Goal: Task Accomplishment & Management: Manage account settings

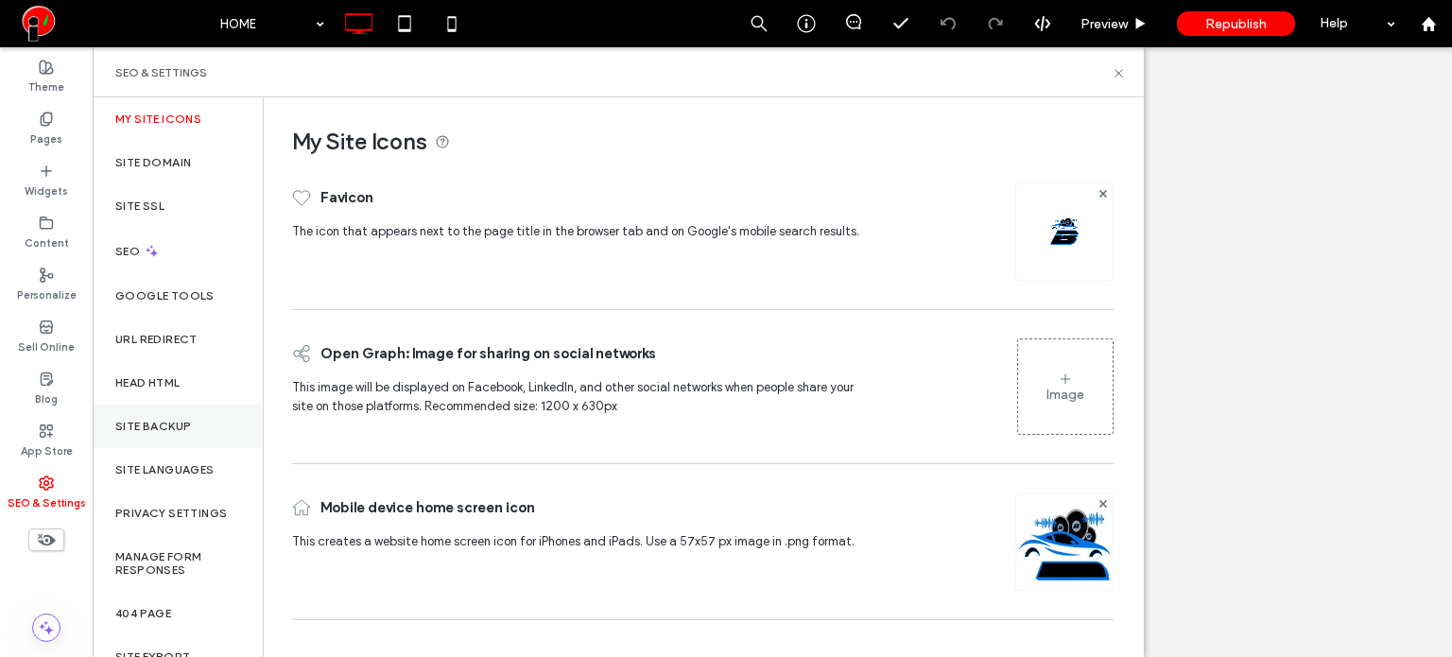
click at [150, 430] on label "Site Backup" at bounding box center [153, 426] width 76 height 13
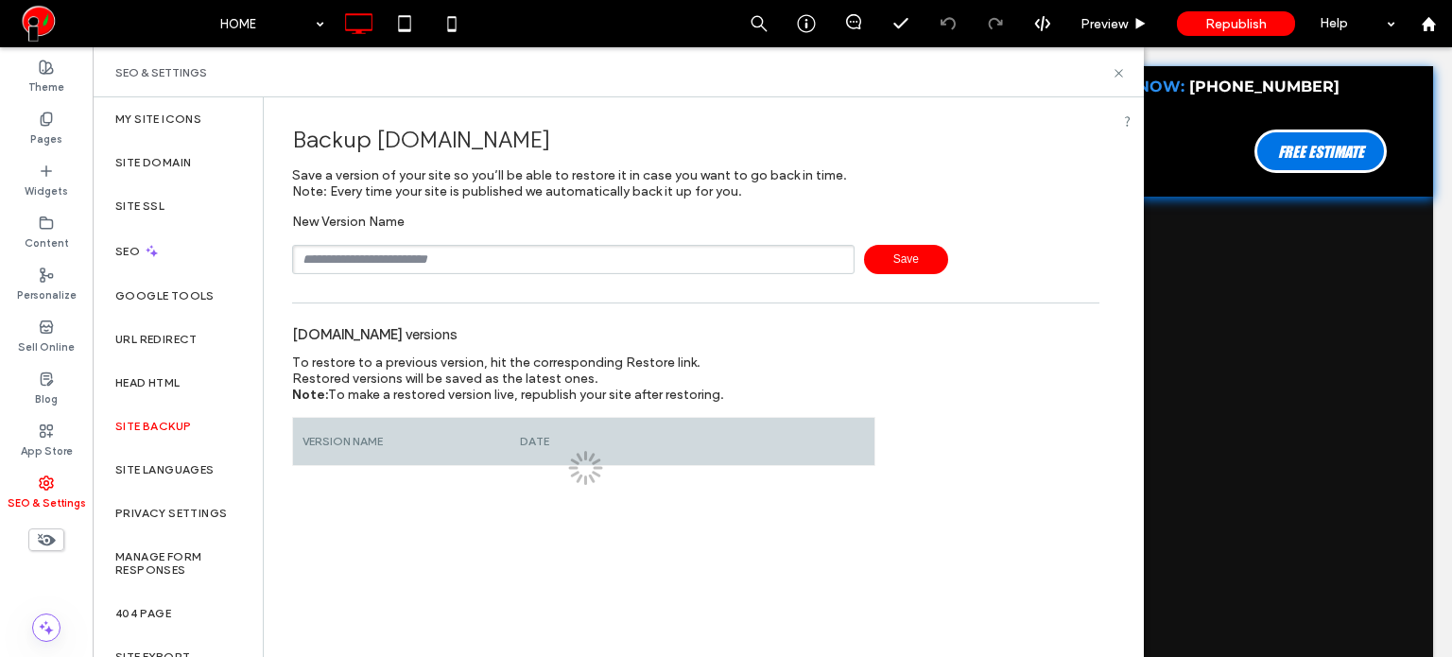
click at [367, 251] on input "text" at bounding box center [573, 259] width 562 height 29
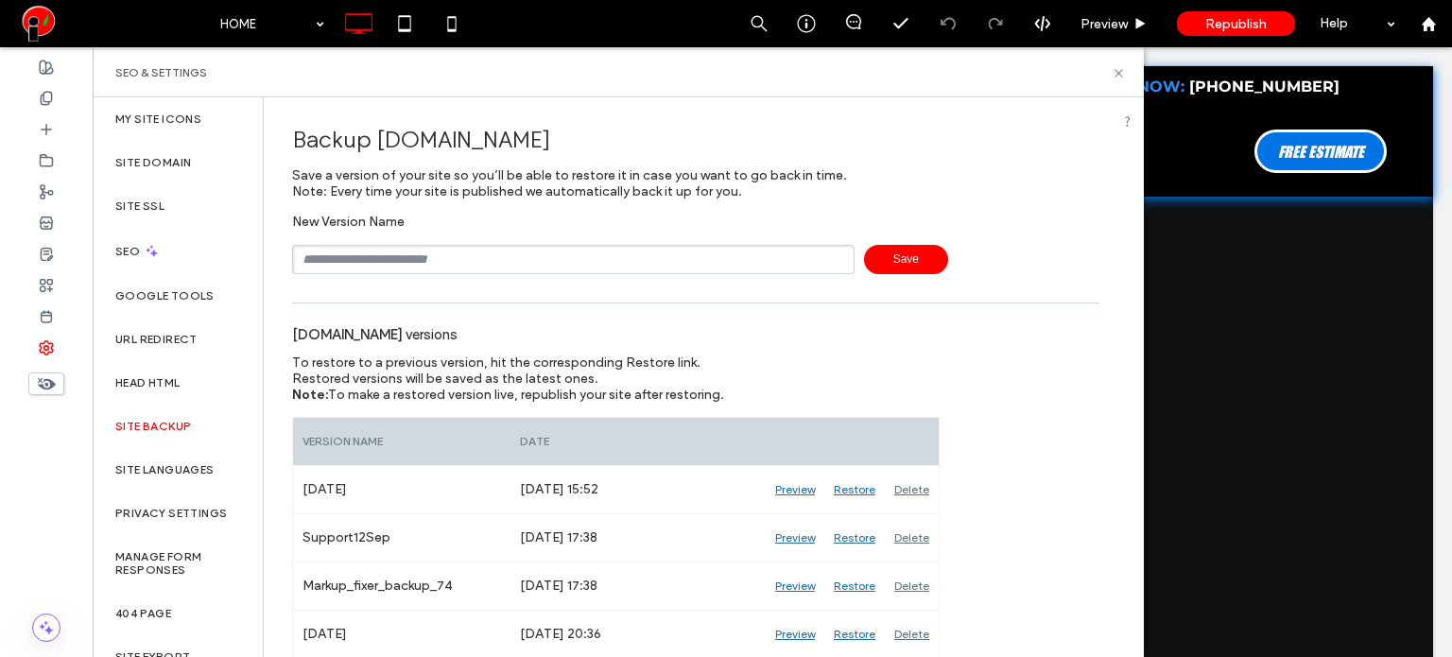
click at [367, 251] on input "text" at bounding box center [573, 259] width 562 height 29
type input "**********"
click at [28, 107] on div at bounding box center [46, 97] width 93 height 31
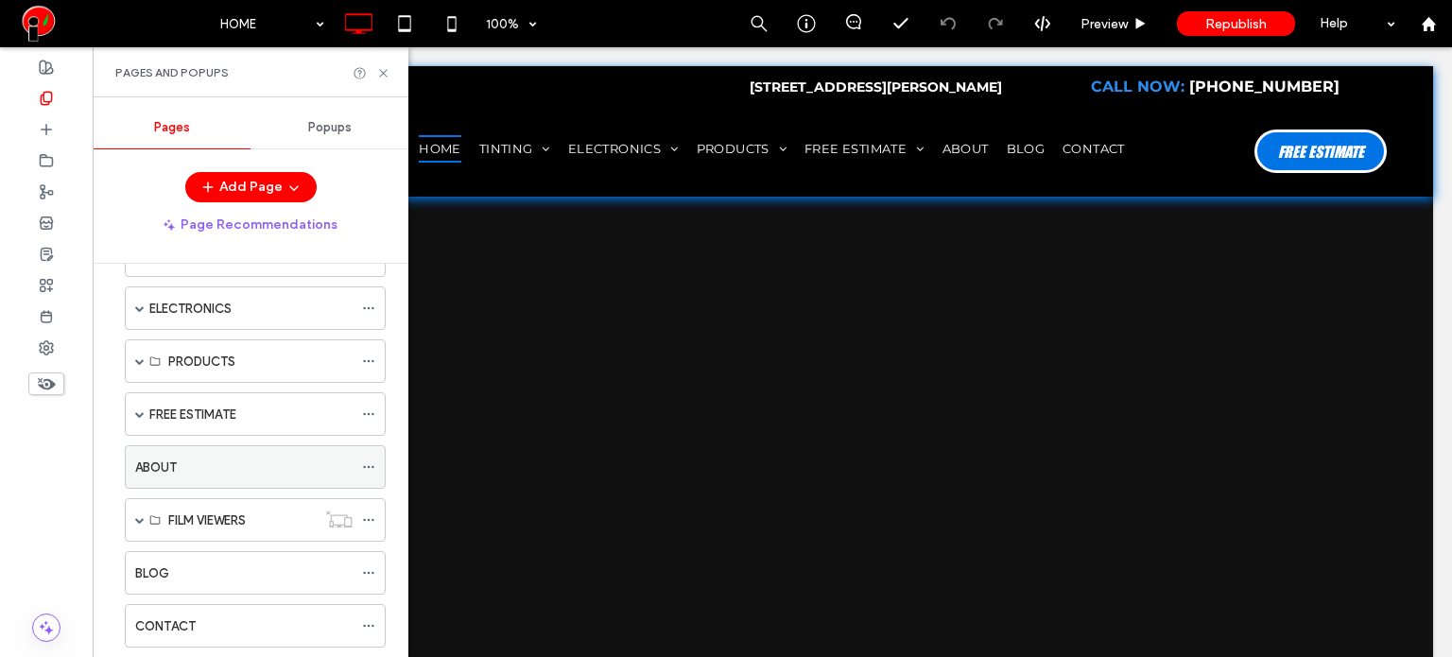
scroll to position [63, 0]
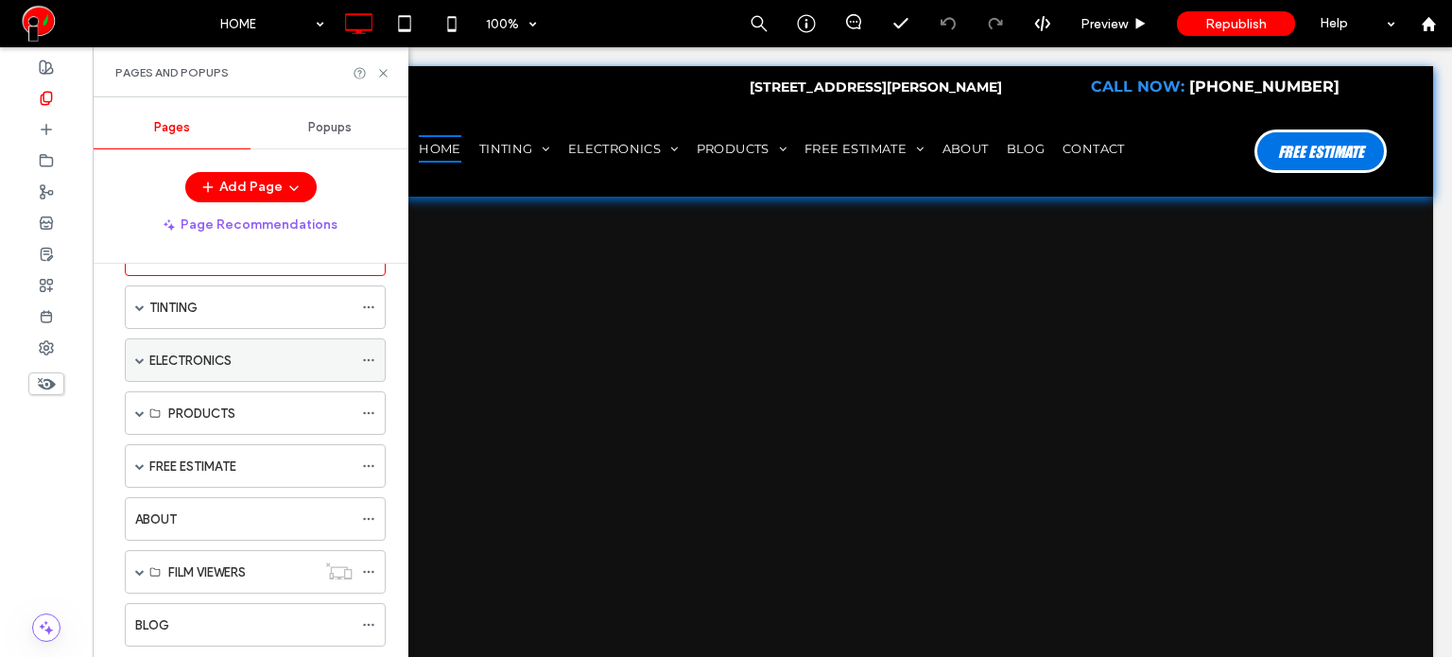
click at [137, 362] on span at bounding box center [139, 359] width 9 height 9
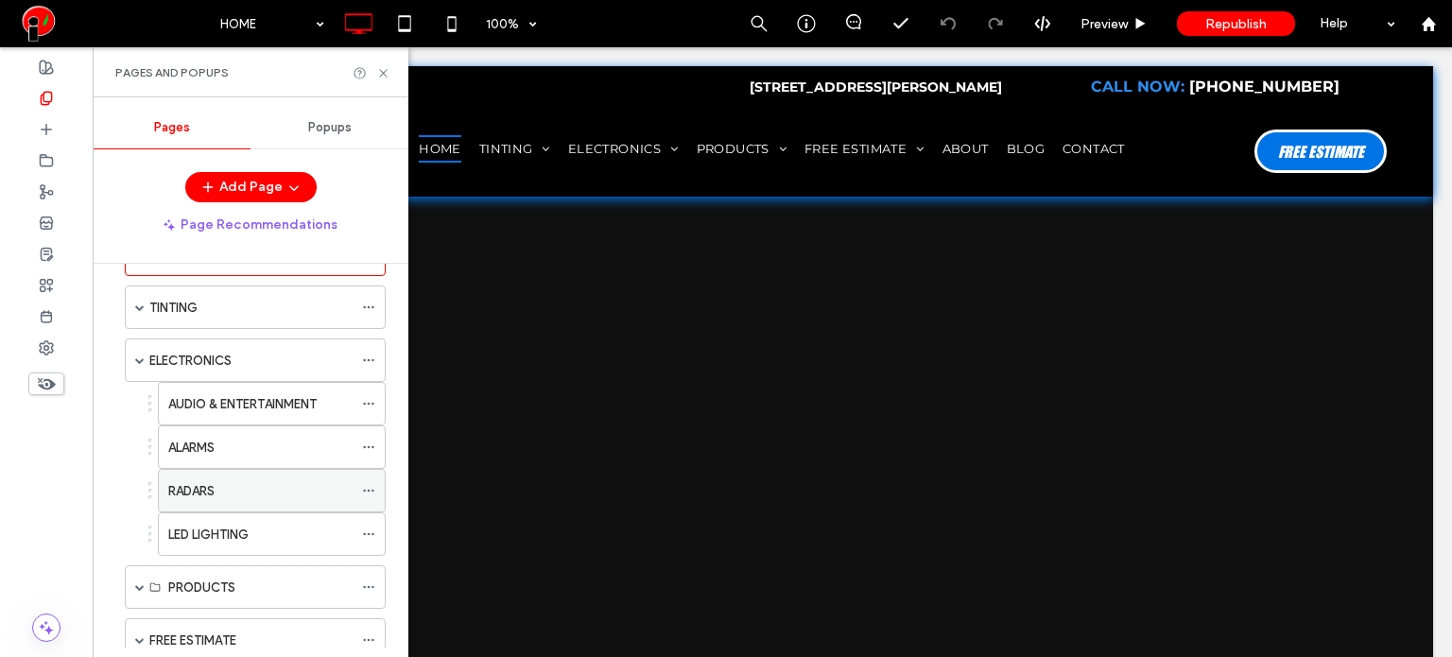
click at [210, 491] on label "RADARS" at bounding box center [191, 490] width 46 height 33
click at [386, 71] on icon at bounding box center [383, 73] width 14 height 14
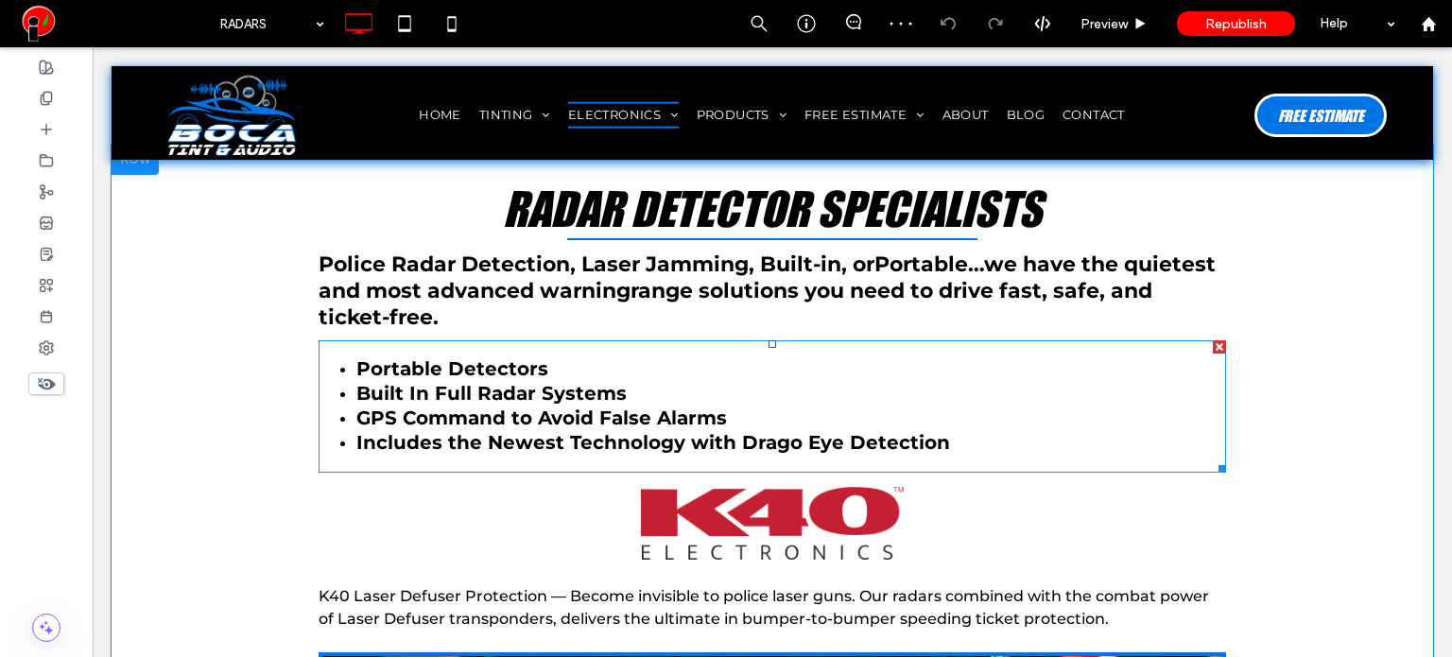
scroll to position [567, 0]
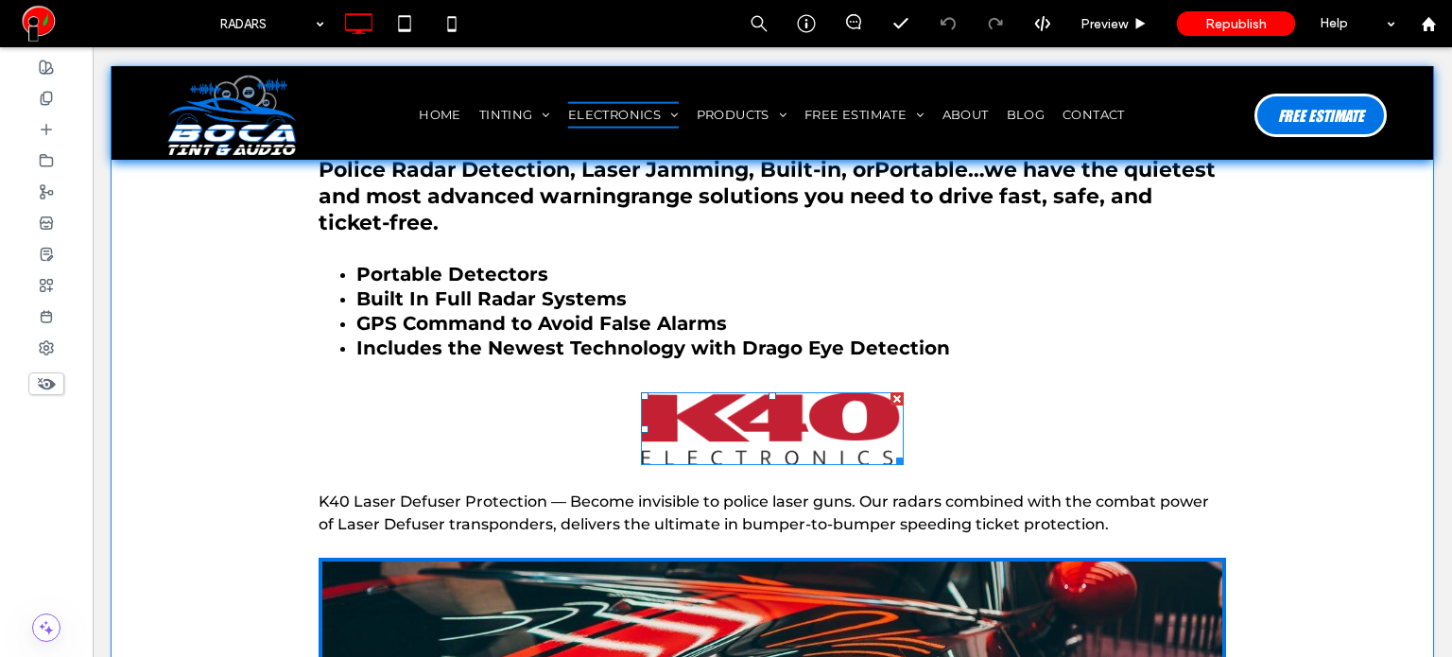
click at [892, 392] on div at bounding box center [896, 398] width 13 height 13
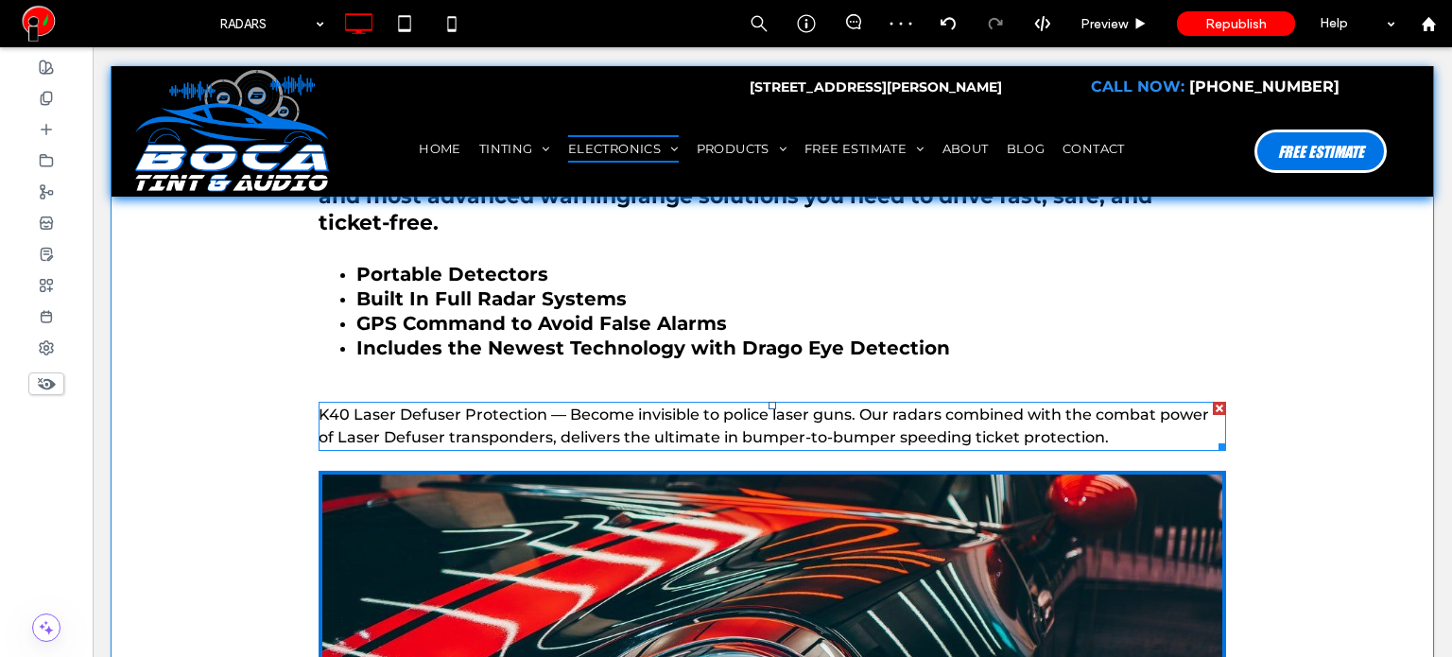
click at [1216, 405] on div at bounding box center [1219, 408] width 13 height 13
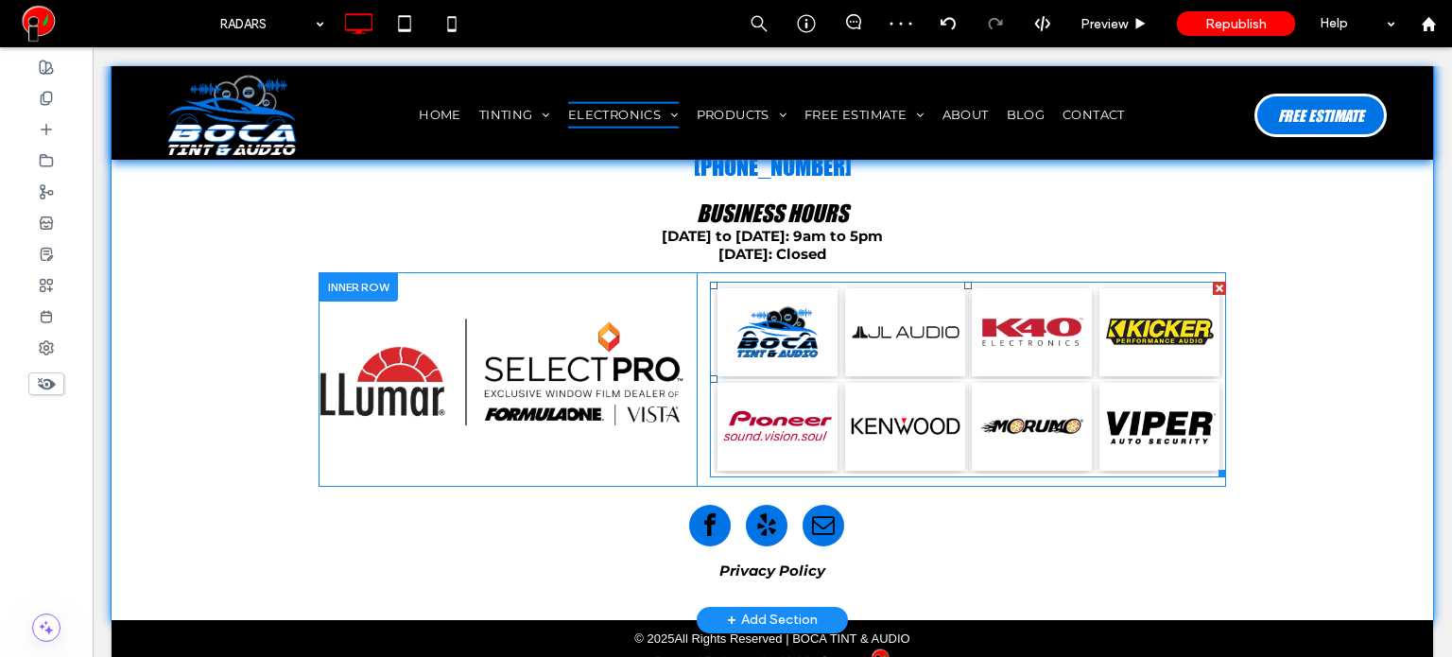
scroll to position [1455, 0]
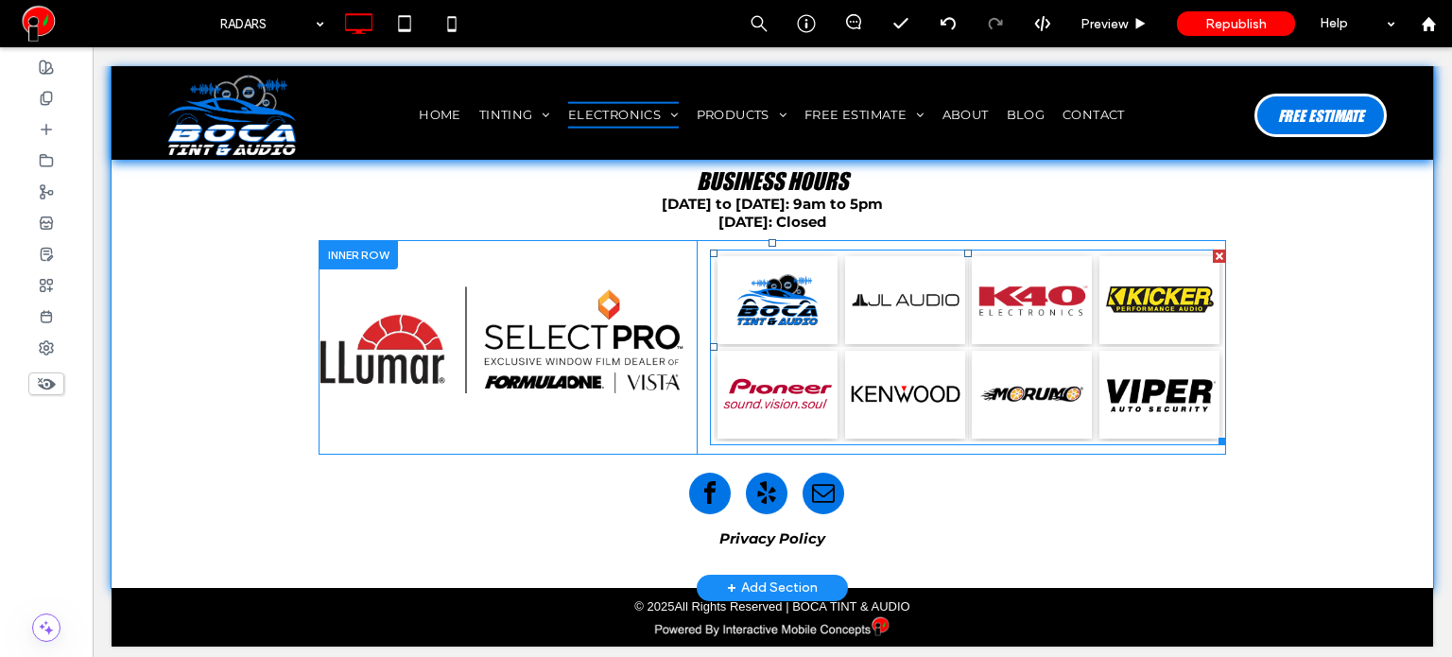
click at [1004, 295] on link at bounding box center [1032, 300] width 128 height 94
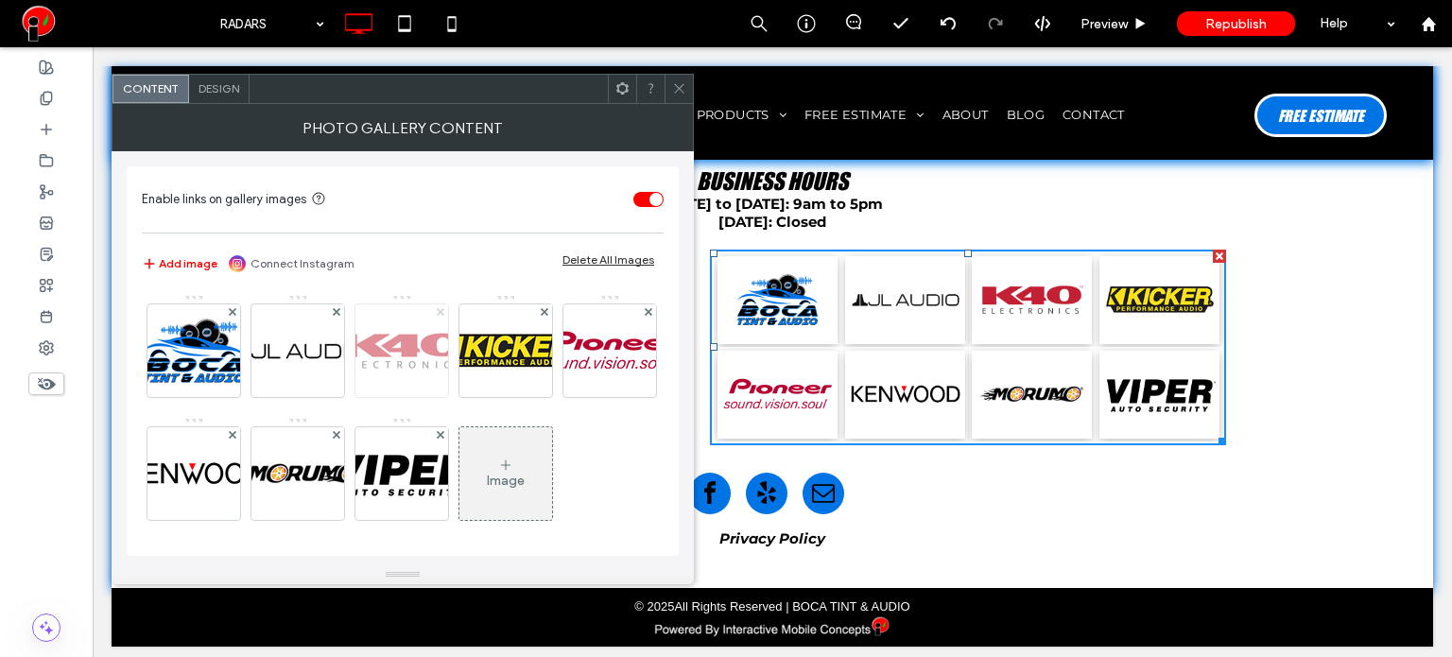
click at [439, 315] on span at bounding box center [441, 312] width 8 height 16
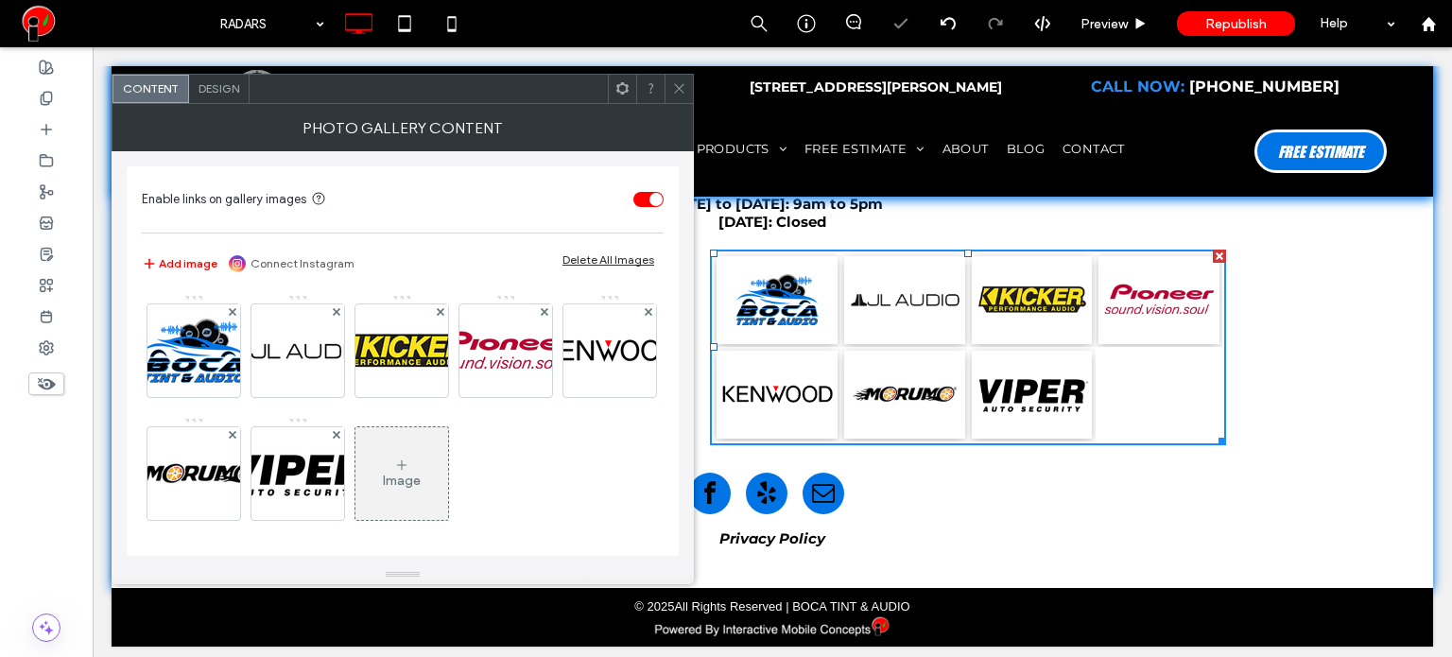
click at [673, 94] on icon at bounding box center [679, 88] width 14 height 14
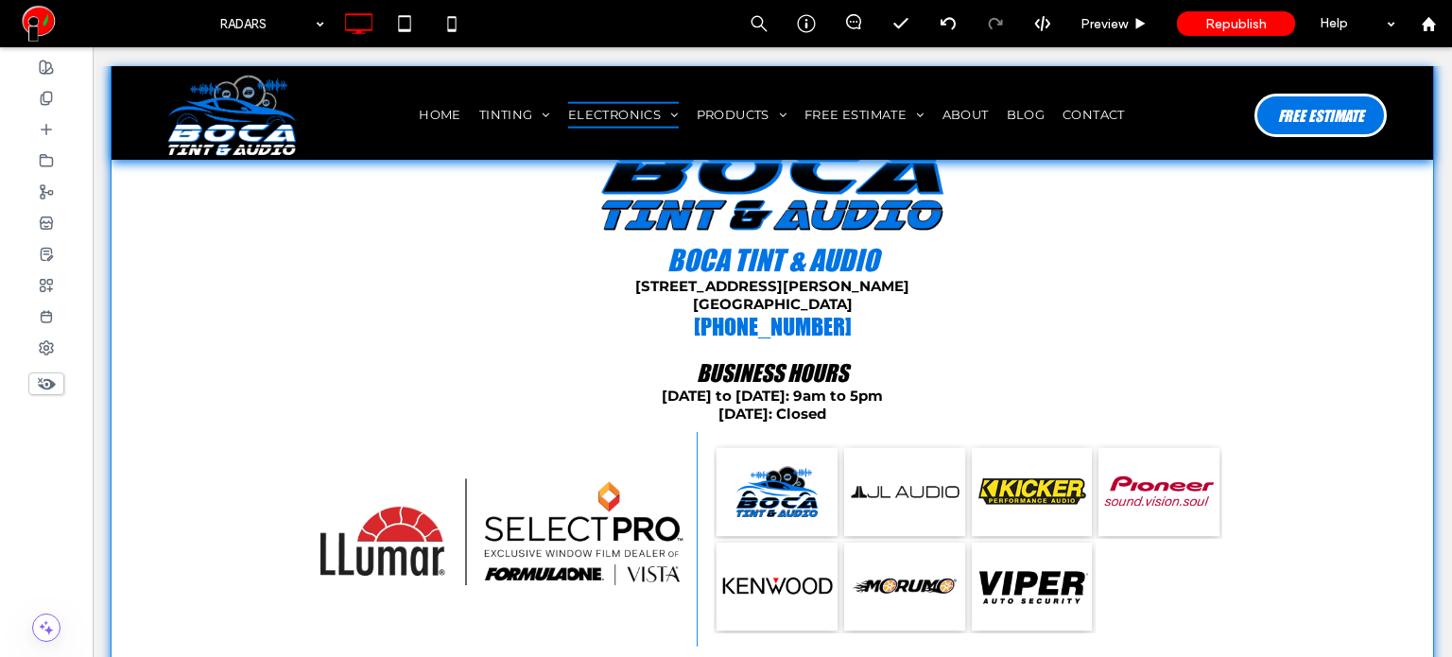
scroll to position [1265, 0]
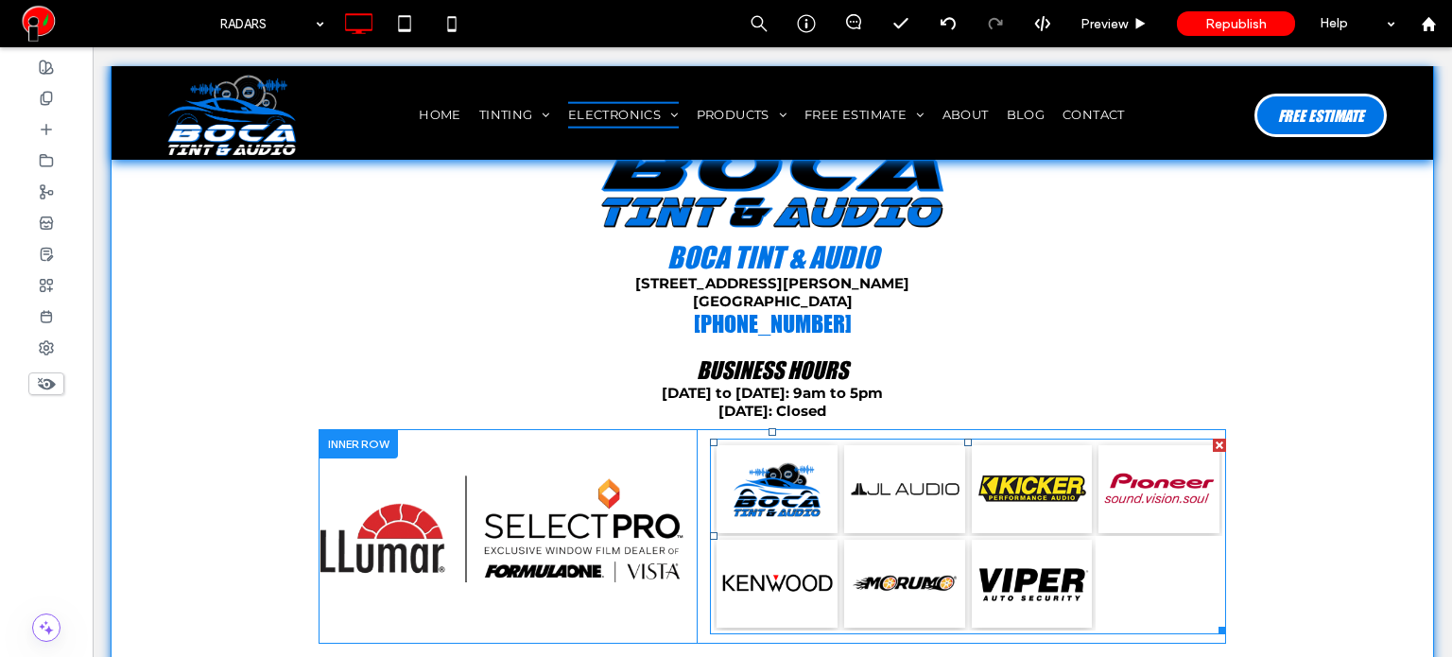
click at [773, 491] on link at bounding box center [778, 489] width 128 height 94
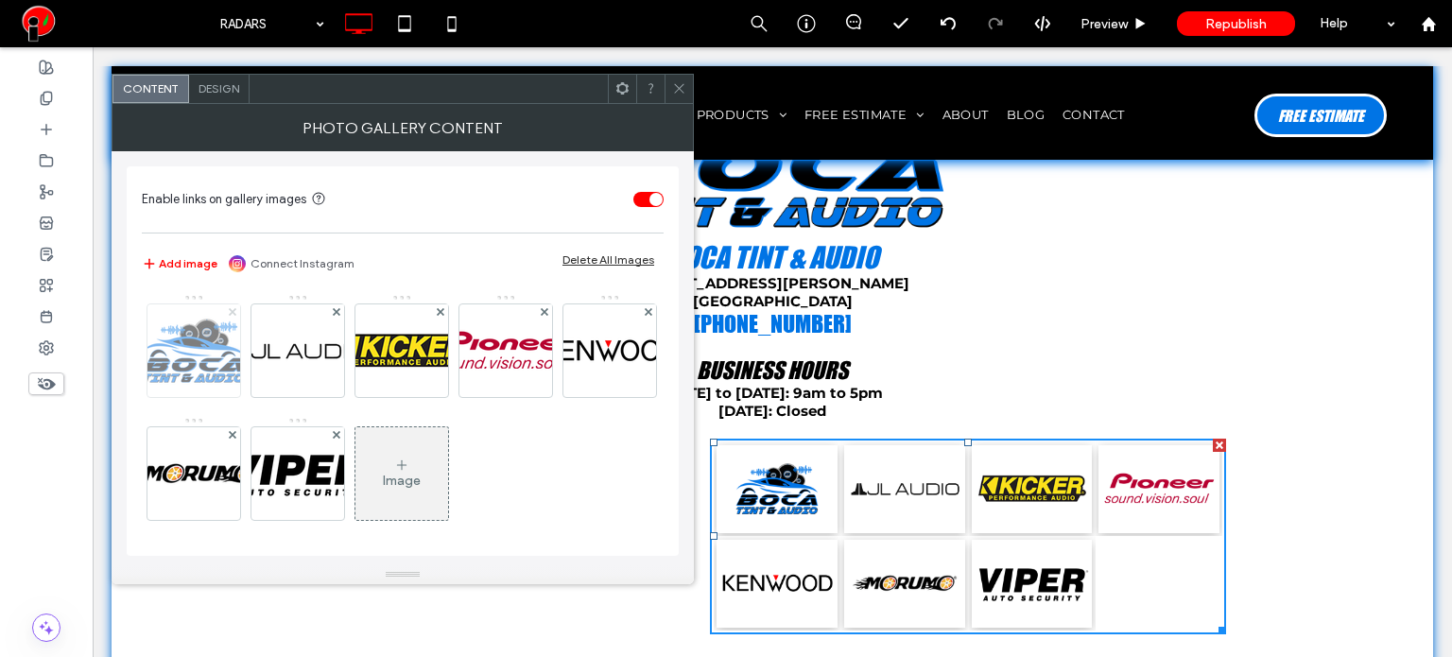
click at [233, 309] on use at bounding box center [232, 312] width 8 height 8
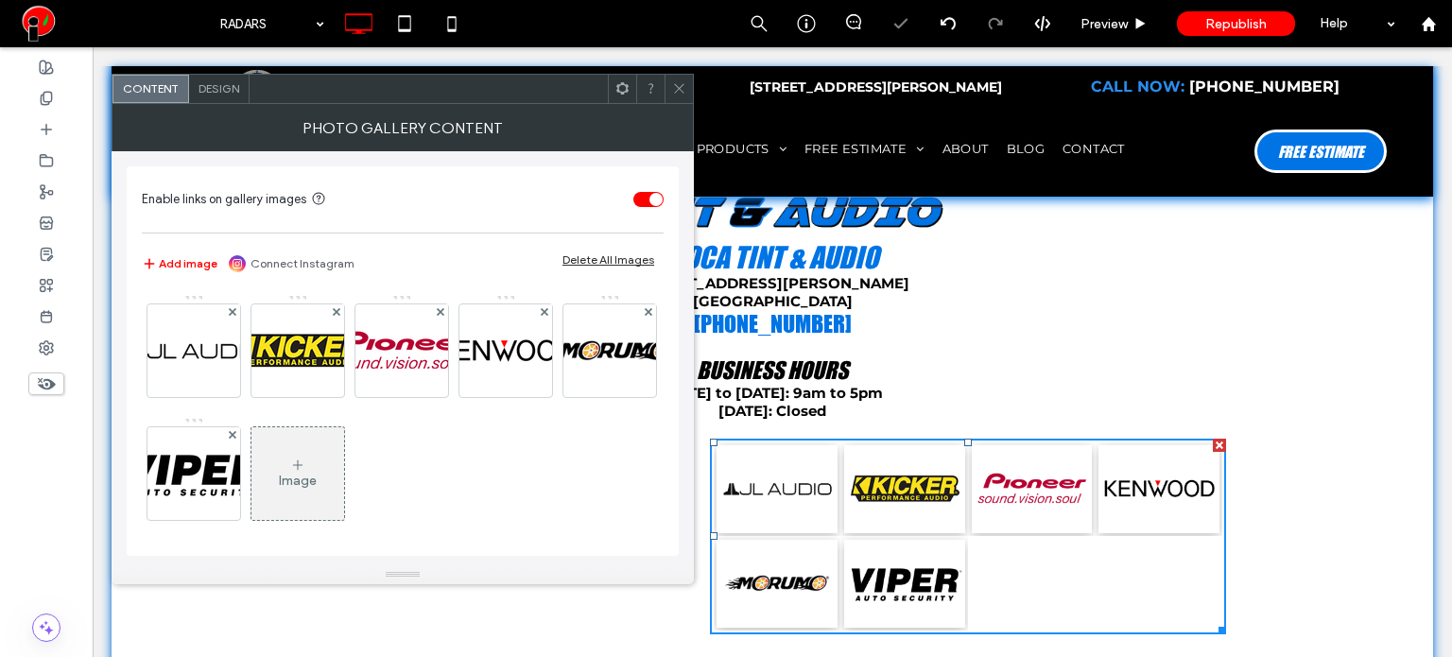
click at [227, 87] on span "Design" at bounding box center [218, 88] width 41 height 14
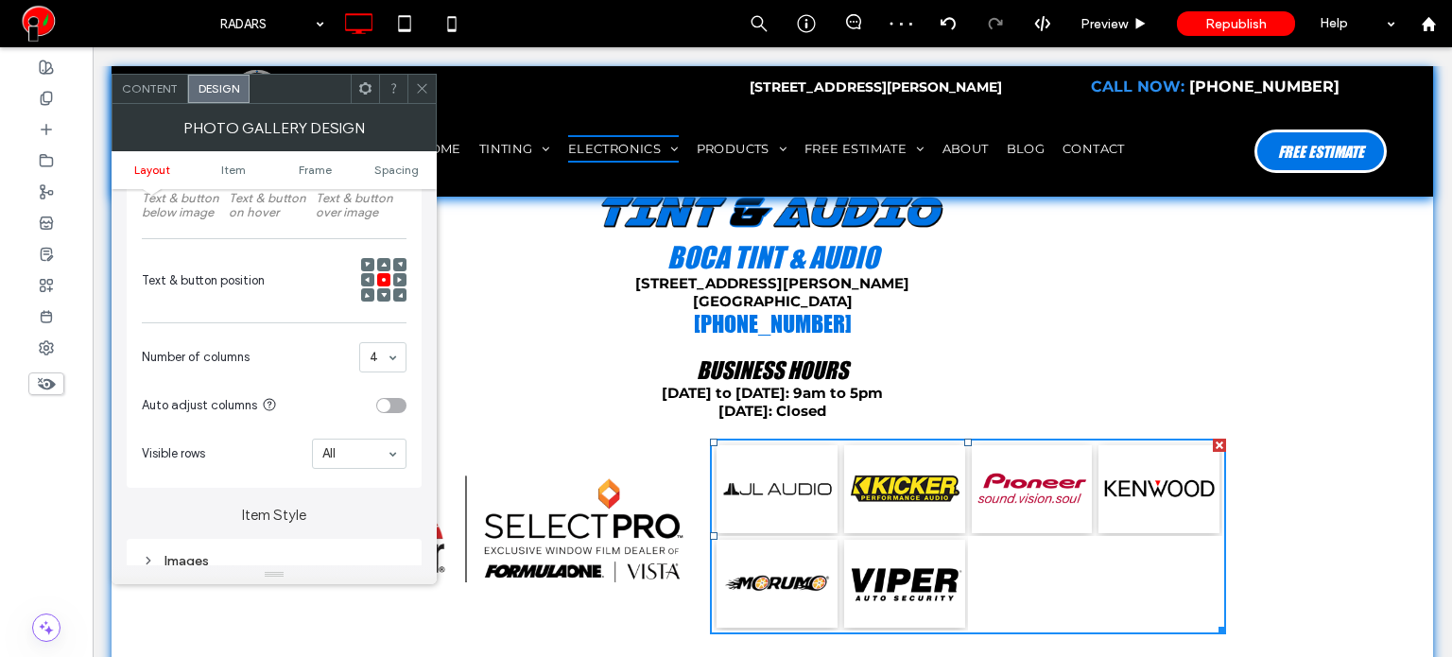
scroll to position [378, 0]
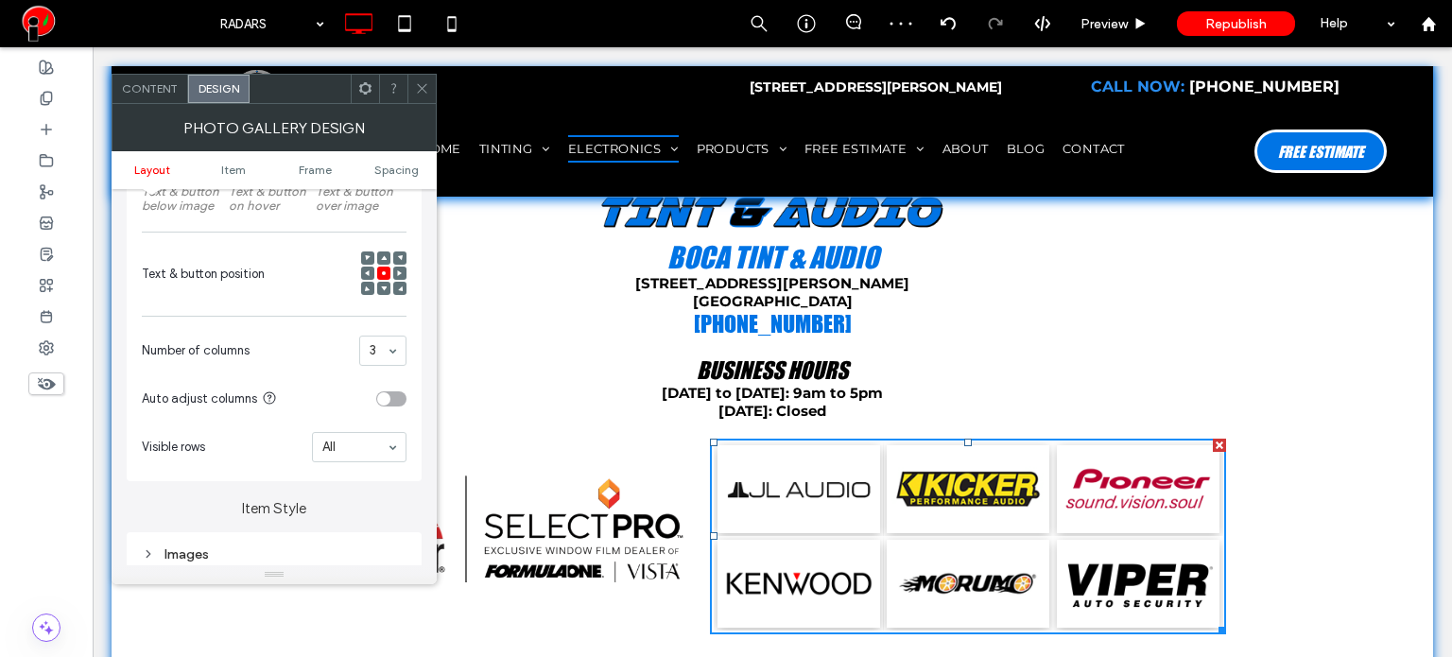
click at [420, 90] on icon at bounding box center [422, 88] width 14 height 14
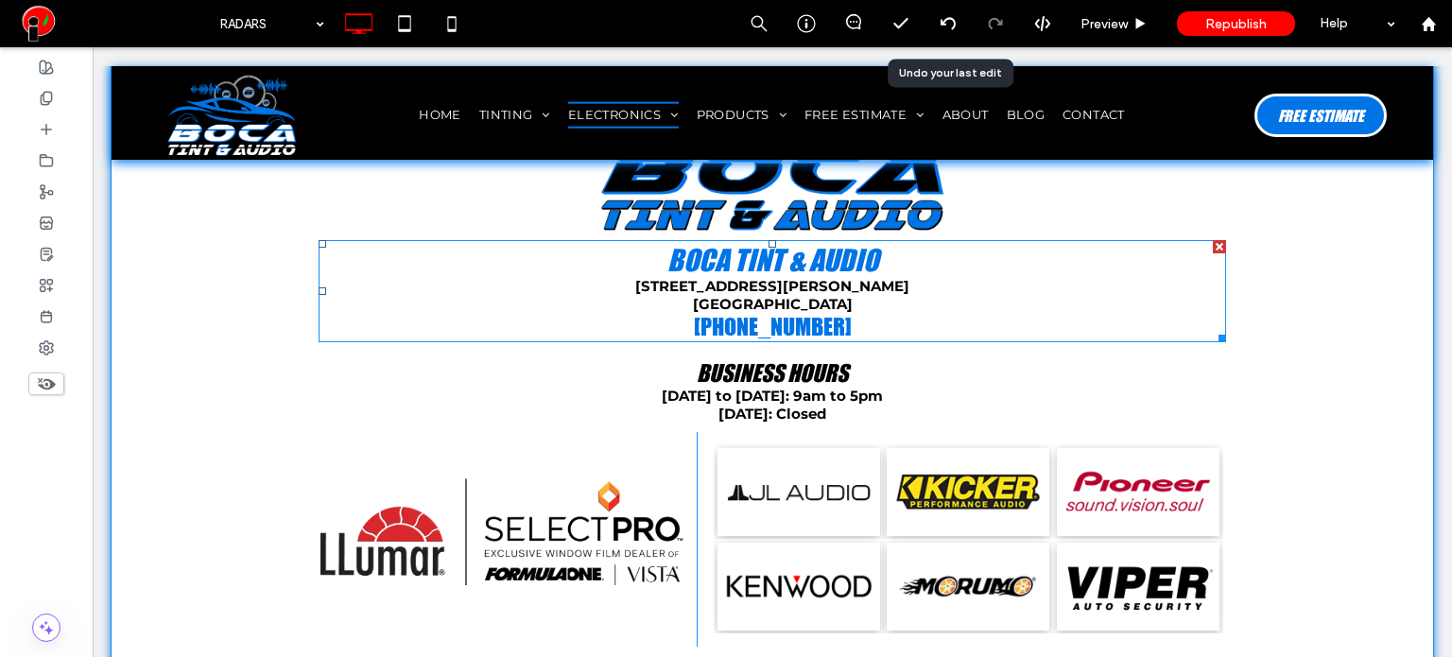
scroll to position [1265, 0]
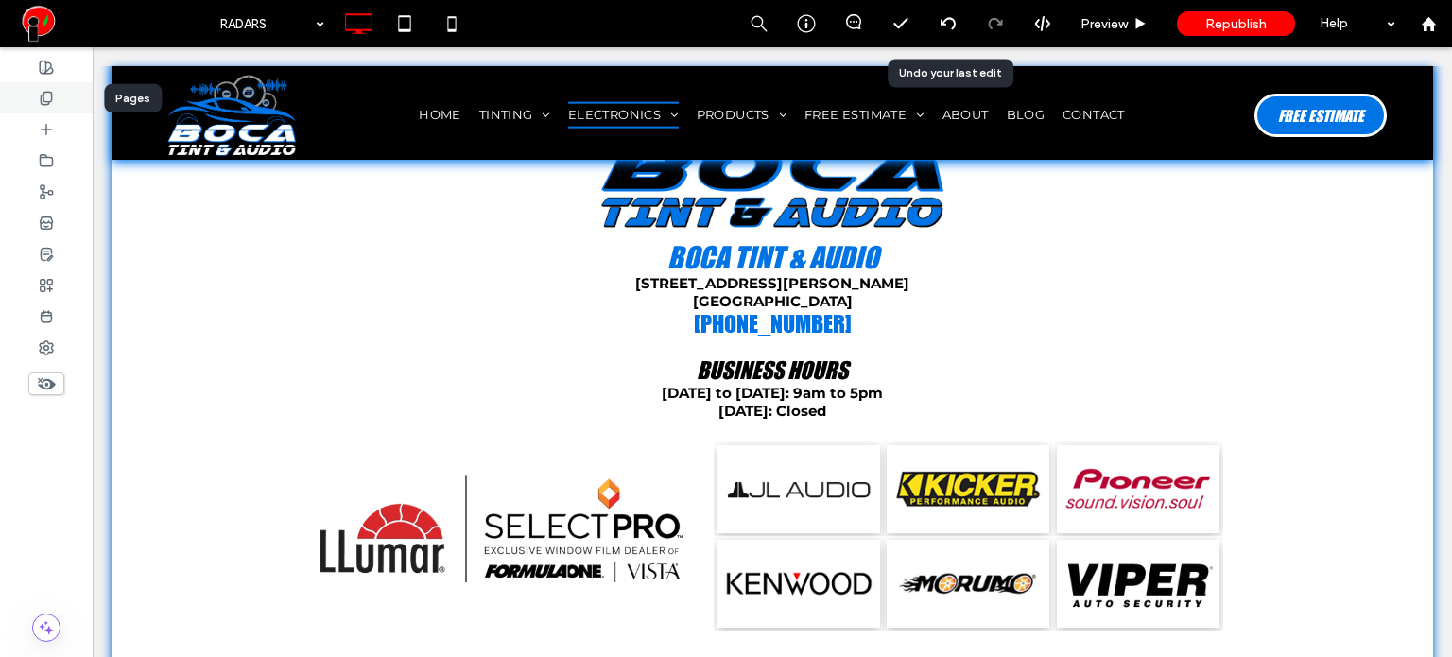
click at [42, 97] on icon at bounding box center [46, 98] width 15 height 15
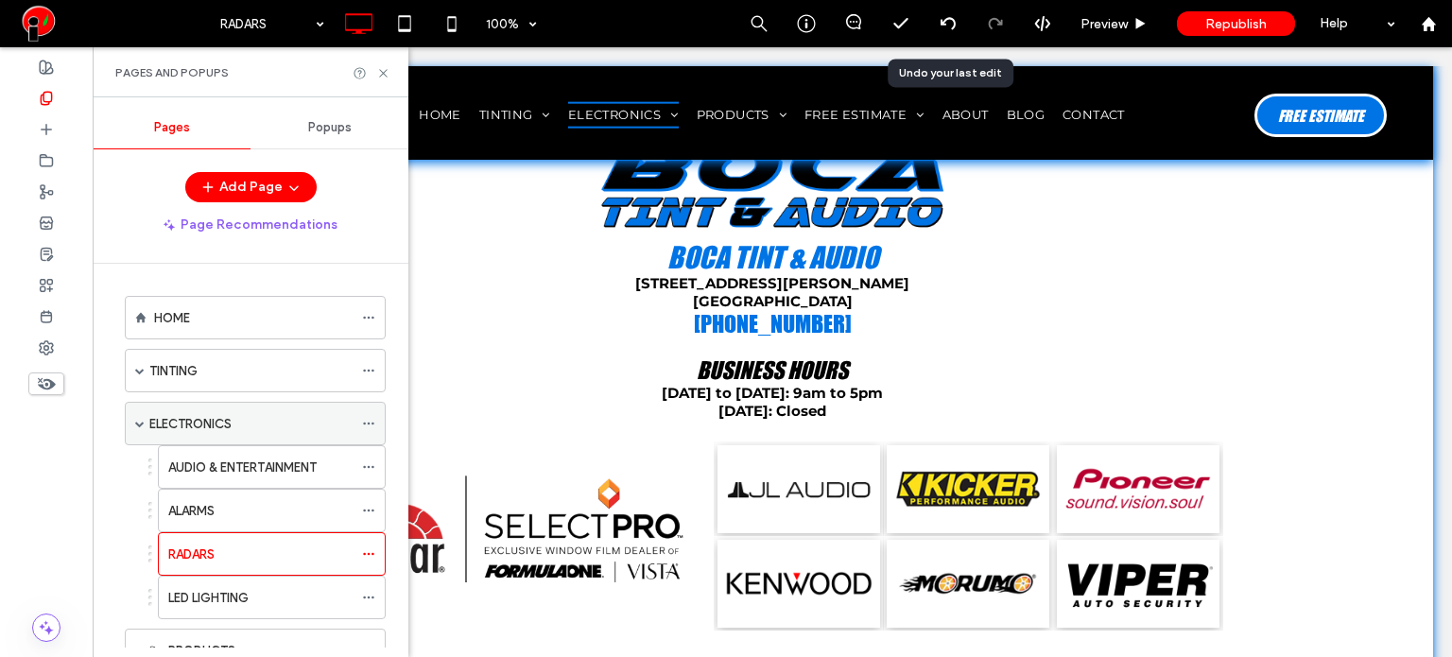
scroll to position [0, 0]
click at [198, 419] on label "ELECTRONICS" at bounding box center [190, 423] width 82 height 33
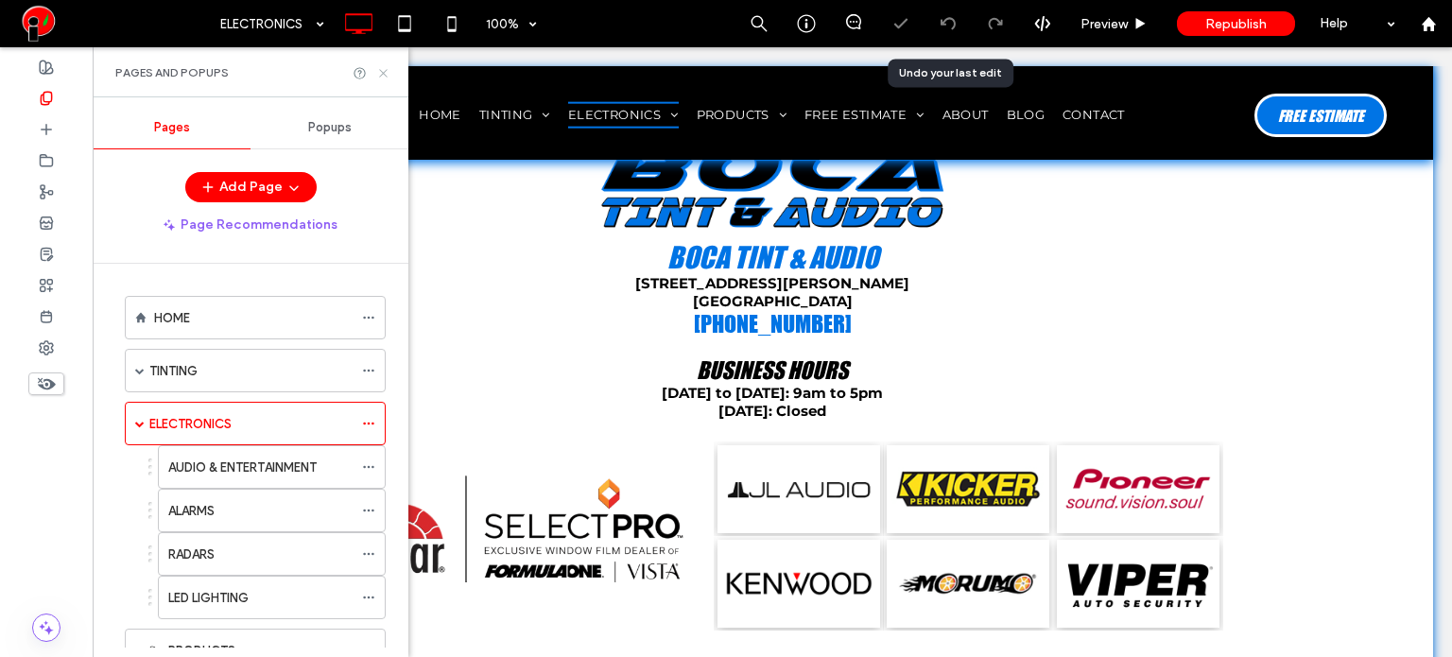
click at [380, 75] on icon at bounding box center [383, 73] width 14 height 14
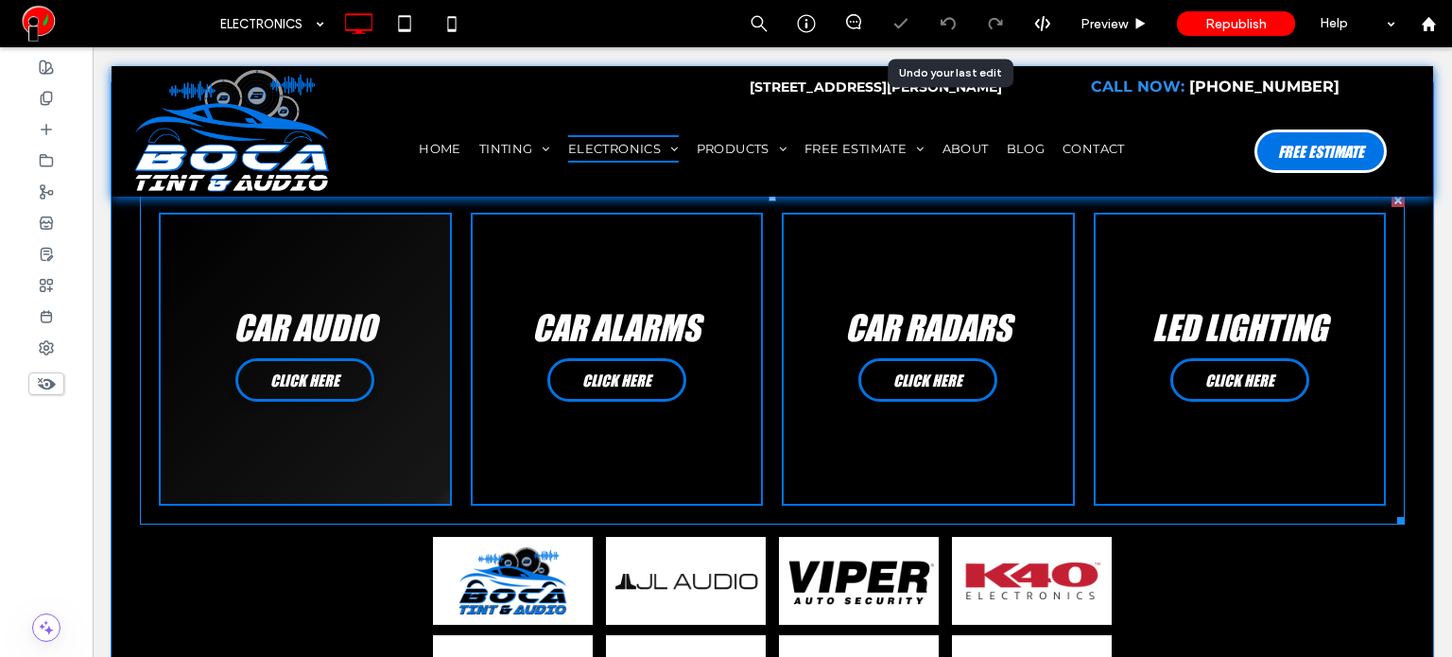
scroll to position [284, 0]
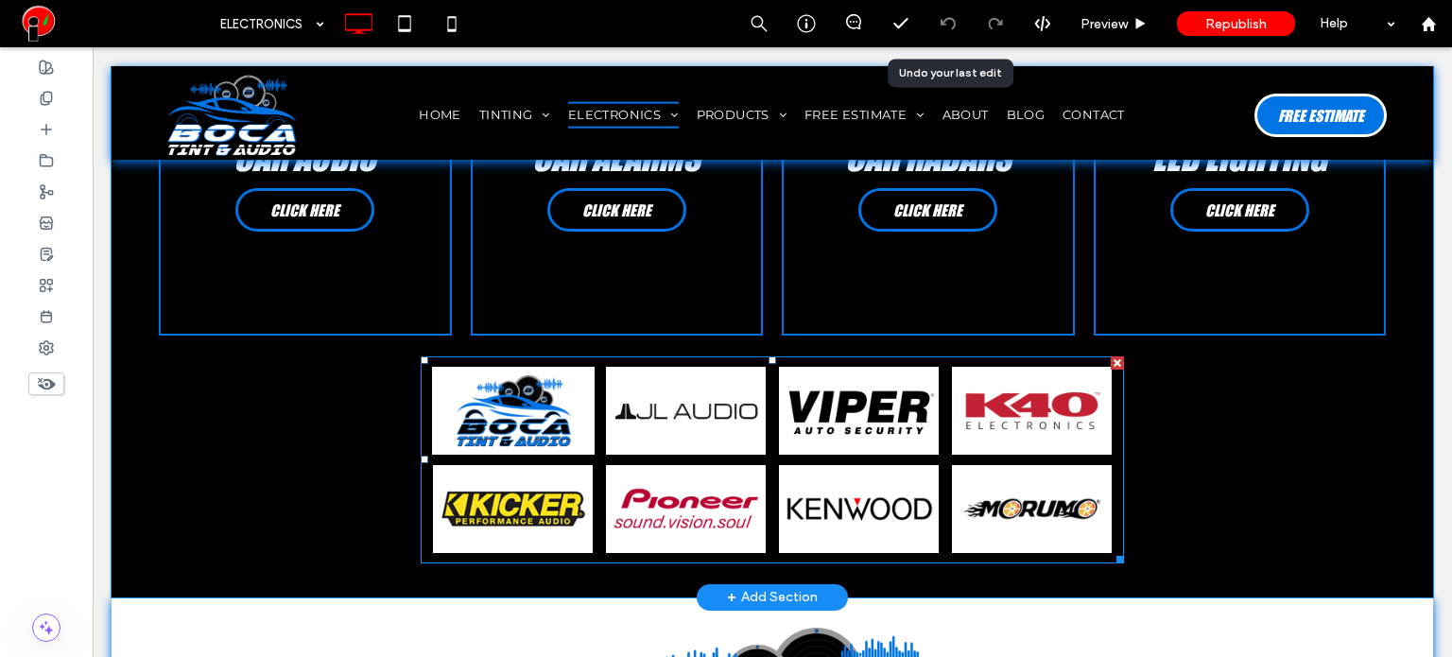
click at [551, 427] on link at bounding box center [512, 411] width 173 height 94
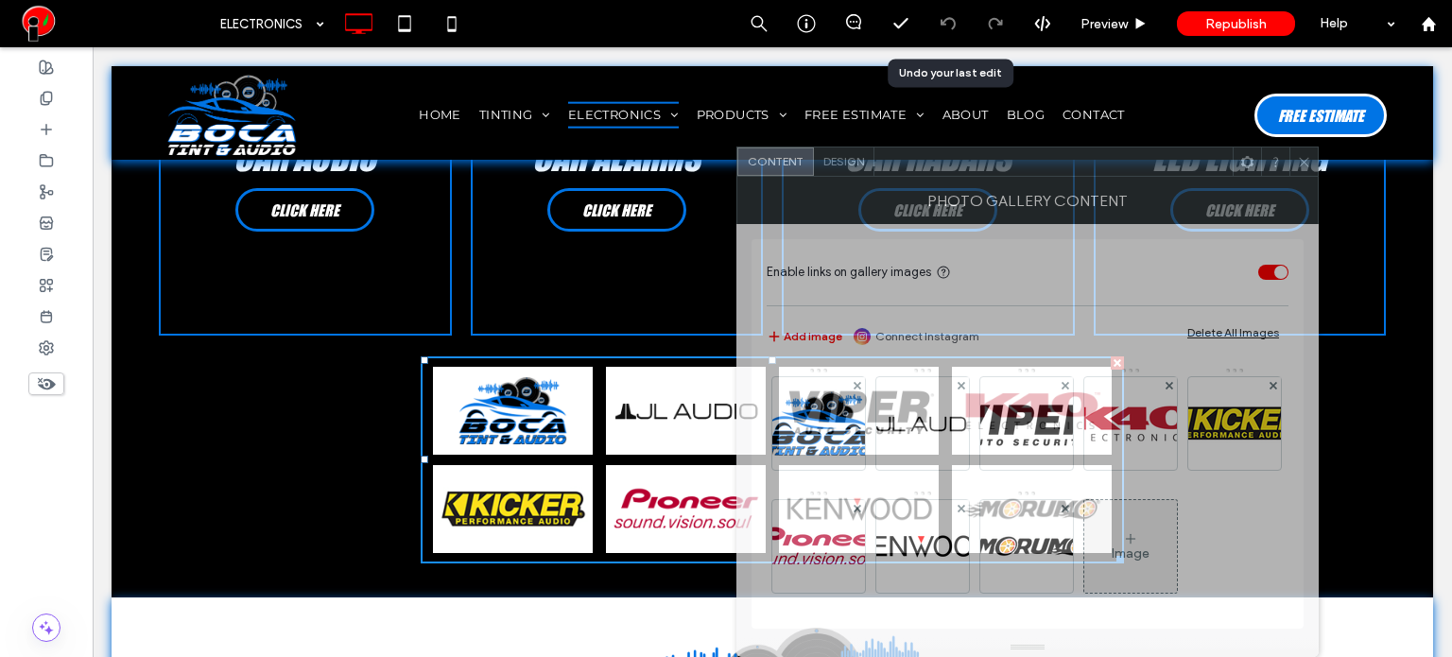
drag, startPoint x: 611, startPoint y: 143, endPoint x: 1080, endPoint y: 186, distance: 471.7
click at [1080, 186] on div "Content Design Photo Gallery Content Enable links on gallery images Add image C…" at bounding box center [1027, 401] width 582 height 510
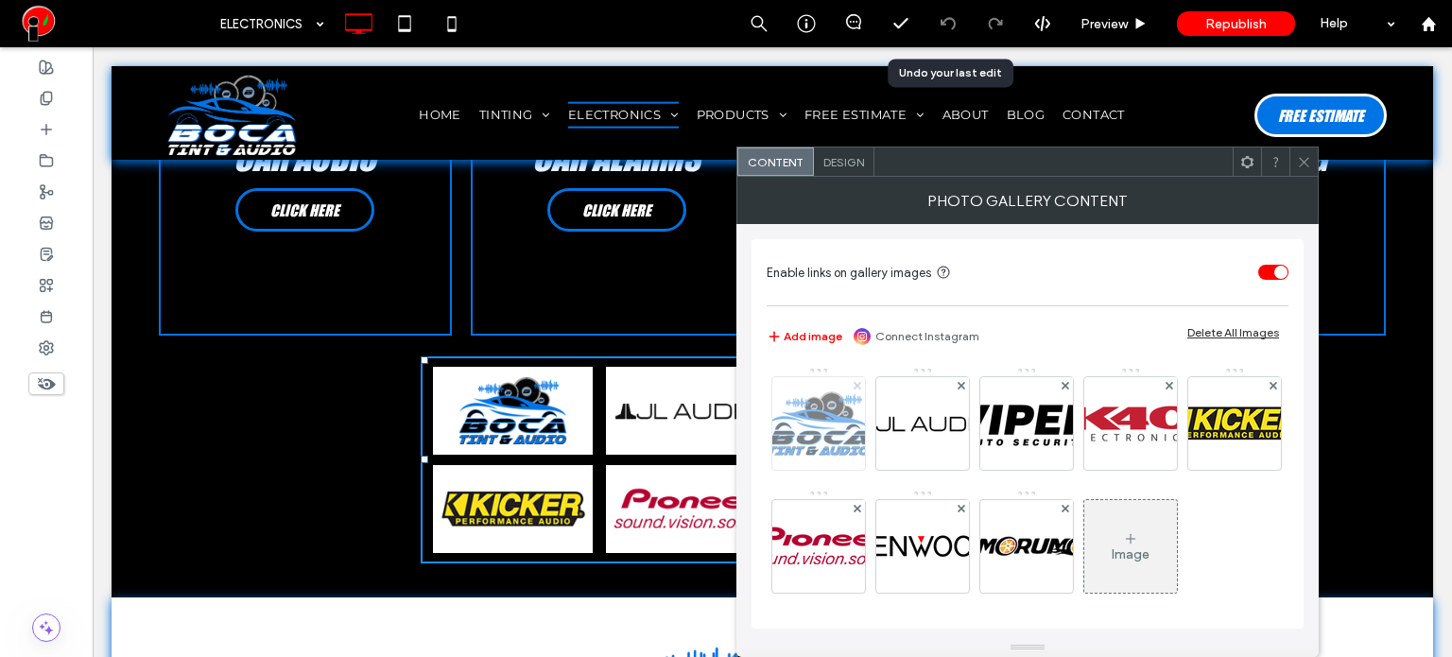
click at [856, 385] on use at bounding box center [856, 385] width 8 height 8
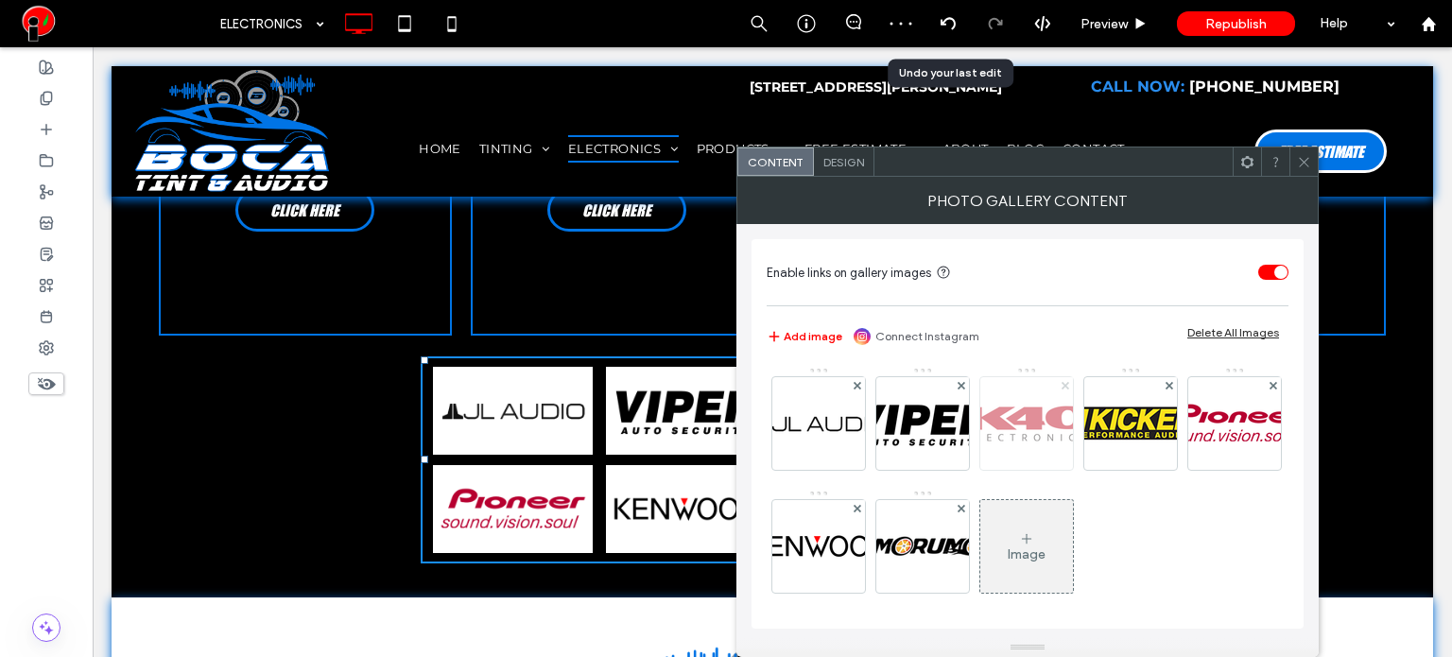
click at [1063, 382] on icon at bounding box center [1065, 386] width 8 height 8
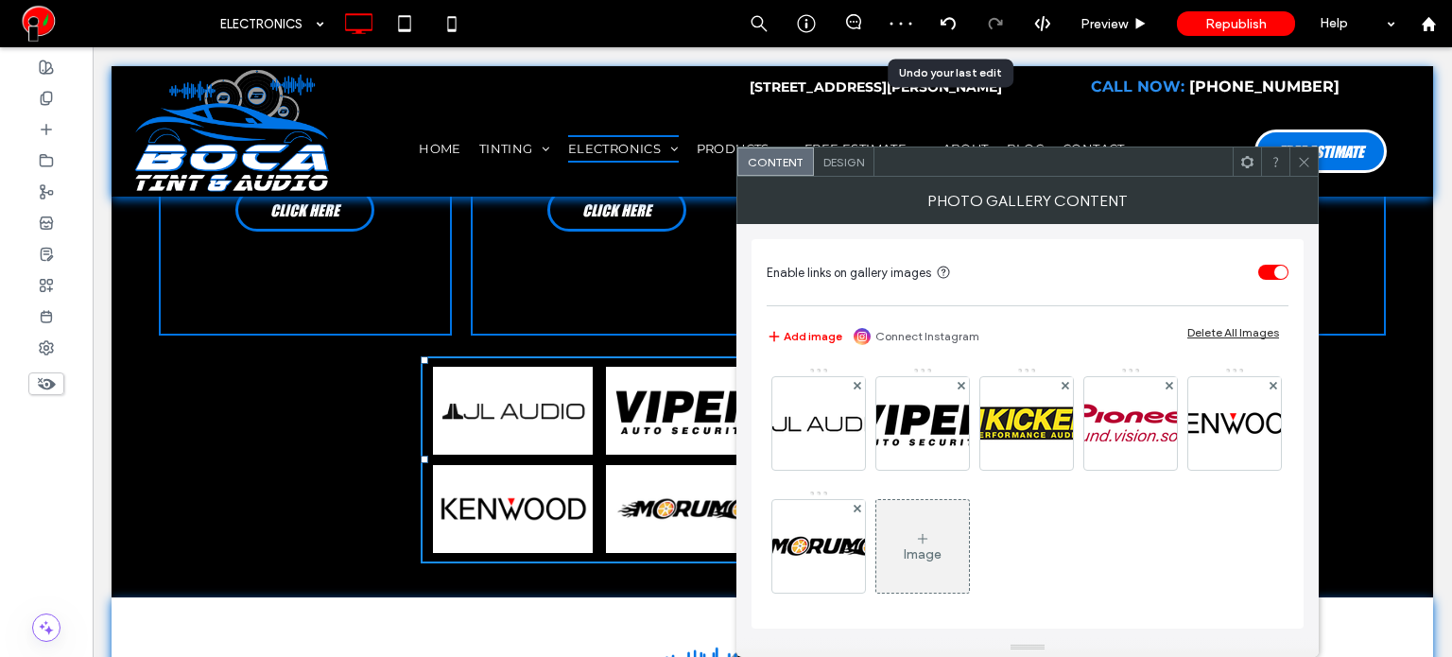
click at [839, 164] on span "Design" at bounding box center [843, 162] width 41 height 14
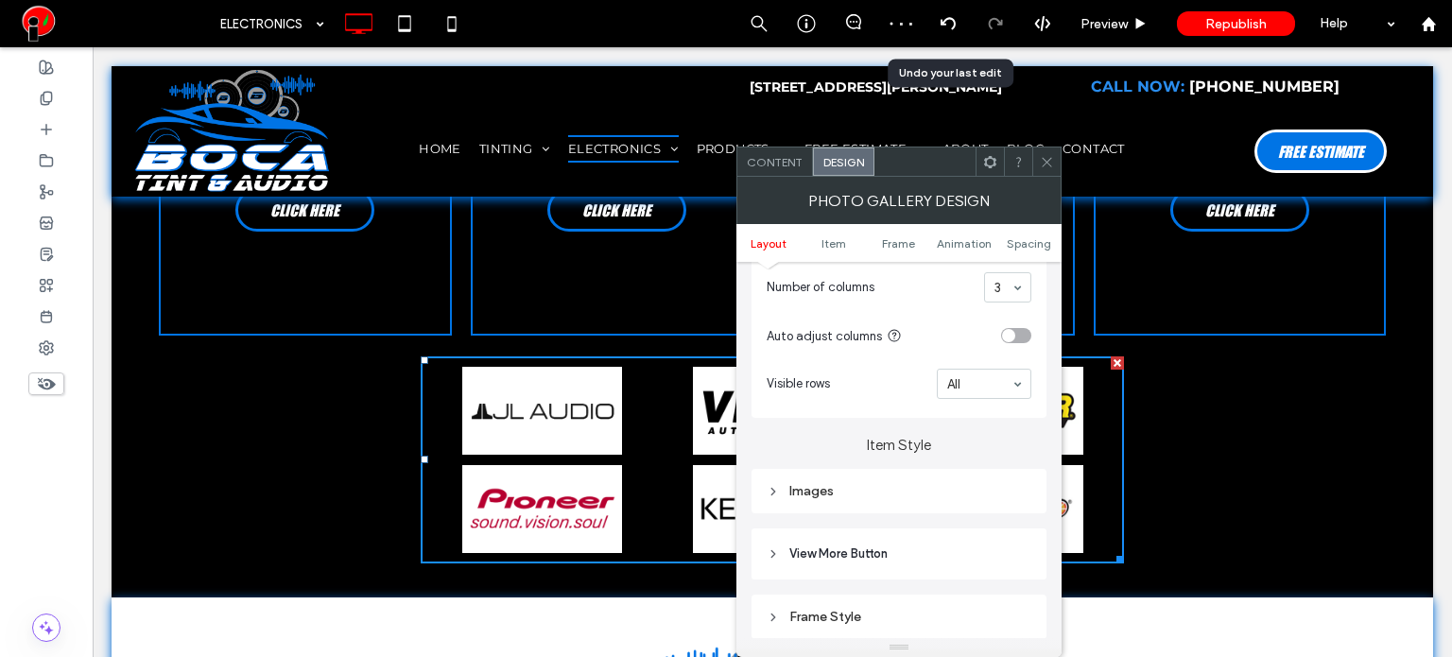
scroll to position [567, 0]
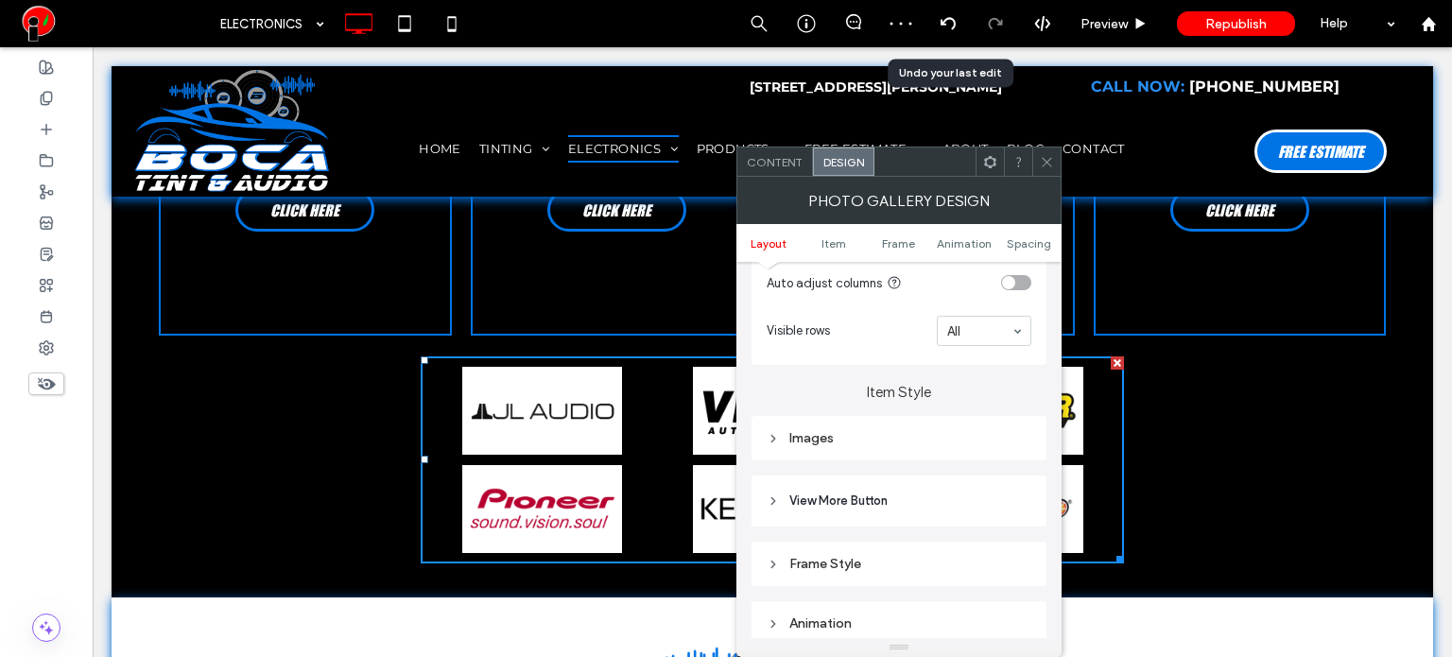
click at [826, 435] on div "Images" at bounding box center [898, 438] width 265 height 16
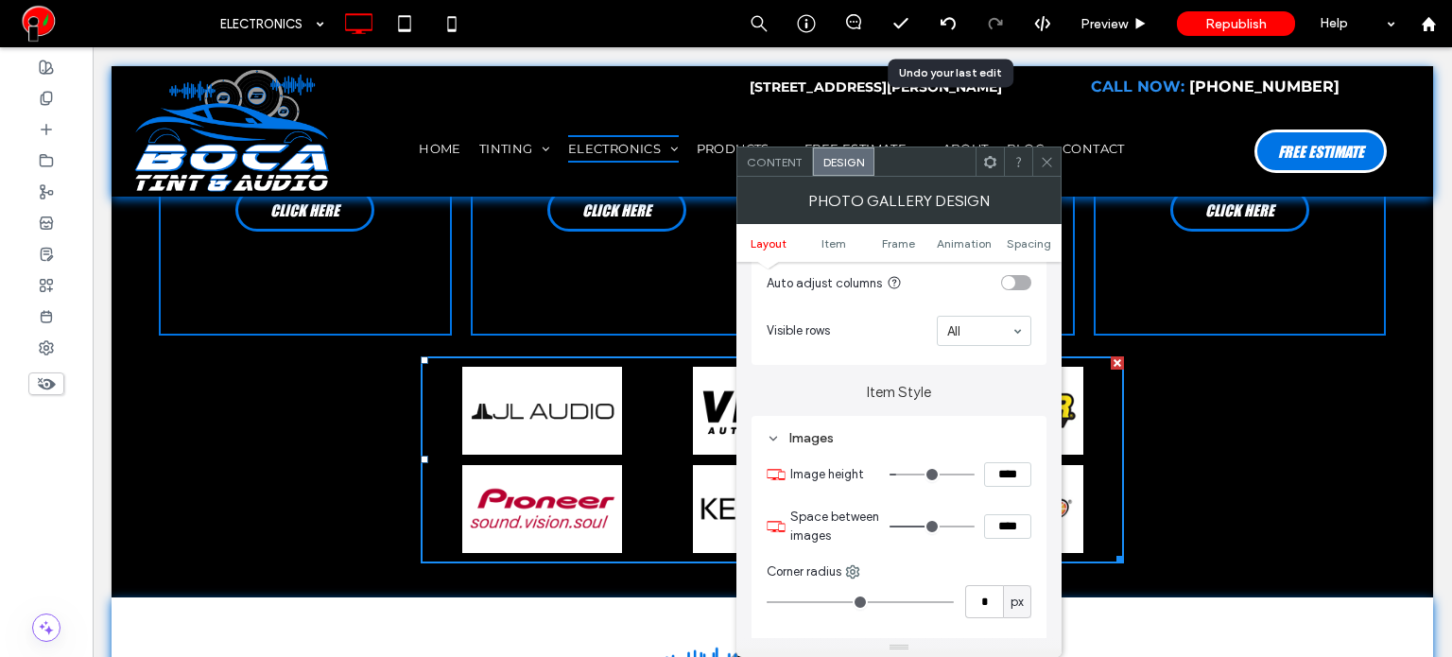
click at [1043, 166] on icon at bounding box center [1047, 162] width 14 height 14
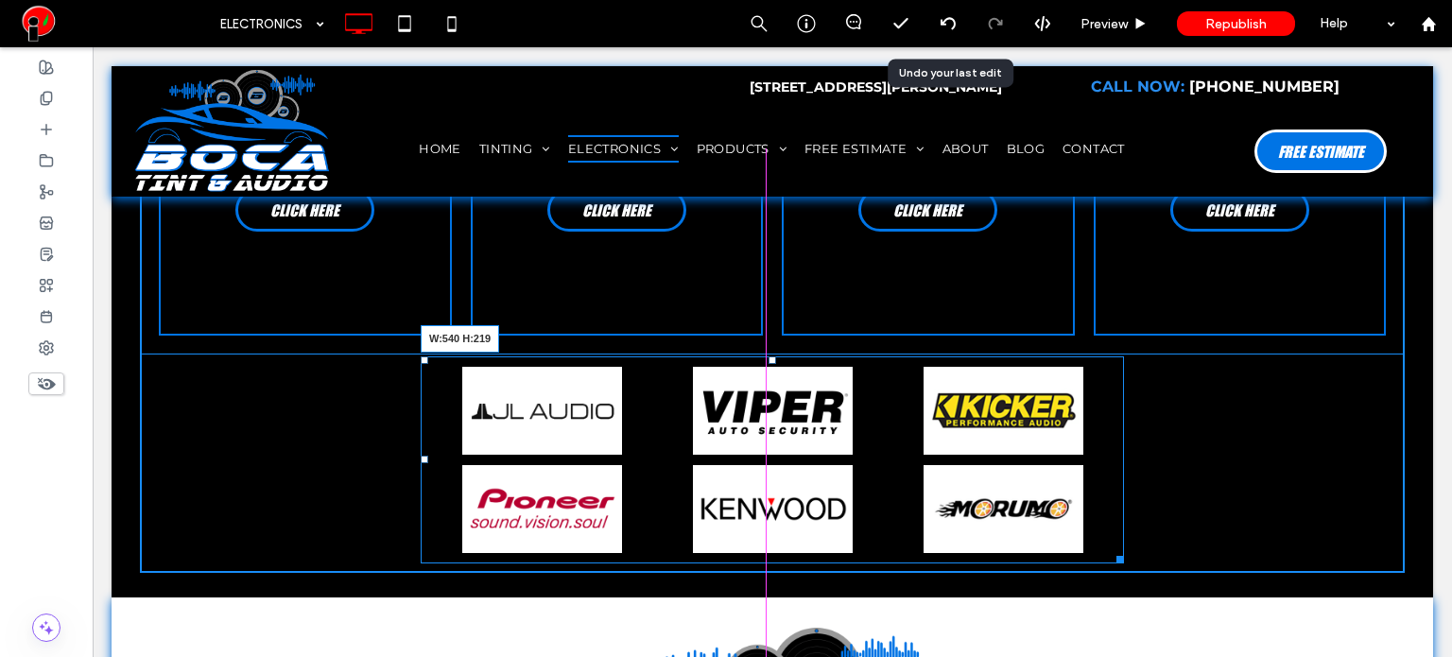
drag, startPoint x: 1110, startPoint y: 557, endPoint x: 1014, endPoint y: 558, distance: 96.4
click at [1110, 558] on div at bounding box center [1117, 556] width 14 height 14
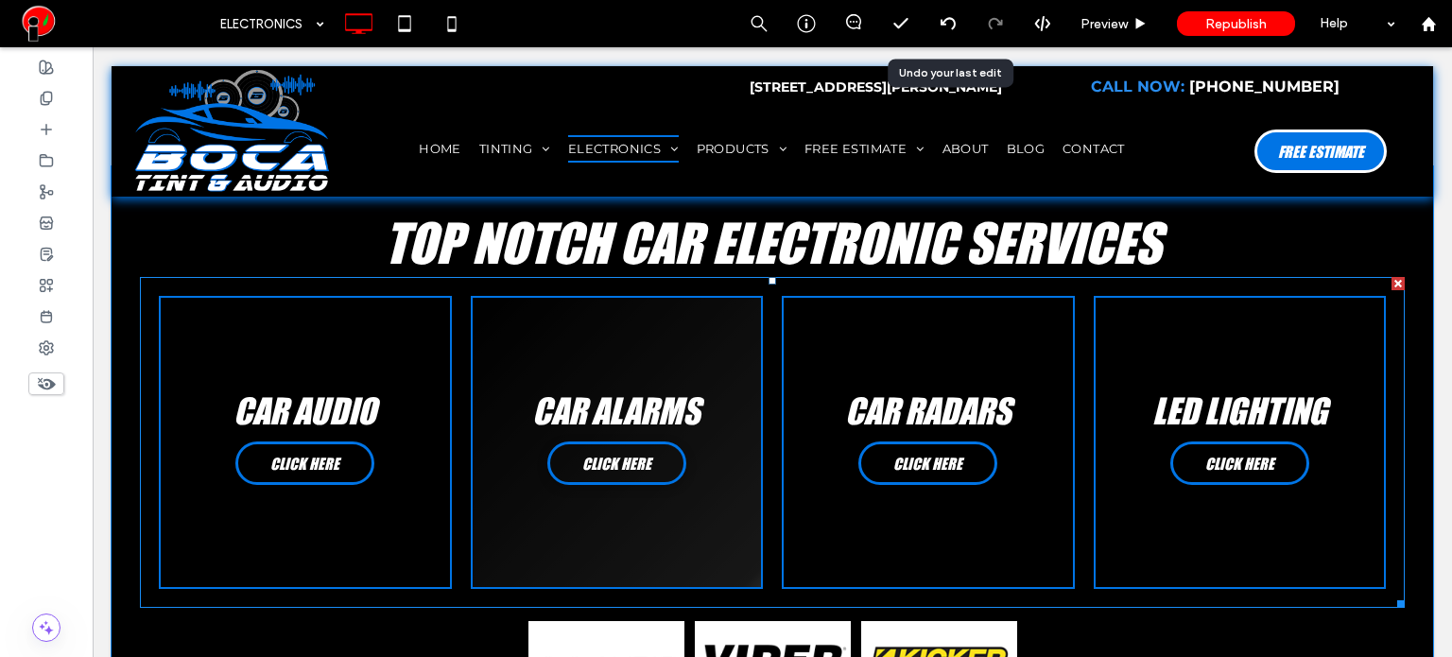
scroll to position [0, 0]
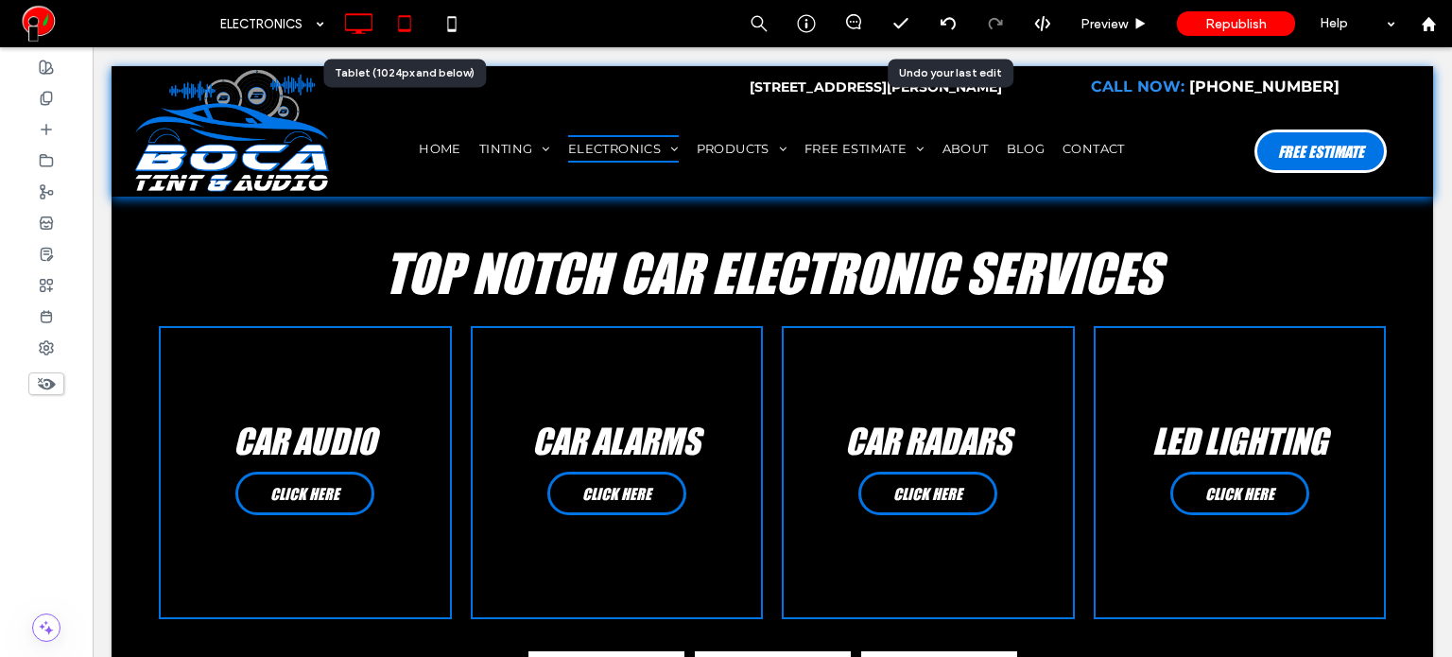
click at [400, 31] on use at bounding box center [404, 23] width 12 height 16
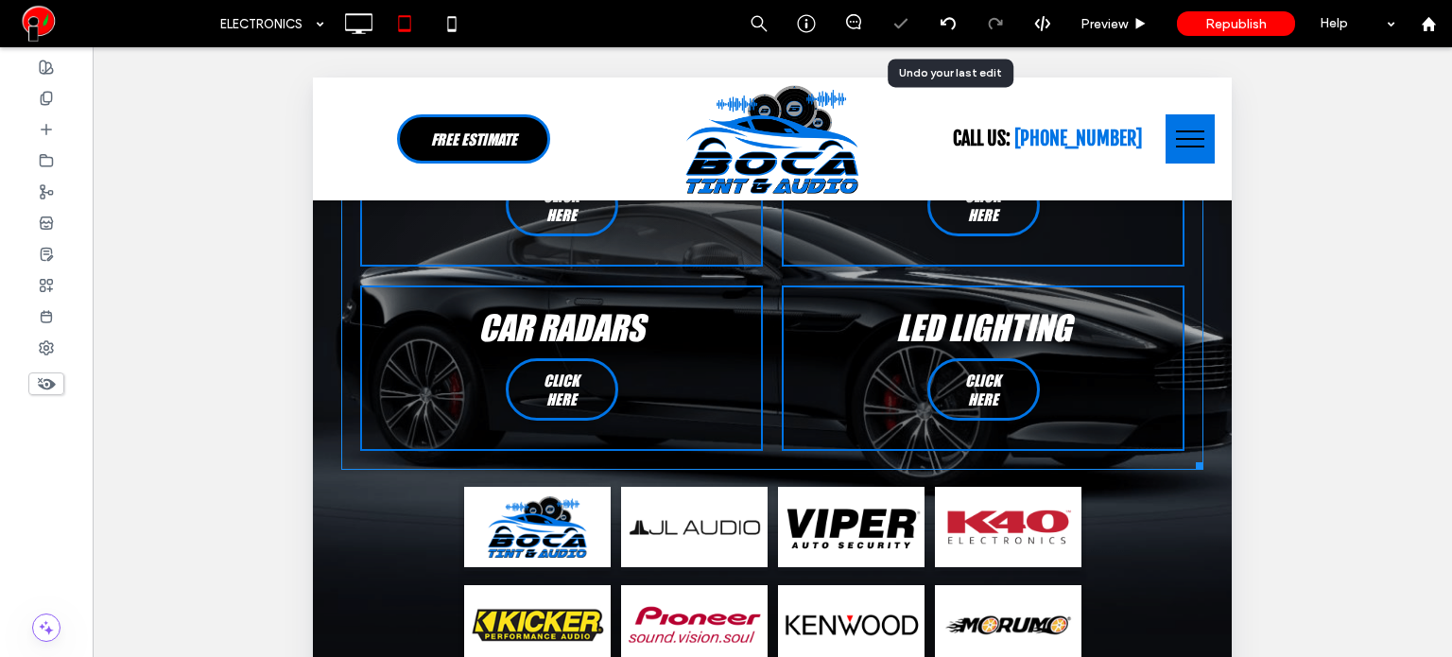
scroll to position [473, 0]
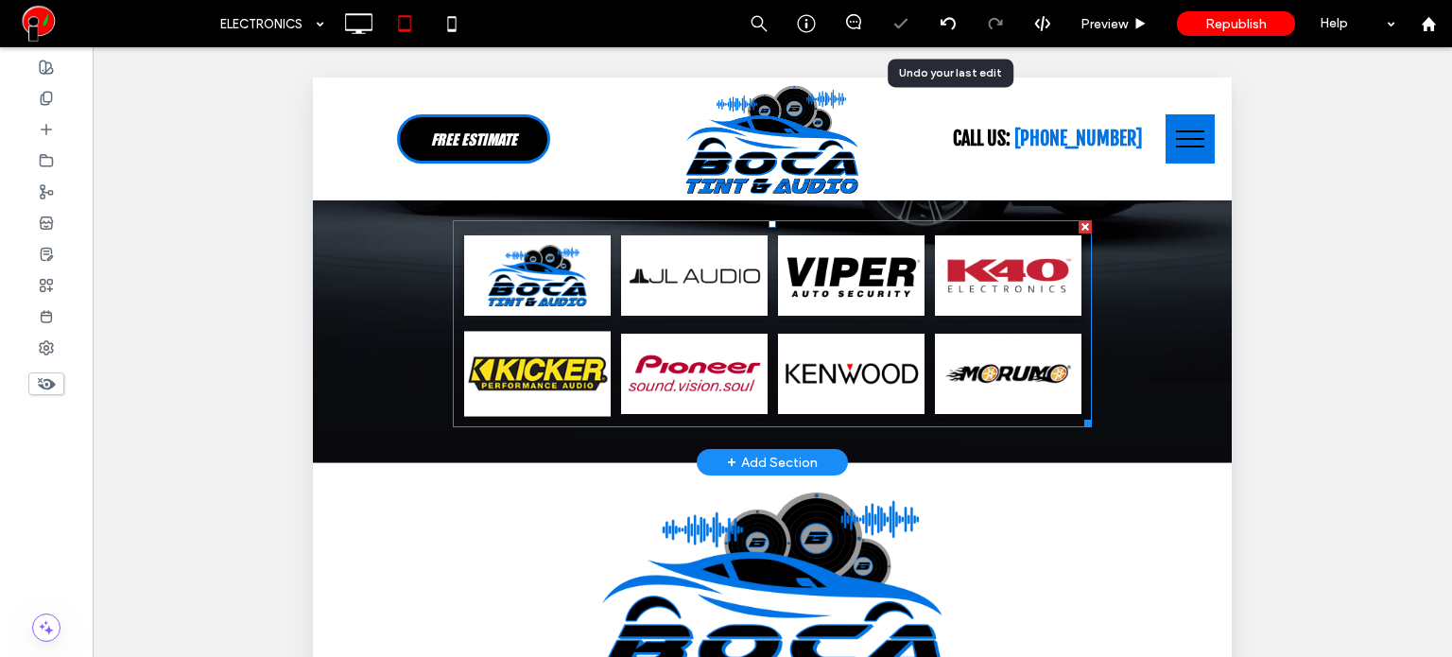
click at [592, 325] on li "Button" at bounding box center [536, 373] width 157 height 98
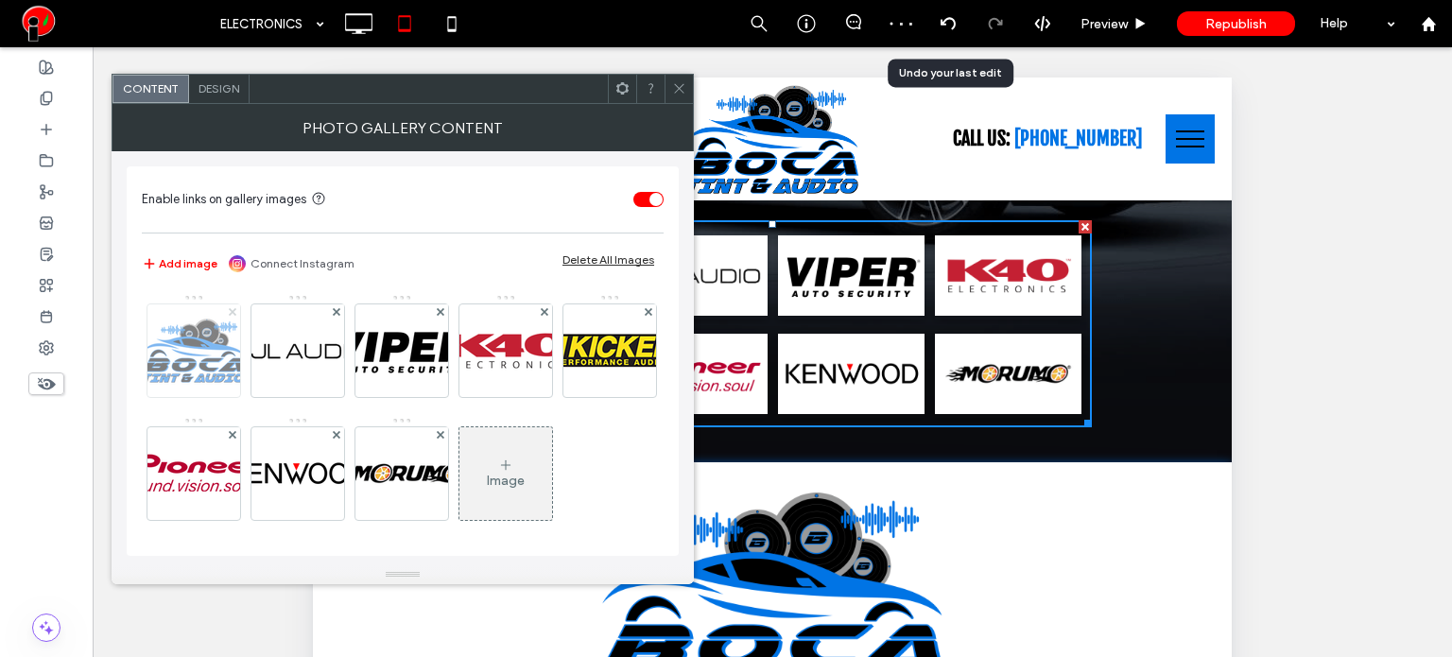
click at [234, 309] on use at bounding box center [232, 312] width 8 height 8
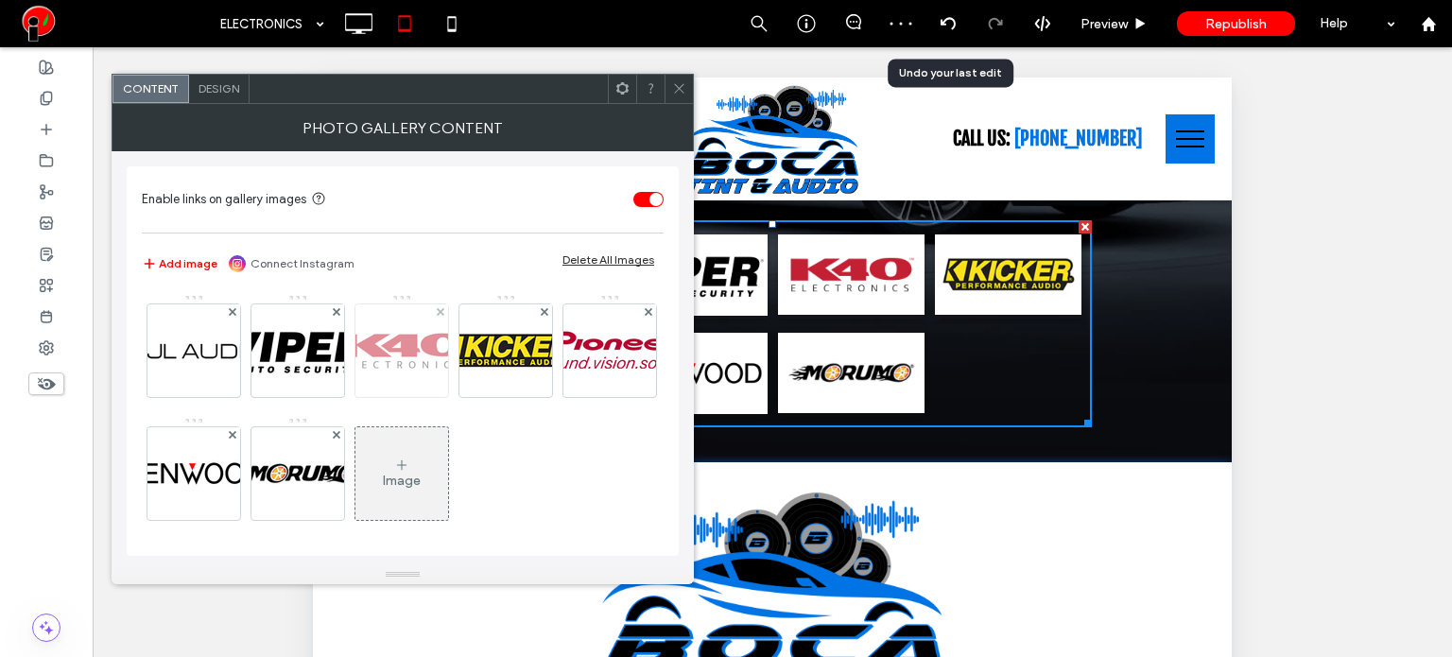
click at [442, 309] on div at bounding box center [440, 312] width 16 height 16
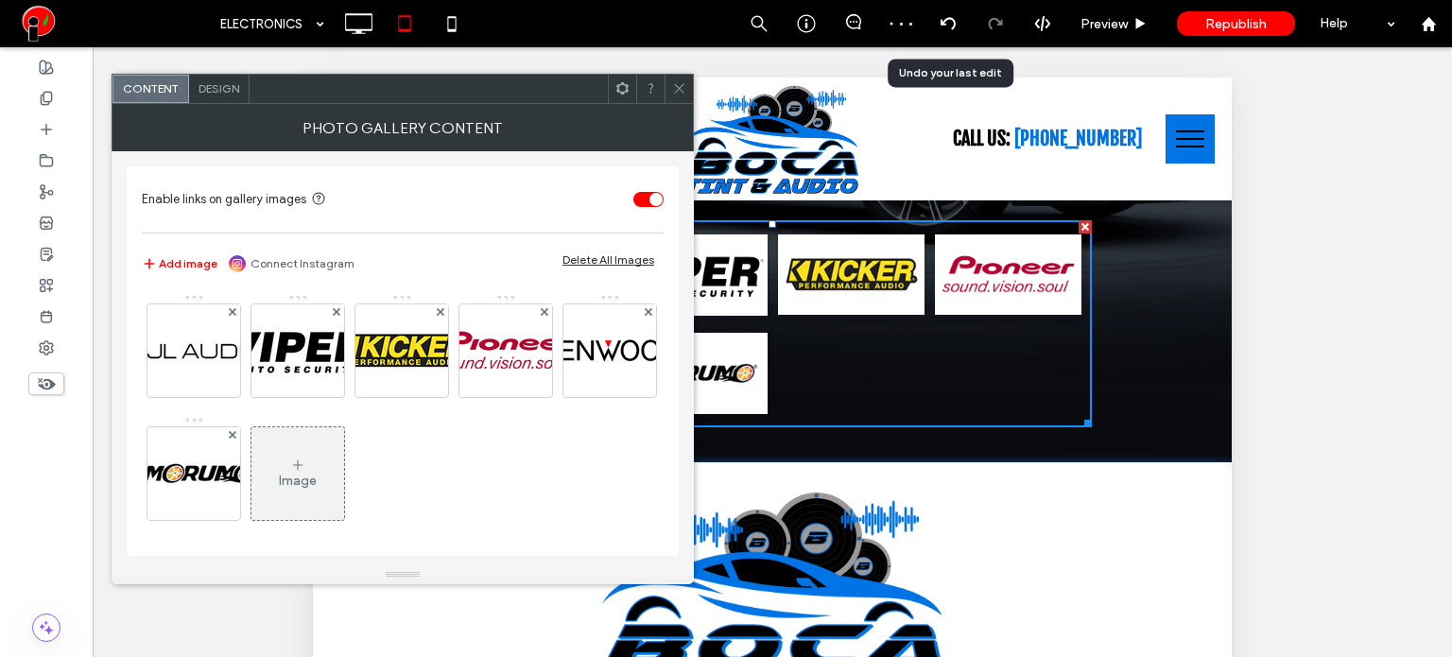
click at [672, 91] on icon at bounding box center [679, 88] width 14 height 14
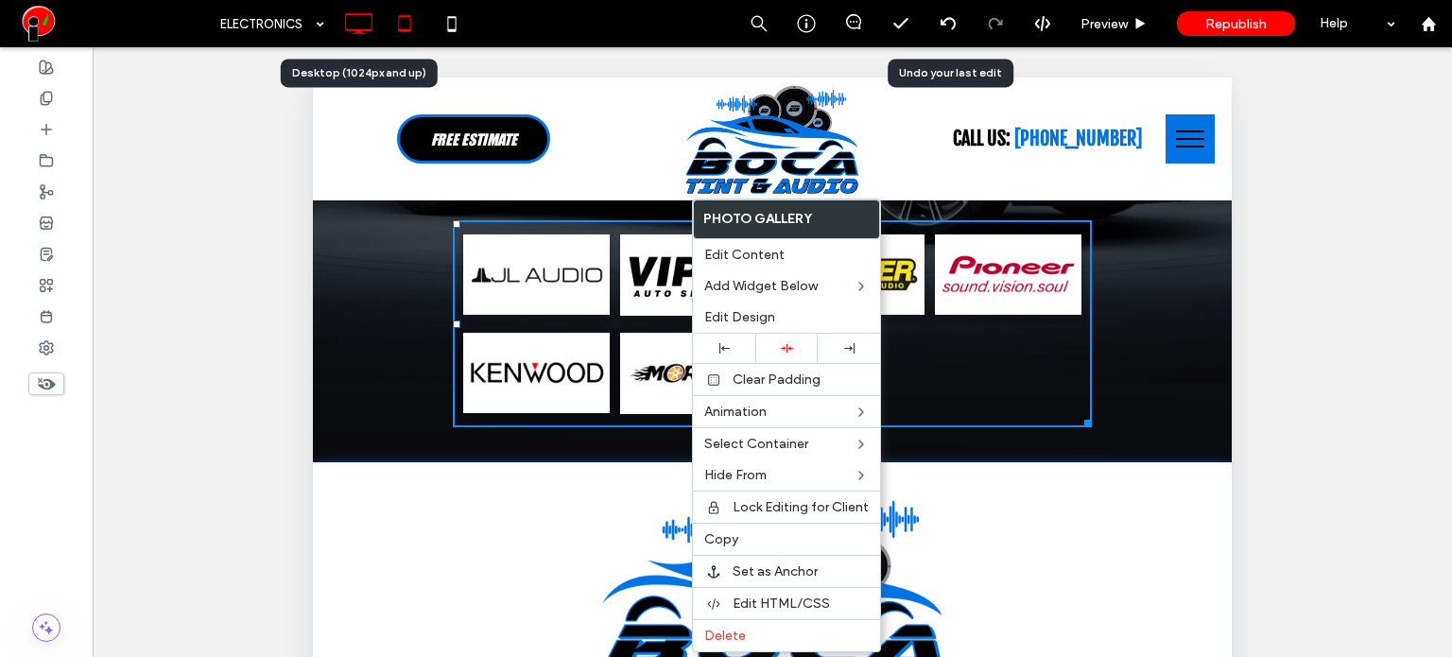
click at [367, 25] on icon at bounding box center [358, 24] width 38 height 38
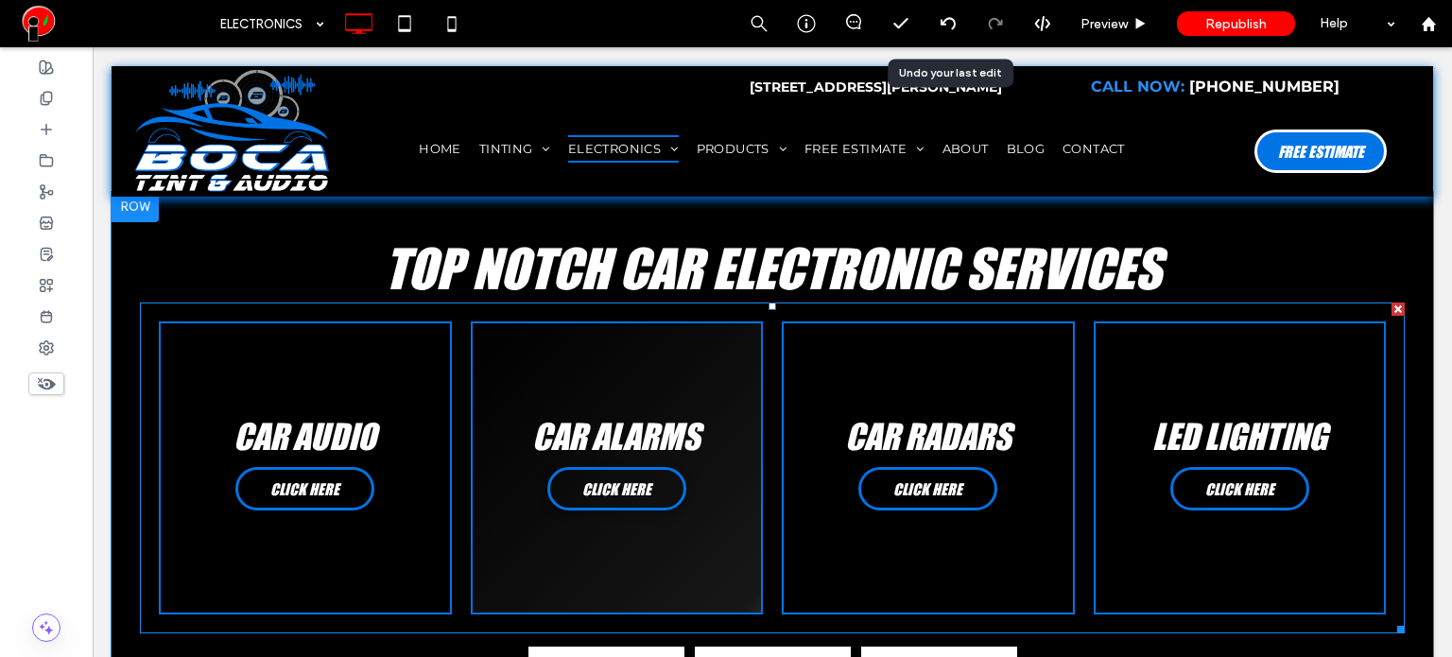
scroll to position [0, 0]
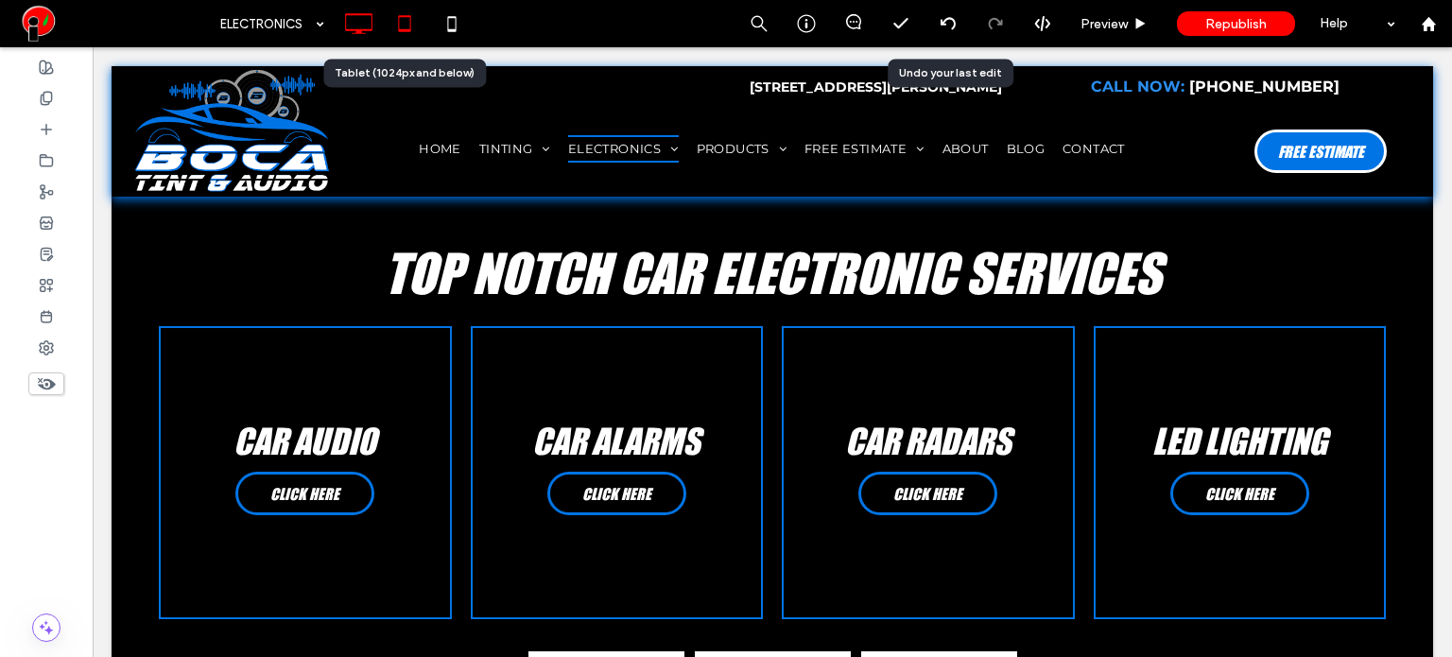
click at [416, 34] on icon at bounding box center [405, 24] width 38 height 38
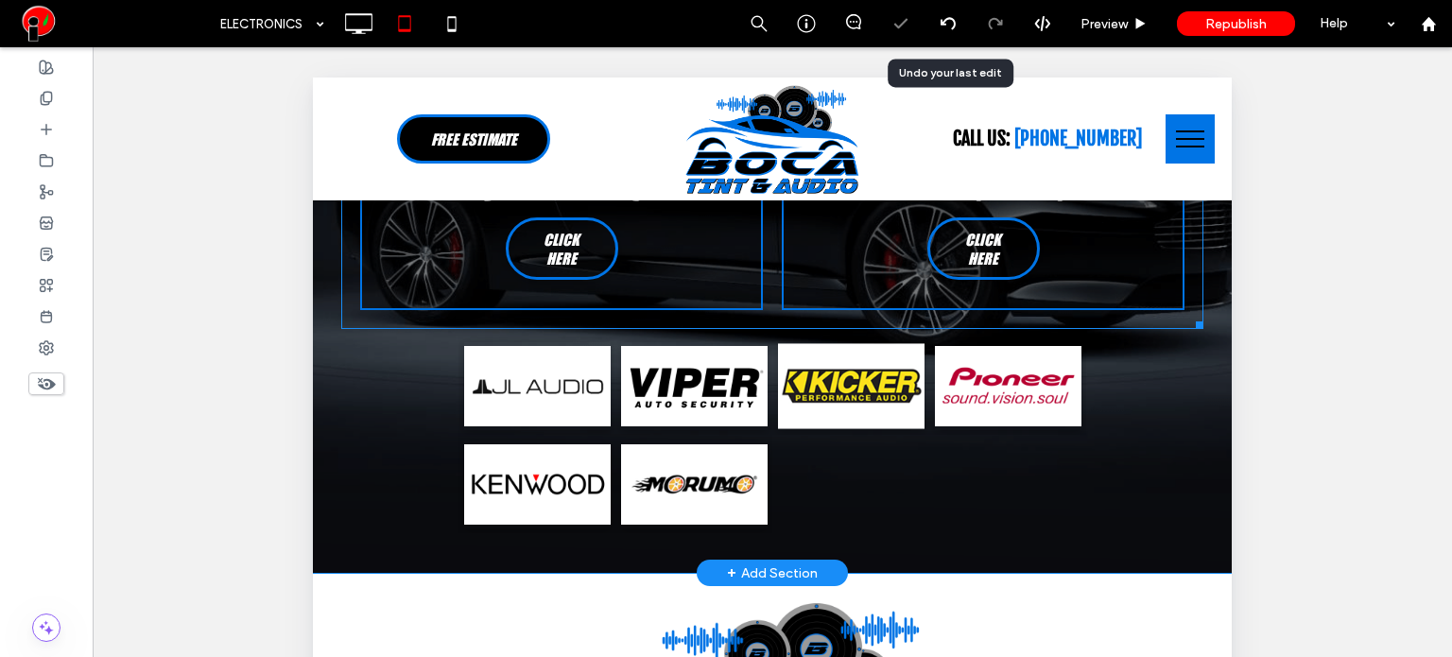
scroll to position [378, 0]
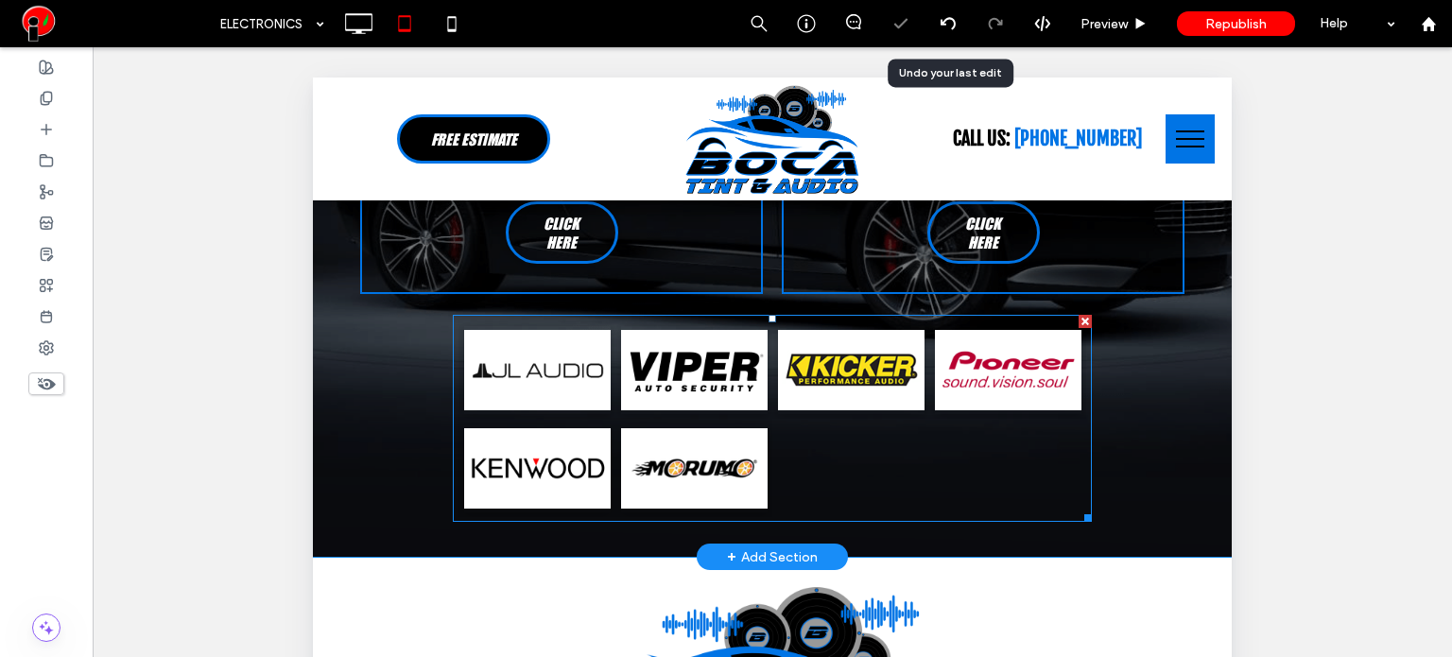
click at [806, 424] on div at bounding box center [850, 468] width 157 height 98
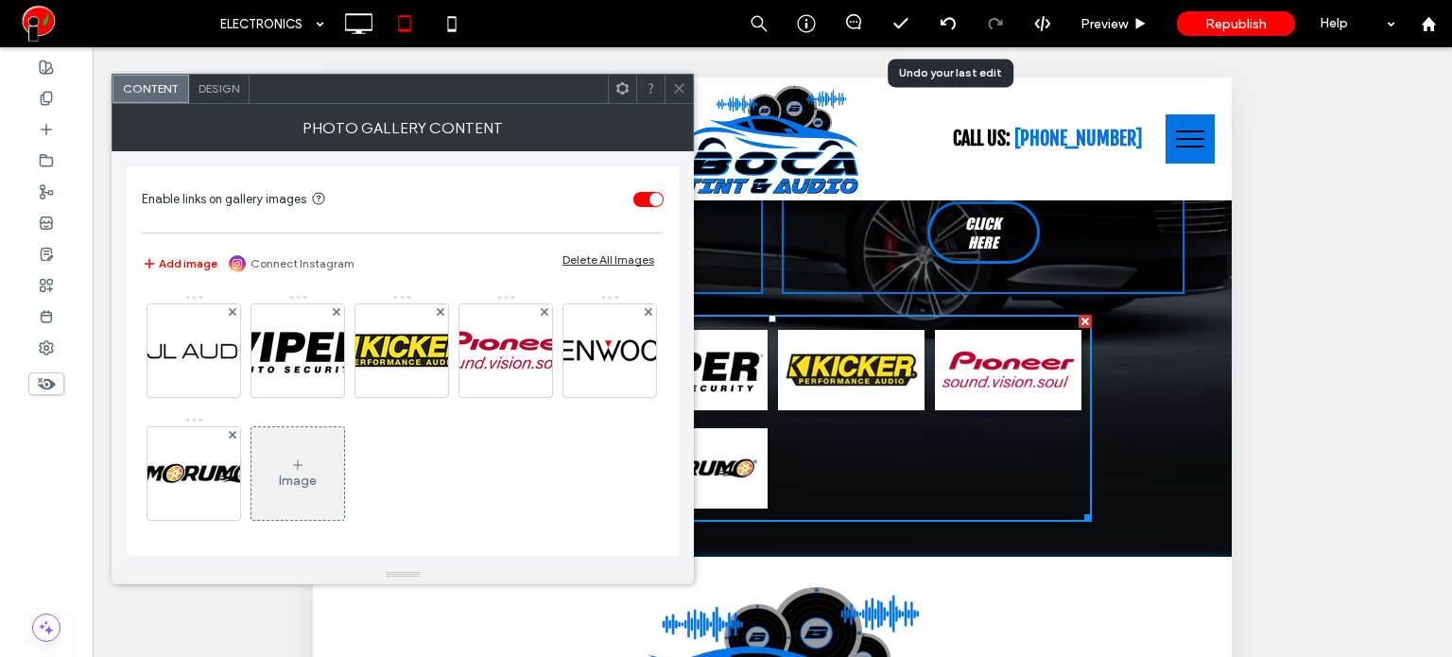
click at [224, 83] on span "Design" at bounding box center [218, 88] width 41 height 14
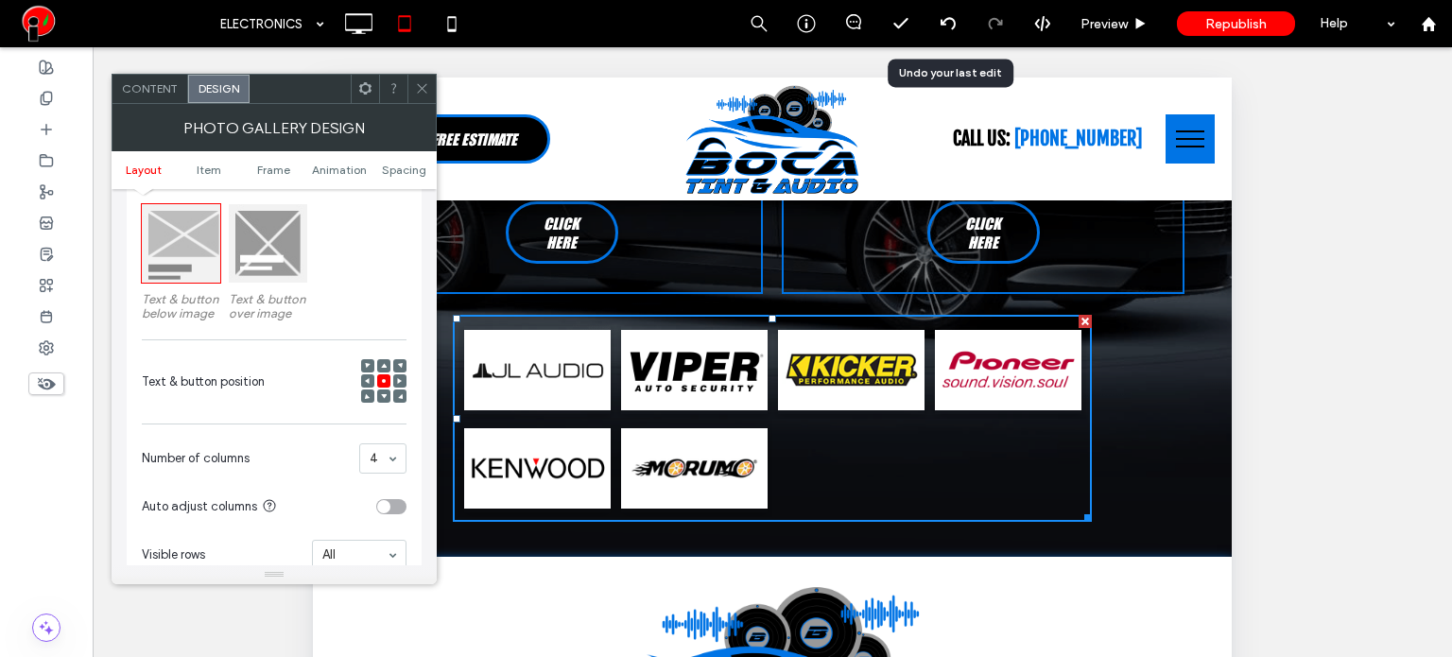
scroll to position [473, 0]
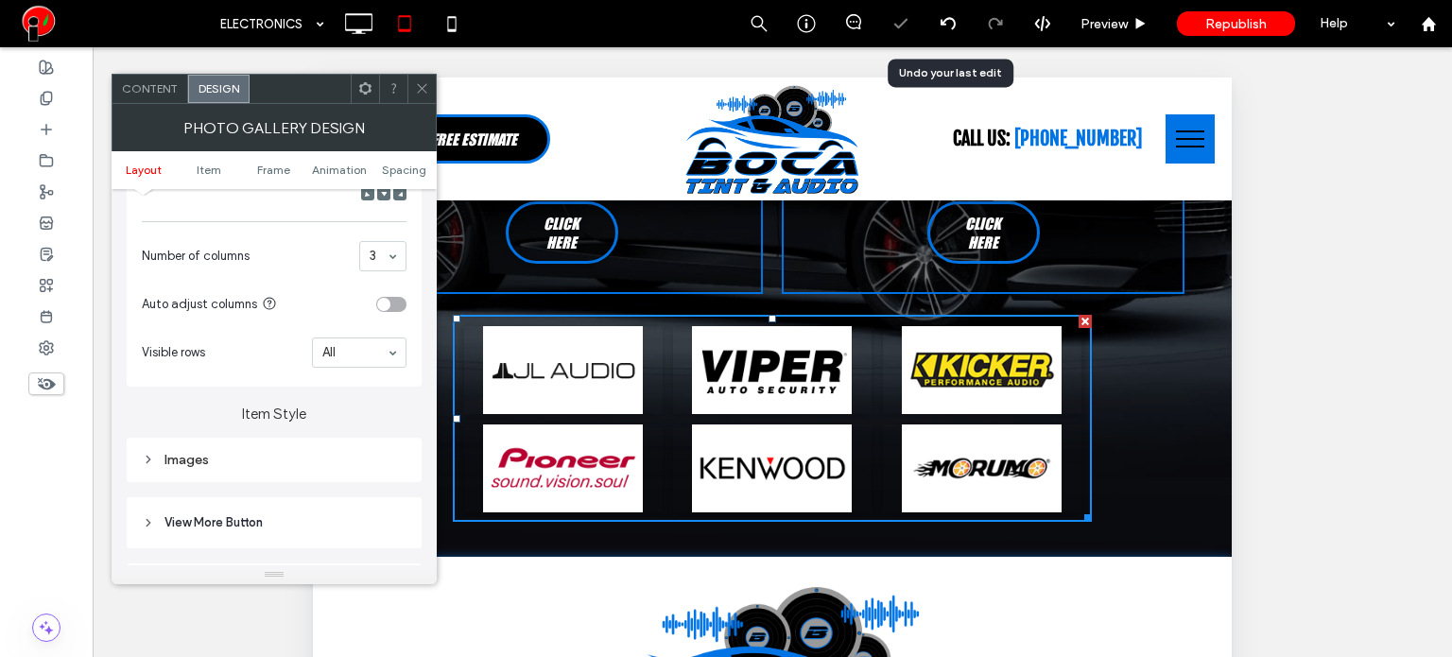
click at [422, 91] on icon at bounding box center [422, 88] width 14 height 14
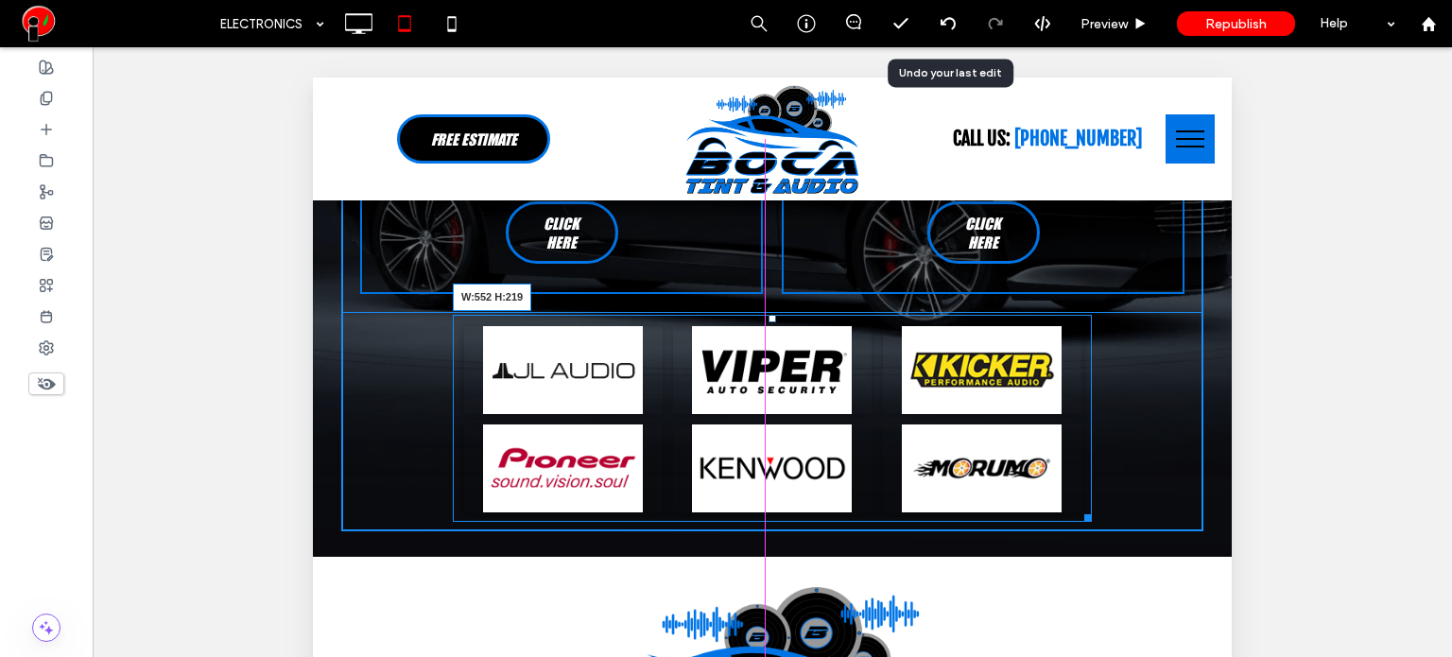
drag, startPoint x: 1077, startPoint y: 507, endPoint x: 1019, endPoint y: 508, distance: 58.6
click at [1077, 508] on div at bounding box center [1084, 515] width 14 height 14
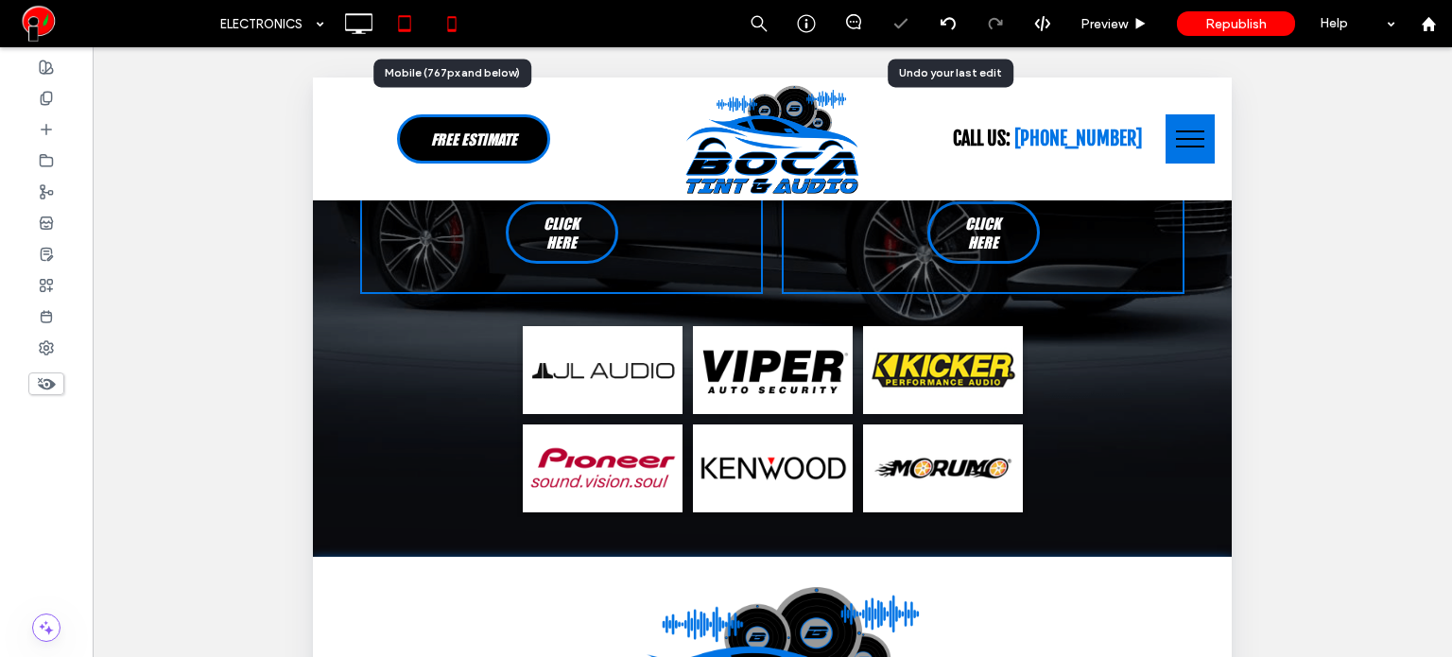
click at [469, 25] on icon at bounding box center [452, 24] width 38 height 38
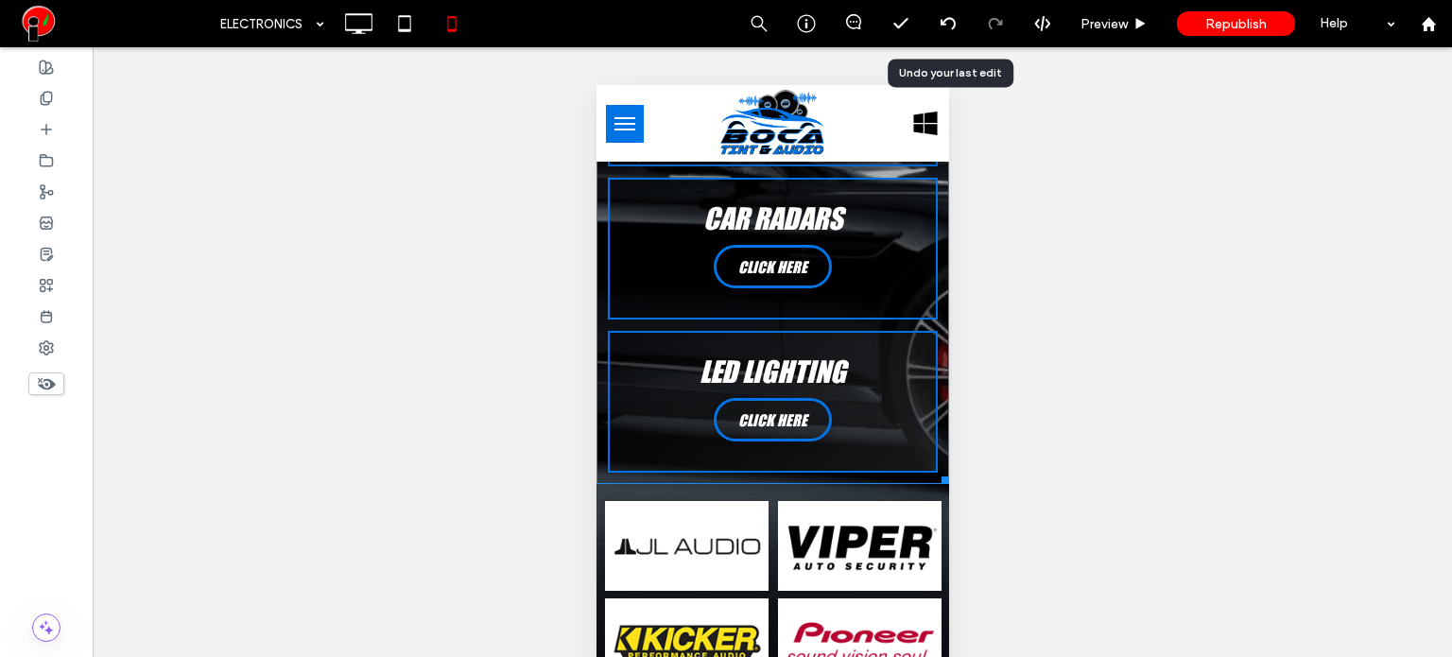
scroll to position [662, 0]
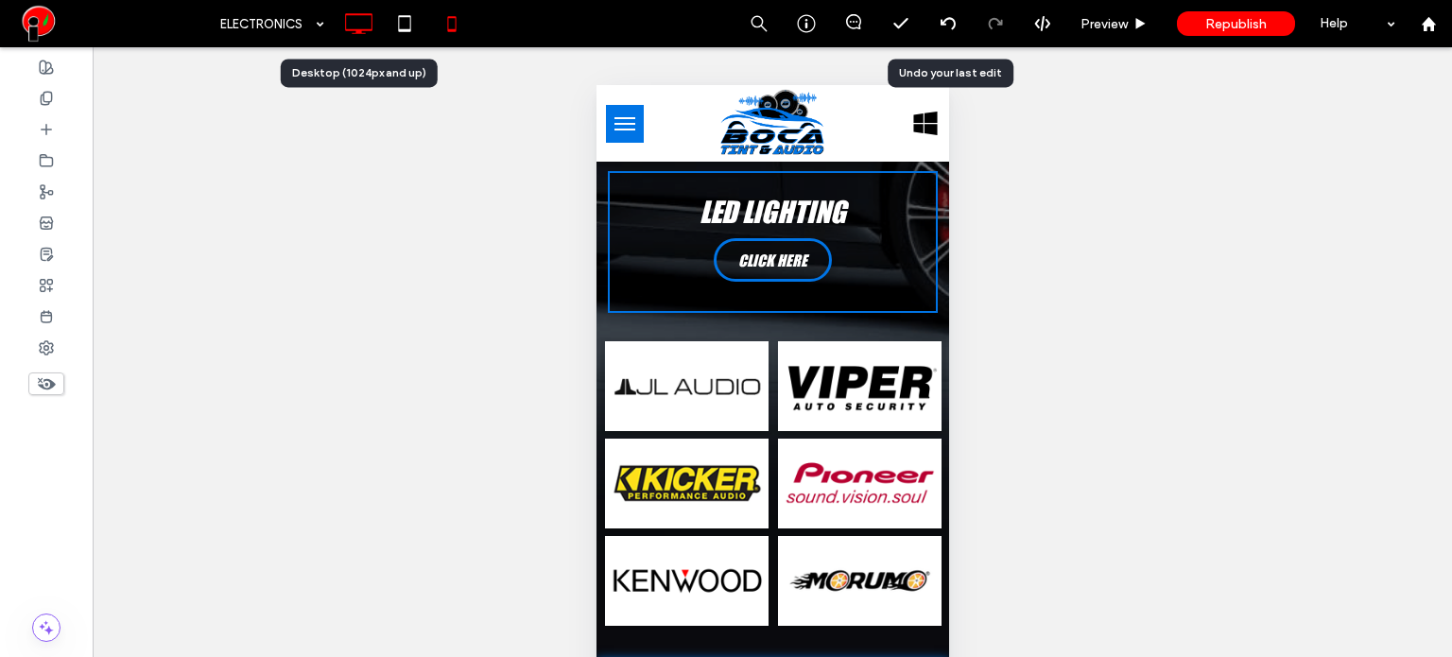
click at [353, 25] on icon at bounding box center [358, 24] width 38 height 38
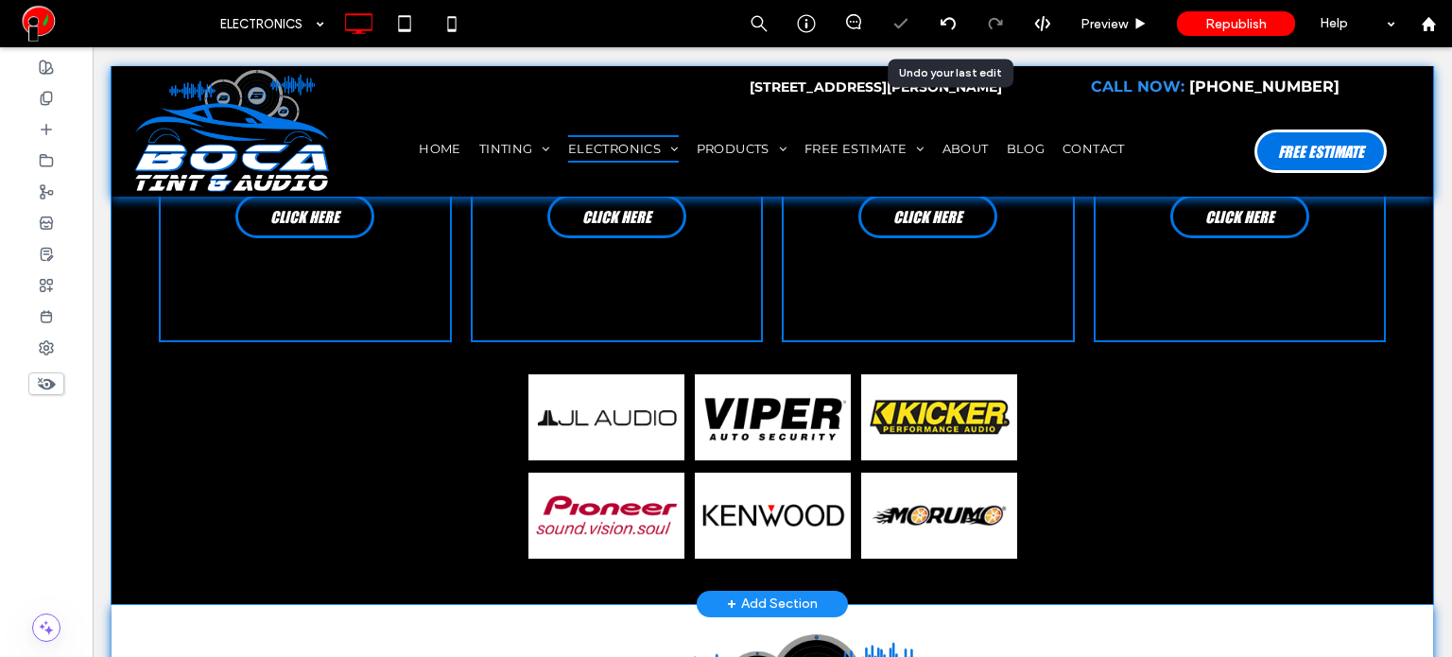
scroll to position [284, 0]
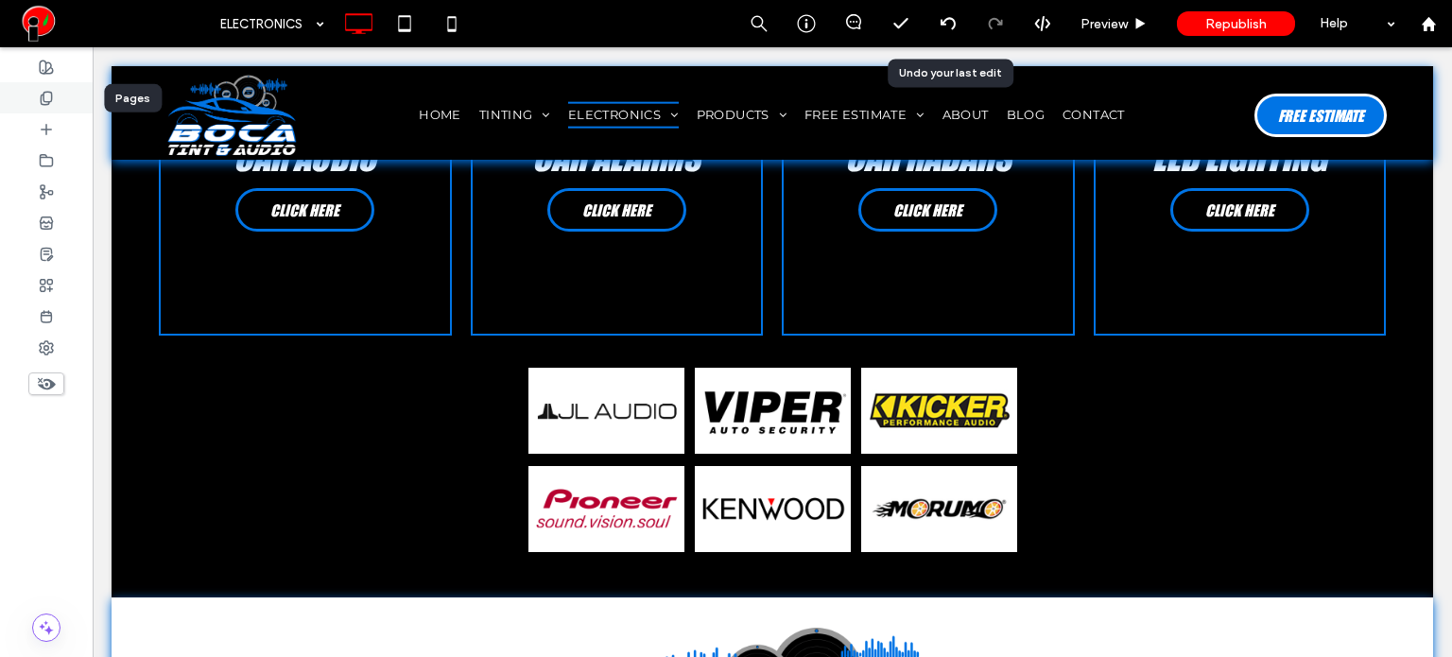
click at [49, 108] on div at bounding box center [46, 97] width 93 height 31
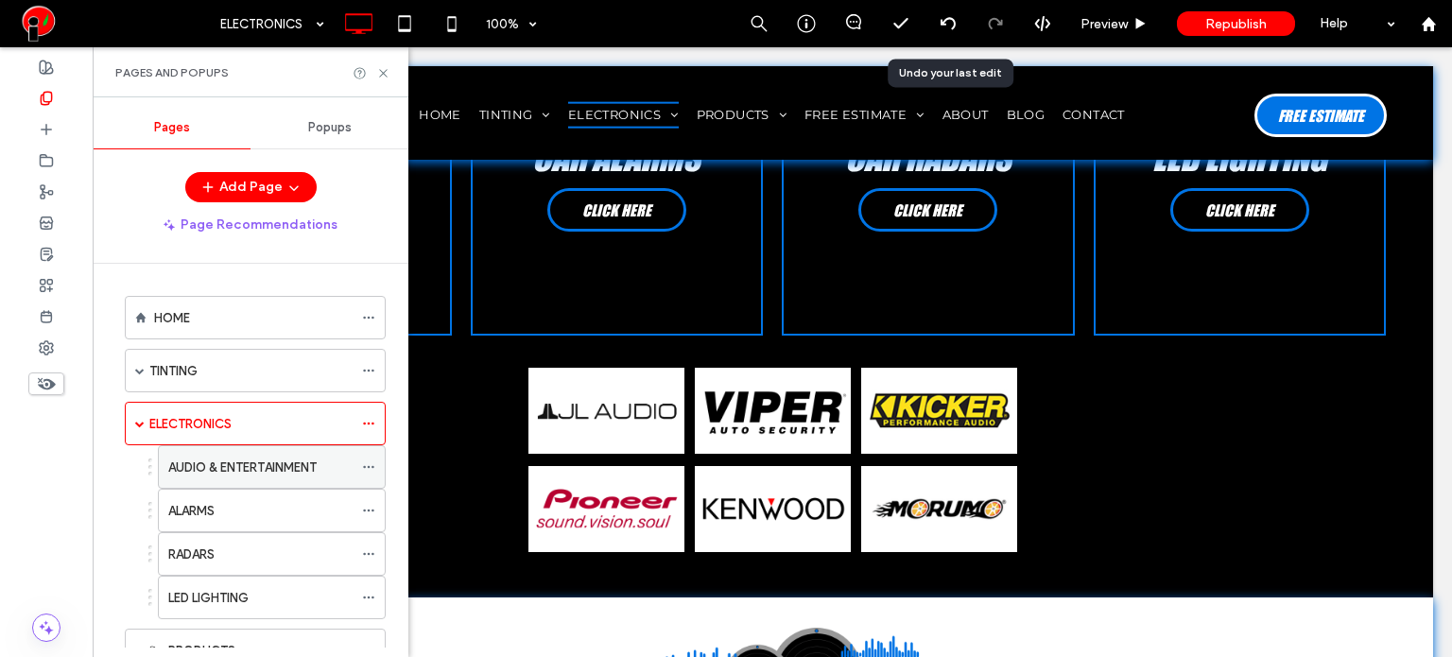
click at [211, 477] on div "AUDIO & ENTERTAINMENT" at bounding box center [260, 467] width 184 height 42
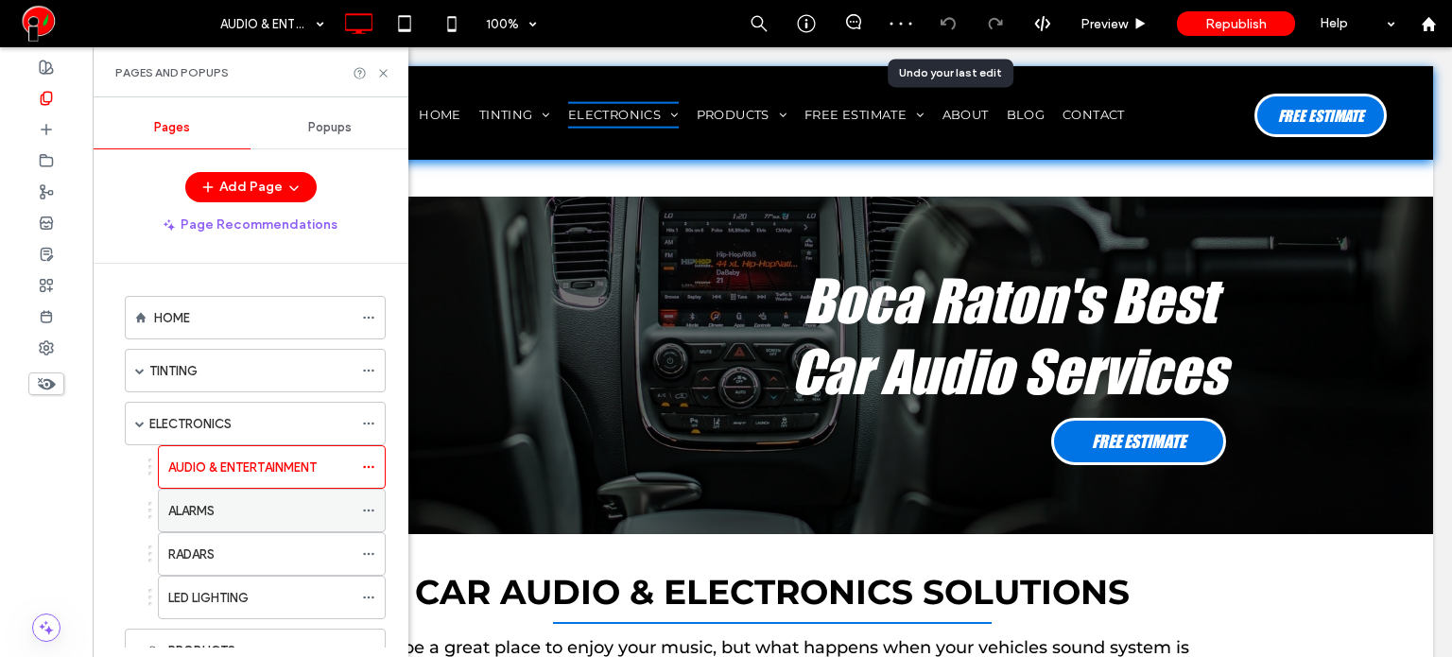
scroll to position [2835, 0]
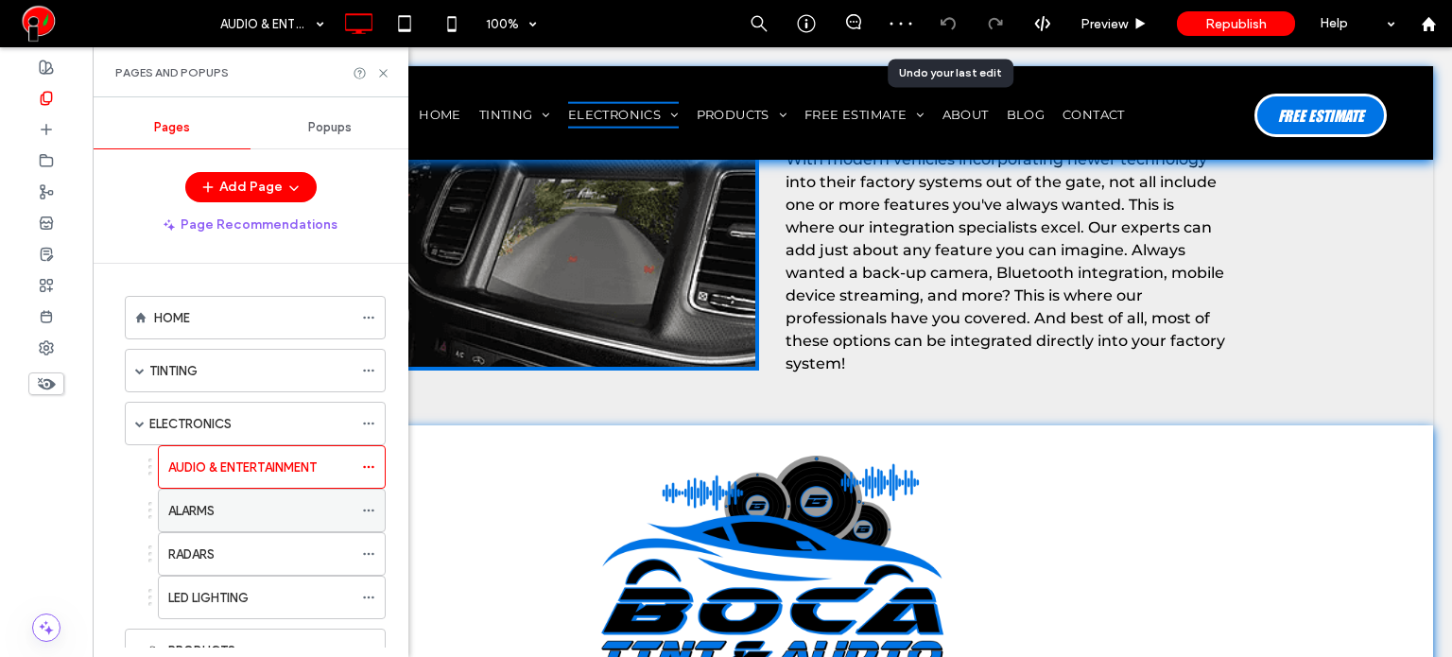
click at [277, 504] on div "ALARMS" at bounding box center [260, 511] width 184 height 20
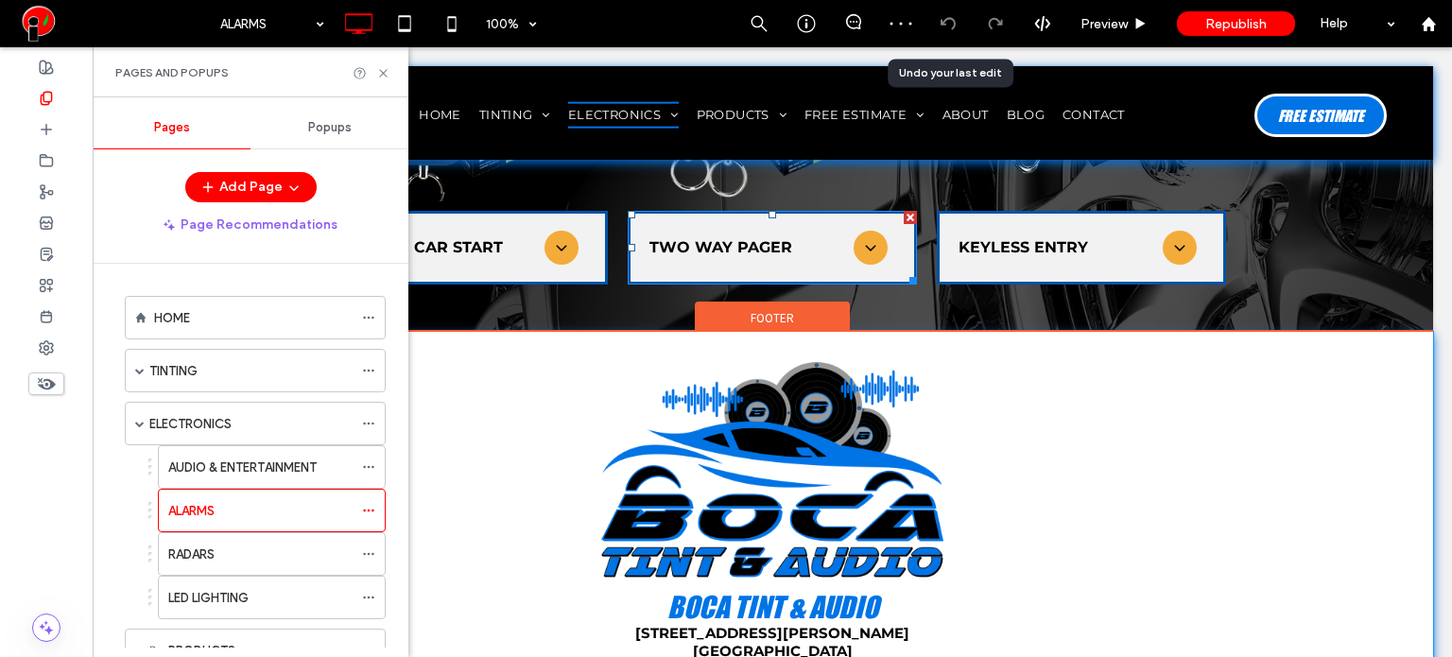
scroll to position [1512, 0]
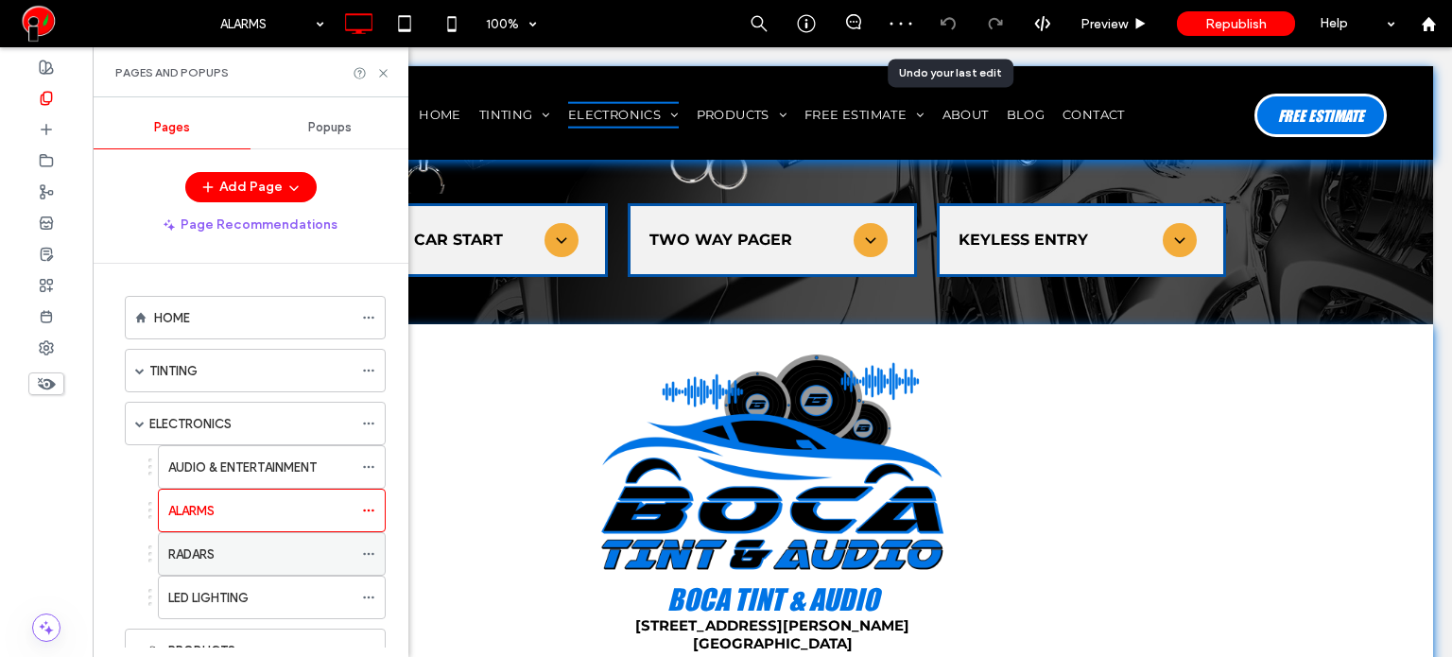
click at [248, 553] on div "RADARS" at bounding box center [260, 554] width 184 height 20
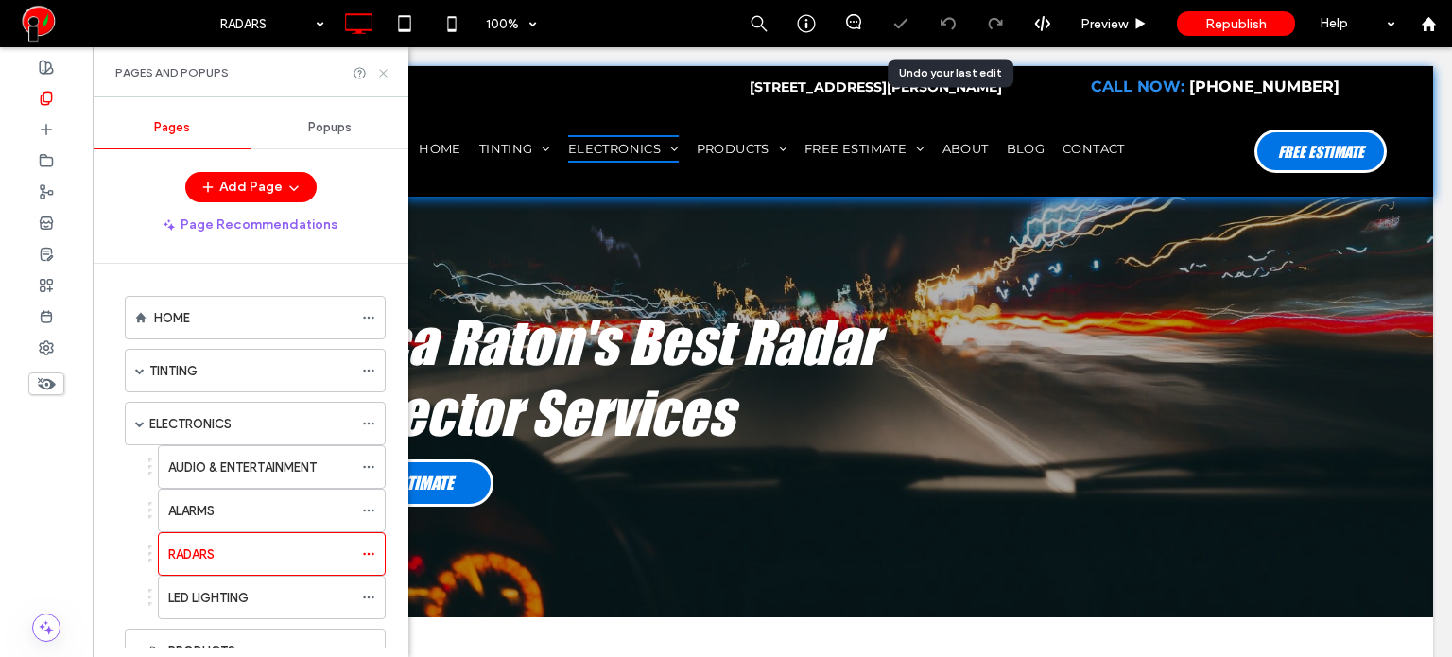
click at [383, 71] on icon at bounding box center [383, 73] width 14 height 14
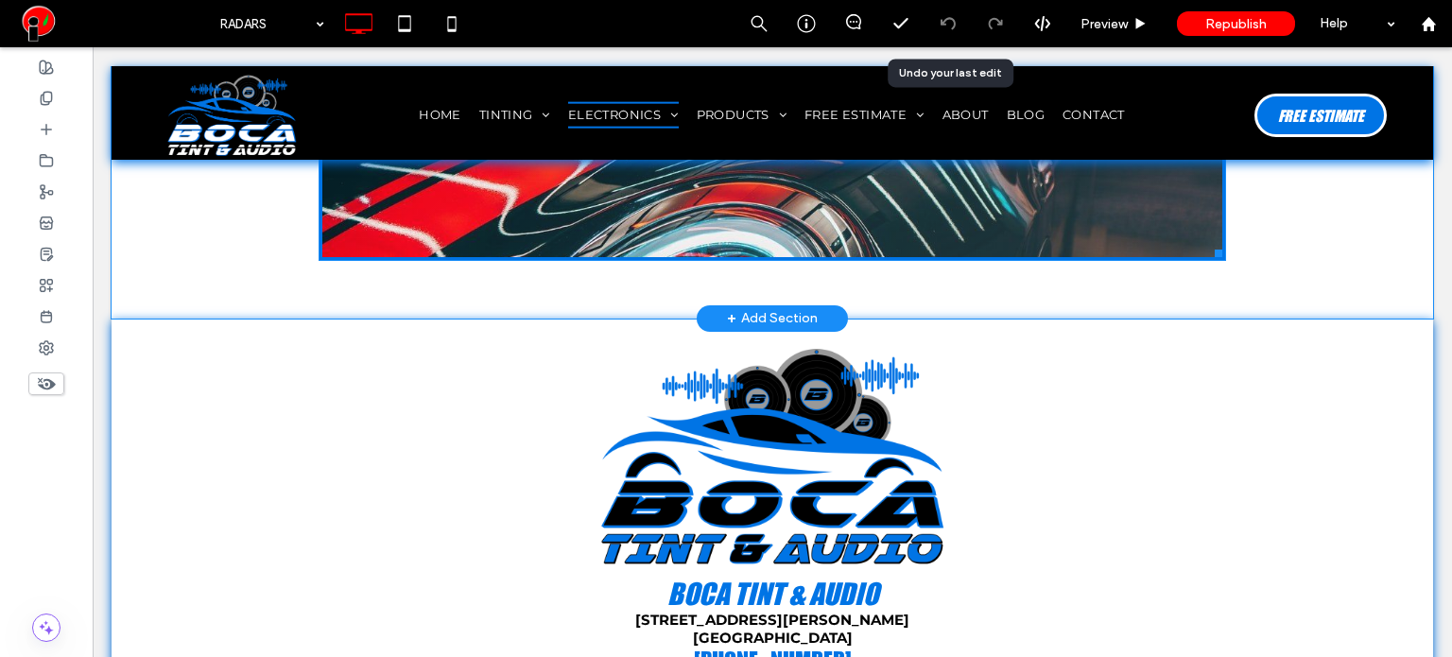
scroll to position [945, 0]
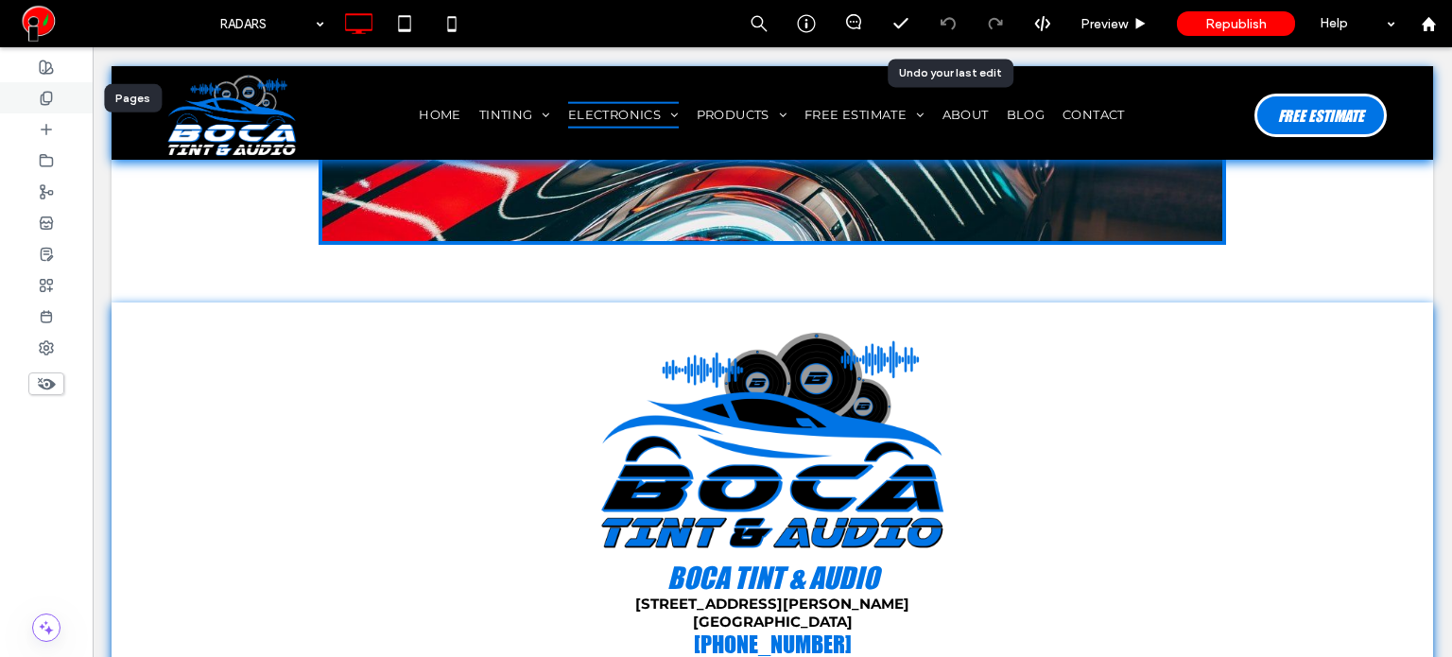
click at [56, 97] on div at bounding box center [46, 97] width 93 height 31
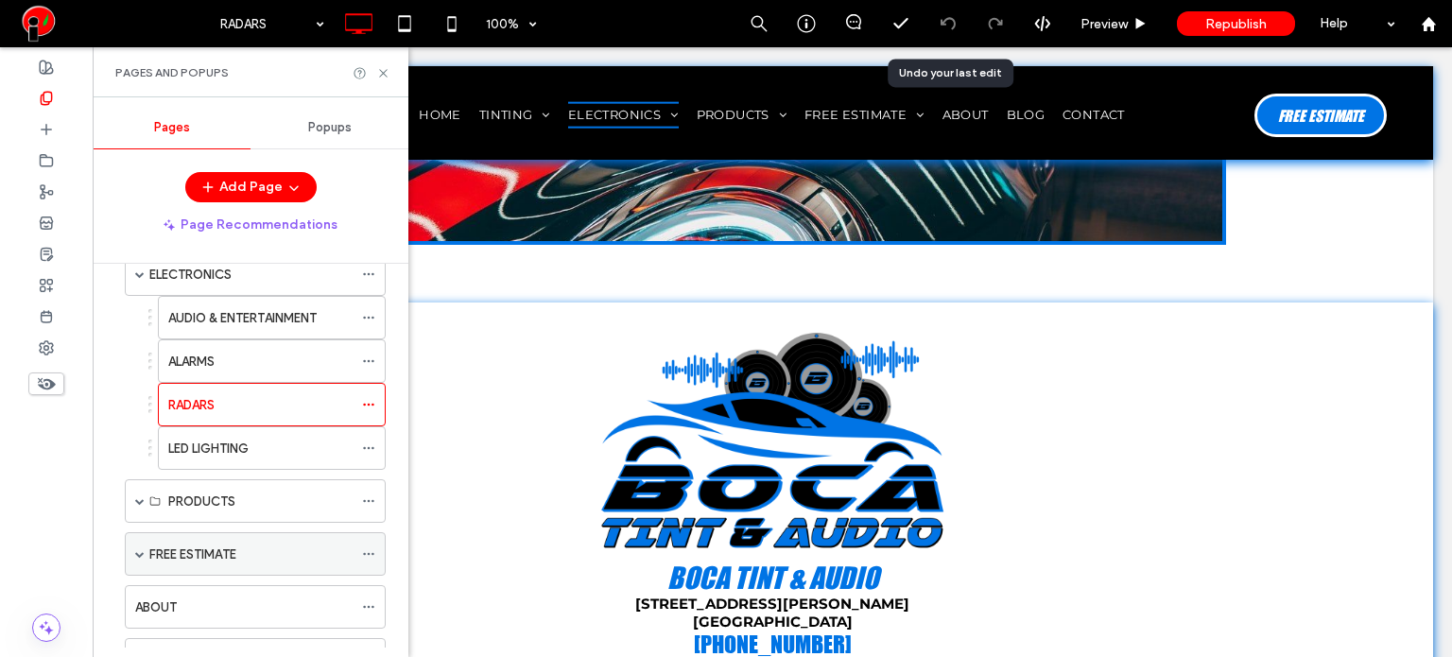
scroll to position [189, 0]
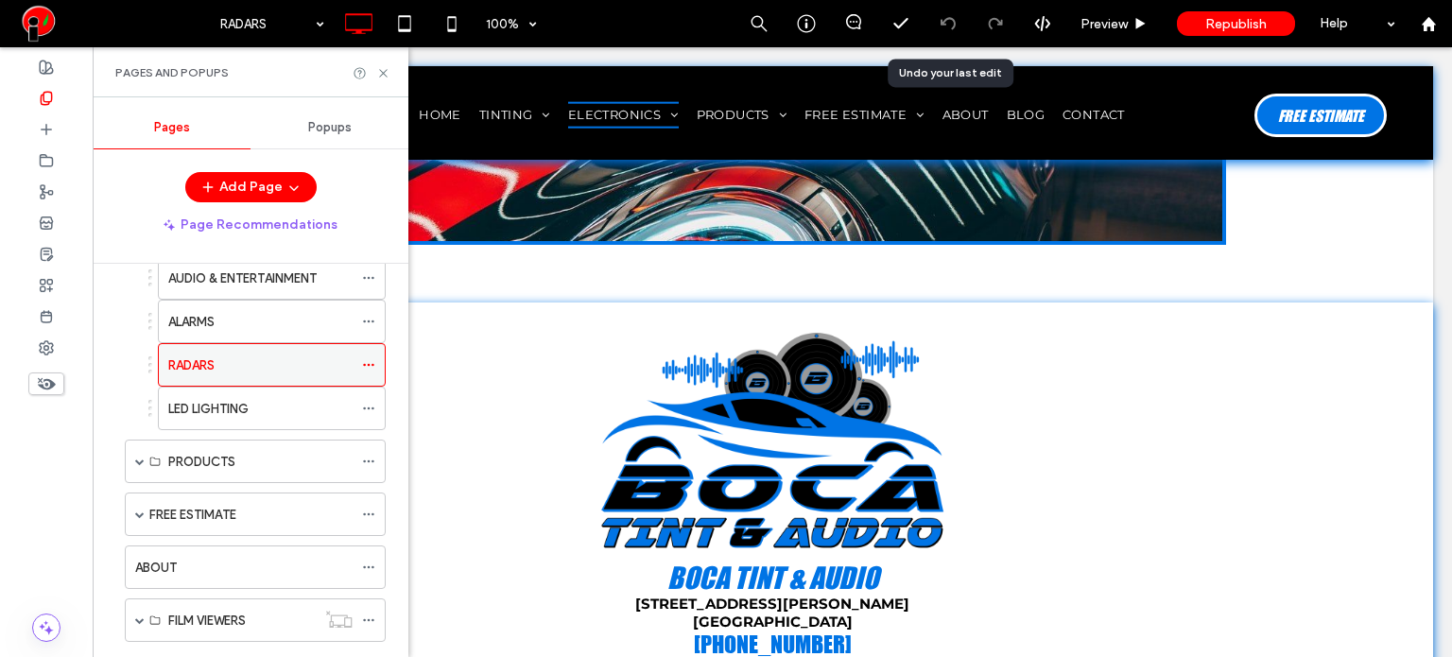
click at [363, 358] on icon at bounding box center [368, 364] width 13 height 13
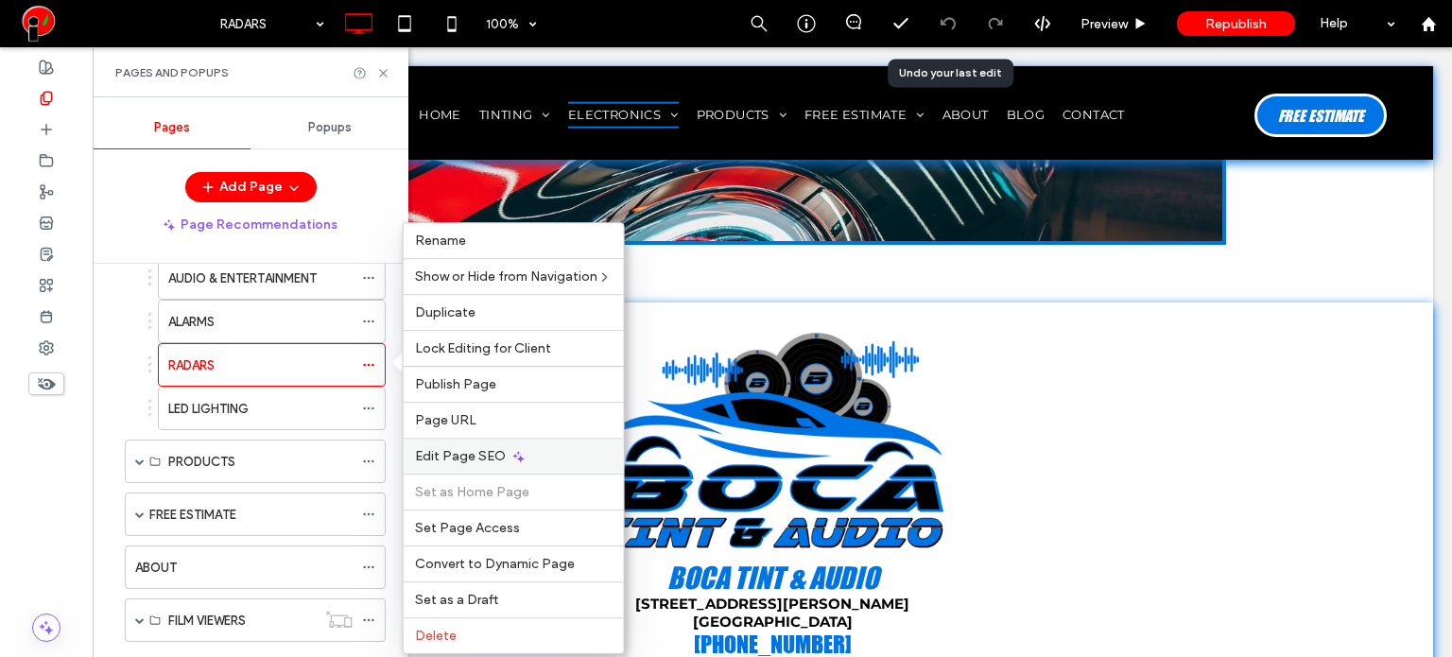
click at [456, 464] on div "Edit Page SEO" at bounding box center [514, 456] width 220 height 36
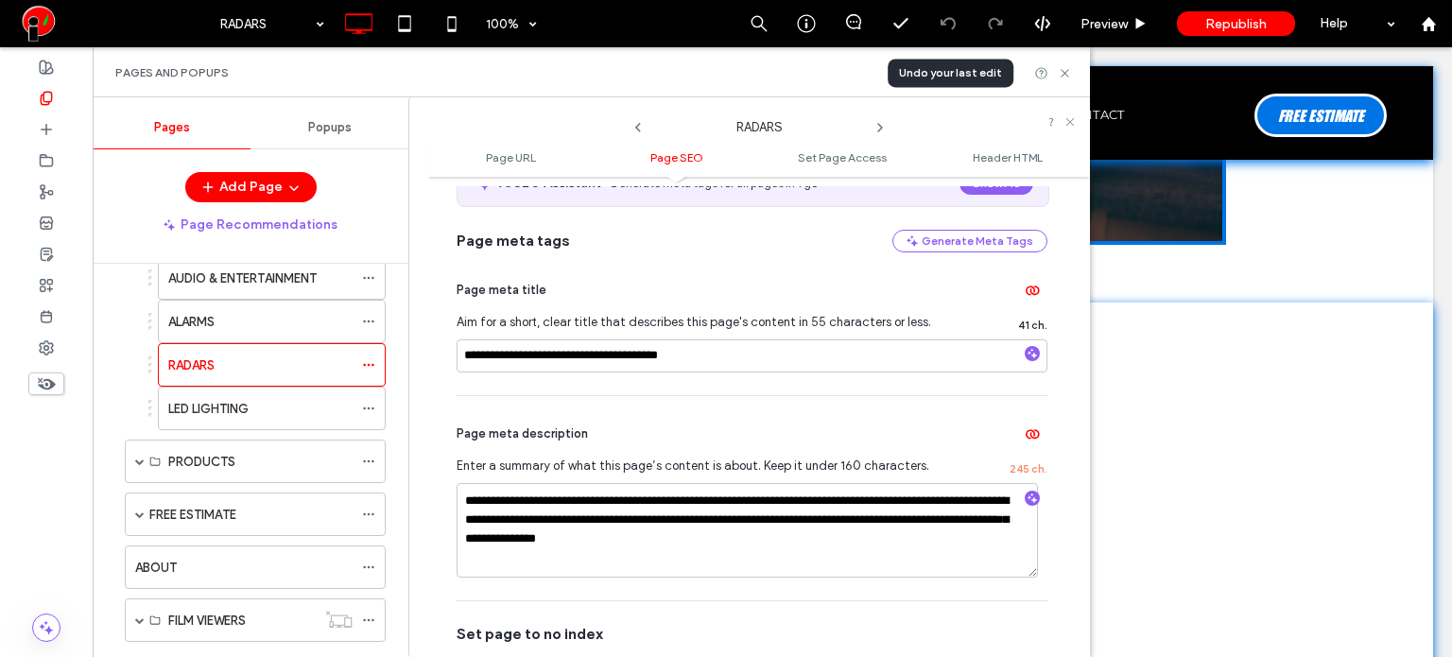
scroll to position [378, 0]
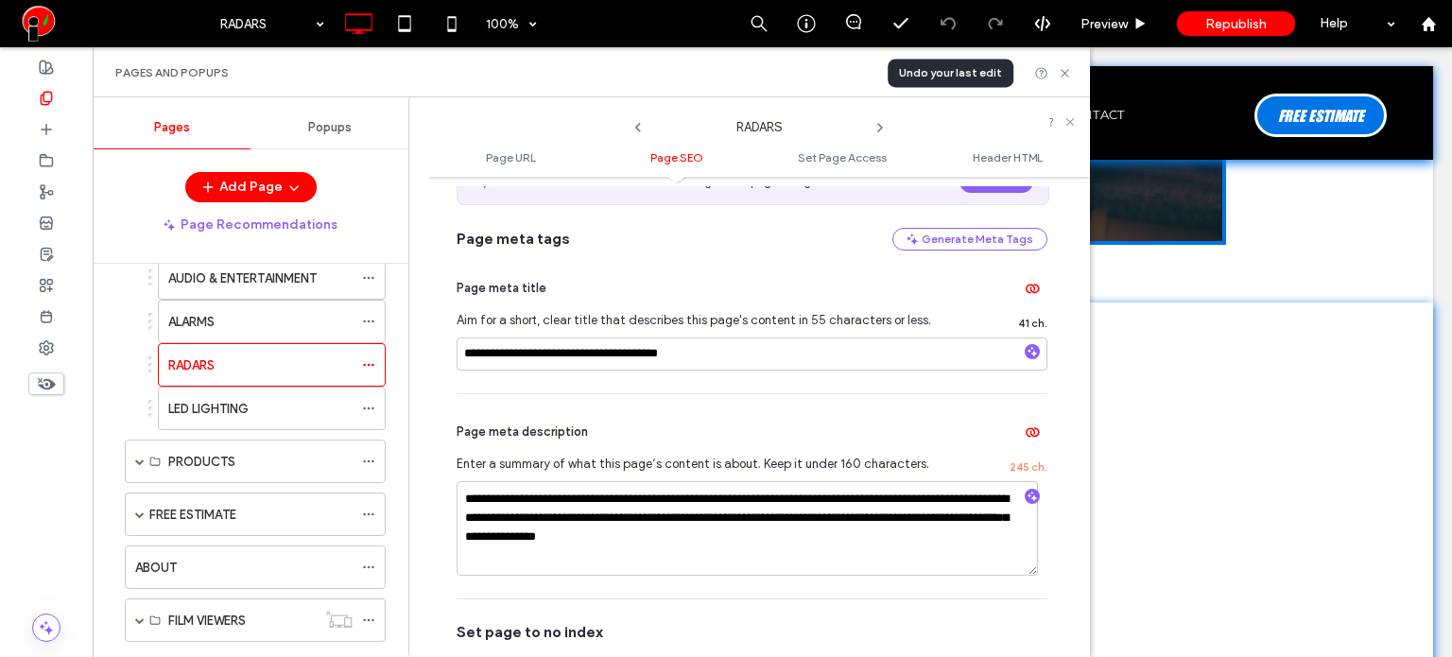
click at [301, 408] on div "LED LIGHTING" at bounding box center [260, 409] width 184 height 20
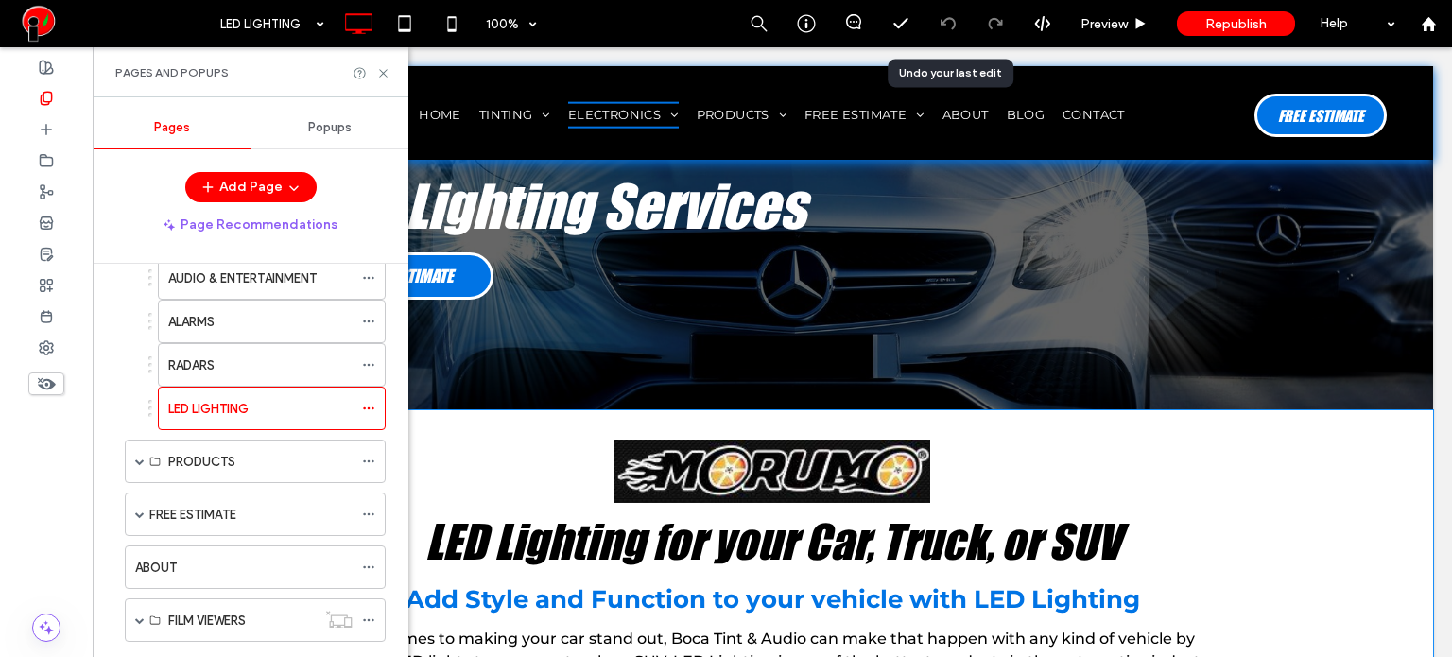
scroll to position [189, 0]
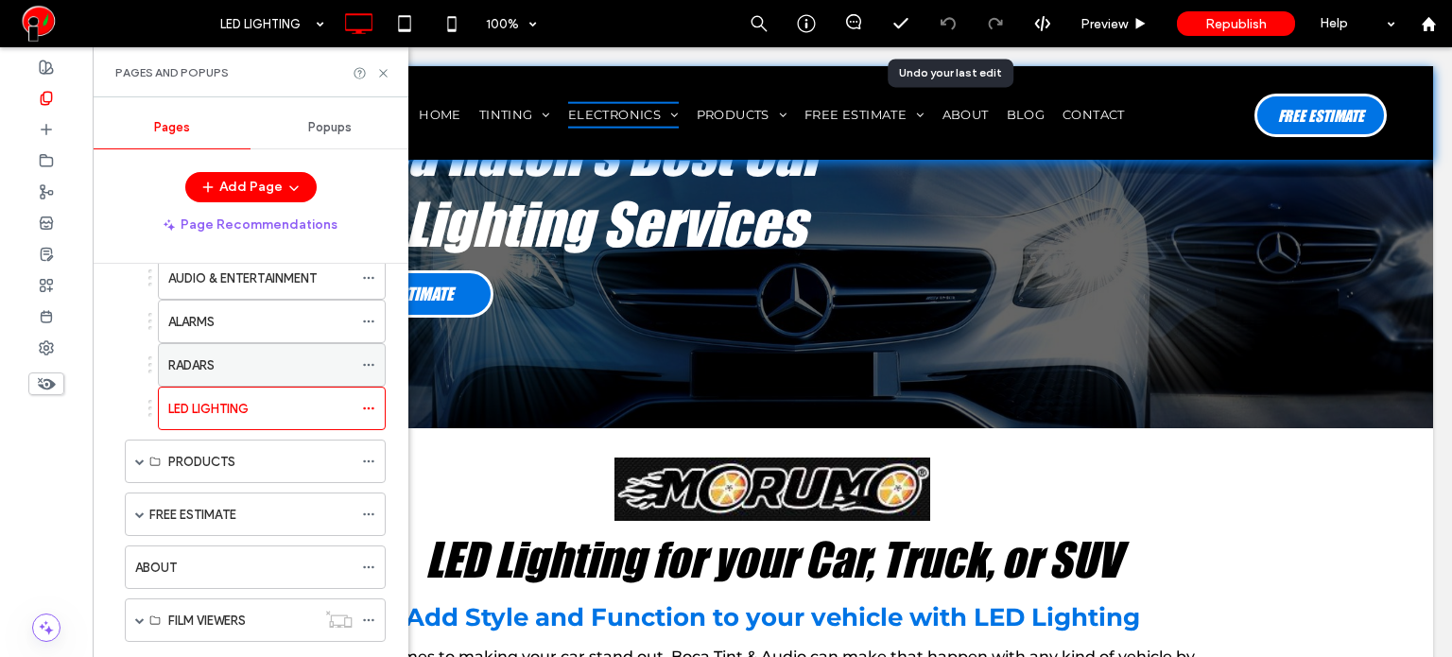
click at [267, 355] on div "RADARS" at bounding box center [260, 365] width 184 height 20
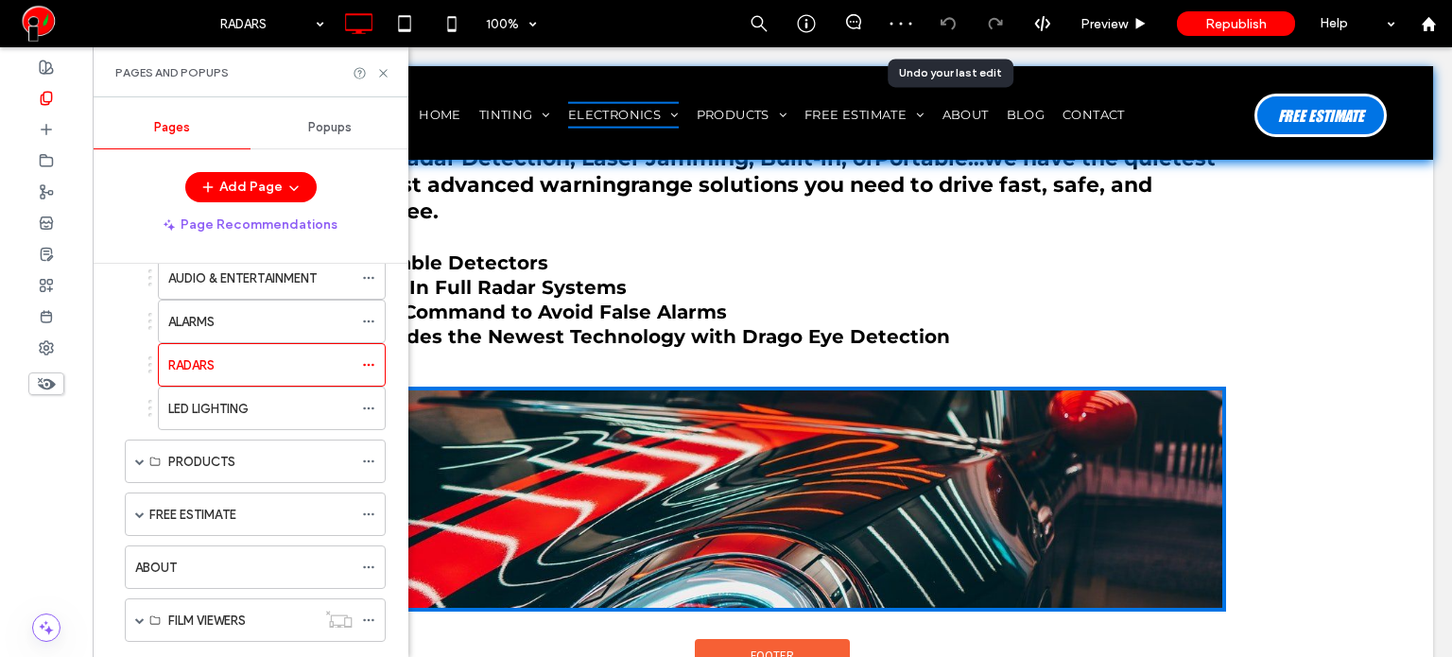
scroll to position [567, 0]
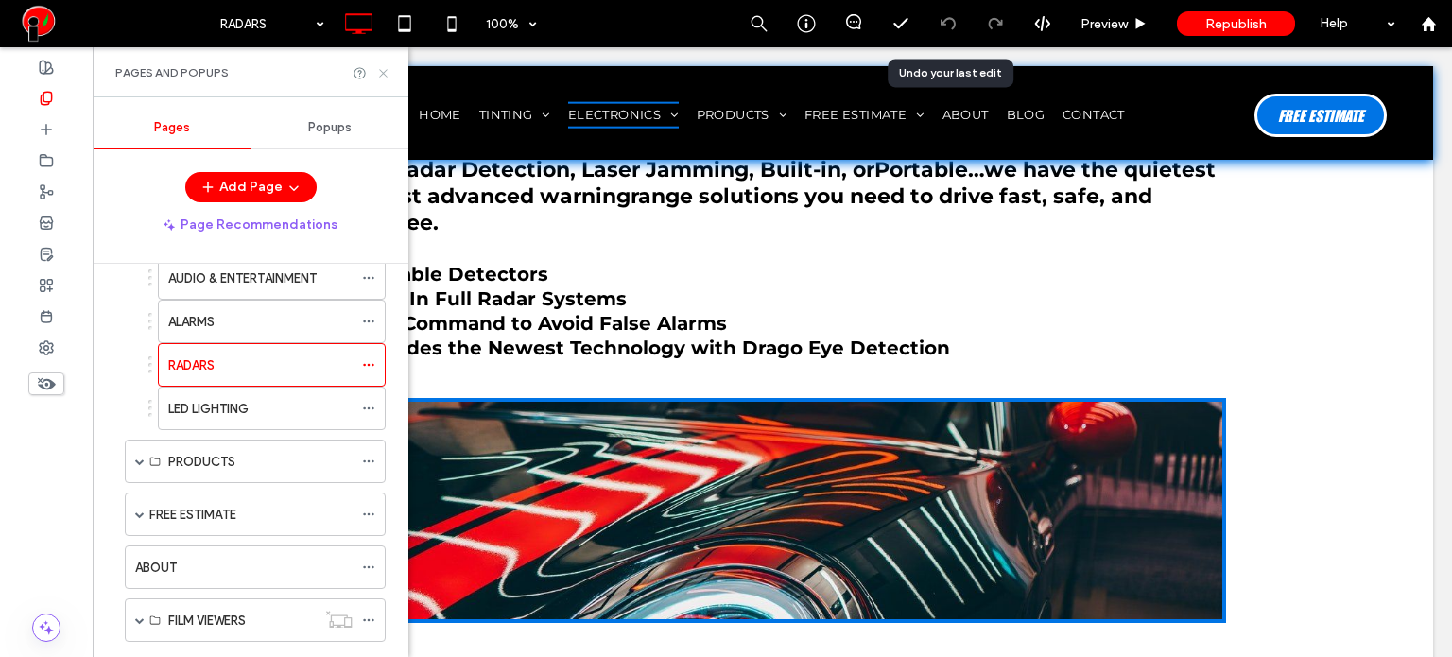
click at [386, 77] on icon at bounding box center [383, 73] width 14 height 14
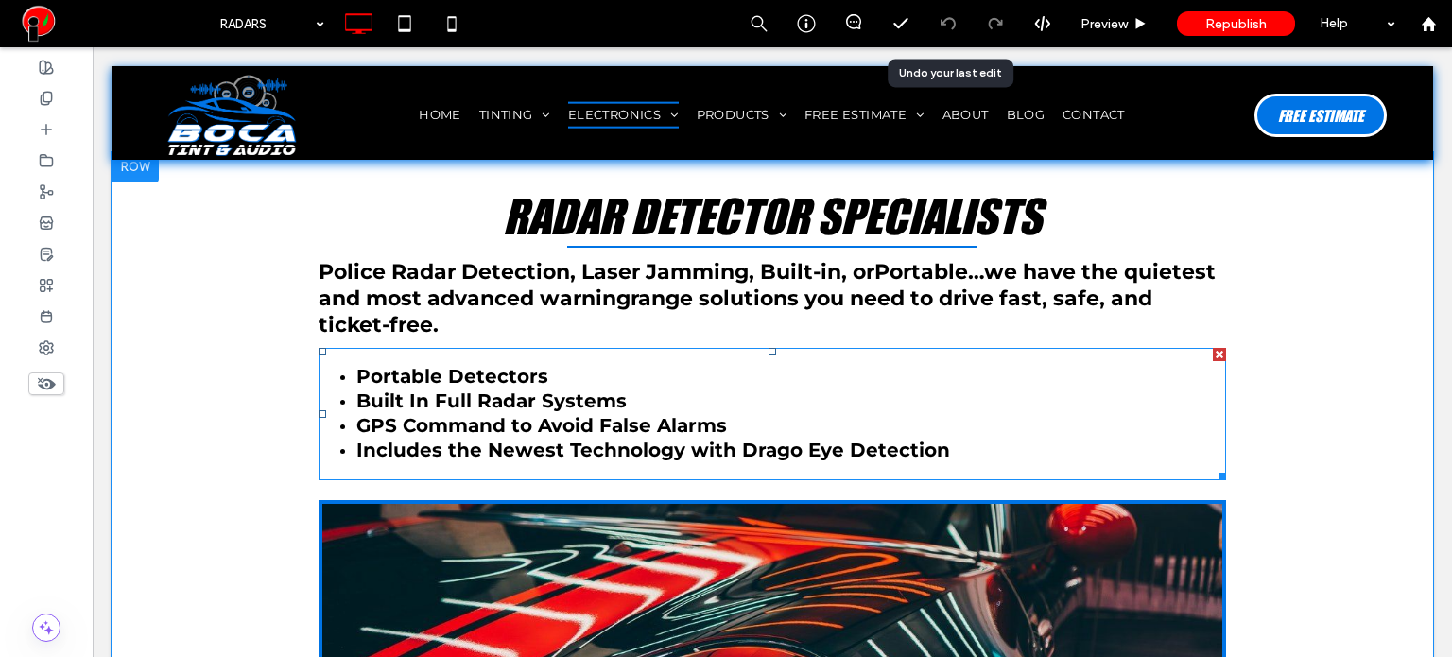
scroll to position [473, 0]
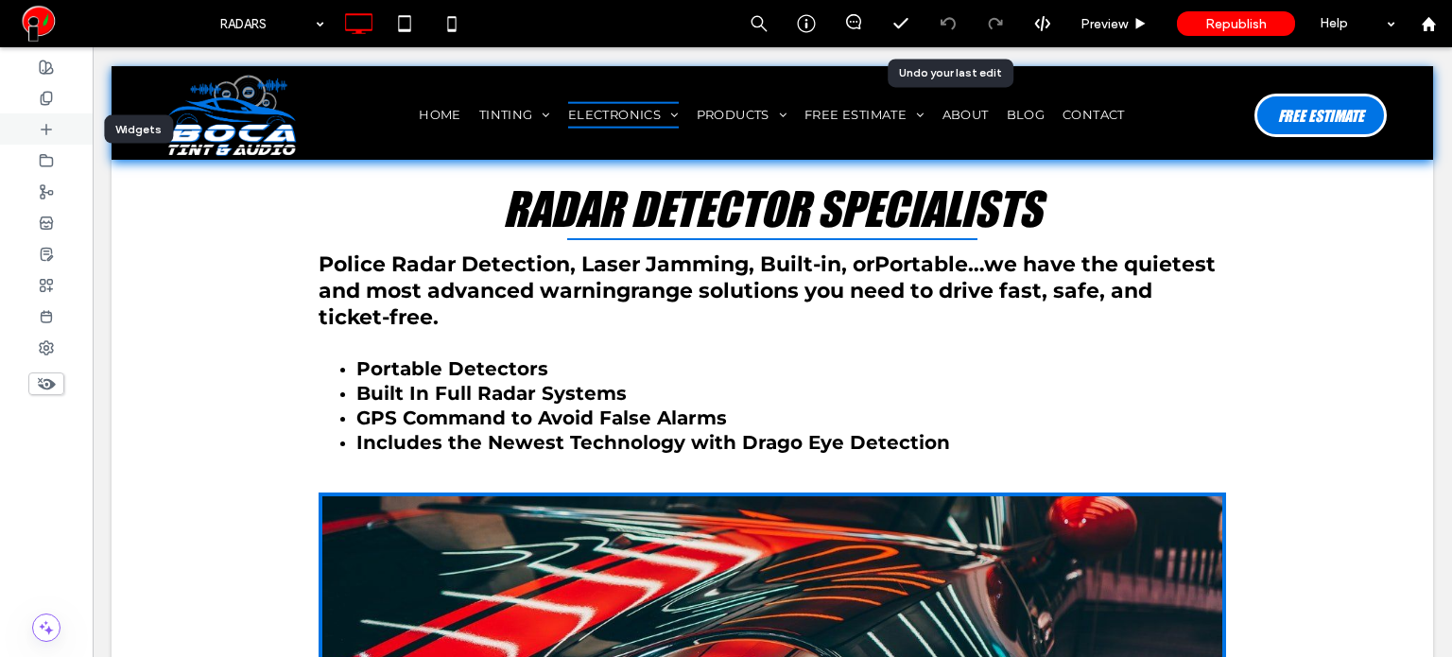
click at [48, 137] on div at bounding box center [46, 128] width 93 height 31
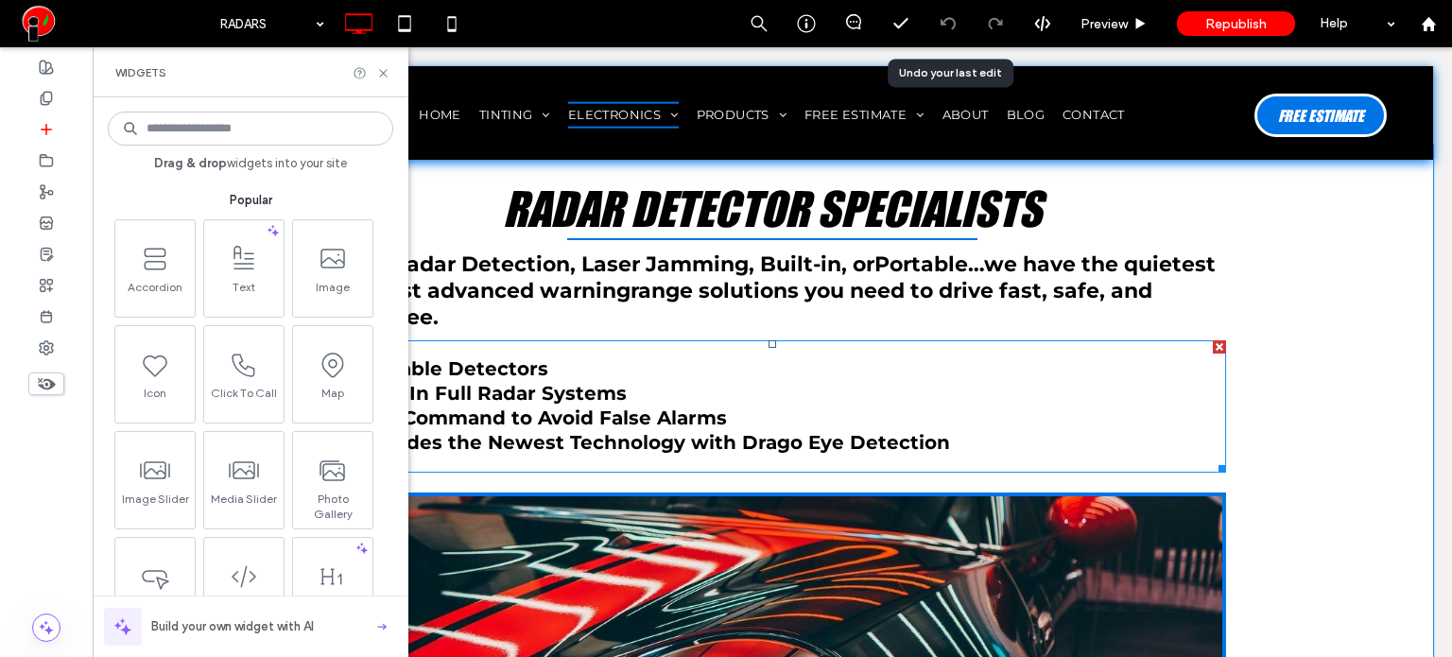
scroll to position [567, 0]
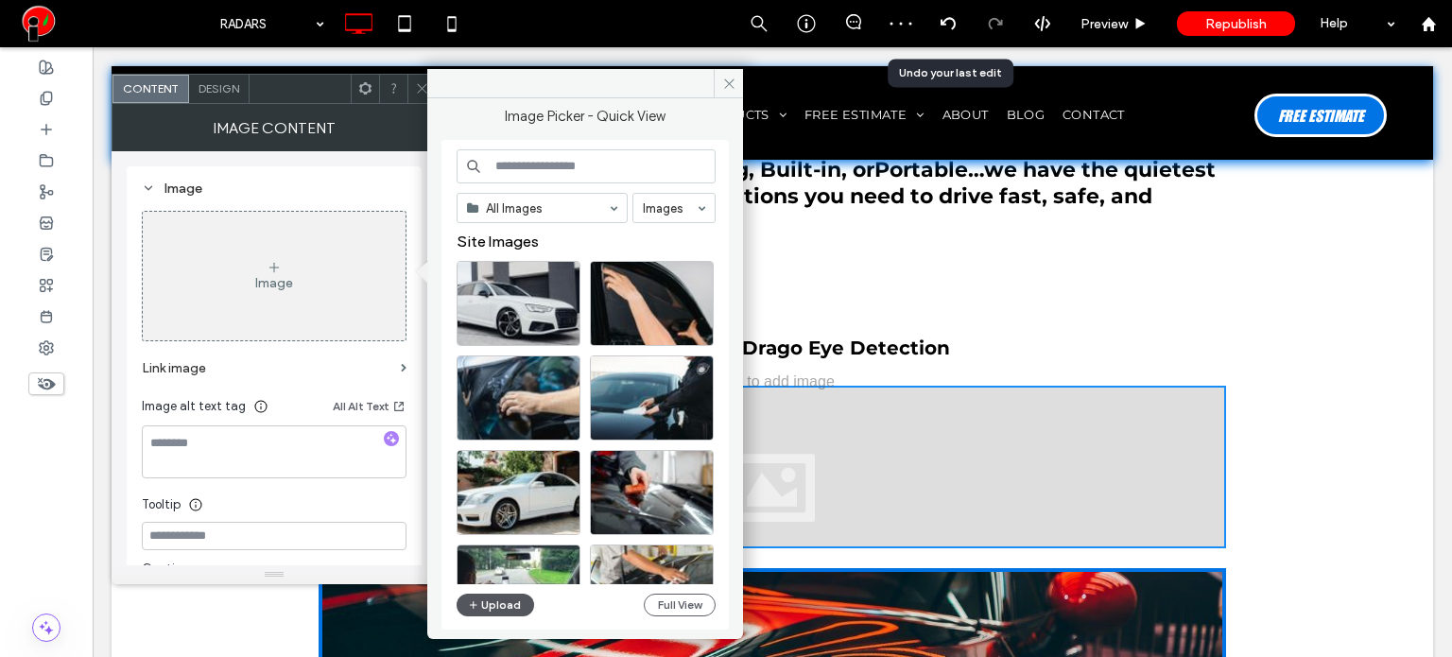
click at [518, 606] on button "Upload" at bounding box center [494, 605] width 77 height 23
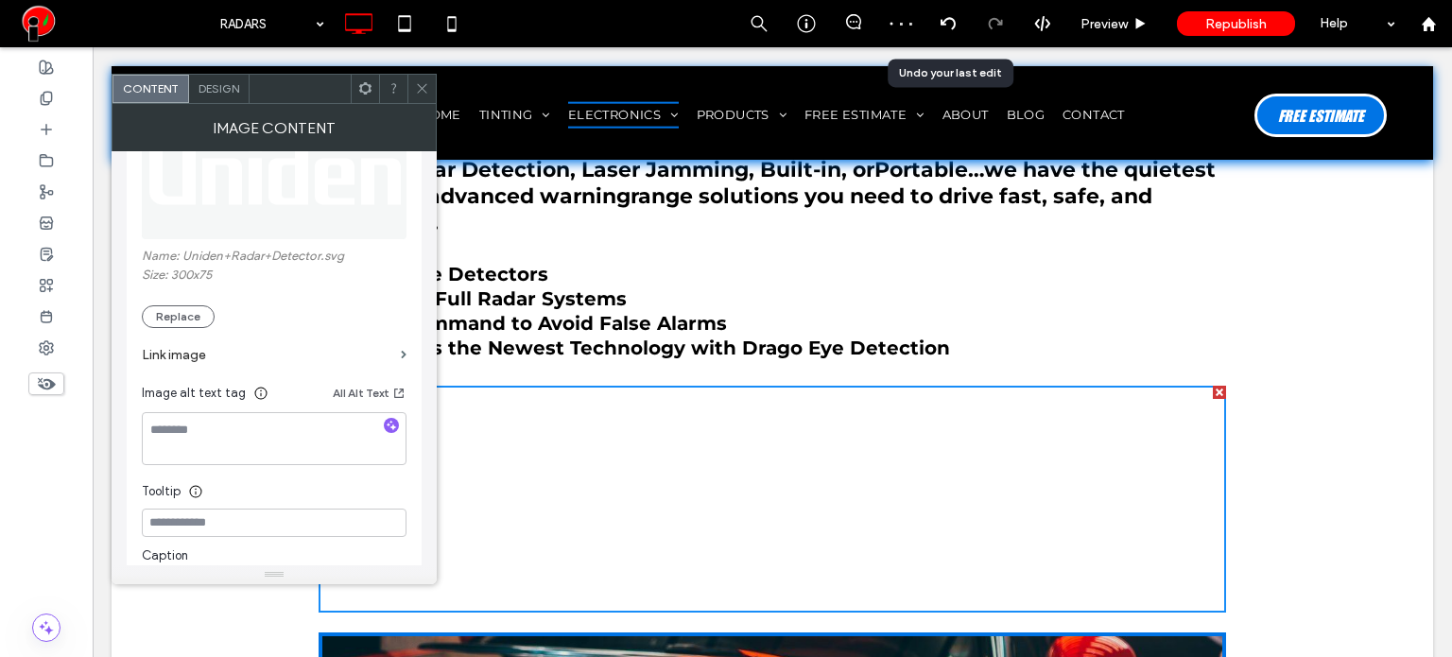
scroll to position [284, 0]
click at [215, 91] on span "Design" at bounding box center [218, 88] width 41 height 14
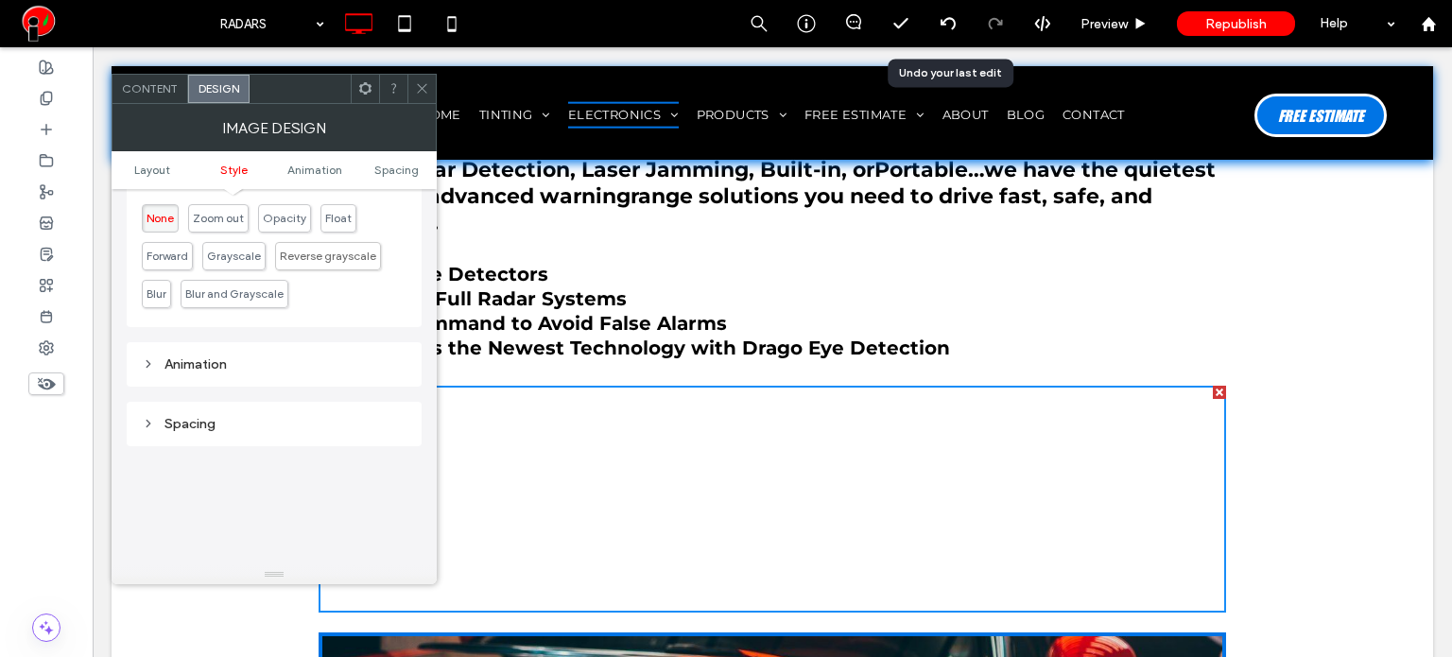
scroll to position [756, 0]
click at [198, 355] on div "Animation" at bounding box center [274, 361] width 265 height 16
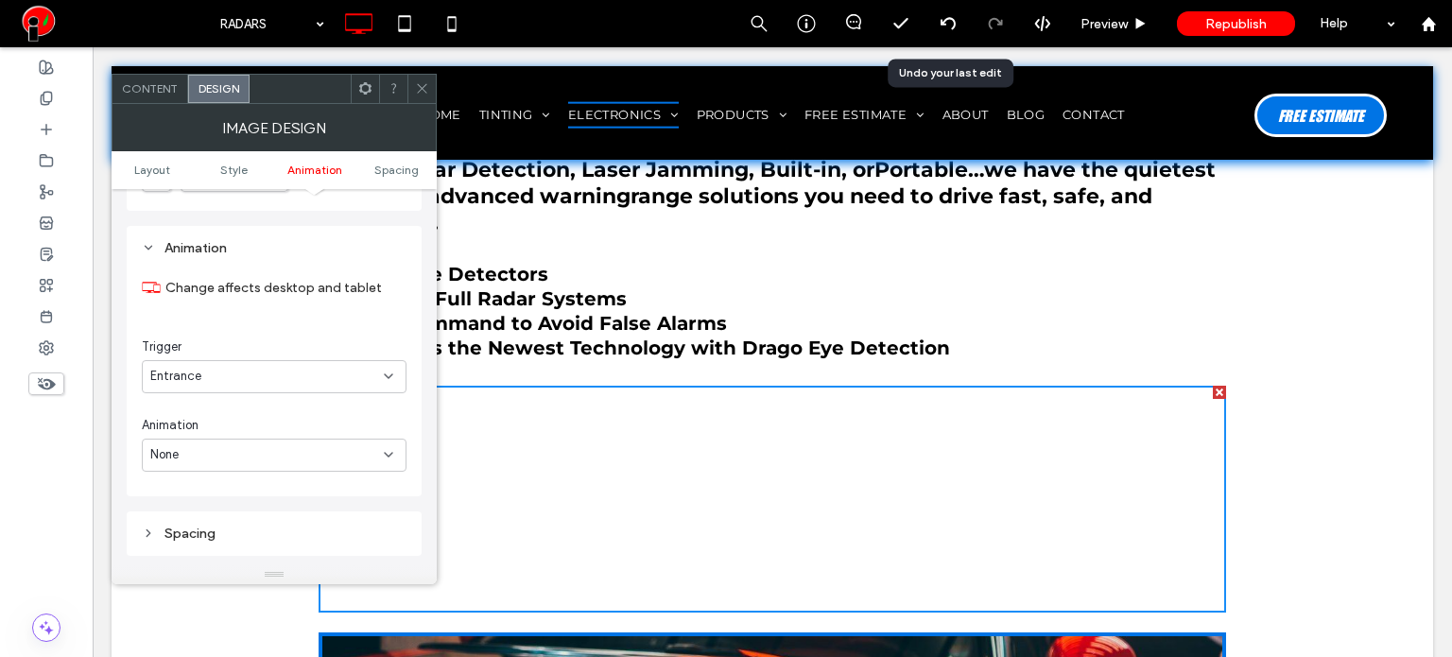
scroll to position [1134, 0]
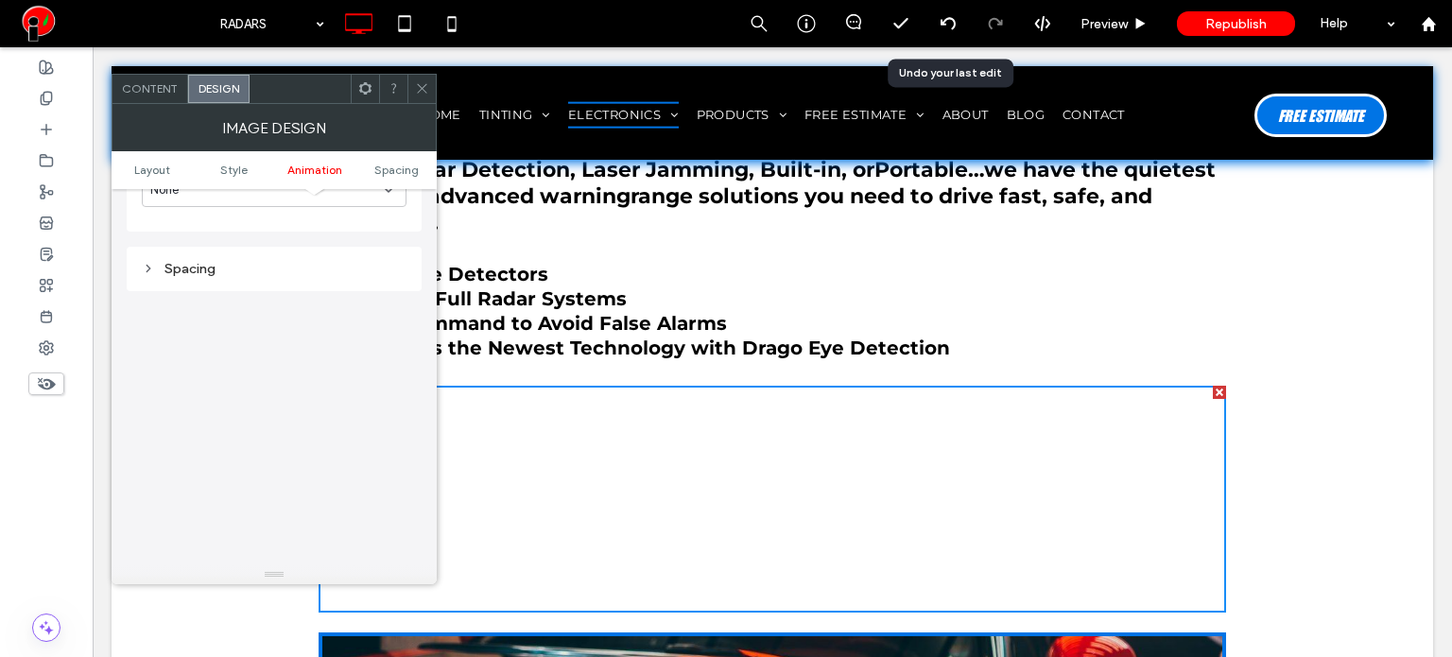
click at [195, 263] on div "Spacing" at bounding box center [274, 269] width 265 height 16
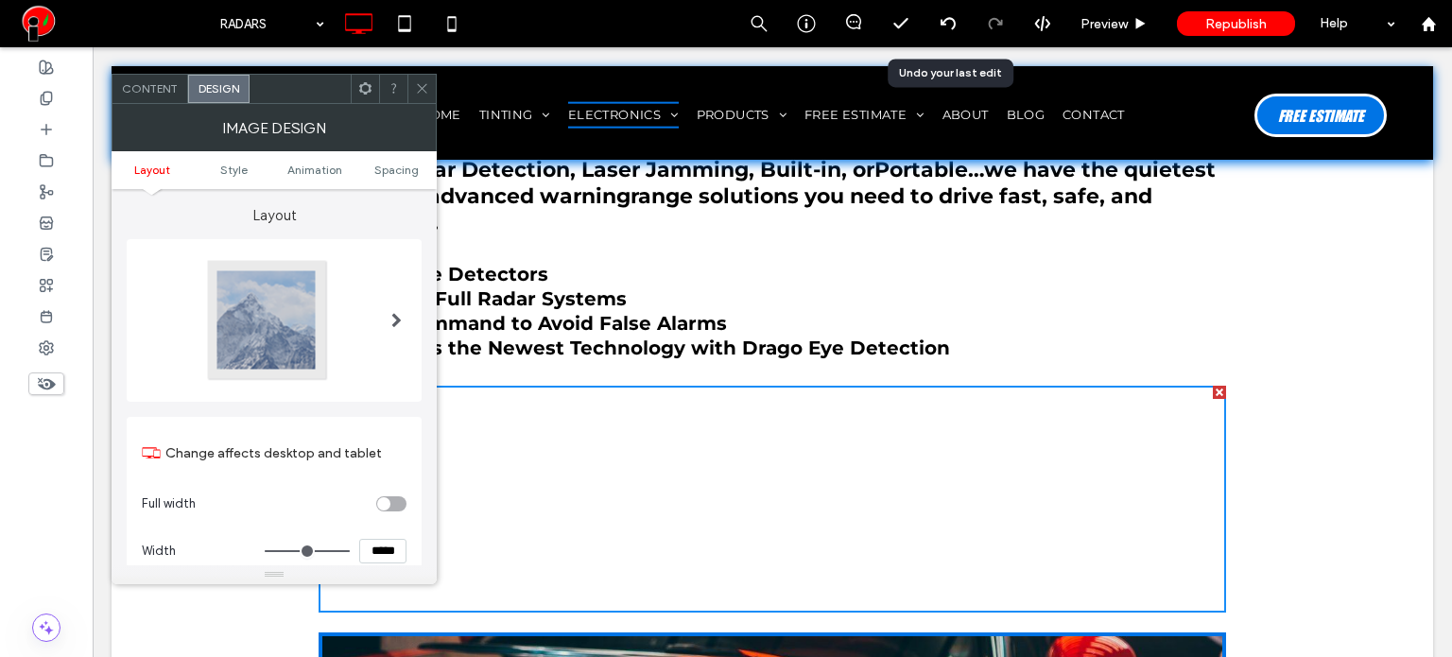
scroll to position [0, 0]
click at [164, 84] on span "Content" at bounding box center [150, 88] width 56 height 14
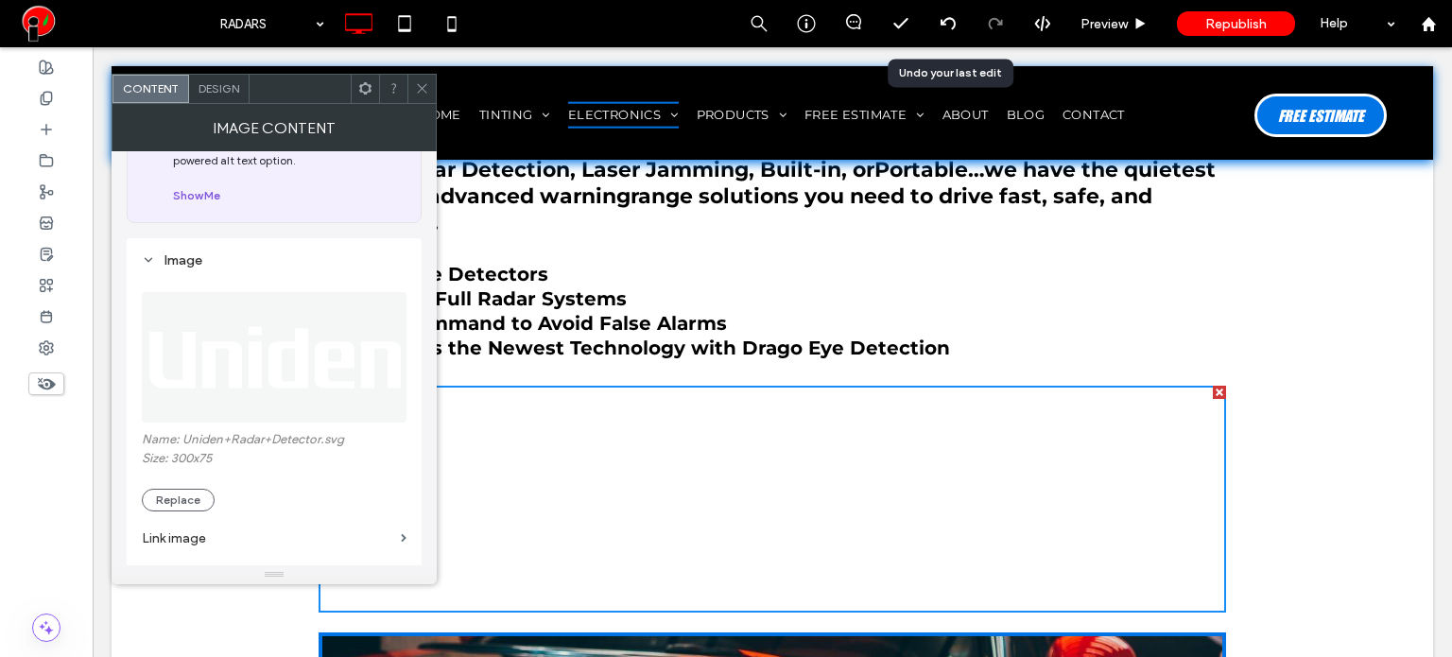
scroll to position [95, 0]
click at [416, 83] on icon at bounding box center [422, 88] width 14 height 14
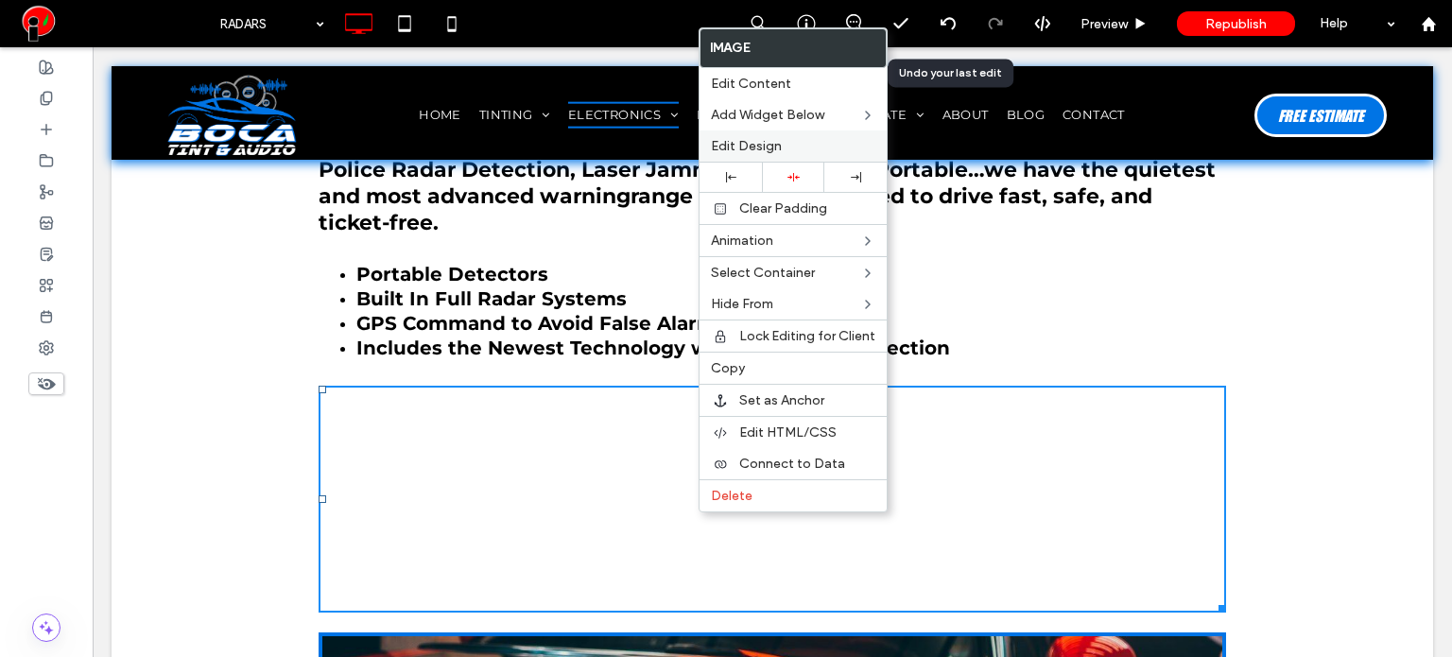
click at [806, 138] on label "Edit Design" at bounding box center [793, 146] width 164 height 16
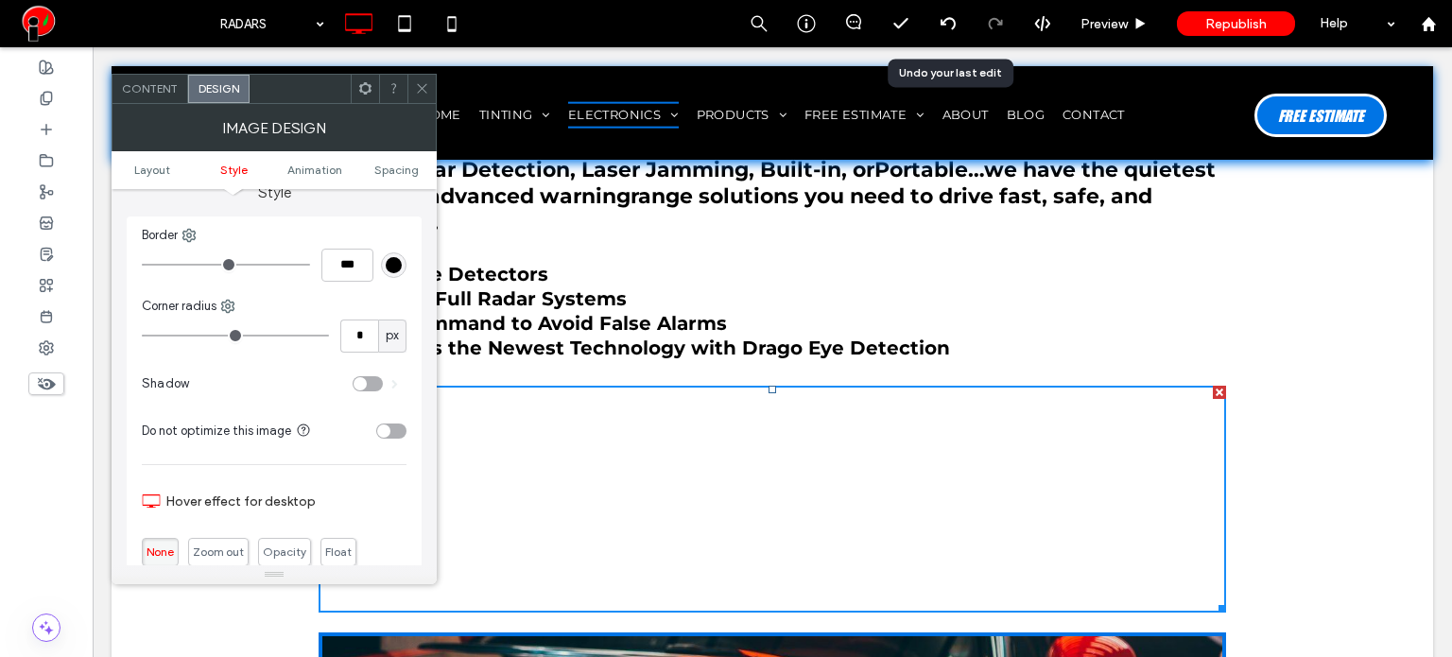
scroll to position [473, 0]
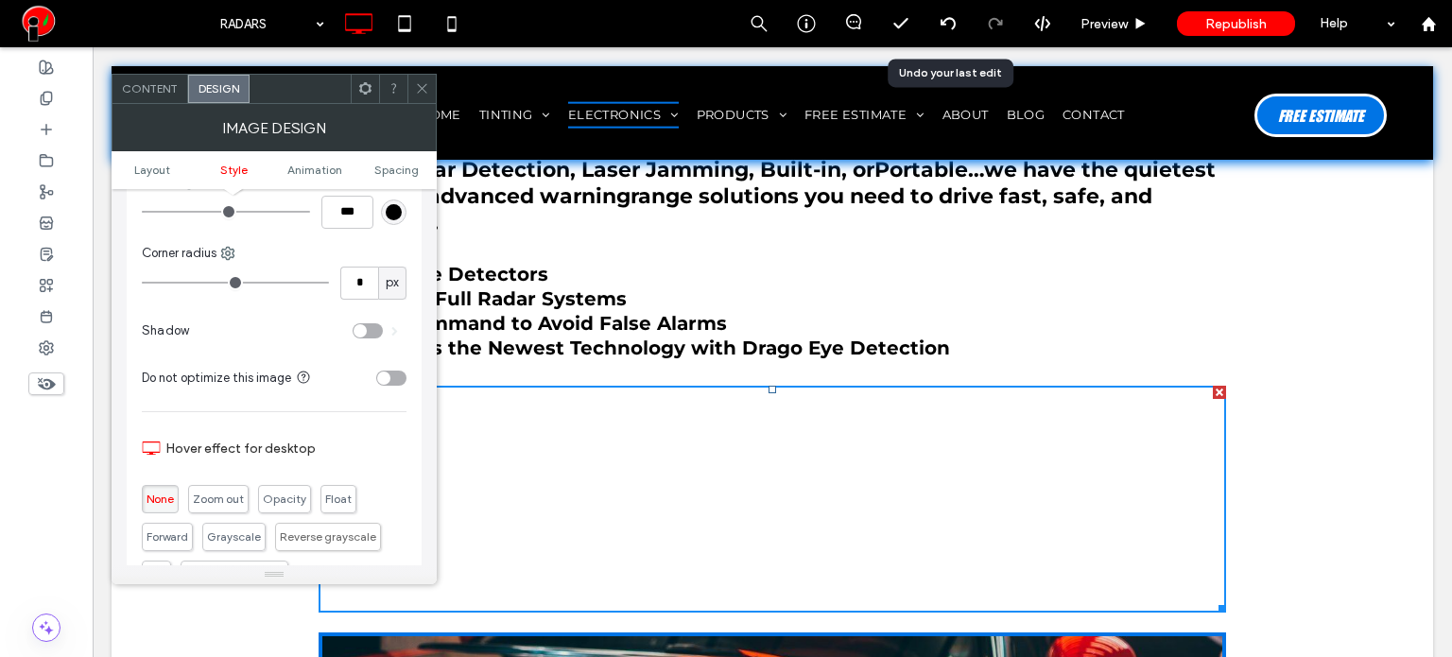
click at [370, 336] on div "toggle" at bounding box center [368, 330] width 30 height 15
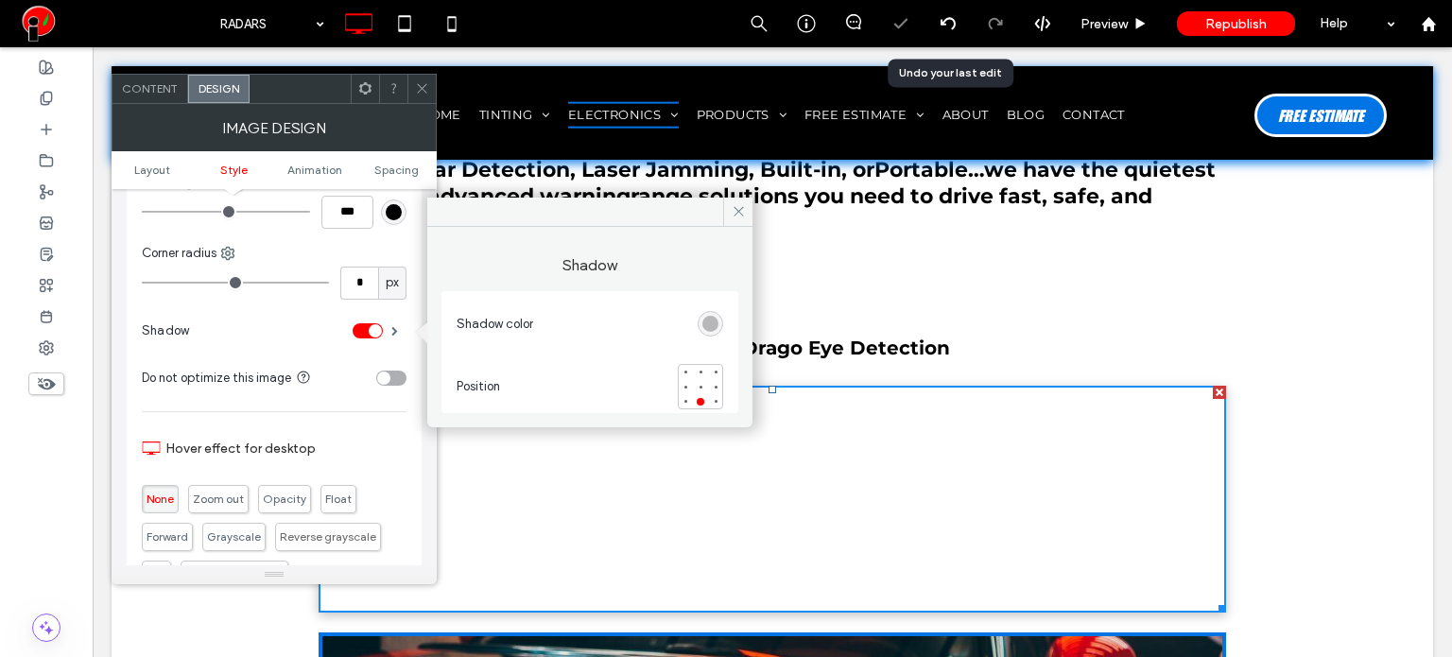
click at [370, 332] on div "toggle" at bounding box center [375, 330] width 13 height 13
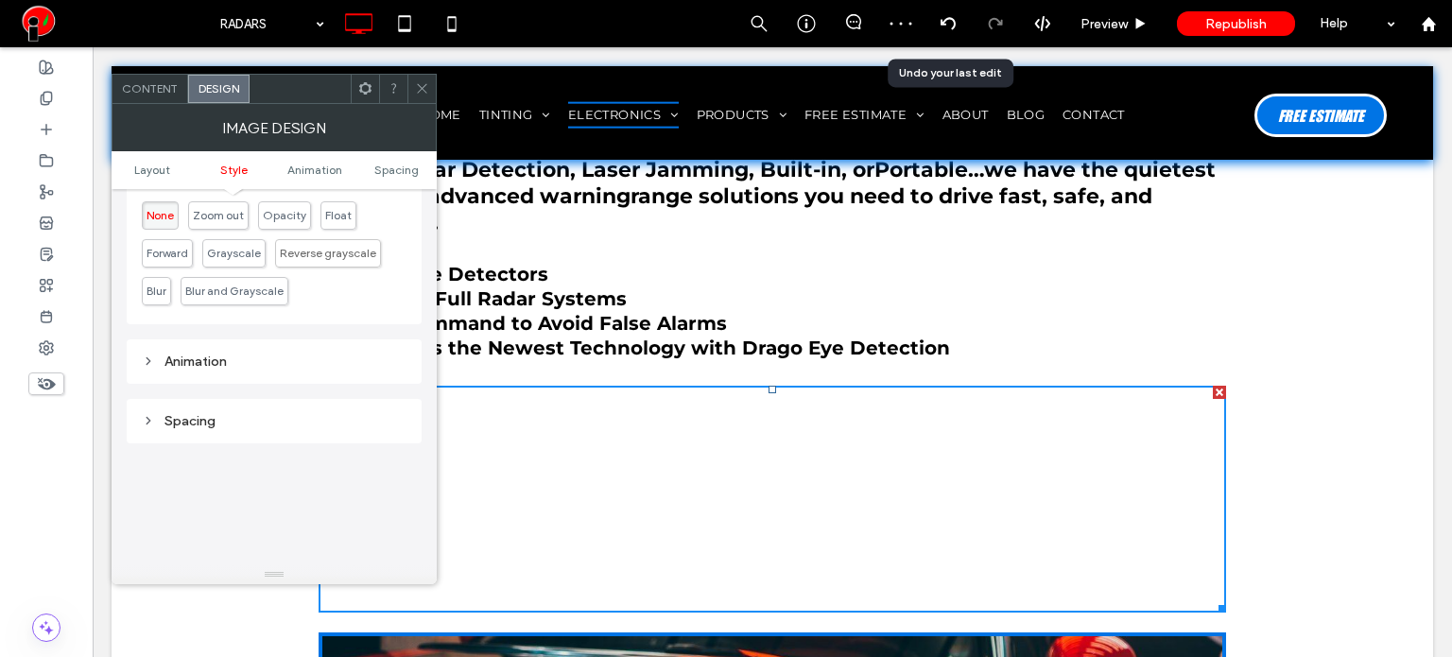
click at [274, 366] on div "Animation" at bounding box center [274, 361] width 265 height 16
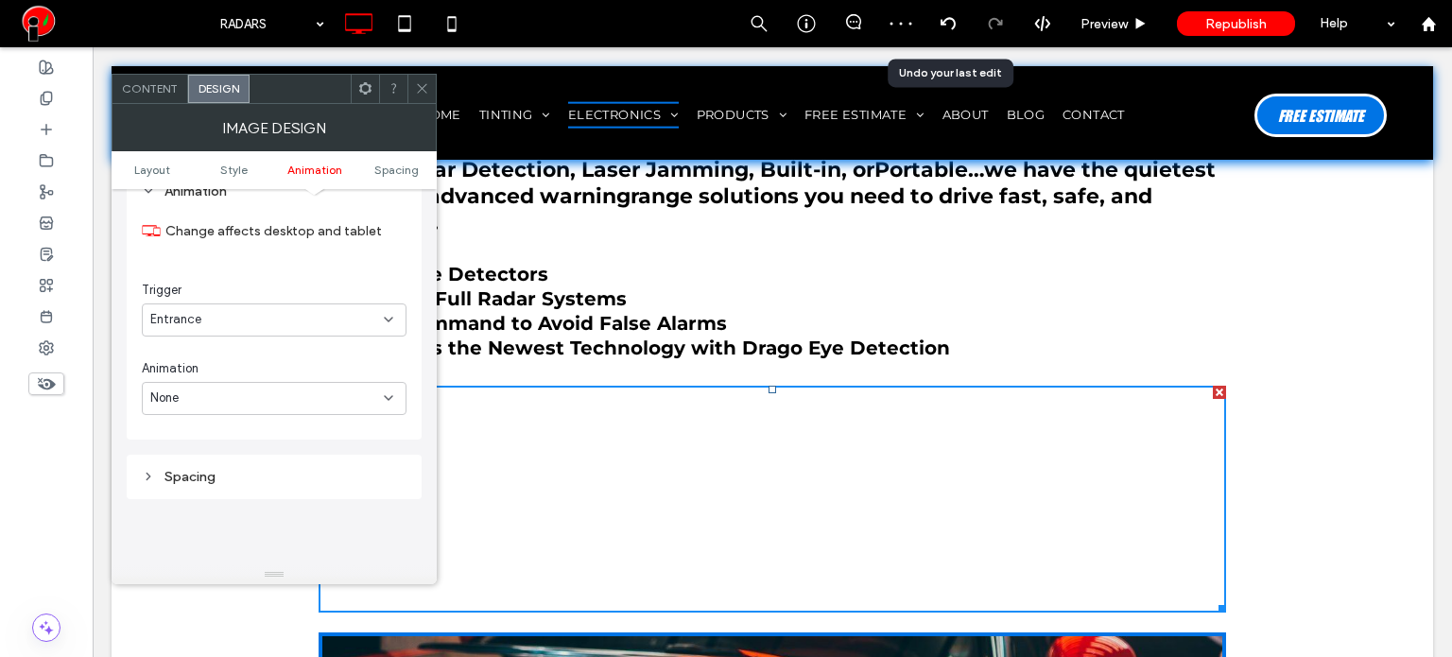
scroll to position [945, 0]
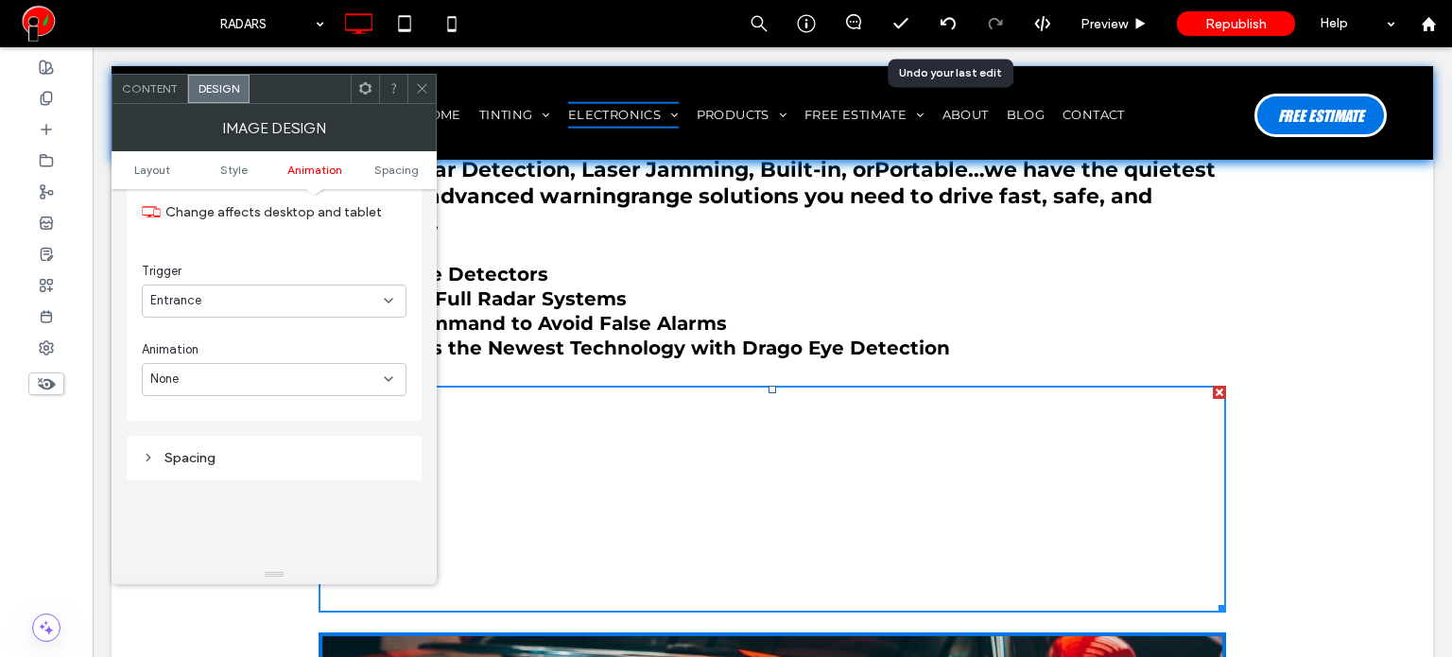
click at [412, 87] on div at bounding box center [421, 89] width 28 height 28
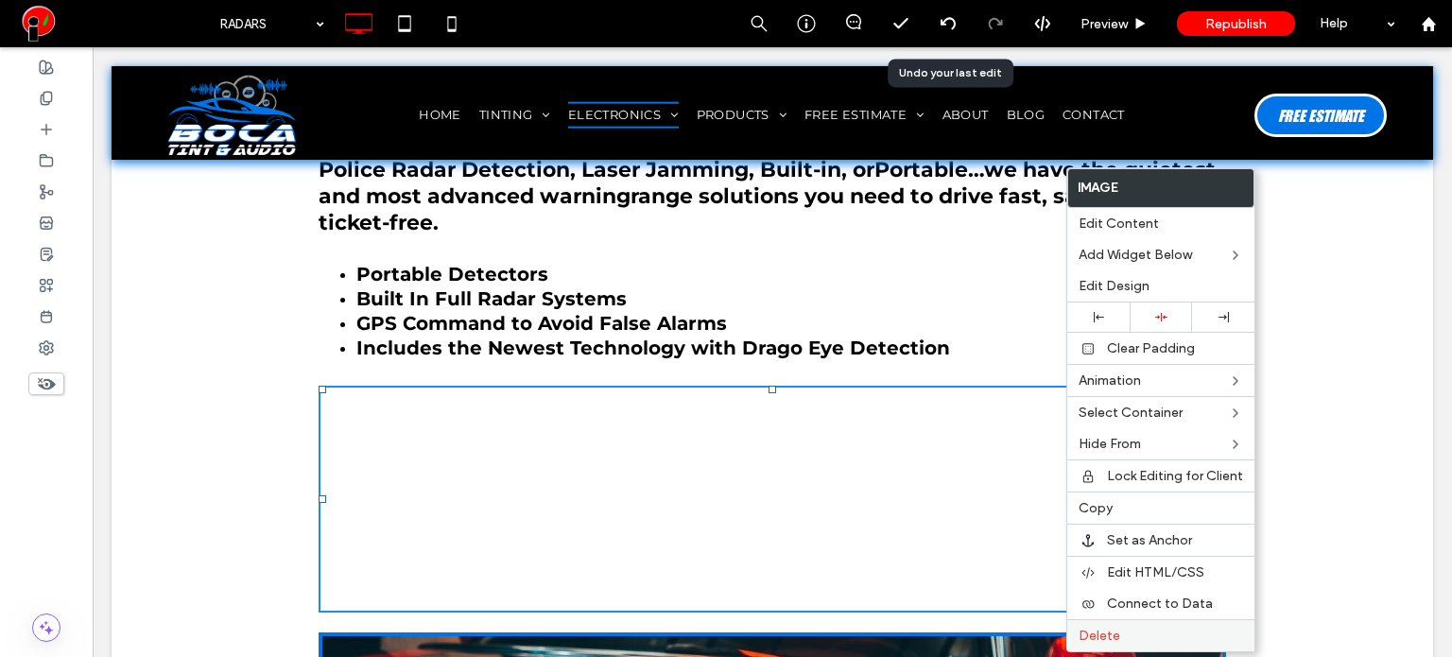
click at [1134, 632] on label "Delete" at bounding box center [1160, 636] width 164 height 16
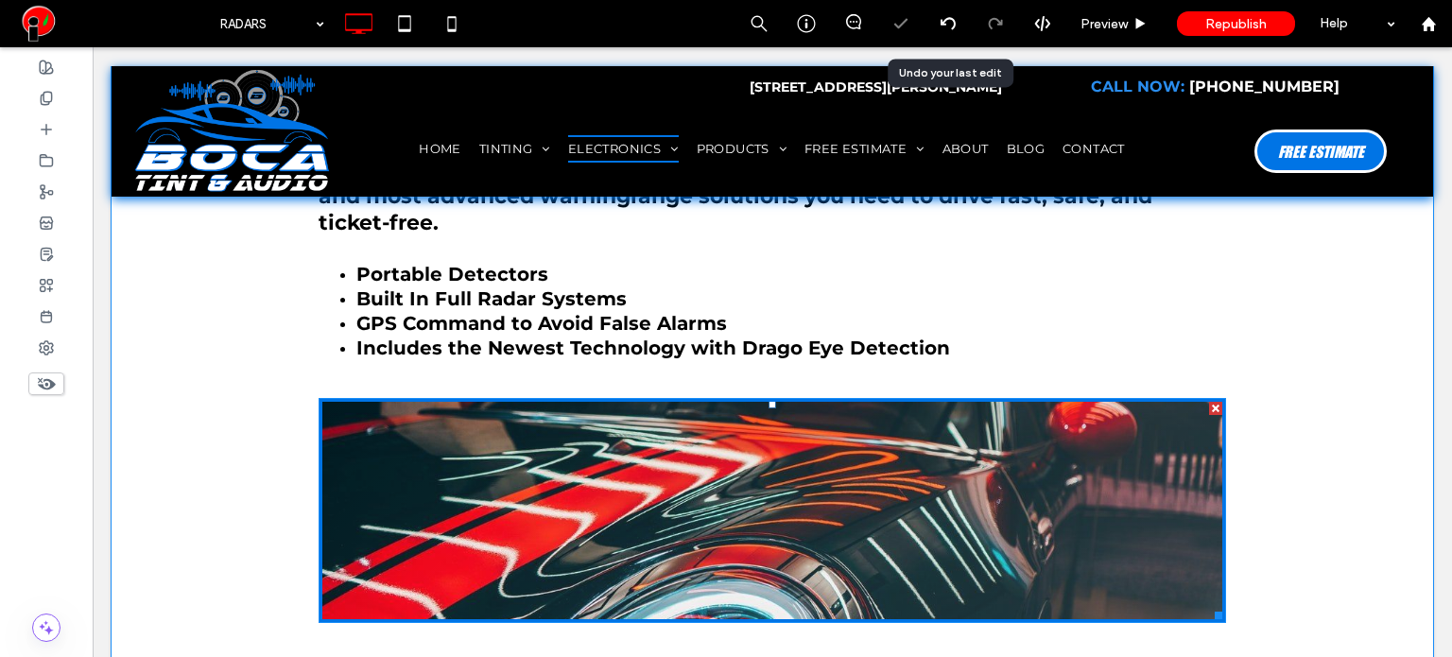
click at [478, 457] on link at bounding box center [772, 510] width 900 height 217
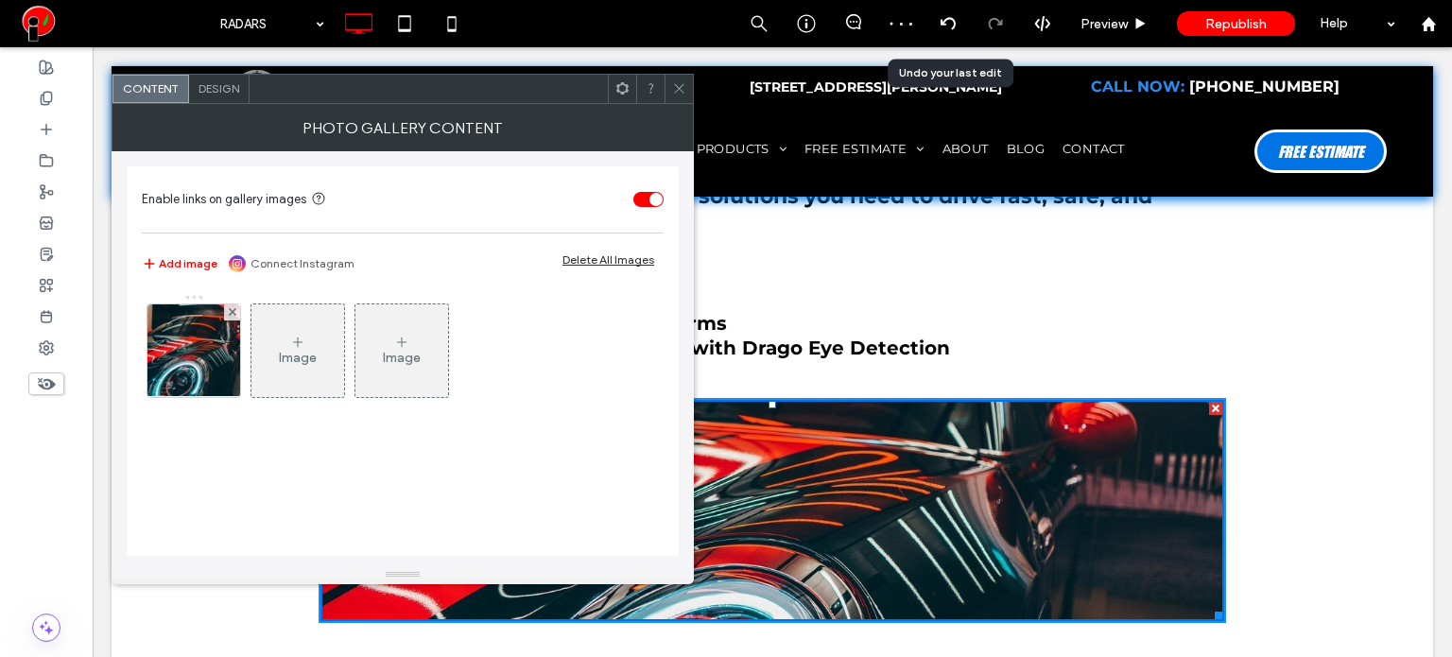
click at [680, 94] on icon at bounding box center [679, 88] width 14 height 14
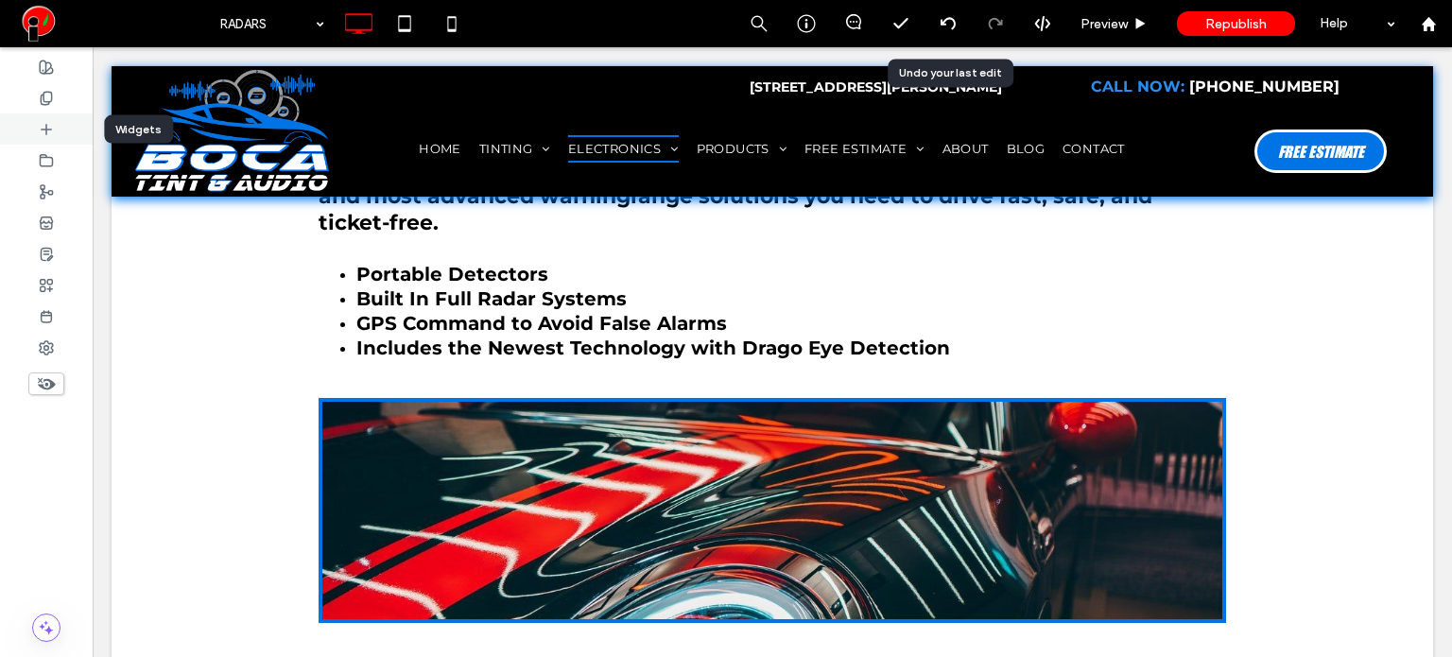
drag, startPoint x: 59, startPoint y: 140, endPoint x: 75, endPoint y: 124, distance: 22.7
click at [59, 140] on div at bounding box center [46, 128] width 93 height 31
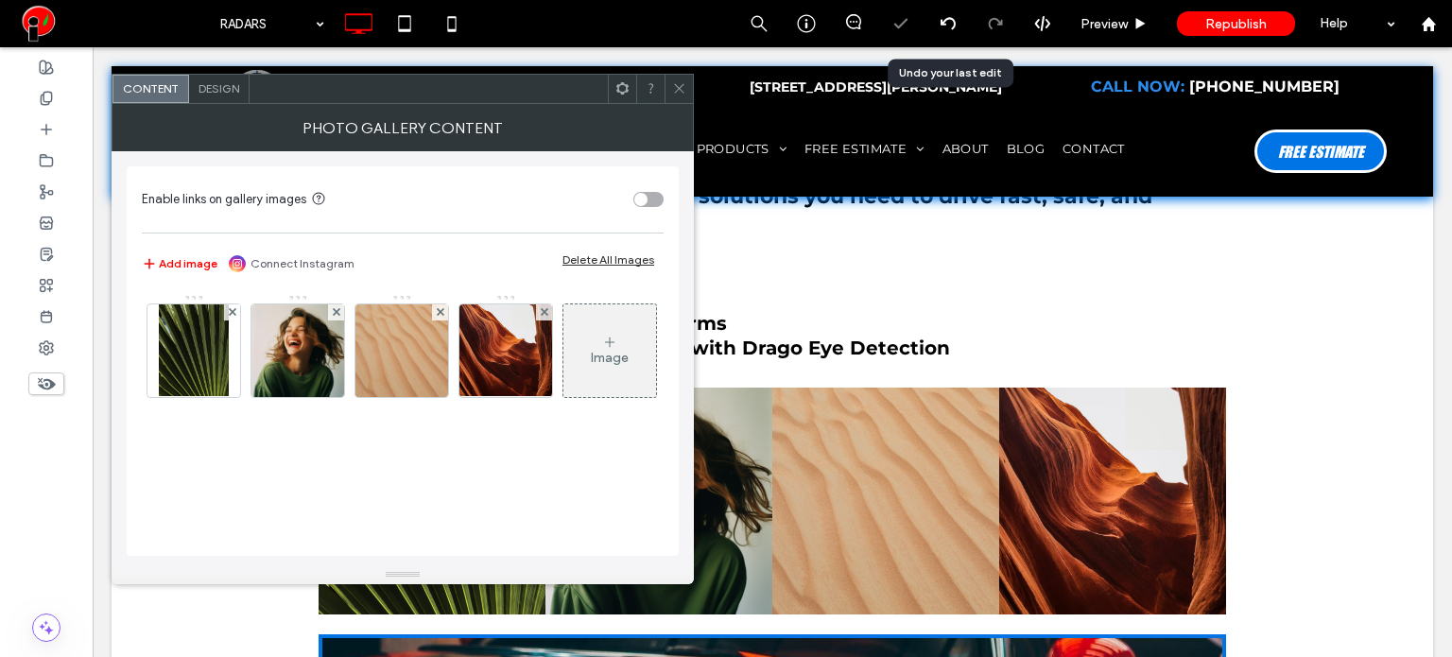
click at [237, 87] on span "Design" at bounding box center [218, 88] width 41 height 14
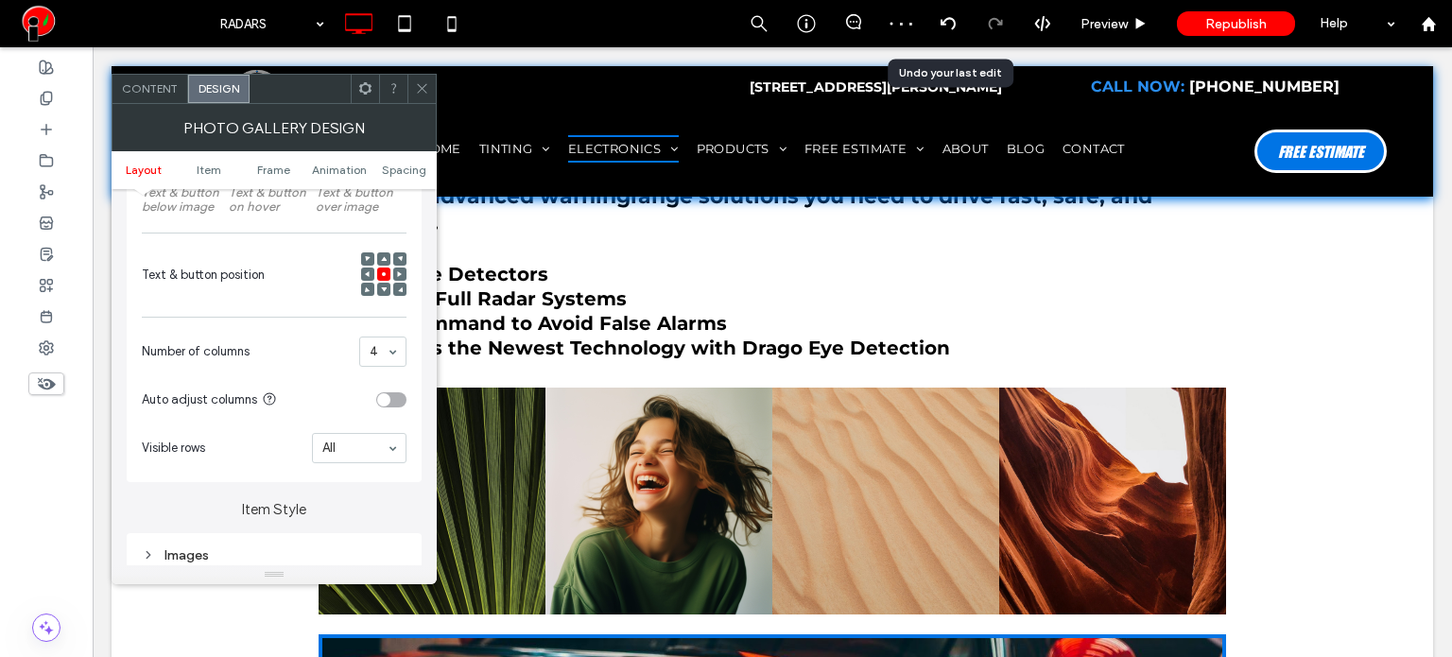
scroll to position [378, 0]
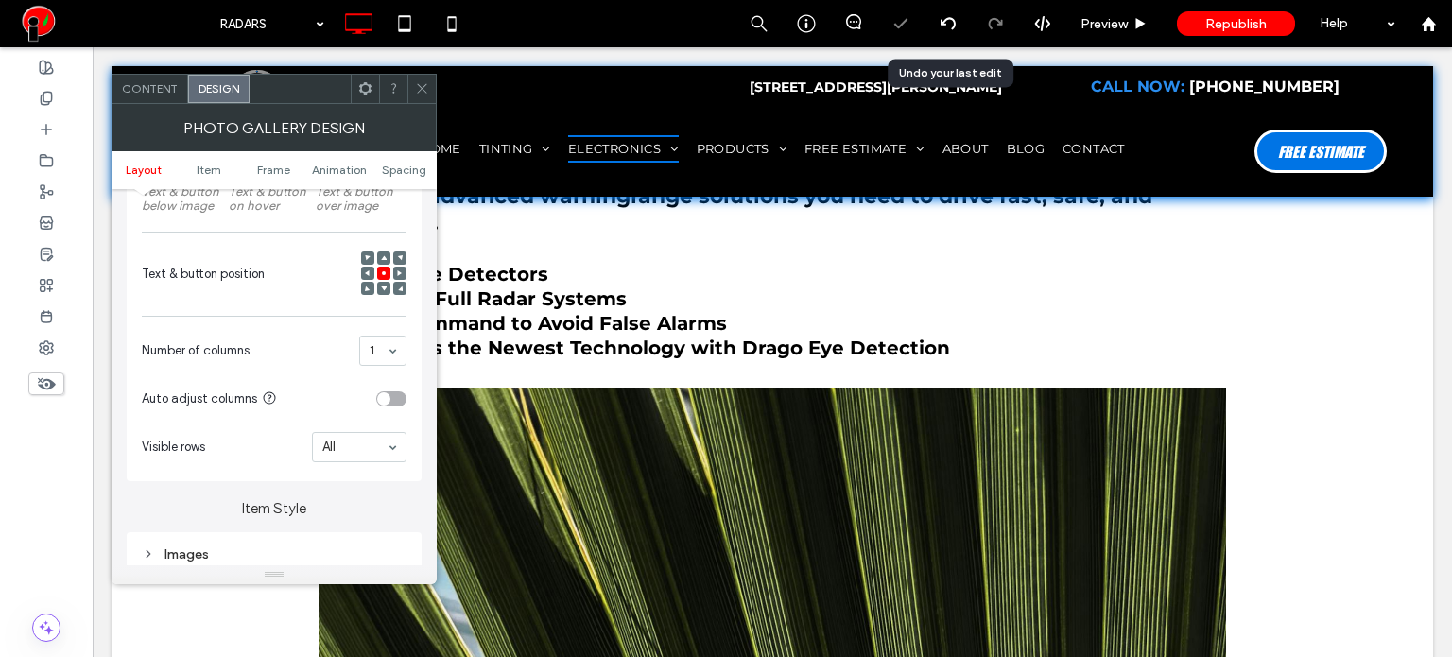
click at [164, 81] on span "Content" at bounding box center [150, 88] width 56 height 14
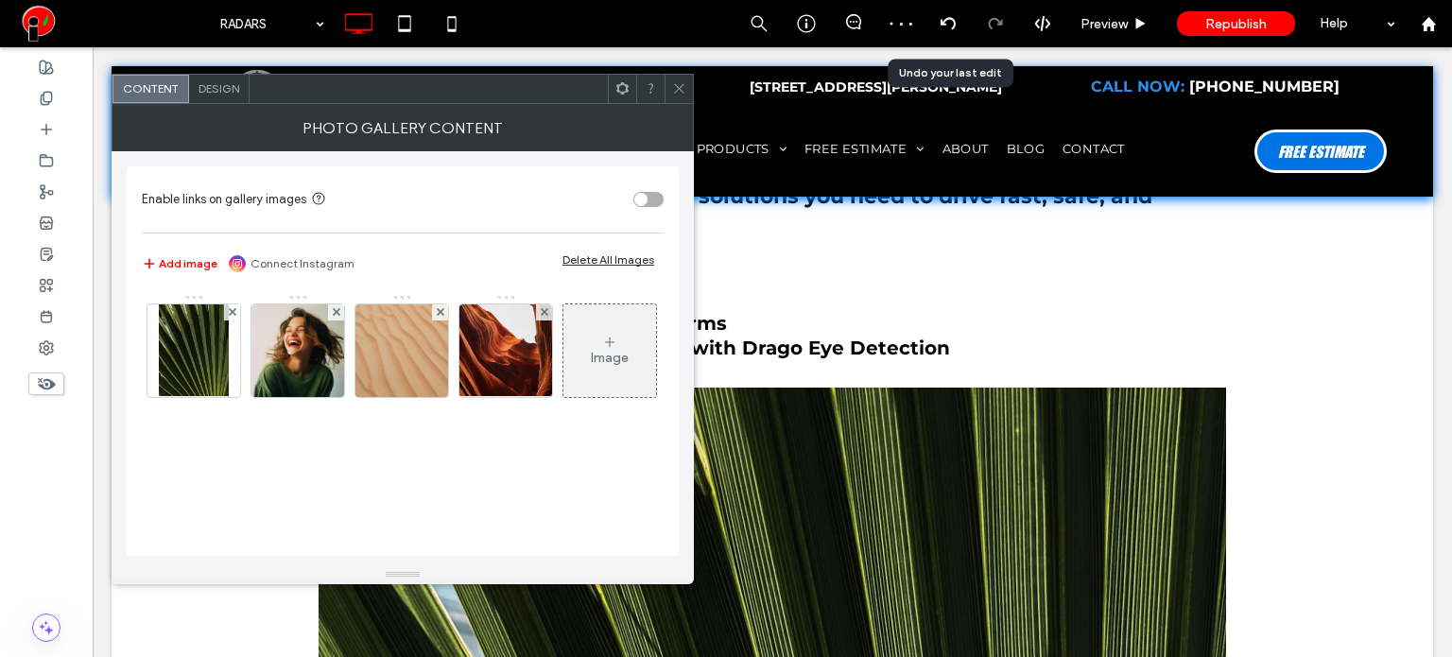
click at [604, 256] on div "Delete All Images" at bounding box center [608, 259] width 92 height 14
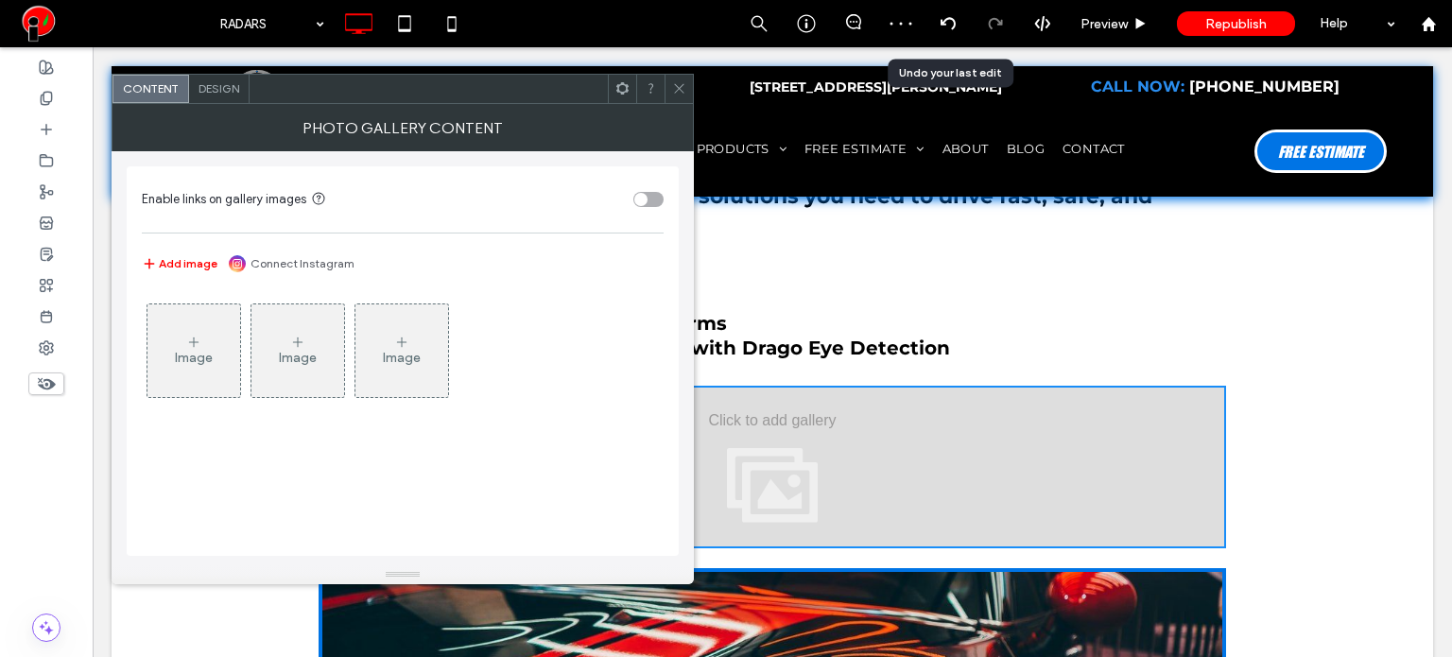
click at [645, 197] on div "toggle" at bounding box center [640, 199] width 13 height 13
click at [211, 345] on div "Image" at bounding box center [193, 350] width 93 height 89
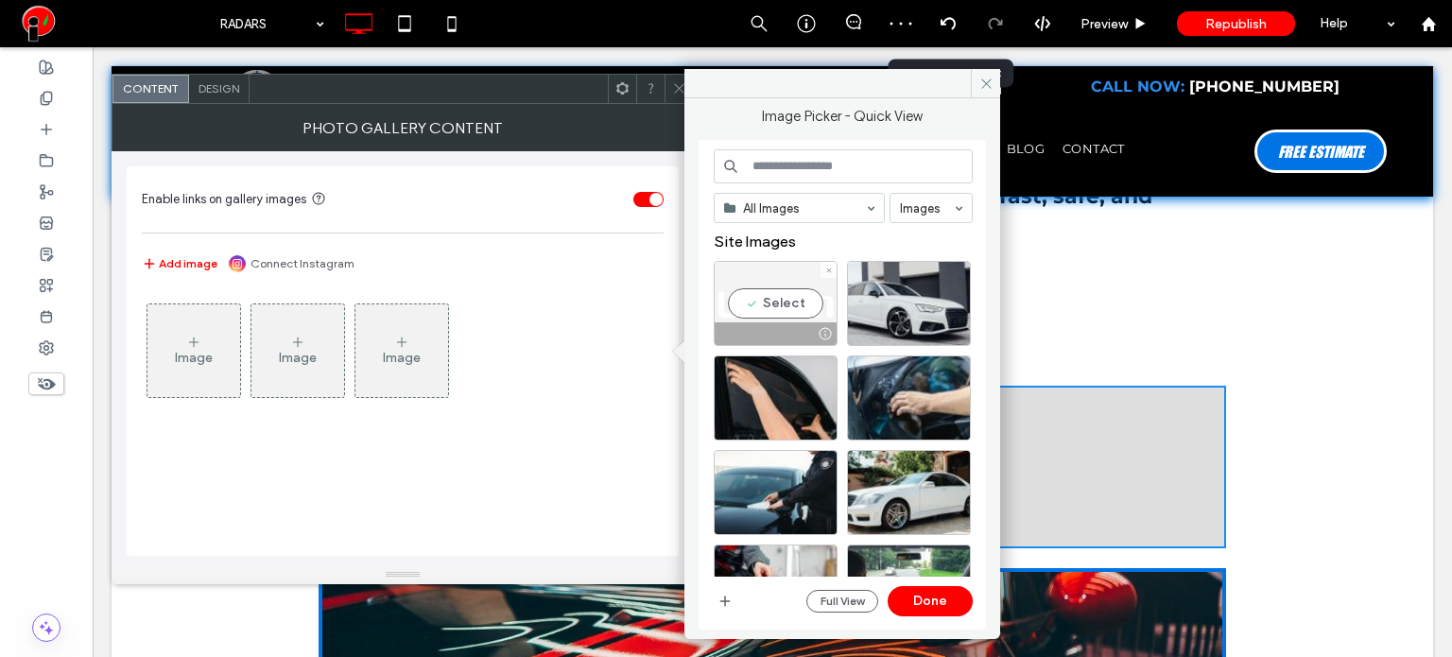
click at [769, 309] on div "Select" at bounding box center [776, 303] width 124 height 85
click at [938, 600] on button "Done" at bounding box center [929, 601] width 85 height 30
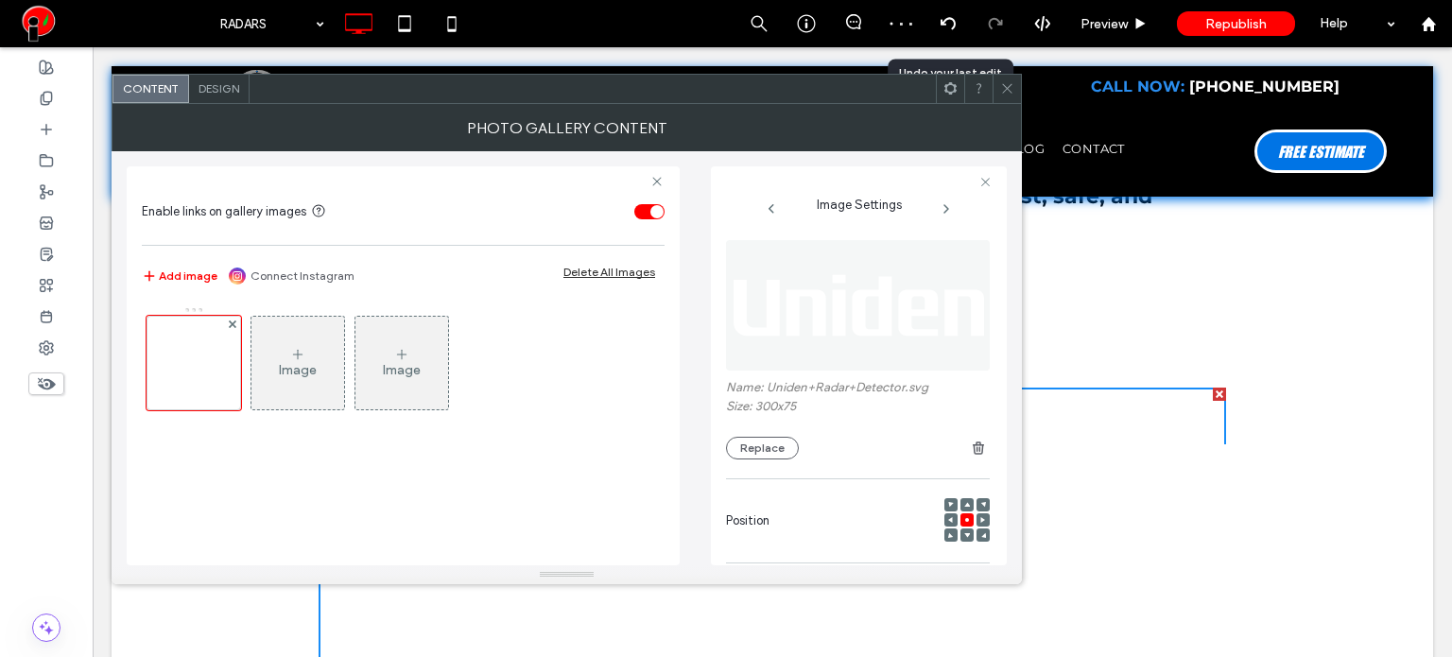
click at [221, 90] on span "Design" at bounding box center [218, 88] width 41 height 14
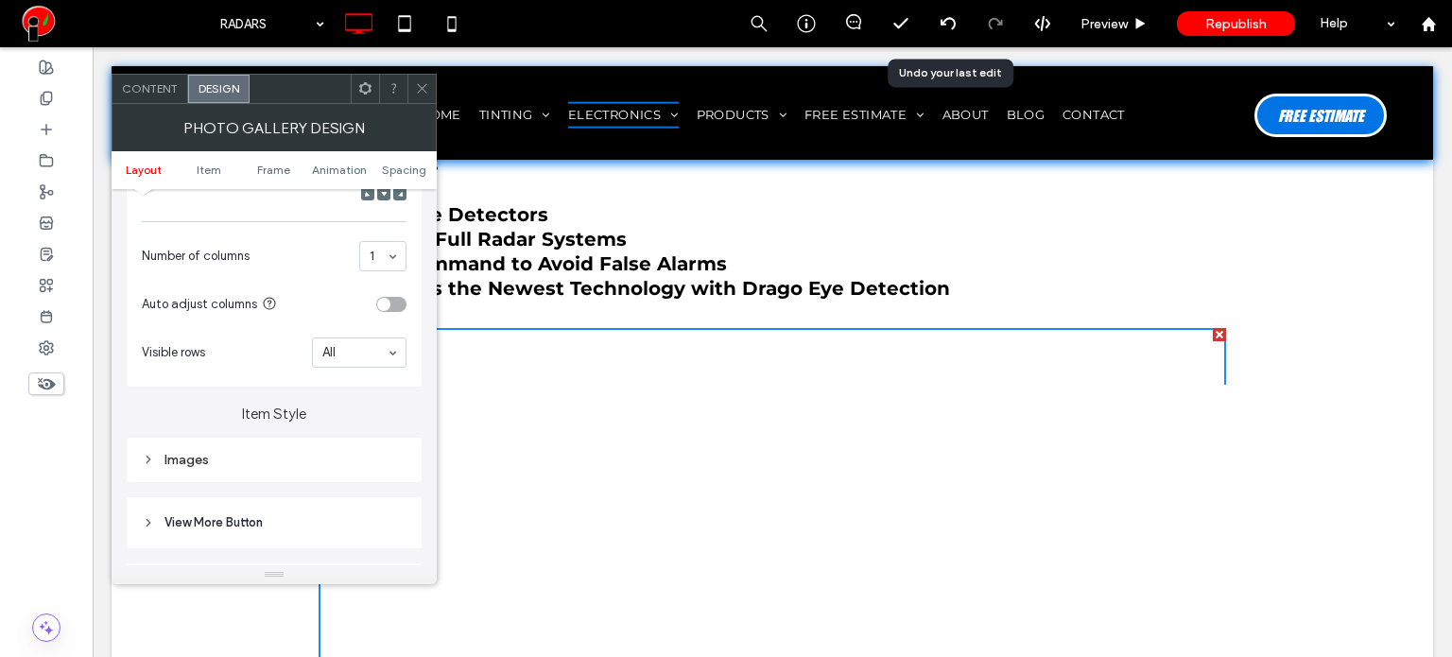
scroll to position [756, 0]
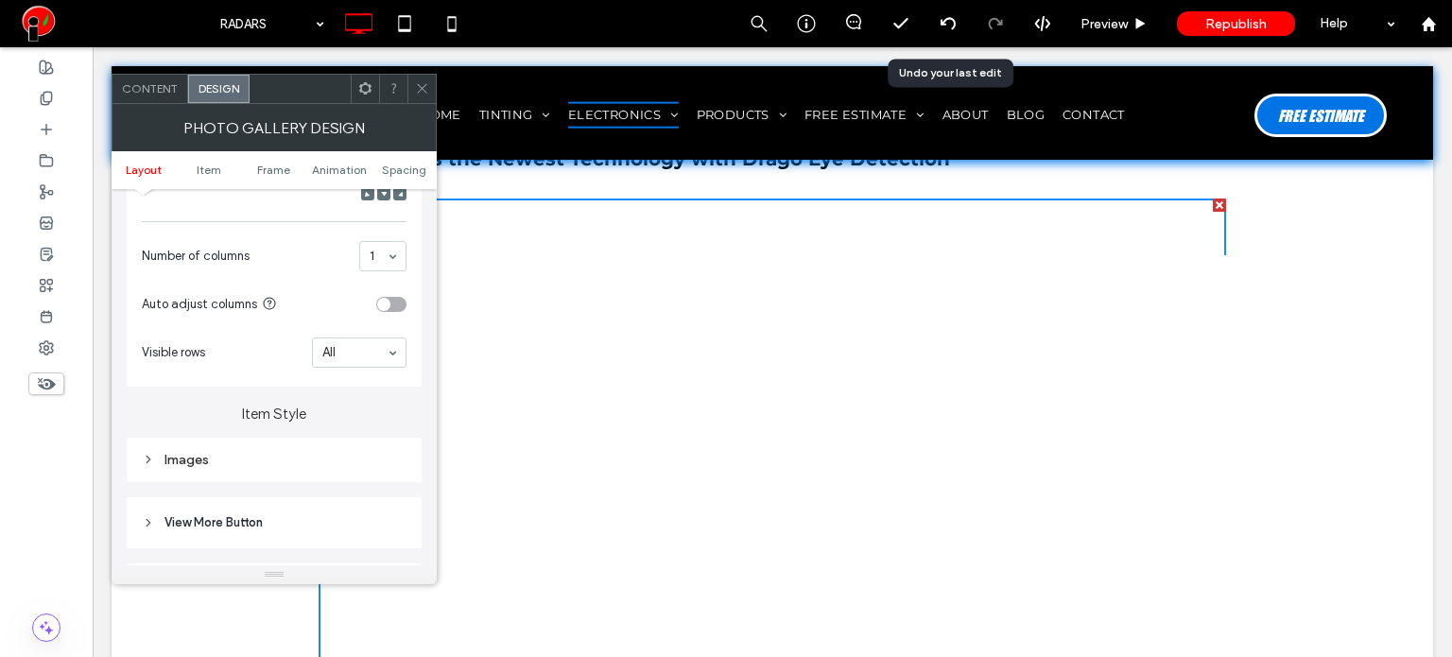
click at [257, 447] on div "Images" at bounding box center [274, 460] width 265 height 26
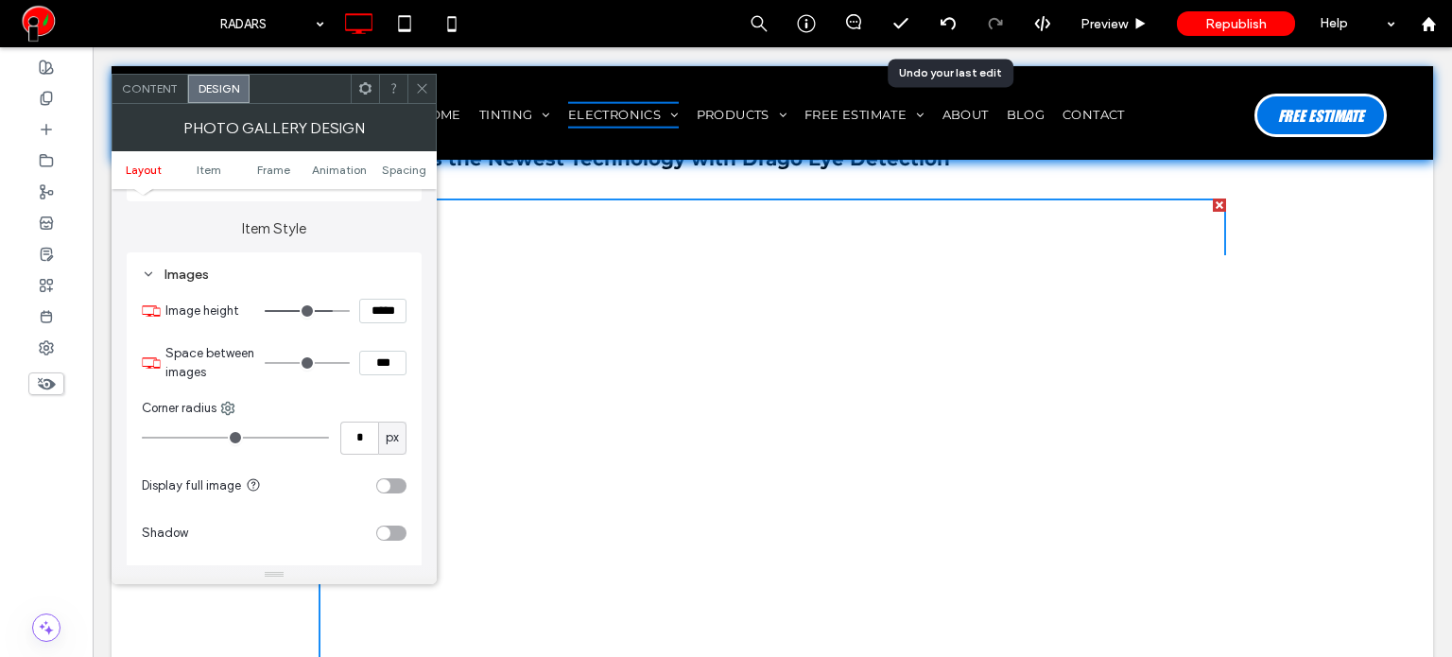
scroll to position [662, 0]
click at [393, 484] on div "toggle" at bounding box center [391, 481] width 30 height 15
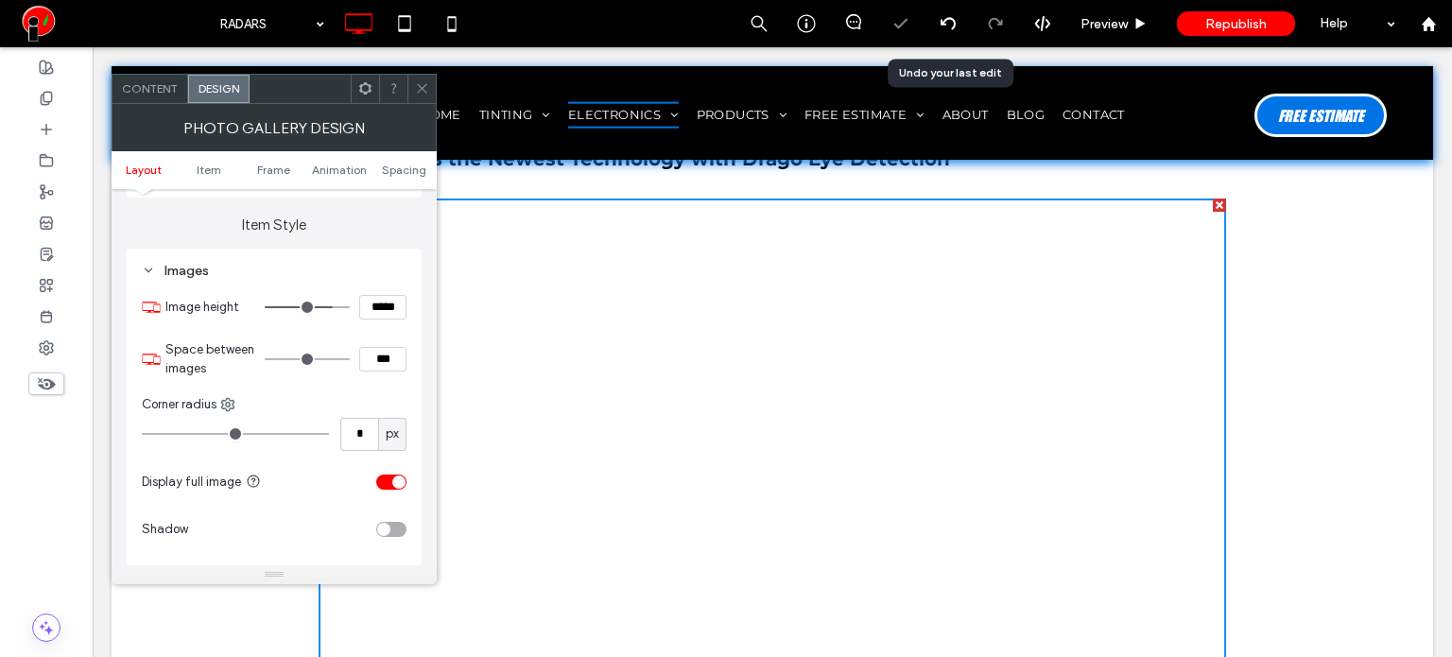
click at [380, 319] on input "*****" at bounding box center [382, 307] width 47 height 25
type input "*****"
type input "***"
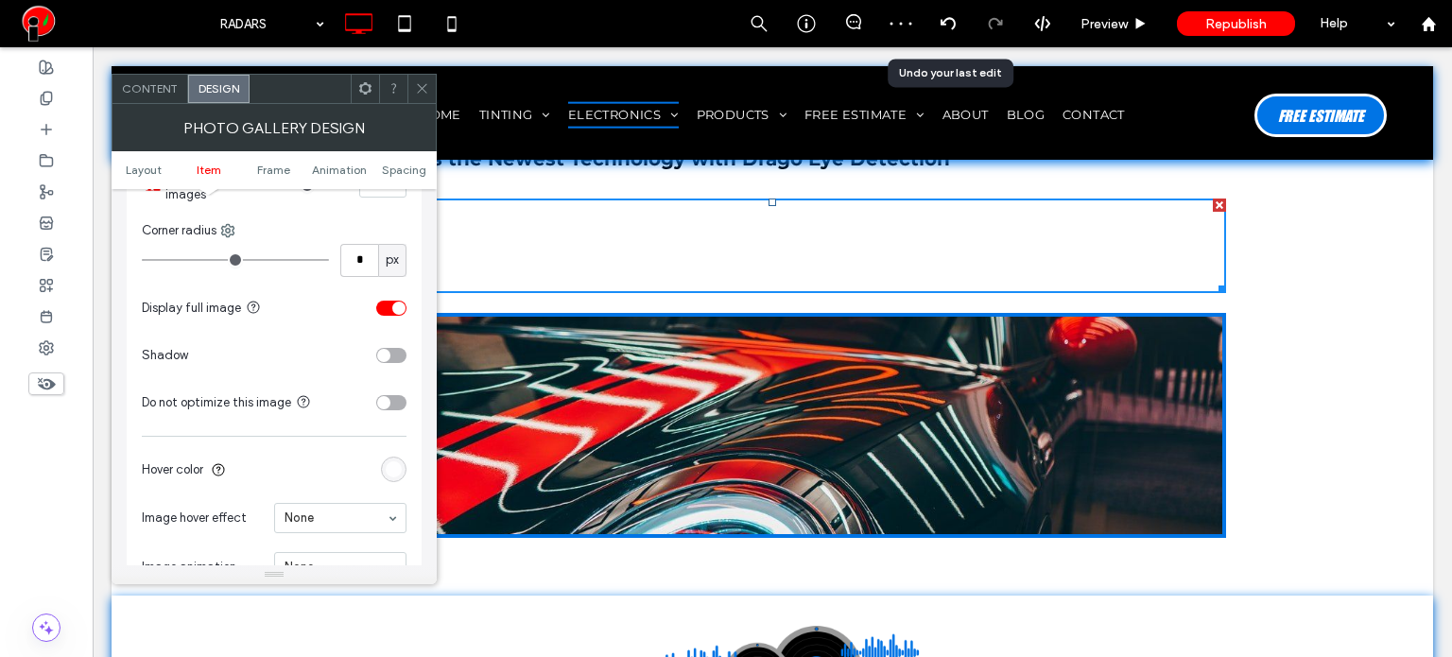
scroll to position [851, 0]
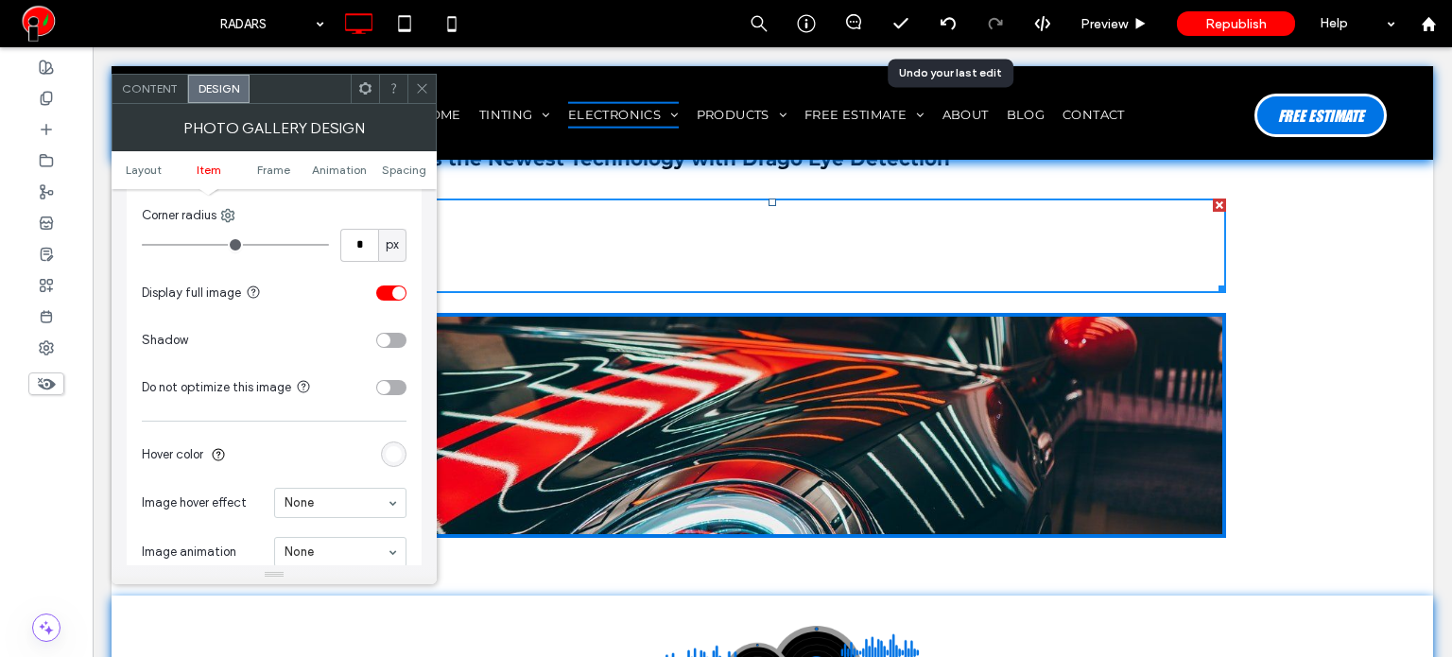
click at [386, 457] on div "rgba(255, 255, 255, 0.9)" at bounding box center [394, 454] width 16 height 16
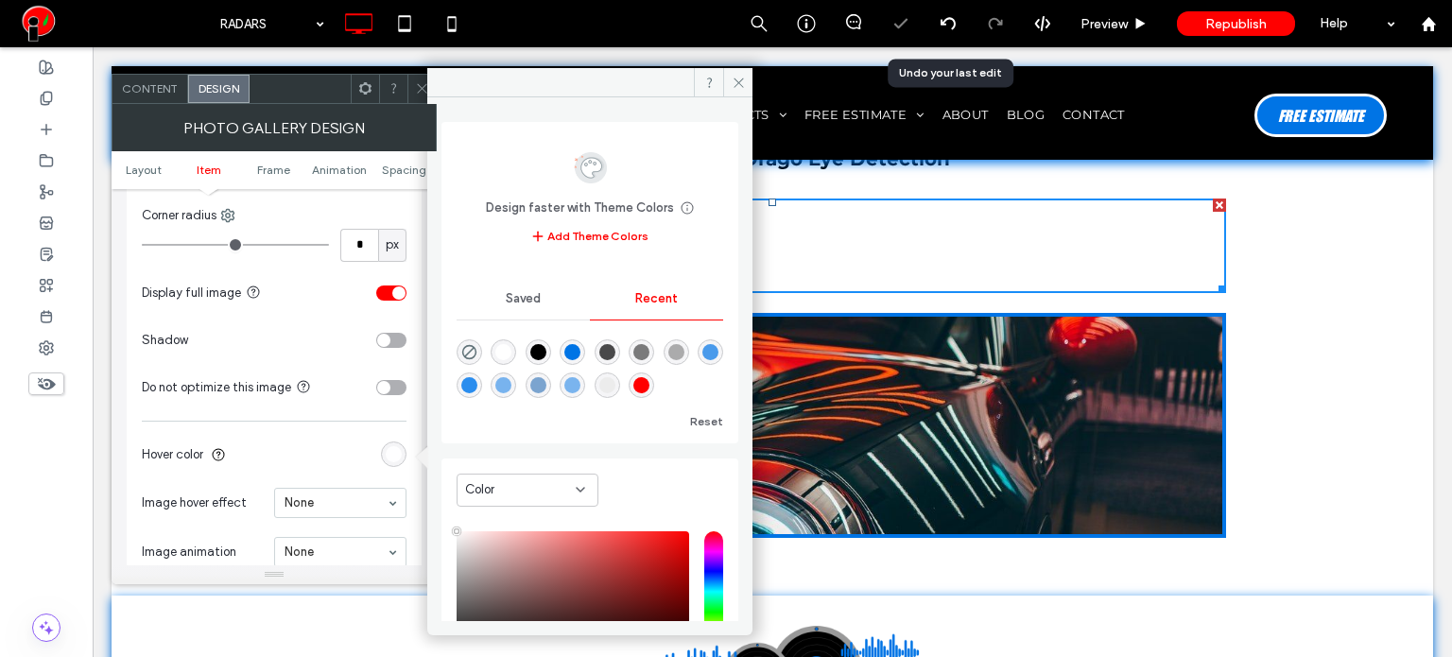
click at [551, 349] on div "rgba(0, 0, 0, 1)" at bounding box center [538, 352] width 26 height 26
type input "*******"
type input "***"
type input "****"
drag, startPoint x: 733, startPoint y: 83, endPoint x: 535, endPoint y: 109, distance: 200.1
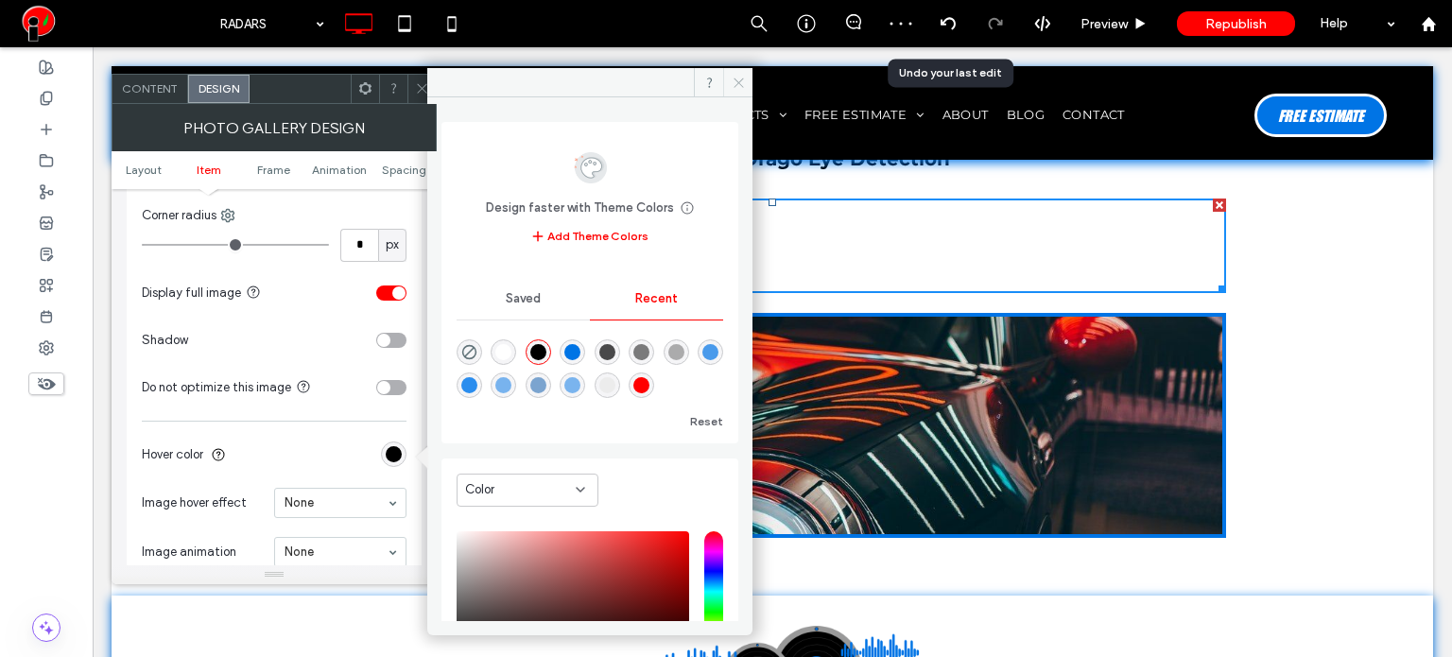
click at [733, 83] on icon at bounding box center [739, 83] width 14 height 14
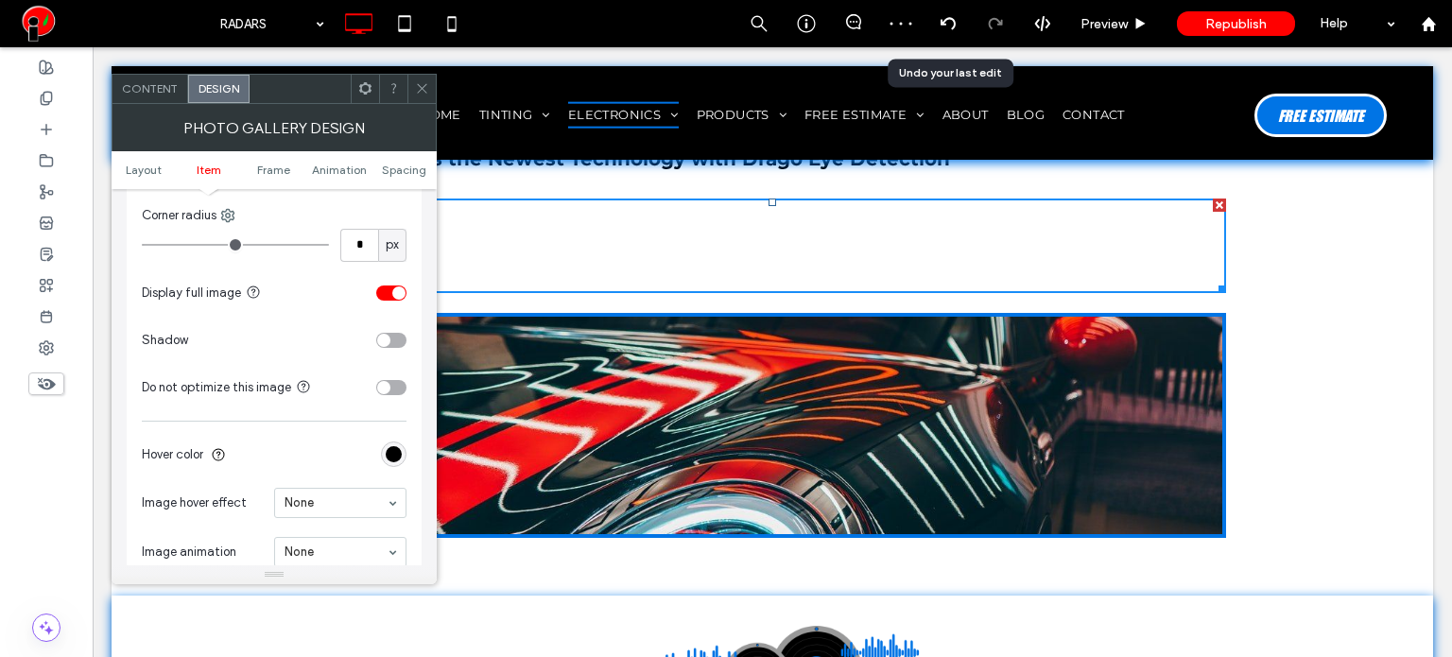
click at [392, 468] on section "Hover color" at bounding box center [274, 454] width 265 height 47
click at [399, 461] on div "rgba(0, 0, 0, 1)" at bounding box center [394, 454] width 16 height 16
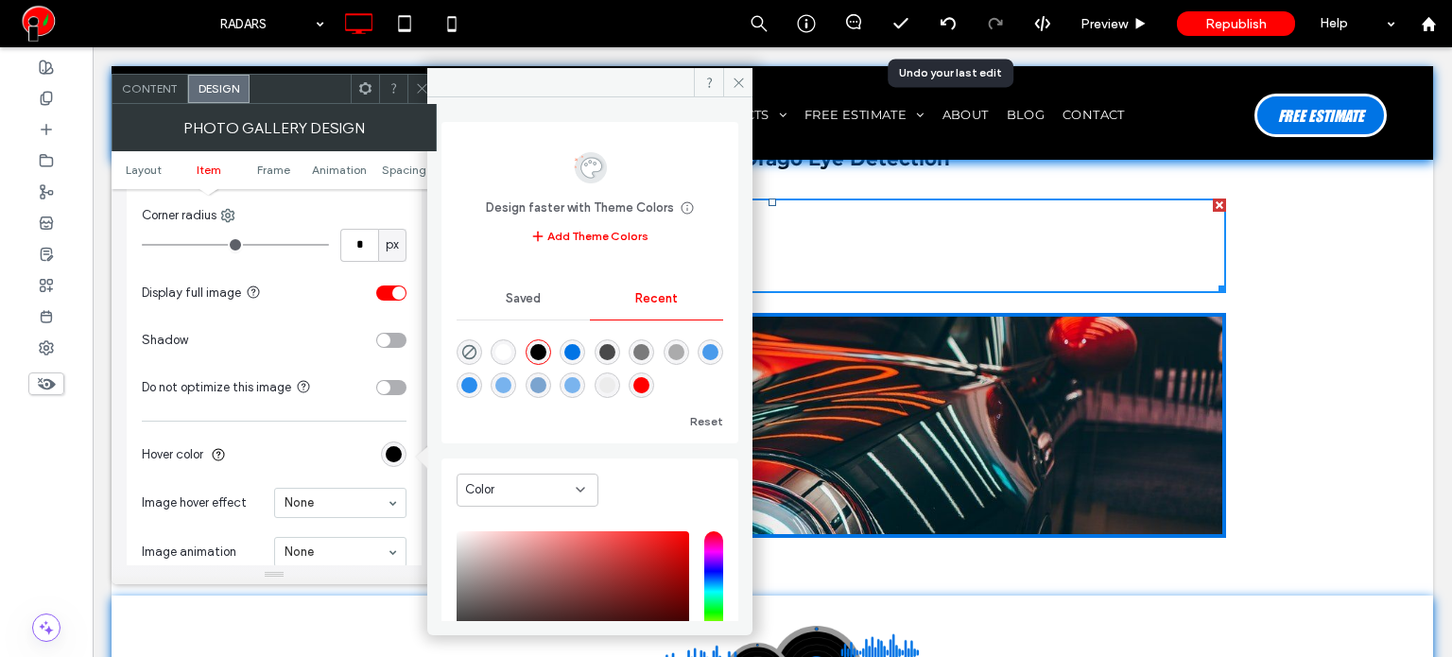
click at [475, 366] on div at bounding box center [589, 365] width 267 height 71
click at [475, 349] on use "rgba(0, 0, 0, 0)" at bounding box center [469, 351] width 14 height 14
type input "*"
type input "**"
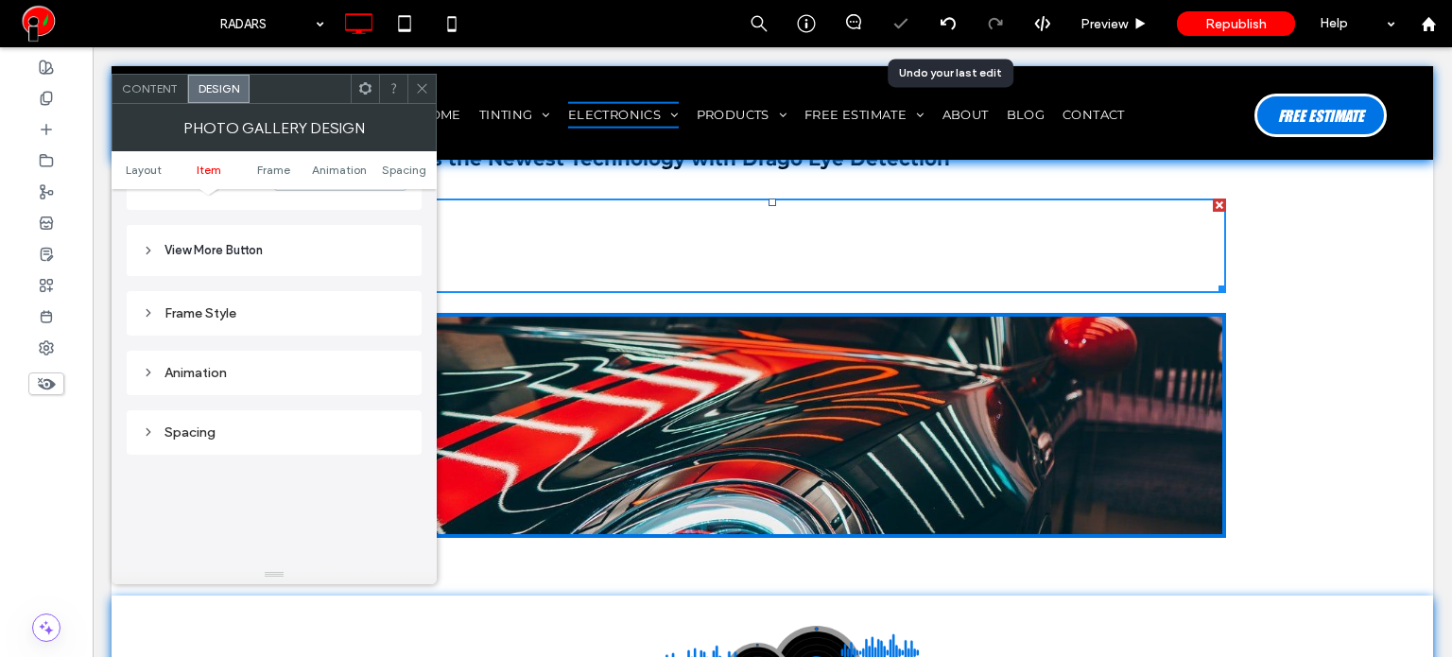
scroll to position [1229, 0]
click at [200, 305] on div "Frame Style" at bounding box center [274, 311] width 265 height 16
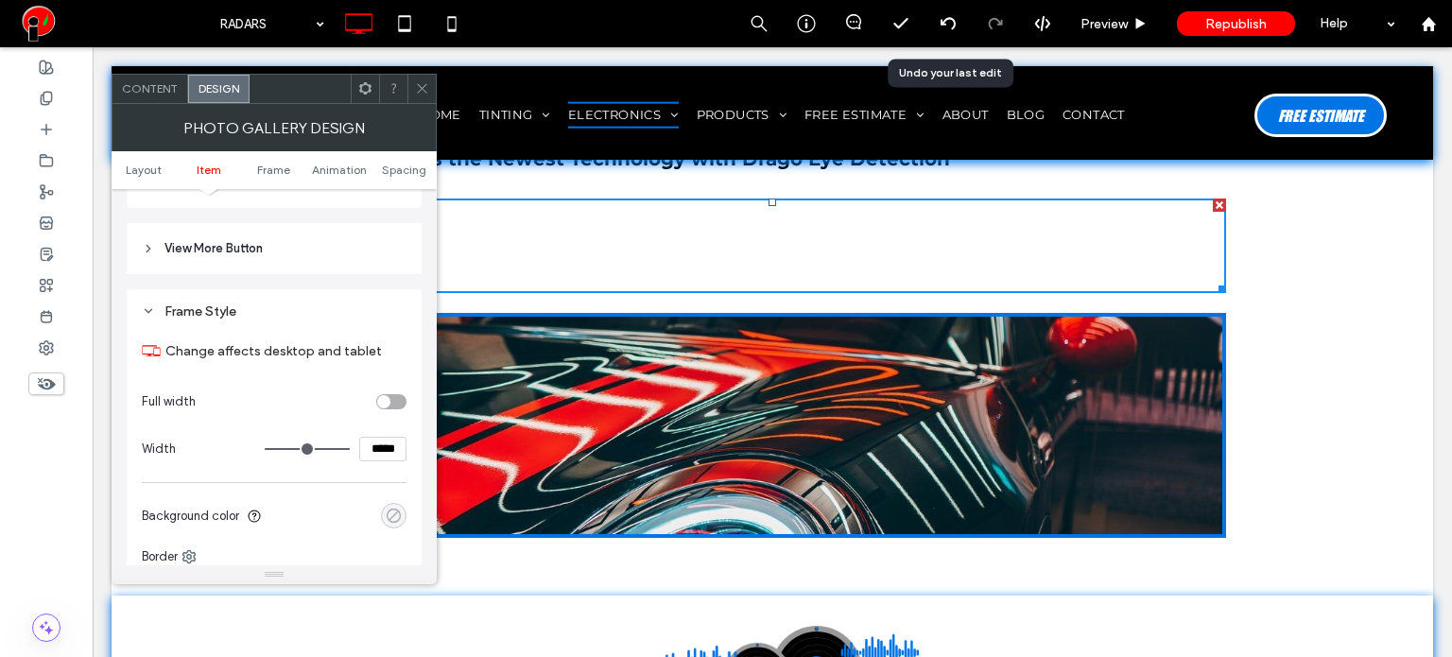
click at [392, 517] on div "rgba(0, 0, 0, 0)" at bounding box center [394, 516] width 16 height 16
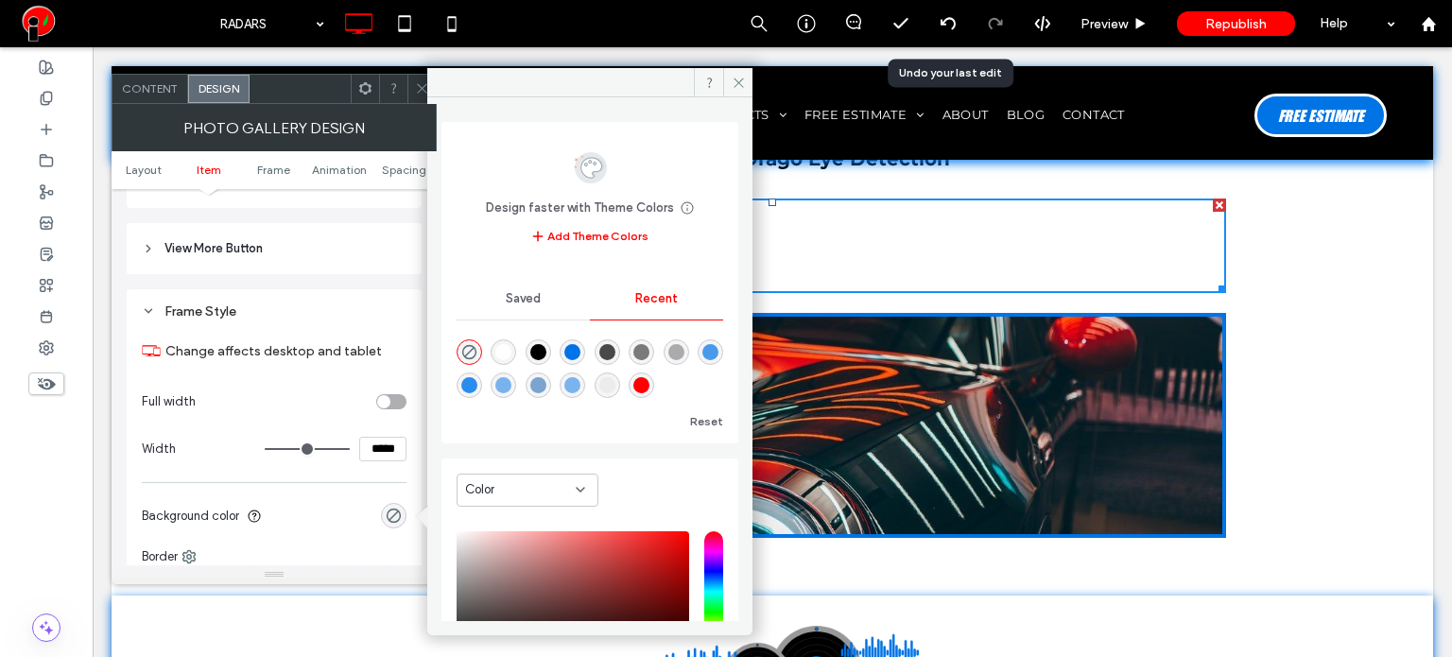
click at [544, 348] on div "rgba(0, 0, 0, 1)" at bounding box center [538, 352] width 16 height 16
type input "***"
type input "****"
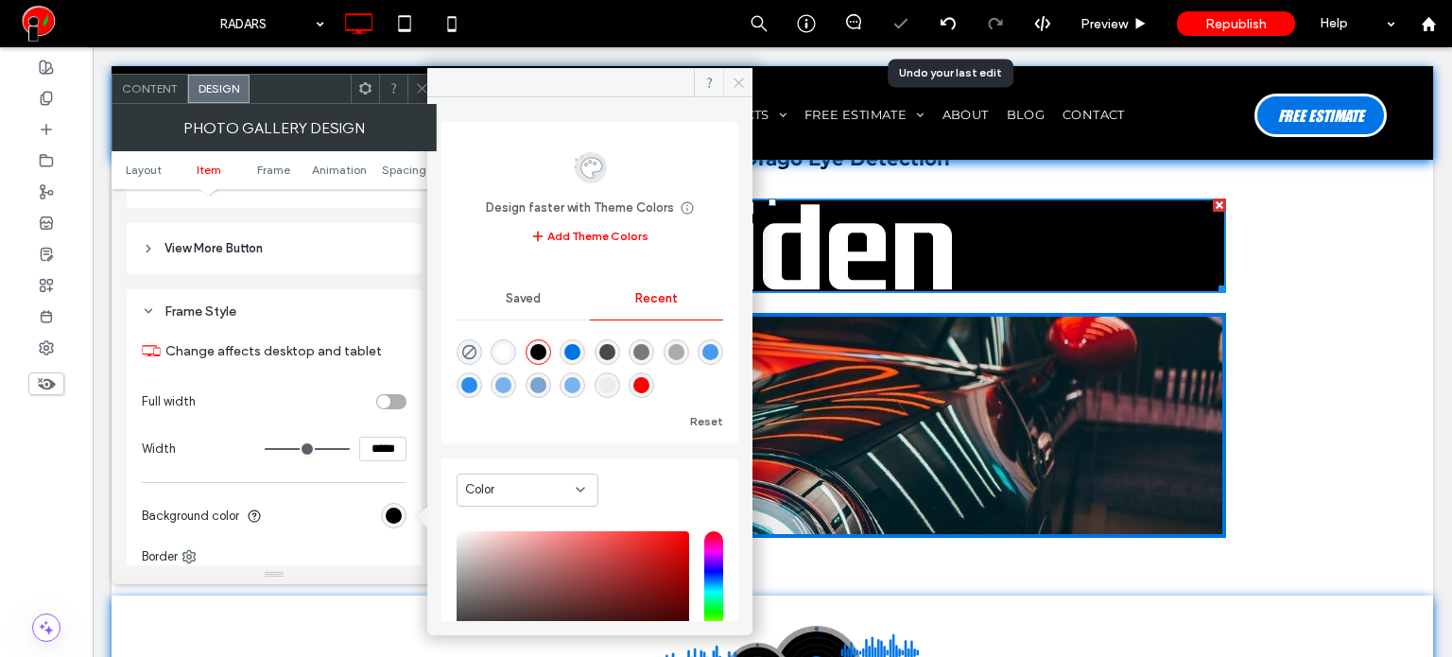
click at [746, 77] on span at bounding box center [737, 82] width 29 height 28
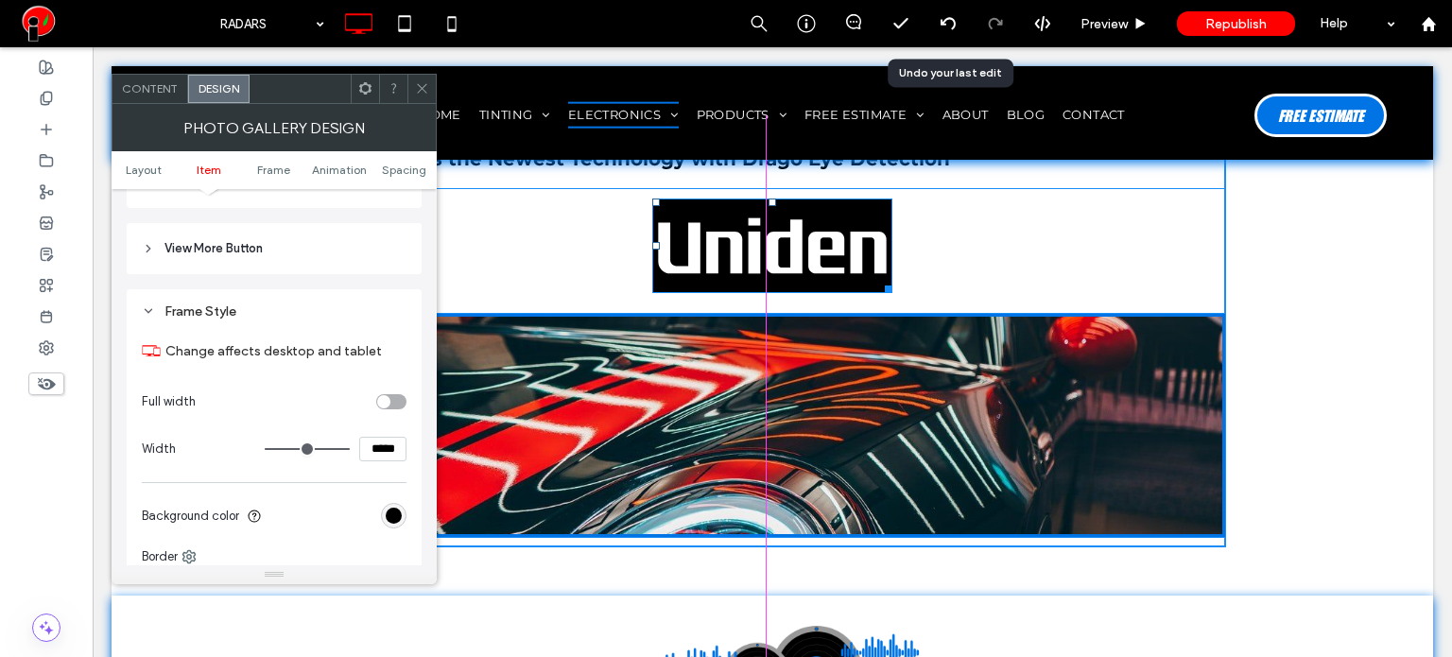
drag, startPoint x: 1216, startPoint y: 283, endPoint x: 883, endPoint y: 279, distance: 333.6
click at [883, 279] on div at bounding box center [885, 286] width 14 height 14
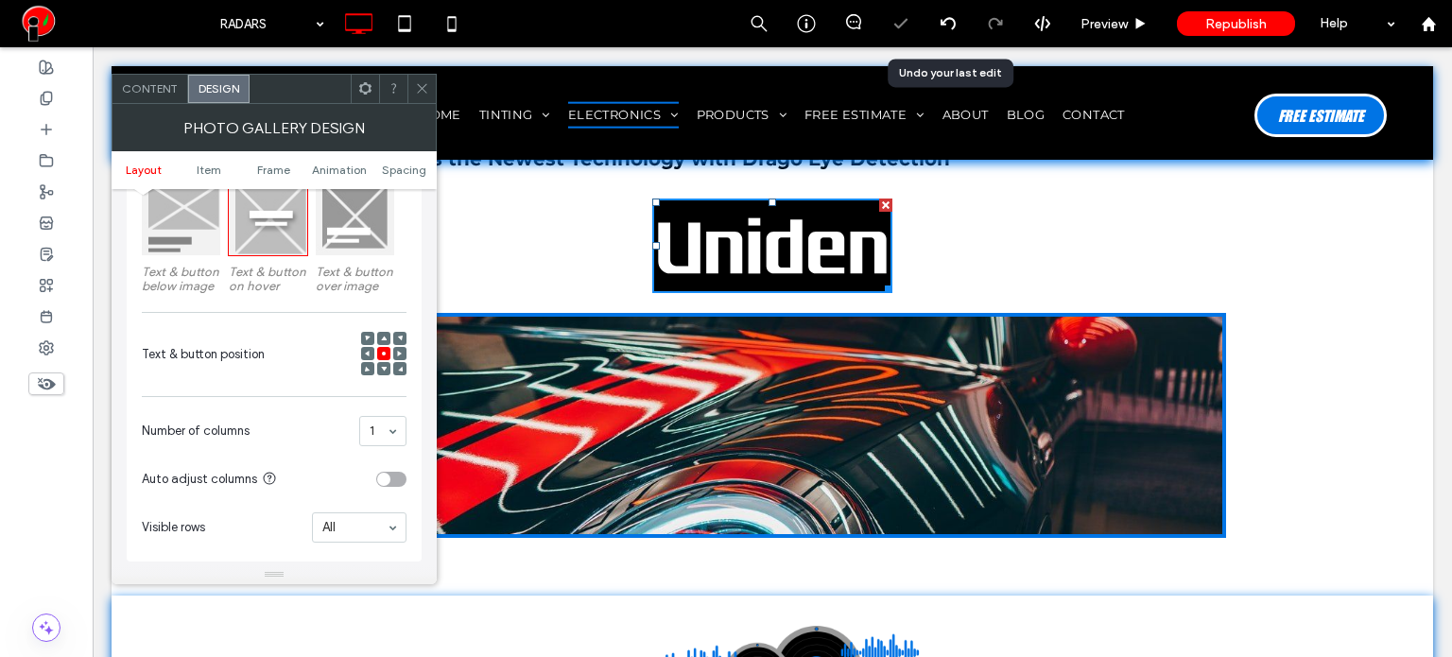
scroll to position [284, 0]
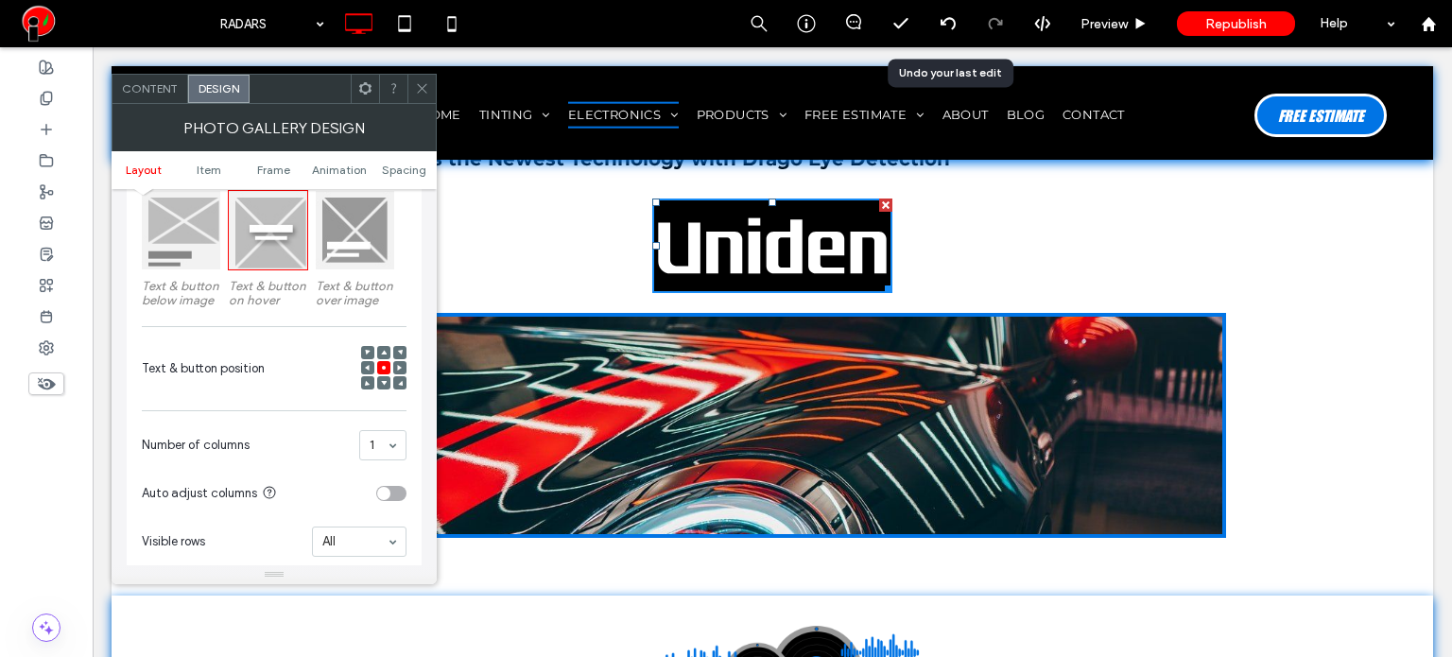
click at [151, 91] on span "Content" at bounding box center [150, 88] width 56 height 14
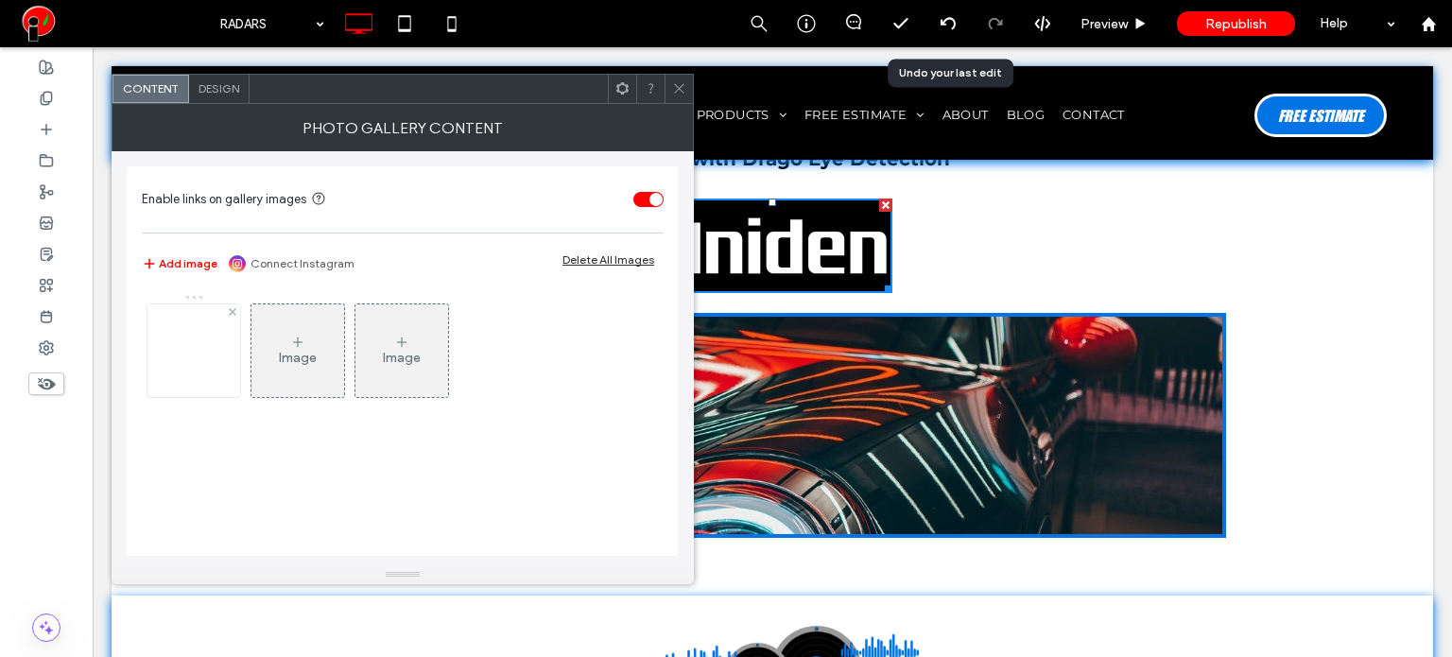
click at [215, 371] on div at bounding box center [193, 350] width 93 height 93
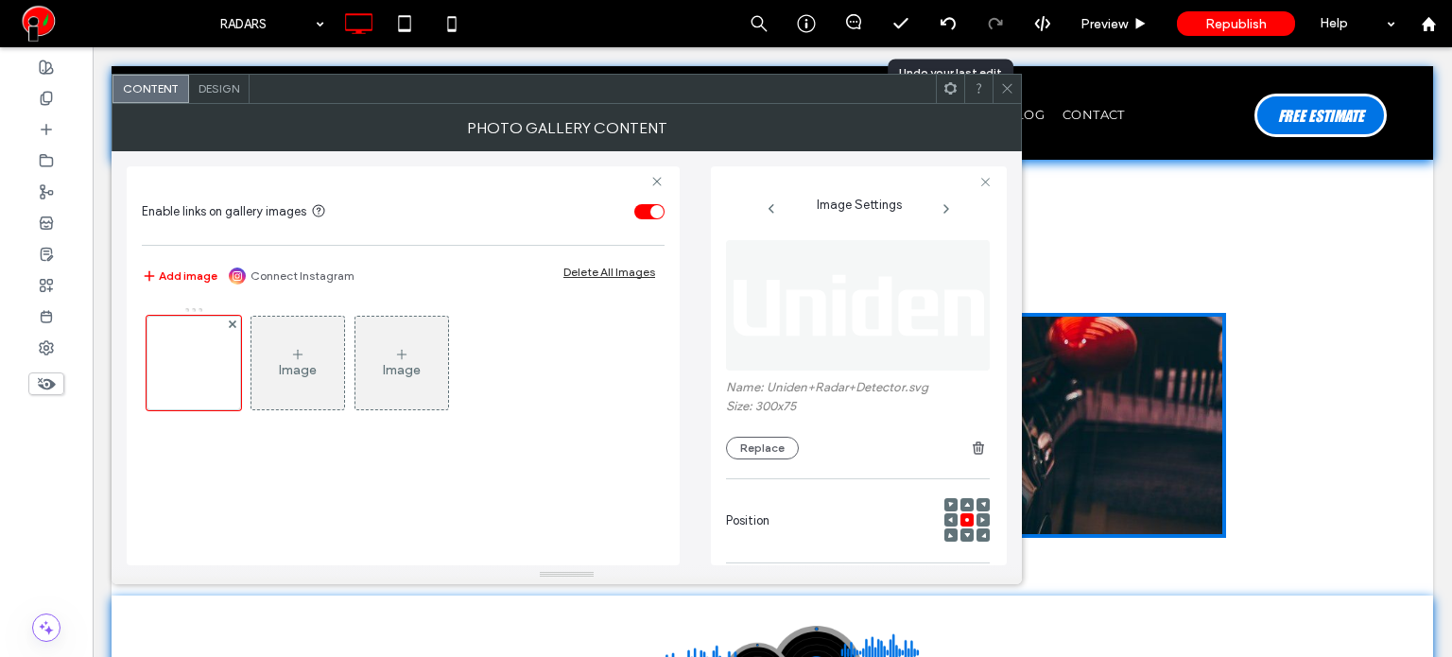
click at [489, 491] on div "Image Image" at bounding box center [403, 426] width 523 height 259
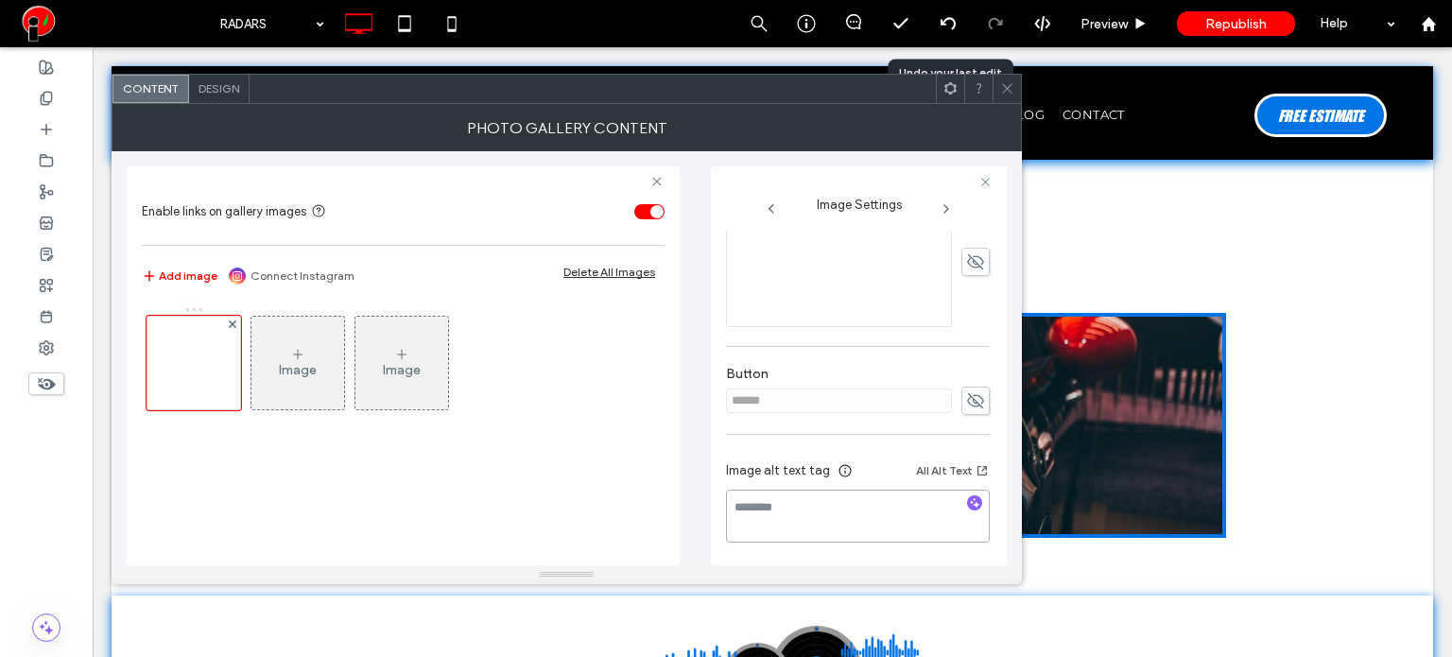
click at [809, 517] on textarea at bounding box center [858, 516] width 264 height 53
paste textarea "**********"
type textarea "**********"
click at [641, 508] on div "Image Image" at bounding box center [403, 426] width 523 height 259
click at [1007, 91] on icon at bounding box center [1007, 88] width 14 height 14
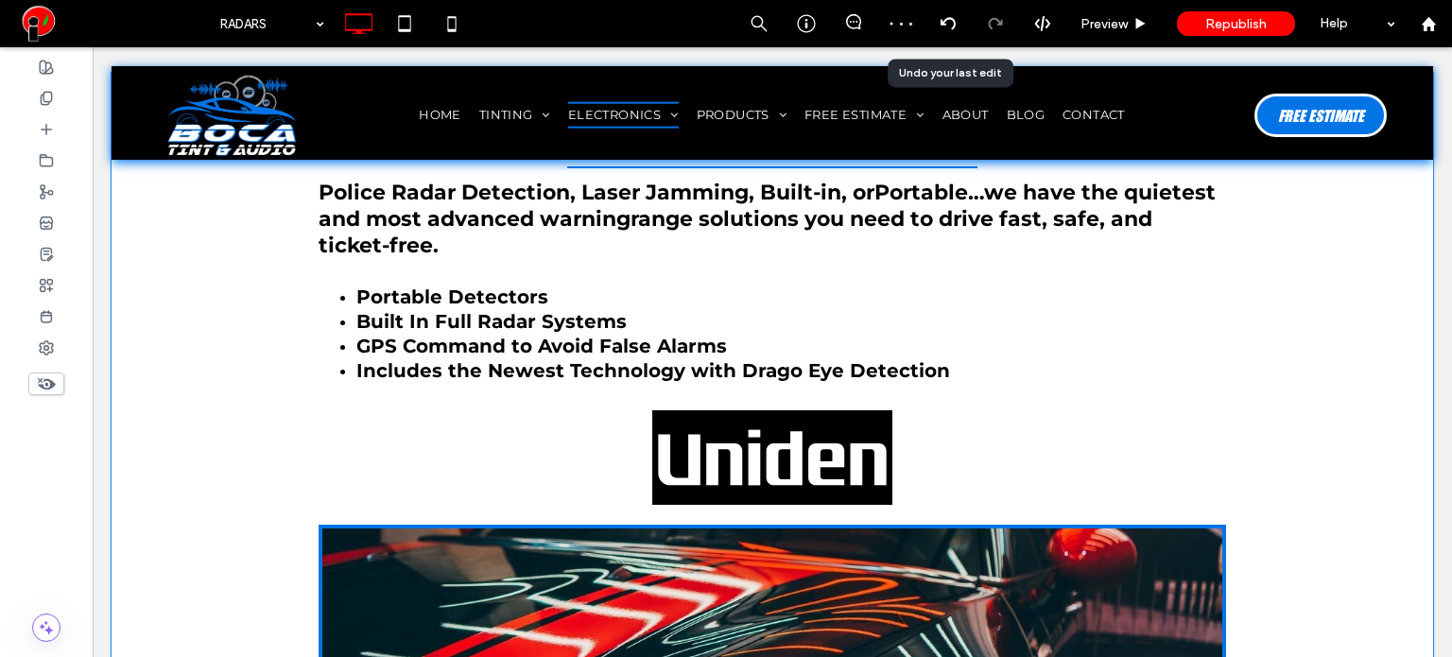
scroll to position [567, 0]
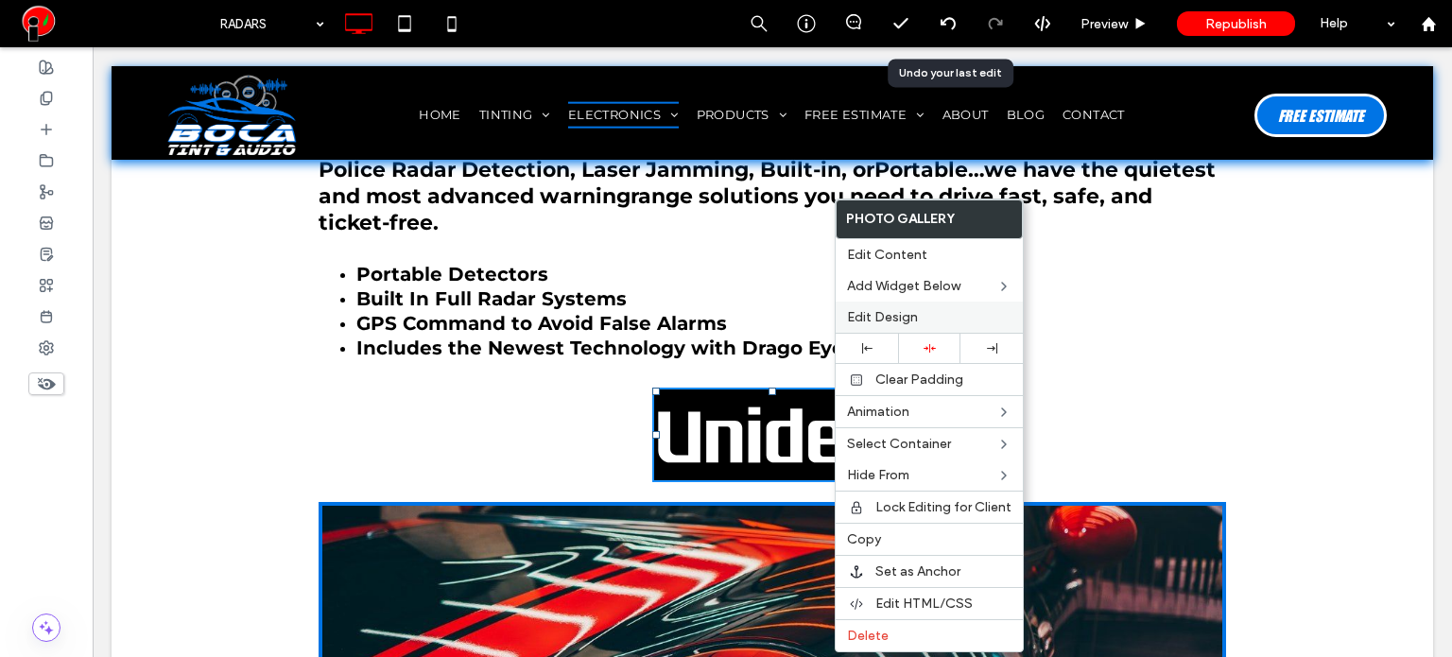
click at [885, 316] on span "Edit Design" at bounding box center [882, 317] width 71 height 16
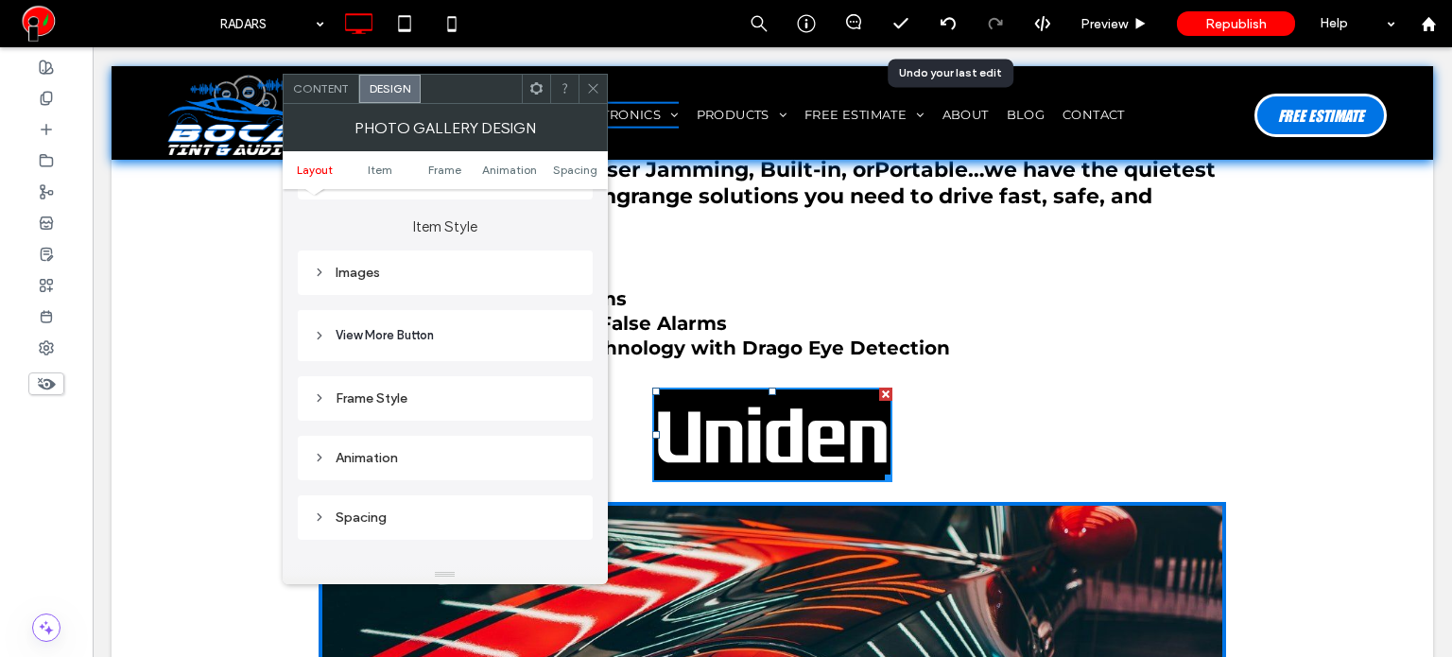
scroll to position [662, 0]
click at [380, 267] on div "Images" at bounding box center [445, 271] width 265 height 16
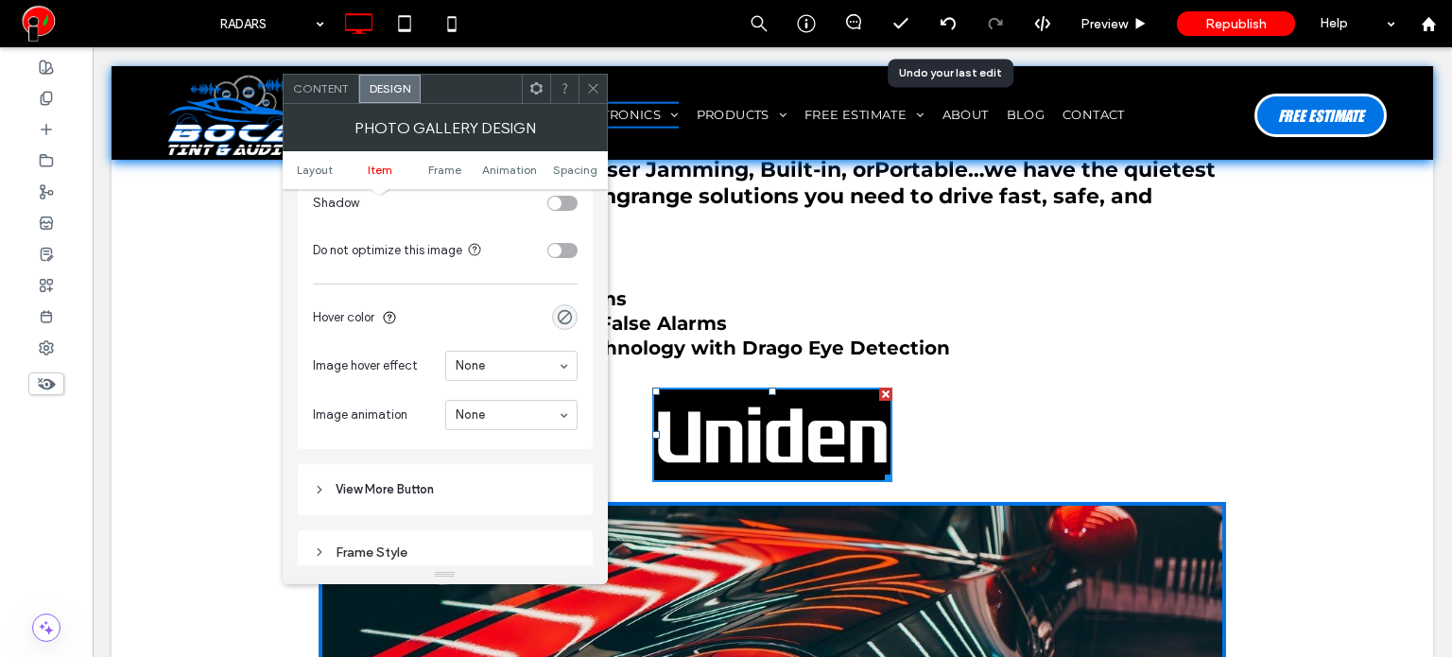
scroll to position [1040, 0]
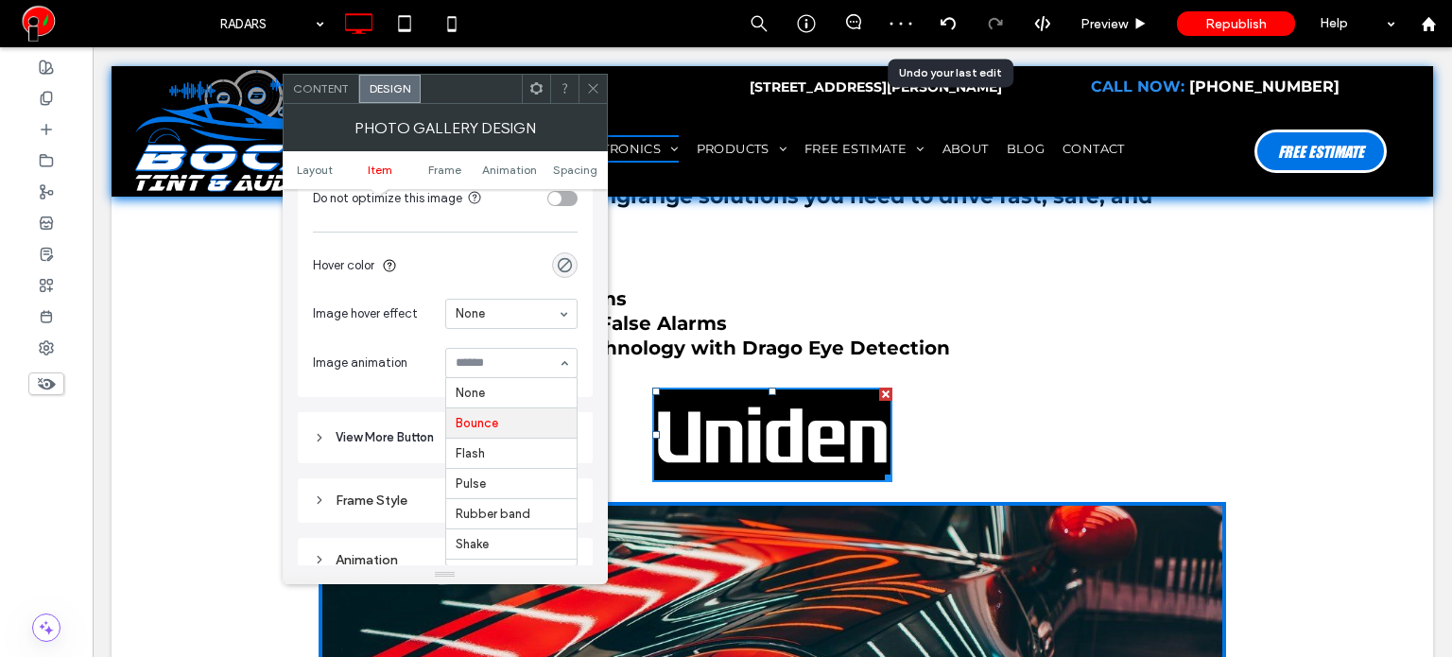
click at [485, 358] on input at bounding box center [507, 362] width 102 height 13
click at [505, 372] on div at bounding box center [511, 363] width 130 height 28
click at [502, 362] on input at bounding box center [507, 362] width 102 height 13
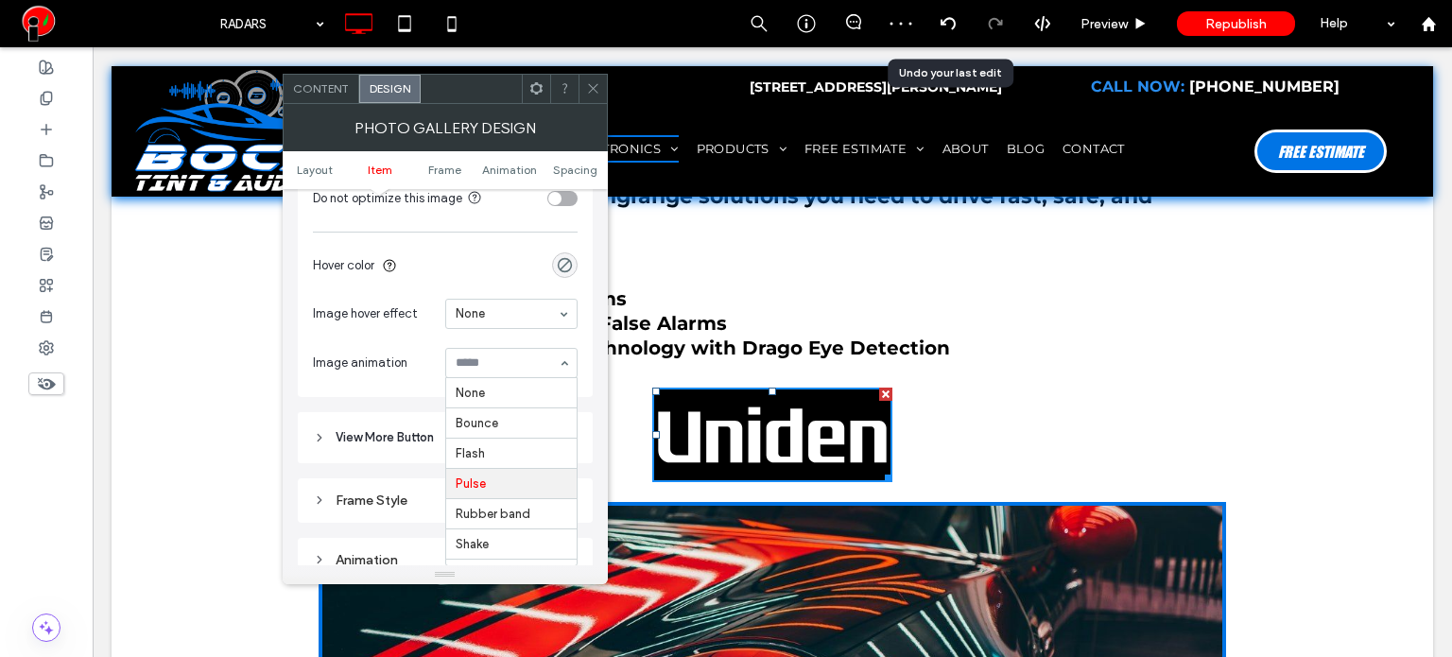
scroll to position [93, 0]
click at [491, 366] on input at bounding box center [507, 362] width 102 height 13
click at [489, 362] on input at bounding box center [507, 362] width 102 height 13
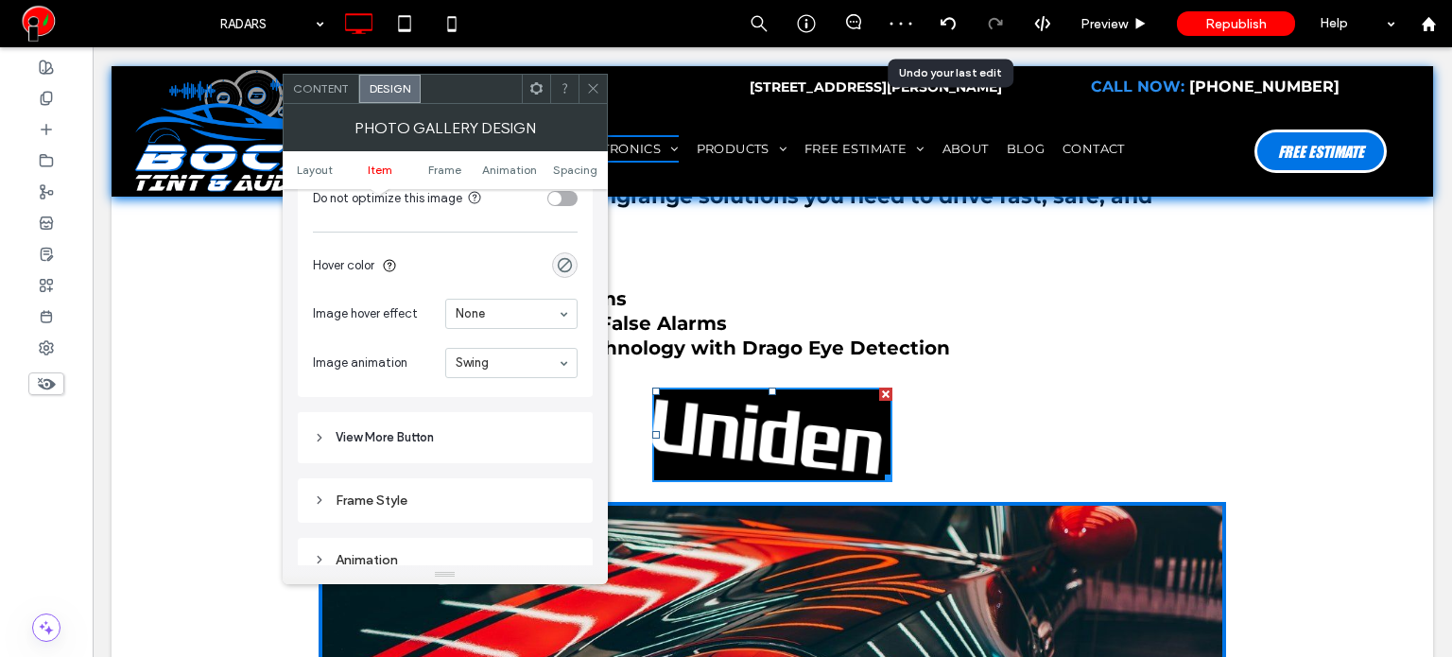
click at [495, 362] on input at bounding box center [507, 362] width 102 height 13
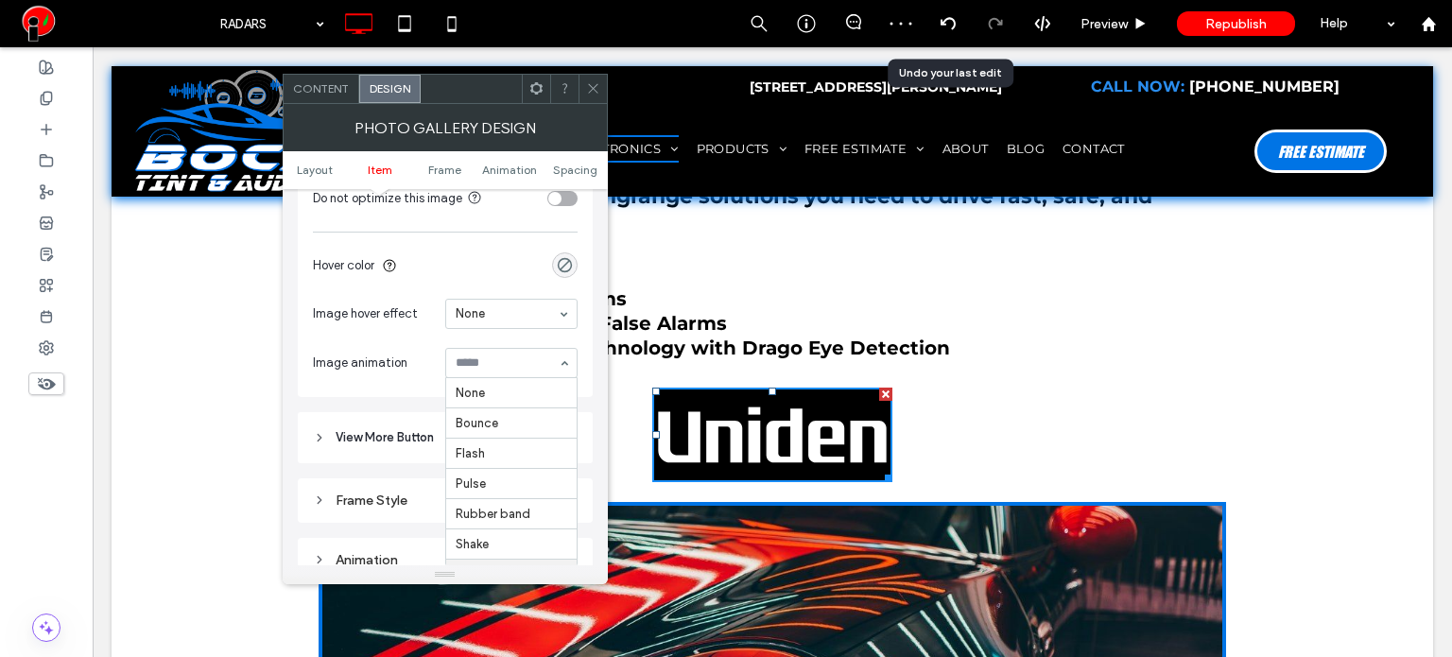
scroll to position [185, 0]
click at [489, 362] on input at bounding box center [507, 362] width 102 height 13
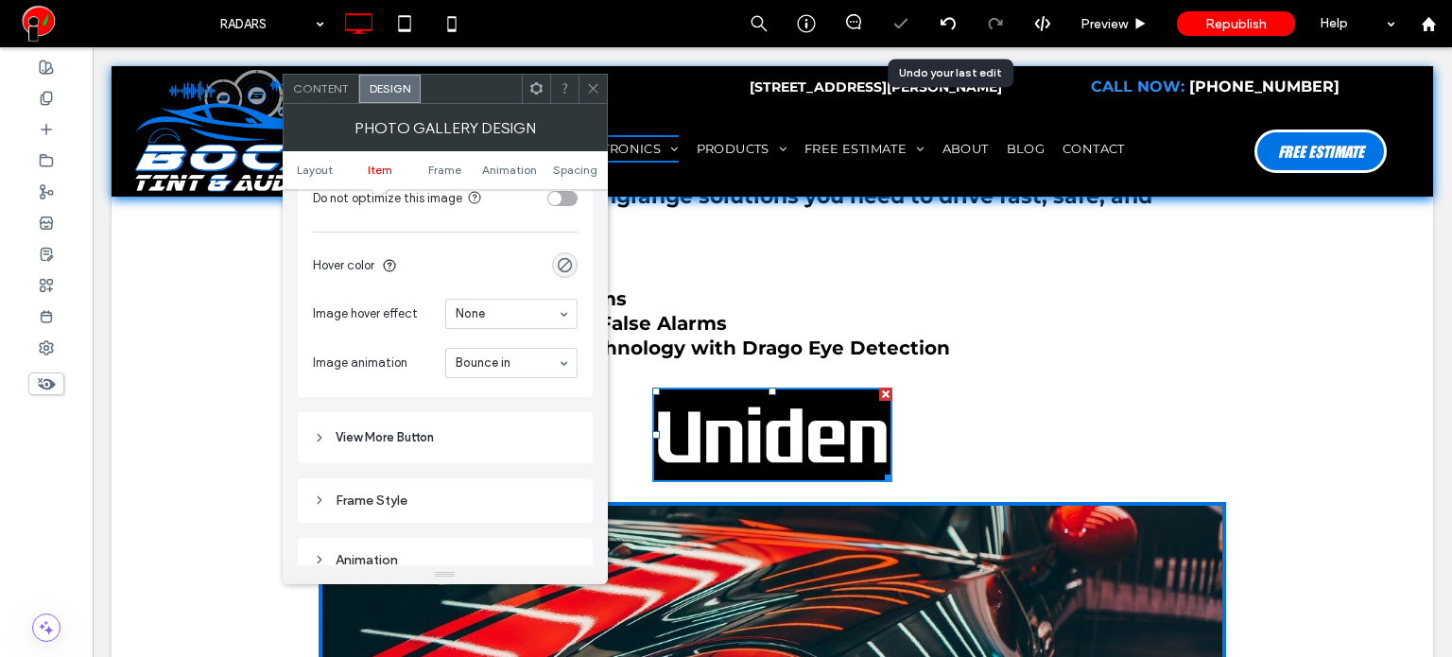
click at [491, 372] on div at bounding box center [511, 363] width 130 height 28
click at [489, 356] on input at bounding box center [507, 362] width 102 height 13
click at [491, 369] on input at bounding box center [507, 362] width 102 height 13
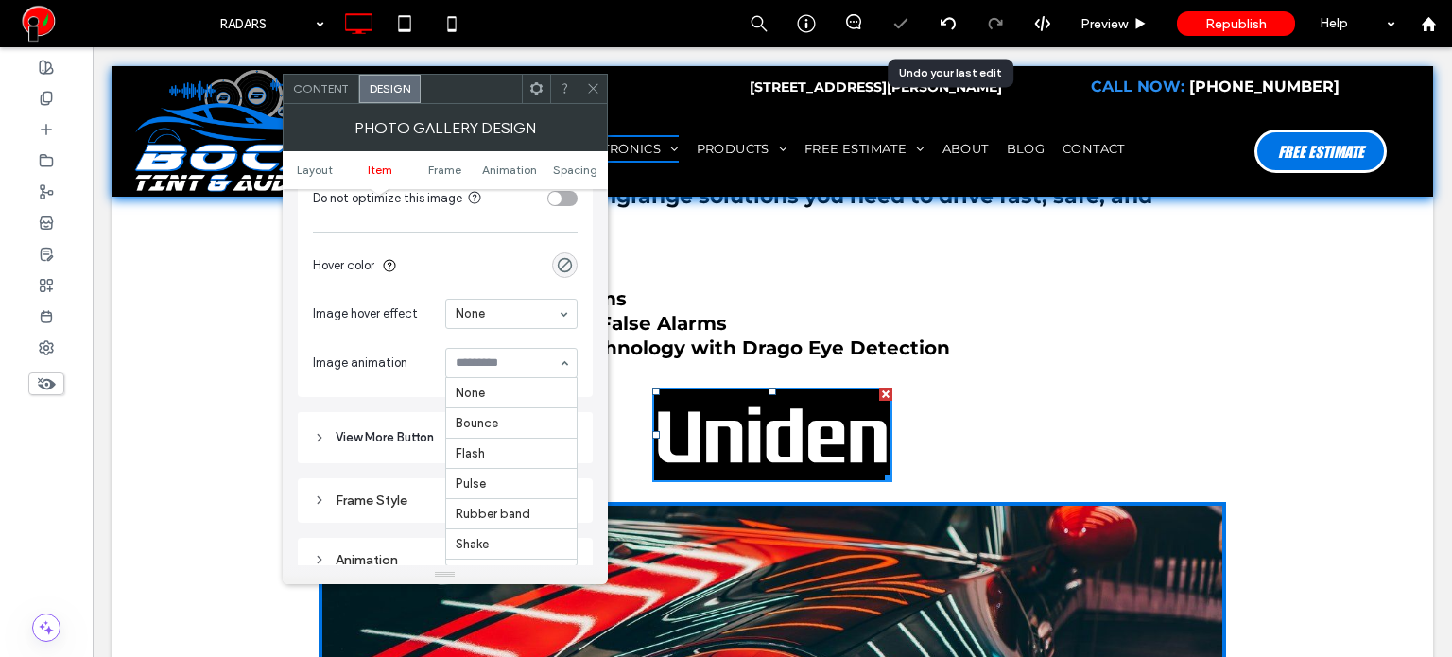
scroll to position [541, 0]
click at [591, 91] on icon at bounding box center [593, 88] width 14 height 14
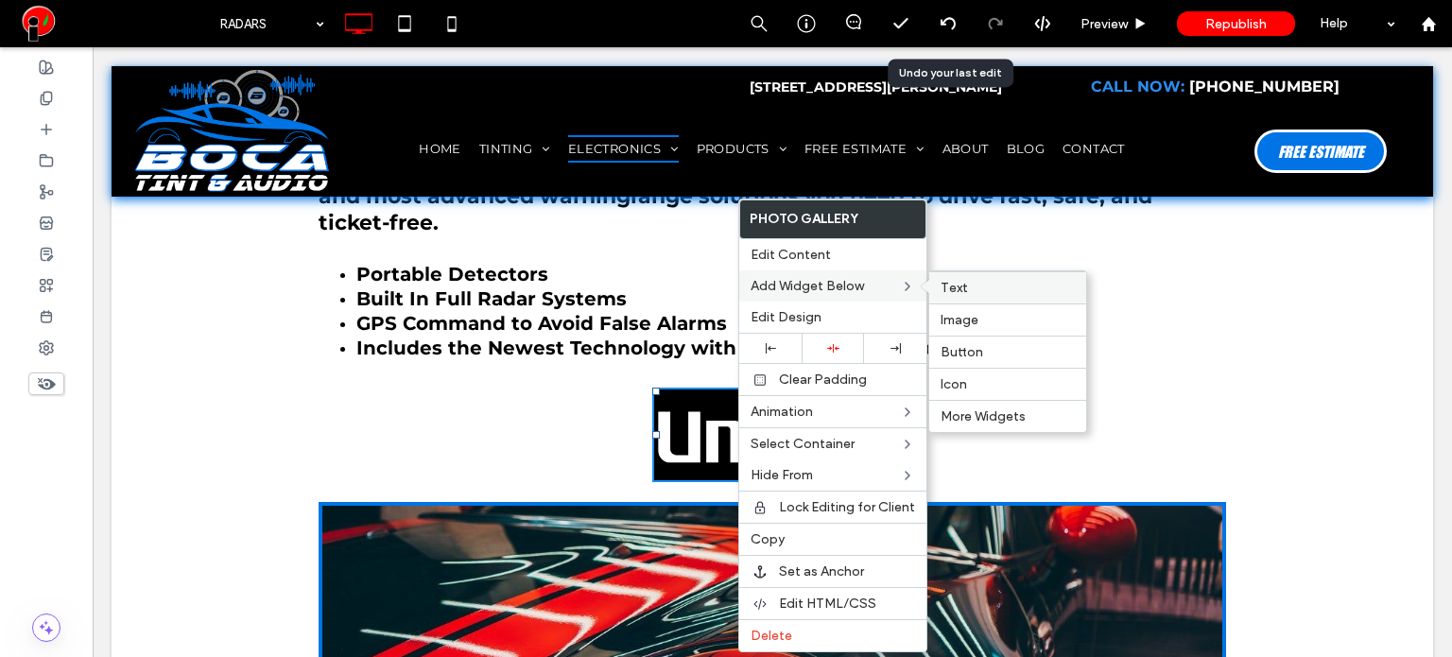
click at [957, 289] on span "Text" at bounding box center [953, 288] width 27 height 16
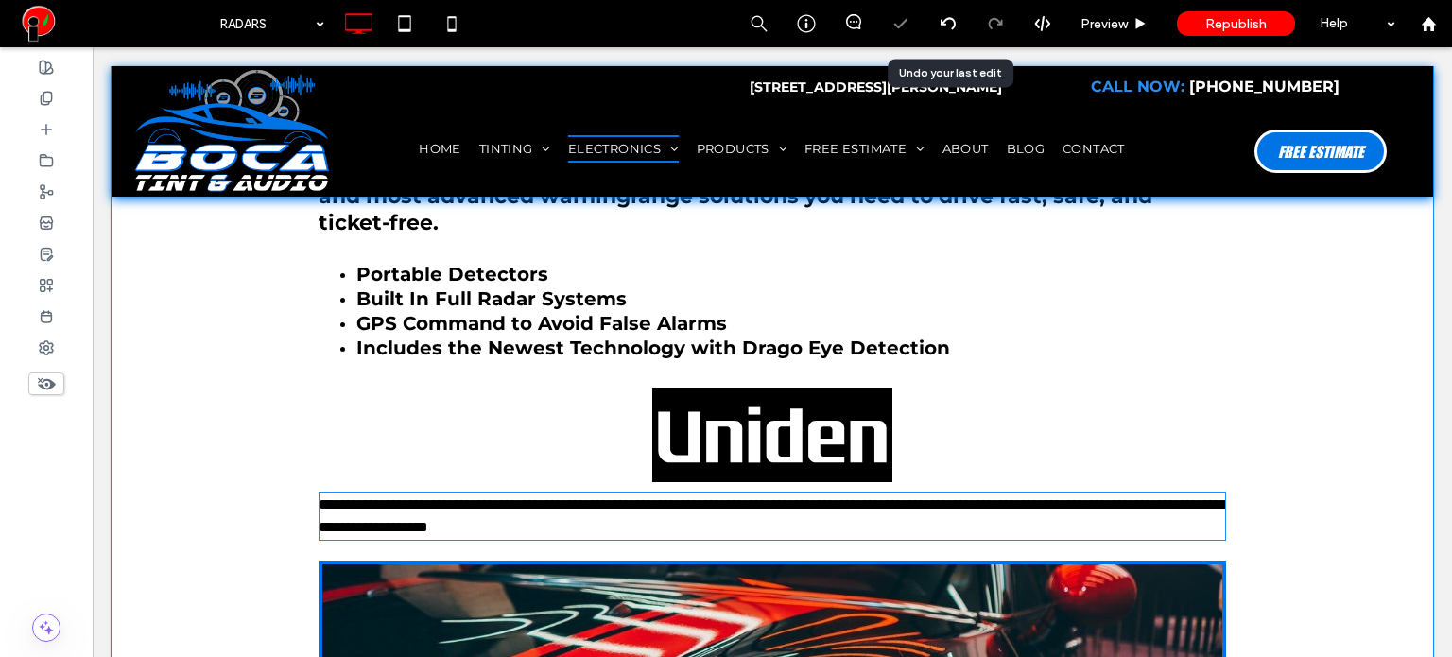
type input "**********"
type input "**"
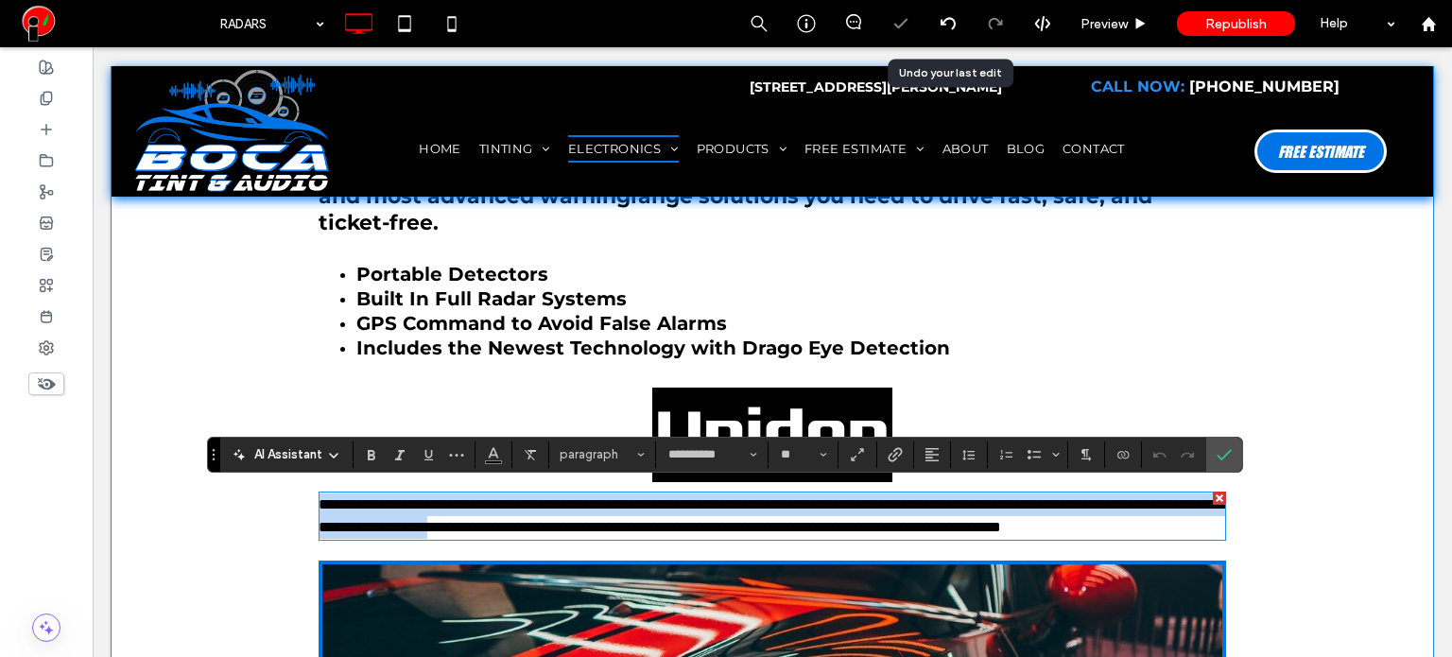
scroll to position [0, 0]
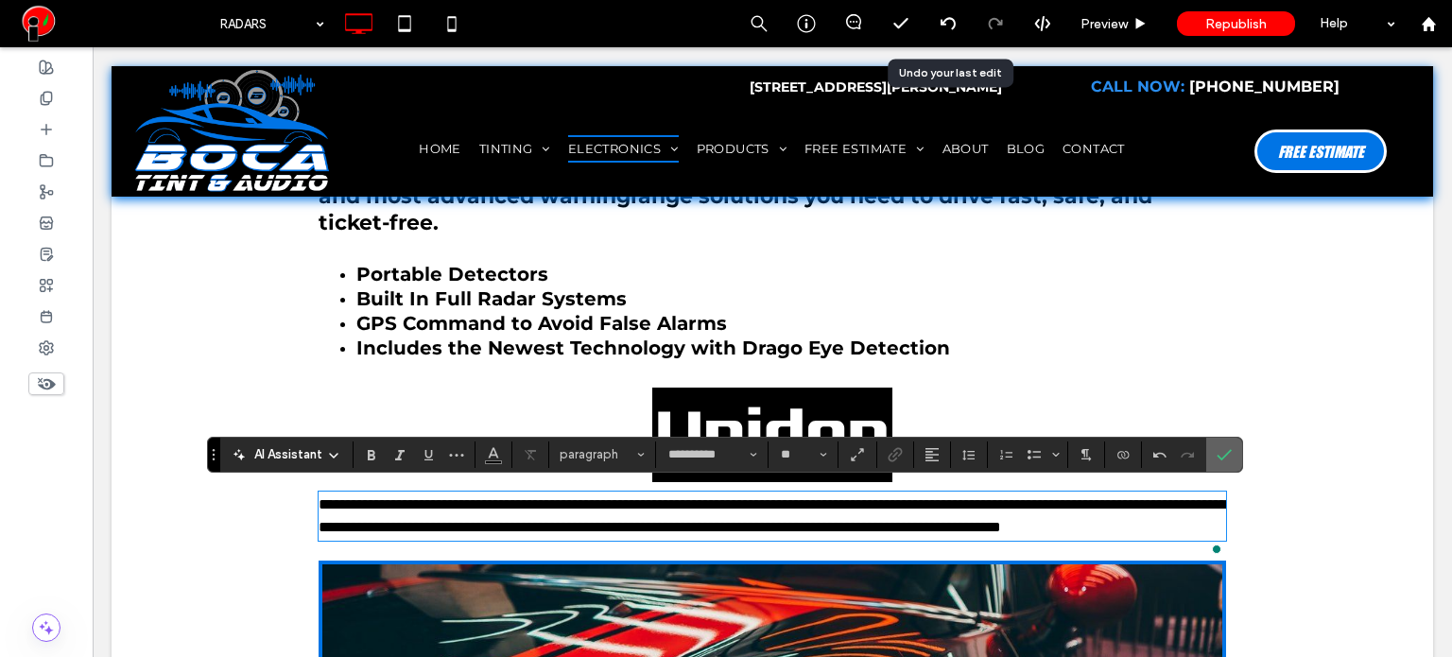
click at [1216, 451] on icon "Confirm" at bounding box center [1223, 454] width 15 height 15
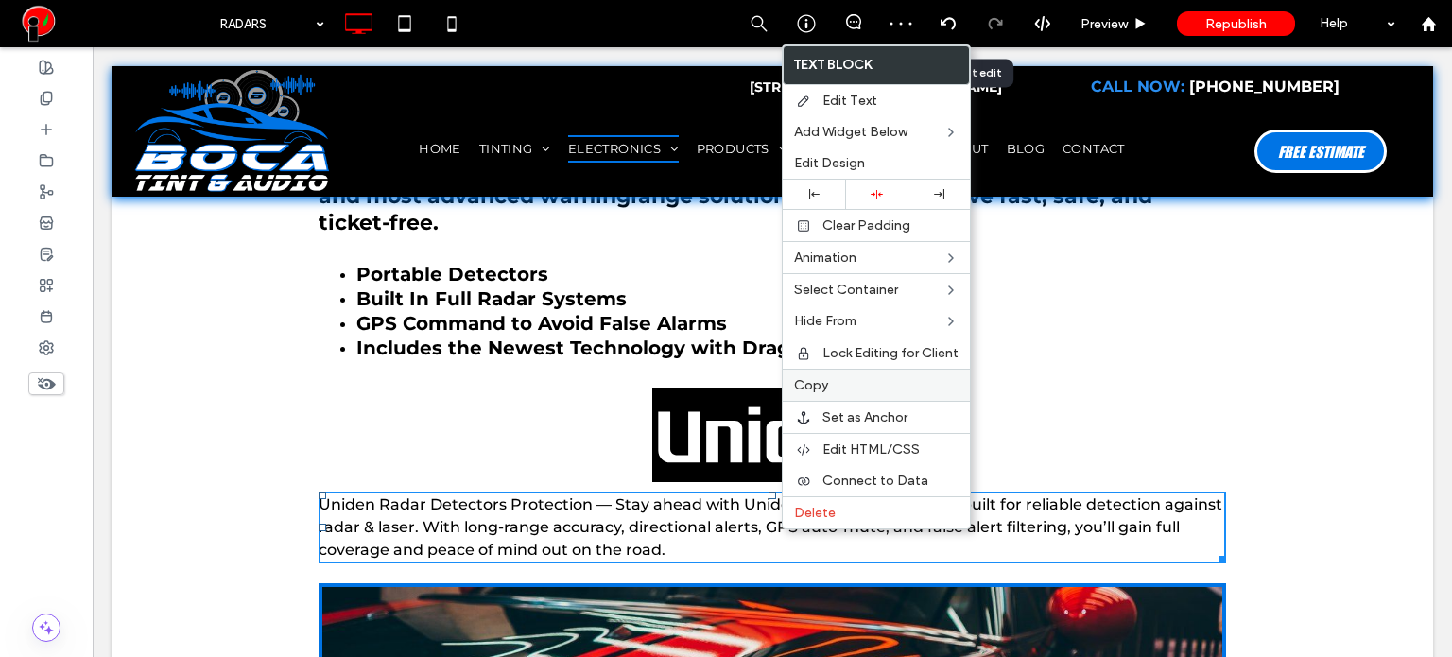
click at [819, 381] on span "Copy" at bounding box center [811, 385] width 34 height 16
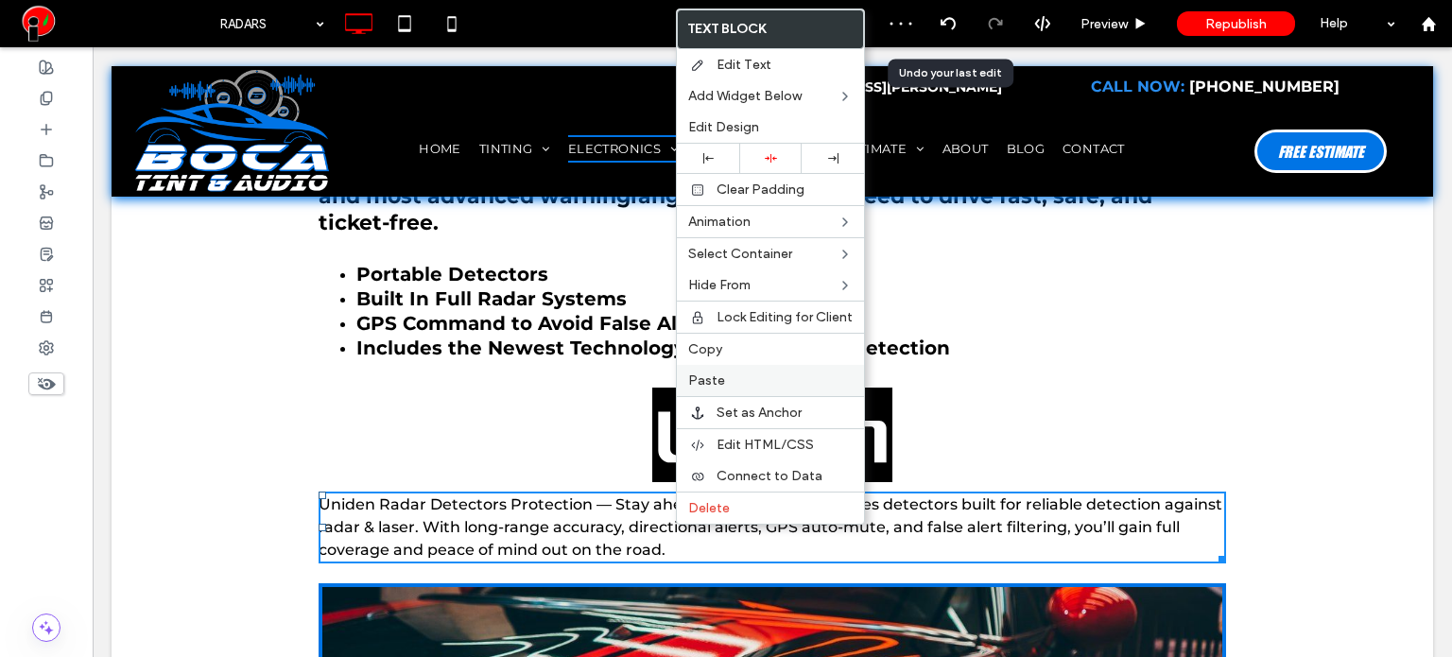
click at [730, 381] on label "Paste" at bounding box center [770, 380] width 164 height 16
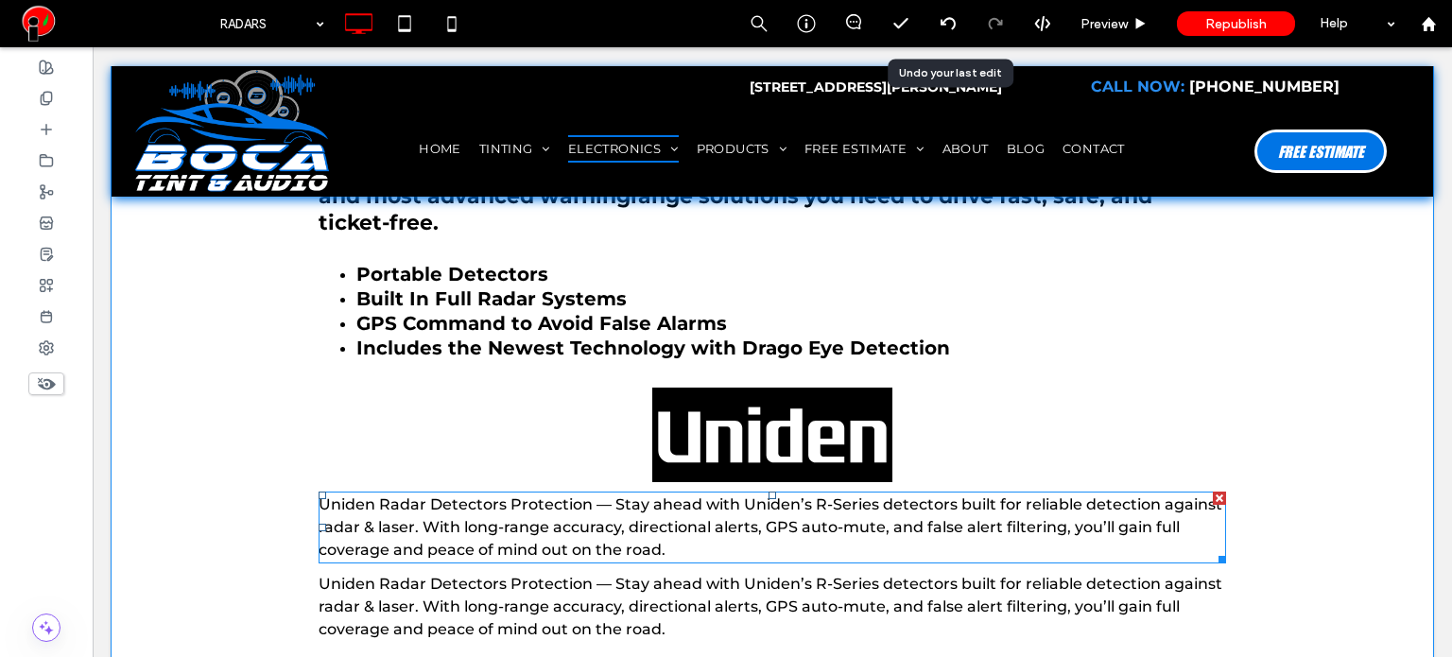
click at [462, 517] on span "Uniden Radar Detectors Protection — Stay ahead with Uniden’s R-Series detectors…" at bounding box center [770, 526] width 904 height 63
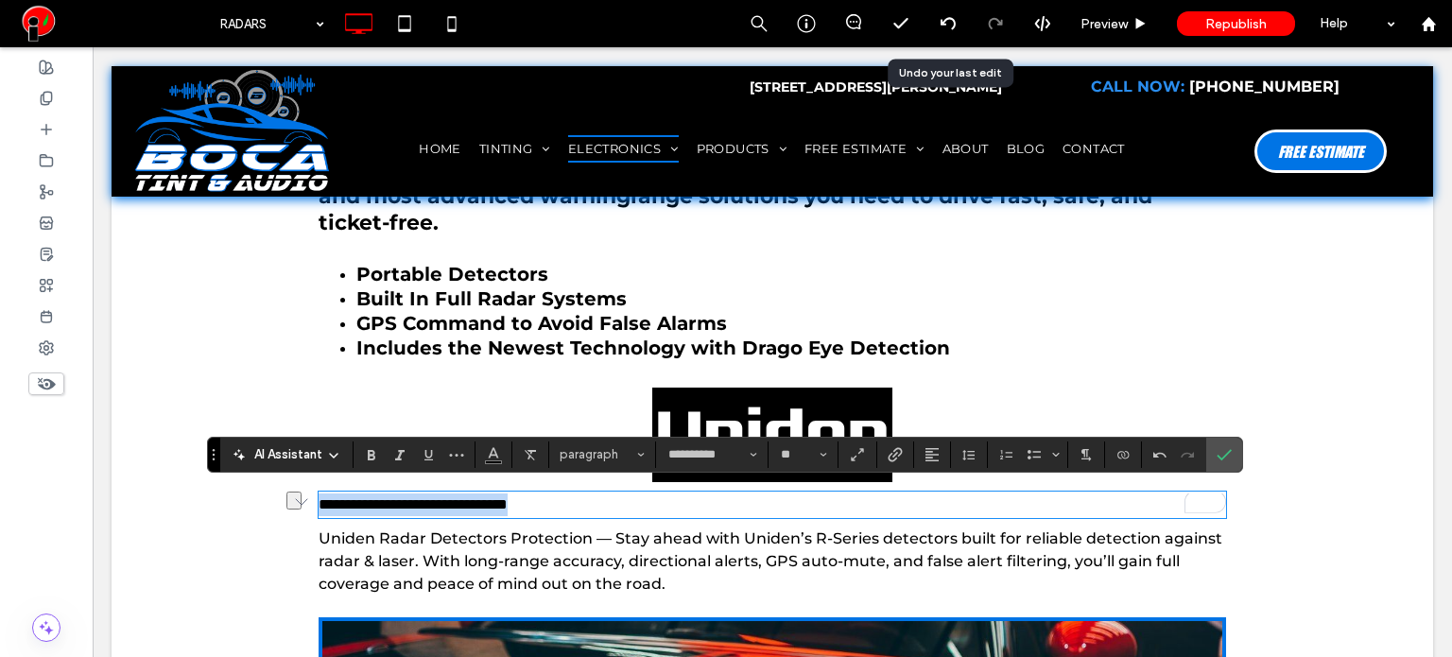
drag, startPoint x: 608, startPoint y: 507, endPoint x: 317, endPoint y: 491, distance: 291.5
click at [318, 493] on p "**********" at bounding box center [771, 504] width 907 height 23
click at [645, 464] on button "paragraph" at bounding box center [602, 454] width 98 height 26
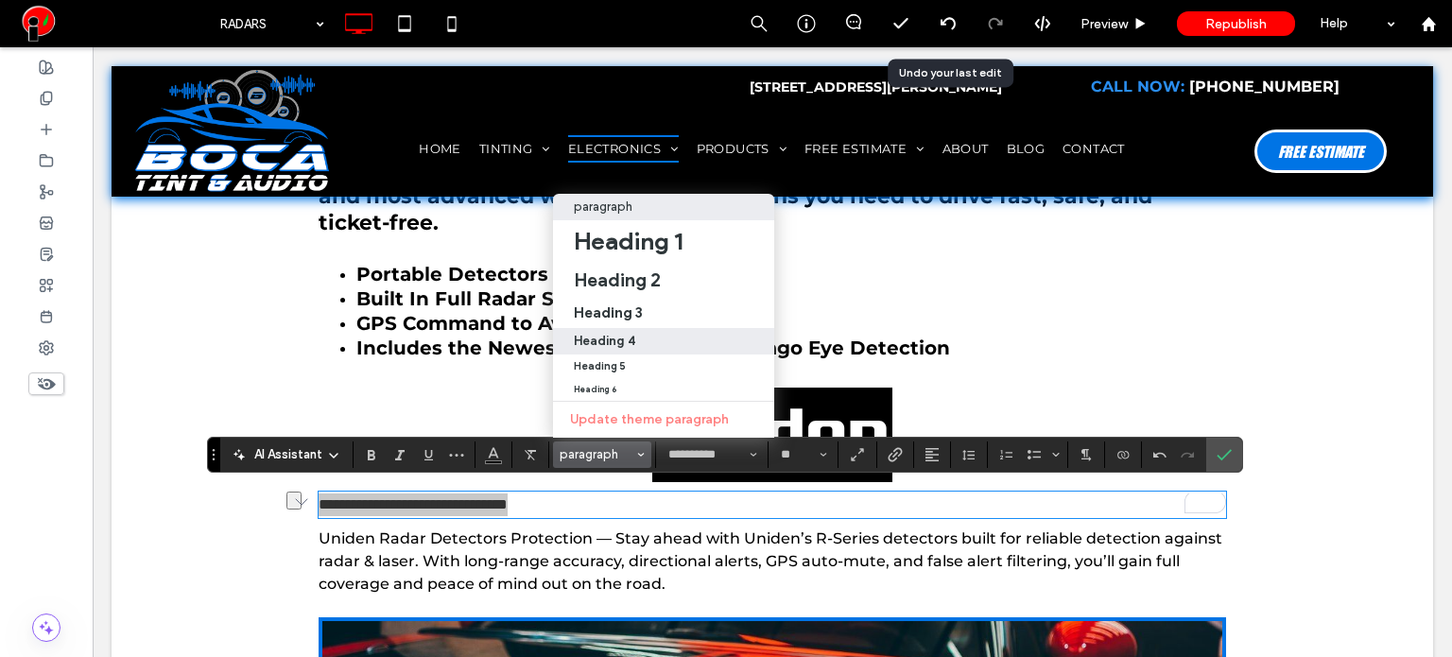
click at [654, 334] on div "Heading 4" at bounding box center [664, 341] width 180 height 14
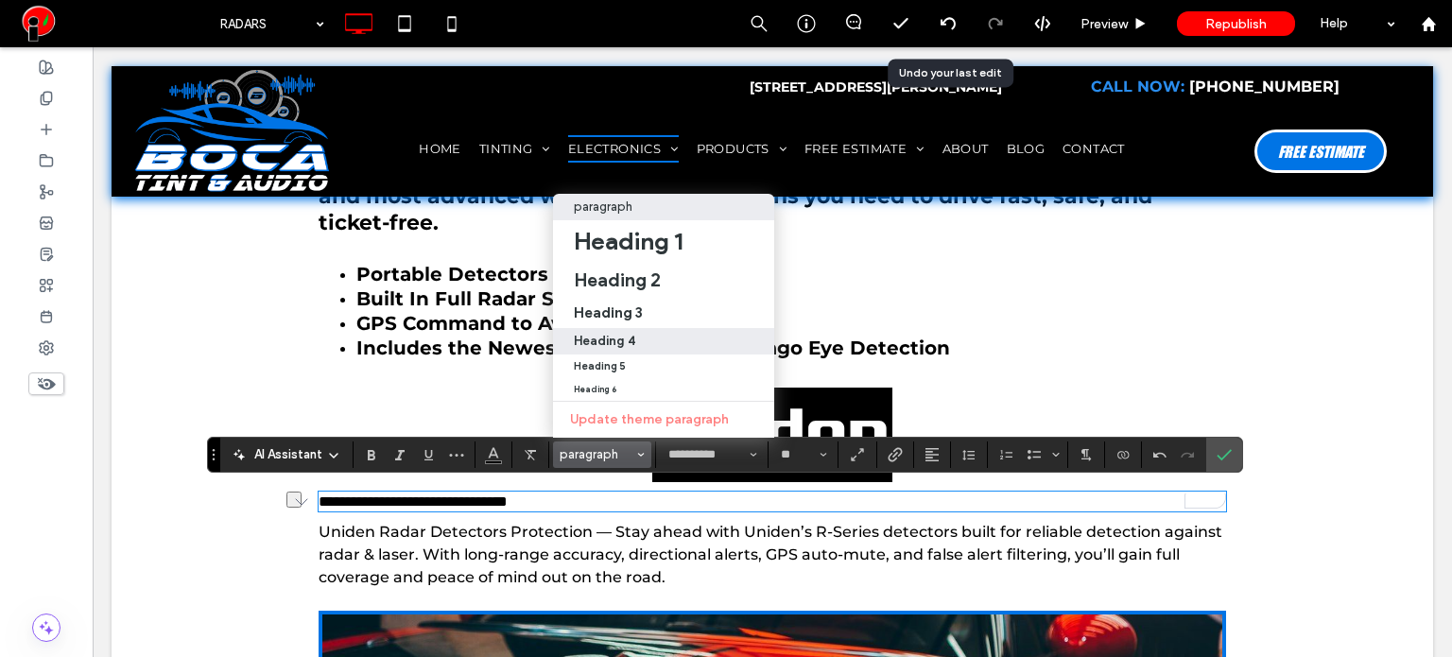
type input "*****"
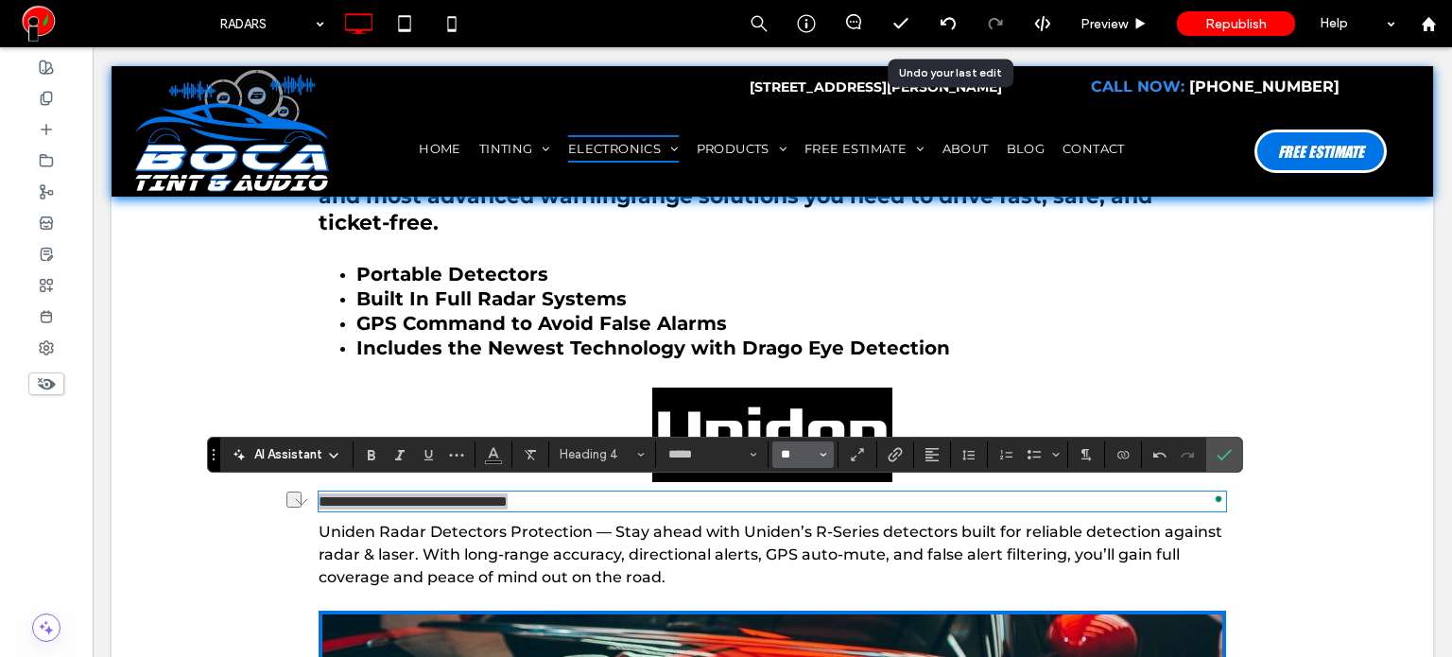
click at [806, 447] on input "**" at bounding box center [797, 454] width 37 height 15
type input "**"
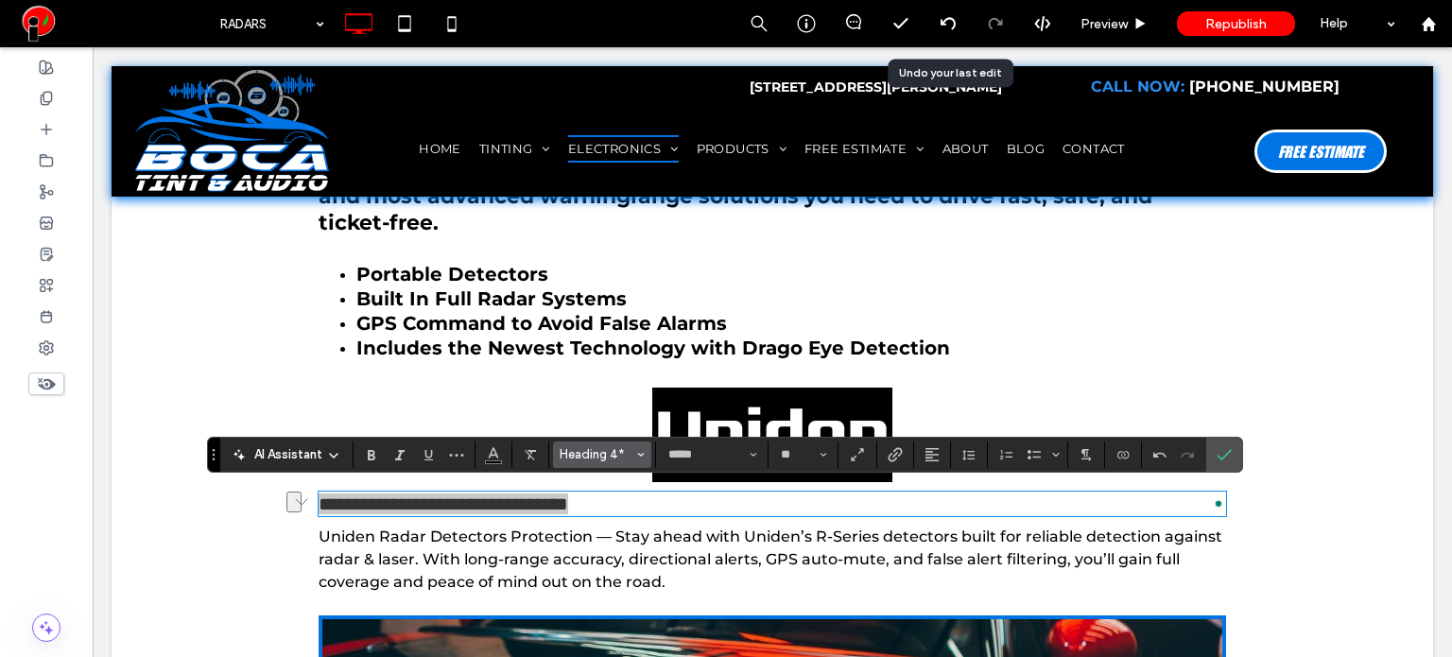
click at [611, 456] on span "Heading 4*" at bounding box center [596, 454] width 74 height 14
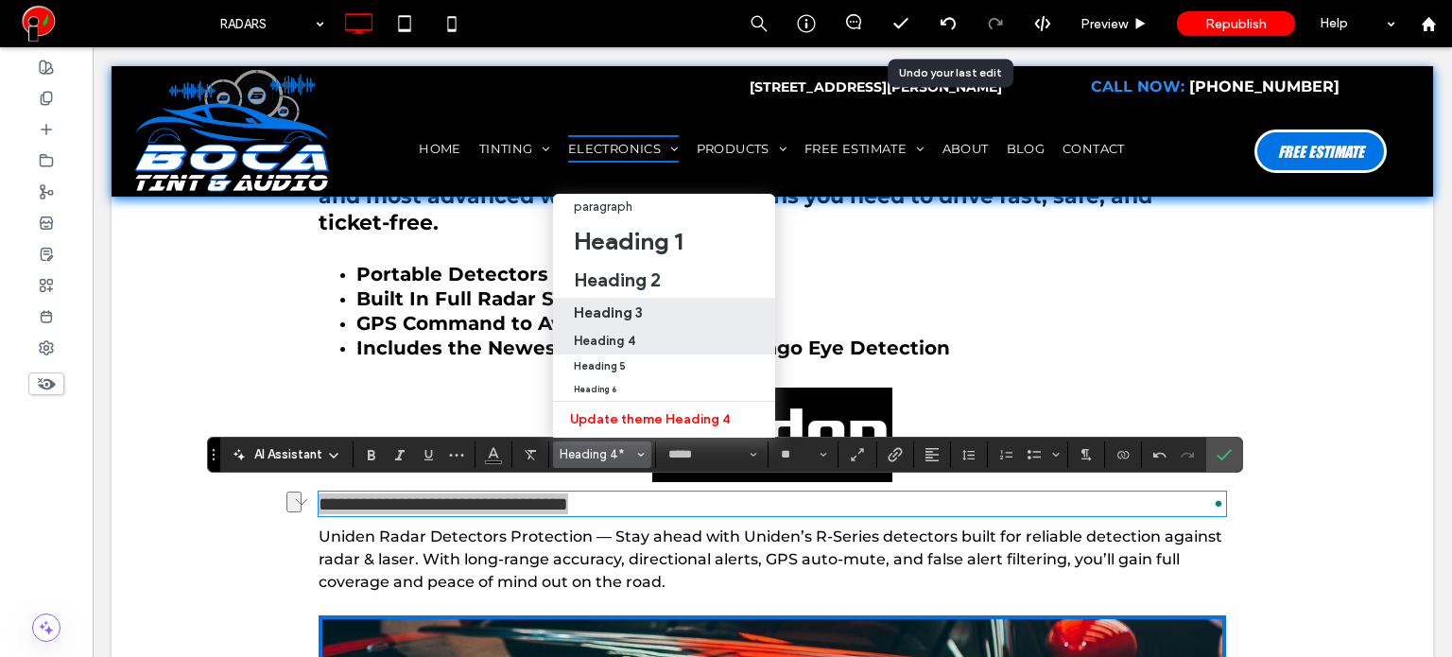
click at [624, 303] on h3 "Heading 3" at bounding box center [608, 312] width 69 height 18
type input "**********"
type input "**"
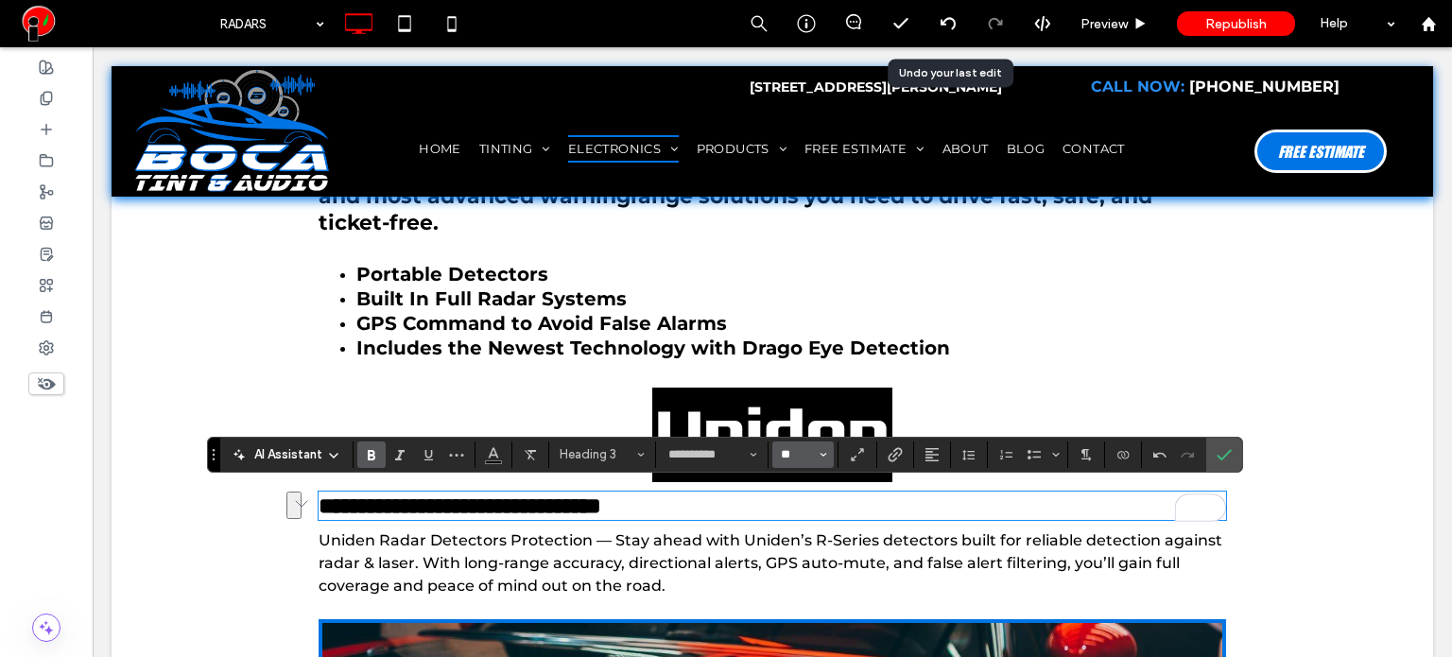
click at [789, 456] on input "**" at bounding box center [797, 454] width 37 height 15
type input "**"
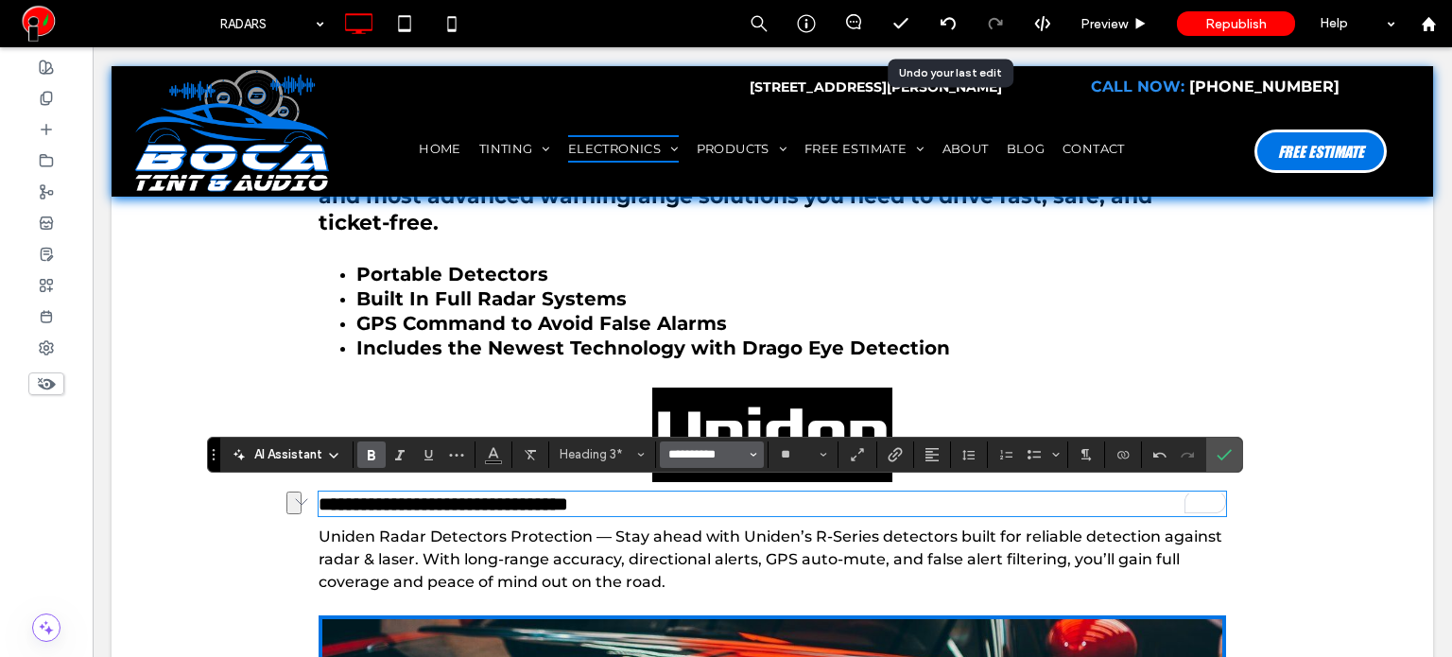
click at [740, 454] on input "**********" at bounding box center [706, 454] width 80 height 15
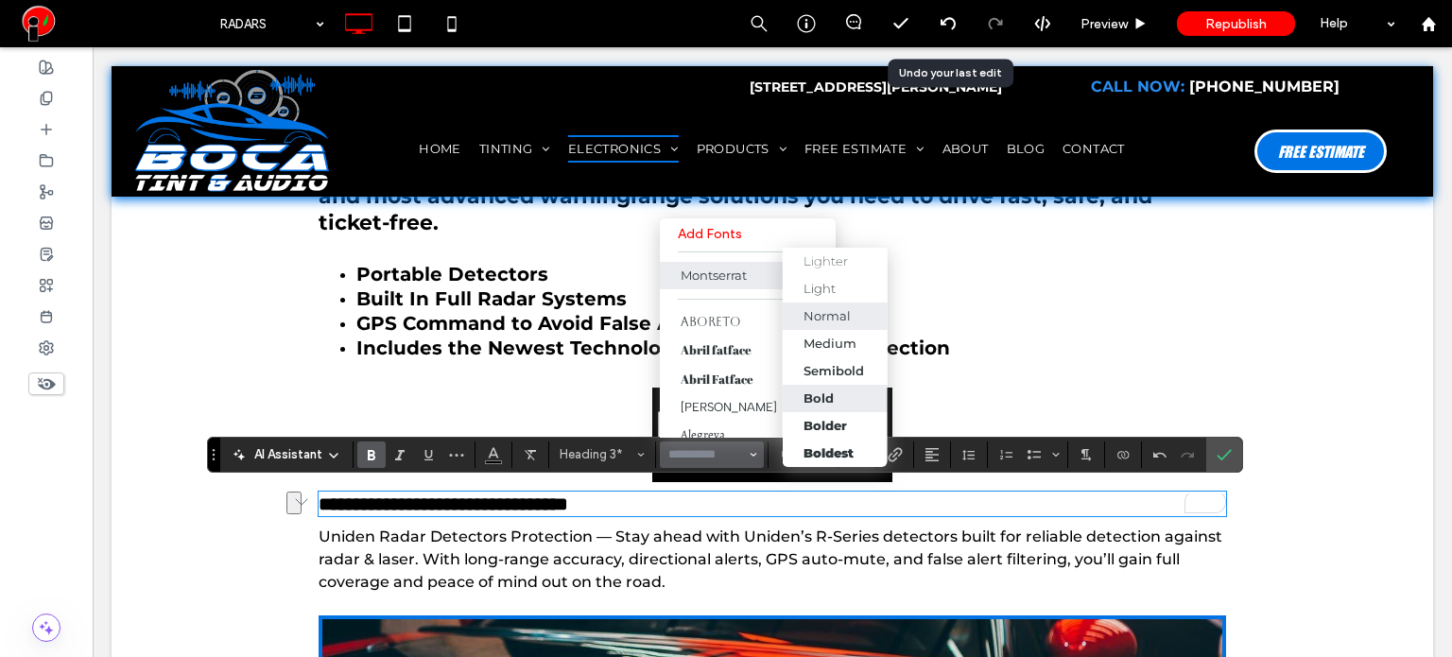
scroll to position [42, 0]
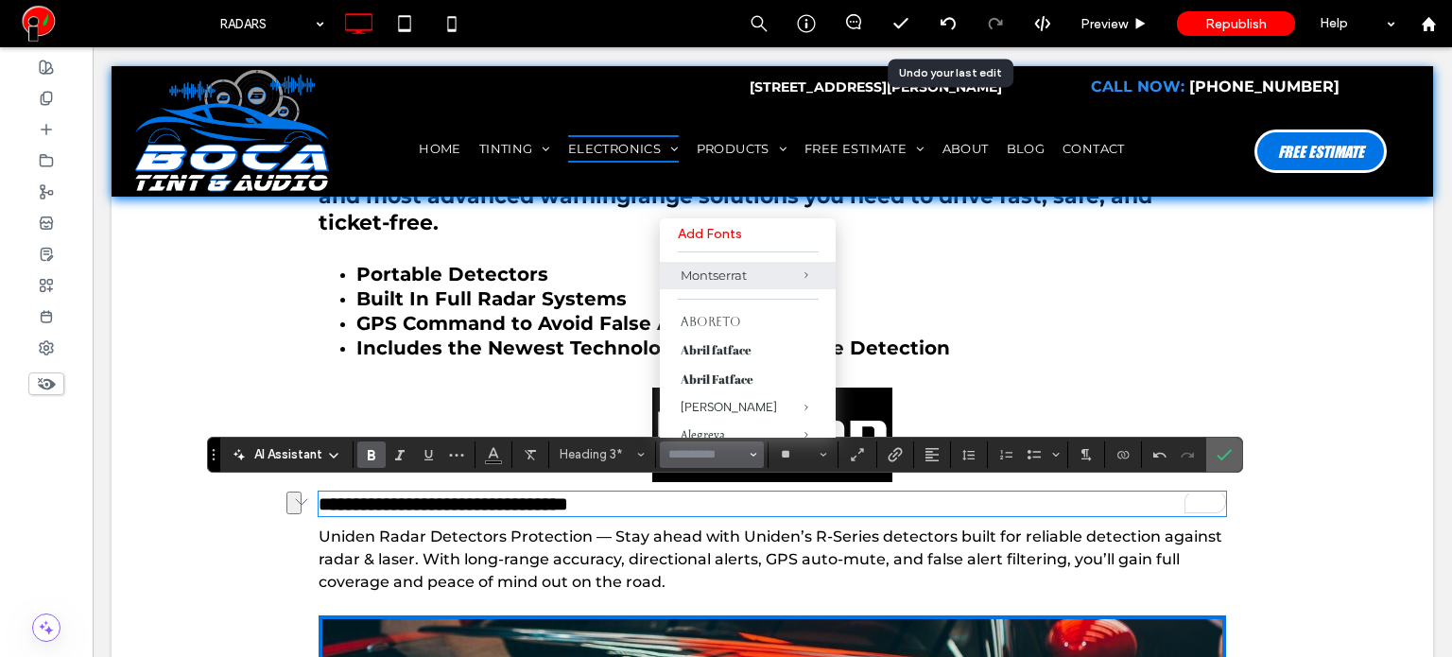
click at [1219, 453] on icon "Confirm" at bounding box center [1223, 454] width 15 height 15
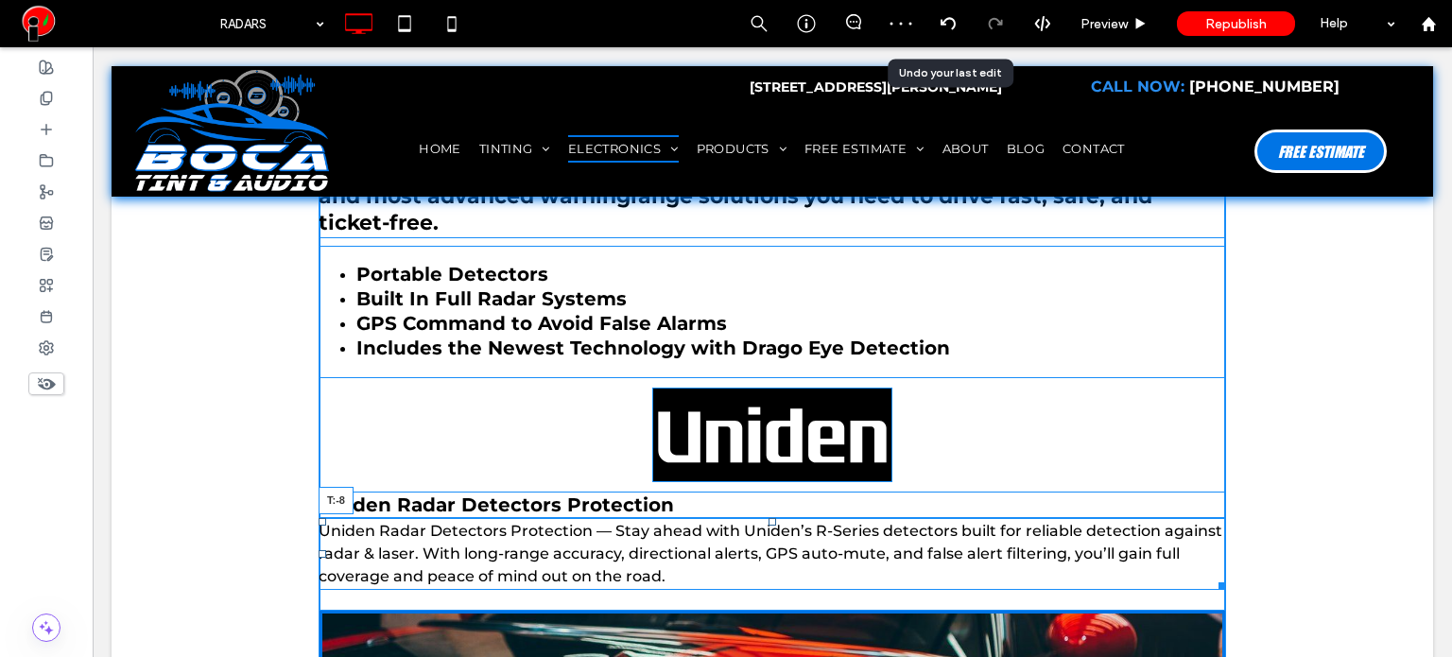
drag, startPoint x: 764, startPoint y: 526, endPoint x: 869, endPoint y: 544, distance: 106.4
click at [769, 497] on div "RADAR DETECTOR SPECIALISTS Police Radar Detection, Laser Jamming, Built-in, or …" at bounding box center [771, 459] width 907 height 770
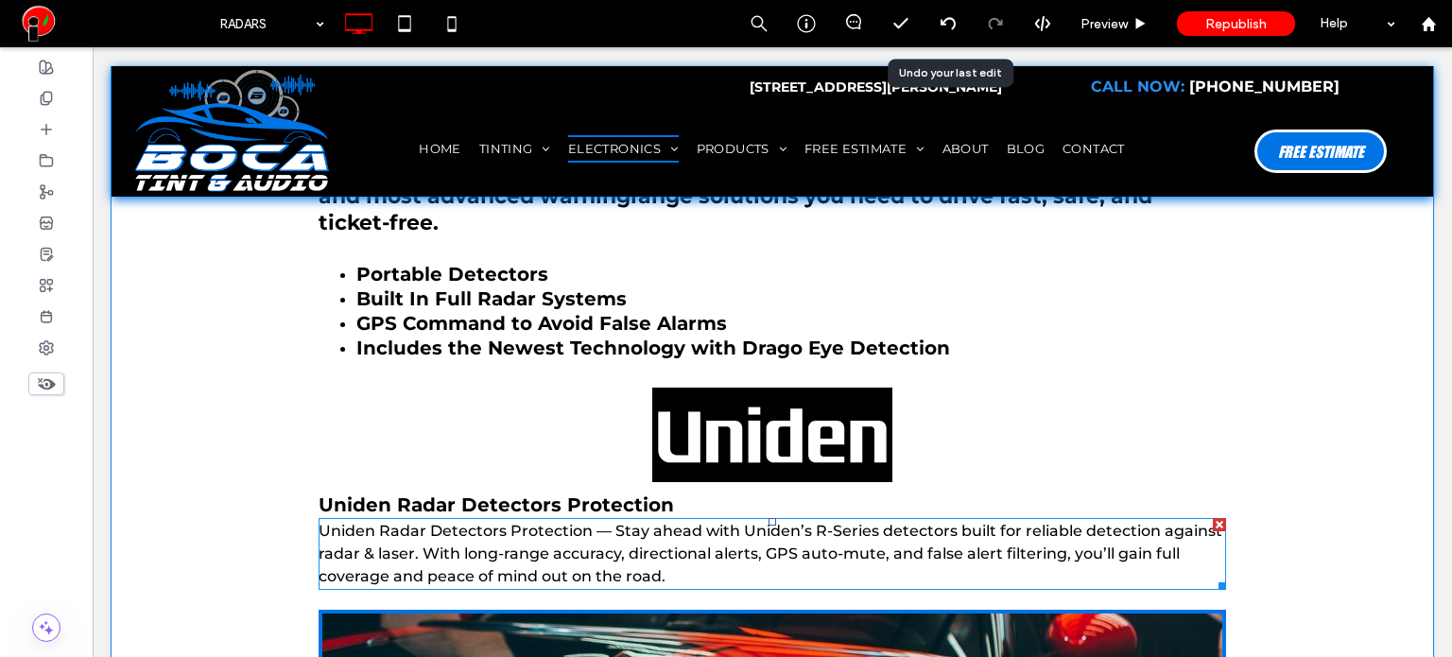
click at [567, 556] on span "Uniden Radar Detectors Protection — Stay ahead with Uniden’s R-Series detectors…" at bounding box center [770, 553] width 904 height 63
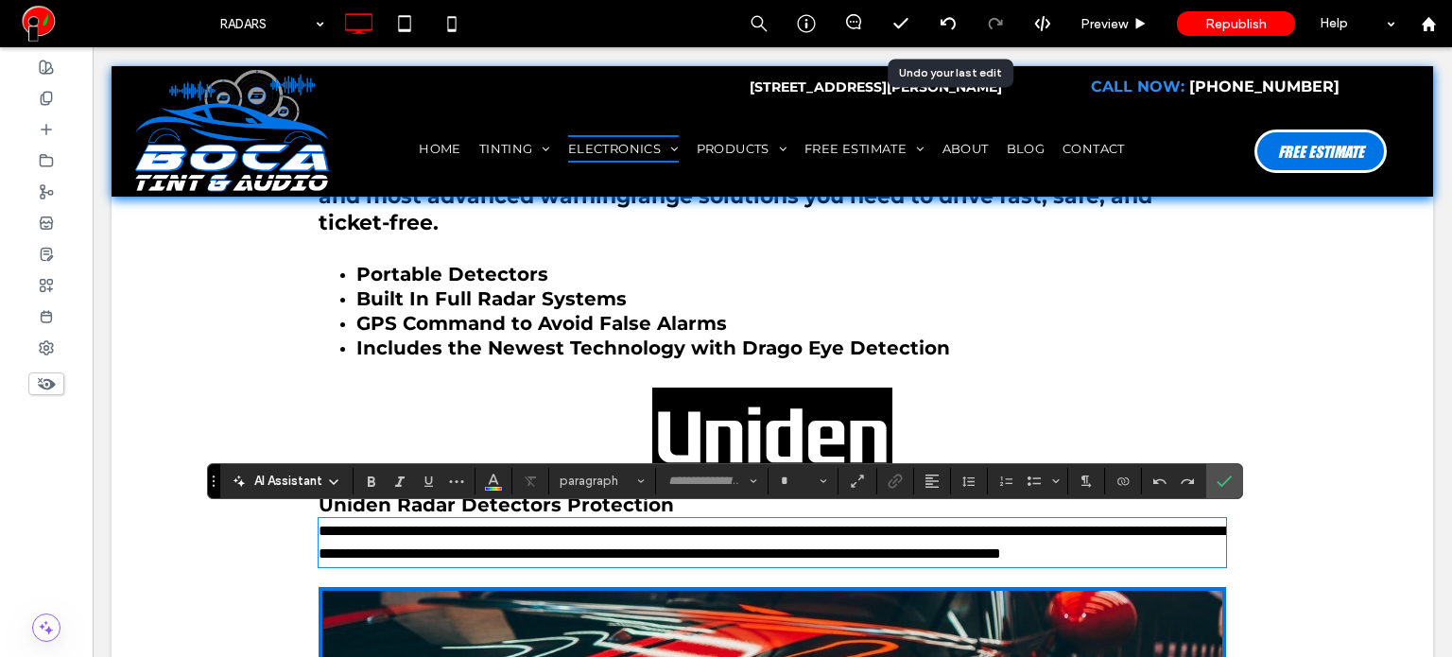
type input "**********"
type input "**"
click at [1226, 487] on icon "Confirm" at bounding box center [1223, 480] width 15 height 15
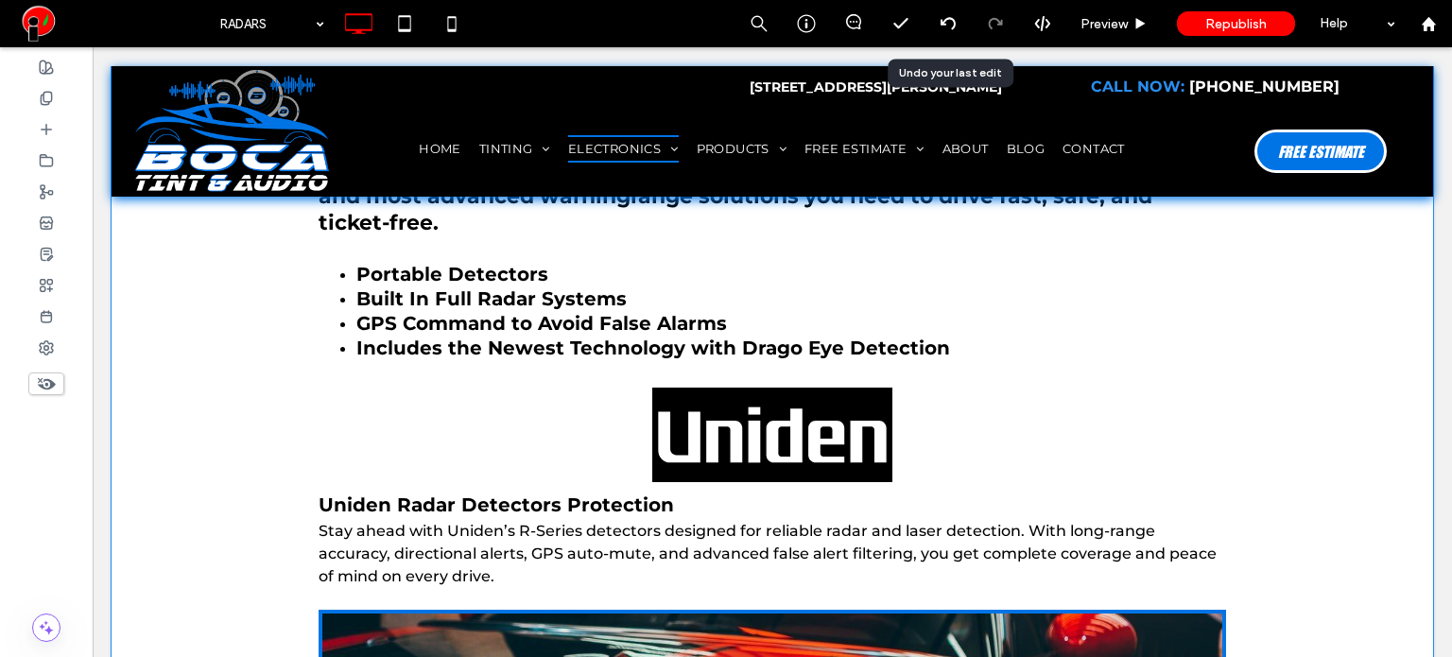
click at [244, 524] on div "RADAR DETECTOR SPECIALISTS Police Radar Detection, Laser Jamming, Built-in, or …" at bounding box center [772, 471] width 1321 height 842
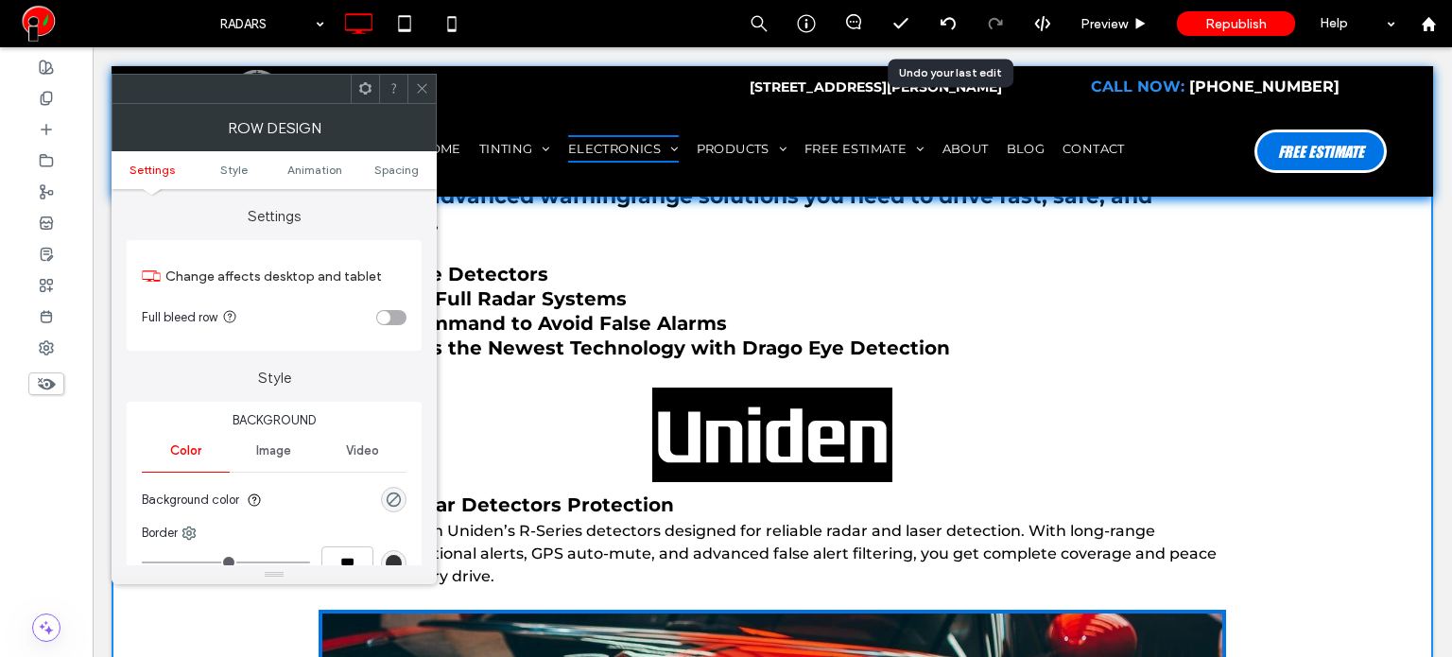
click at [426, 90] on icon at bounding box center [422, 88] width 14 height 14
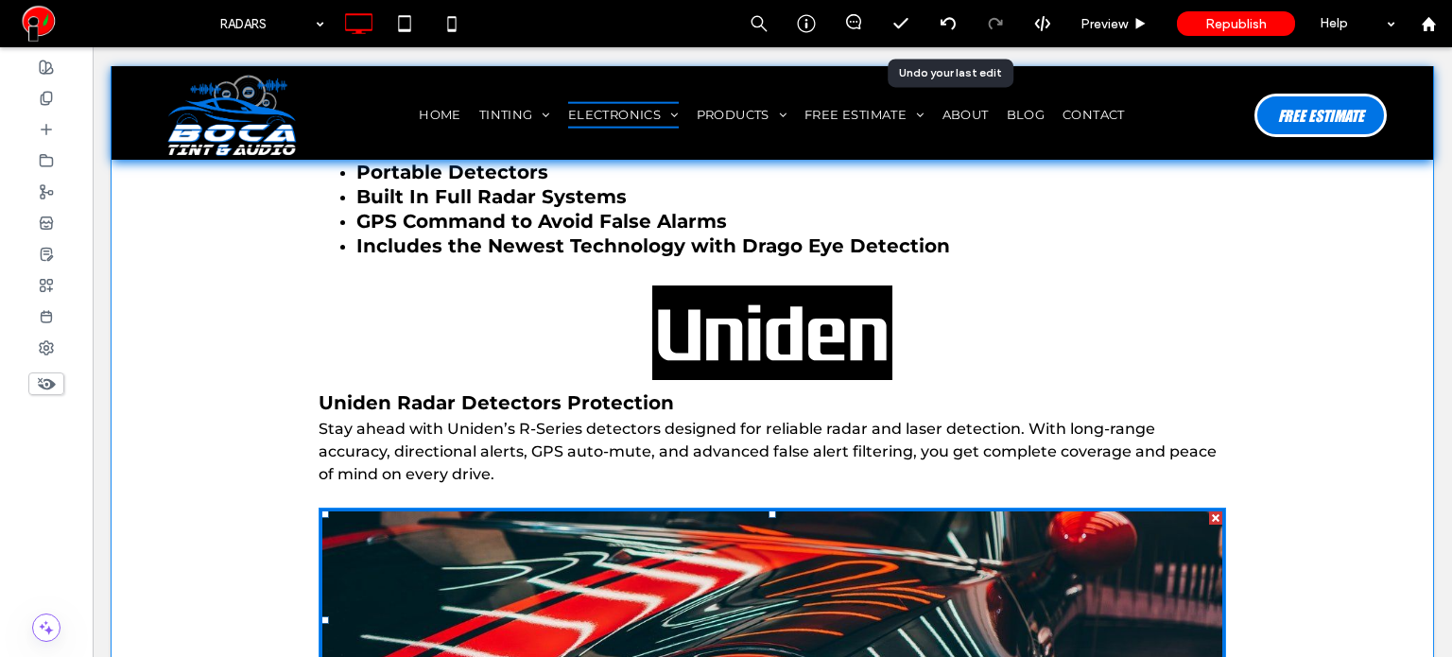
scroll to position [662, 0]
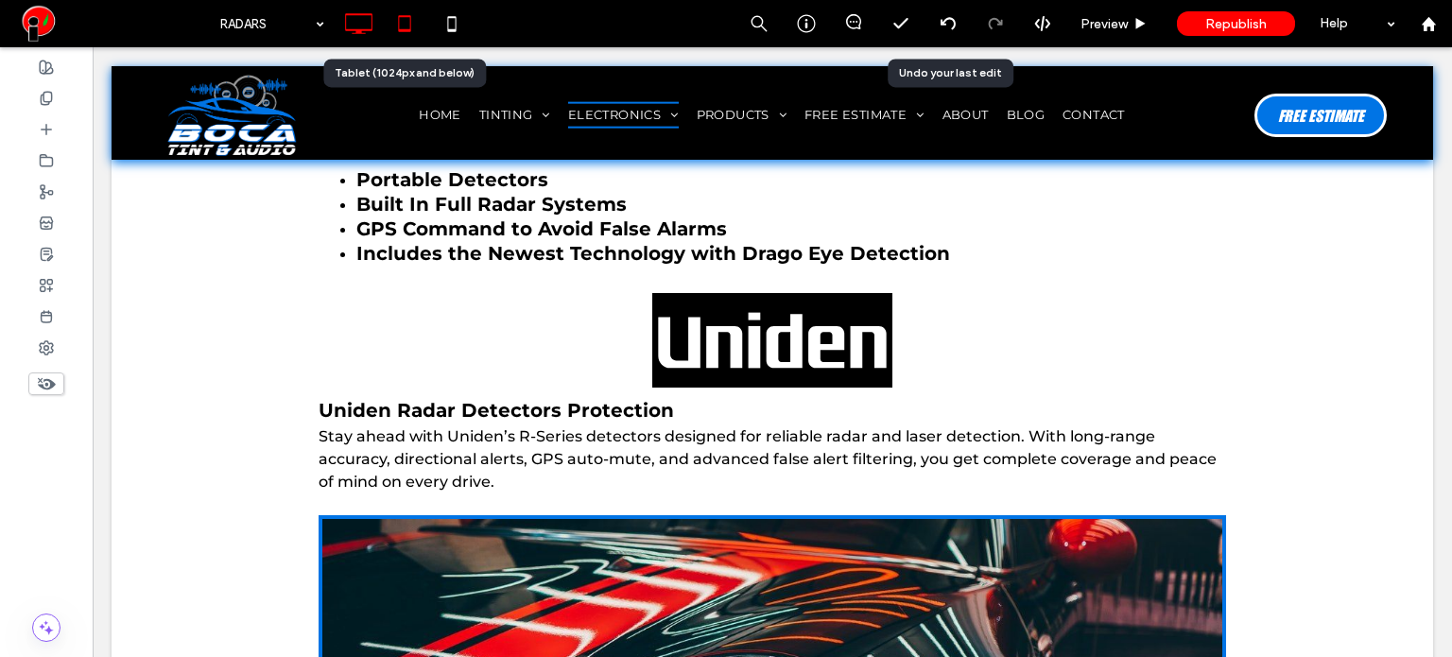
click at [399, 34] on icon at bounding box center [405, 24] width 38 height 38
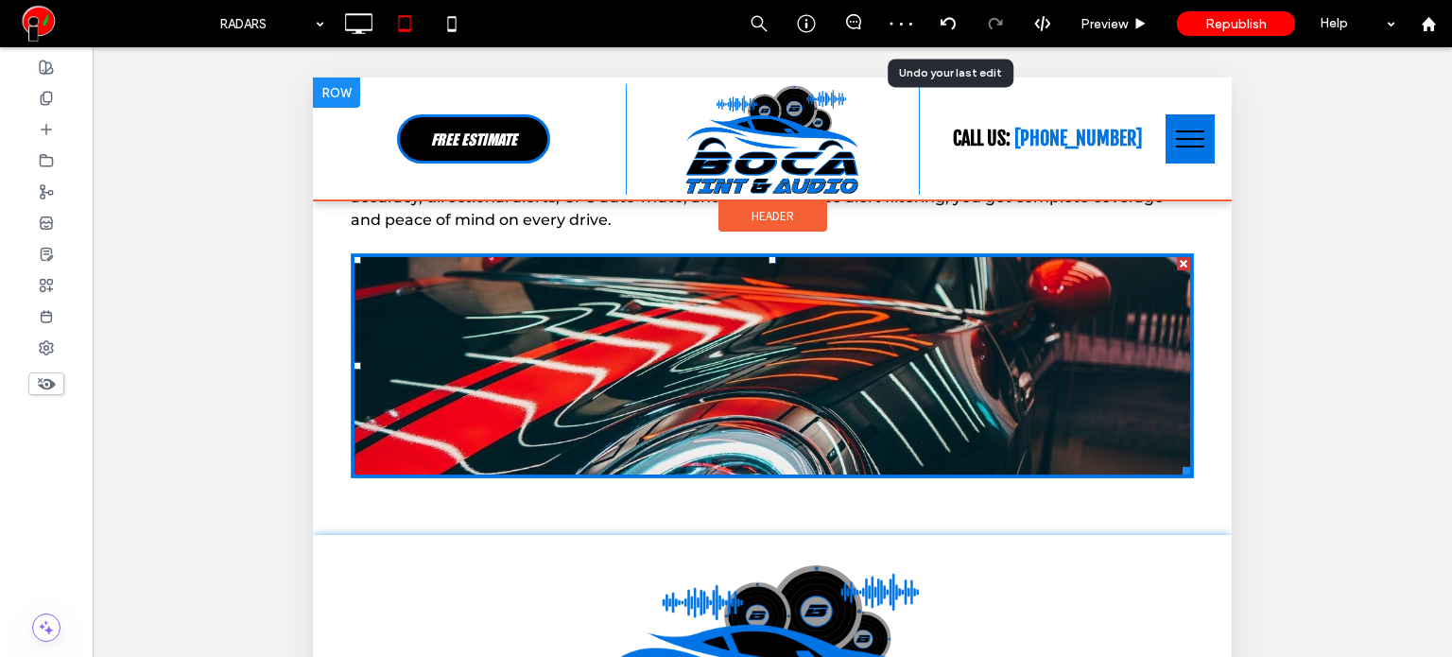
scroll to position [945, 0]
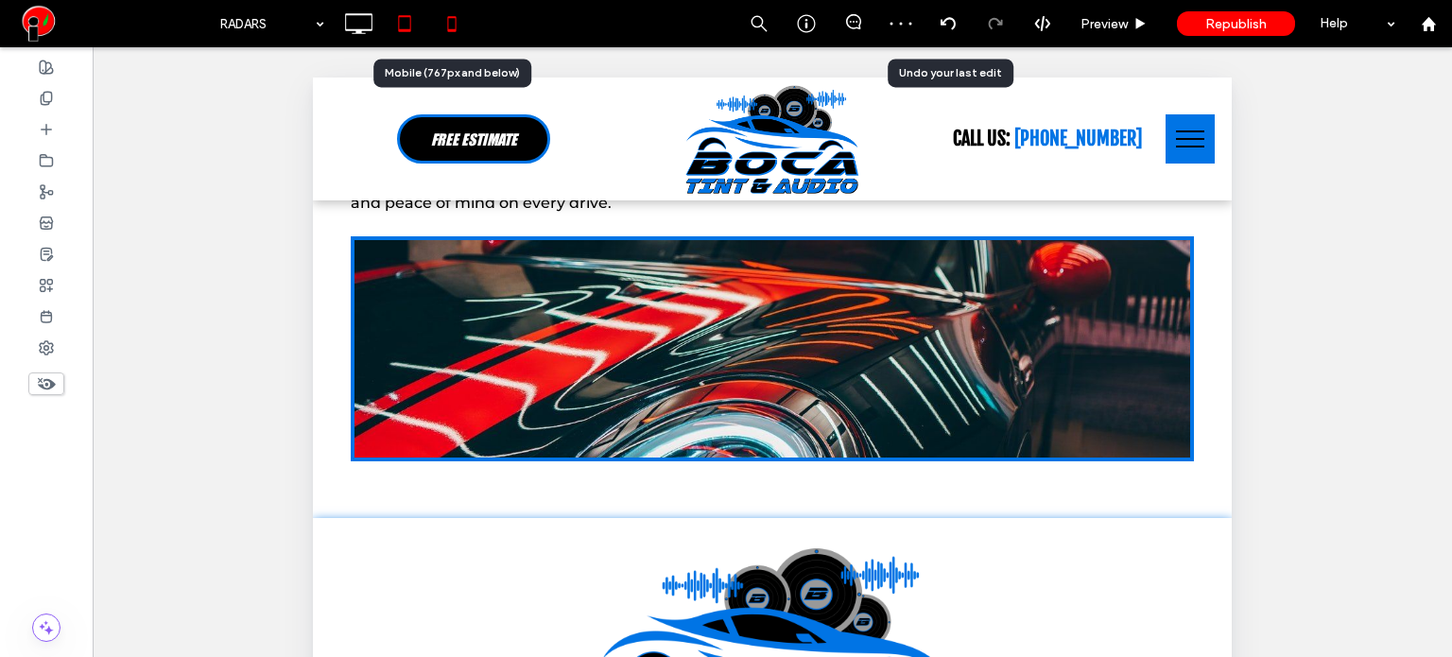
click at [446, 33] on icon at bounding box center [452, 24] width 38 height 38
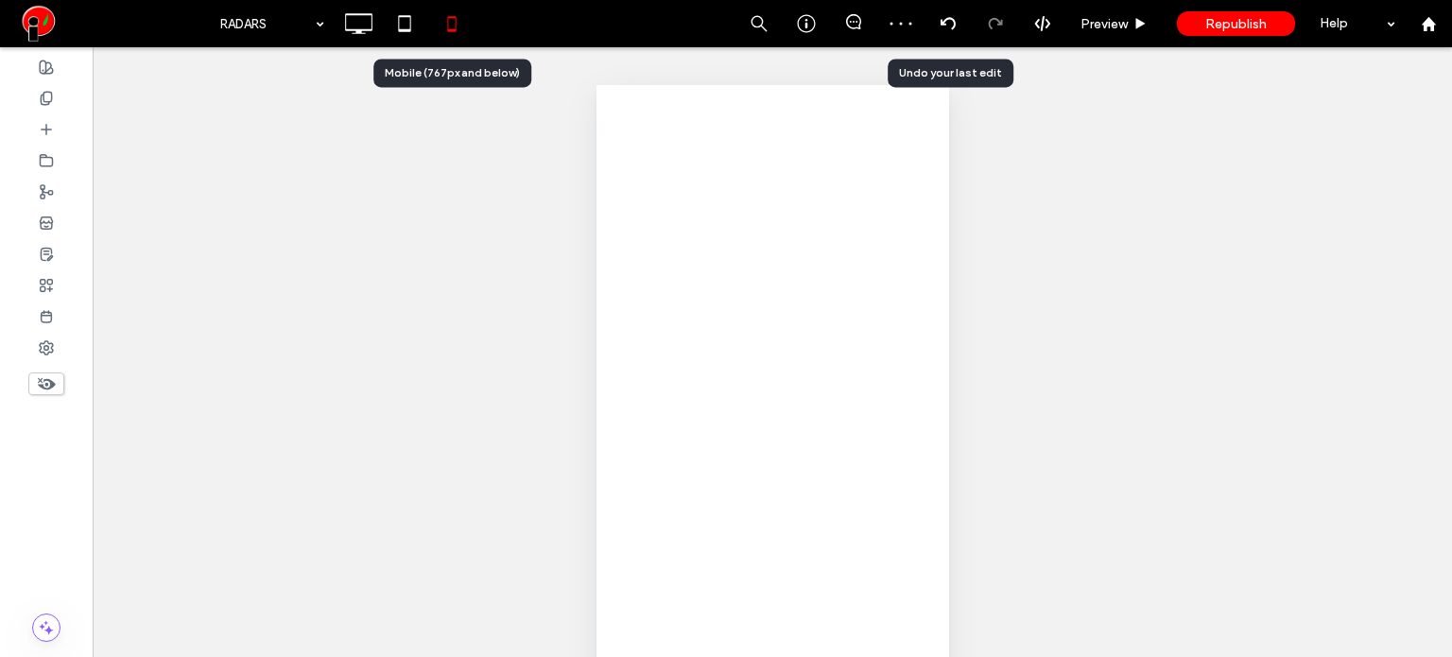
scroll to position [0, 0]
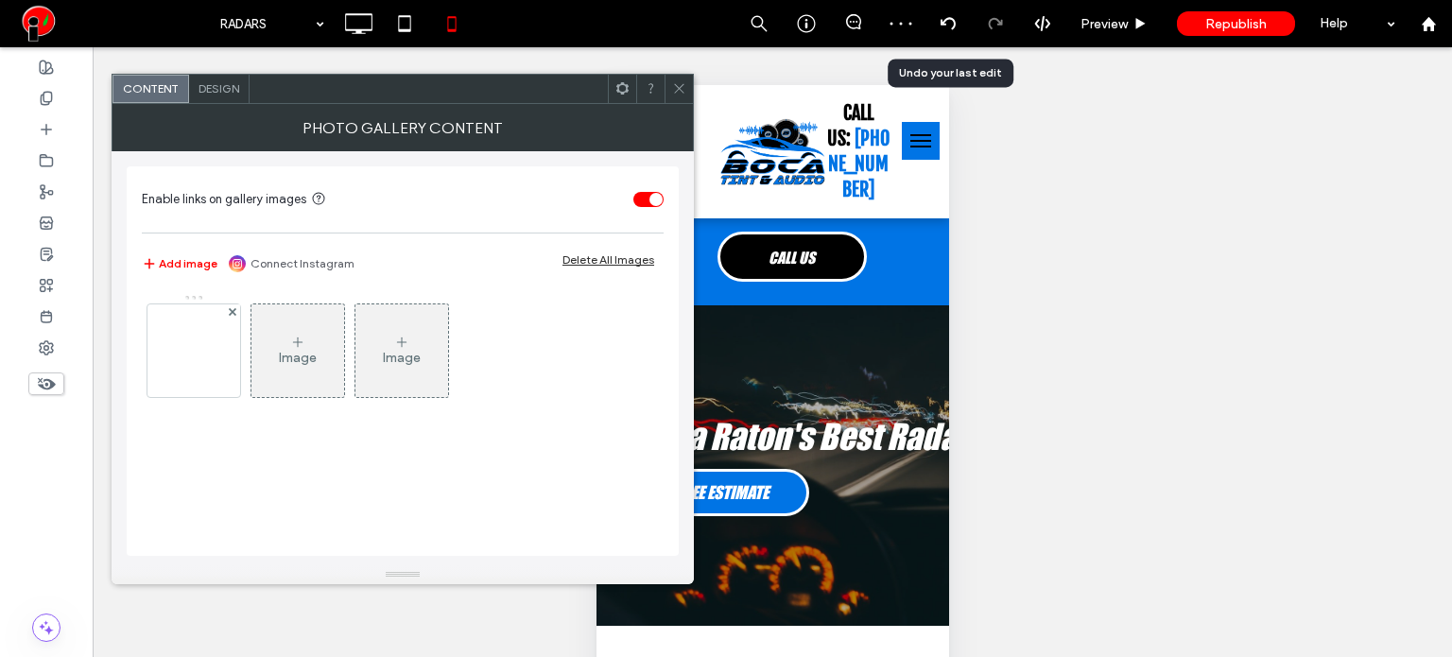
click at [234, 81] on span "Design" at bounding box center [218, 88] width 41 height 14
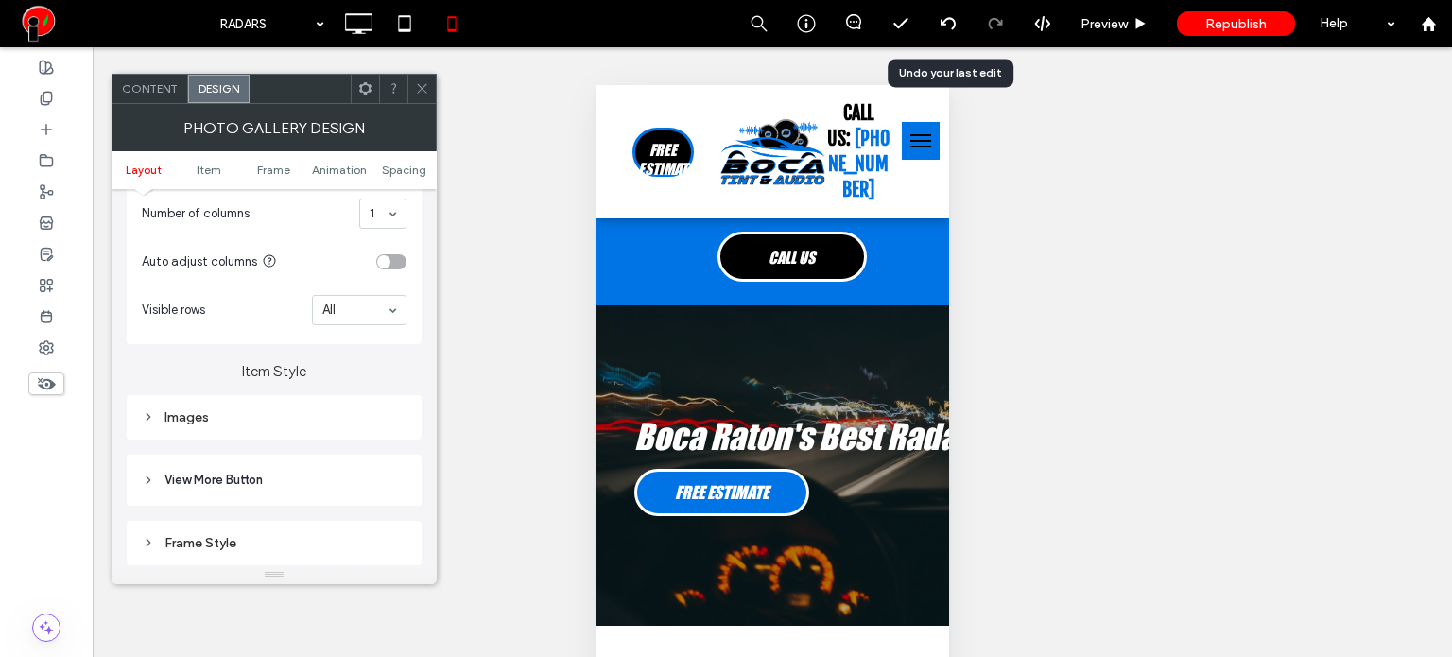
scroll to position [567, 0]
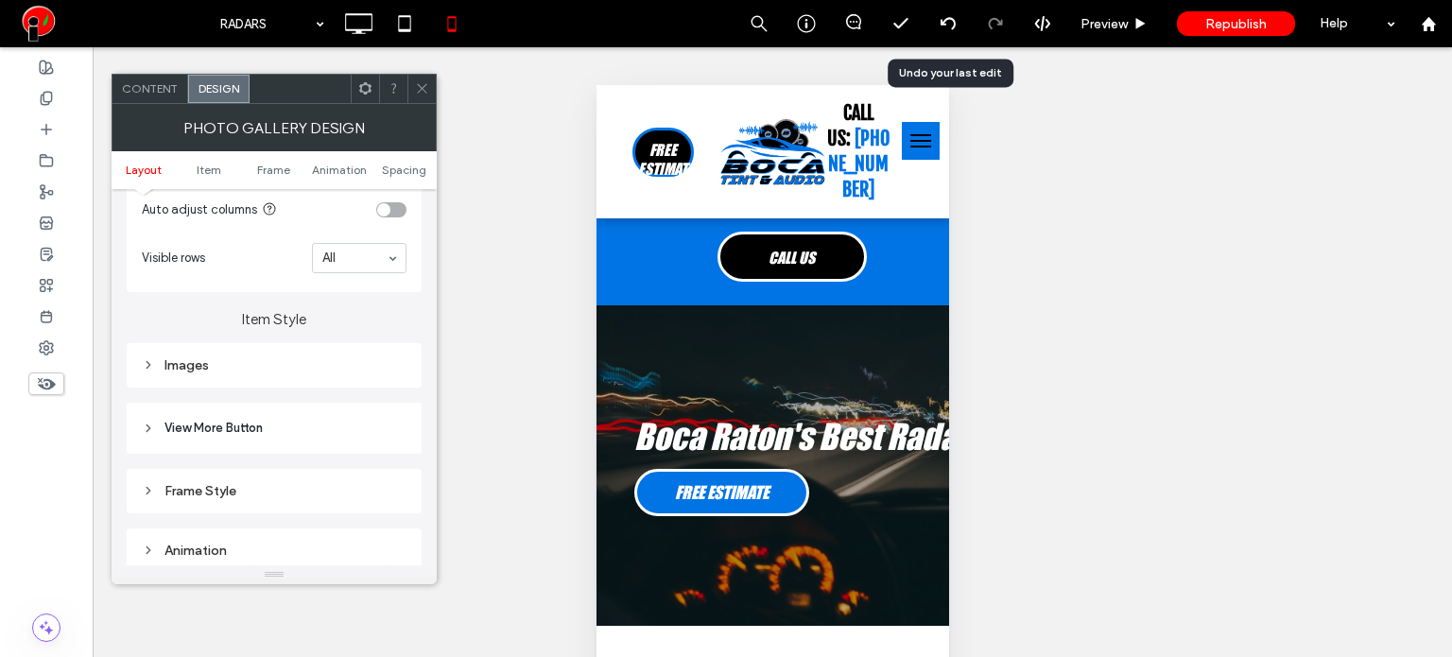
click at [198, 374] on div "Images" at bounding box center [274, 366] width 265 height 26
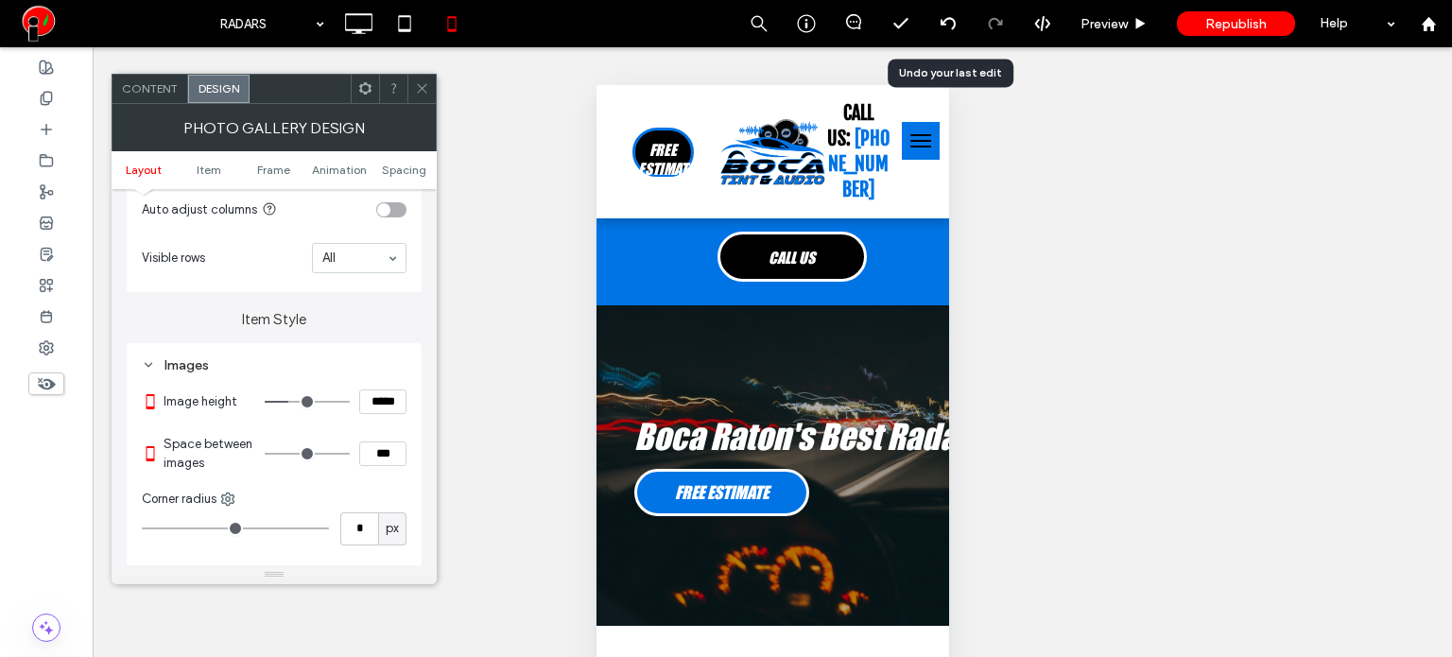
click at [379, 405] on input "*****" at bounding box center [382, 401] width 47 height 25
type input "*****"
type input "***"
click at [386, 392] on input "*****" at bounding box center [382, 401] width 47 height 25
type input "*****"
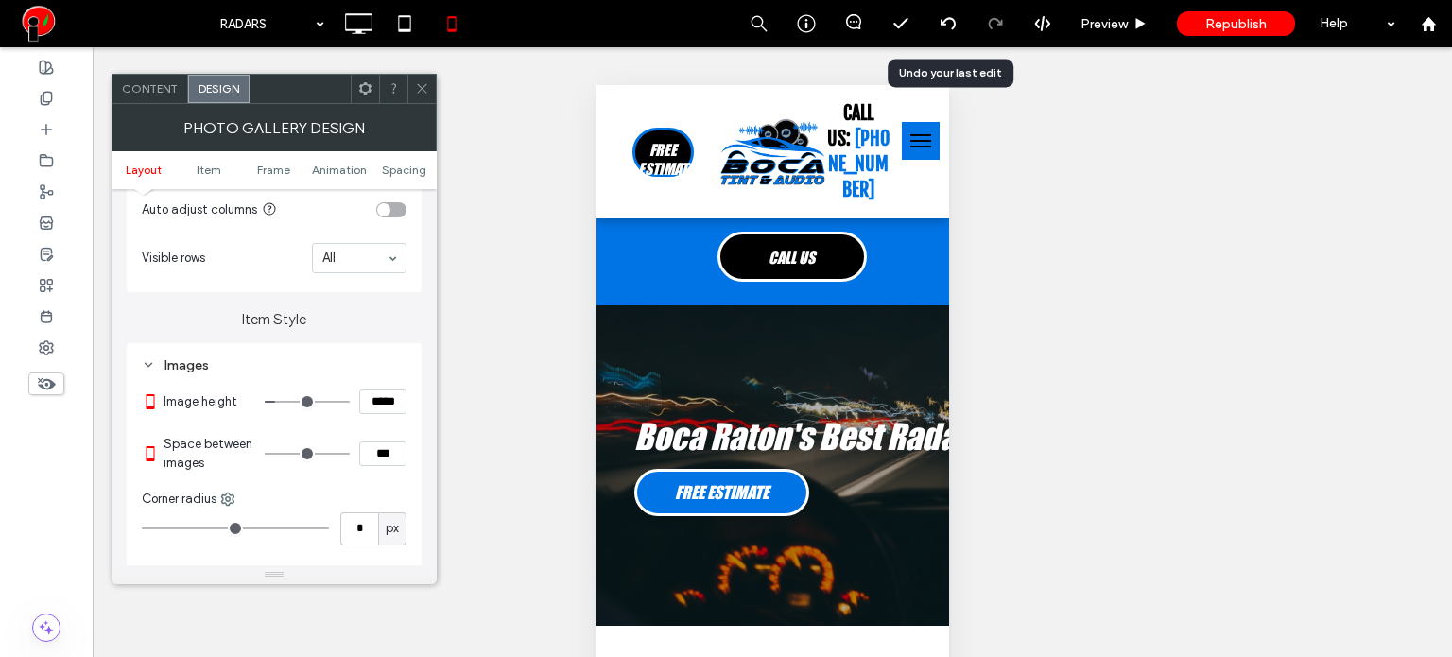
type input "***"
click at [425, 91] on icon at bounding box center [422, 88] width 14 height 14
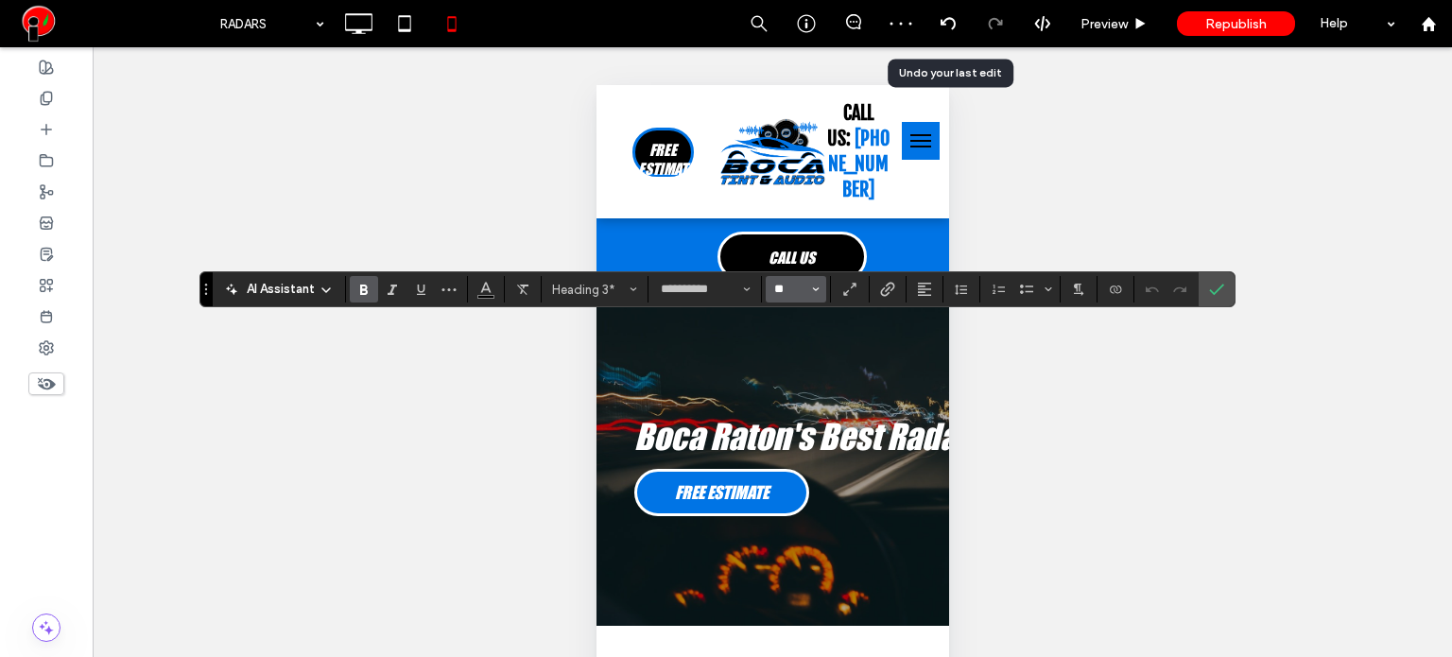
click at [776, 292] on input "**" at bounding box center [790, 289] width 37 height 15
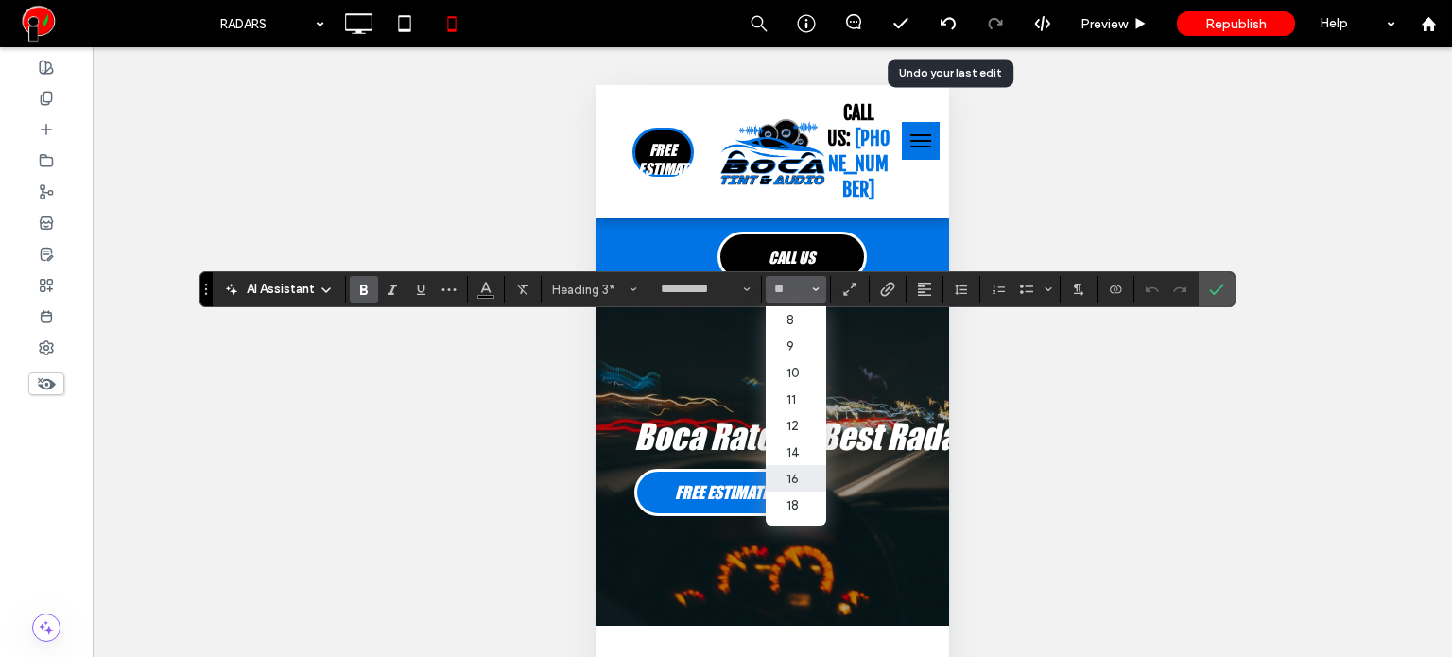
type input "**"
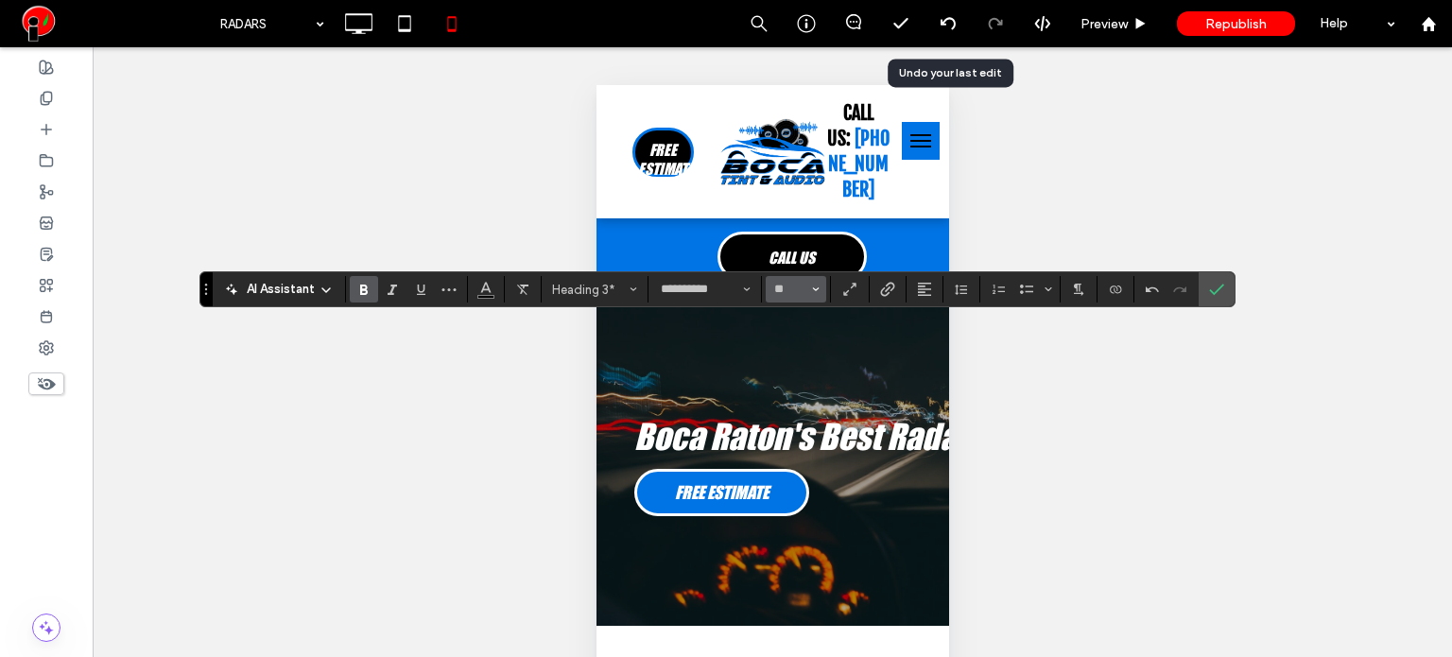
click at [786, 276] on button "**" at bounding box center [796, 289] width 61 height 26
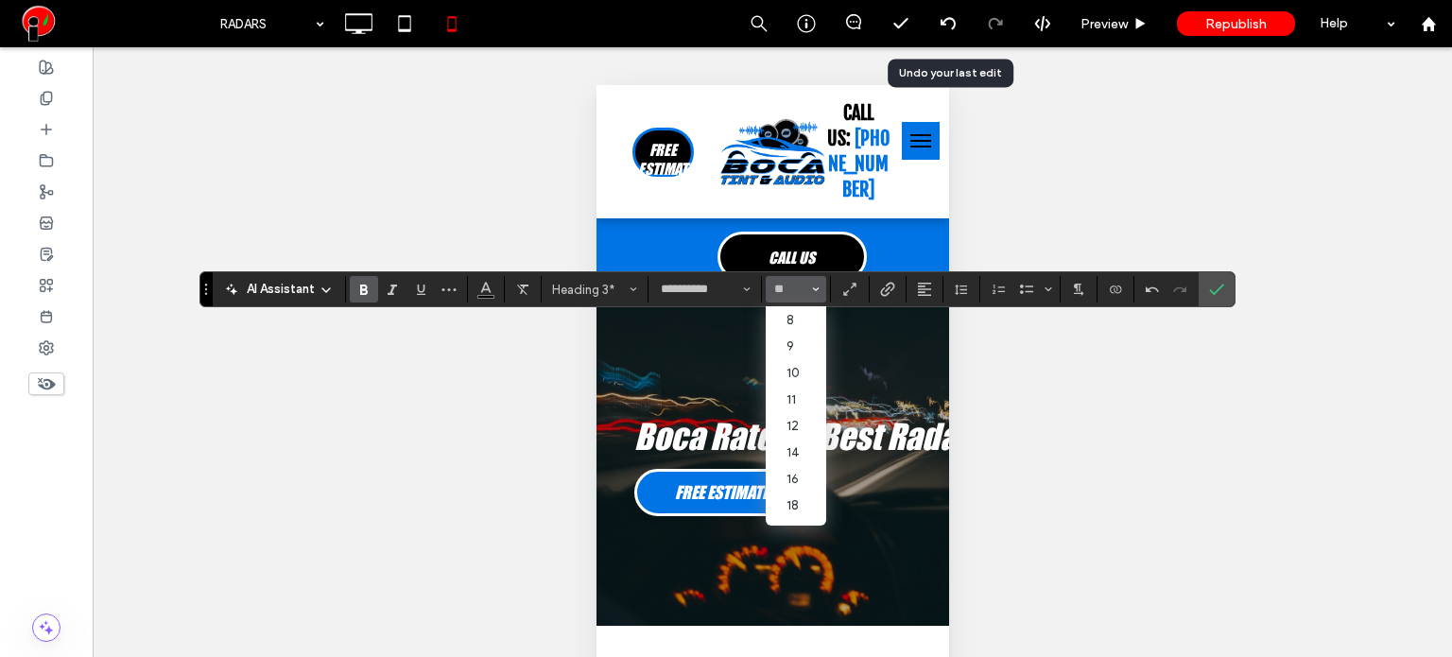
click at [777, 298] on button "**" at bounding box center [796, 289] width 61 height 26
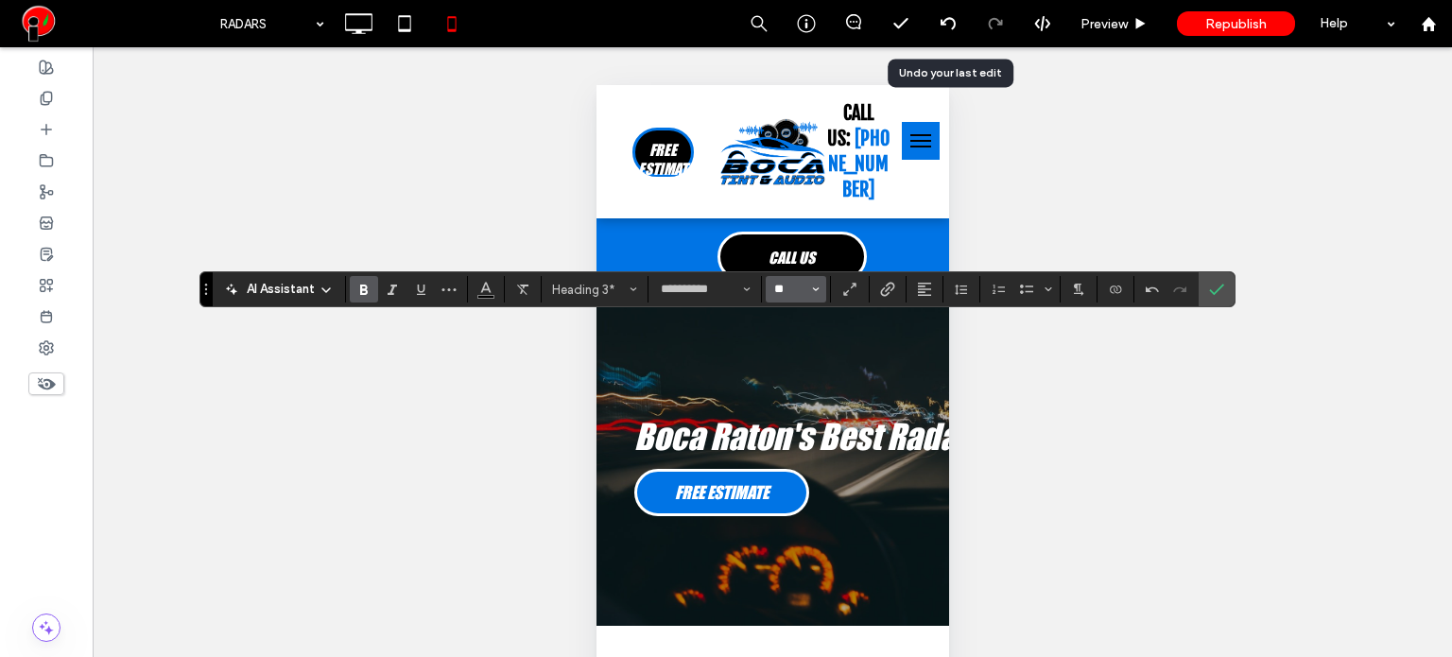
click at [779, 289] on input "**" at bounding box center [790, 289] width 37 height 15
type input "**"
click at [779, 289] on input "**" at bounding box center [790, 289] width 37 height 15
type input "**"
click at [779, 289] on input "**" at bounding box center [790, 289] width 37 height 15
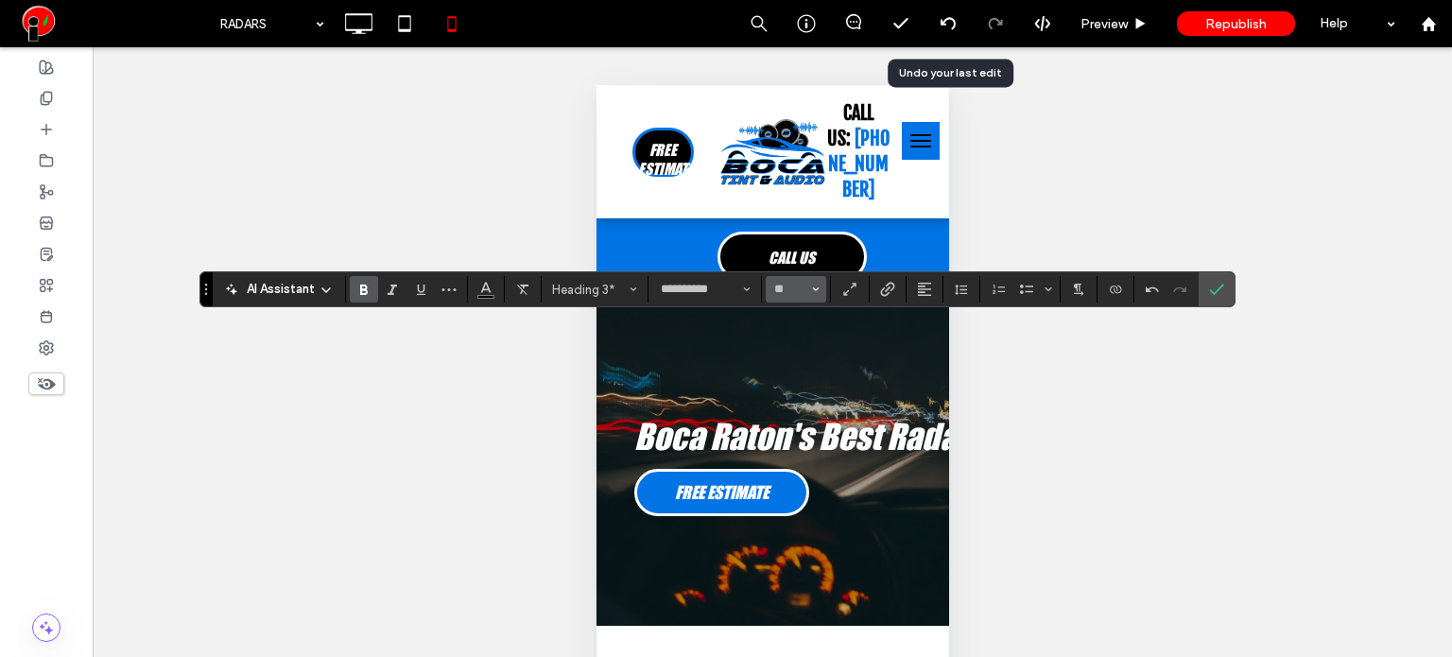
type input "**"
click at [1222, 292] on label "Confirm" at bounding box center [1216, 289] width 28 height 34
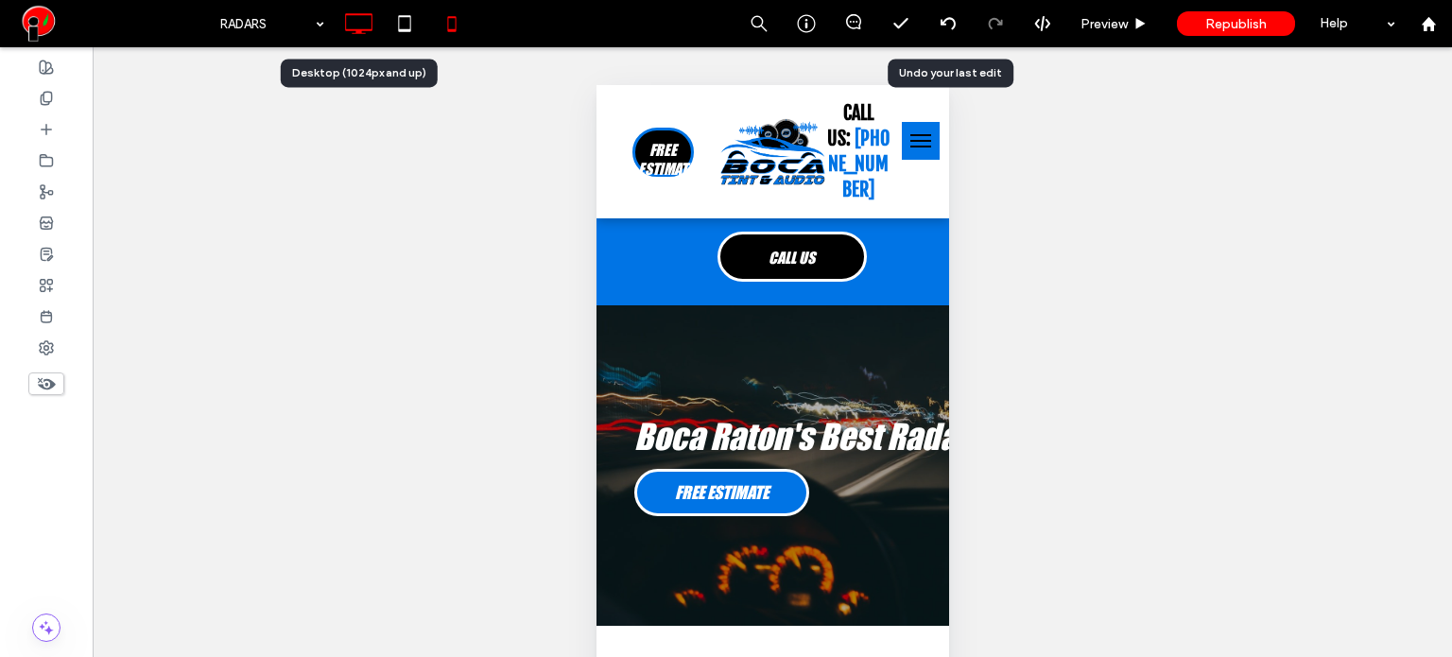
click at [353, 25] on icon at bounding box center [358, 24] width 38 height 38
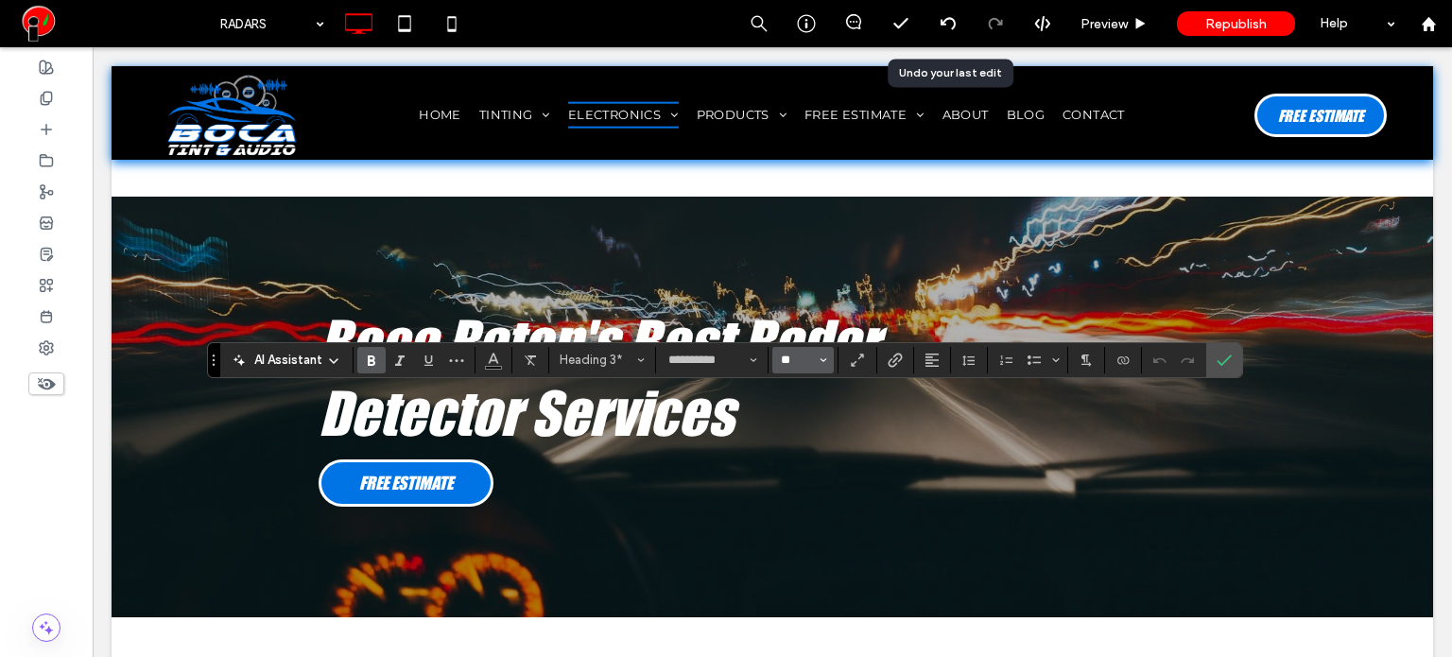
click at [789, 365] on input "**" at bounding box center [797, 360] width 37 height 15
type input "**"
click at [1232, 352] on label "Confirm" at bounding box center [1224, 360] width 28 height 34
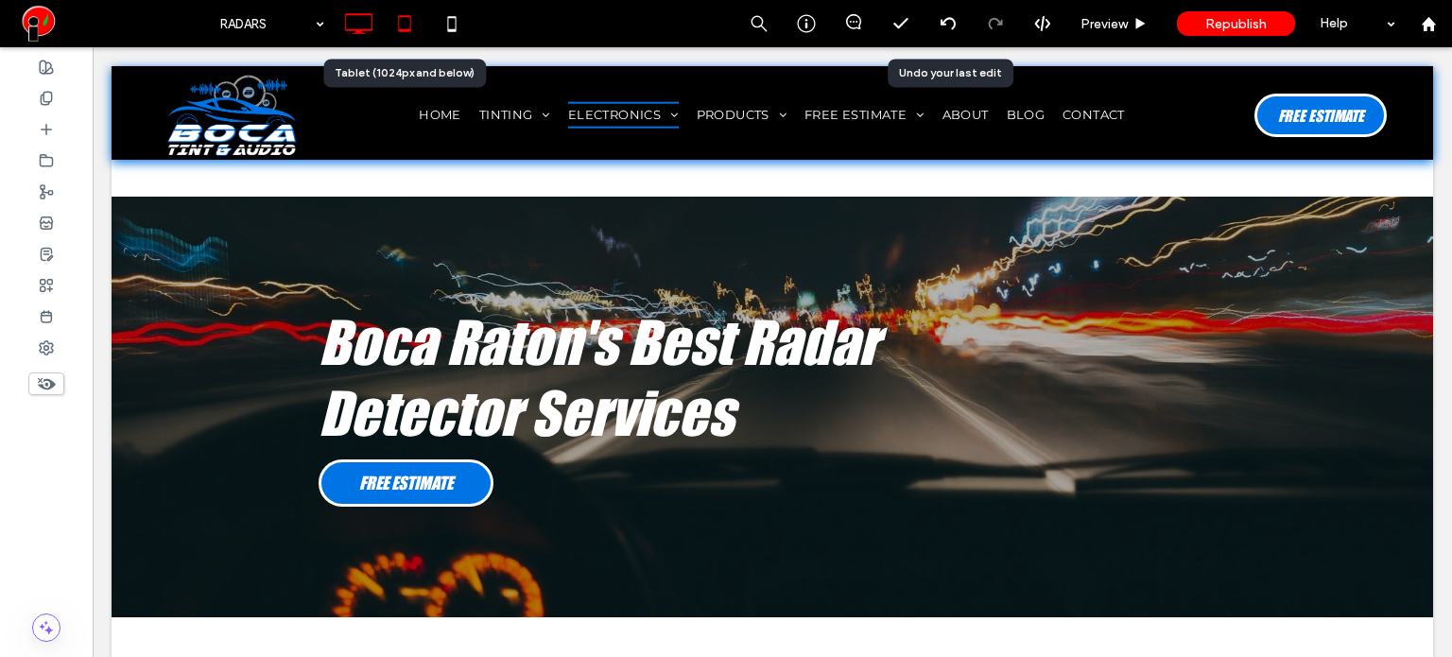
click at [412, 24] on icon at bounding box center [405, 24] width 38 height 38
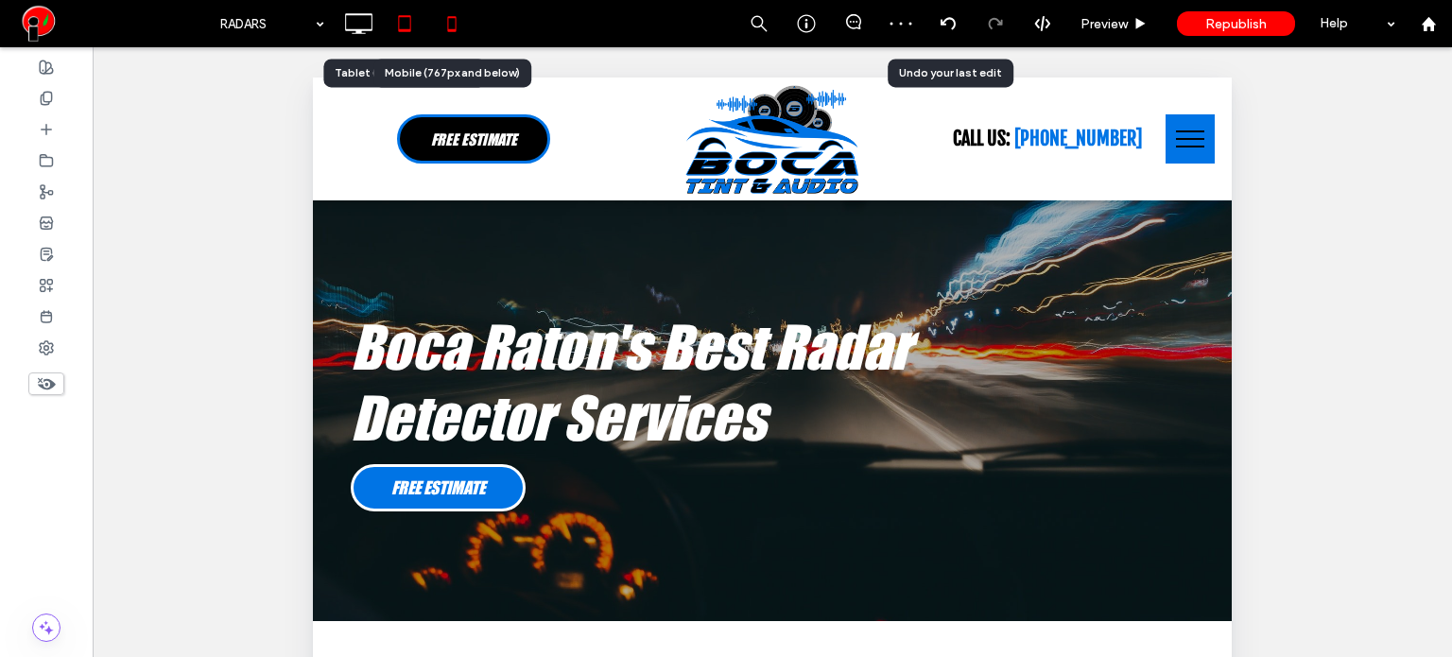
click at [459, 14] on icon at bounding box center [452, 24] width 38 height 38
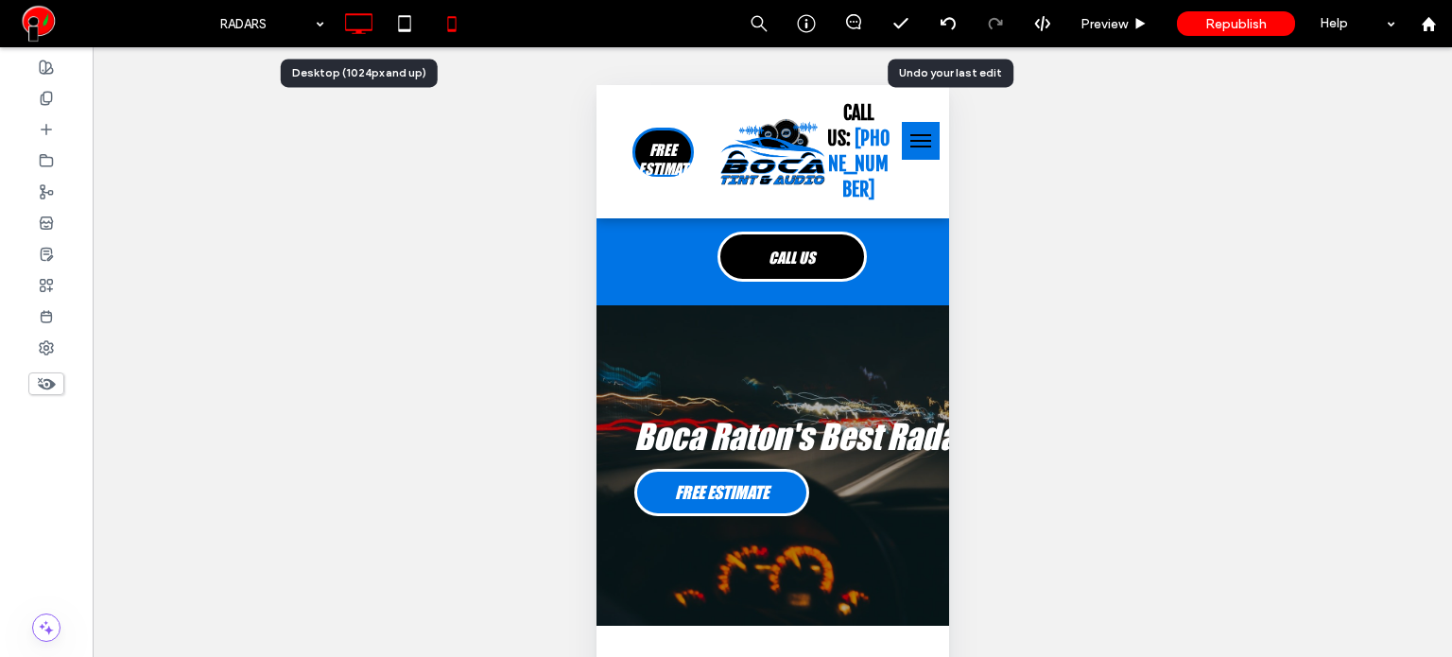
click at [350, 30] on use at bounding box center [358, 23] width 27 height 21
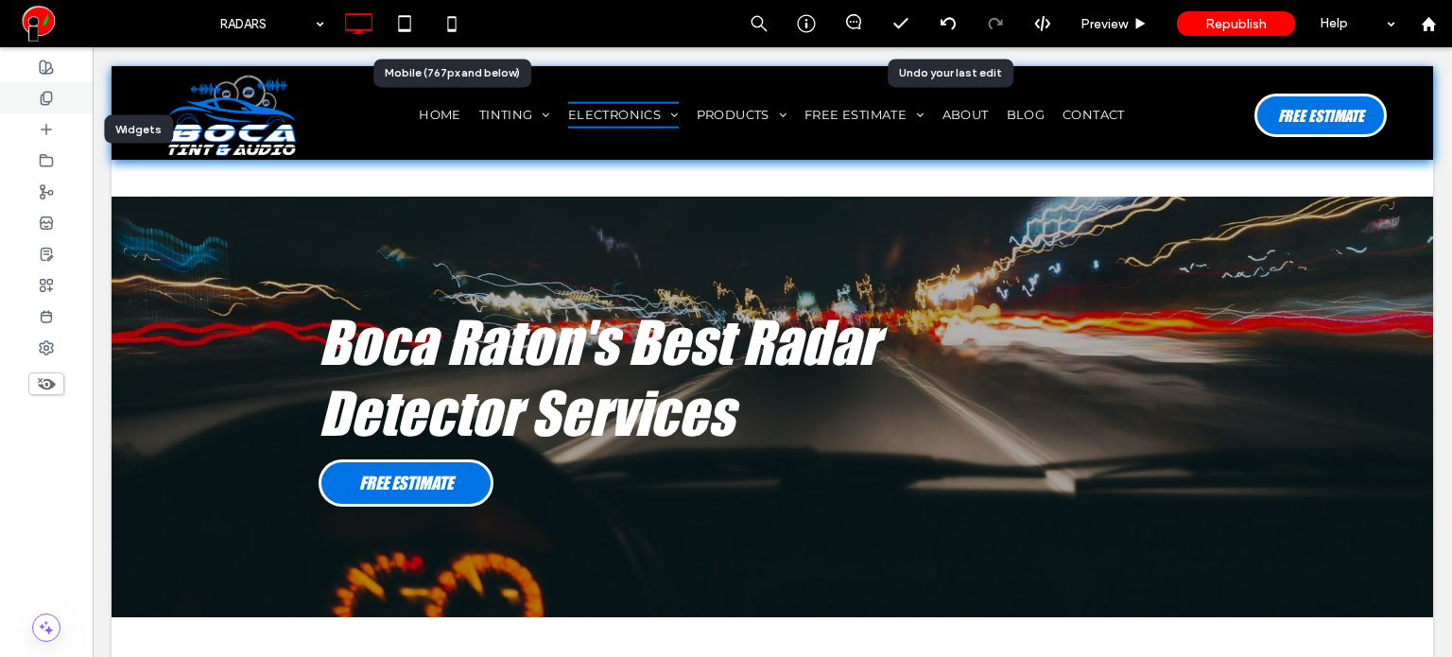
click at [56, 97] on div at bounding box center [46, 97] width 93 height 31
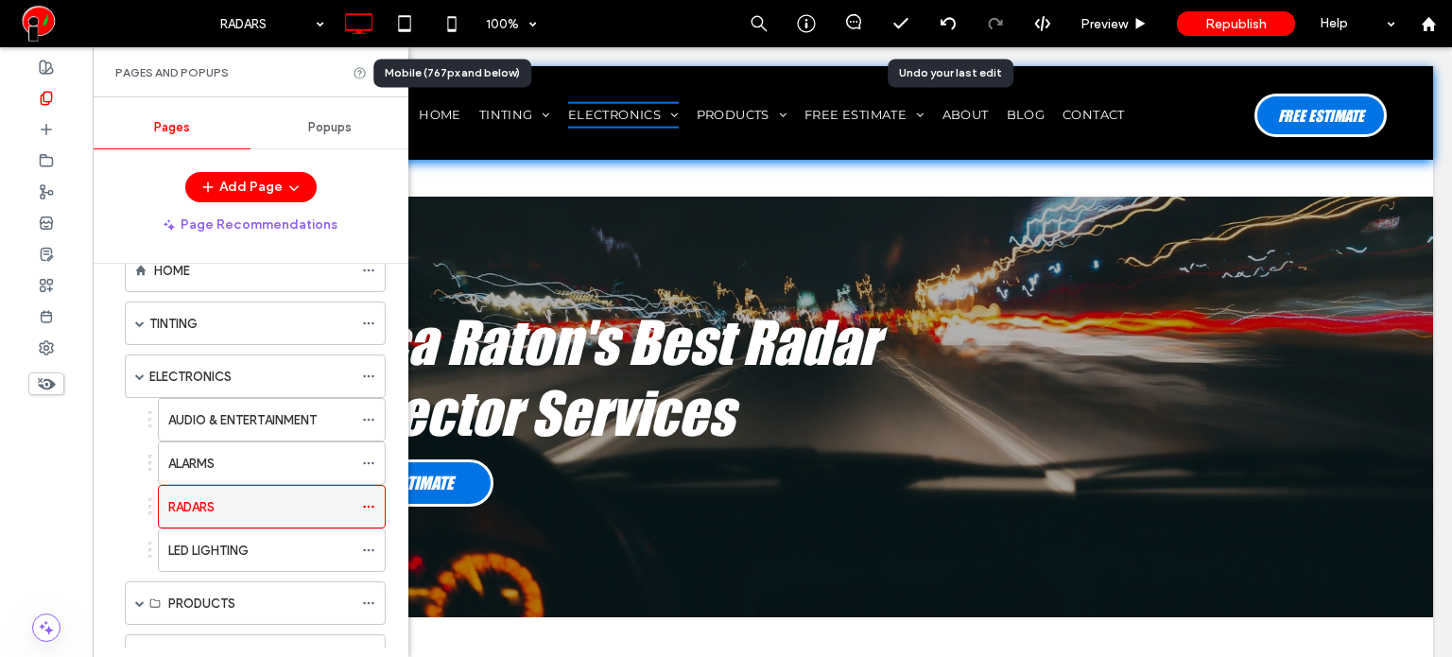
scroll to position [0, 0]
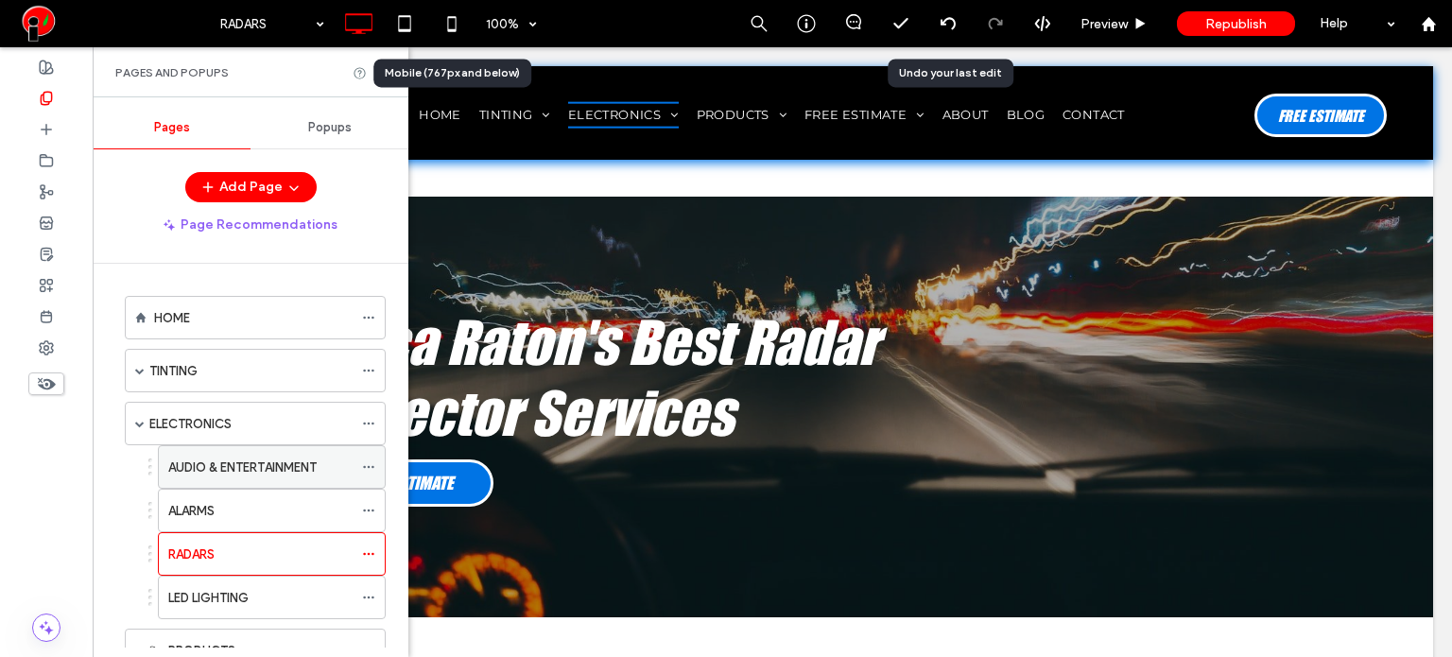
click at [280, 473] on label "AUDIO & ENTERTAINMENT" at bounding box center [242, 467] width 148 height 33
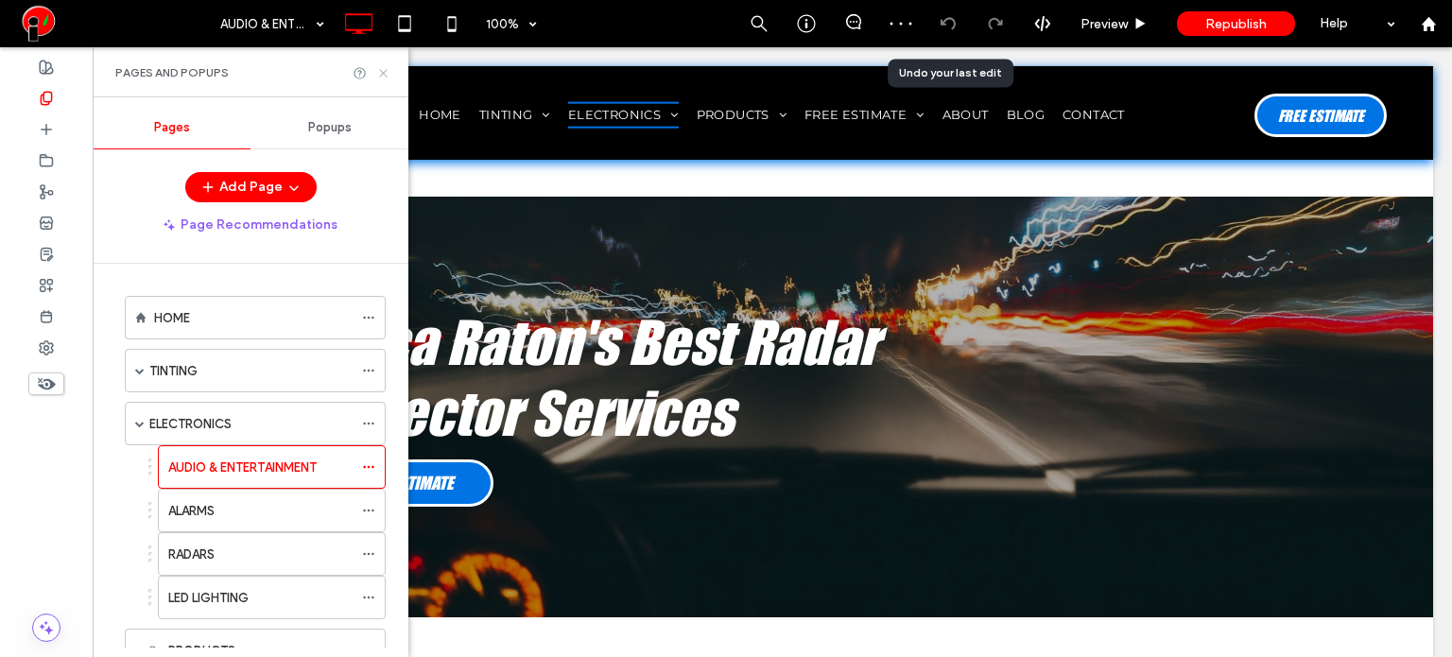
click at [383, 71] on icon at bounding box center [383, 73] width 14 height 14
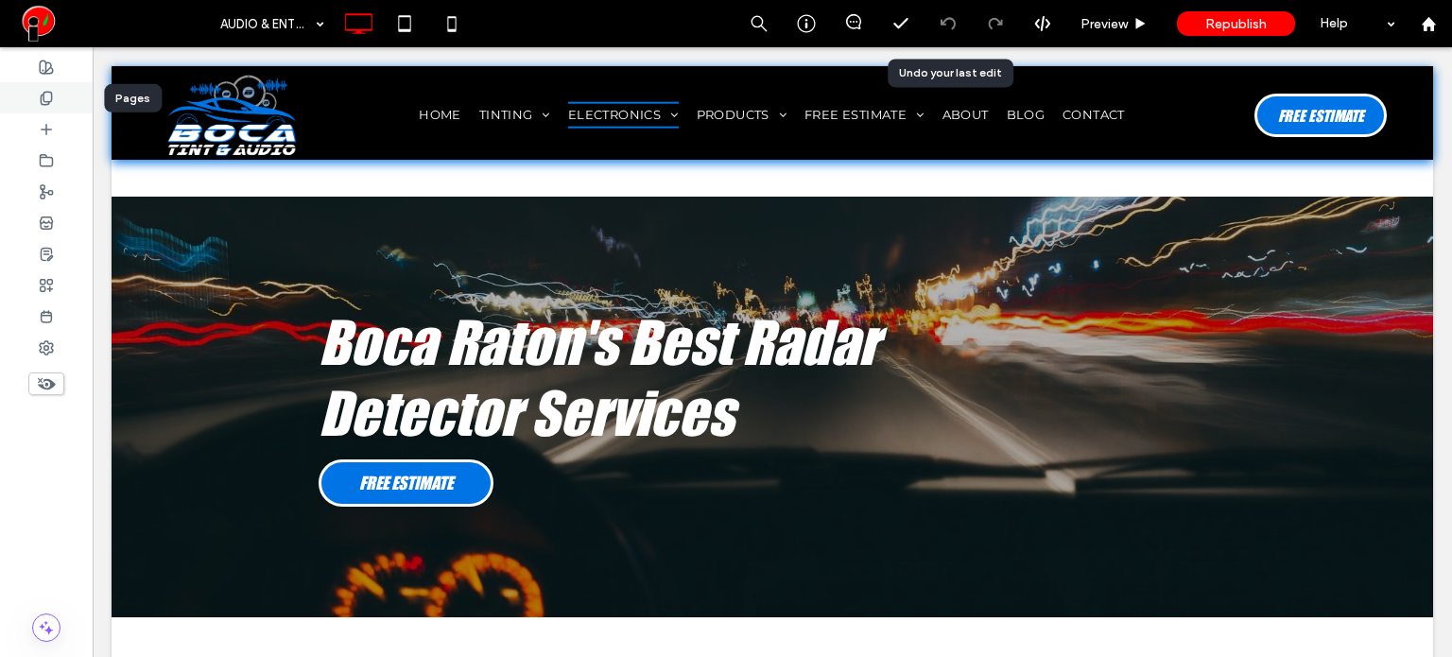
click at [39, 94] on icon at bounding box center [46, 98] width 15 height 15
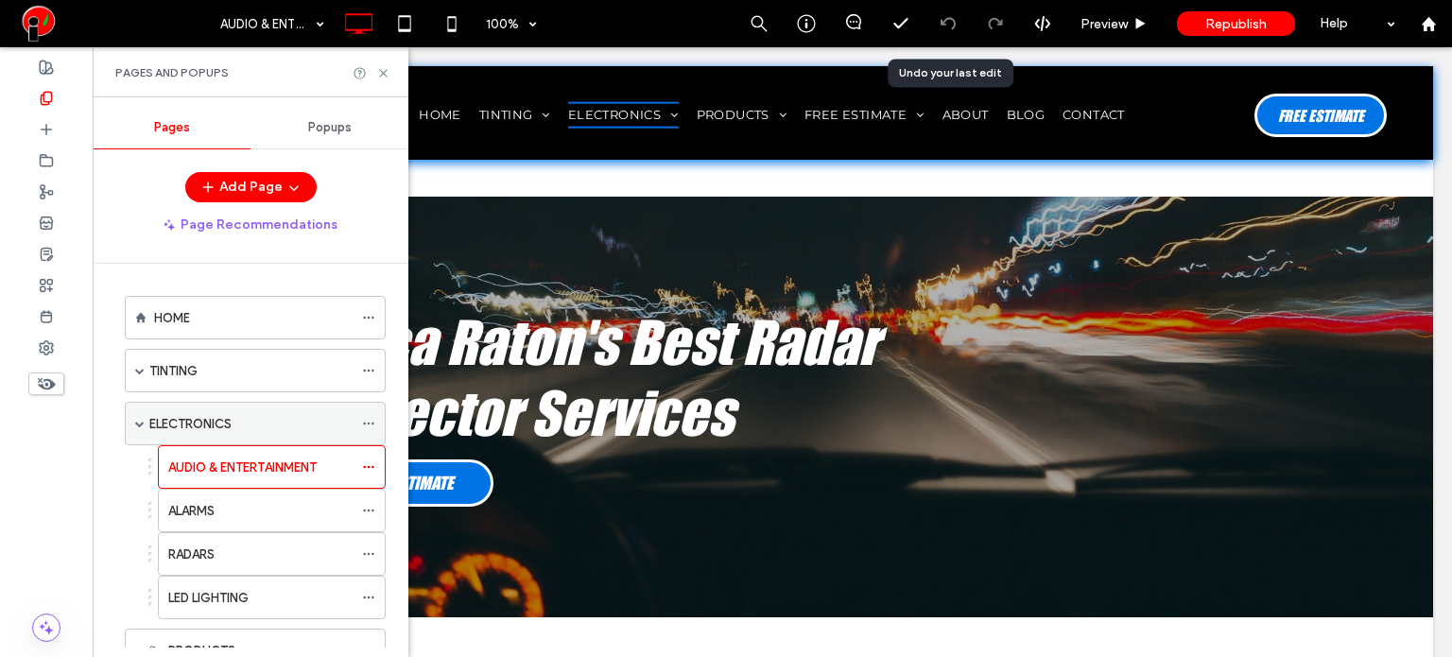
click at [215, 419] on label "ELECTRONICS" at bounding box center [190, 423] width 82 height 33
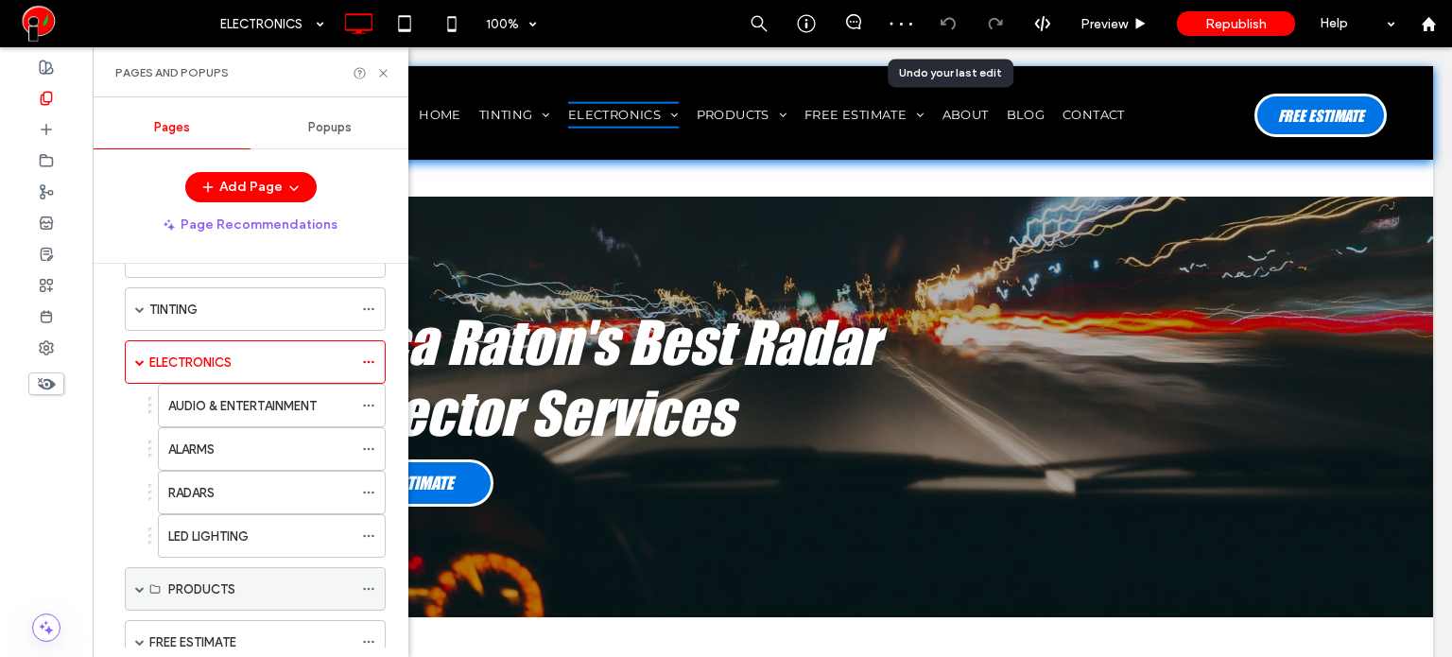
scroll to position [284, 0]
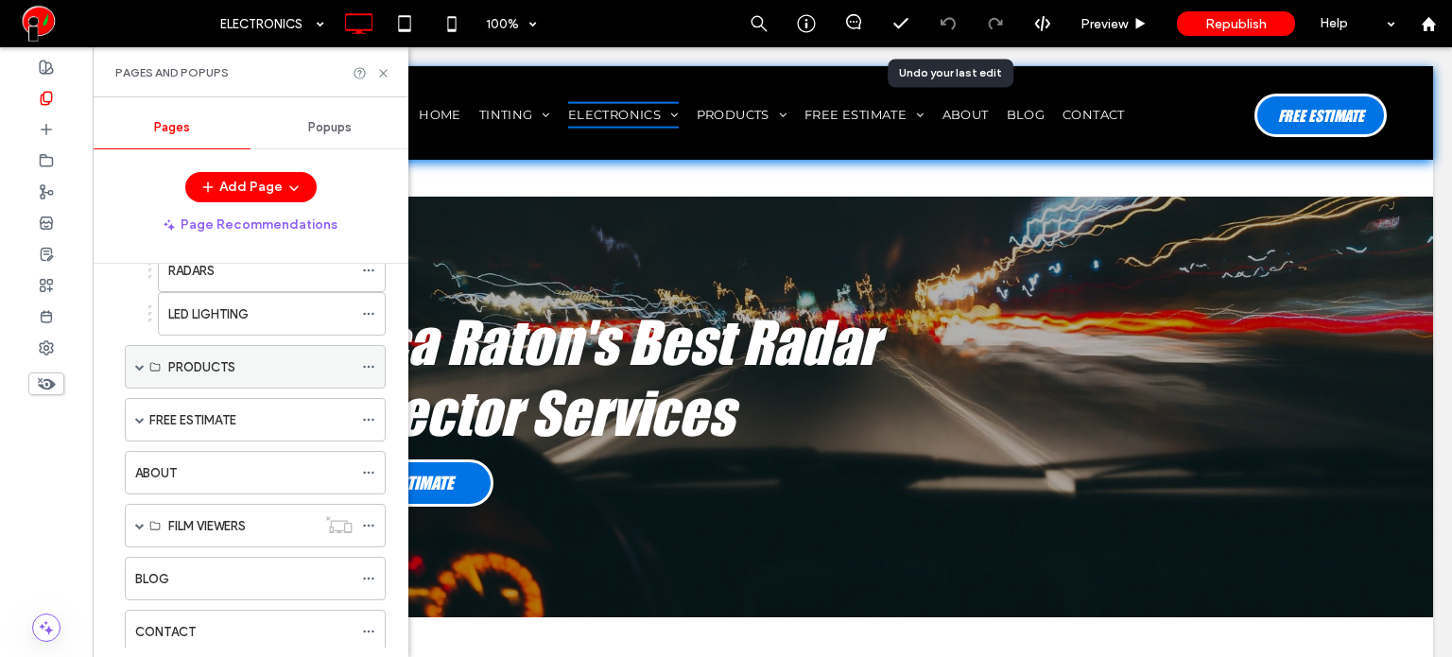
click at [138, 362] on span at bounding box center [139, 366] width 9 height 9
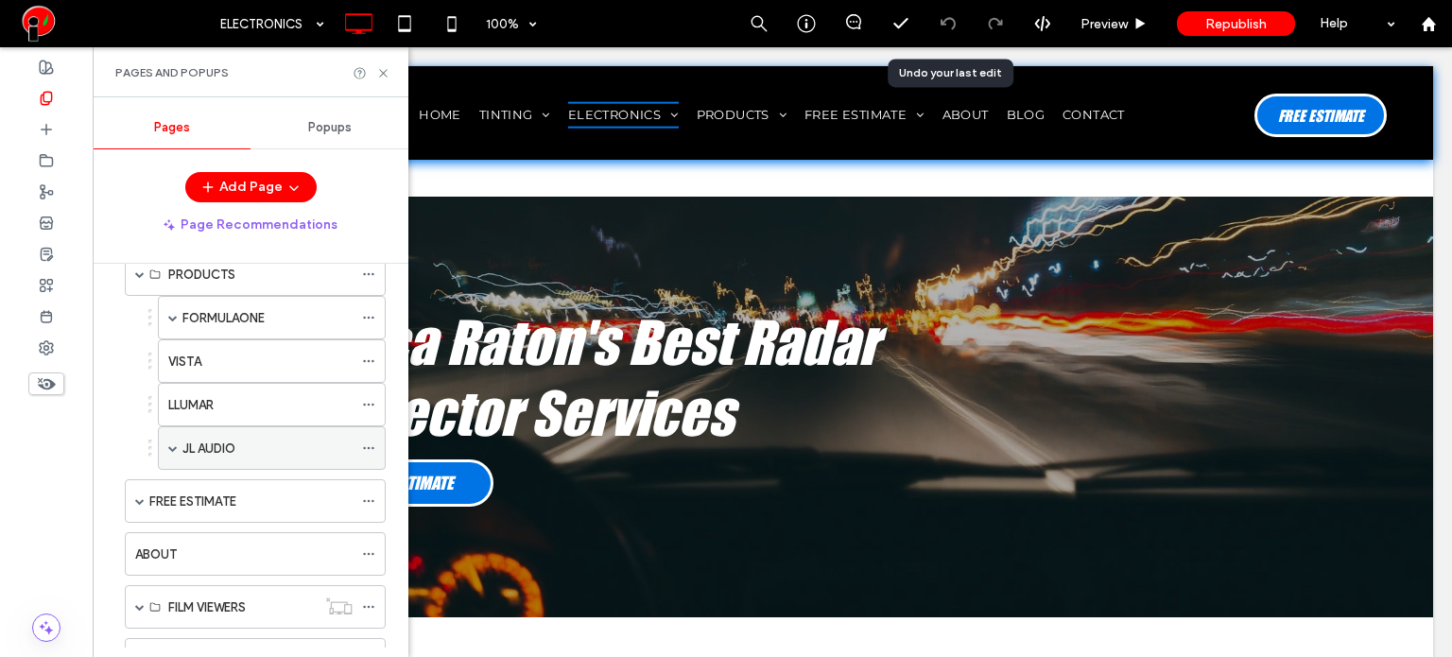
scroll to position [378, 0]
click at [215, 447] on label "JL AUDIO" at bounding box center [208, 446] width 53 height 33
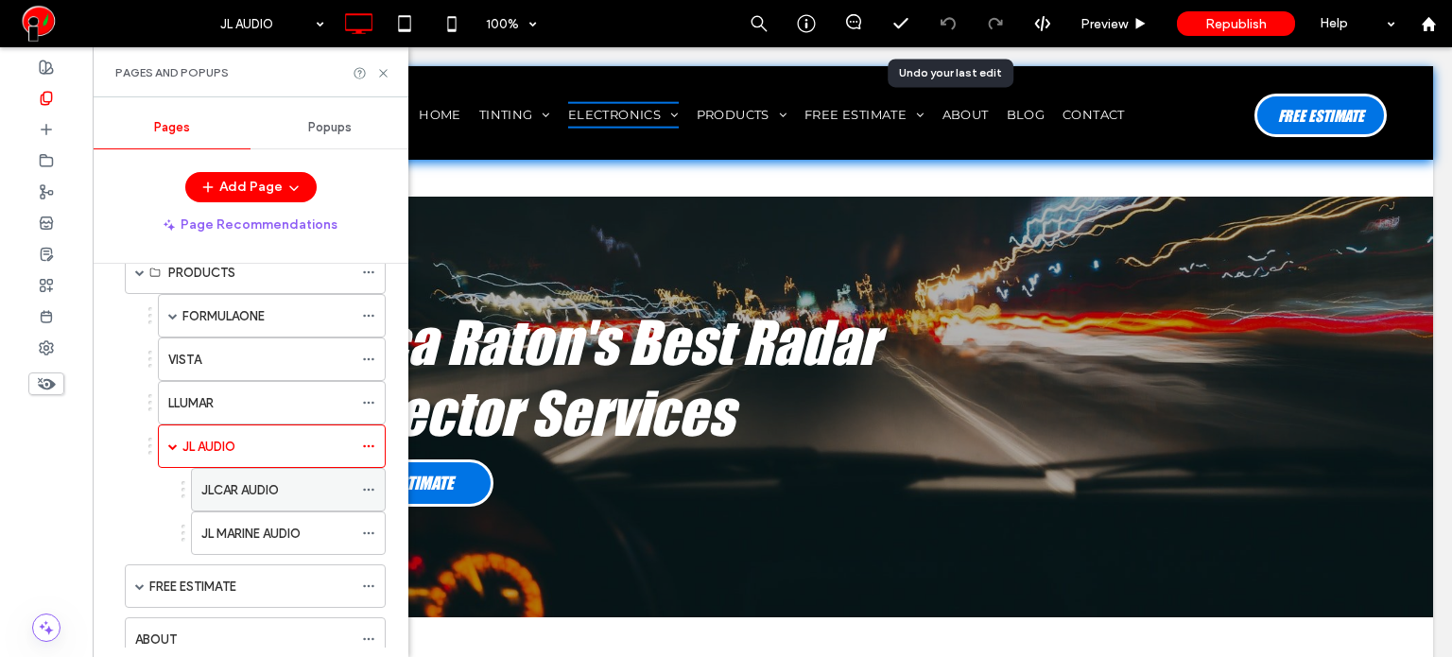
click at [276, 473] on label "JLCAR AUDIO" at bounding box center [239, 489] width 77 height 33
click at [386, 67] on icon at bounding box center [383, 73] width 14 height 14
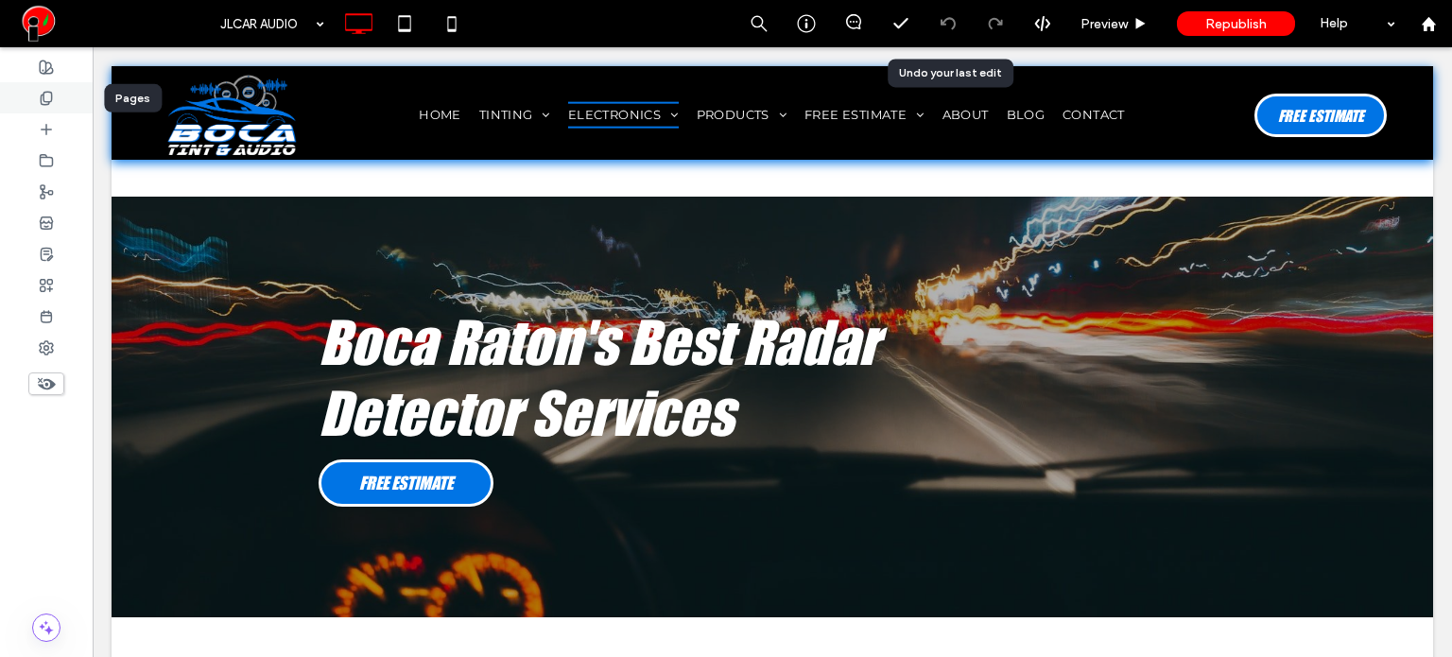
click at [45, 104] on use at bounding box center [46, 98] width 10 height 12
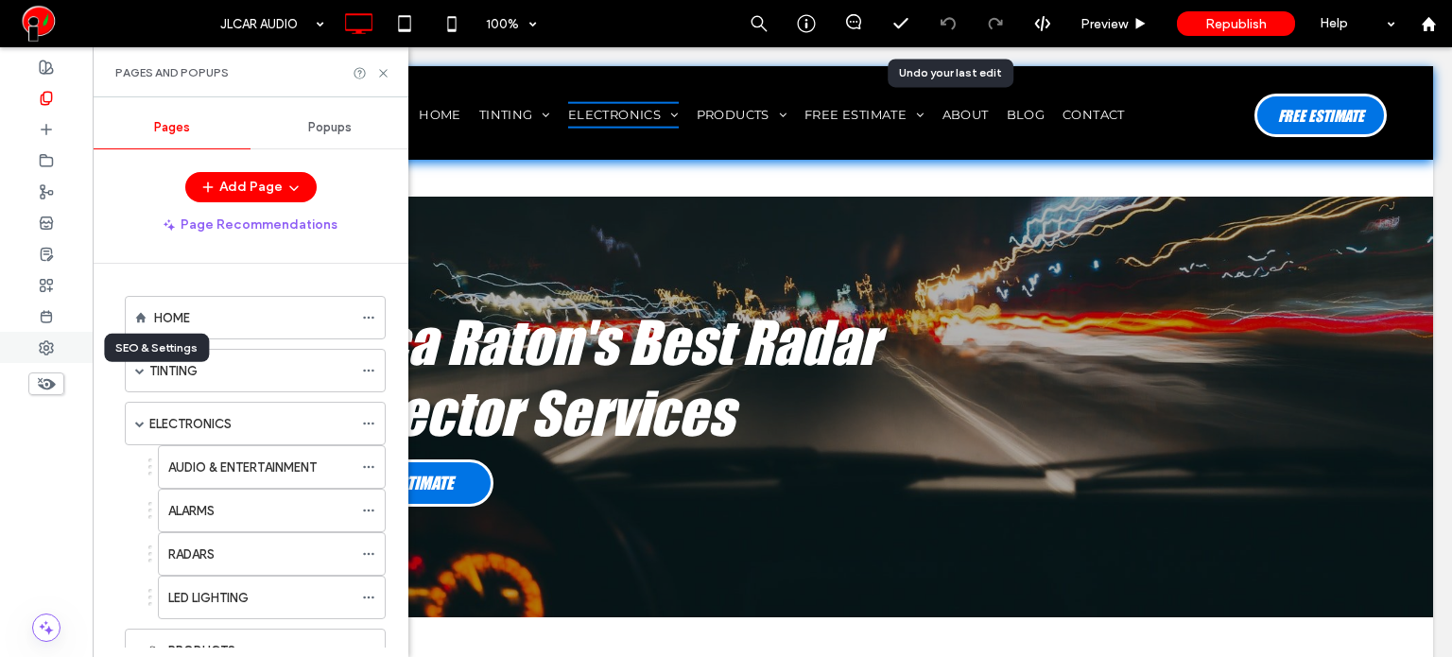
click at [62, 342] on div at bounding box center [46, 347] width 93 height 31
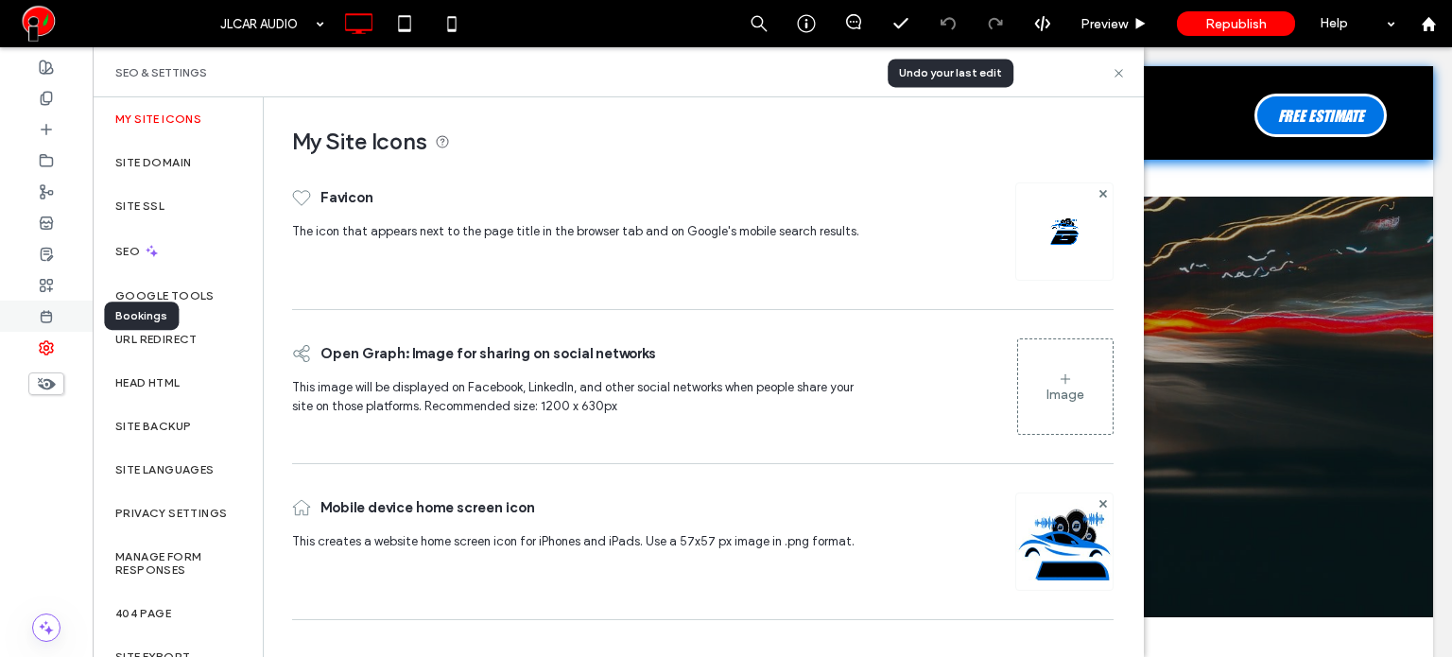
click at [56, 313] on div at bounding box center [46, 316] width 93 height 31
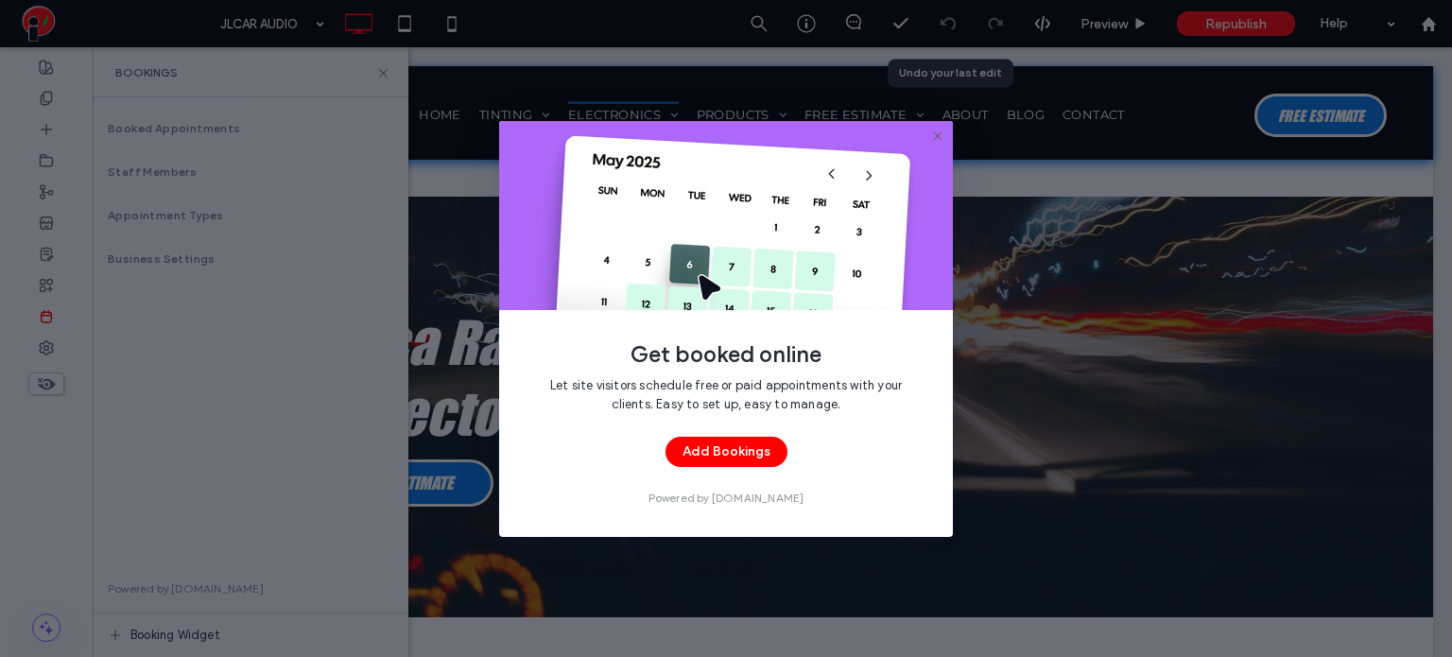
click at [936, 140] on icon at bounding box center [937, 136] width 15 height 15
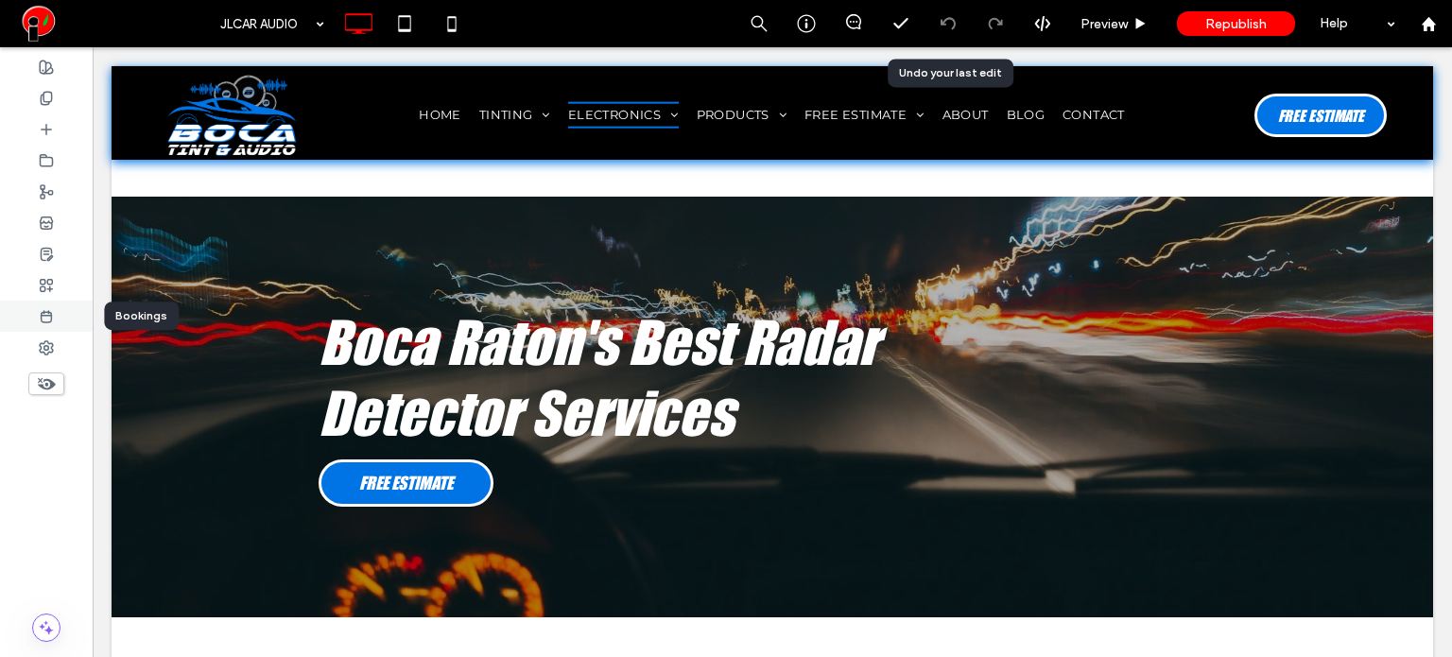
click at [58, 322] on div at bounding box center [46, 316] width 93 height 31
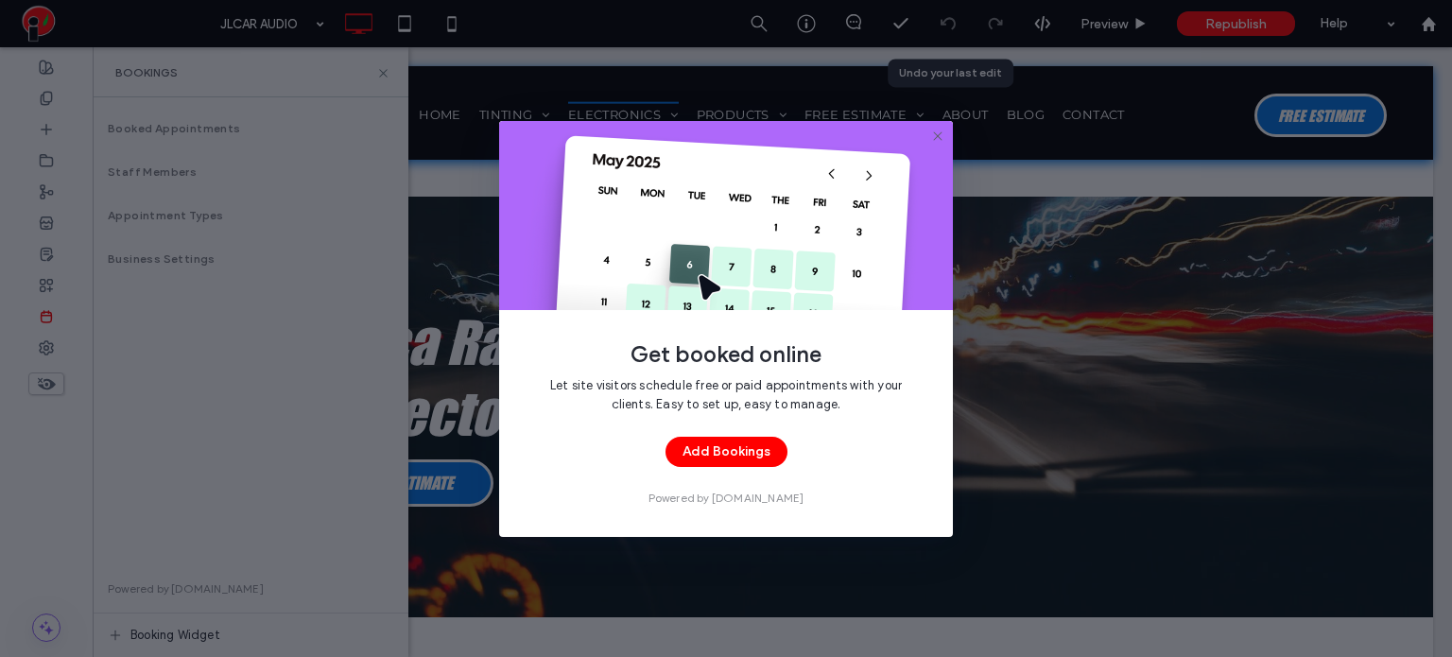
click at [938, 140] on icon at bounding box center [937, 136] width 15 height 15
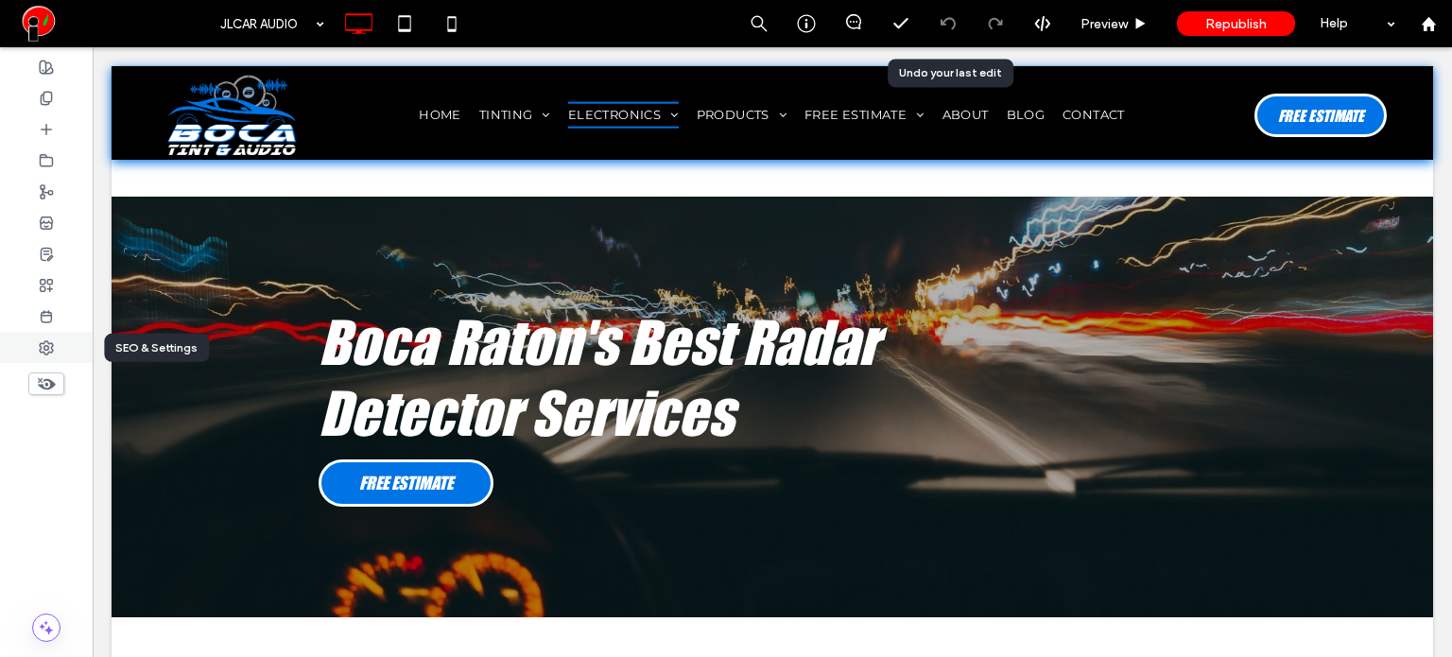
click at [62, 341] on div at bounding box center [46, 347] width 93 height 31
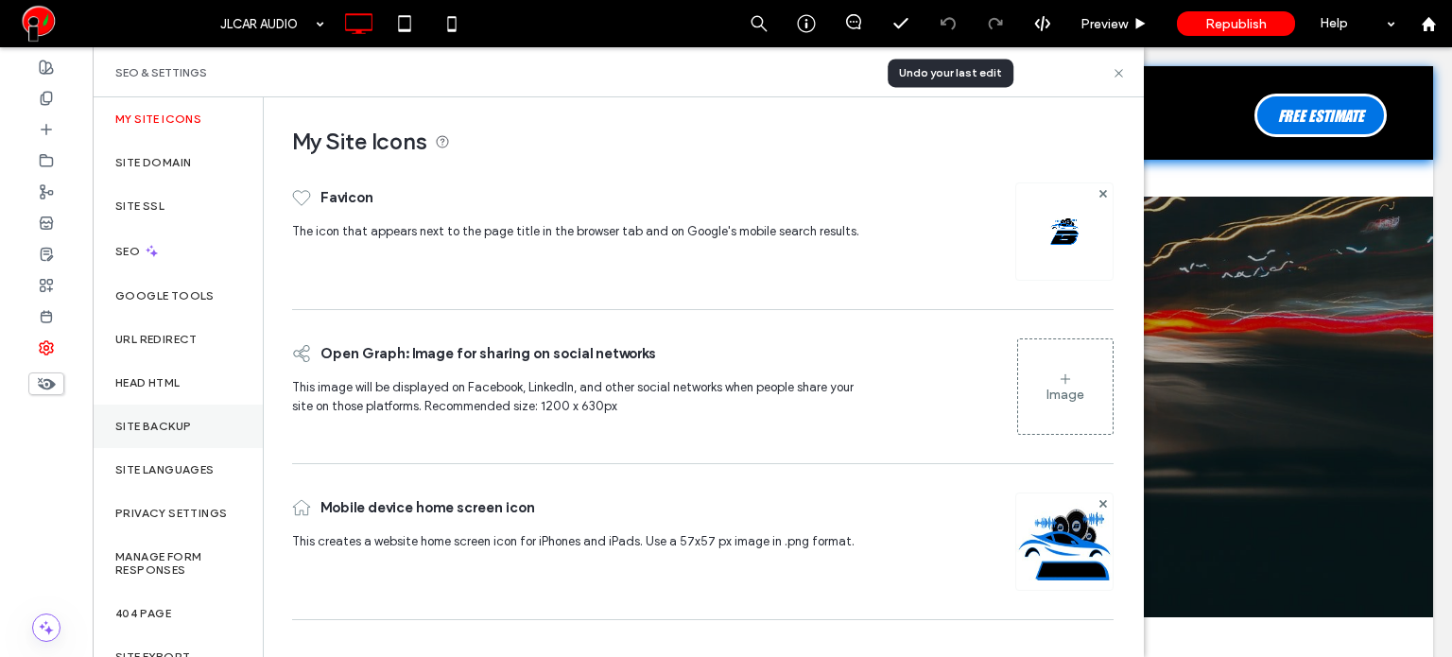
click at [178, 427] on label "Site Backup" at bounding box center [153, 426] width 76 height 13
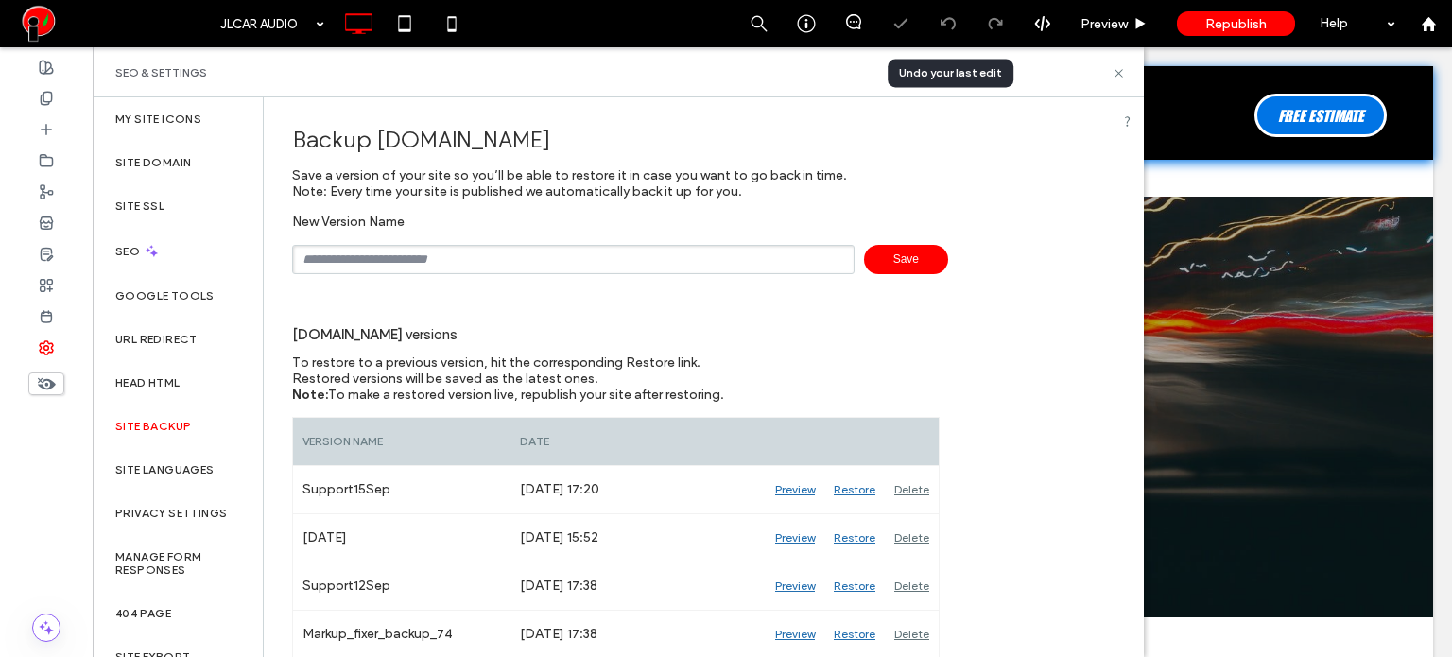
drag, startPoint x: 481, startPoint y: 256, endPoint x: 465, endPoint y: 262, distance: 17.0
click at [479, 252] on input "text" at bounding box center [573, 259] width 562 height 29
type input "**********"
click at [49, 103] on use at bounding box center [46, 98] width 10 height 12
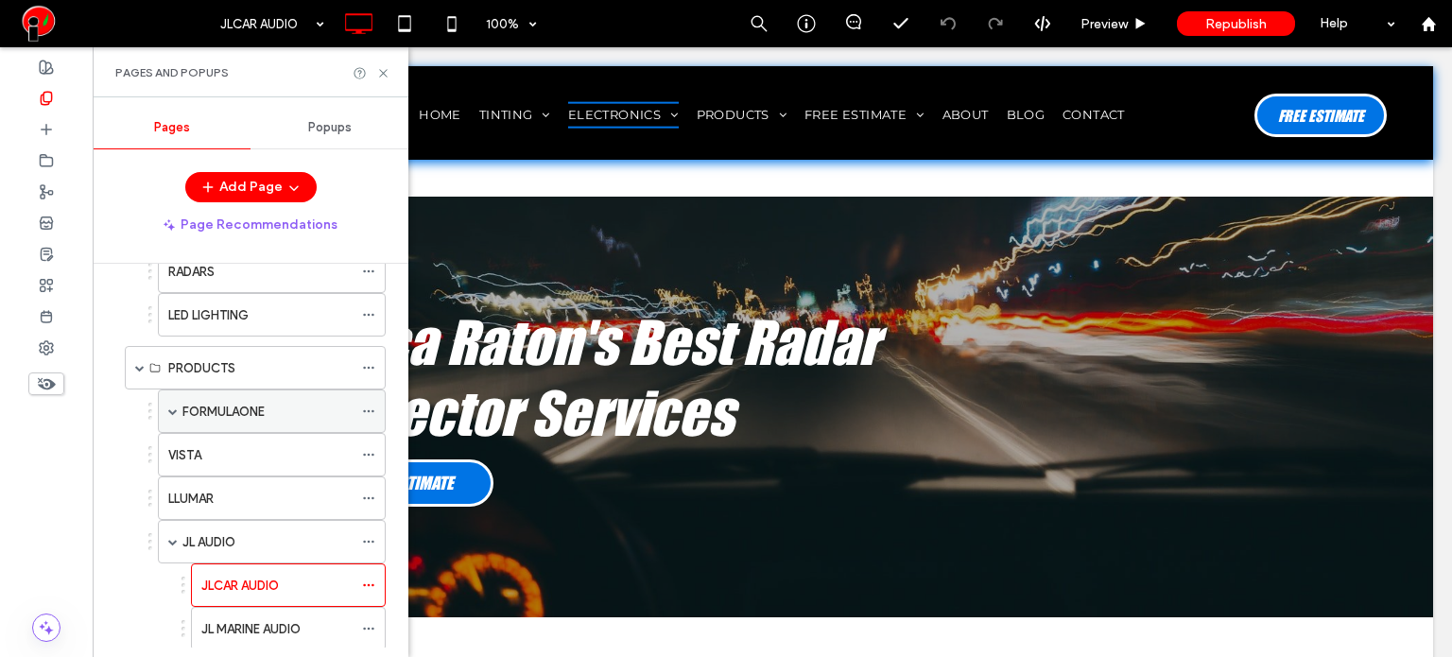
scroll to position [284, 0]
click at [296, 533] on div "JL AUDIO" at bounding box center [267, 541] width 170 height 20
click at [389, 71] on icon at bounding box center [383, 73] width 14 height 14
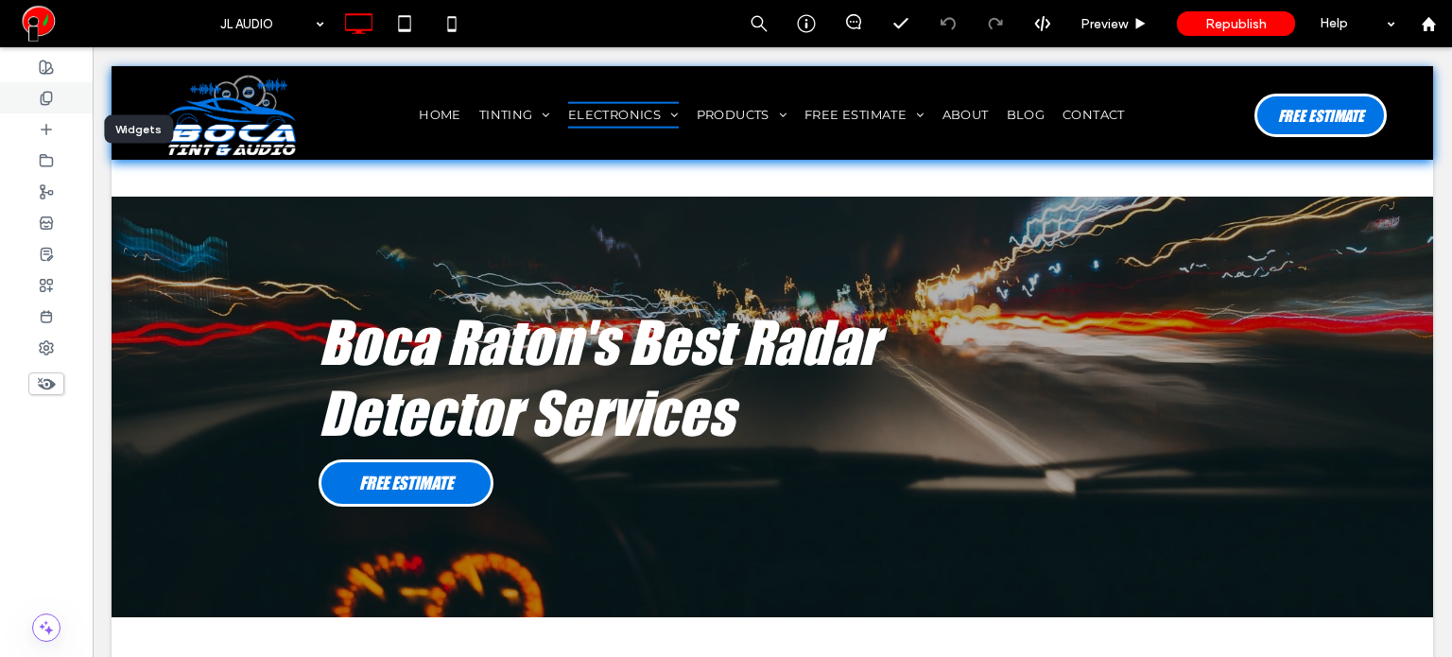
click at [45, 94] on icon at bounding box center [46, 98] width 15 height 15
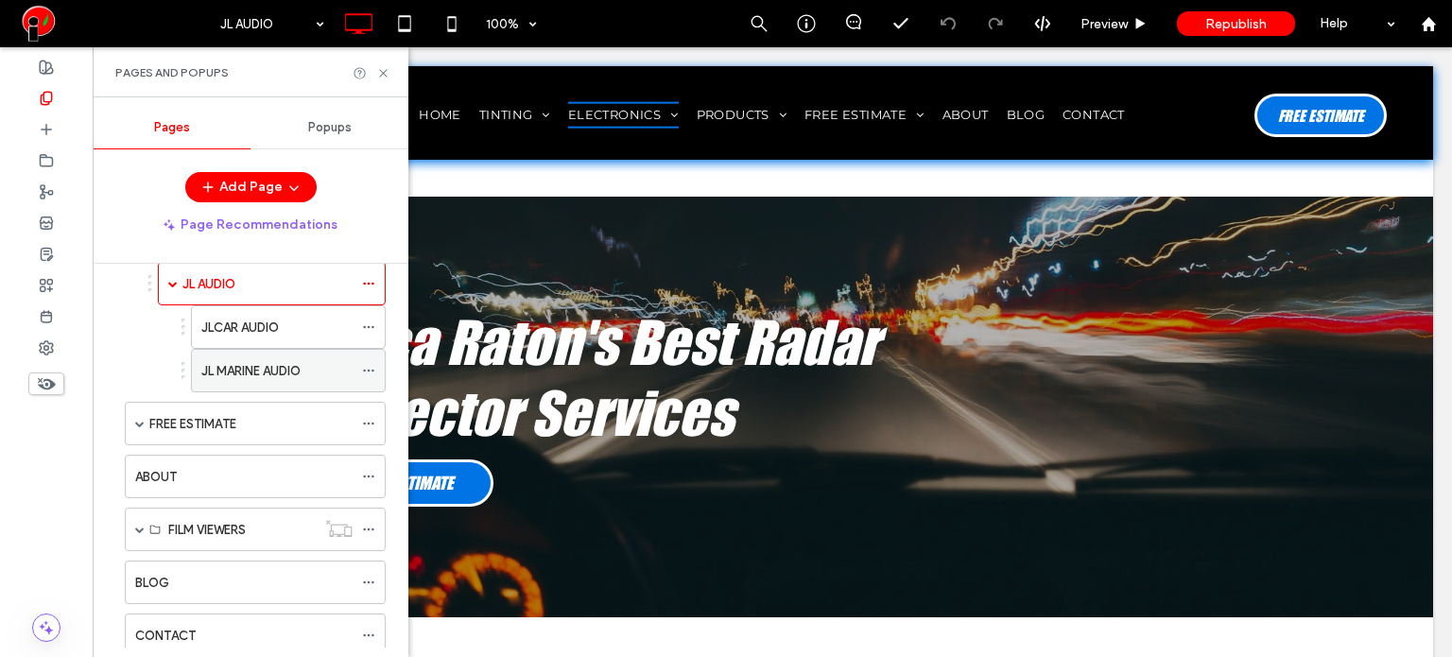
scroll to position [567, 0]
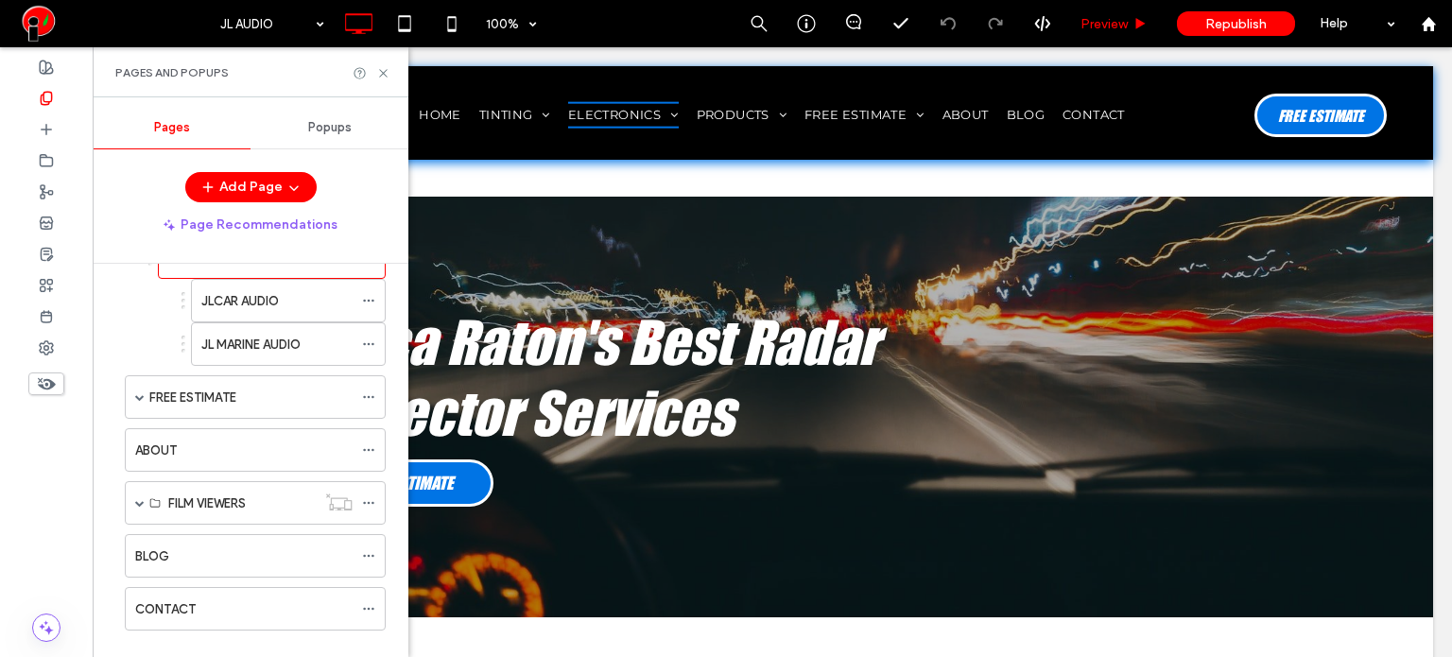
click at [1084, 24] on span "Preview" at bounding box center [1103, 24] width 47 height 16
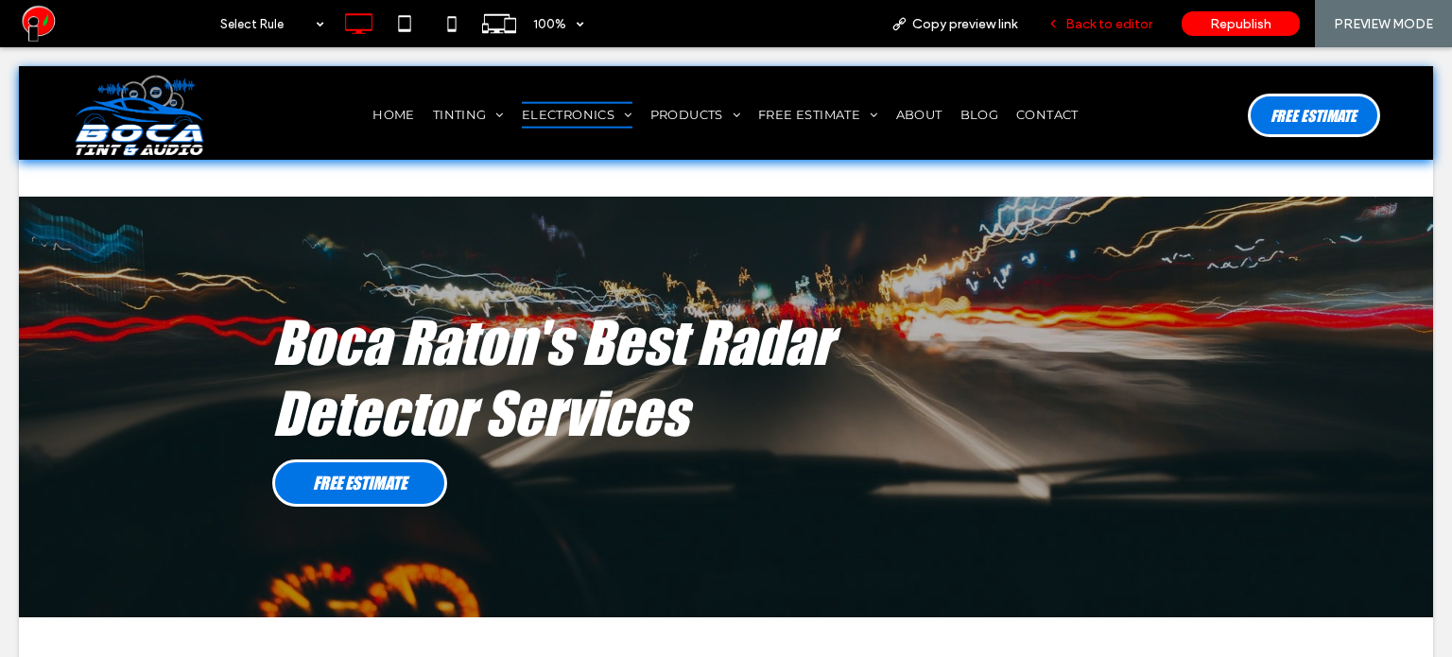
click at [1084, 27] on span "Back to editor" at bounding box center [1108, 24] width 87 height 16
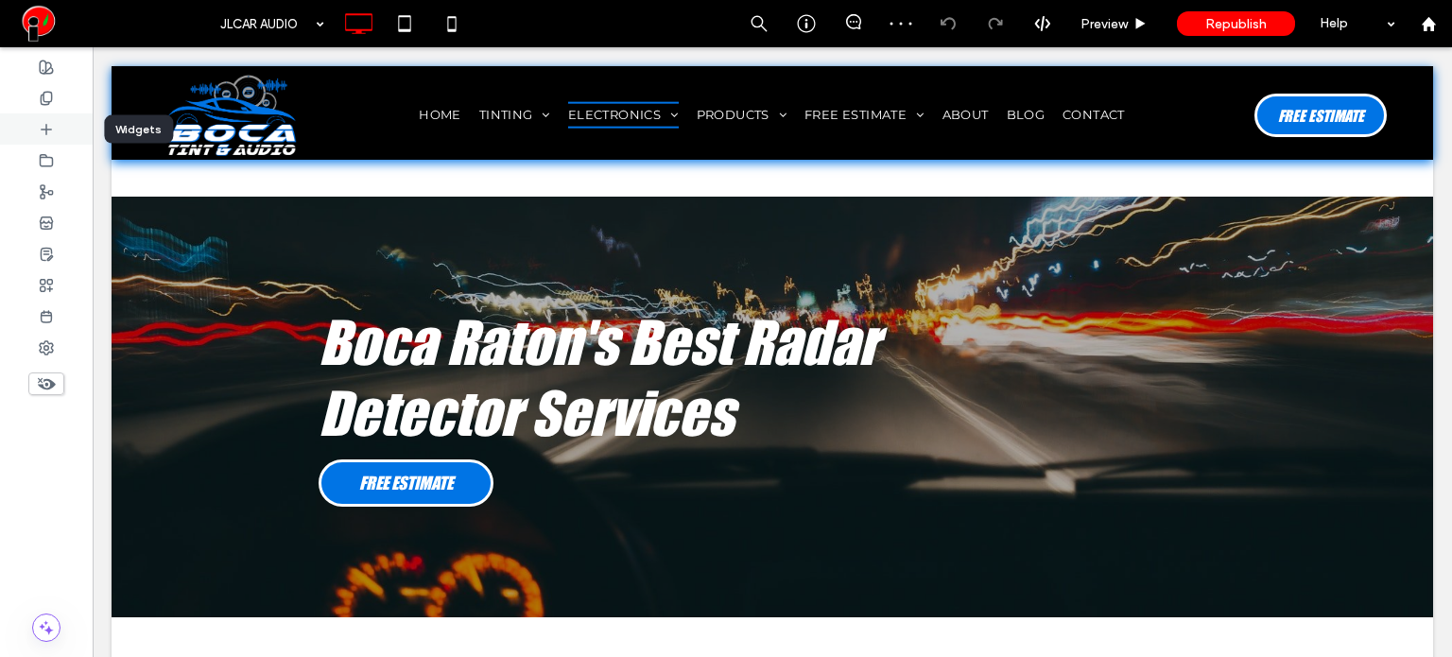
click at [56, 113] on div at bounding box center [46, 128] width 93 height 31
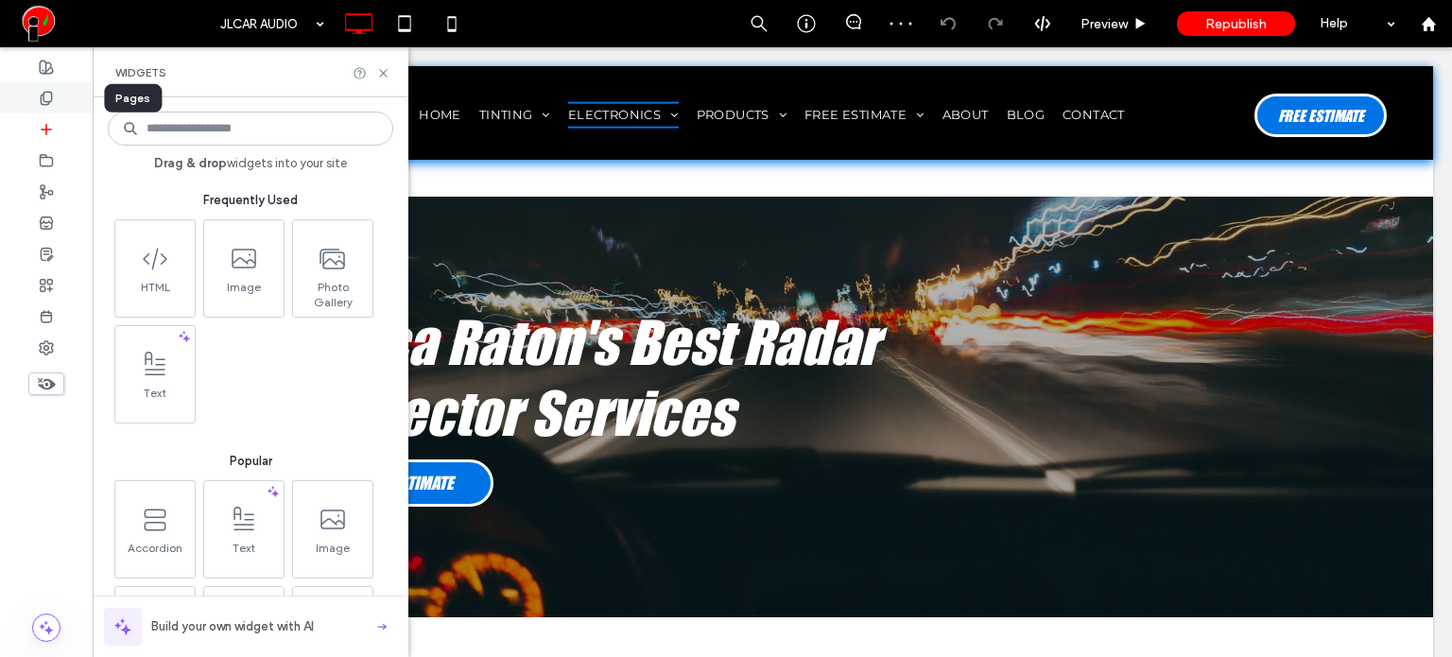
click at [61, 103] on div at bounding box center [46, 97] width 93 height 31
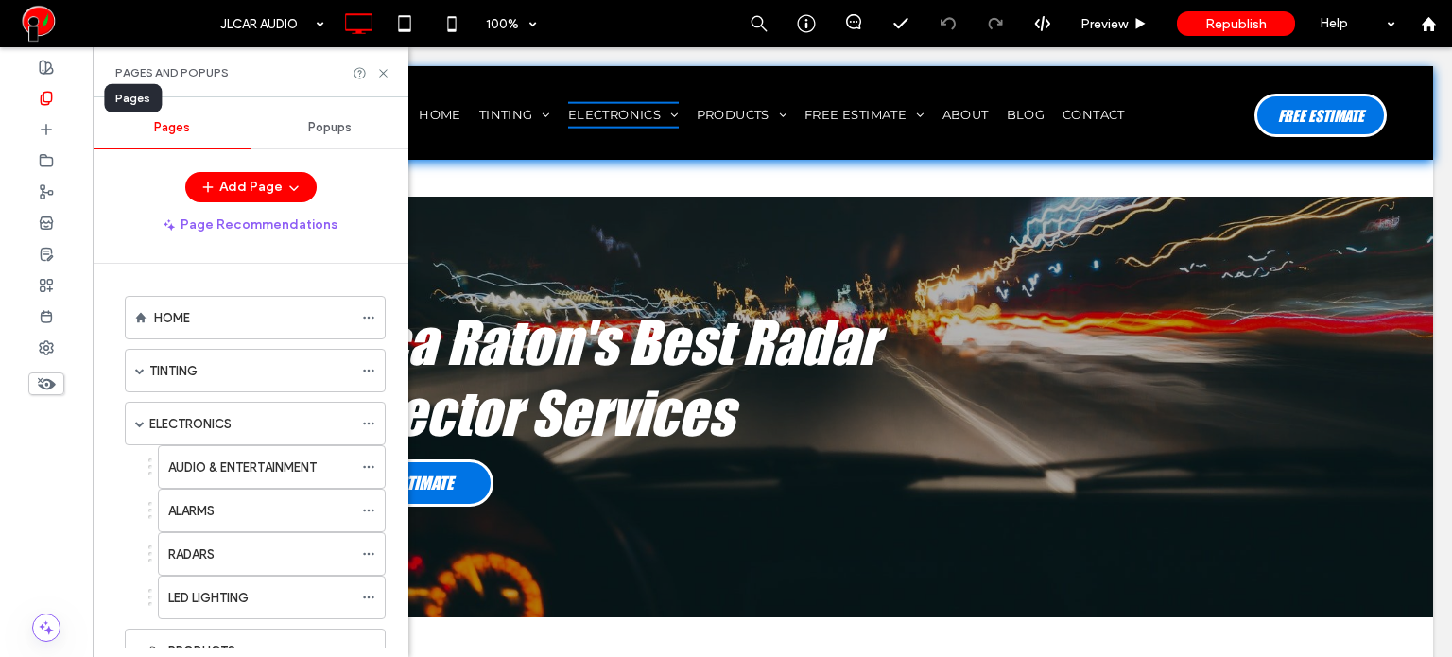
click at [62, 100] on div at bounding box center [46, 97] width 93 height 31
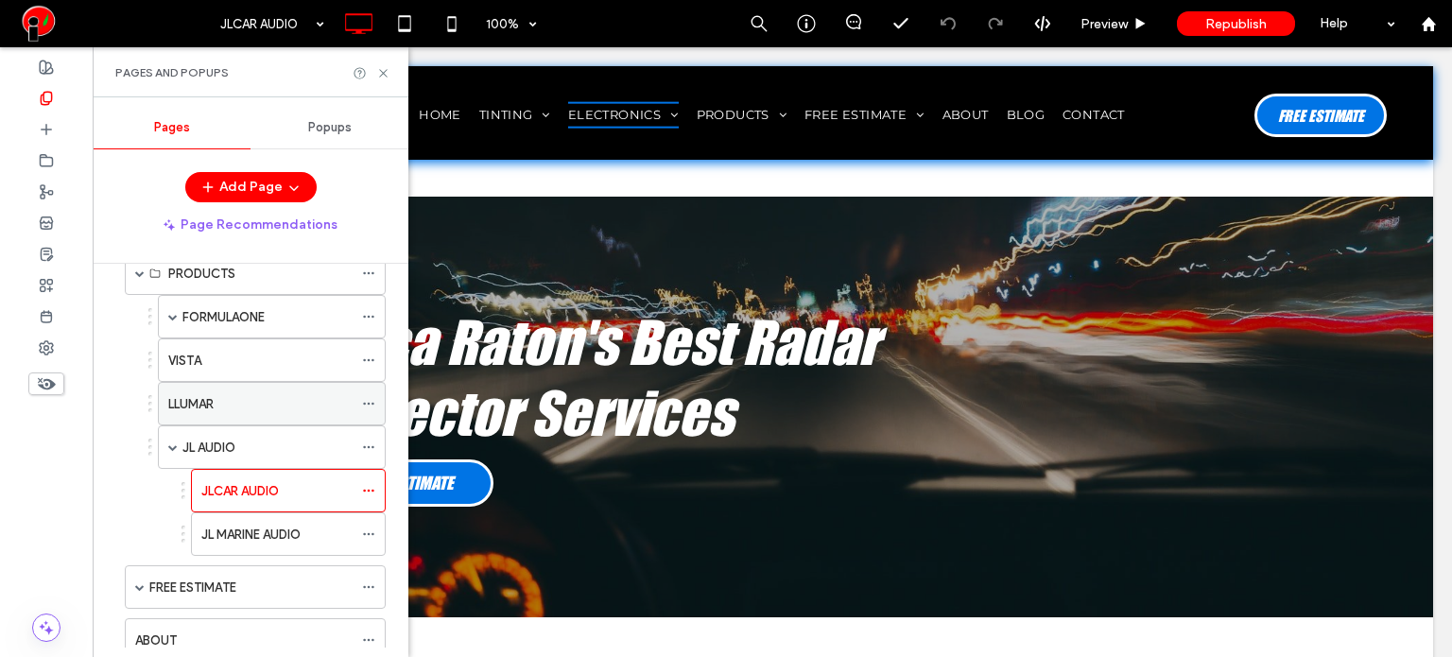
scroll to position [378, 0]
click at [273, 520] on label "JL MARINE AUDIO" at bounding box center [250, 533] width 99 height 33
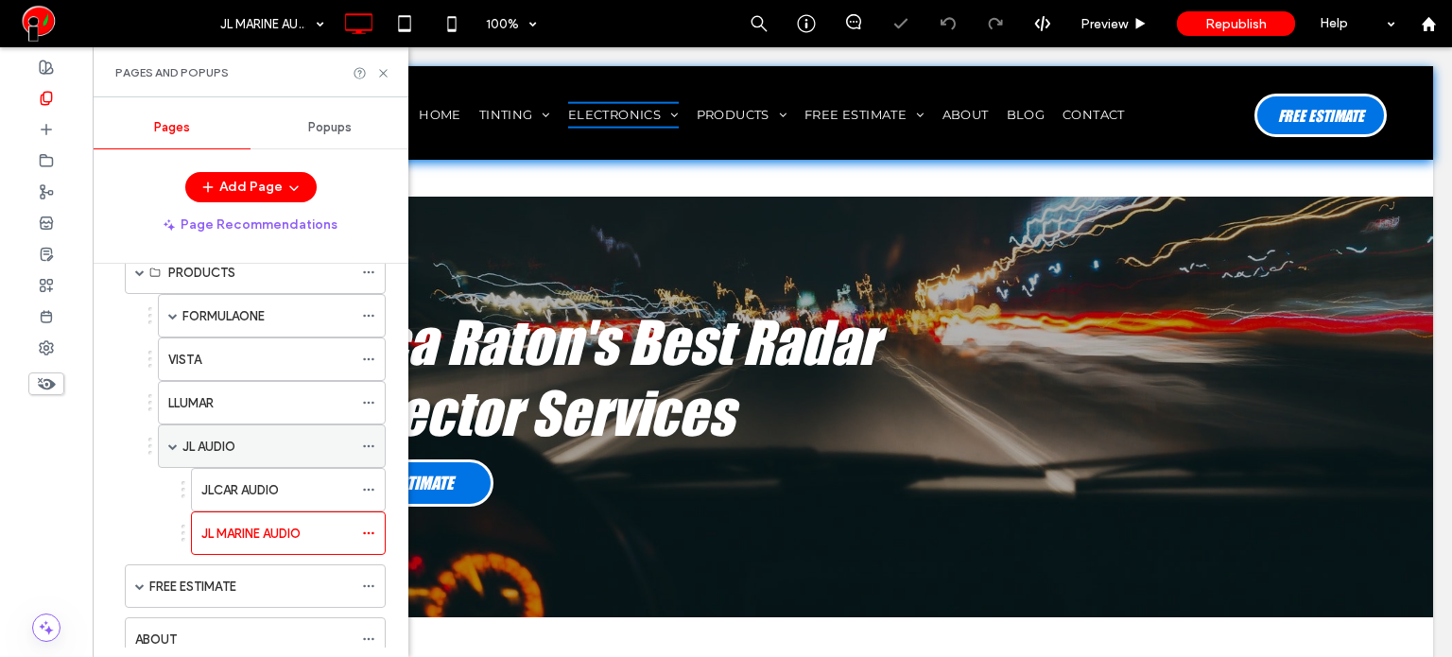
click at [221, 440] on label "JL AUDIO" at bounding box center [208, 446] width 53 height 33
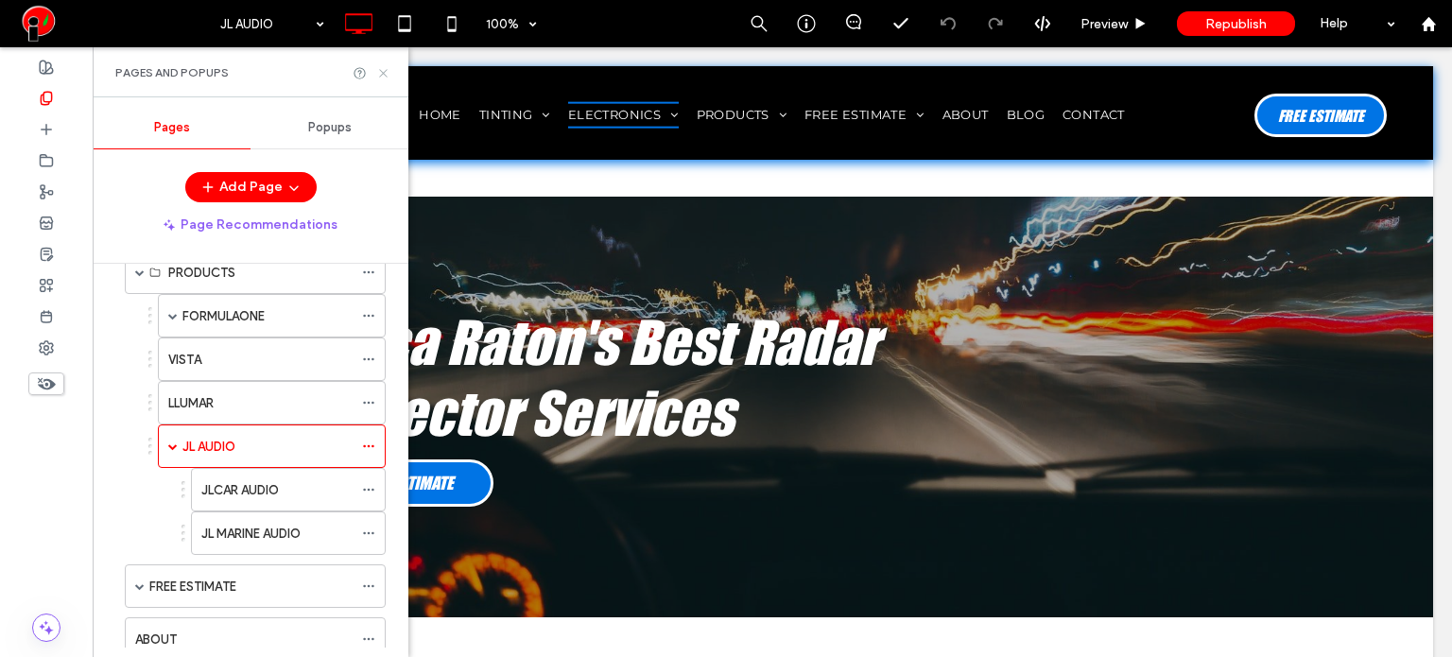
click at [386, 71] on icon at bounding box center [383, 73] width 14 height 14
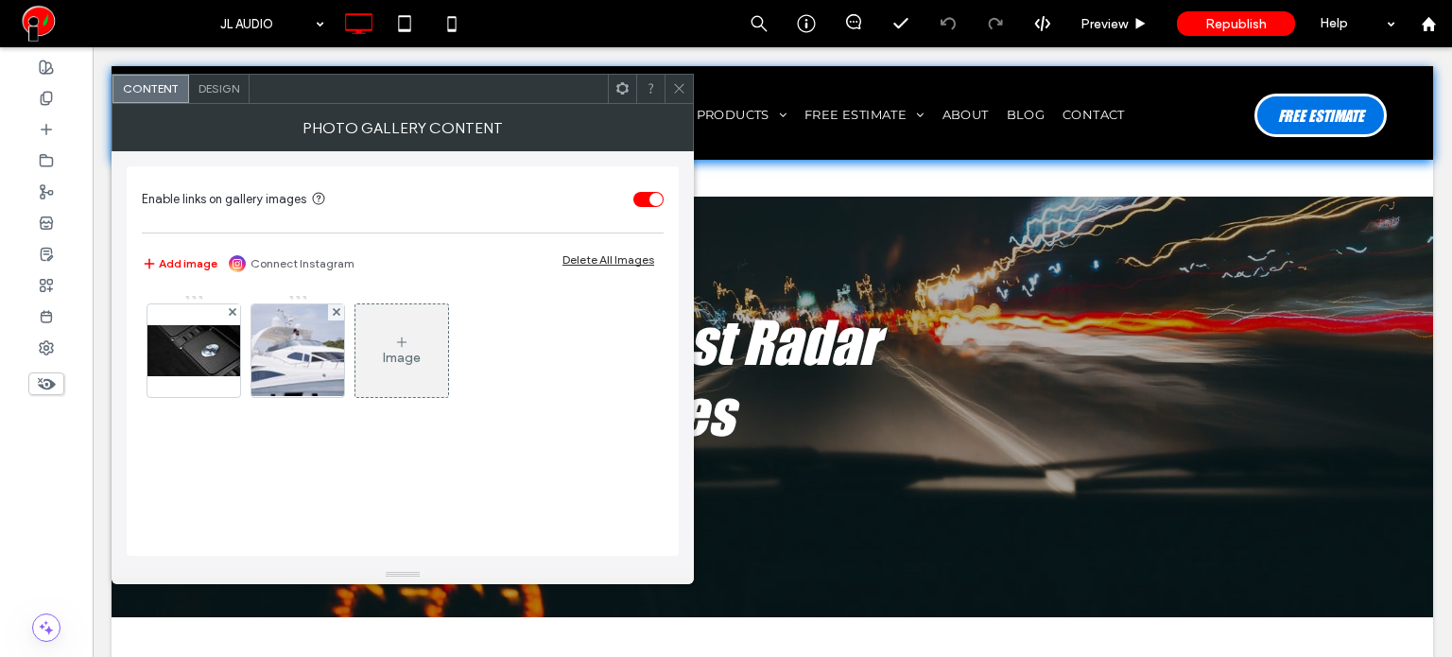
click at [241, 94] on div "Design" at bounding box center [219, 89] width 60 height 28
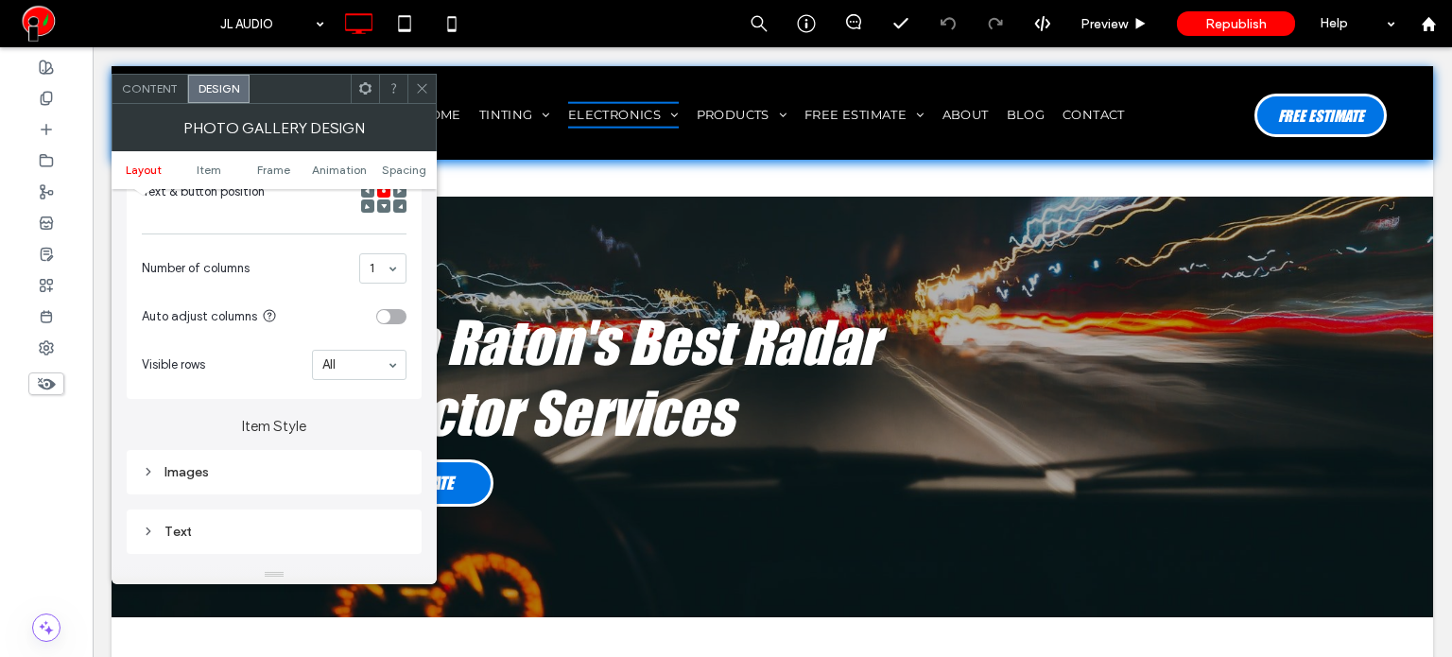
scroll to position [473, 0]
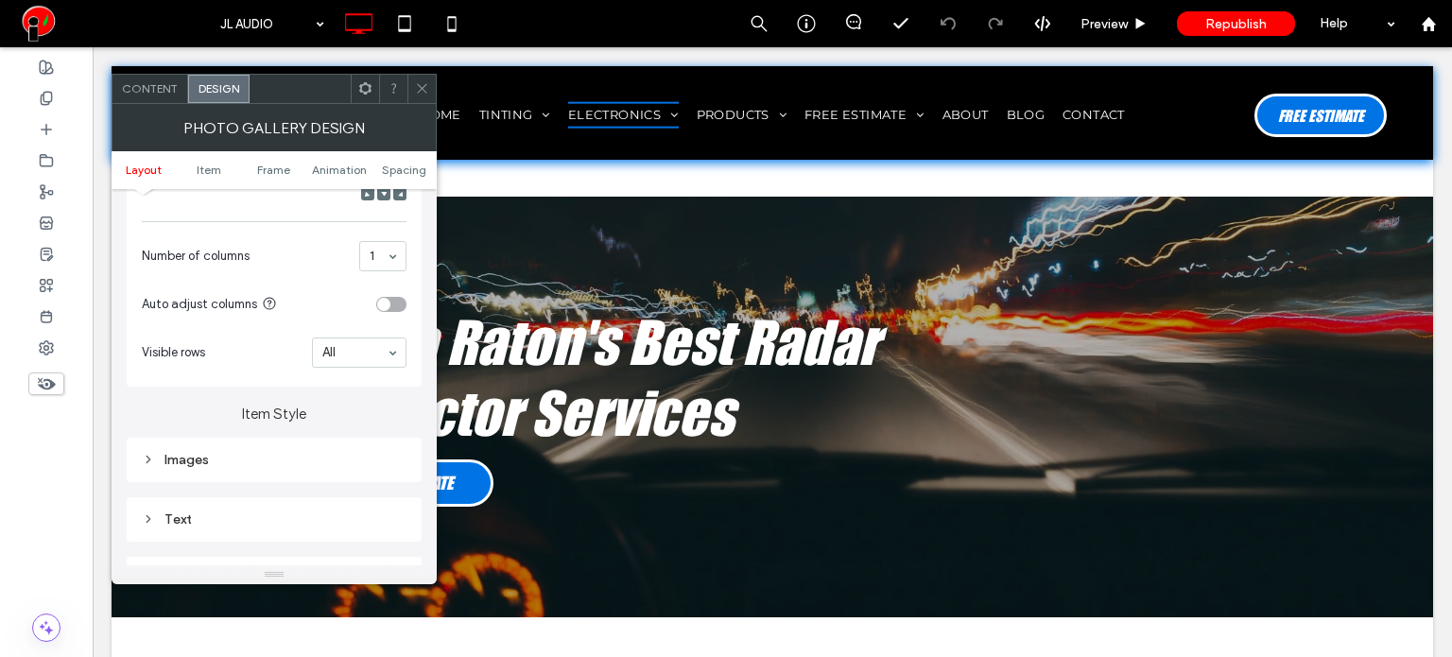
click at [425, 86] on icon at bounding box center [422, 88] width 14 height 14
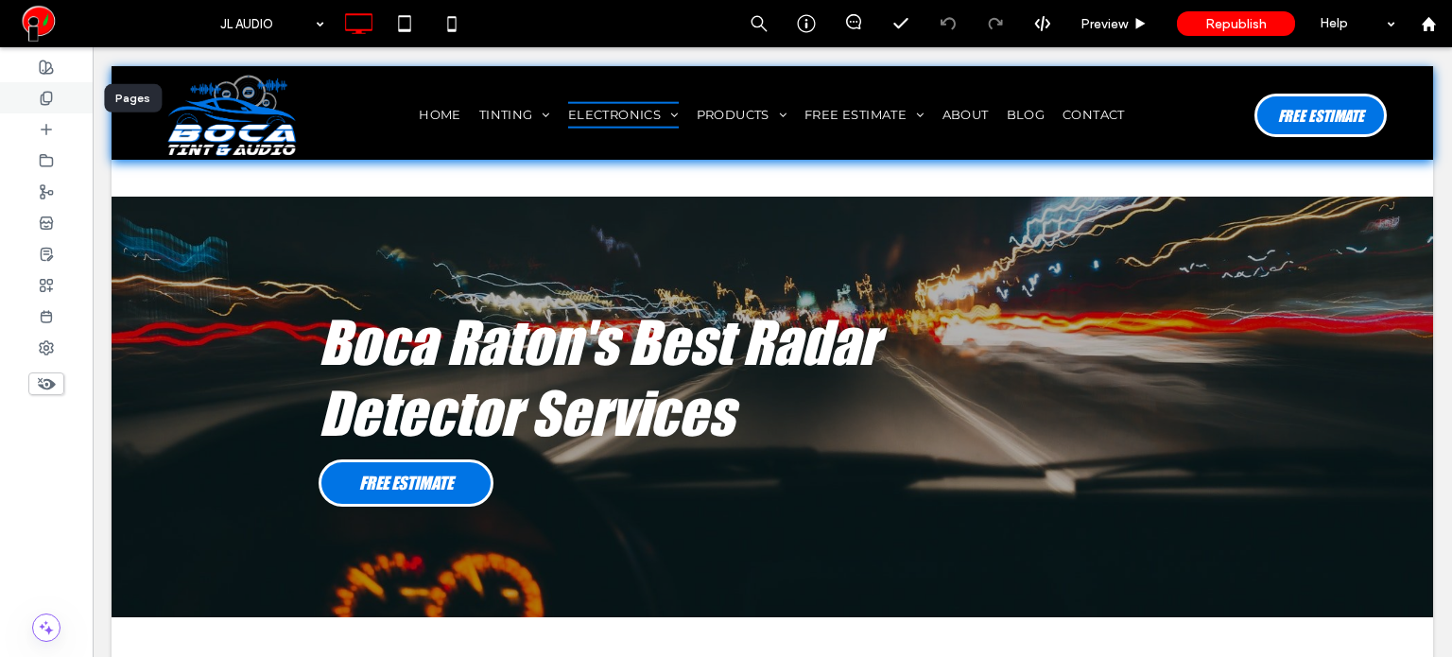
click at [42, 107] on div at bounding box center [46, 97] width 93 height 31
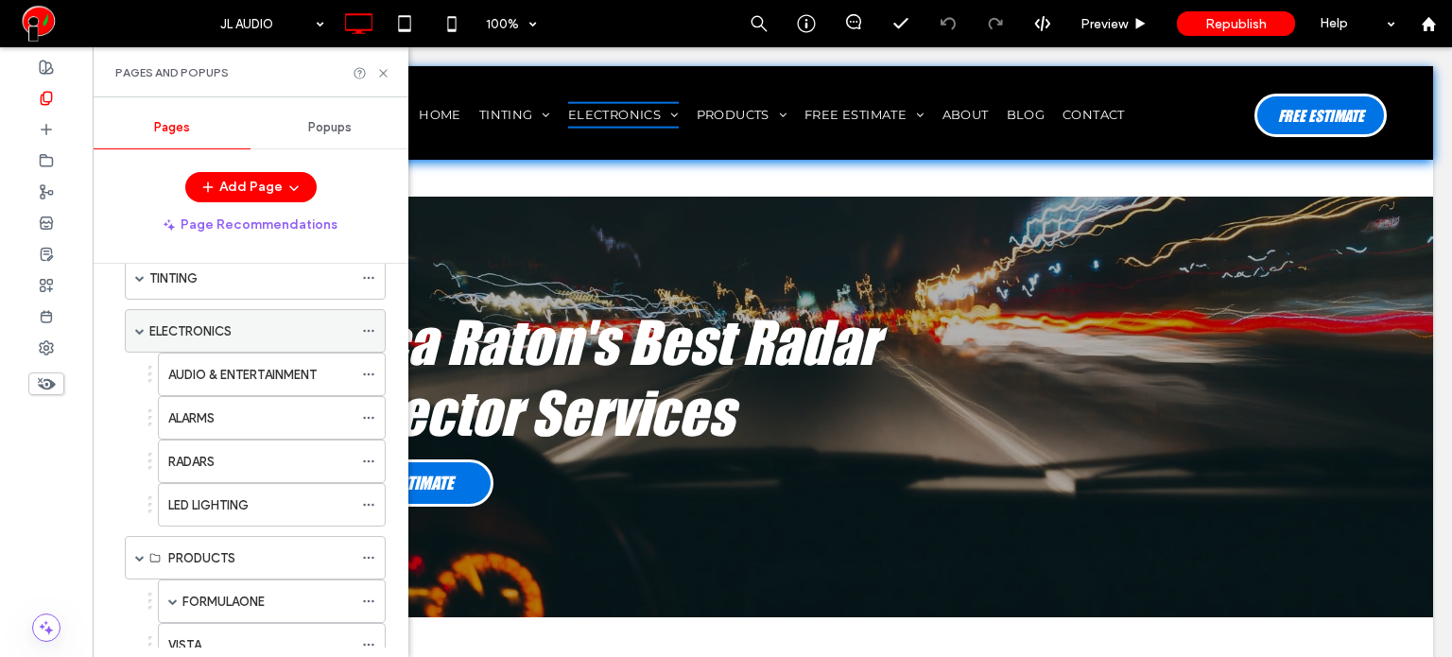
scroll to position [95, 0]
click at [138, 328] on span at bounding box center [139, 328] width 9 height 9
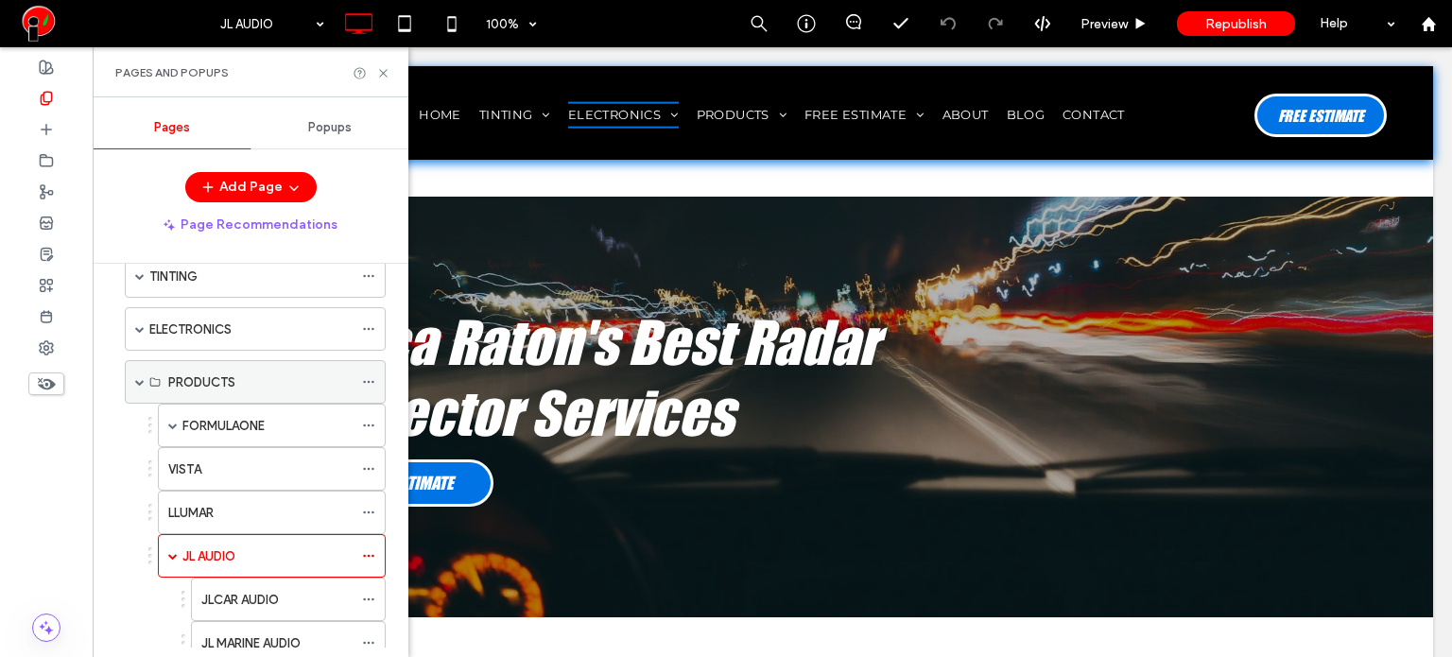
click at [138, 377] on span at bounding box center [139, 381] width 9 height 9
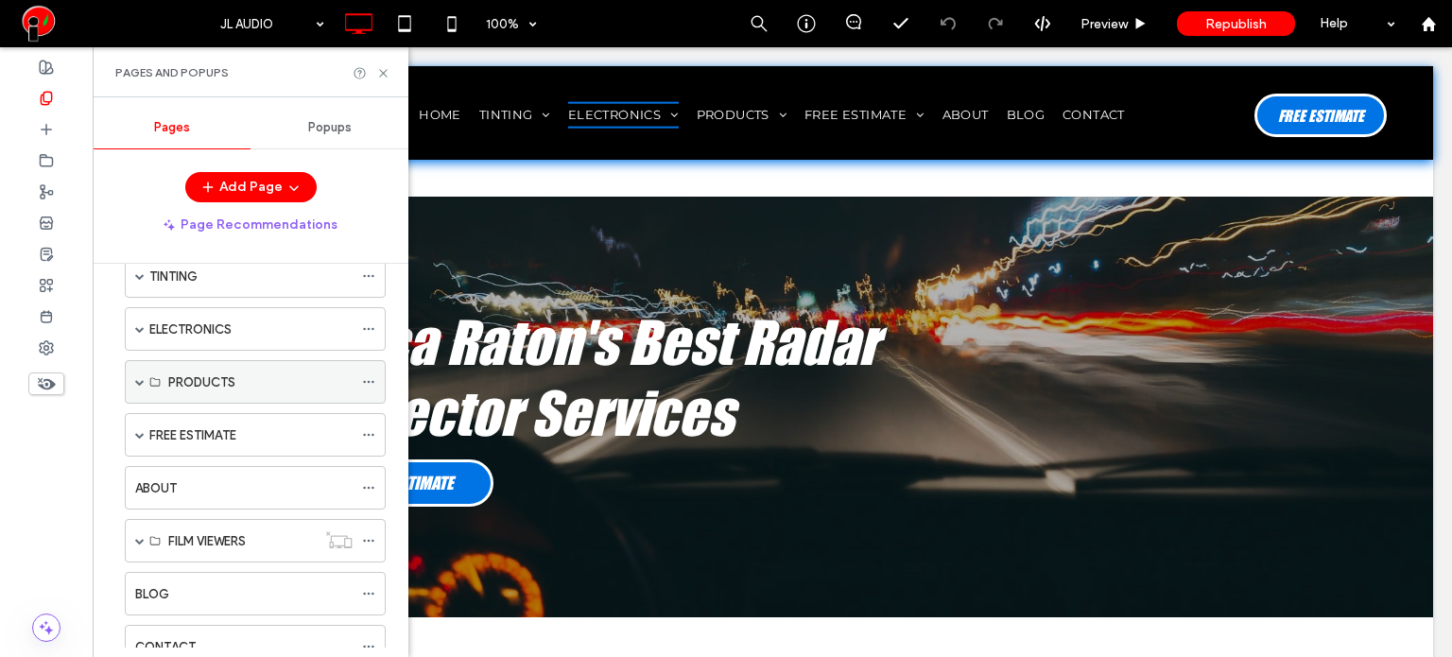
click at [138, 377] on span at bounding box center [139, 381] width 9 height 9
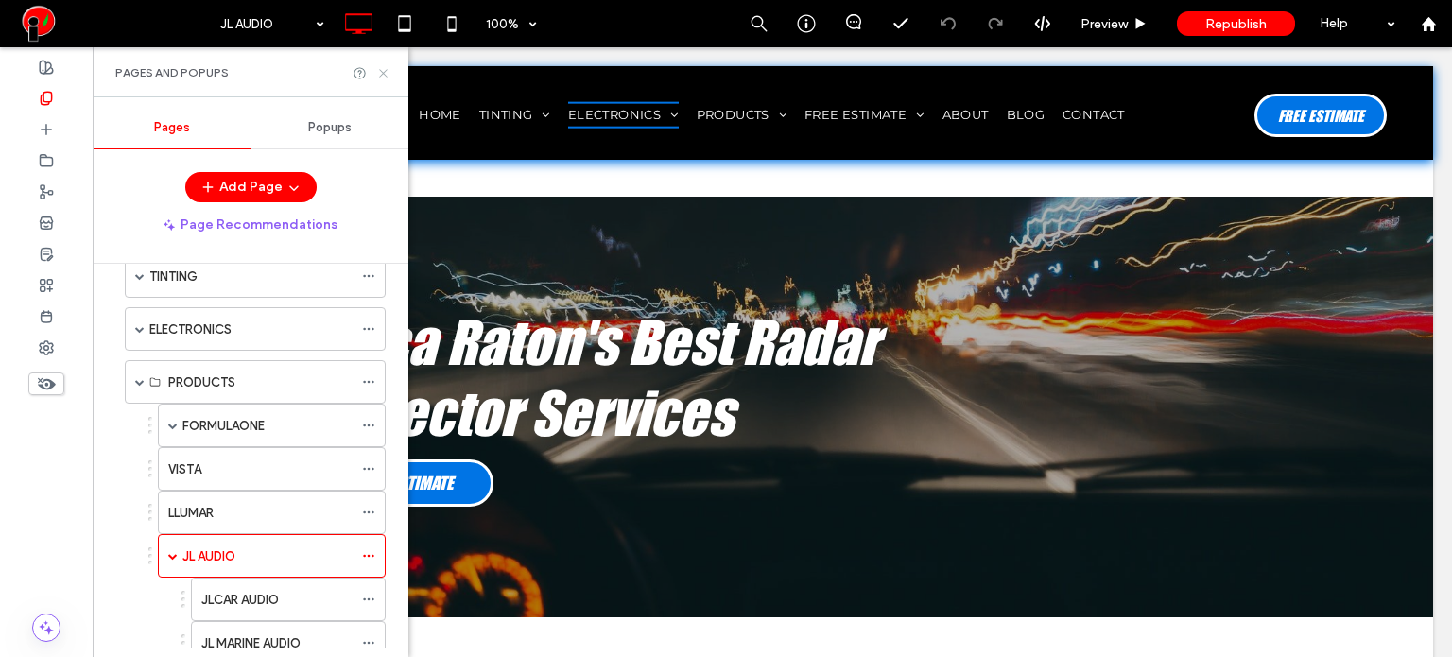
click at [382, 67] on icon at bounding box center [383, 73] width 14 height 14
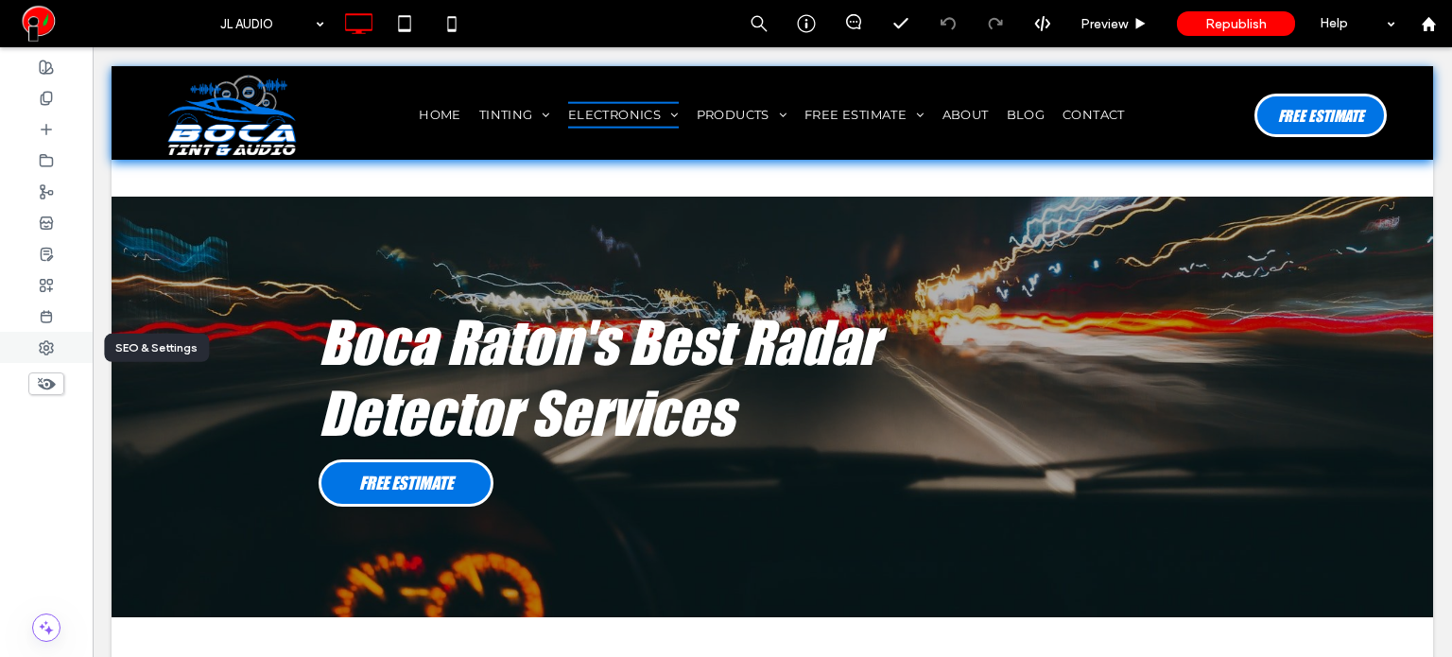
click at [55, 348] on div at bounding box center [46, 347] width 93 height 31
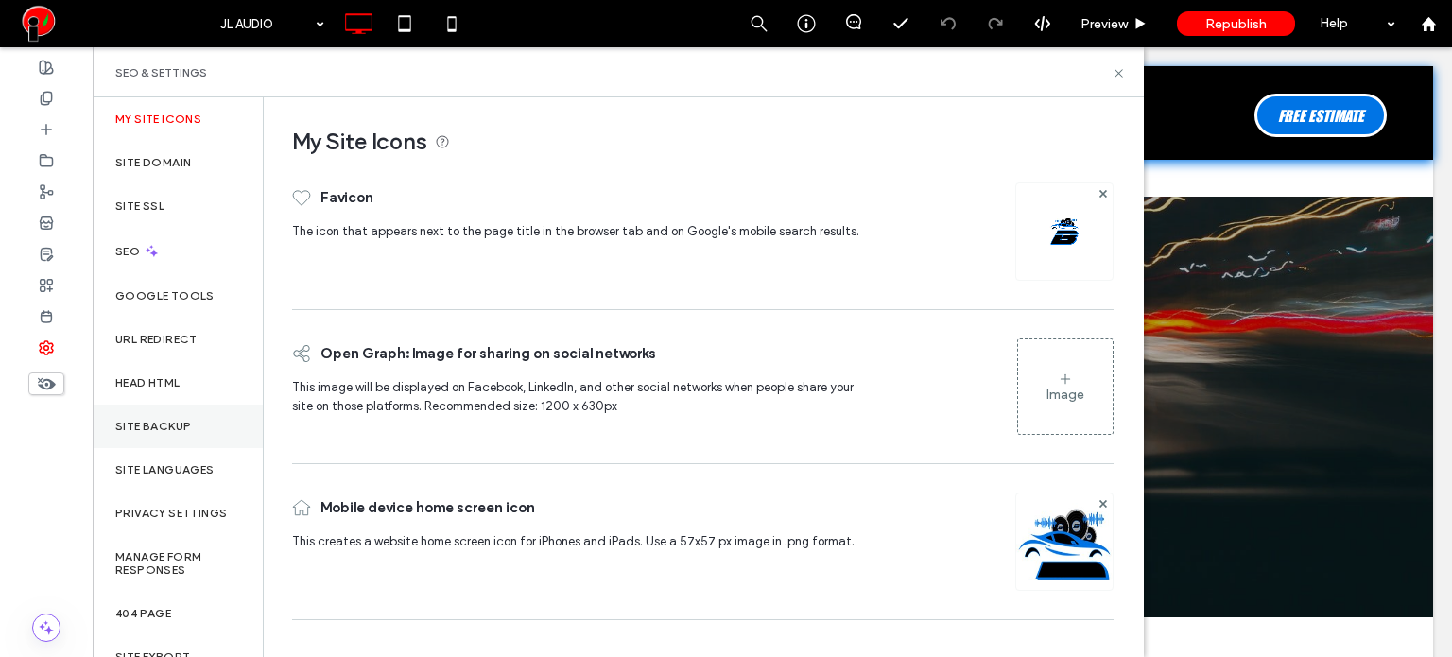
click at [167, 414] on div "Site Backup" at bounding box center [178, 426] width 170 height 43
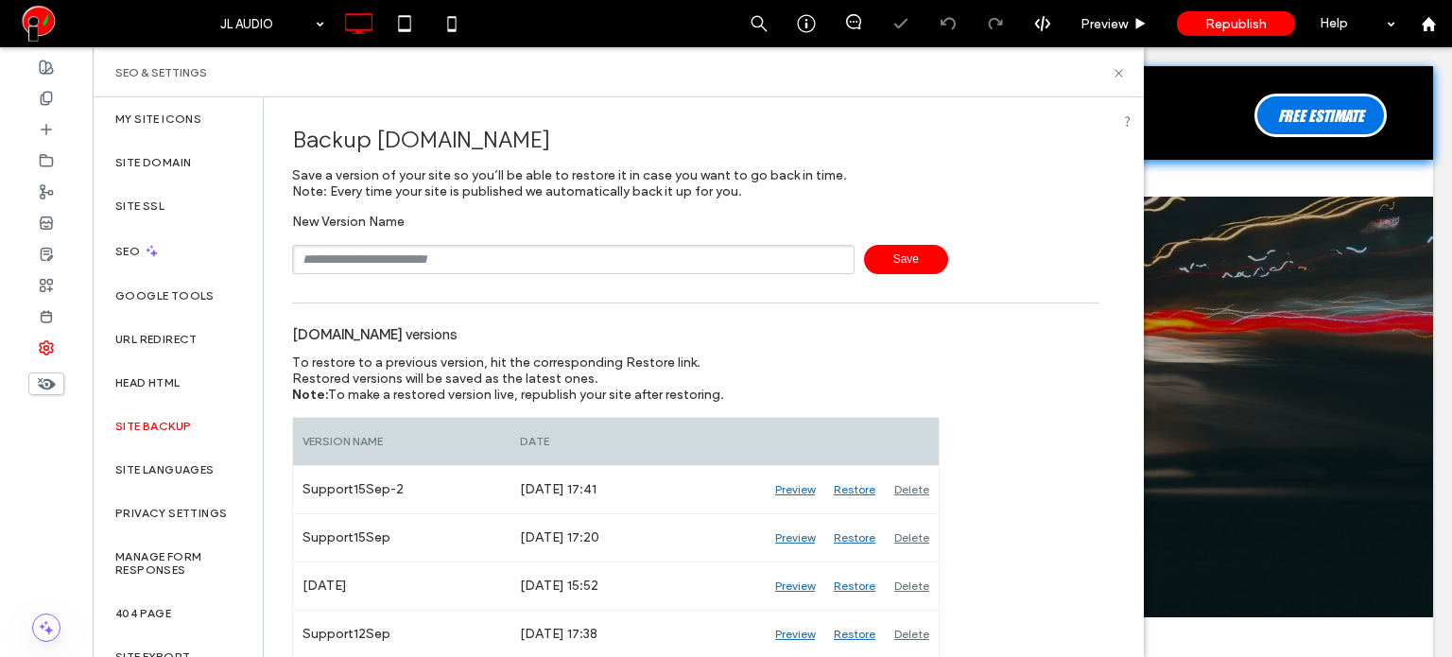
click at [518, 260] on input "text" at bounding box center [573, 259] width 562 height 29
type input "**********"
click at [1120, 75] on use at bounding box center [1118, 73] width 8 height 8
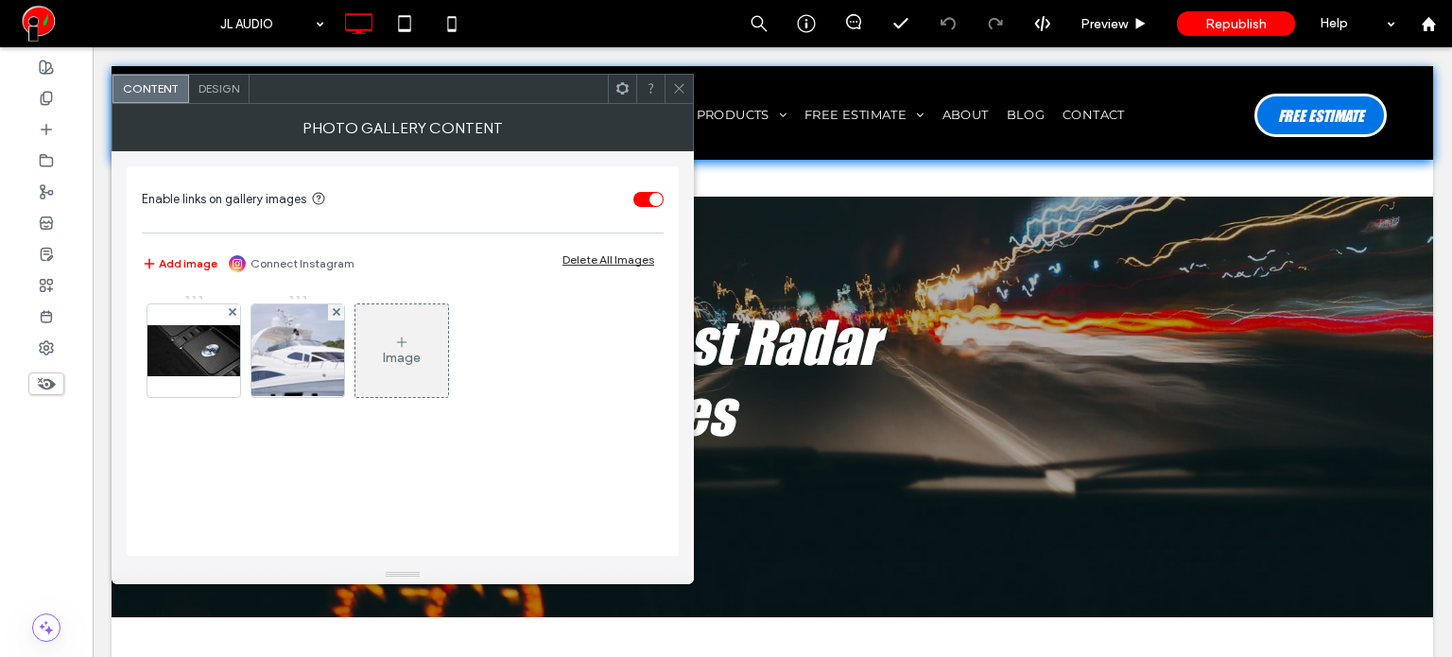
click at [204, 94] on span "Design" at bounding box center [218, 88] width 41 height 14
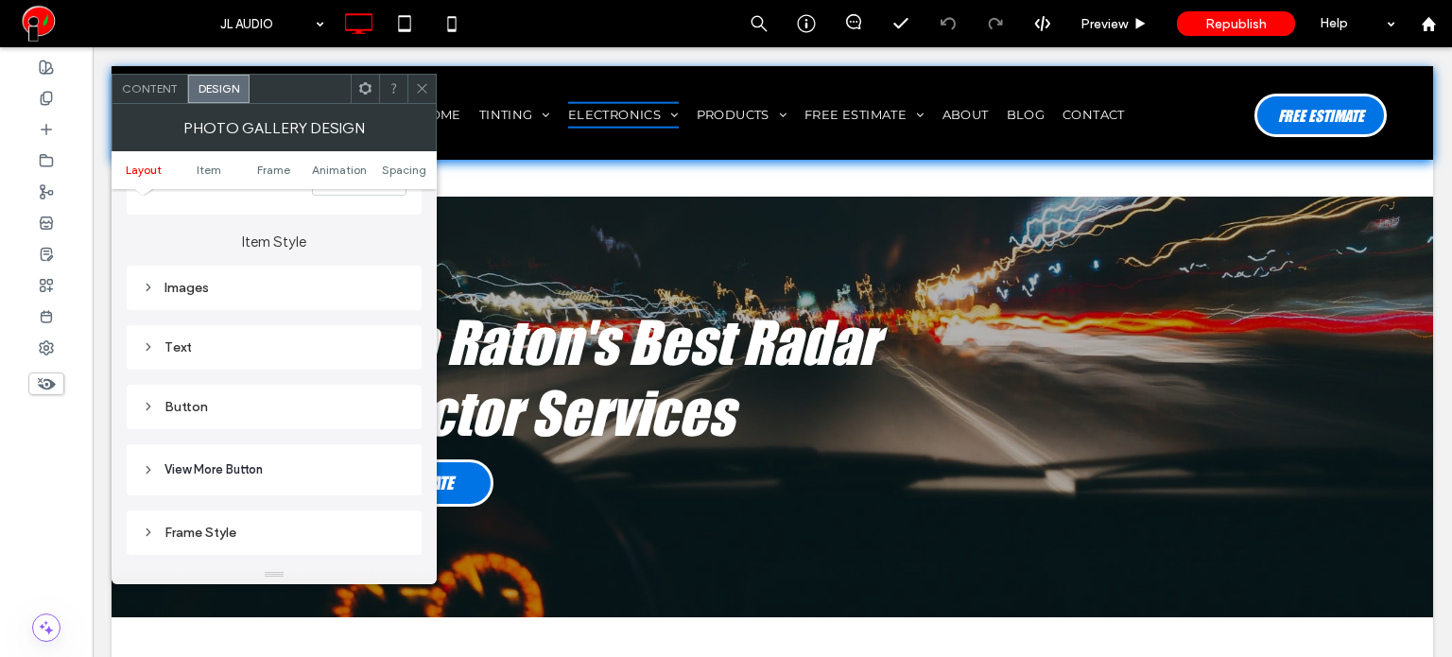
scroll to position [662, 0]
click at [237, 260] on div "Images" at bounding box center [274, 271] width 265 height 26
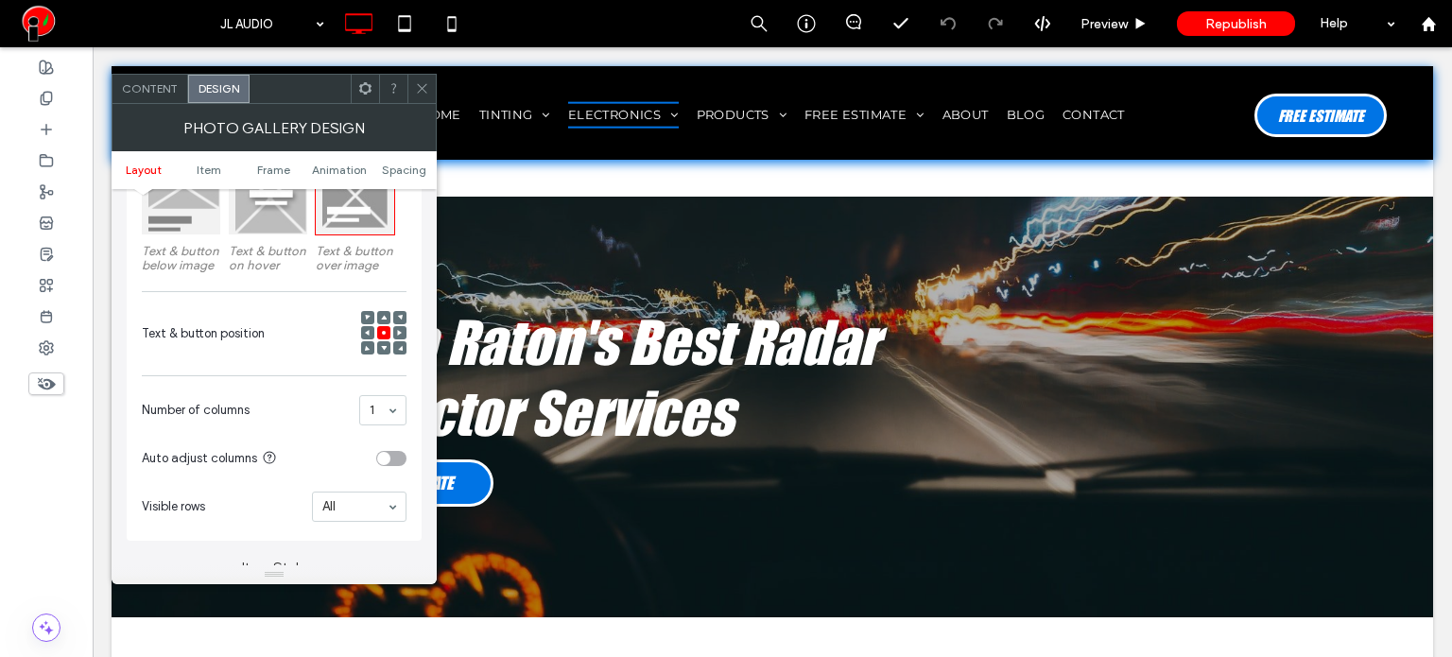
scroll to position [284, 0]
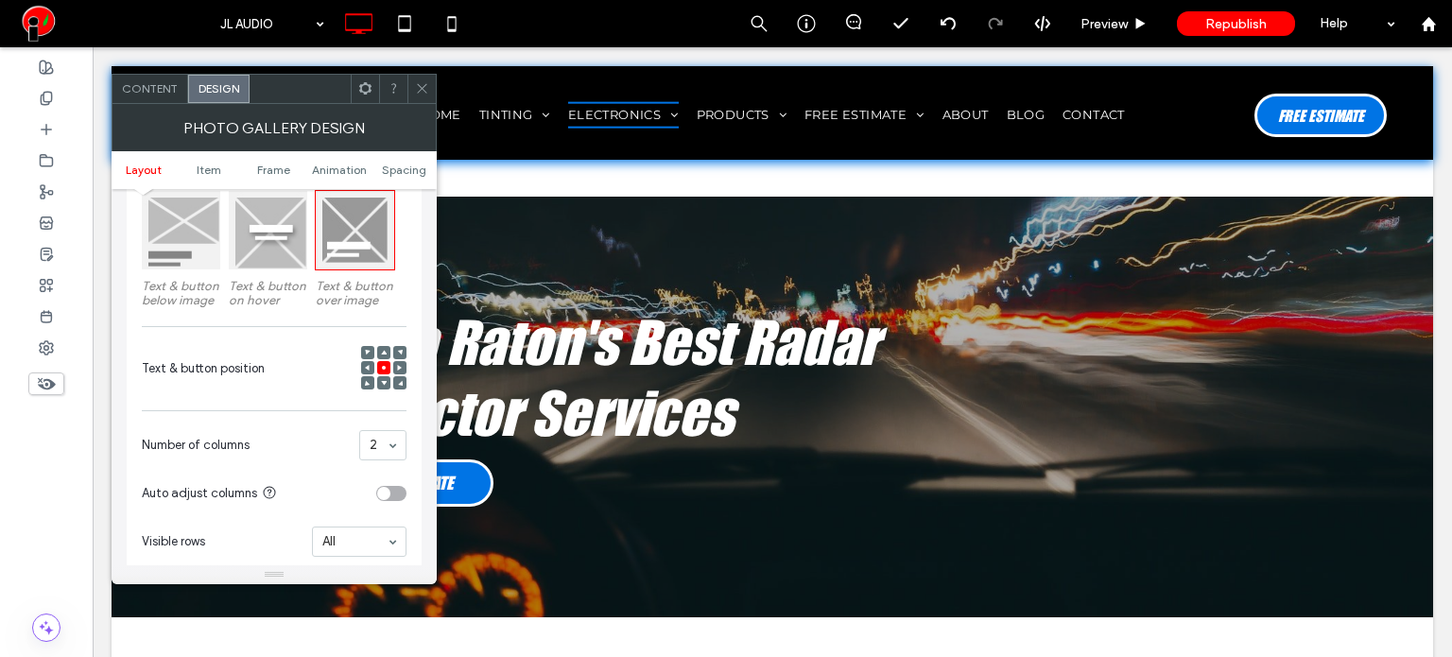
click at [426, 94] on icon at bounding box center [422, 88] width 14 height 14
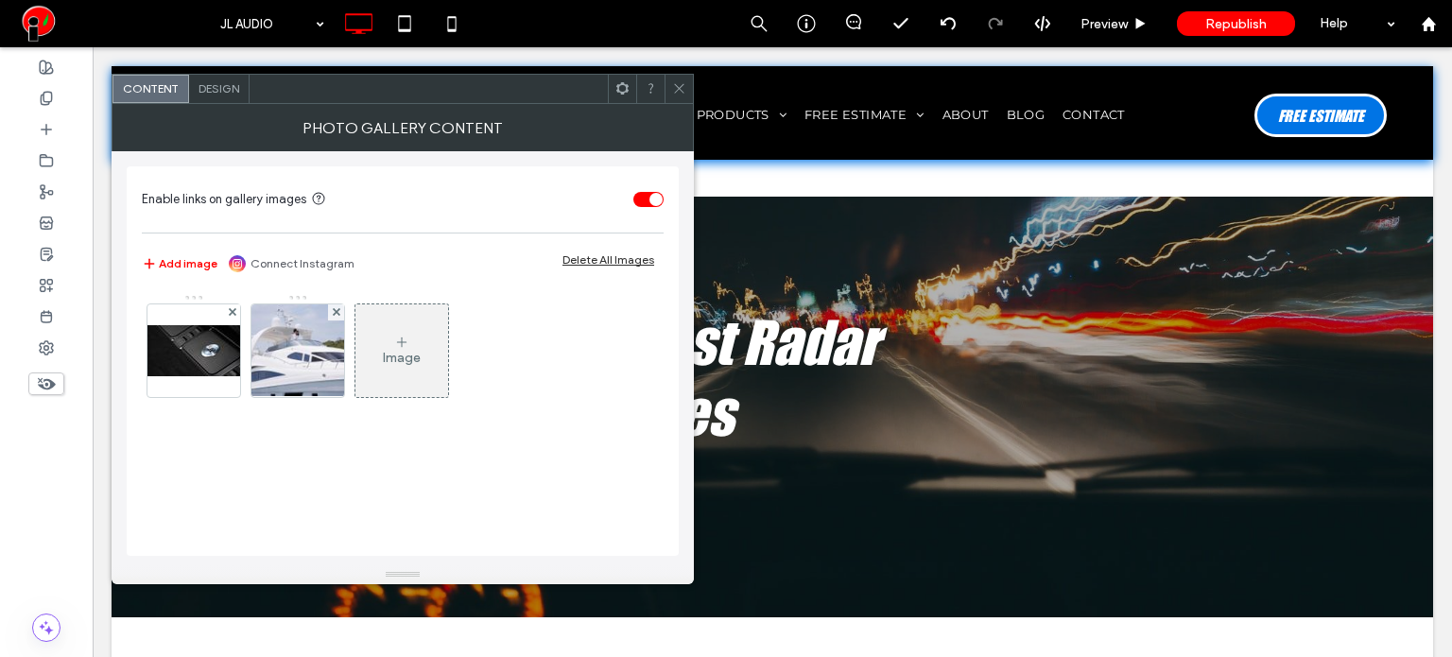
click at [677, 94] on icon at bounding box center [679, 88] width 14 height 14
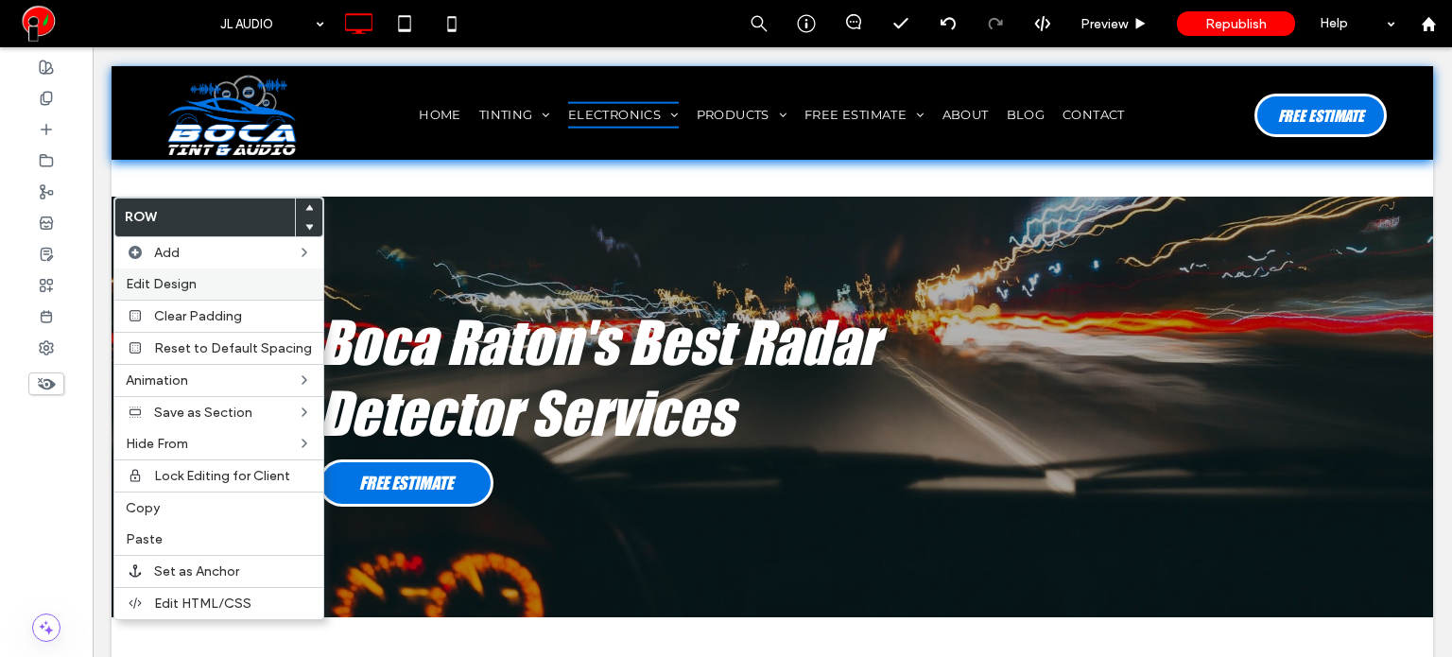
click at [174, 282] on span "Edit Design" at bounding box center [161, 284] width 71 height 16
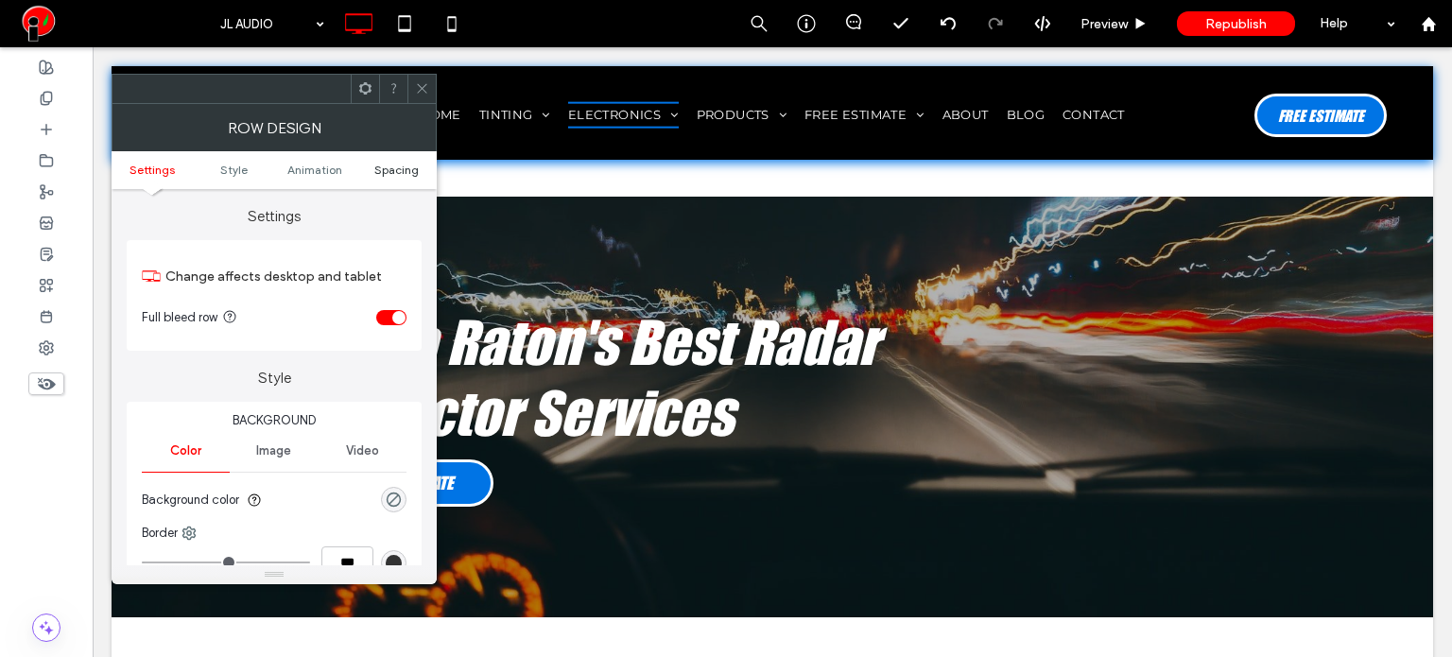
click at [405, 170] on span "Spacing" at bounding box center [396, 170] width 44 height 14
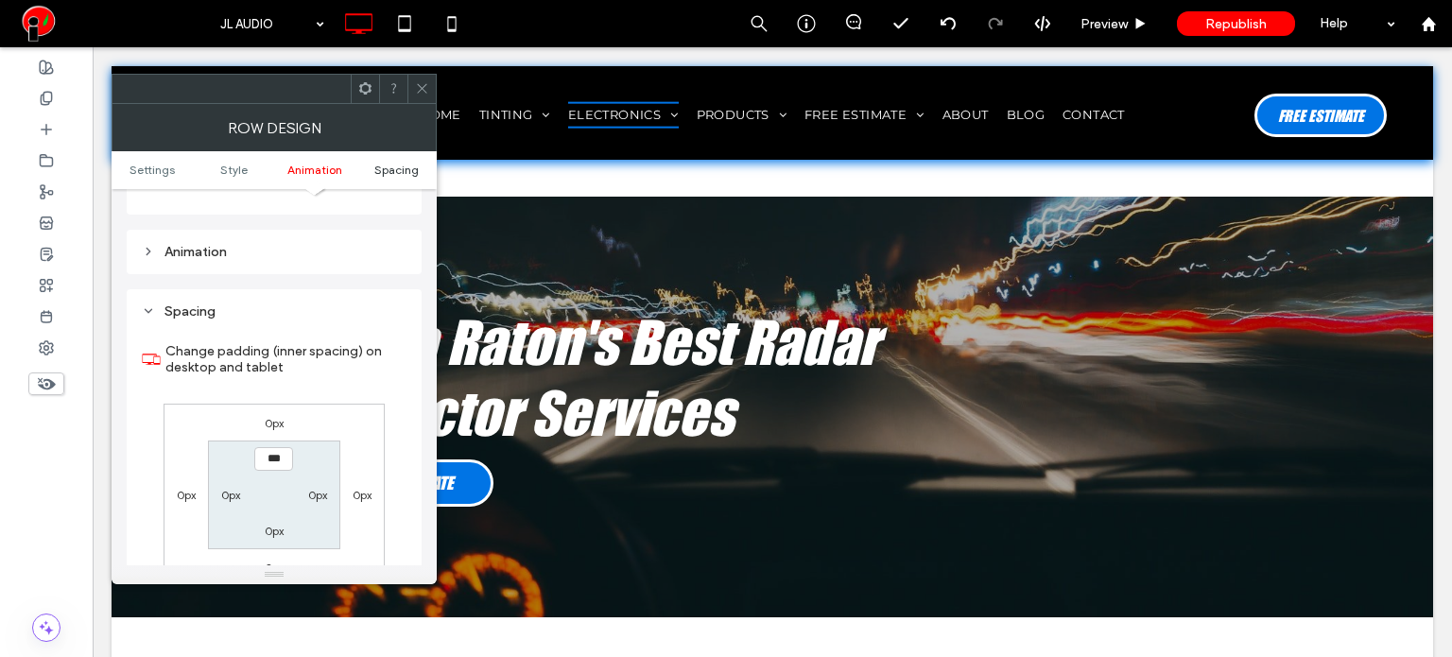
scroll to position [533, 0]
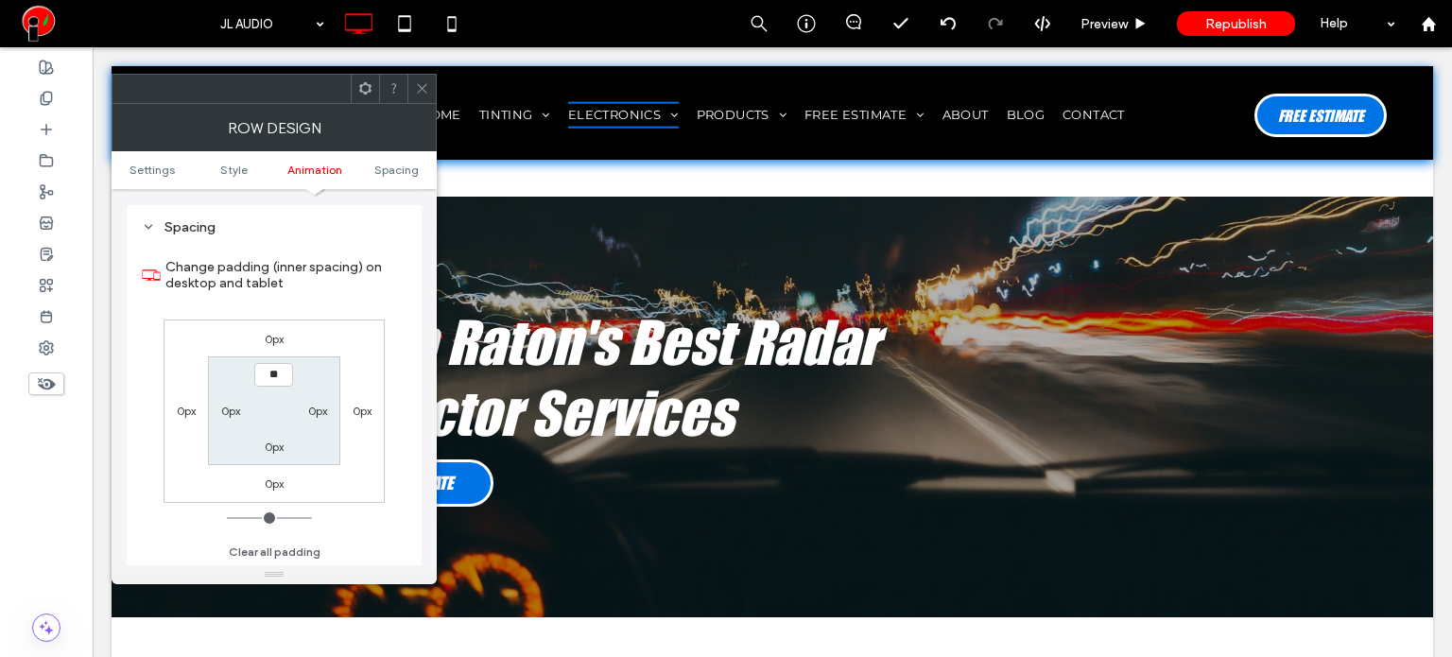
type input "****"
type input "**"
click at [270, 378] on input "****" at bounding box center [273, 375] width 39 height 24
type input "***"
type input "*"
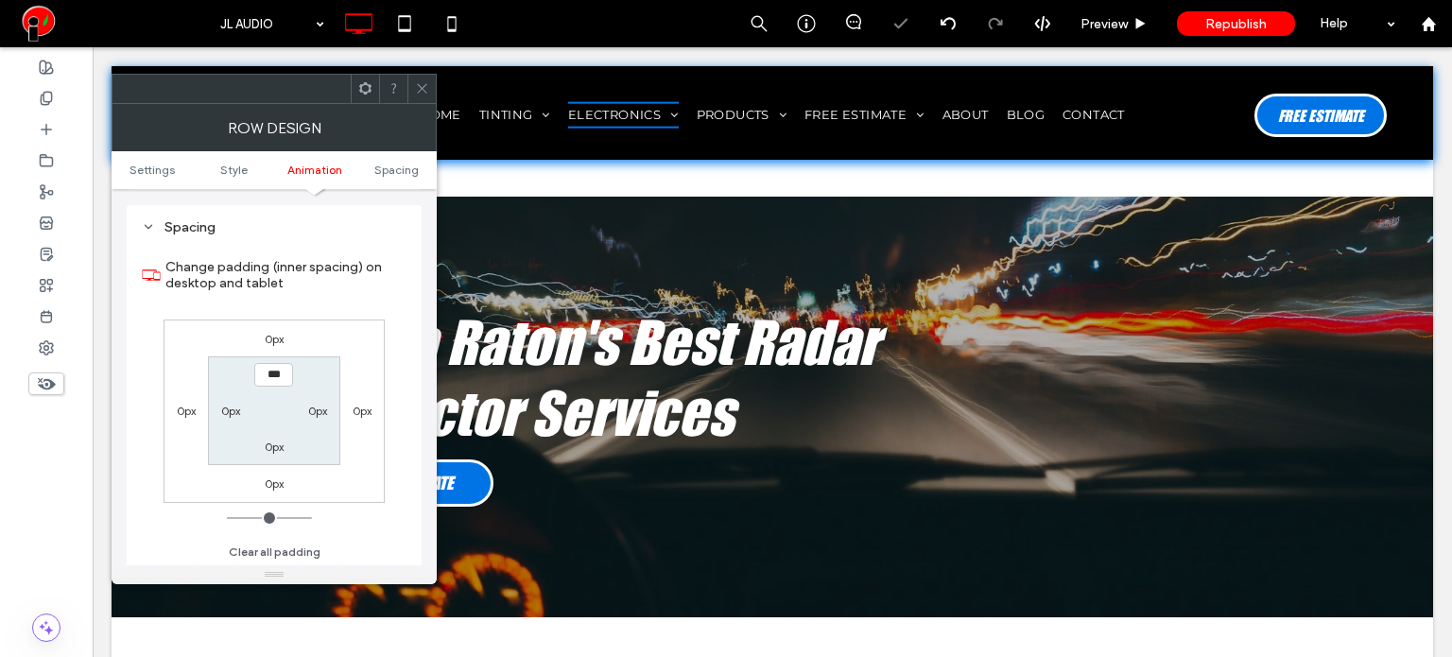
click at [416, 81] on icon at bounding box center [422, 88] width 14 height 14
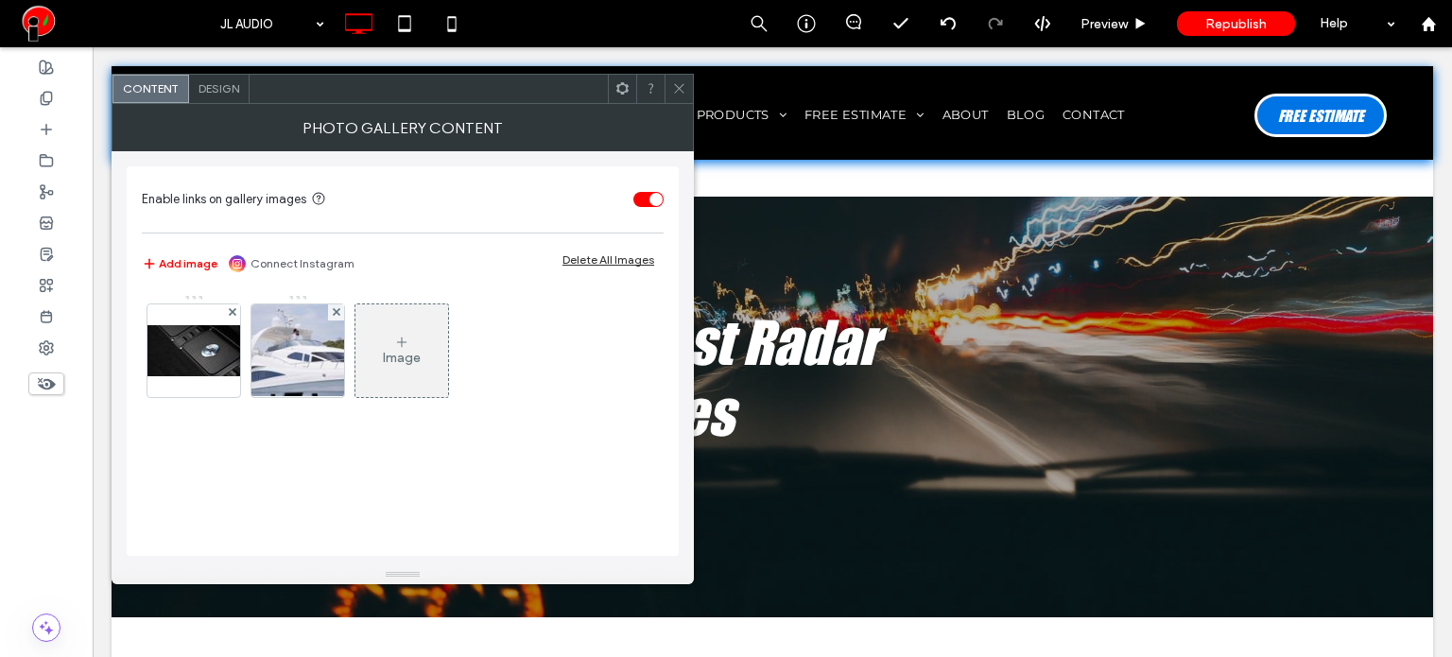
click at [680, 97] on span at bounding box center [679, 89] width 14 height 28
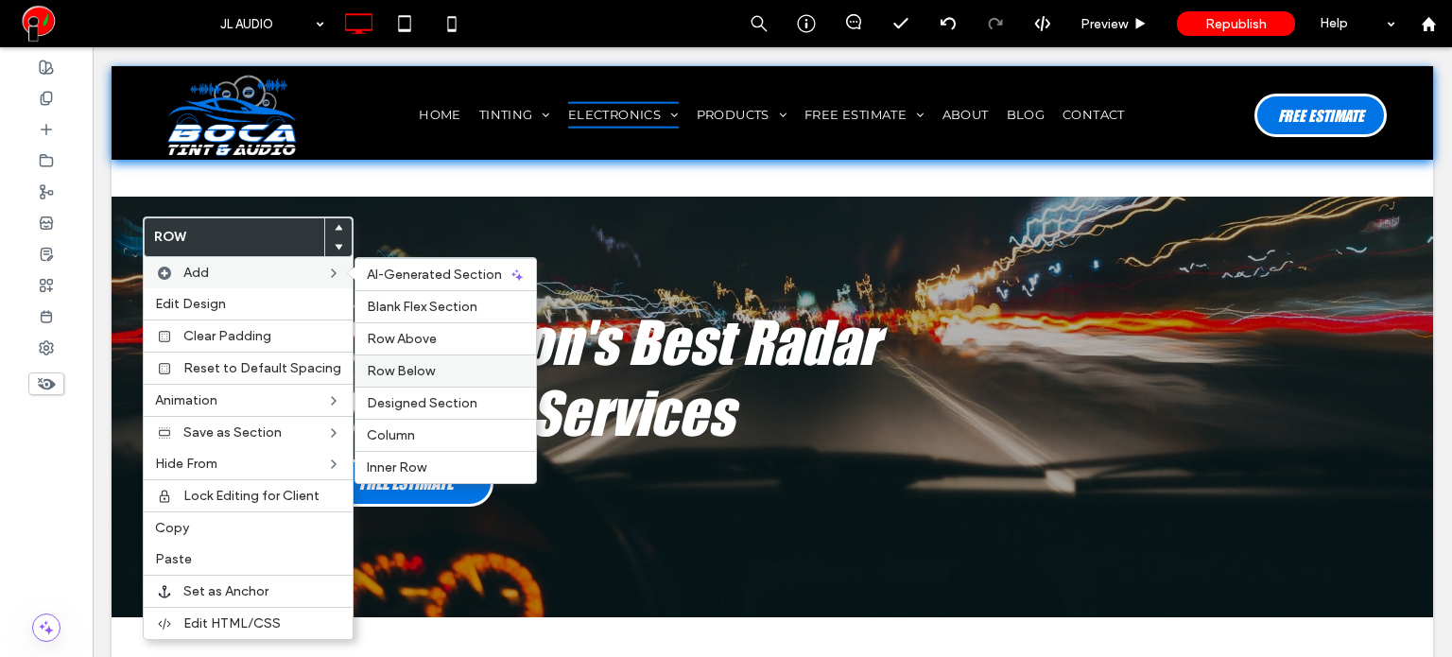
click at [422, 369] on span "Row Below" at bounding box center [401, 371] width 68 height 16
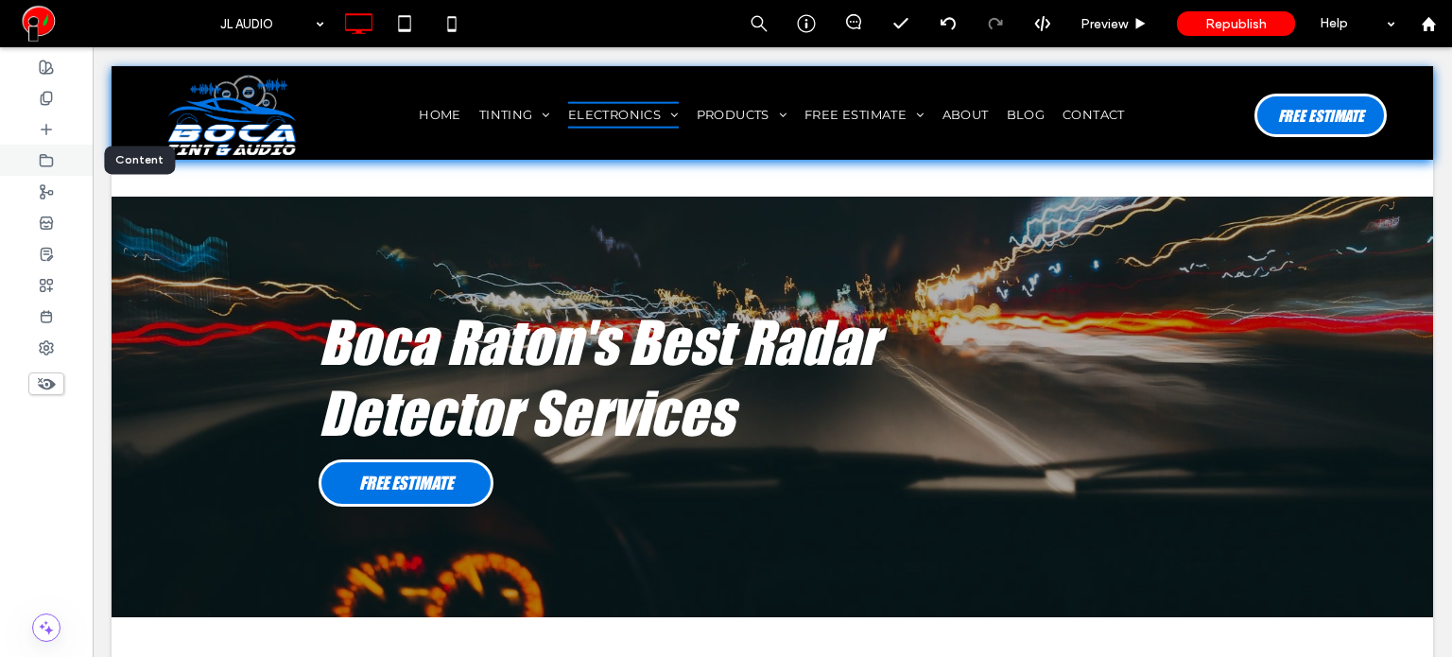
click at [65, 150] on div at bounding box center [46, 160] width 93 height 31
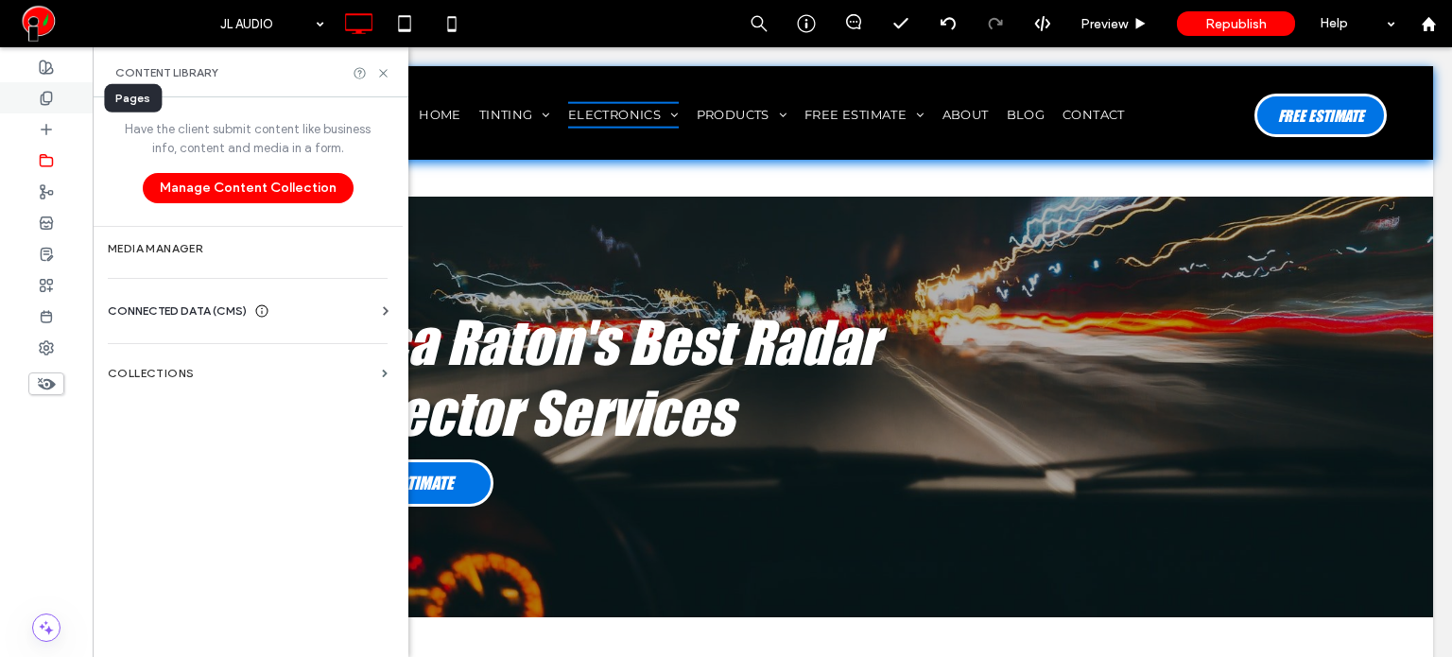
click at [39, 94] on icon at bounding box center [46, 98] width 15 height 15
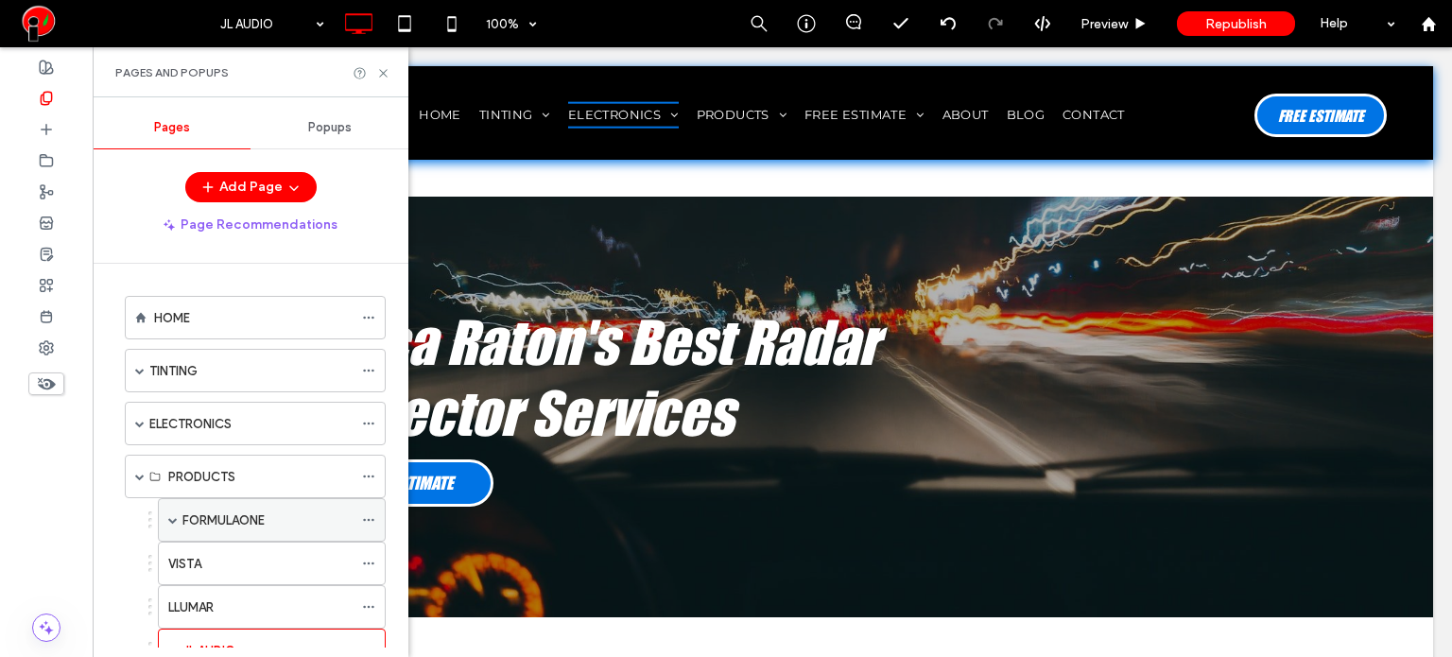
click at [234, 529] on div "FORMULAONE" at bounding box center [267, 520] width 170 height 42
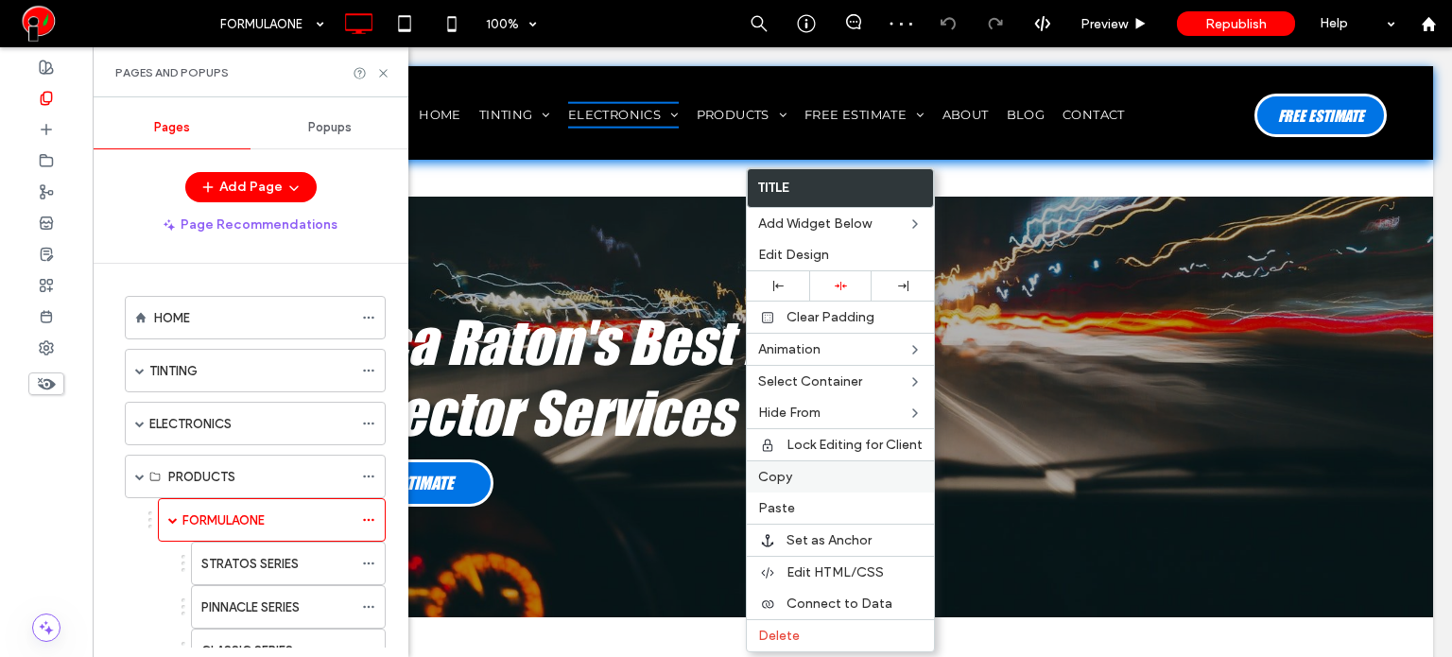
click at [792, 476] on label "Copy" at bounding box center [840, 477] width 164 height 16
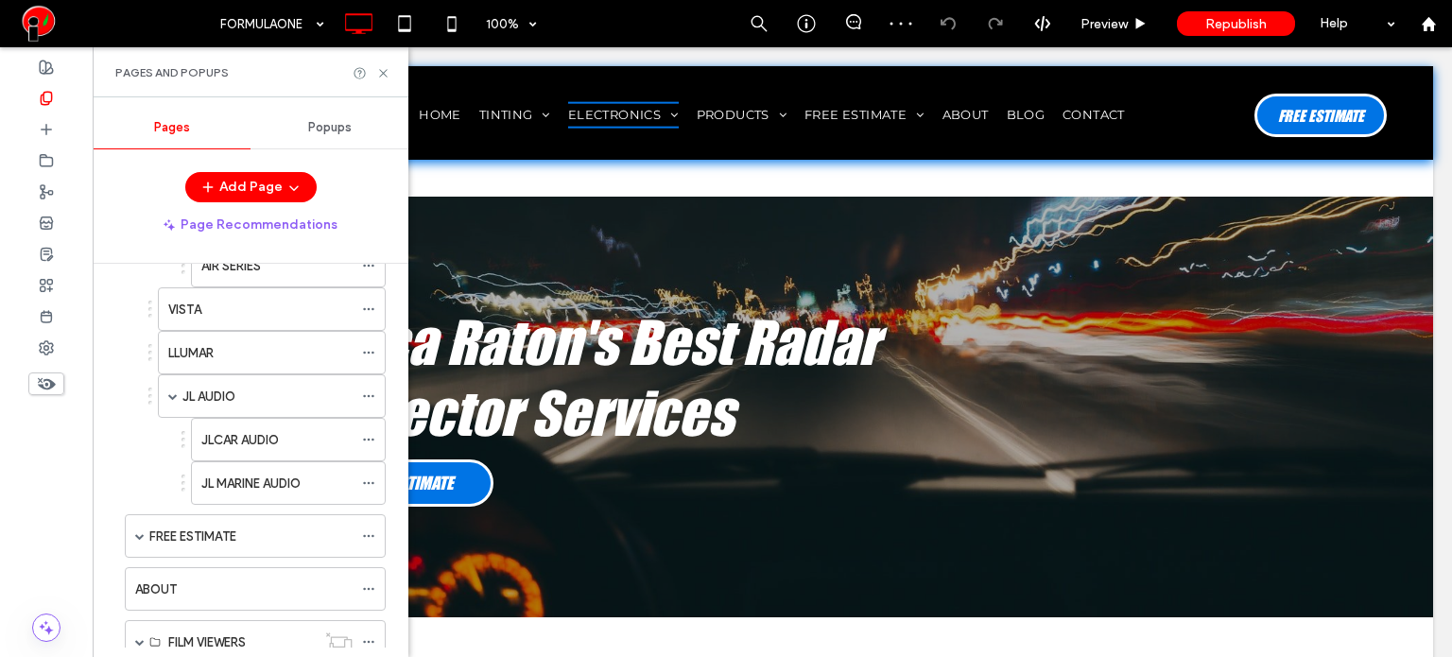
scroll to position [473, 0]
click at [253, 386] on div "JL AUDIO" at bounding box center [267, 396] width 170 height 20
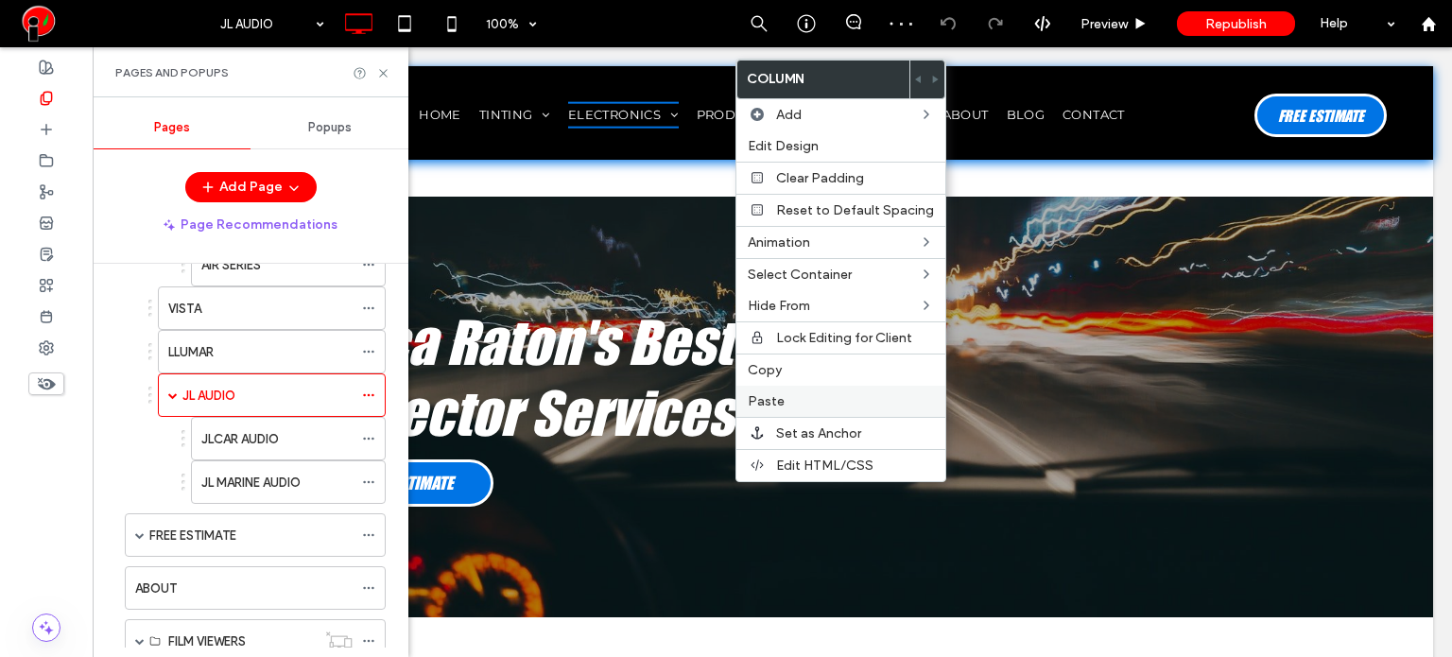
click at [786, 388] on div "Paste" at bounding box center [840, 401] width 209 height 31
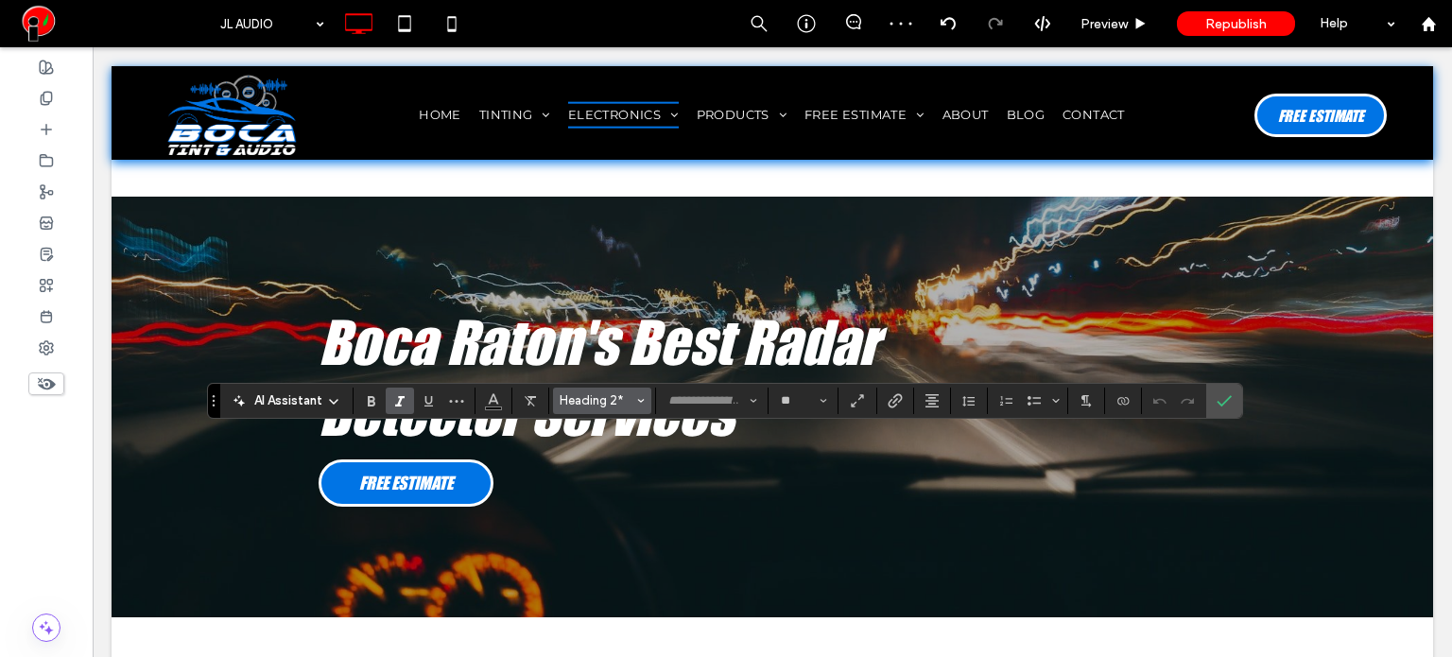
click at [640, 398] on icon "Styles" at bounding box center [641, 401] width 8 height 8
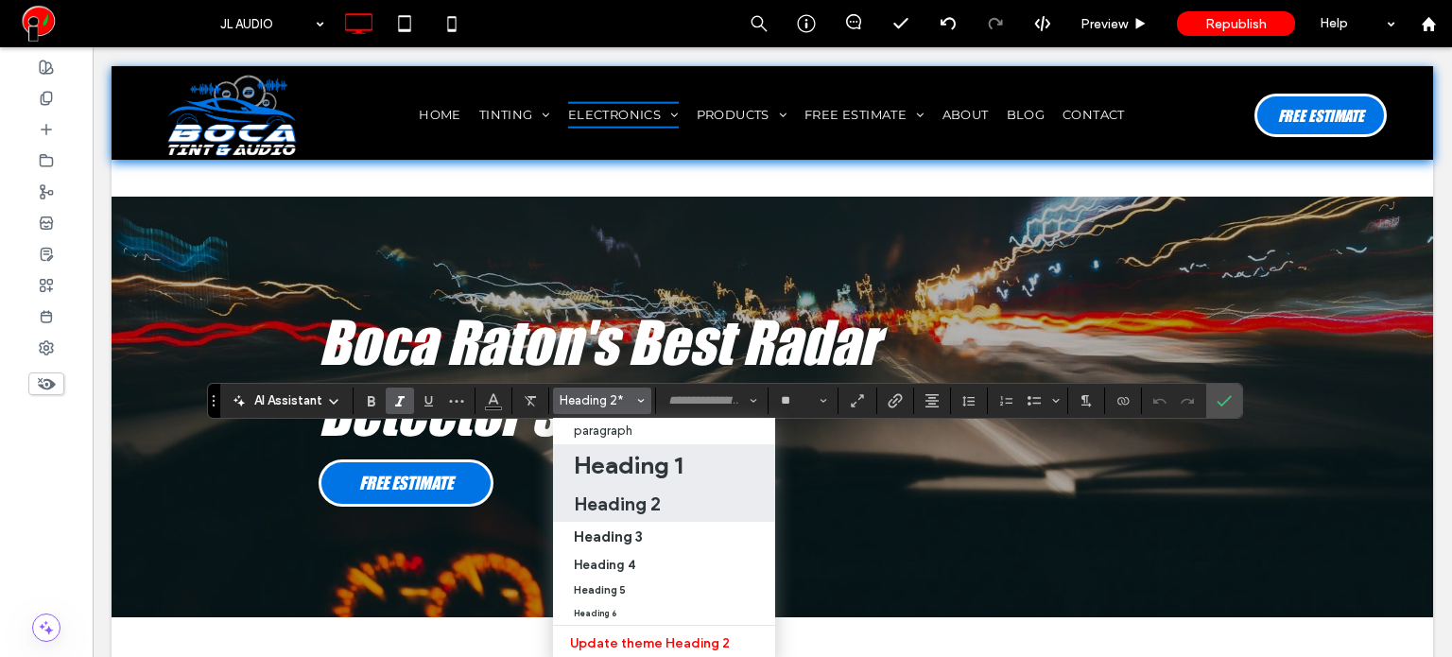
click at [624, 468] on h1 "Heading 1" at bounding box center [628, 465] width 109 height 30
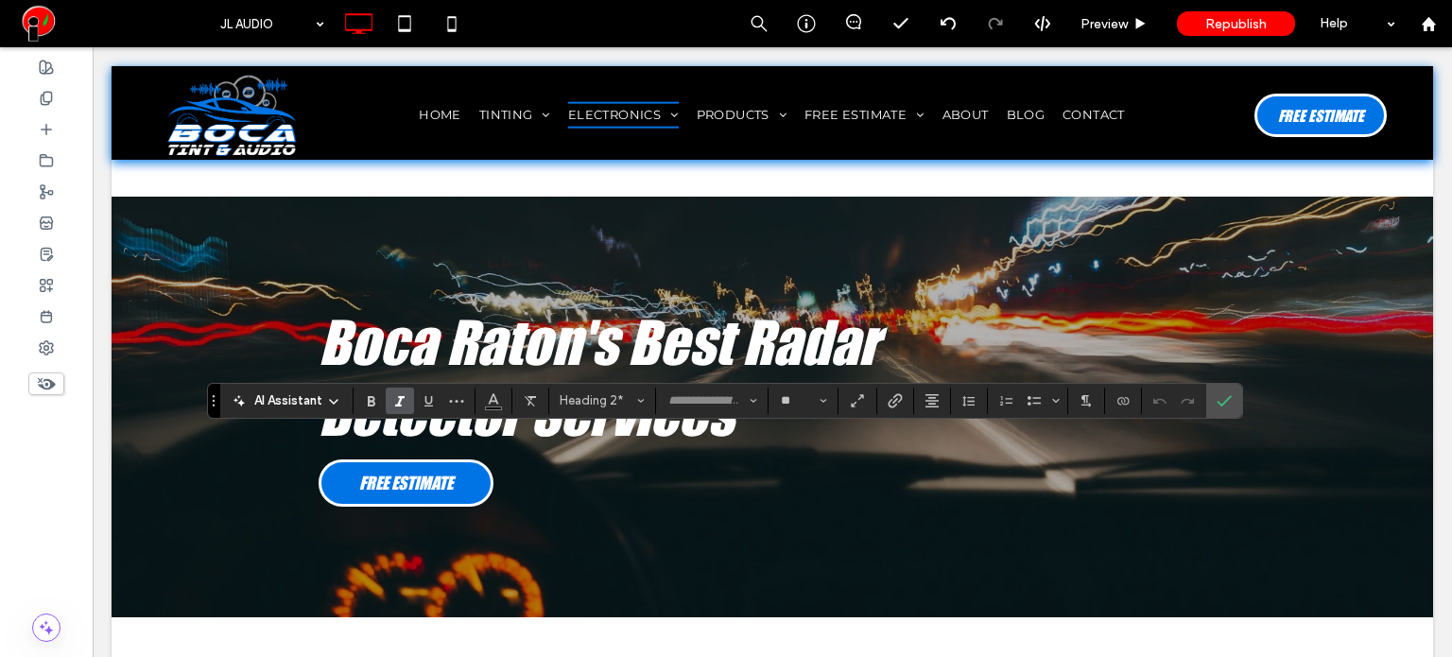
type input "**"
click at [797, 398] on input "**" at bounding box center [797, 400] width 37 height 15
type input "**"
click at [924, 407] on icon "Alignment" at bounding box center [931, 400] width 15 height 15
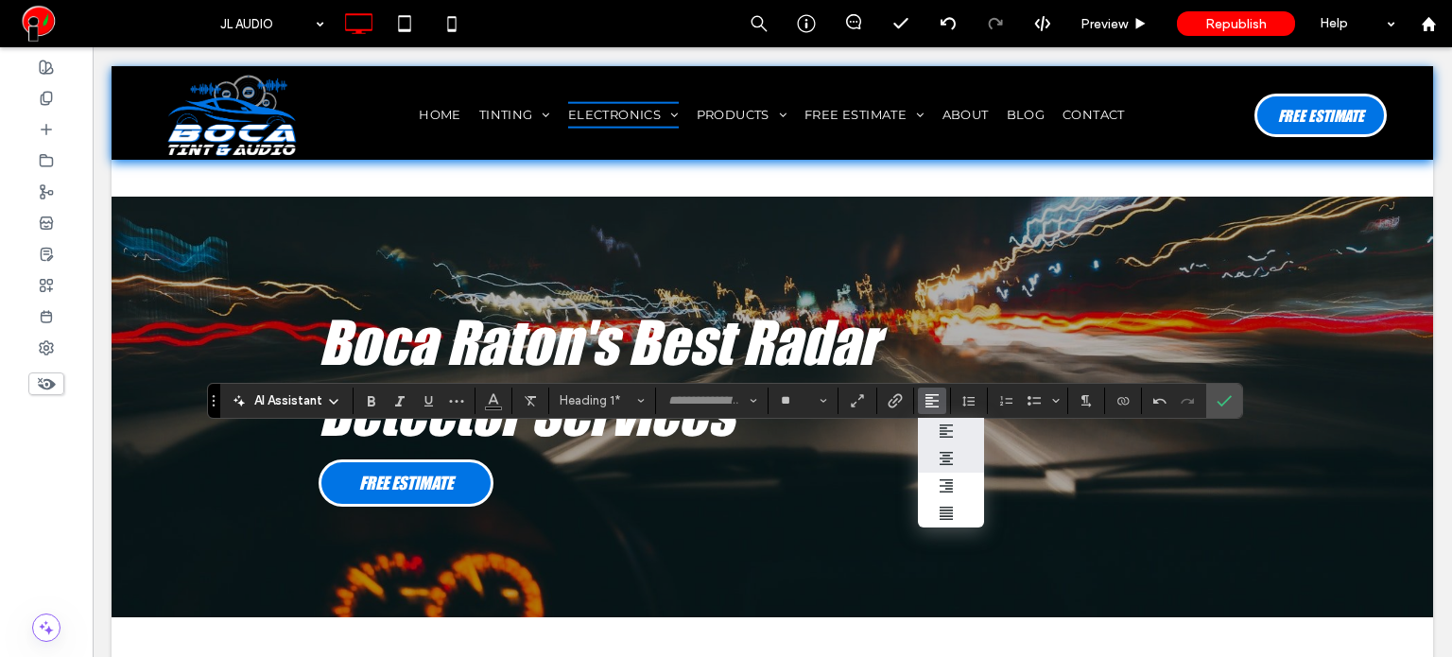
click at [945, 456] on icon "ui.textEditor.alignment.center" at bounding box center [945, 458] width 15 height 15
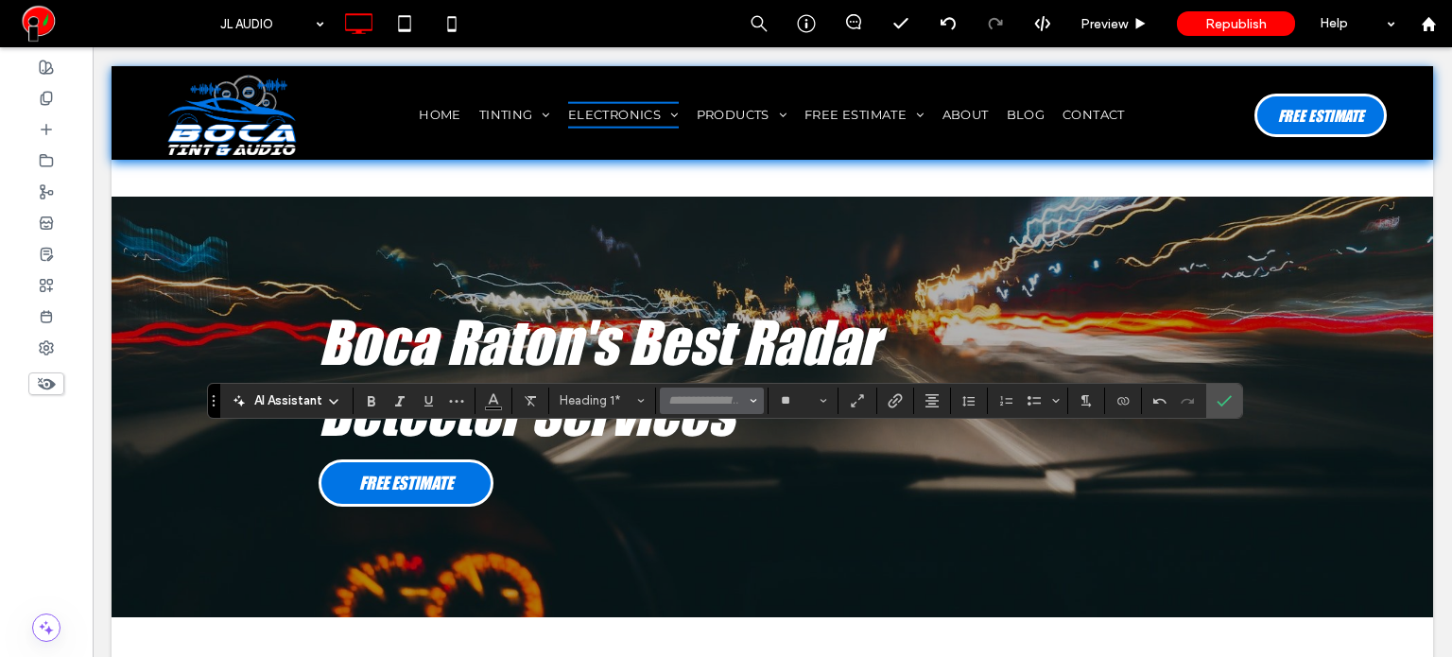
type input "**********"
type input "**"
click at [445, 398] on button "More" at bounding box center [456, 400] width 28 height 26
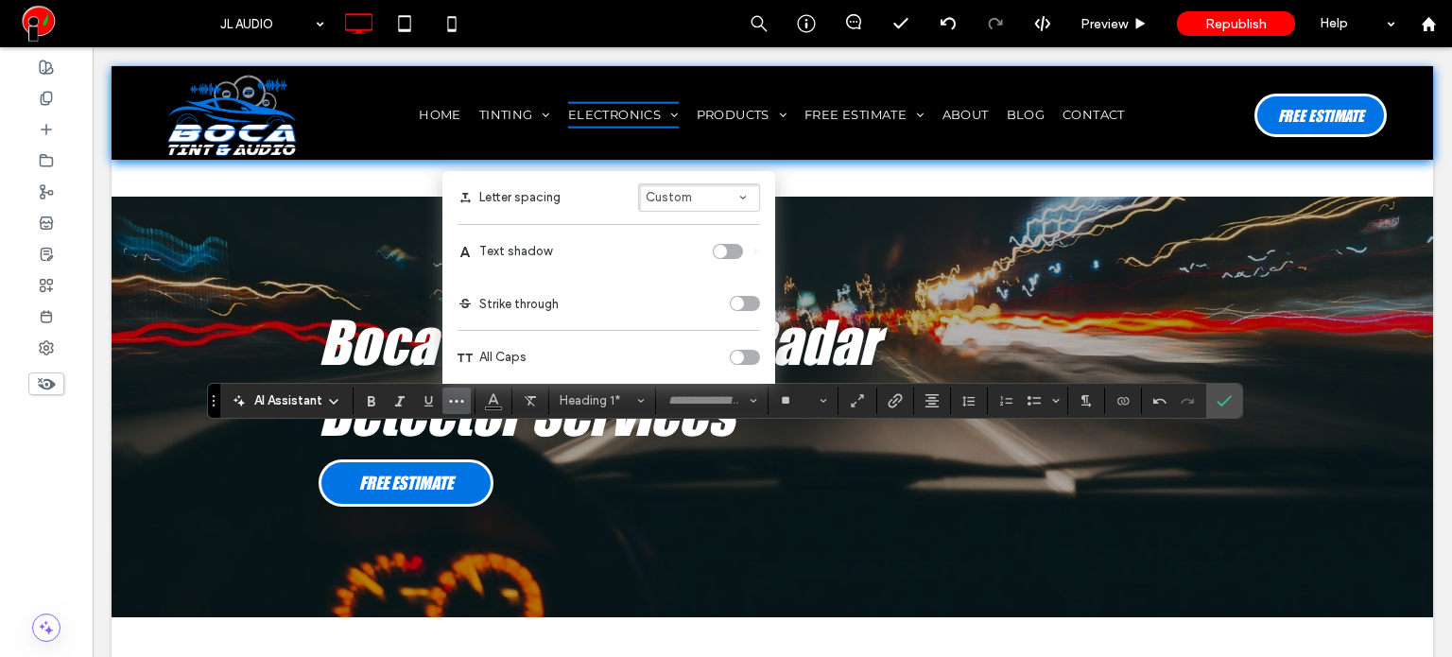
click at [744, 354] on div "toggle" at bounding box center [745, 357] width 30 height 15
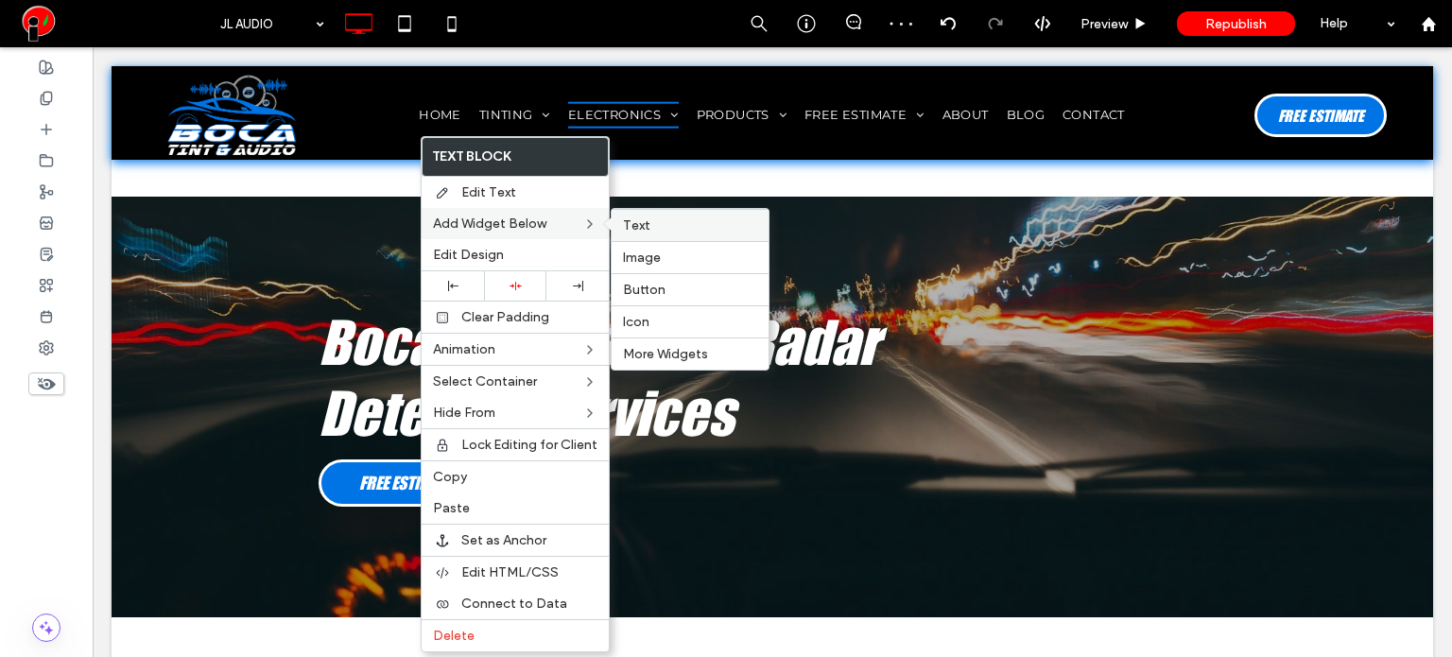
click at [633, 226] on span "Text" at bounding box center [636, 225] width 27 height 16
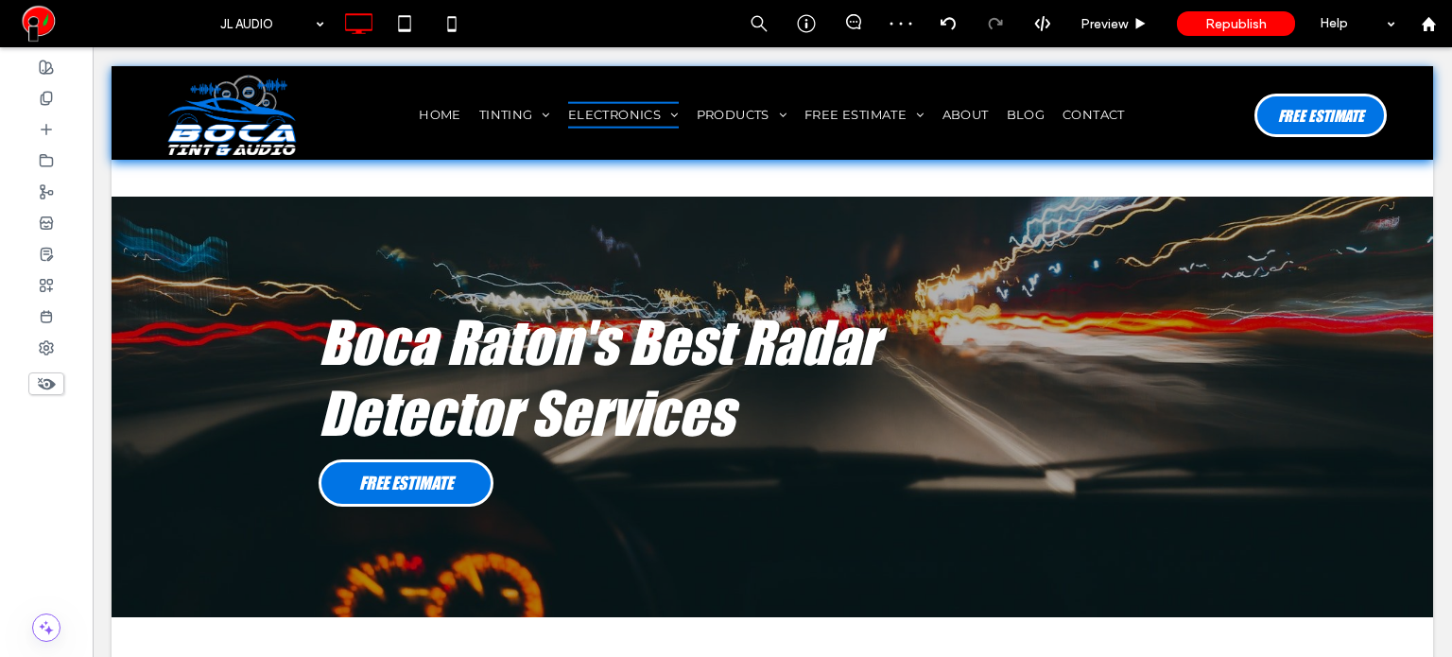
type input "**********"
type input "**"
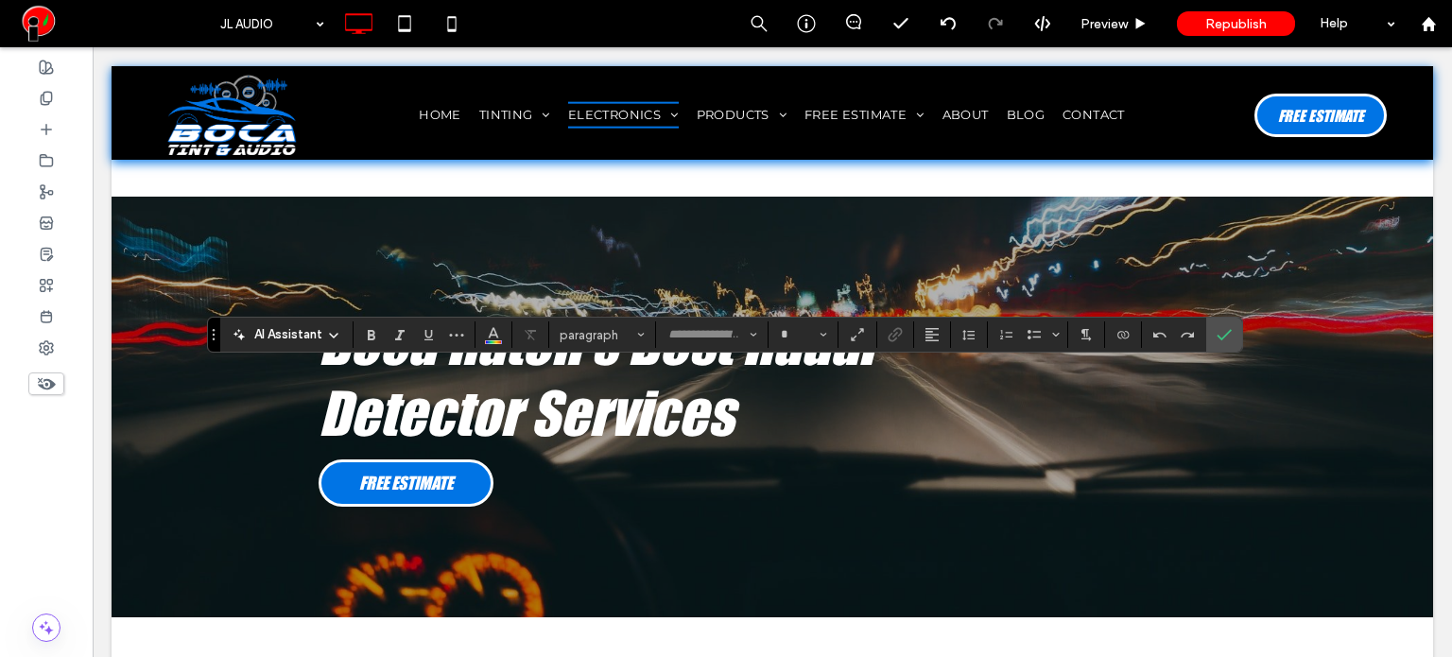
type input "**********"
type input "**"
click at [941, 338] on button "Alignment" at bounding box center [932, 334] width 28 height 26
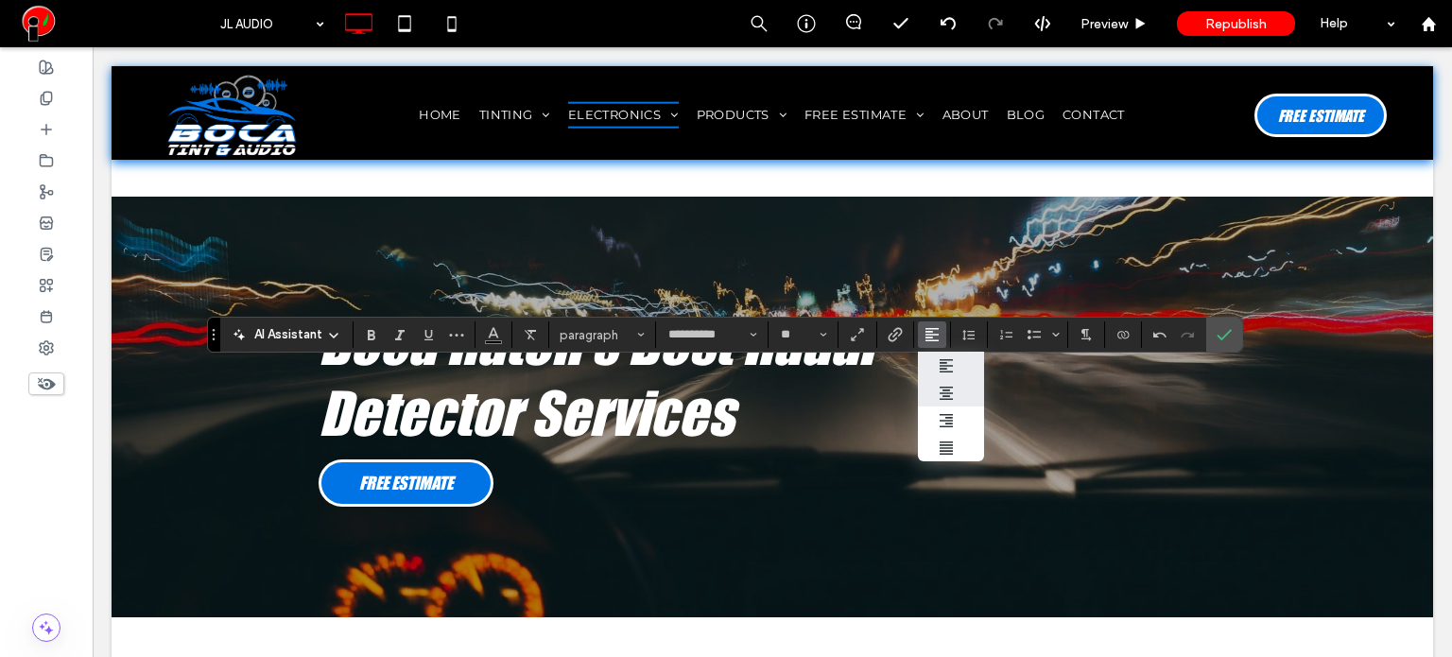
click at [945, 397] on icon "ui.textEditor.alignment.center" at bounding box center [945, 393] width 15 height 15
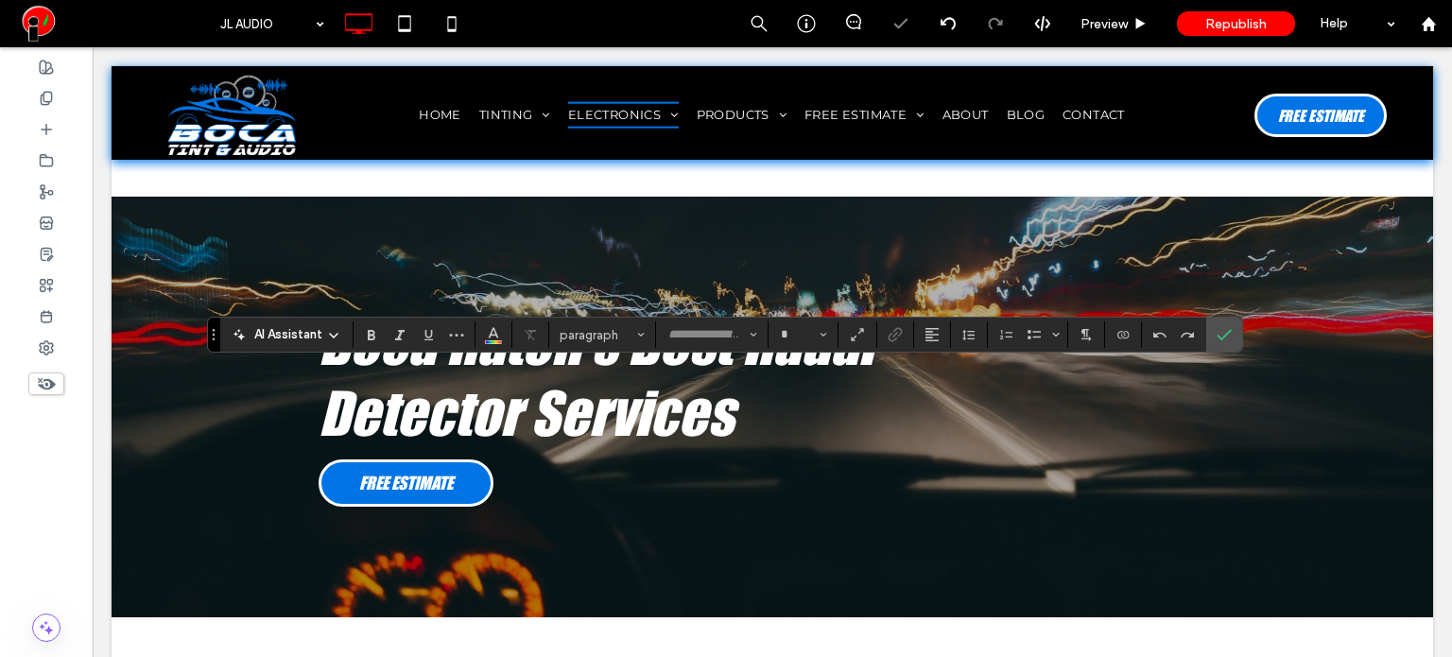
type input "**********"
type input "**"
click at [924, 337] on icon "Alignment" at bounding box center [931, 334] width 15 height 15
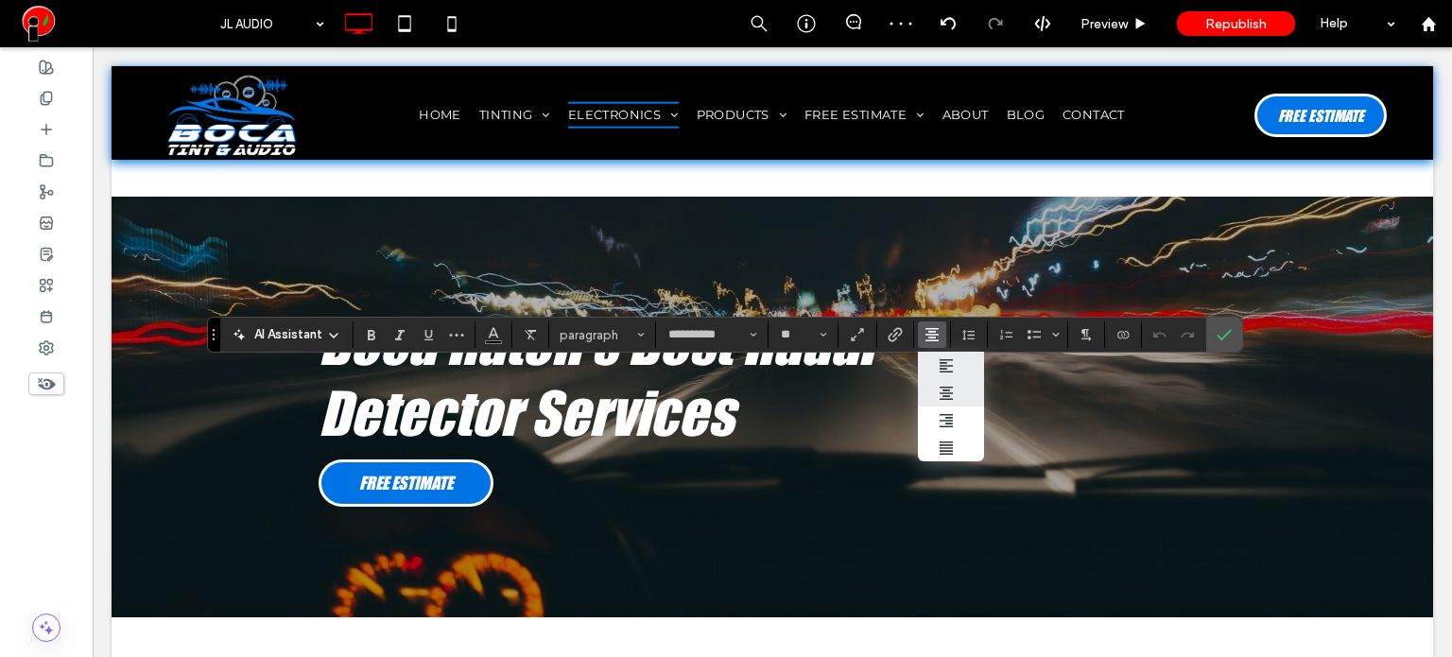
click at [945, 371] on use "ui.textEditor.alignment.left" at bounding box center [945, 365] width 13 height 13
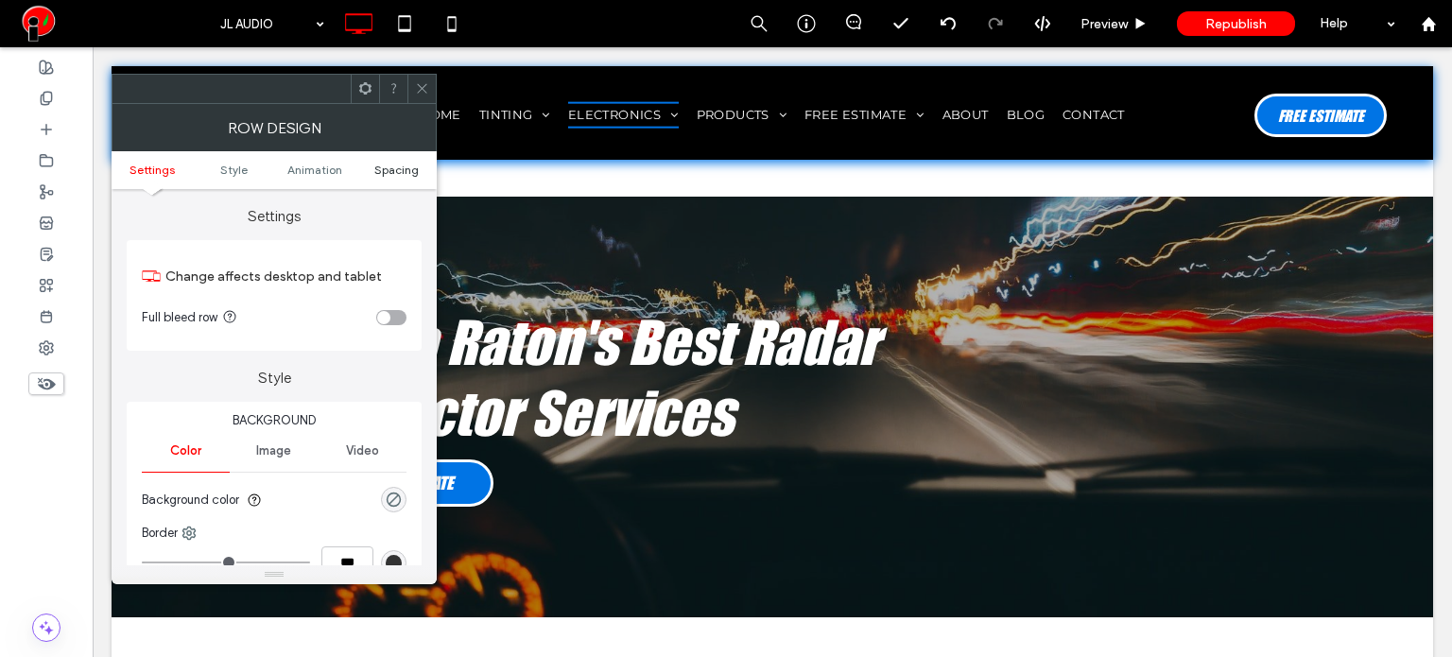
click at [405, 169] on span "Spacing" at bounding box center [396, 170] width 44 height 14
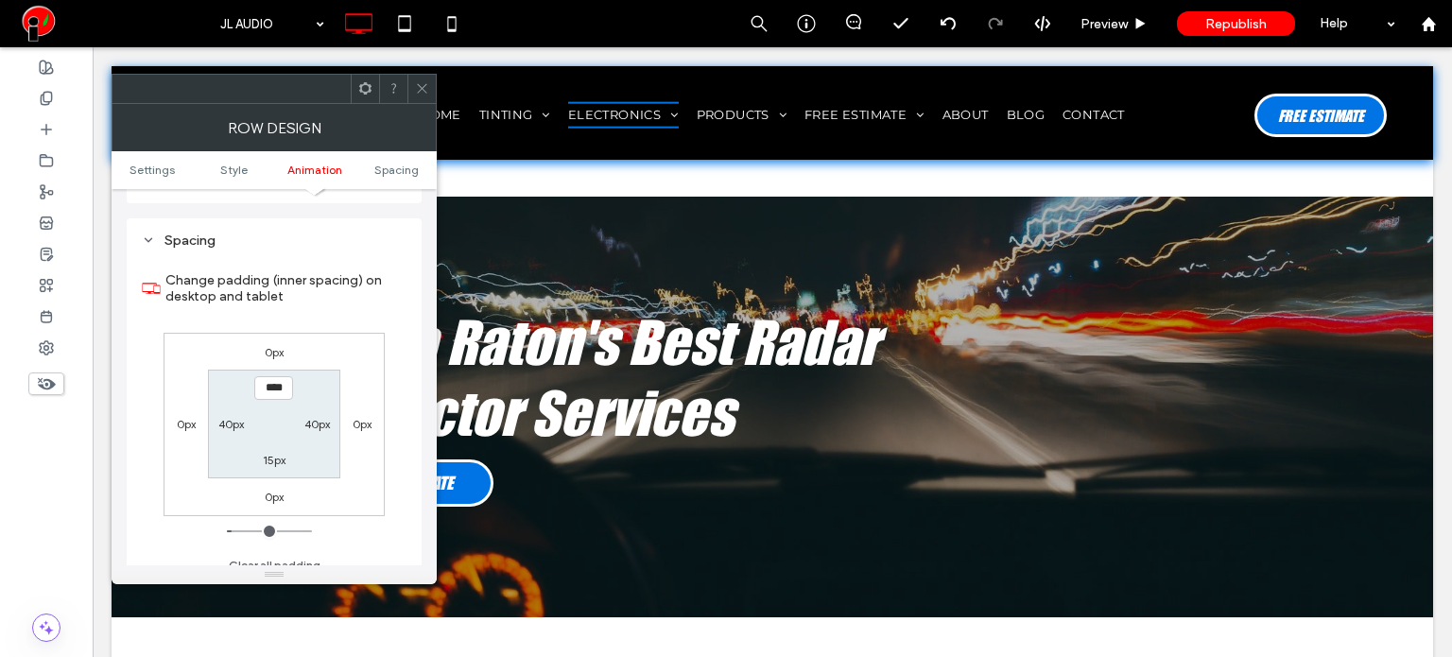
scroll to position [533, 0]
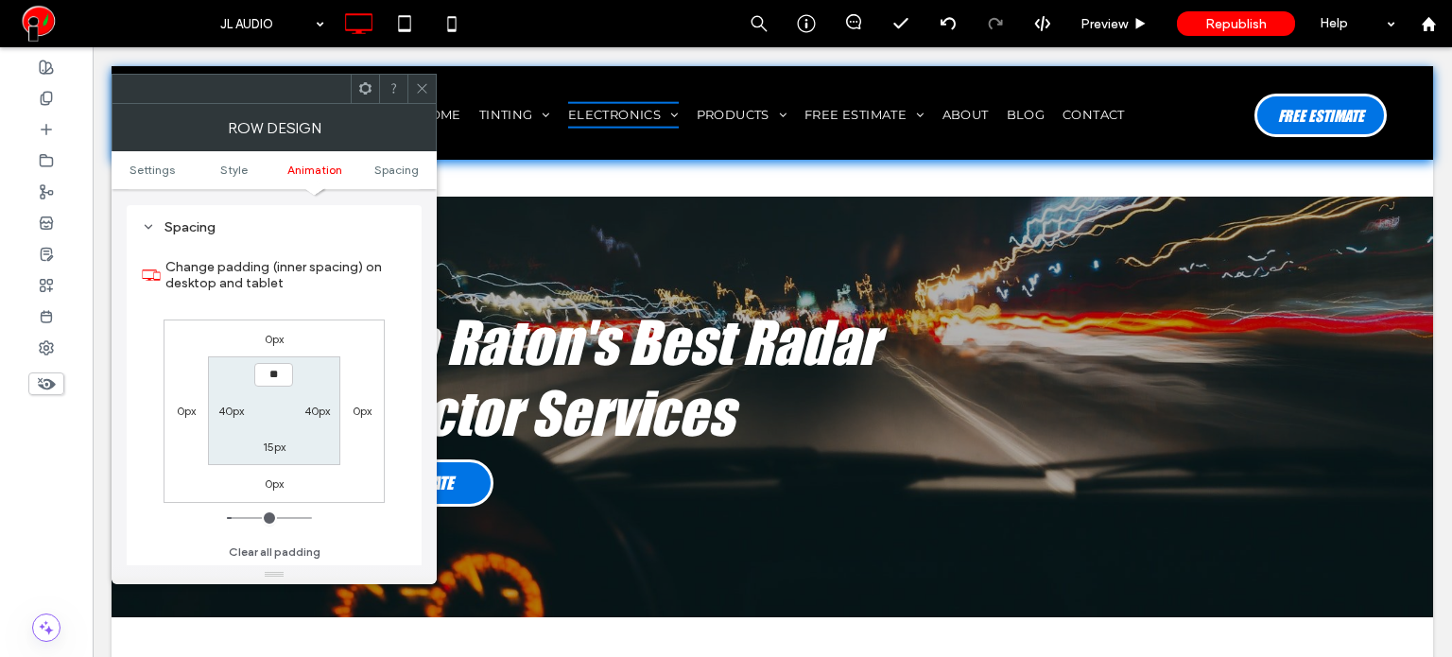
type input "****"
click at [273, 443] on label "15px" at bounding box center [274, 446] width 23 height 14
type input "**"
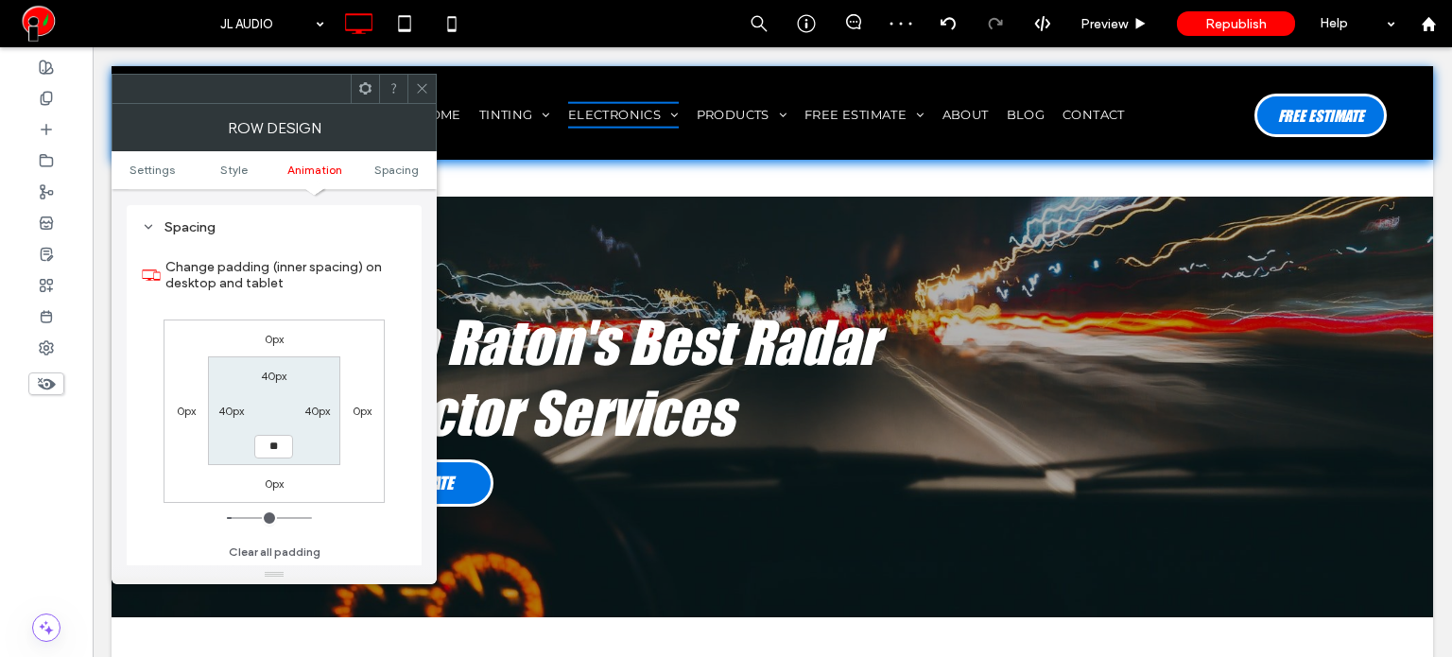
type input "****"
click at [412, 90] on div at bounding box center [421, 89] width 28 height 28
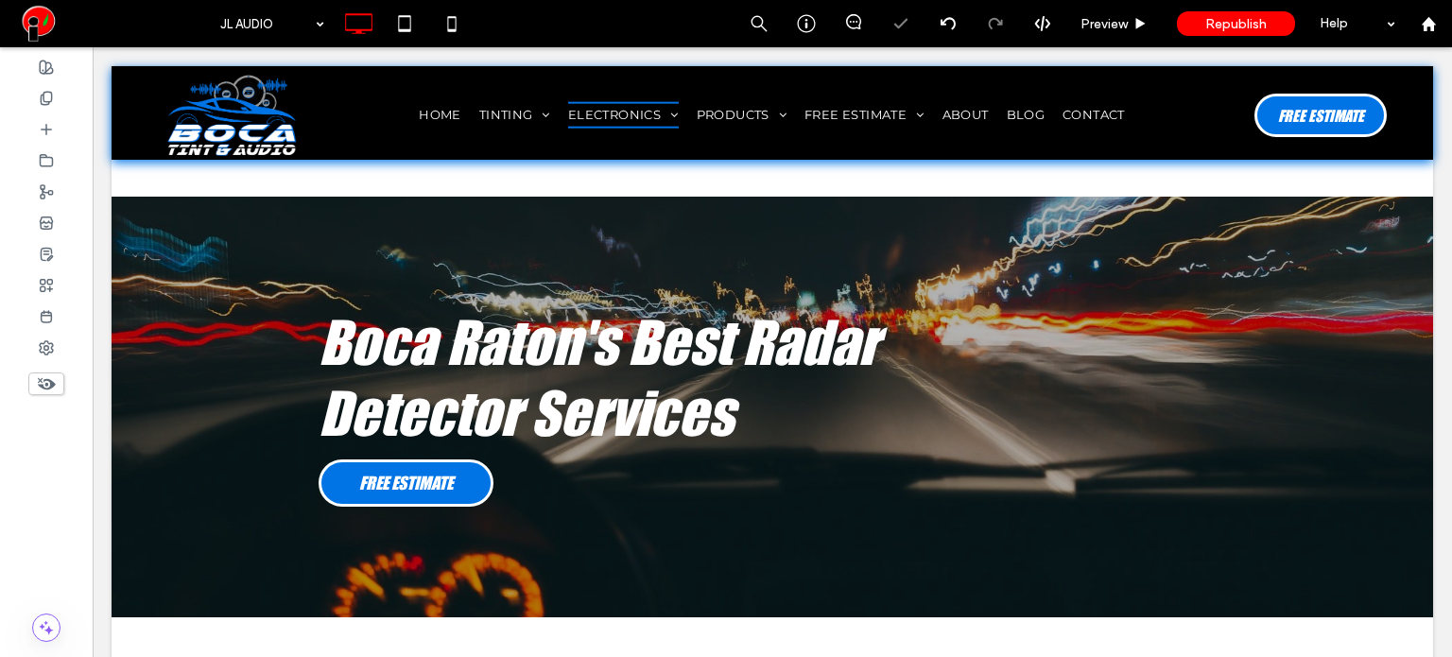
type input "**"
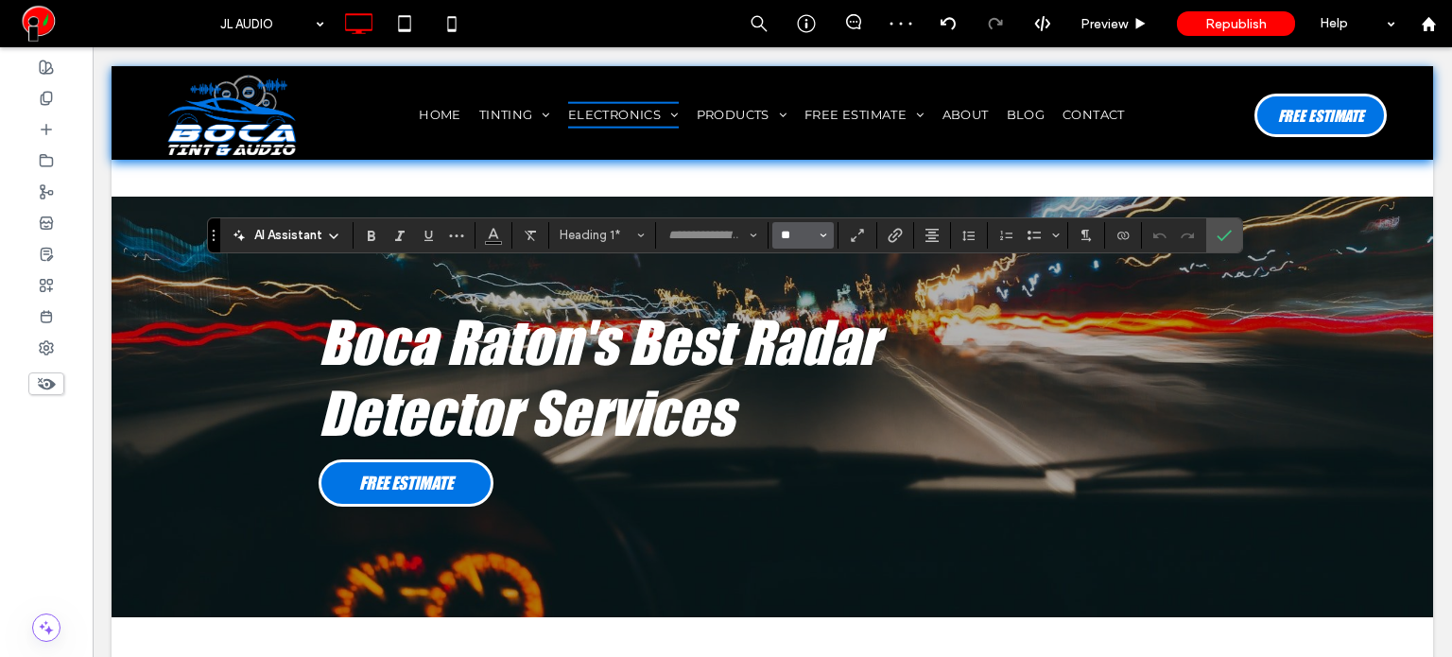
click at [806, 232] on input "**" at bounding box center [797, 235] width 37 height 15
type input "**"
click at [796, 245] on button "**" at bounding box center [802, 235] width 61 height 26
type input "**"
click at [805, 235] on input "**" at bounding box center [797, 235] width 37 height 15
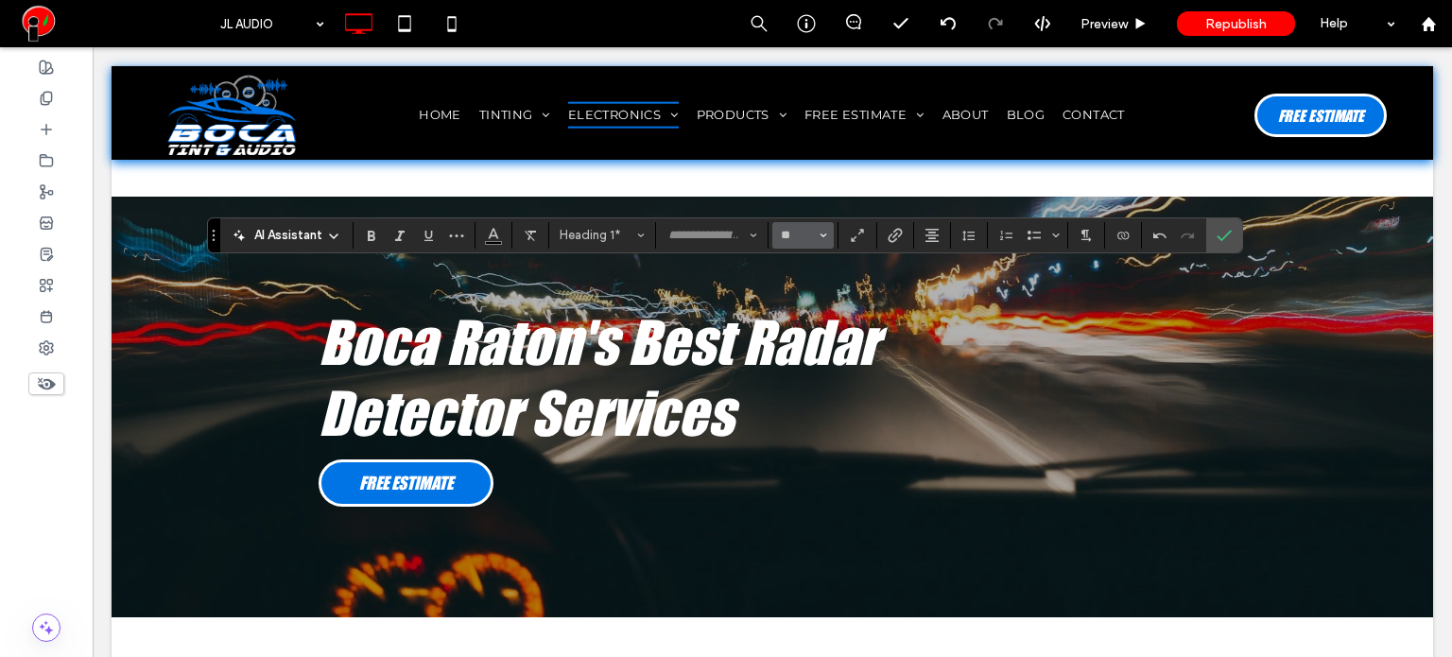
type input "**"
click at [803, 234] on input "**" at bounding box center [797, 235] width 37 height 15
type input "**"
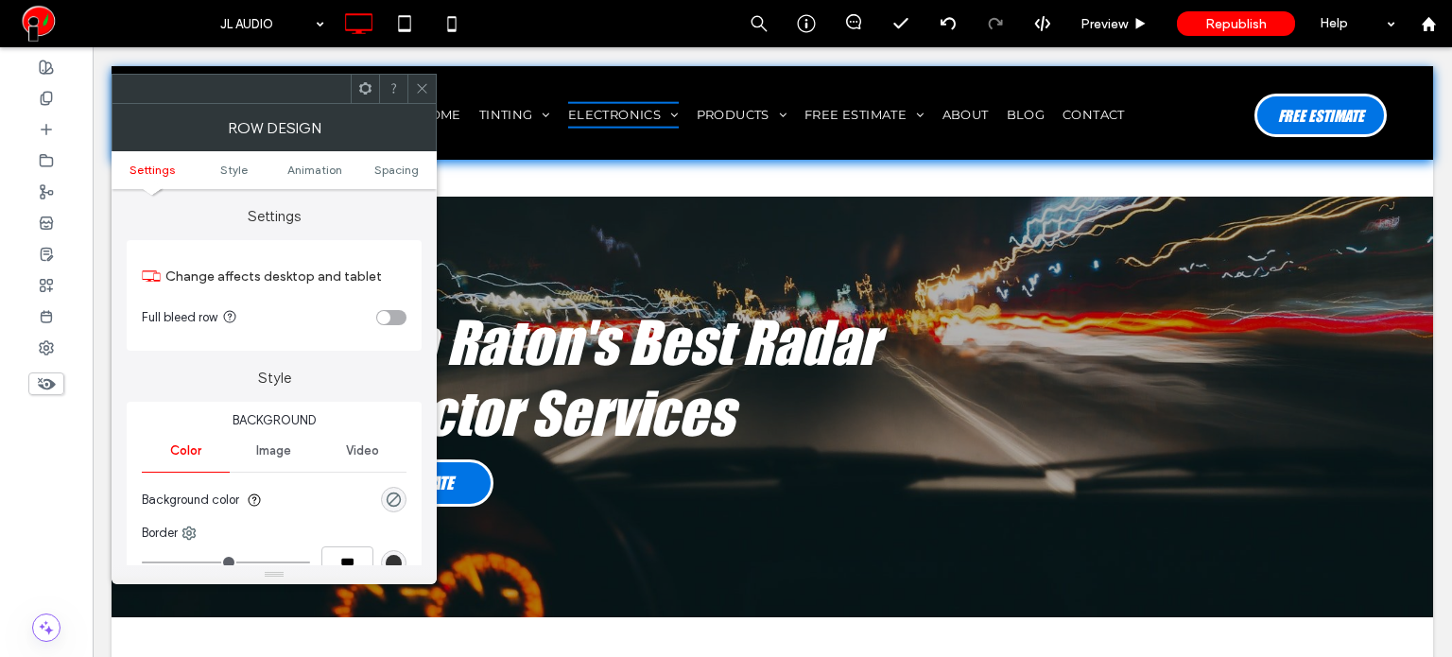
click at [416, 87] on icon at bounding box center [422, 88] width 14 height 14
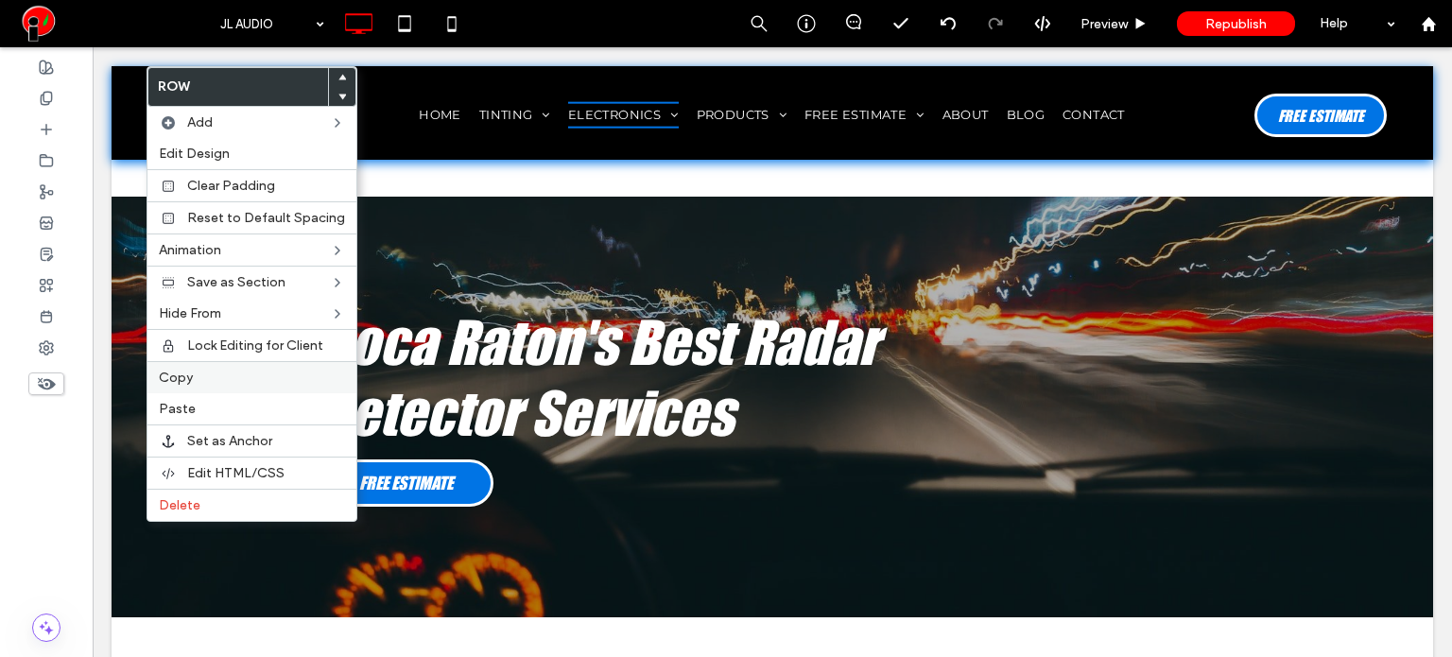
click at [181, 375] on span "Copy" at bounding box center [176, 378] width 34 height 16
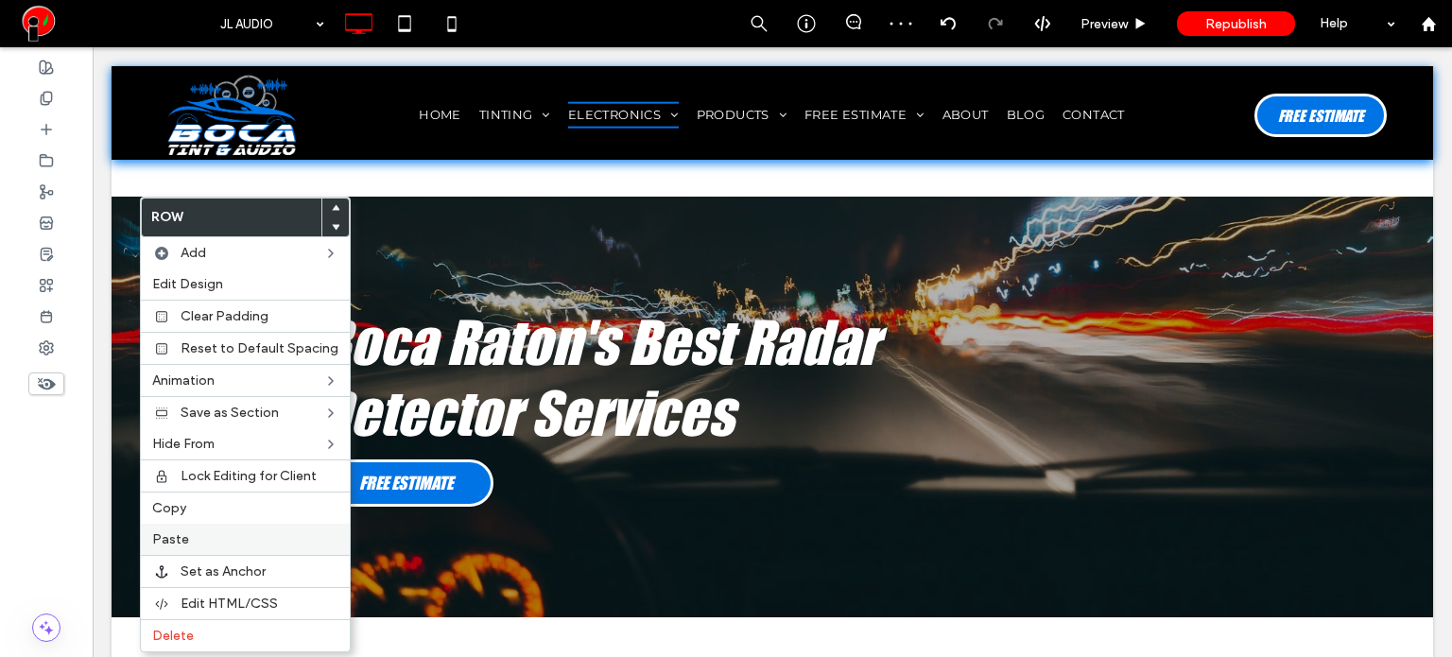
click at [181, 531] on span "Paste" at bounding box center [170, 539] width 37 height 16
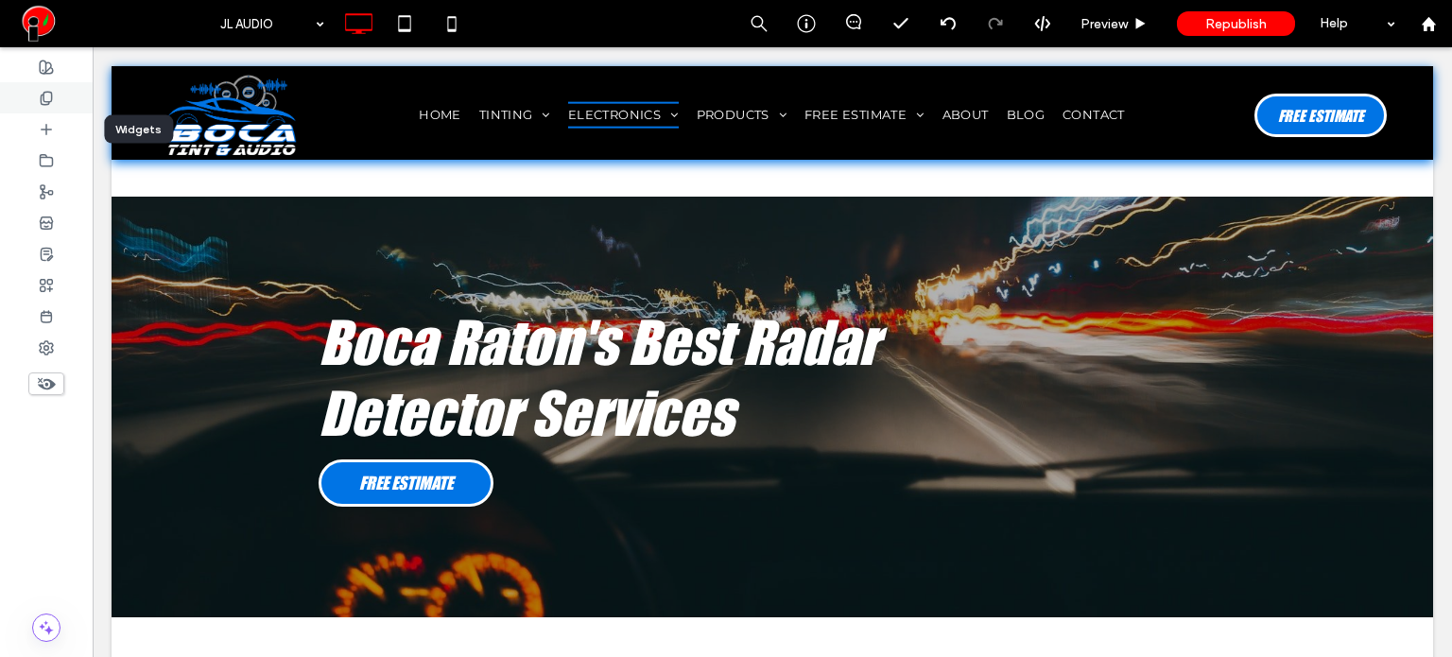
click at [42, 97] on use at bounding box center [46, 98] width 10 height 12
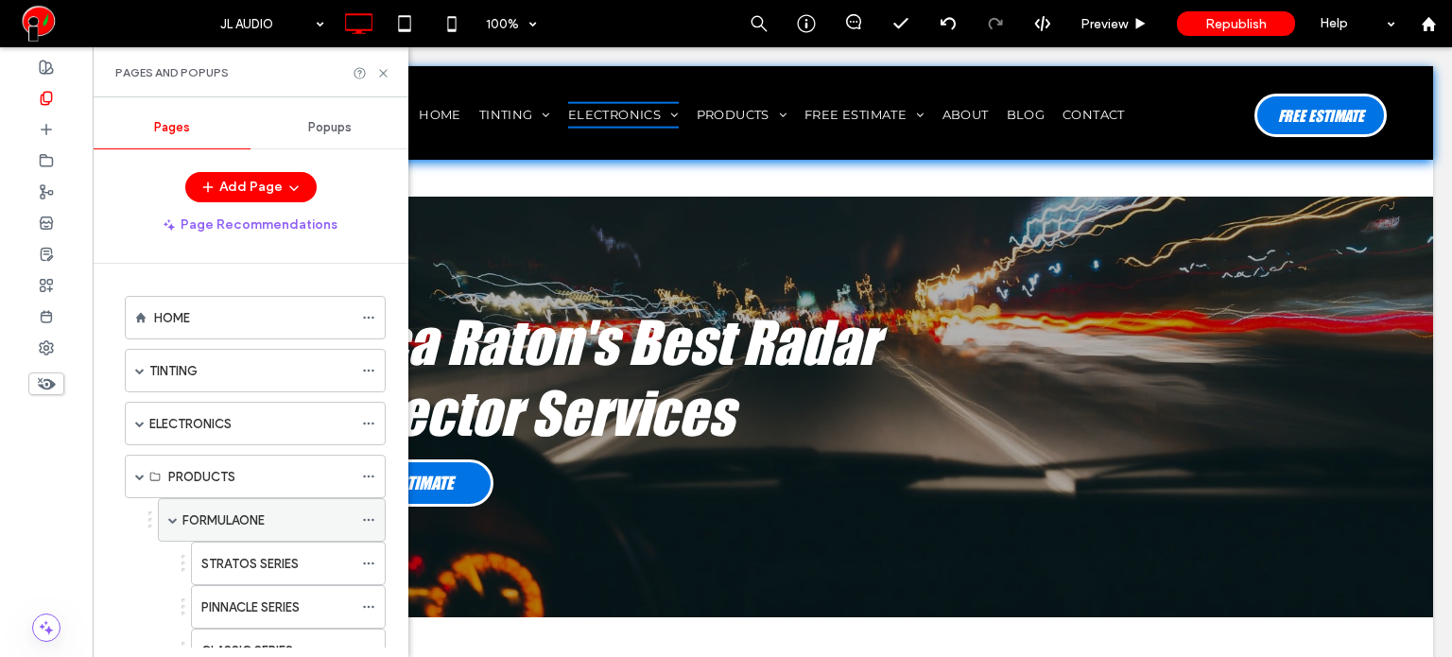
click at [220, 520] on label "FORMULAONE" at bounding box center [223, 520] width 82 height 33
click at [386, 71] on icon at bounding box center [383, 73] width 14 height 14
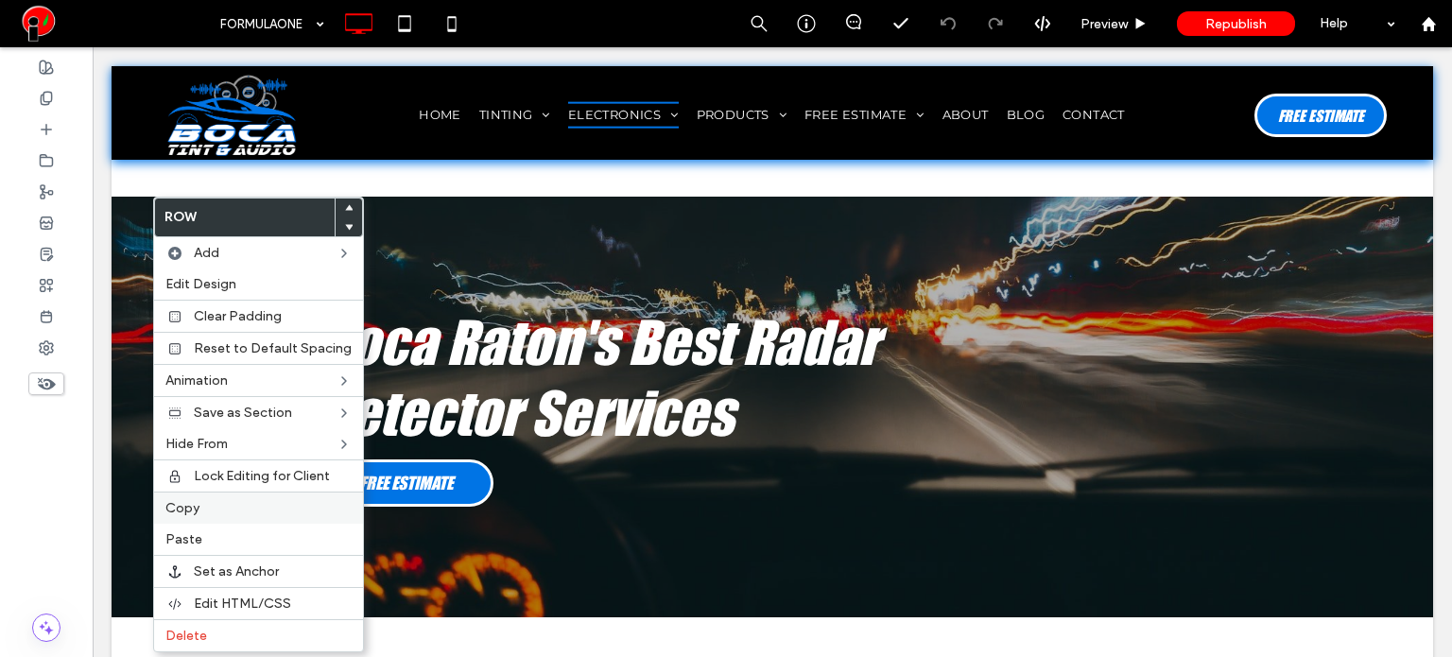
click at [224, 506] on label "Copy" at bounding box center [258, 508] width 186 height 16
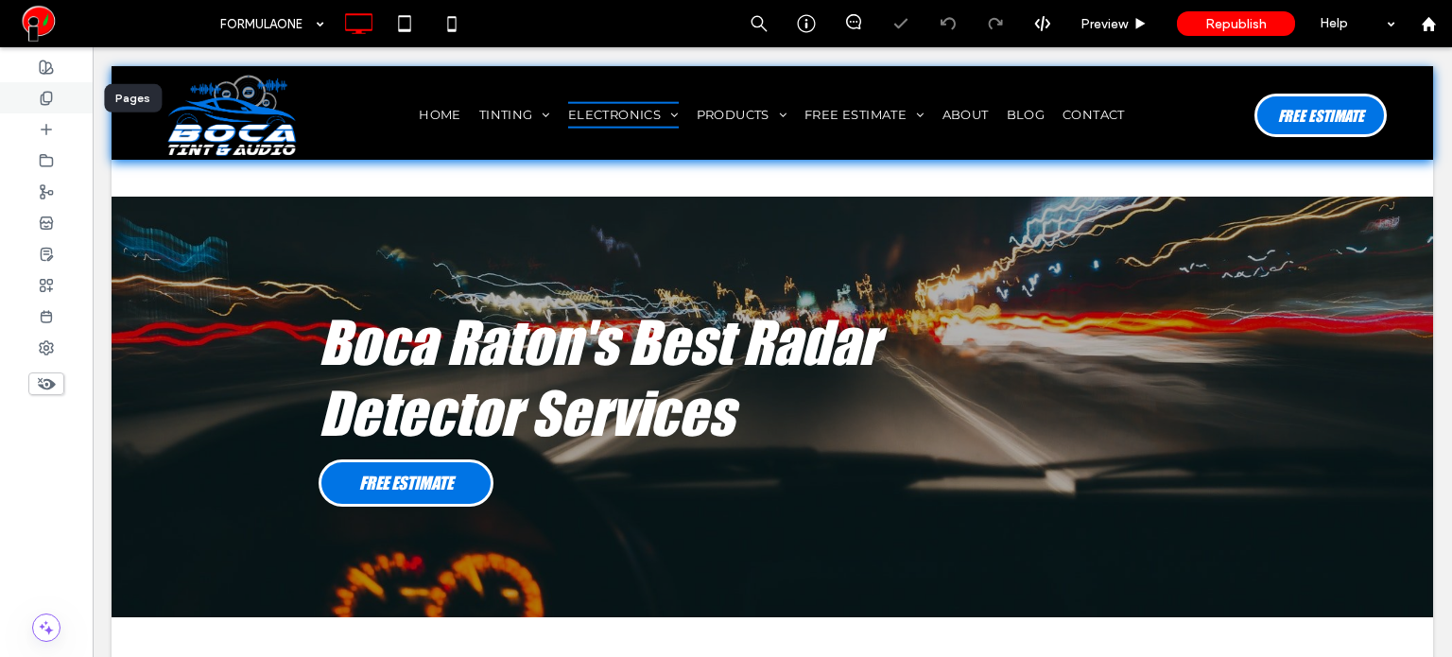
click at [56, 103] on div at bounding box center [46, 97] width 93 height 31
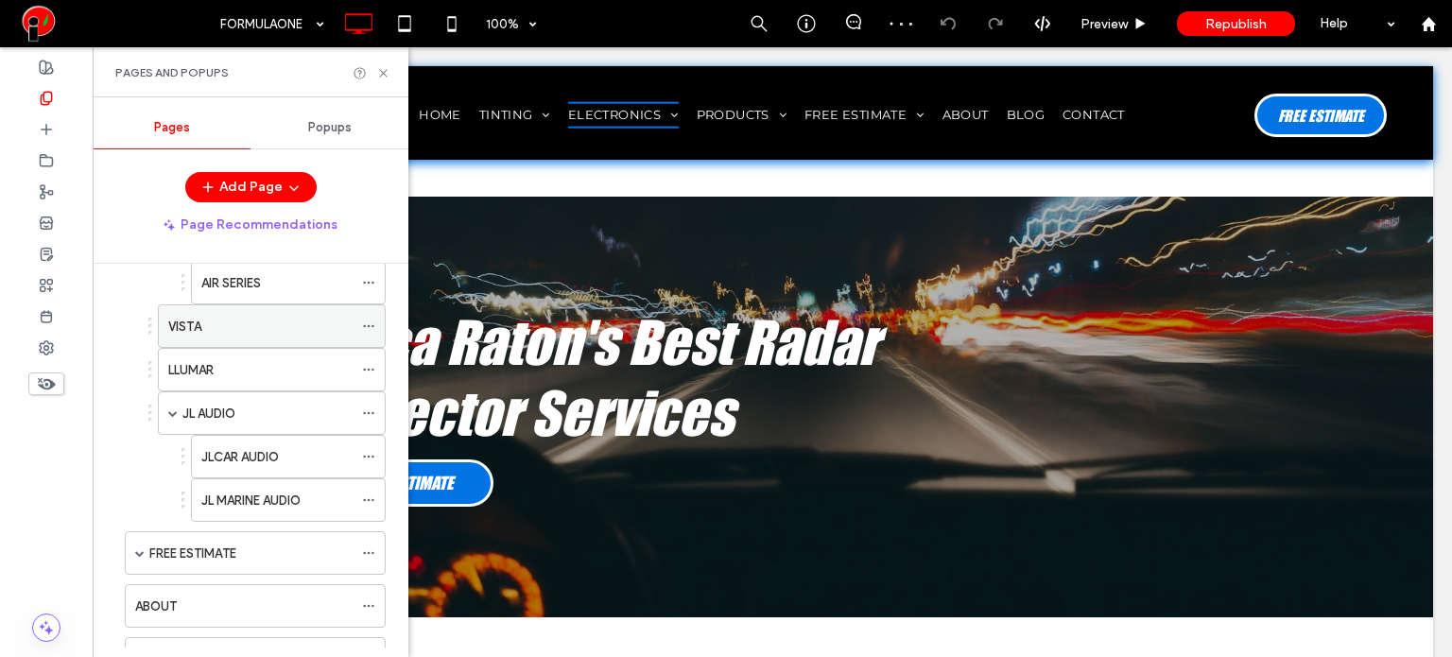
scroll to position [473, 0]
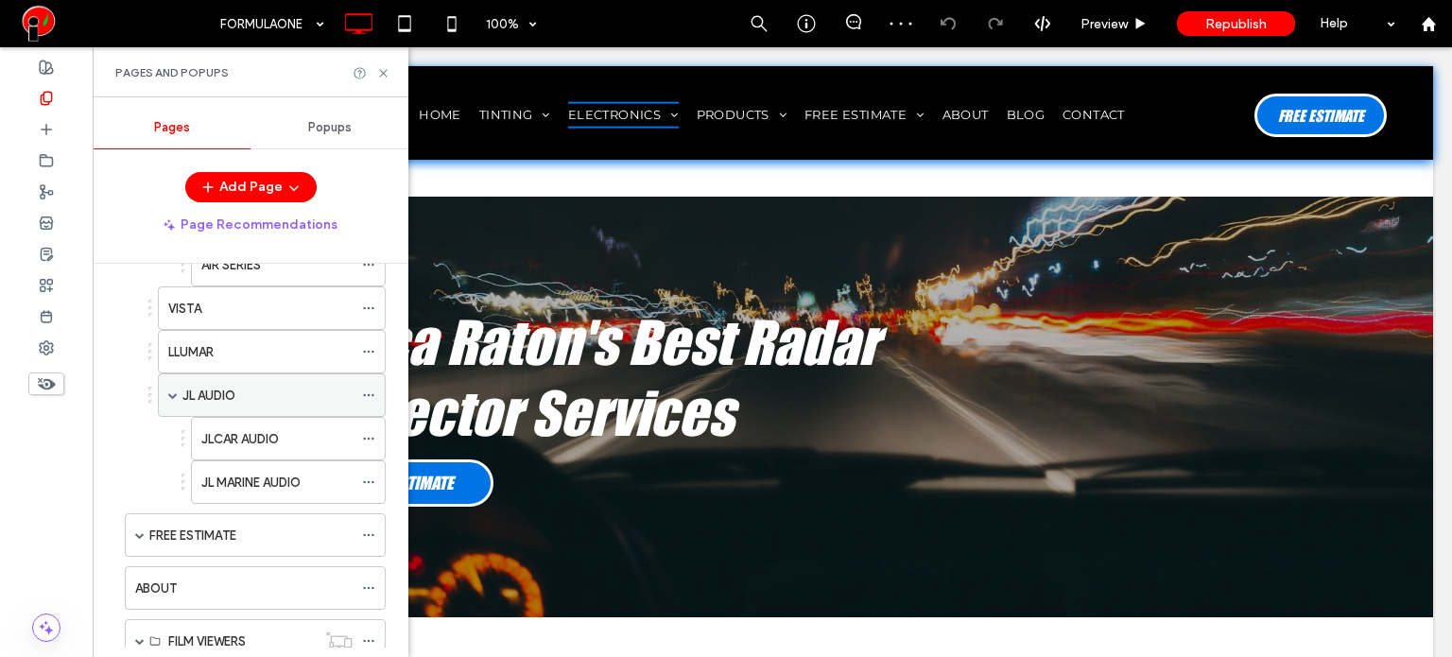
click at [234, 394] on label "JL AUDIO" at bounding box center [208, 395] width 53 height 33
click at [382, 74] on use at bounding box center [383, 73] width 8 height 8
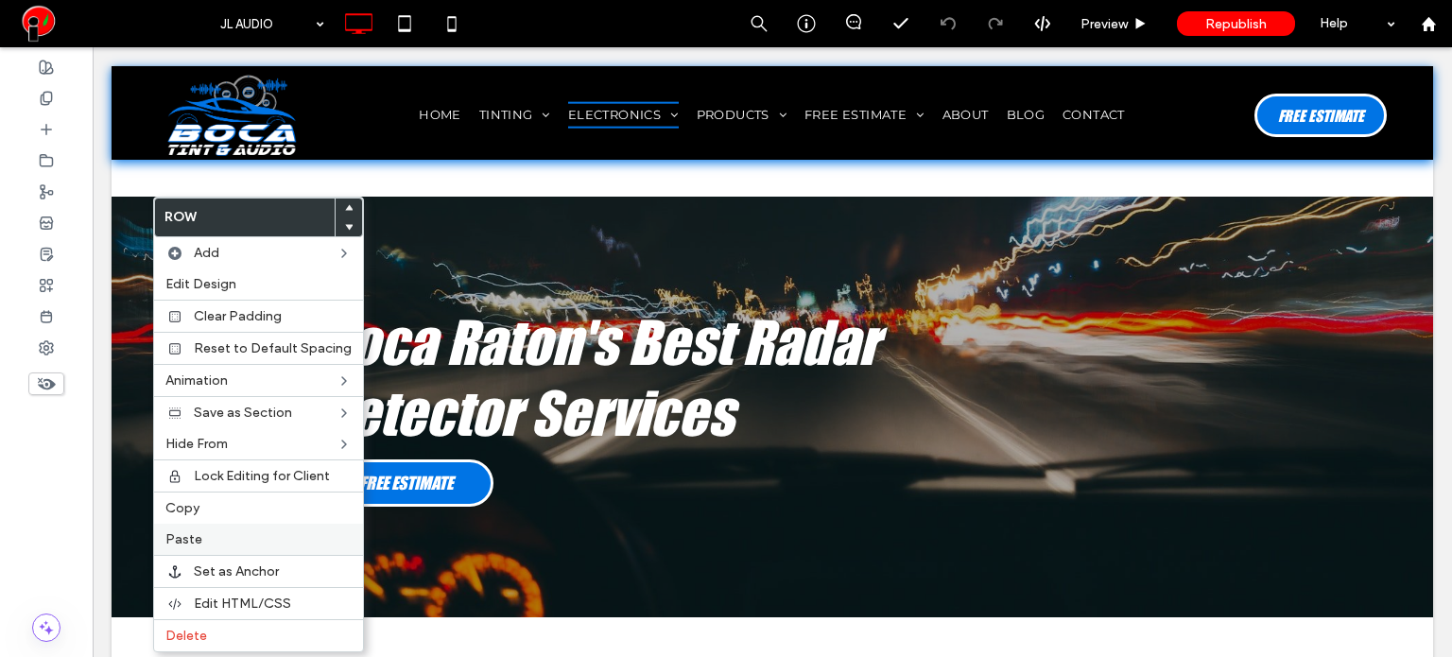
click at [204, 526] on div "Paste" at bounding box center [258, 539] width 209 height 31
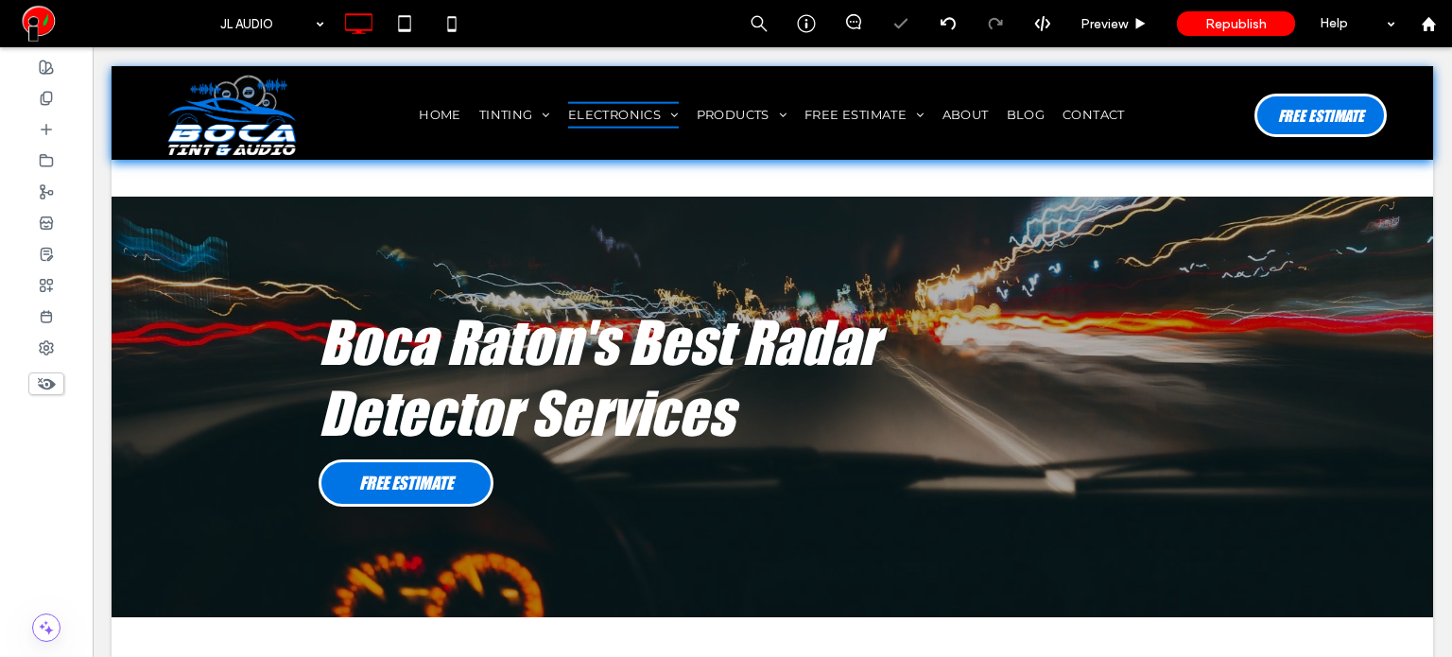
type input "**"
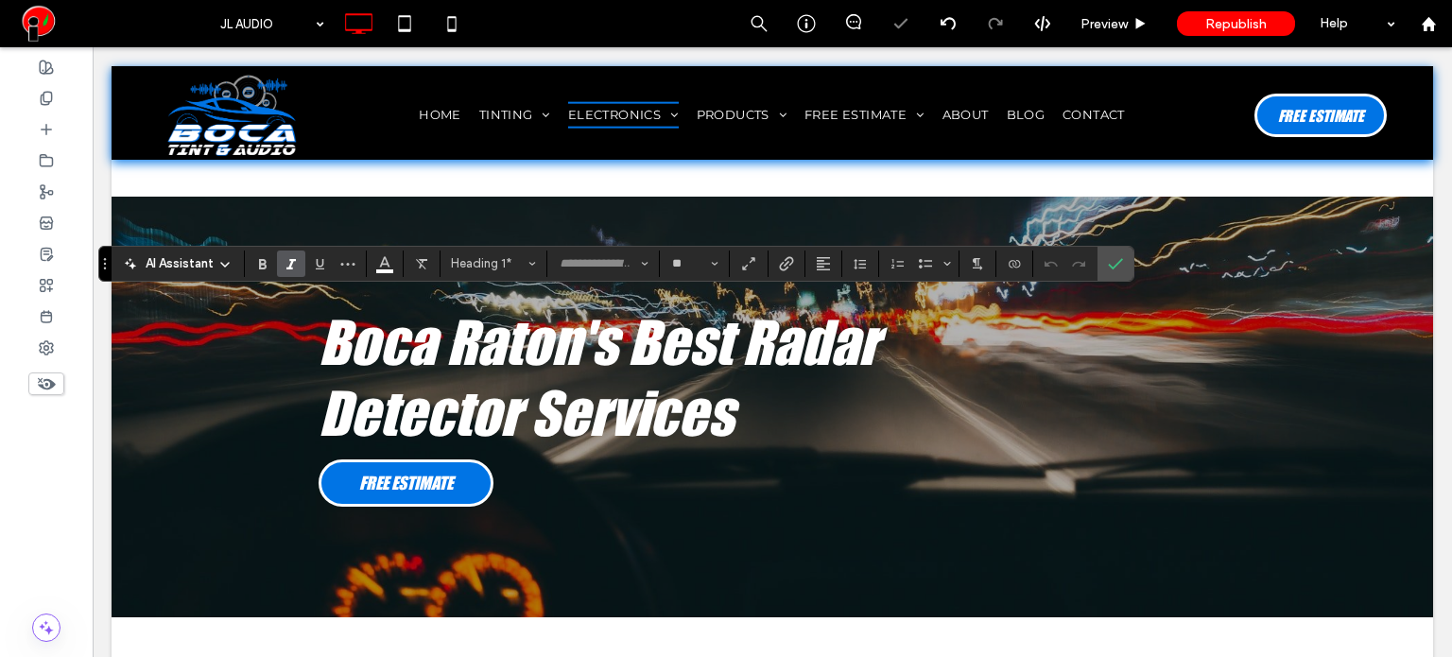
type input "**********"
type input "**"
click at [823, 262] on icon "Alignment" at bounding box center [823, 263] width 15 height 15
click at [839, 320] on icon "ui.textEditor.alignment.center" at bounding box center [837, 321] width 15 height 15
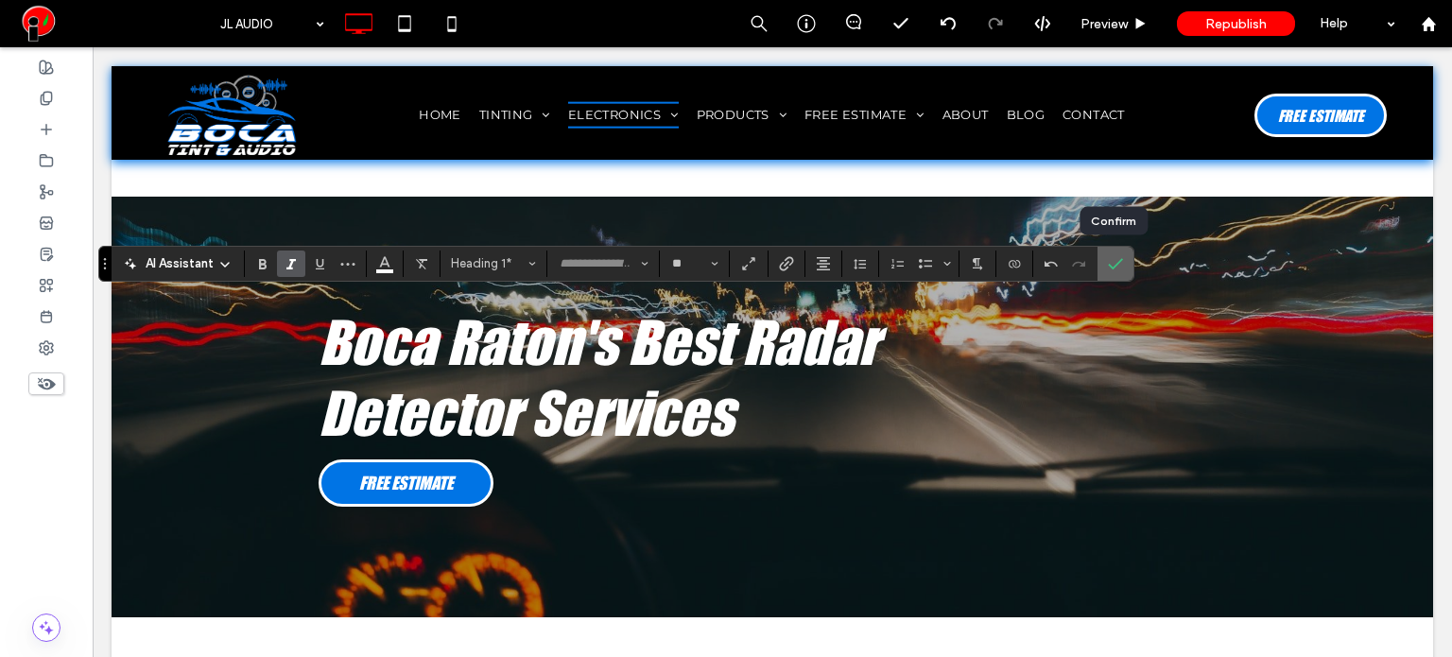
click at [1117, 266] on icon "Confirm" at bounding box center [1115, 263] width 15 height 15
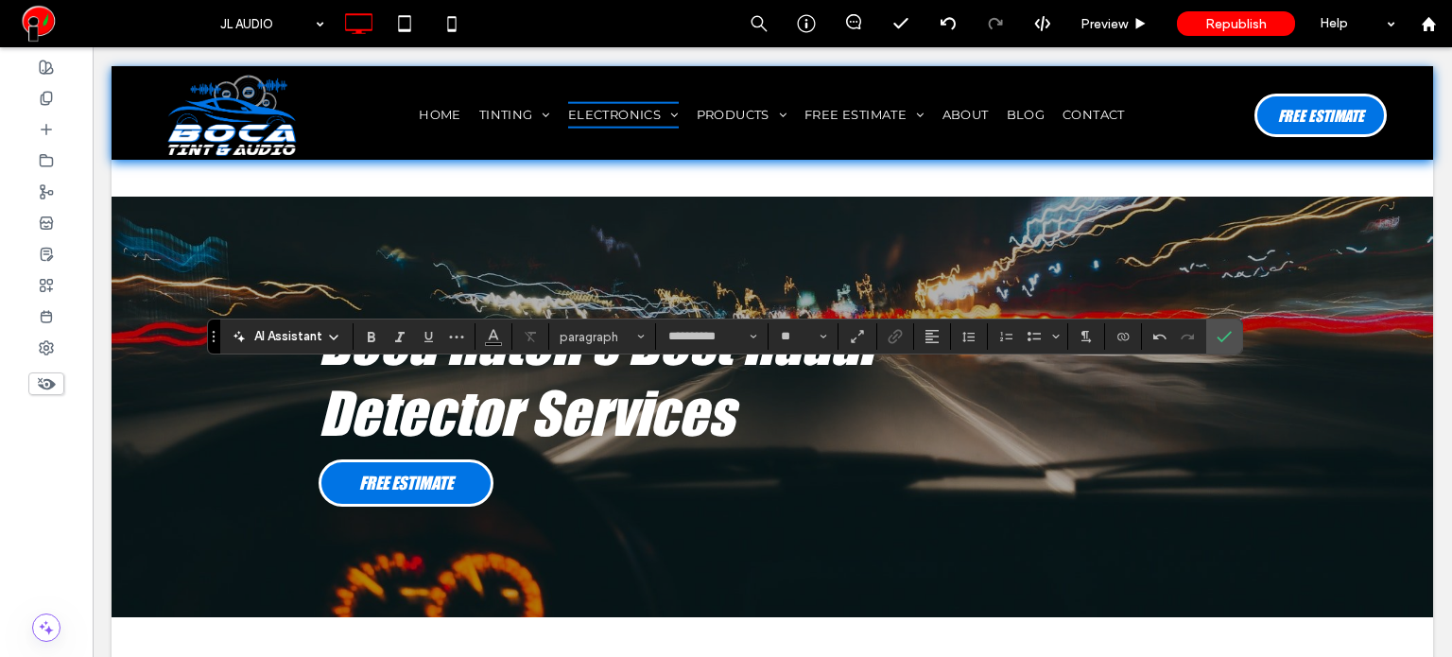
type input "**"
click at [924, 348] on span "Alignment" at bounding box center [931, 336] width 15 height 25
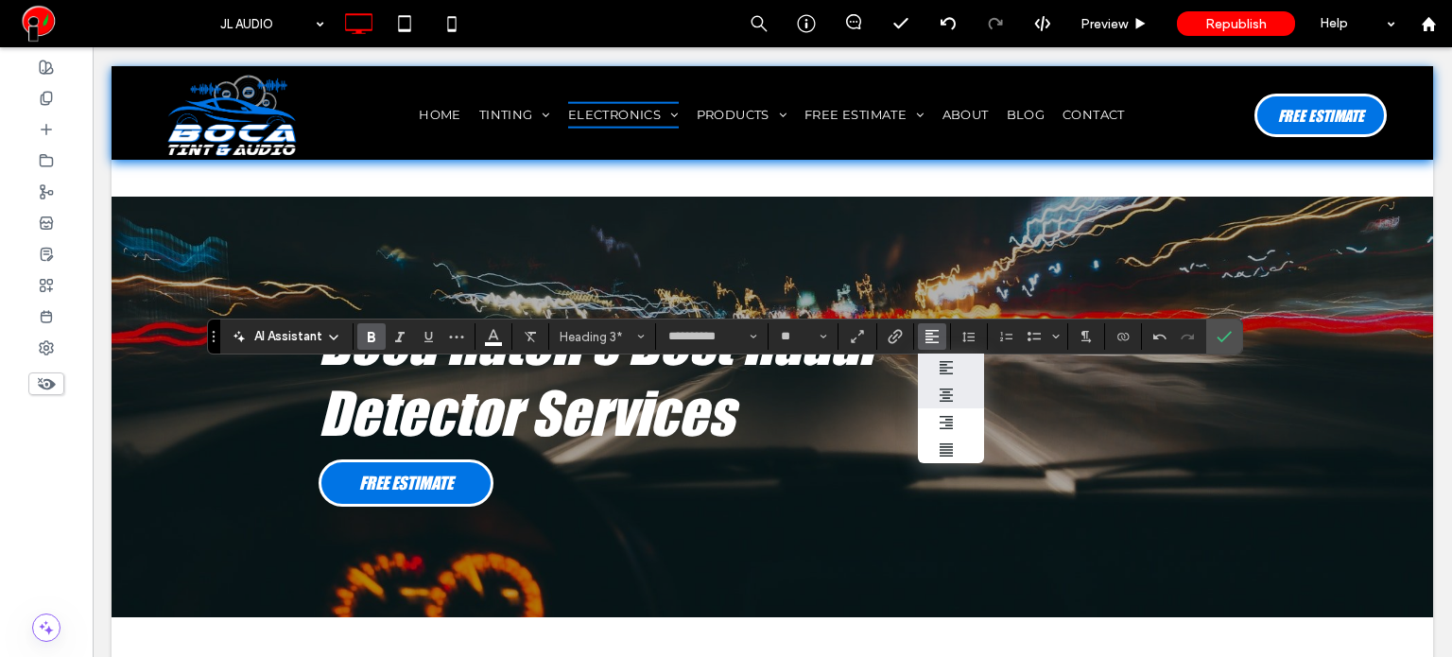
click at [945, 393] on icon "ui.textEditor.alignment.center" at bounding box center [945, 394] width 15 height 15
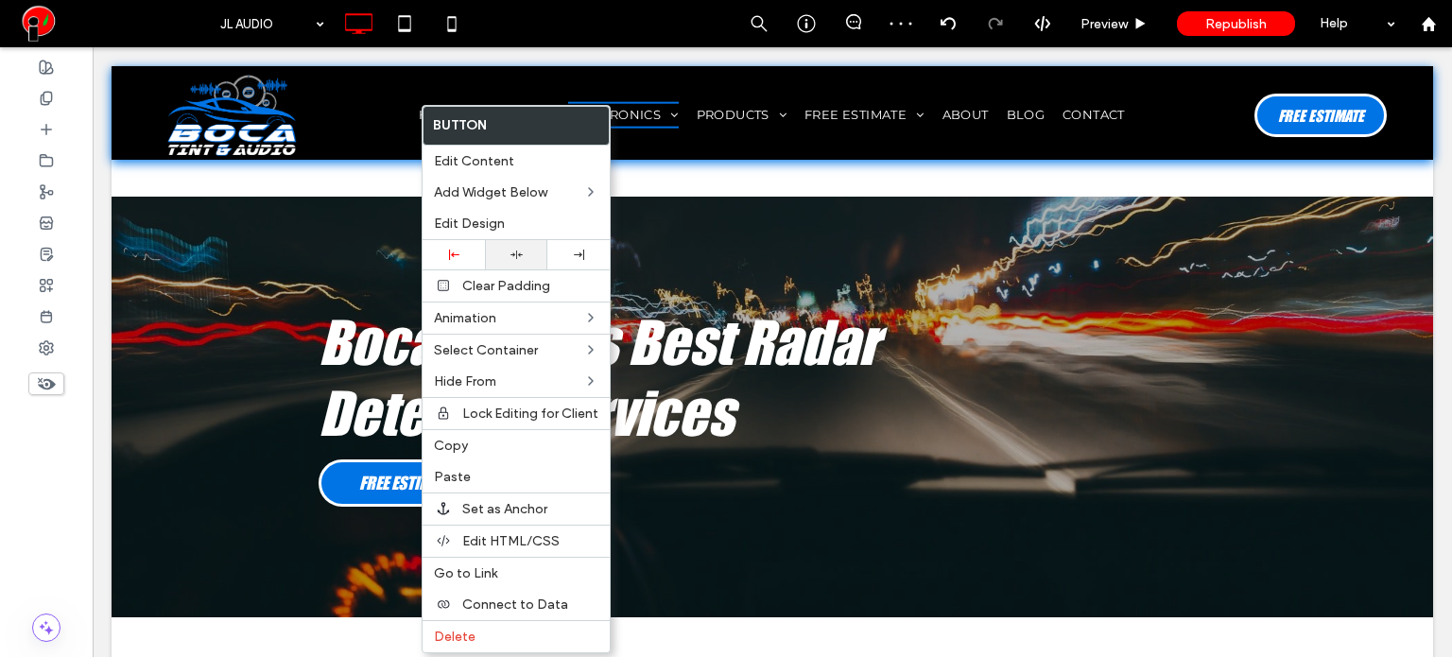
click at [522, 256] on div at bounding box center [515, 255] width 43 height 12
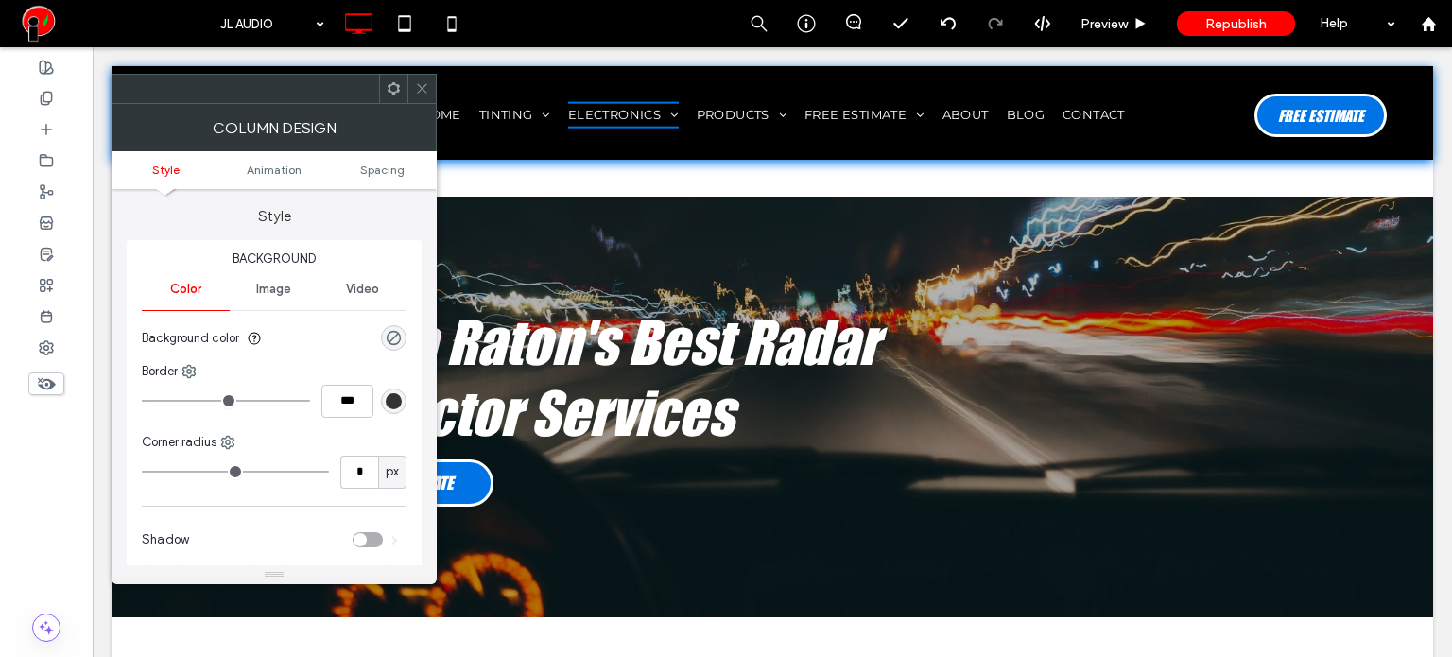
click at [423, 90] on icon at bounding box center [422, 88] width 14 height 14
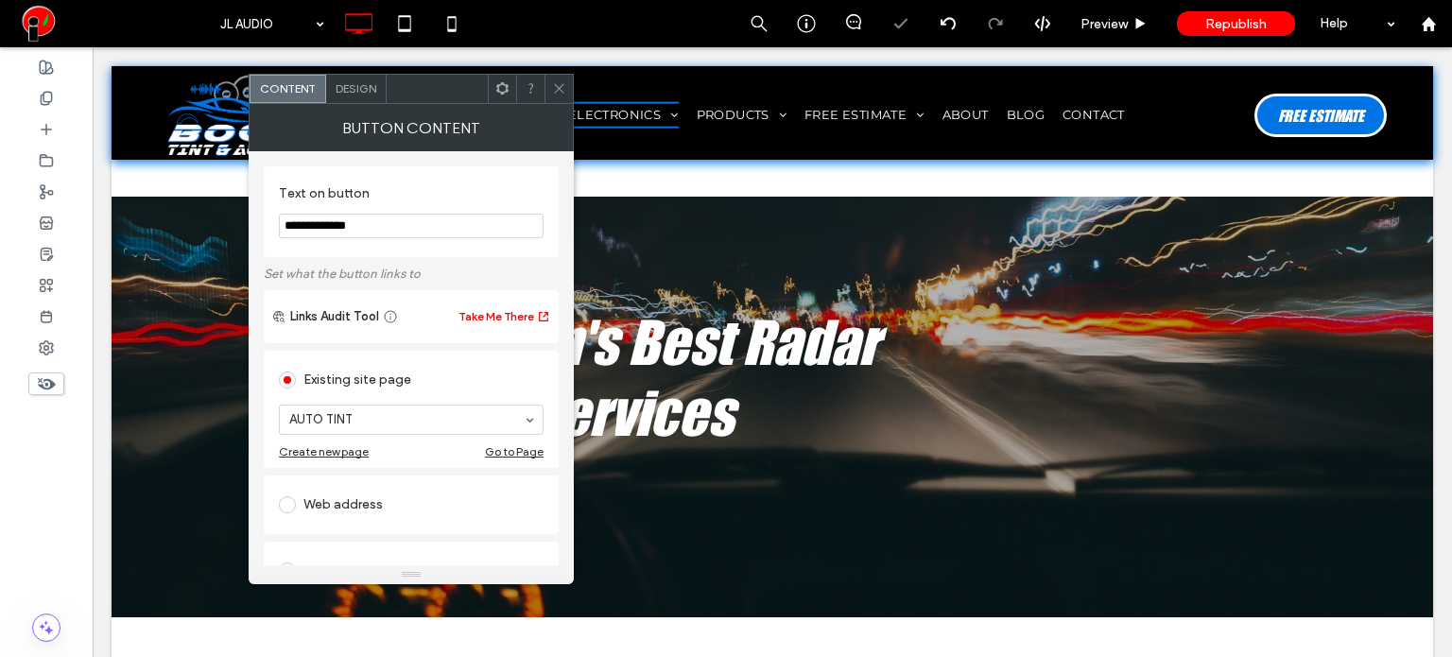
click at [389, 235] on input "**********" at bounding box center [411, 226] width 265 height 25
click at [409, 233] on input "**********" at bounding box center [411, 226] width 265 height 25
paste input "**********"
type input "**********"
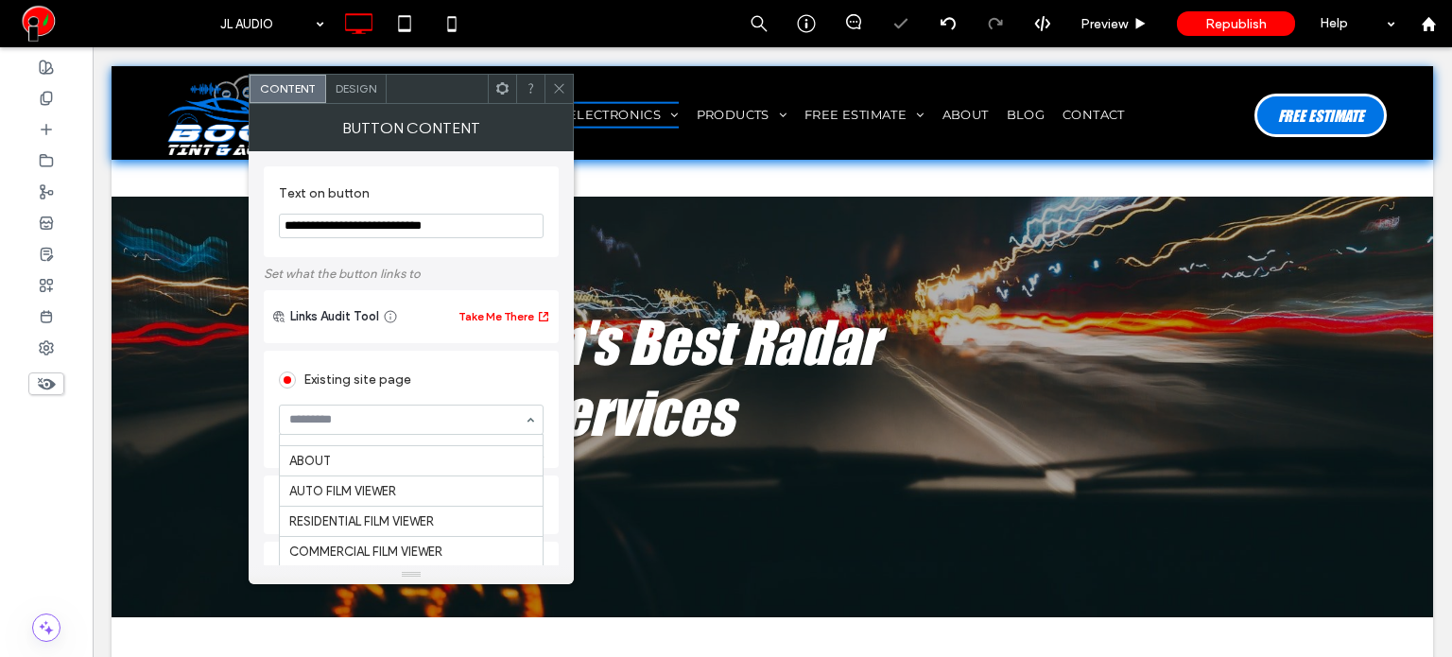
scroll to position [869, 0]
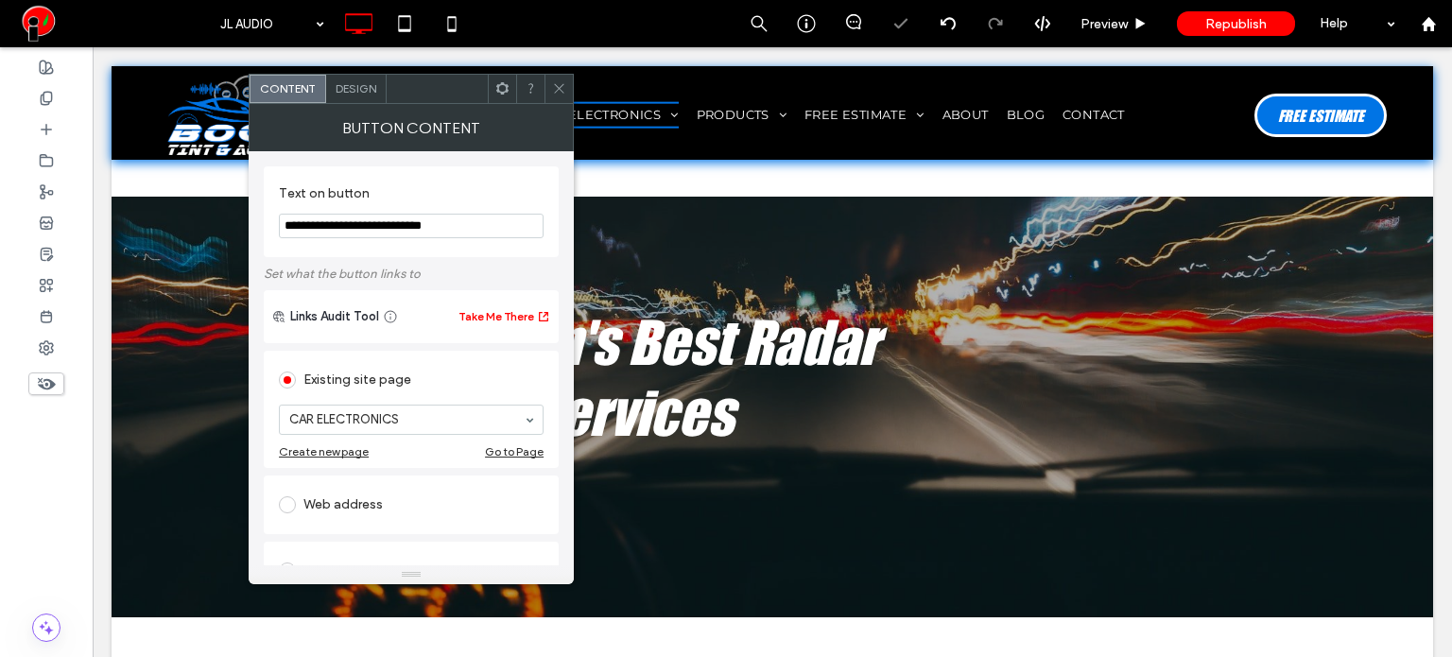
click at [555, 87] on icon at bounding box center [559, 88] width 14 height 14
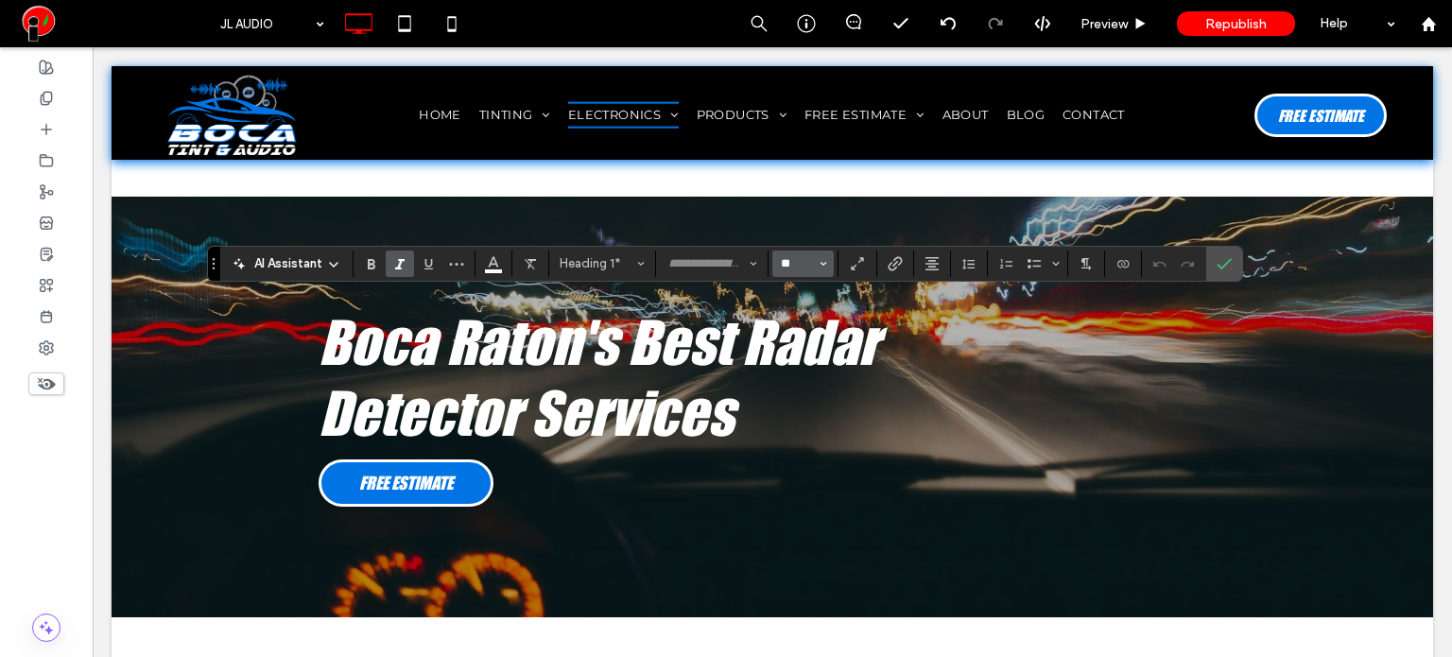
click at [793, 271] on input "**" at bounding box center [797, 263] width 37 height 15
type input "**"
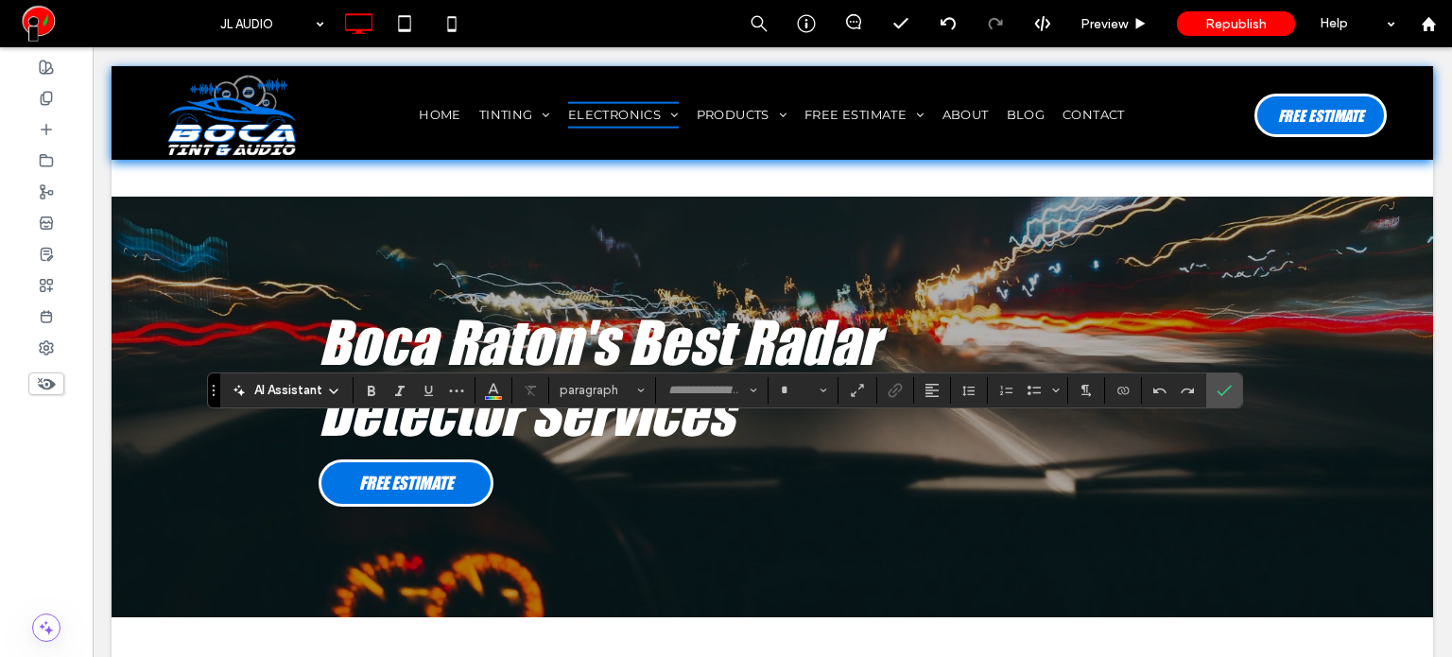
type input "**"
click at [647, 392] on button "Heading 1*" at bounding box center [602, 390] width 98 height 26
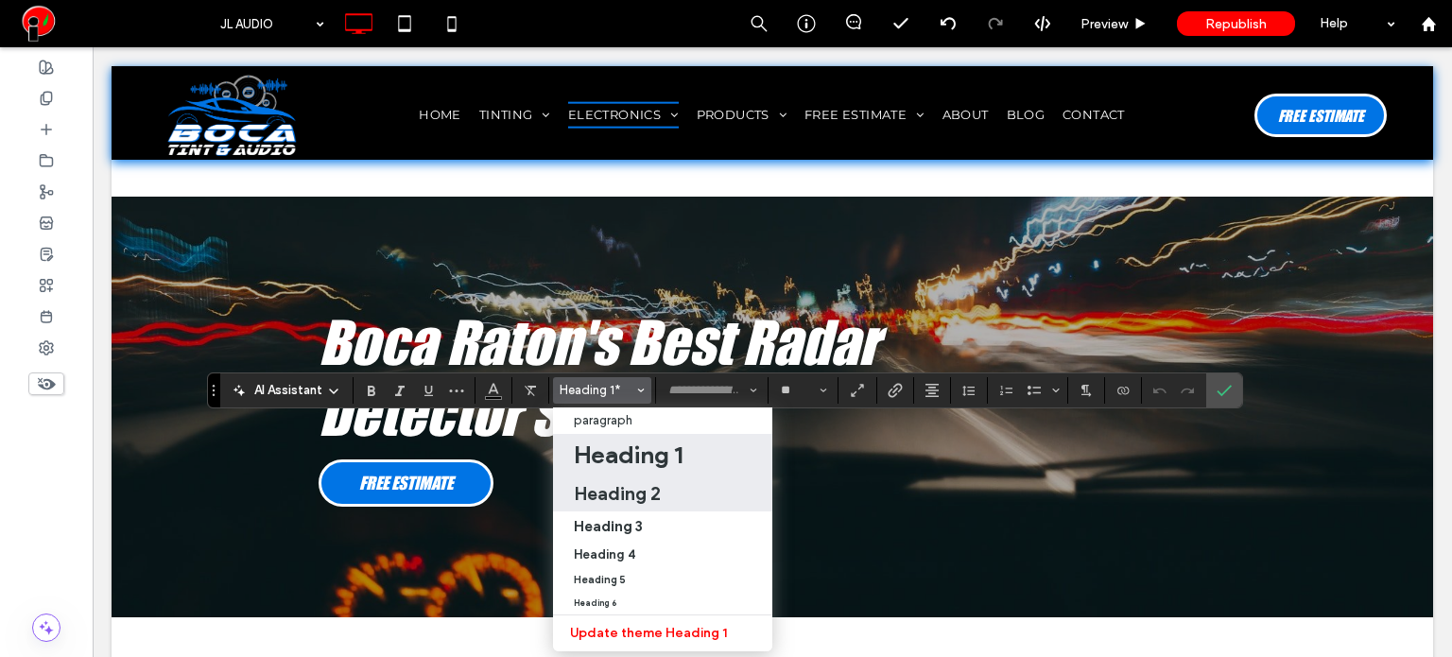
click at [638, 494] on h2 "Heading 2" at bounding box center [617, 493] width 87 height 23
type input "**********"
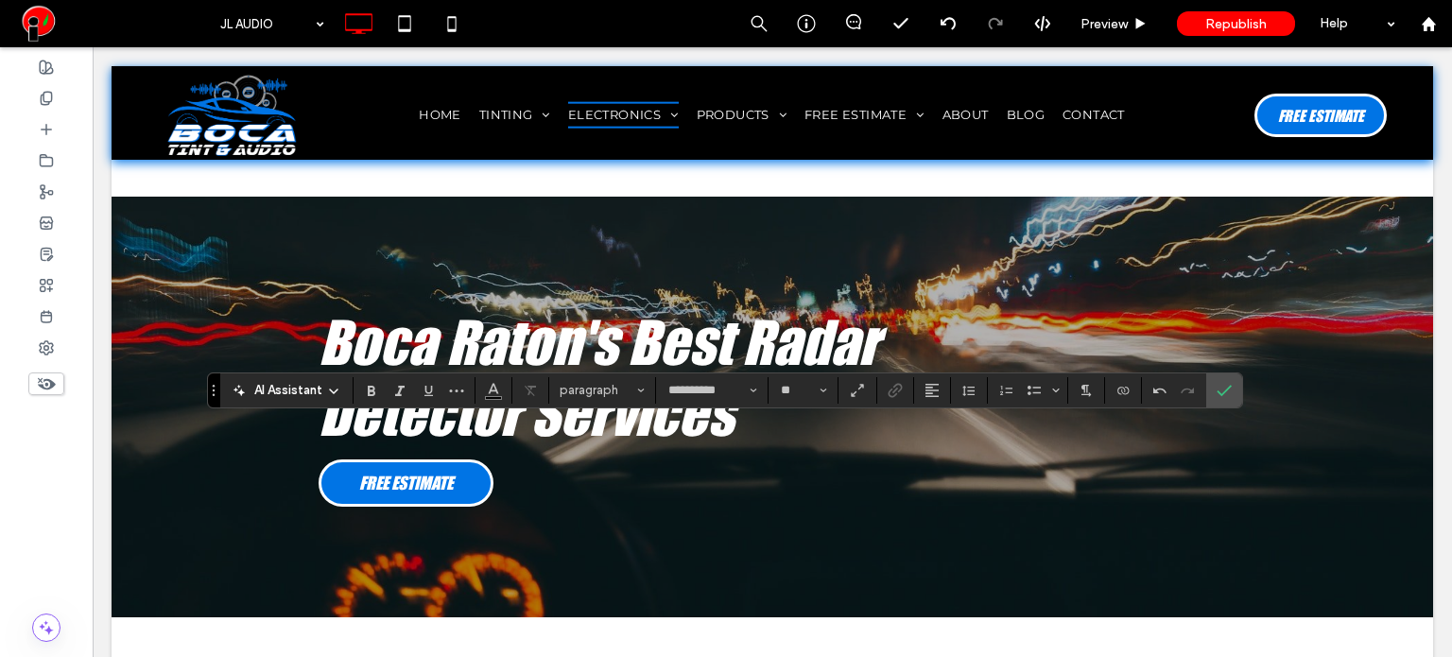
type input "**"
click at [925, 388] on icon "Alignment" at bounding box center [931, 390] width 15 height 15
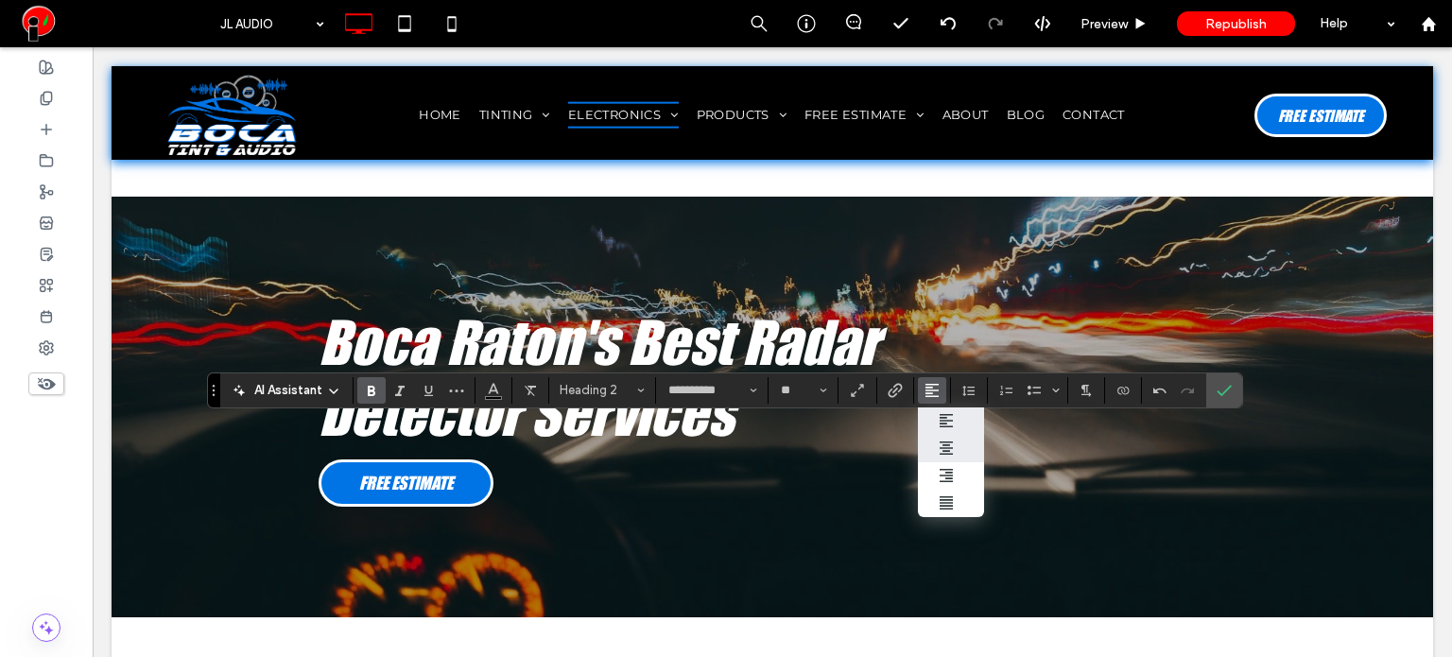
click at [945, 460] on label "ui.textEditor.alignment.center" at bounding box center [951, 448] width 66 height 27
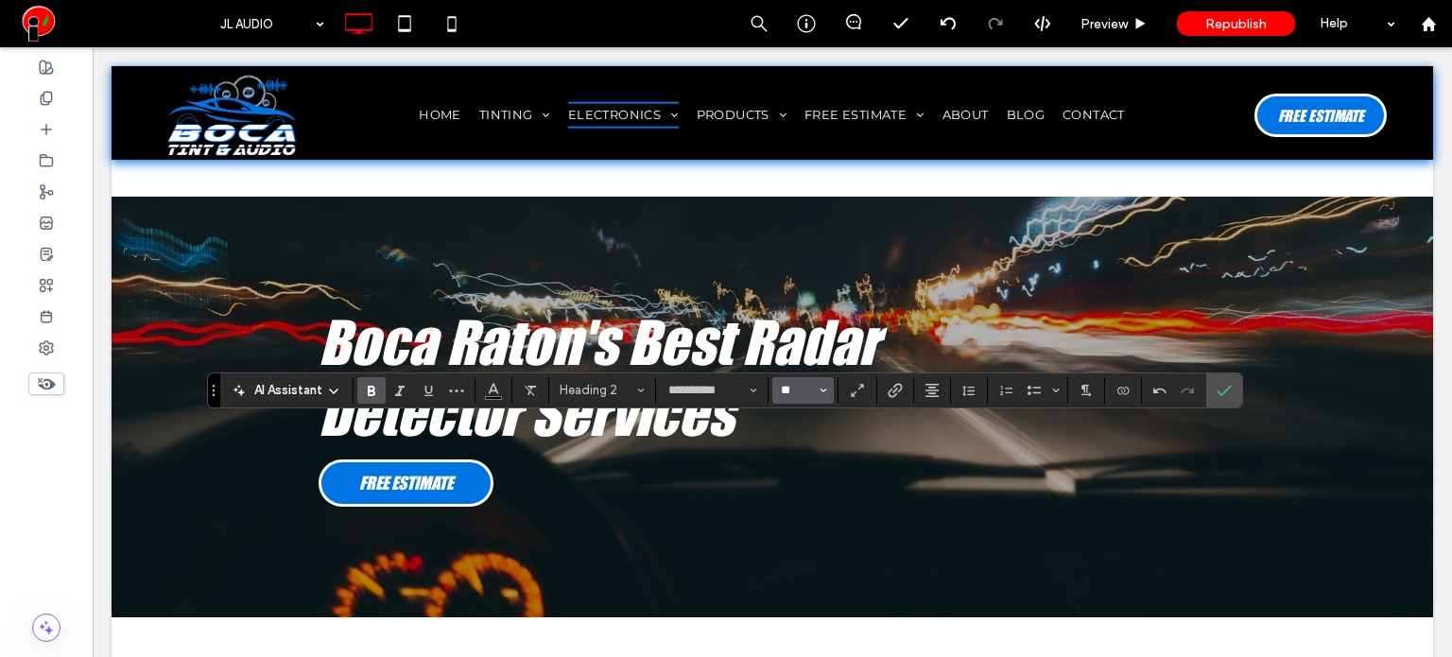
click at [786, 388] on input "**" at bounding box center [797, 390] width 37 height 15
type input "**"
click at [783, 388] on input "**" at bounding box center [797, 390] width 37 height 15
type input "**"
click at [756, 388] on button "**********" at bounding box center [712, 390] width 104 height 26
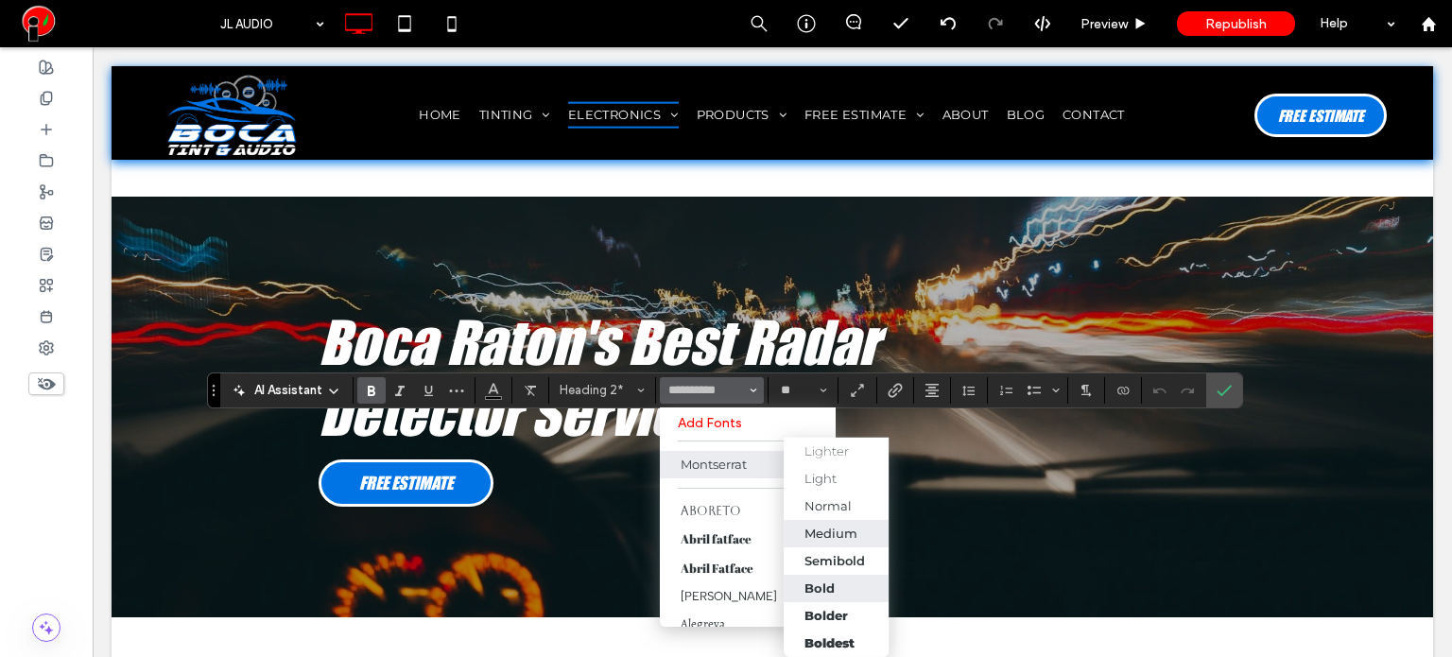
scroll to position [42, 0]
click at [846, 608] on div "Bolder" at bounding box center [825, 615] width 43 height 15
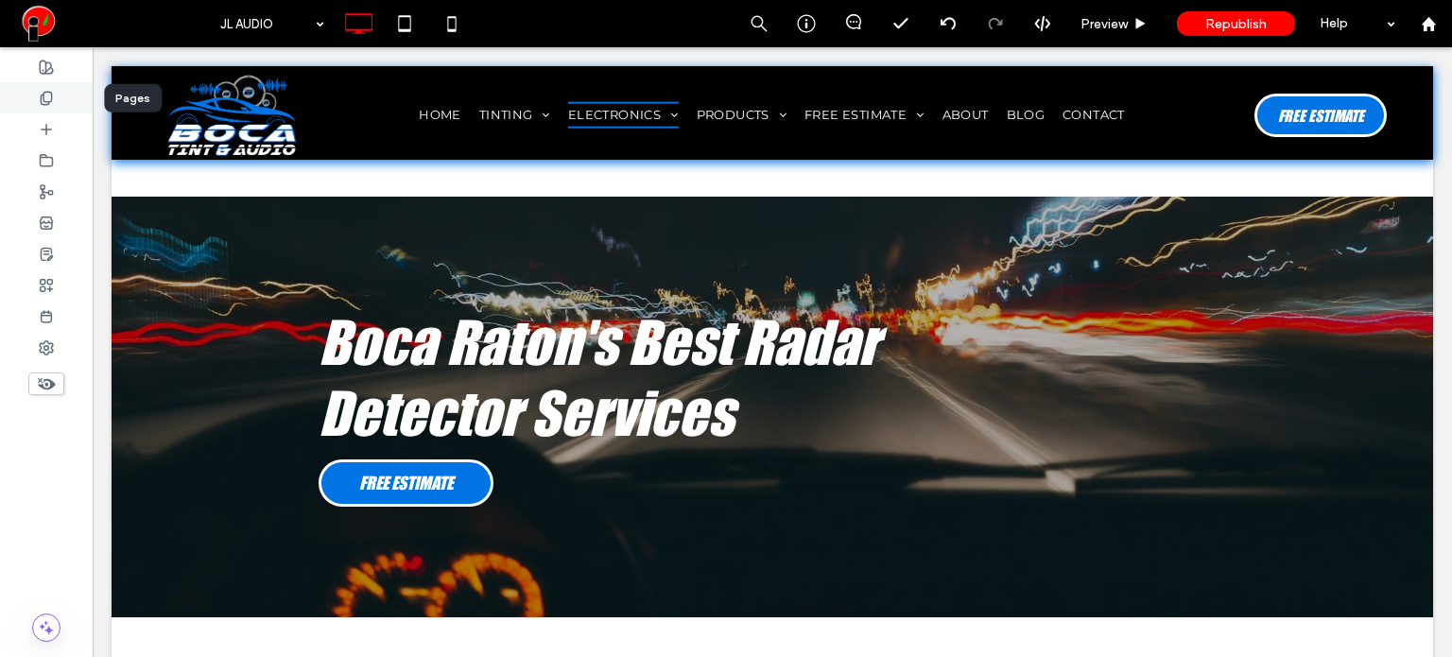
click at [53, 104] on icon at bounding box center [46, 98] width 15 height 15
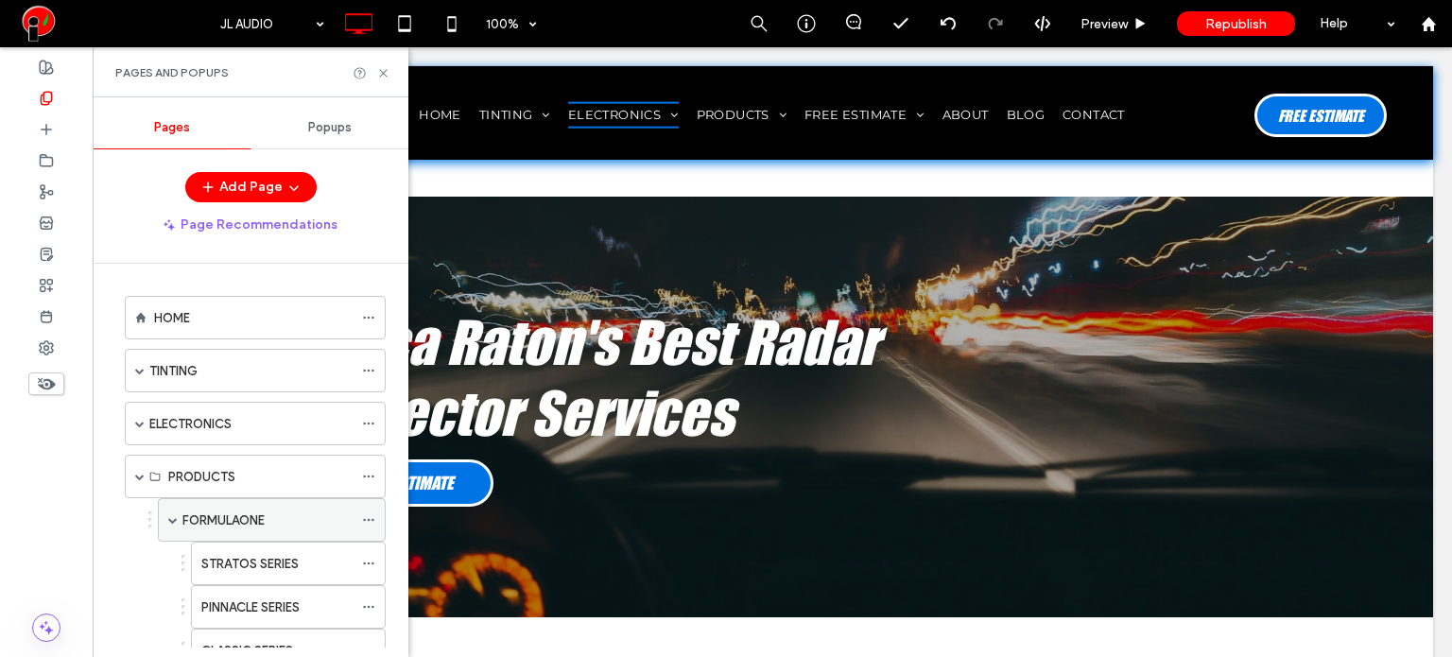
click at [231, 517] on label "FORMULAONE" at bounding box center [223, 520] width 82 height 33
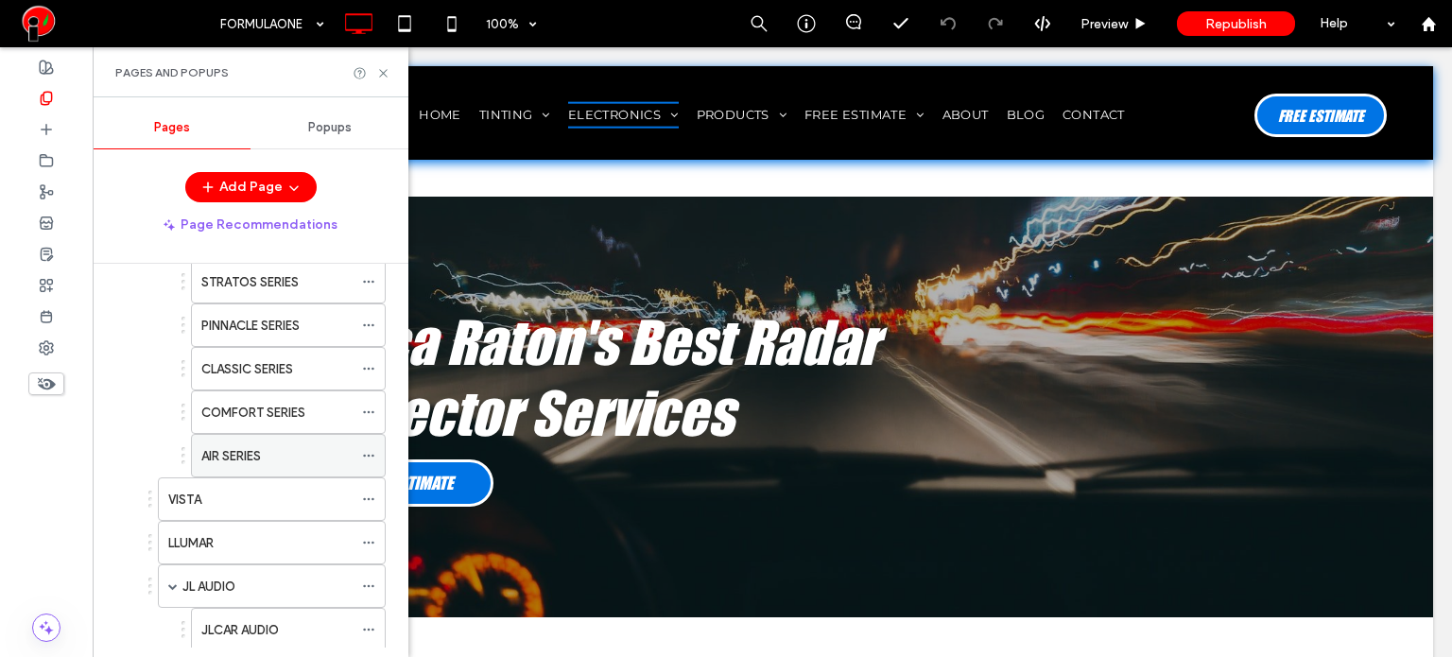
scroll to position [284, 0]
click at [269, 494] on div "VISTA" at bounding box center [260, 498] width 184 height 20
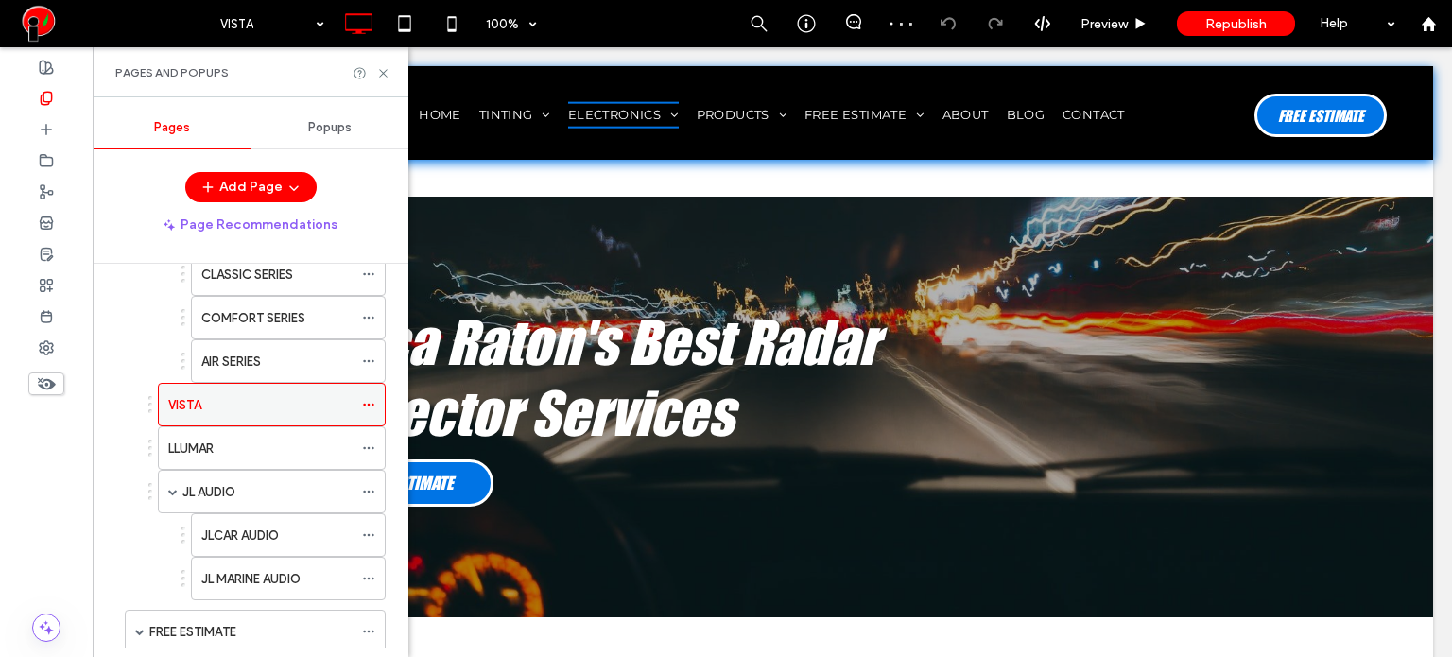
scroll to position [378, 0]
click at [310, 487] on div "JL AUDIO" at bounding box center [267, 490] width 170 height 20
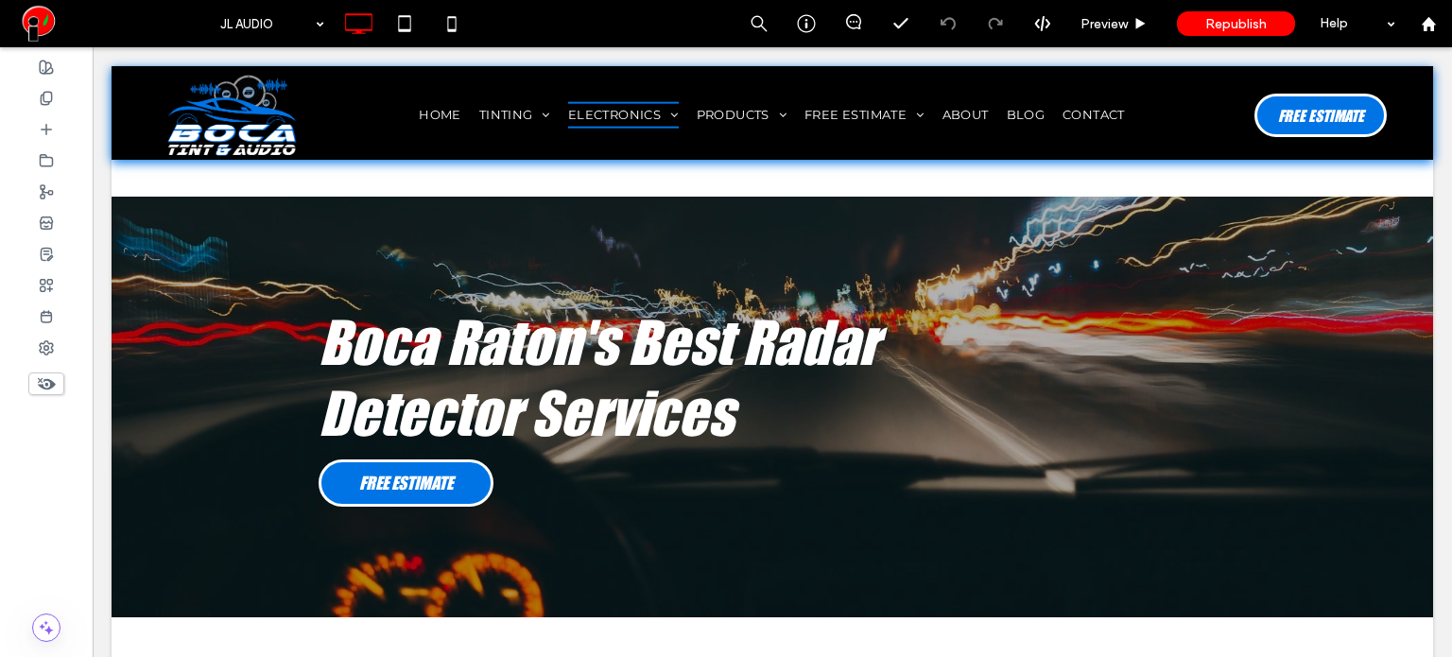
type input "**********"
type input "**"
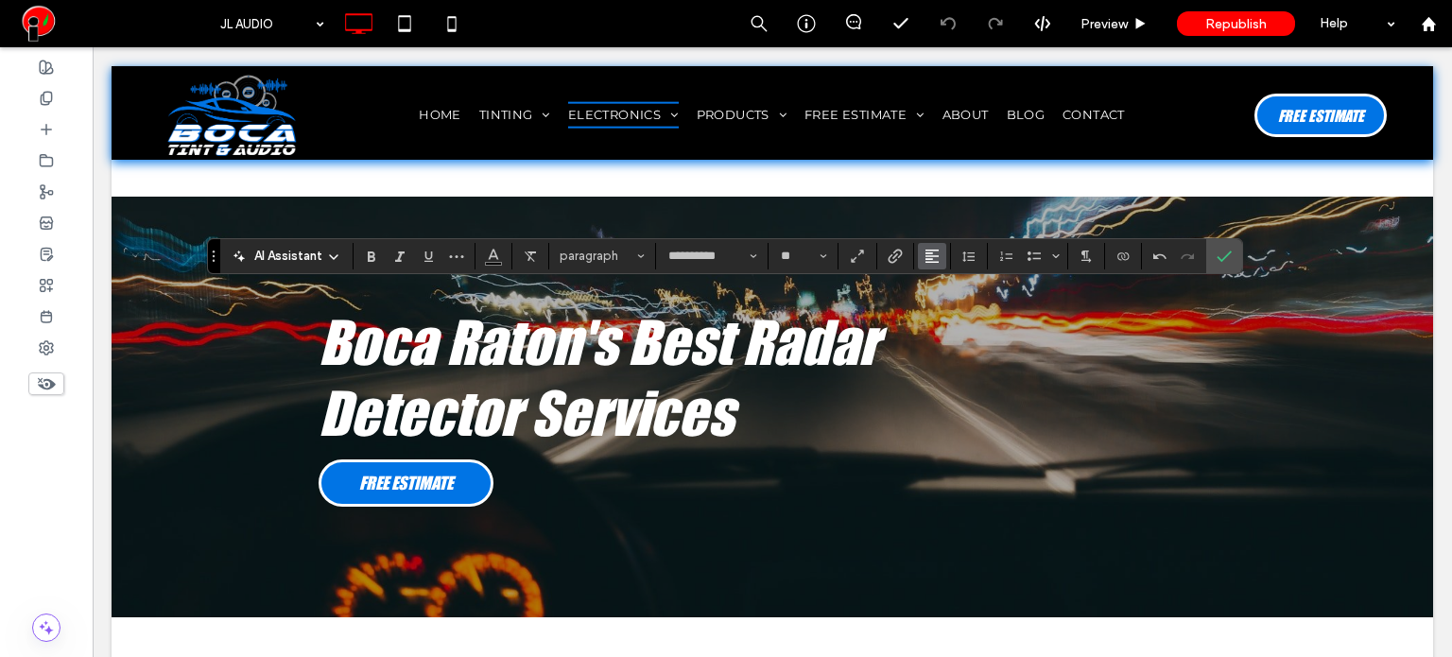
click at [941, 249] on button "Alignment" at bounding box center [932, 256] width 28 height 26
click at [938, 315] on icon "ui.textEditor.alignment.center" at bounding box center [945, 313] width 15 height 15
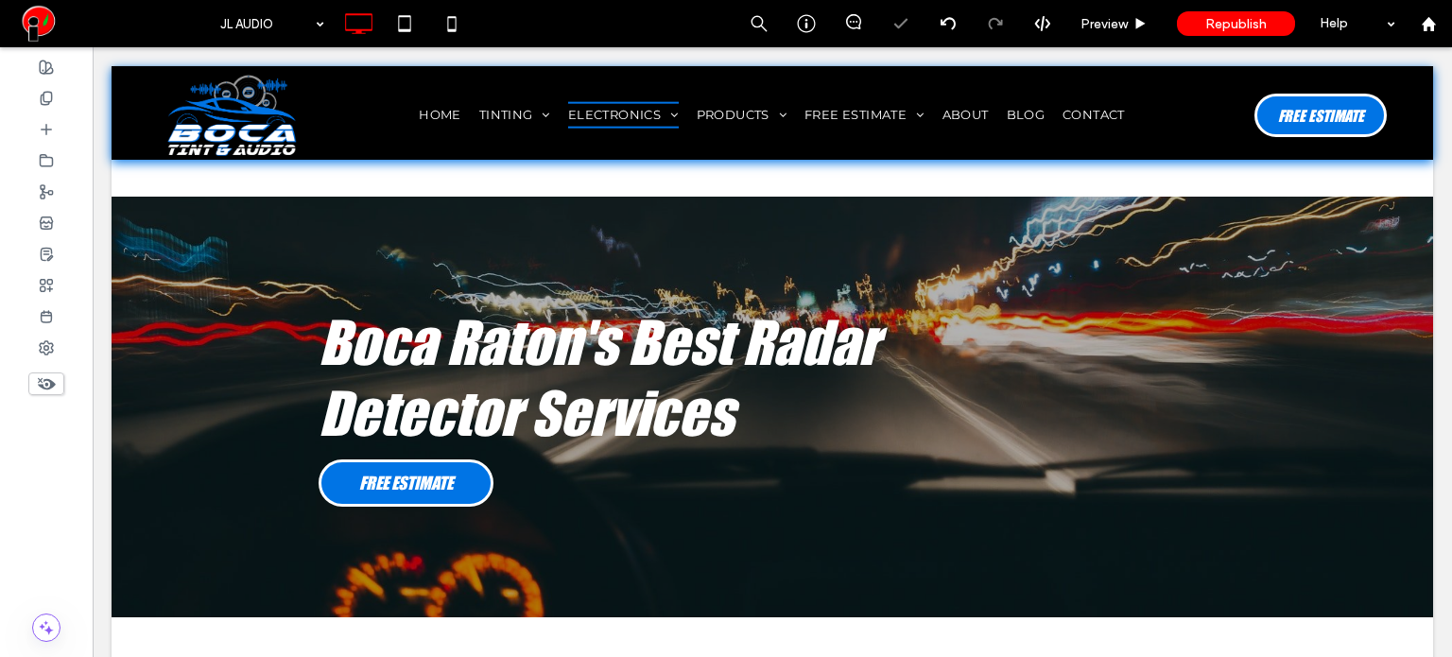
type input "**********"
type input "**"
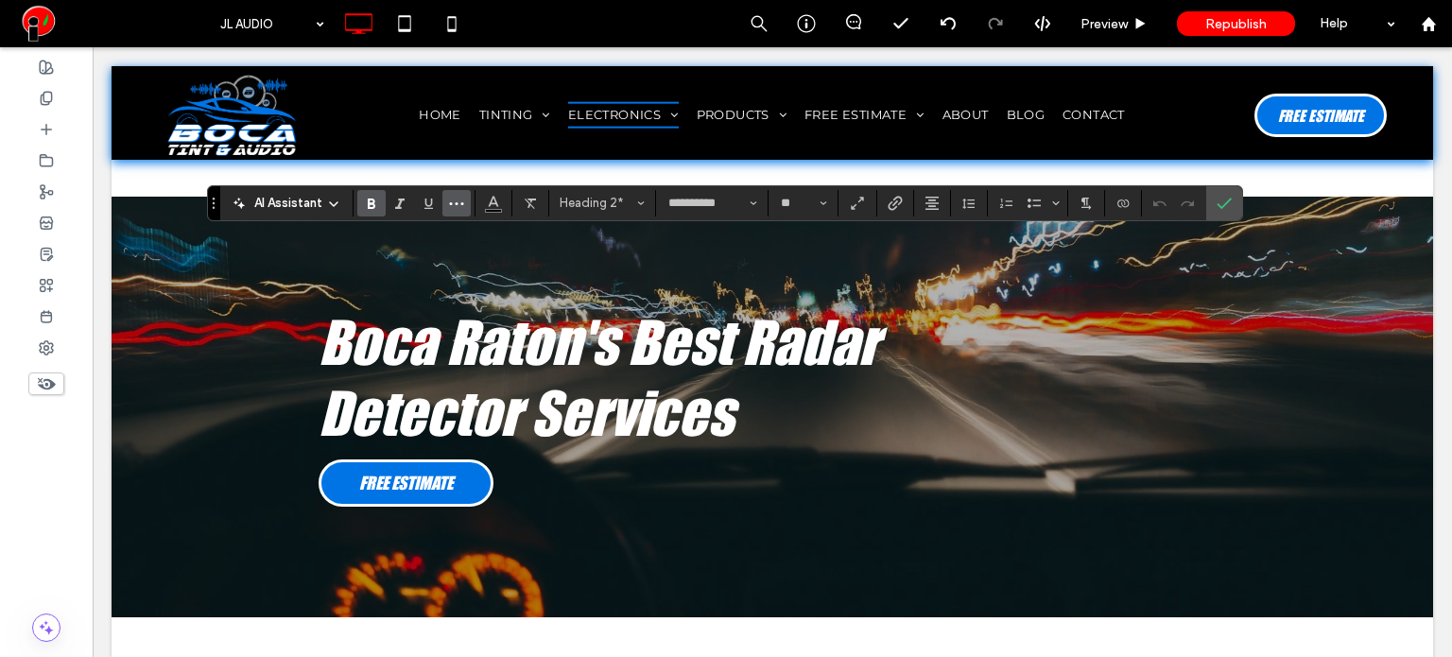
click at [459, 199] on icon "More" at bounding box center [456, 203] width 15 height 15
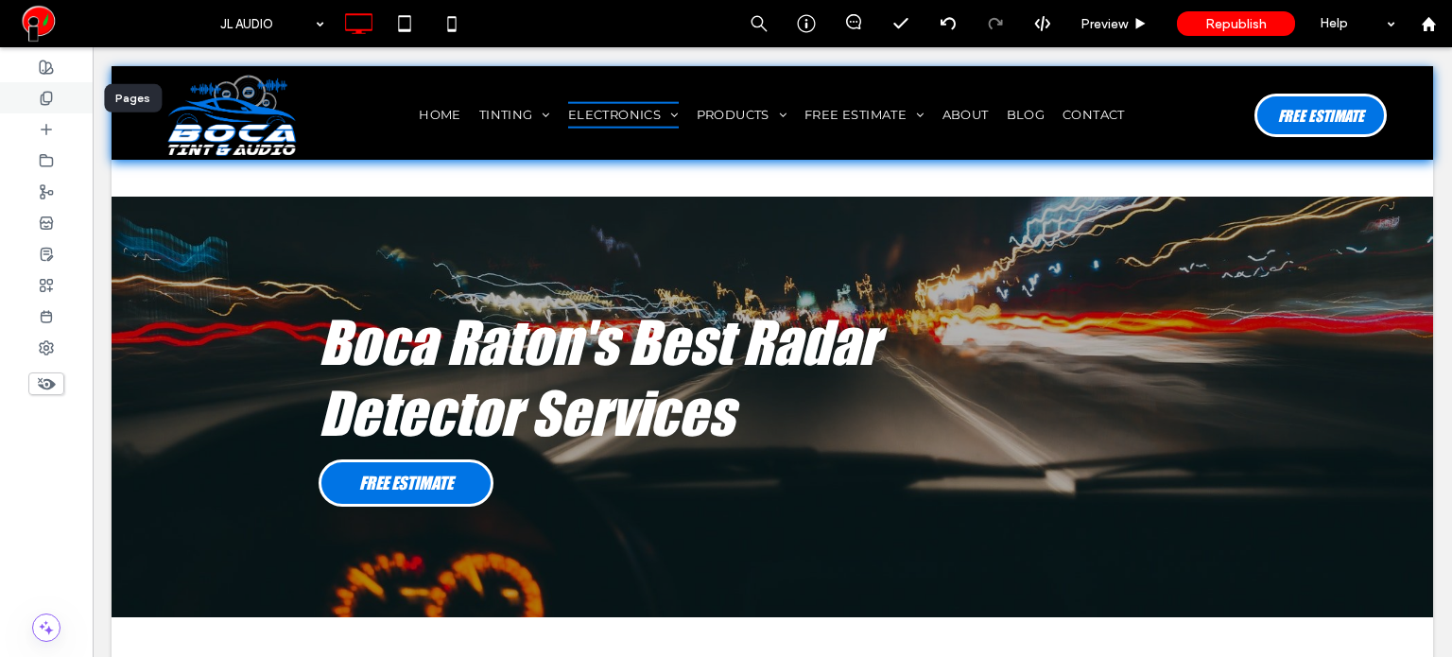
click at [48, 94] on icon at bounding box center [46, 98] width 15 height 15
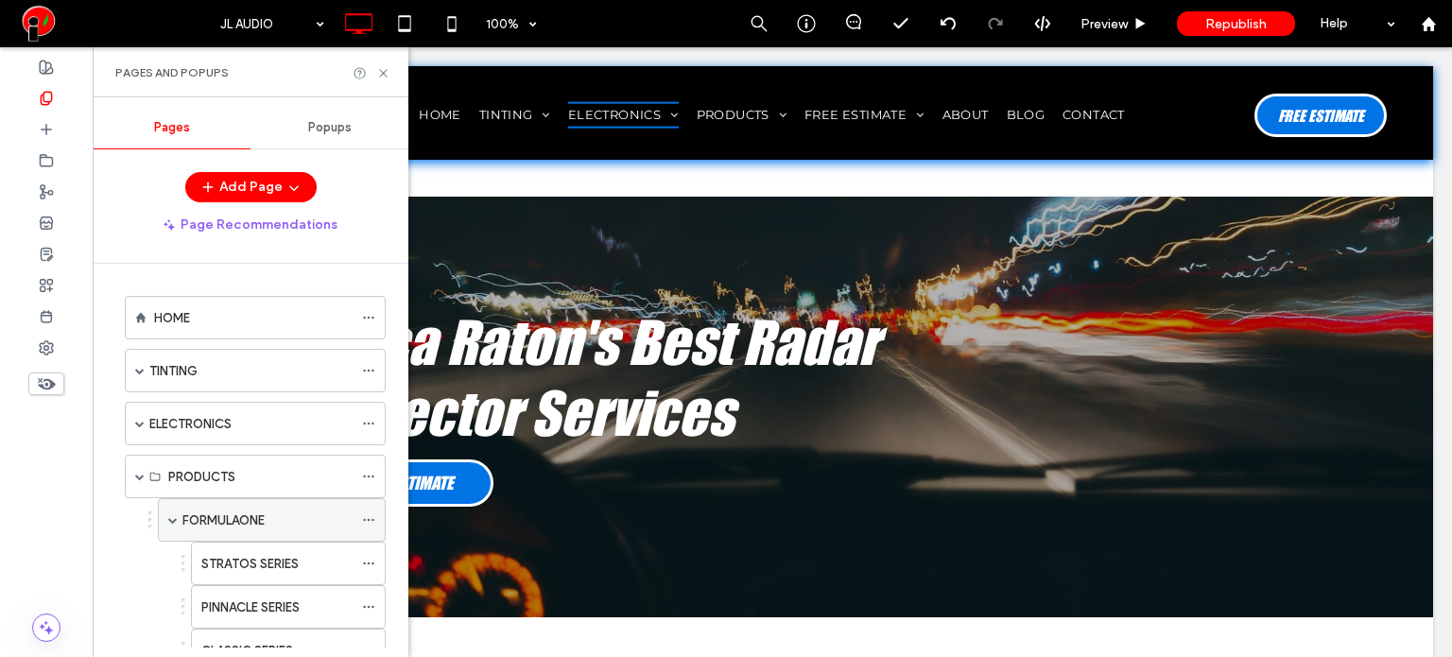
click at [200, 517] on label "FORMULAONE" at bounding box center [223, 520] width 82 height 33
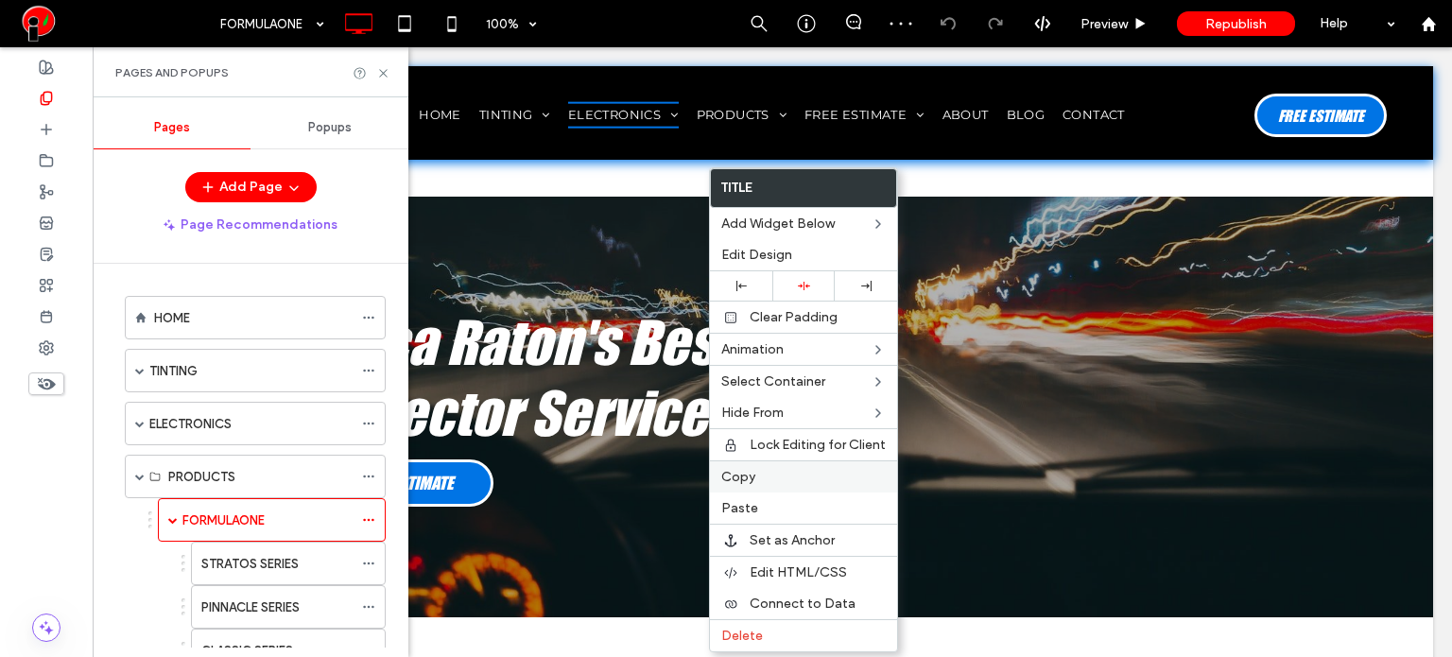
click at [743, 470] on span "Copy" at bounding box center [738, 477] width 34 height 16
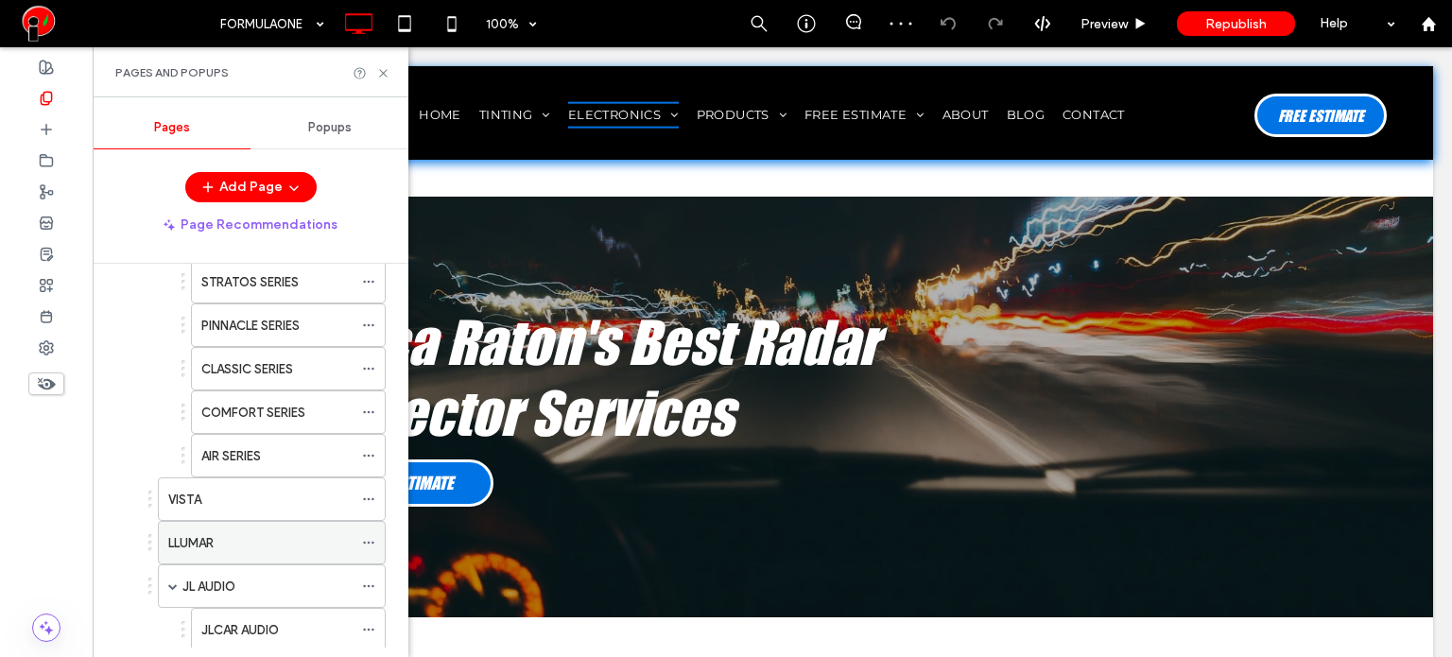
scroll to position [284, 0]
click at [257, 579] on div "JL AUDIO" at bounding box center [267, 585] width 170 height 20
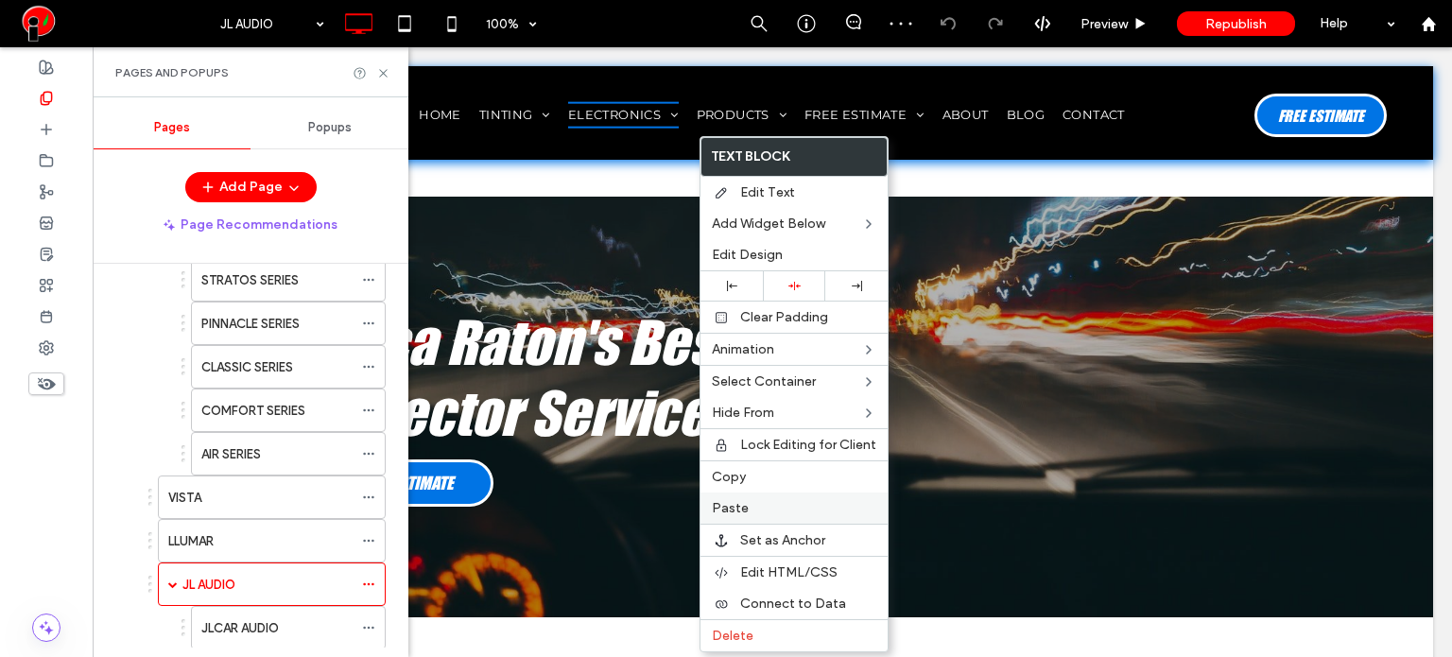
click at [730, 503] on span "Paste" at bounding box center [730, 508] width 37 height 16
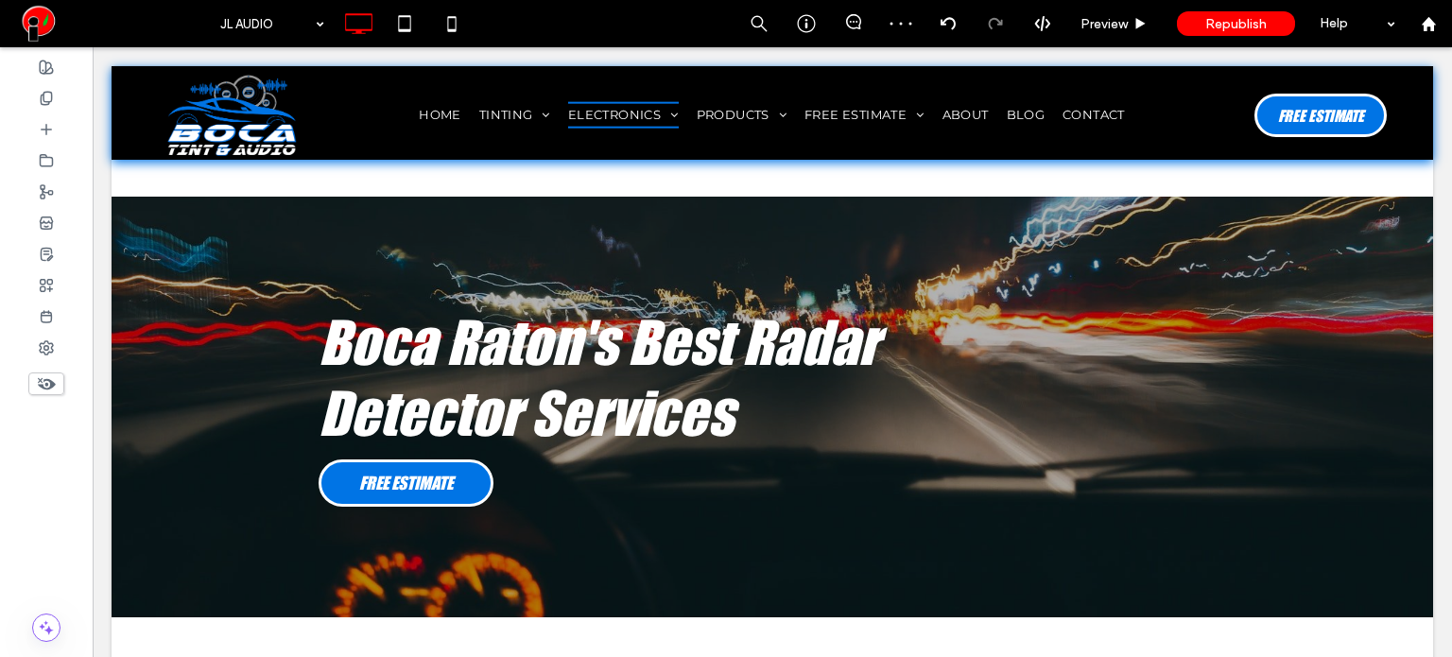
type input "**********"
type input "**"
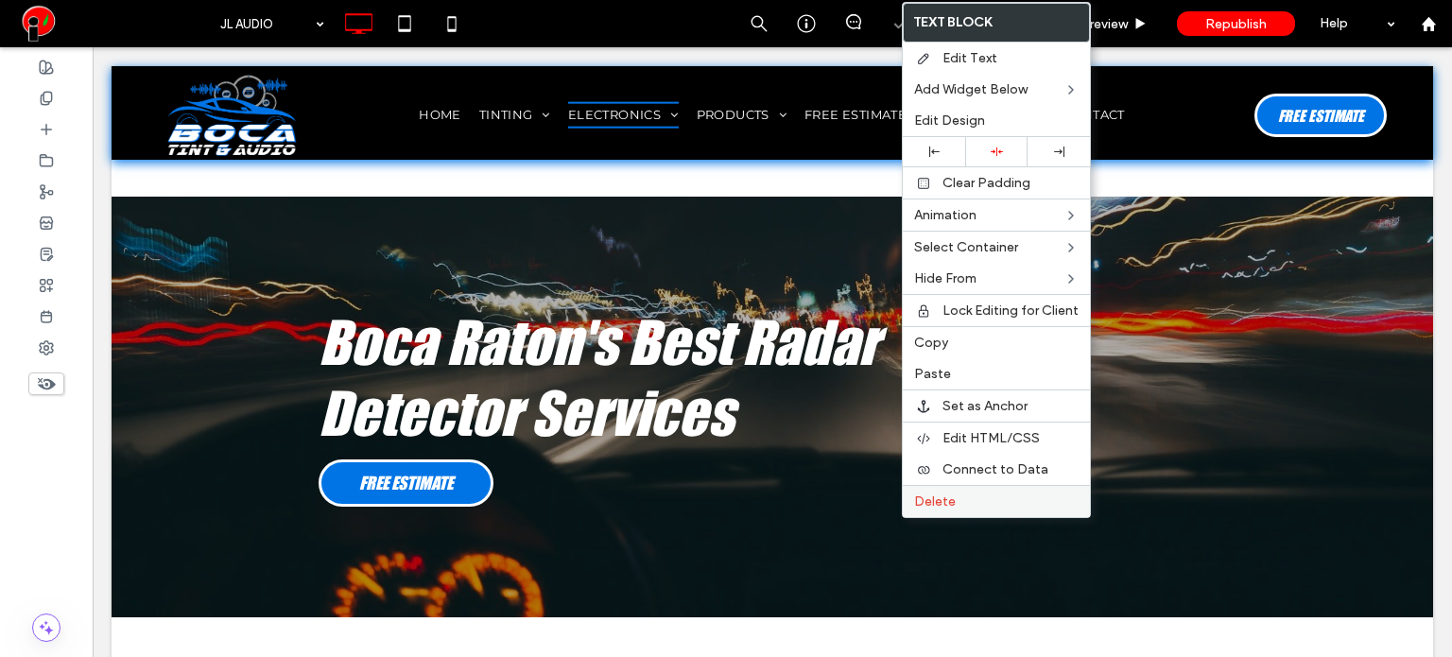
click at [931, 493] on span "Delete" at bounding box center [935, 501] width 42 height 16
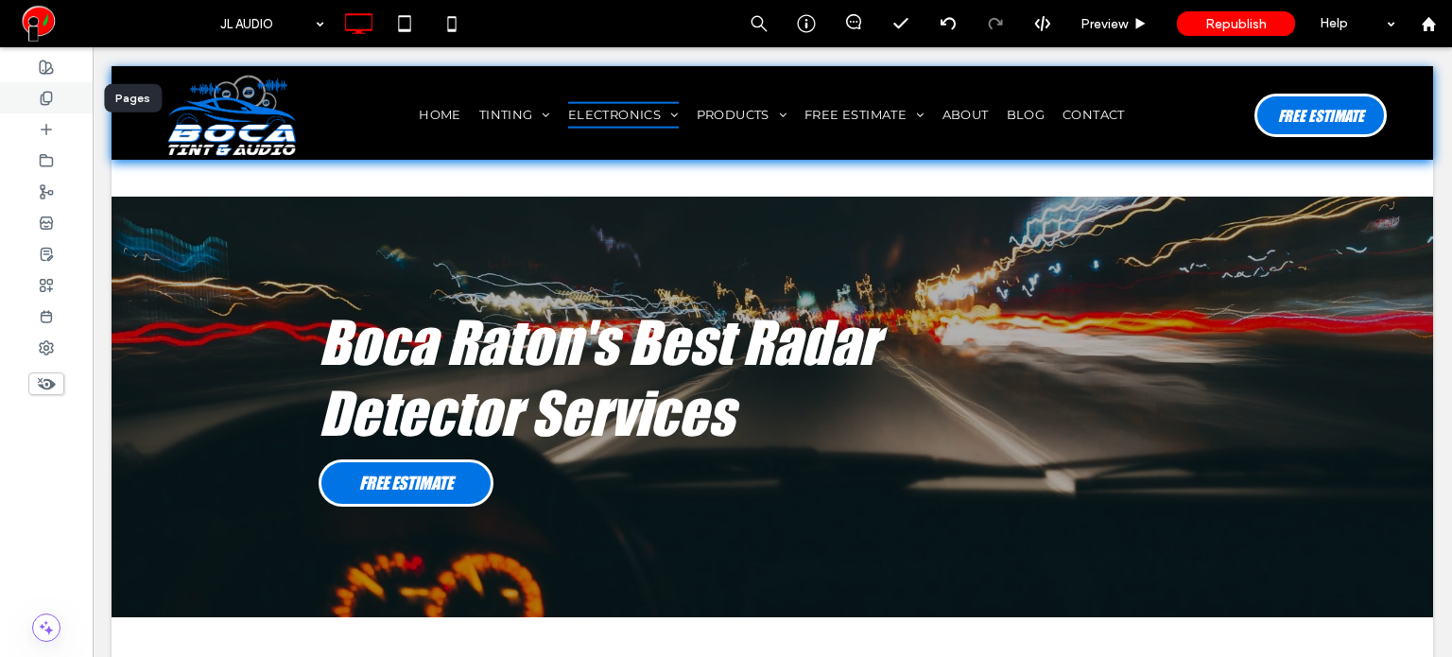
click at [53, 97] on icon at bounding box center [46, 98] width 15 height 15
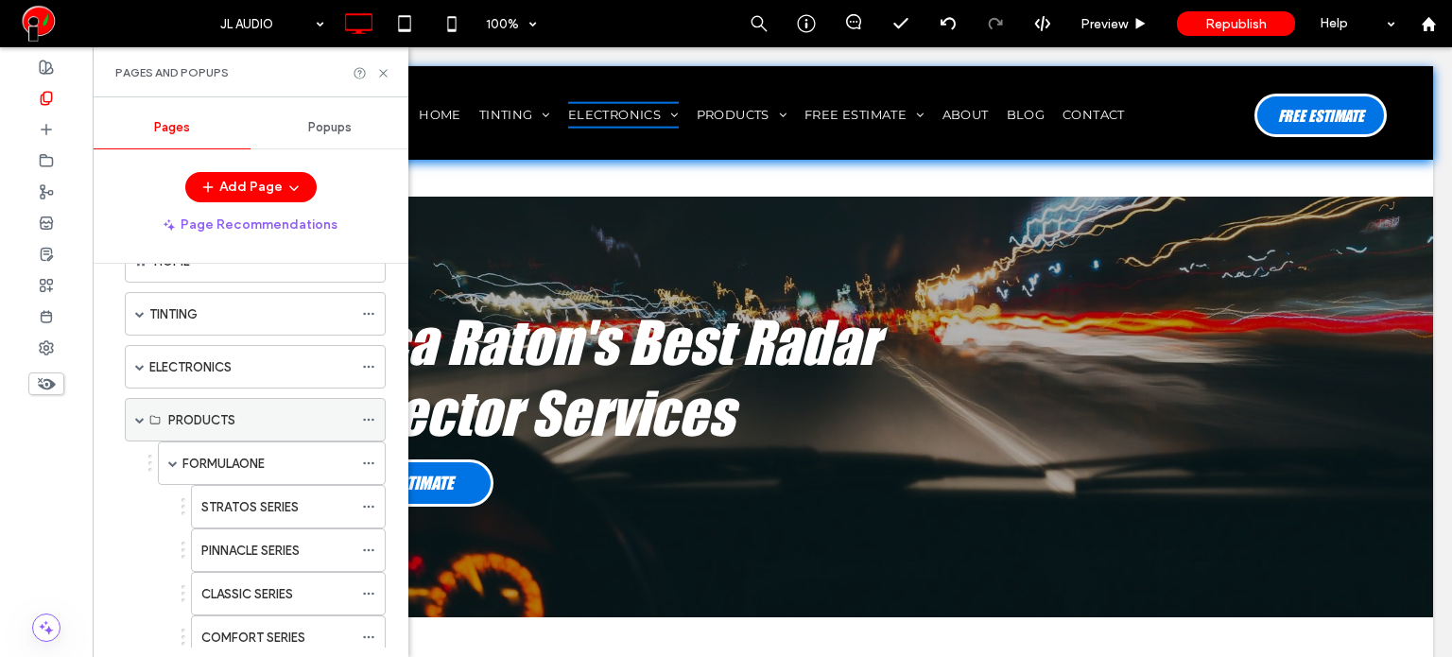
scroll to position [189, 0]
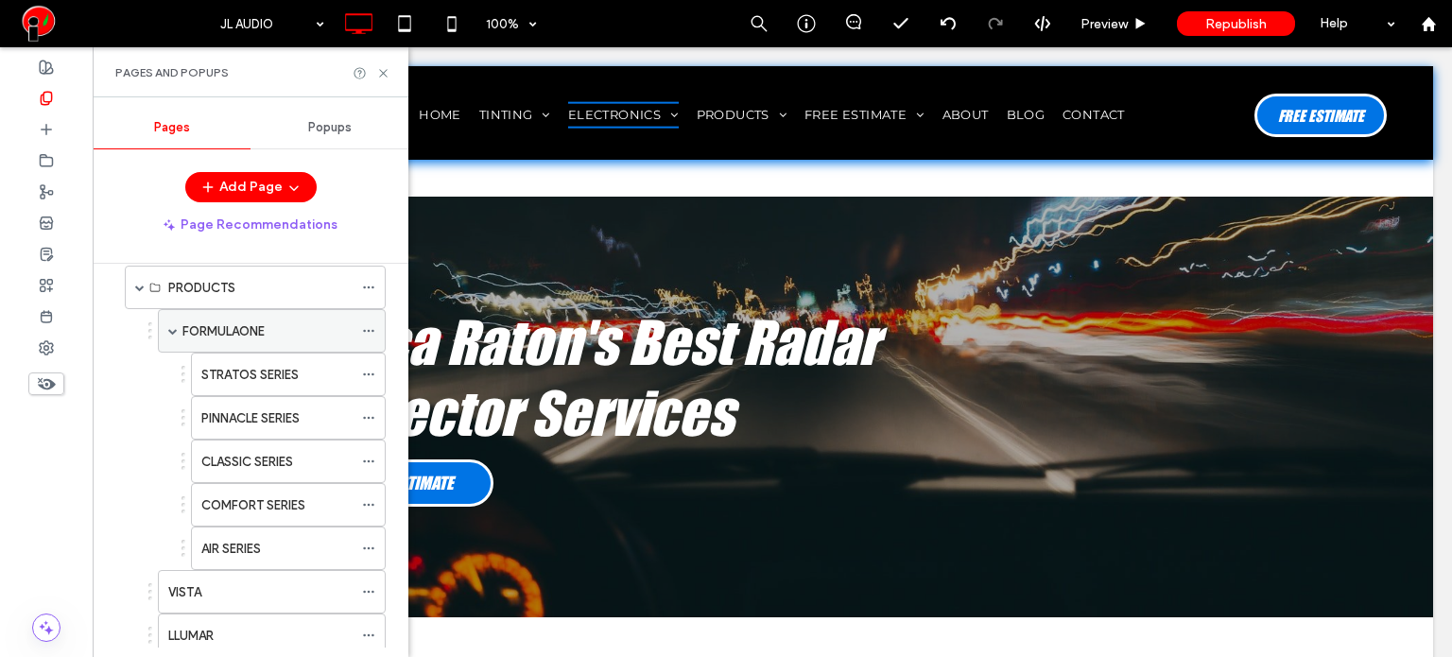
click at [244, 332] on label "FORMULAONE" at bounding box center [223, 331] width 82 height 33
click at [270, 415] on label "PINNACLE SERIES" at bounding box center [250, 418] width 98 height 33
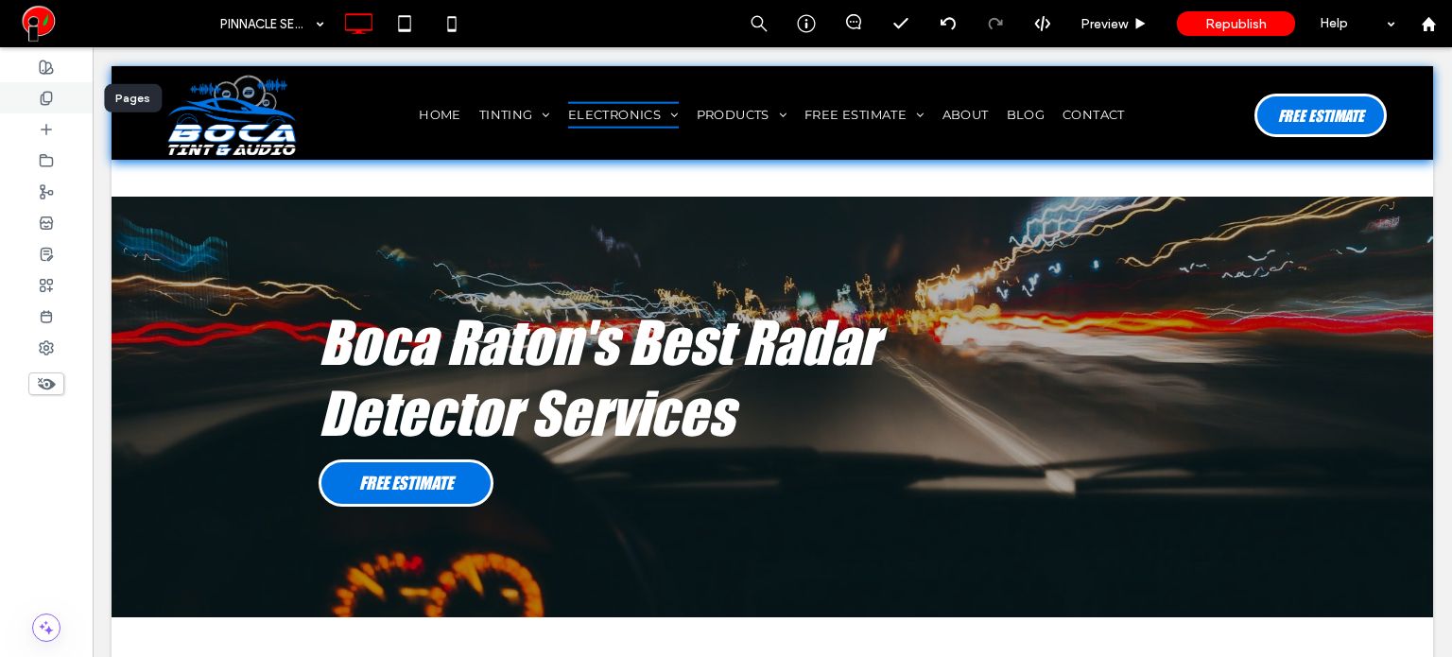
click at [36, 100] on div at bounding box center [46, 97] width 93 height 31
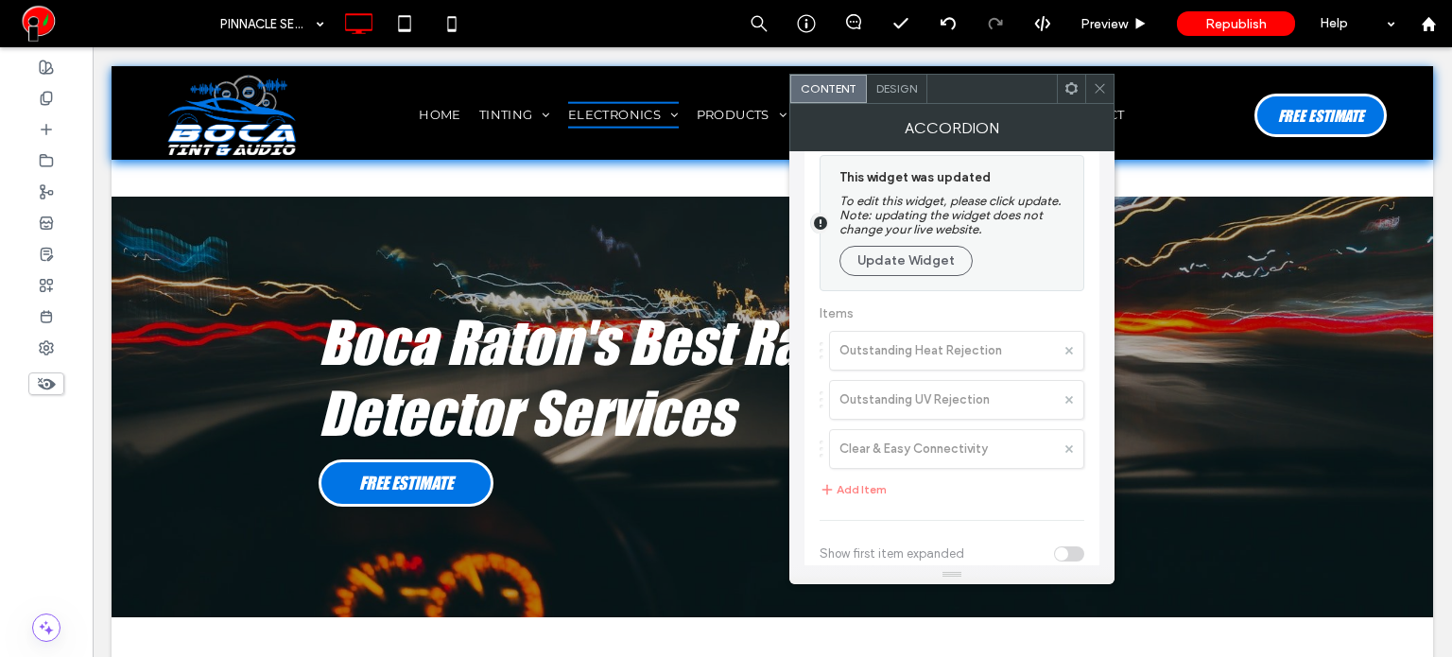
scroll to position [105, 0]
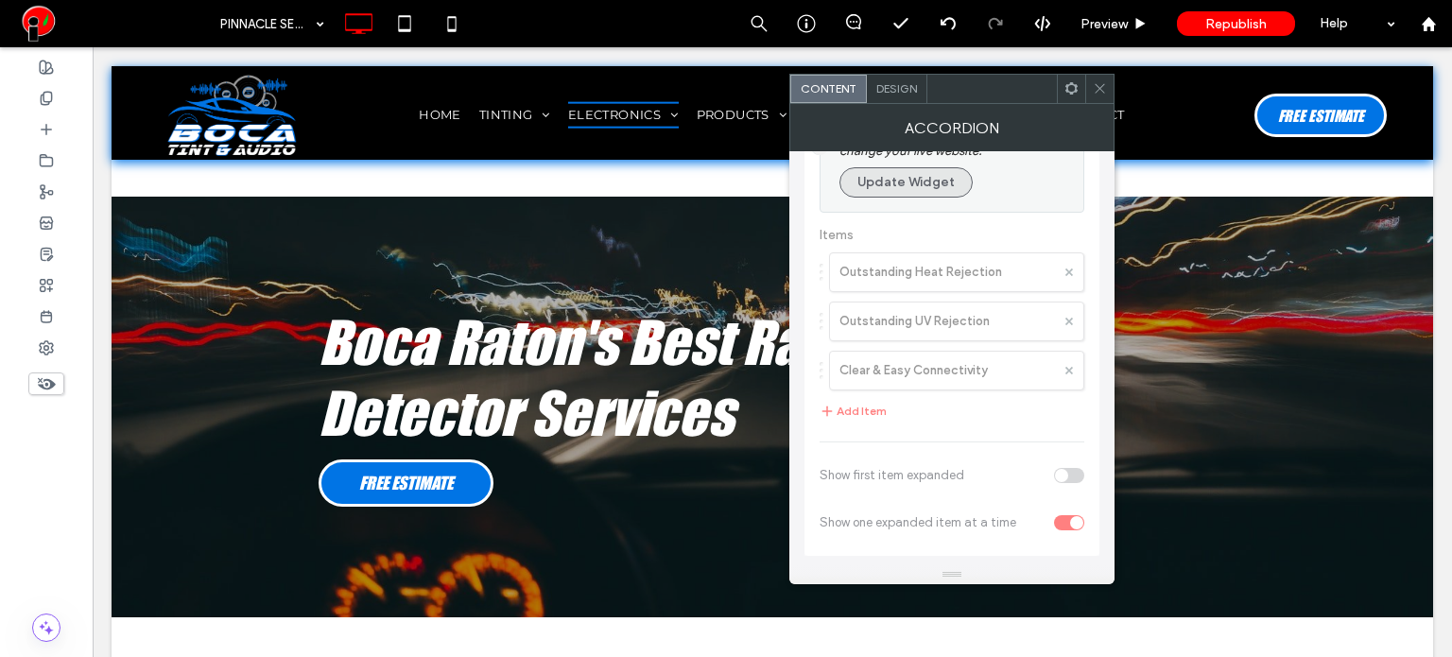
click at [883, 183] on button "Update Widget" at bounding box center [905, 182] width 133 height 30
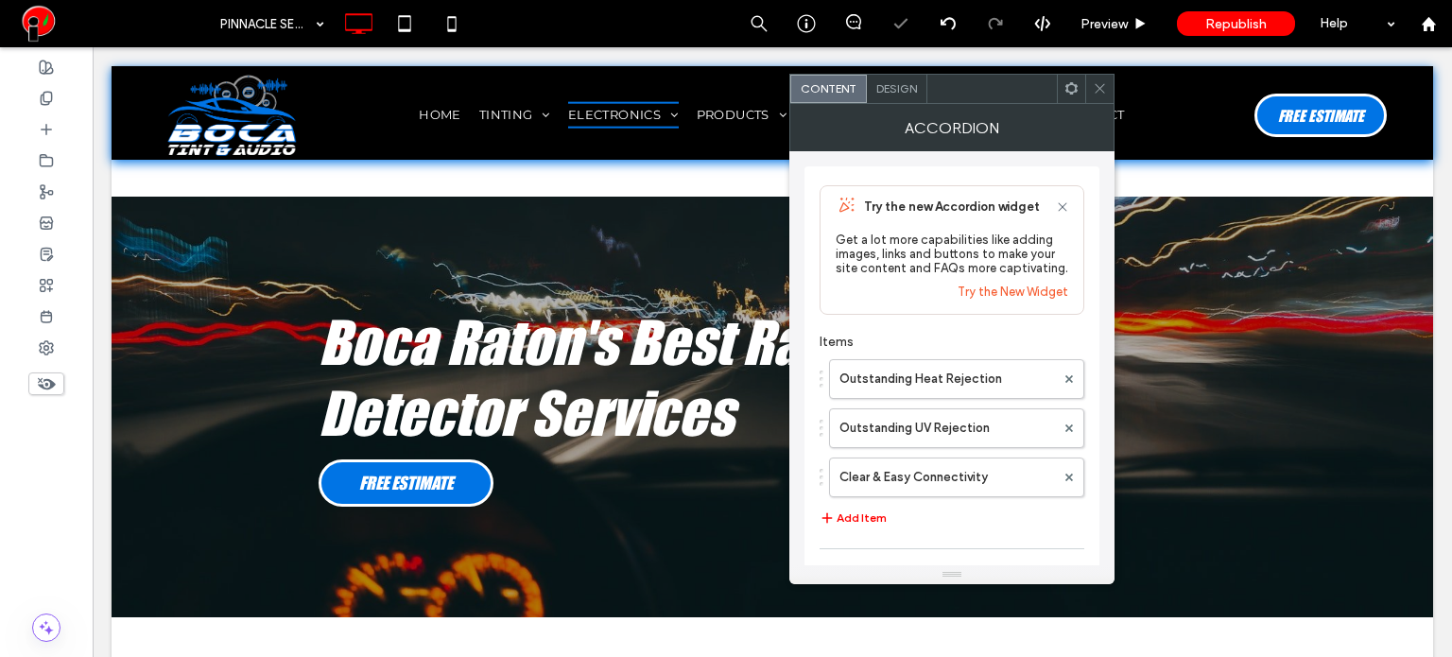
click at [892, 90] on span "Design" at bounding box center [896, 88] width 41 height 14
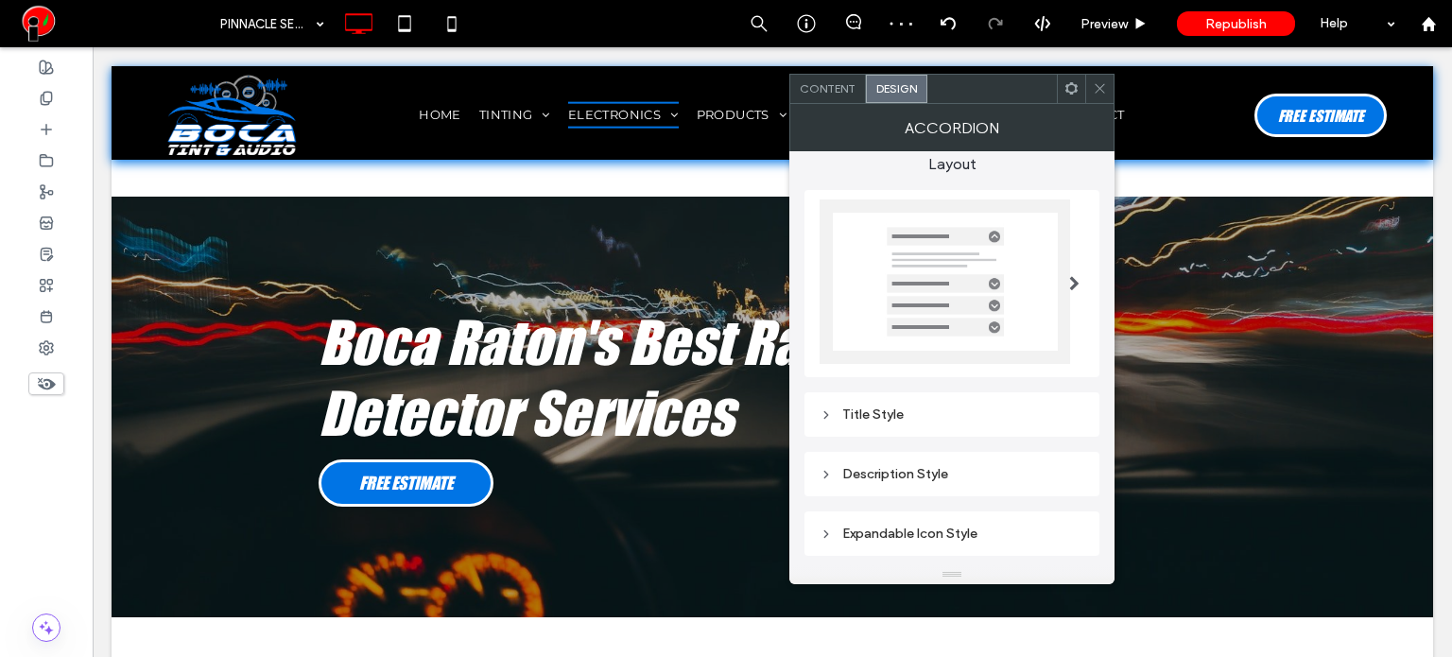
scroll to position [24, 0]
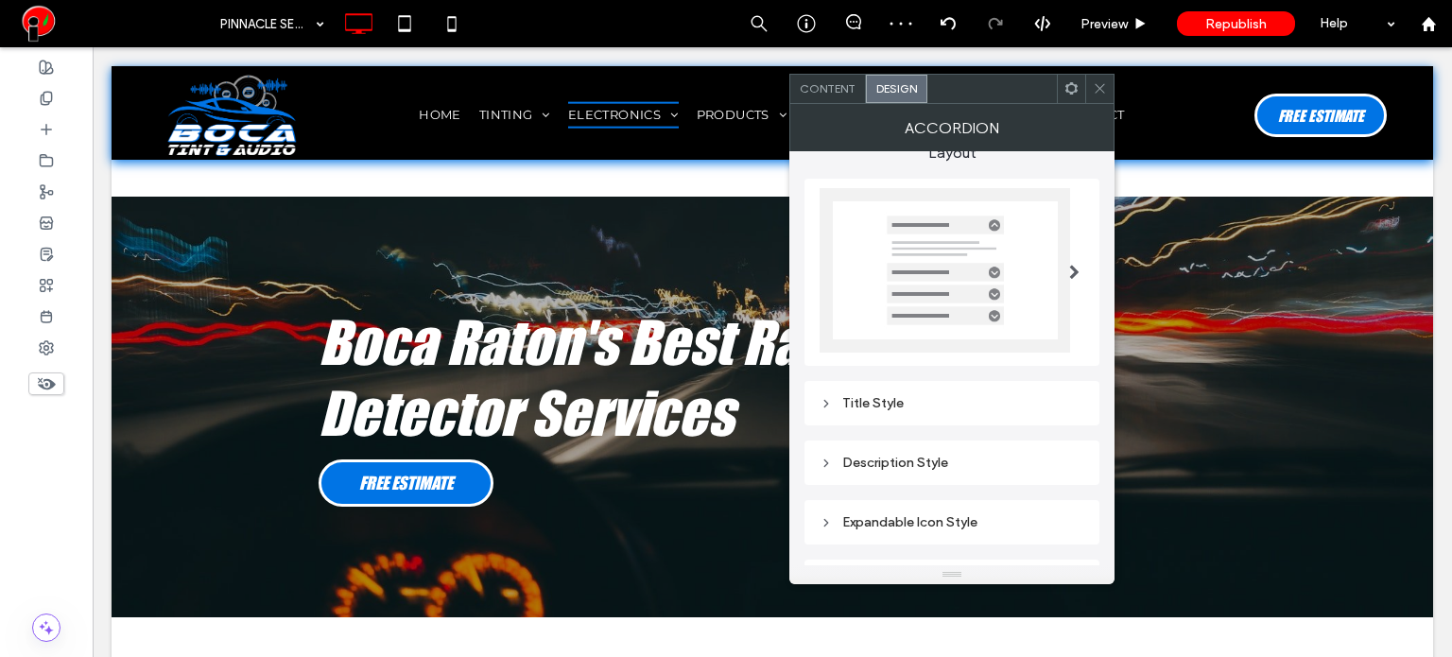
click at [873, 390] on div "Title Style" at bounding box center [951, 403] width 265 height 26
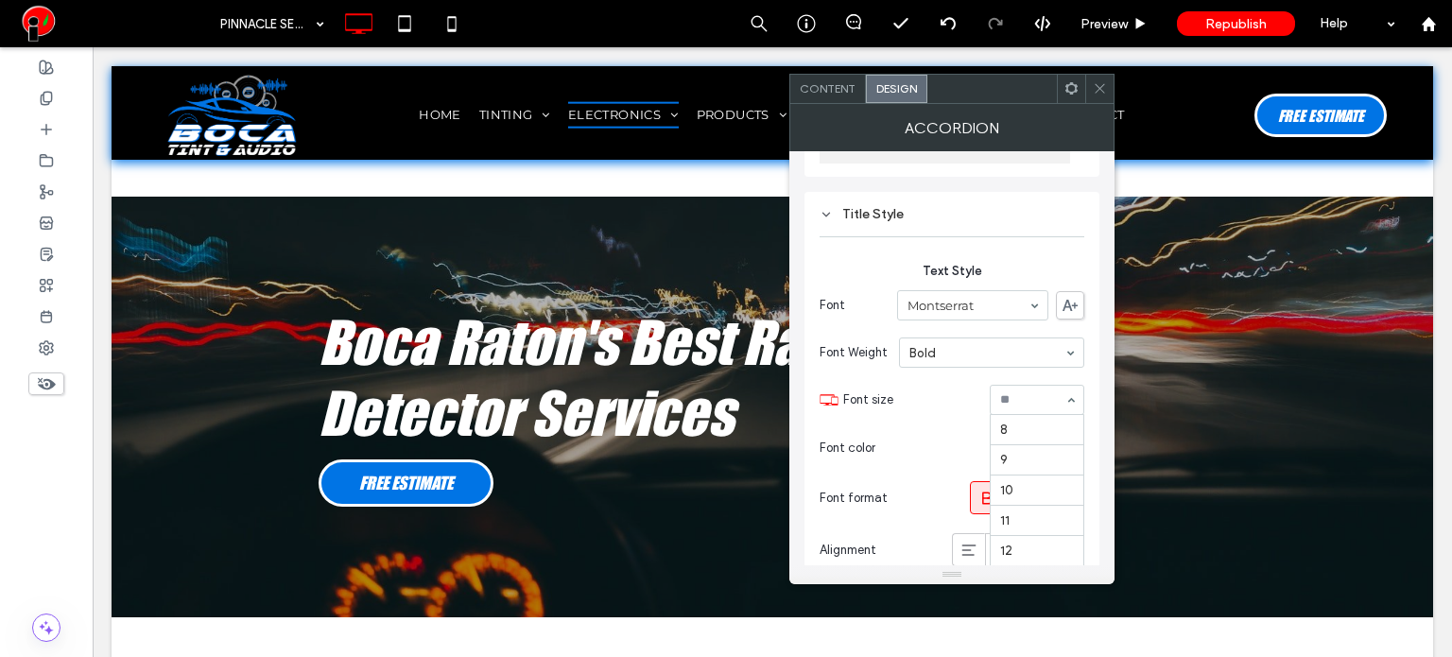
scroll to position [185, 0]
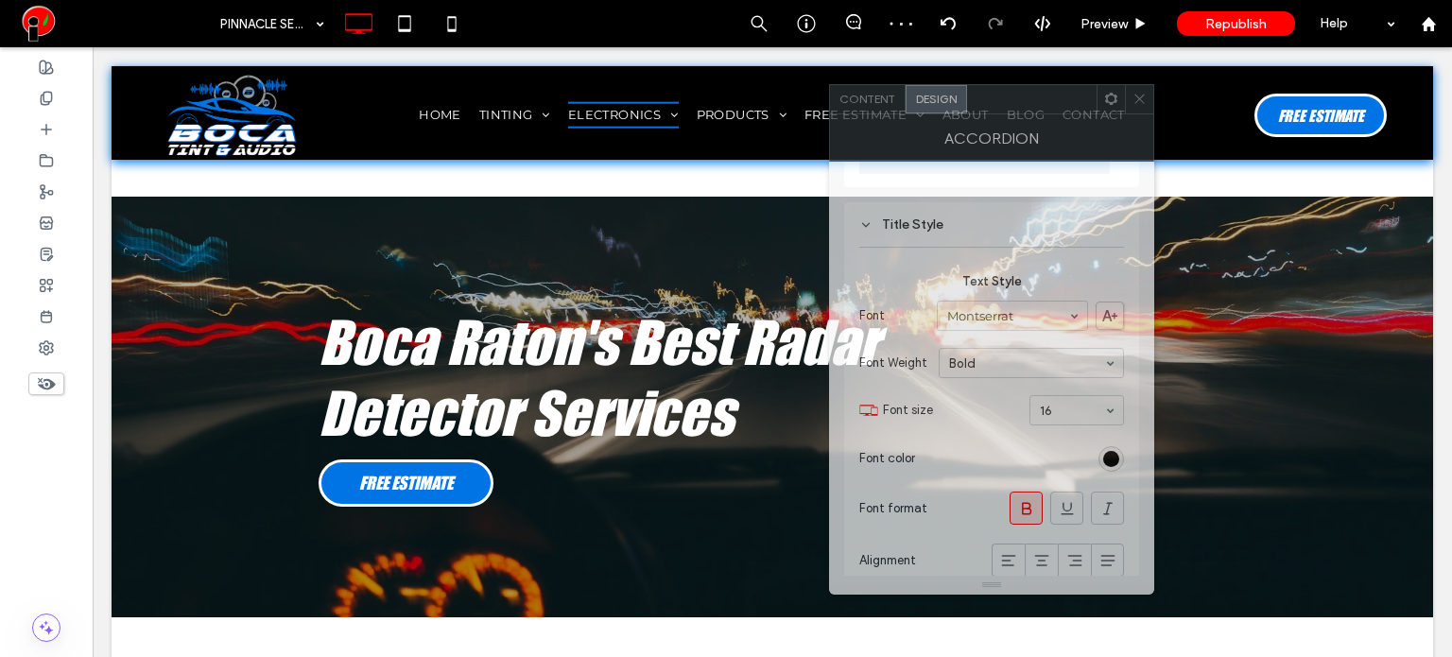
drag, startPoint x: 1041, startPoint y: 126, endPoint x: 1006, endPoint y: 107, distance: 39.8
click at [1006, 107] on div at bounding box center [1031, 99] width 129 height 28
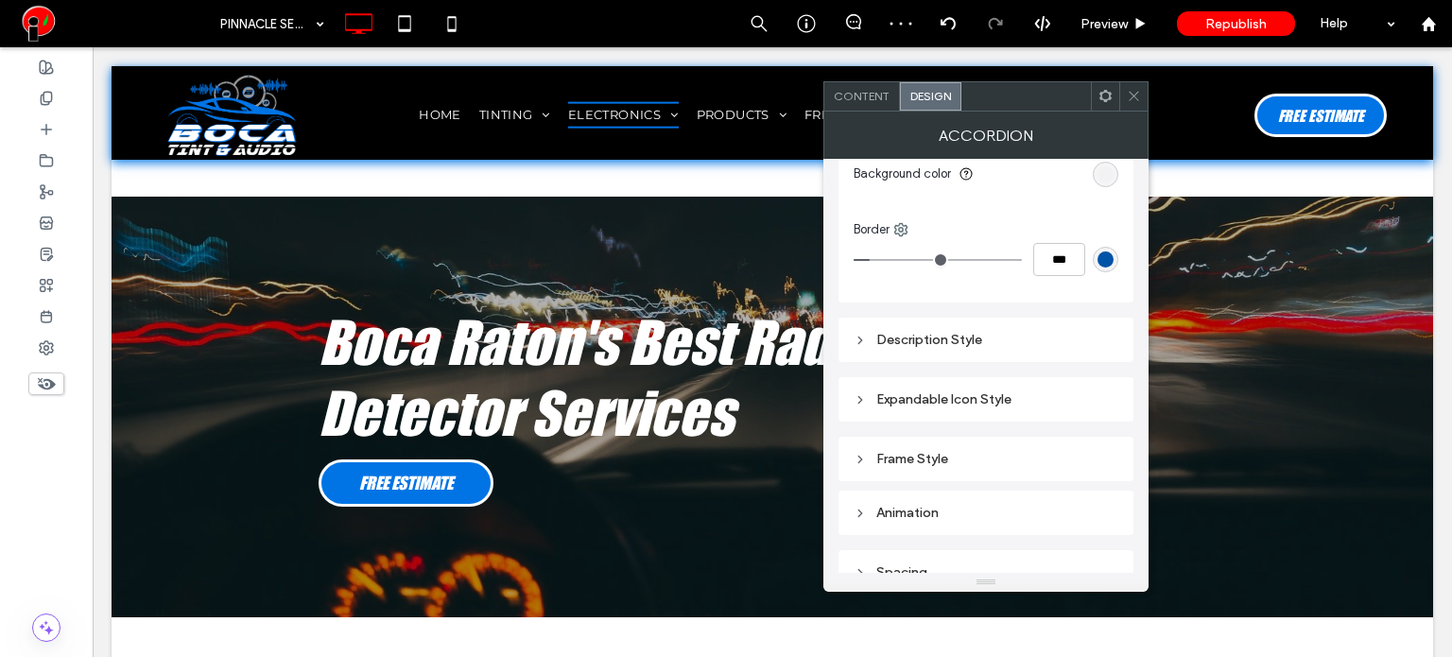
scroll to position [780, 0]
click at [968, 390] on div "Expandable Icon Style" at bounding box center [985, 398] width 265 height 16
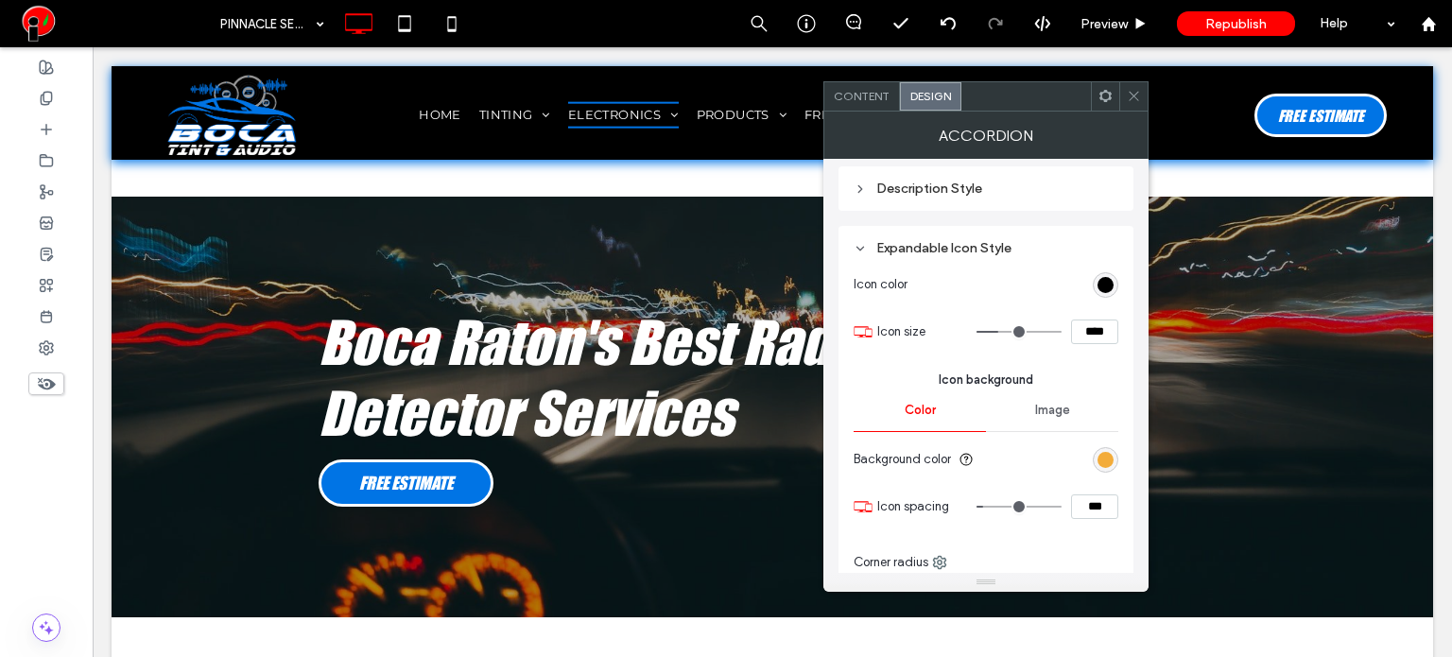
scroll to position [1063, 0]
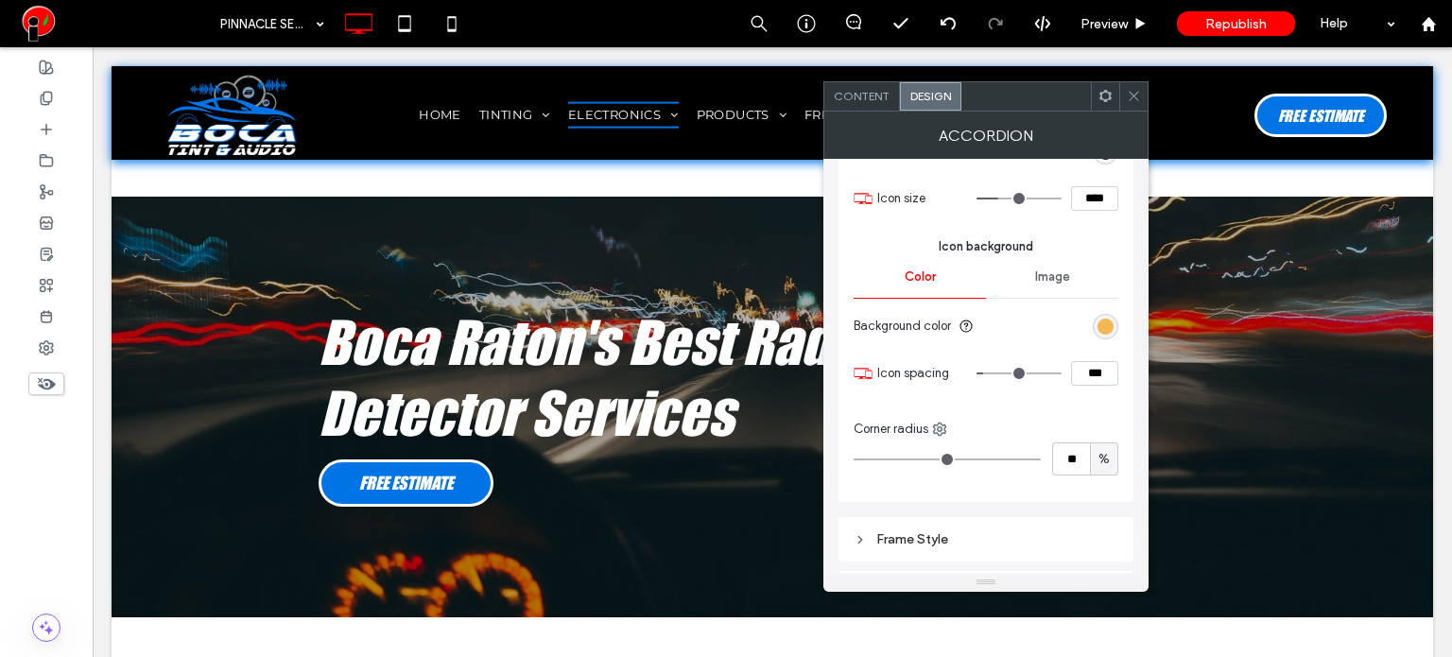
click at [1100, 325] on div "rgb(243, 172, 58)" at bounding box center [1105, 326] width 16 height 16
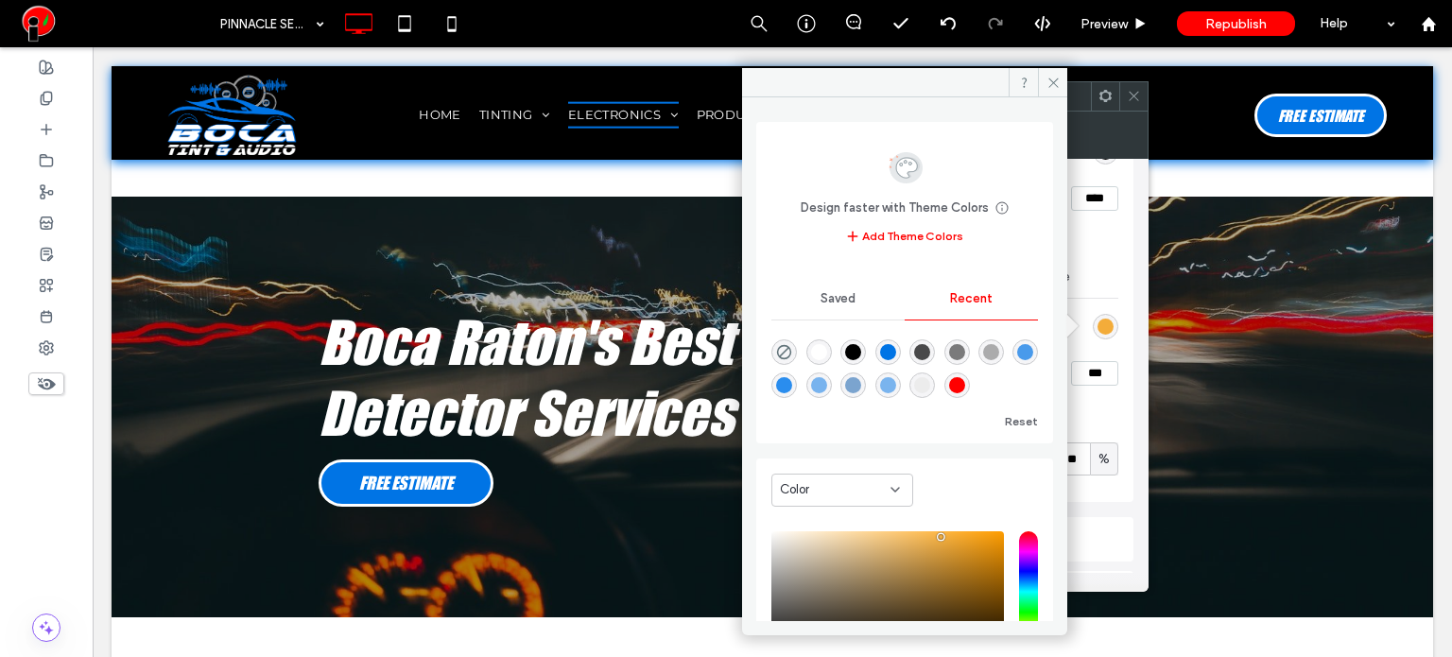
click at [896, 351] on div "rgba(0, 116, 229, 1)" at bounding box center [888, 352] width 16 height 16
type input "*"
type input "*******"
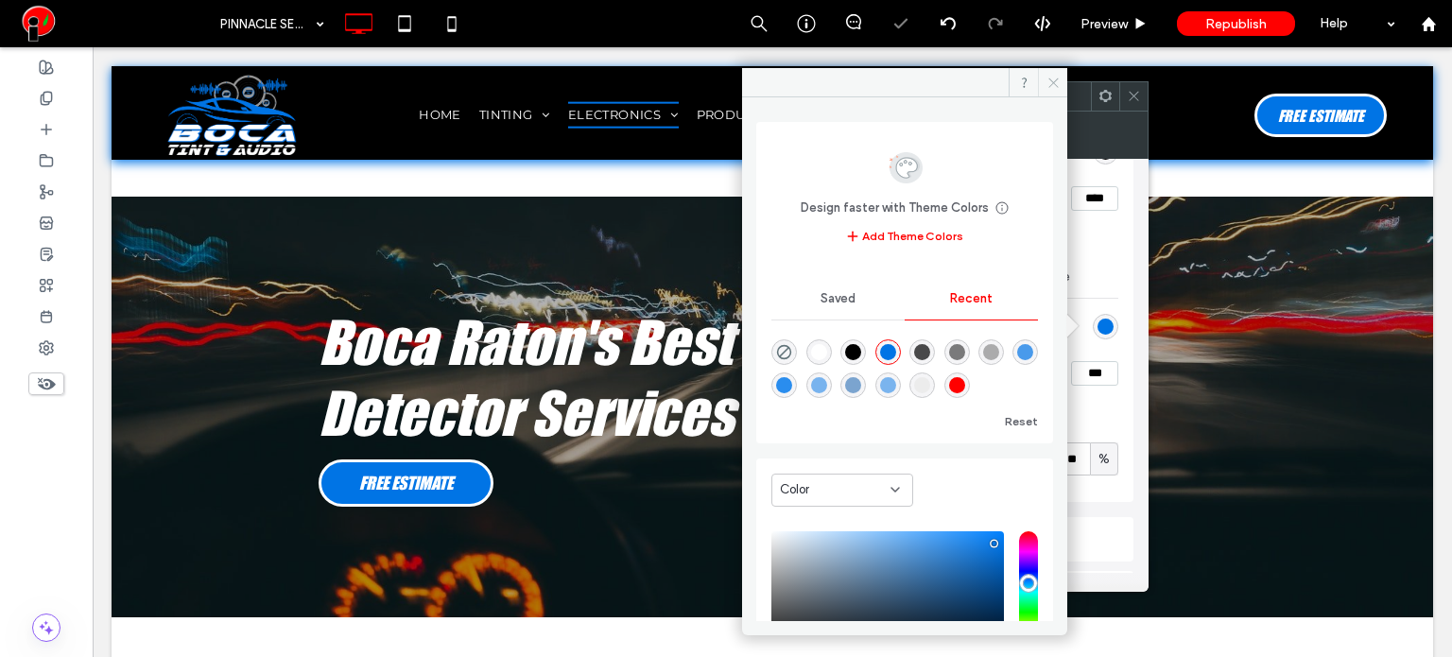
click at [1051, 83] on icon at bounding box center [1053, 83] width 14 height 14
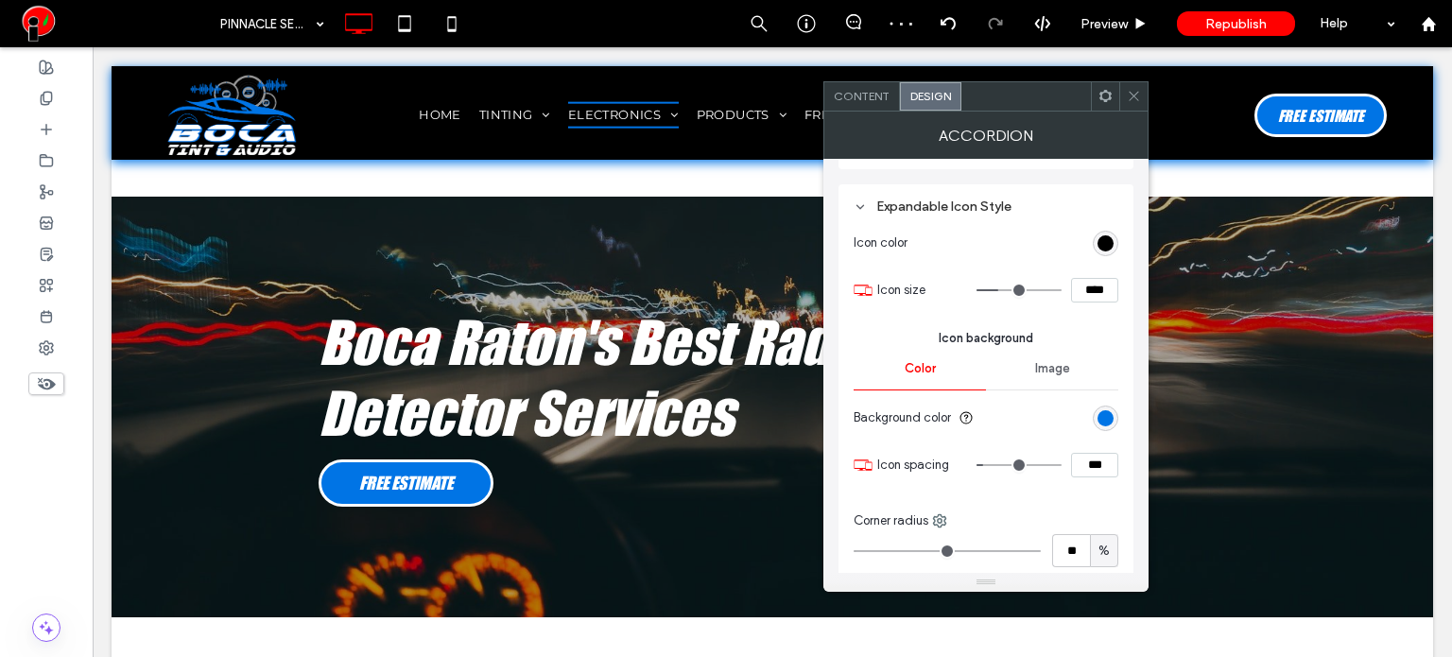
scroll to position [969, 0]
click at [1100, 246] on div "rgb(0, 0, 0)" at bounding box center [1105, 246] width 16 height 16
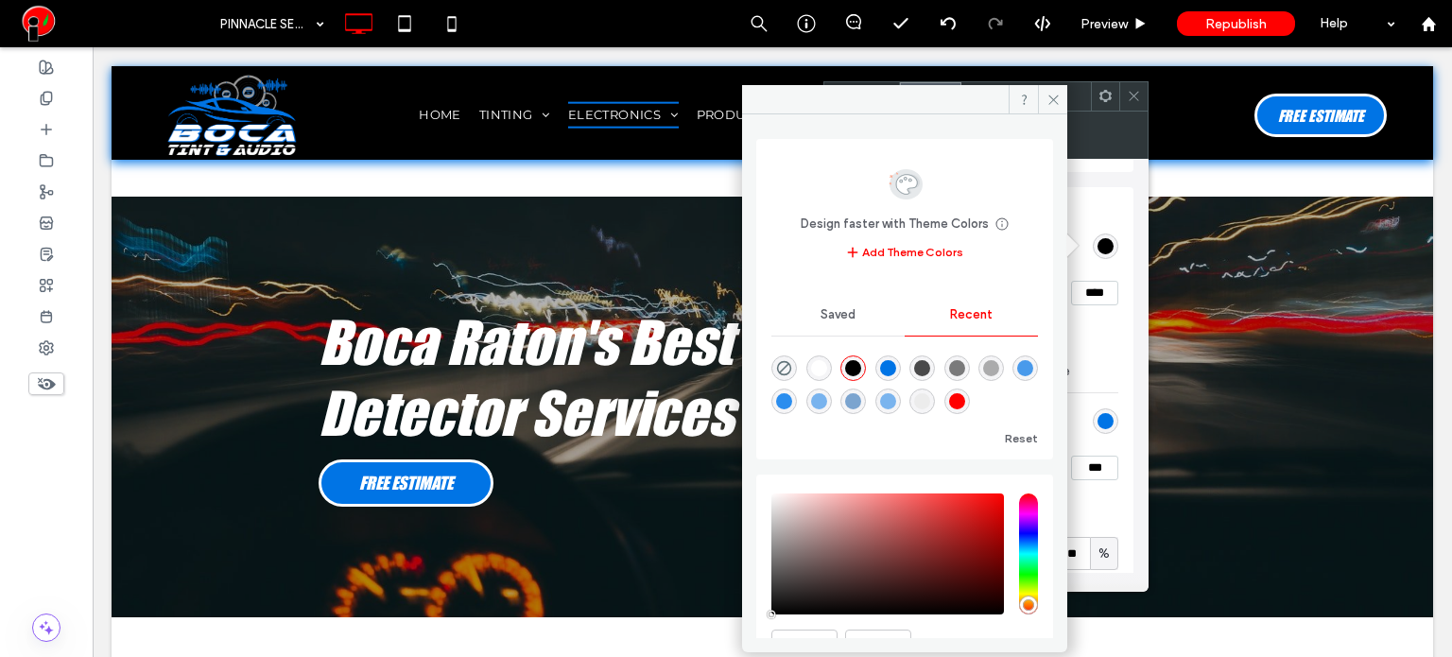
click at [823, 364] on div "rgba(255, 255, 255, 1)" at bounding box center [819, 368] width 16 height 16
type input "*******"
click at [1133, 100] on icon at bounding box center [1134, 96] width 14 height 14
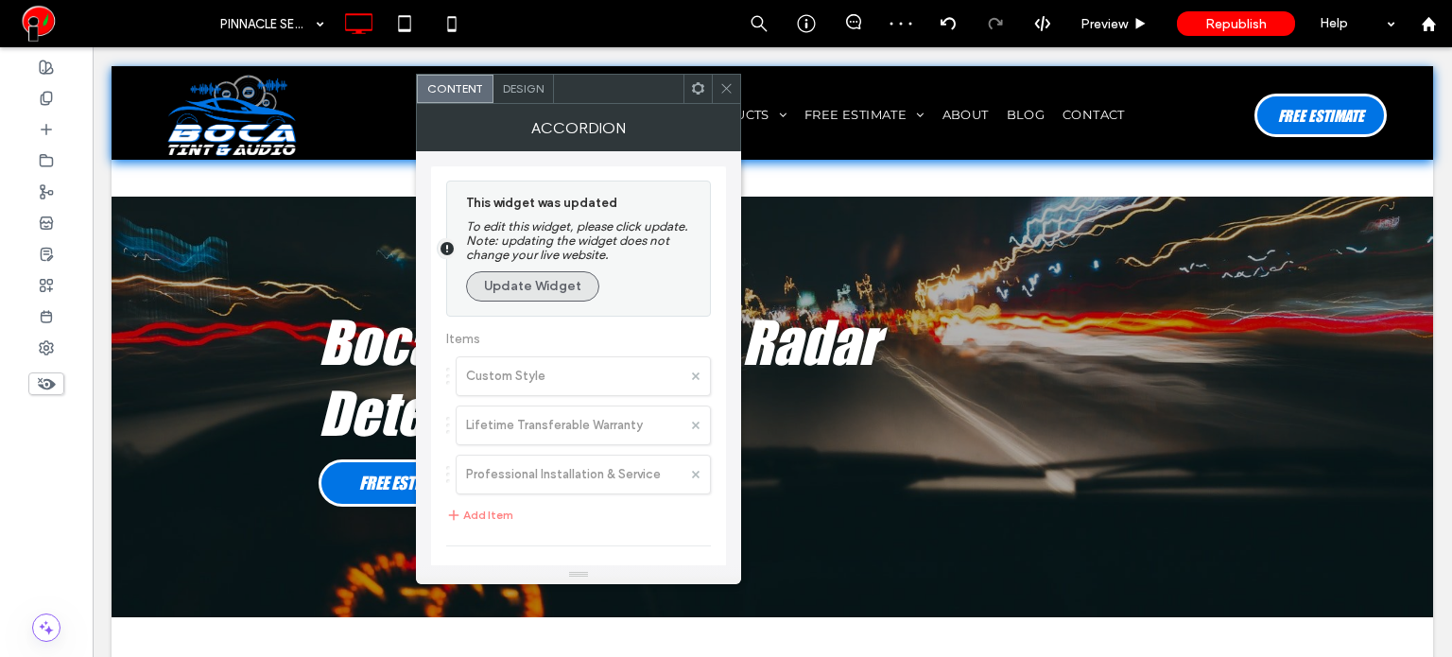
click at [552, 285] on button "Update Widget" at bounding box center [532, 286] width 133 height 30
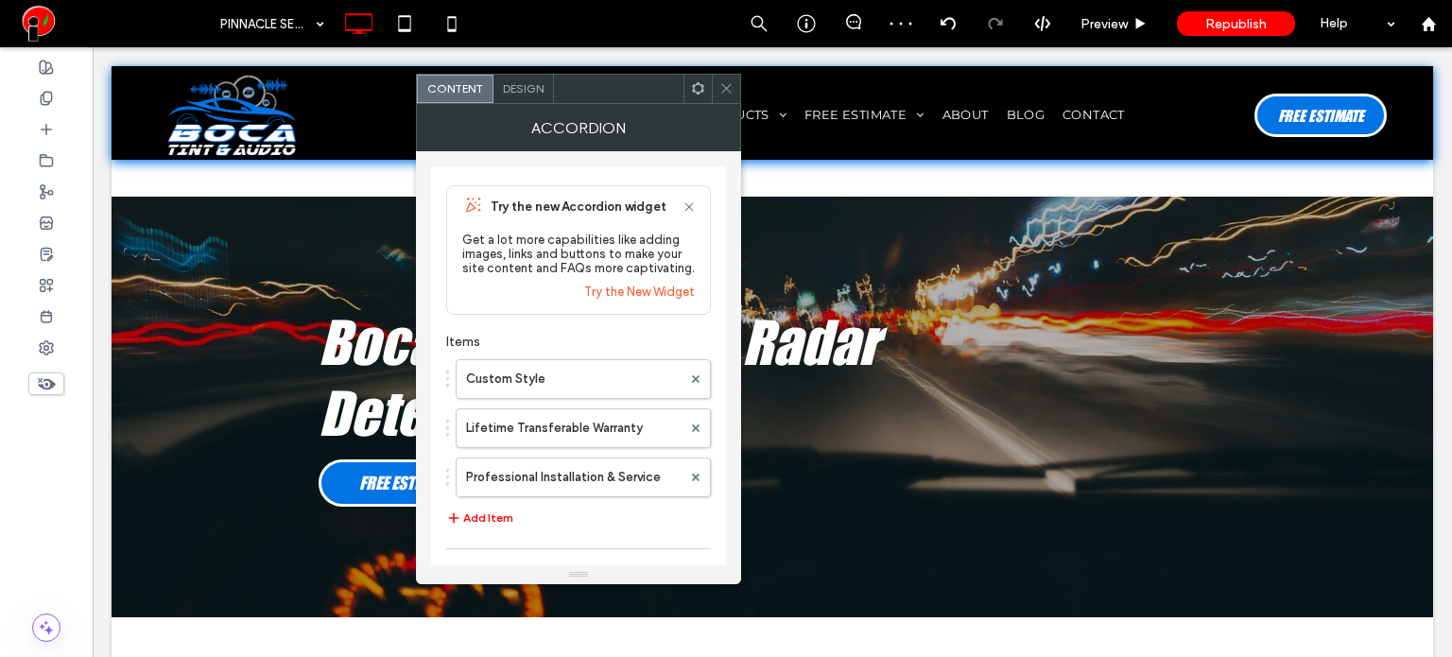
click at [525, 87] on span "Design" at bounding box center [523, 88] width 41 height 14
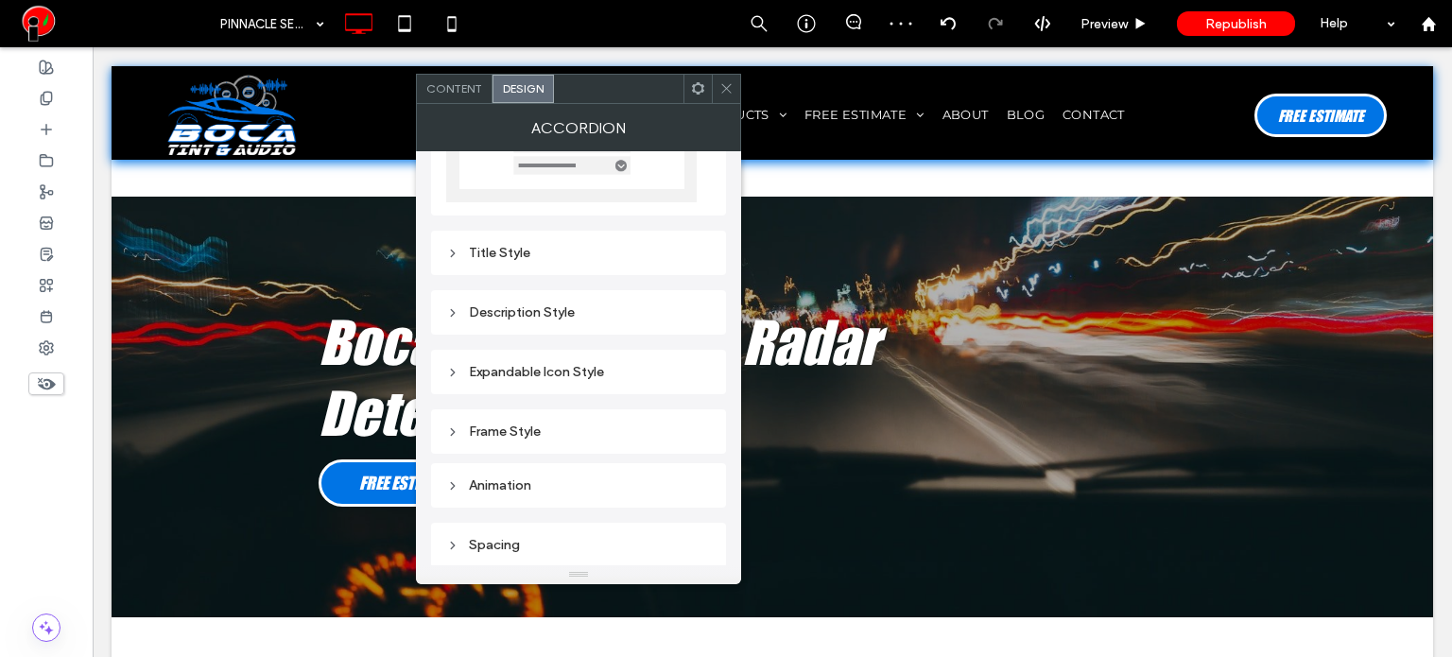
scroll to position [175, 0]
click at [512, 249] on div "Title Style" at bounding box center [578, 252] width 265 height 16
click at [578, 381] on div "Expandable Icon Style" at bounding box center [578, 373] width 265 height 26
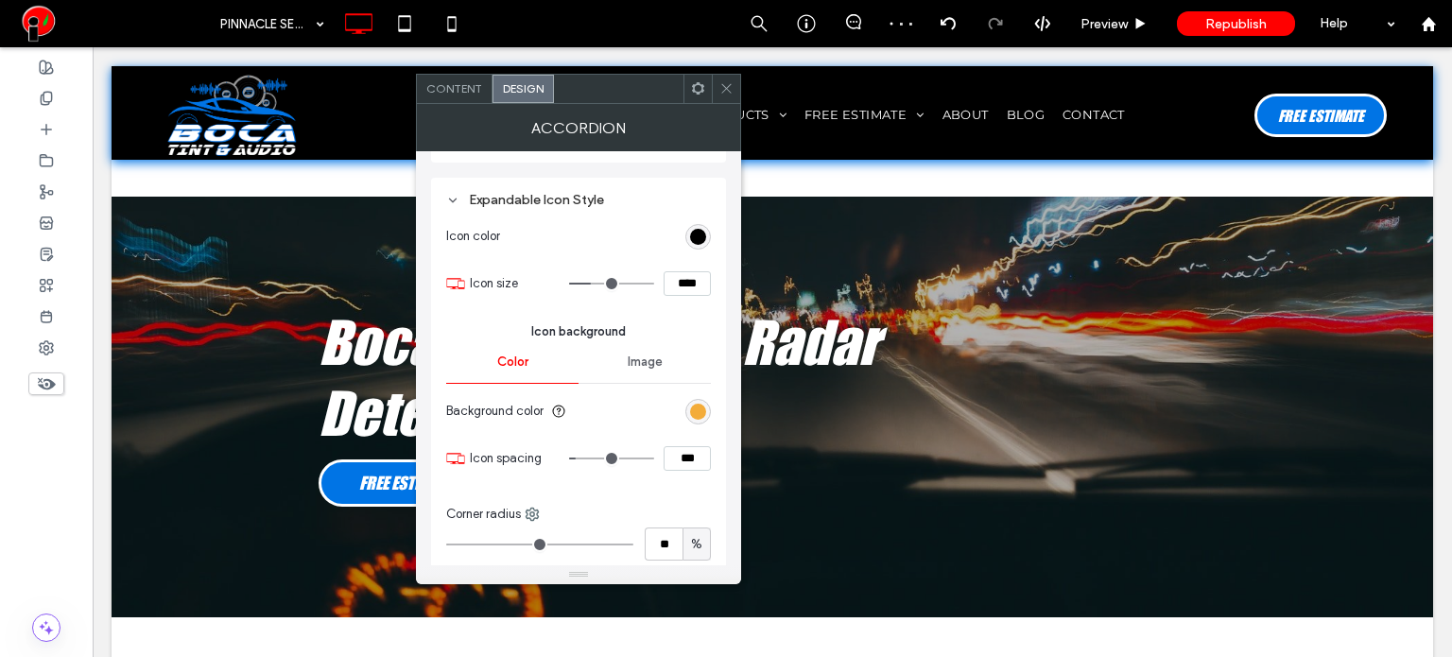
scroll to position [987, 0]
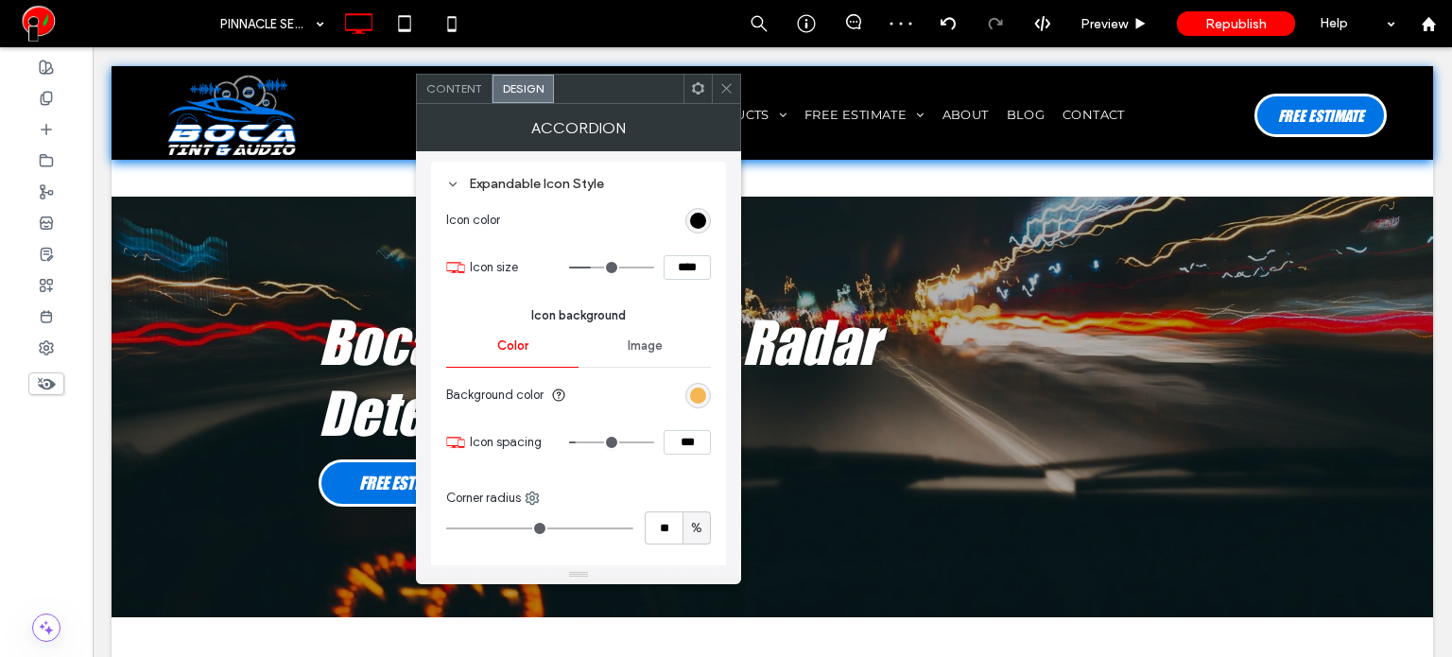
click at [690, 395] on div "rgb(243, 172, 58)" at bounding box center [698, 395] width 16 height 16
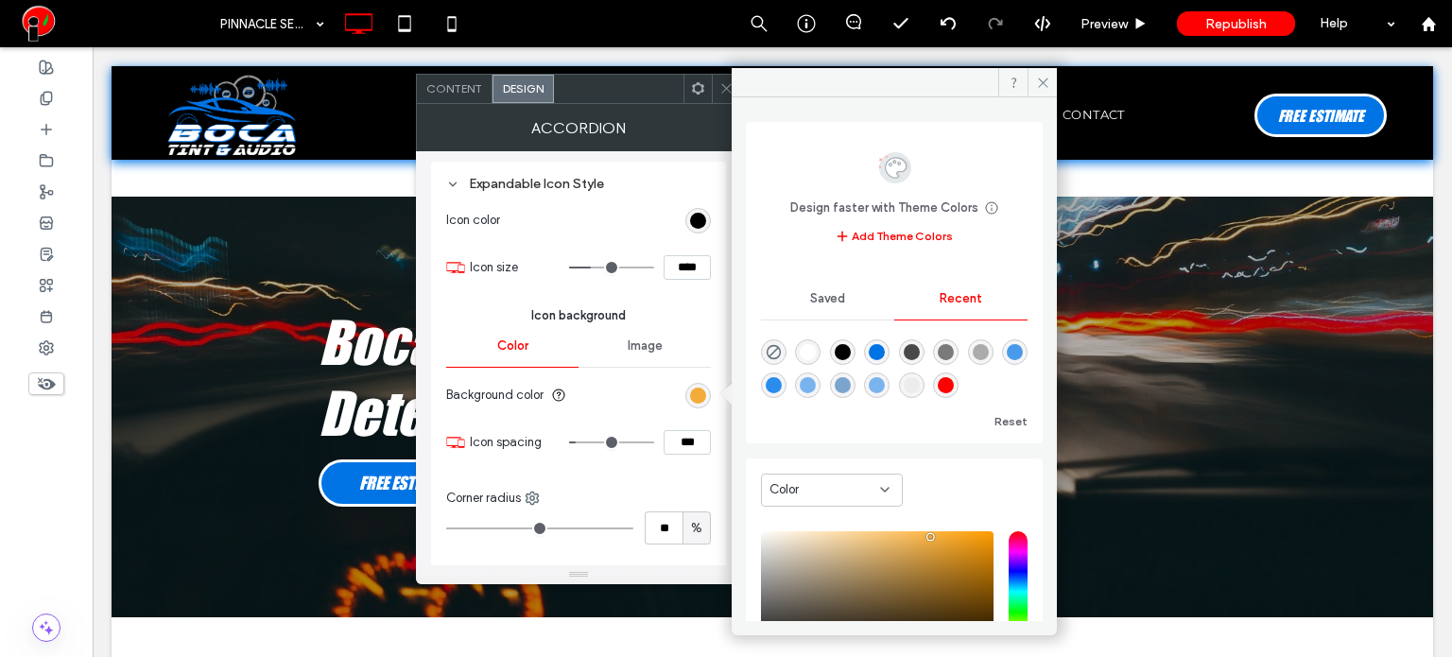
click at [885, 345] on div "rgba(0, 116, 229, 1)" at bounding box center [877, 352] width 16 height 16
type input "*"
type input "*******"
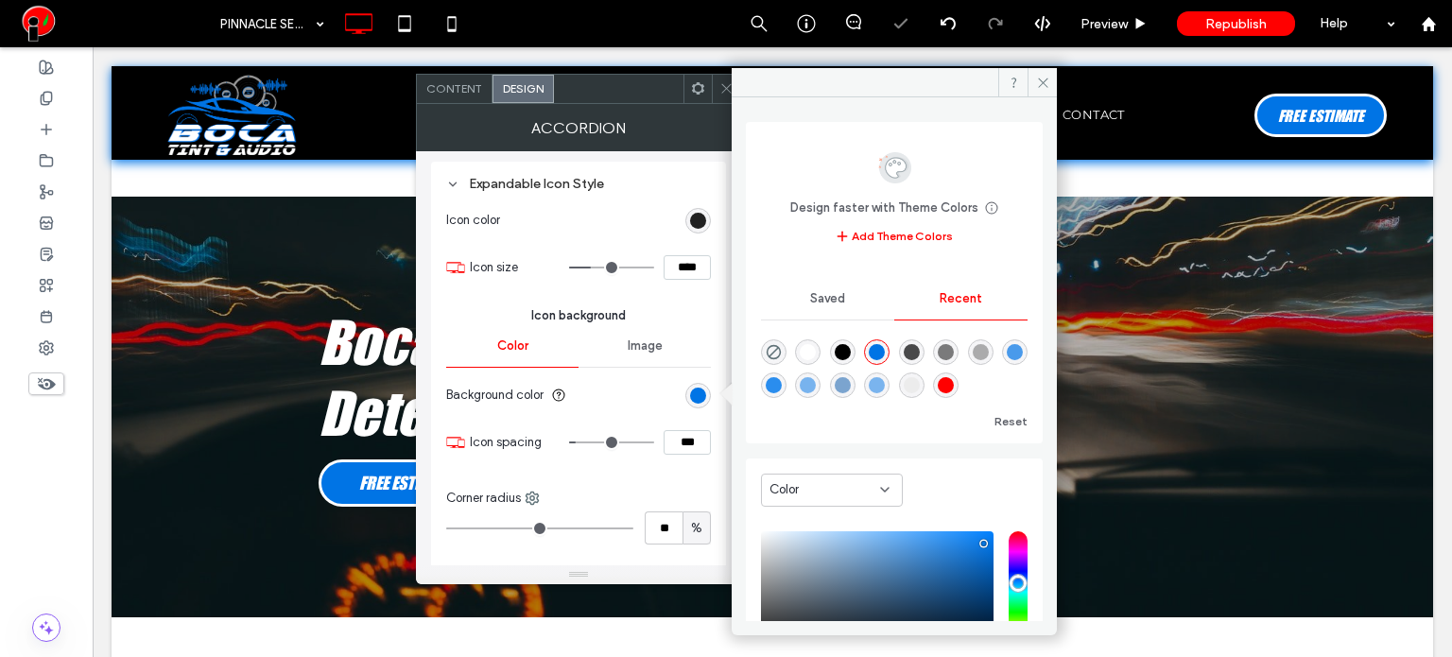
click at [697, 213] on div "rgb(0, 0, 0)" at bounding box center [698, 221] width 16 height 16
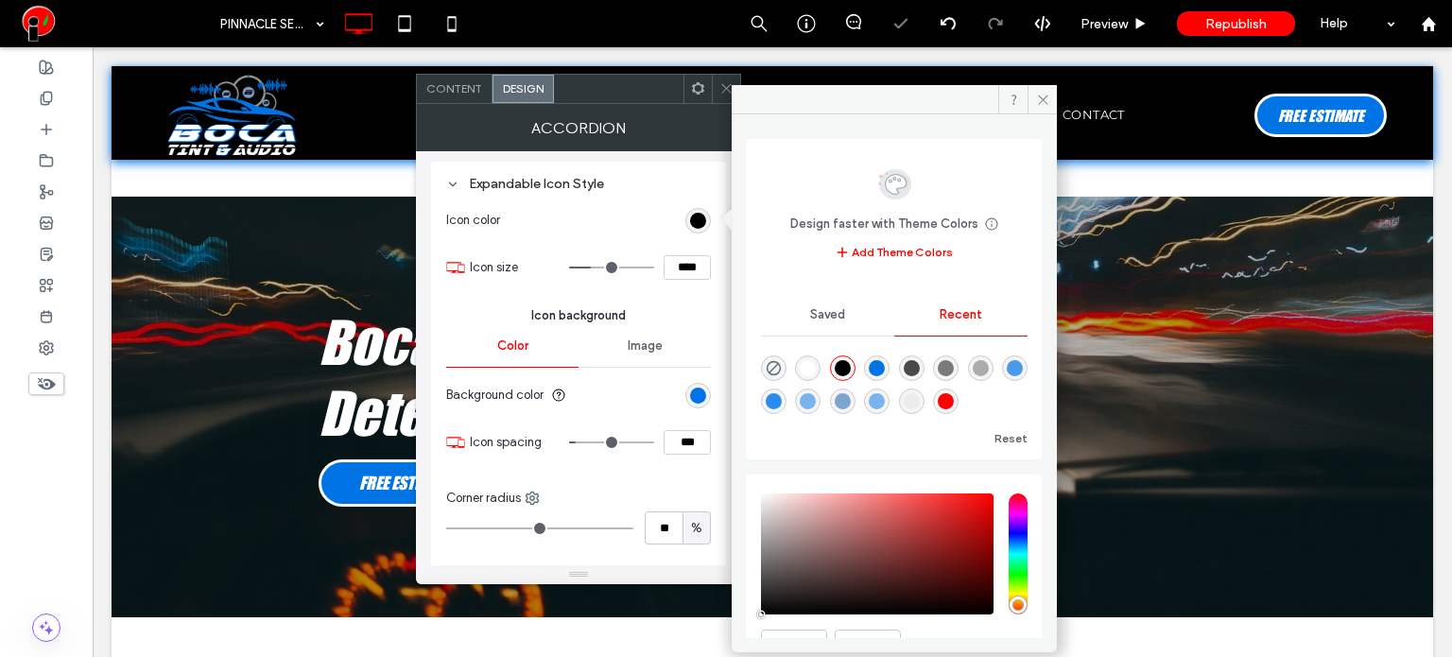
click at [820, 364] on div "rgba(255, 255, 255, 1)" at bounding box center [808, 368] width 26 height 26
type input "*******"
click at [723, 97] on span at bounding box center [726, 89] width 14 height 28
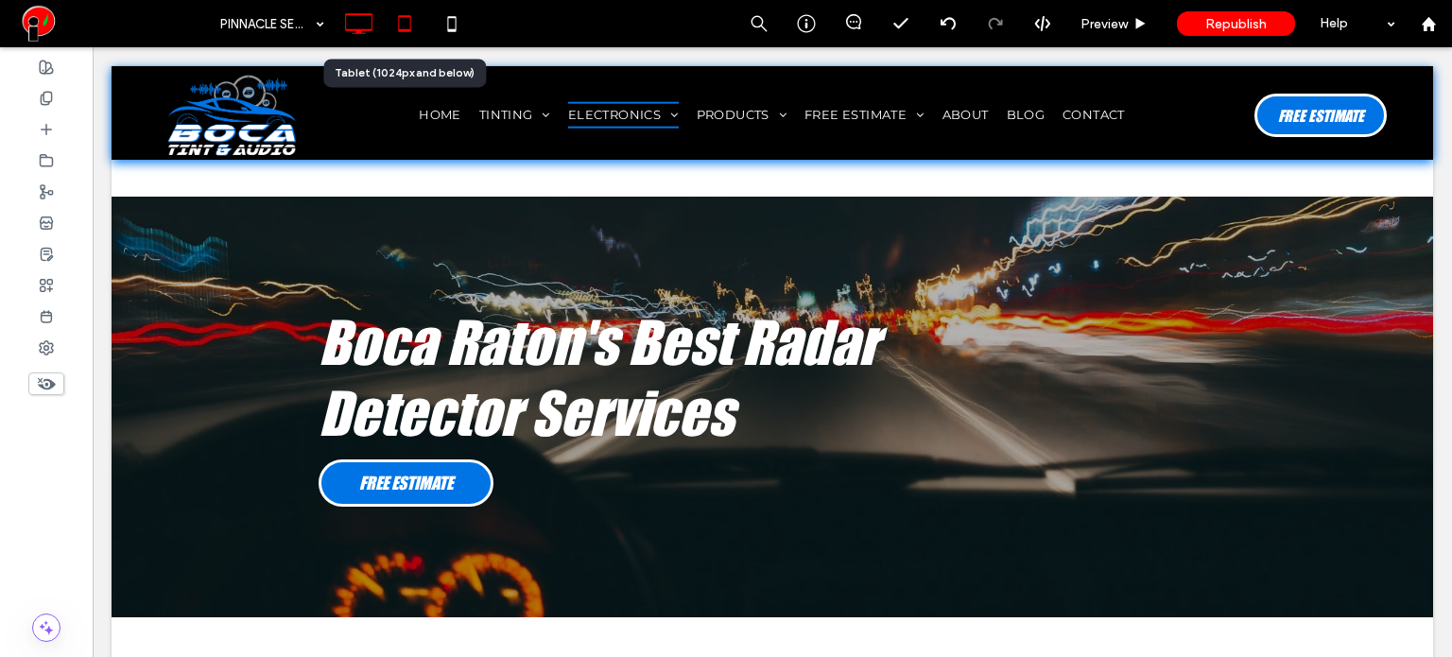
click at [409, 27] on use at bounding box center [404, 23] width 12 height 16
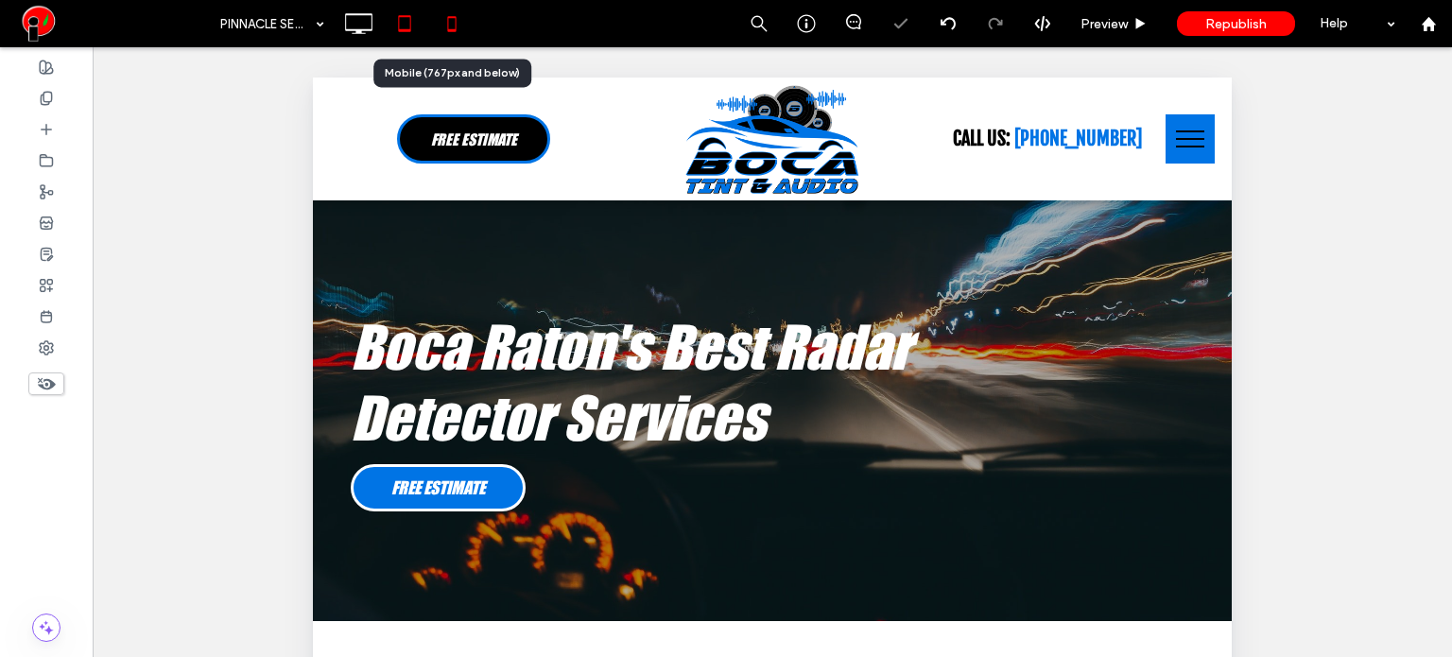
click at [446, 21] on icon at bounding box center [452, 24] width 38 height 38
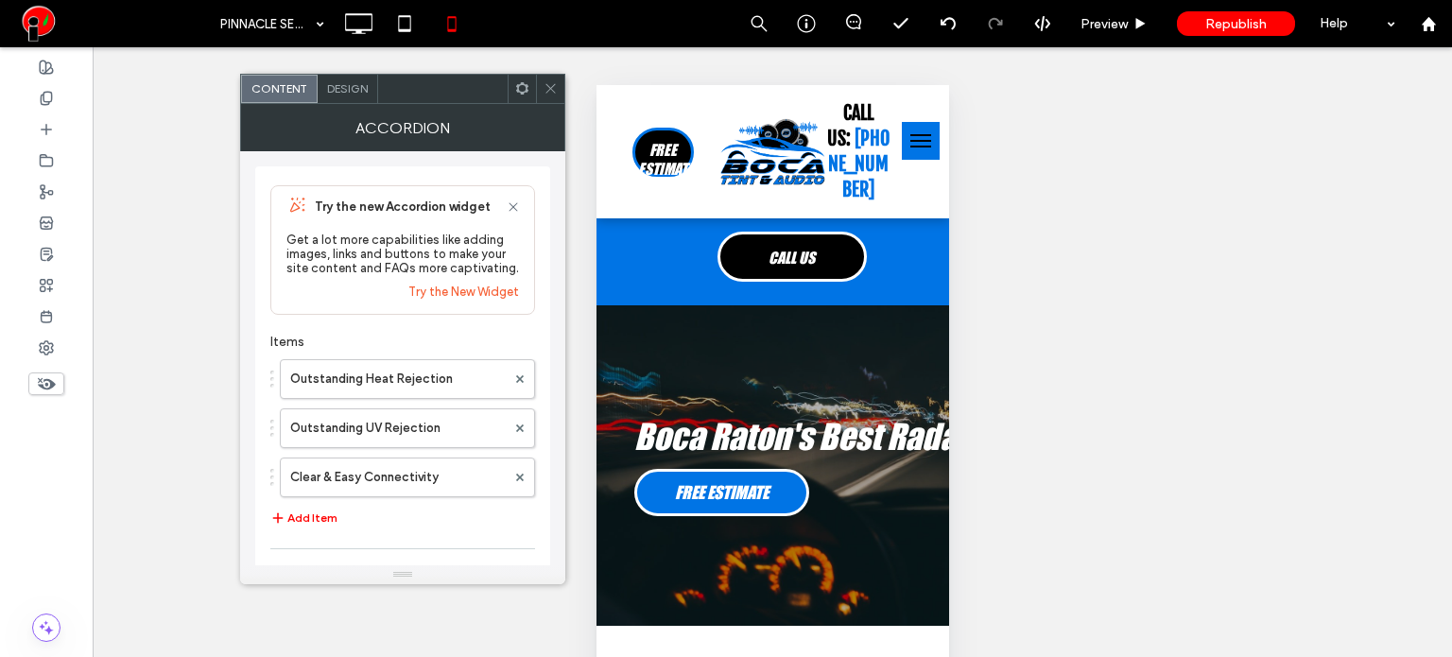
click at [340, 94] on span "Design" at bounding box center [347, 88] width 41 height 14
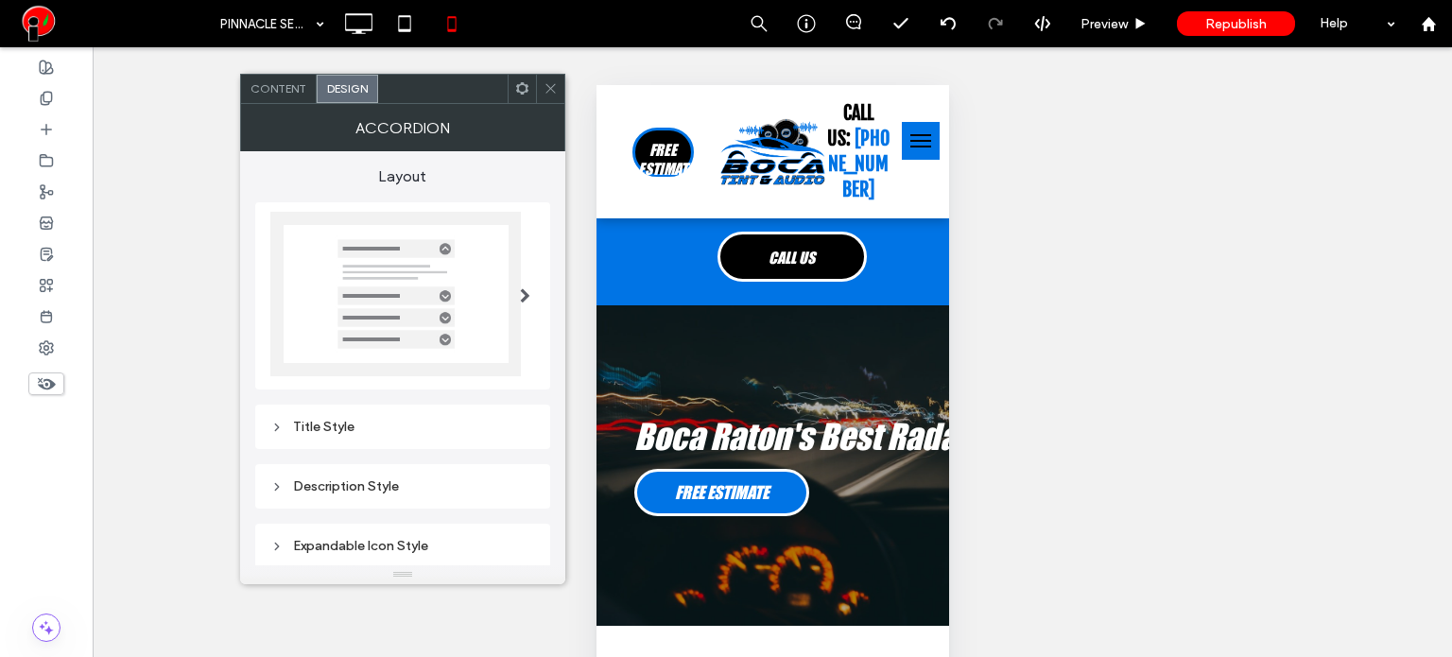
click at [340, 83] on span "Design" at bounding box center [347, 88] width 41 height 14
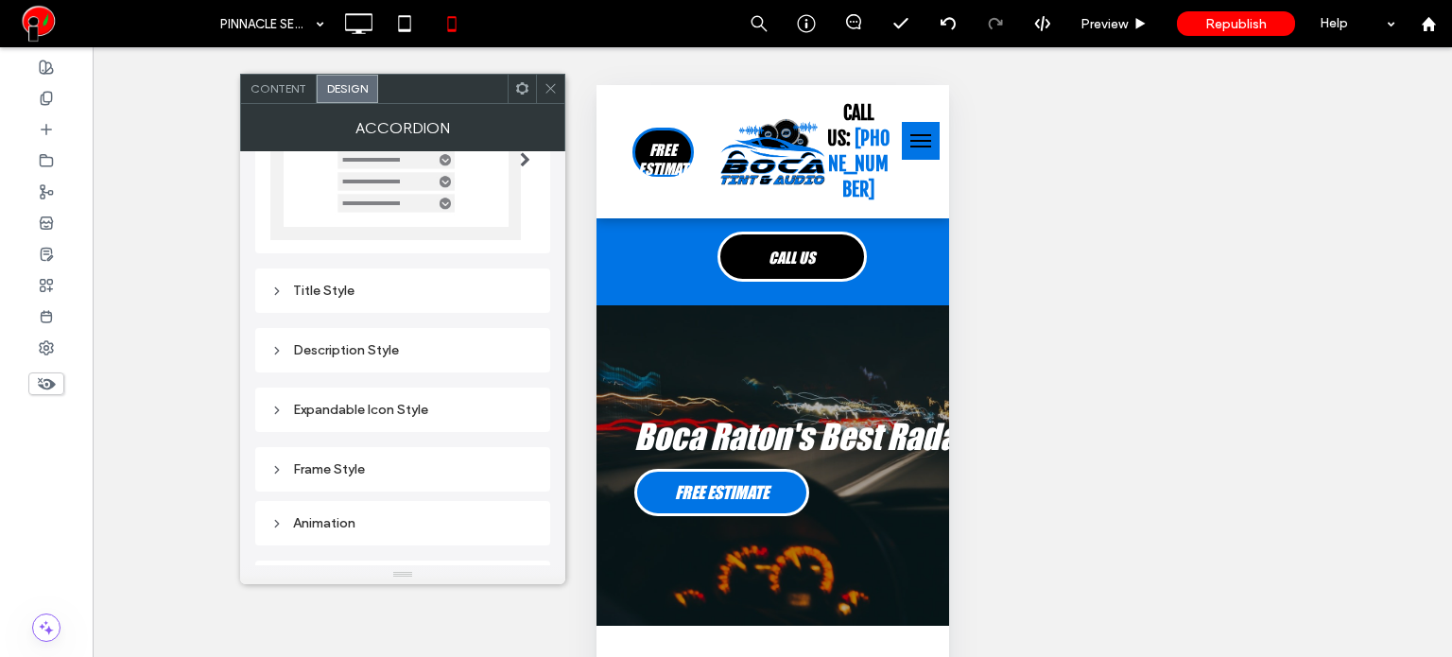
scroll to position [175, 0]
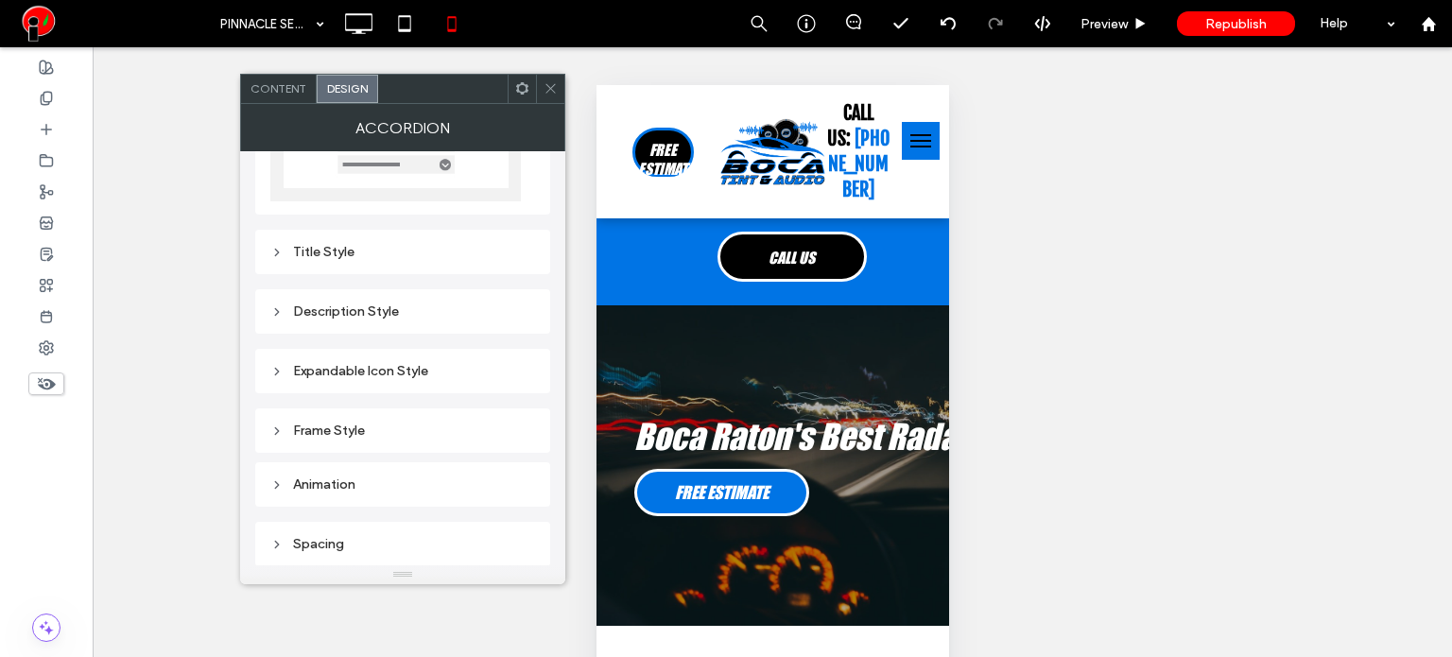
drag, startPoint x: 340, startPoint y: 242, endPoint x: 353, endPoint y: 258, distance: 20.2
click at [343, 249] on div "Title Style" at bounding box center [402, 252] width 265 height 26
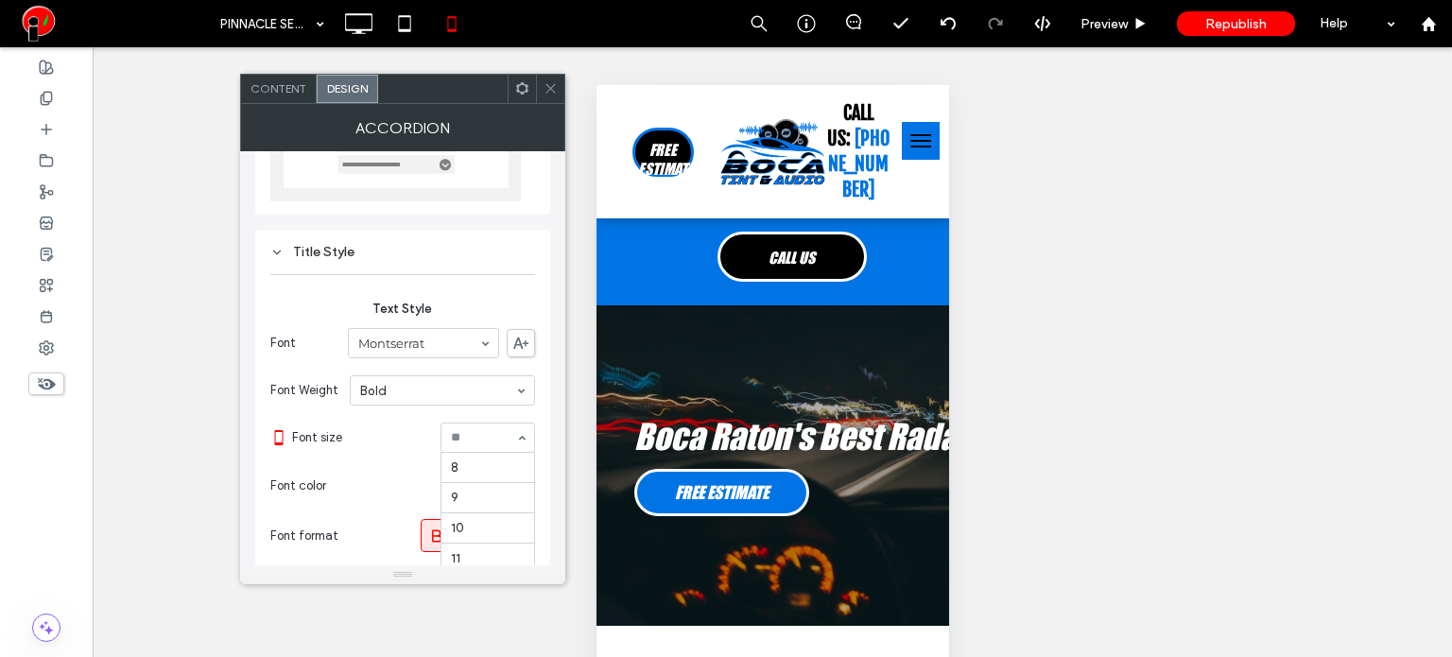
click at [485, 450] on div "8 9 10 11 12 14 16 18 24 30 32 36 48 60 72 96" at bounding box center [487, 437] width 95 height 30
type input "*"
drag, startPoint x: 556, startPoint y: 97, endPoint x: 571, endPoint y: 109, distance: 18.9
click at [552, 94] on span at bounding box center [550, 89] width 14 height 28
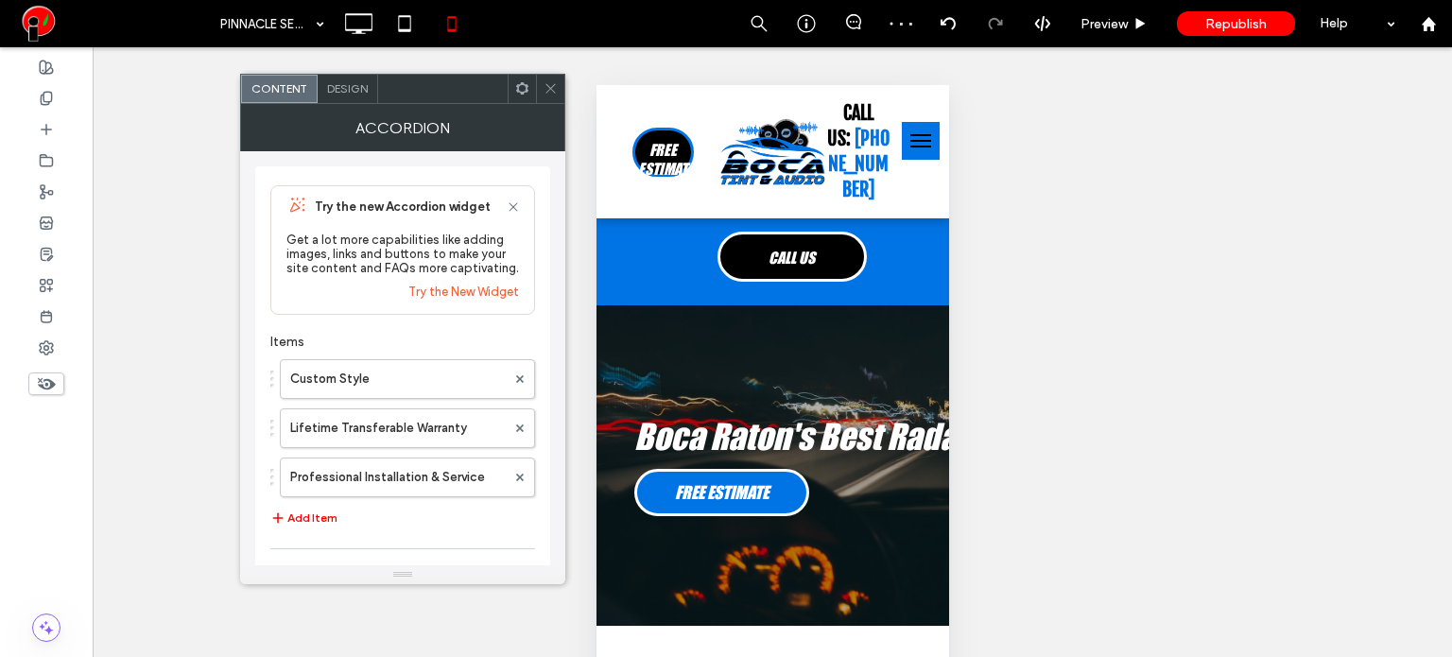
click at [356, 86] on span "Design" at bounding box center [347, 88] width 41 height 14
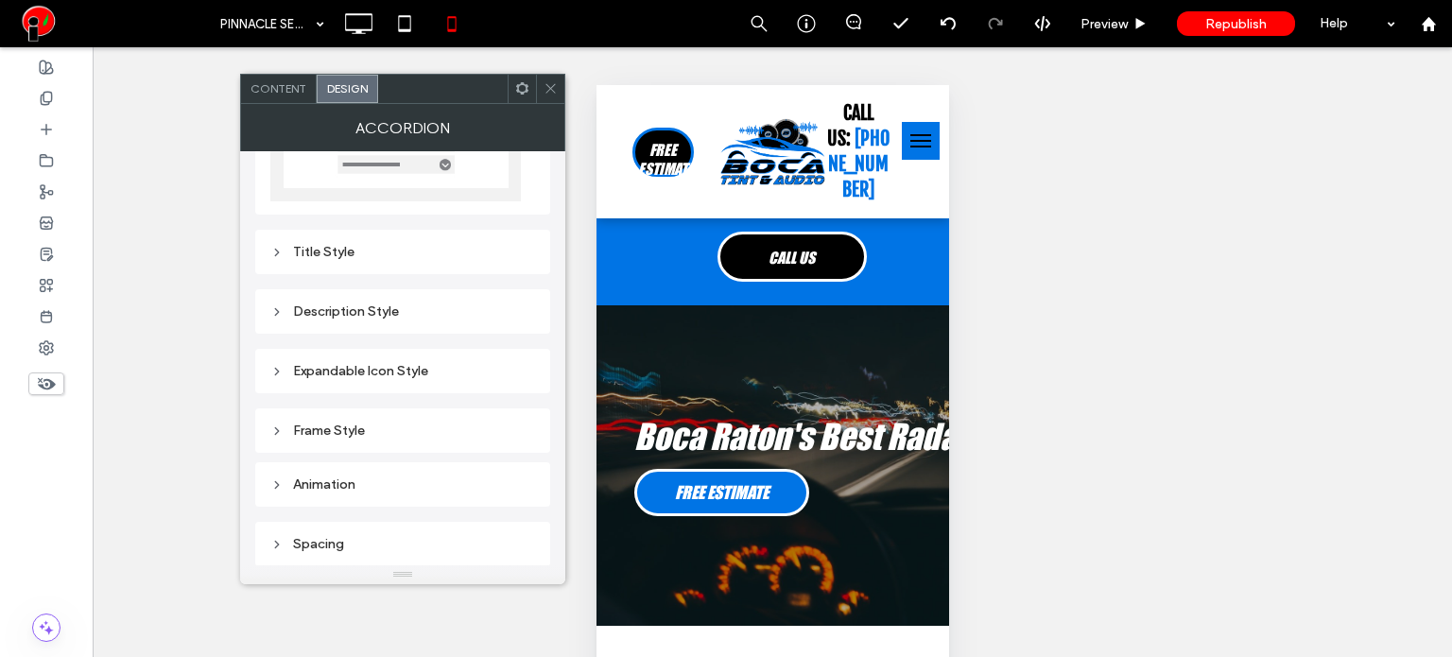
click at [356, 246] on div "Title Style" at bounding box center [402, 252] width 265 height 16
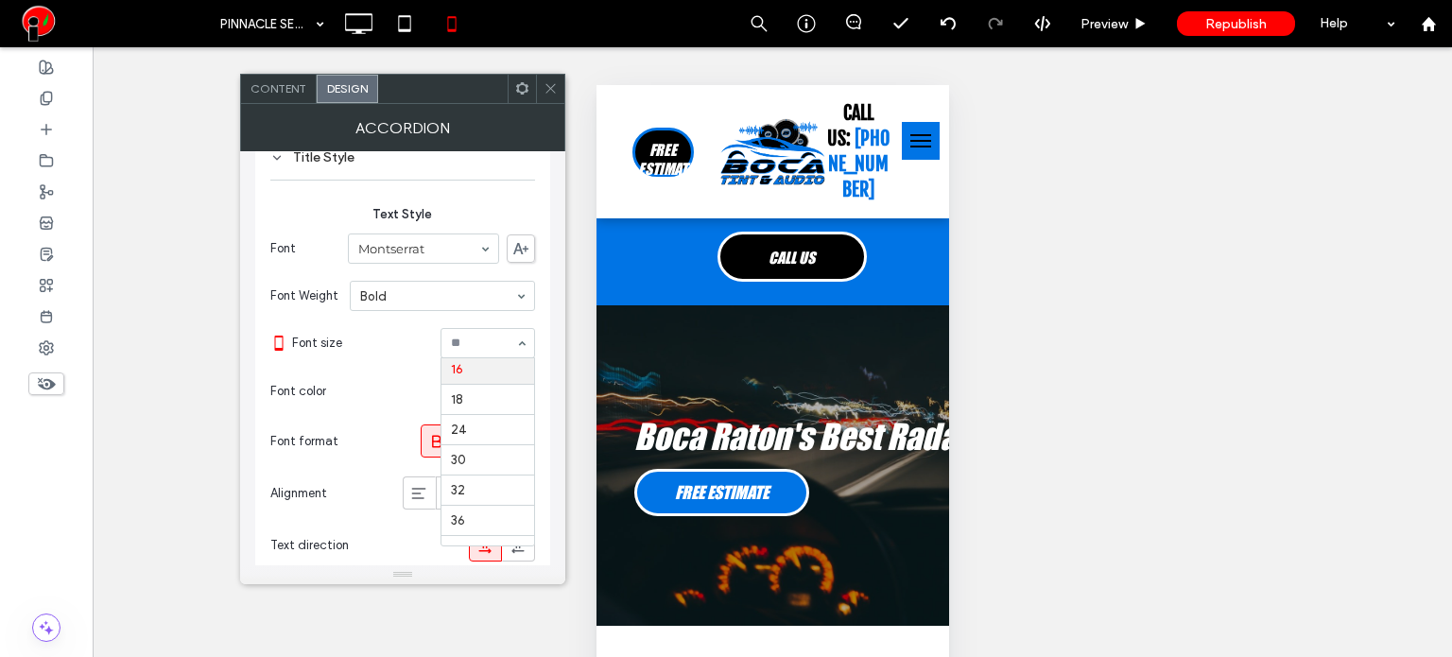
type input "*"
click at [544, 97] on span at bounding box center [550, 89] width 14 height 28
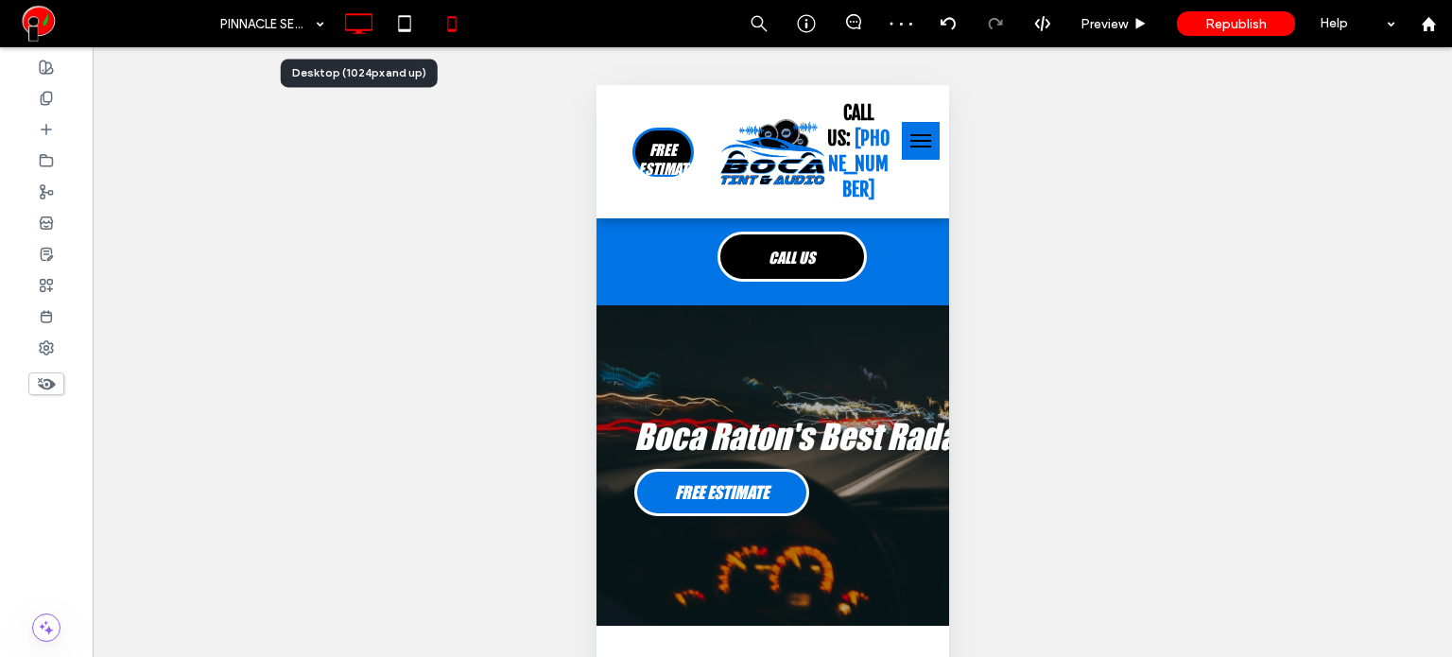
click at [367, 24] on icon at bounding box center [358, 24] width 38 height 38
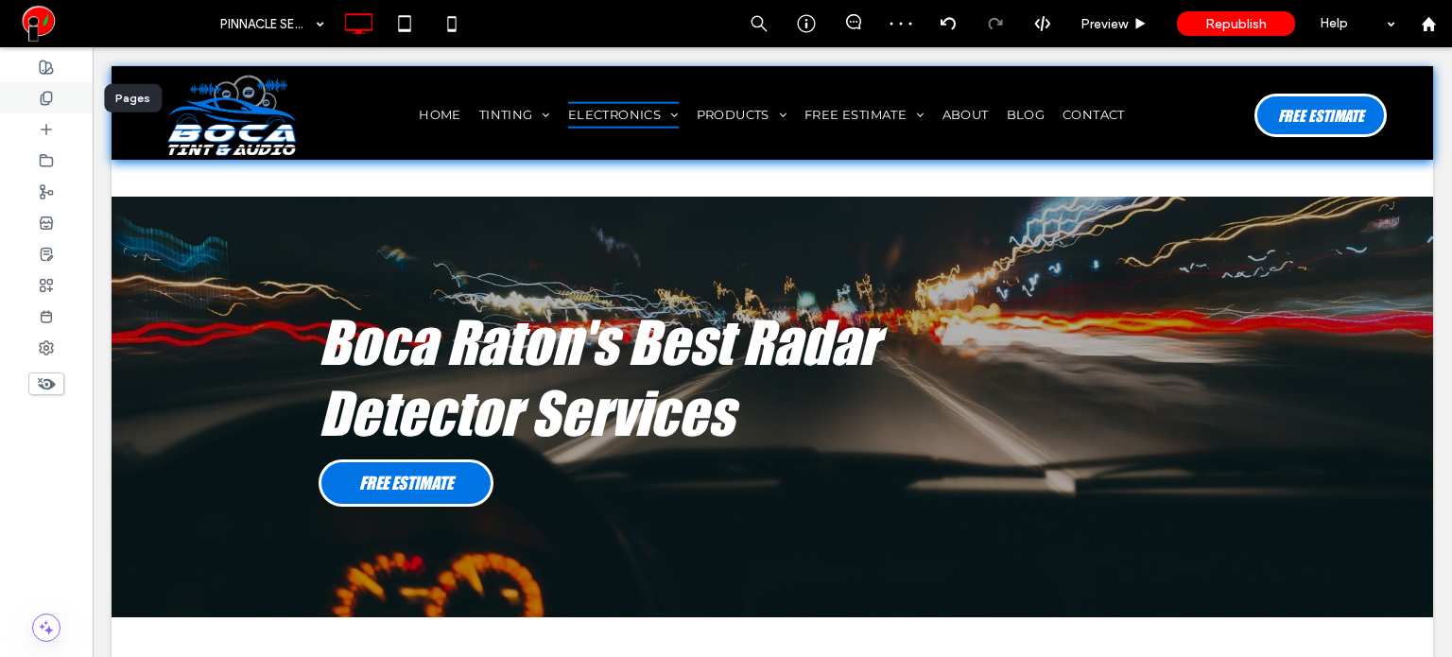
click at [45, 100] on icon at bounding box center [46, 98] width 15 height 15
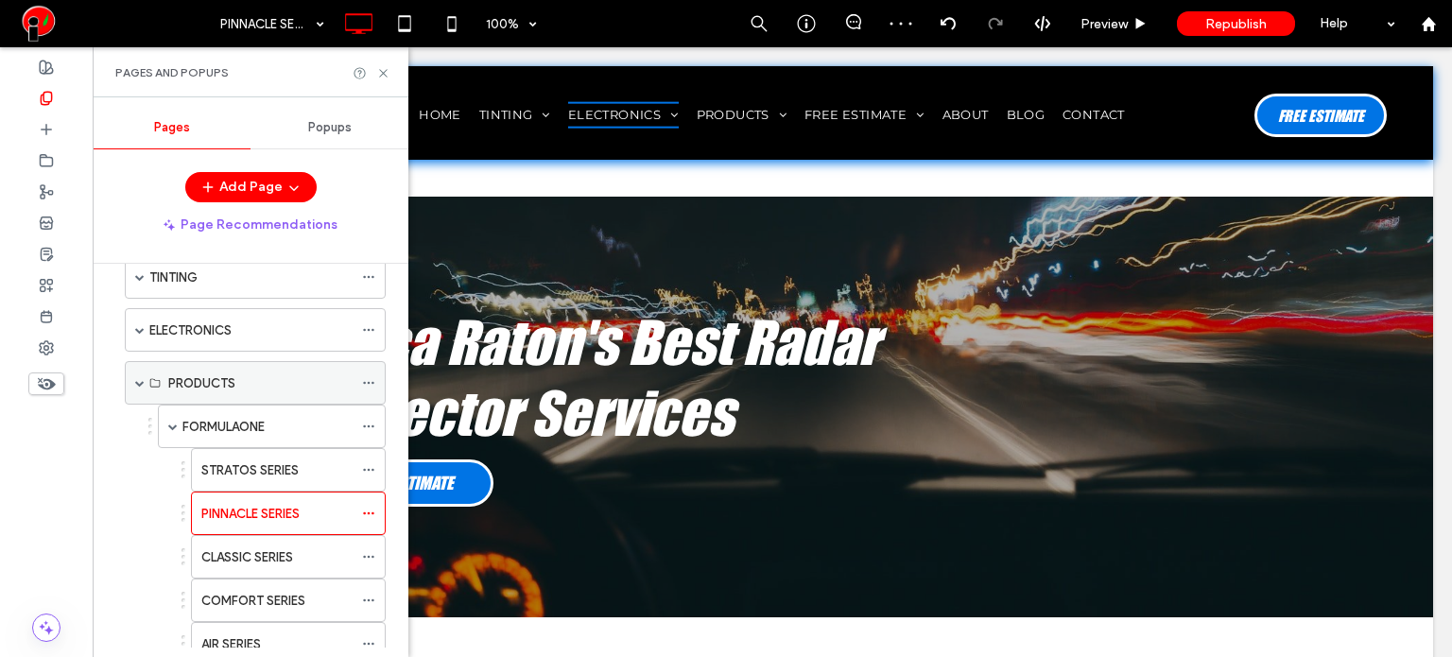
scroll to position [95, 0]
click at [269, 453] on div "STRATOS SERIES" at bounding box center [276, 469] width 151 height 42
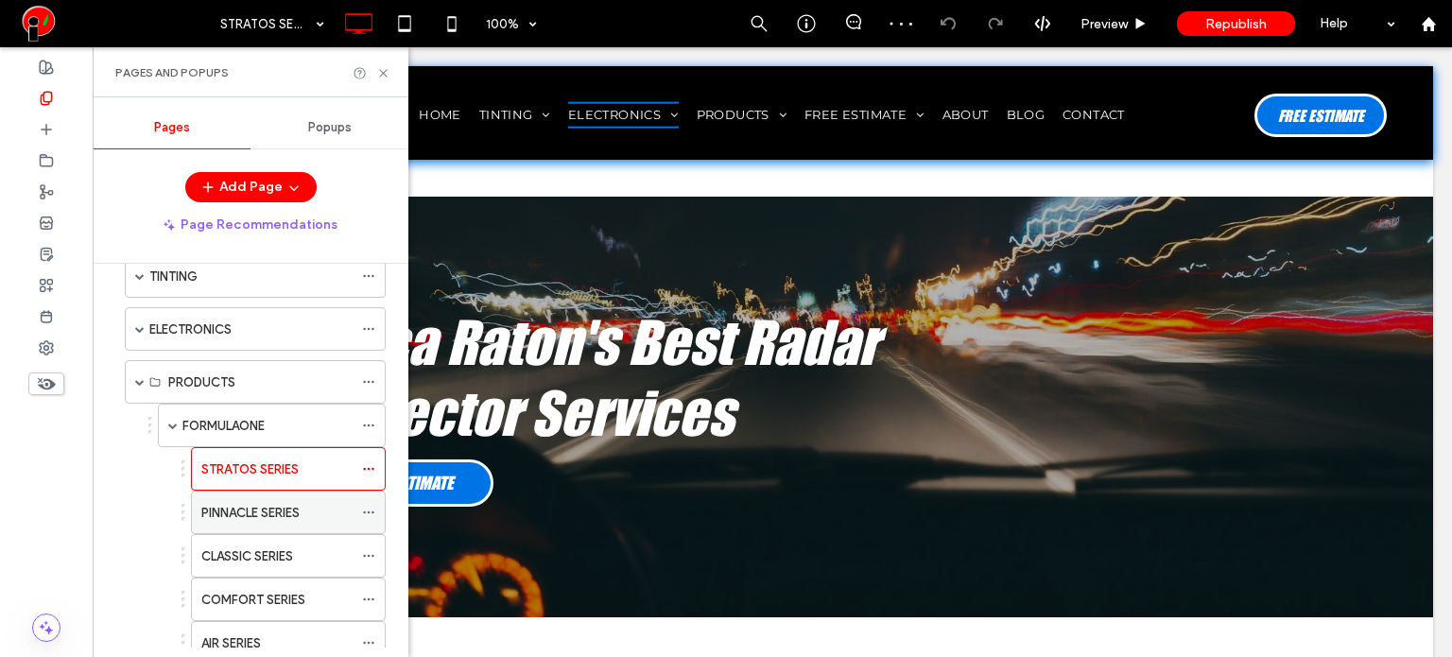
click at [274, 503] on label "PINNACLE SERIES" at bounding box center [250, 512] width 98 height 33
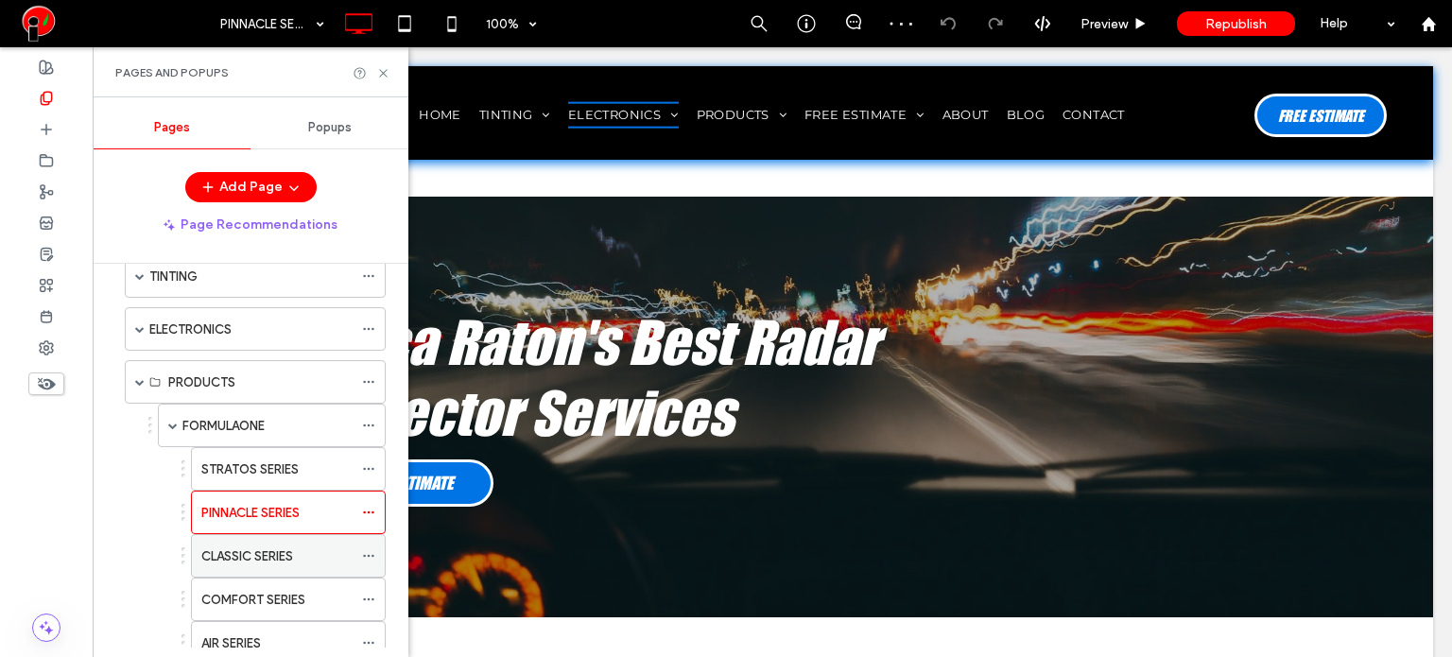
click at [257, 556] on label "CLASSIC SERIES" at bounding box center [247, 556] width 92 height 33
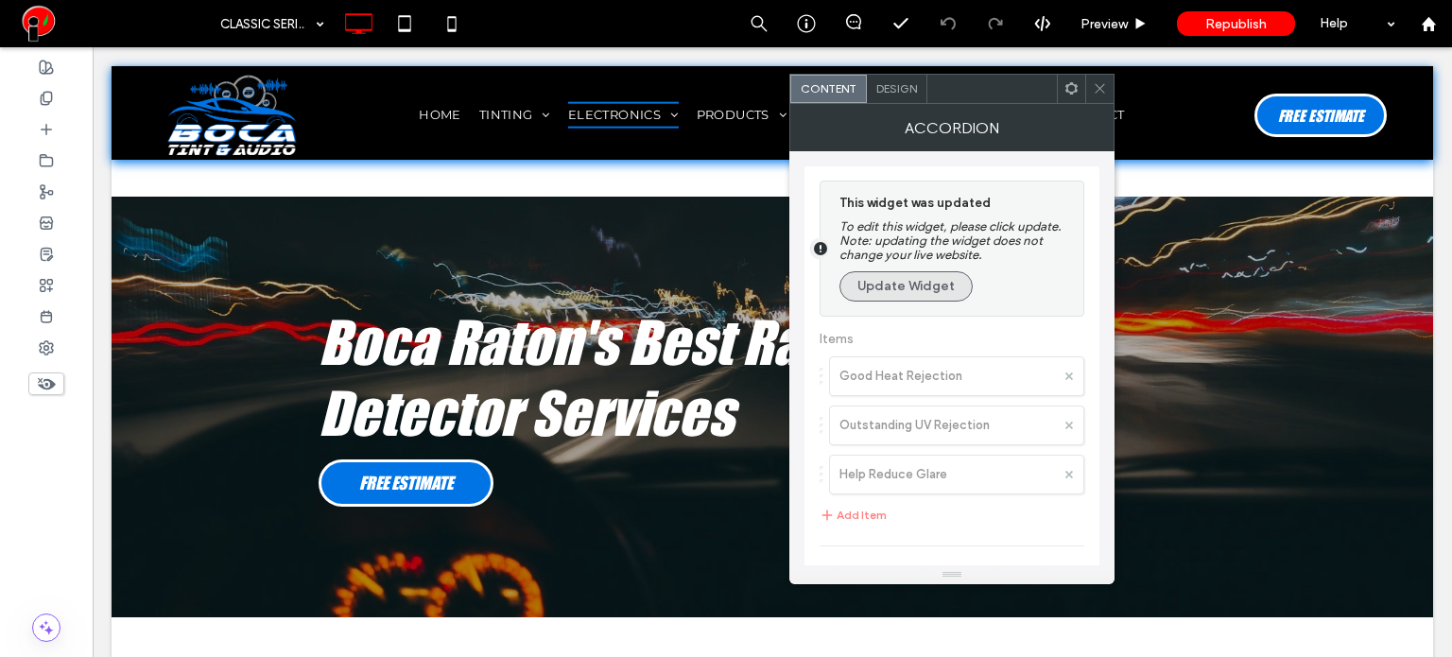
click at [892, 285] on button "Update Widget" at bounding box center [905, 286] width 133 height 30
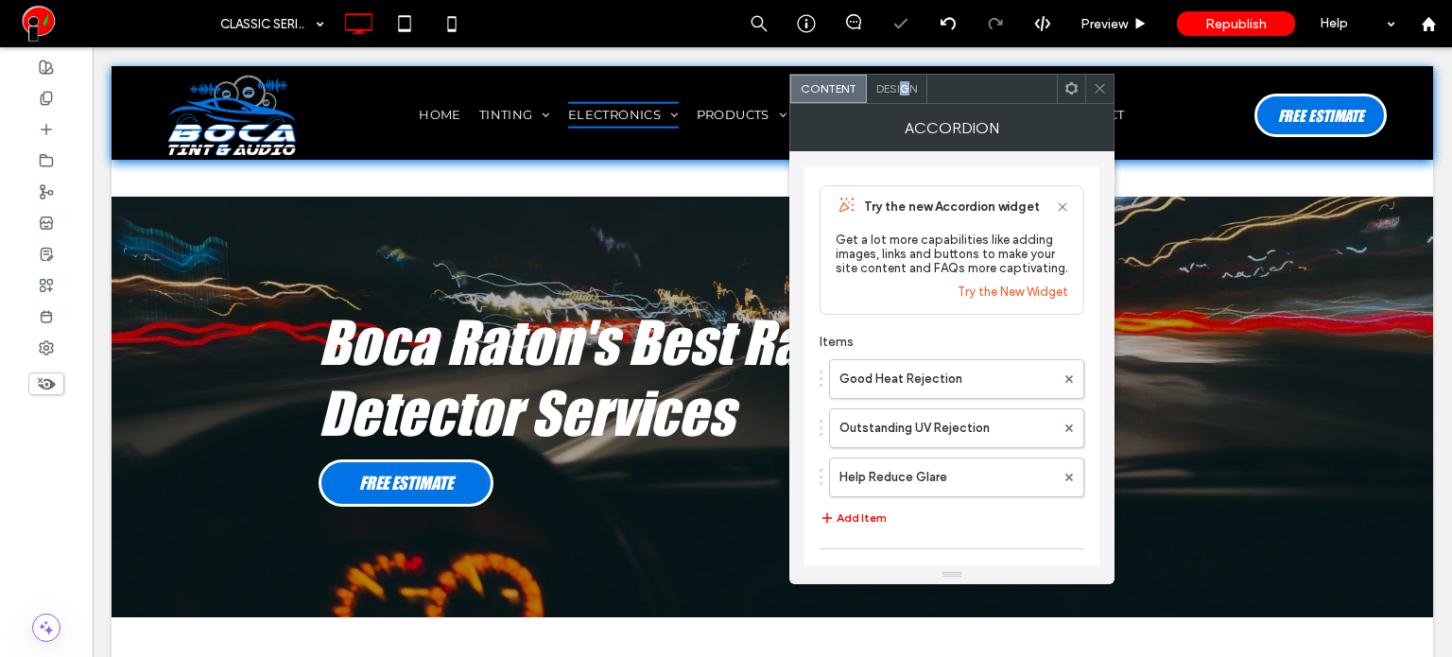
click at [903, 96] on div "Design" at bounding box center [897, 89] width 60 height 28
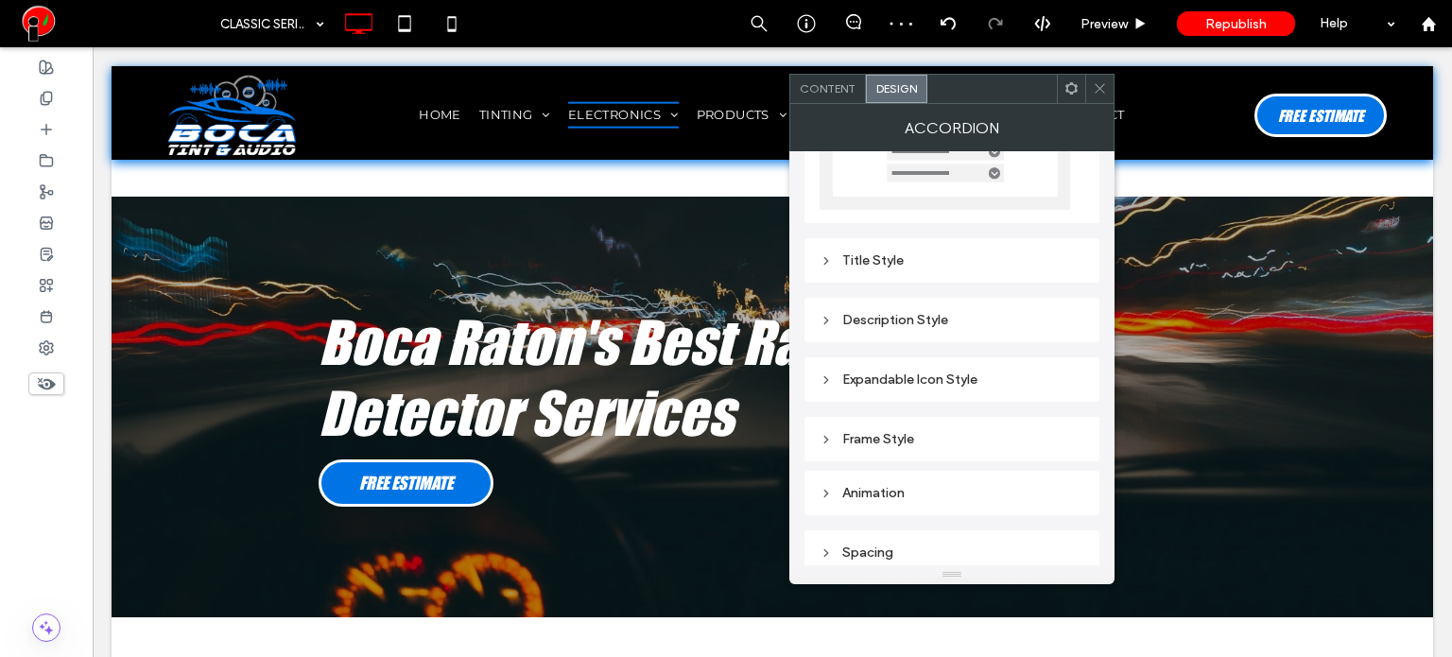
scroll to position [175, 0]
click at [892, 262] on div "Title Style" at bounding box center [951, 252] width 265 height 26
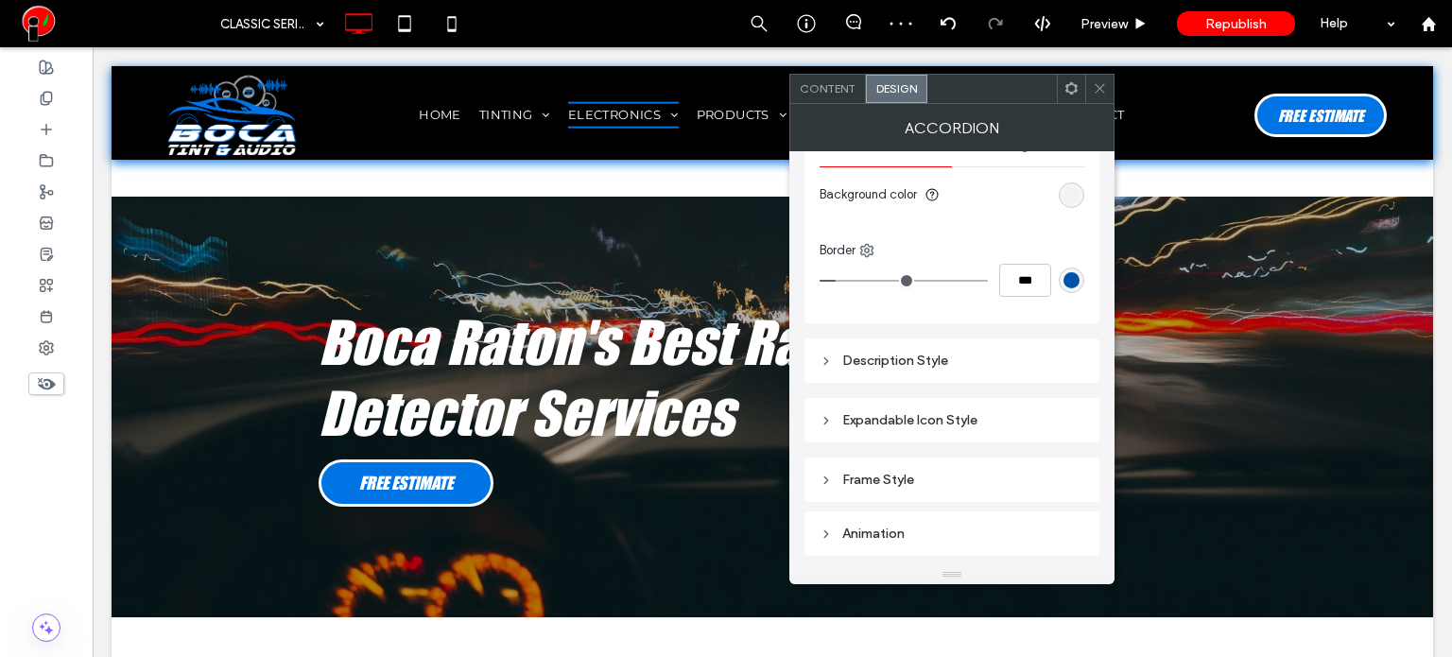
scroll to position [798, 0]
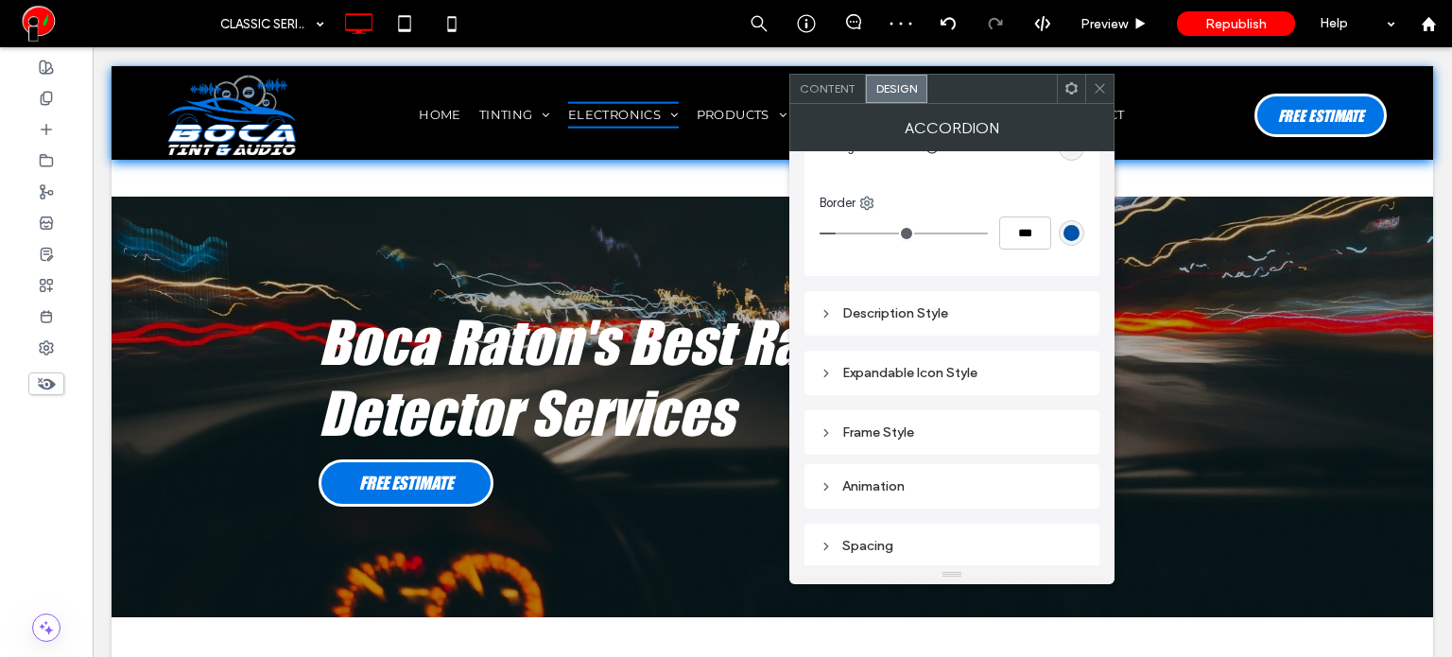
click at [929, 371] on div "Expandable Icon Style" at bounding box center [951, 373] width 265 height 16
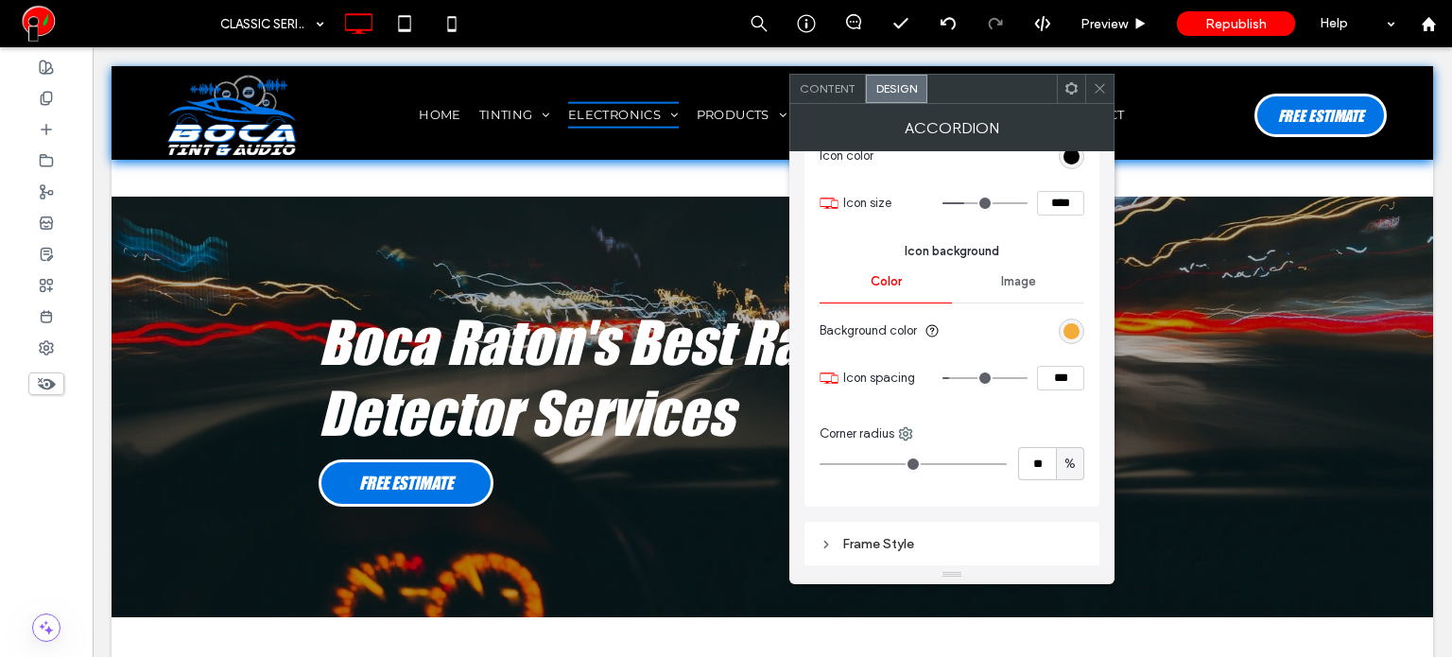
scroll to position [1081, 0]
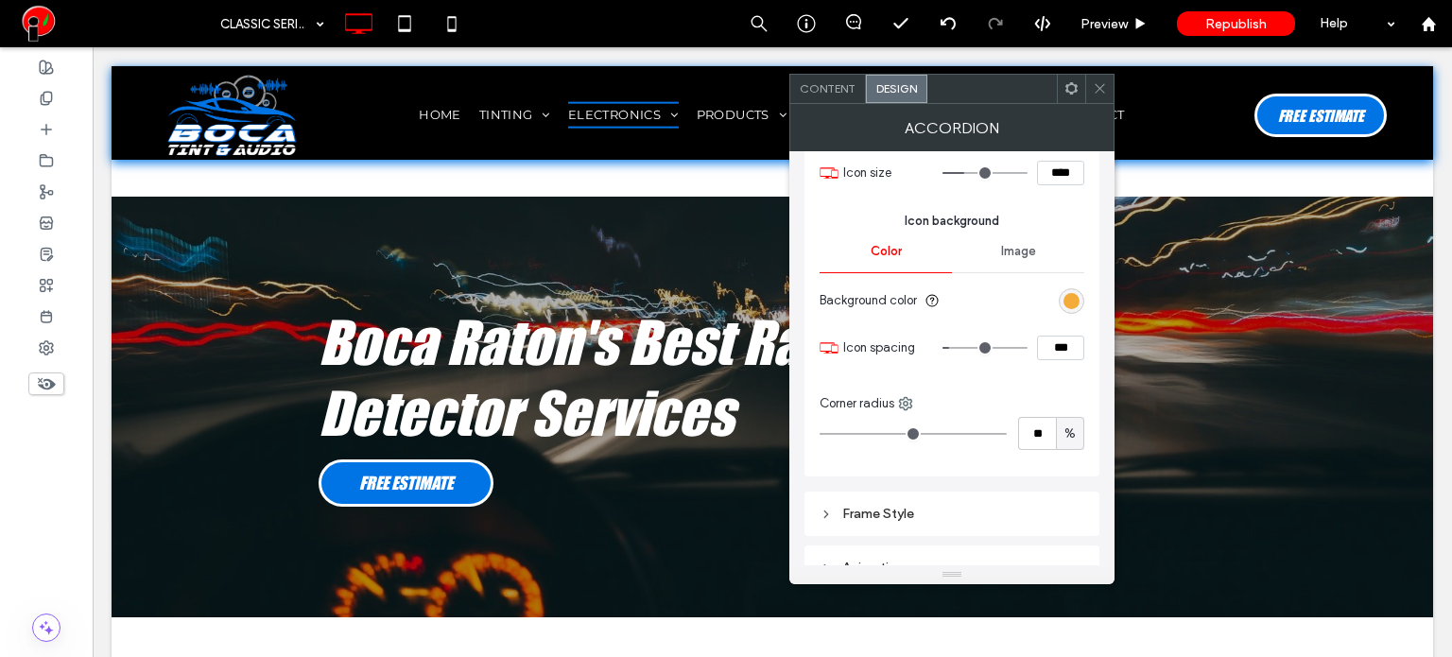
click at [1081, 299] on div "rgb(243, 172, 58)" at bounding box center [1072, 301] width 26 height 26
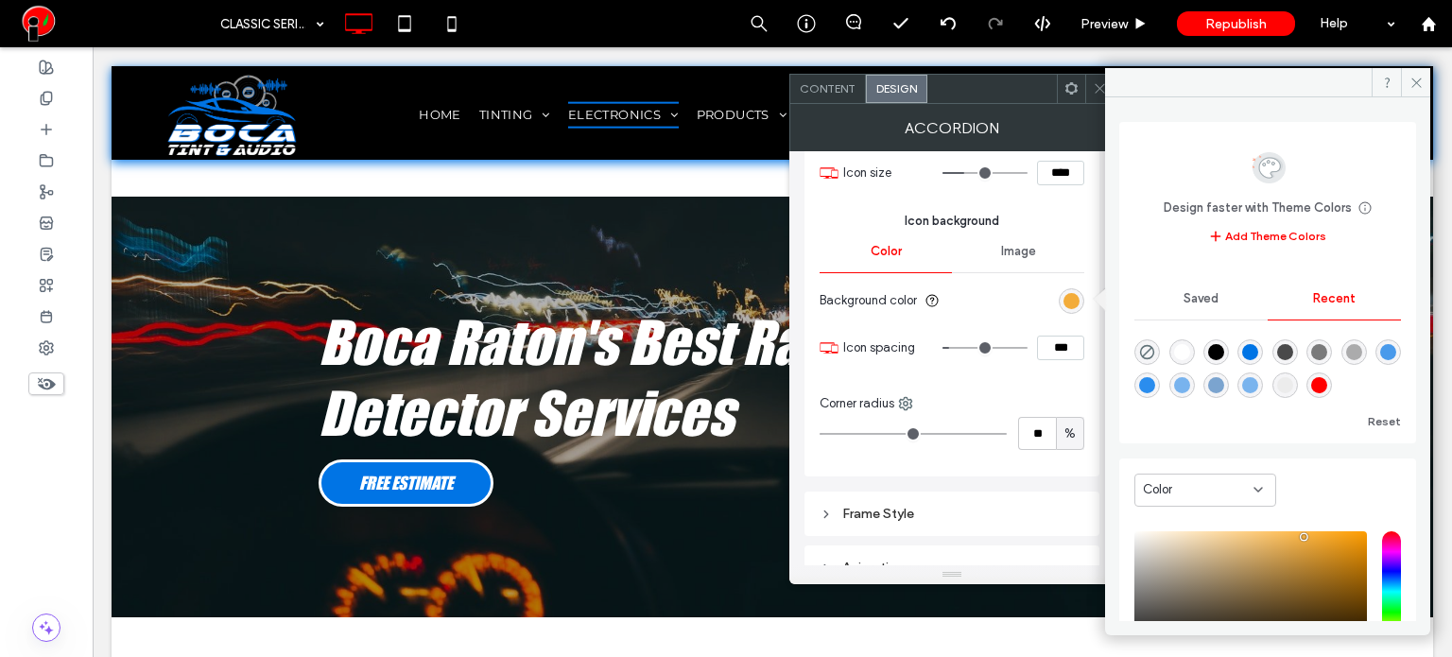
click at [1258, 352] on div "rgba(0, 116, 229, 1)" at bounding box center [1250, 352] width 16 height 16
type input "*"
type input "*******"
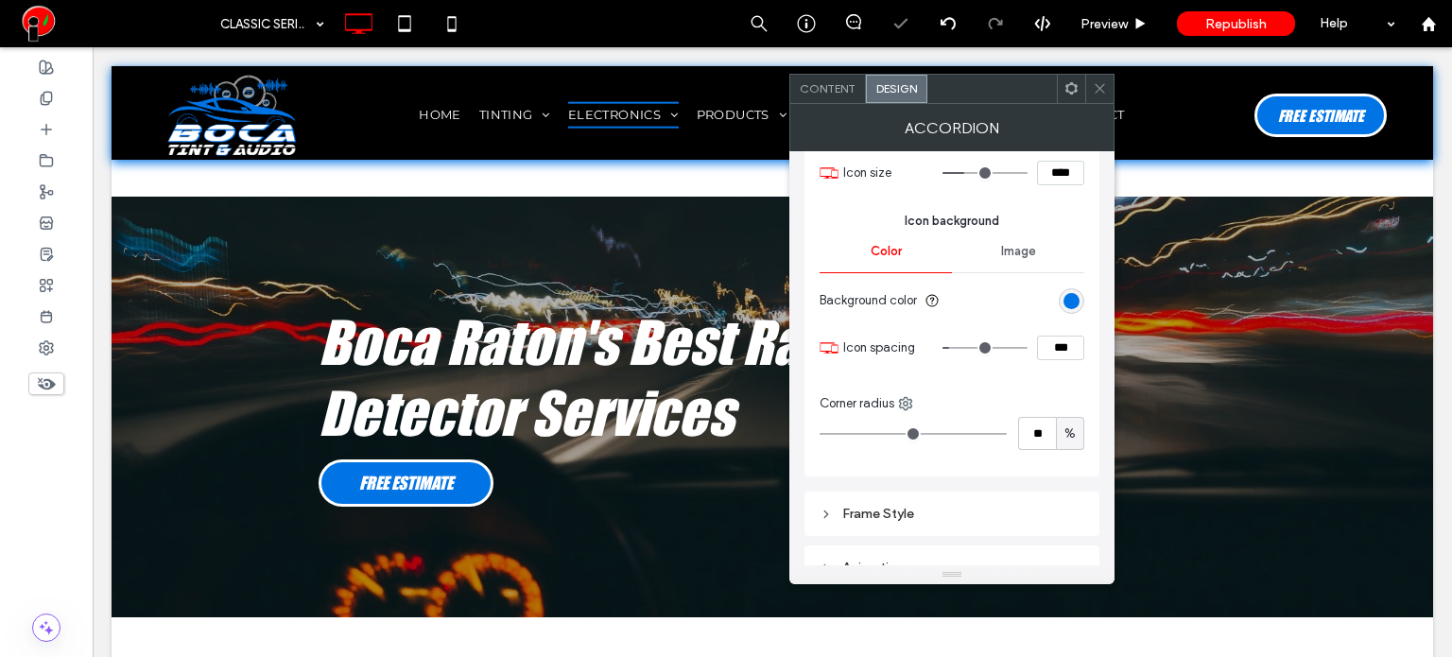
scroll to position [987, 0]
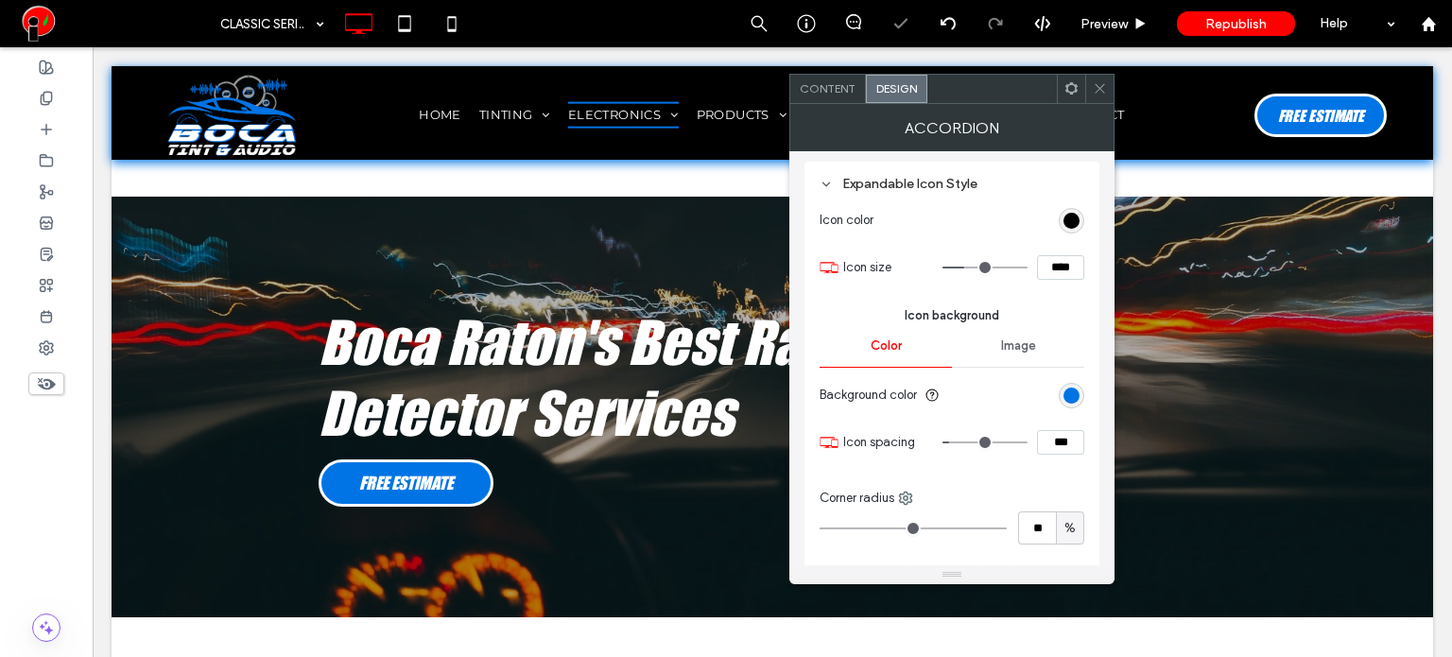
click at [1084, 222] on div "Expandable Icon Style Icon color Icon size **** Icon background Color Image Bac…" at bounding box center [951, 366] width 295 height 409
click at [1071, 213] on div "rgb(0, 0, 0)" at bounding box center [1071, 221] width 16 height 16
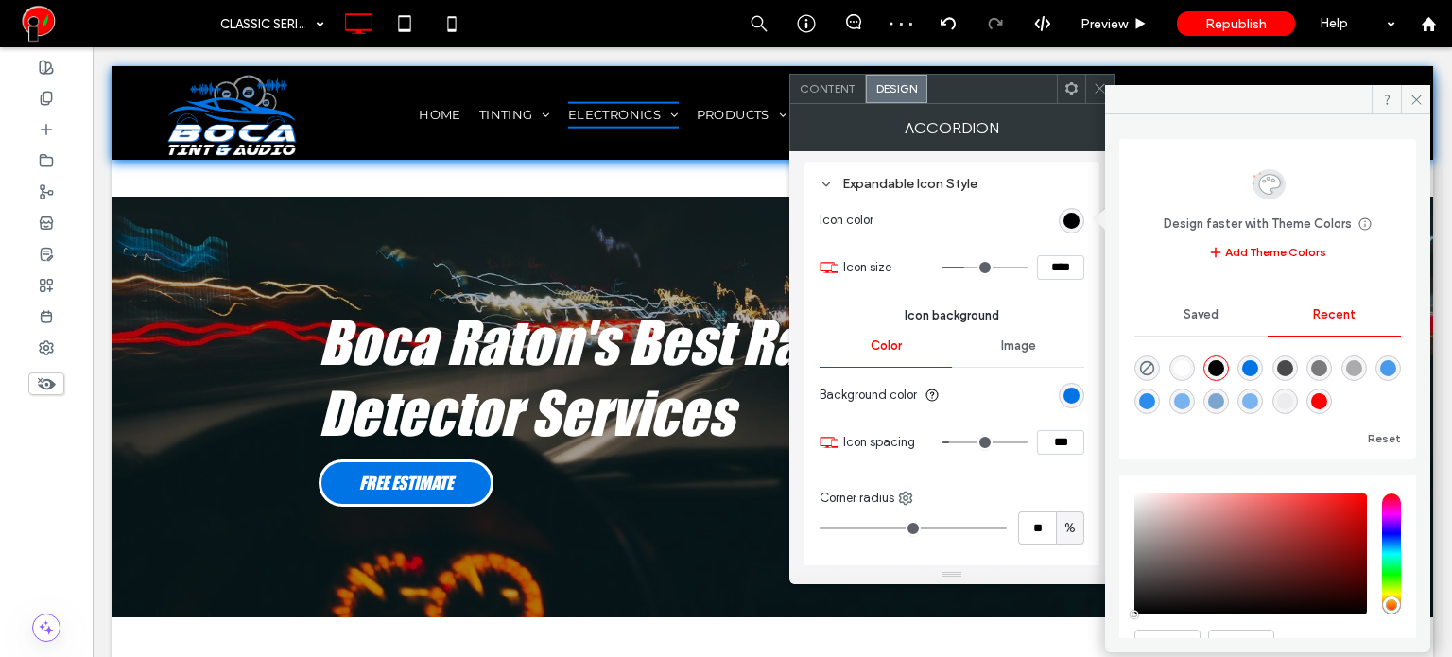
click at [1179, 362] on div "rgba(255, 255, 255, 1)" at bounding box center [1182, 368] width 16 height 16
type input "*******"
click at [1096, 90] on icon at bounding box center [1100, 88] width 14 height 14
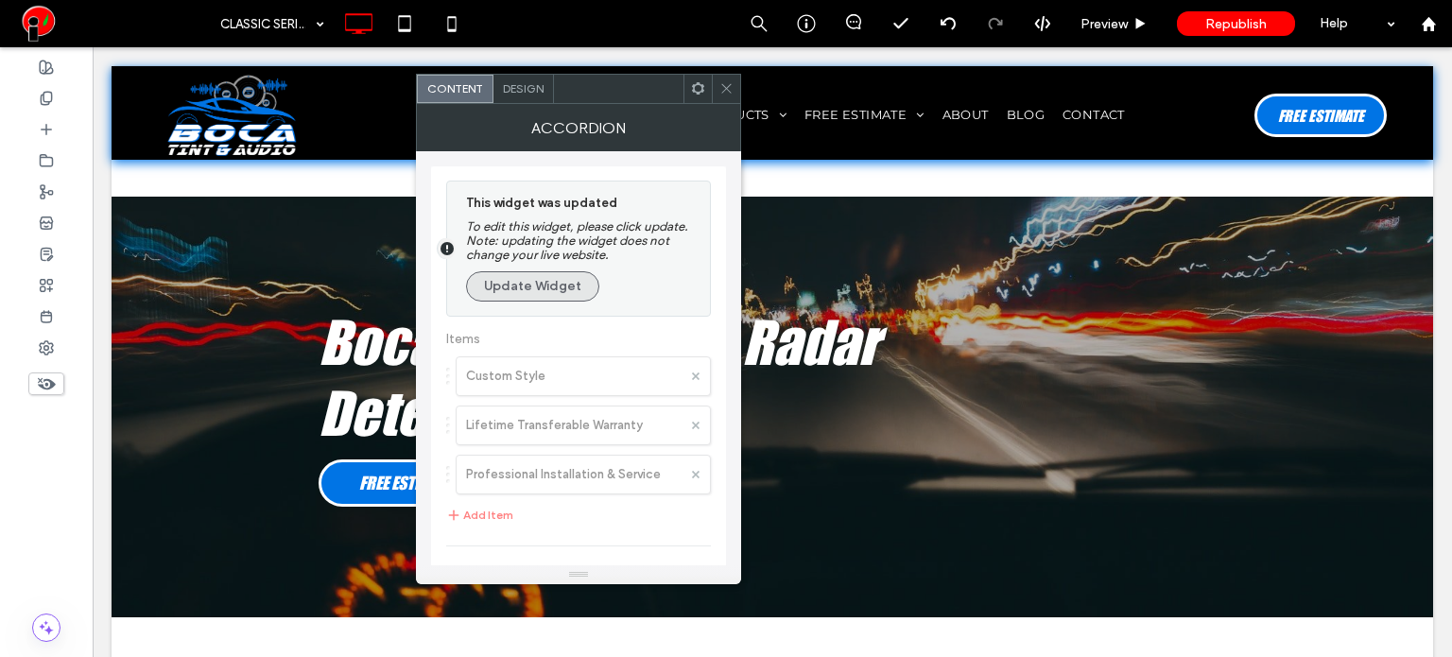
click at [539, 291] on button "Update Widget" at bounding box center [532, 286] width 133 height 30
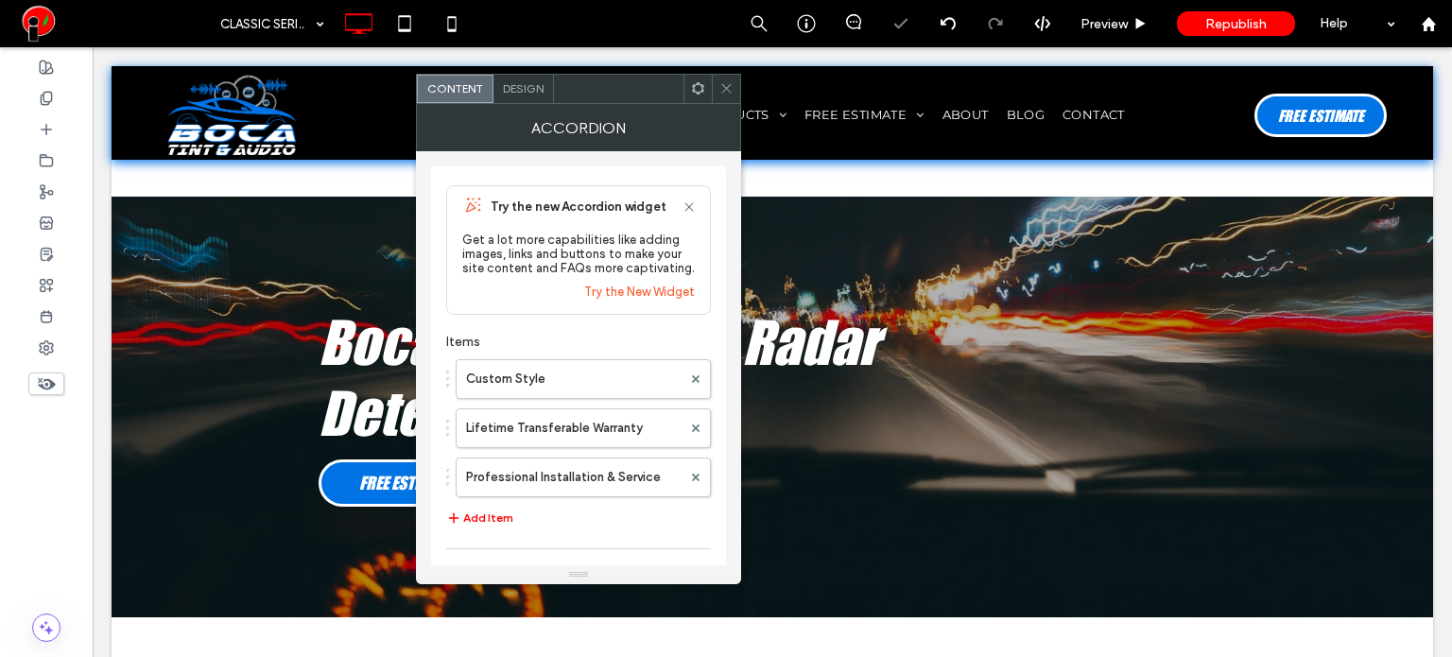
click at [542, 97] on div "Design" at bounding box center [523, 89] width 60 height 28
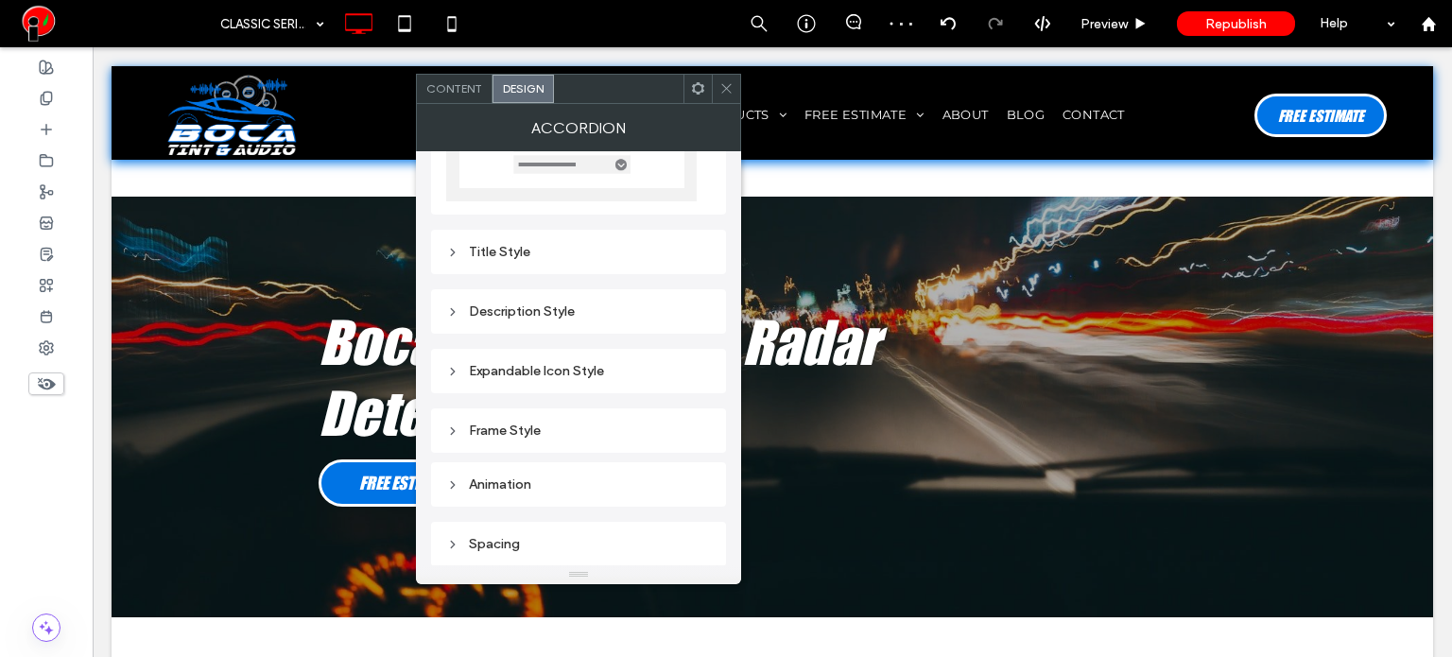
click at [548, 262] on div "Title Style" at bounding box center [578, 252] width 265 height 26
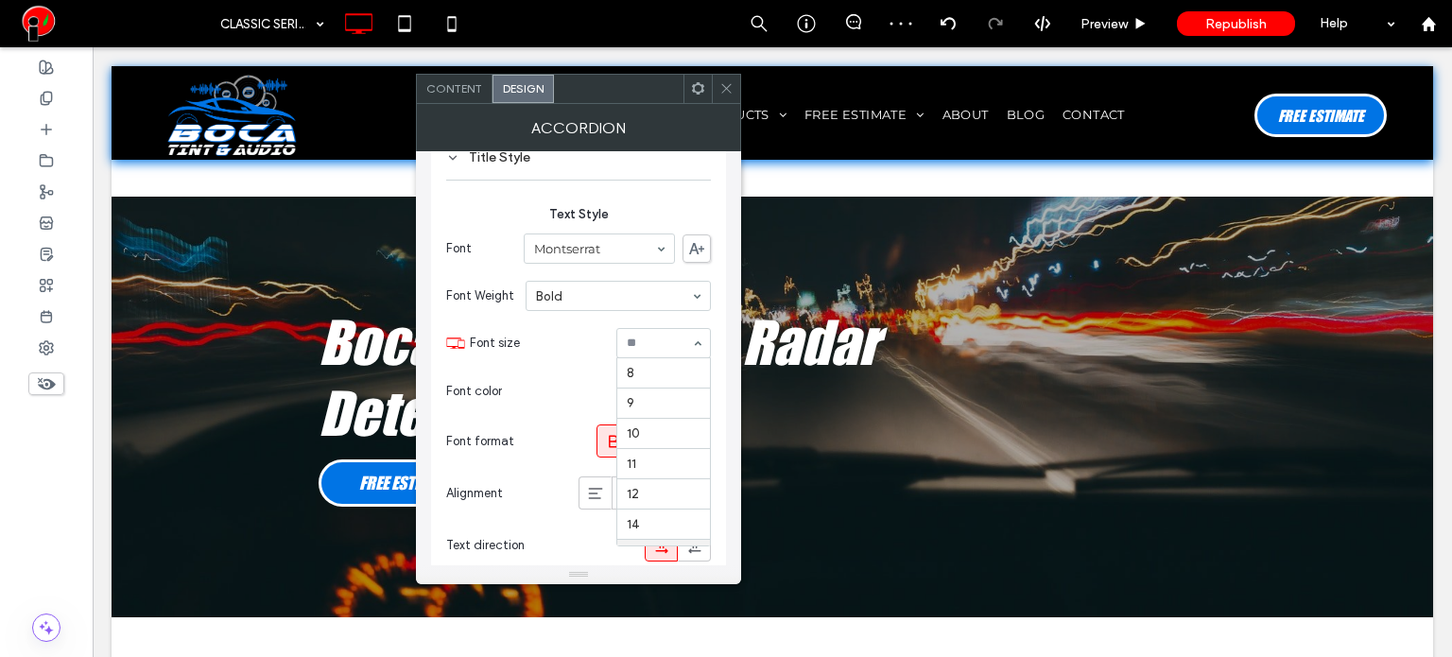
scroll to position [185, 0]
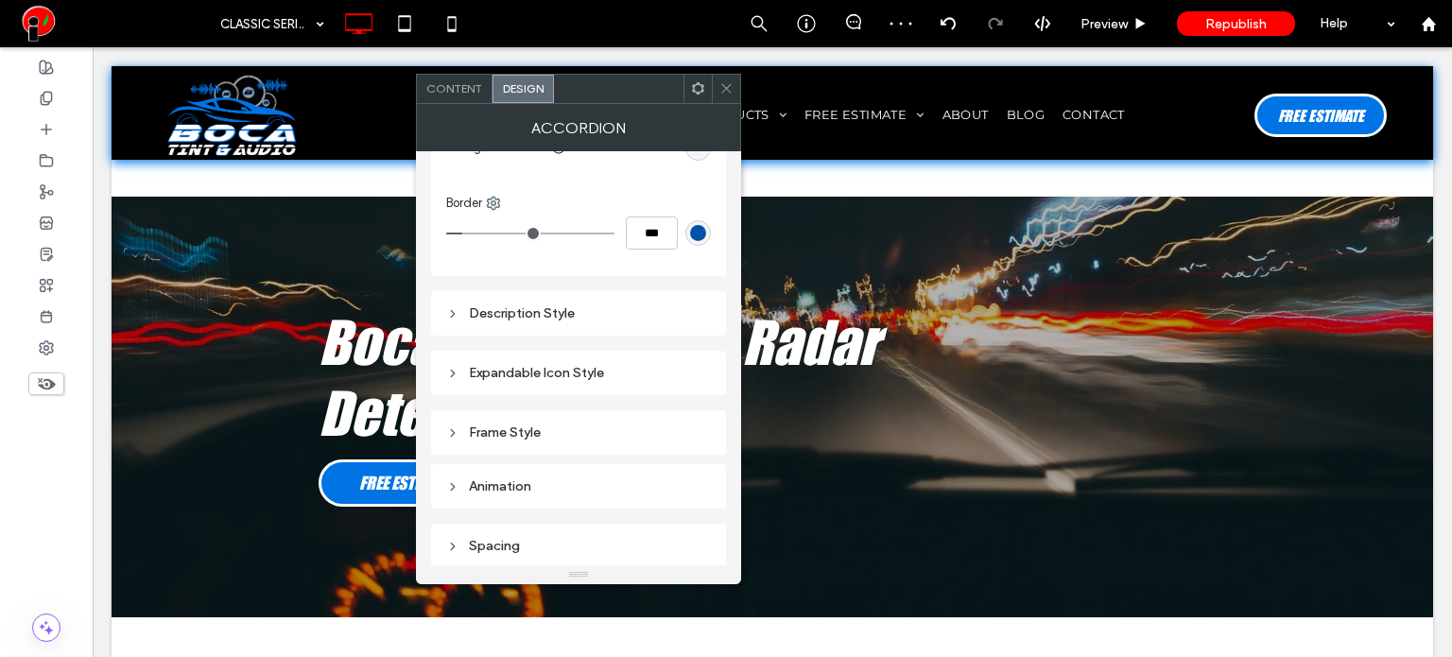
click at [594, 368] on div "Expandable Icon Style" at bounding box center [578, 373] width 265 height 16
type input "*"
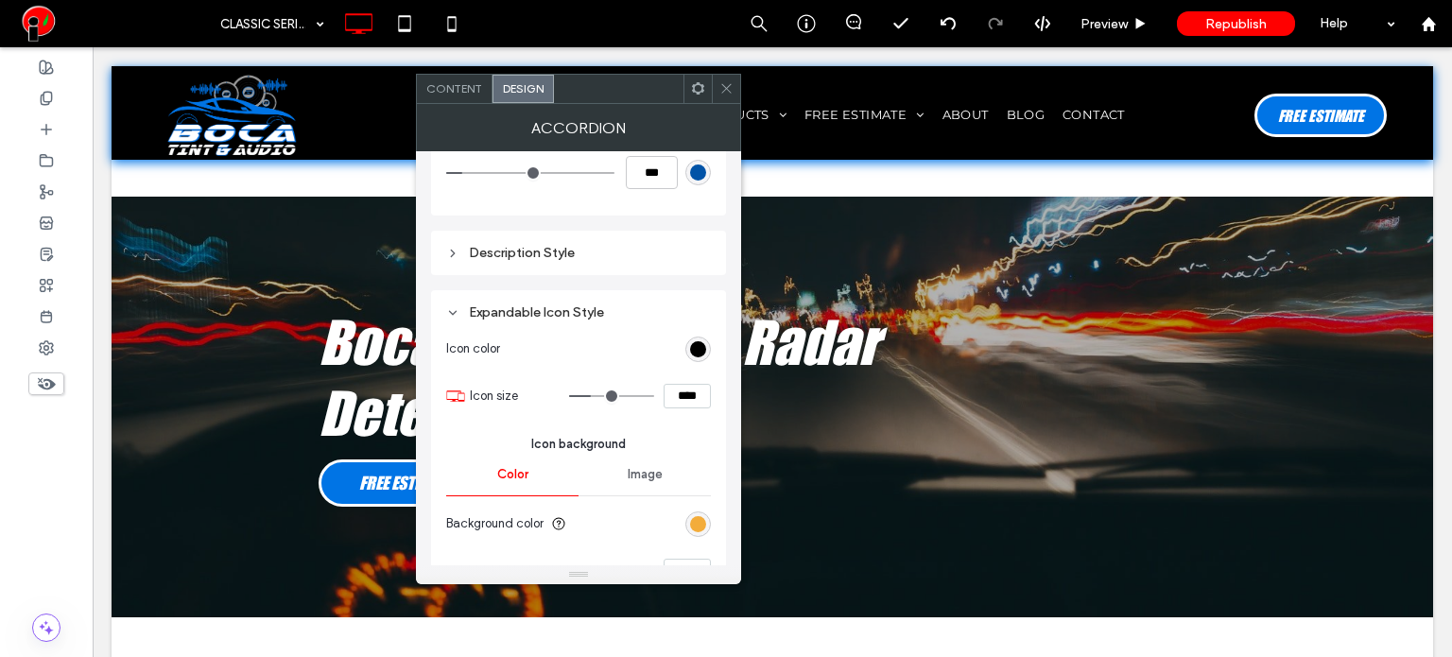
scroll to position [892, 0]
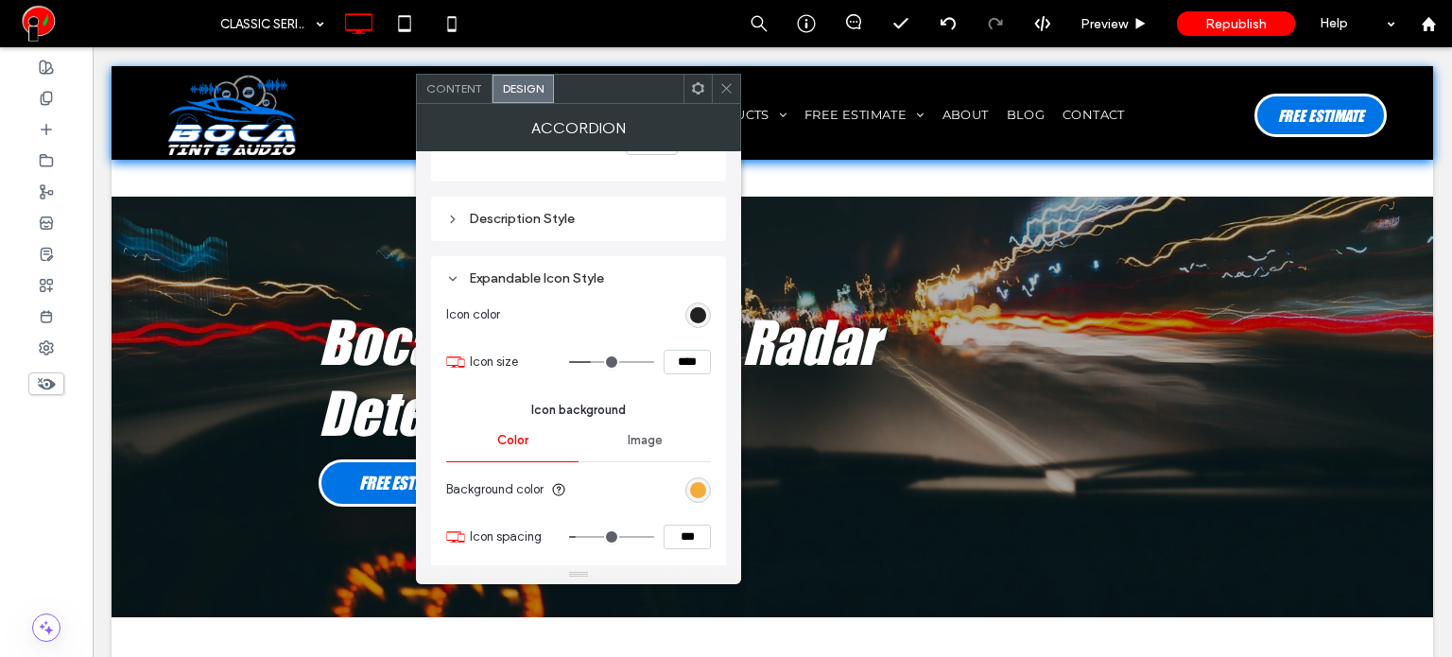
click at [693, 312] on div "rgb(0, 0, 0)" at bounding box center [698, 315] width 16 height 16
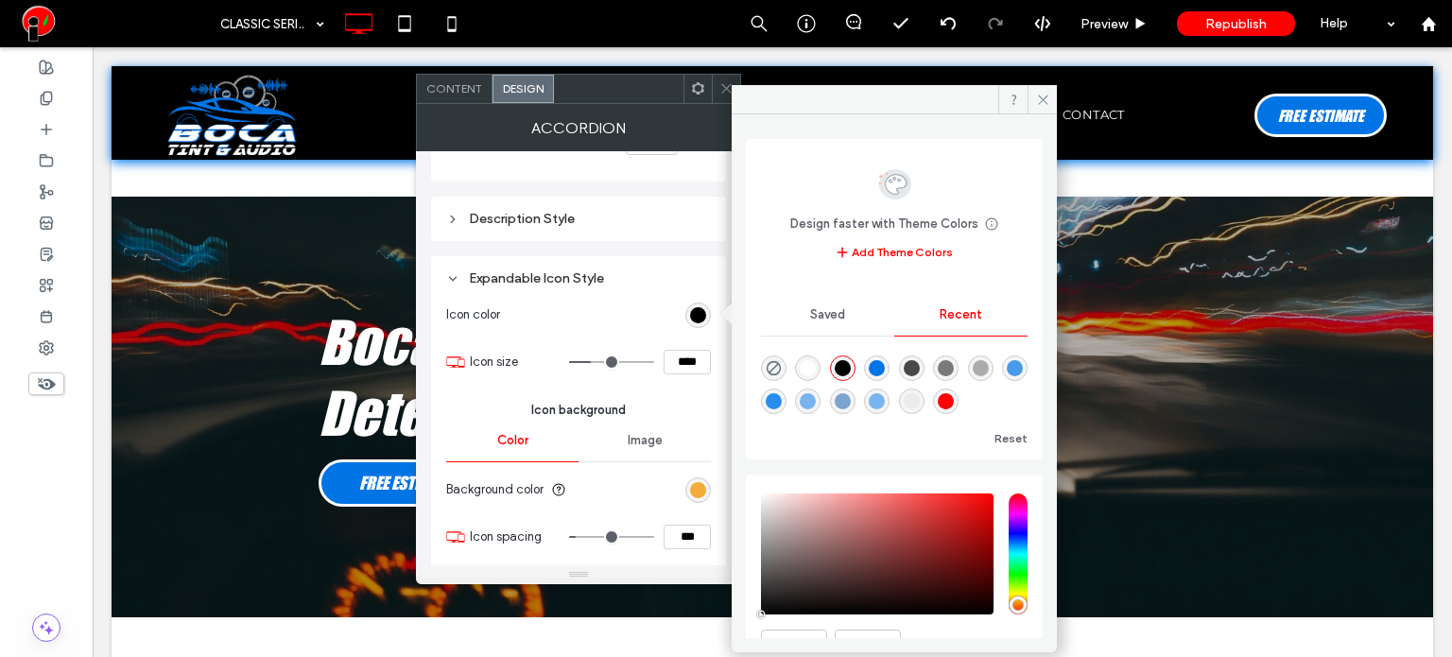
click at [816, 365] on div "rgba(255, 255, 255, 1)" at bounding box center [808, 368] width 16 height 16
type input "*******"
click at [699, 491] on div "rgb(243, 172, 58)" at bounding box center [698, 490] width 16 height 16
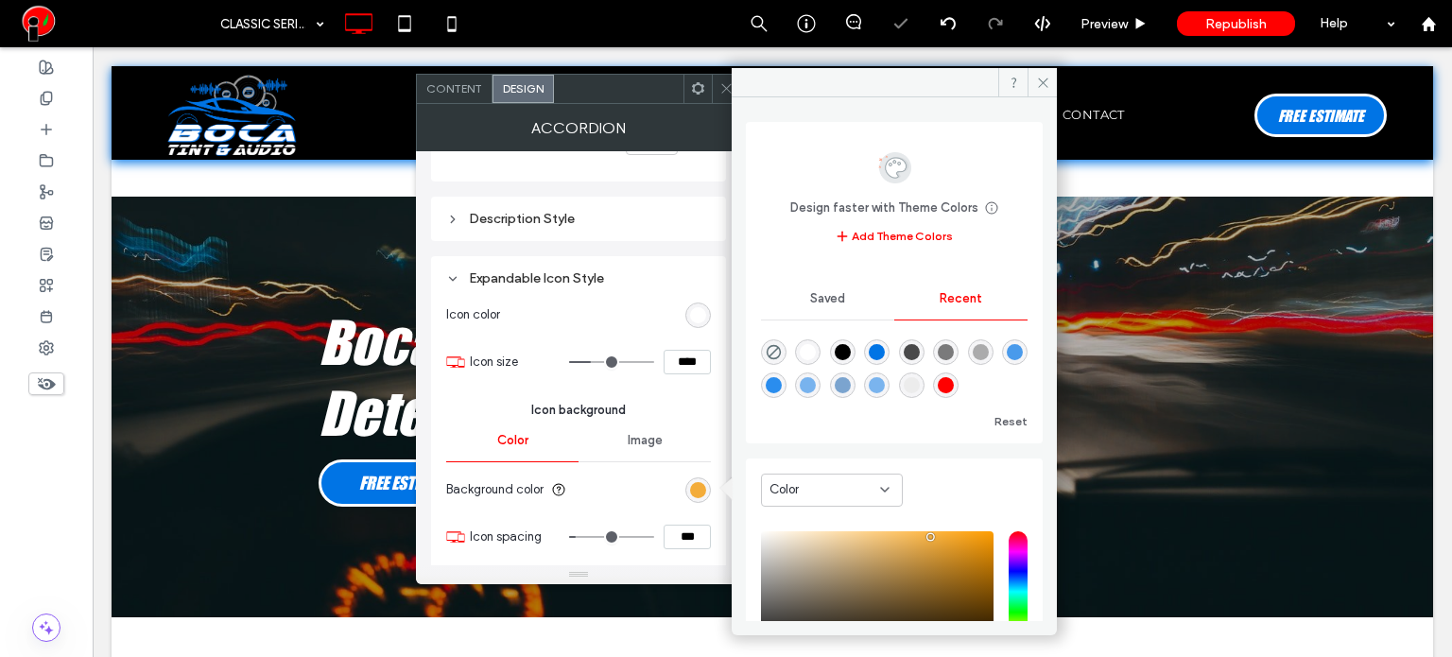
click at [882, 345] on div "rgba(0, 116, 229, 1)" at bounding box center [877, 352] width 16 height 16
type input "*"
type input "*******"
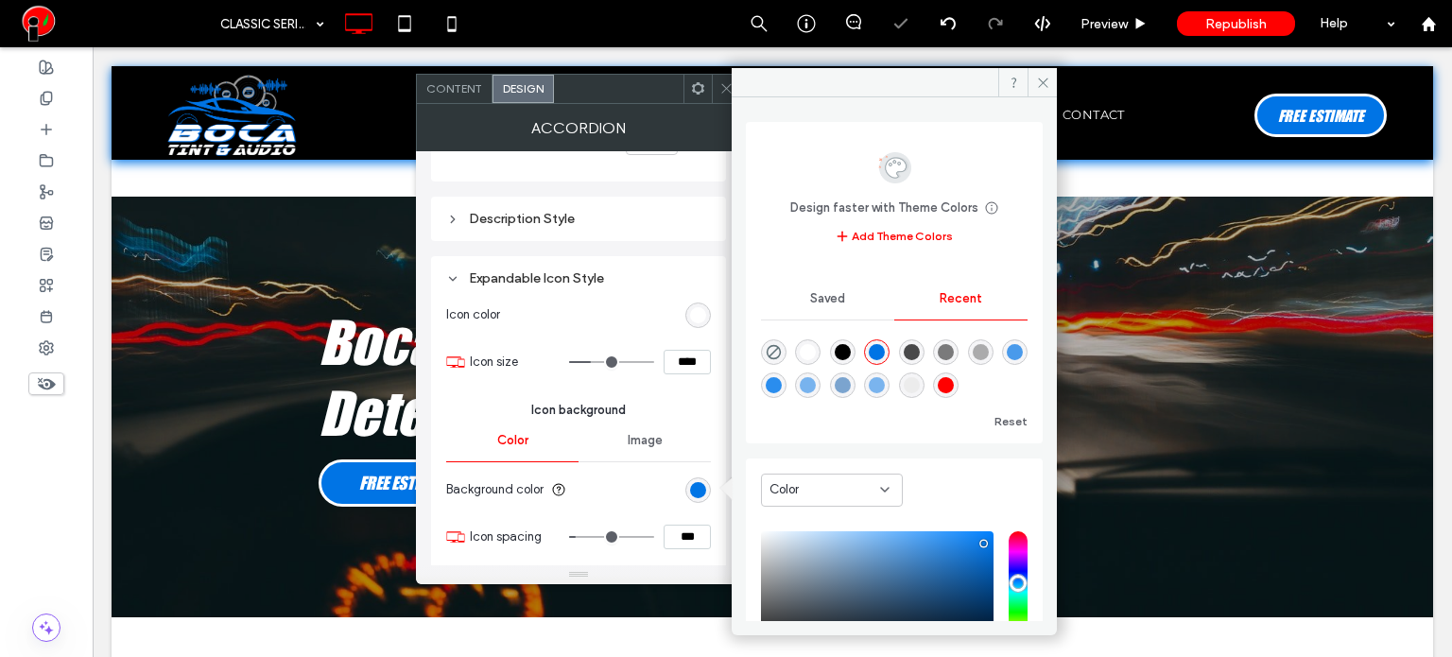
click at [730, 94] on icon at bounding box center [726, 88] width 14 height 14
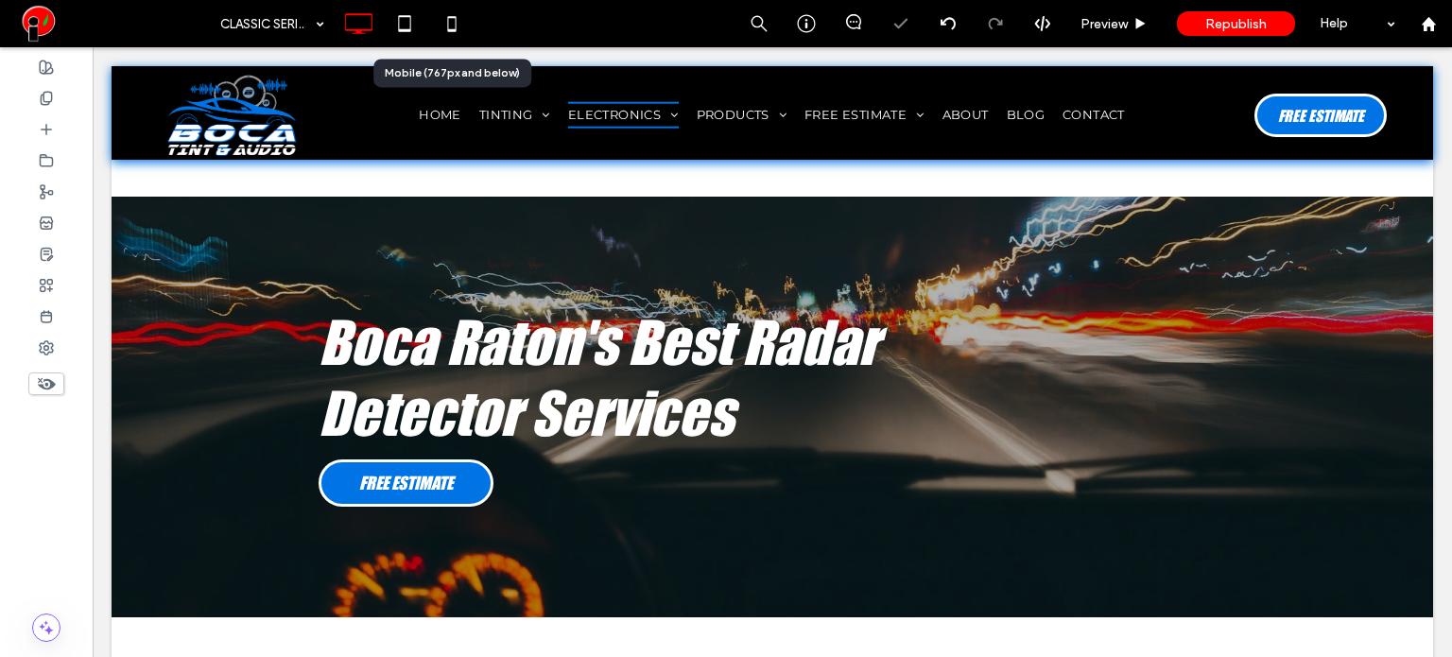
click at [439, 30] on icon at bounding box center [452, 24] width 38 height 38
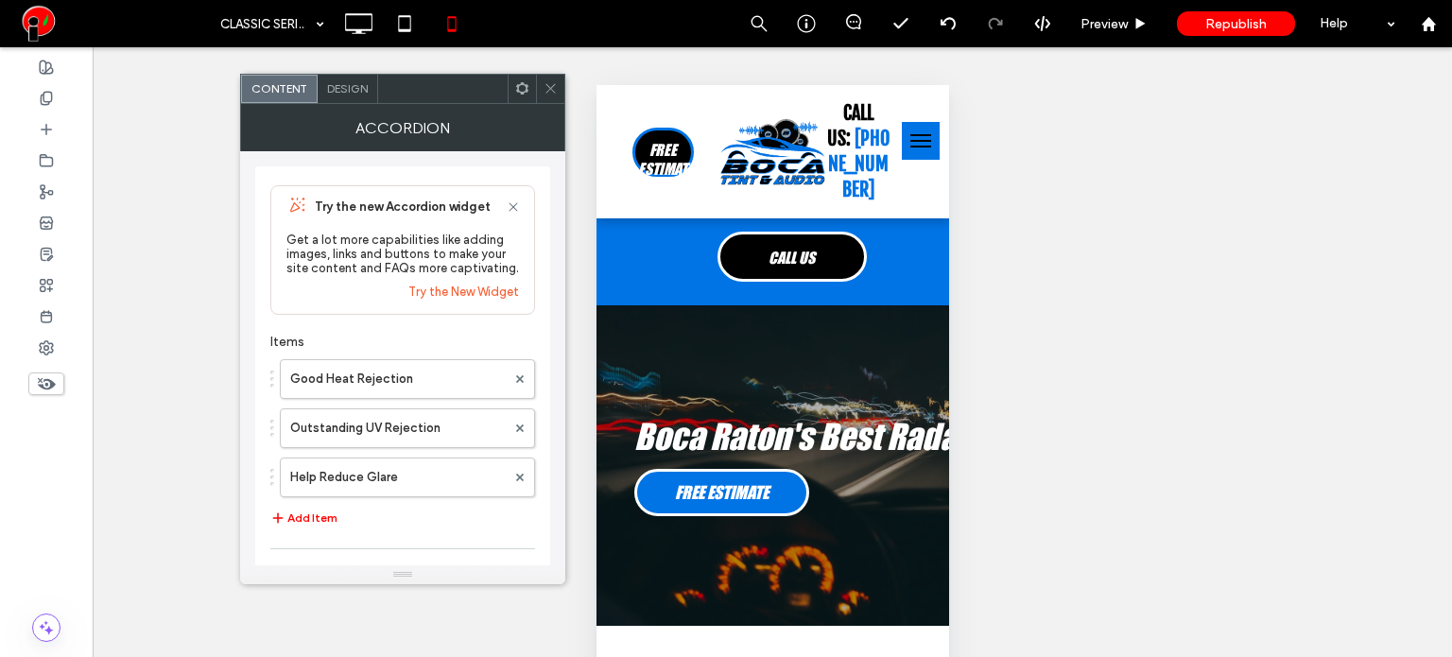
click at [346, 90] on span "Design" at bounding box center [347, 88] width 41 height 14
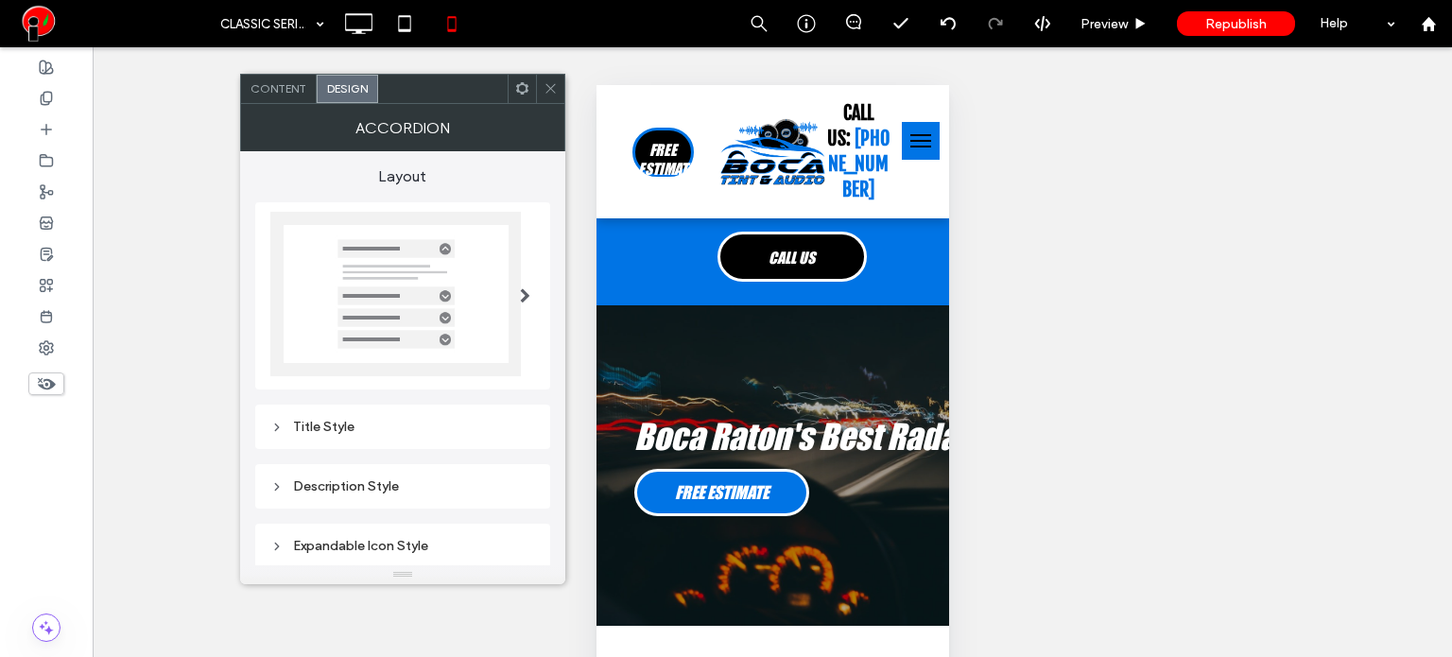
click at [359, 431] on div "Title Style" at bounding box center [402, 427] width 265 height 16
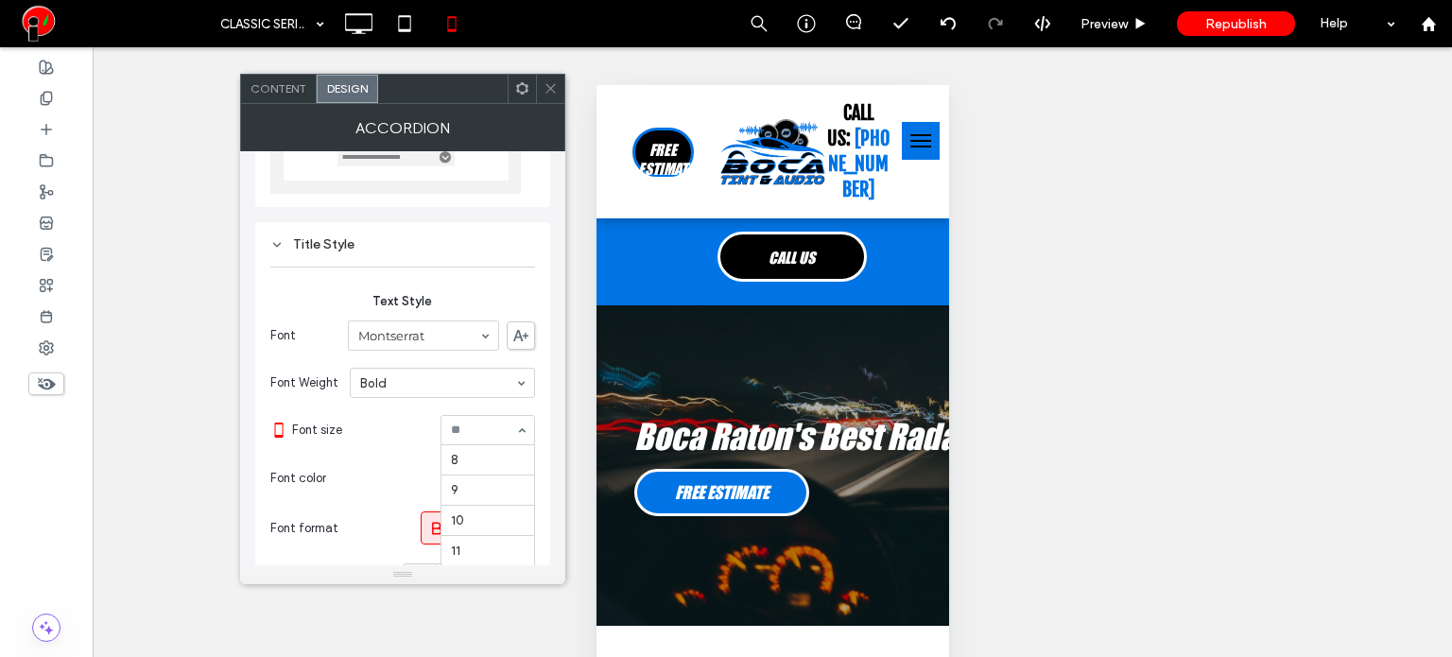
scroll to position [185, 0]
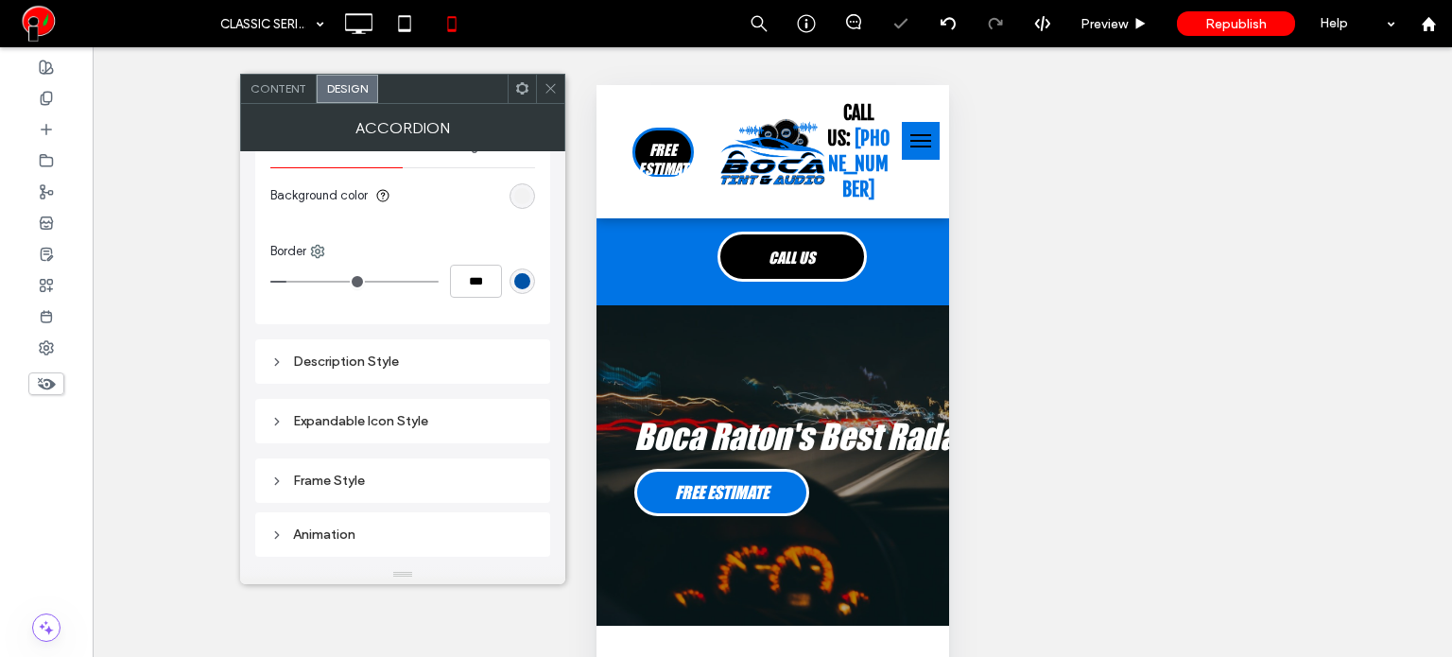
click at [420, 415] on div "Expandable Icon Style" at bounding box center [402, 421] width 265 height 16
type input "*"
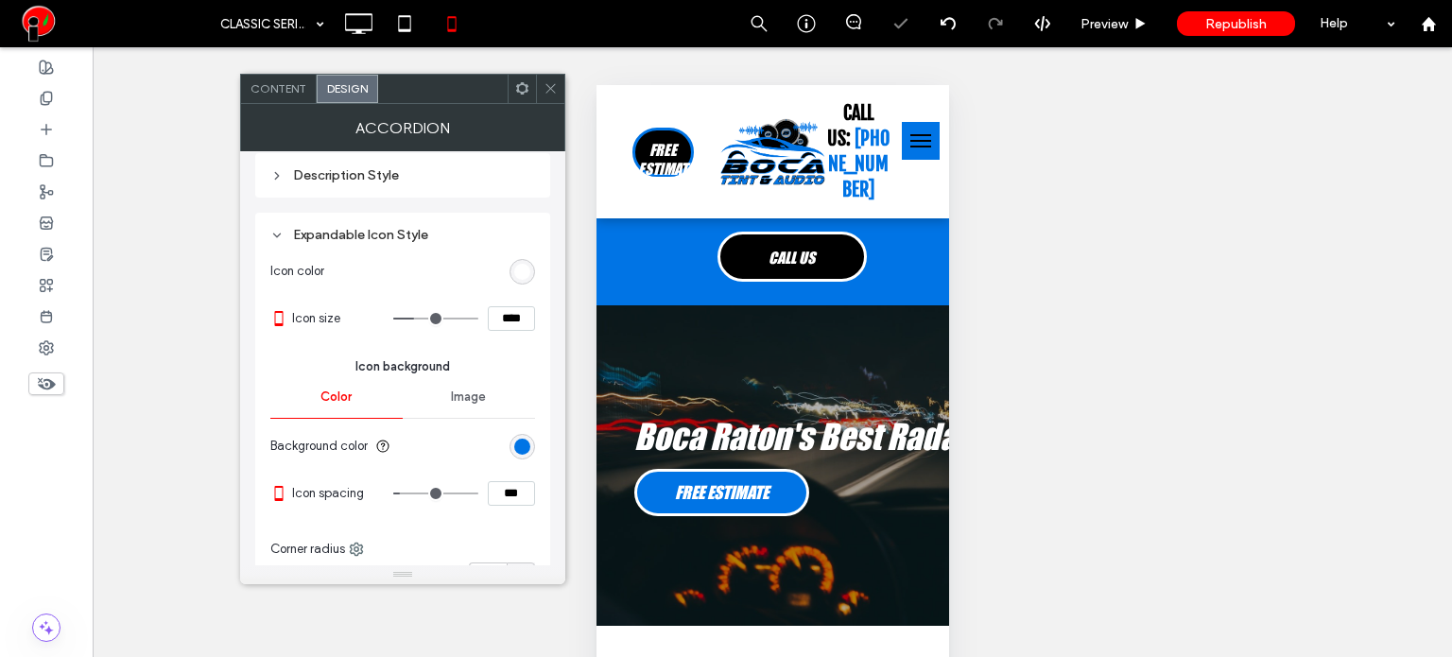
scroll to position [938, 0]
click at [556, 90] on icon at bounding box center [550, 88] width 14 height 14
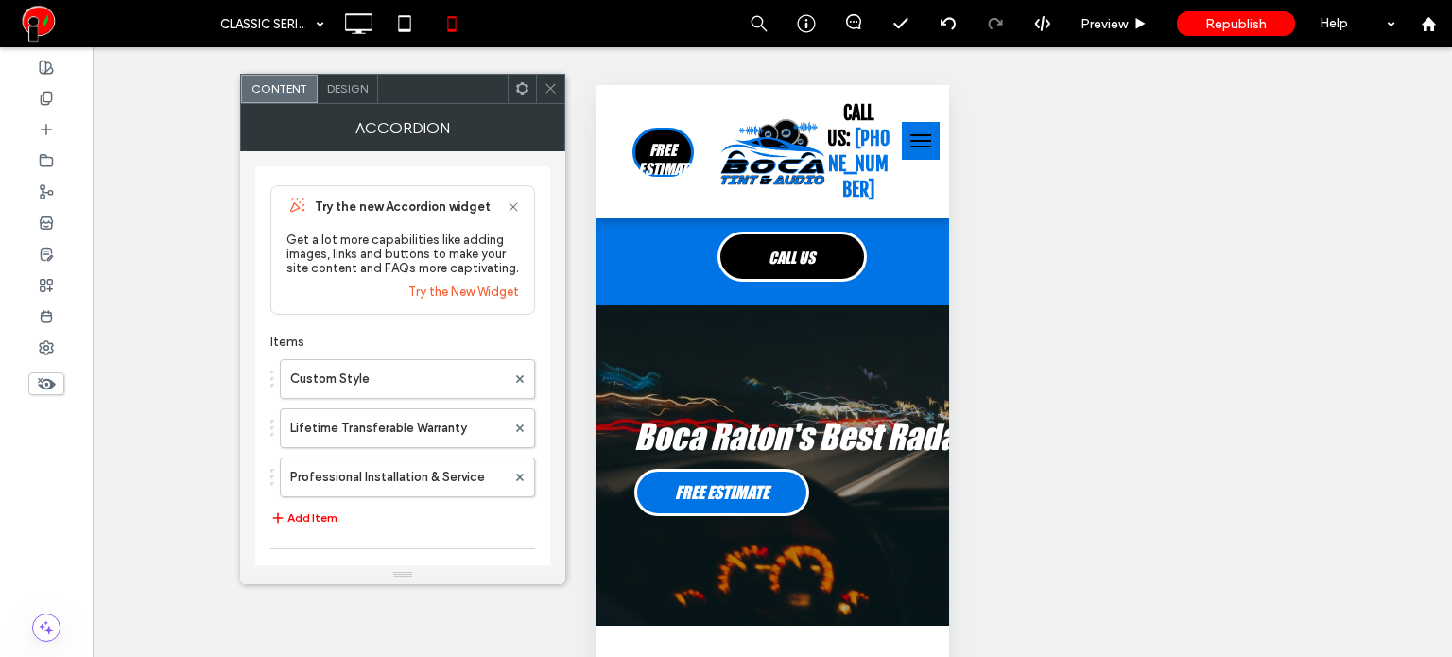
click at [333, 83] on span "Design" at bounding box center [347, 88] width 41 height 14
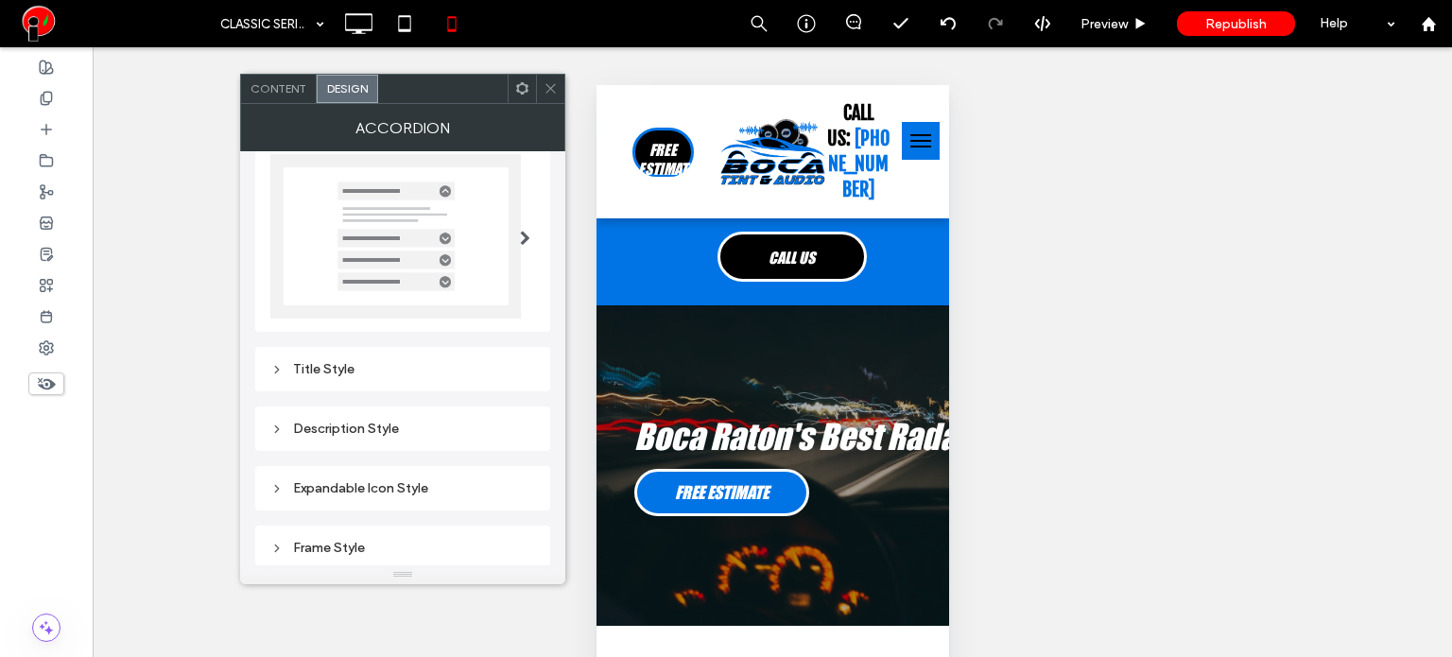
scroll to position [175, 0]
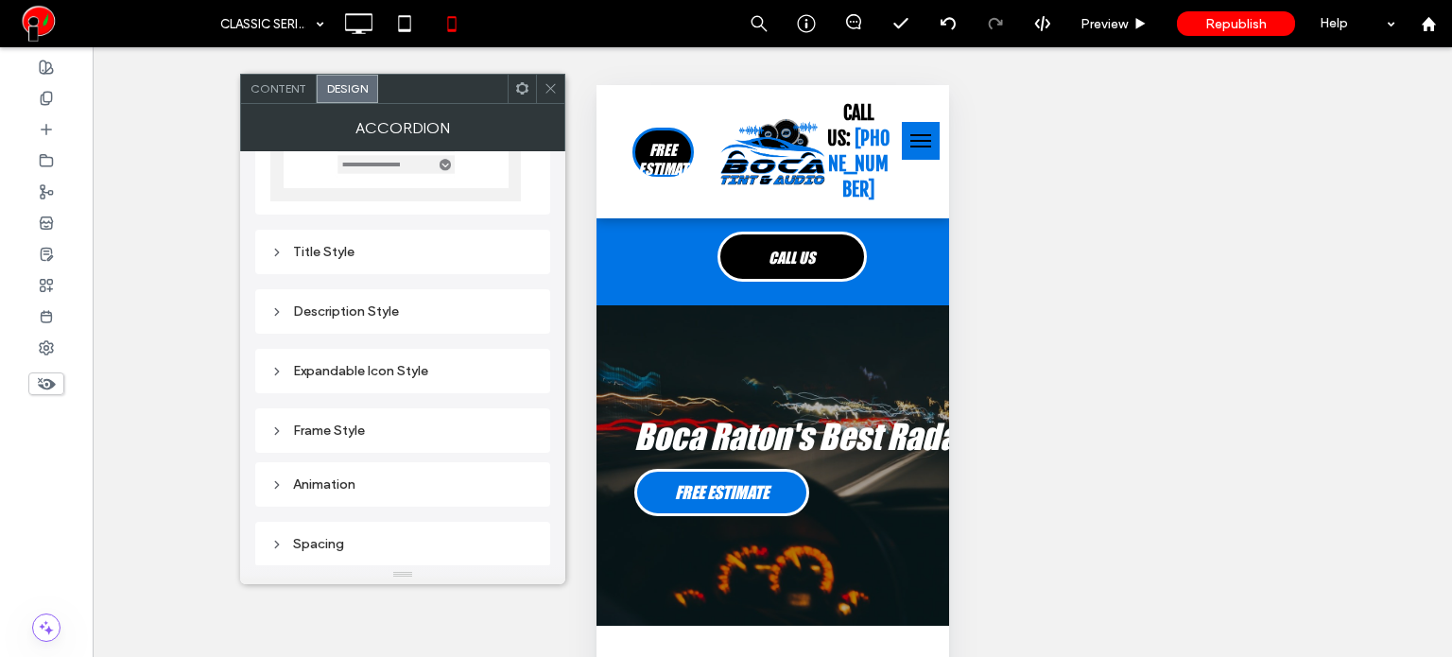
click at [347, 249] on div "Title Style" at bounding box center [402, 252] width 265 height 16
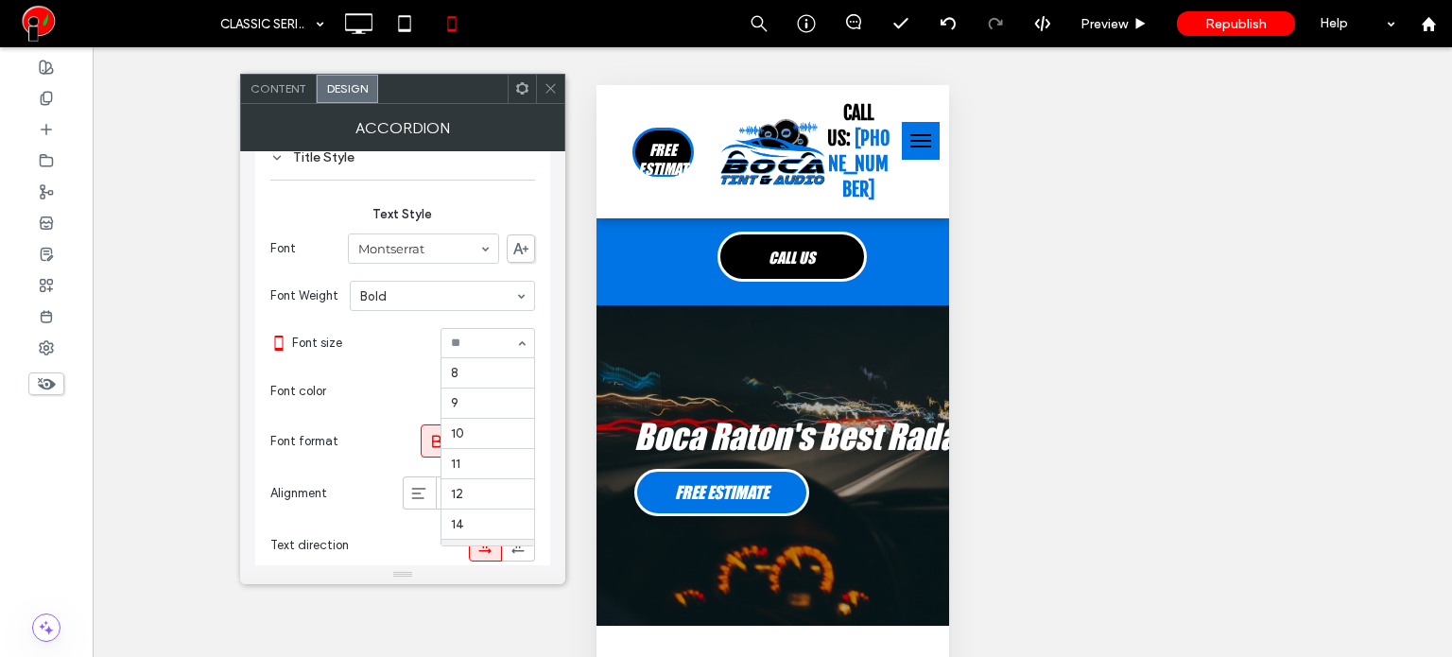
scroll to position [185, 0]
type input "*"
click at [552, 87] on icon at bounding box center [550, 88] width 14 height 14
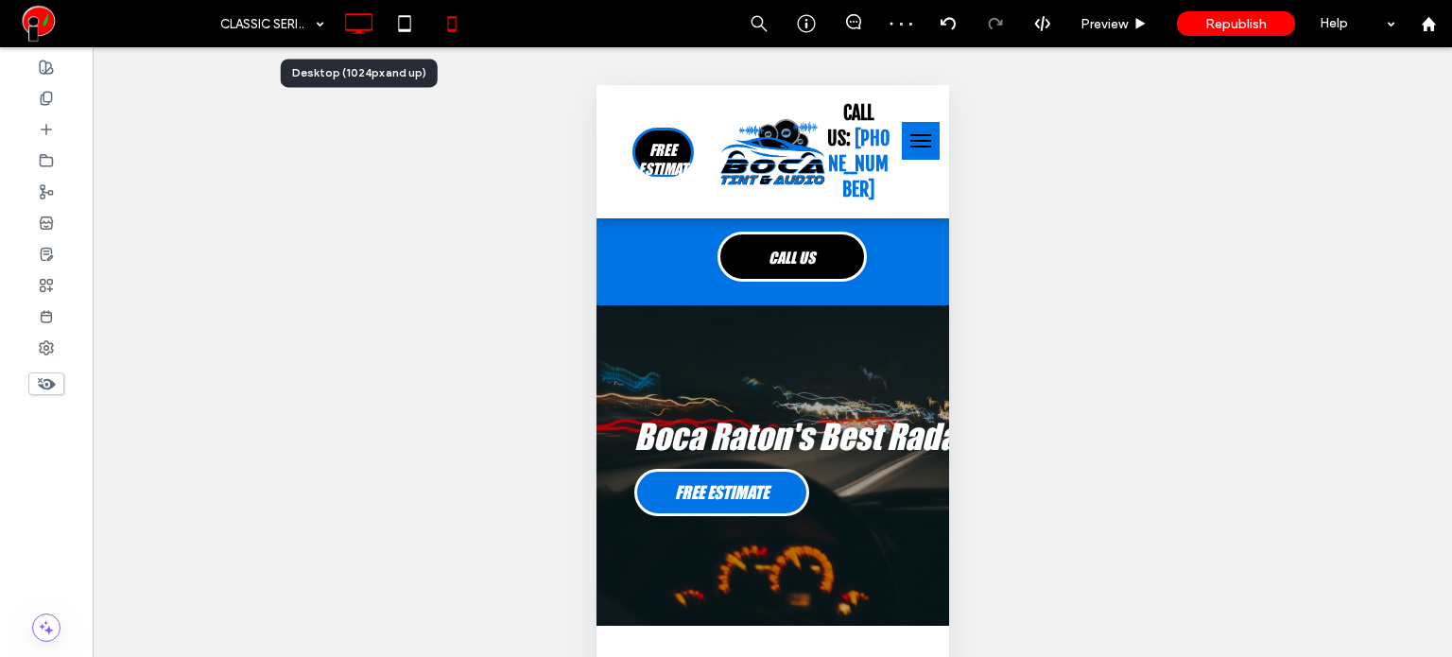
click at [359, 26] on icon at bounding box center [358, 24] width 38 height 38
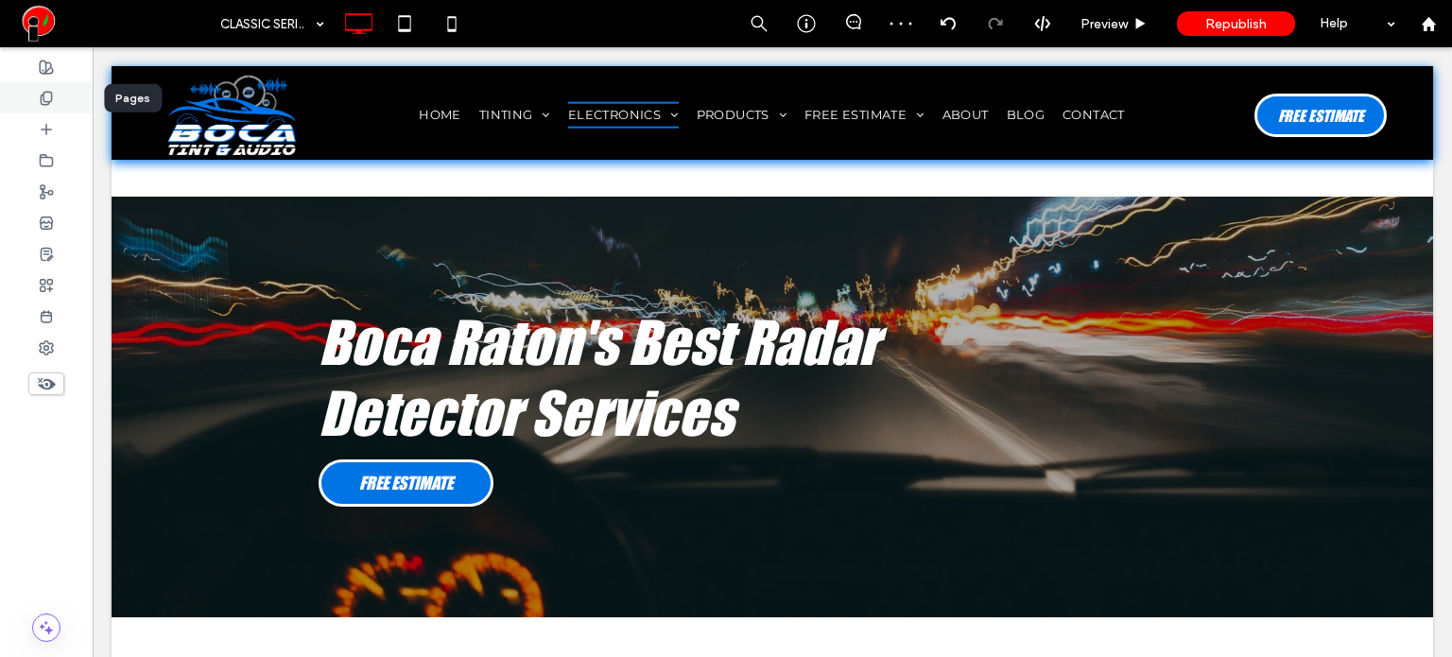
click at [48, 100] on icon at bounding box center [46, 98] width 15 height 15
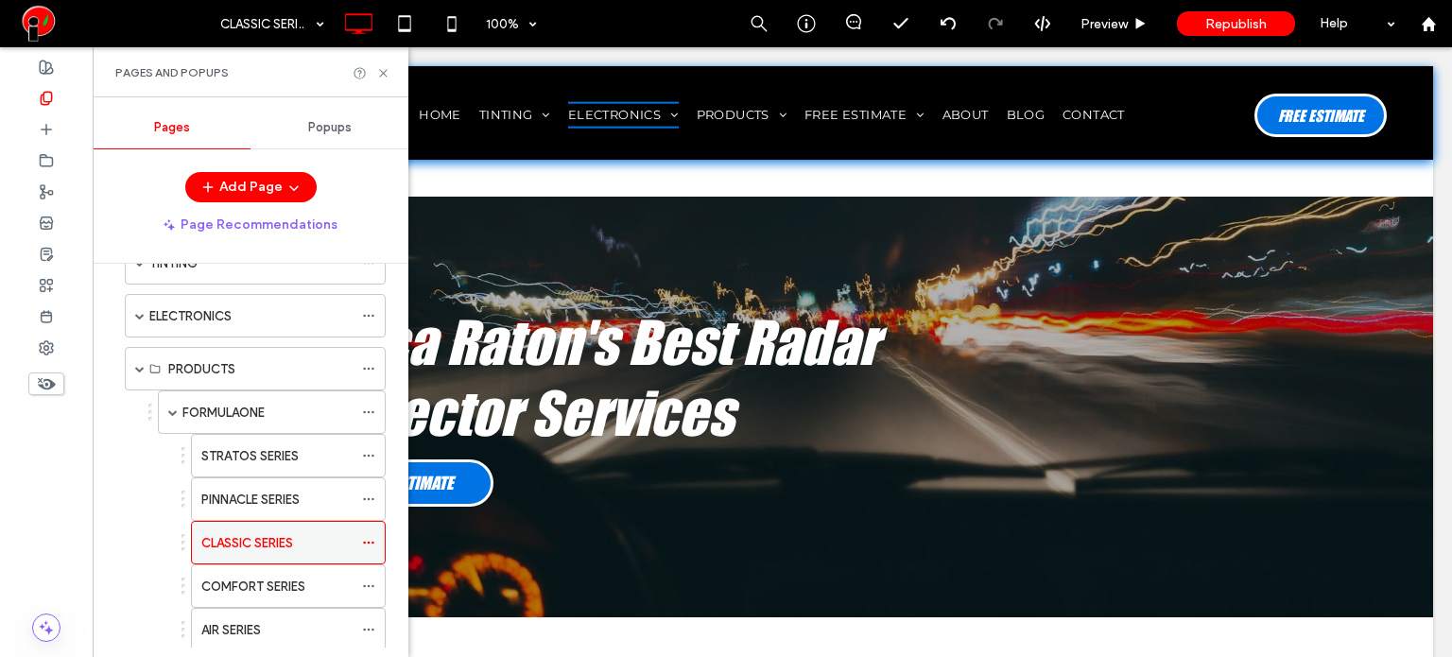
scroll to position [189, 0]
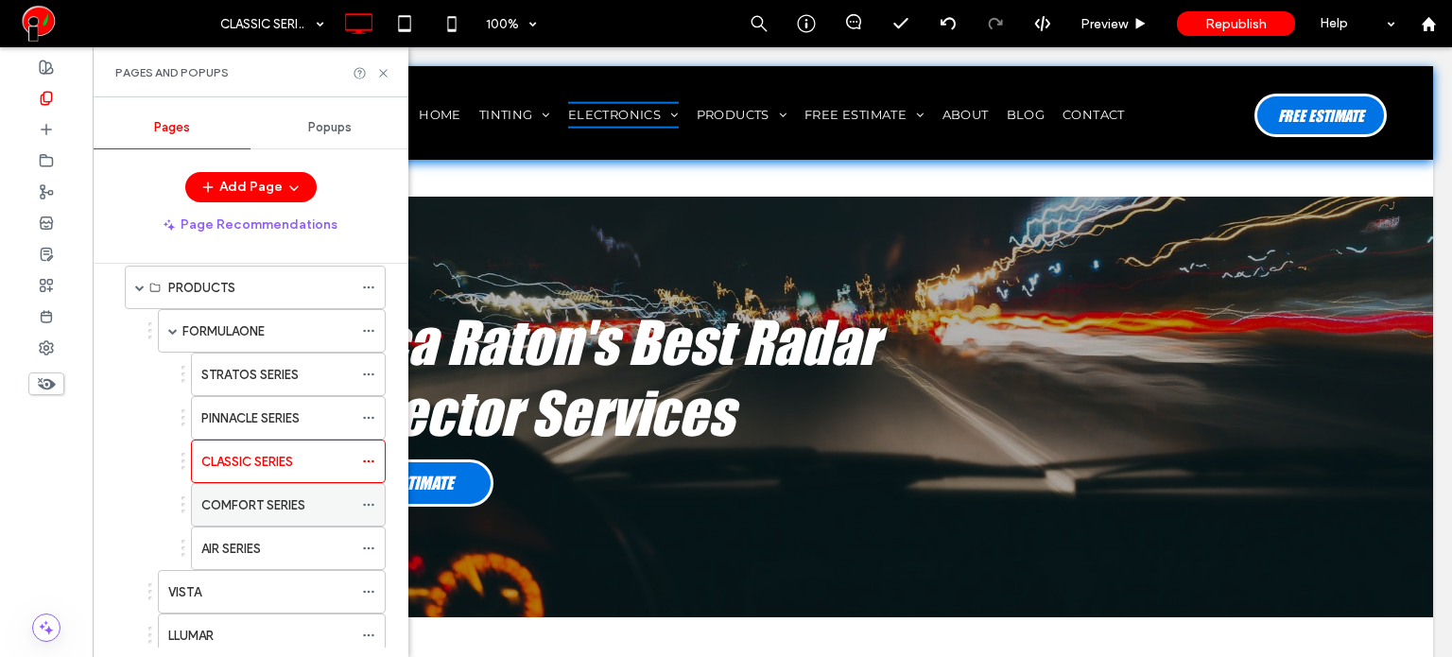
click at [280, 506] on label "COMFORT SERIES" at bounding box center [253, 505] width 104 height 33
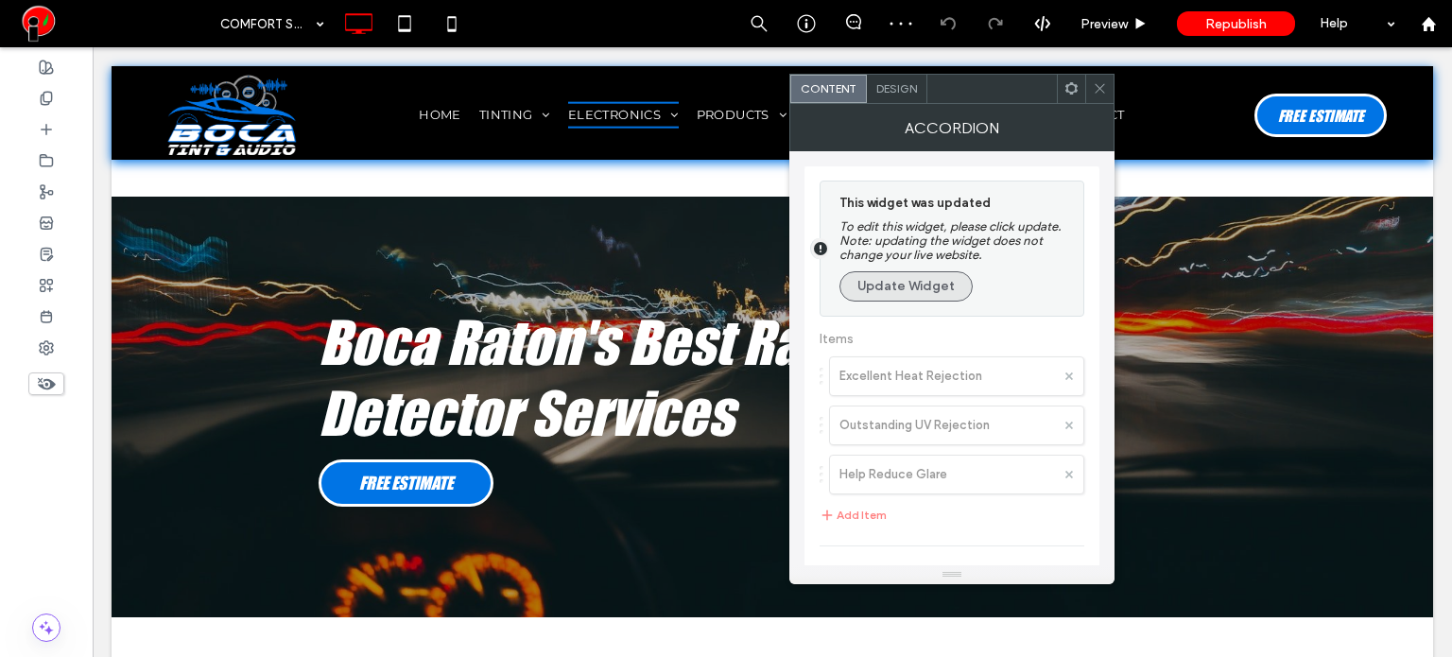
click at [915, 301] on button "Update Widget" at bounding box center [905, 286] width 133 height 30
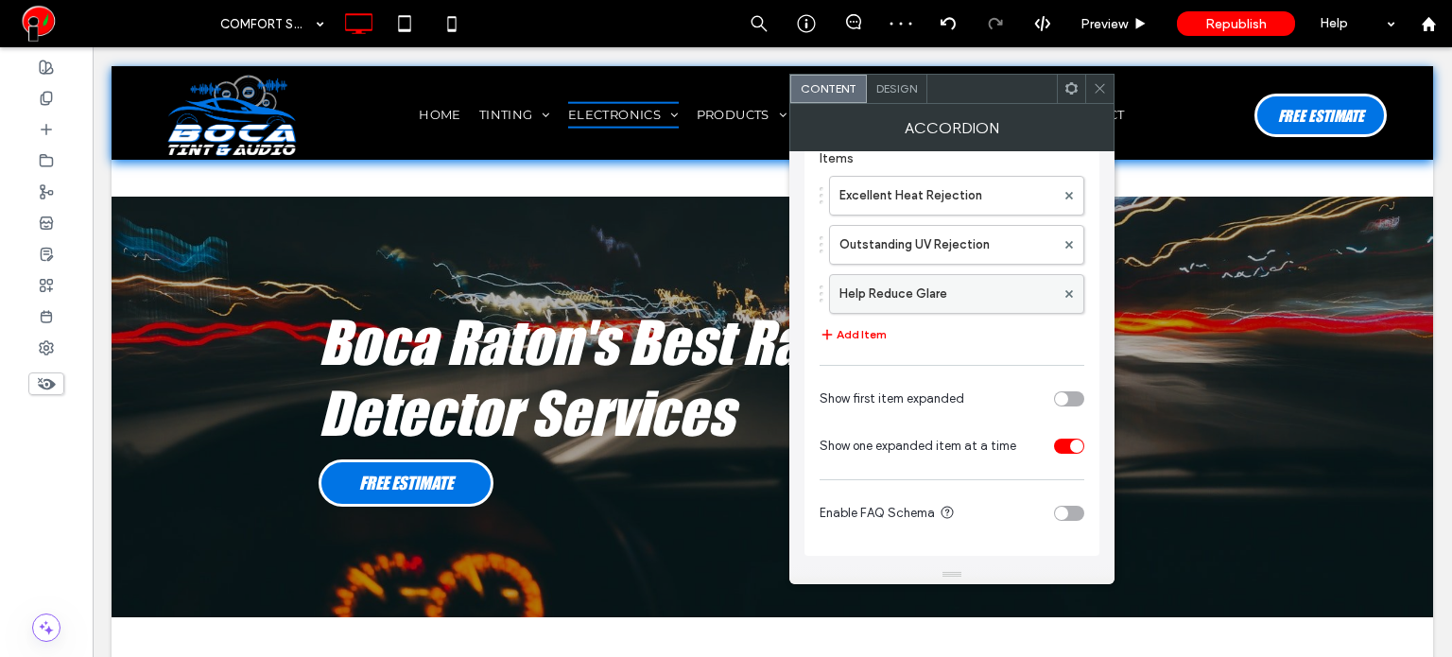
scroll to position [185, 0]
click at [886, 83] on span "Design" at bounding box center [896, 88] width 41 height 14
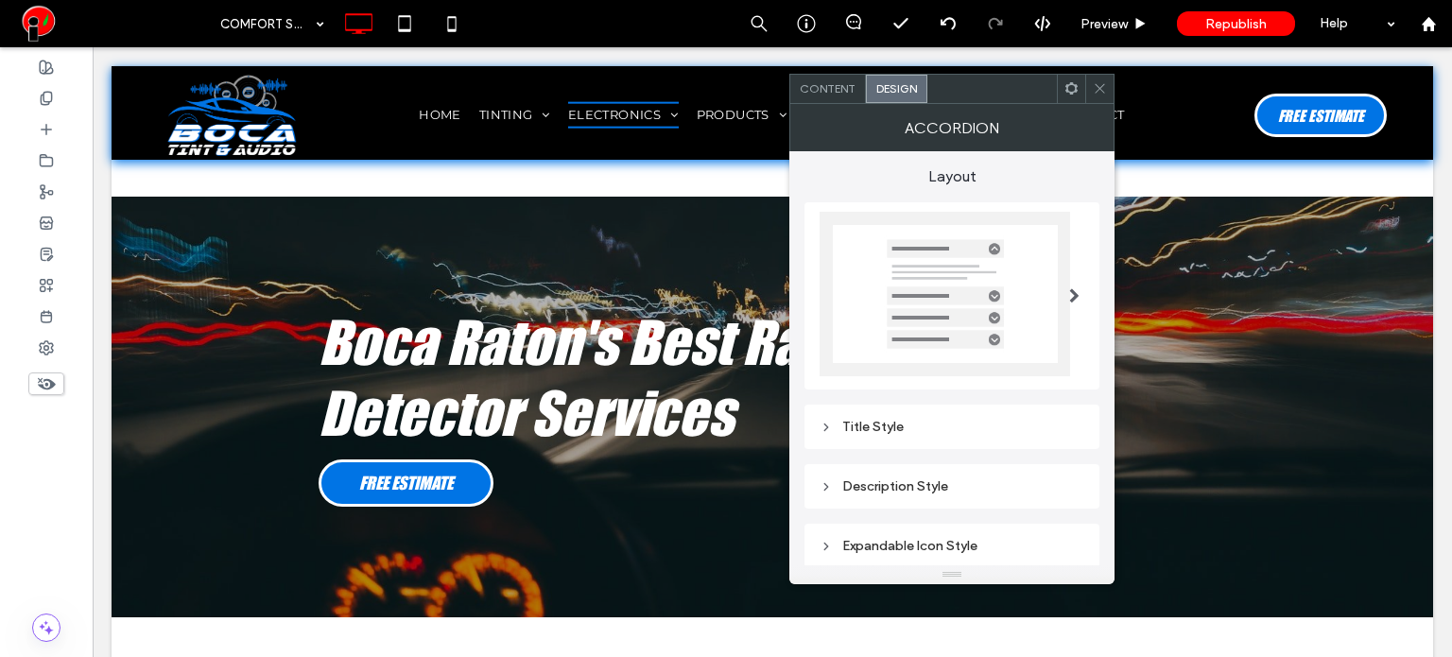
click at [929, 426] on div "Title Style" at bounding box center [951, 427] width 265 height 16
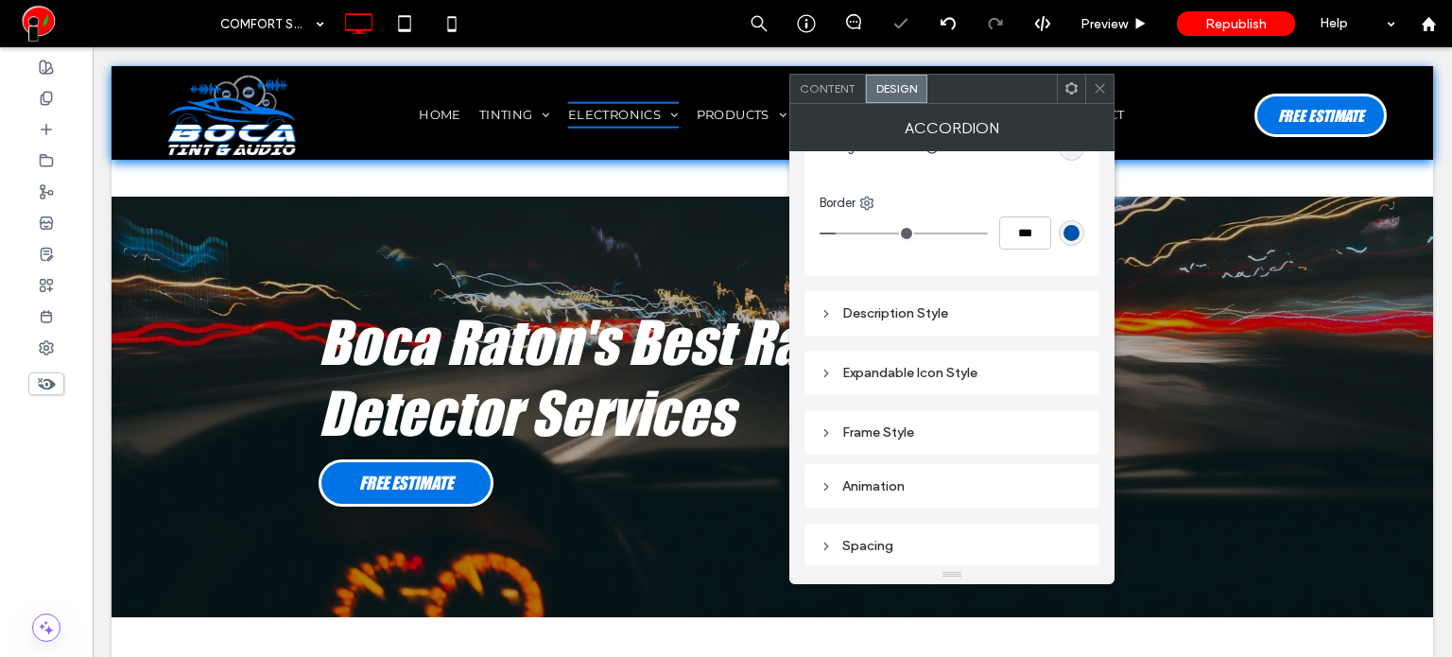
click at [945, 368] on div "Expandable Icon Style" at bounding box center [951, 373] width 265 height 16
type input "*"
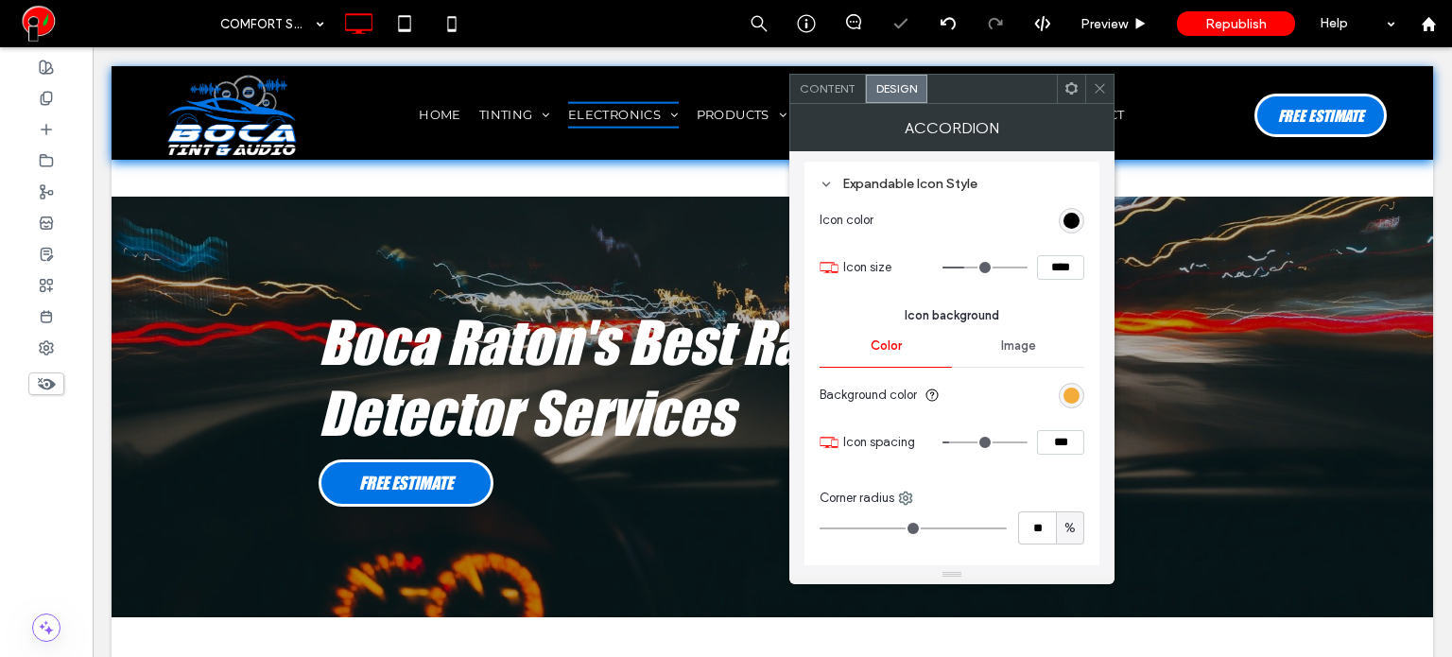
scroll to position [987, 0]
click at [1074, 215] on div "rgb(0, 0, 0)" at bounding box center [1071, 221] width 16 height 16
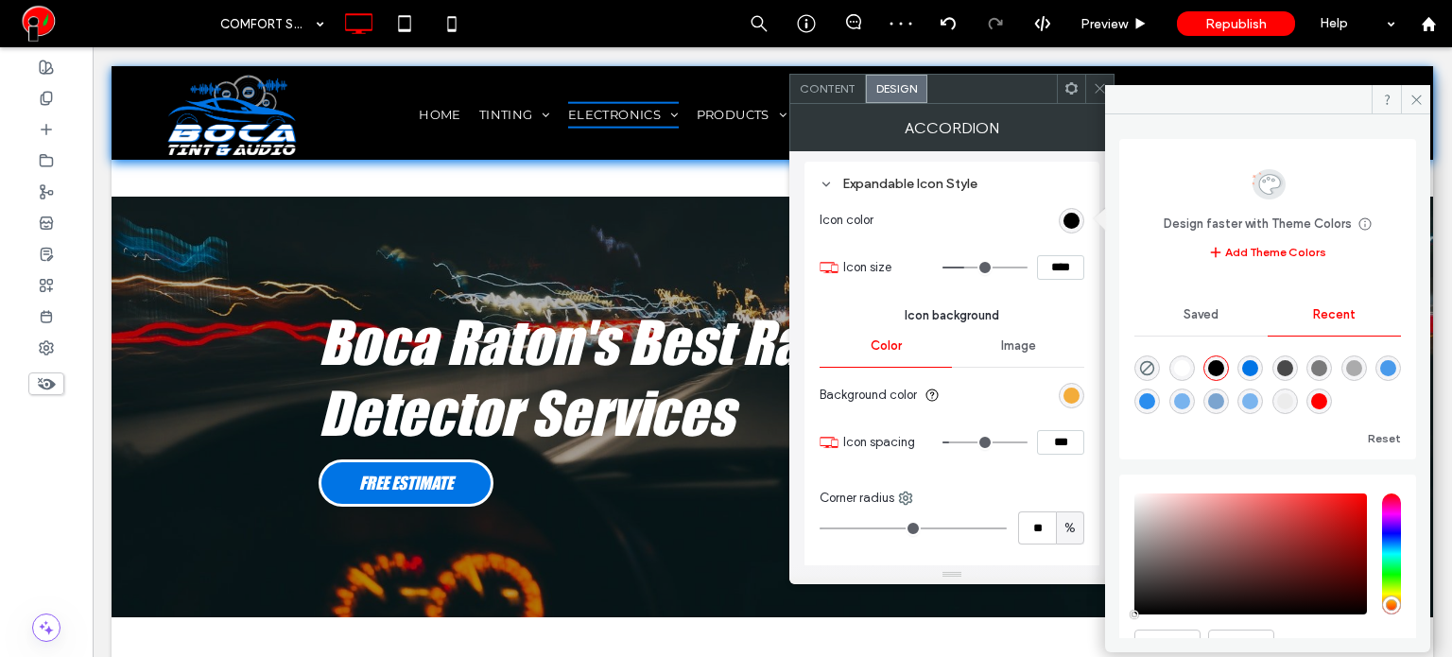
click at [1187, 368] on div "rgba(255, 255, 255, 1)" at bounding box center [1182, 368] width 16 height 16
type input "*******"
click at [1064, 397] on div "rgb(243, 172, 58)" at bounding box center [1071, 395] width 16 height 16
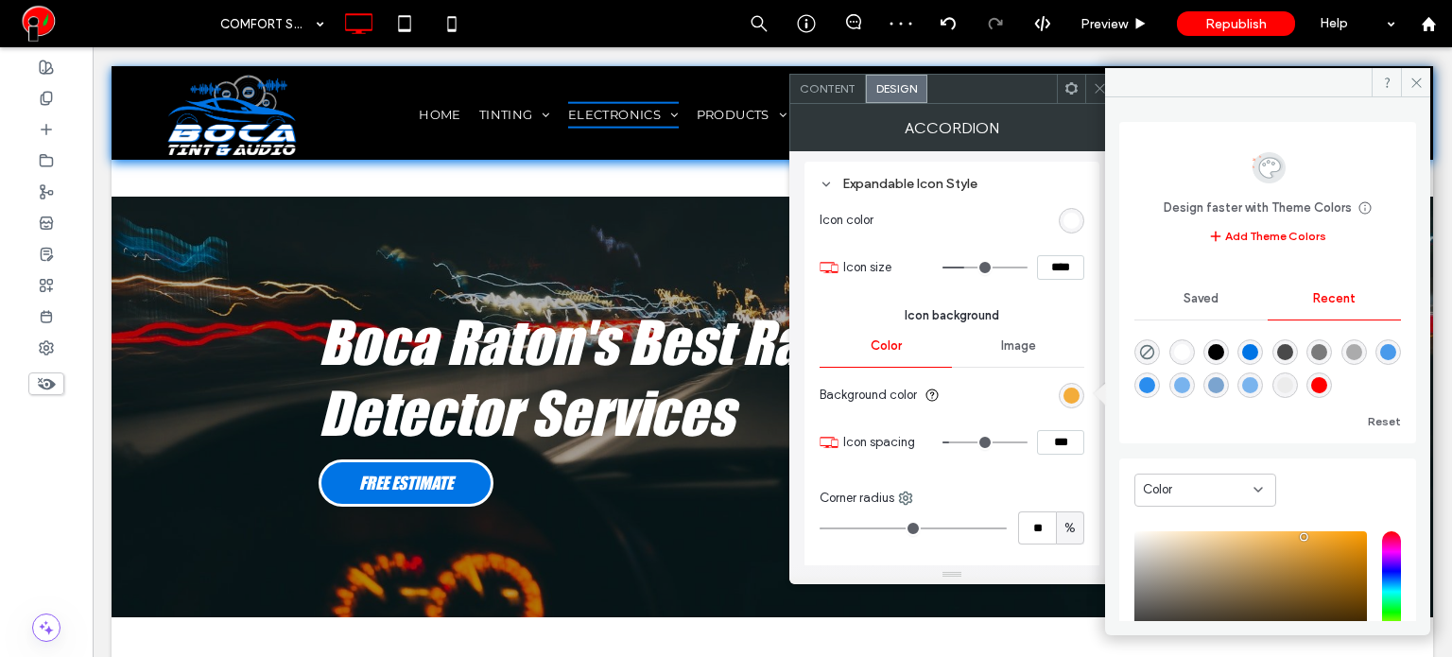
click at [1258, 348] on div "rgba(0, 116, 229, 1)" at bounding box center [1250, 352] width 16 height 16
type input "*"
type input "*******"
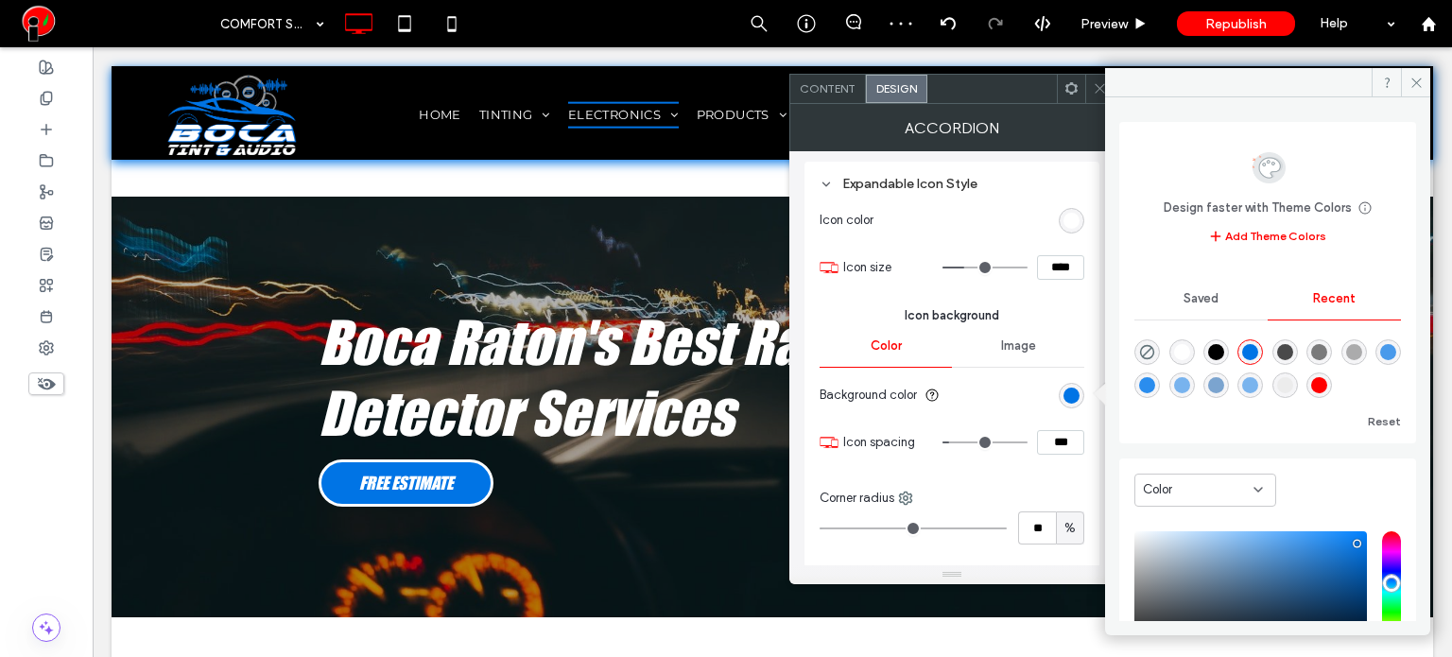
click at [1094, 90] on icon at bounding box center [1100, 88] width 14 height 14
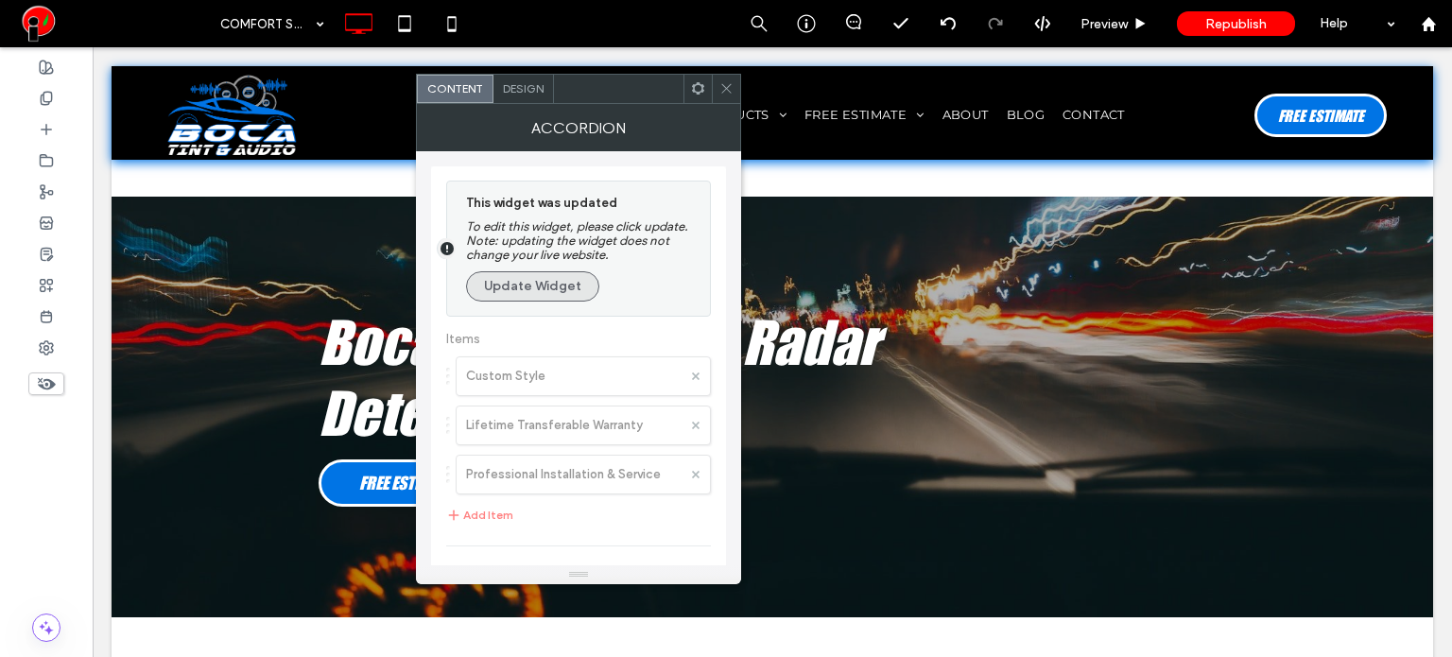
click at [525, 279] on button "Update Widget" at bounding box center [532, 286] width 133 height 30
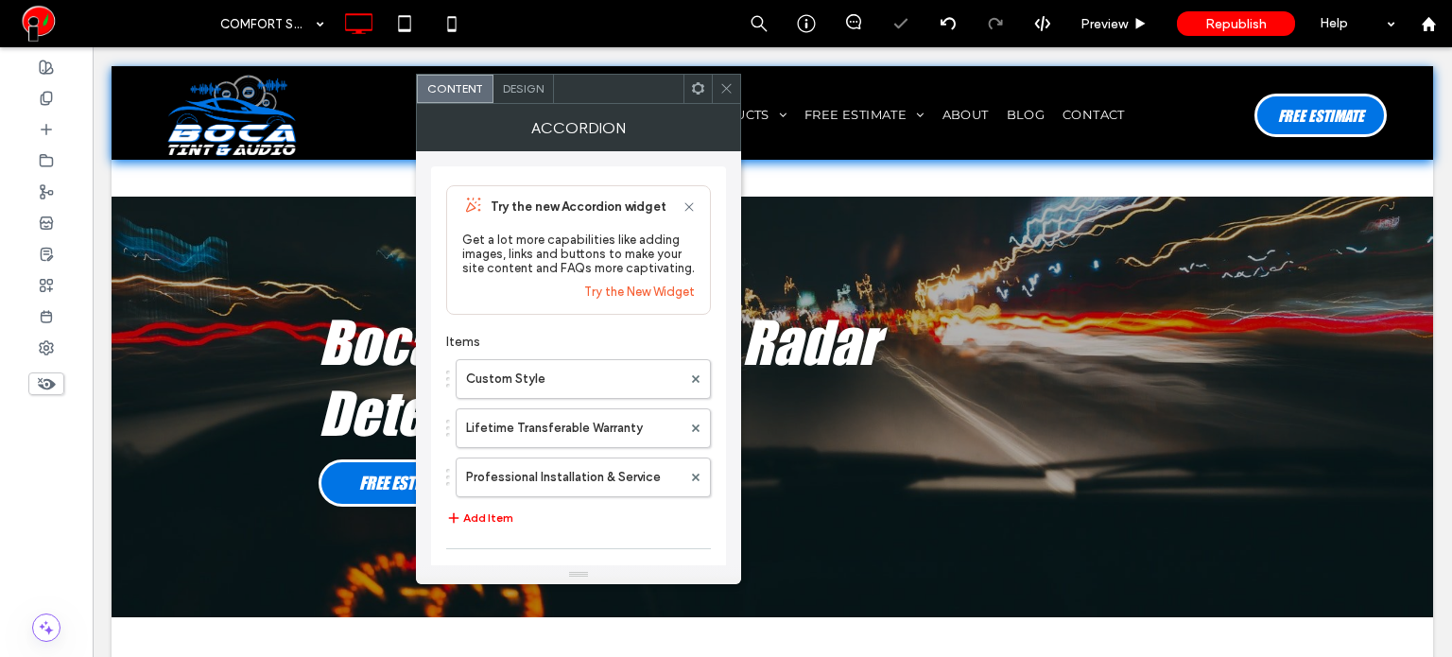
click at [534, 83] on span "Design" at bounding box center [523, 88] width 41 height 14
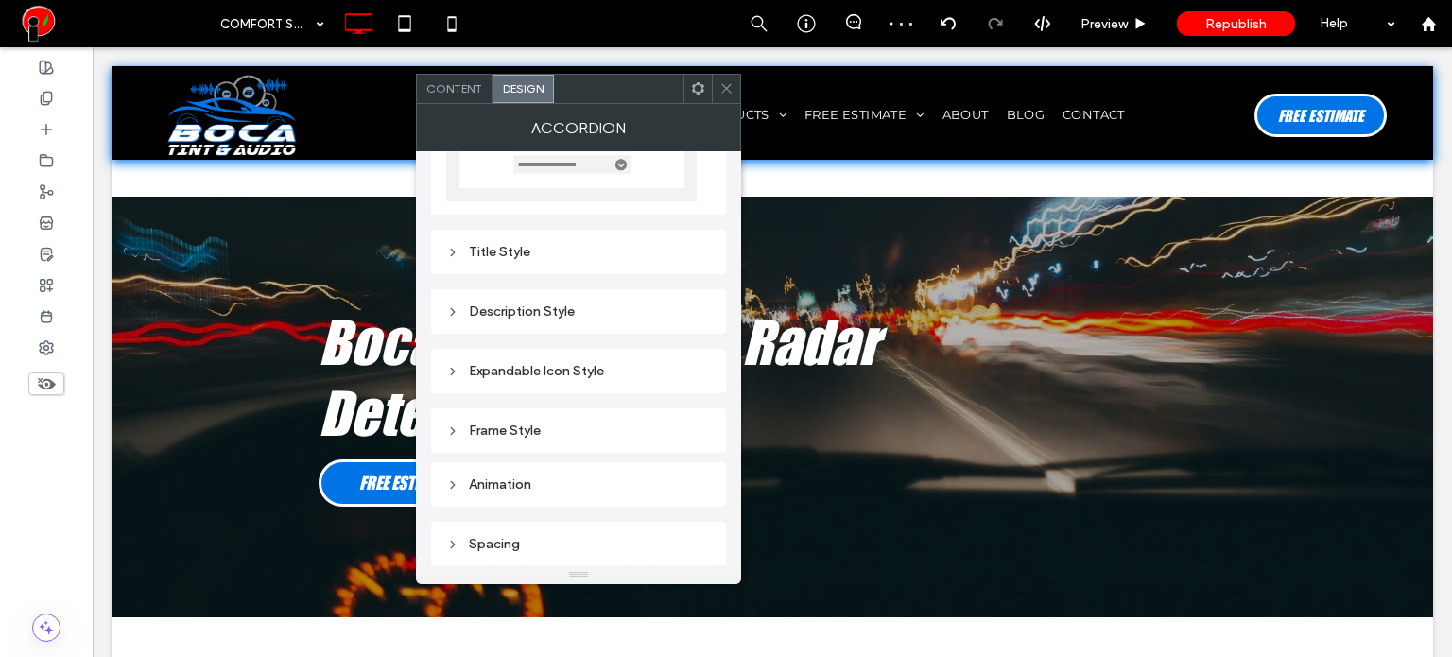
click at [542, 258] on div "Title Style" at bounding box center [578, 252] width 265 height 16
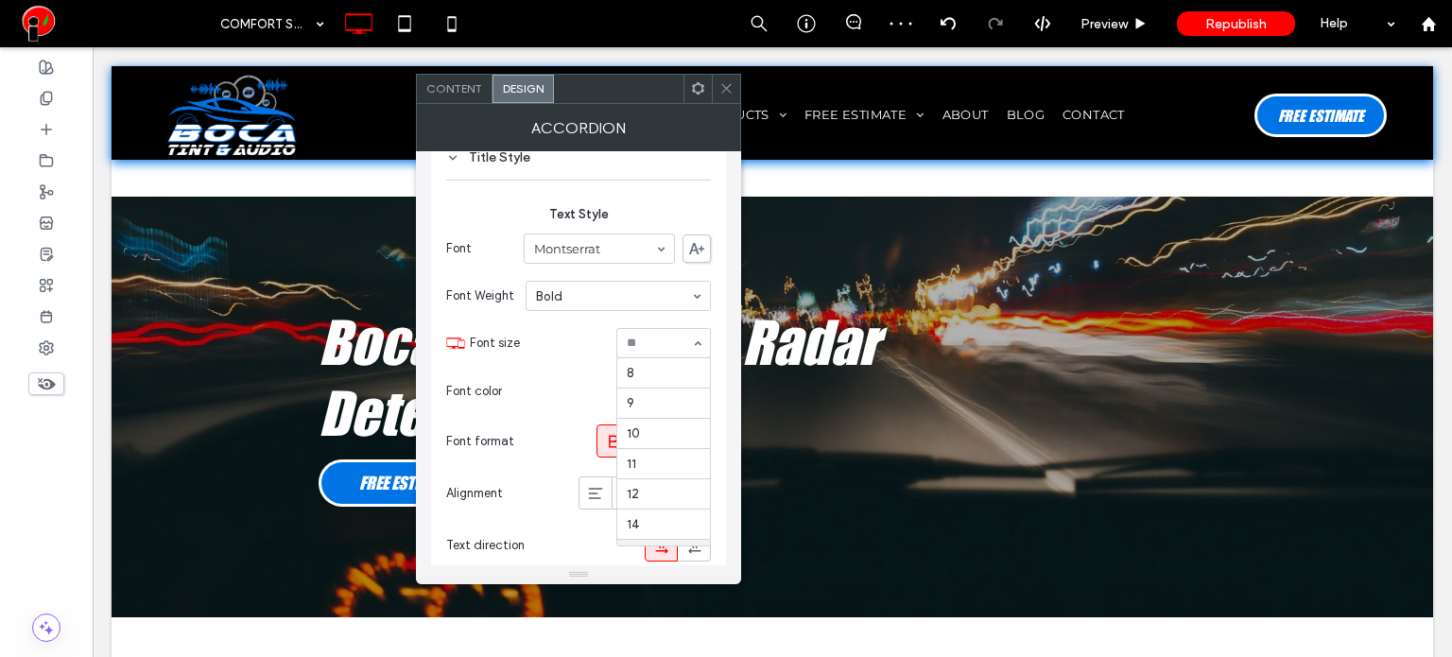
scroll to position [185, 0]
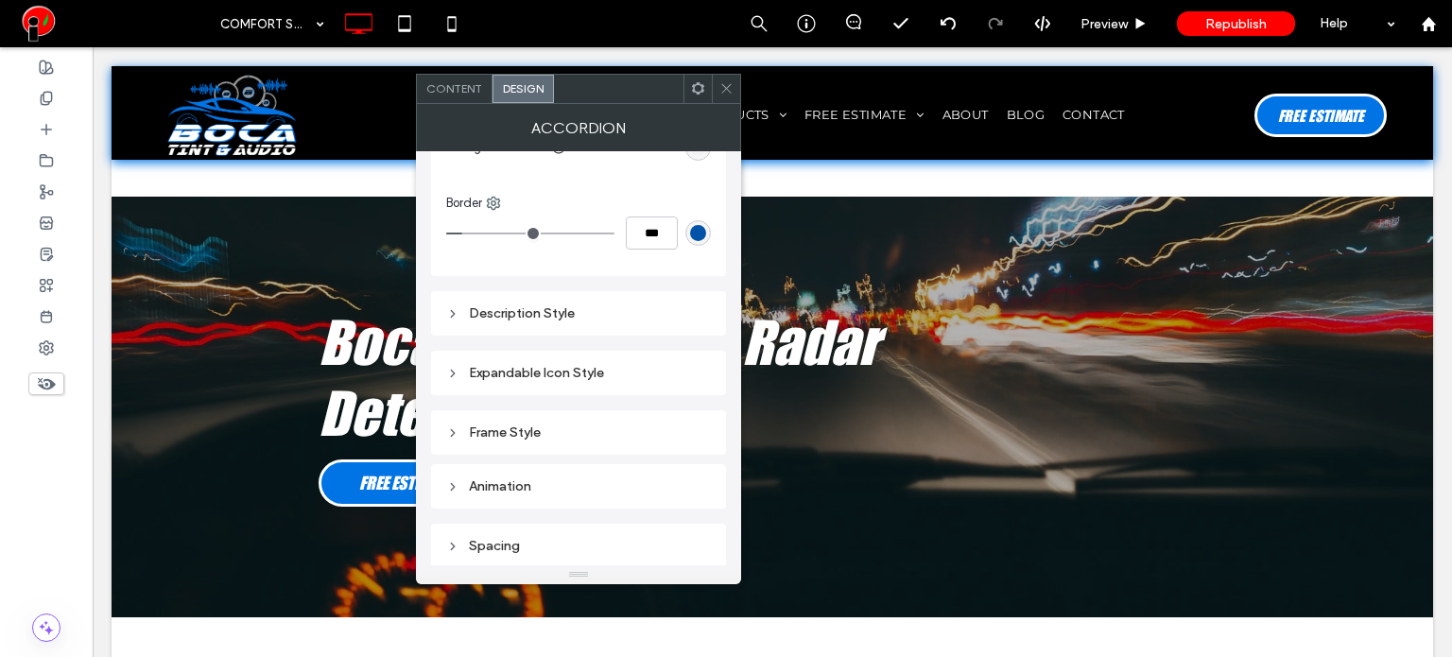
click at [611, 381] on div "Expandable Icon Style" at bounding box center [578, 373] width 265 height 26
type input "*"
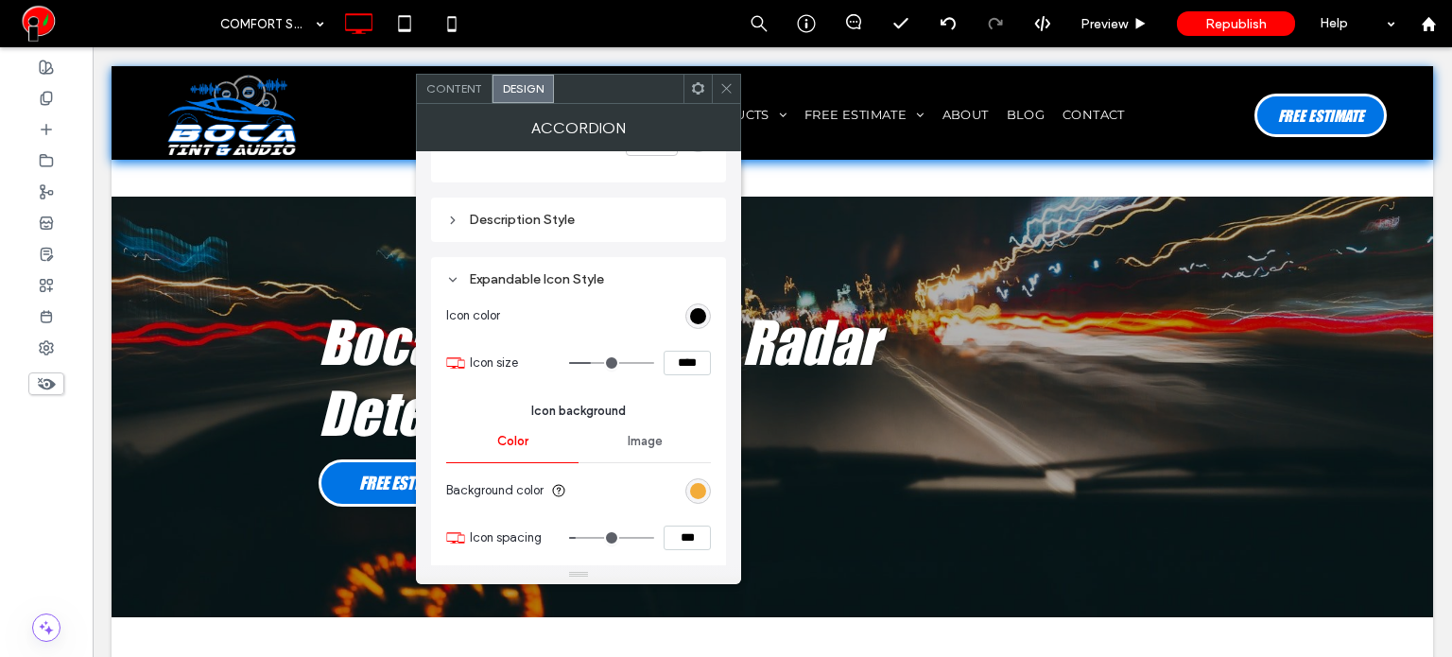
scroll to position [892, 0]
click at [694, 312] on div "rgb(0, 0, 0)" at bounding box center [698, 315] width 16 height 16
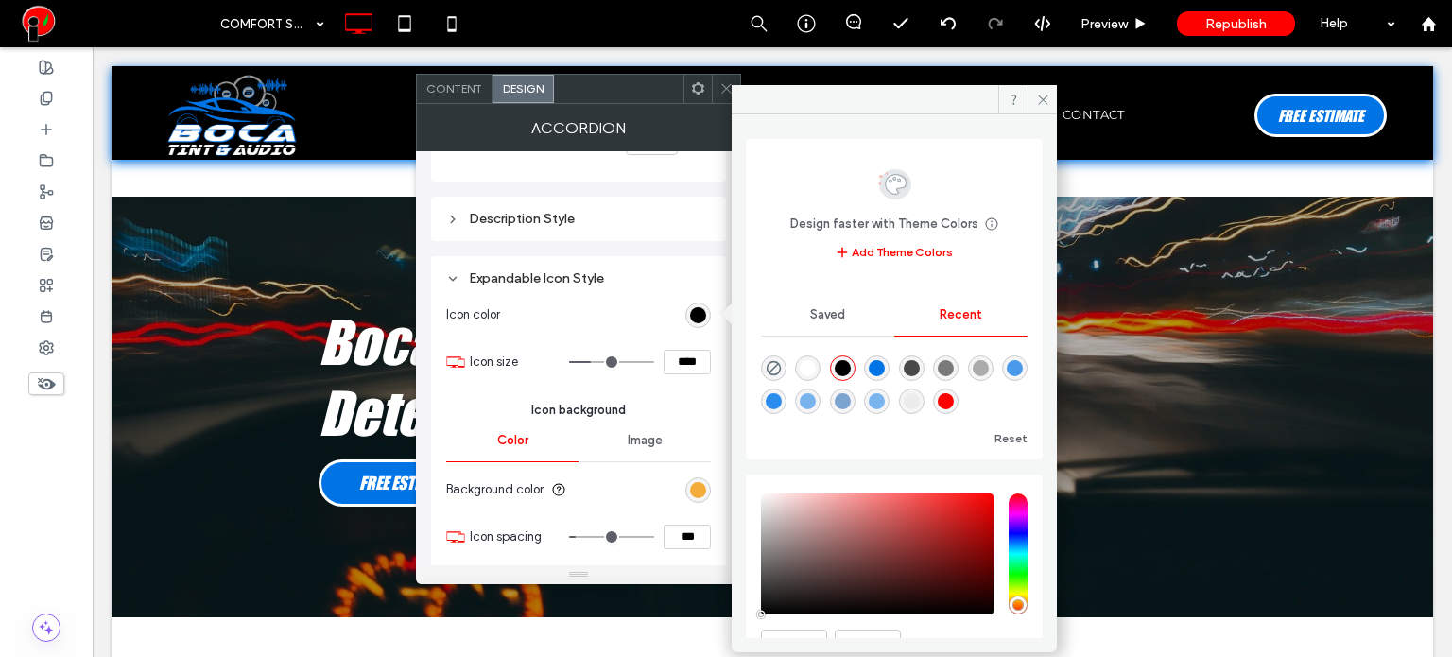
click at [885, 371] on div "rgba(0, 116, 229, 1)" at bounding box center [877, 368] width 16 height 16
type input "*******"
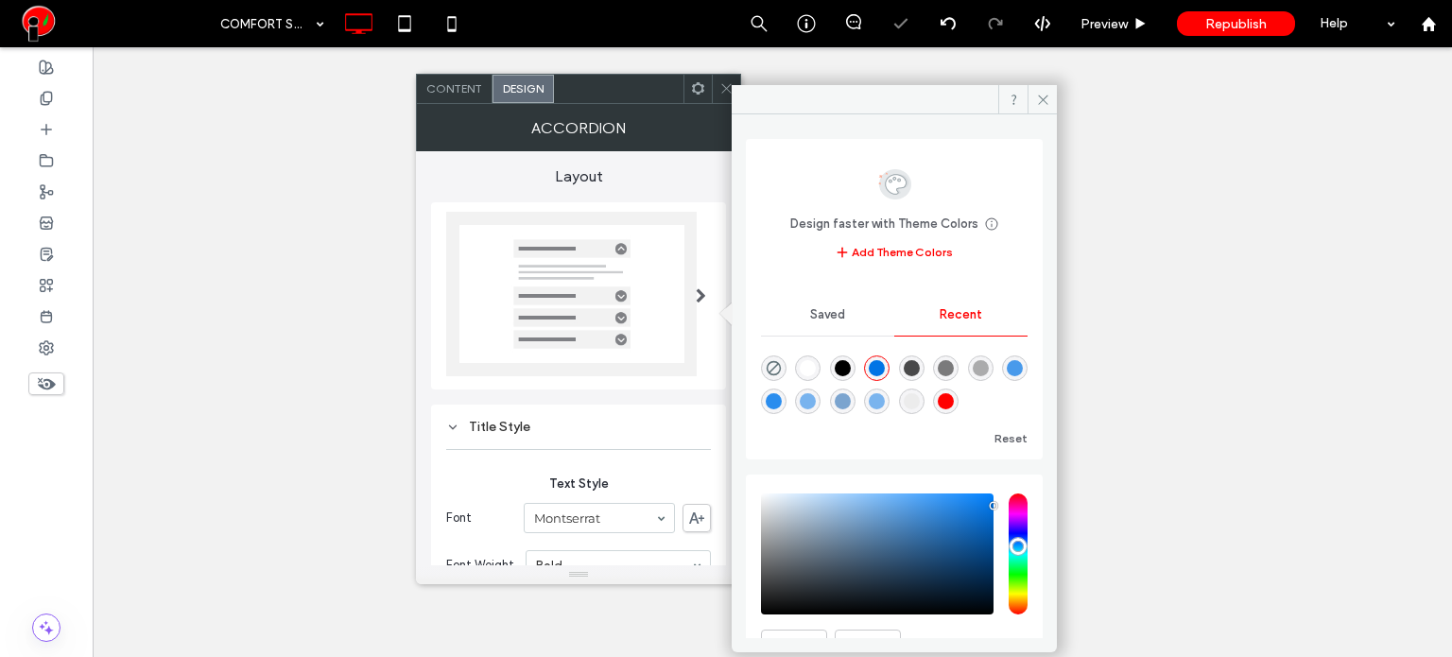
click at [820, 365] on div "rgba(255, 255, 255, 1)" at bounding box center [808, 368] width 26 height 26
type input "*******"
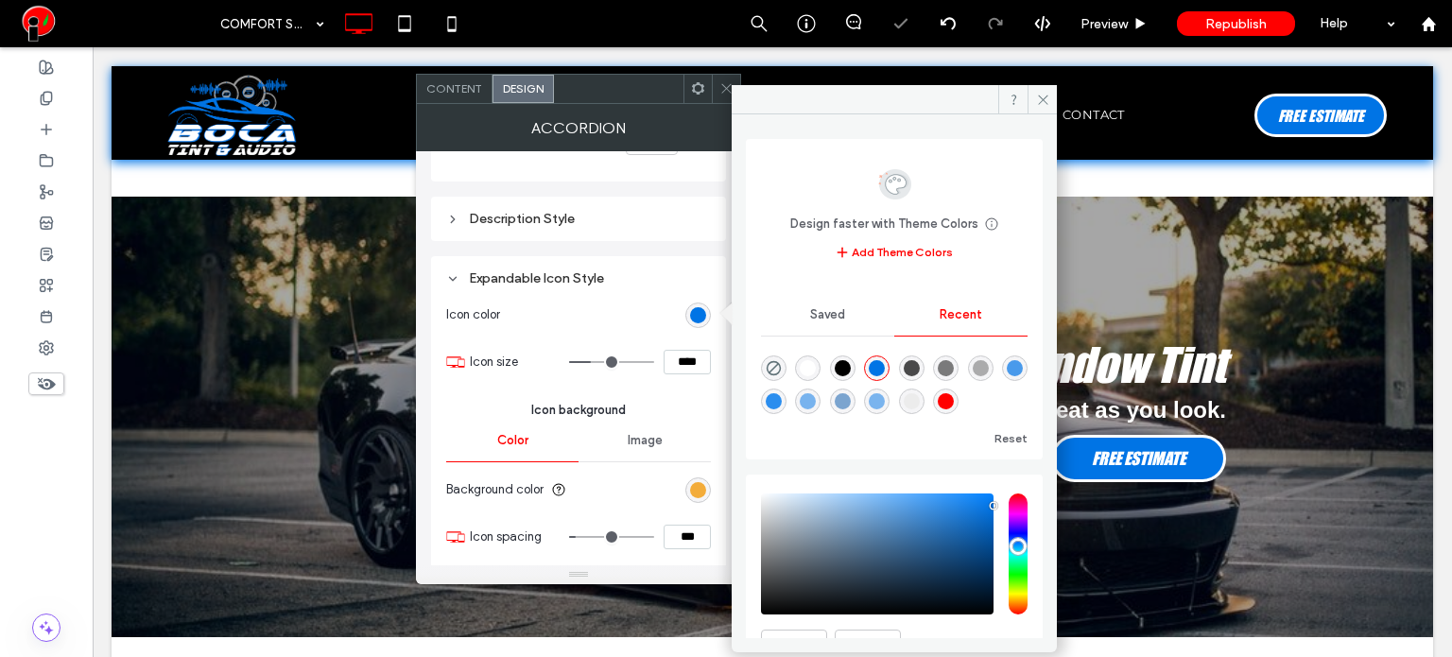
scroll to position [1134, 0]
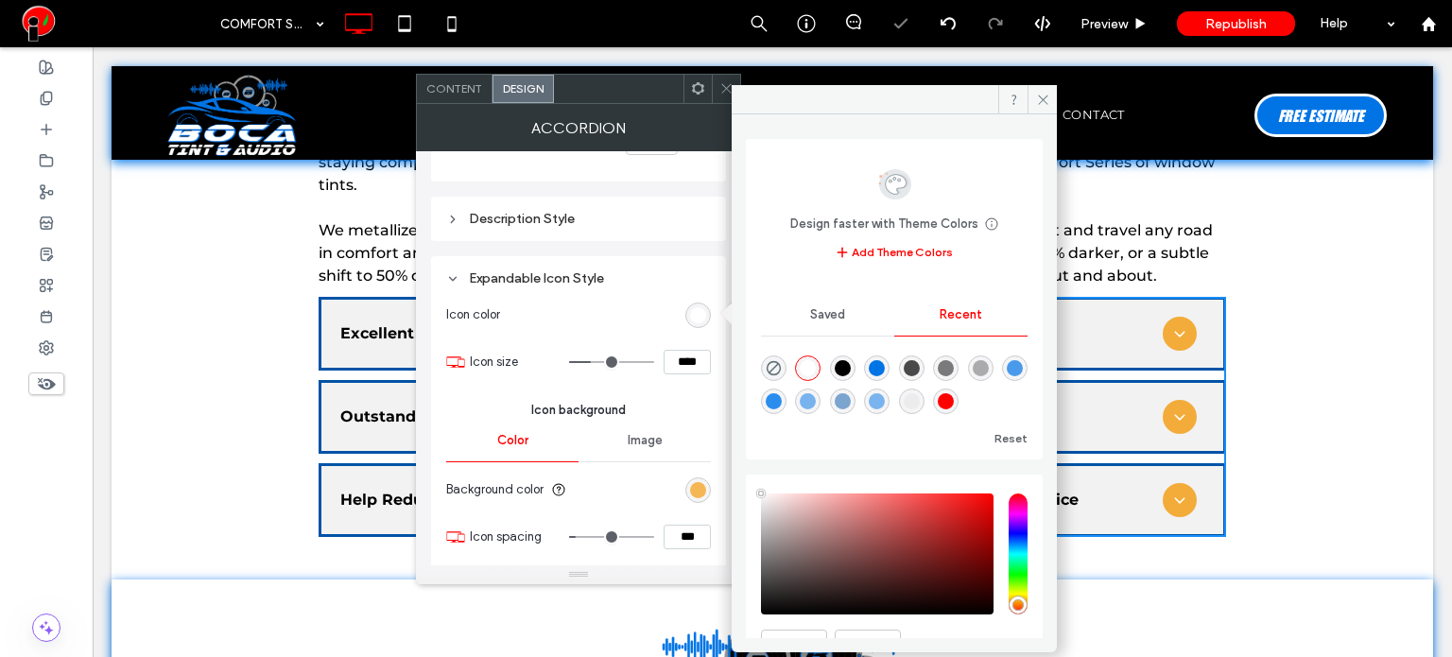
click at [690, 483] on div "rgb(243, 172, 58)" at bounding box center [698, 490] width 16 height 16
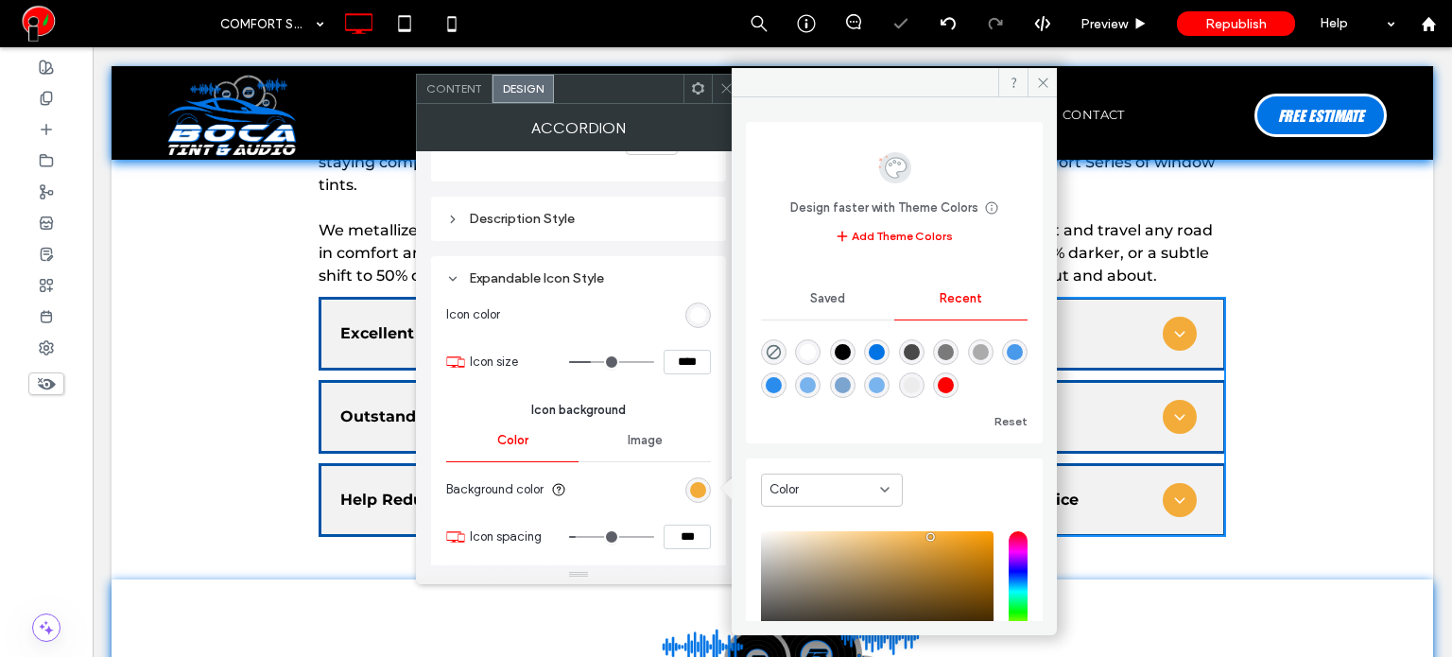
click at [882, 342] on div "rgba(0, 116, 229, 1)" at bounding box center [877, 352] width 26 height 26
type input "*"
type input "*******"
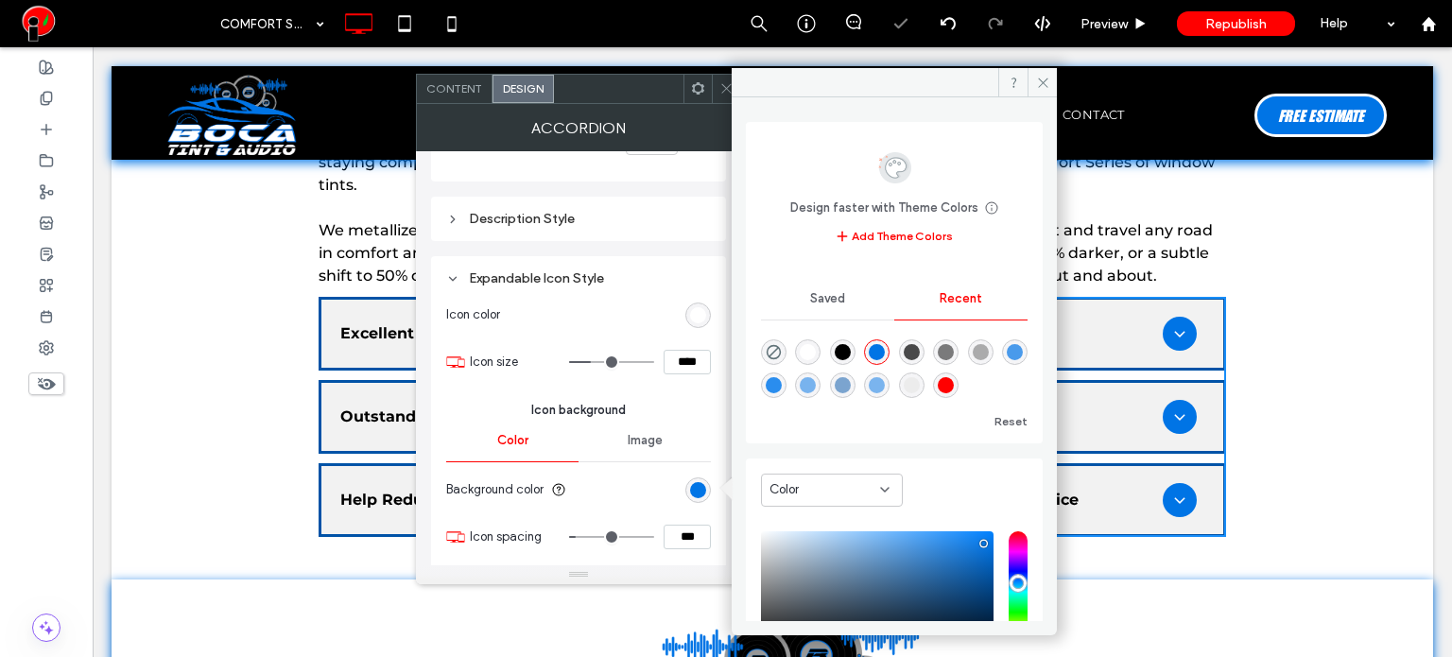
click at [724, 90] on use at bounding box center [725, 88] width 9 height 9
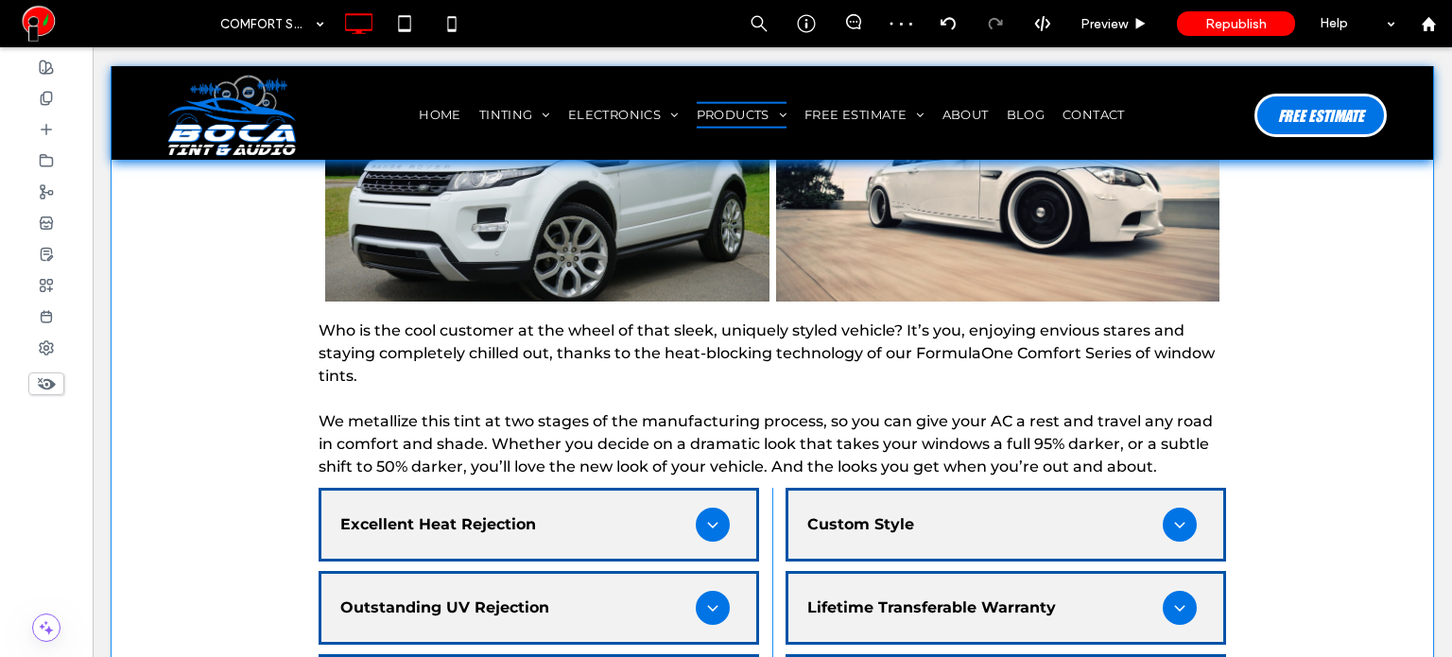
scroll to position [945, 0]
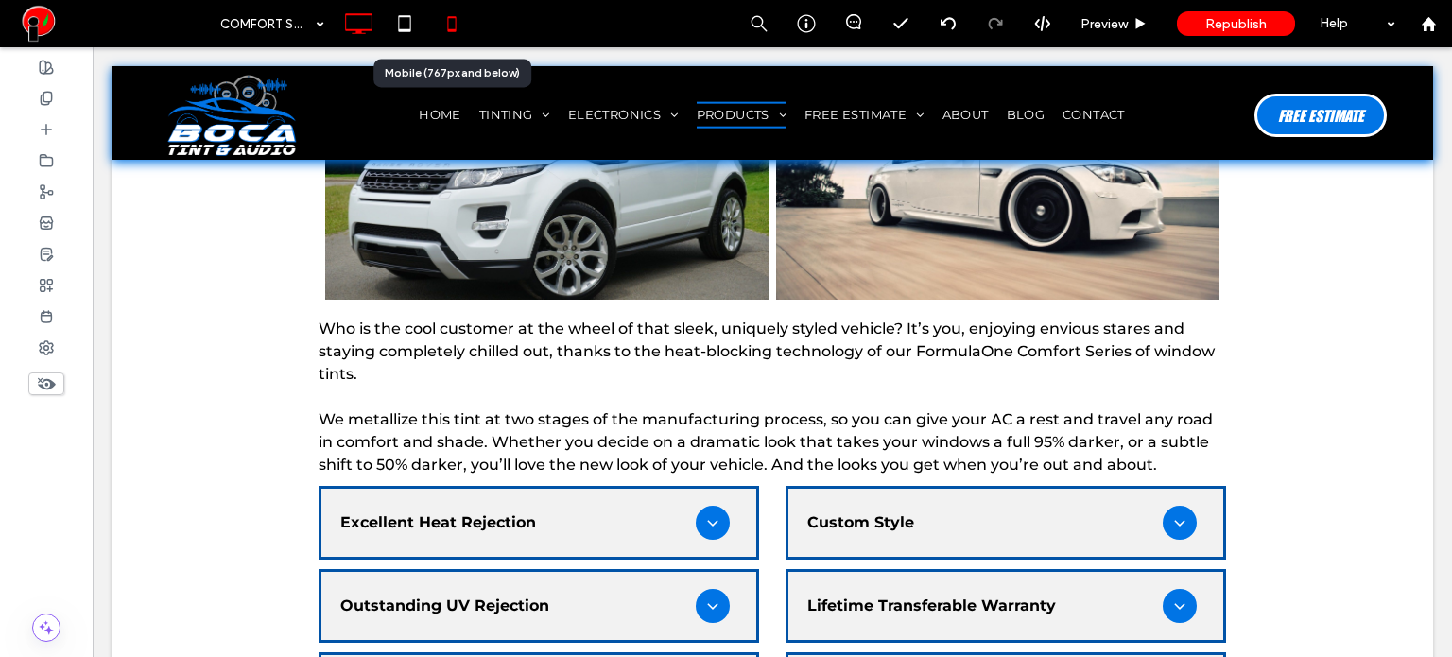
click at [449, 21] on icon at bounding box center [452, 24] width 38 height 38
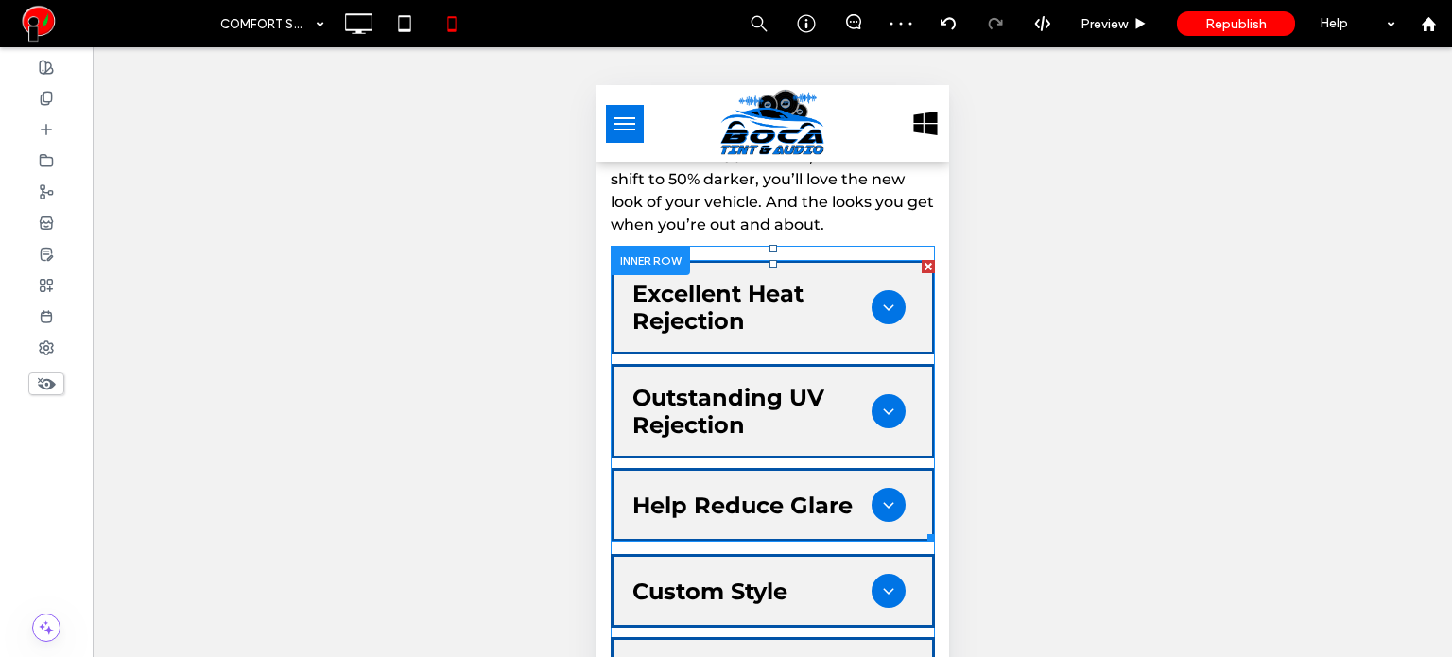
scroll to position [1607, 0]
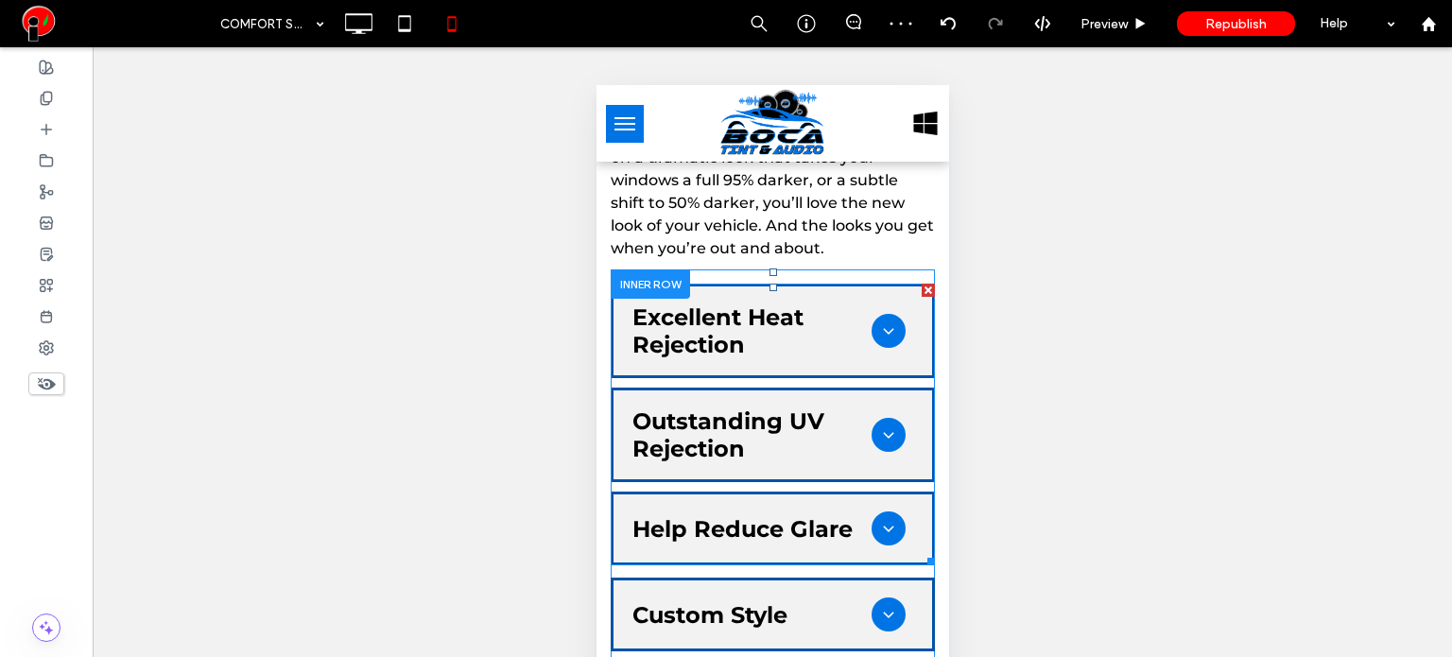
click at [724, 354] on span at bounding box center [772, 425] width 324 height 282
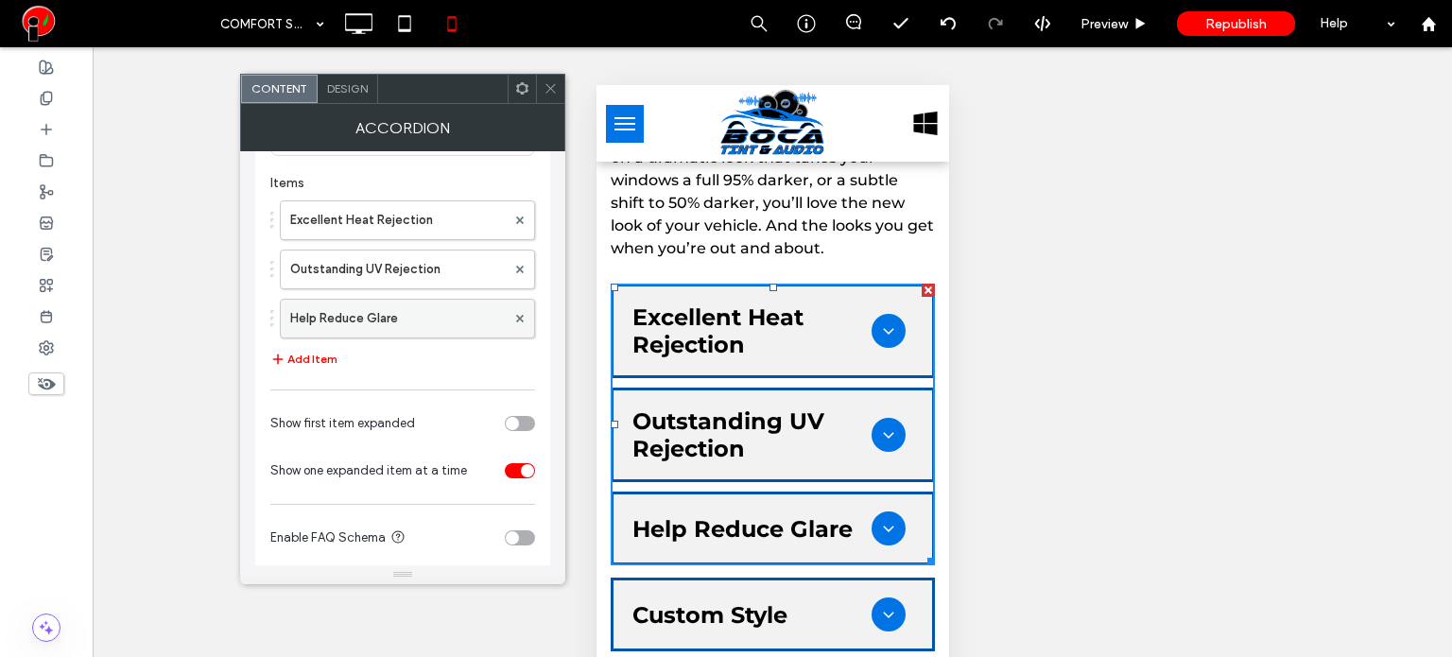
scroll to position [185, 0]
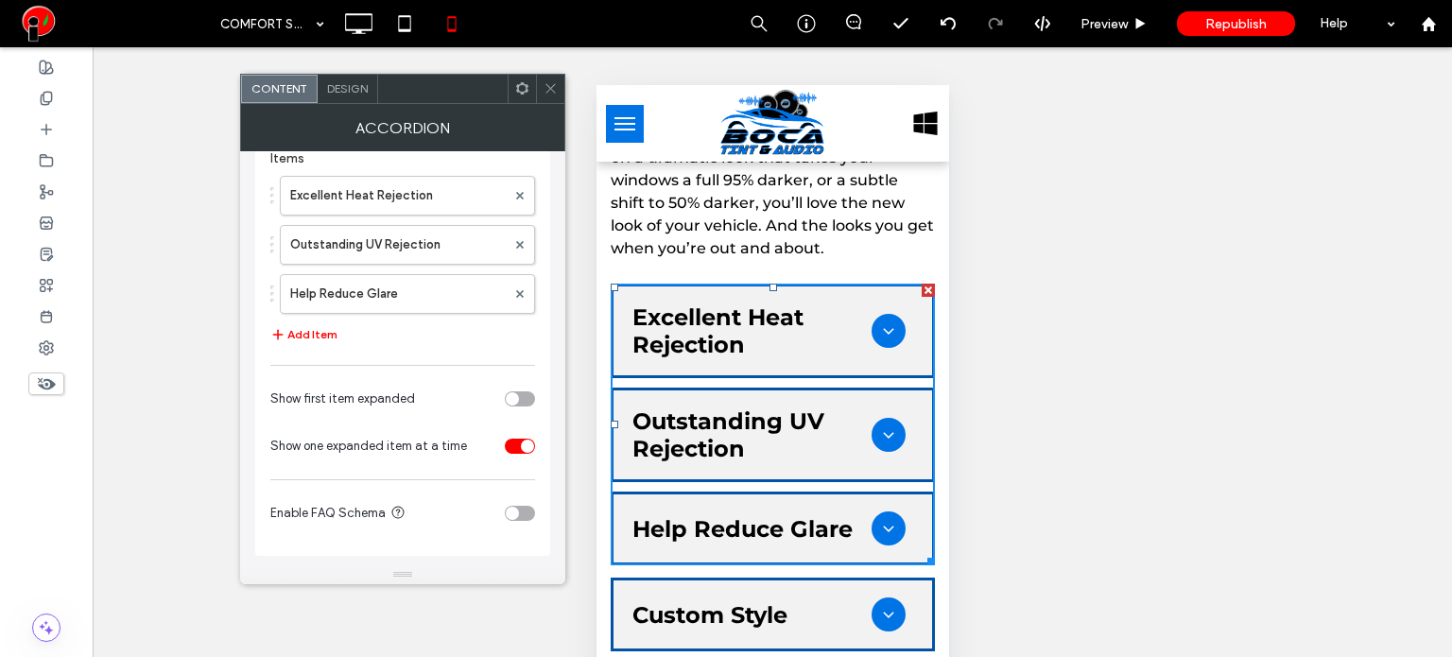
click at [363, 94] on span "Design" at bounding box center [347, 88] width 41 height 14
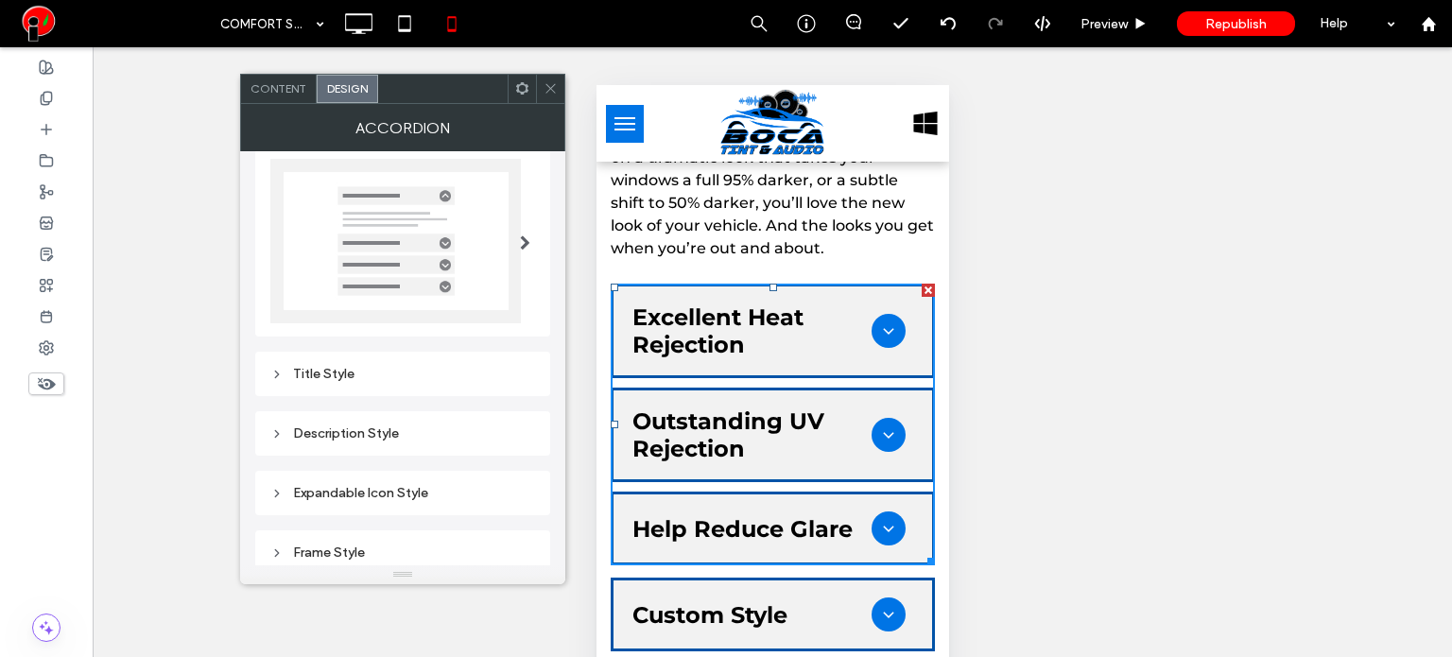
scroll to position [175, 0]
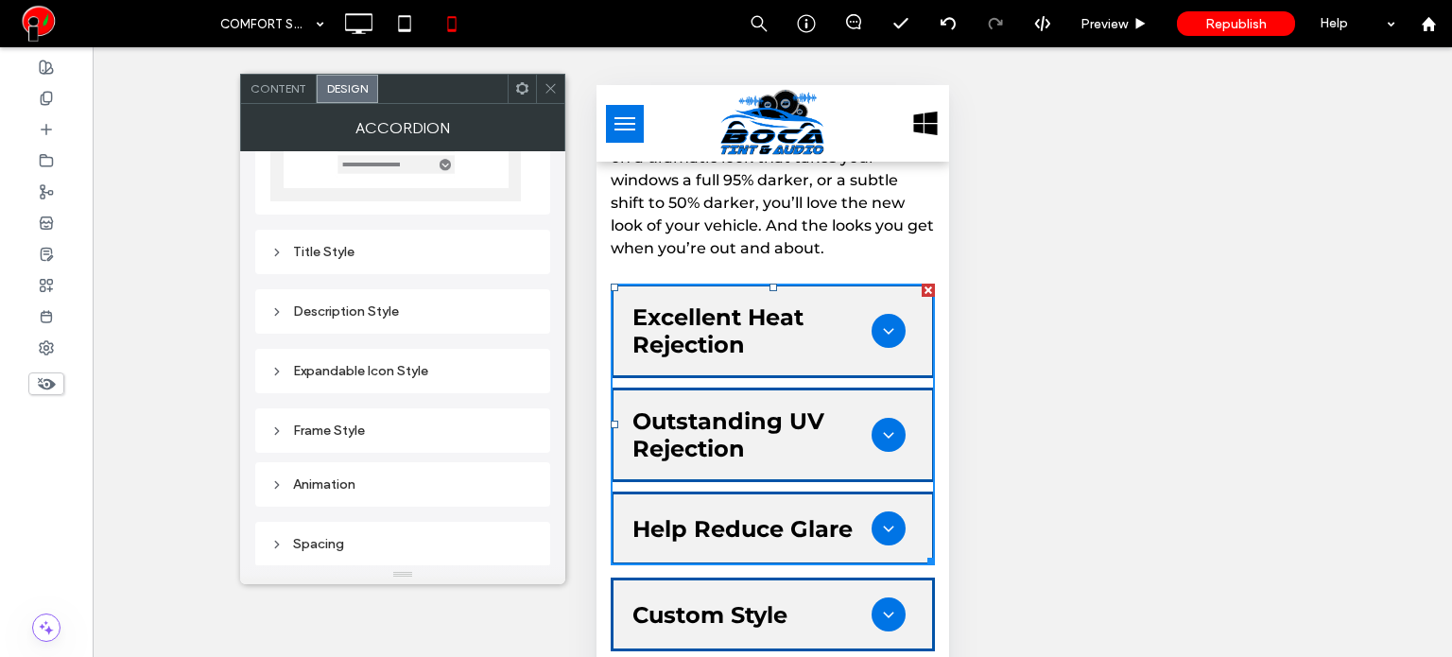
click at [336, 266] on div "Title Style" at bounding box center [402, 252] width 295 height 44
click at [339, 252] on div "Title Style" at bounding box center [402, 252] width 265 height 16
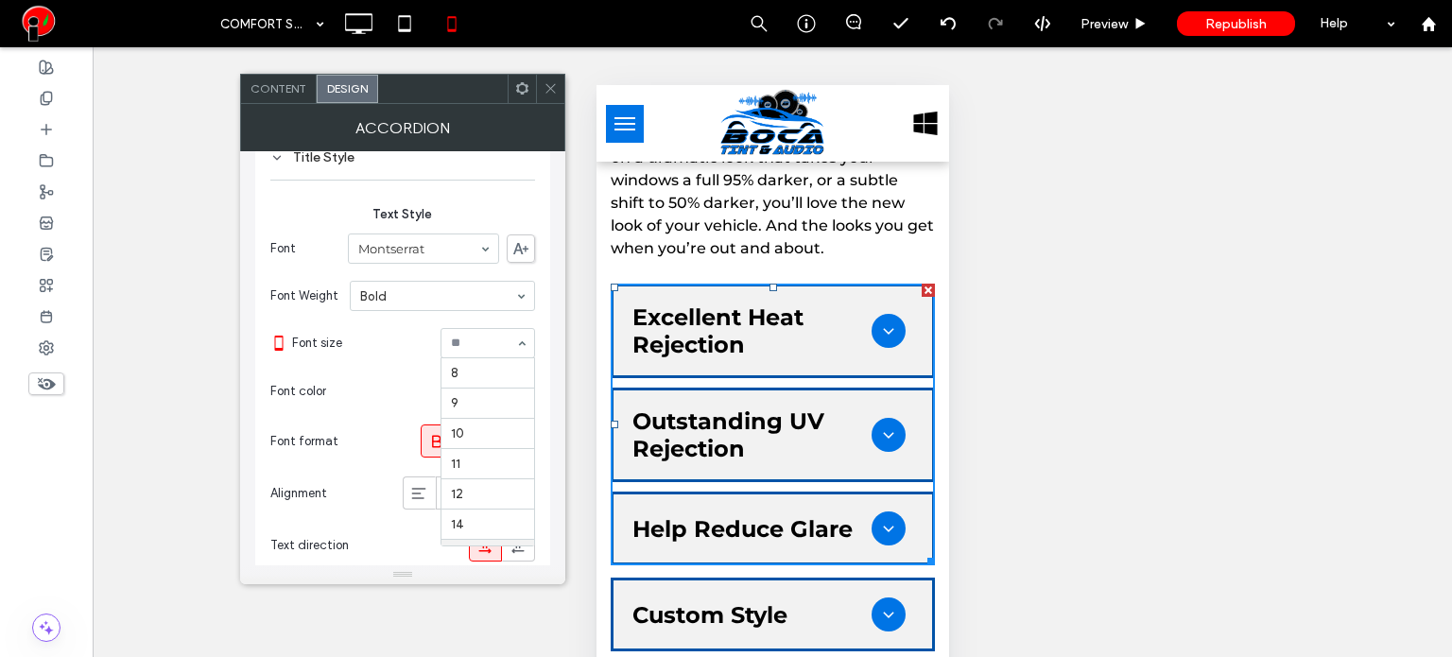
scroll to position [185, 0]
type input "*"
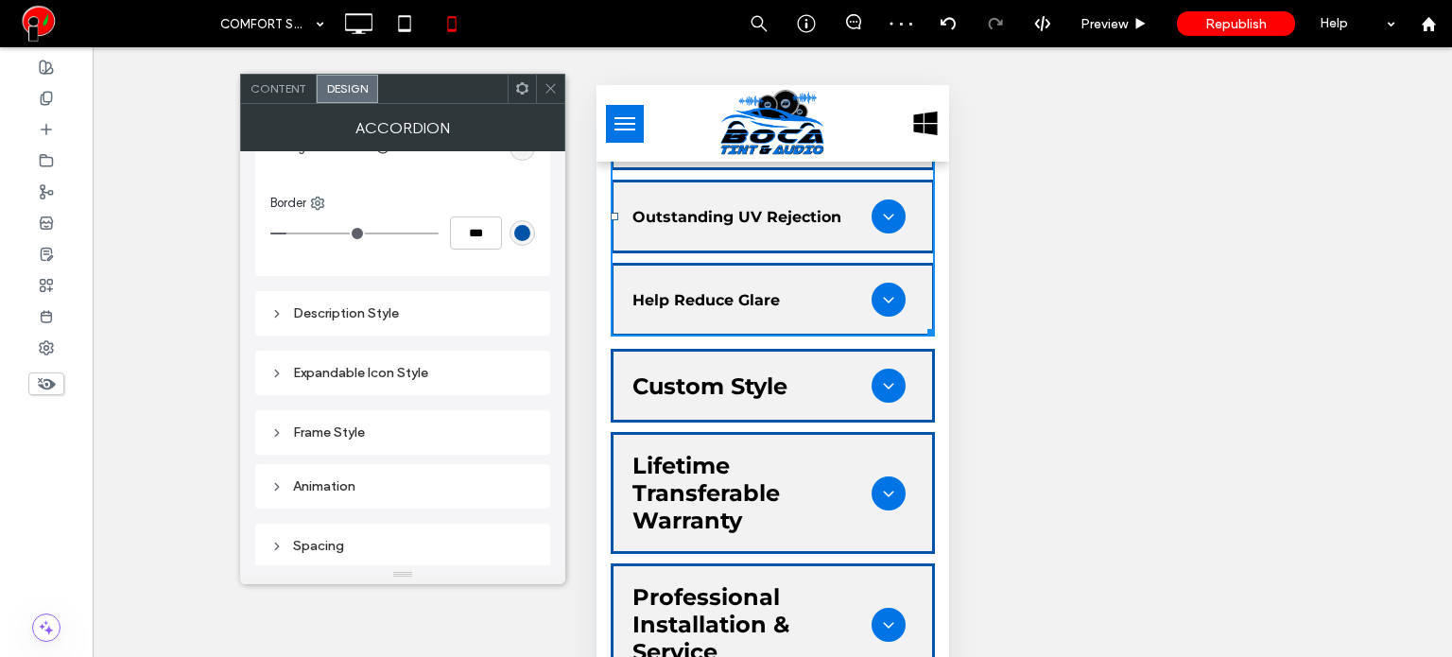
scroll to position [1796, 0]
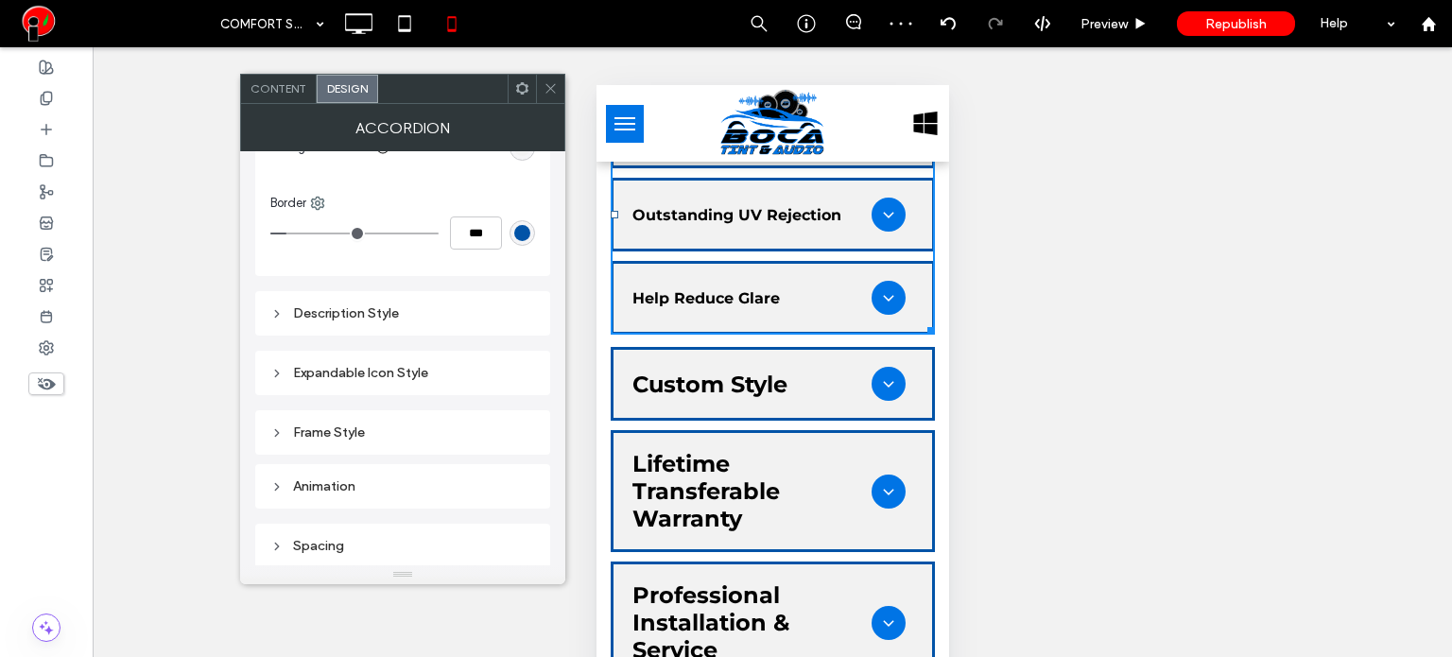
click at [750, 398] on h3 "Custom Style" at bounding box center [708, 383] width 155 height 27
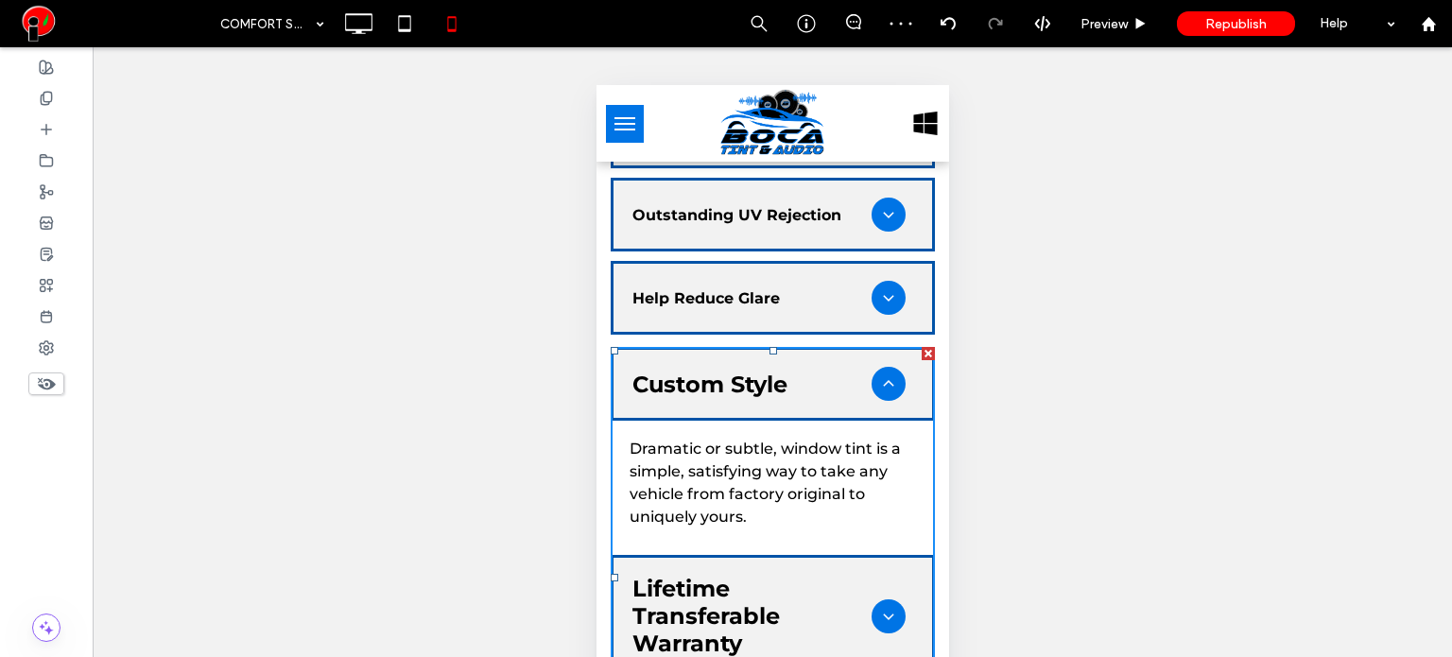
click at [683, 398] on h3 "Custom Style" at bounding box center [708, 383] width 155 height 27
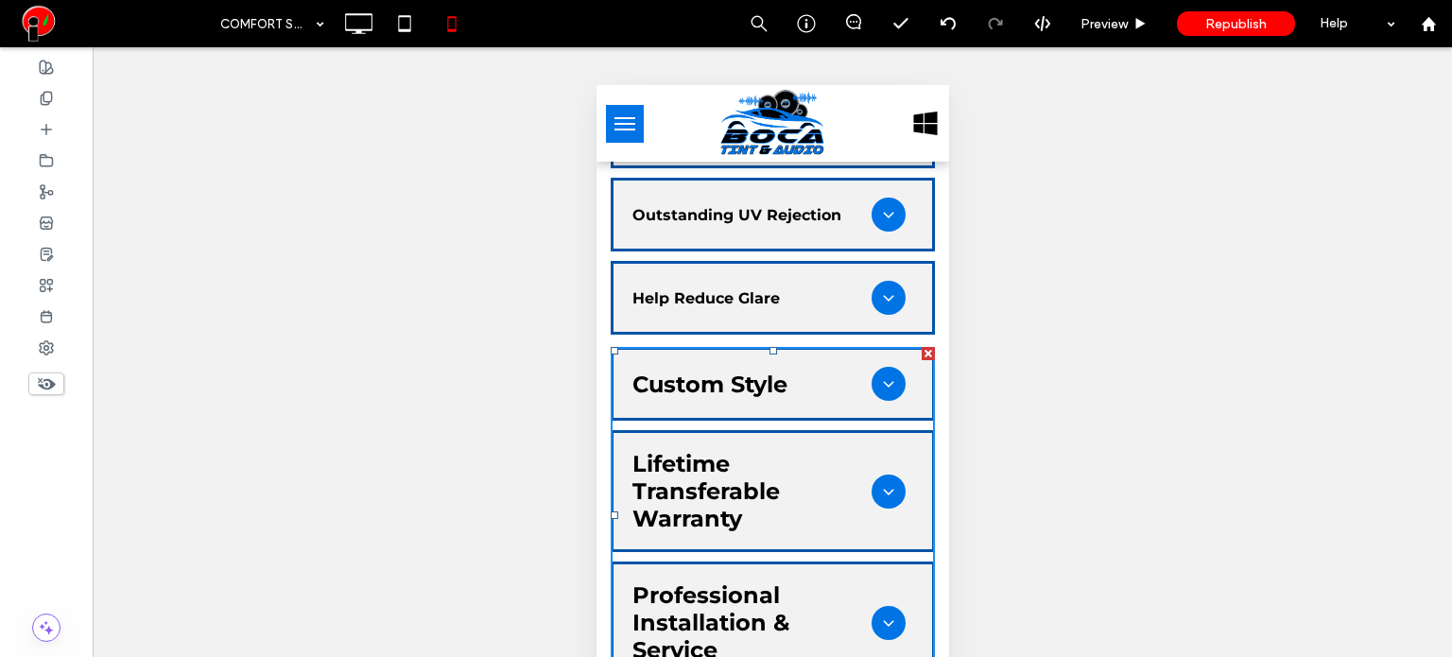
click at [699, 398] on h3 "Custom Style" at bounding box center [708, 383] width 155 height 27
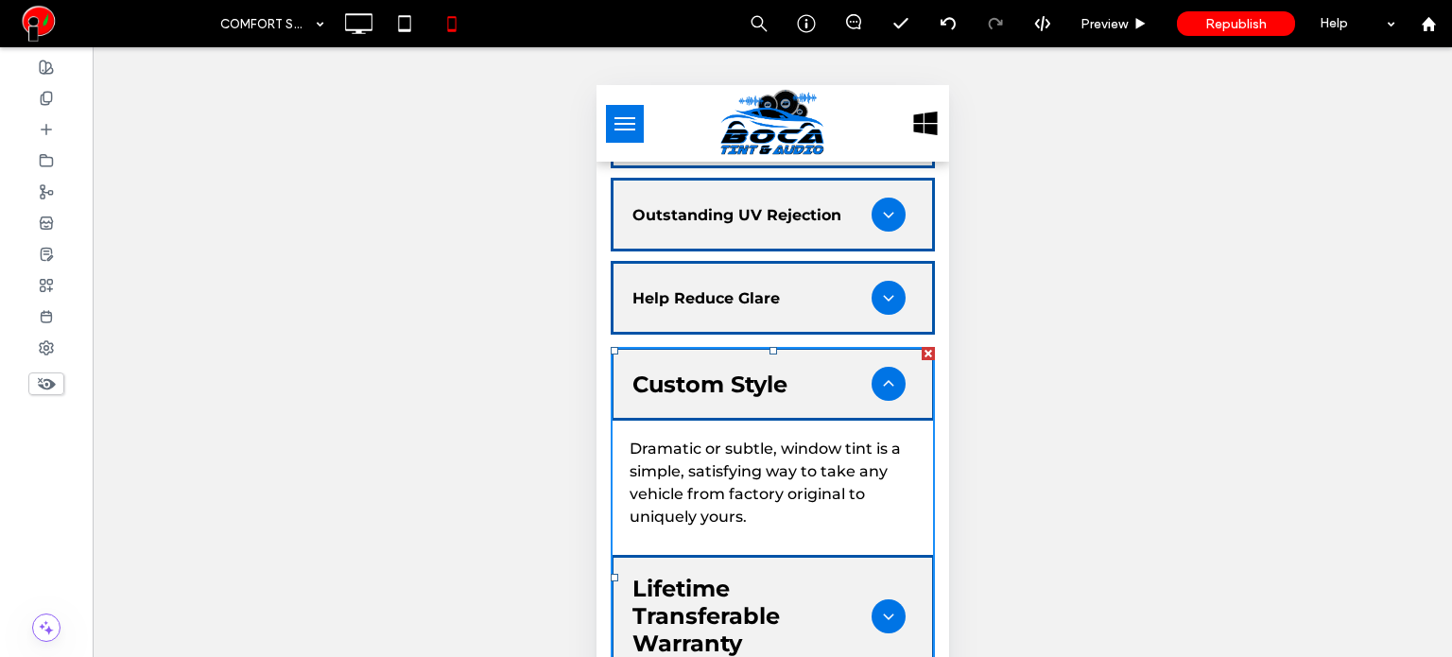
click at [816, 398] on div "Custom Style" at bounding box center [750, 383] width 239 height 27
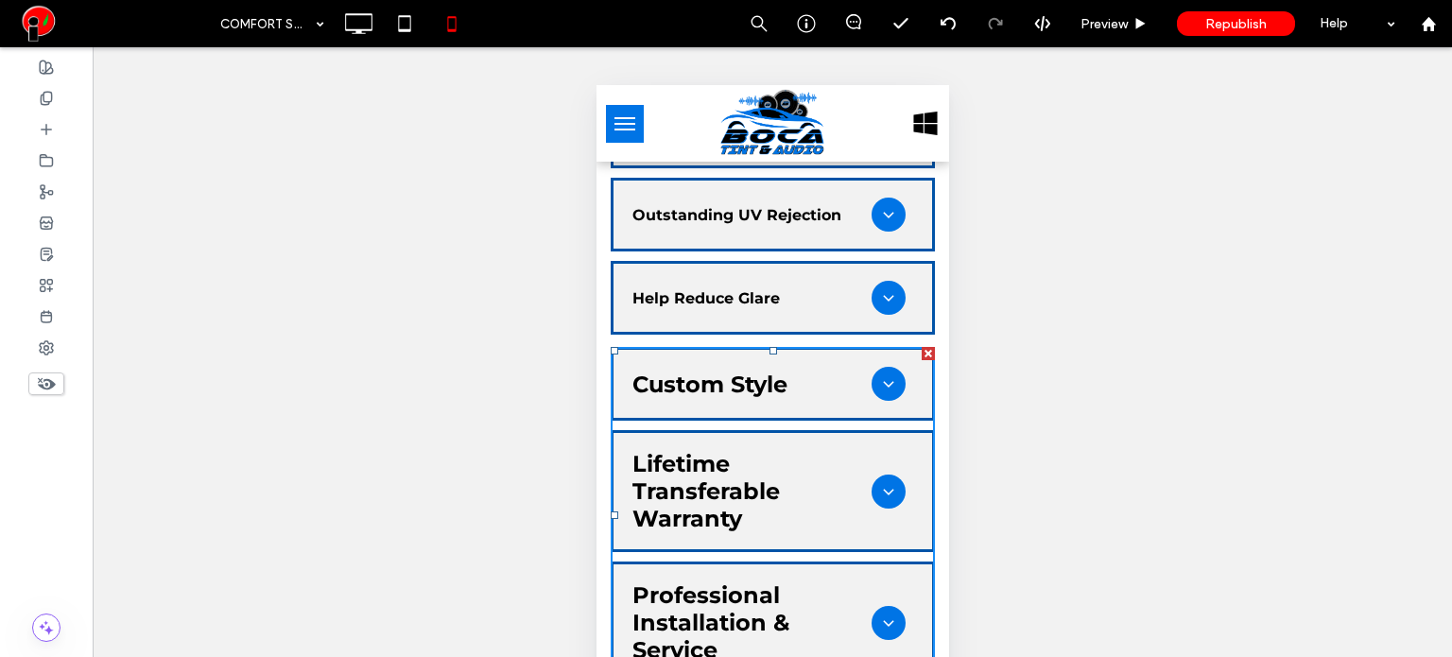
click at [783, 307] on div "Help Reduce Glare" at bounding box center [750, 298] width 239 height 18
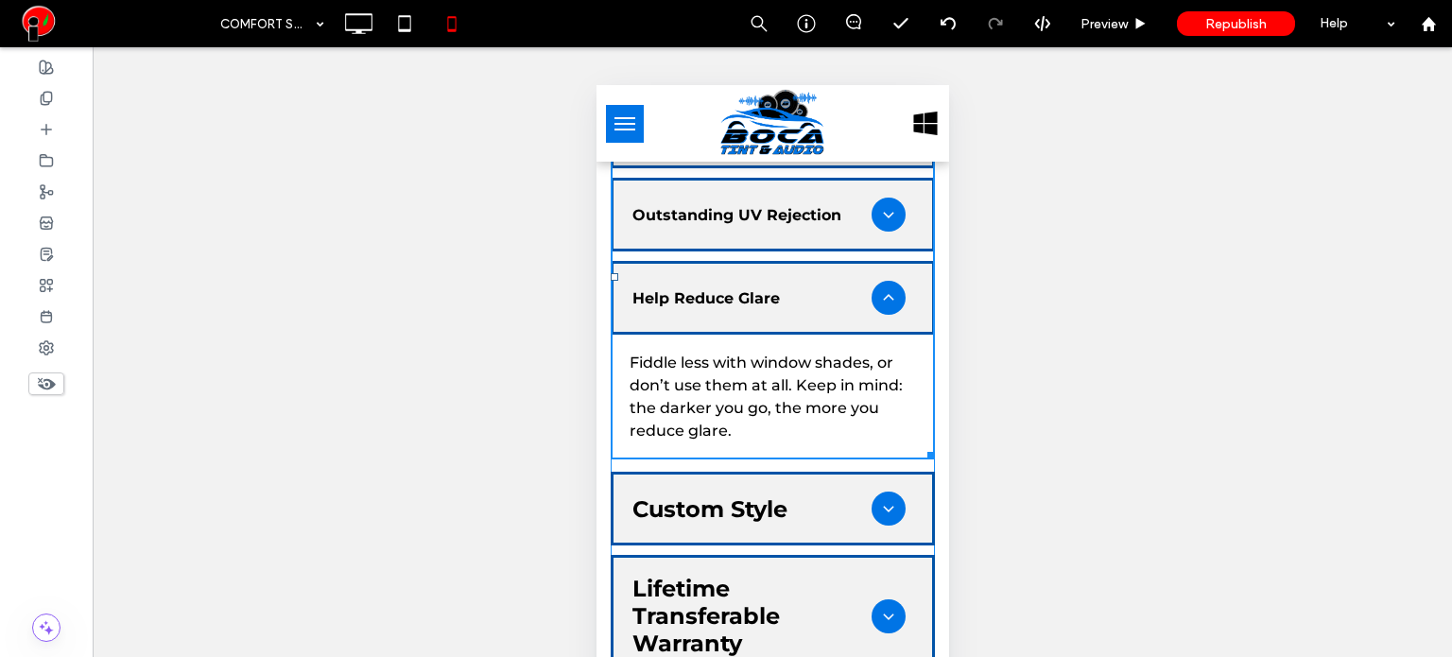
click at [740, 509] on span at bounding box center [772, 640] width 324 height 336
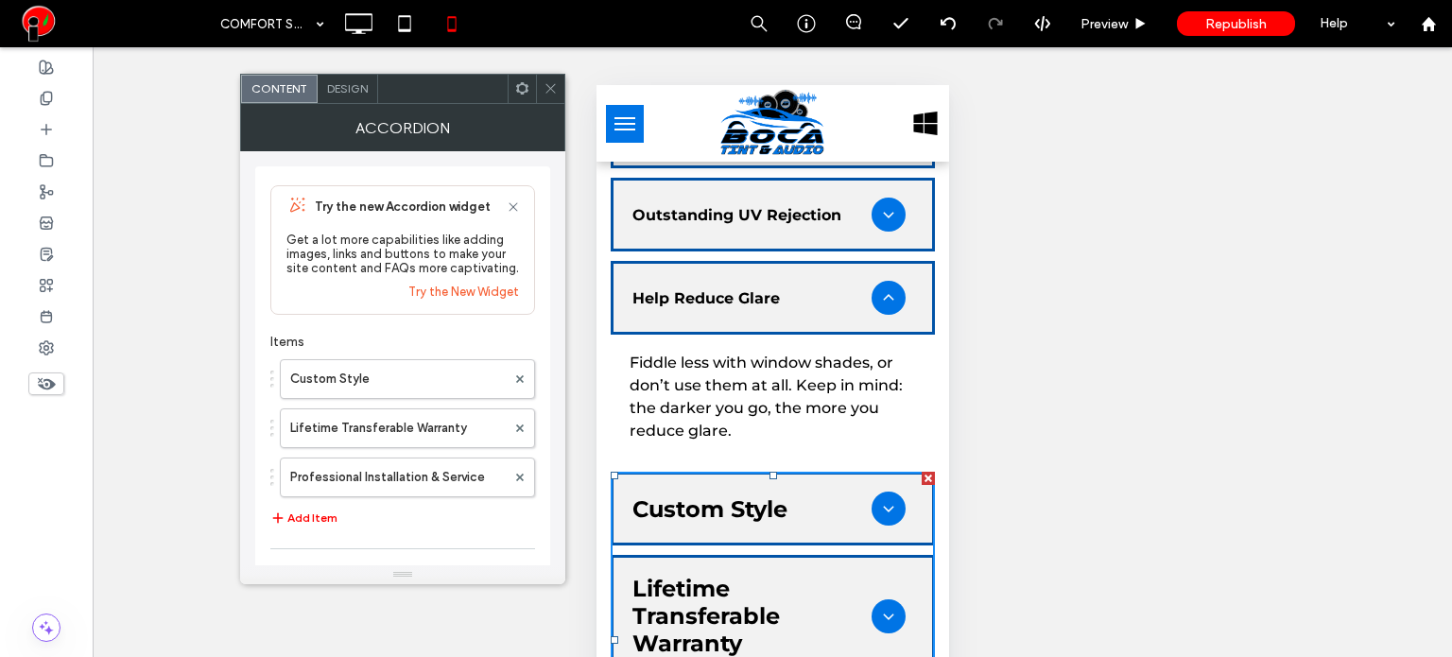
click at [344, 87] on span "Design" at bounding box center [347, 88] width 41 height 14
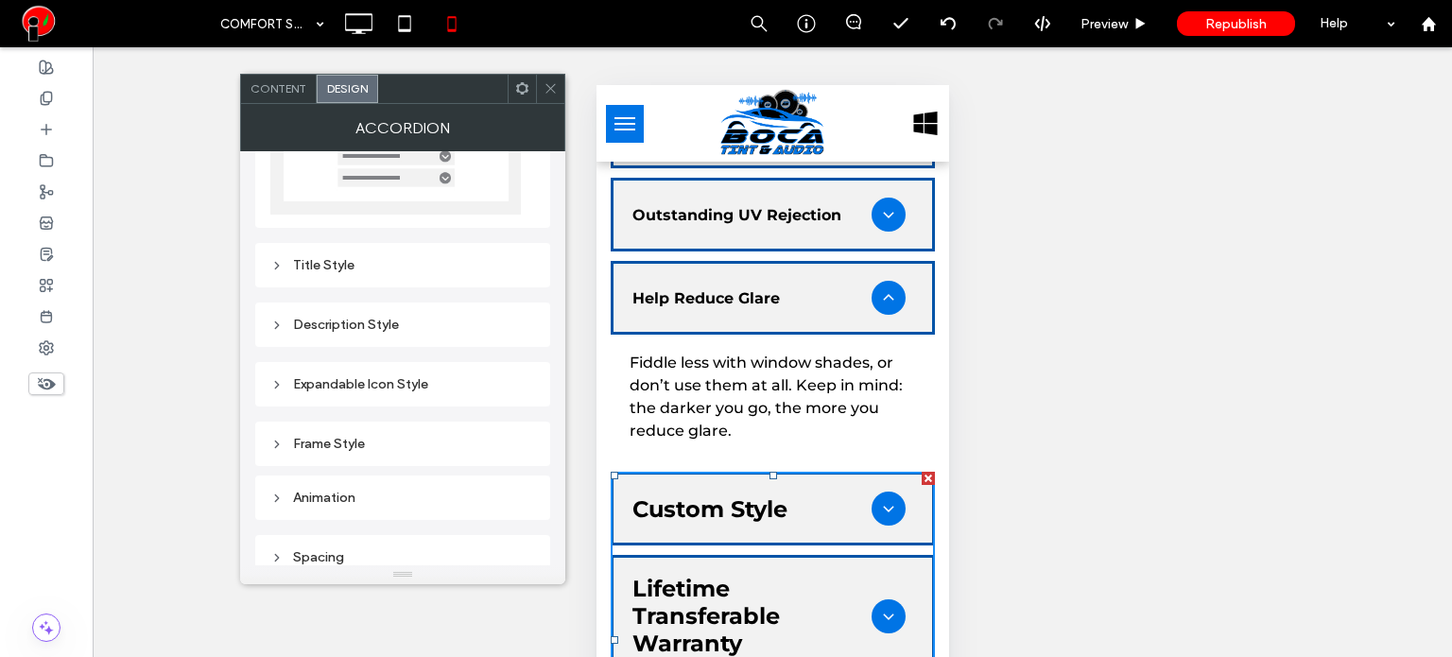
scroll to position [175, 0]
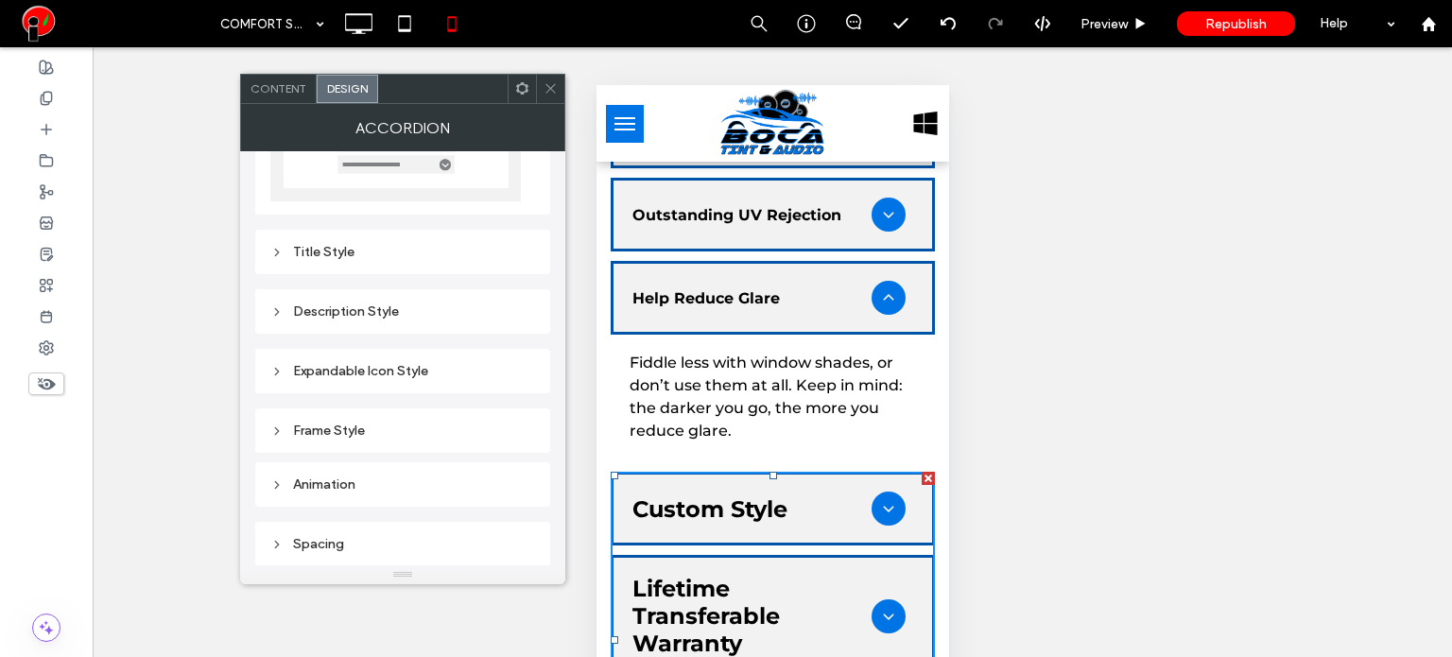
click at [363, 256] on div "Title Style" at bounding box center [402, 252] width 265 height 16
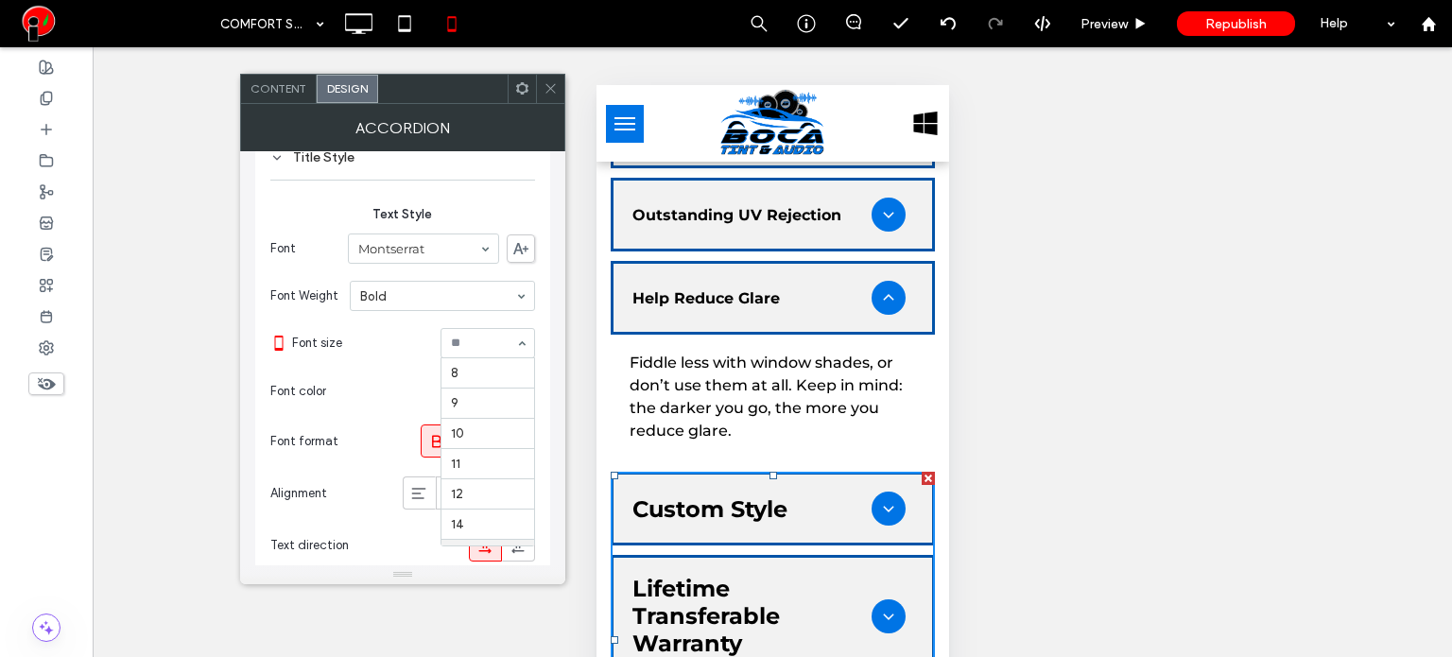
scroll to position [185, 0]
type input "*"
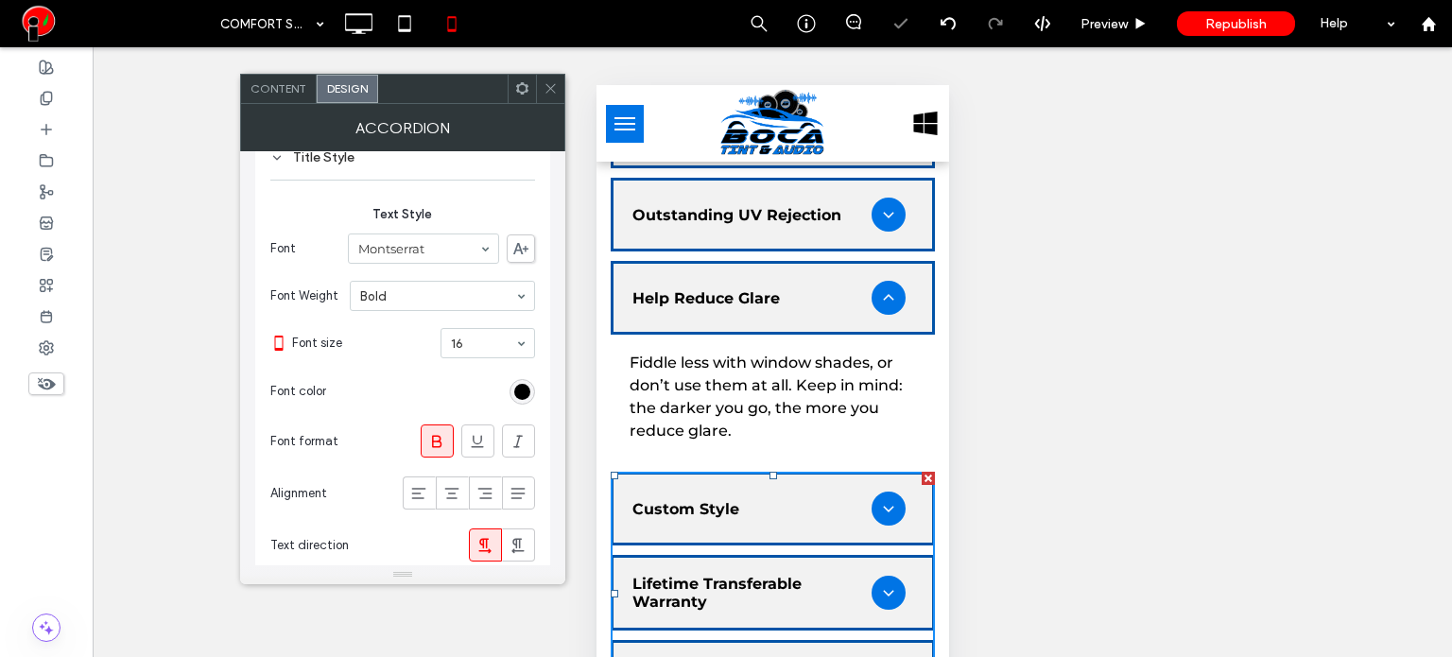
click at [548, 83] on icon at bounding box center [550, 88] width 14 height 14
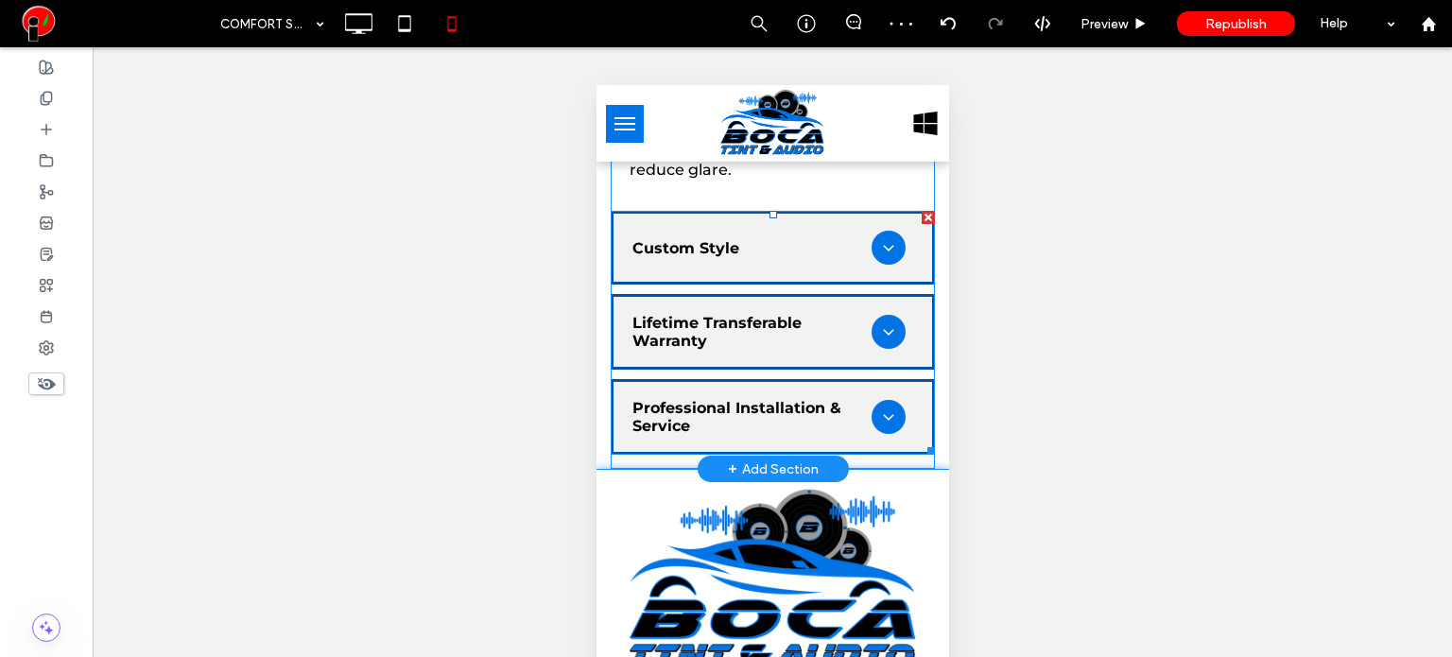
scroll to position [2079, 0]
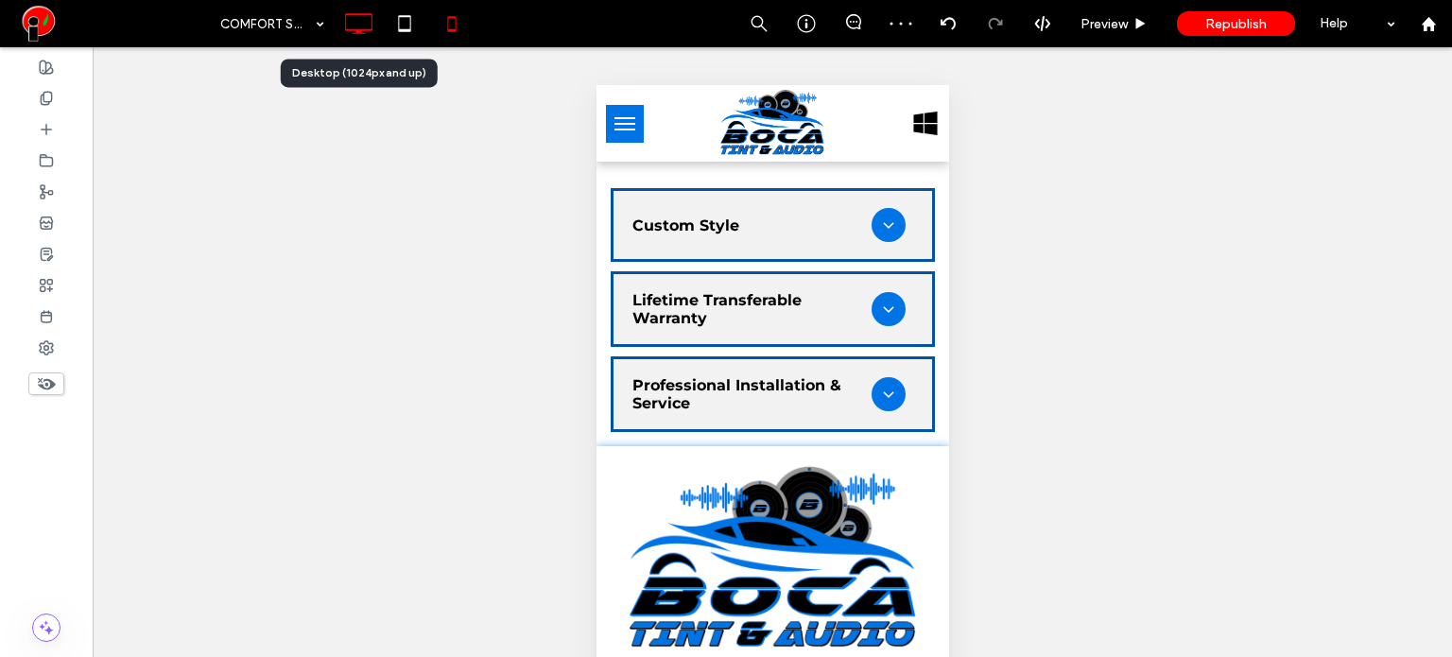
click at [367, 30] on use at bounding box center [358, 23] width 27 height 21
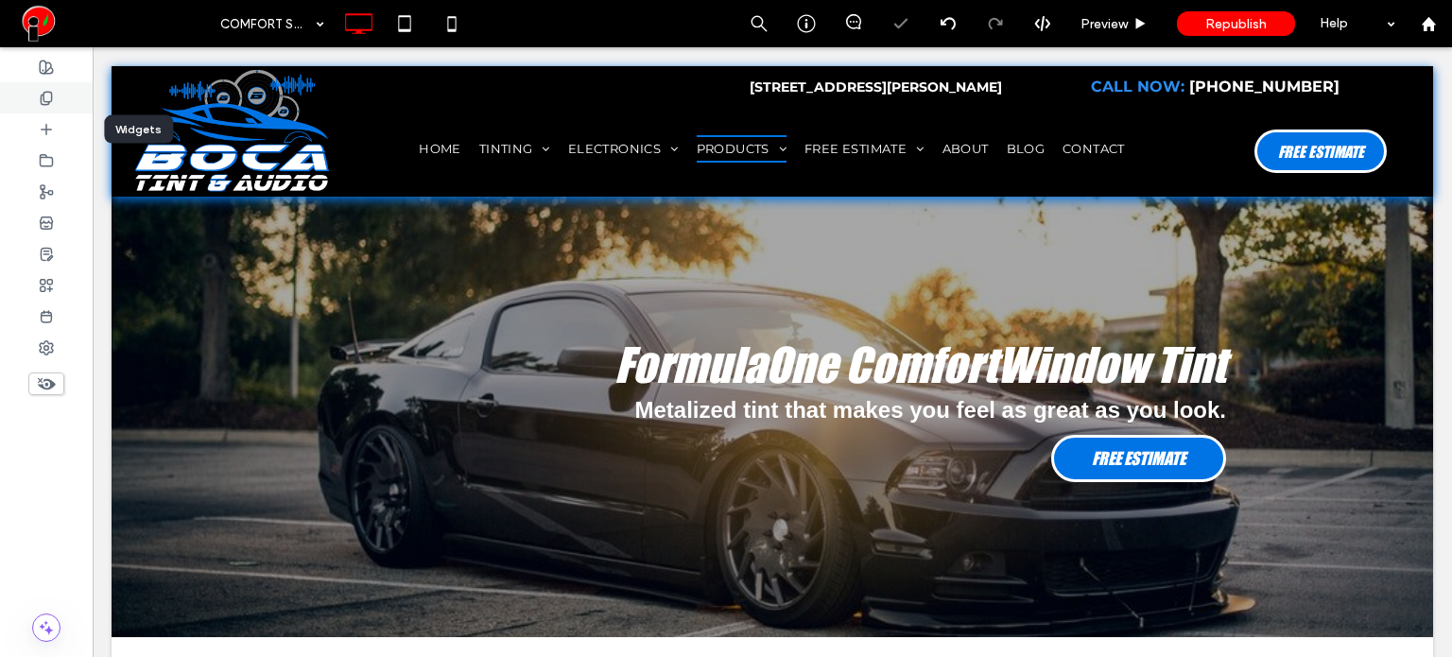
scroll to position [0, 0]
click at [36, 100] on div at bounding box center [46, 97] width 93 height 31
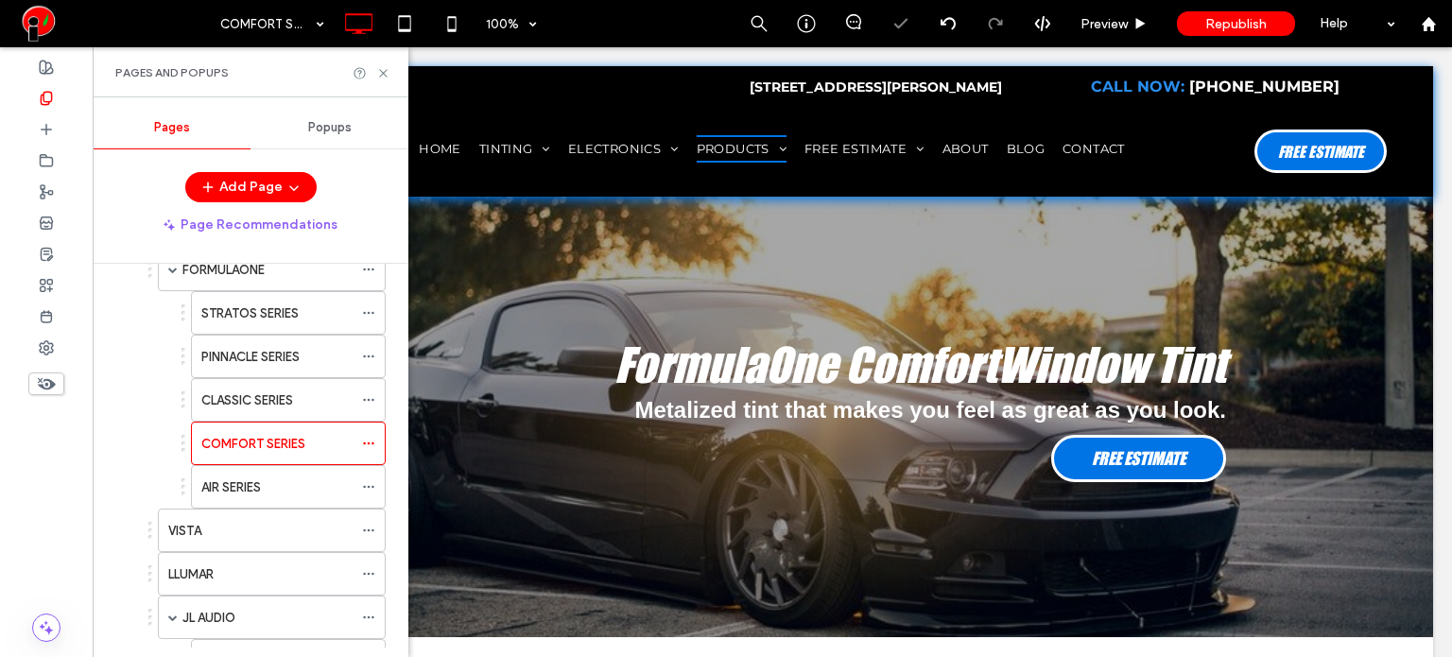
scroll to position [284, 0]
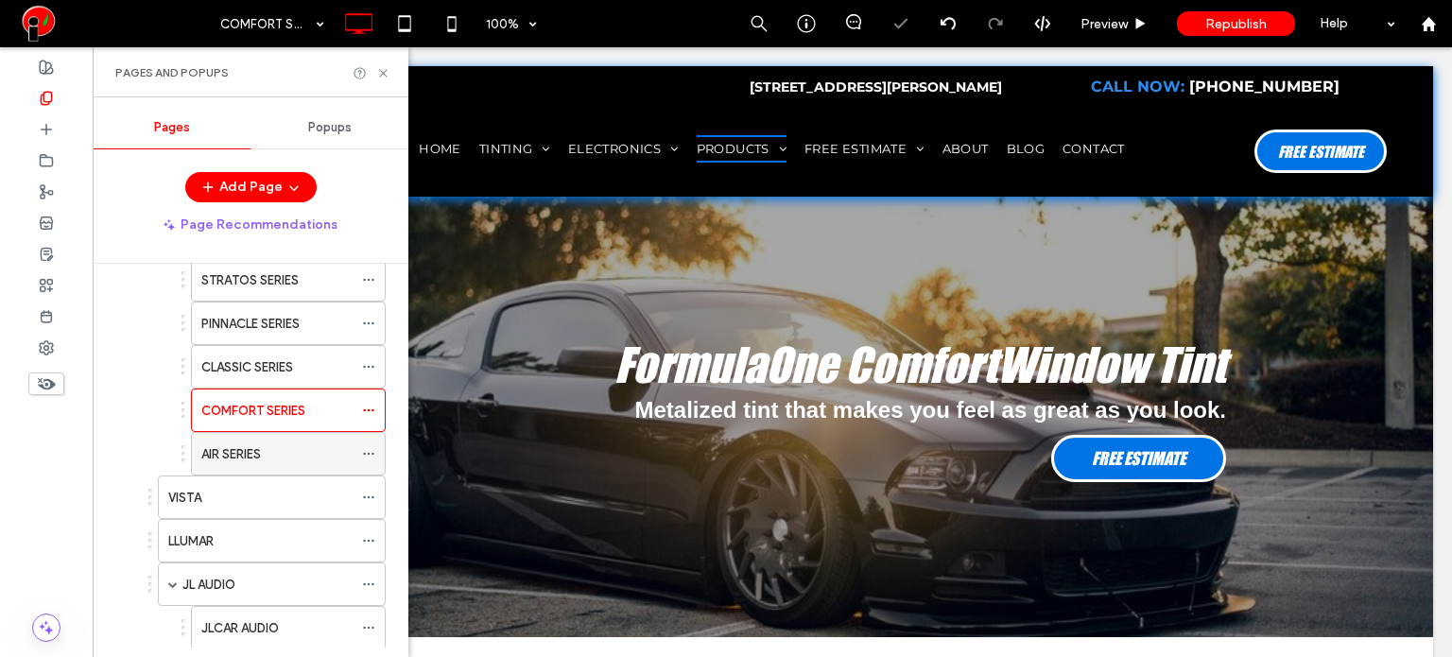
click at [270, 450] on div "AIR SERIES" at bounding box center [276, 454] width 151 height 20
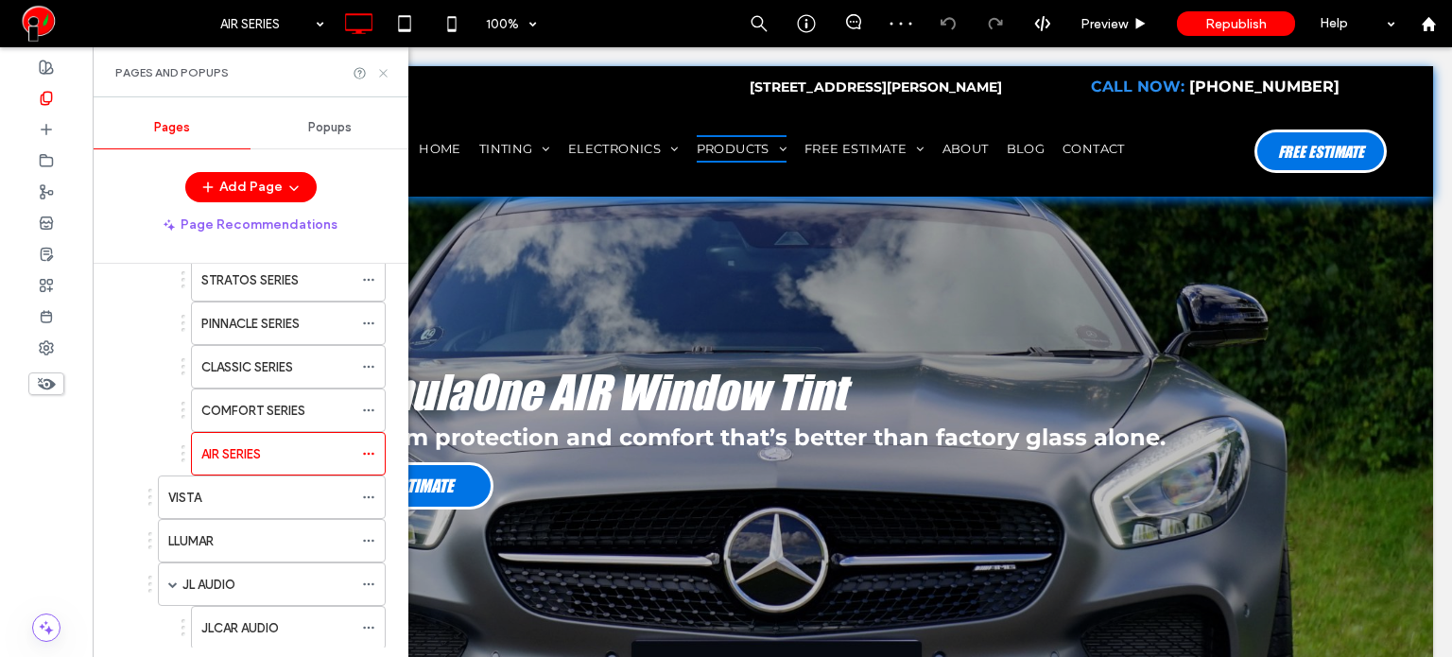
click at [386, 77] on icon at bounding box center [383, 73] width 14 height 14
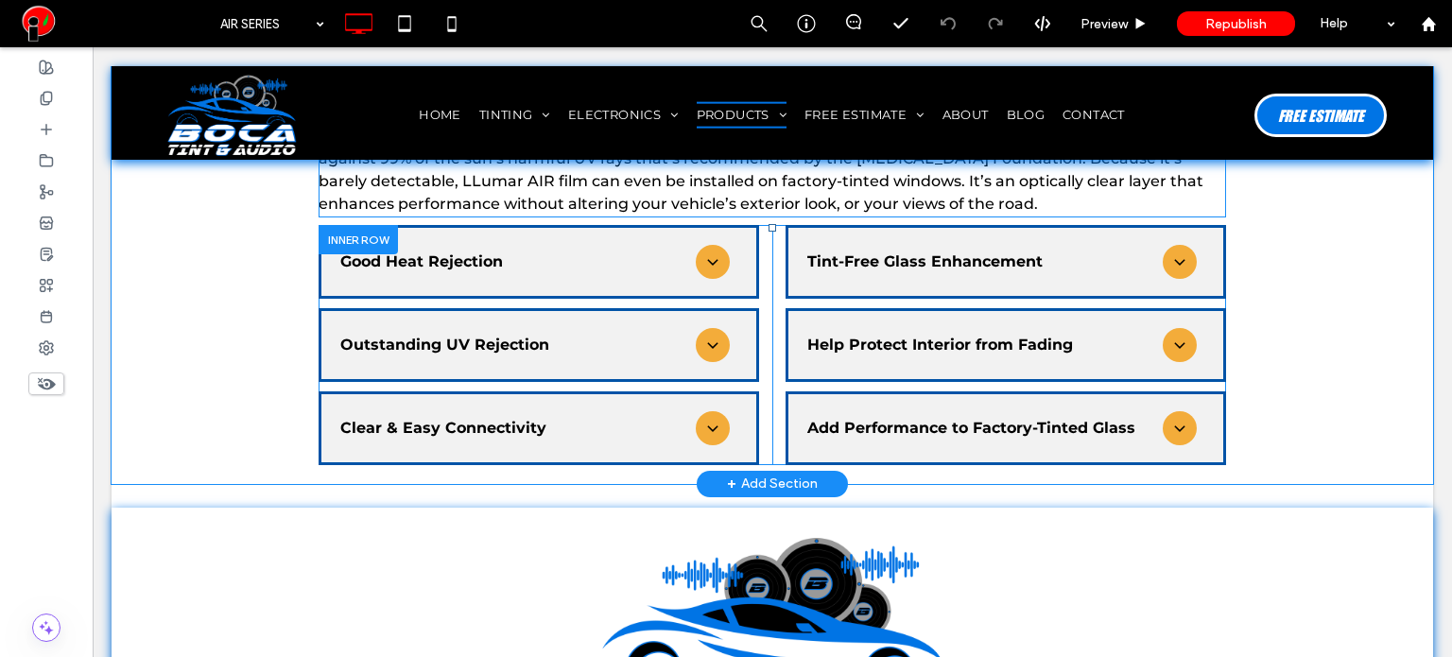
scroll to position [1323, 0]
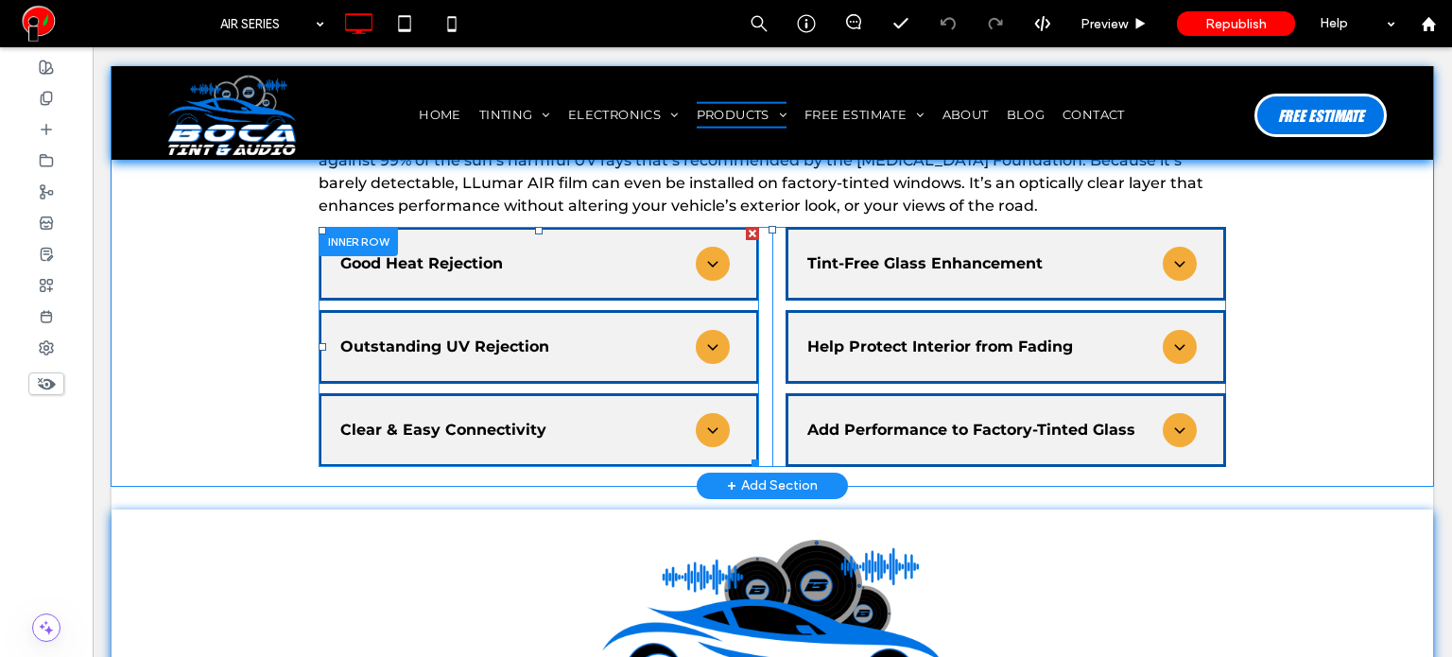
click at [472, 230] on span at bounding box center [538, 347] width 440 height 240
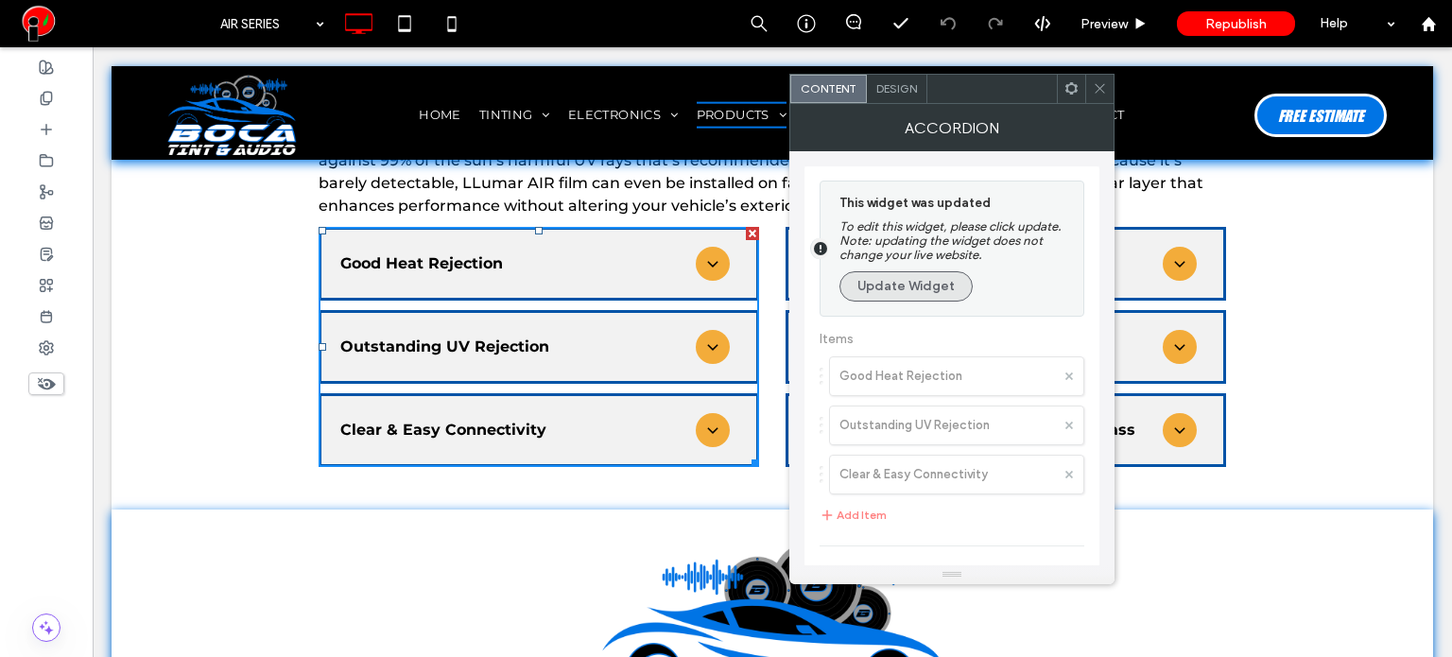
click at [932, 288] on button "Update Widget" at bounding box center [905, 286] width 133 height 30
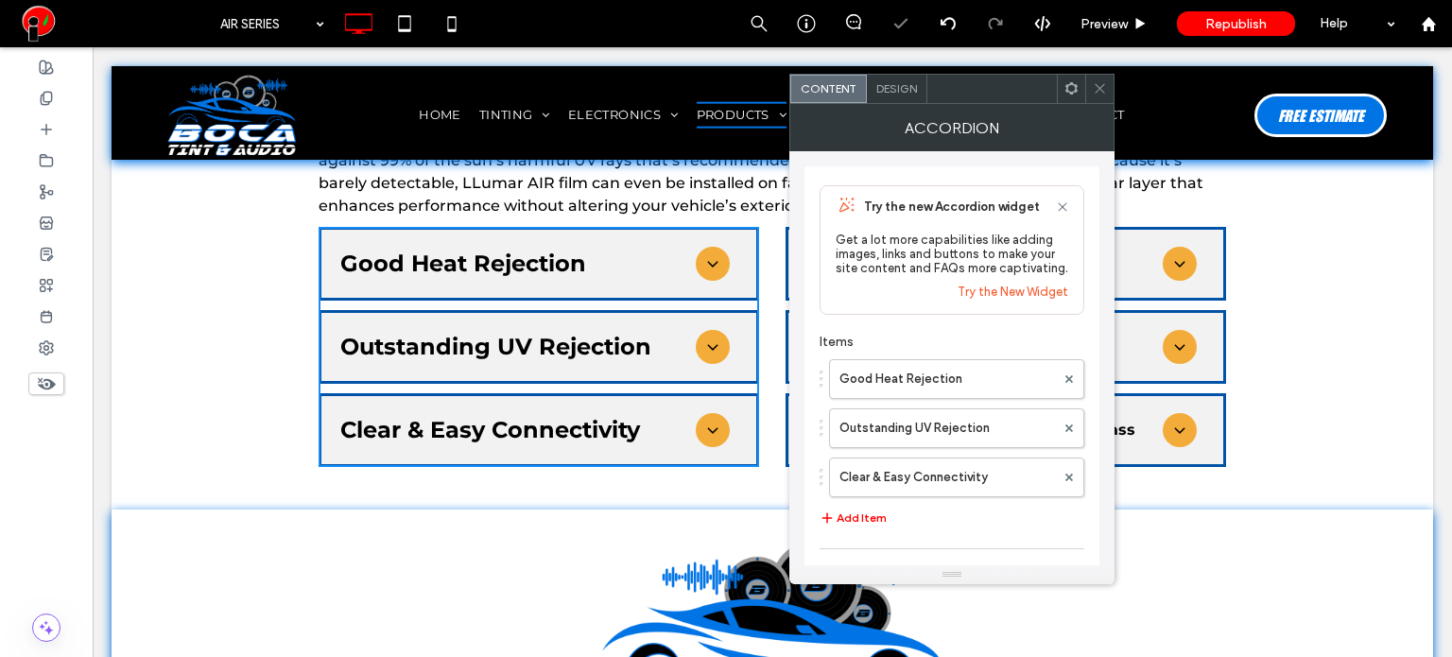
click at [899, 90] on span "Design" at bounding box center [896, 88] width 41 height 14
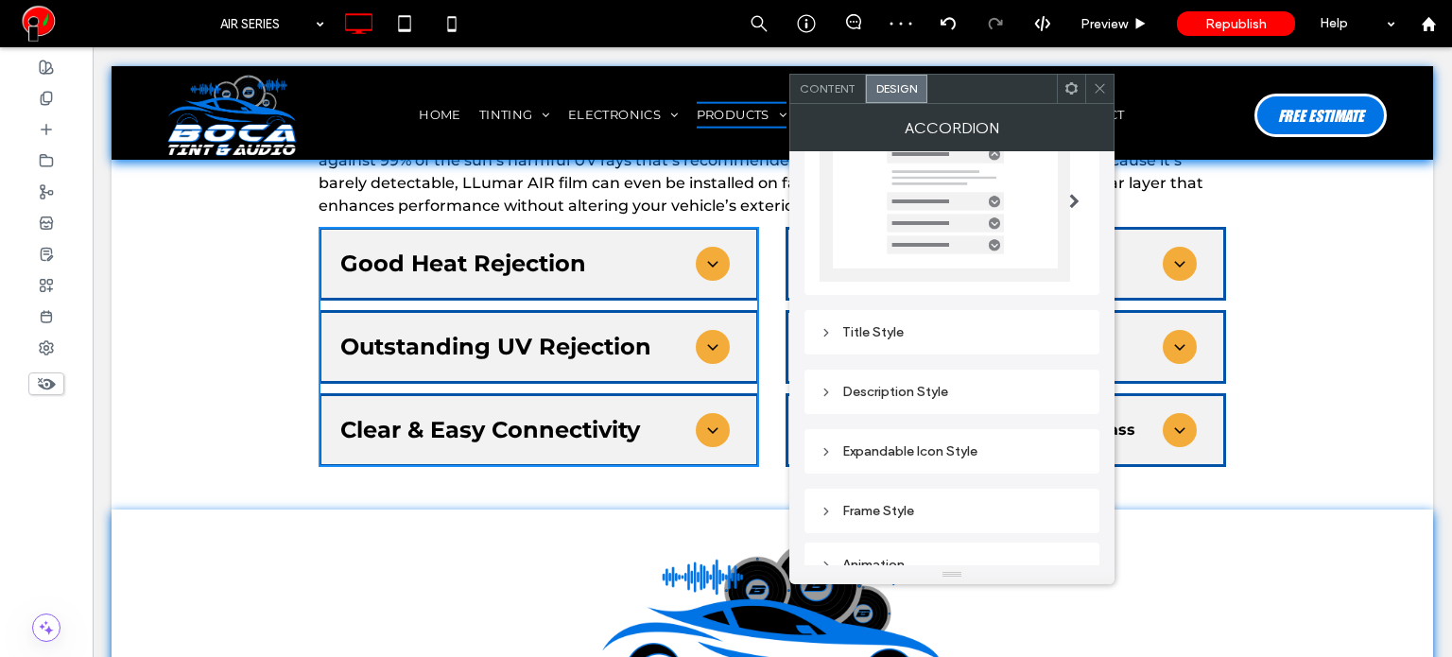
click at [878, 344] on div "Title Style" at bounding box center [951, 332] width 265 height 26
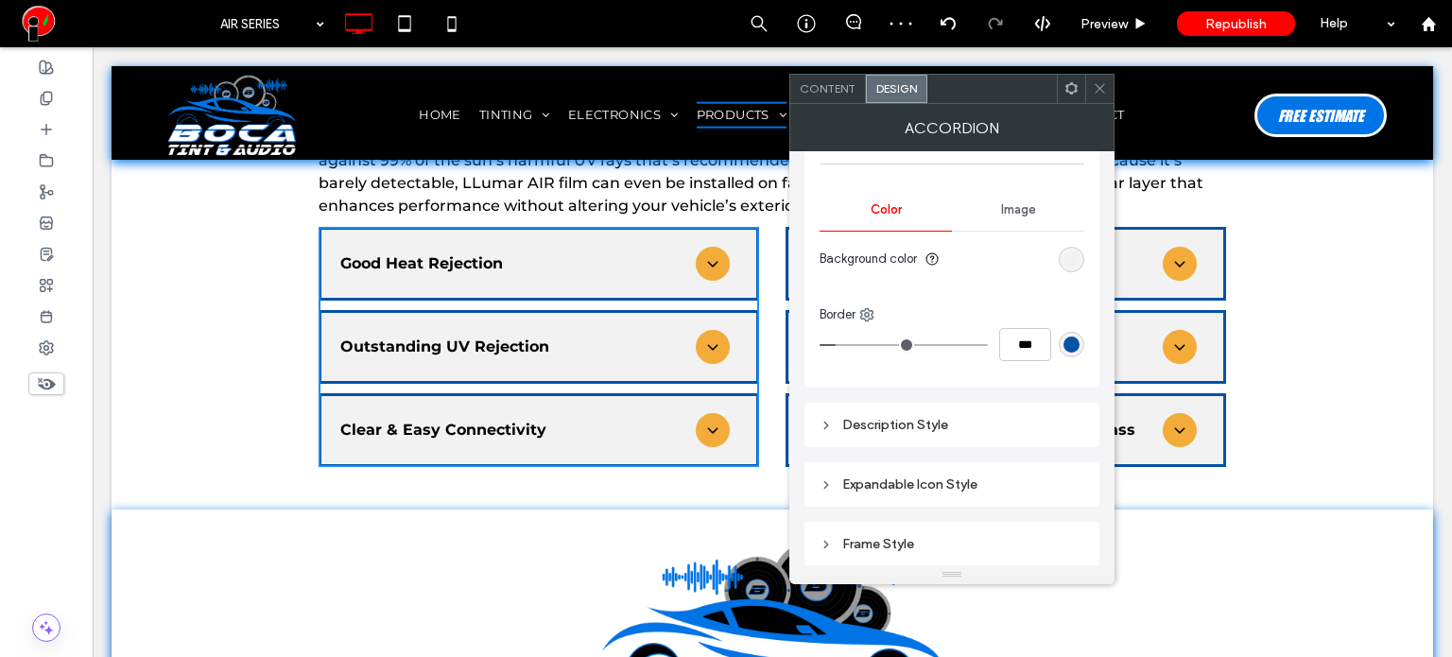
scroll to position [798, 0]
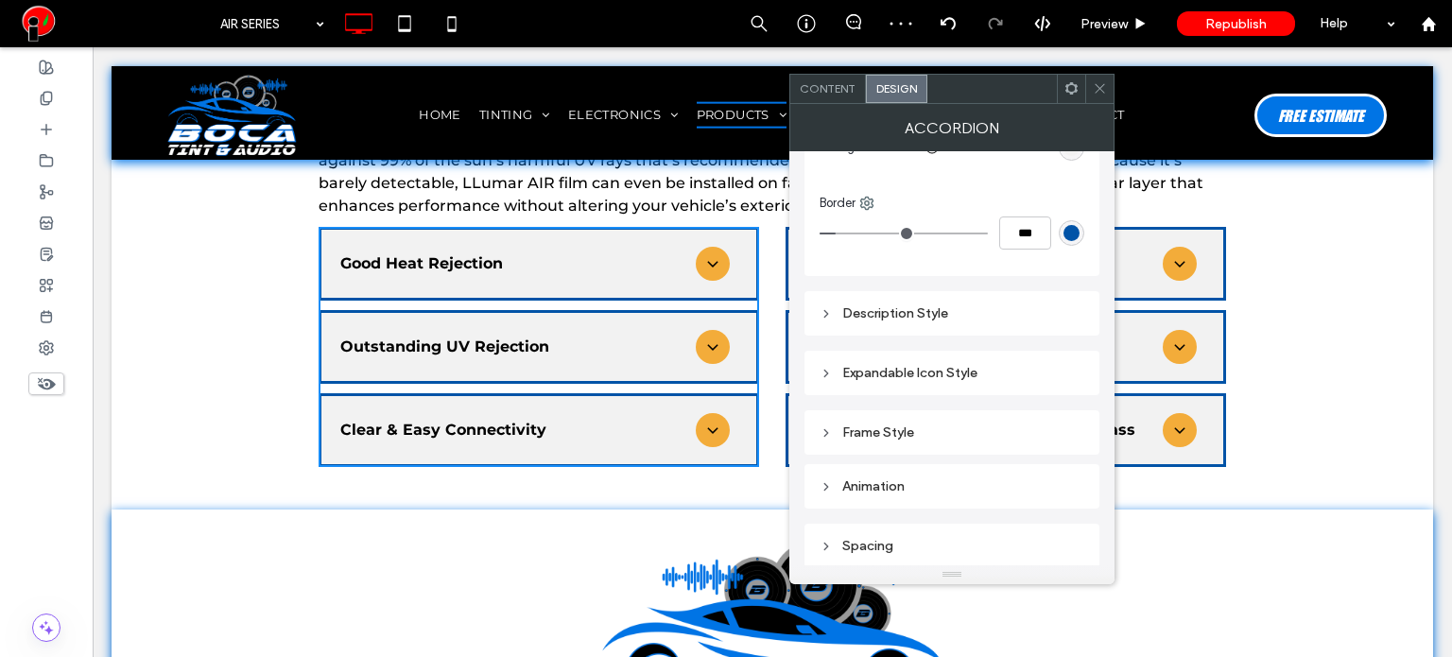
click at [938, 365] on div "Expandable Icon Style" at bounding box center [951, 373] width 265 height 16
type input "*"
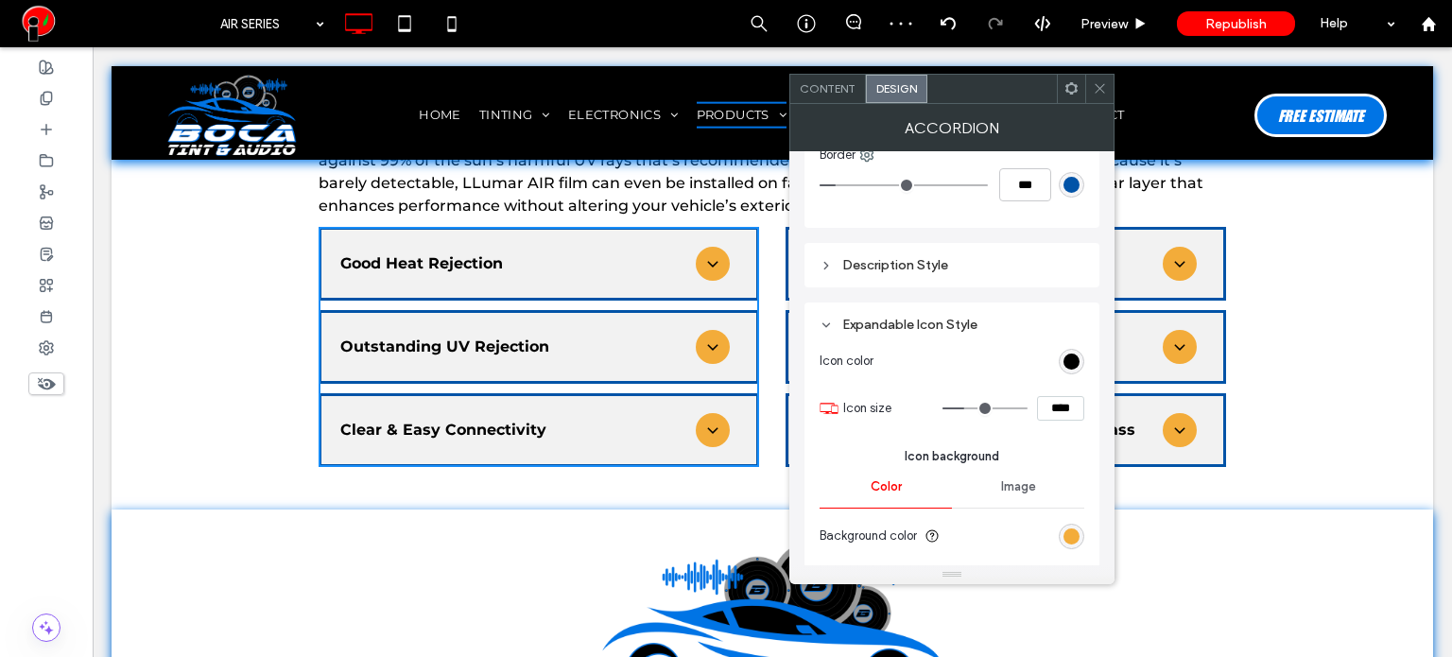
scroll to position [987, 0]
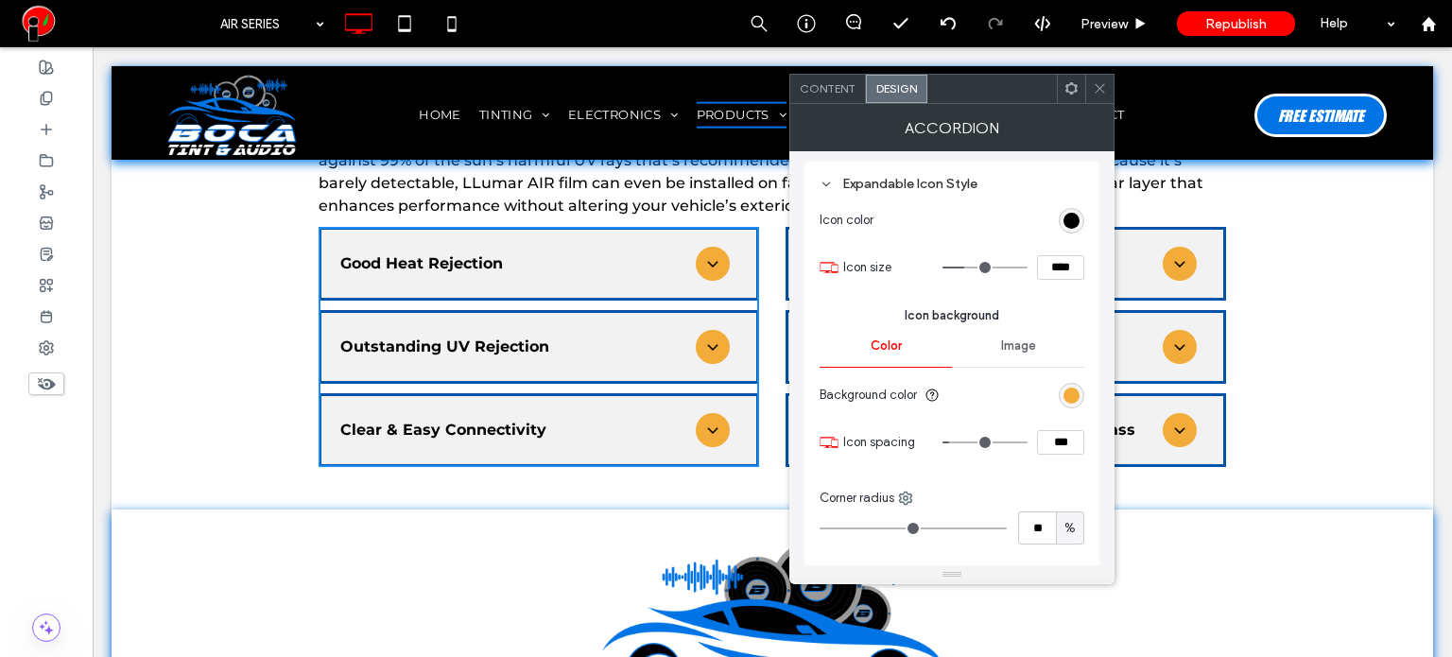
click at [1068, 226] on div "rgb(0, 0, 0)" at bounding box center [1072, 221] width 26 height 26
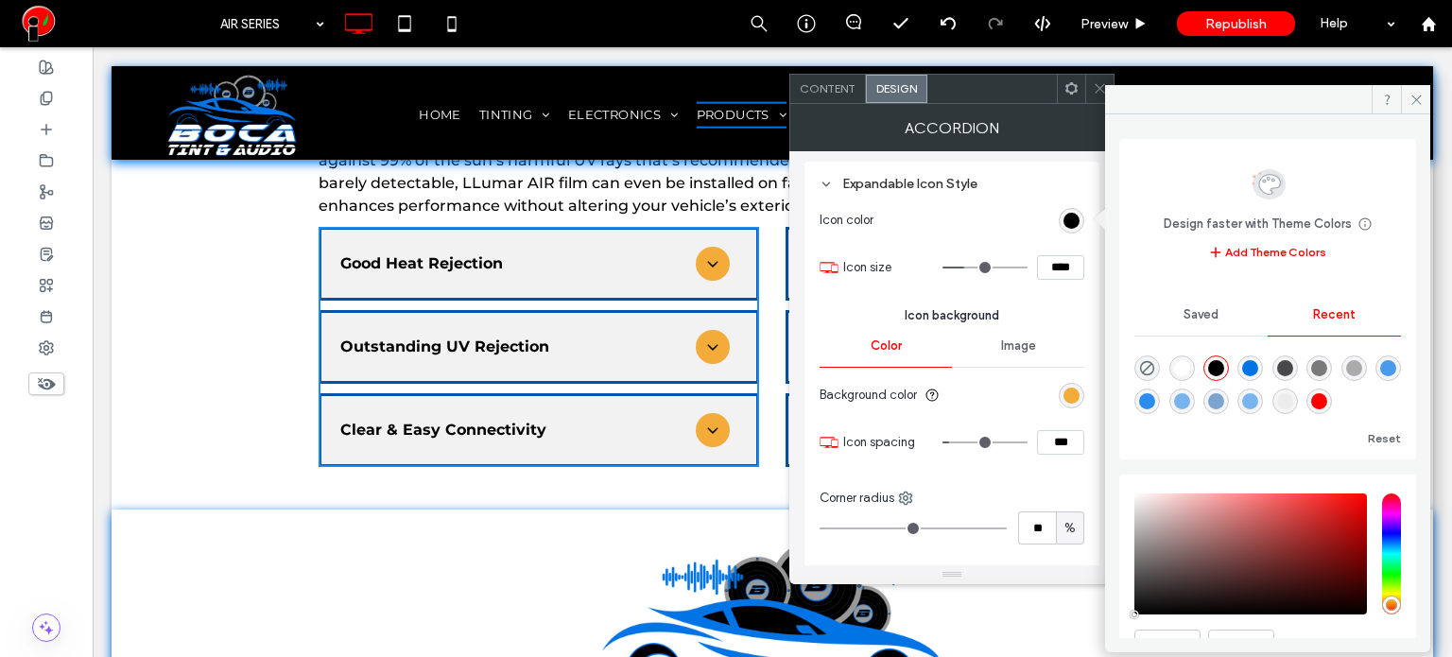
click at [1186, 368] on div "rgba(255, 255, 255, 1)" at bounding box center [1182, 368] width 16 height 16
type input "*******"
click at [1074, 387] on div "rgb(243, 172, 58)" at bounding box center [1071, 395] width 16 height 16
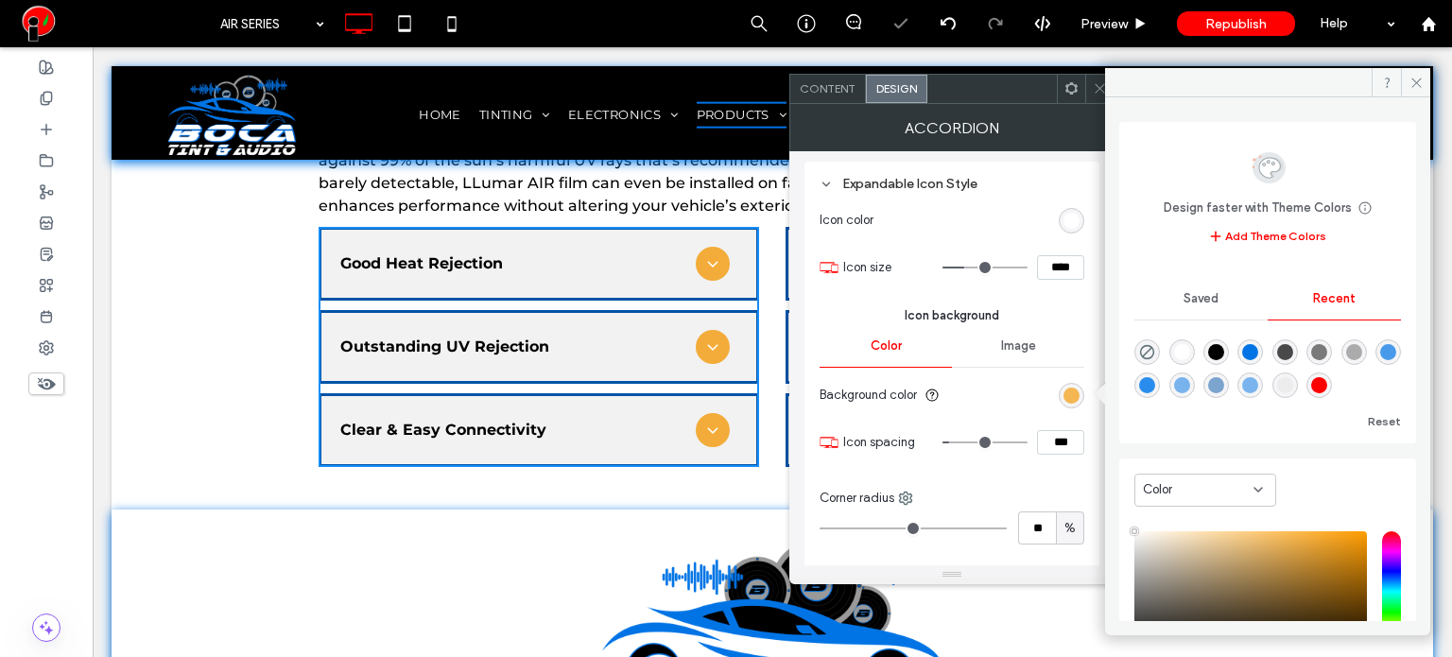
type input "****"
click at [1258, 352] on div "rgba(0, 116, 229, 1)" at bounding box center [1250, 352] width 16 height 16
type input "*"
type input "*******"
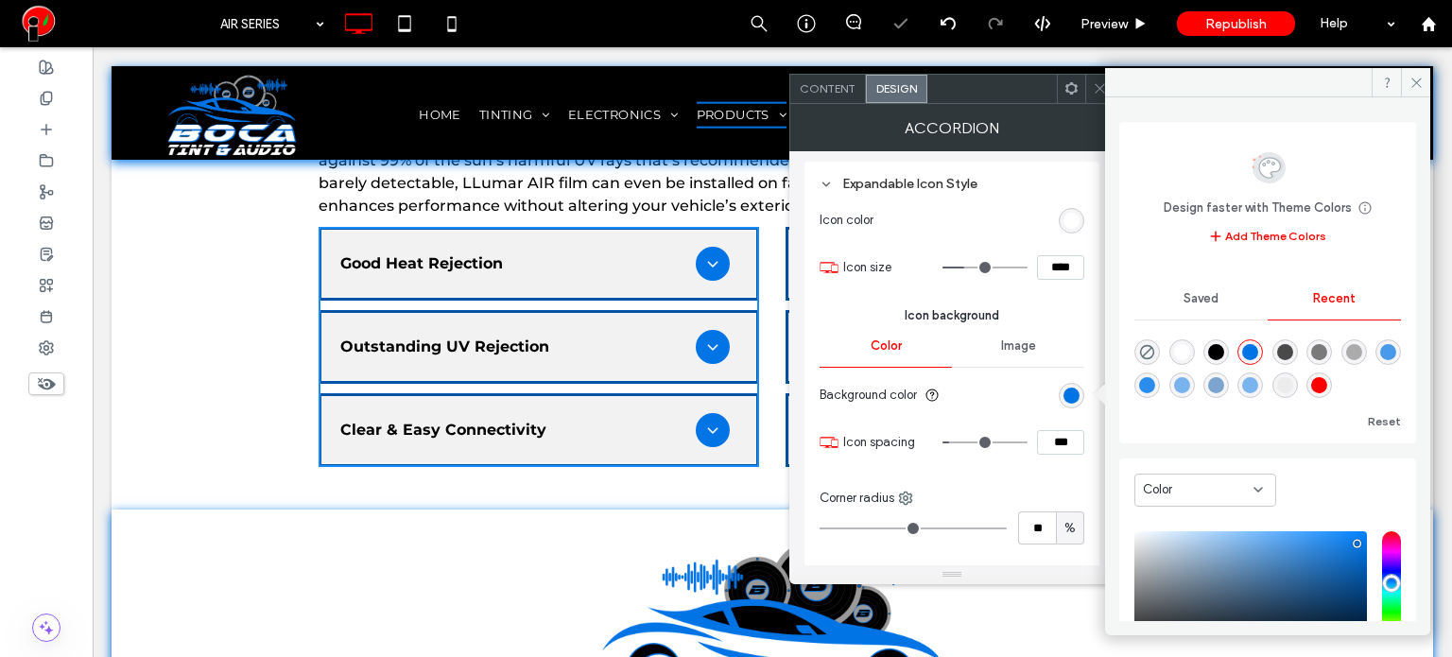
click at [1105, 94] on div at bounding box center [1267, 82] width 325 height 29
click at [1097, 87] on icon at bounding box center [1100, 88] width 14 height 14
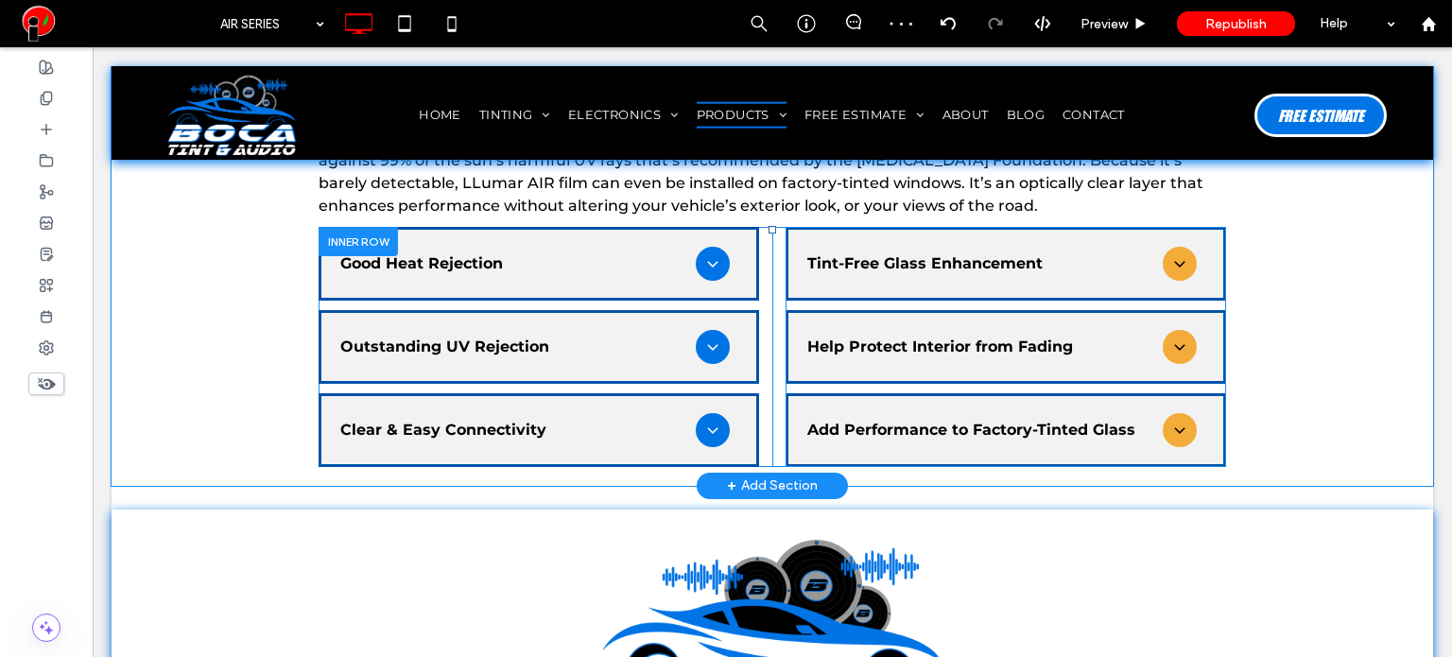
click at [1035, 289] on span at bounding box center [1005, 347] width 440 height 240
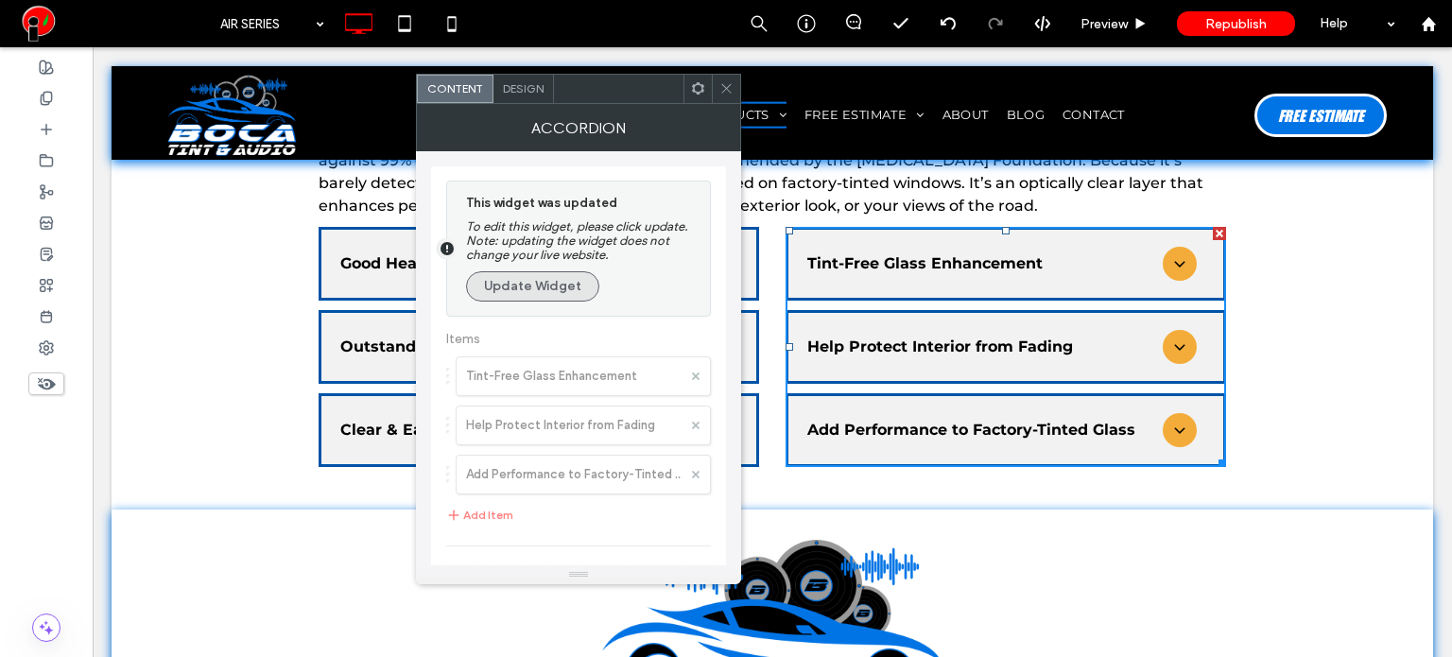
click at [552, 289] on button "Update Widget" at bounding box center [532, 286] width 133 height 30
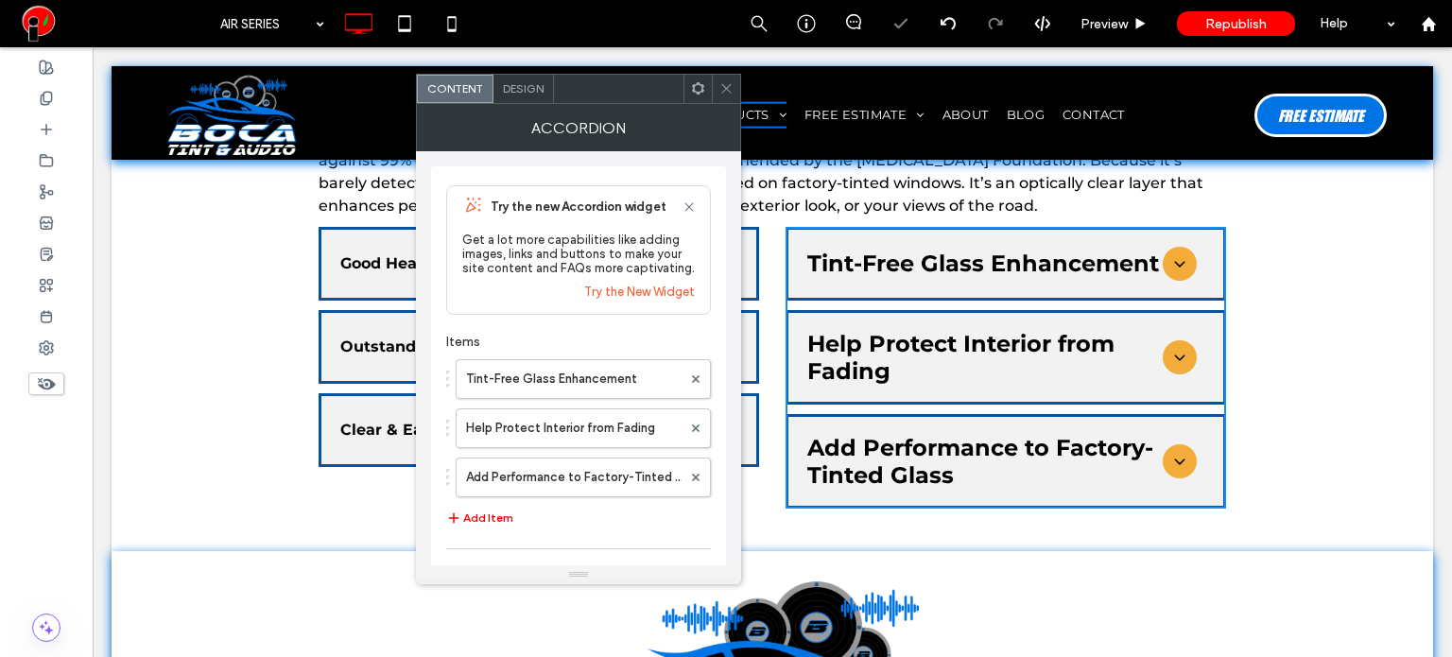
click at [518, 94] on span "Design" at bounding box center [523, 88] width 41 height 14
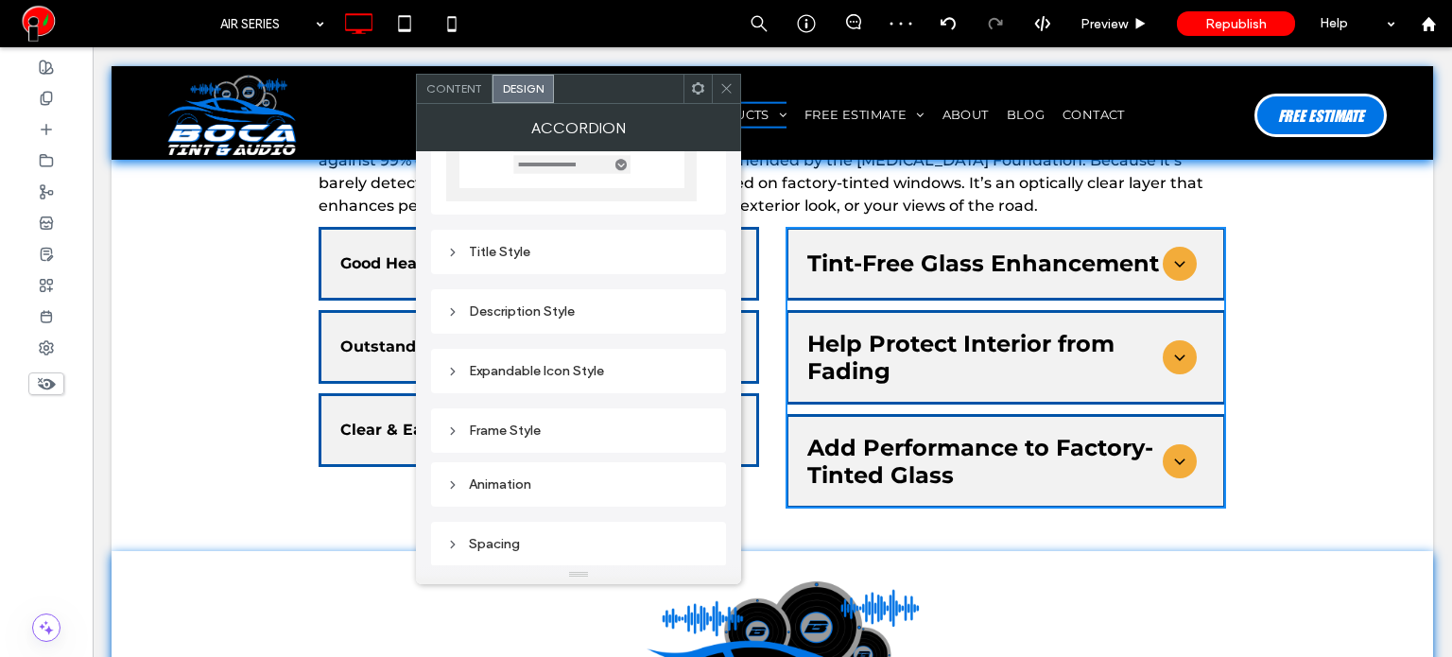
click at [508, 256] on div "Title Style" at bounding box center [578, 252] width 265 height 16
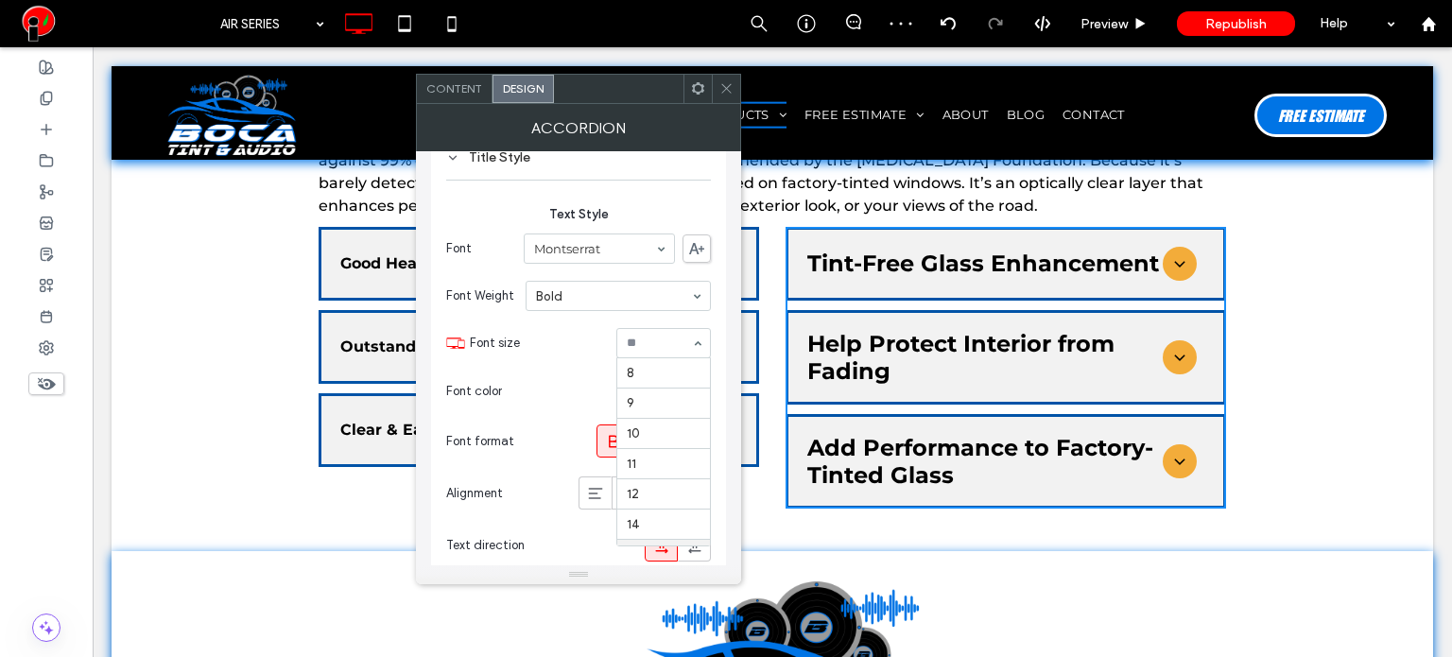
scroll to position [185, 0]
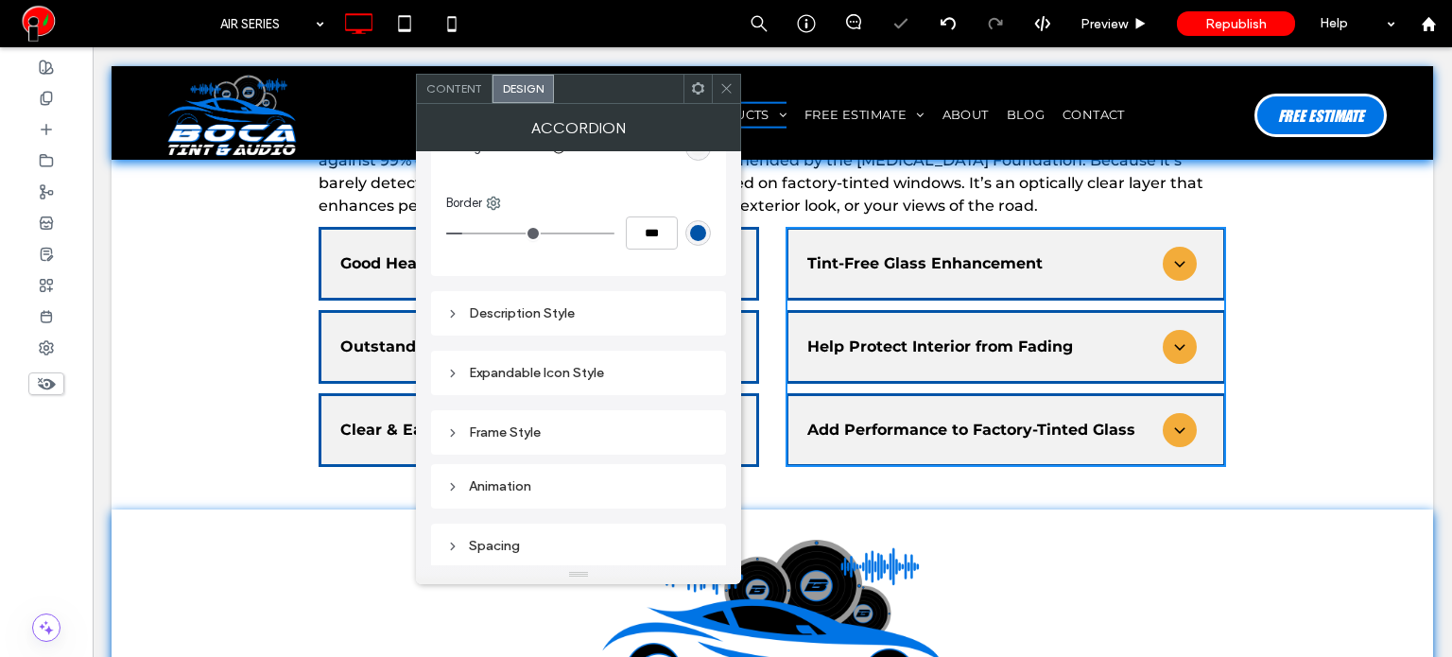
click at [578, 369] on div "Expandable Icon Style" at bounding box center [578, 373] width 265 height 16
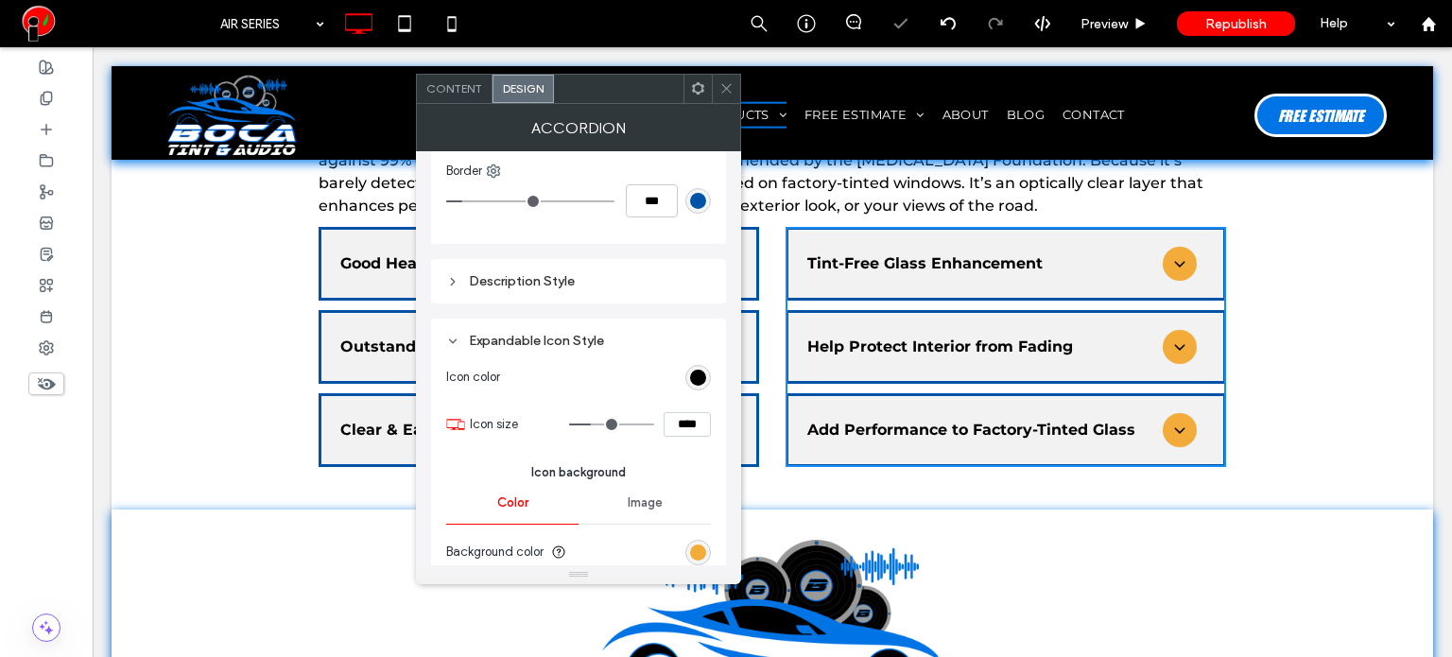
scroll to position [987, 0]
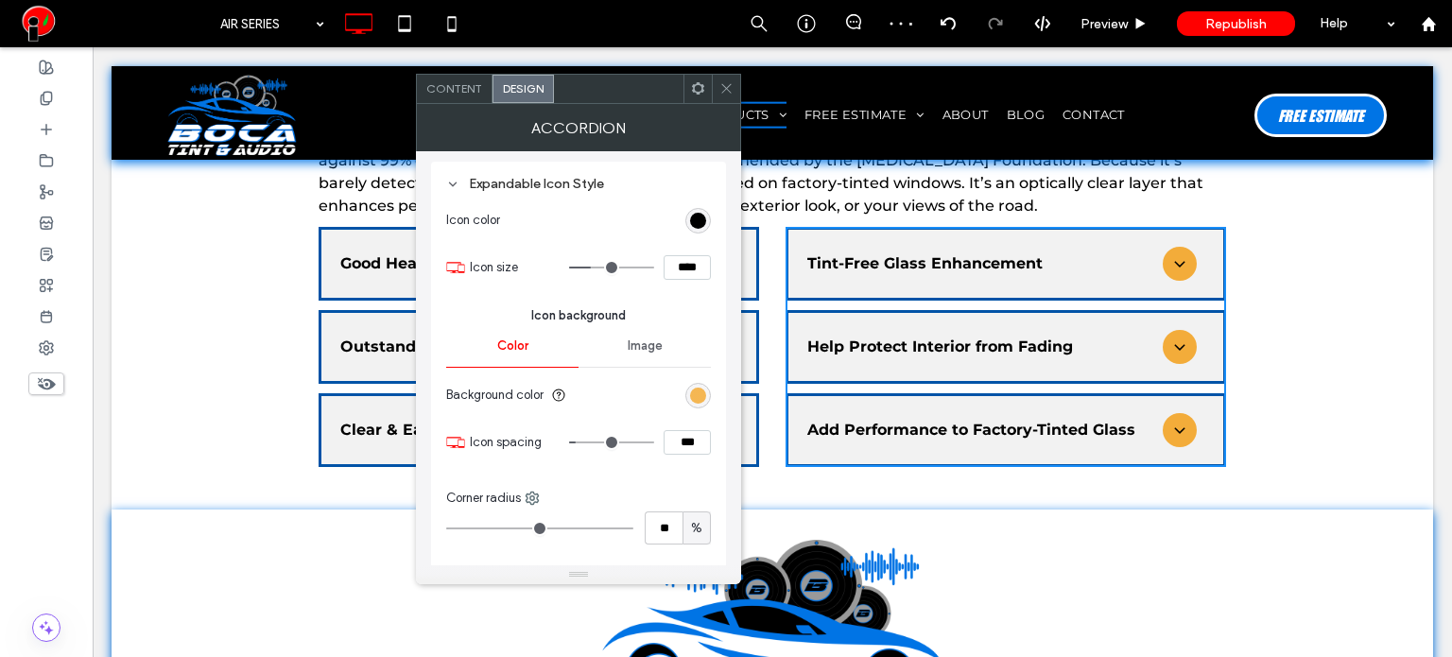
click at [703, 387] on div "rgb(243, 172, 58)" at bounding box center [698, 395] width 16 height 16
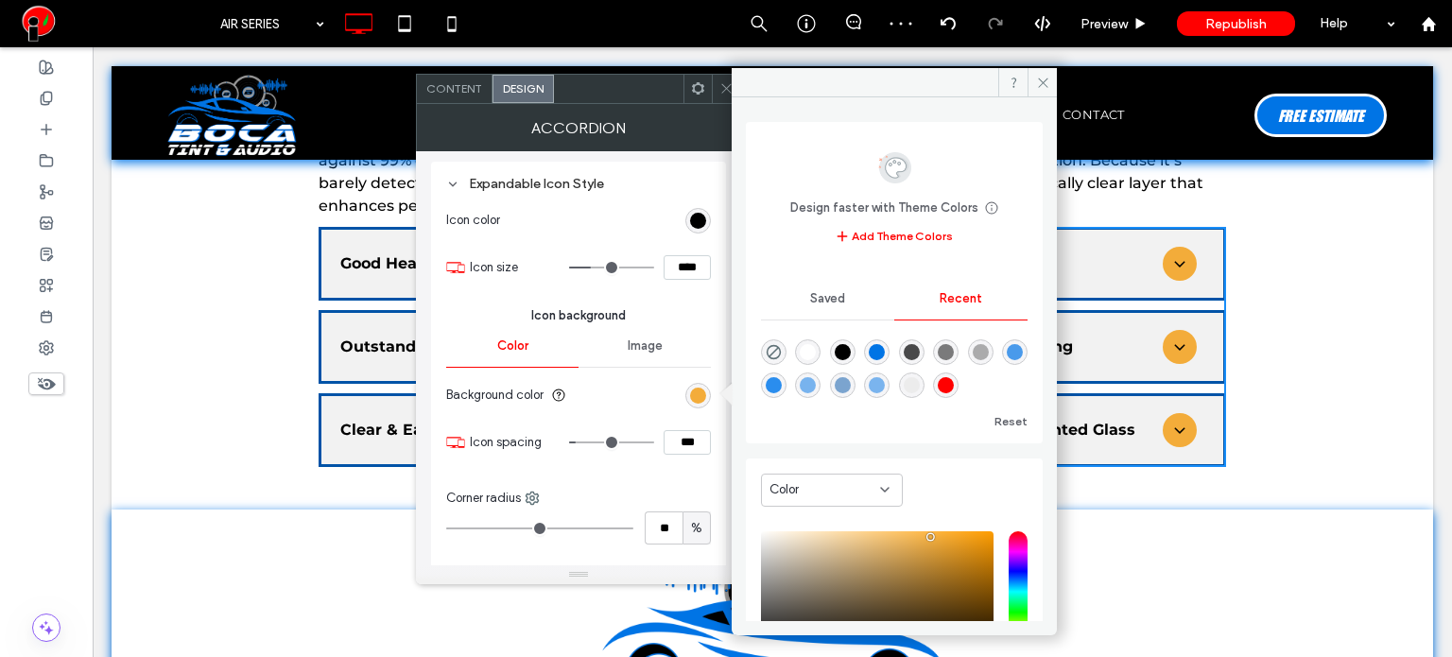
click at [885, 354] on div "rgba(0, 116, 229, 1)" at bounding box center [877, 352] width 16 height 16
type input "*"
type input "*******"
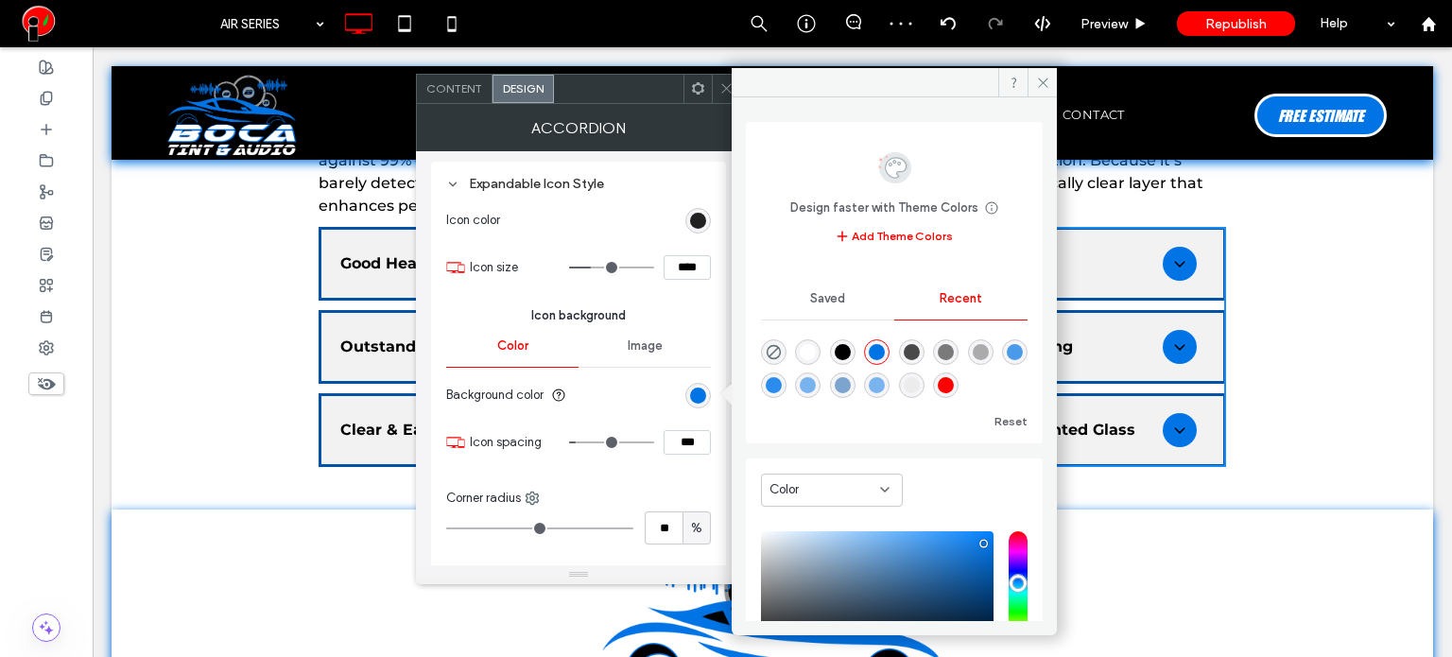
click at [694, 226] on div "rgb(0, 0, 0)" at bounding box center [698, 221] width 26 height 26
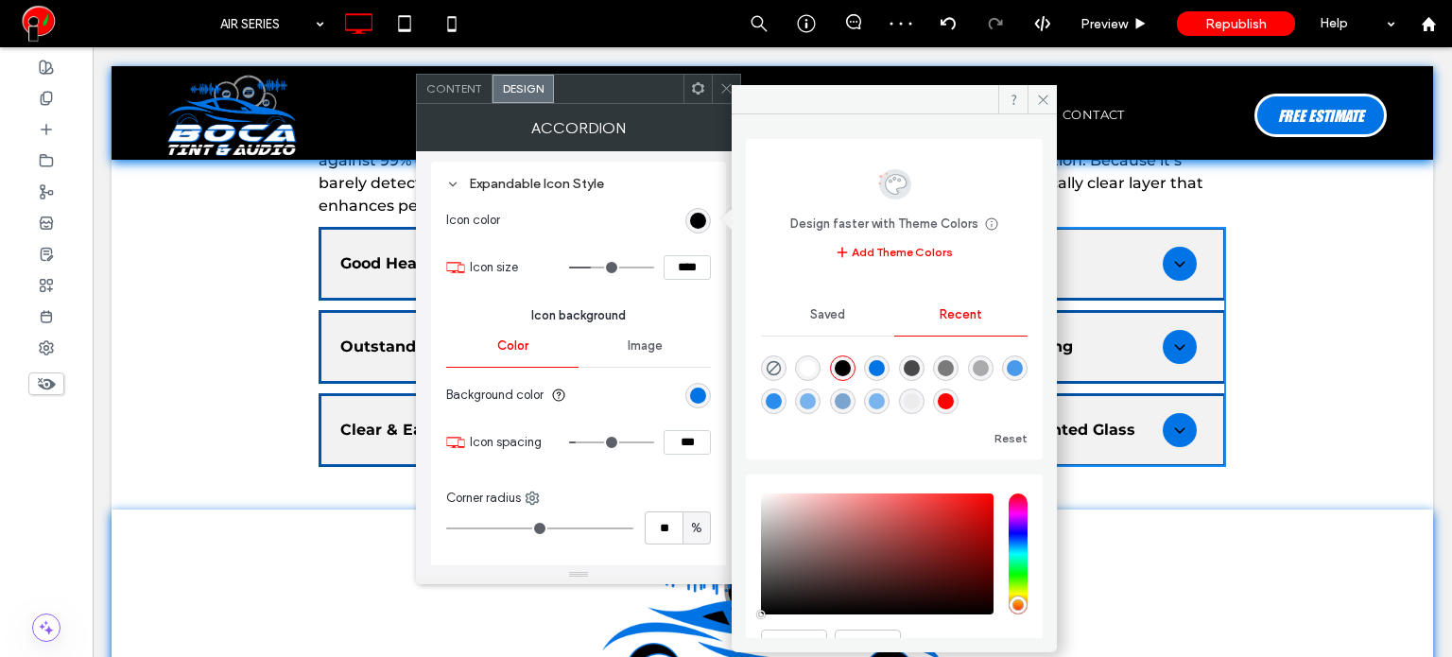
click at [813, 365] on div "rgba(255, 255, 255, 1)" at bounding box center [808, 368] width 16 height 16
type input "*******"
click at [726, 94] on icon at bounding box center [726, 88] width 14 height 14
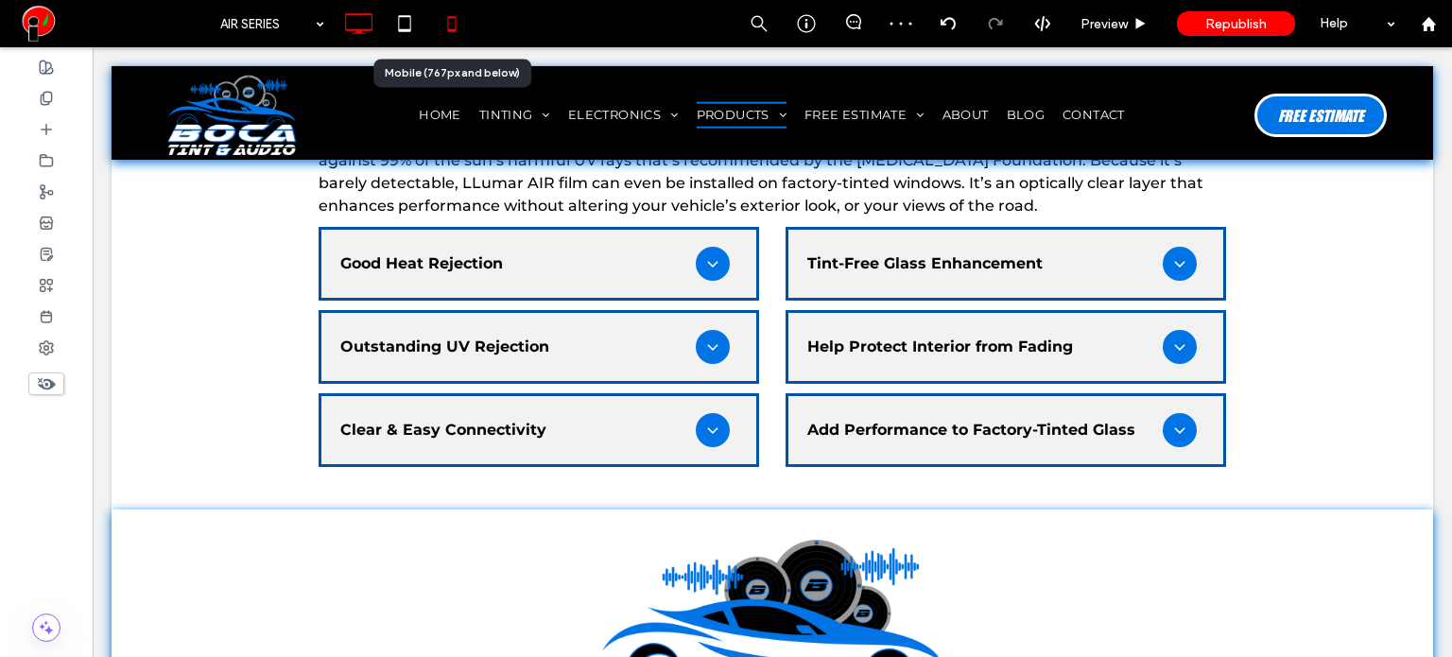
click at [453, 30] on use at bounding box center [451, 23] width 9 height 15
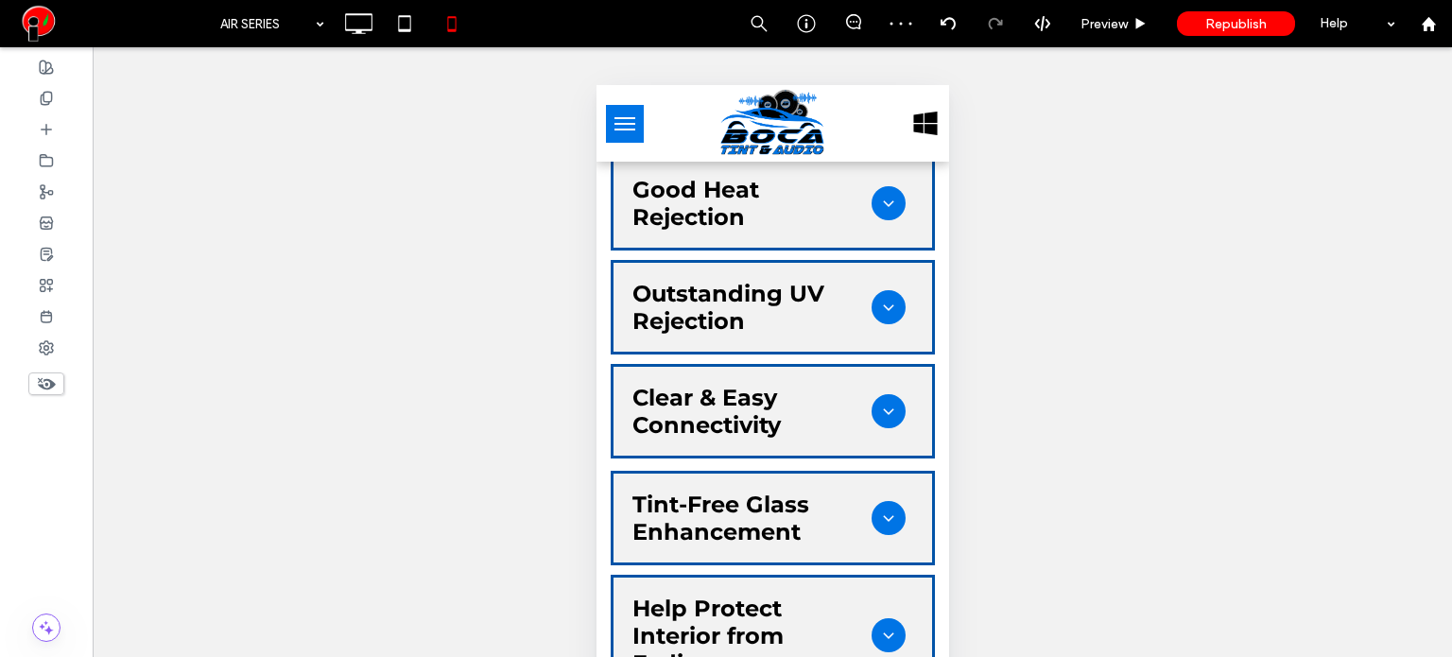
scroll to position [1985, 0]
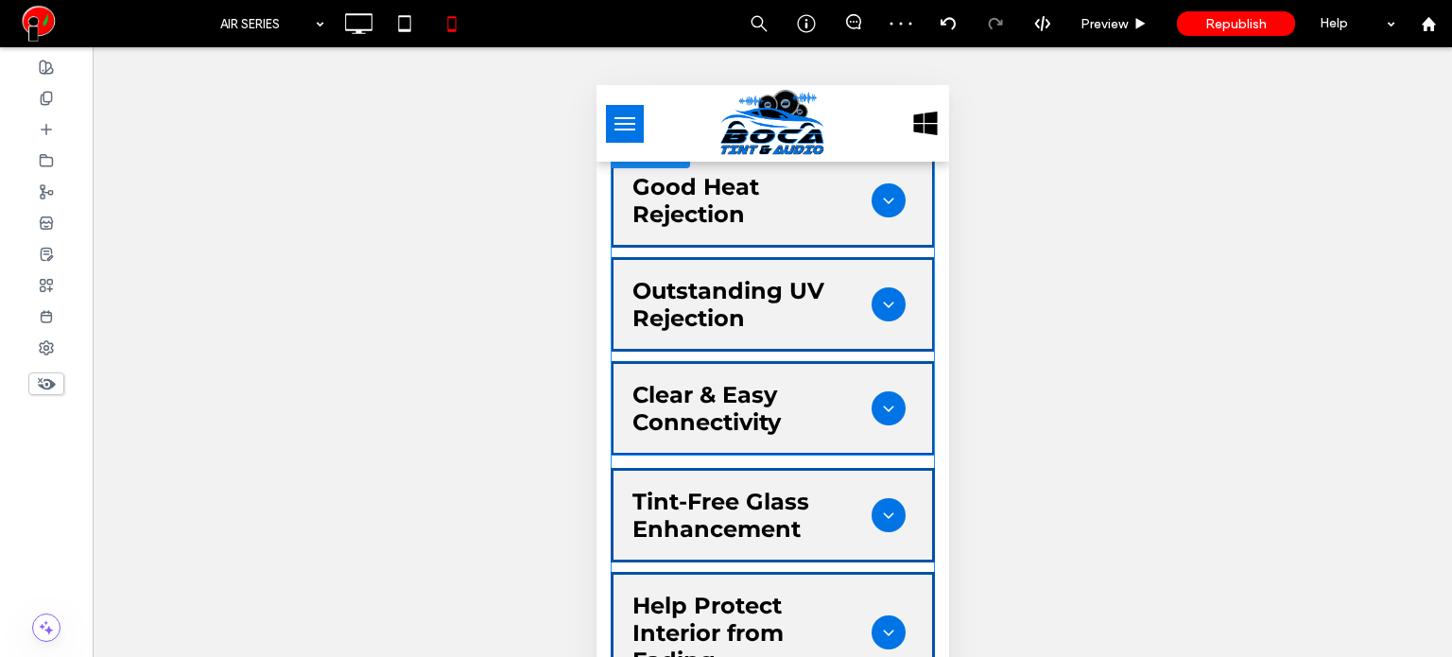
click at [753, 226] on span at bounding box center [772, 304] width 324 height 302
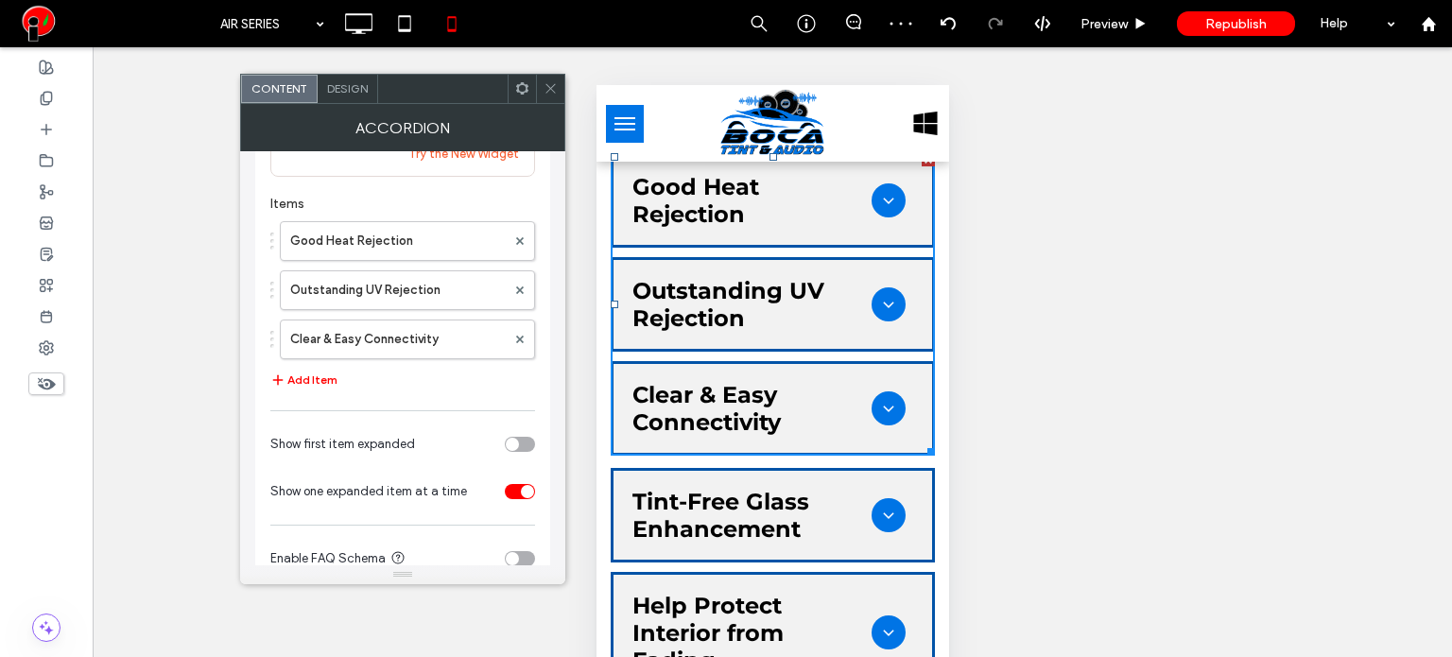
scroll to position [185, 0]
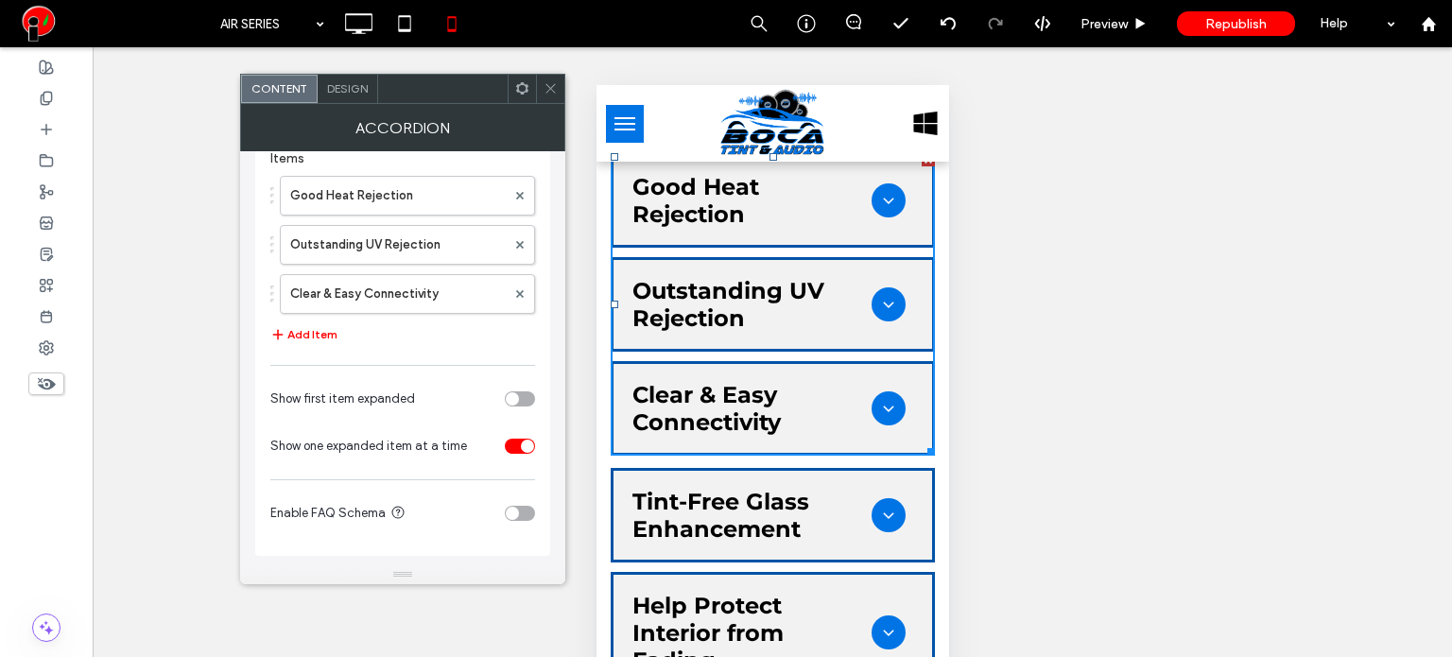
click at [347, 90] on span "Design" at bounding box center [347, 88] width 41 height 14
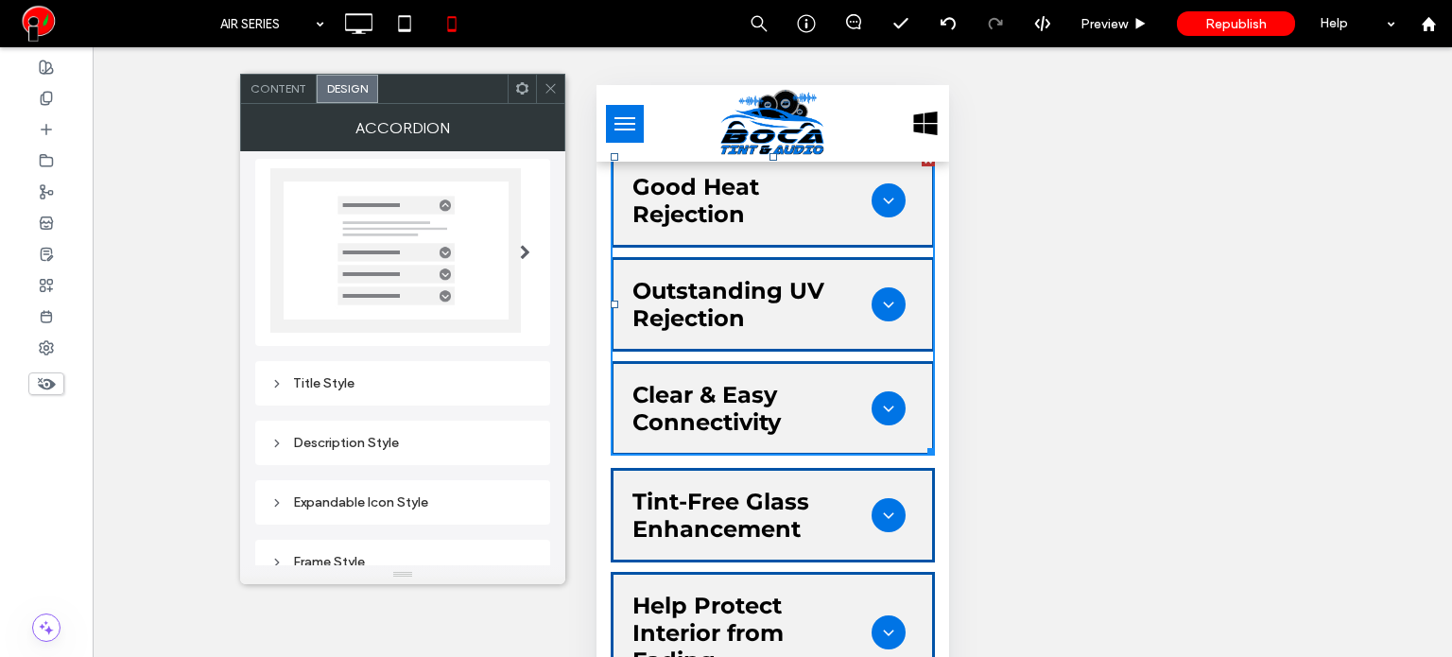
scroll to position [95, 0]
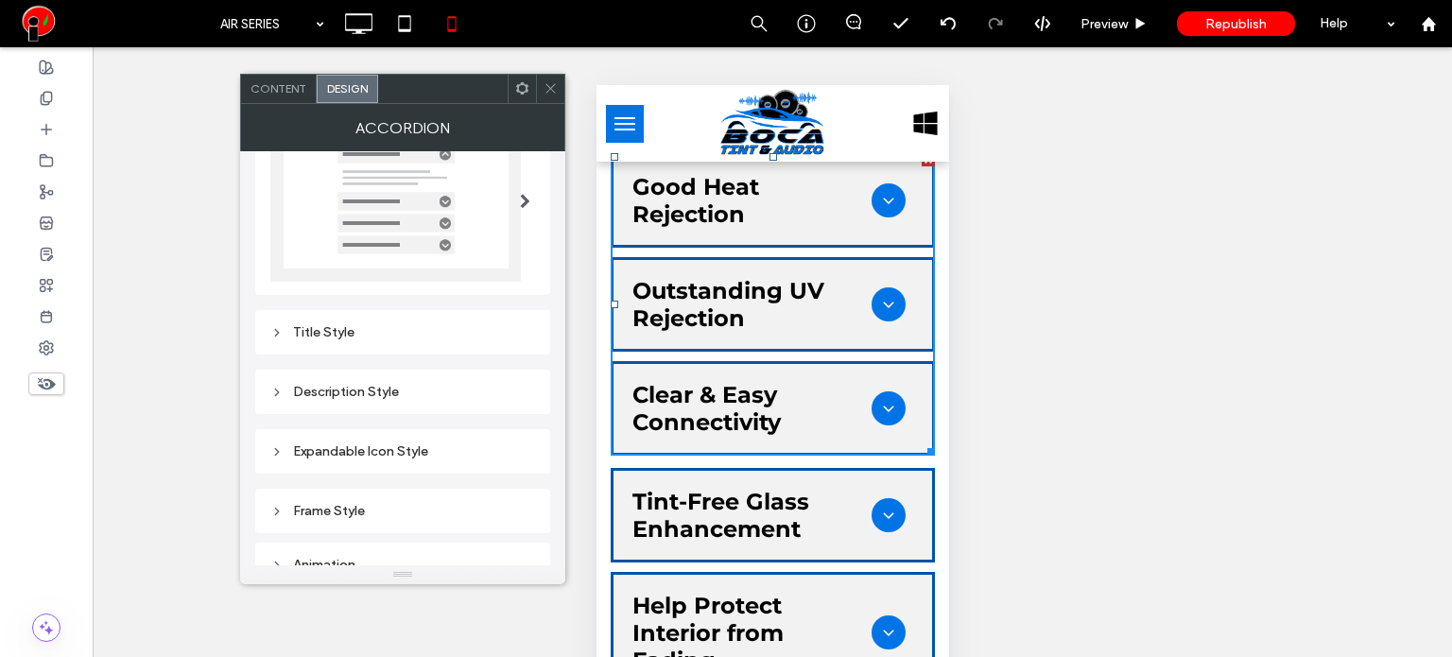
click at [366, 335] on div "Title Style" at bounding box center [402, 332] width 265 height 16
type input "*"
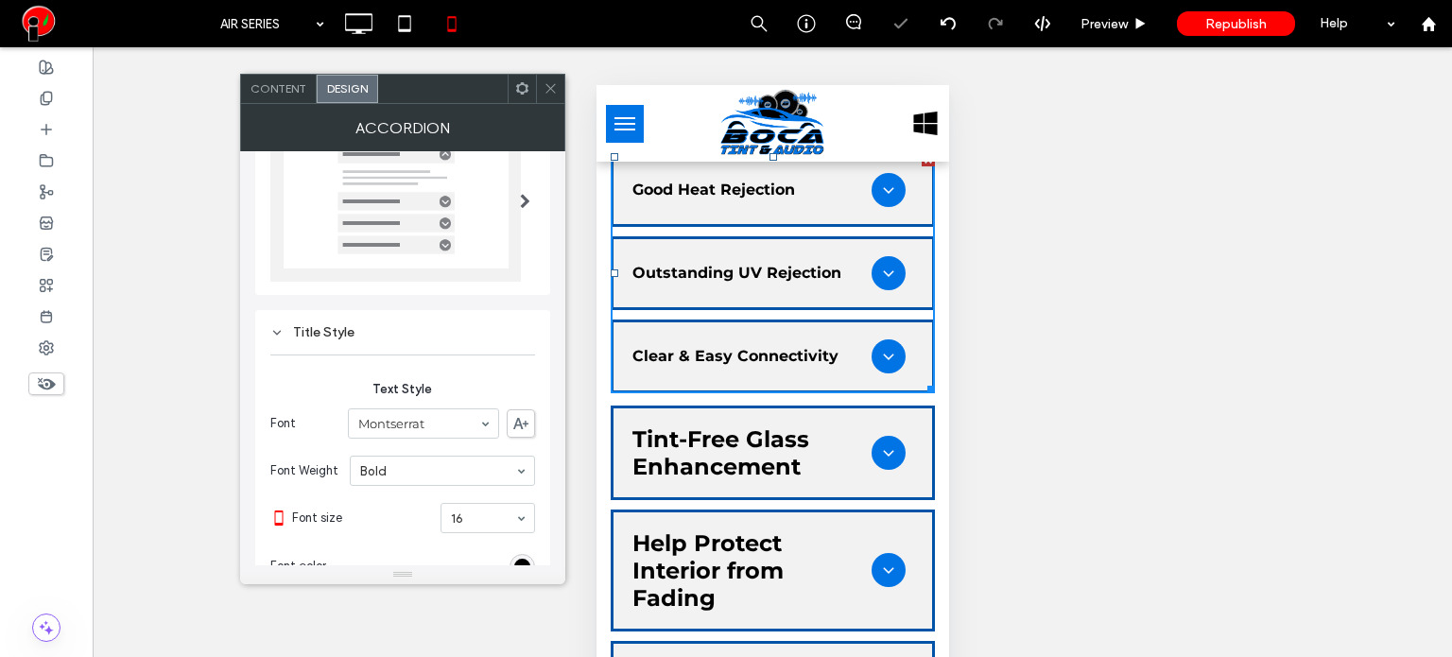
drag, startPoint x: 556, startPoint y: 94, endPoint x: 28, endPoint y: 103, distance: 527.5
click at [556, 94] on icon at bounding box center [550, 88] width 14 height 14
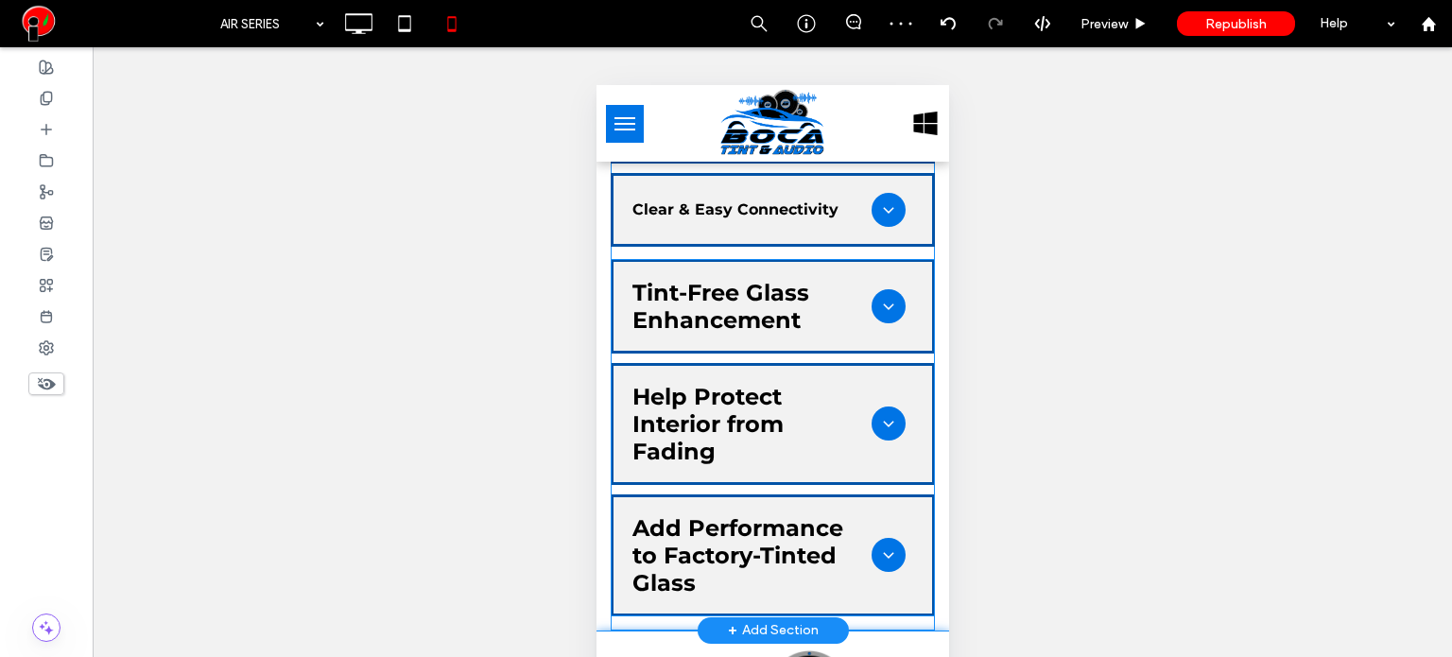
scroll to position [2174, 0]
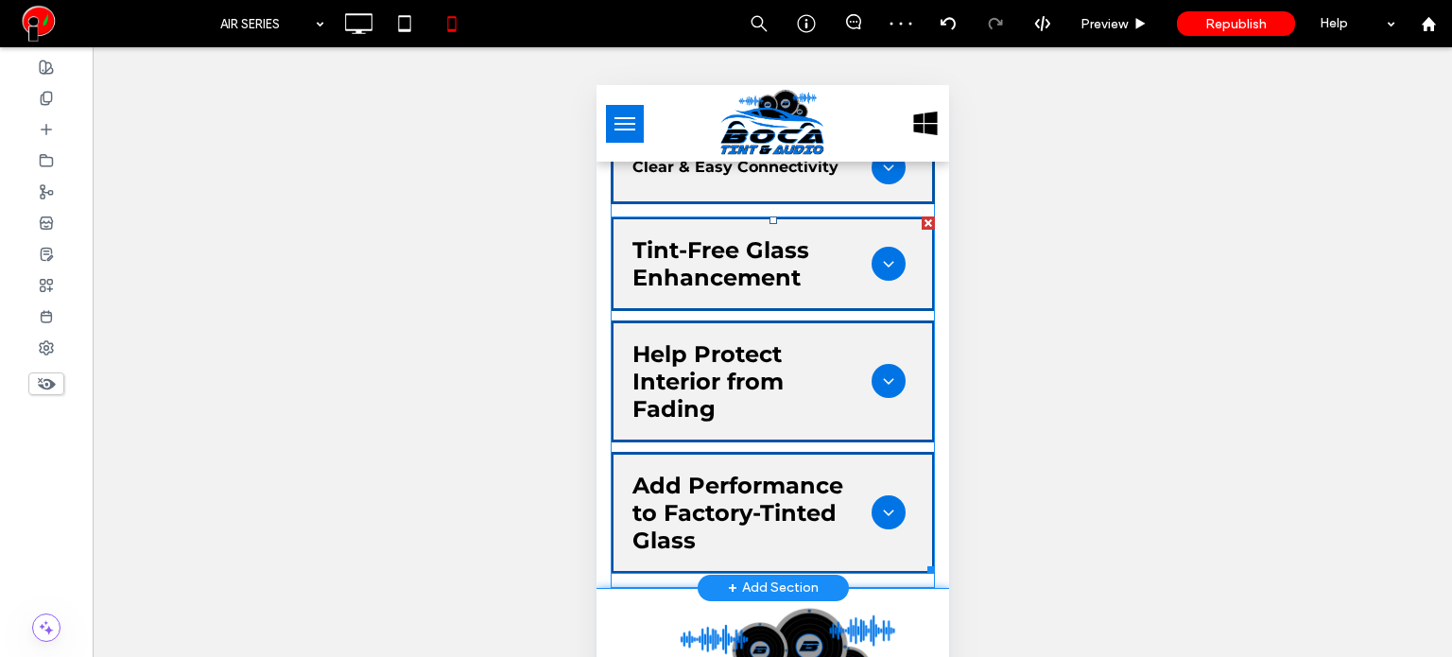
click at [763, 421] on span at bounding box center [772, 394] width 324 height 357
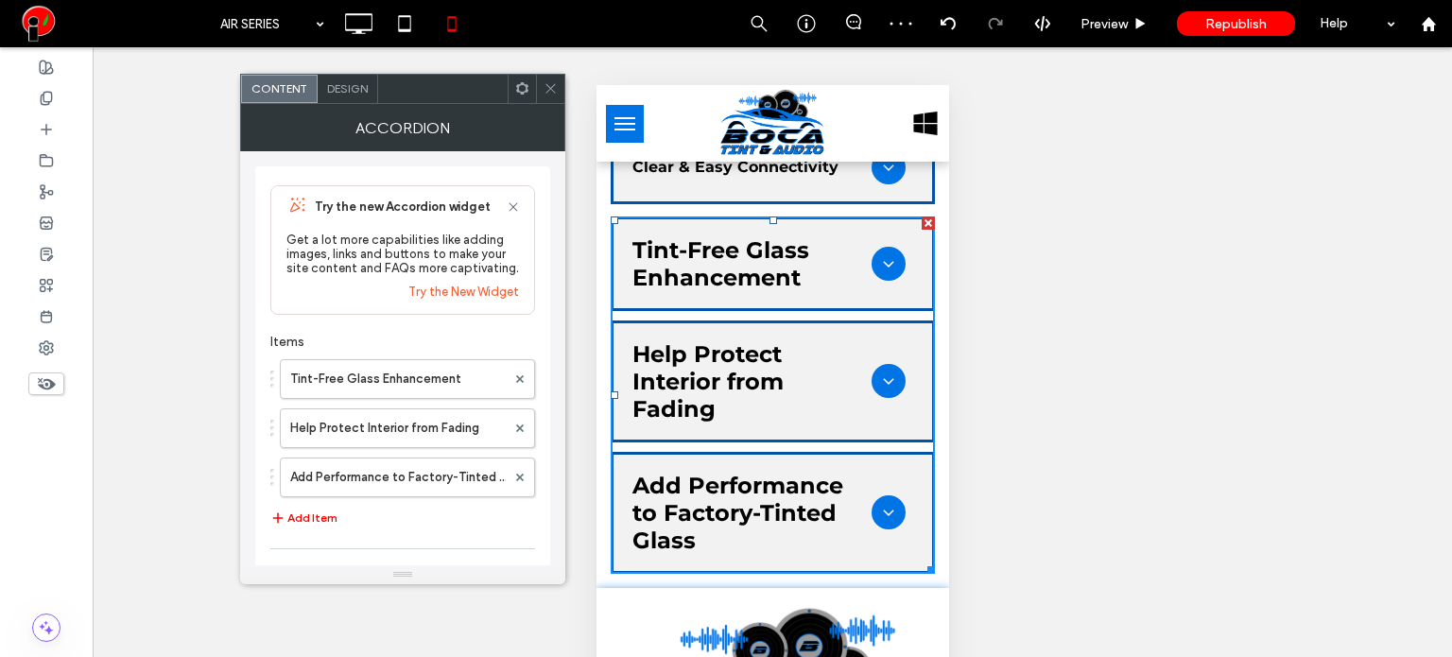
click at [347, 90] on span "Design" at bounding box center [347, 88] width 41 height 14
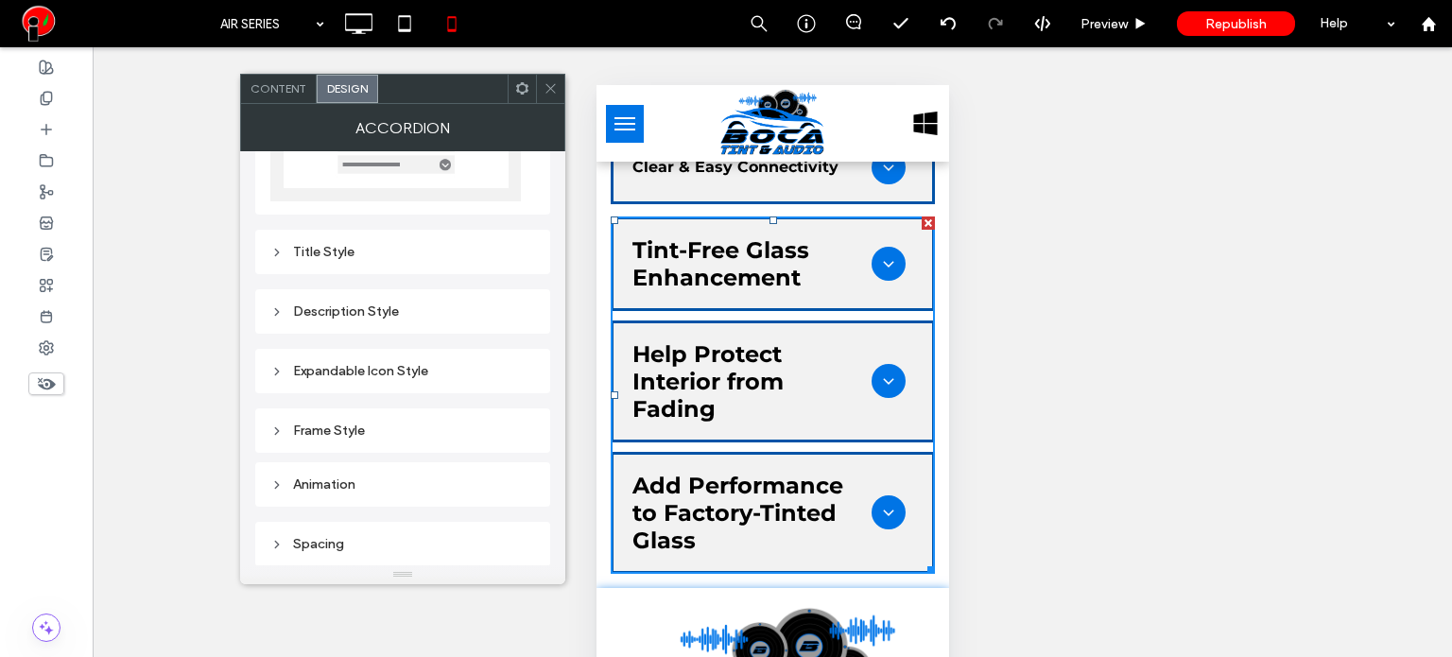
click at [386, 249] on div "Title Style" at bounding box center [402, 252] width 265 height 16
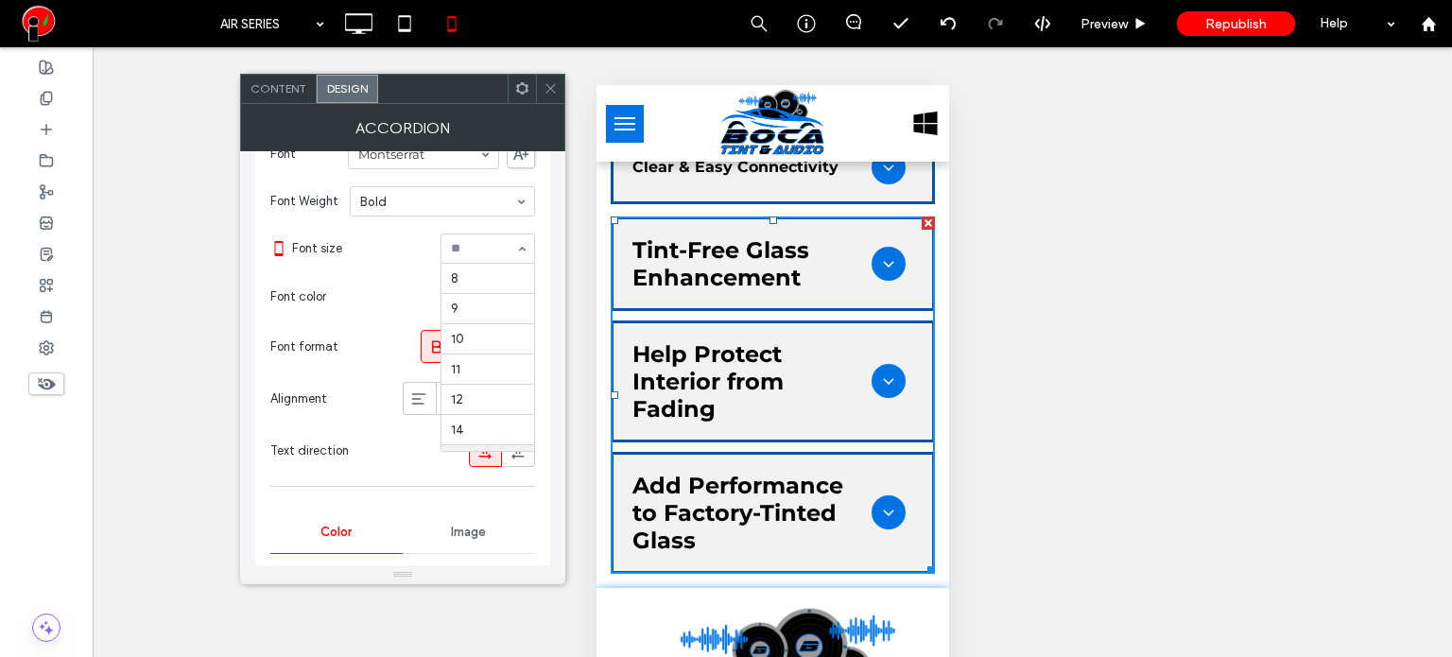
scroll to position [185, 0]
type input "*"
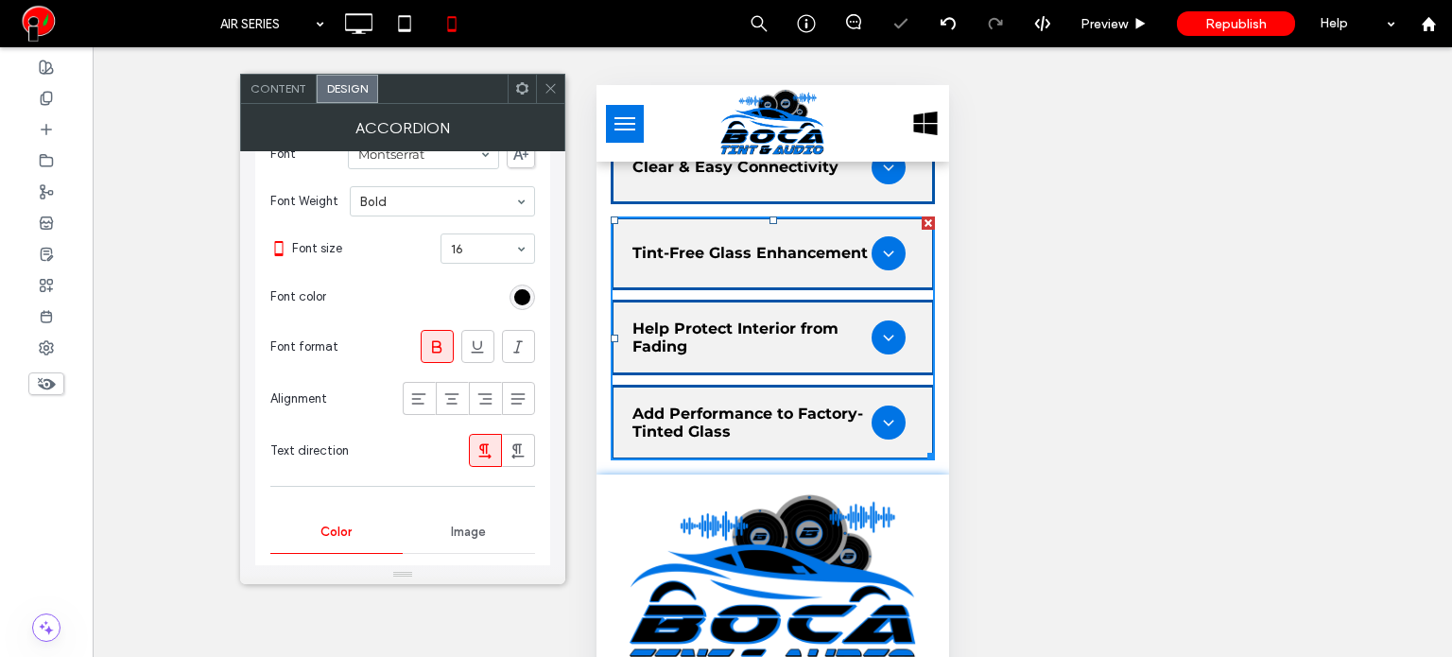
click at [555, 94] on icon at bounding box center [550, 88] width 14 height 14
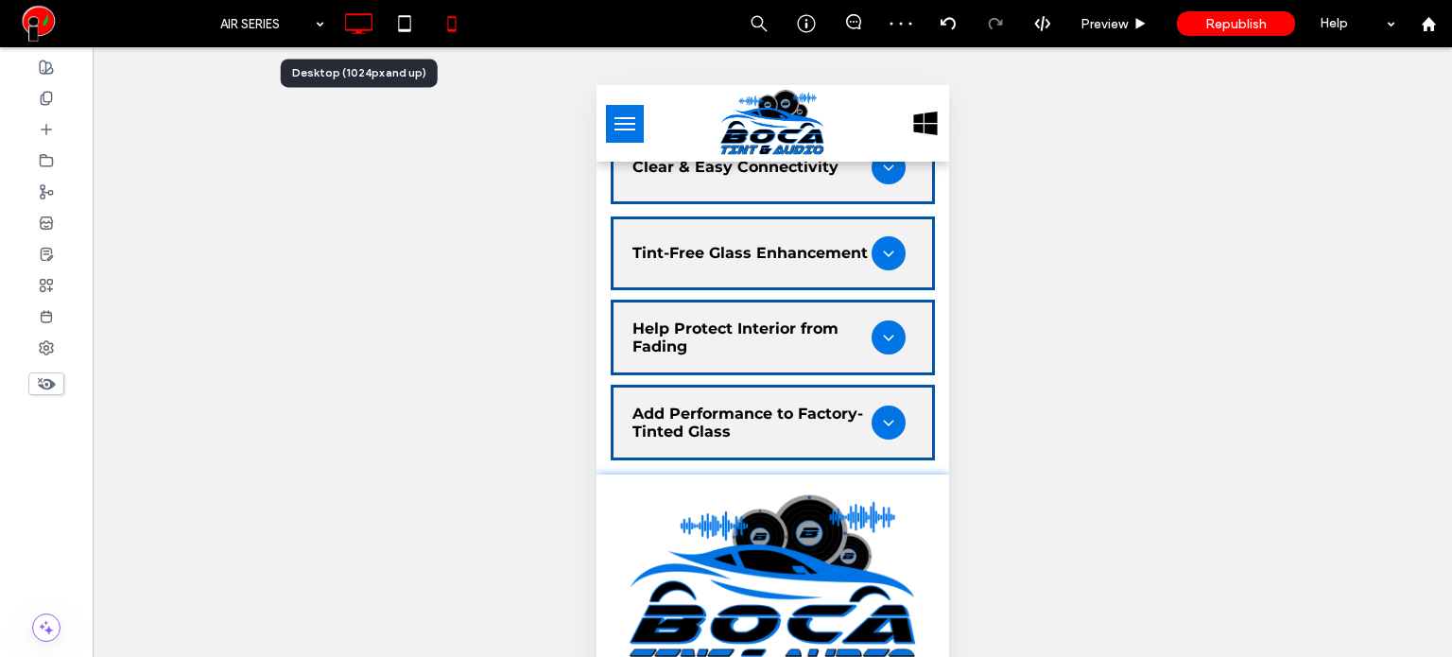
click at [373, 37] on icon at bounding box center [358, 24] width 38 height 38
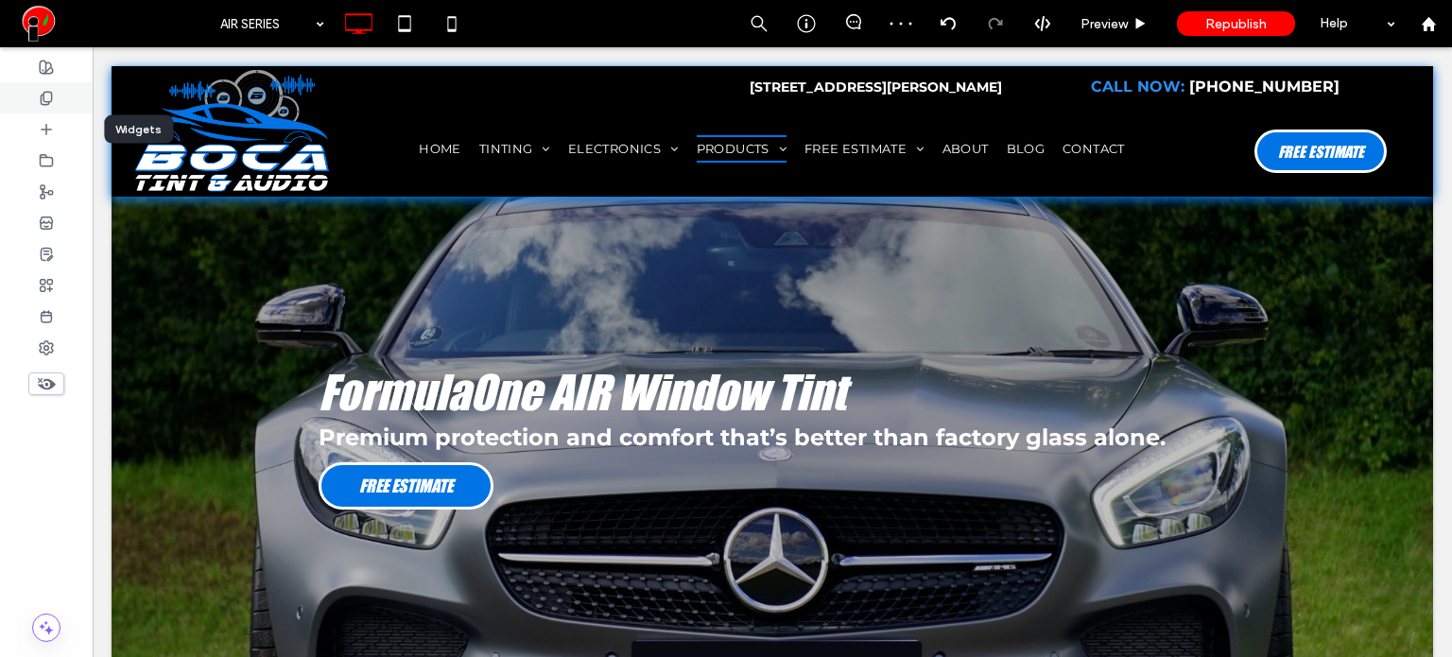
scroll to position [0, 0]
click at [42, 104] on use at bounding box center [46, 98] width 10 height 12
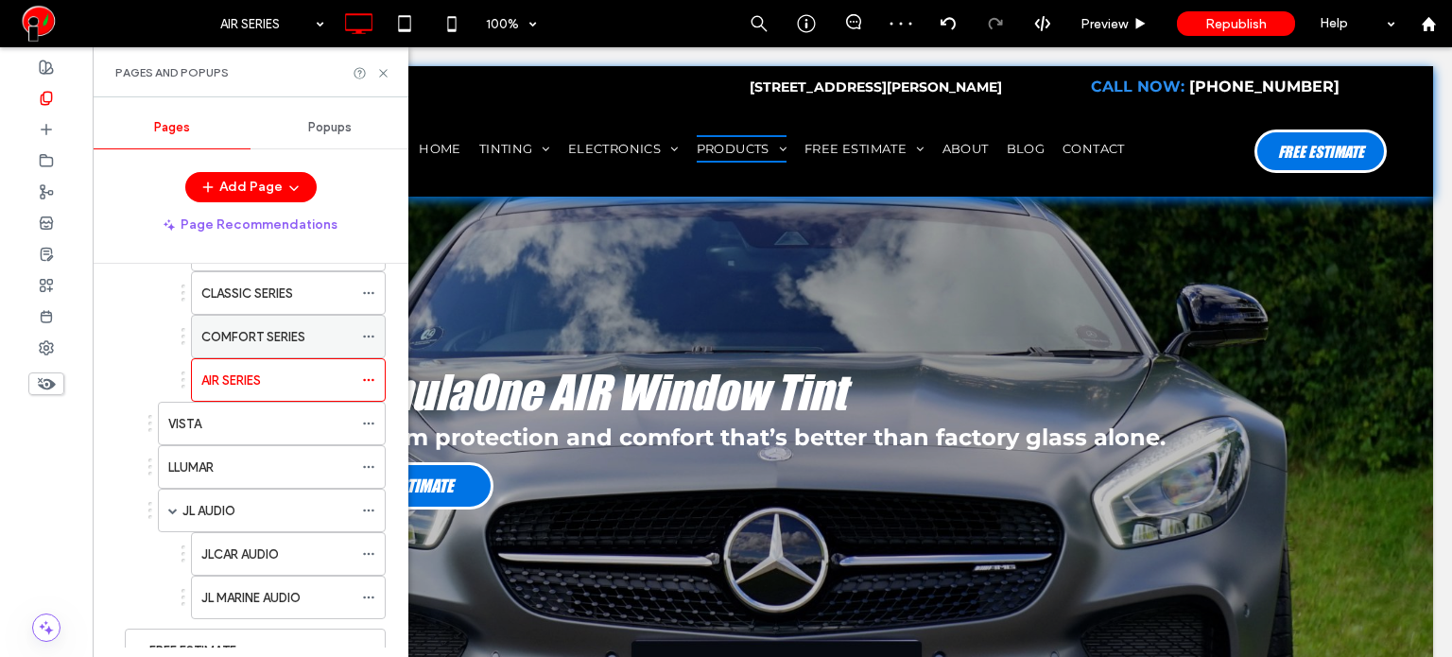
scroll to position [378, 0]
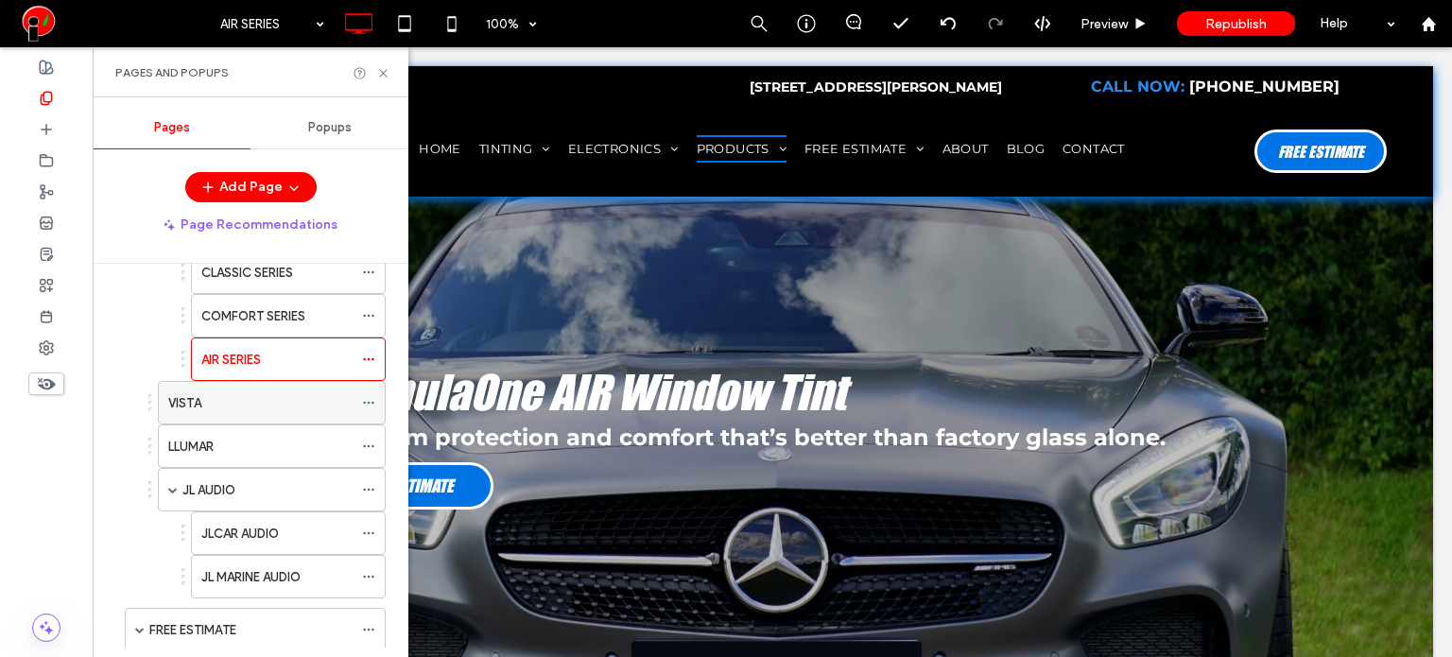
click at [233, 397] on div "VISTA" at bounding box center [260, 403] width 184 height 20
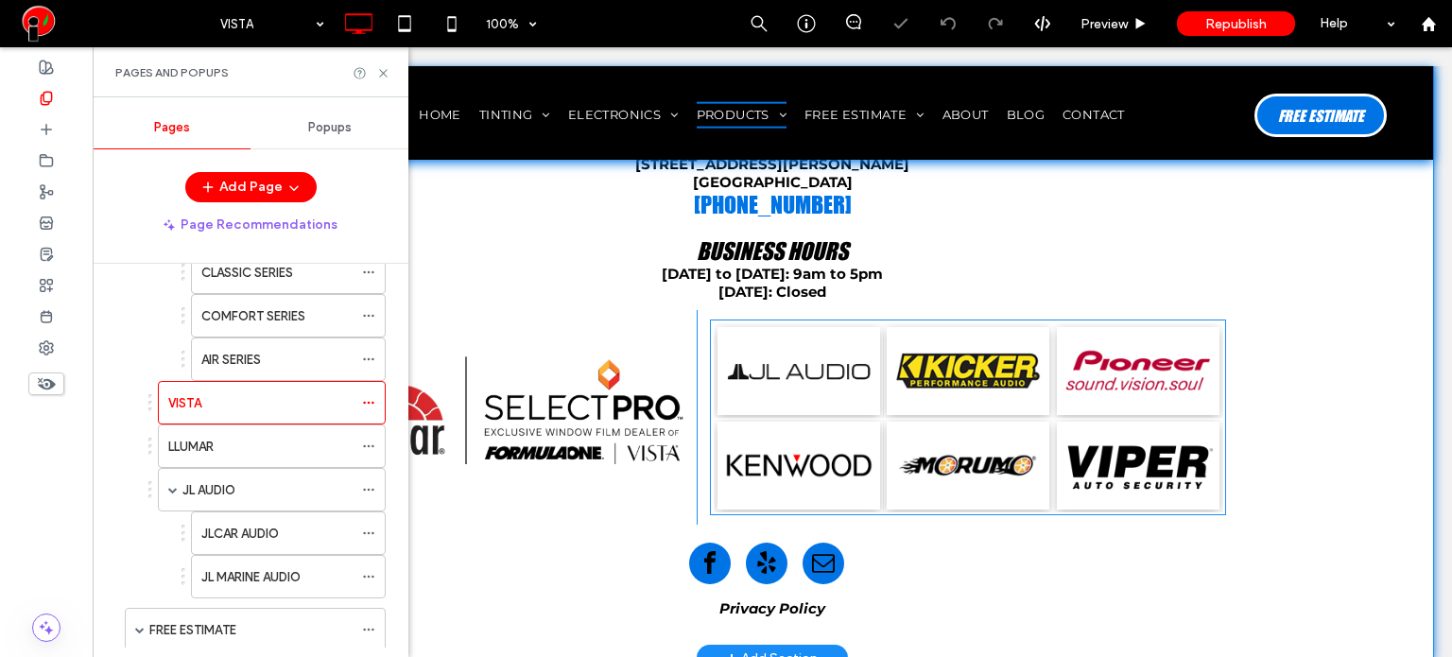
scroll to position [2072, 0]
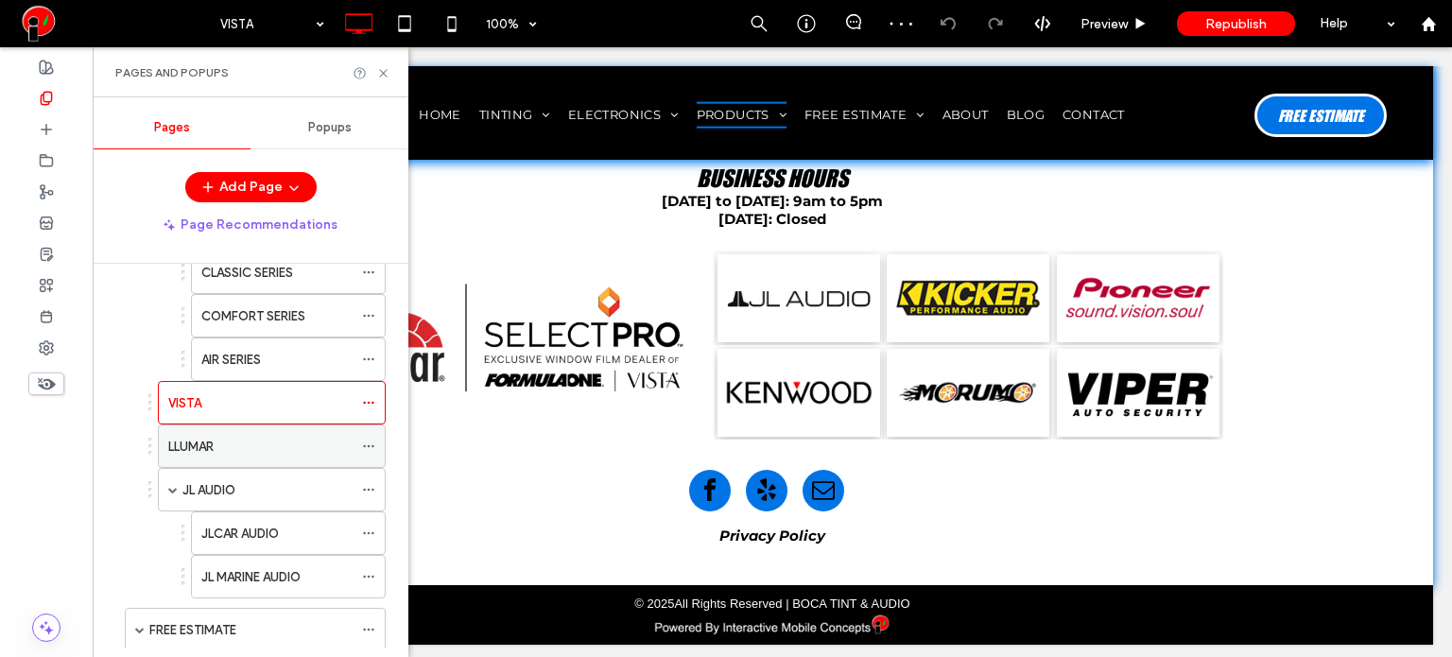
click at [270, 441] on div "LLUMAR" at bounding box center [260, 447] width 184 height 20
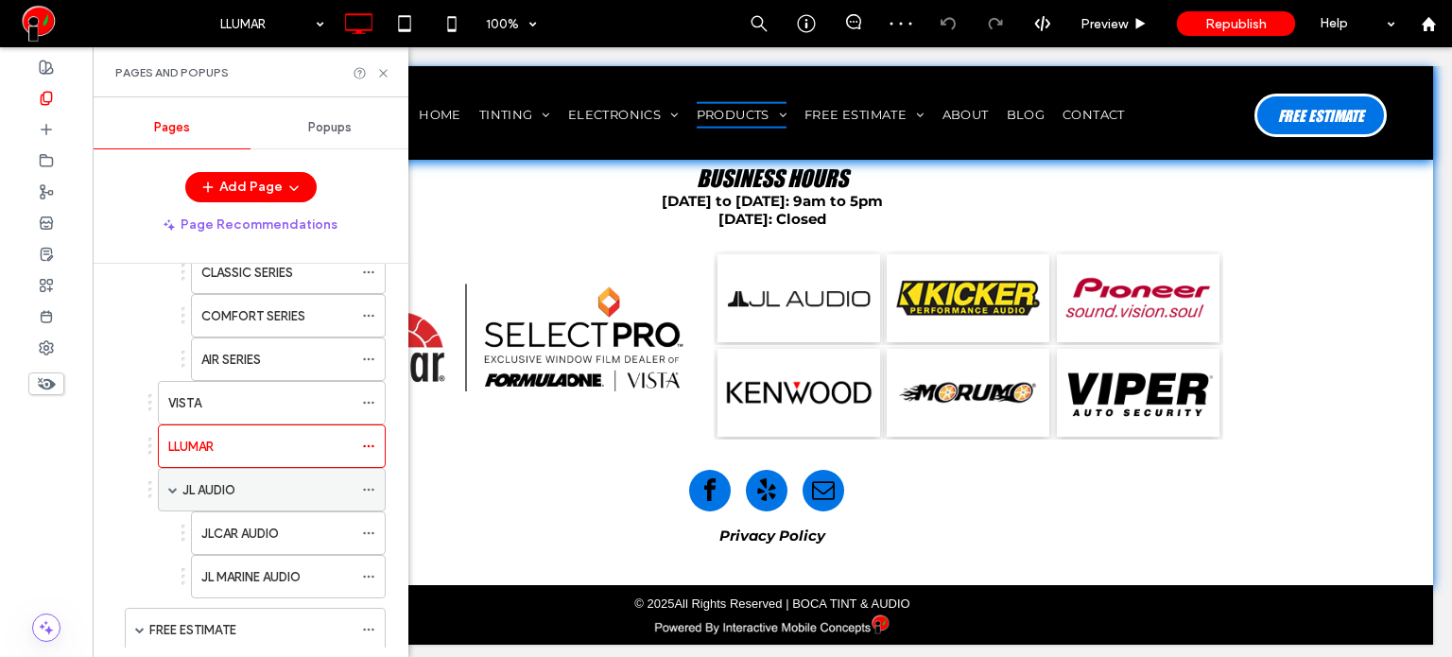
click at [261, 493] on div "JL AUDIO" at bounding box center [267, 490] width 170 height 20
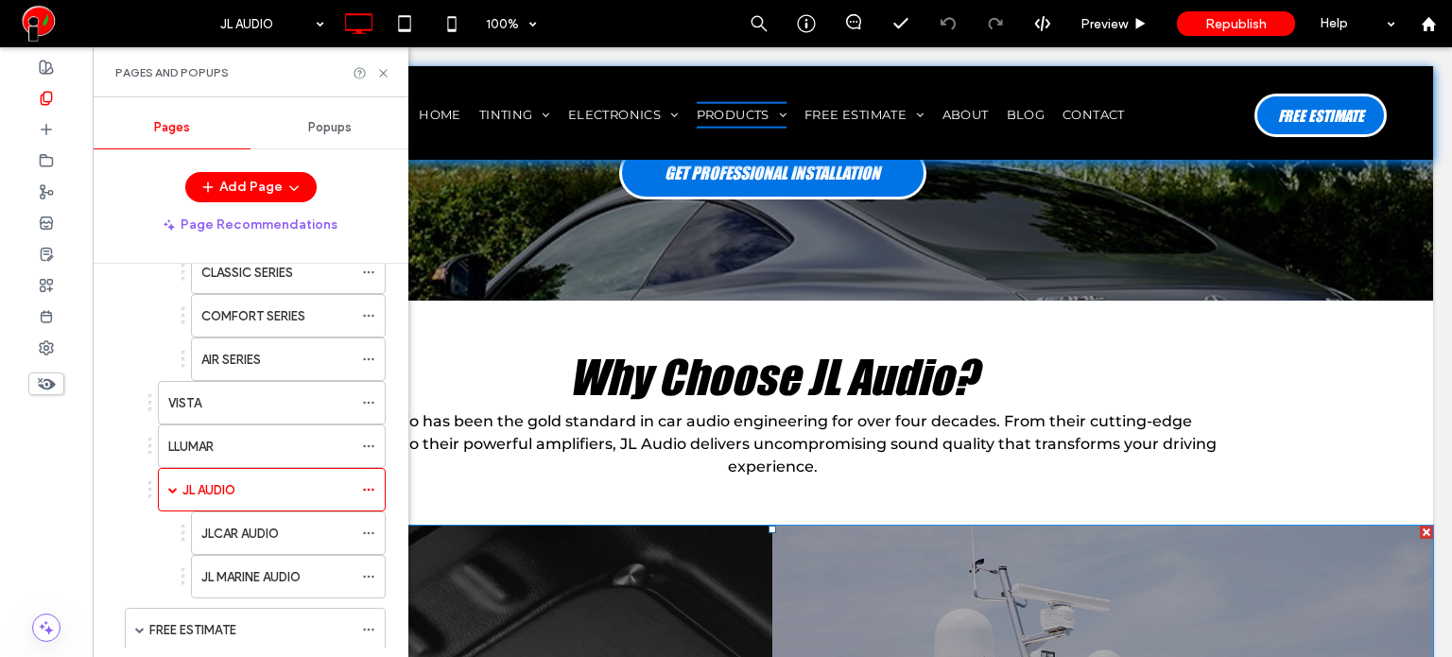
scroll to position [284, 0]
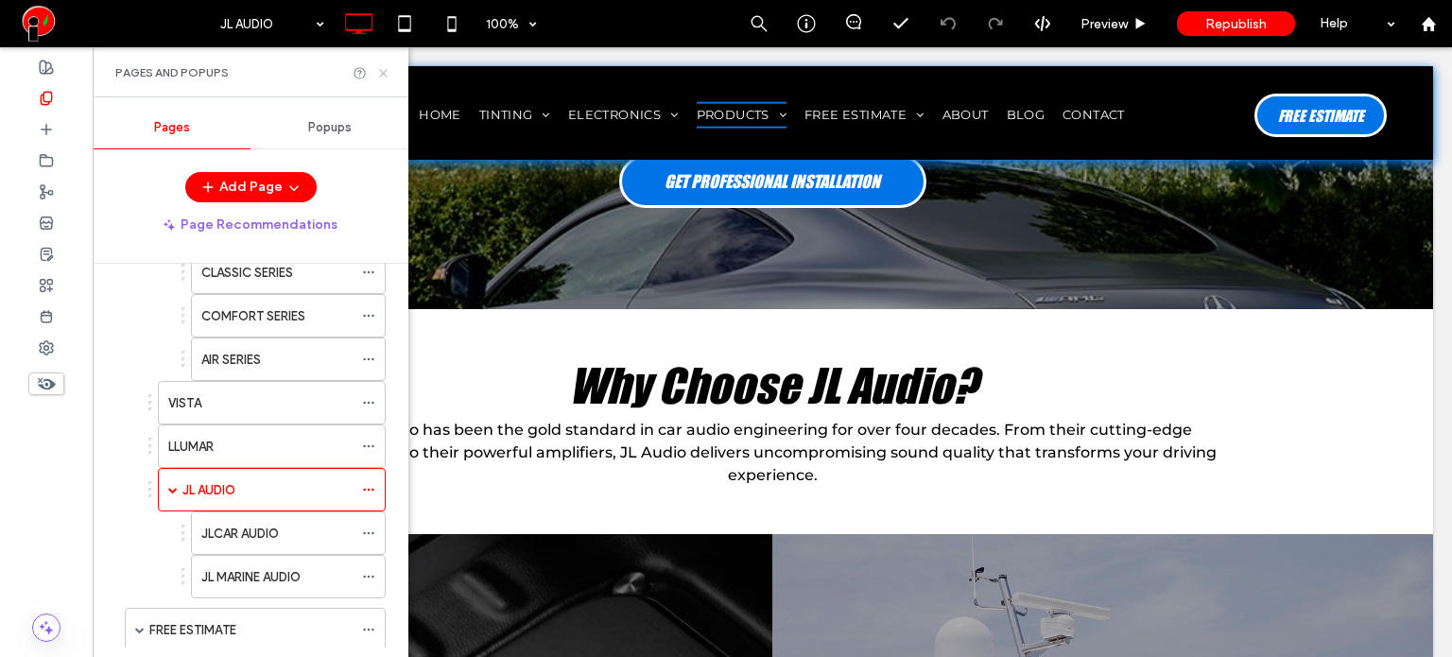
click at [389, 67] on icon at bounding box center [383, 73] width 14 height 14
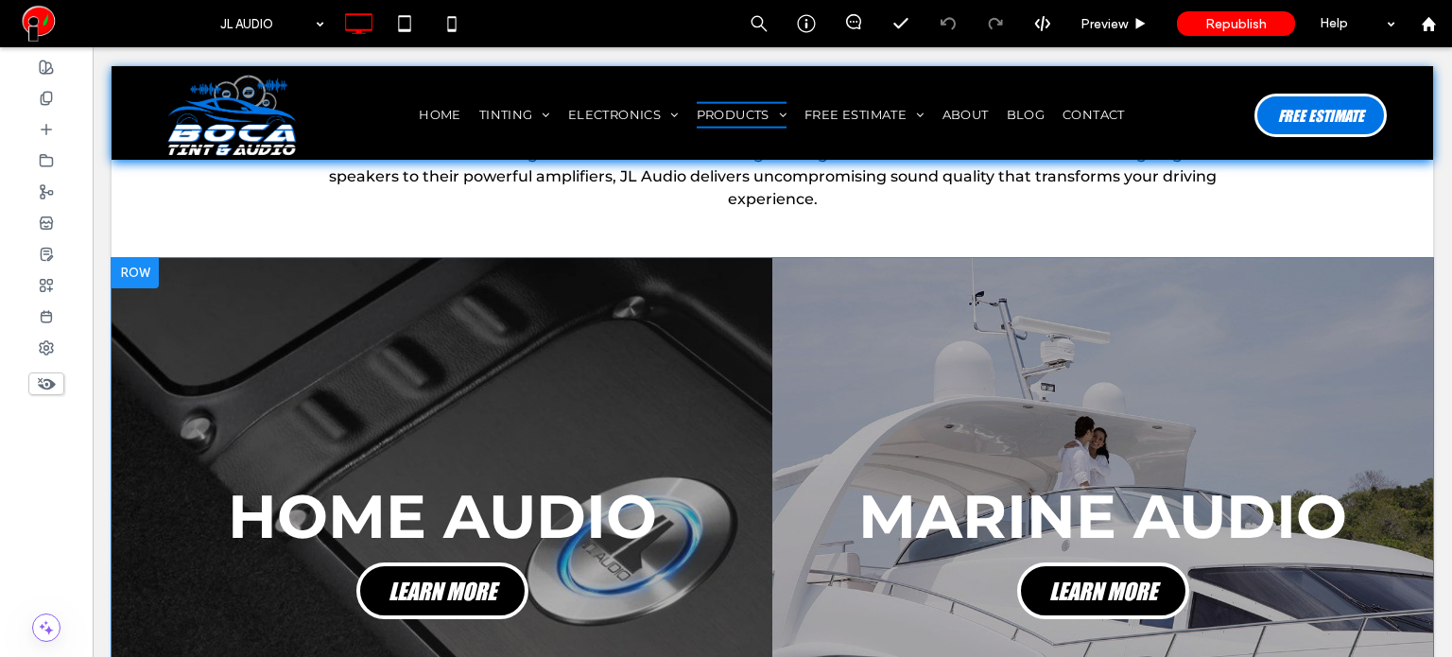
scroll to position [567, 0]
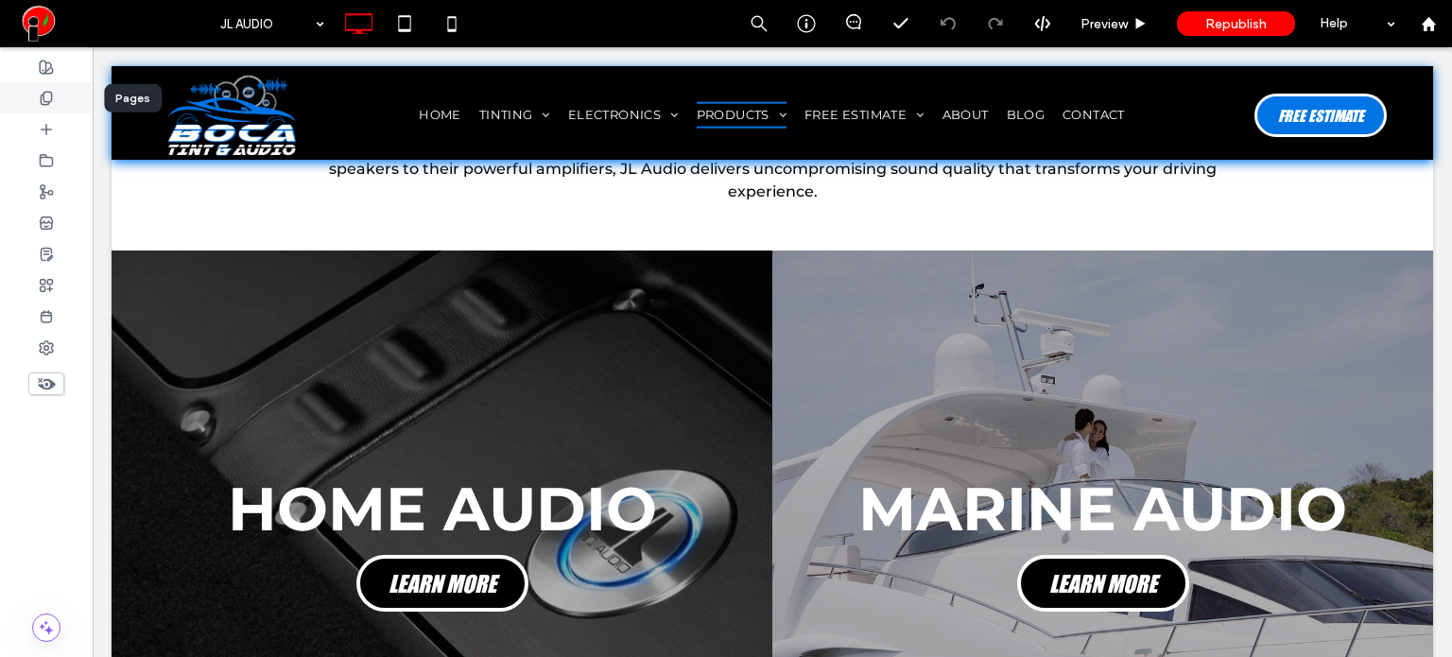
click at [56, 97] on div at bounding box center [46, 97] width 93 height 31
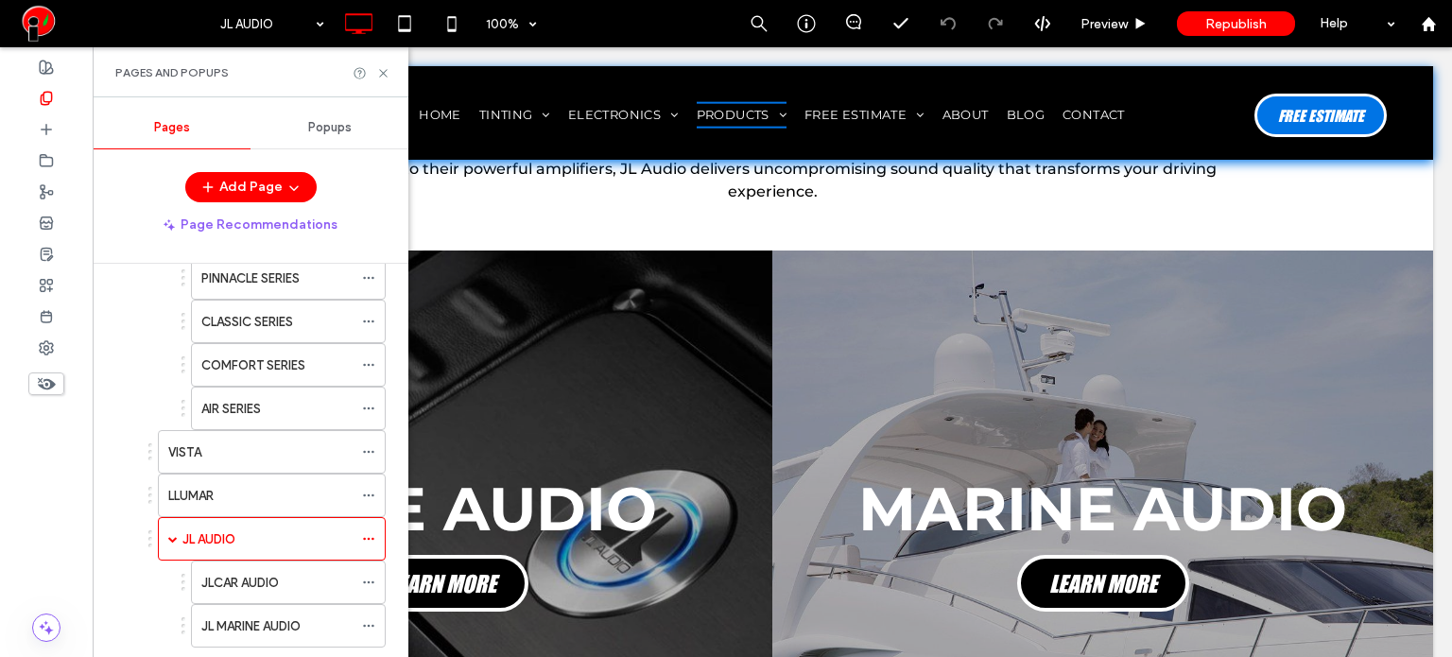
scroll to position [378, 0]
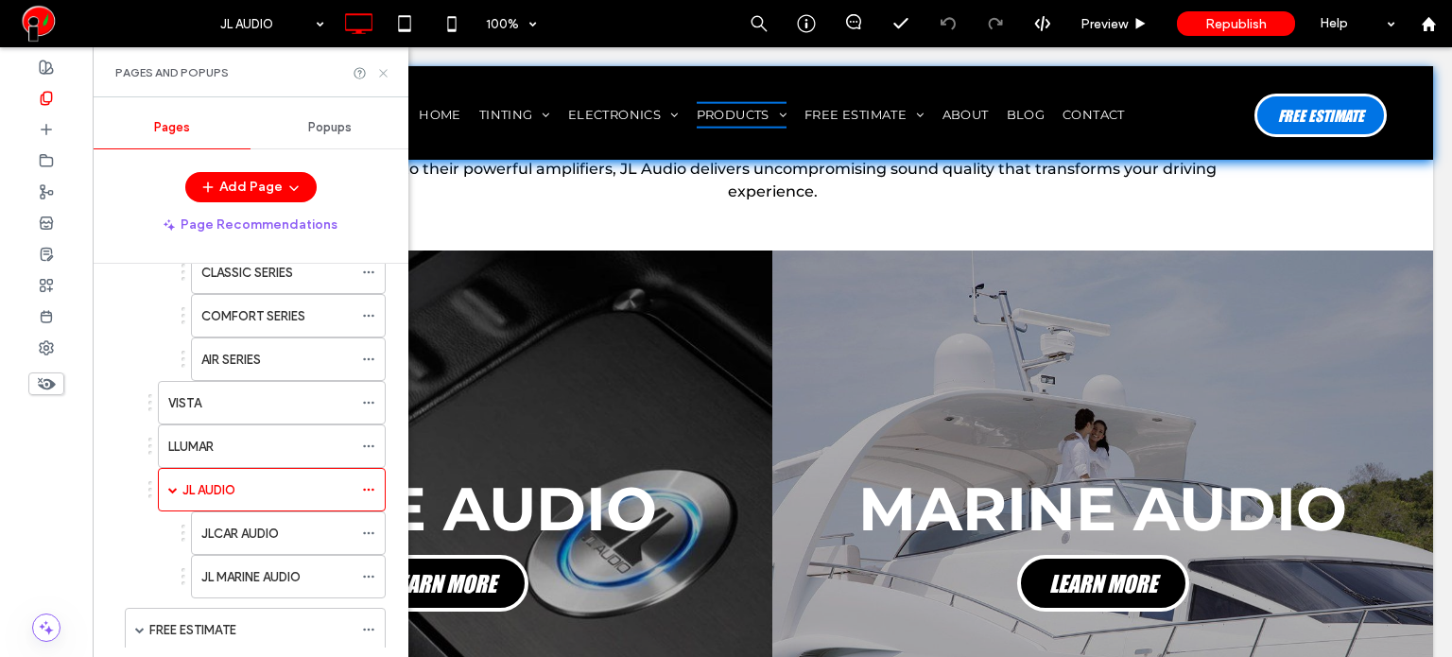
click at [383, 67] on icon at bounding box center [383, 73] width 14 height 14
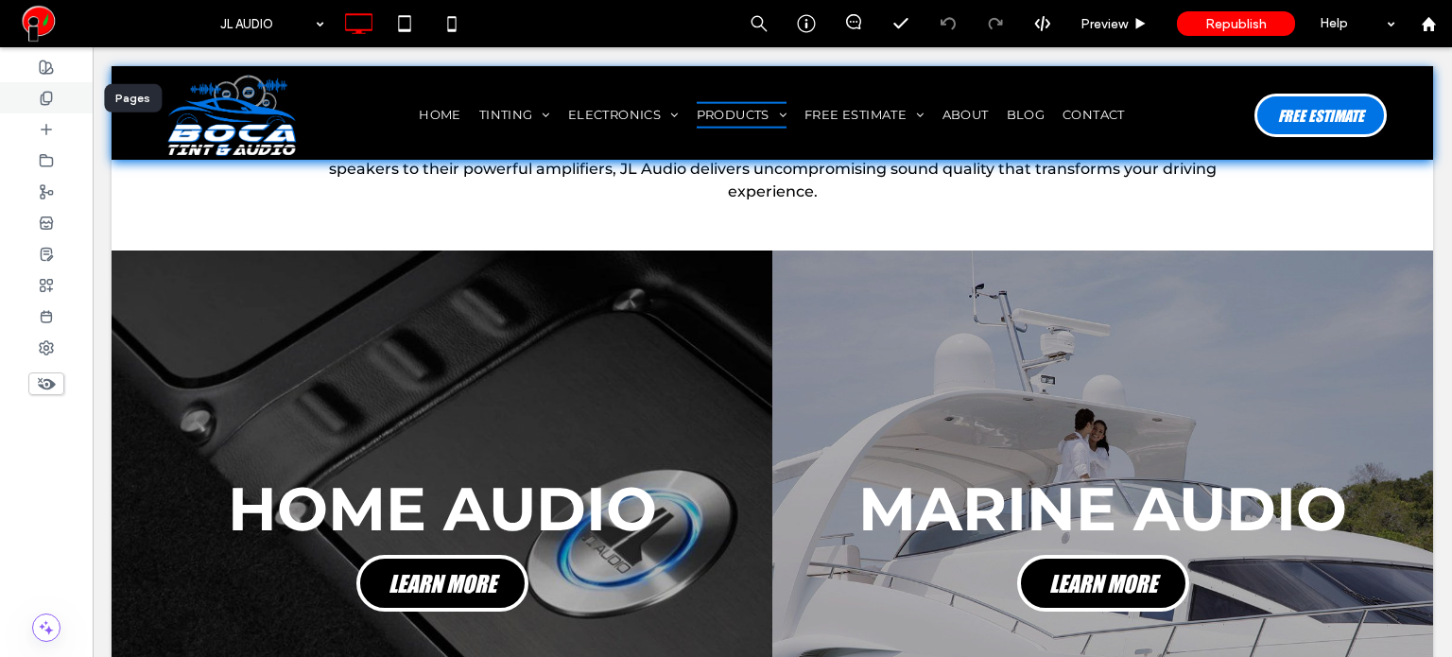
click at [56, 97] on div at bounding box center [46, 97] width 93 height 31
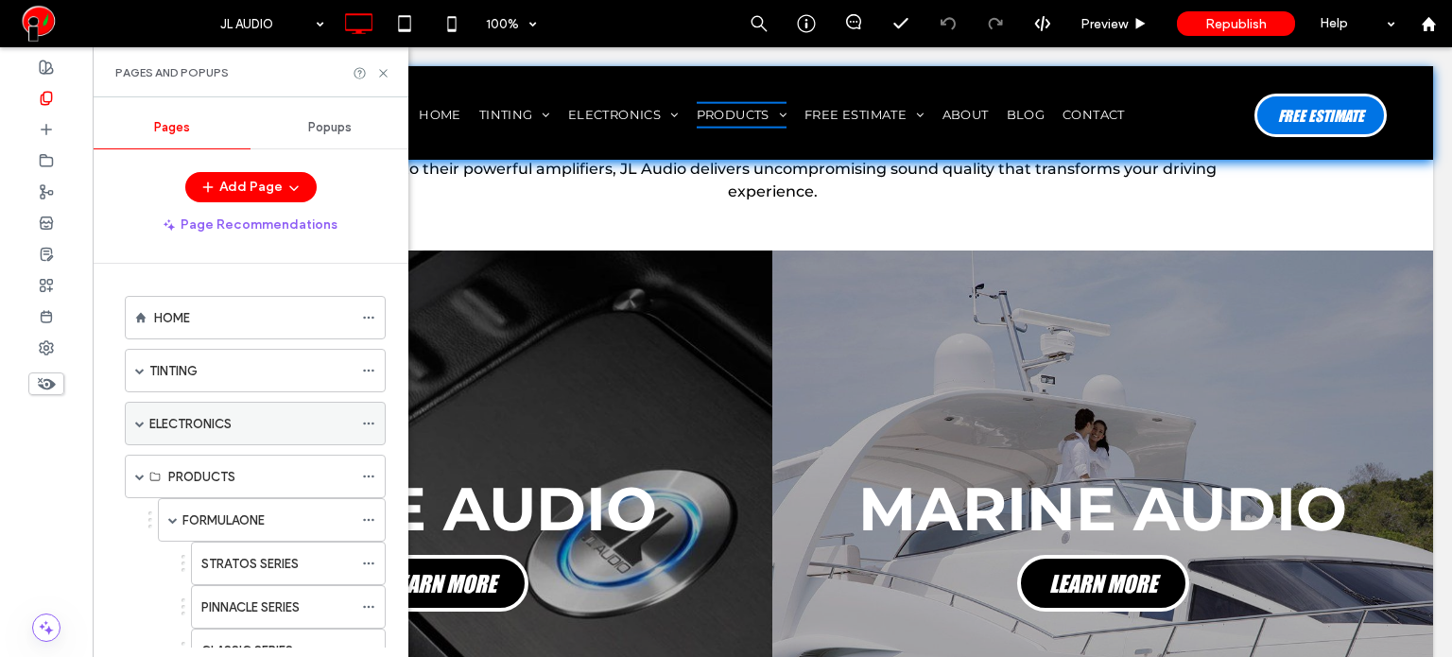
click at [141, 421] on span at bounding box center [139, 423] width 9 height 9
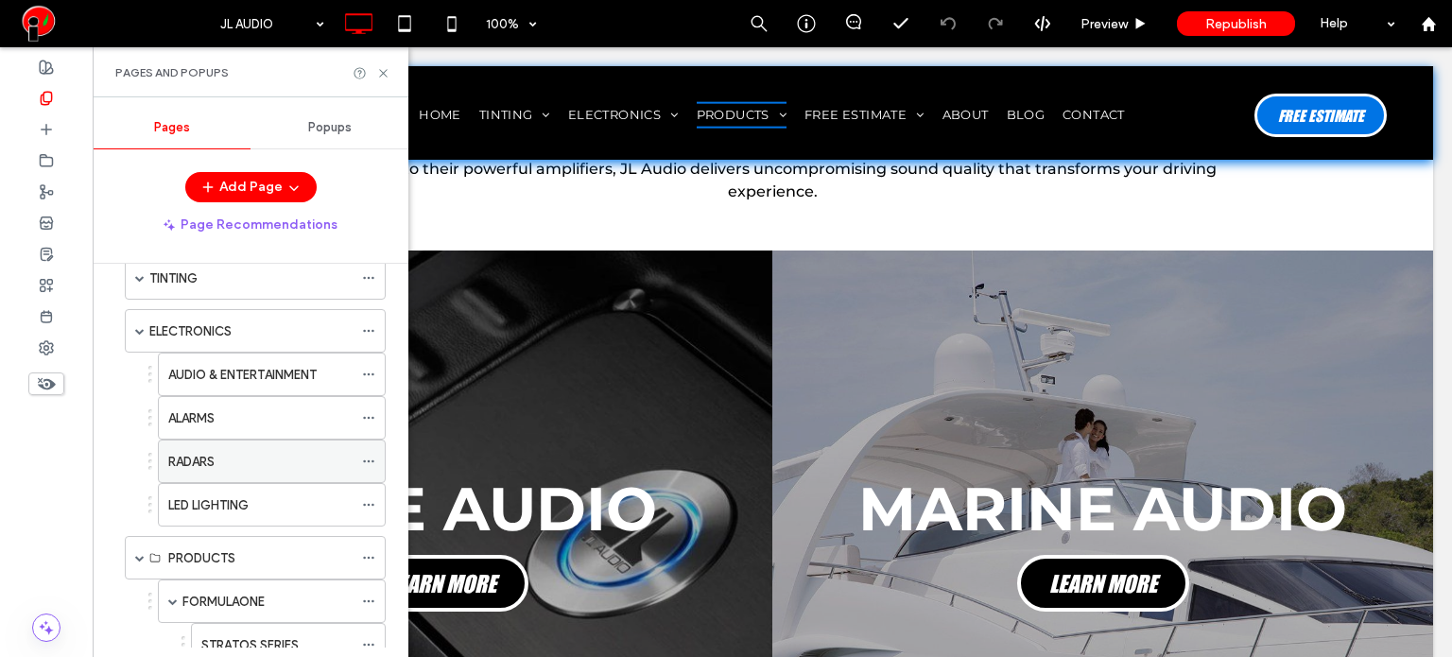
scroll to position [95, 0]
click at [216, 374] on label "AUDIO & ENTERTAINMENT" at bounding box center [242, 372] width 148 height 33
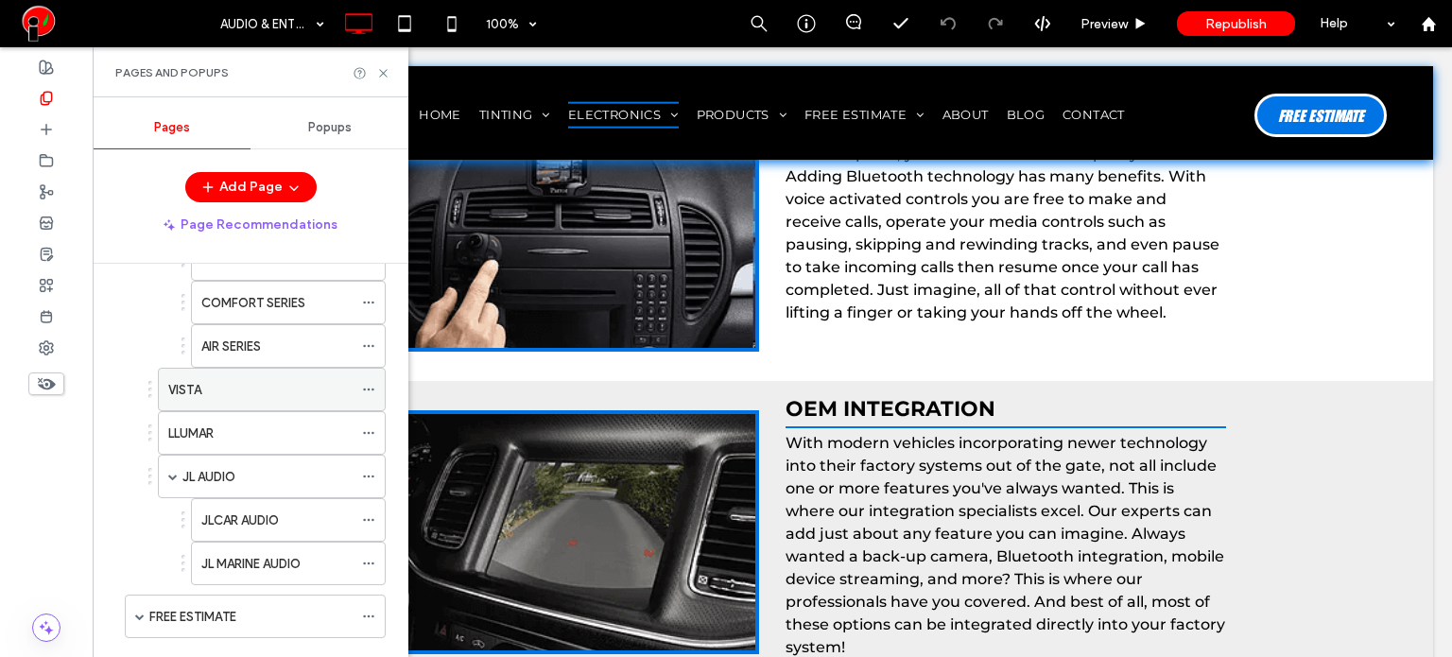
scroll to position [567, 0]
click at [276, 465] on div "JL AUDIO" at bounding box center [267, 475] width 170 height 20
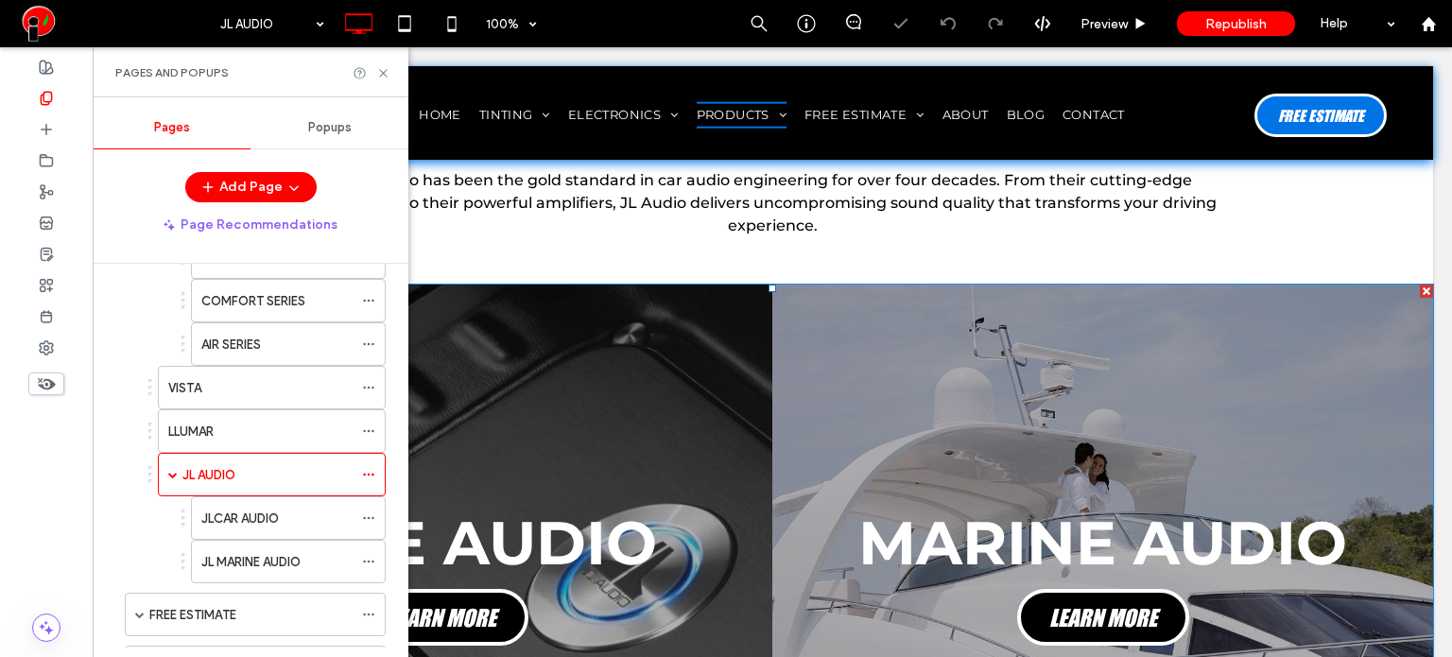
scroll to position [567, 0]
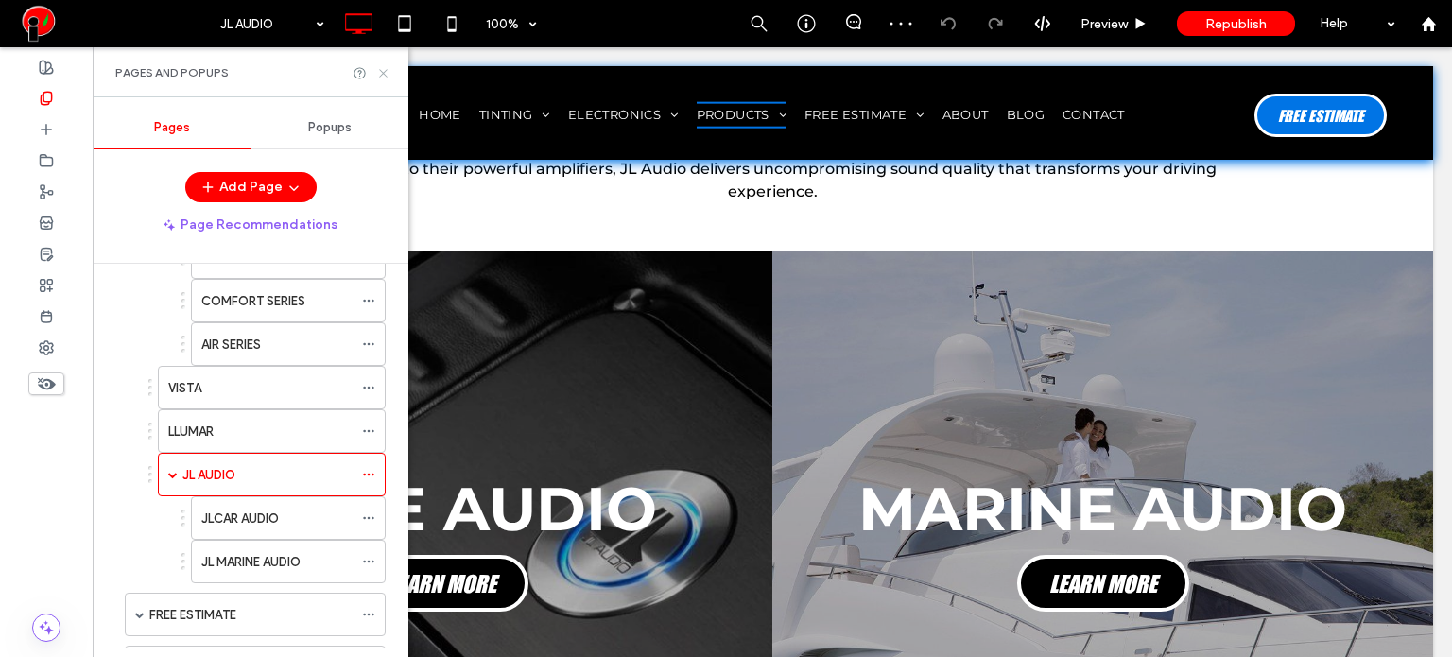
click at [383, 74] on icon at bounding box center [383, 73] width 14 height 14
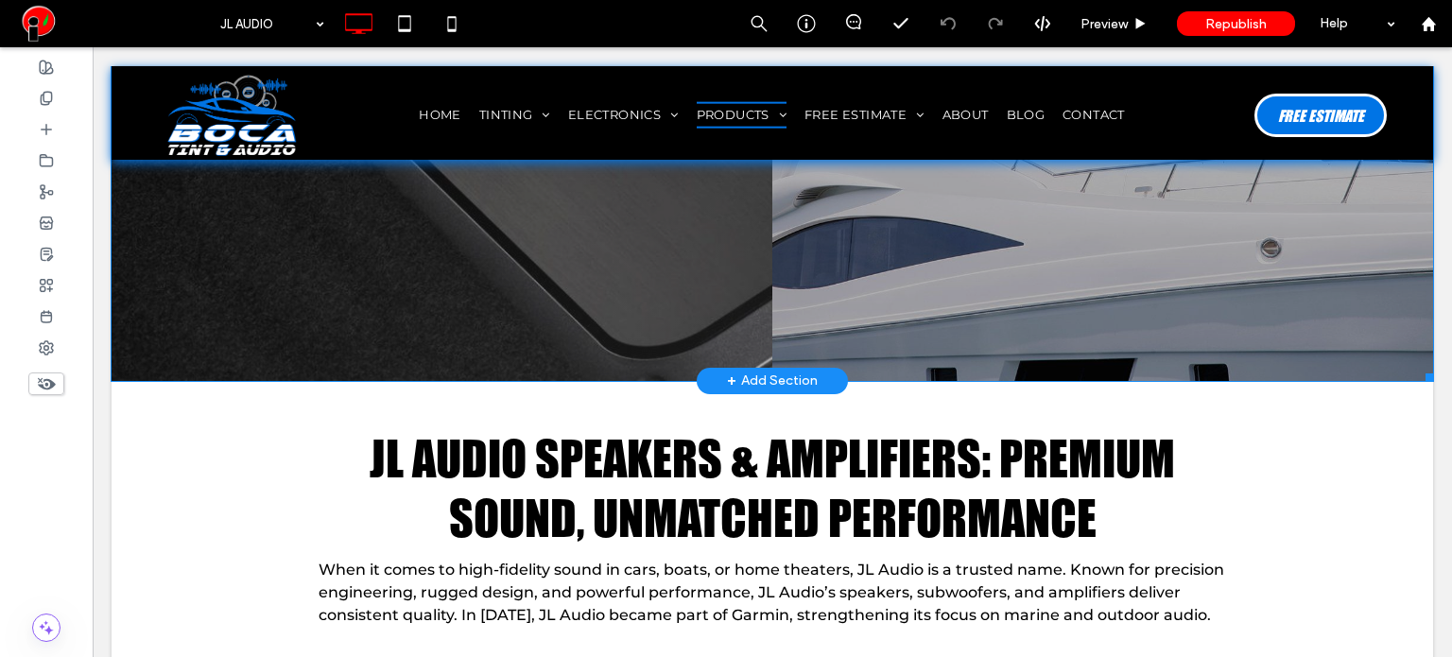
scroll to position [1040, 0]
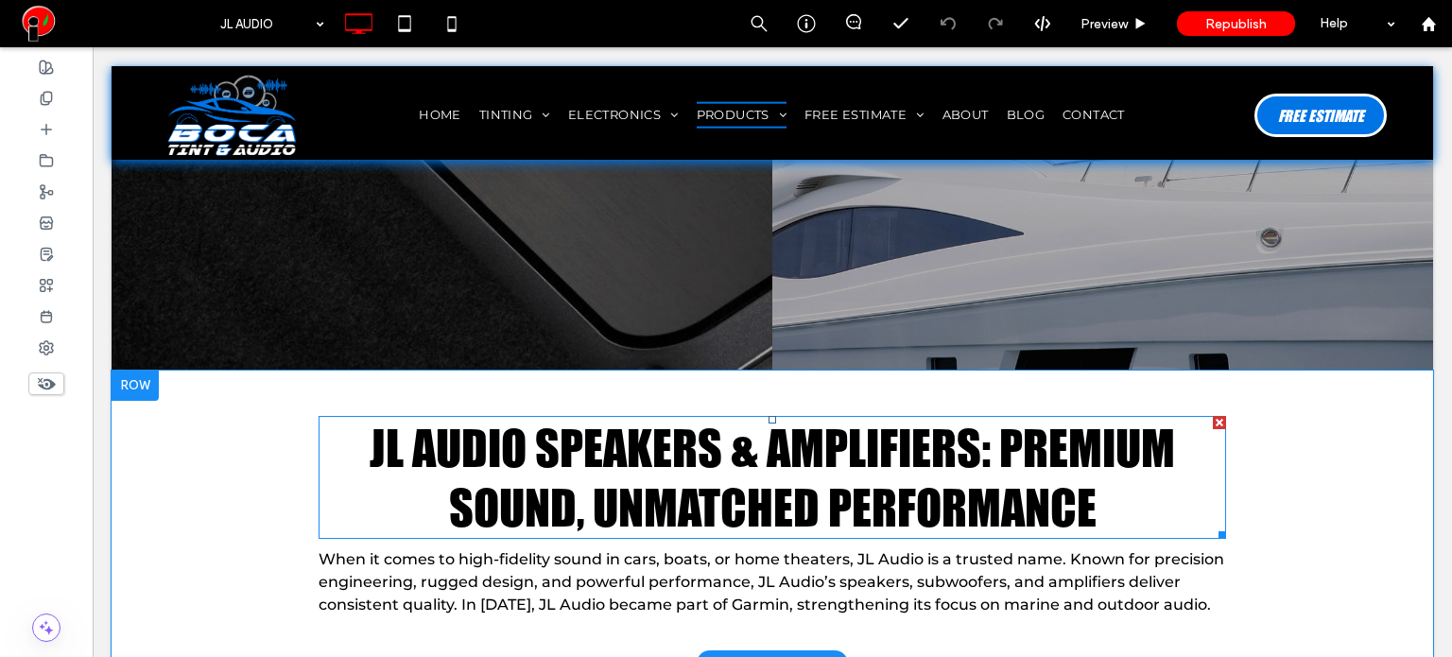
click at [475, 418] on span "JL Audio Speakers & Amplifiers: Premium Sound, Unmatched Performance" at bounding box center [772, 477] width 805 height 119
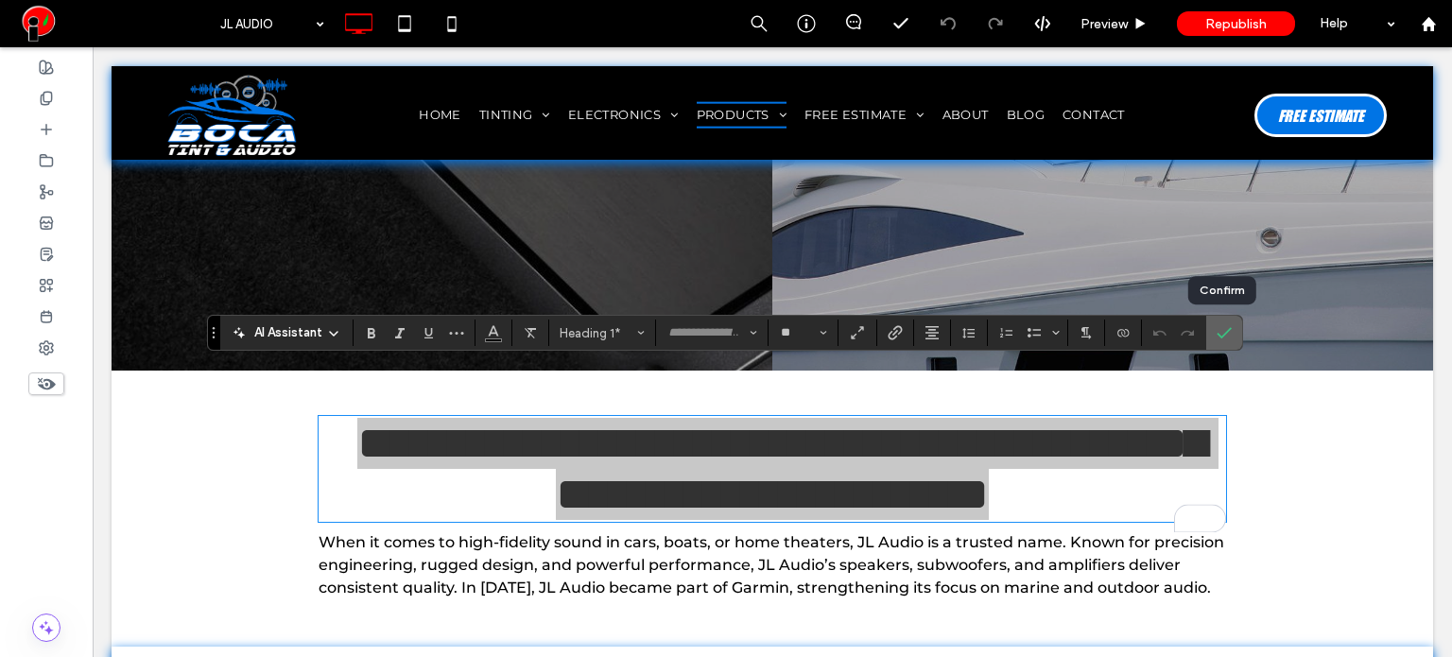
click at [1216, 328] on icon "Confirm" at bounding box center [1223, 332] width 15 height 15
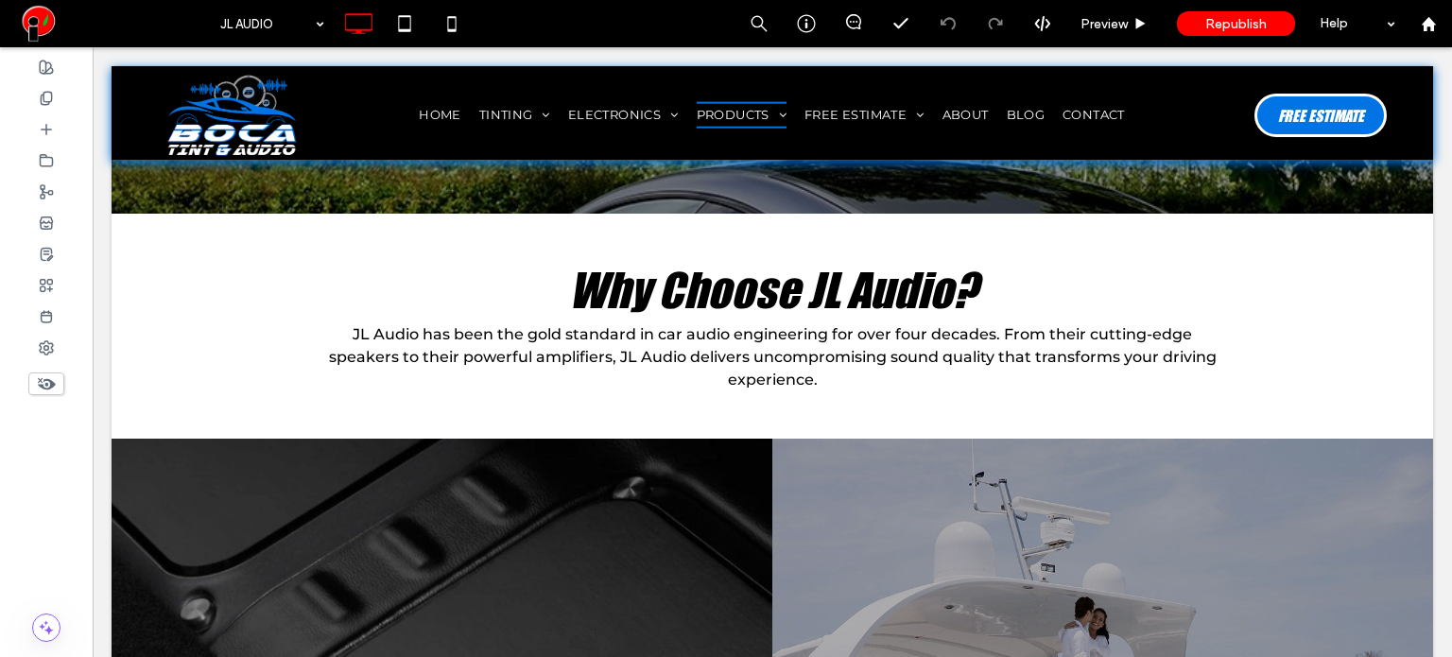
scroll to position [378, 0]
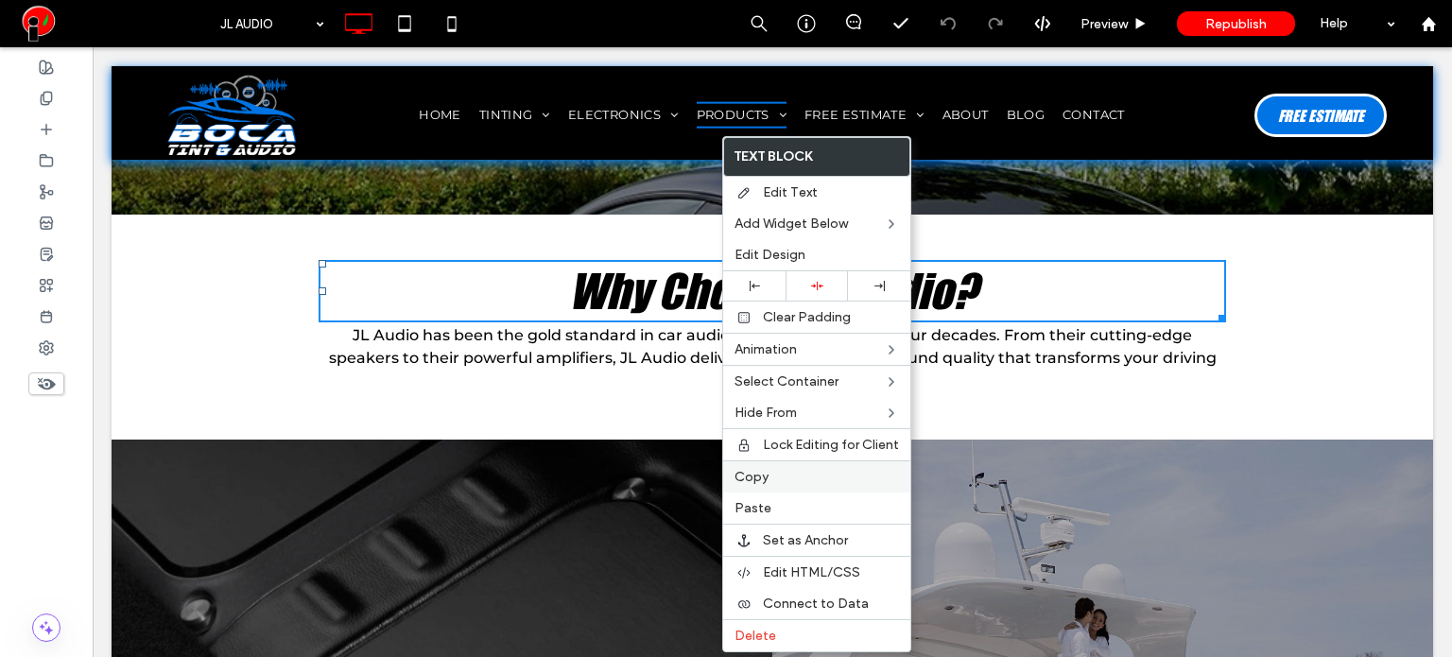
click at [750, 473] on span "Copy" at bounding box center [751, 477] width 34 height 16
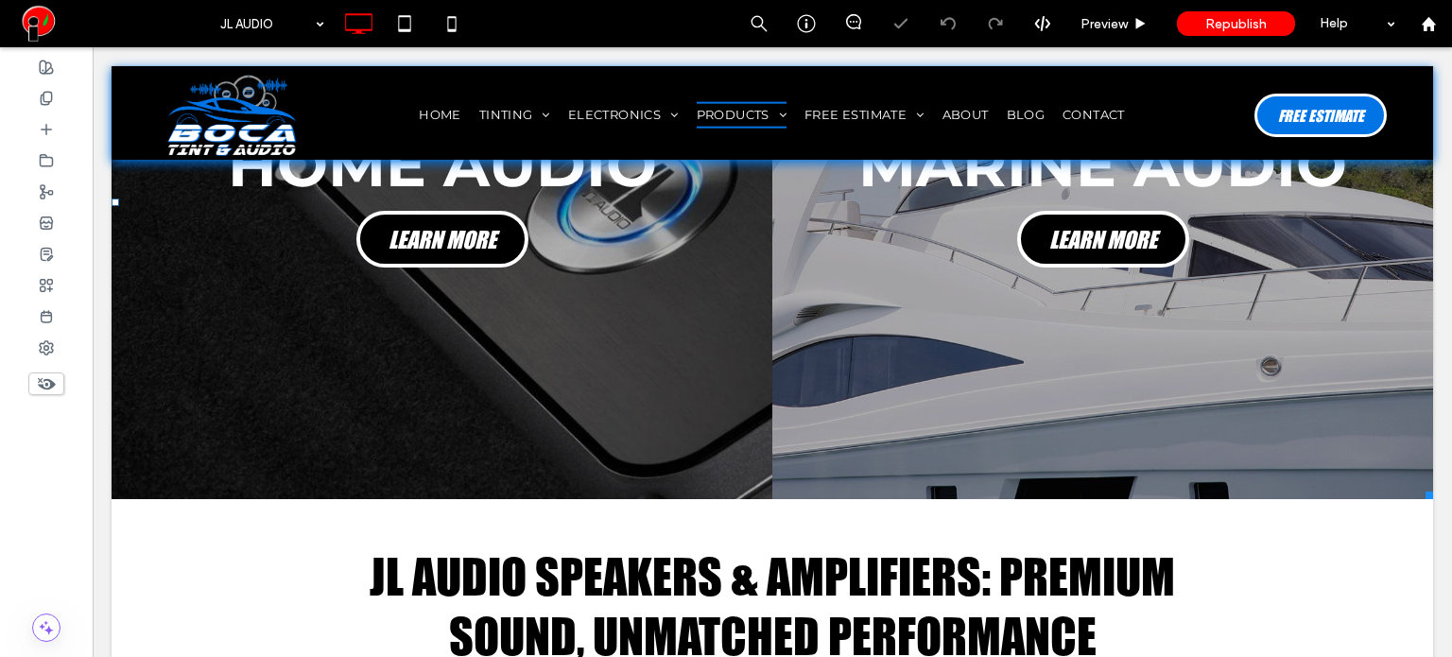
scroll to position [945, 0]
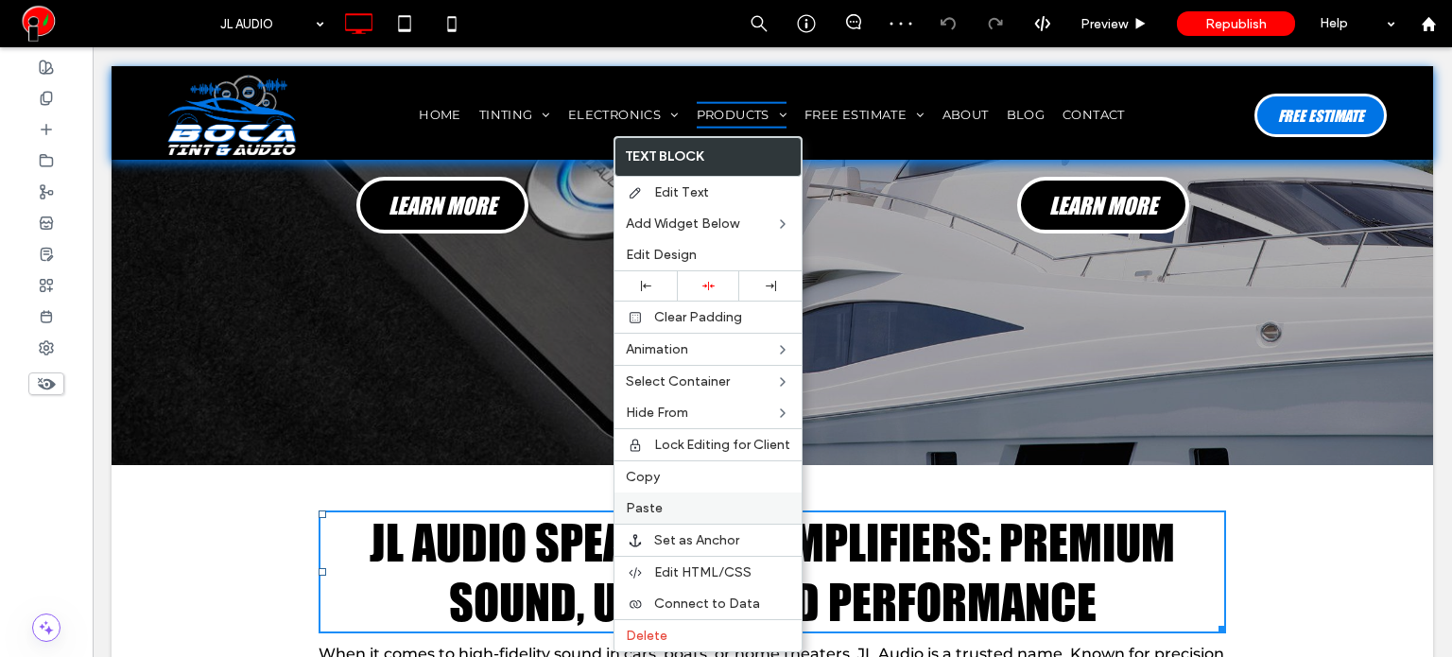
click at [654, 500] on span "Paste" at bounding box center [644, 508] width 37 height 16
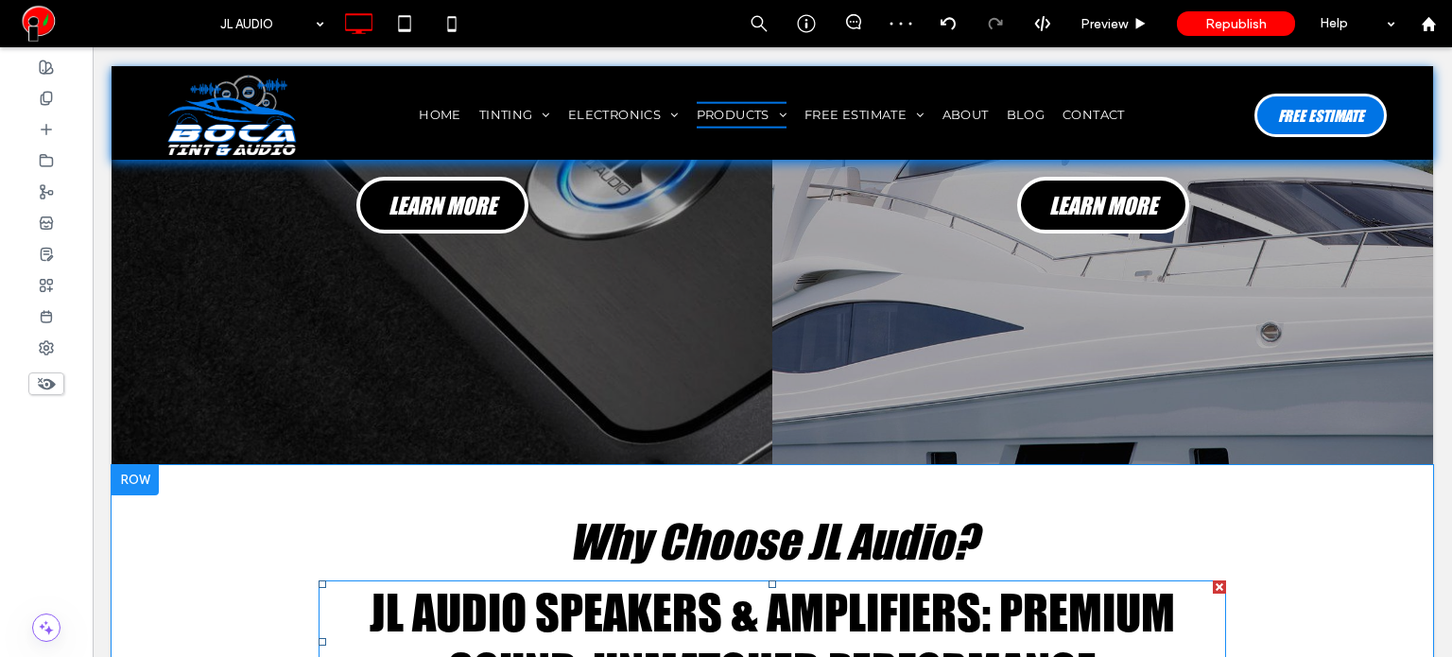
click at [1213, 580] on div at bounding box center [1219, 586] width 13 height 13
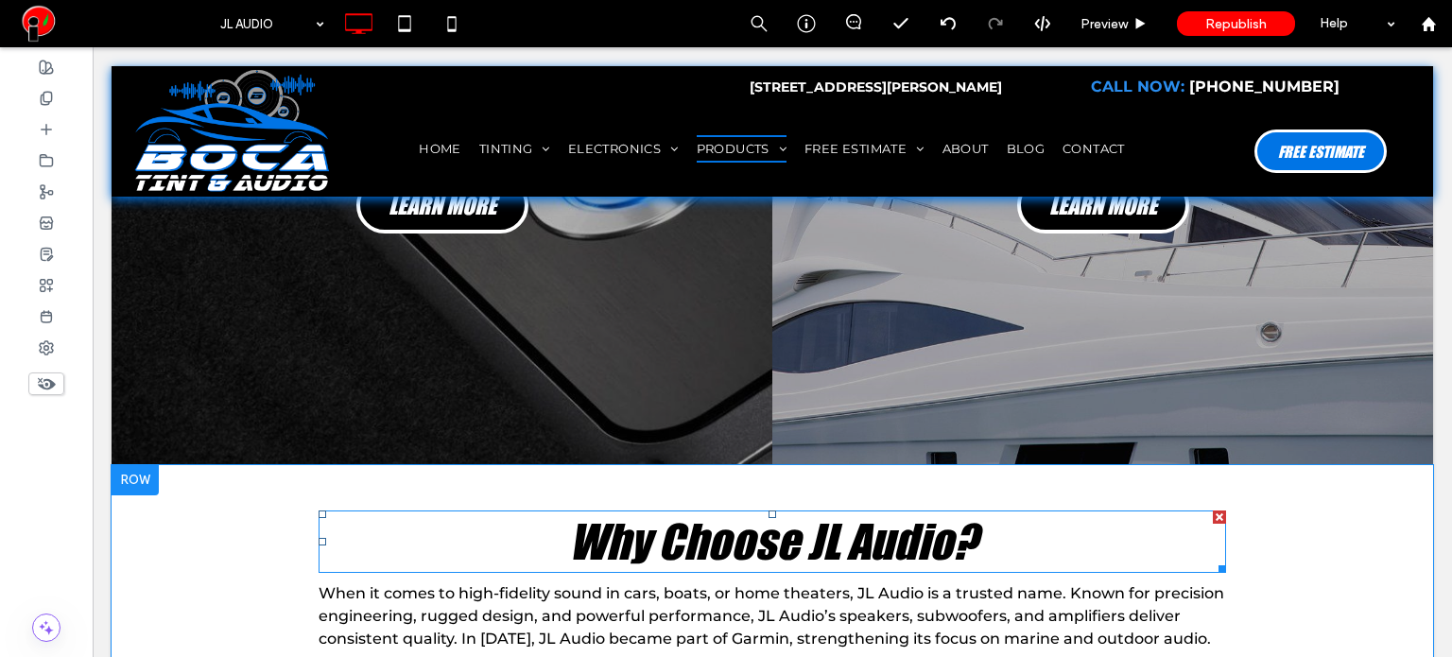
click at [958, 512] on strong "Why Choose JL Audio?" at bounding box center [772, 540] width 407 height 57
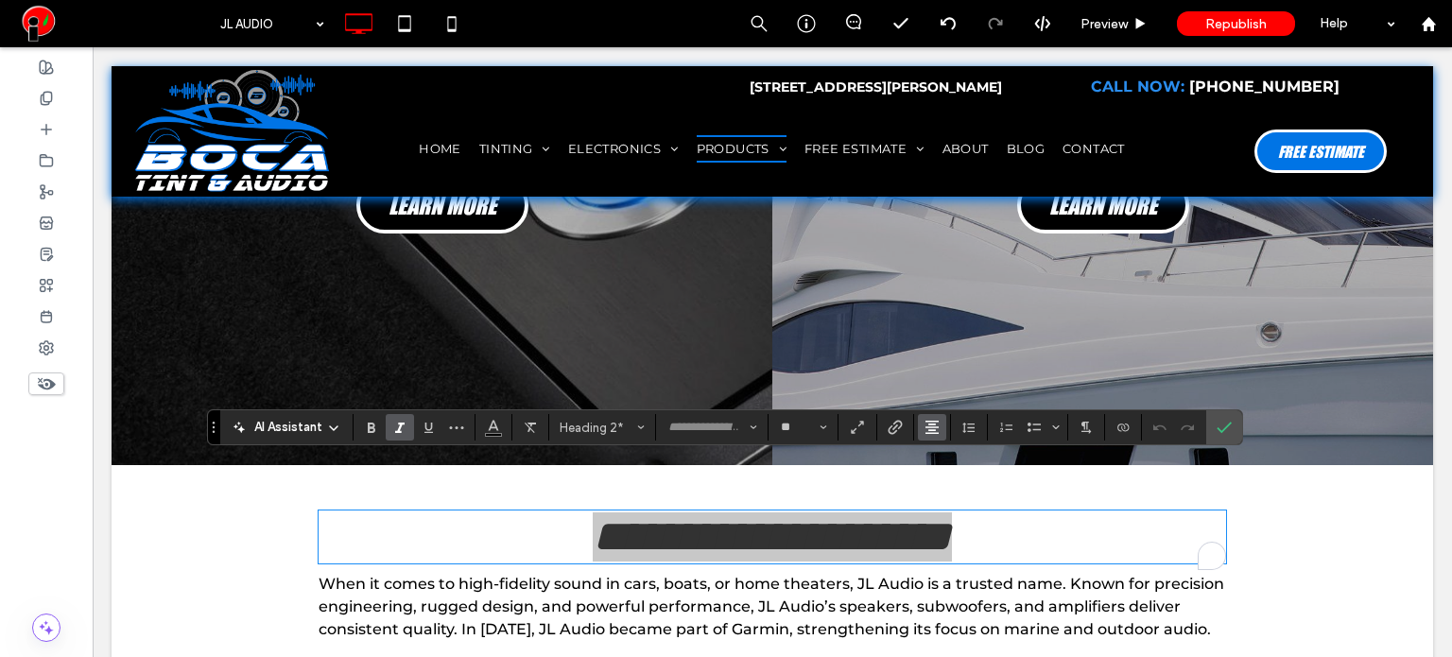
click at [931, 430] on use "Alignment" at bounding box center [931, 427] width 13 height 13
click at [952, 307] on div "ui.textEditor.alignment.left" at bounding box center [950, 314] width 25 height 15
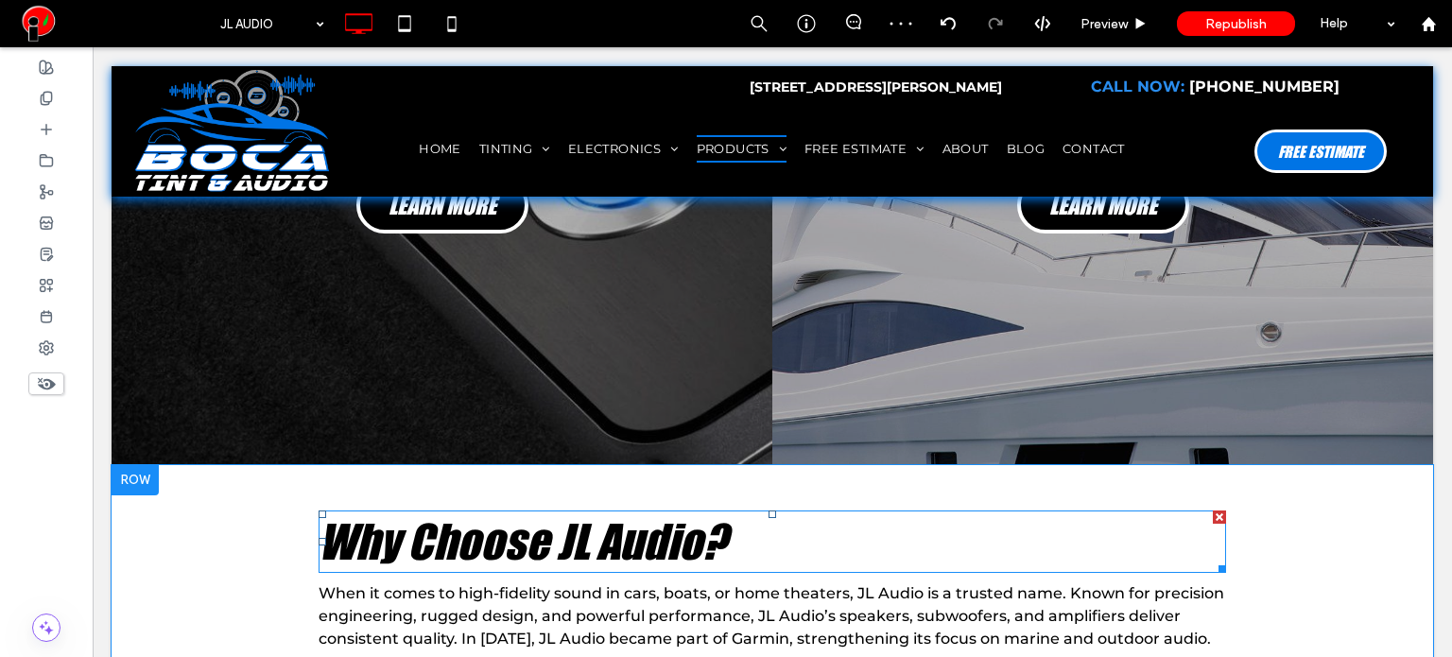
click at [469, 512] on strong "Why Choose JL Audio?" at bounding box center [521, 540] width 407 height 57
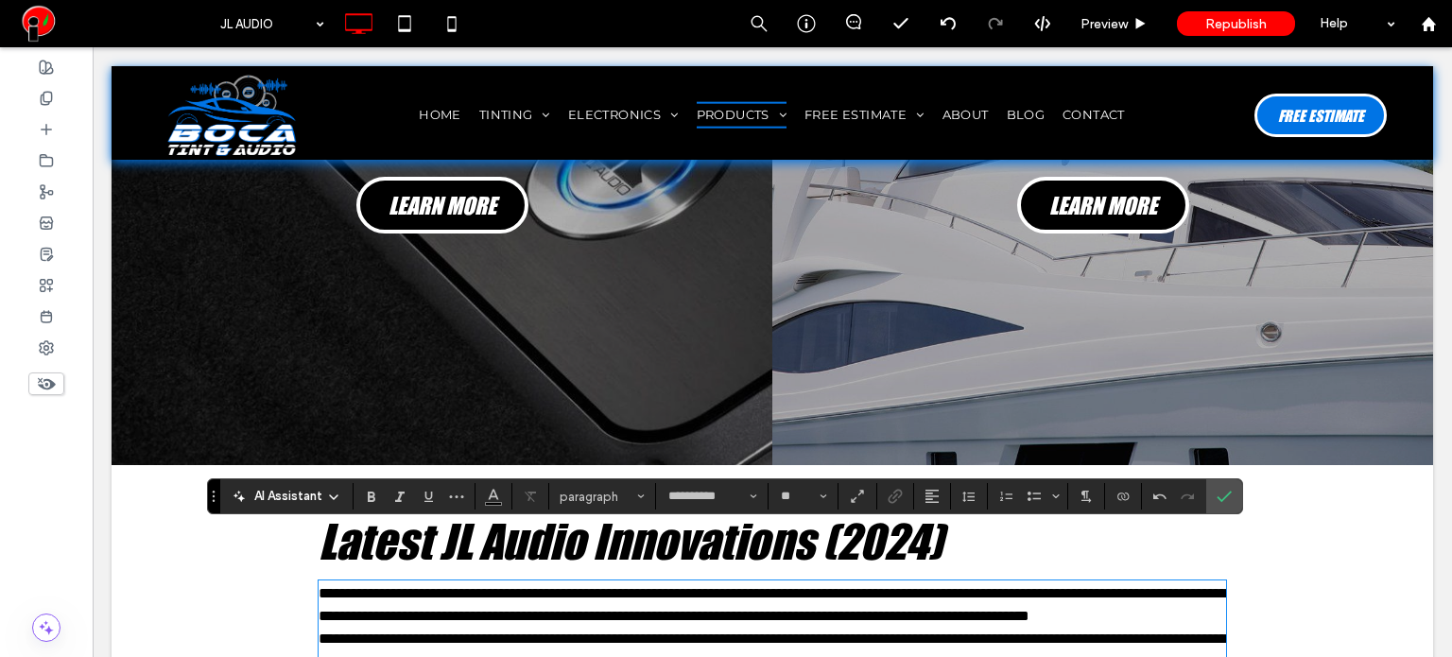
scroll to position [1204, 0]
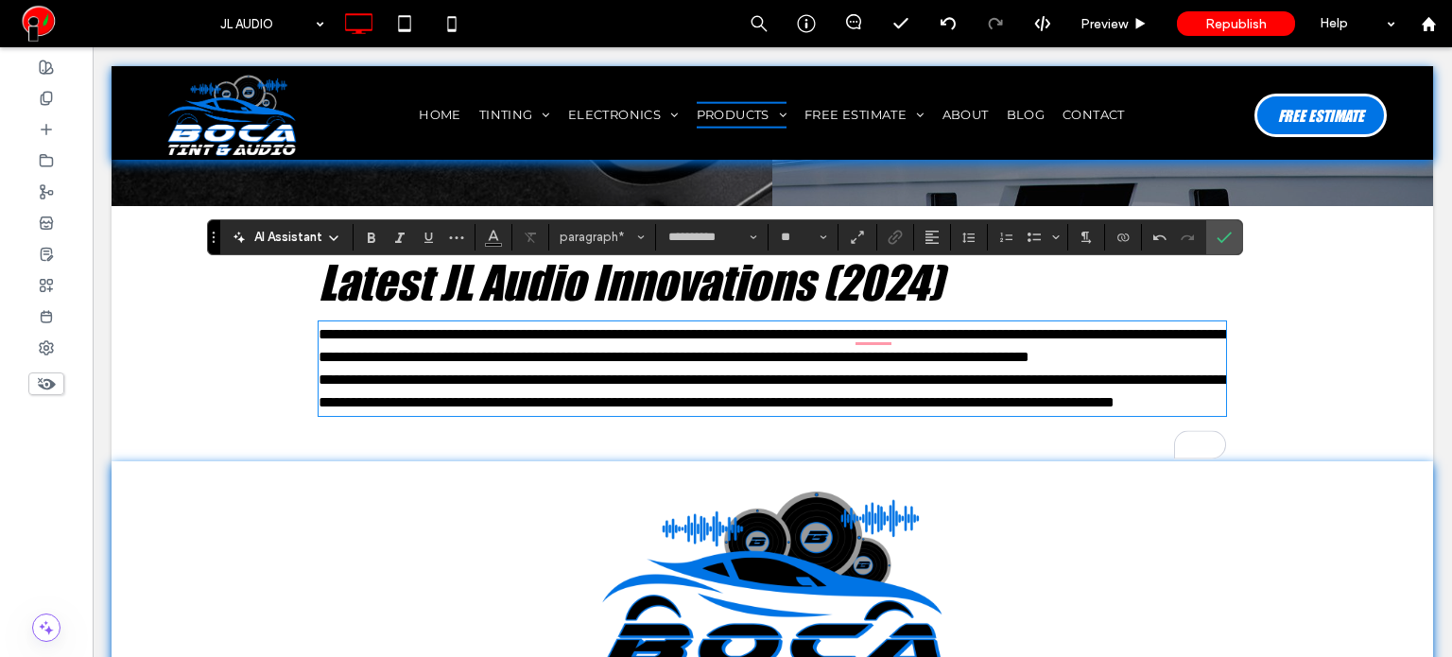
click at [852, 336] on p "**********" at bounding box center [771, 345] width 907 height 45
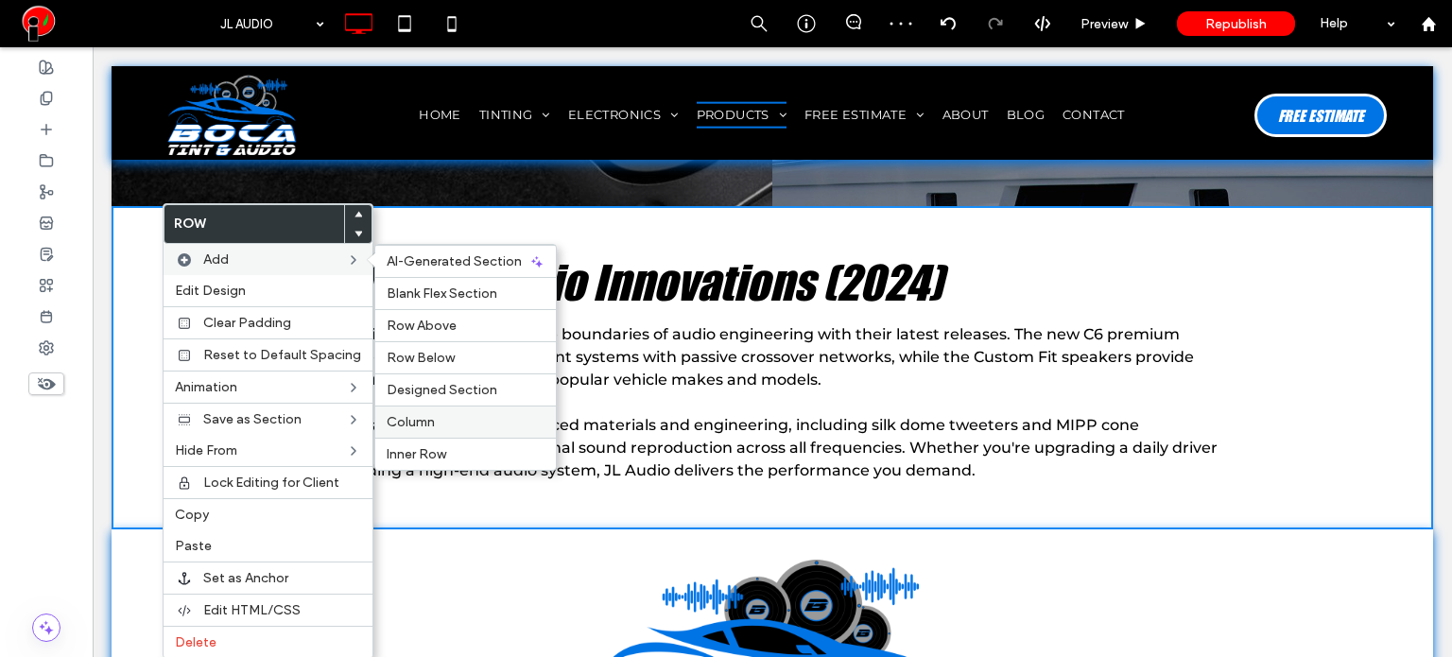
click at [458, 421] on label "Column" at bounding box center [466, 422] width 158 height 16
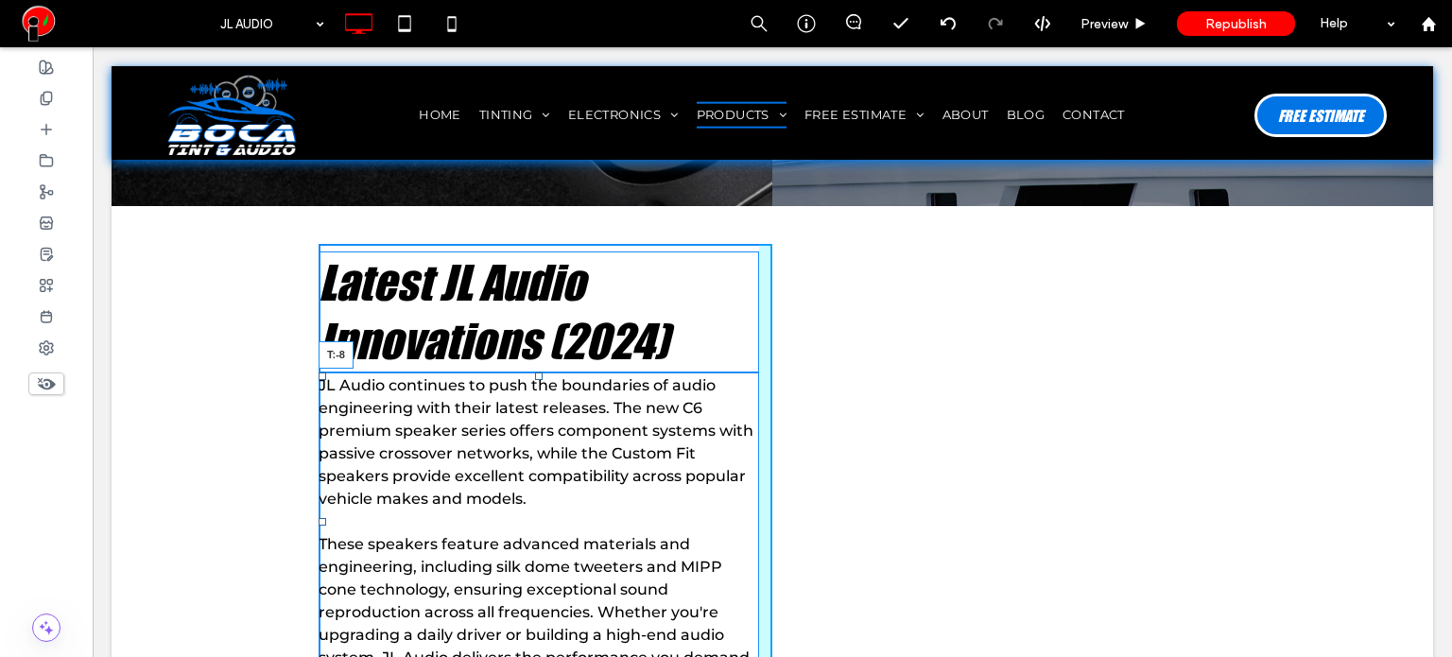
drag, startPoint x: 532, startPoint y: 332, endPoint x: 538, endPoint y: 301, distance: 30.8
click at [538, 301] on div "Latest JL Audio Innovations (2024) JL Audio continues to push the boundaries of…" at bounding box center [545, 461] width 454 height 435
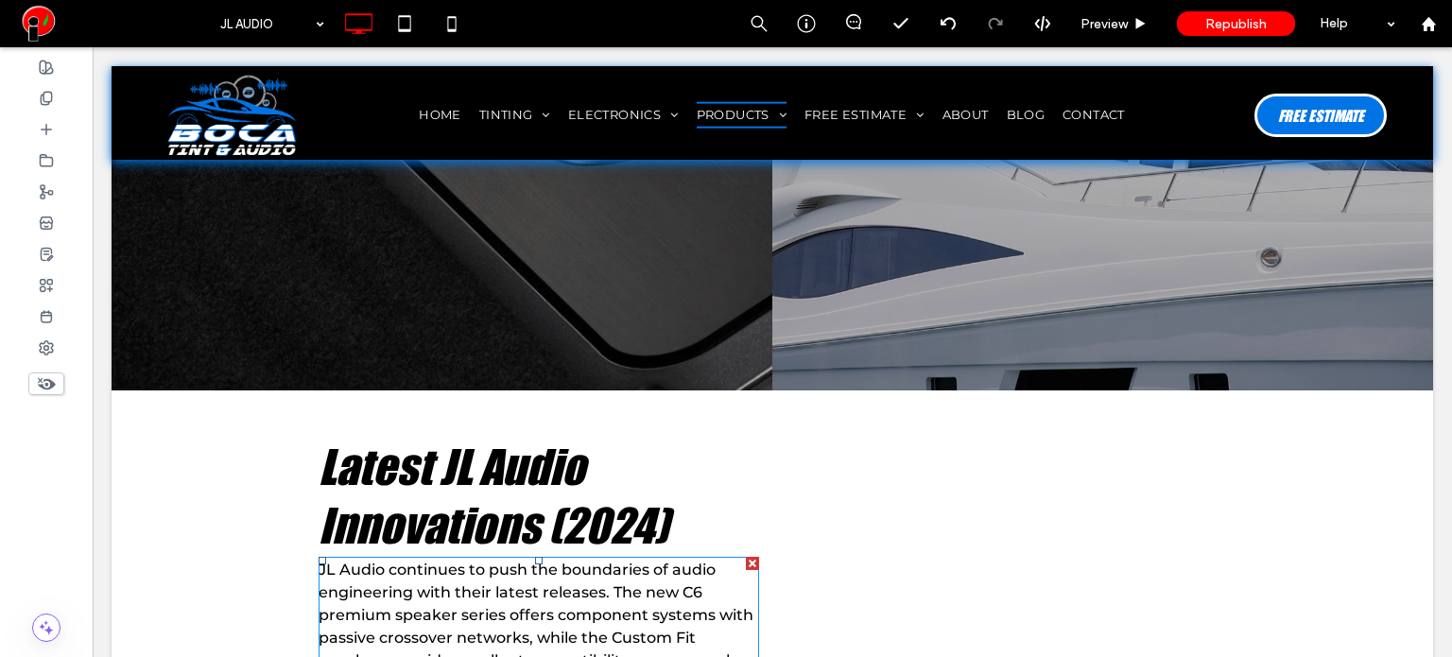
scroll to position [1015, 0]
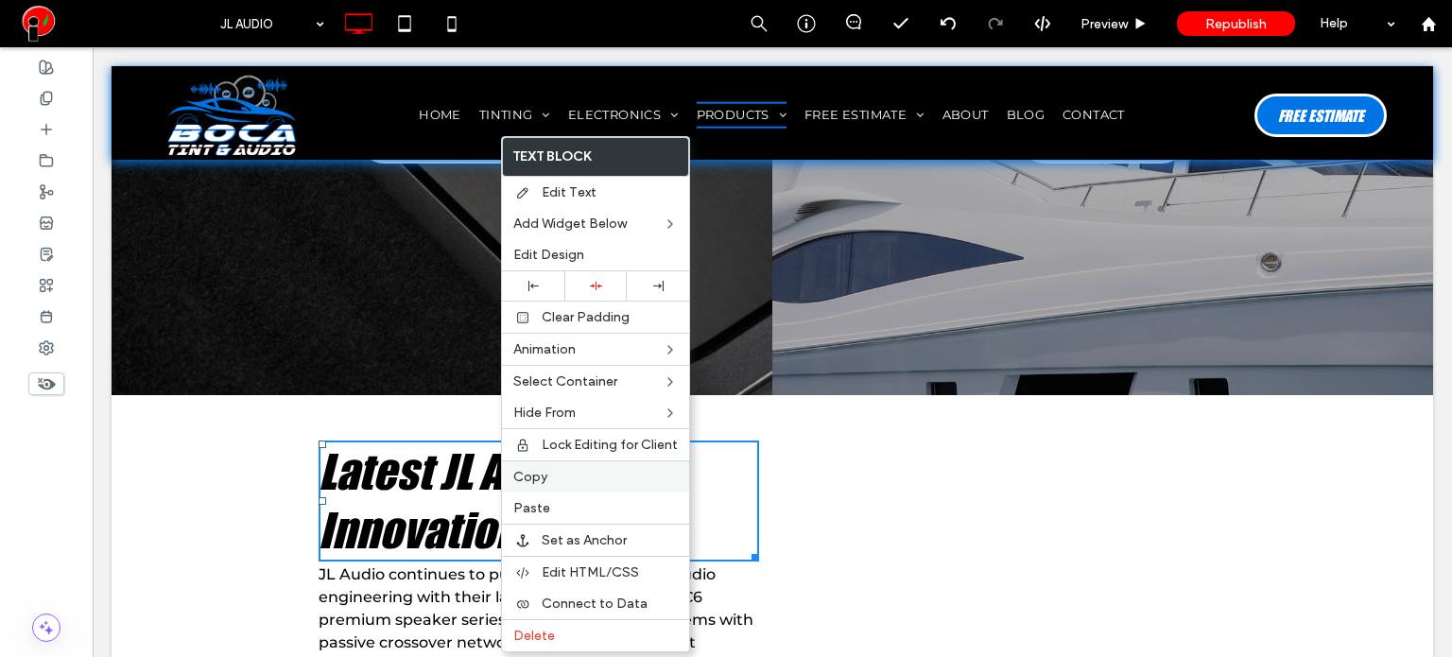
click at [556, 473] on label "Copy" at bounding box center [595, 477] width 164 height 16
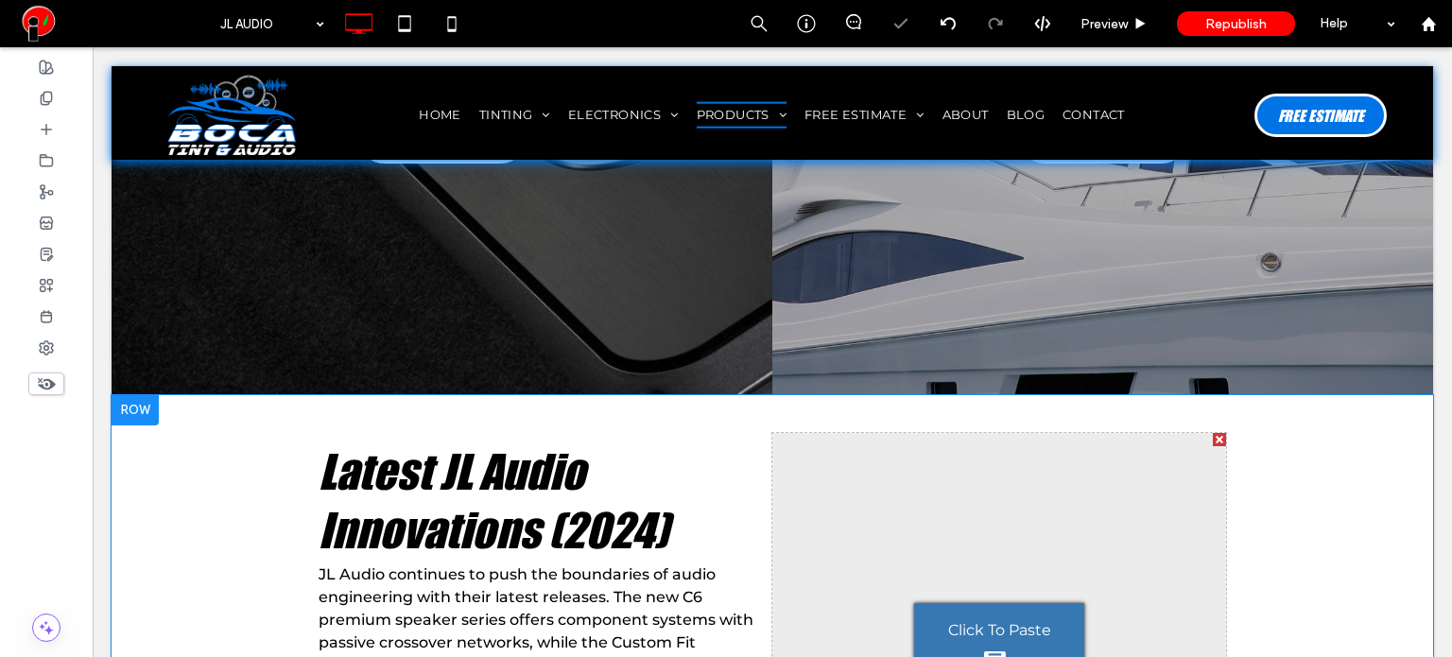
click at [981, 603] on div "Click To Paste" at bounding box center [999, 650] width 170 height 95
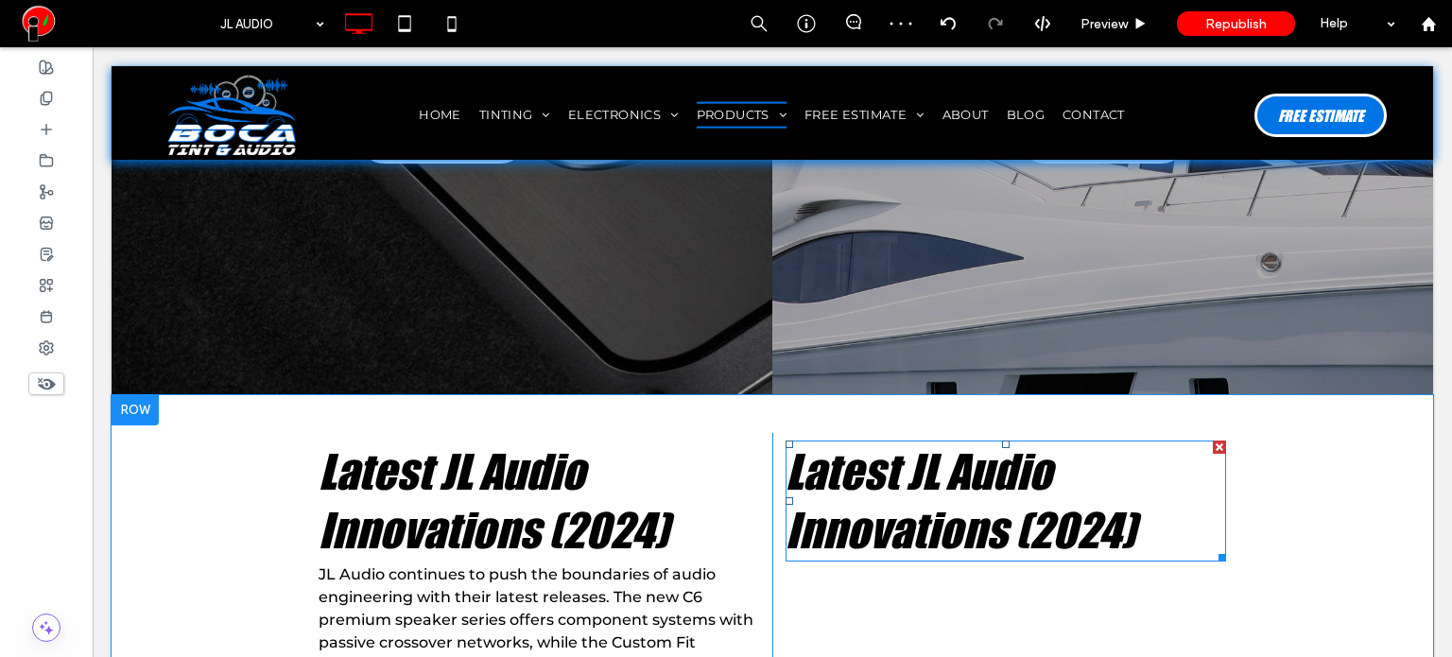
click at [935, 509] on div "Click To Paste Click To Paste Latest JL Audio Innovations (2024)" at bounding box center [999, 650] width 454 height 435
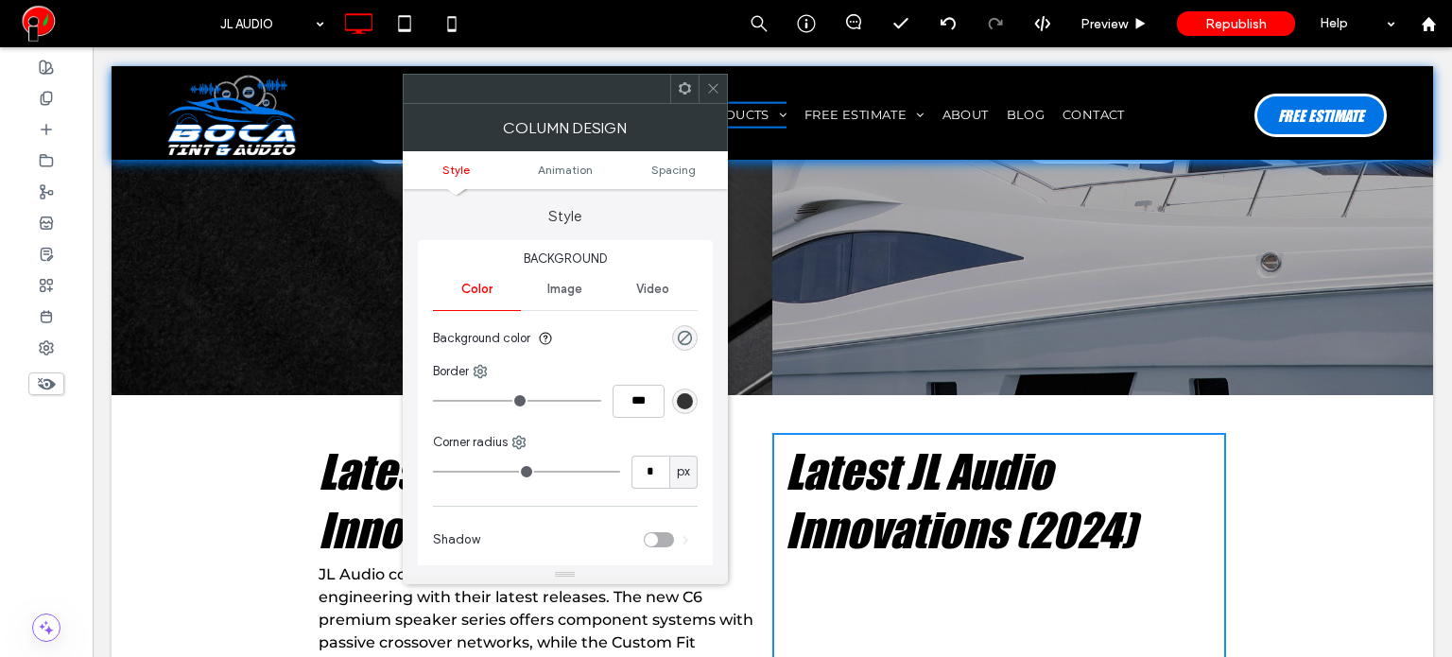
click at [915, 460] on strong "Latest JL Audio Innovations (2024)" at bounding box center [960, 499] width 350 height 115
click at [714, 81] on icon at bounding box center [713, 88] width 14 height 14
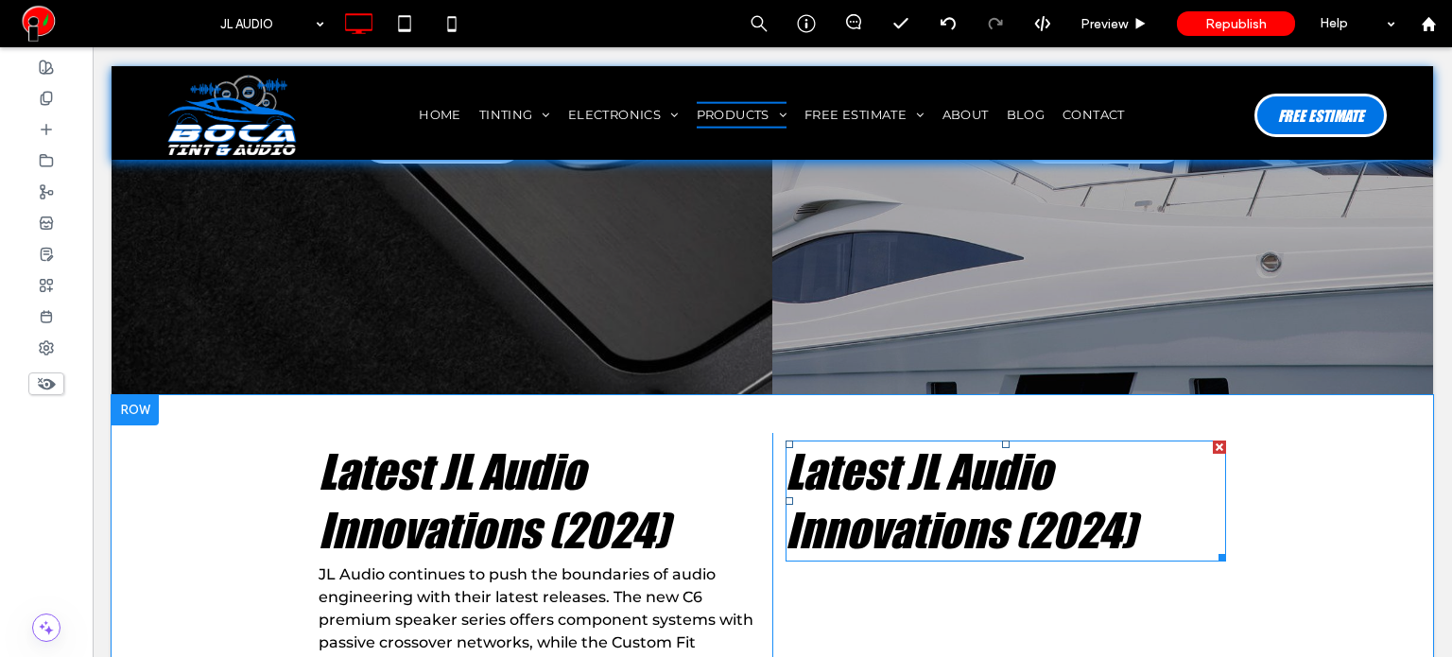
click at [849, 443] on strong "Latest JL Audio Innovations (2024)" at bounding box center [960, 499] width 350 height 115
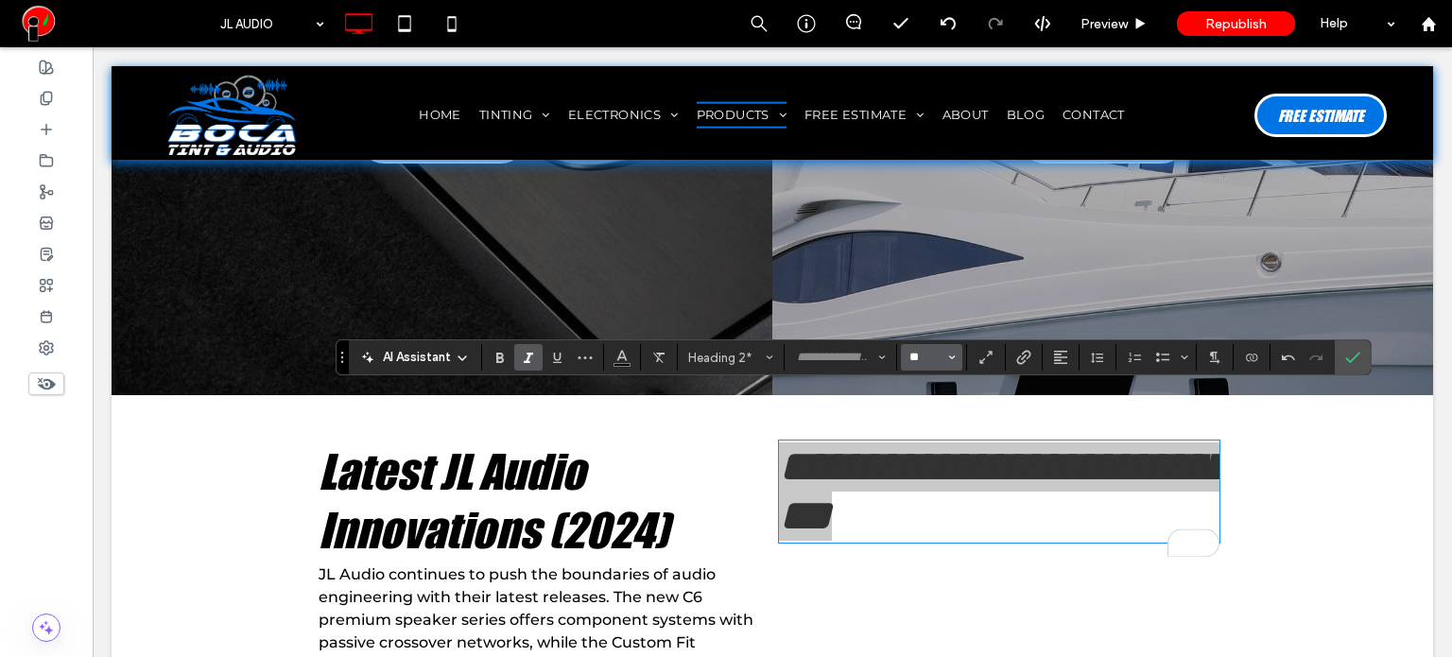
click at [919, 350] on input "**" at bounding box center [925, 357] width 37 height 15
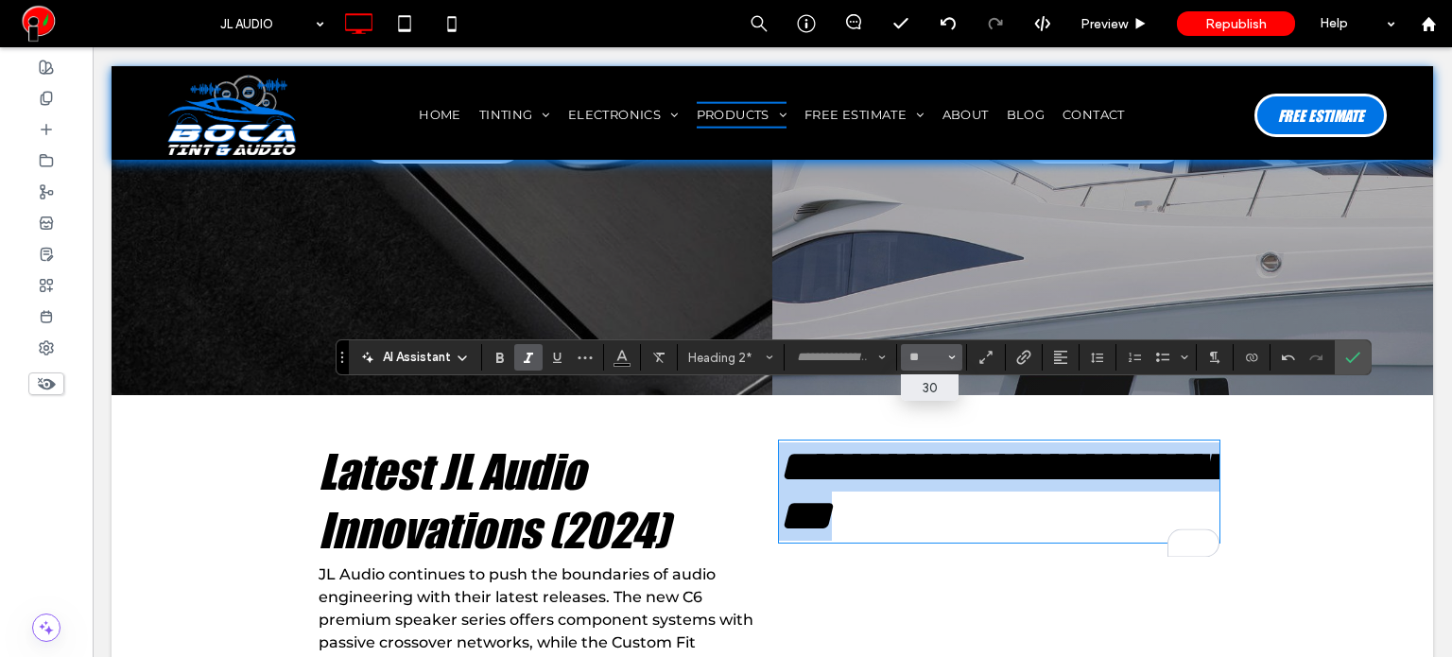
type input "**"
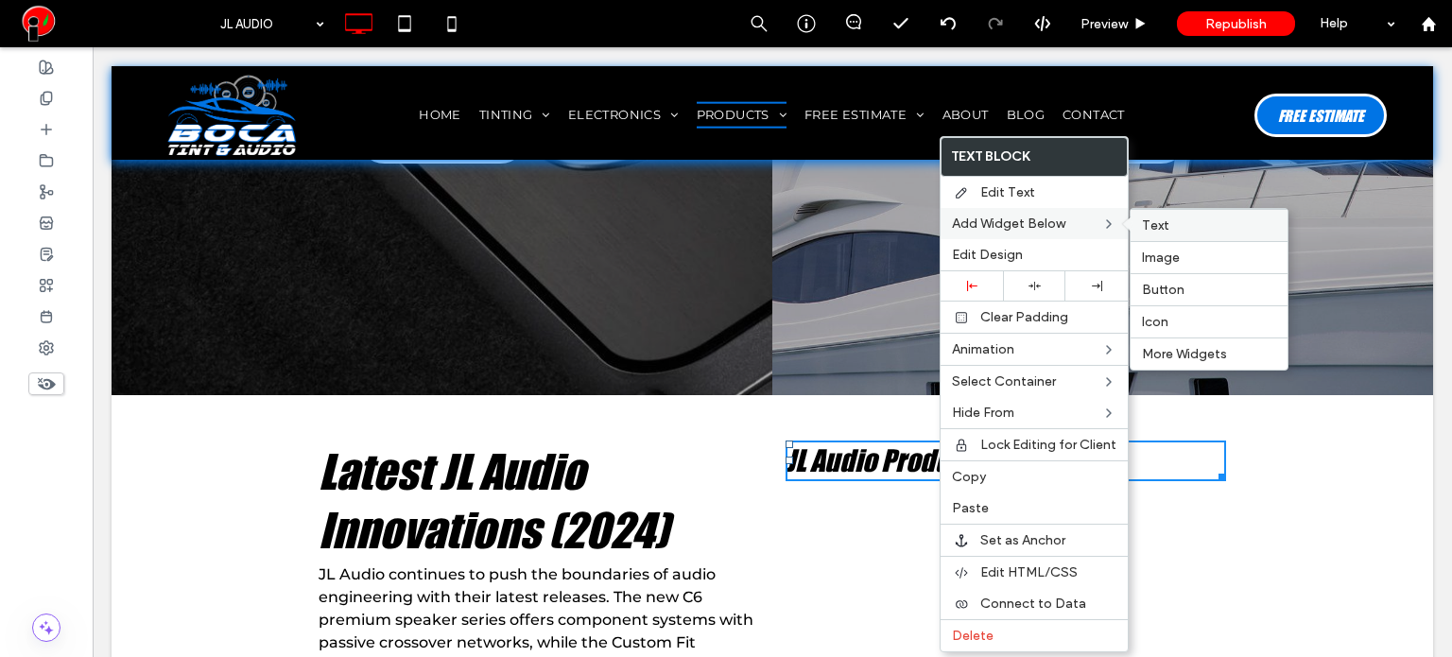
click at [1146, 226] on span "Text" at bounding box center [1155, 225] width 27 height 16
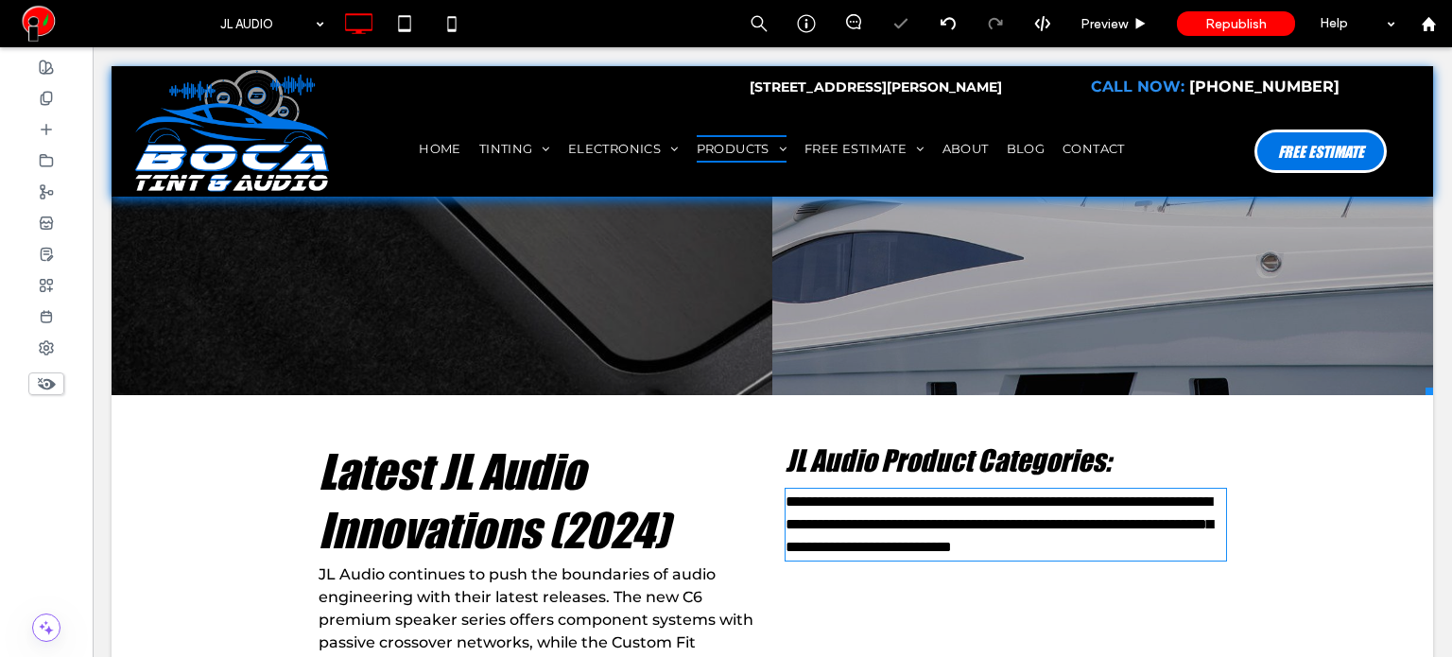
type input "**********"
type input "**"
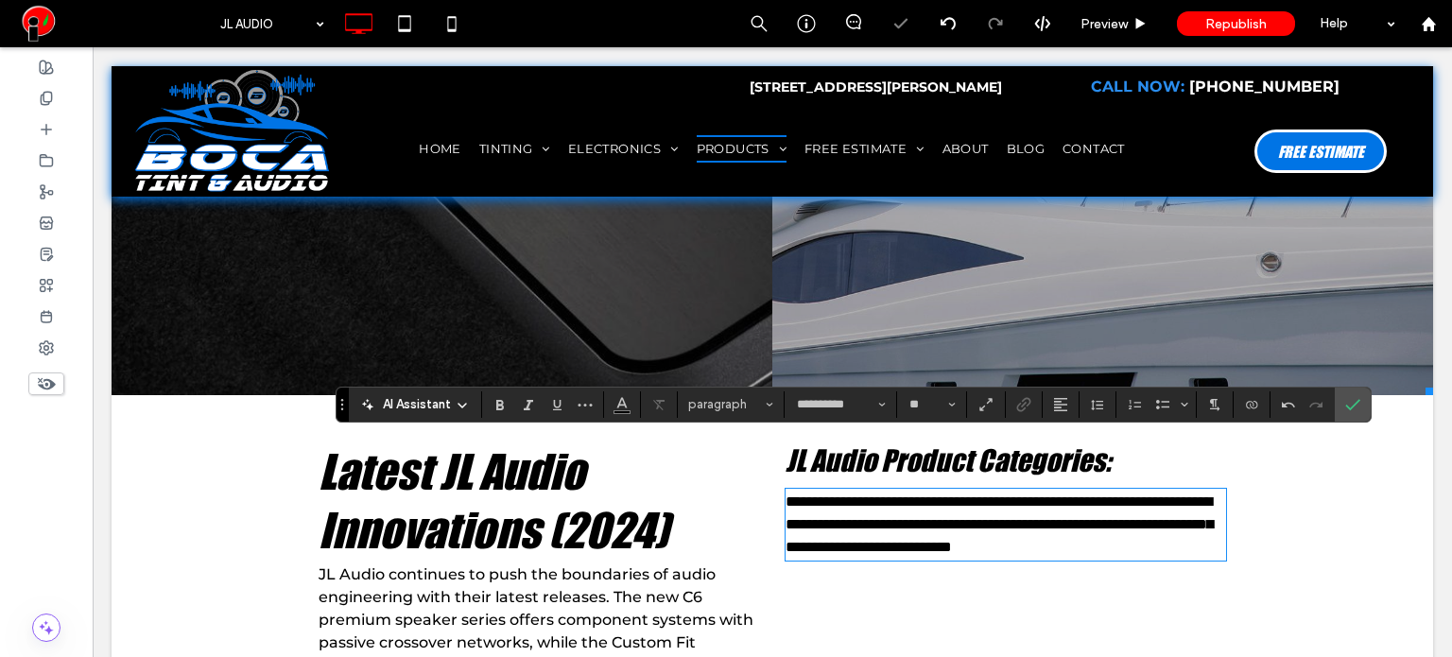
scroll to position [0, 0]
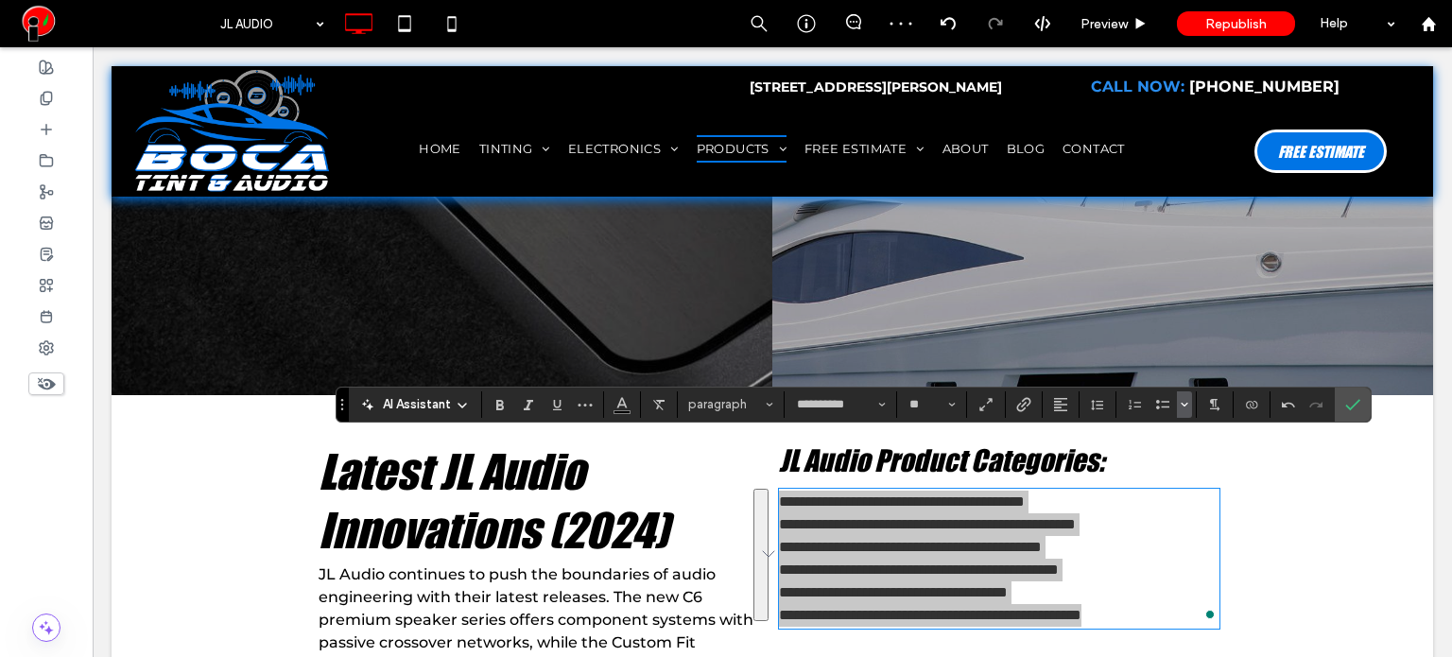
click at [1183, 401] on icon "Bulleted list menu" at bounding box center [1184, 404] width 11 height 11
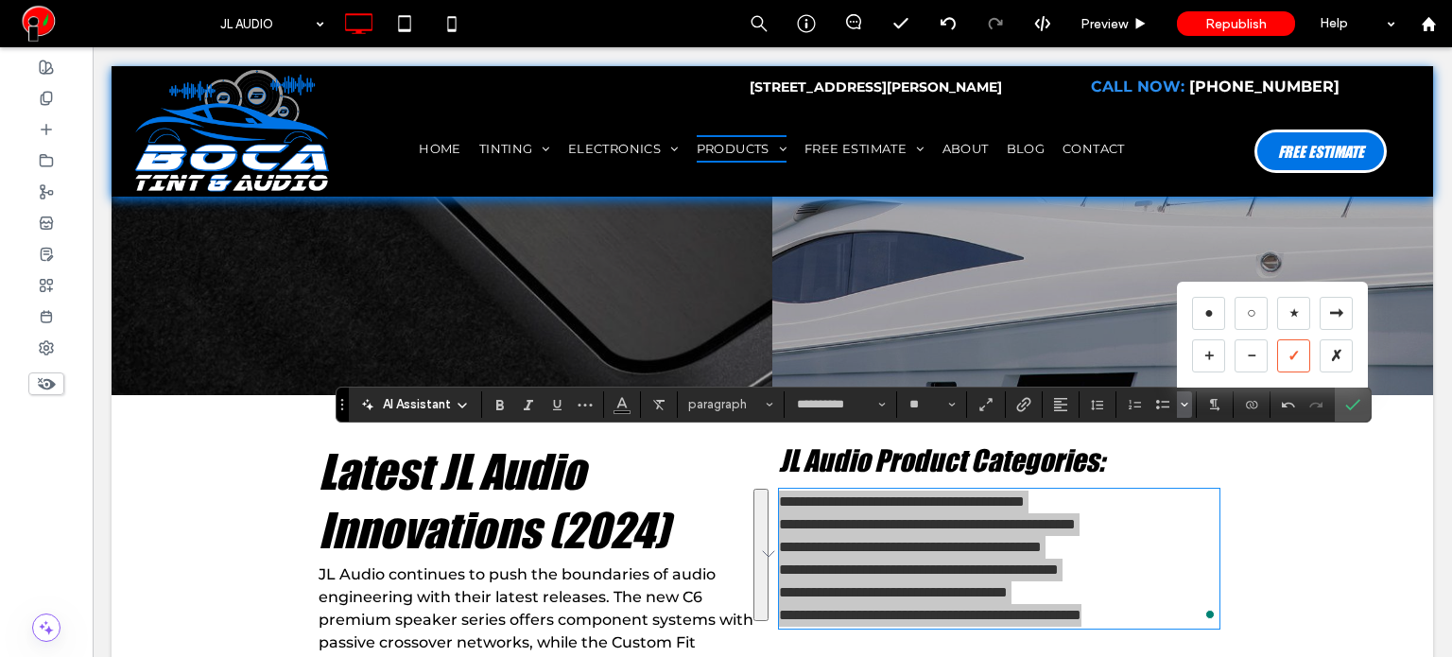
click at [1285, 358] on div "✓" at bounding box center [1293, 355] width 33 height 33
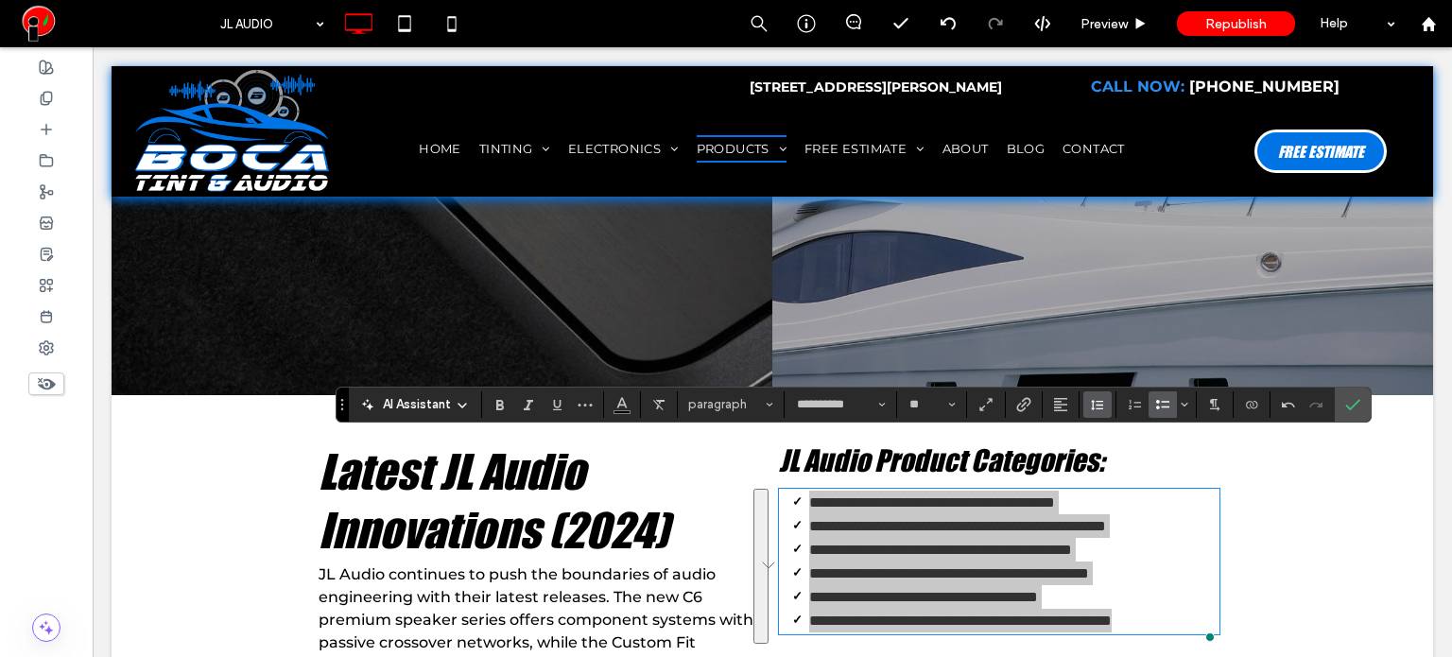
click at [1097, 404] on use "Line Height" at bounding box center [1097, 405] width 12 height 10
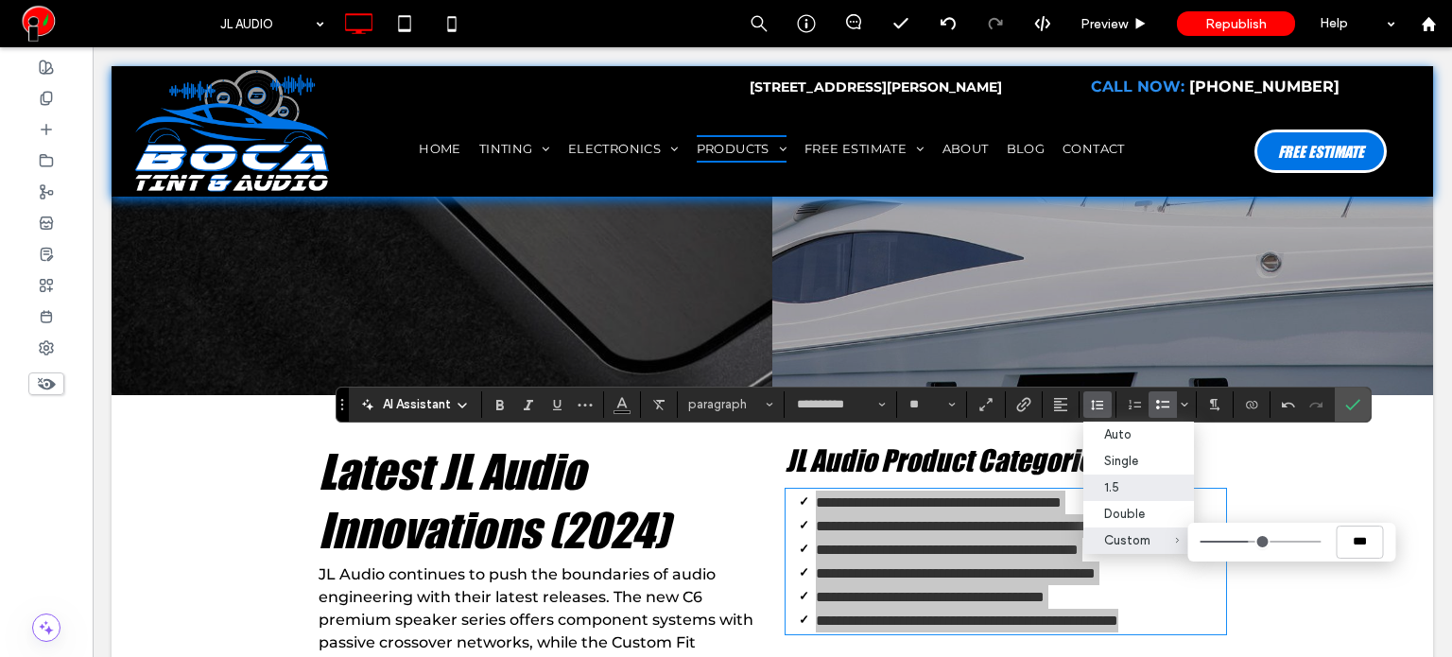
type input "***"
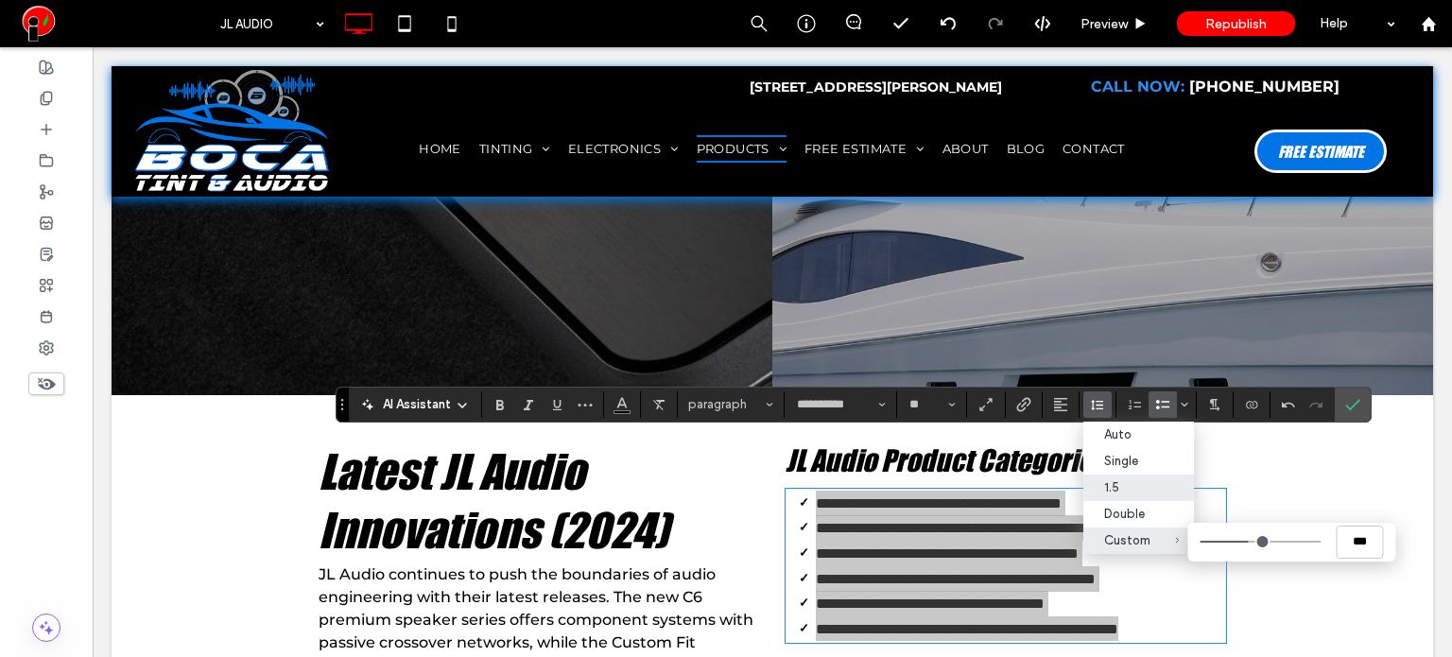
type input "***"
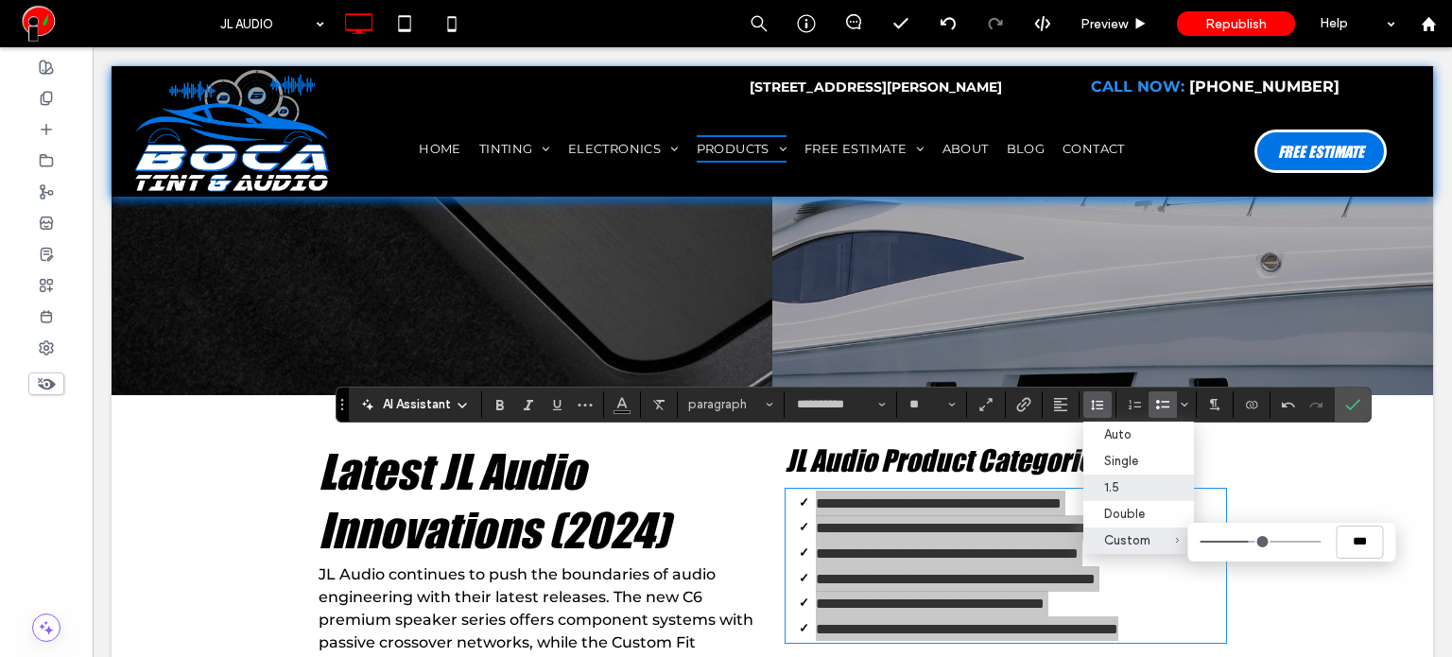
type input "***"
type input "*"
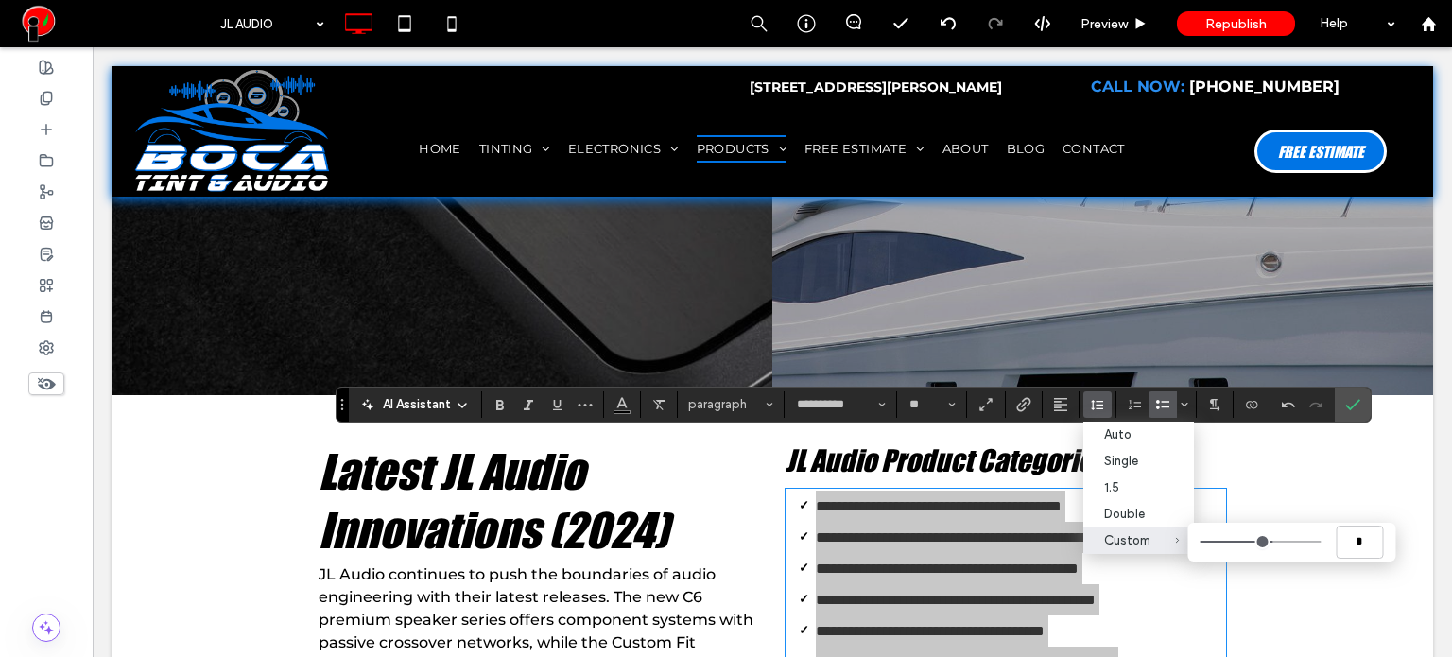
type input "***"
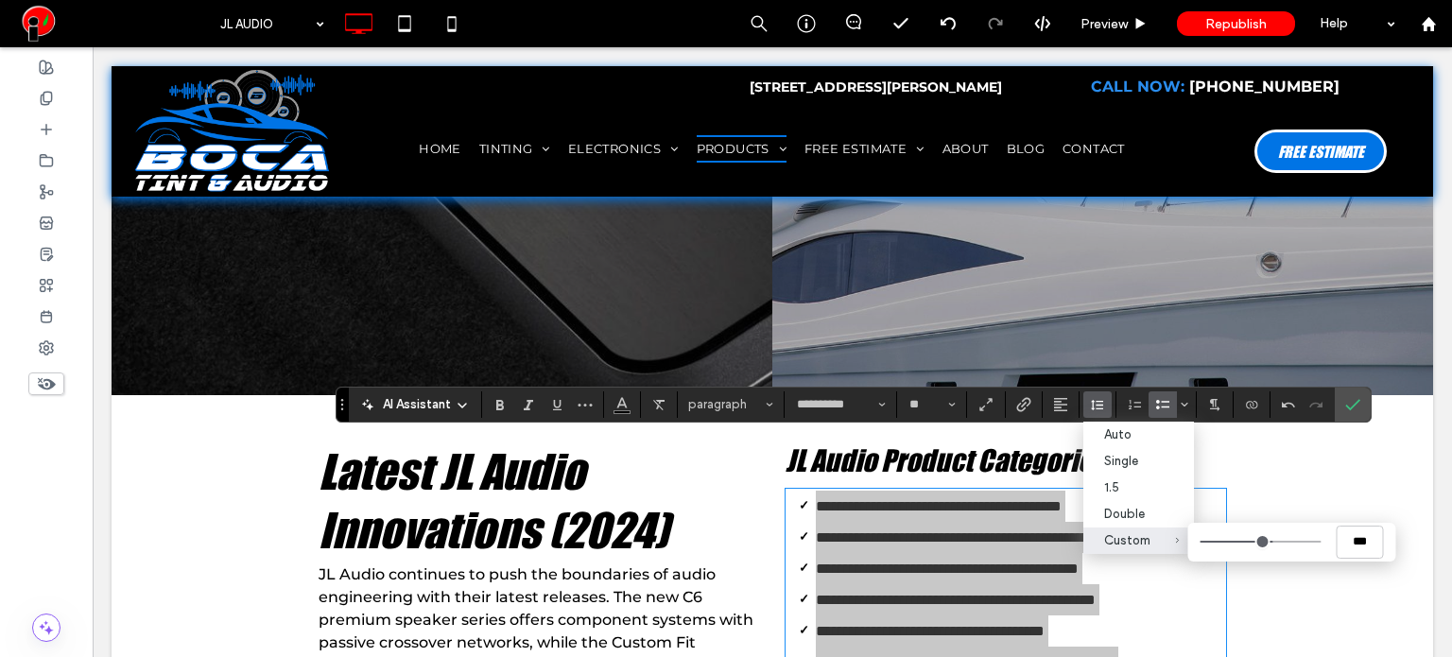
type input "***"
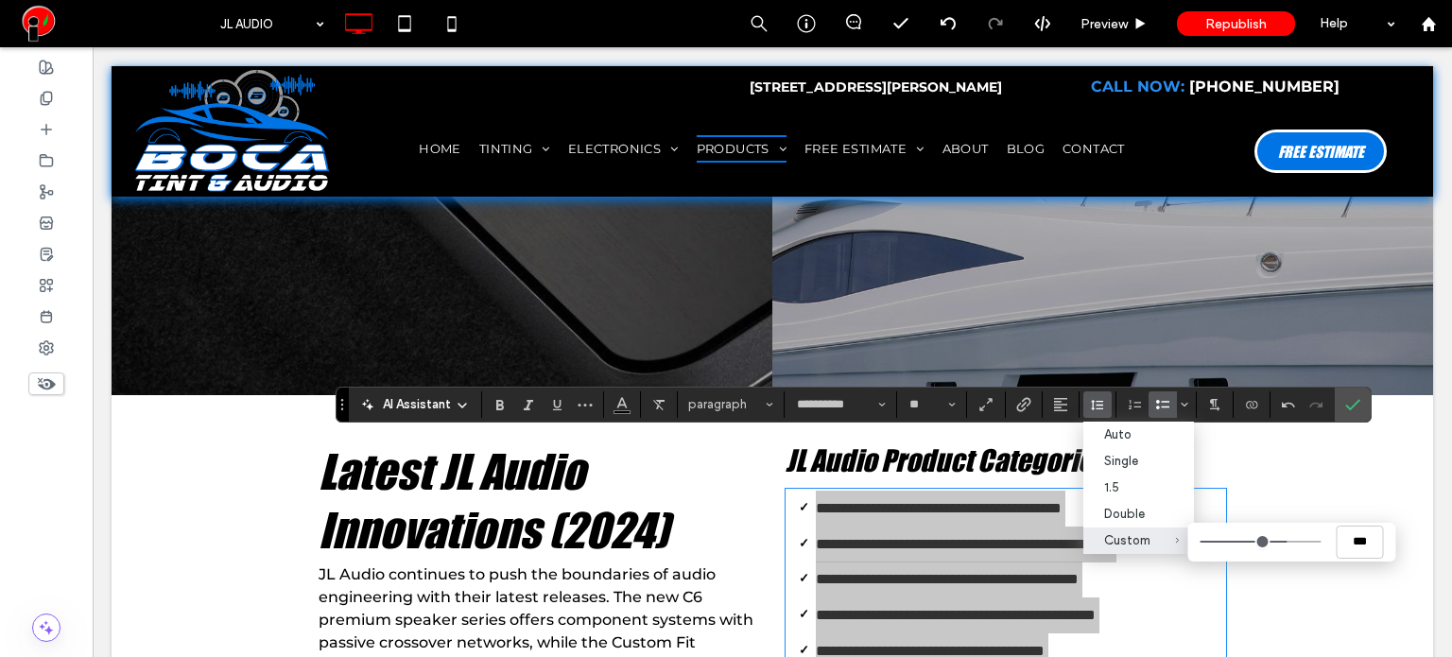
type input "***"
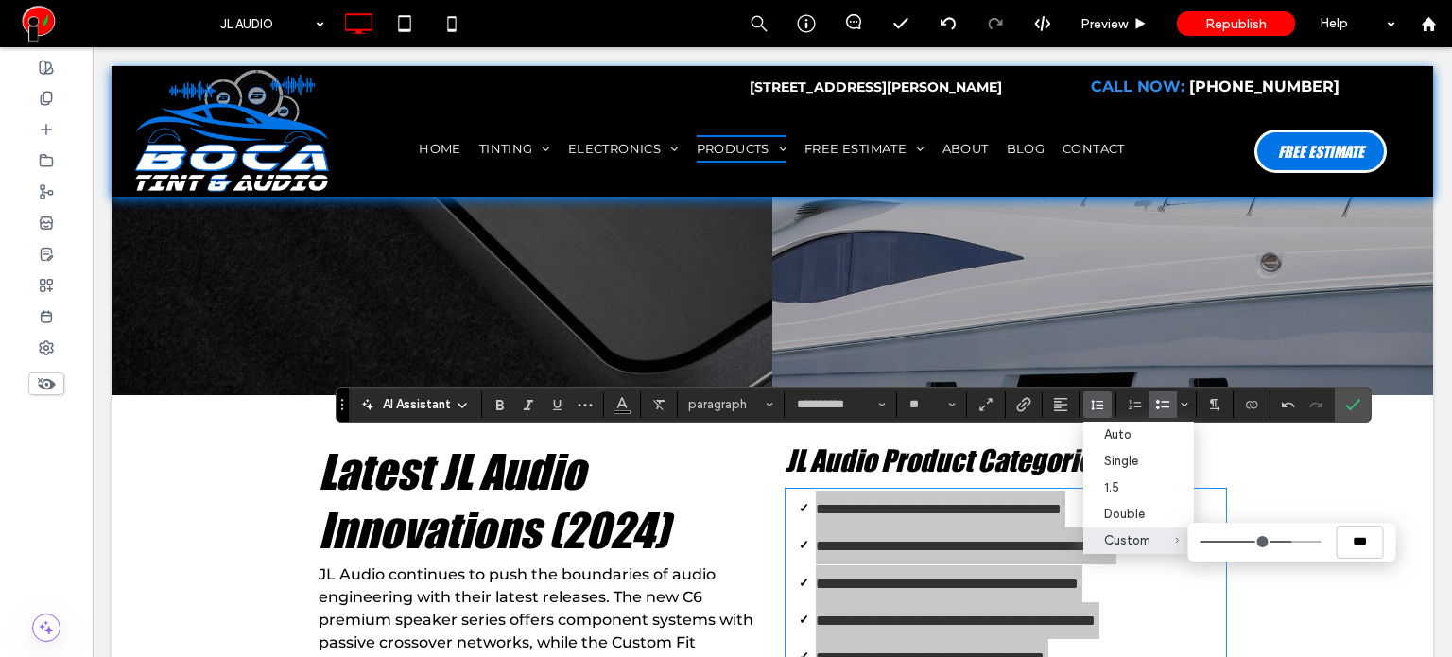
drag, startPoint x: 1248, startPoint y: 541, endPoint x: 1285, endPoint y: 541, distance: 36.9
type input "***"
click at [1285, 541] on input "Custom ***" at bounding box center [1259, 542] width 121 height 2
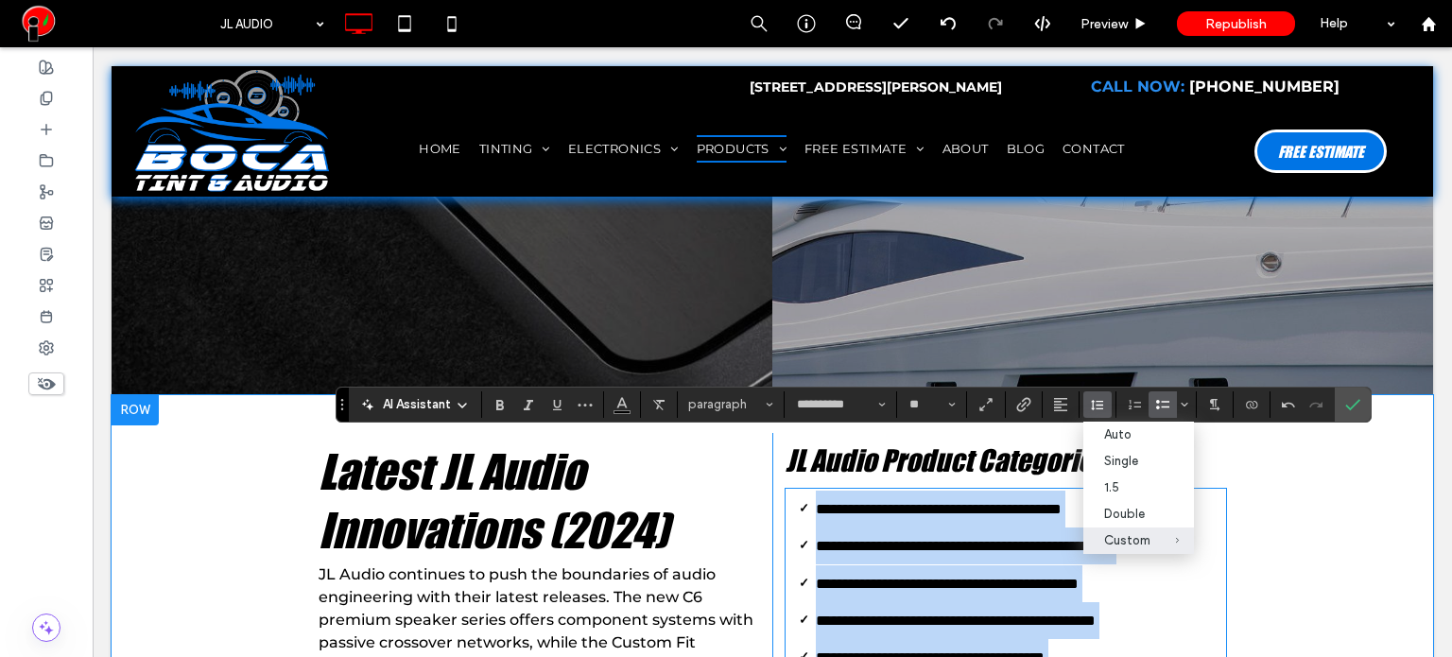
click at [1270, 619] on div "**********" at bounding box center [772, 650] width 1321 height 510
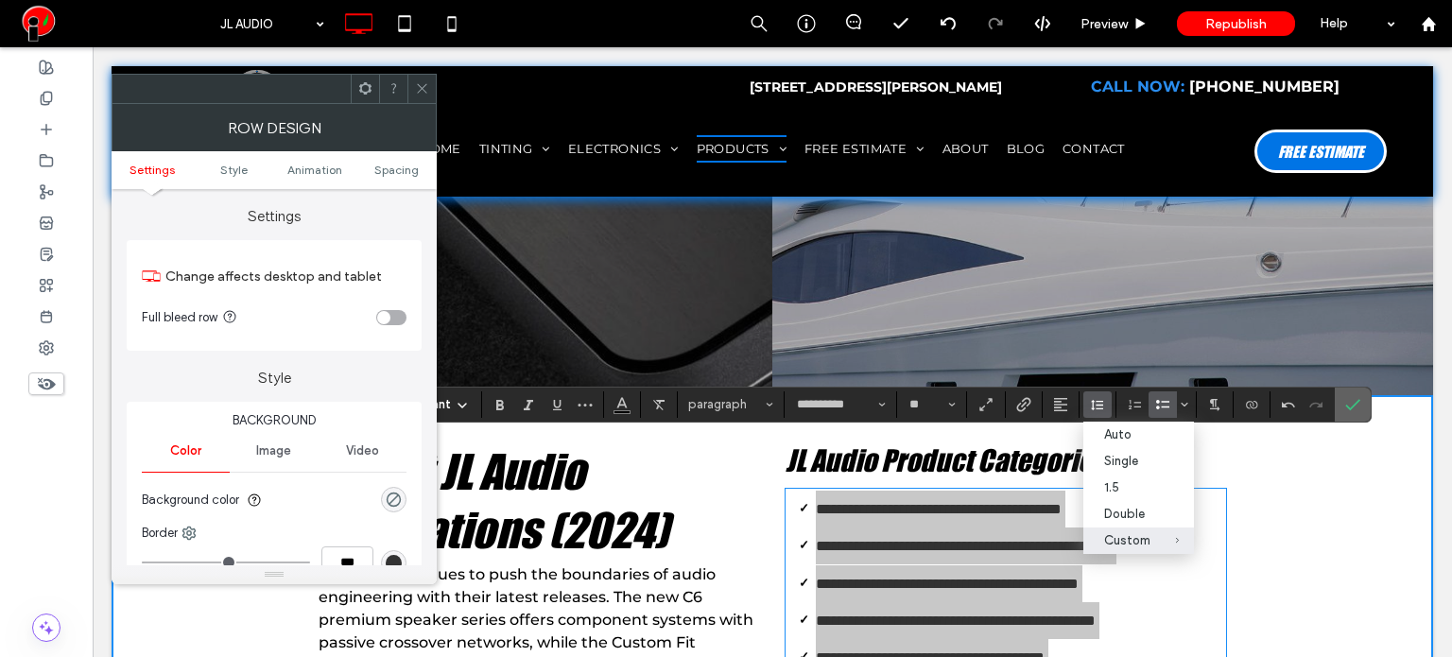
click at [1349, 408] on icon "Confirm" at bounding box center [1352, 404] width 15 height 15
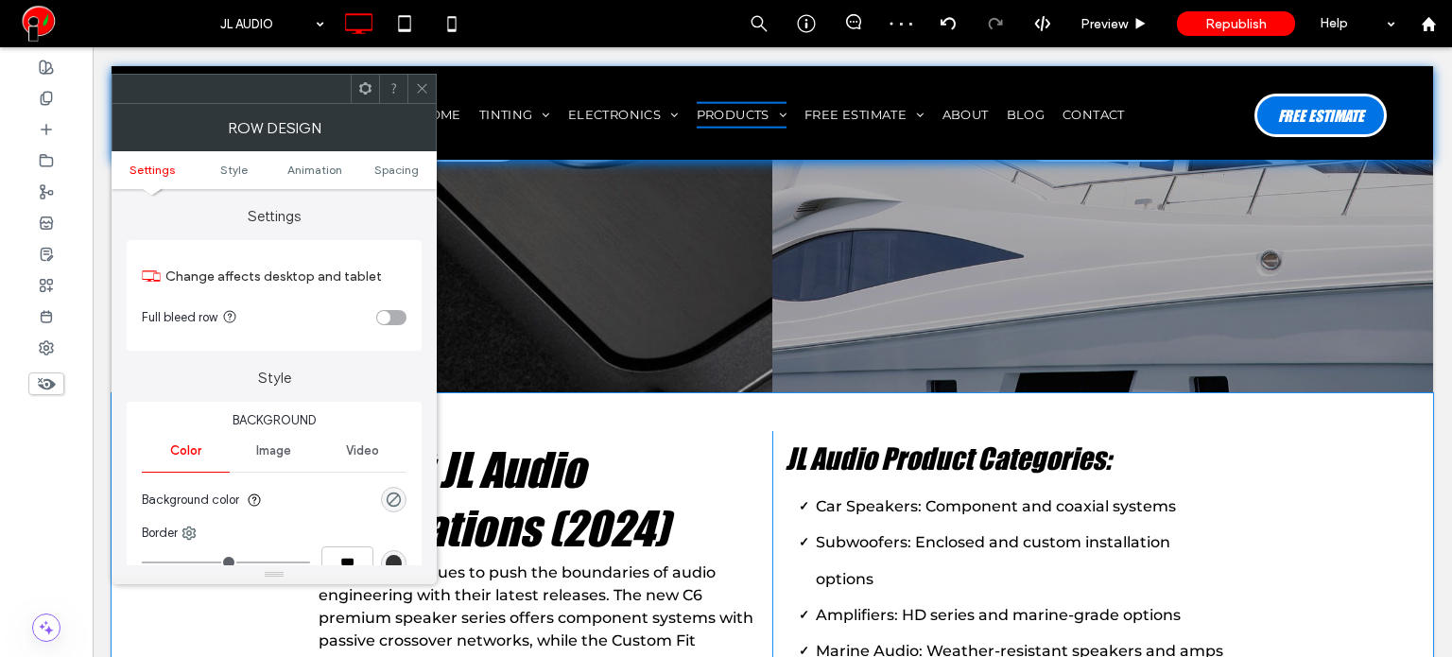
scroll to position [1015, 0]
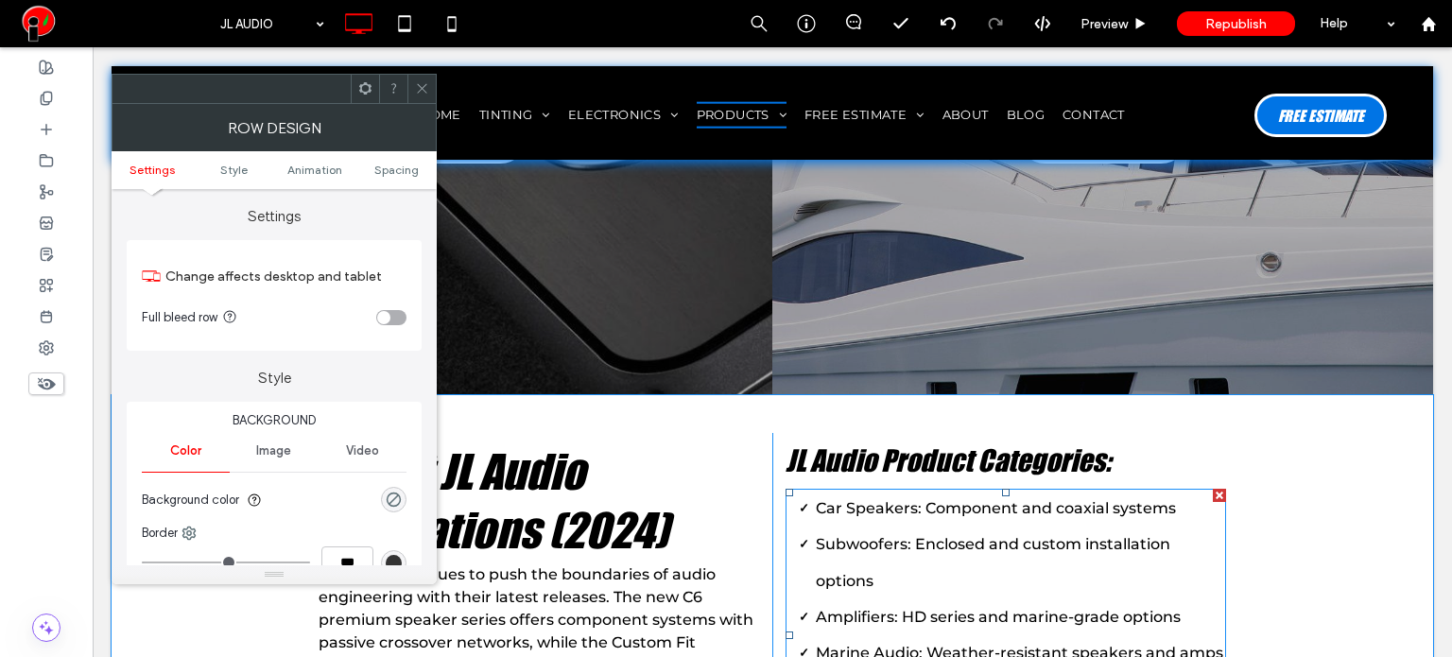
click at [896, 535] on span "Subwoofers: Enclosed and custom installation options" at bounding box center [993, 562] width 354 height 54
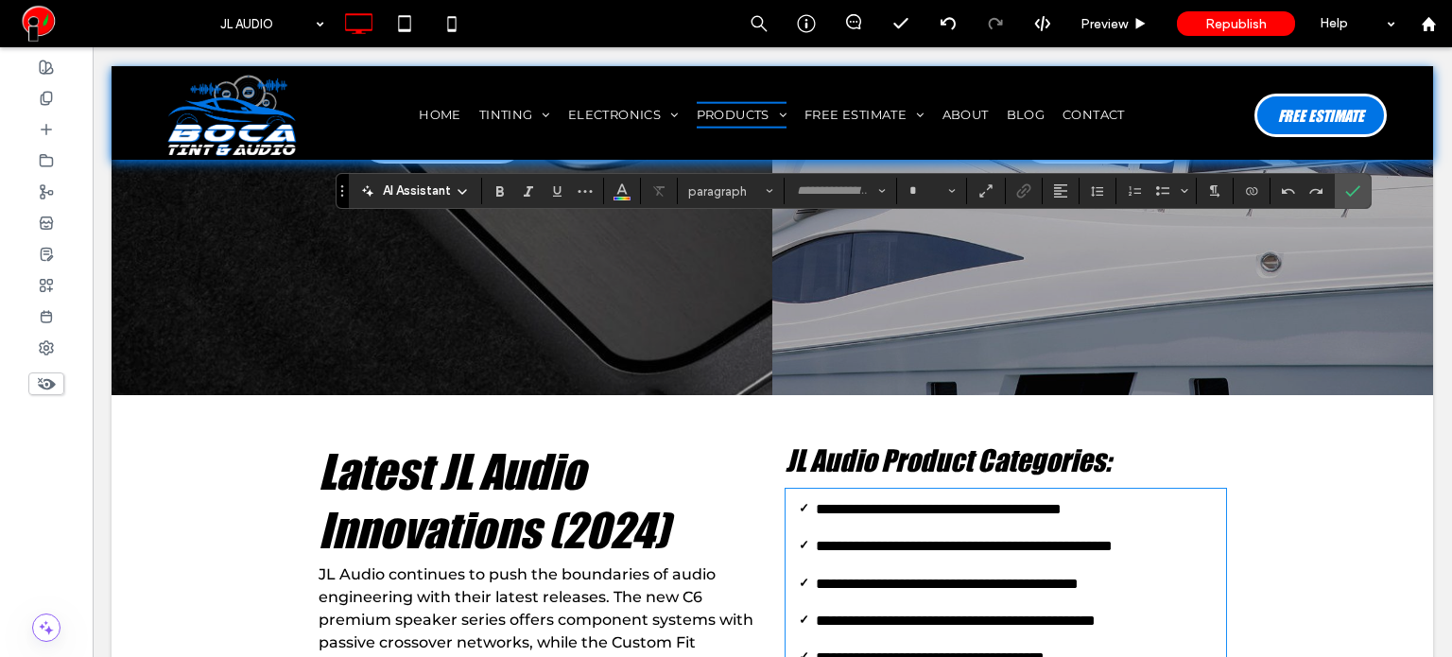
type input "**********"
type input "**"
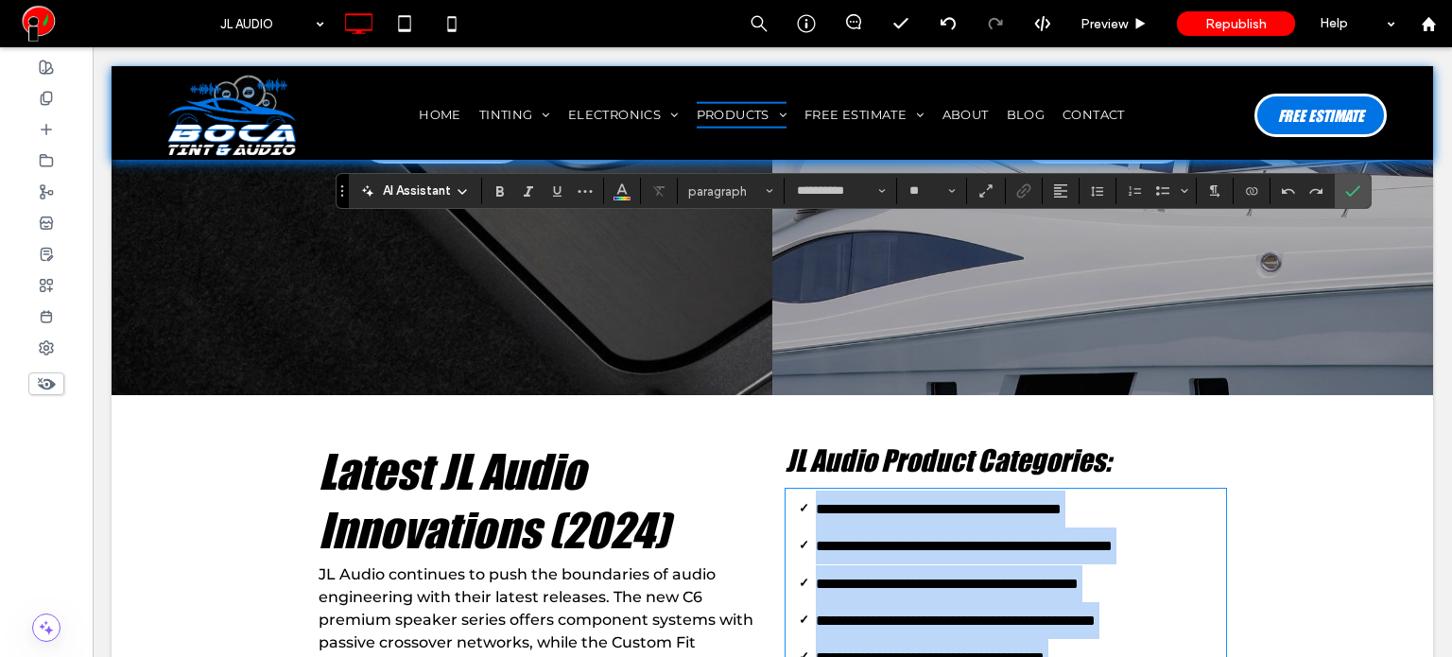
scroll to position [1229, 0]
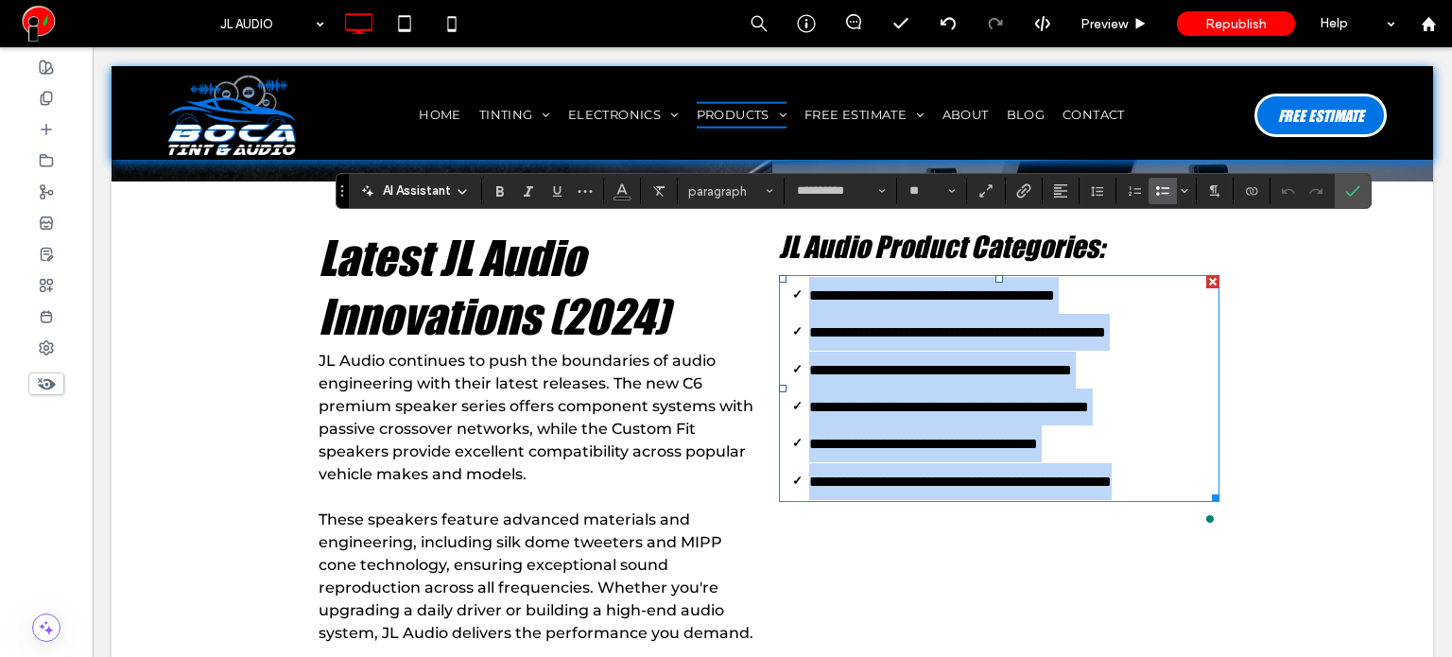
click at [905, 288] on span "**********" at bounding box center [932, 295] width 246 height 14
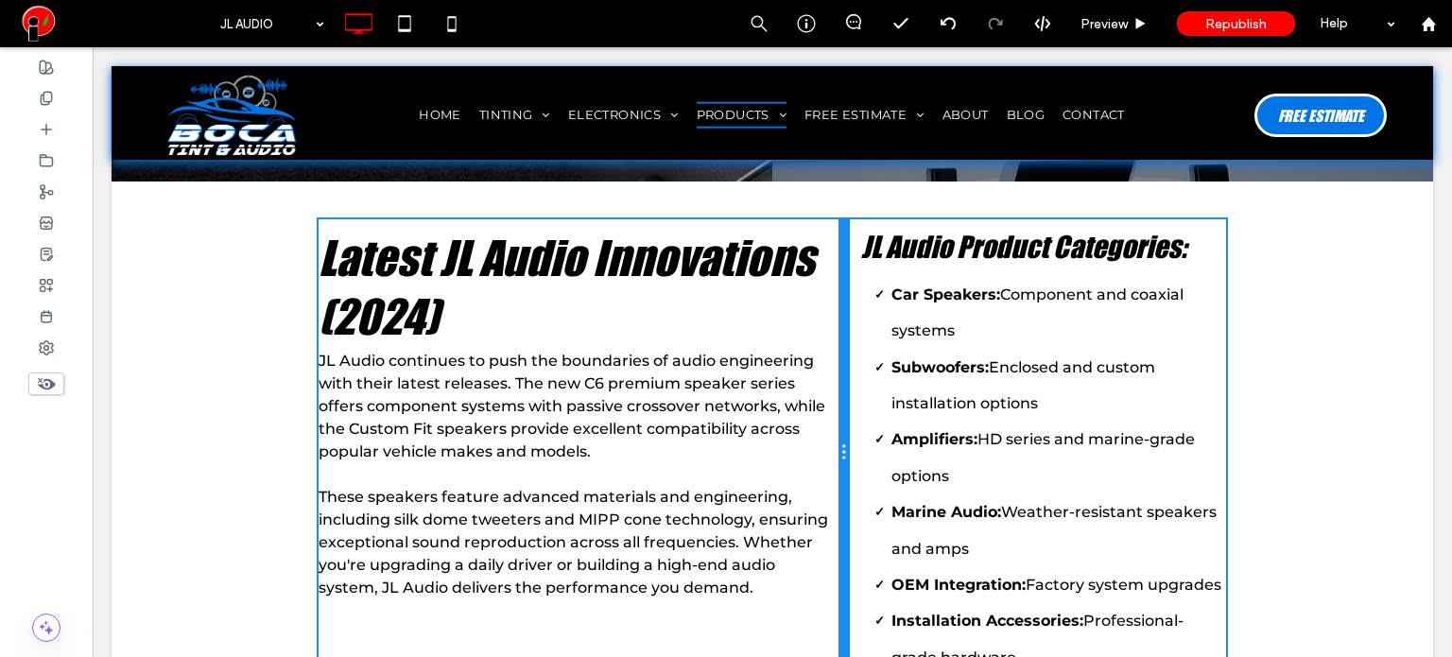
drag, startPoint x: 764, startPoint y: 398, endPoint x: 813, endPoint y: 400, distance: 49.2
click at [813, 400] on div "Latest JL Audio Innovations (2024) JL Audio continues to push the boundaries of…" at bounding box center [582, 452] width 529 height 466
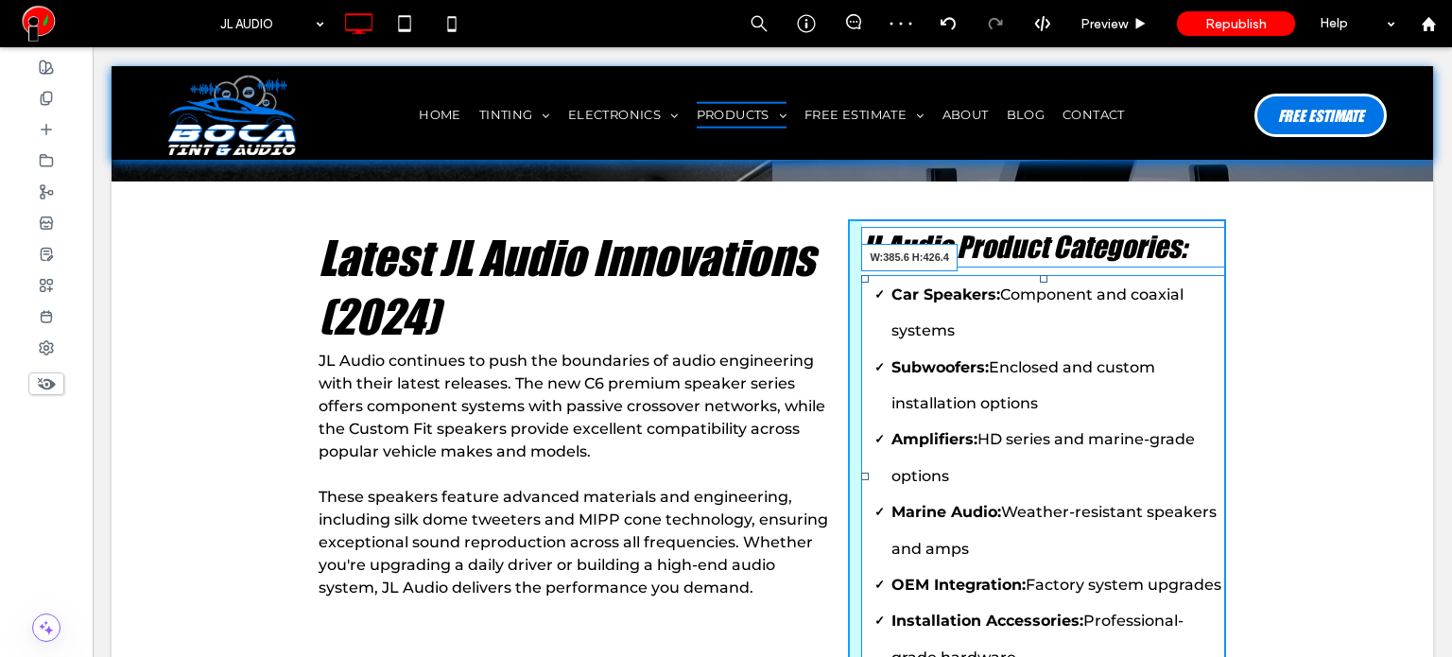
drag, startPoint x: 1213, startPoint y: 619, endPoint x: 1243, endPoint y: 619, distance: 30.2
click at [1243, 619] on div "Latest JL Audio Innovations (2024) JL Audio continues to push the boundaries of…" at bounding box center [772, 452] width 1321 height 542
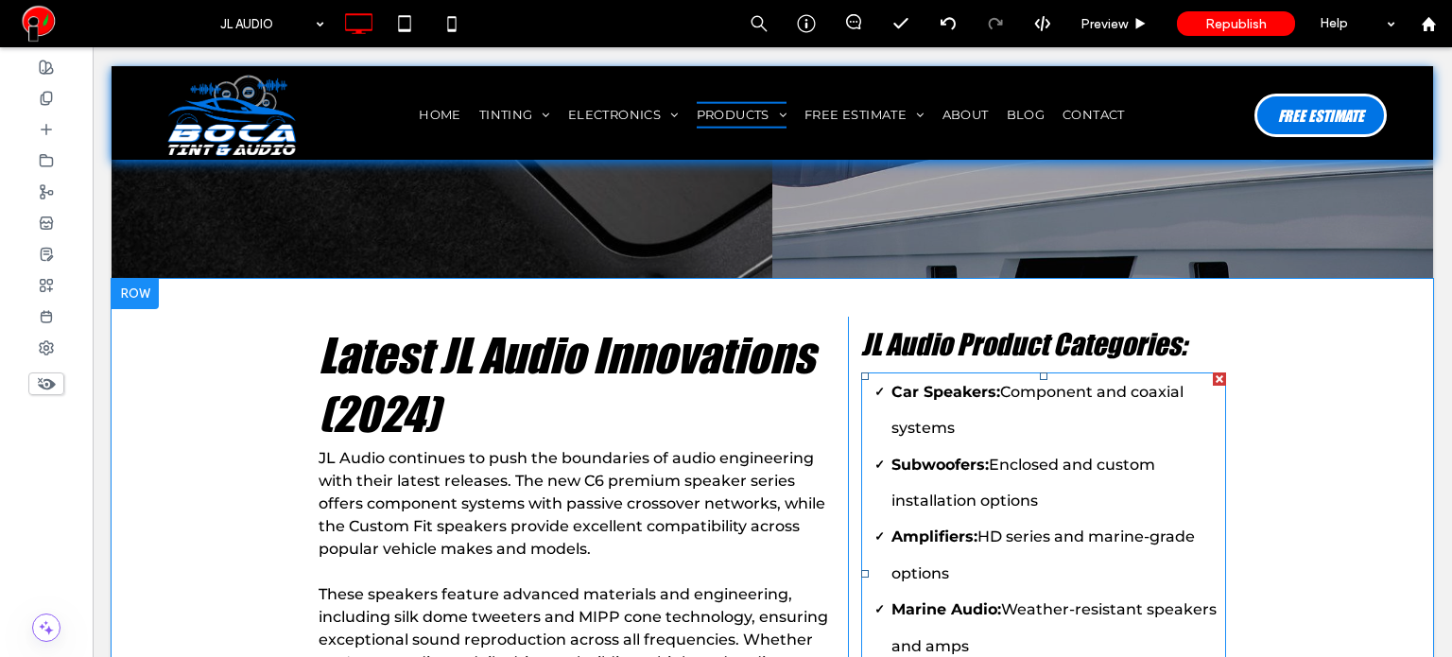
scroll to position [1134, 0]
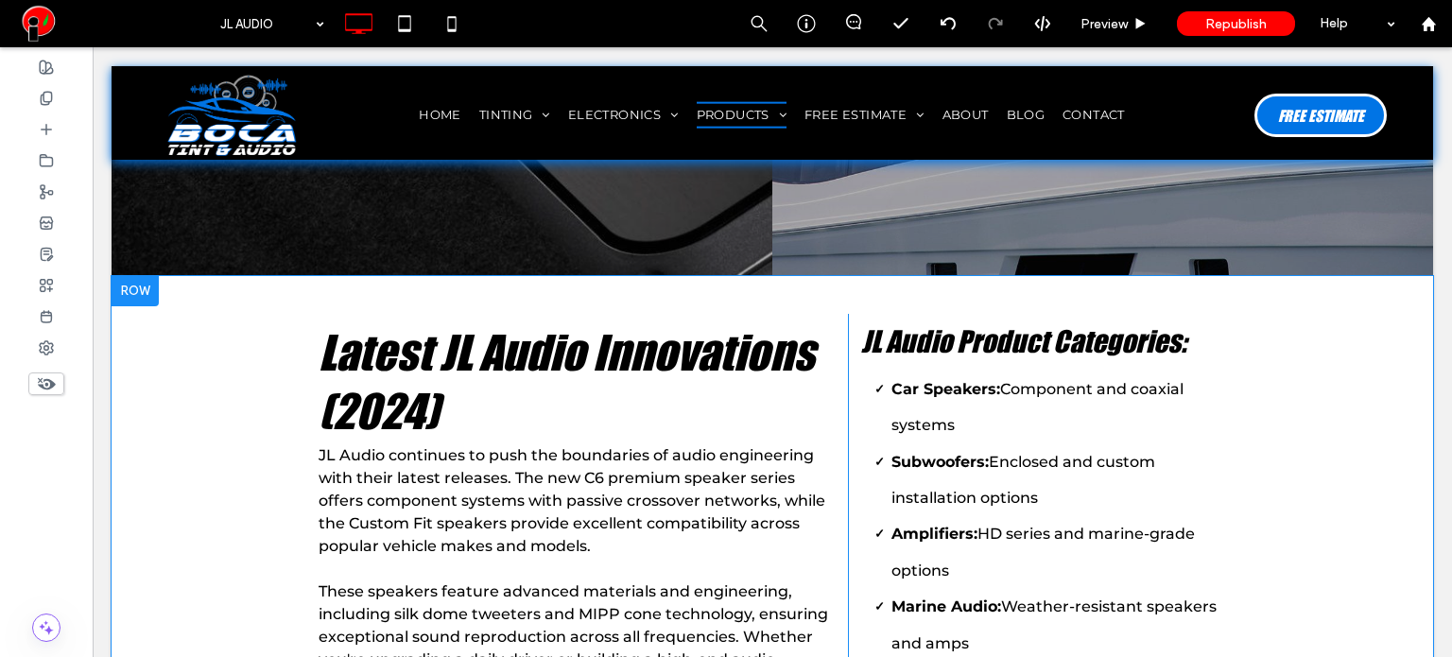
click at [178, 371] on div "Latest JL Audio Innovations (2024) JL Audio continues to push the boundaries of…" at bounding box center [772, 547] width 1321 height 542
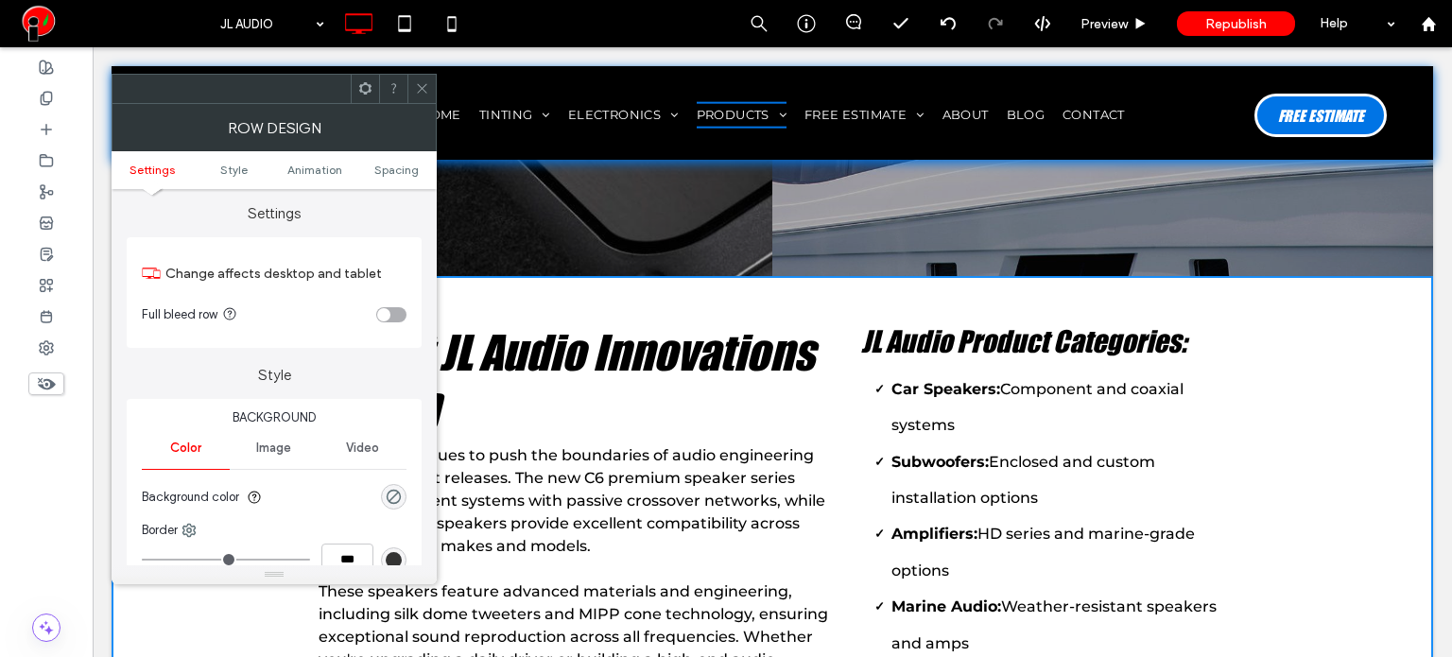
scroll to position [0, 0]
click at [392, 318] on div "toggle" at bounding box center [391, 317] width 30 height 15
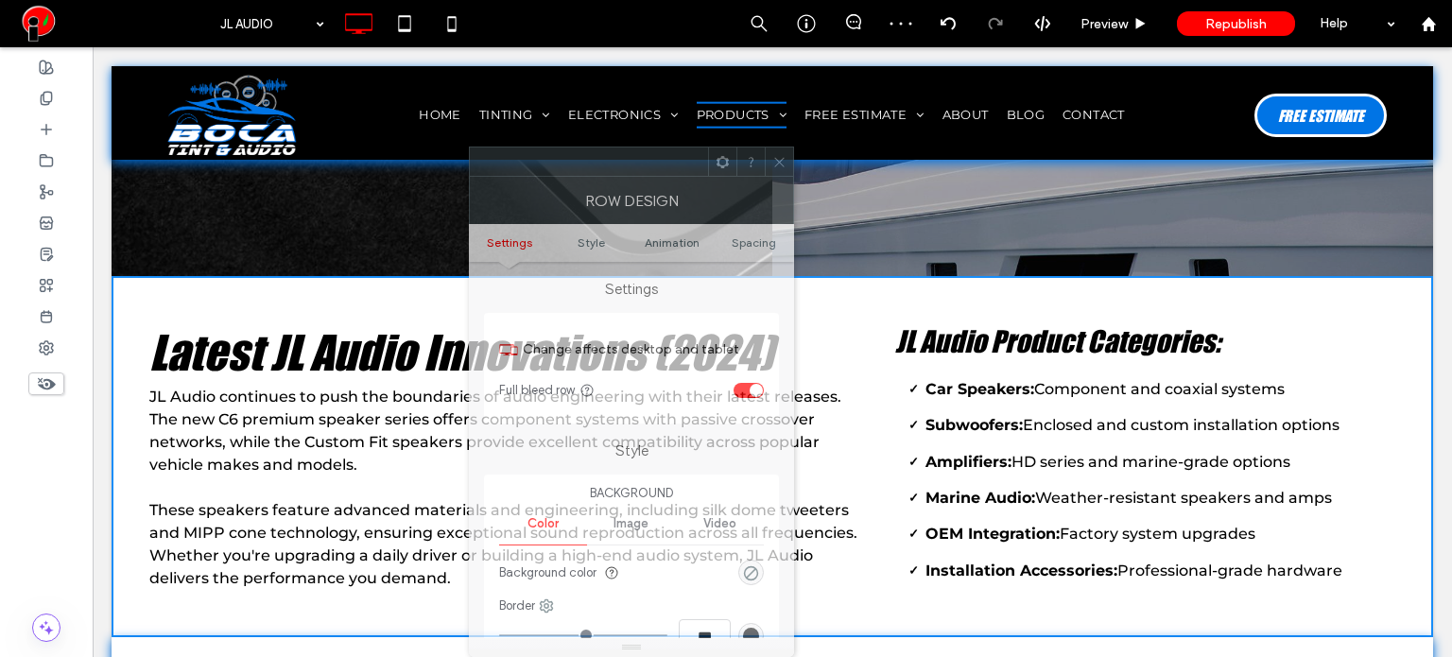
drag, startPoint x: 303, startPoint y: 103, endPoint x: 670, endPoint y: 180, distance: 374.6
click at [670, 180] on div "Row Design" at bounding box center [631, 200] width 325 height 47
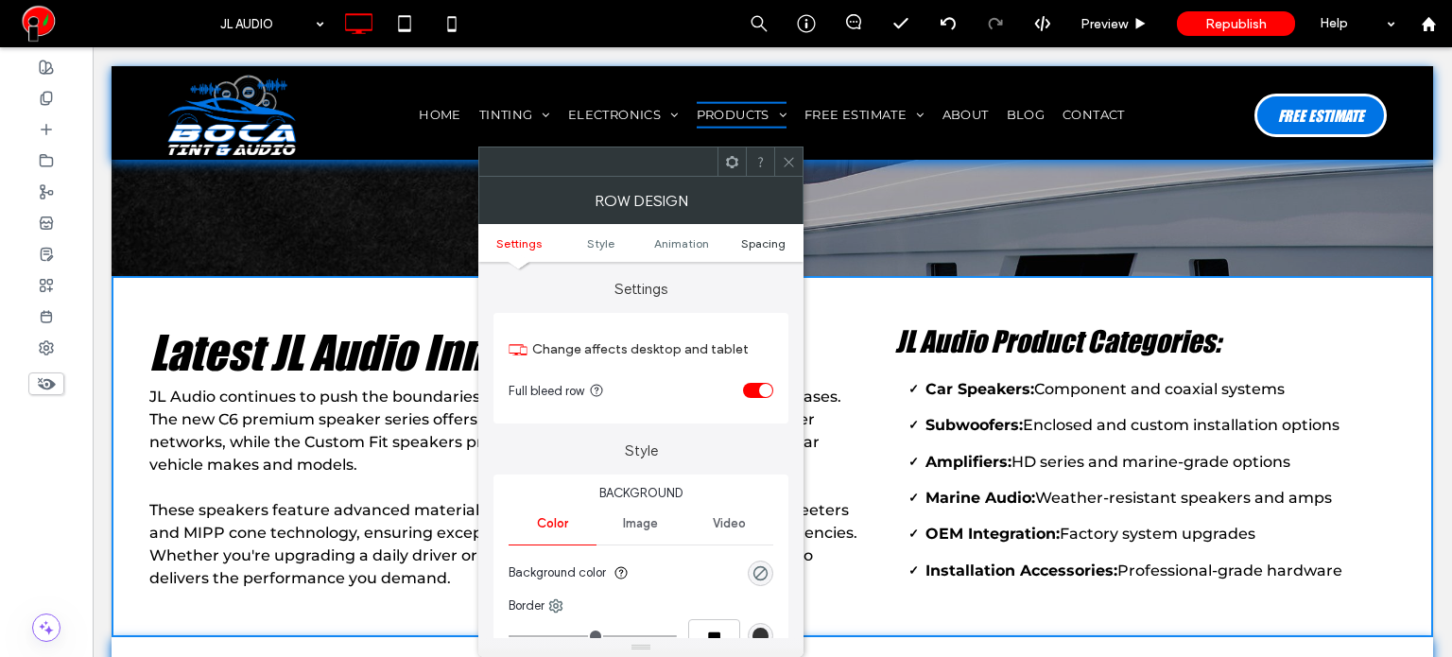
click at [764, 249] on span "Spacing" at bounding box center [763, 243] width 44 height 14
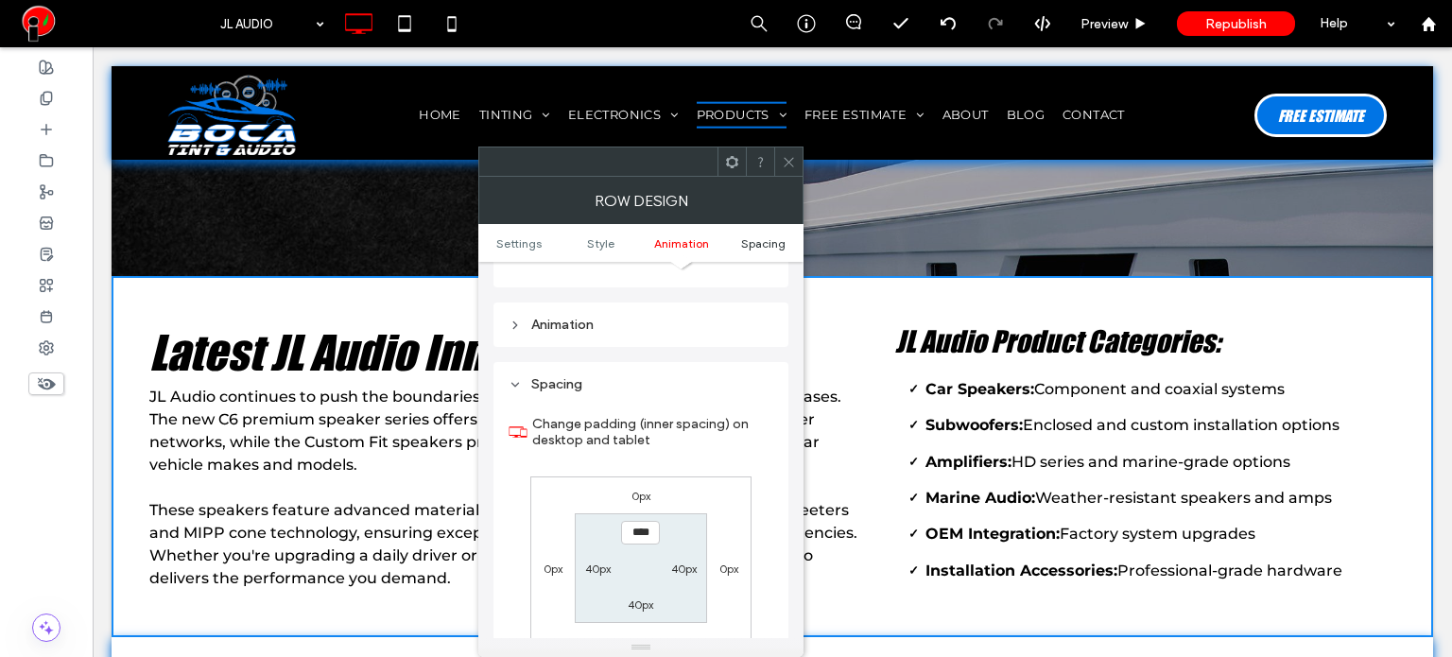
scroll to position [533, 0]
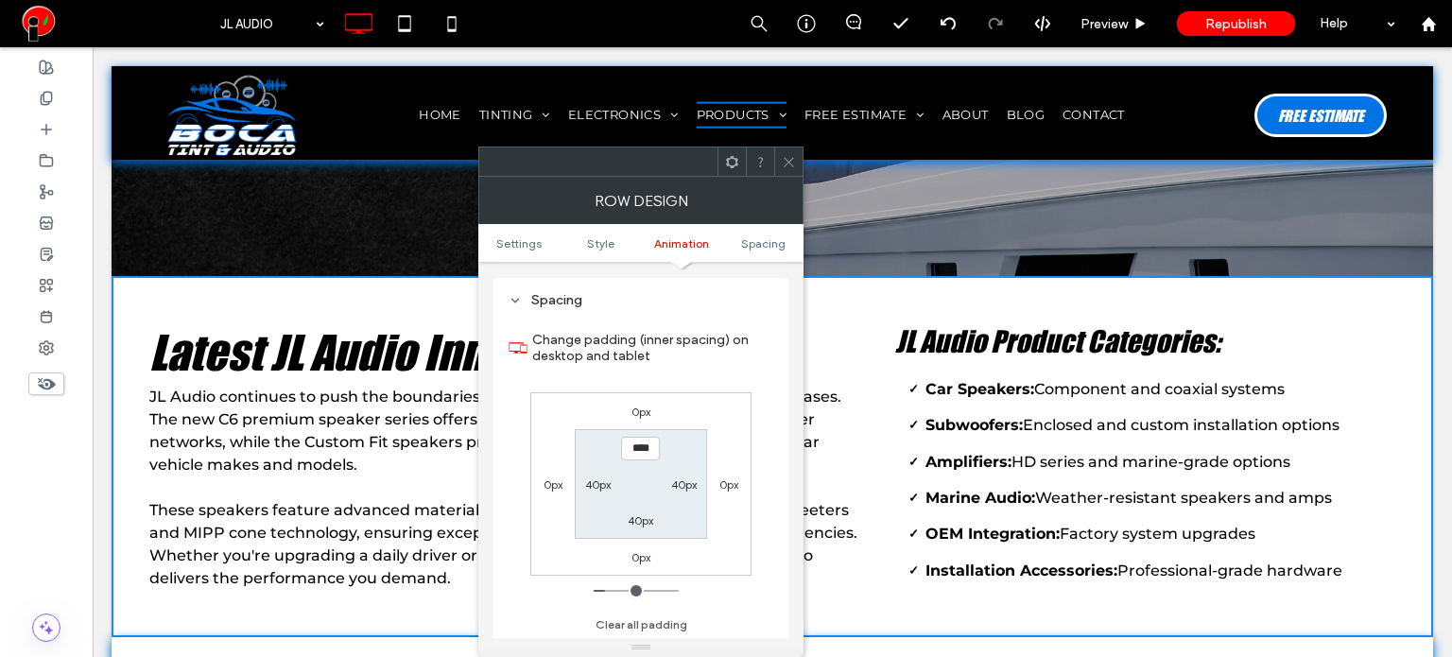
click at [783, 163] on icon at bounding box center [789, 162] width 14 height 14
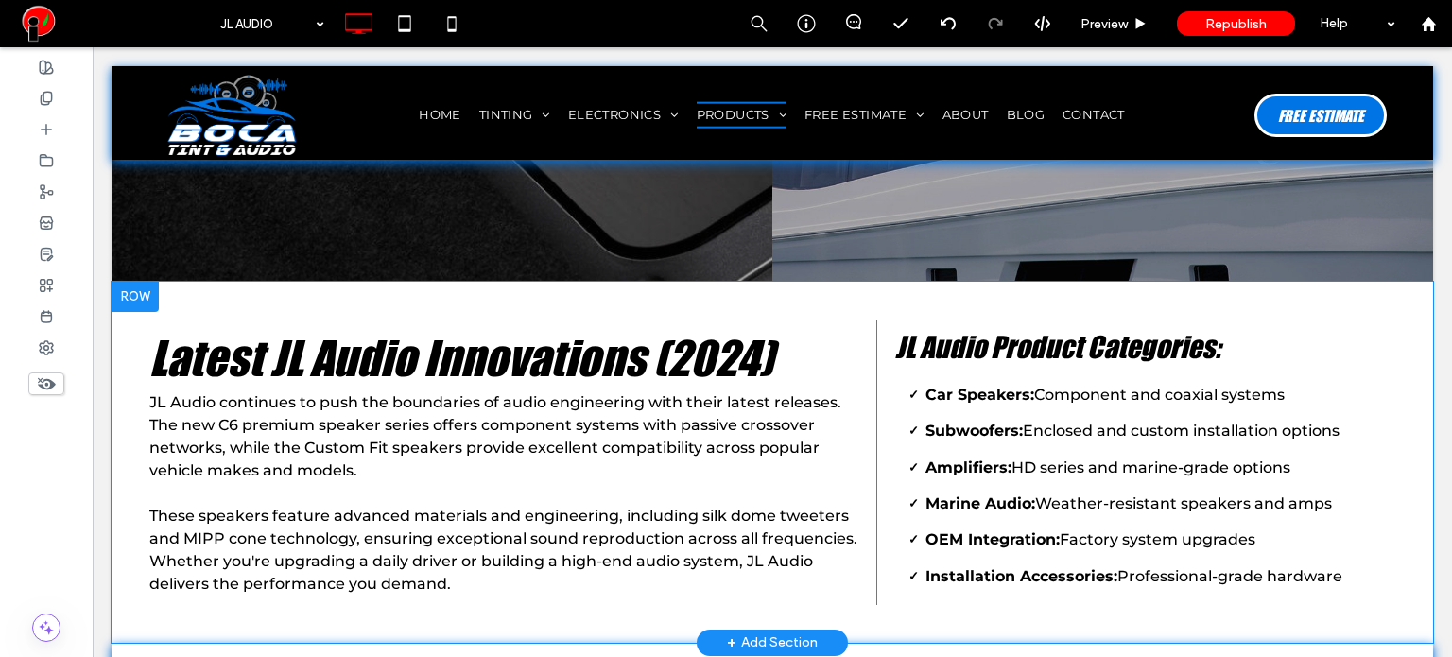
scroll to position [1134, 0]
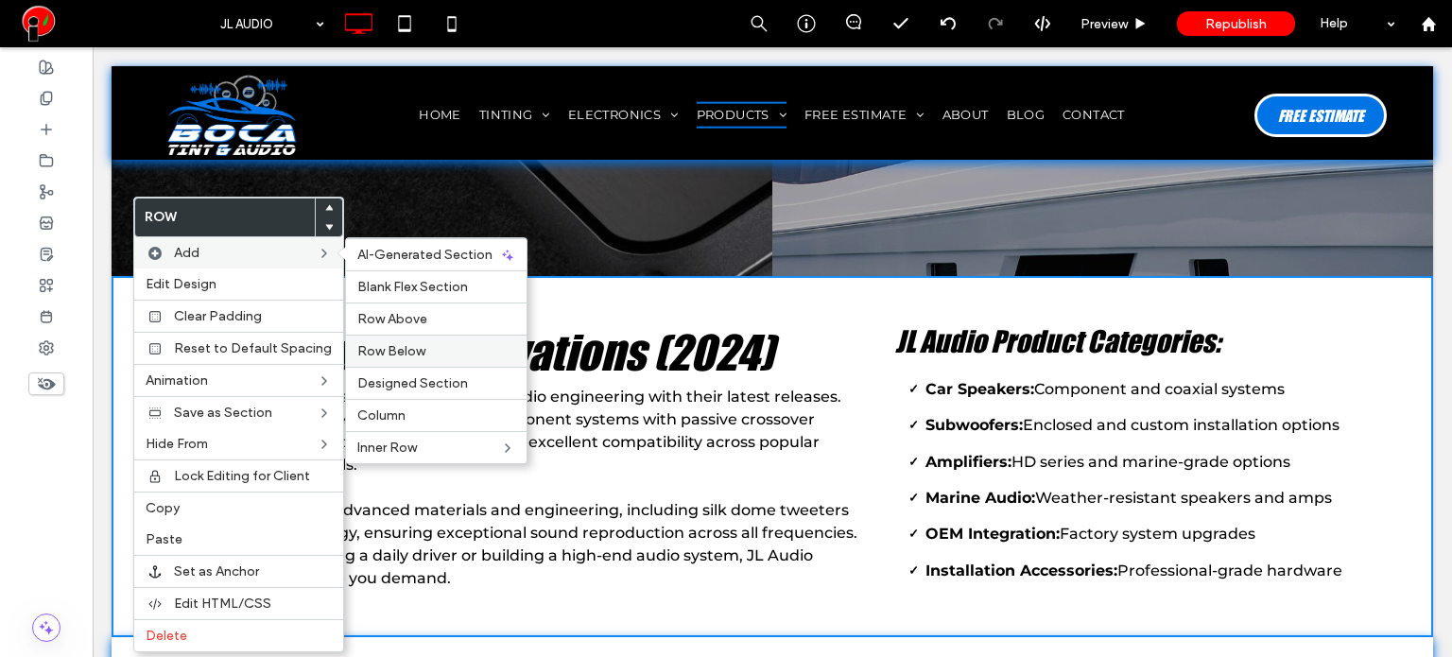
click at [416, 351] on span "Row Below" at bounding box center [391, 351] width 68 height 16
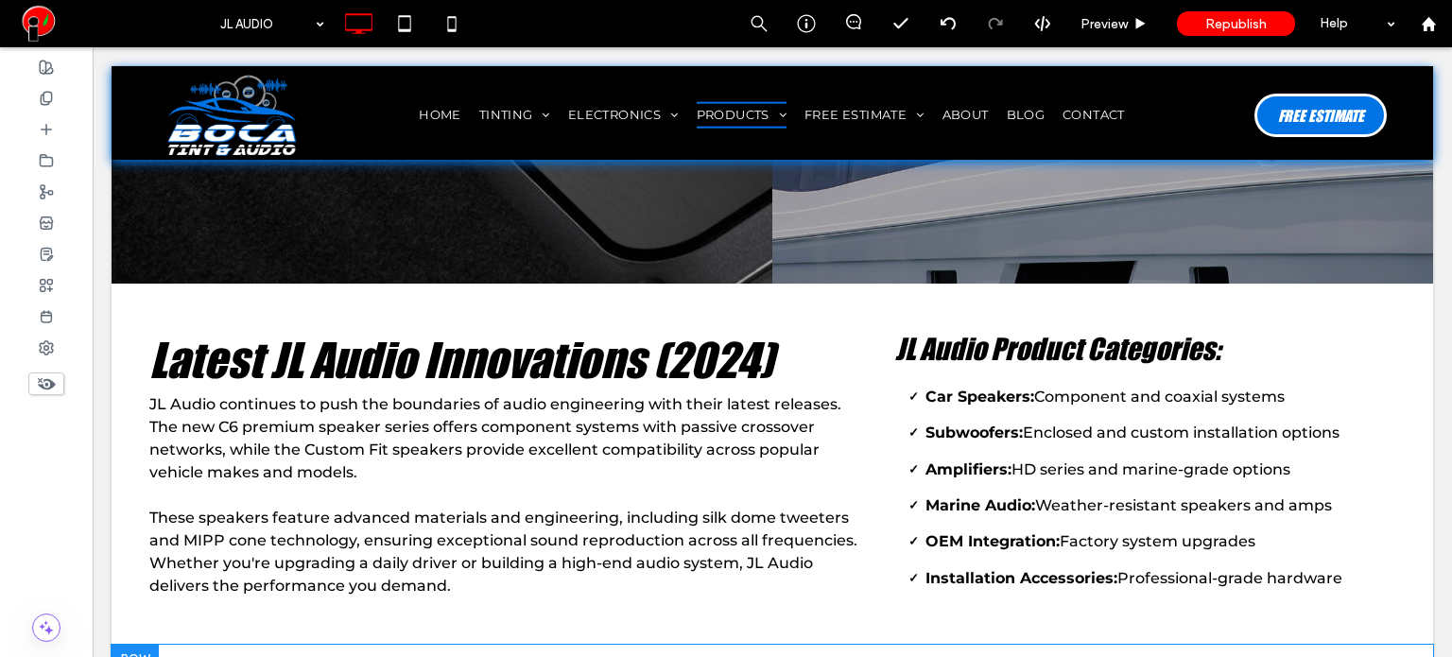
scroll to position [945, 0]
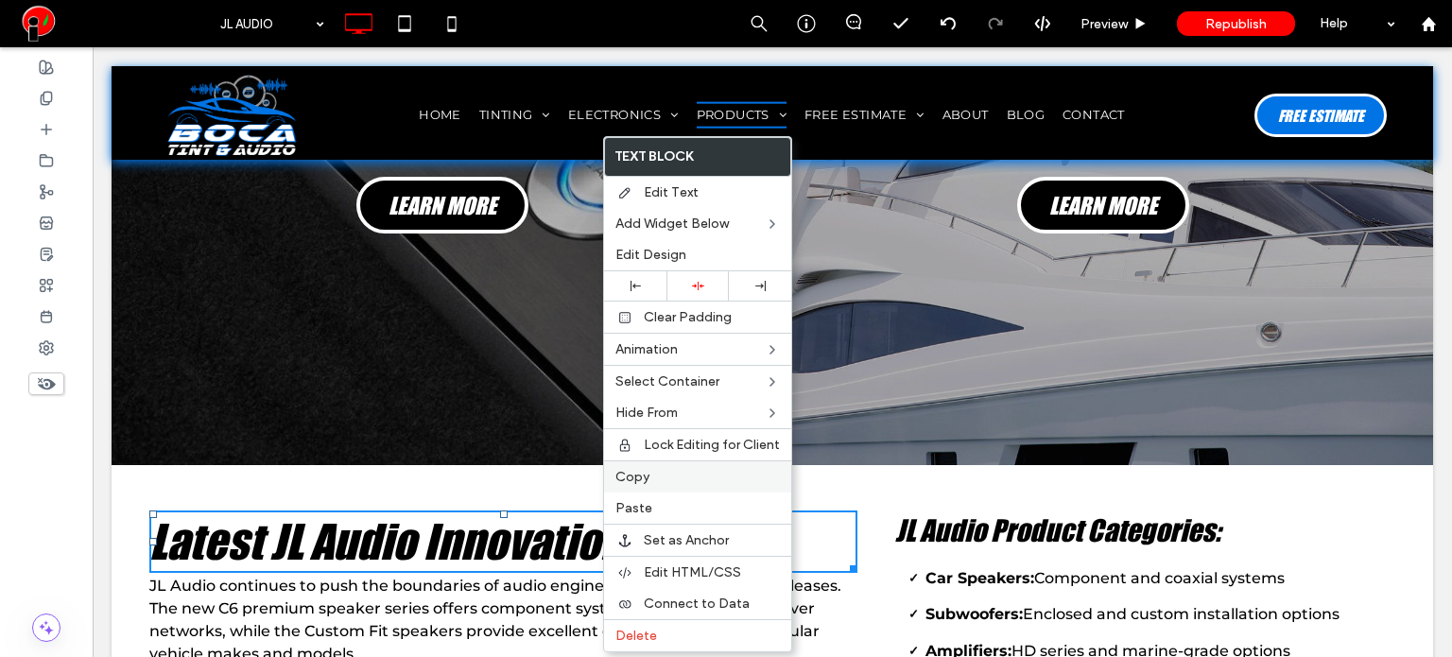
click at [628, 477] on span "Copy" at bounding box center [632, 477] width 34 height 16
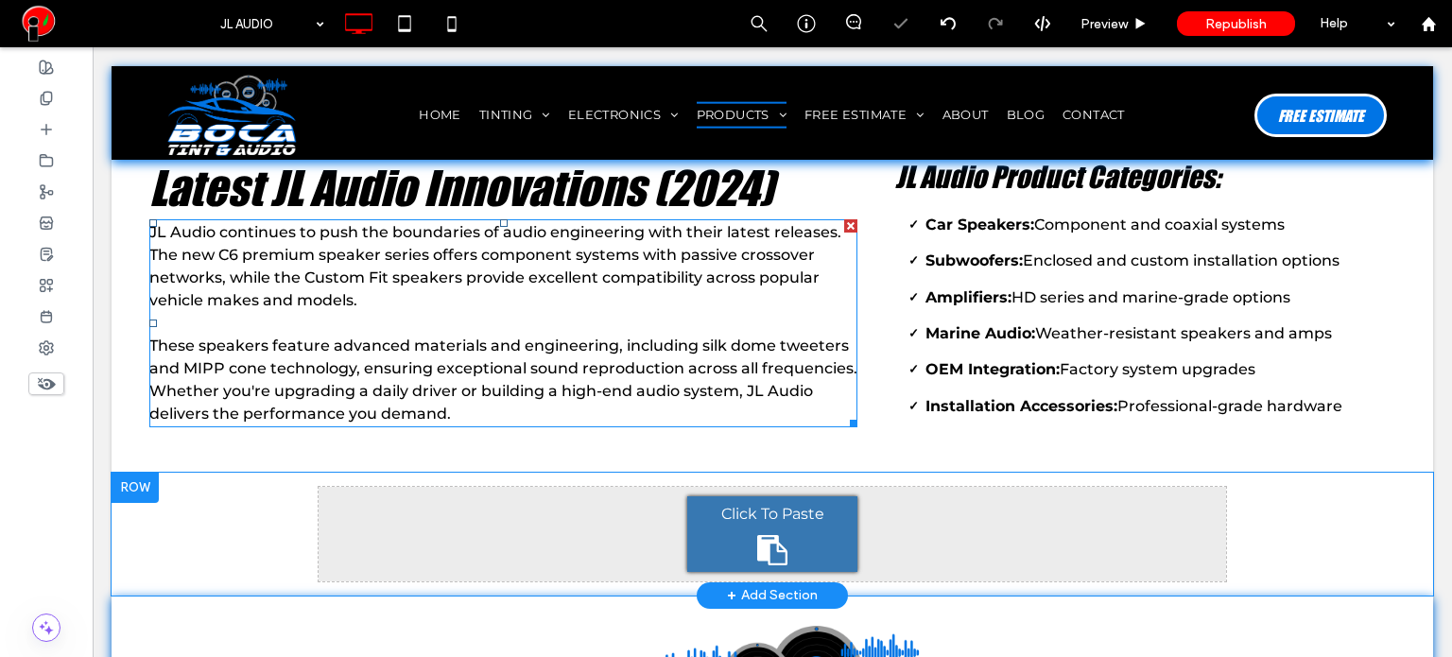
scroll to position [1323, 0]
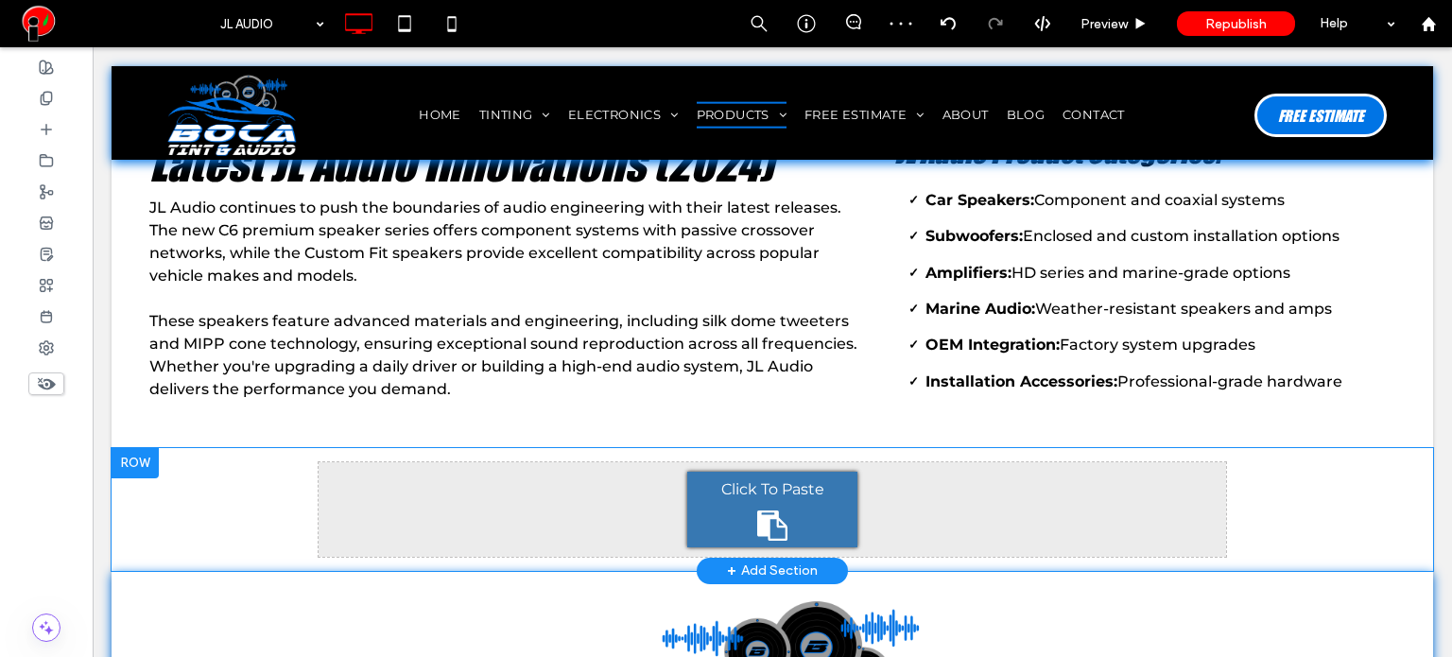
click at [746, 472] on div "Click To Paste" at bounding box center [772, 510] width 170 height 76
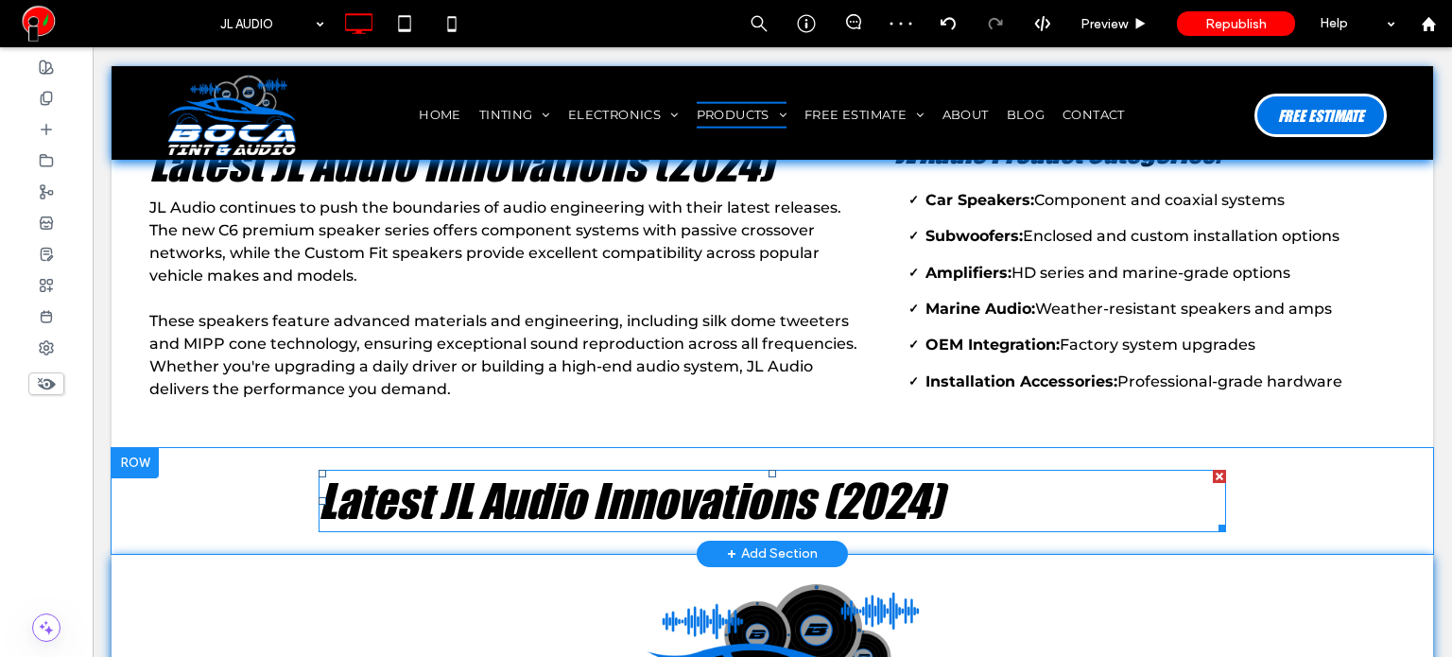
click at [597, 472] on strong "Latest JL Audio Innovations (2024)" at bounding box center [630, 500] width 624 height 57
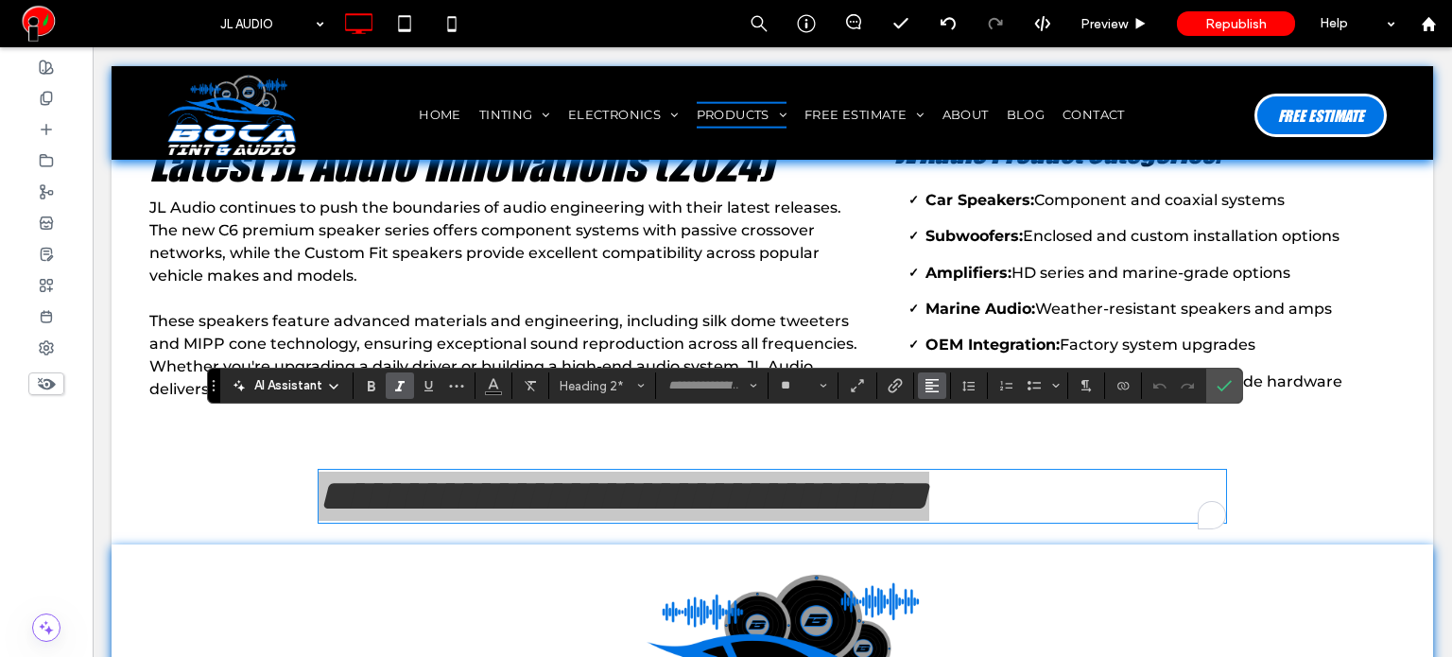
click at [928, 385] on use "Alignment" at bounding box center [931, 385] width 13 height 13
drag, startPoint x: 952, startPoint y: 438, endPoint x: 856, endPoint y: 393, distance: 105.3
click at [949, 440] on div "ui.textEditor.alignment.center" at bounding box center [950, 444] width 25 height 15
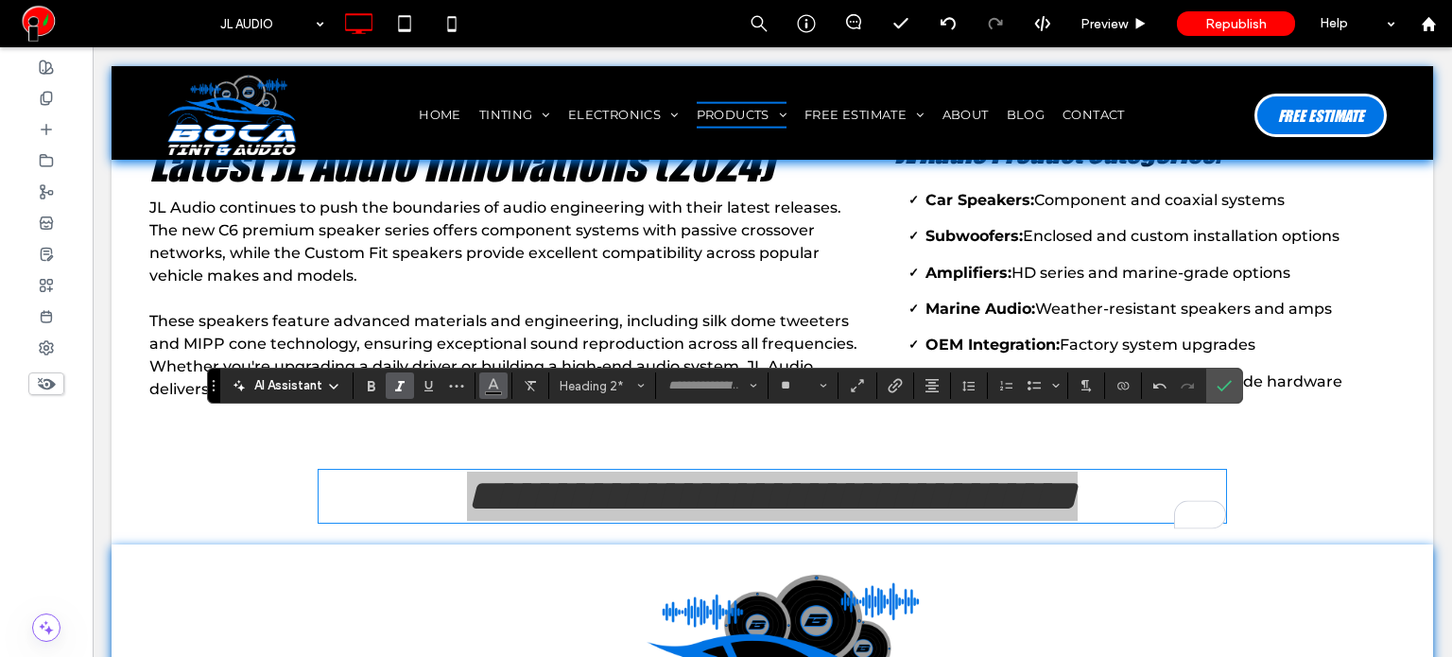
click at [495, 388] on use "Color" at bounding box center [494, 384] width 10 height 10
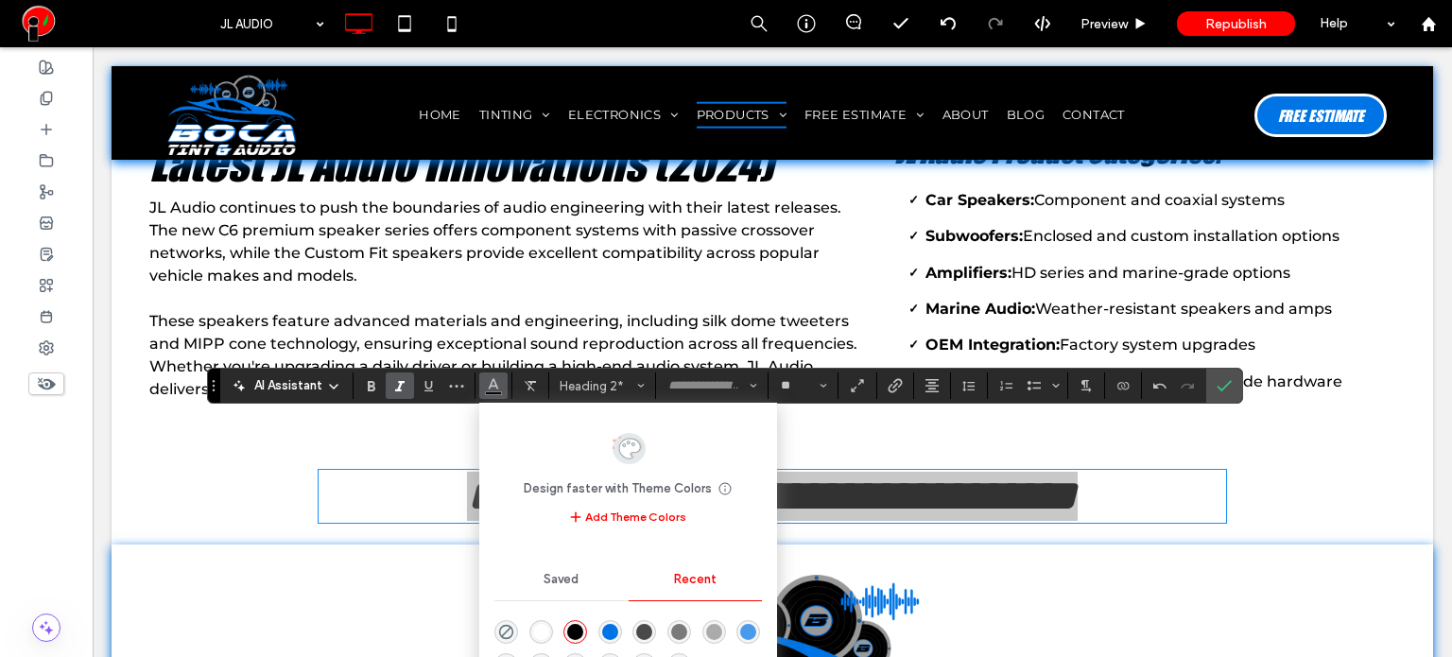
click at [542, 629] on div "rgba(255, 255, 255, 1)" at bounding box center [541, 632] width 16 height 16
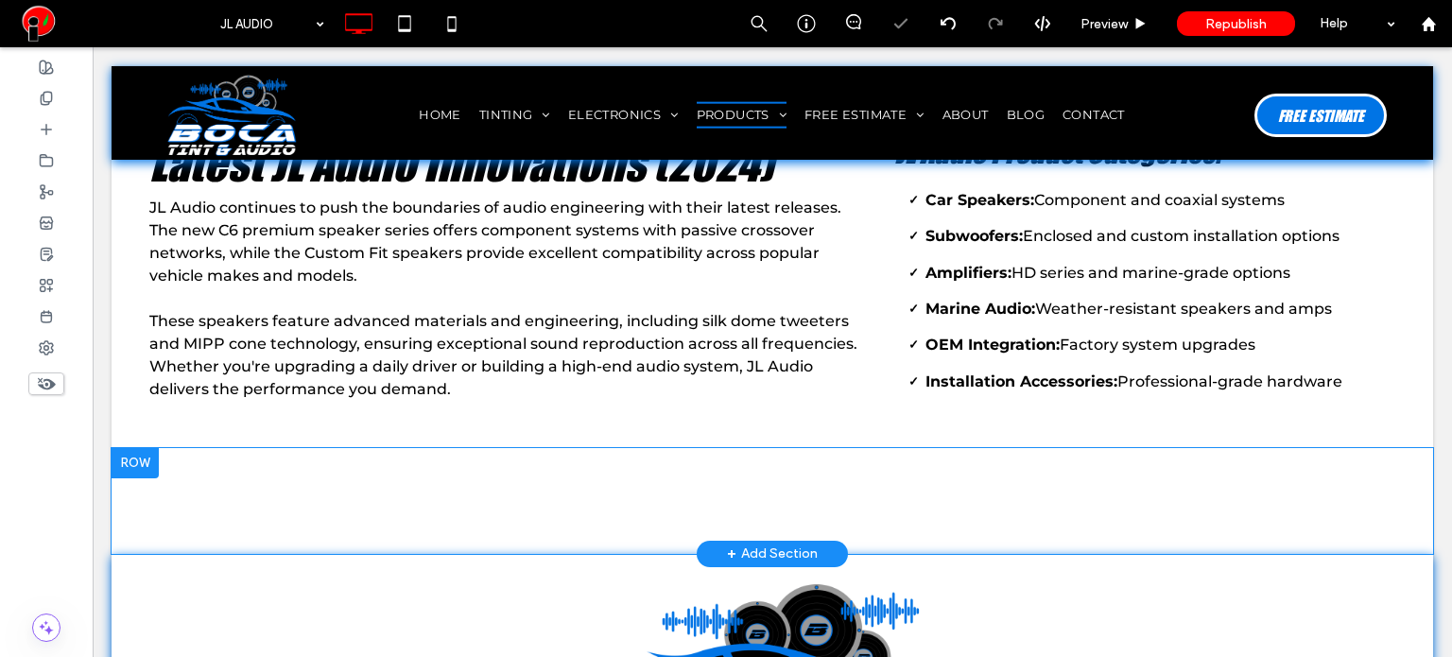
click at [178, 448] on div "Click To Paste Click To Paste Latest JL Audio Innovations (2024) Row + Add Sect…" at bounding box center [772, 501] width 1321 height 106
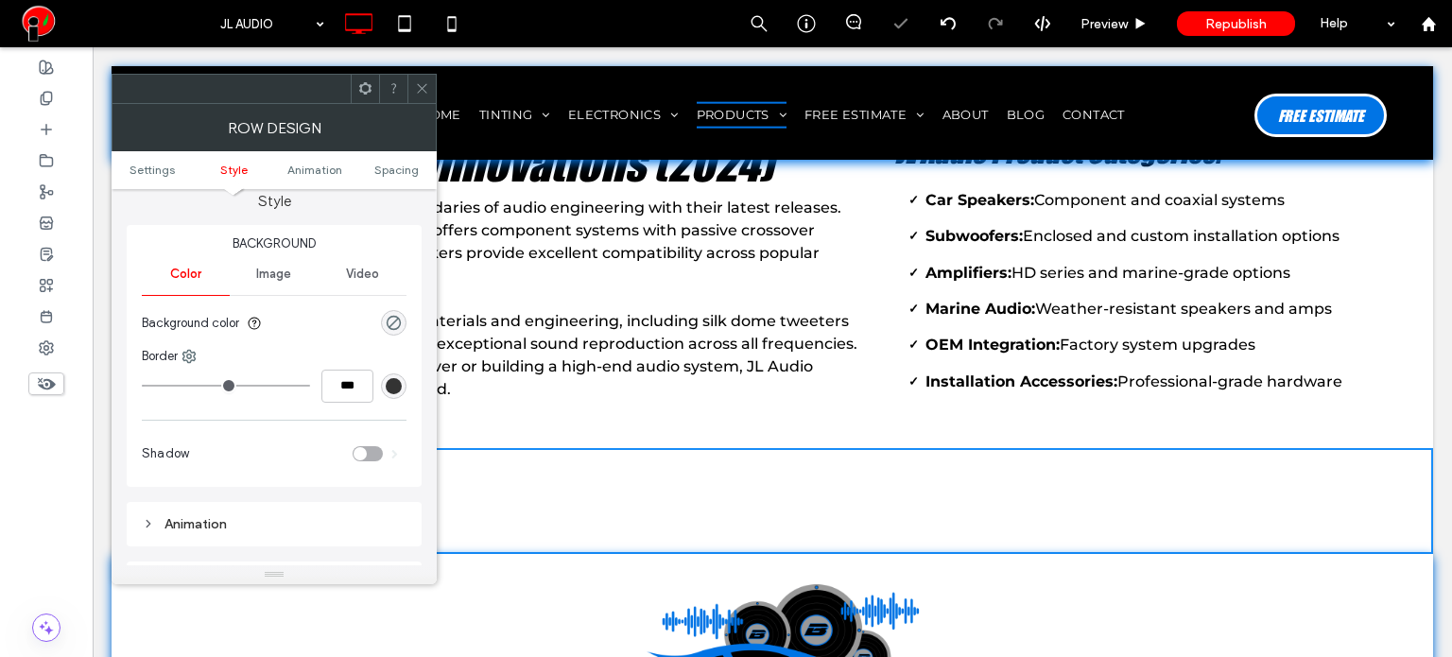
scroll to position [189, 0]
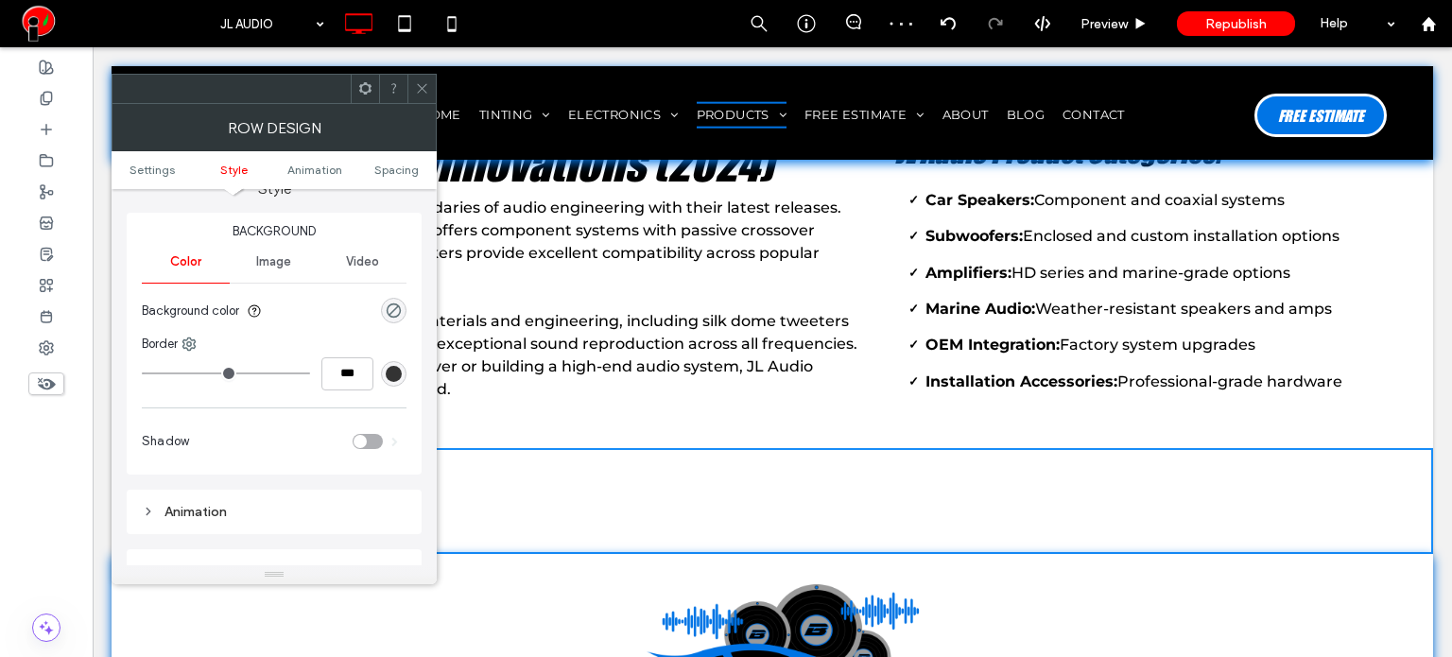
click at [416, 77] on span at bounding box center [422, 89] width 14 height 28
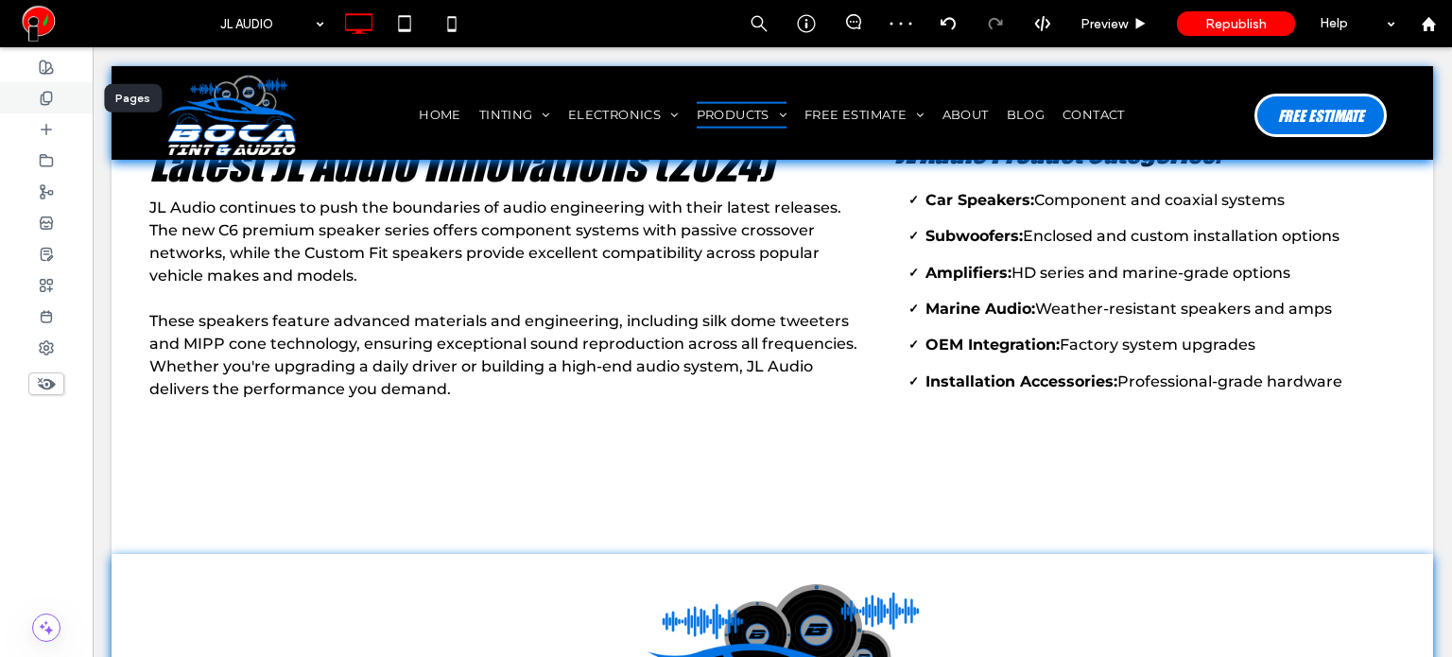
click at [53, 107] on div at bounding box center [46, 97] width 93 height 31
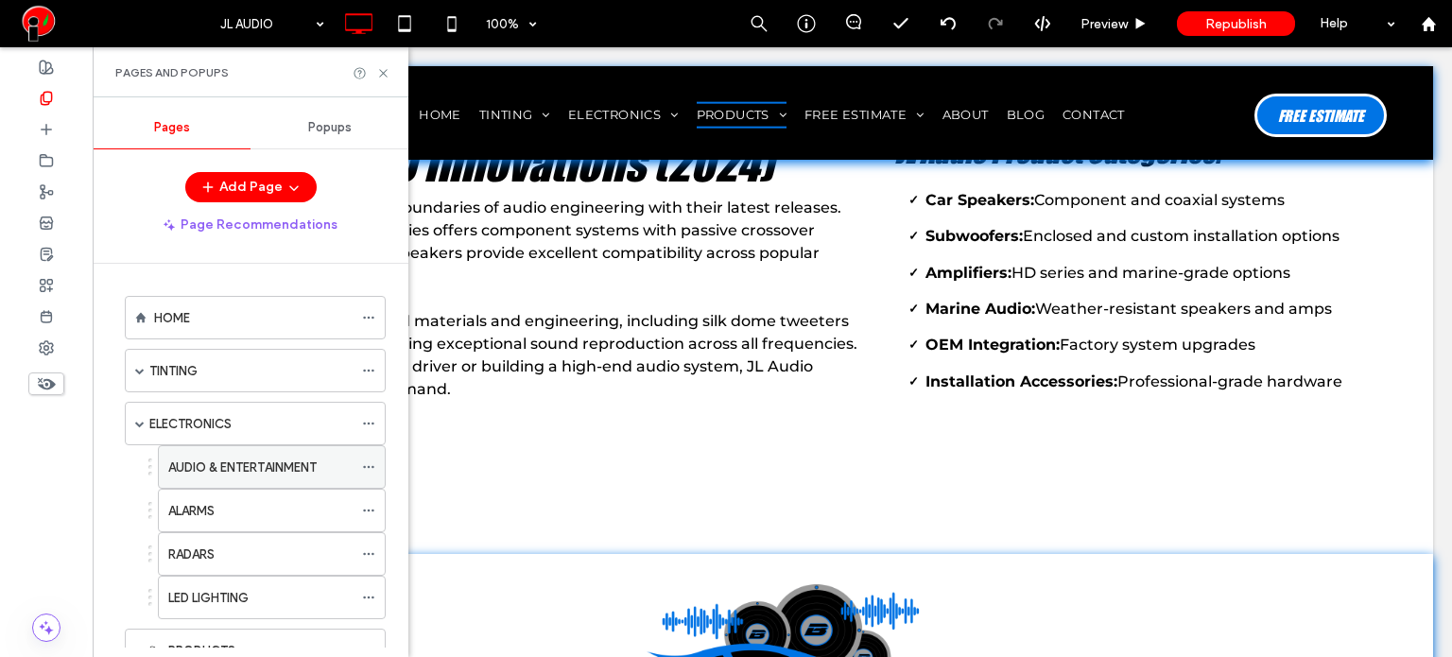
click at [233, 467] on label "AUDIO & ENTERTAINMENT" at bounding box center [242, 467] width 148 height 33
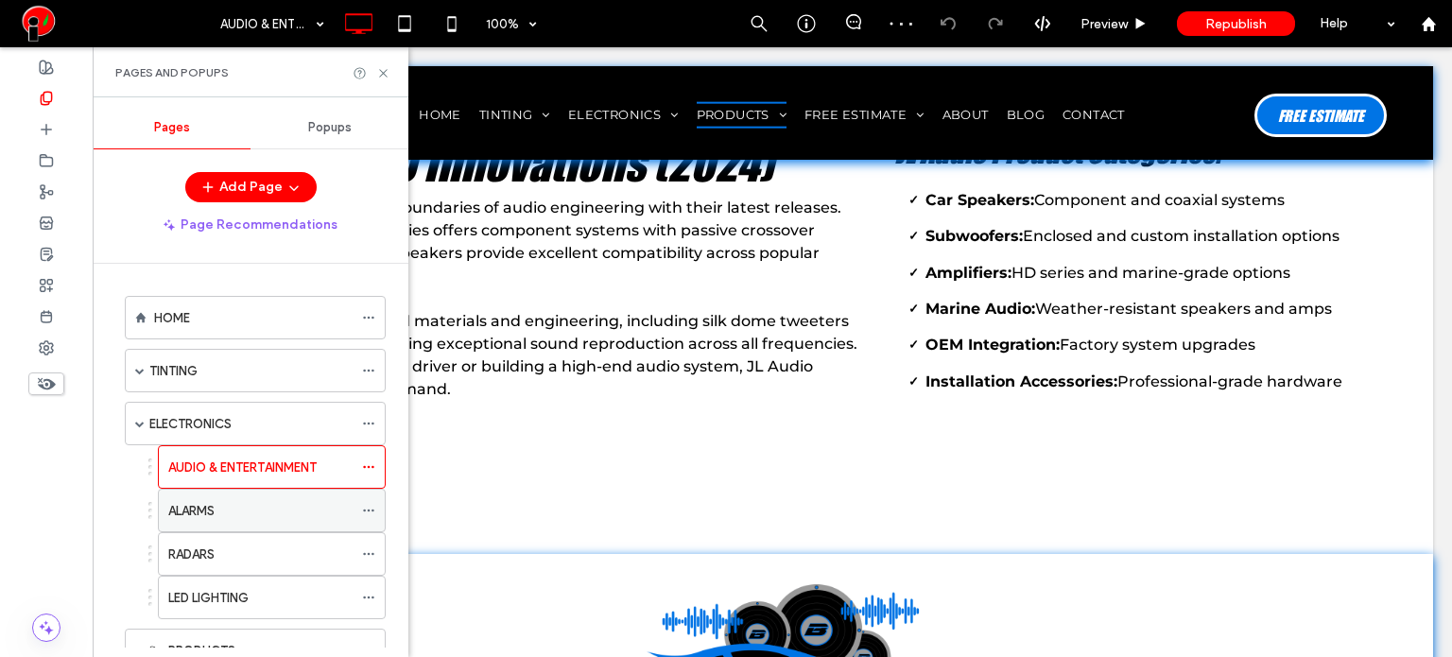
click at [247, 517] on div "ALARMS" at bounding box center [260, 511] width 184 height 20
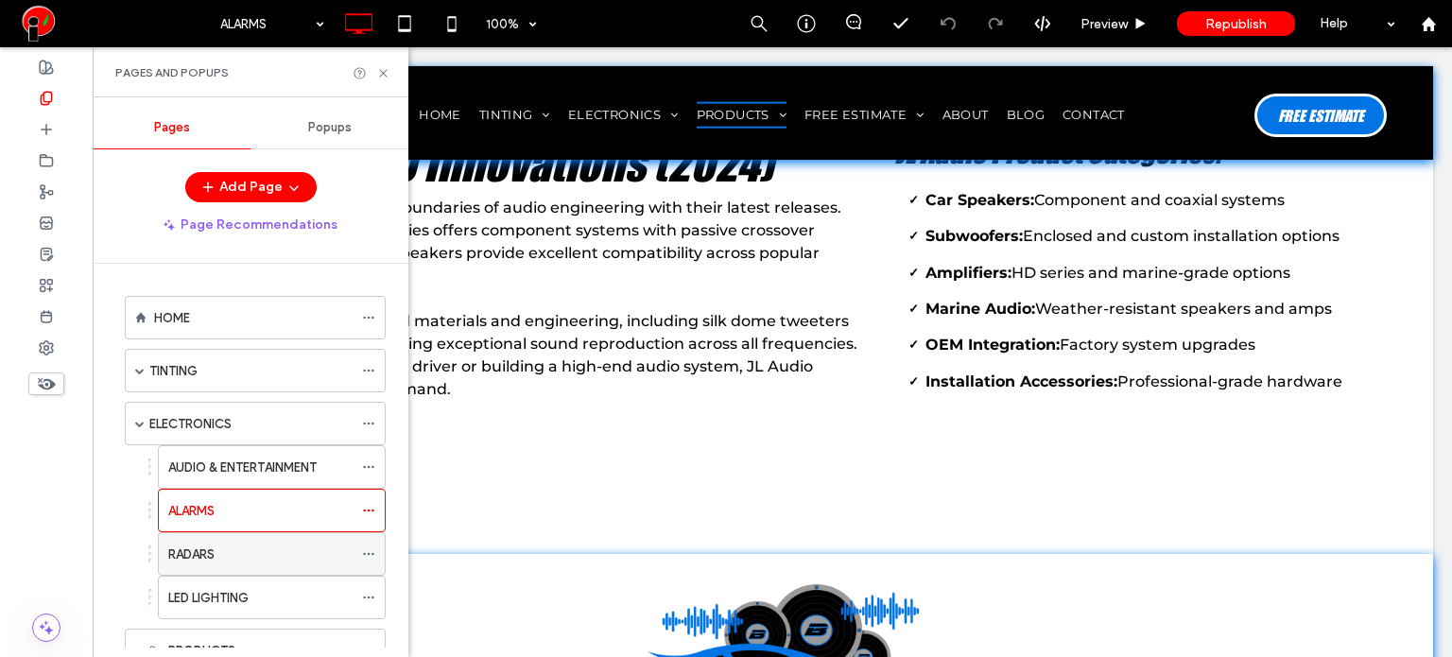
click at [265, 533] on div "RADARS" at bounding box center [260, 554] width 184 height 42
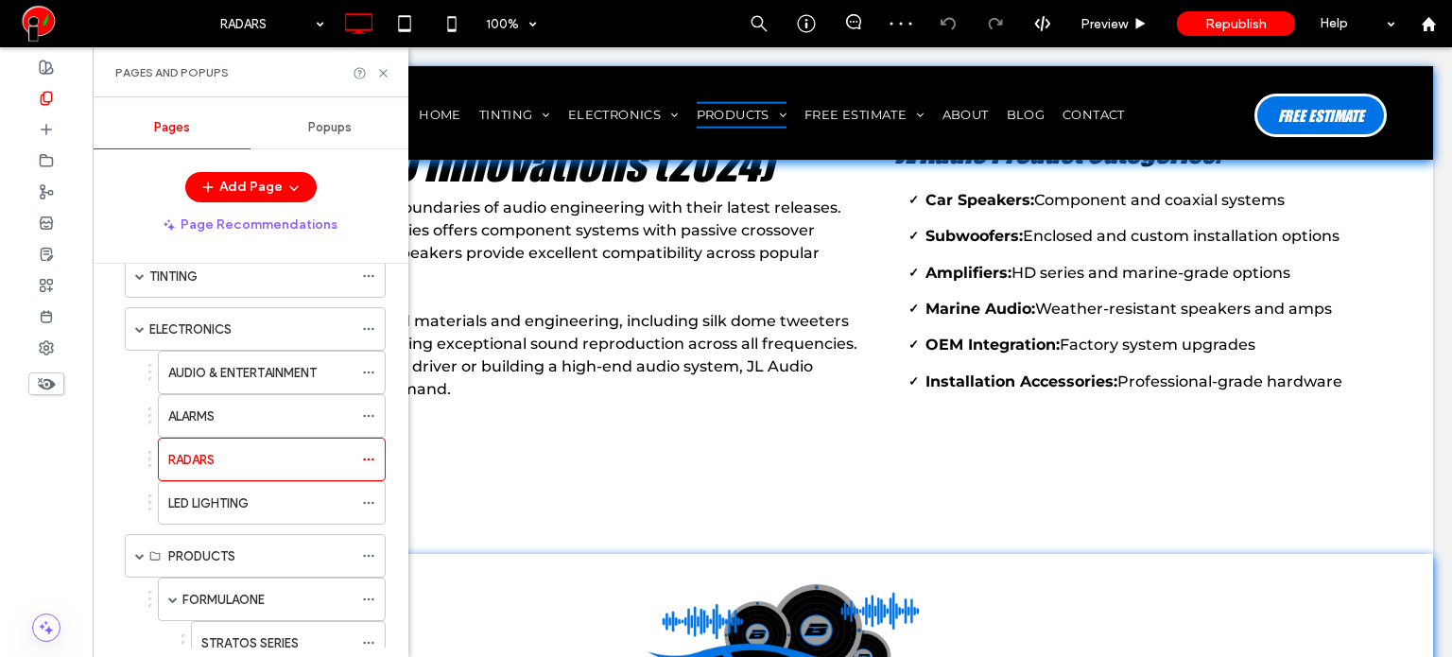
click at [267, 494] on div "LED LIGHTING" at bounding box center [260, 503] width 184 height 20
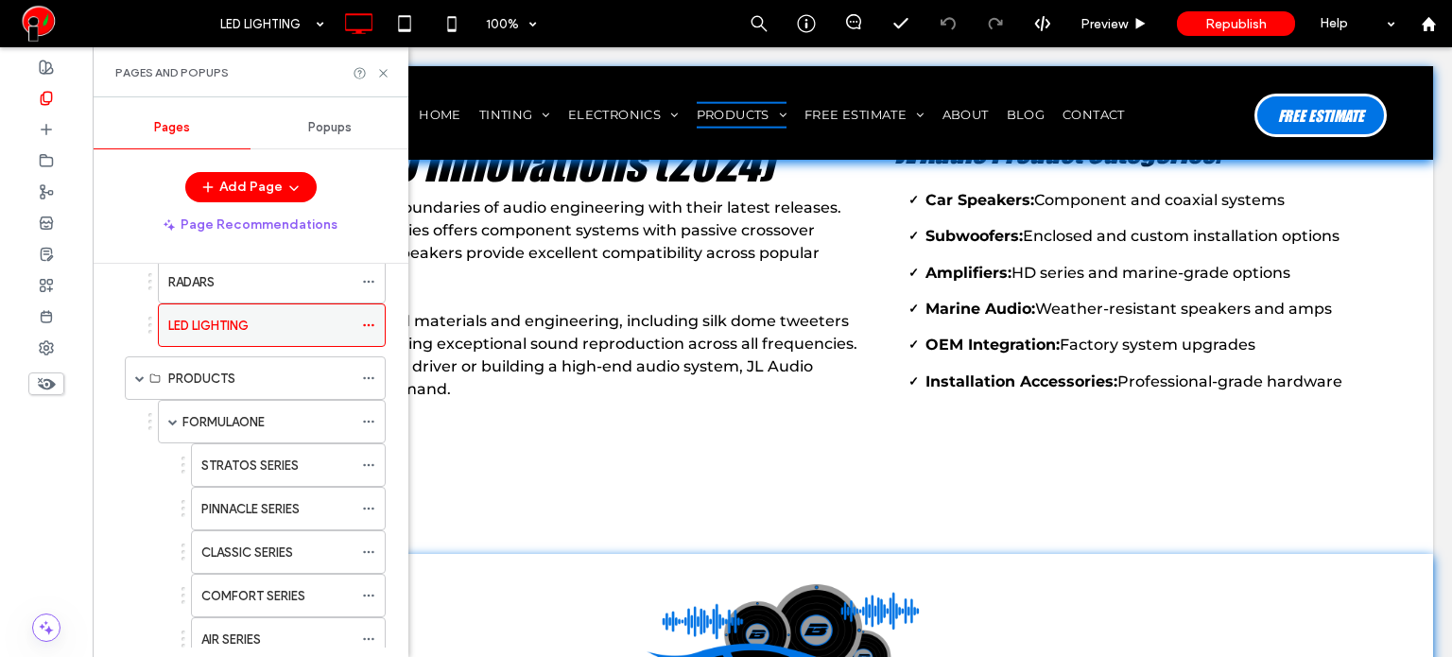
scroll to position [284, 0]
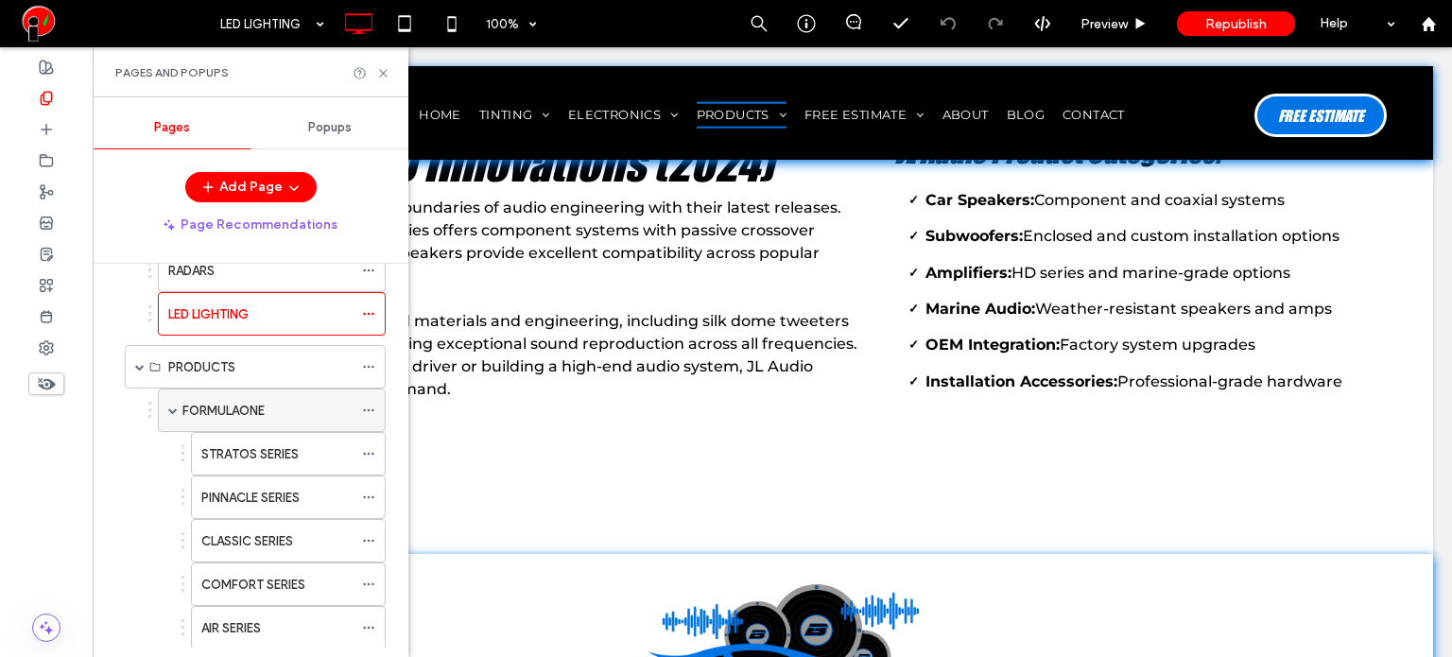
click at [265, 411] on label "FORMULAONE" at bounding box center [223, 410] width 82 height 33
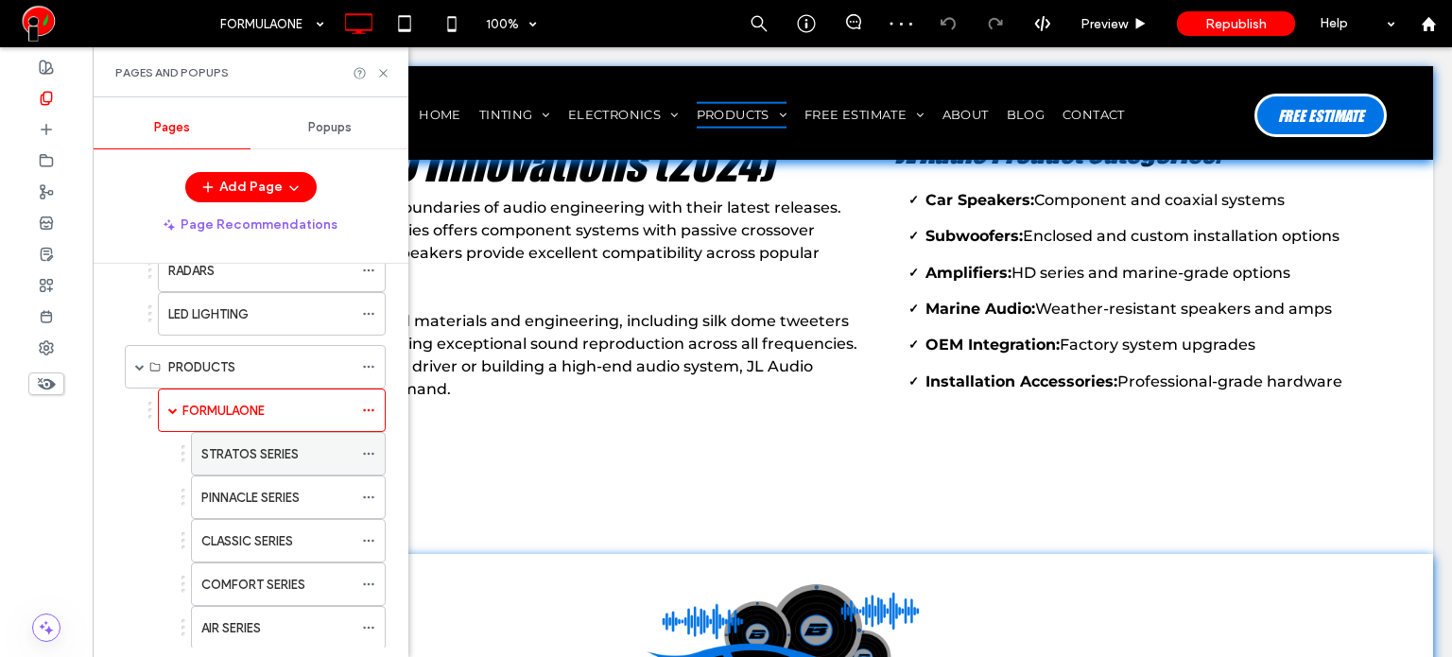
click at [247, 464] on div "STRATOS SERIES" at bounding box center [276, 454] width 151 height 42
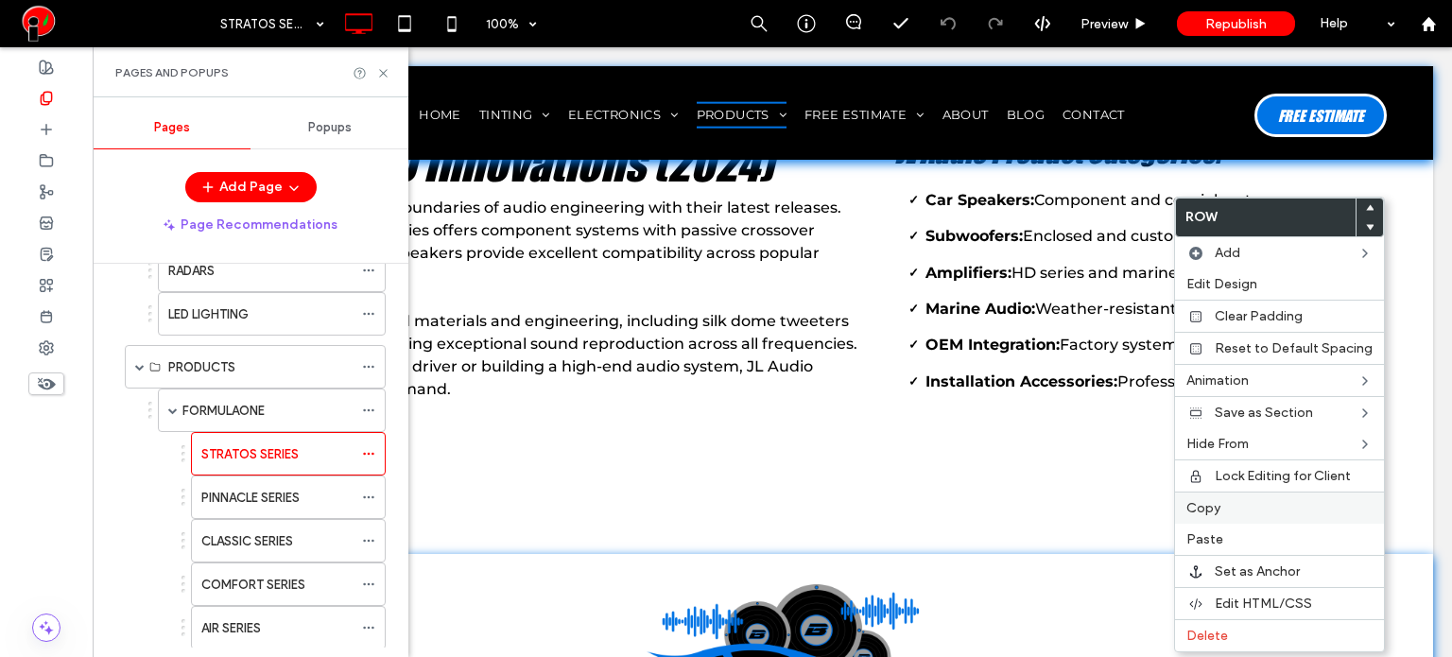
click at [1219, 503] on label "Copy" at bounding box center [1279, 508] width 186 height 16
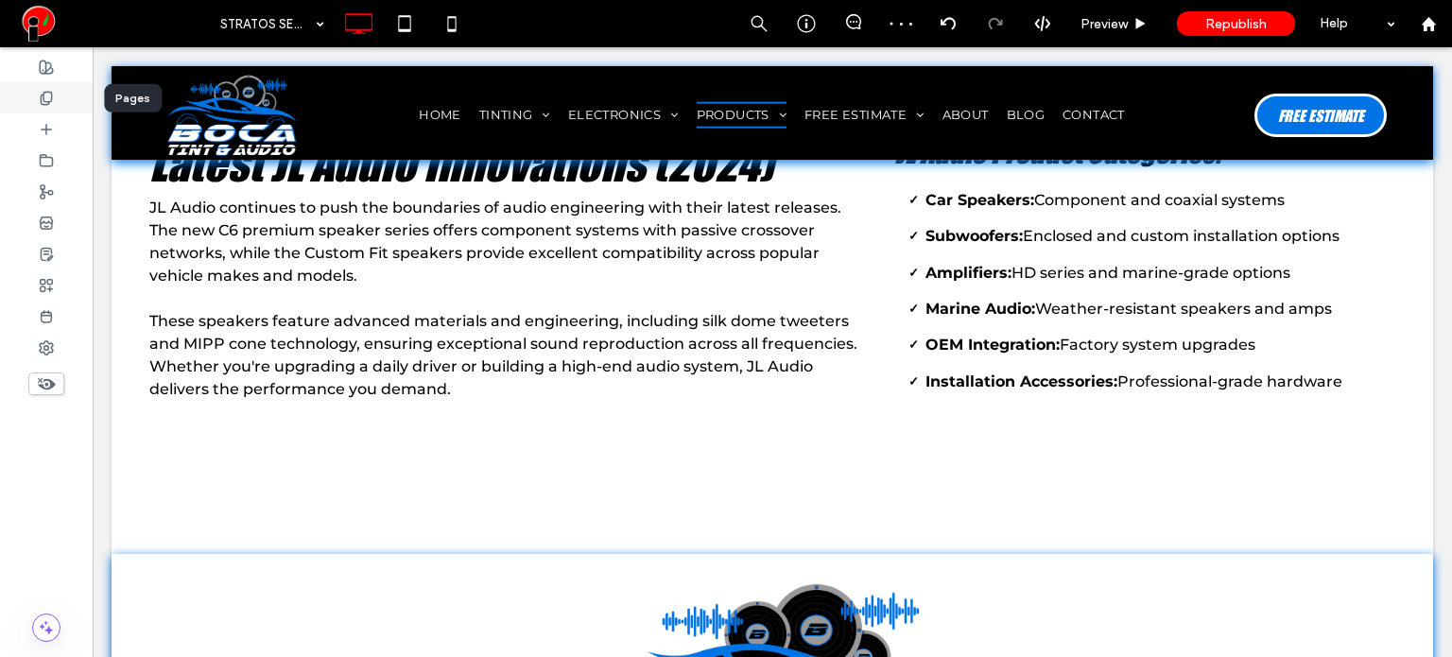
click at [49, 101] on use at bounding box center [46, 98] width 10 height 12
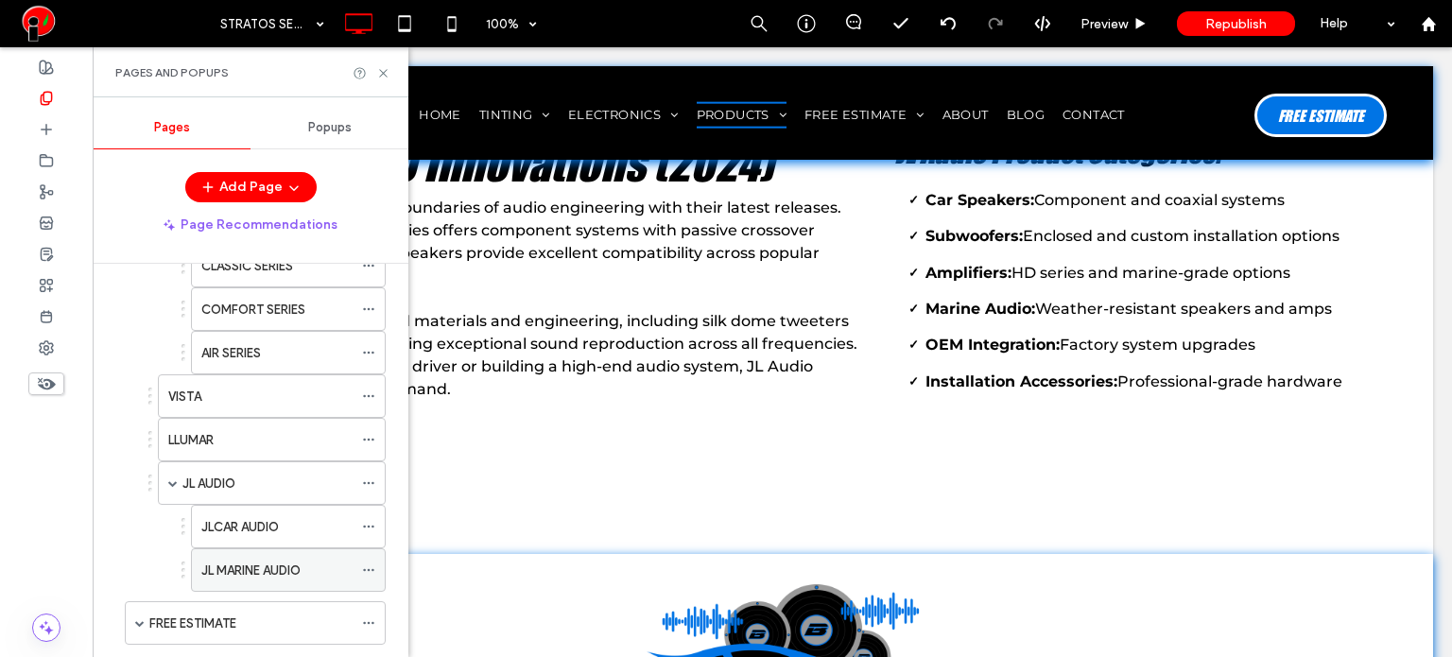
scroll to position [567, 0]
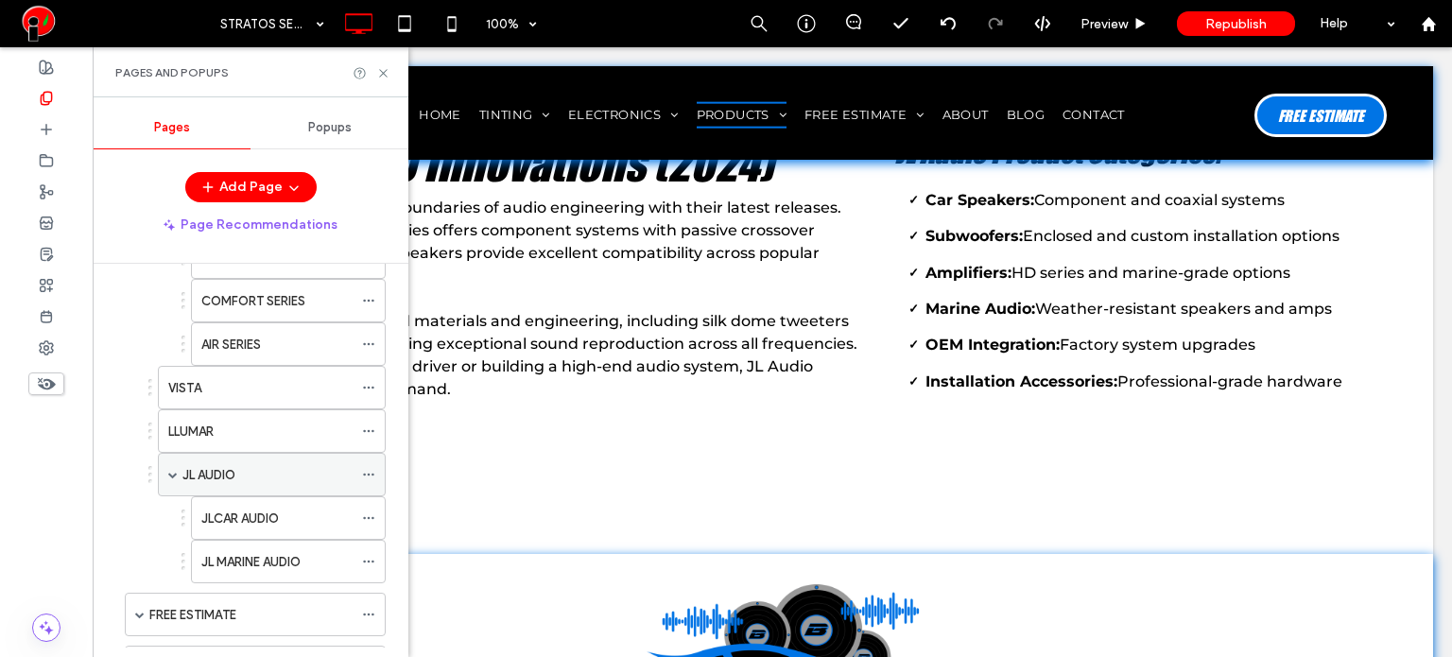
click at [238, 472] on div "JL AUDIO" at bounding box center [267, 475] width 170 height 20
click at [383, 77] on icon at bounding box center [383, 73] width 14 height 14
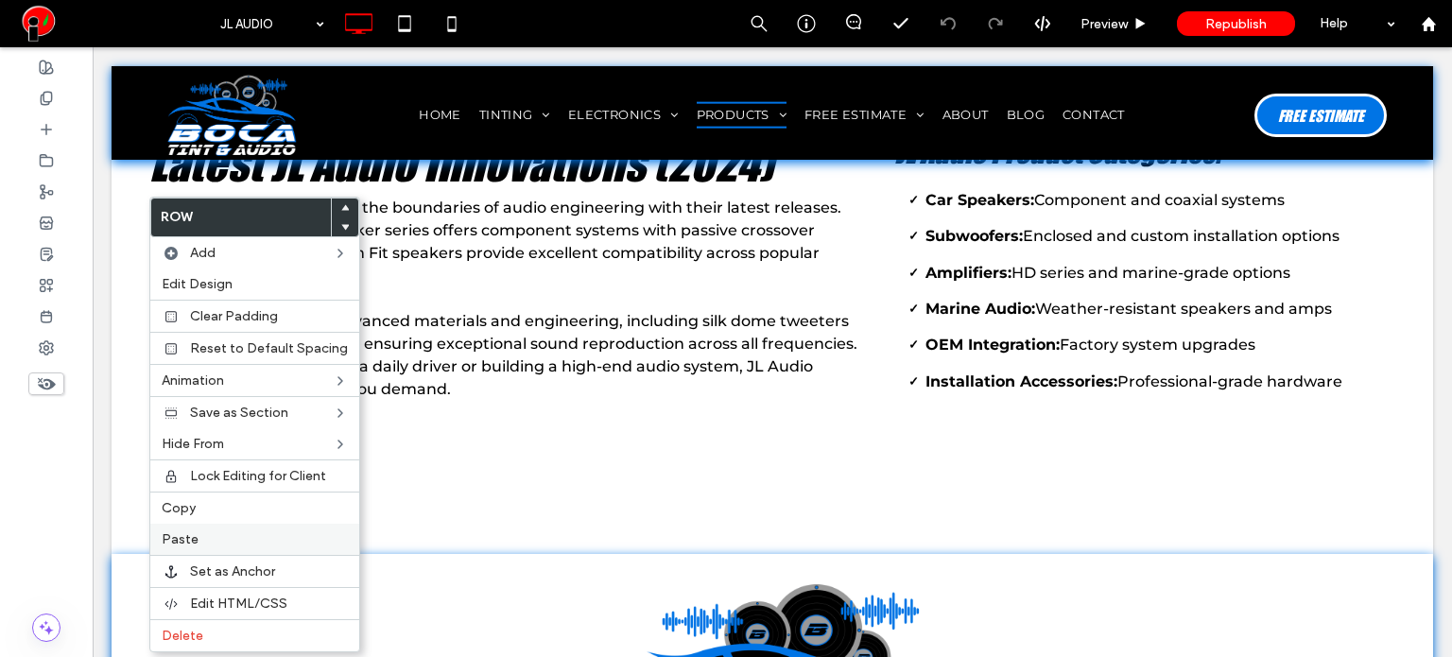
click at [190, 543] on span "Paste" at bounding box center [180, 539] width 37 height 16
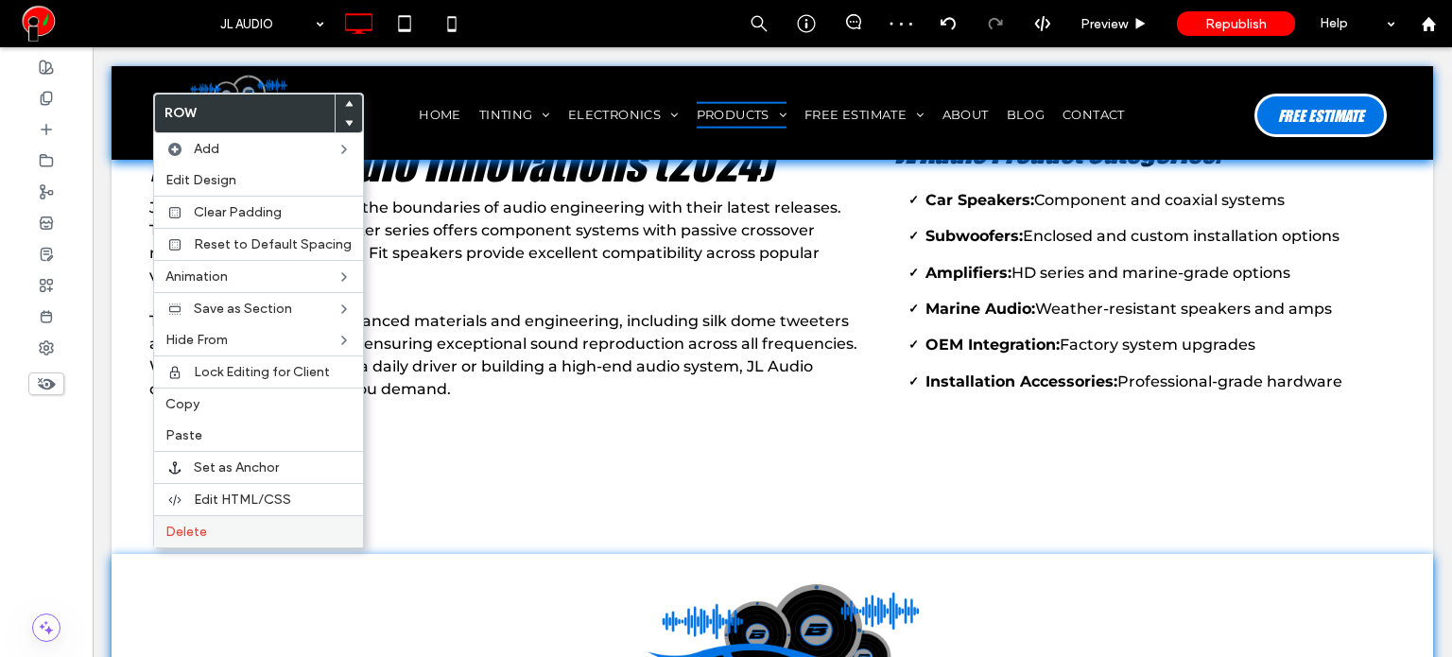
click at [184, 525] on span "Delete" at bounding box center [186, 532] width 42 height 16
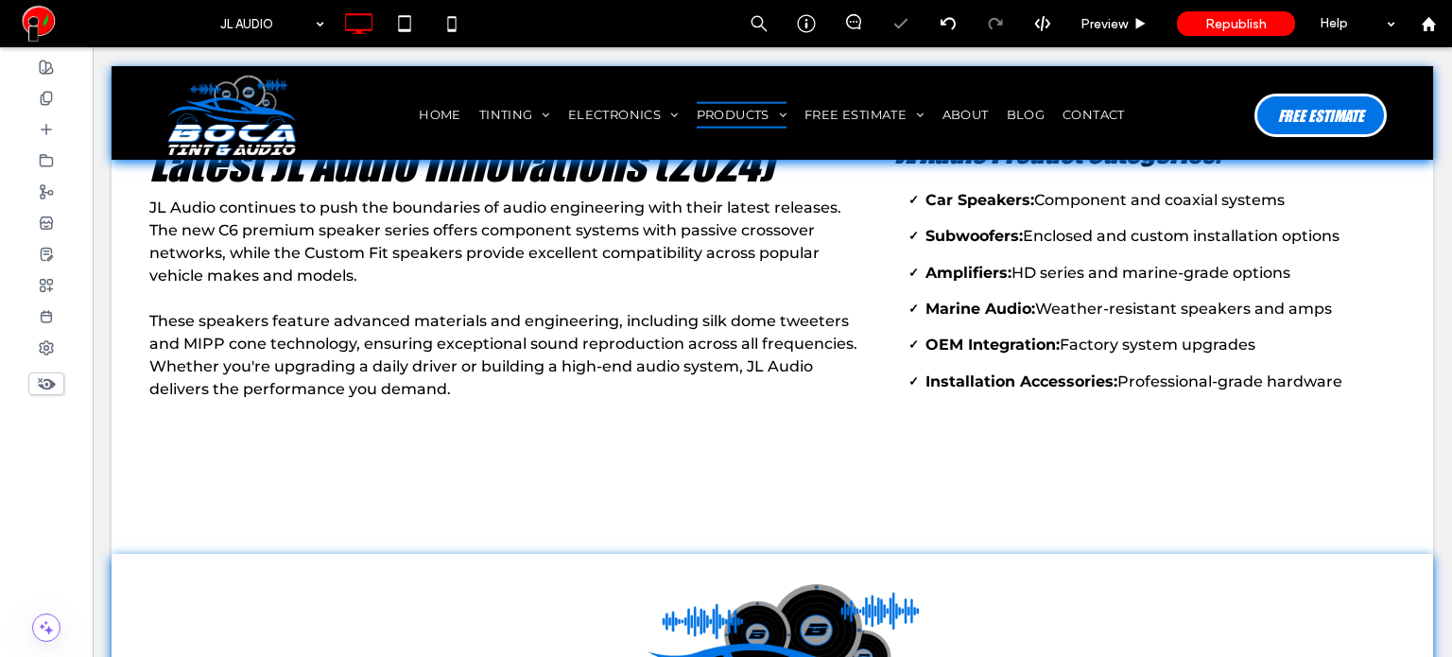
type input "**"
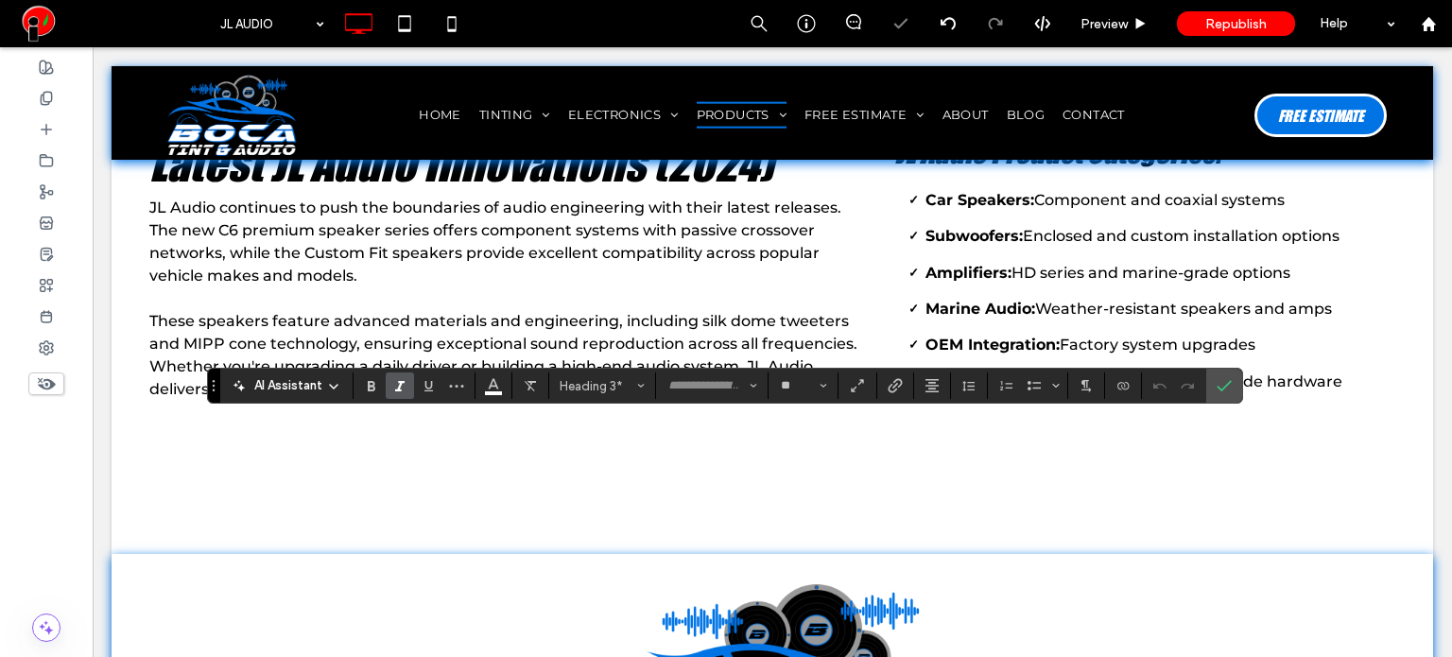
type input "**********"
type input "**"
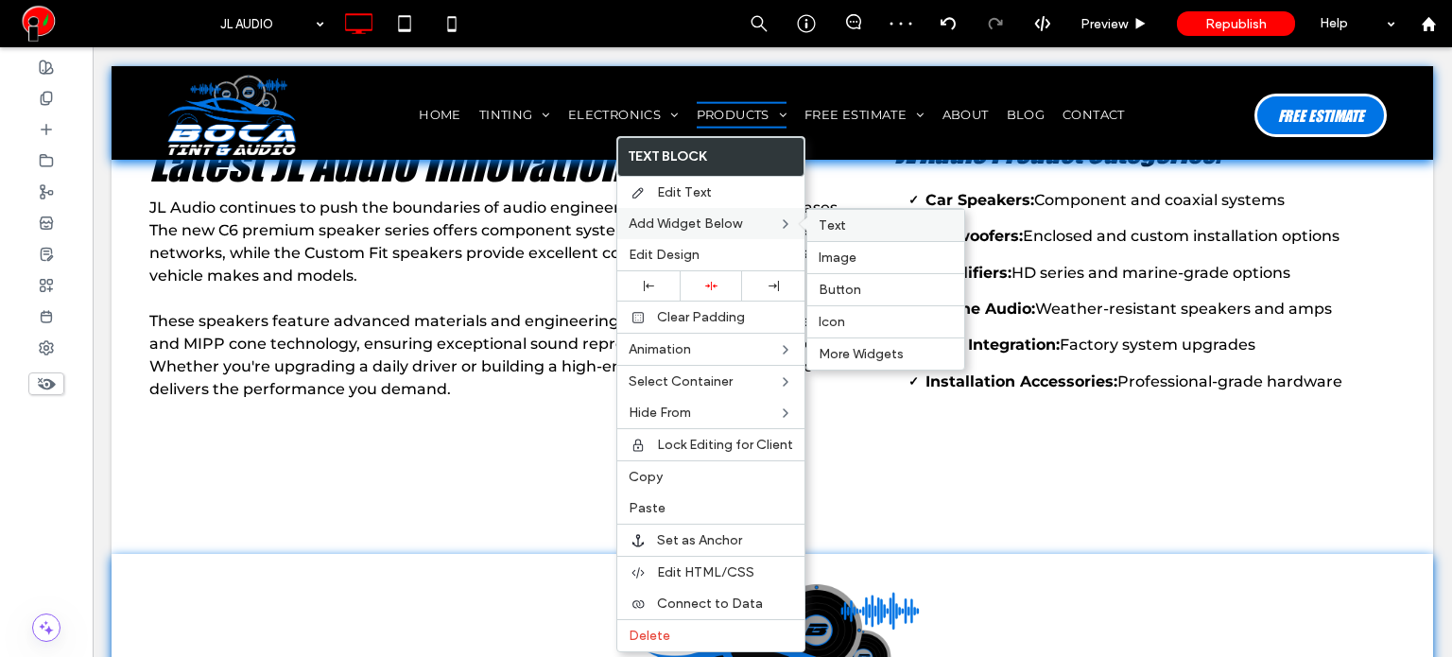
click at [832, 232] on div "Text" at bounding box center [885, 225] width 157 height 32
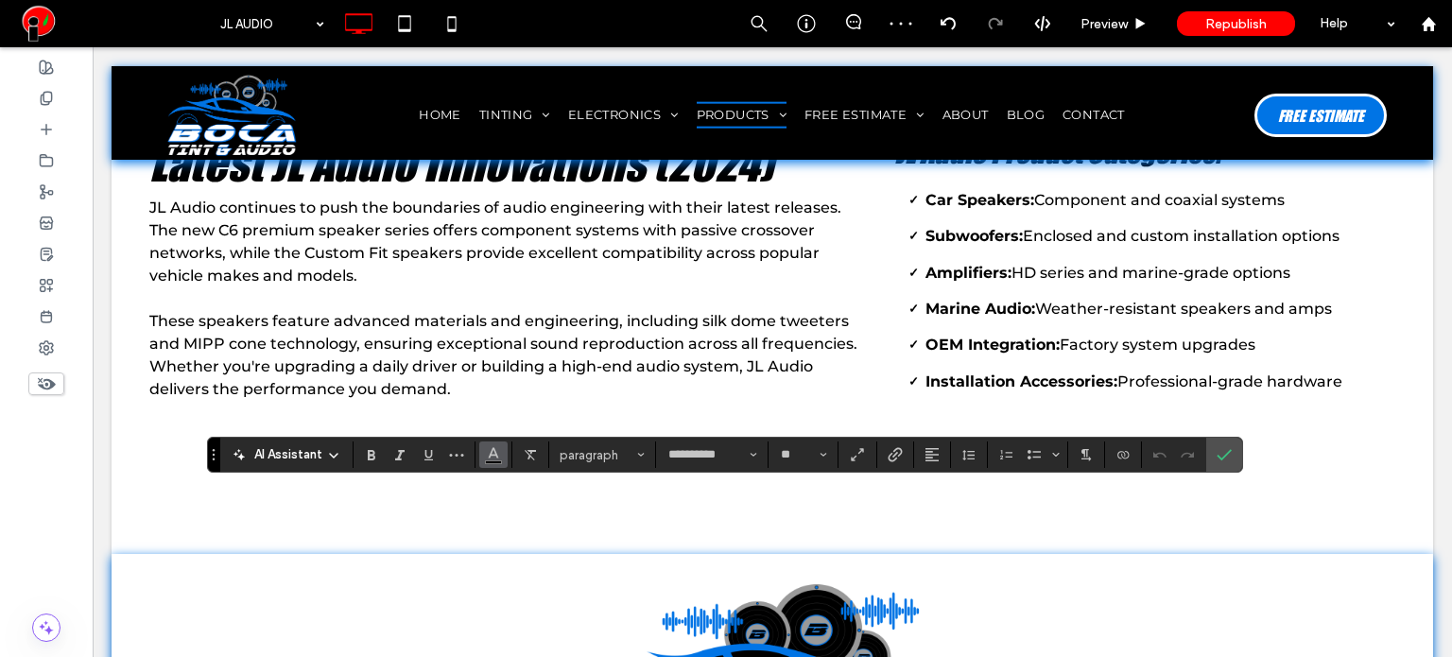
click at [495, 448] on icon "Color" at bounding box center [493, 452] width 15 height 15
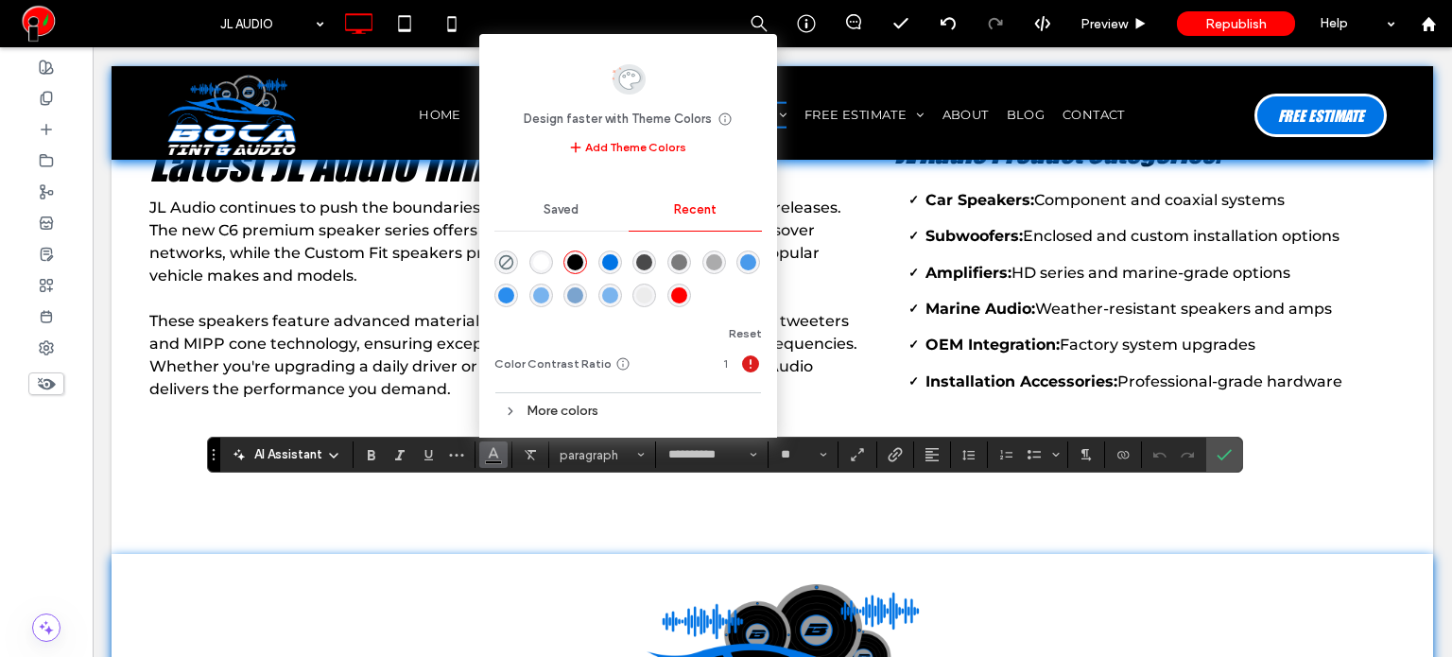
click at [542, 266] on div "rgba(255, 255, 255, 1)" at bounding box center [541, 262] width 16 height 16
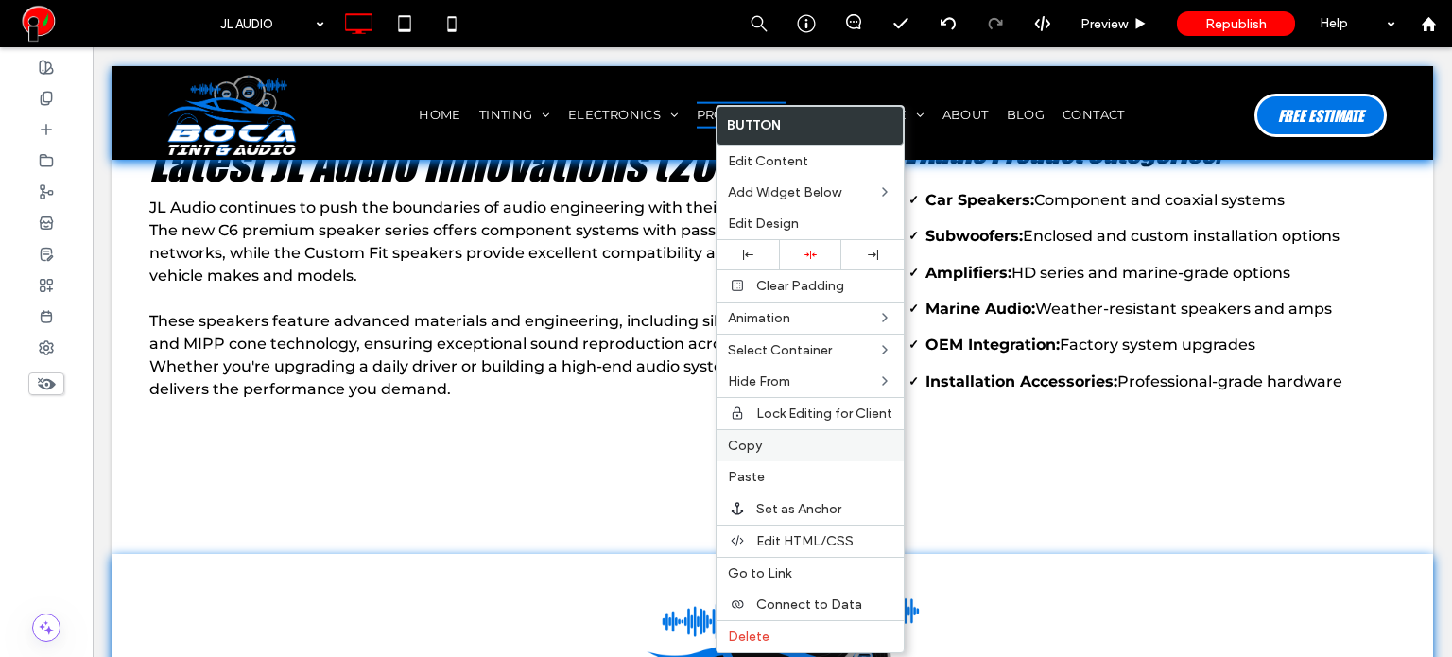
click at [726, 444] on div "Copy" at bounding box center [809, 445] width 187 height 32
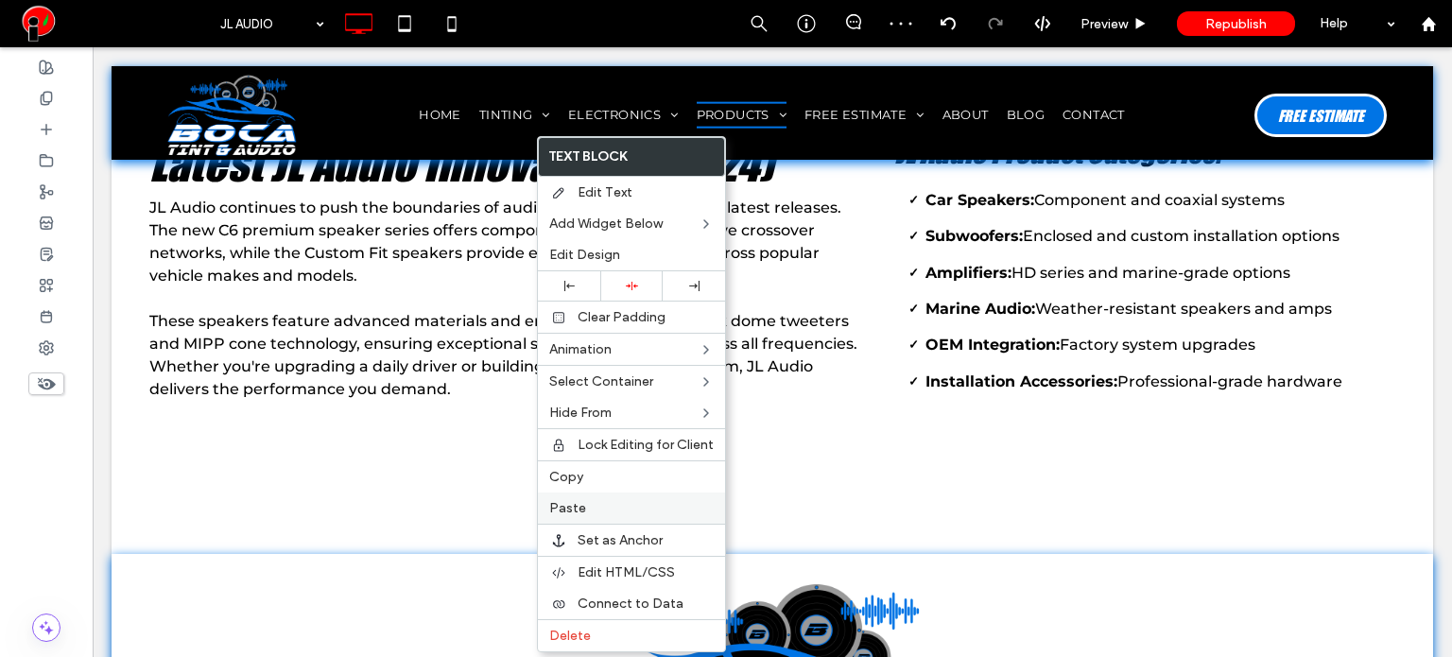
click at [581, 503] on span "Paste" at bounding box center [567, 508] width 37 height 16
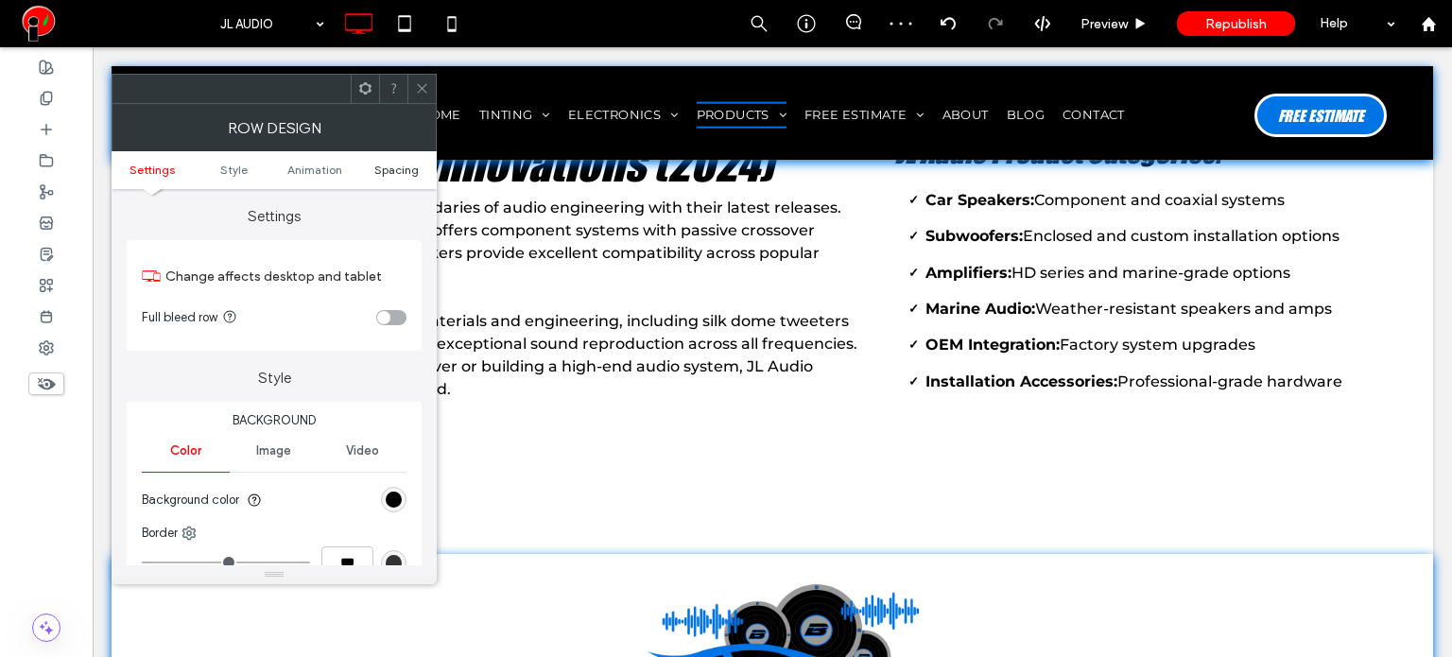
click at [403, 173] on span "Spacing" at bounding box center [396, 170] width 44 height 14
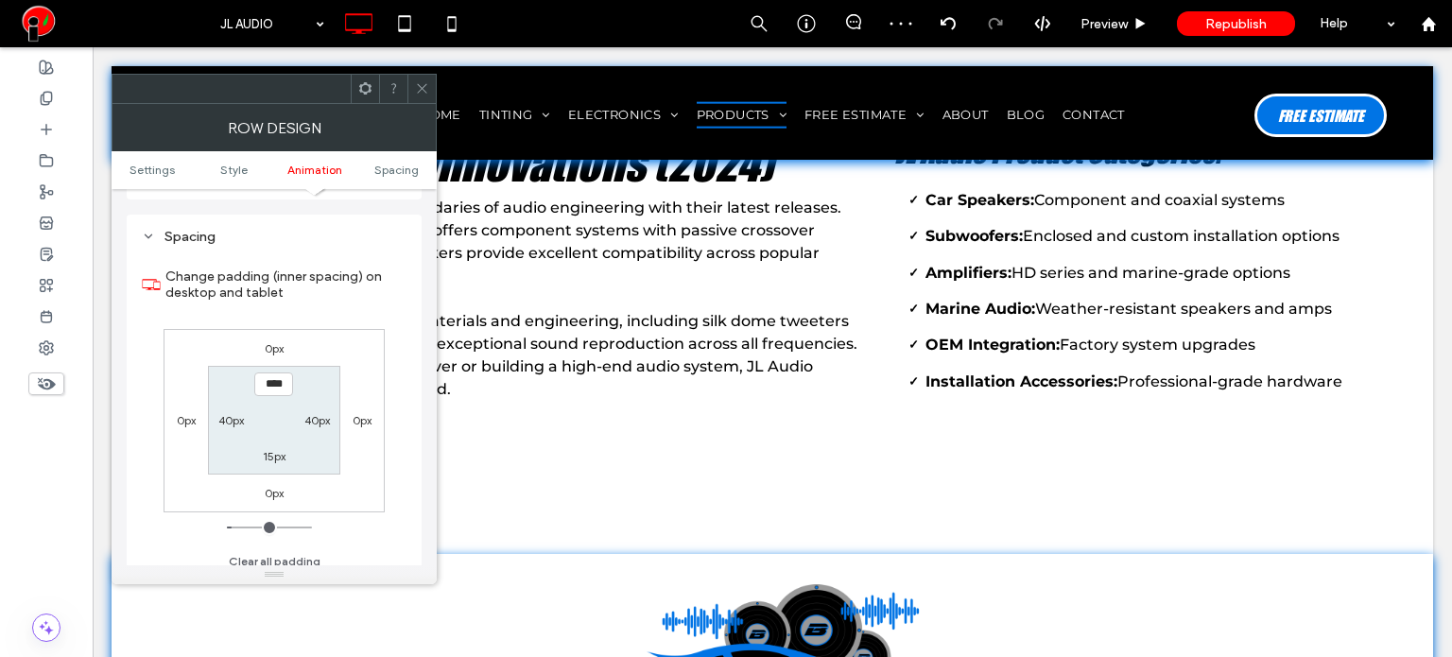
scroll to position [533, 0]
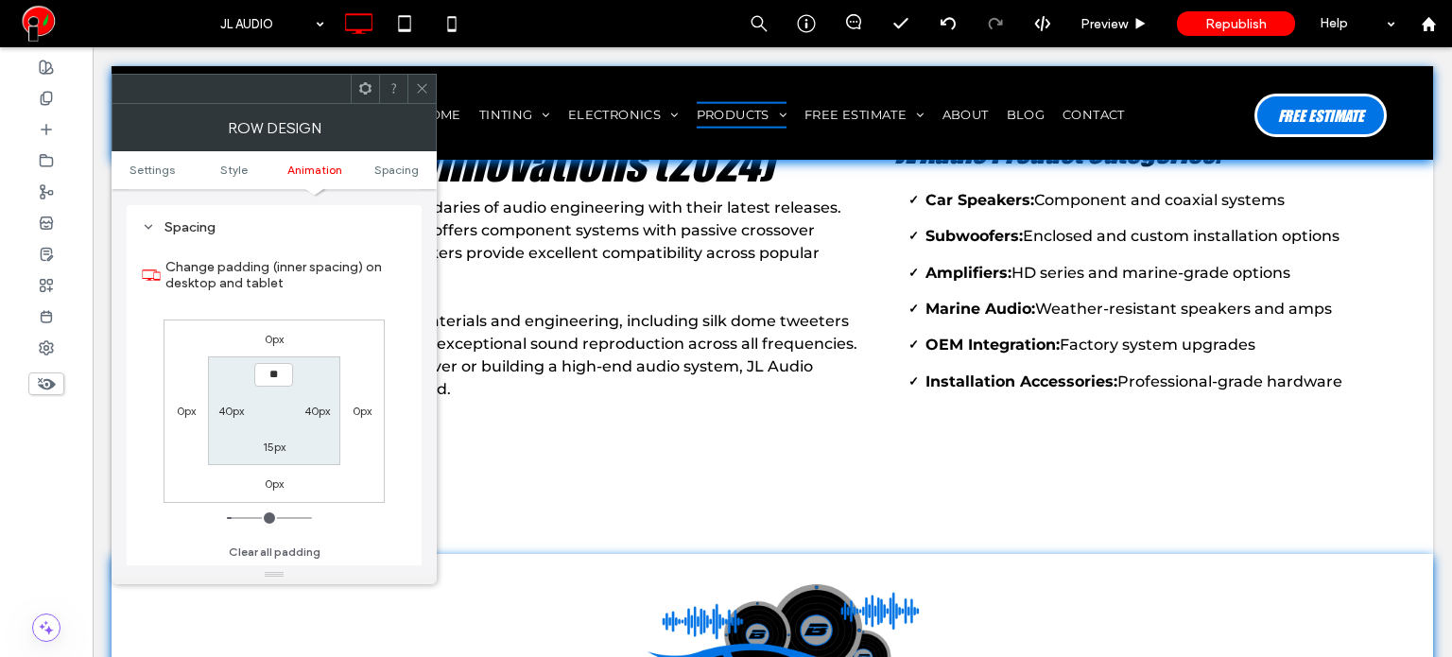
type input "****"
click at [270, 444] on label "15px" at bounding box center [274, 446] width 23 height 14
type input "**"
type input "****"
type input "**"
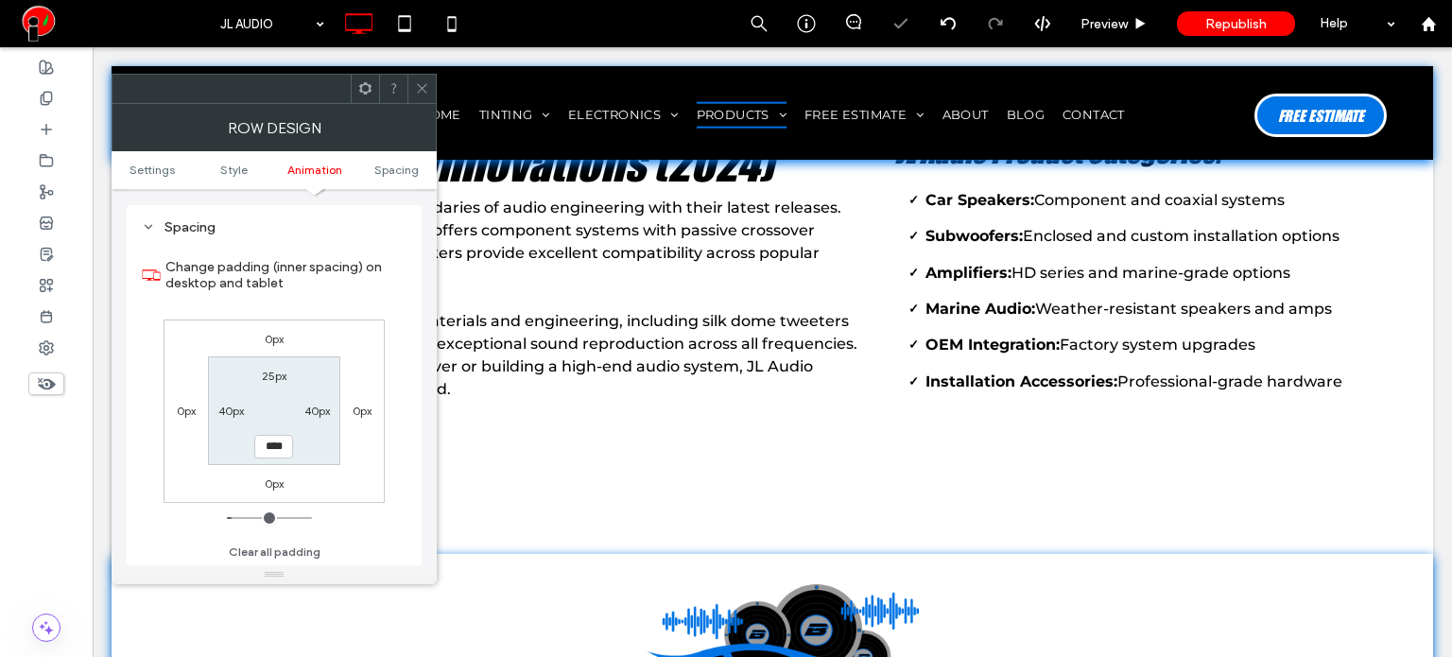
click at [319, 456] on section "25px 40px **** 40px" at bounding box center [273, 410] width 131 height 109
click at [422, 90] on icon at bounding box center [422, 88] width 14 height 14
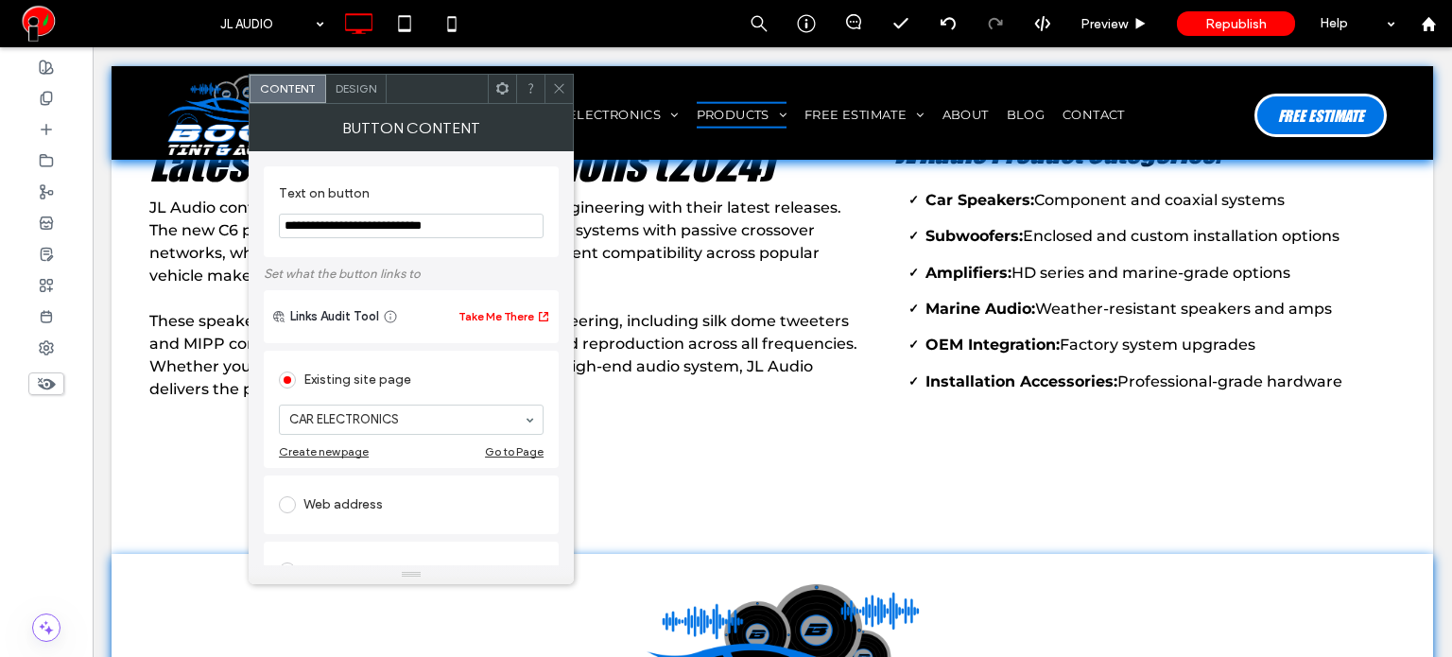
click at [508, 243] on section "**********" at bounding box center [411, 212] width 265 height 72
click at [511, 214] on input "**********" at bounding box center [411, 226] width 265 height 25
type input "**********"
click at [503, 249] on div "**********" at bounding box center [411, 211] width 295 height 91
click at [555, 77] on span at bounding box center [559, 89] width 14 height 28
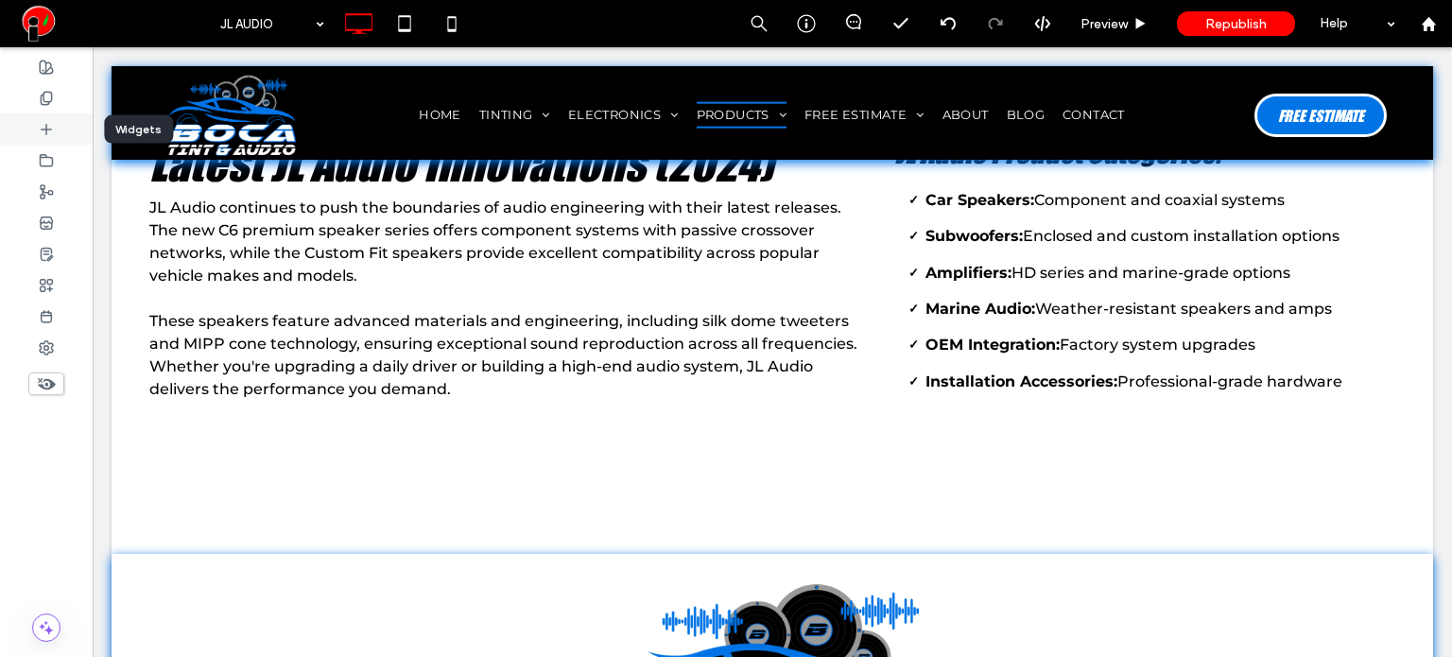
click at [65, 130] on div at bounding box center [46, 128] width 93 height 31
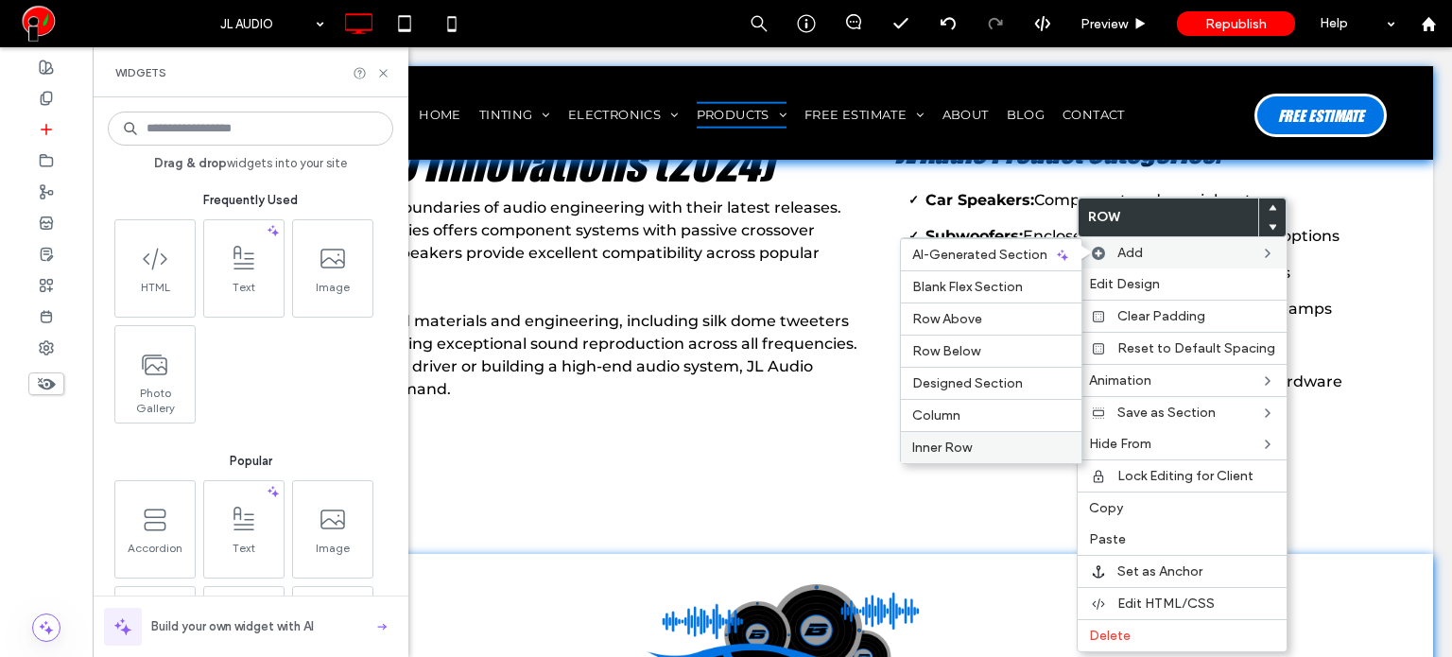
click at [938, 443] on span "Inner Row" at bounding box center [942, 447] width 60 height 16
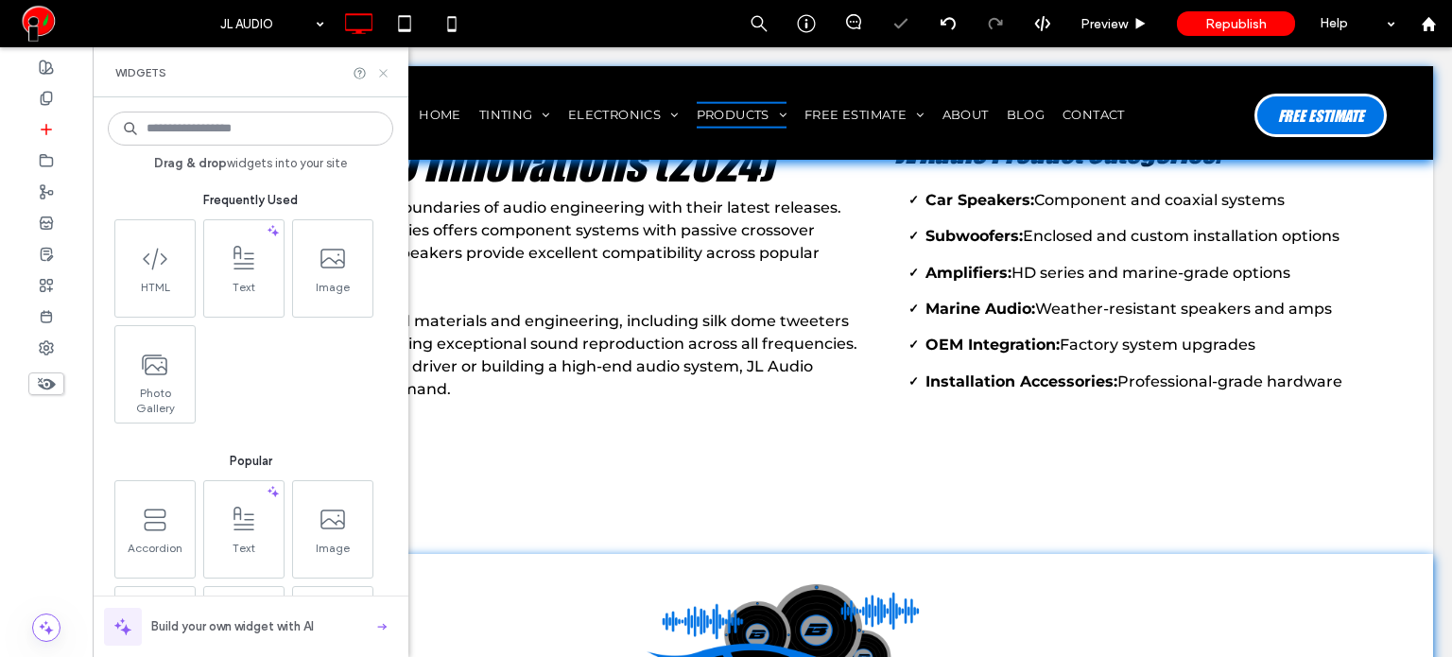
click at [386, 71] on icon at bounding box center [383, 73] width 14 height 14
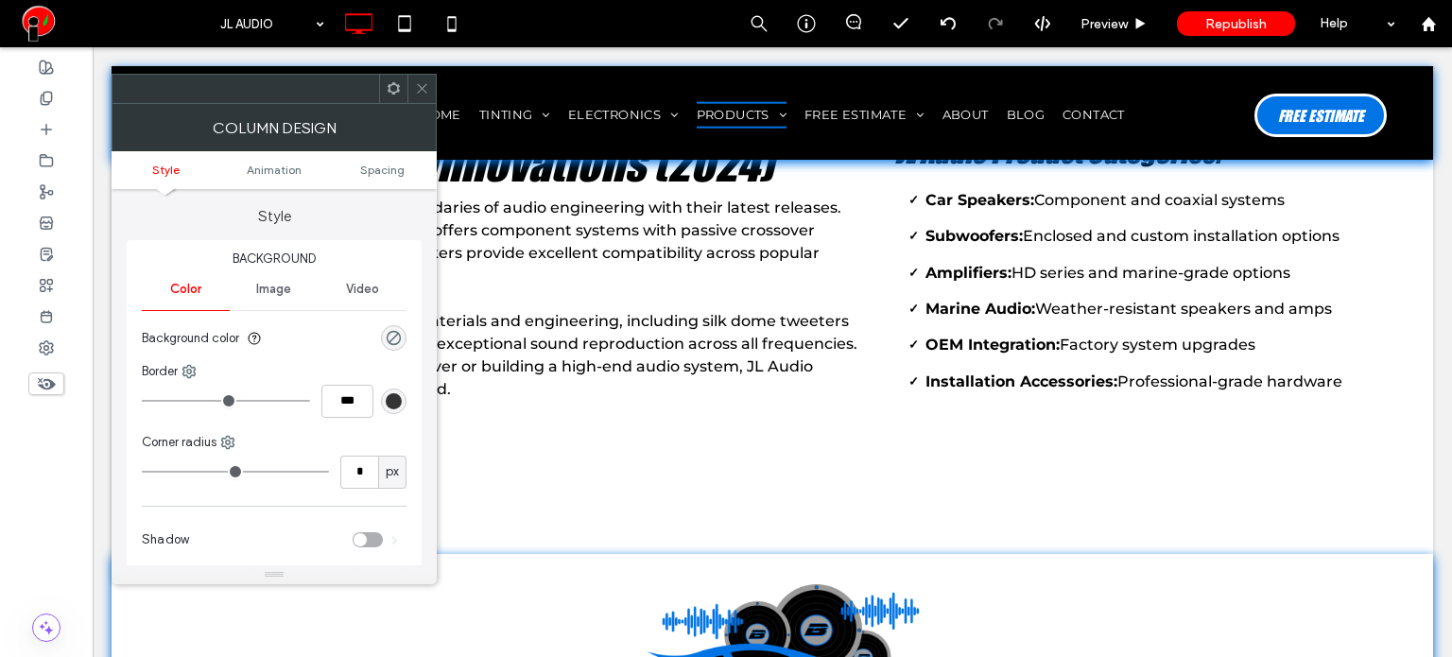
click at [426, 86] on icon at bounding box center [422, 88] width 14 height 14
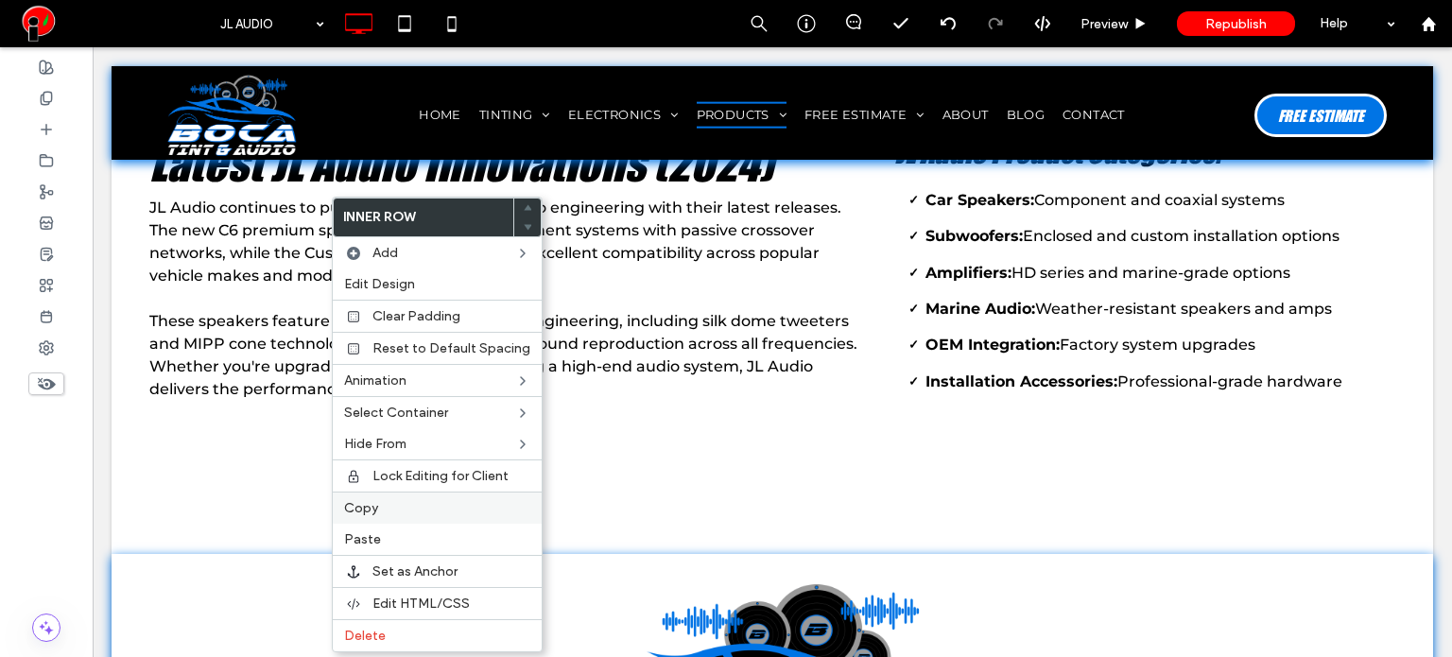
click at [366, 509] on span "Copy" at bounding box center [361, 508] width 34 height 16
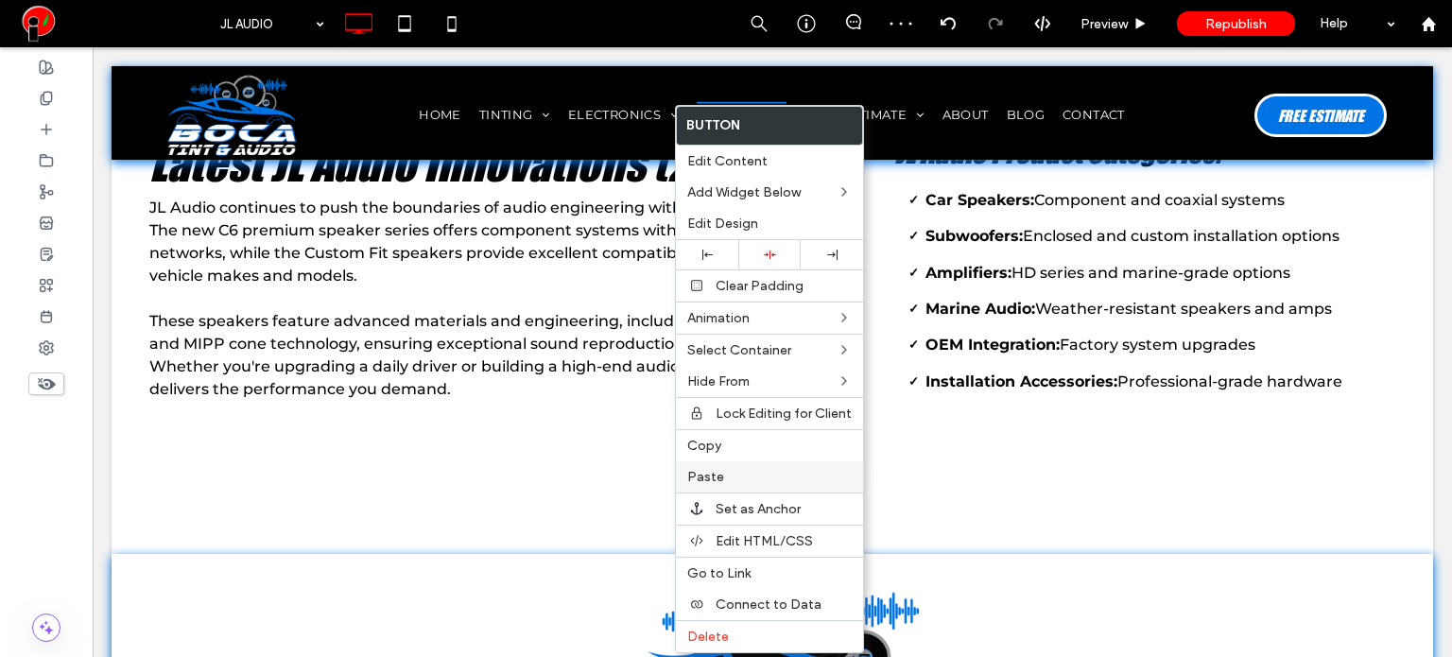
click at [696, 470] on span "Paste" at bounding box center [705, 477] width 37 height 16
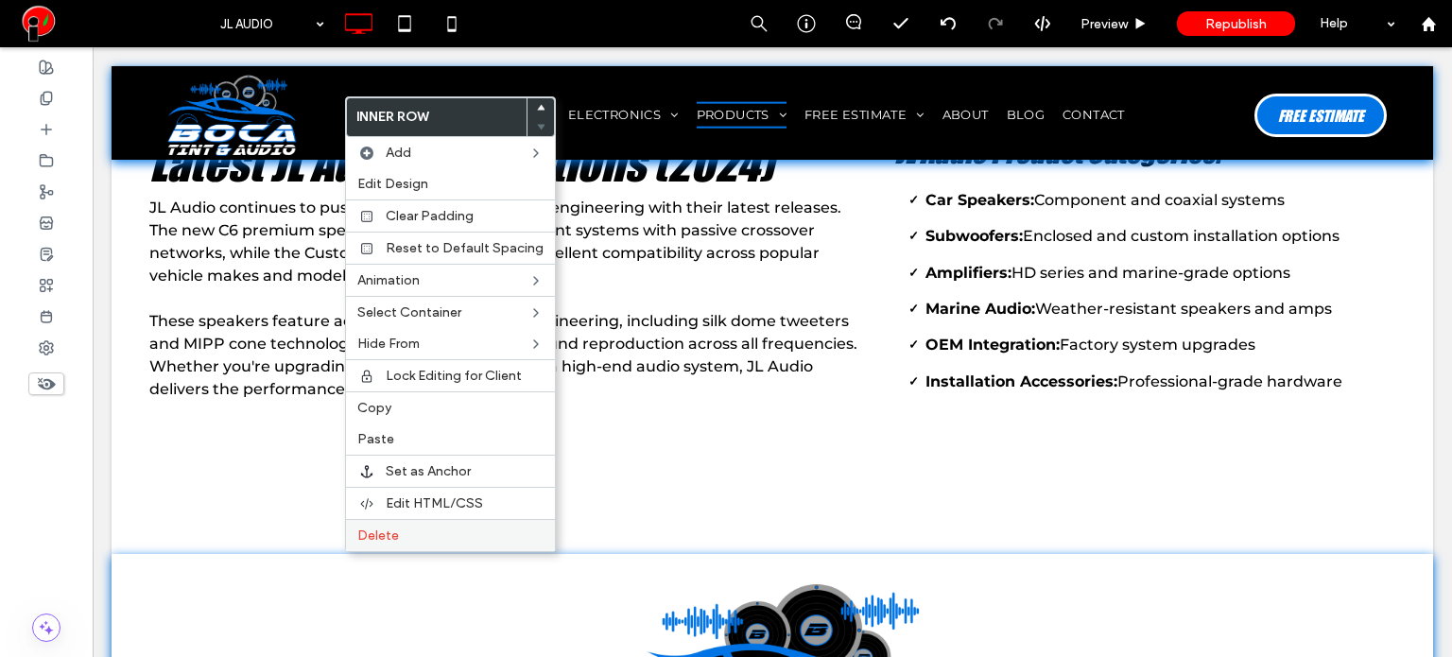
click at [375, 530] on span "Delete" at bounding box center [378, 535] width 42 height 16
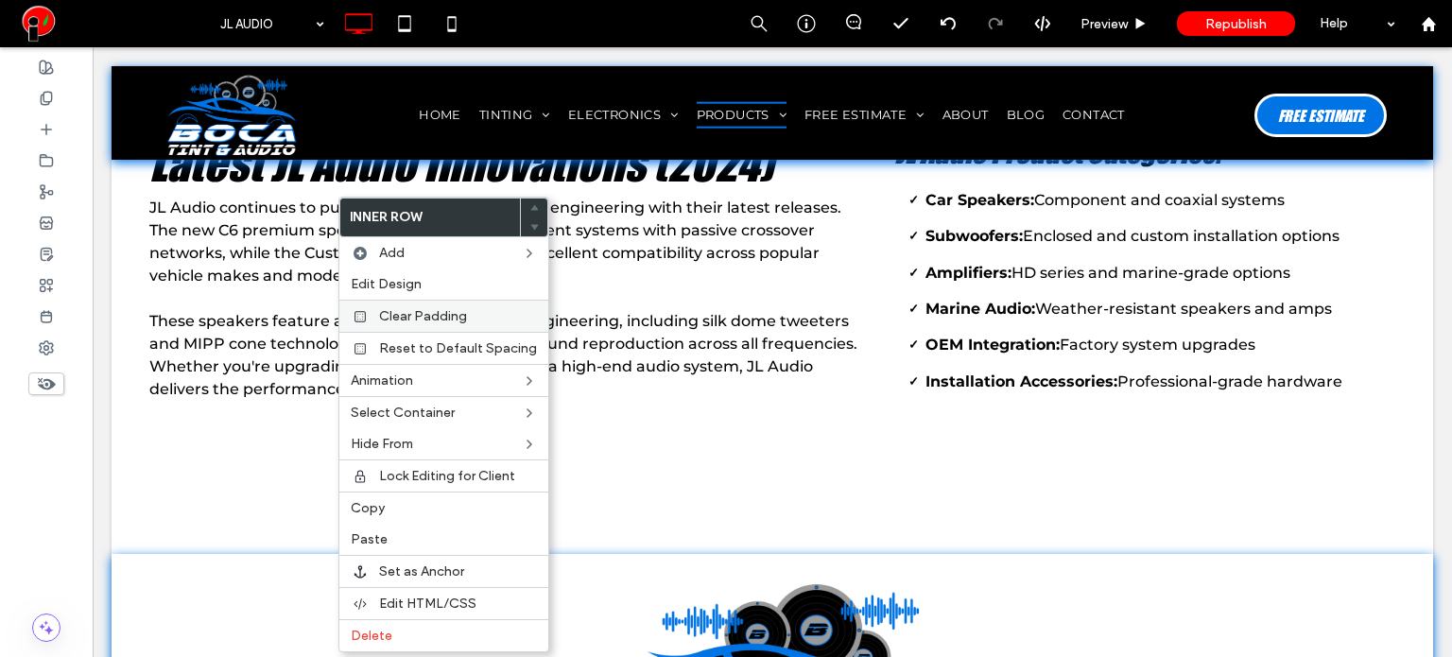
click at [428, 316] on span "Clear Padding" at bounding box center [423, 316] width 88 height 16
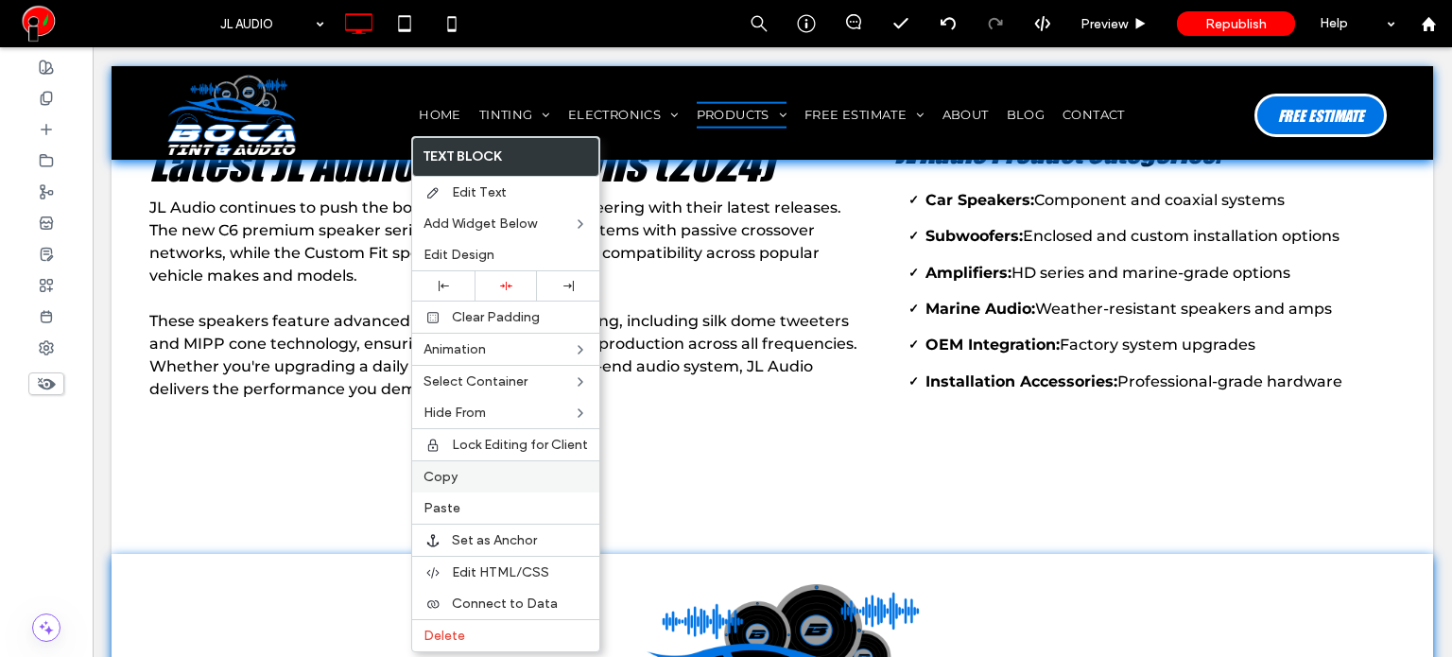
click at [456, 474] on span "Copy" at bounding box center [440, 477] width 34 height 16
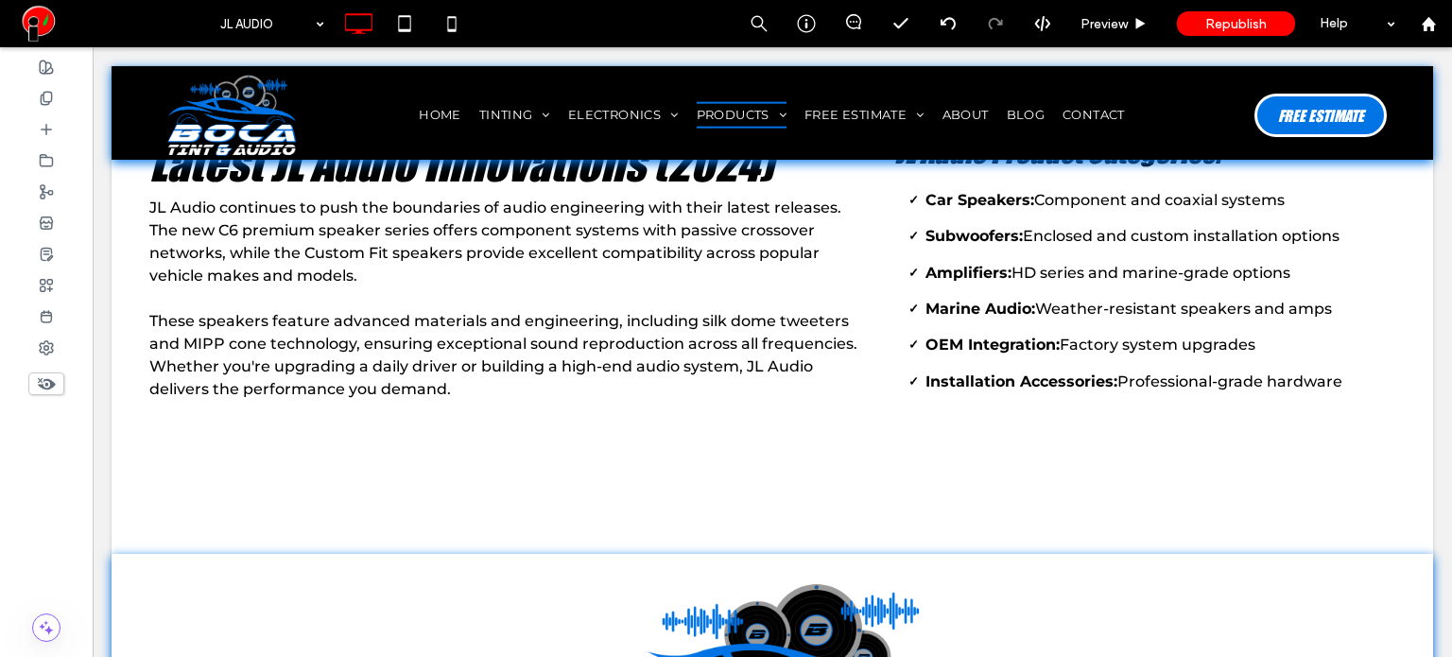
type input "**********"
type input "**"
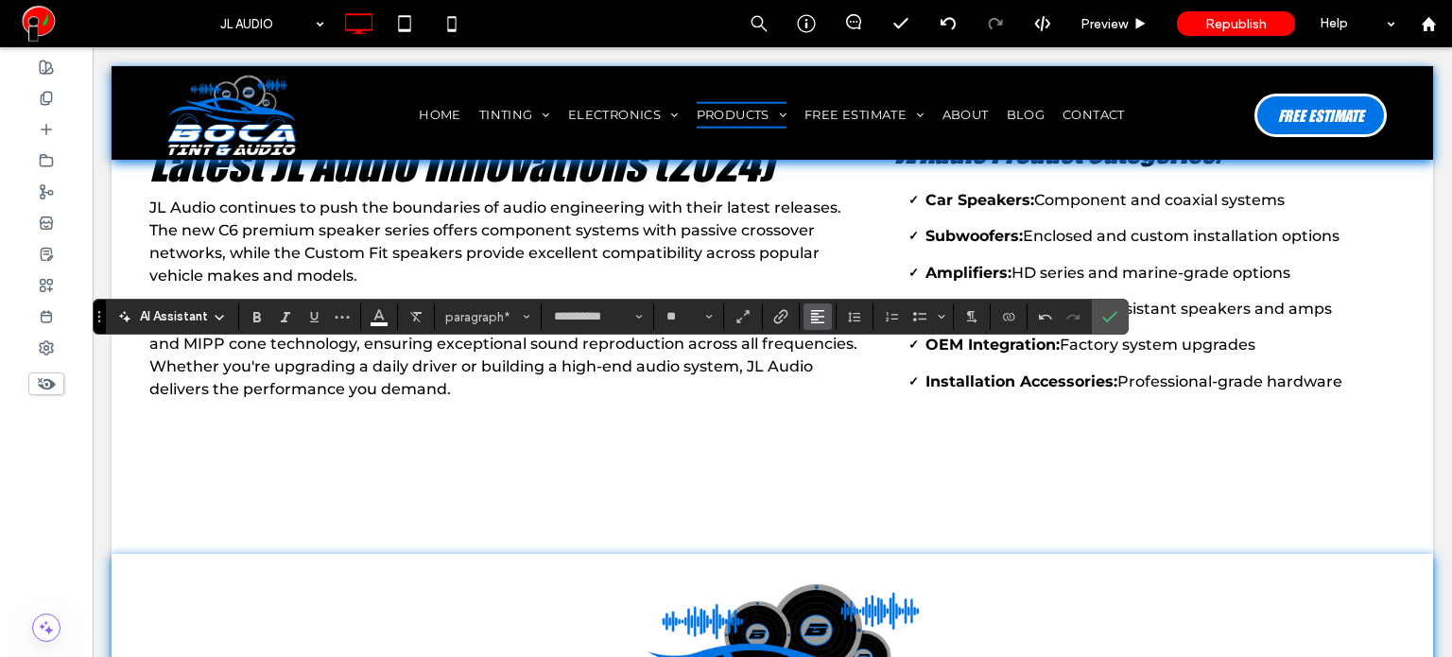
click at [823, 321] on button "Alignment" at bounding box center [817, 316] width 28 height 26
click at [835, 377] on icon "ui.textEditor.alignment.center" at bounding box center [831, 375] width 15 height 15
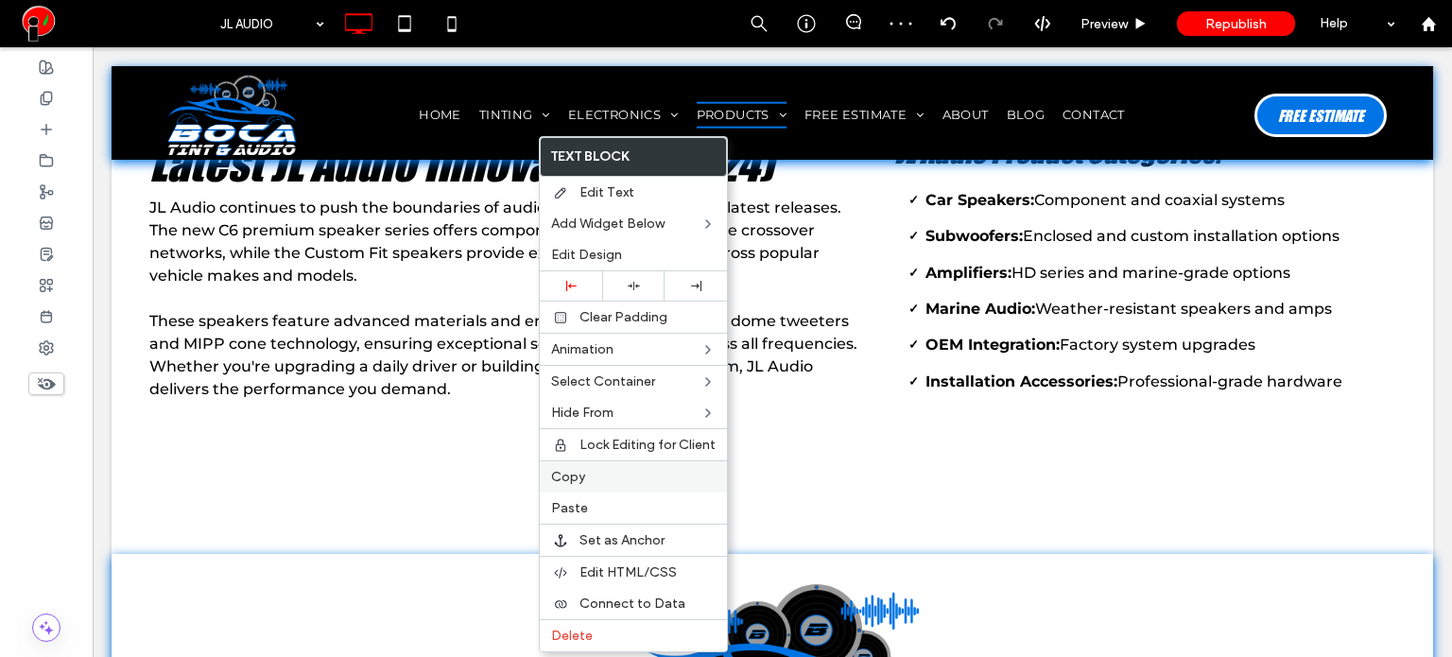
click at [578, 487] on div "Copy" at bounding box center [633, 476] width 187 height 32
click at [568, 504] on span "Paste" at bounding box center [567, 508] width 37 height 16
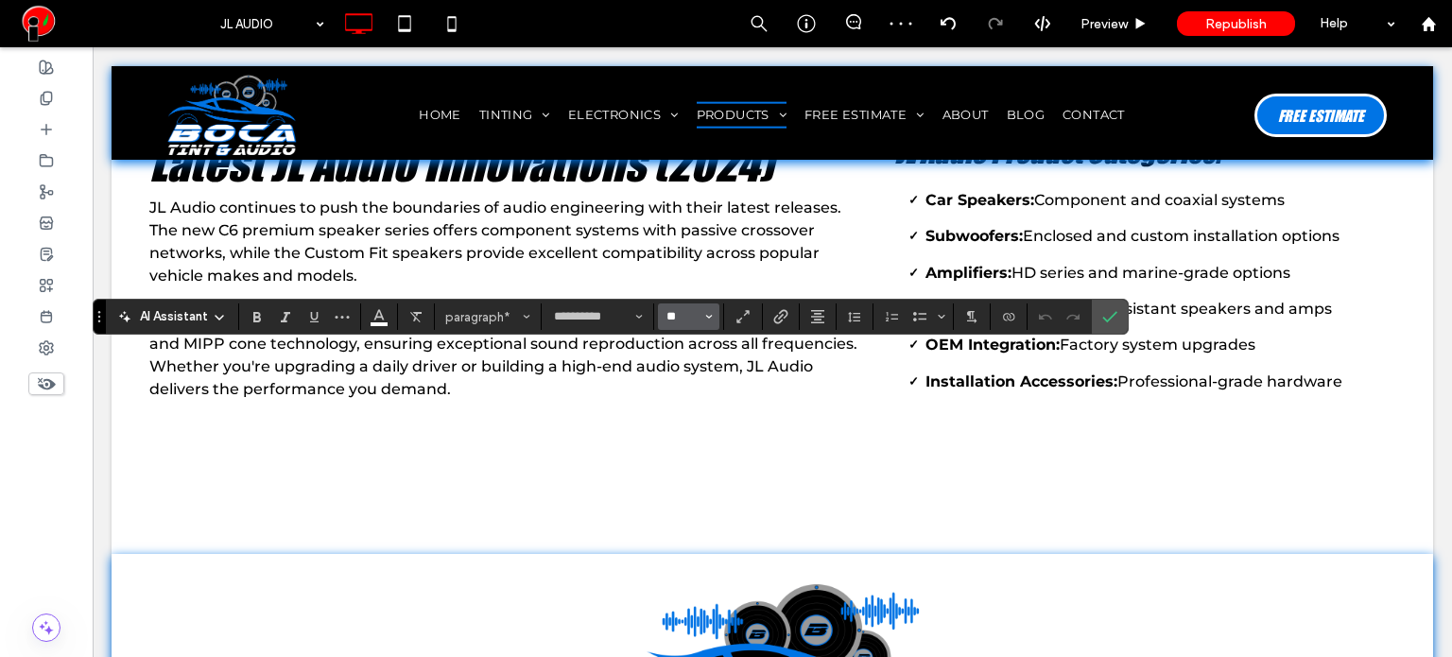
click at [687, 315] on input "**" at bounding box center [682, 316] width 37 height 15
type input "**"
click at [677, 315] on input "**" at bounding box center [682, 316] width 37 height 15
type input "**"
click at [637, 318] on icon "Font & Font weight" at bounding box center [639, 317] width 8 height 8
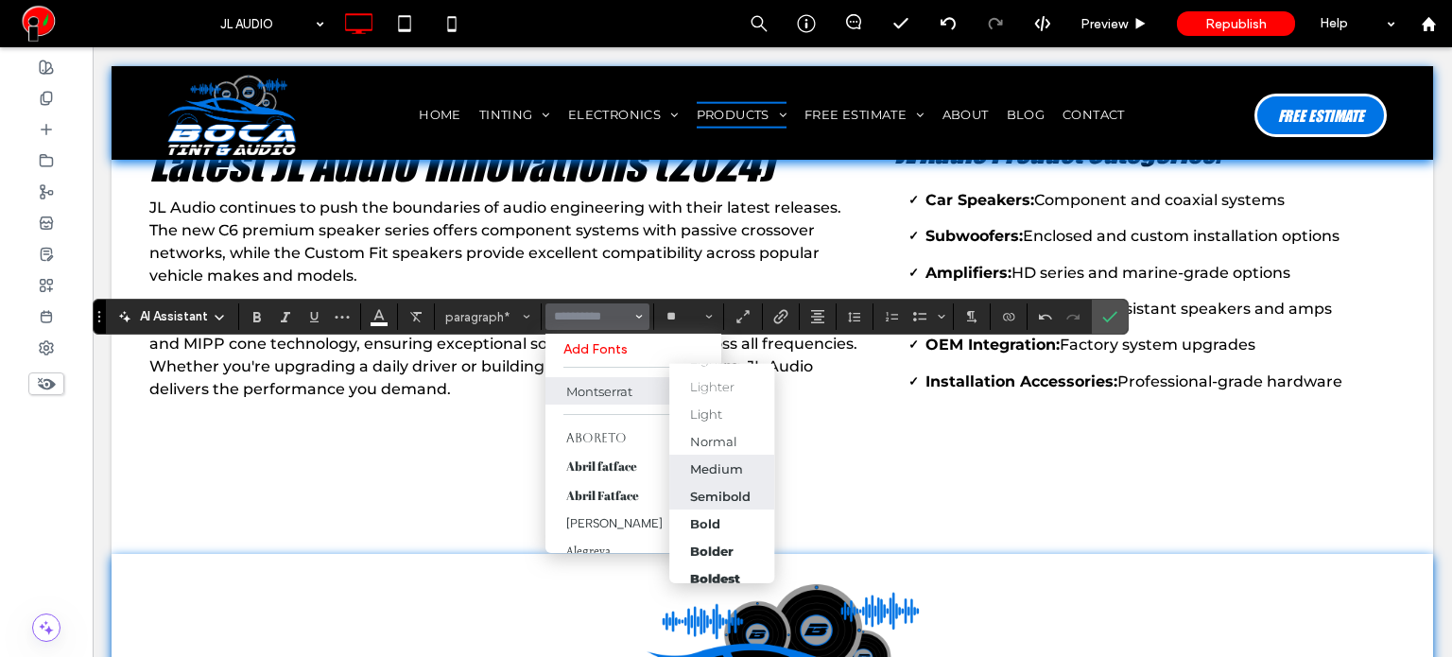
scroll to position [42, 0]
click at [720, 561] on div "Boldest" at bounding box center [715, 568] width 50 height 15
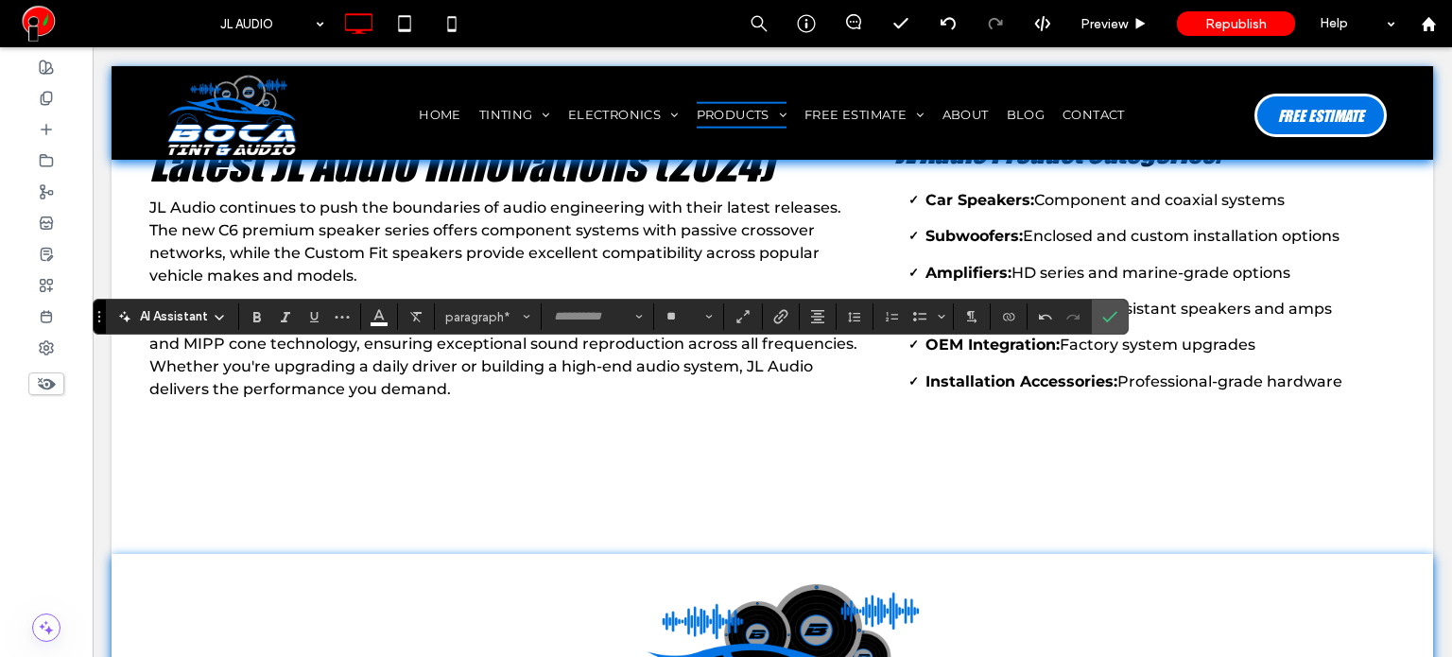
type input "**********"
click at [683, 318] on input "**" at bounding box center [682, 316] width 37 height 15
type input "**"
click at [854, 318] on icon "Line Height" at bounding box center [854, 316] width 15 height 15
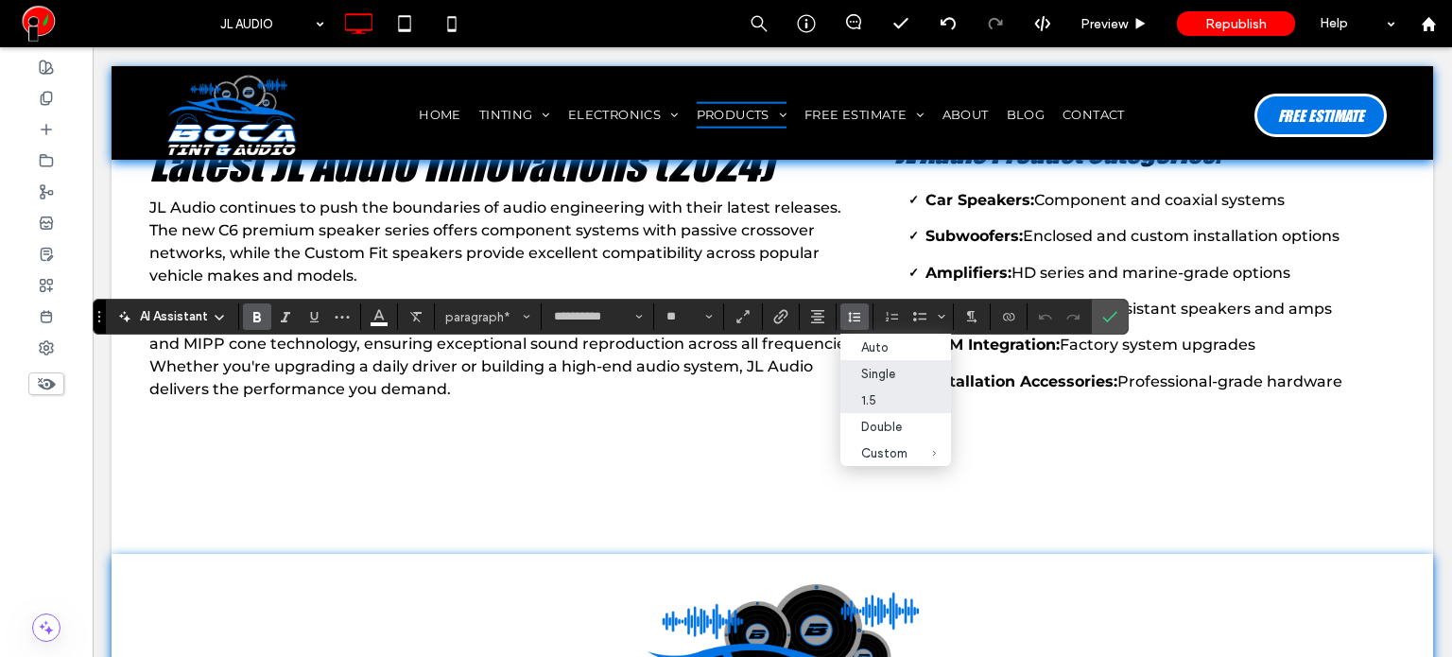
click at [875, 387] on label "Single" at bounding box center [895, 373] width 111 height 26
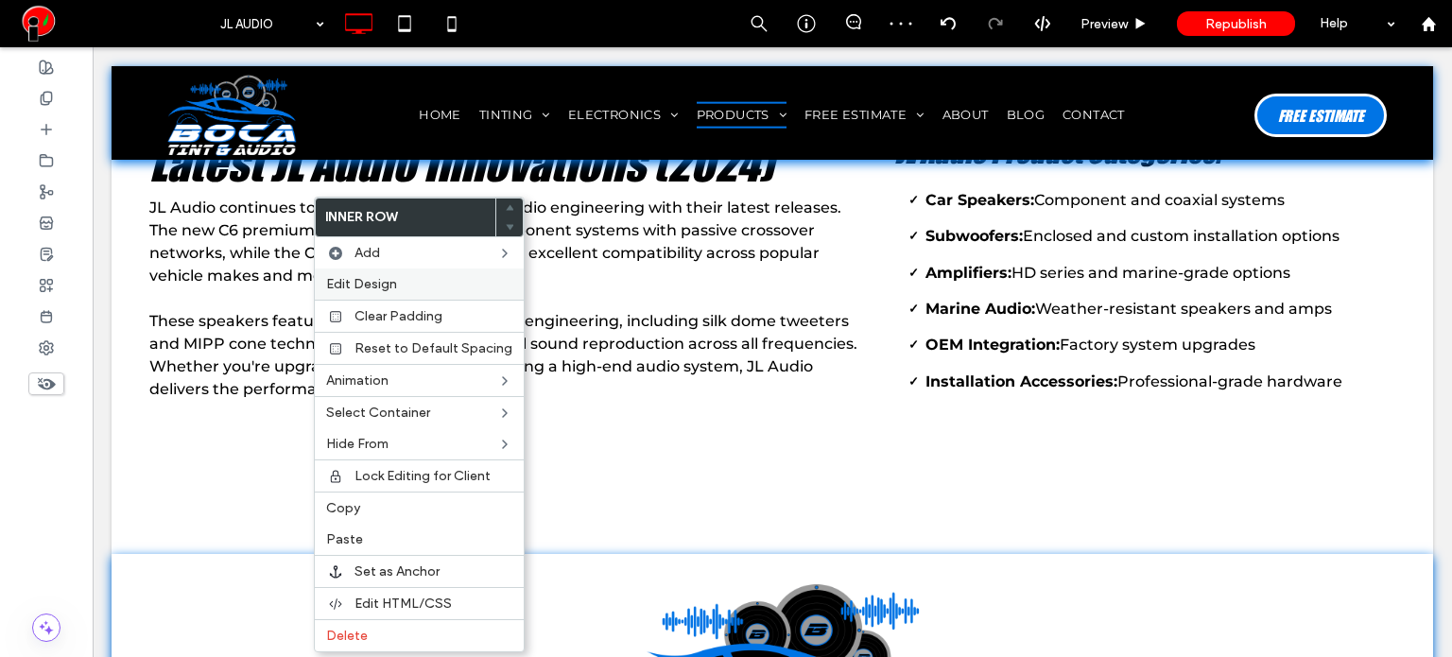
click at [378, 283] on span "Edit Design" at bounding box center [361, 284] width 71 height 16
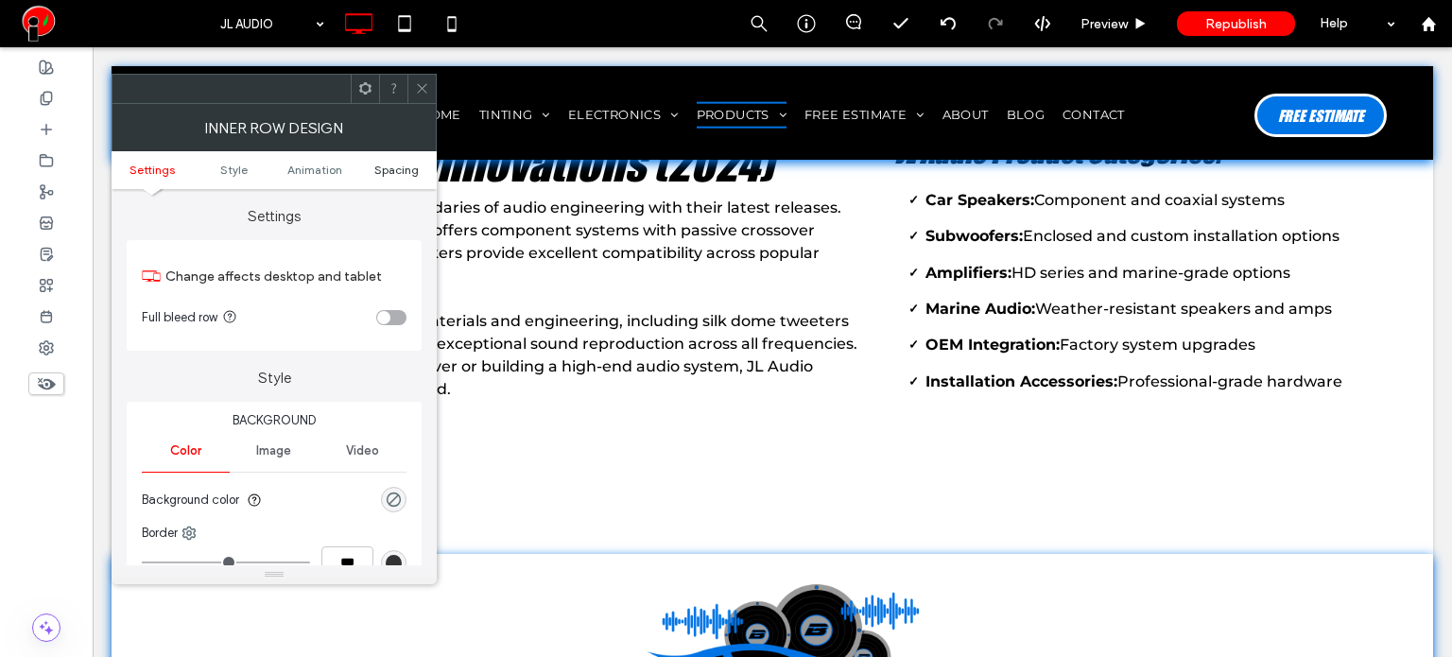
click at [399, 165] on span "Spacing" at bounding box center [396, 170] width 44 height 14
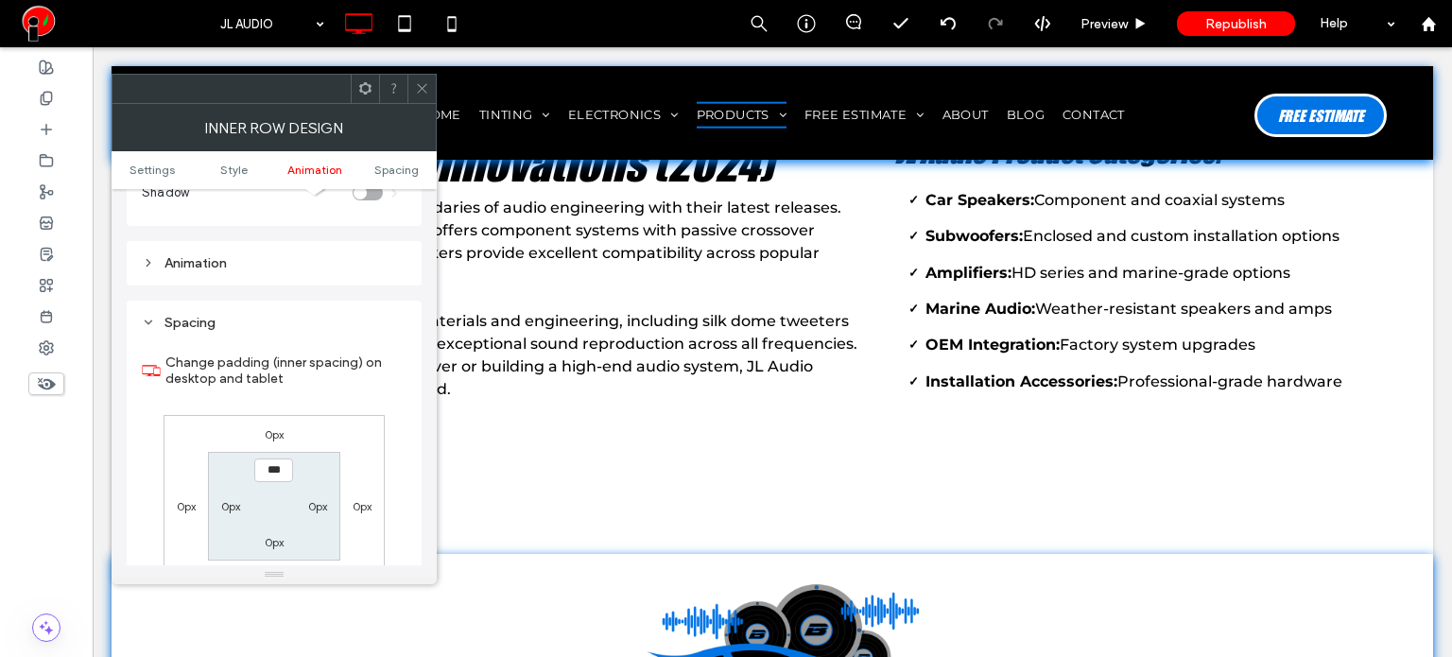
scroll to position [605, 0]
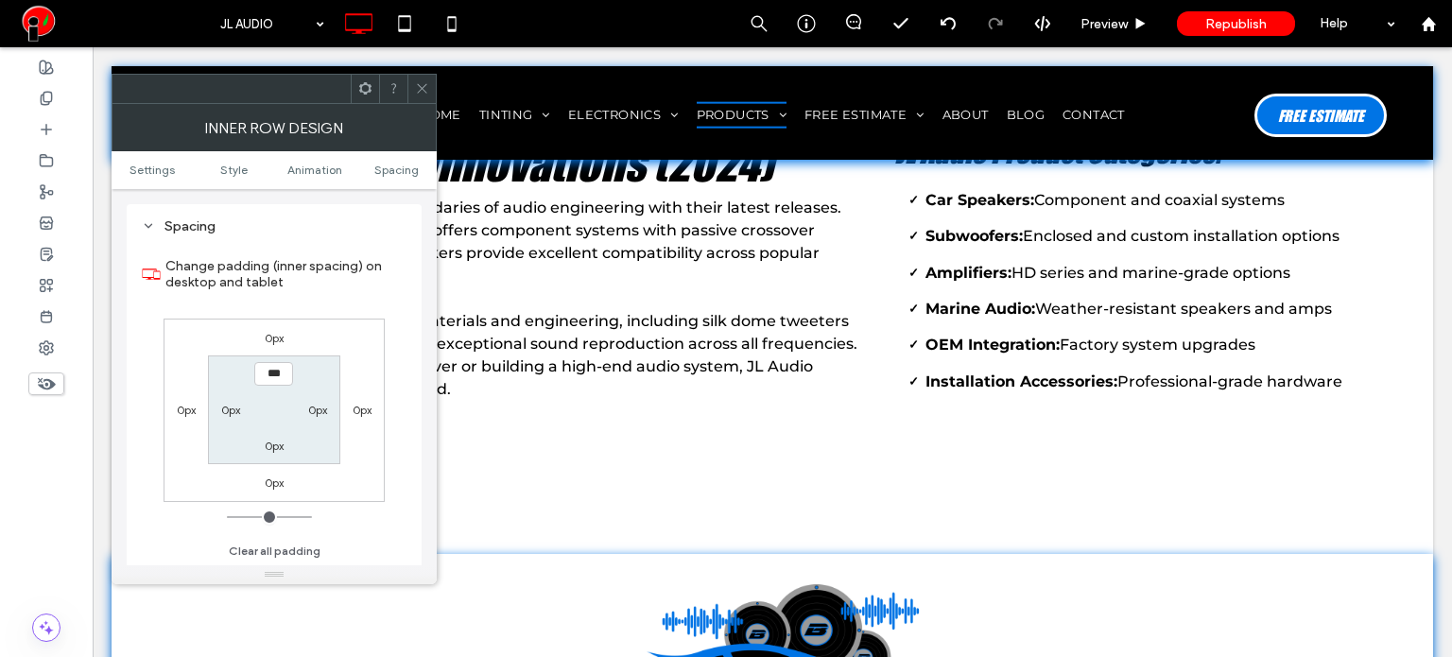
click at [280, 336] on label "0px" at bounding box center [274, 338] width 19 height 14
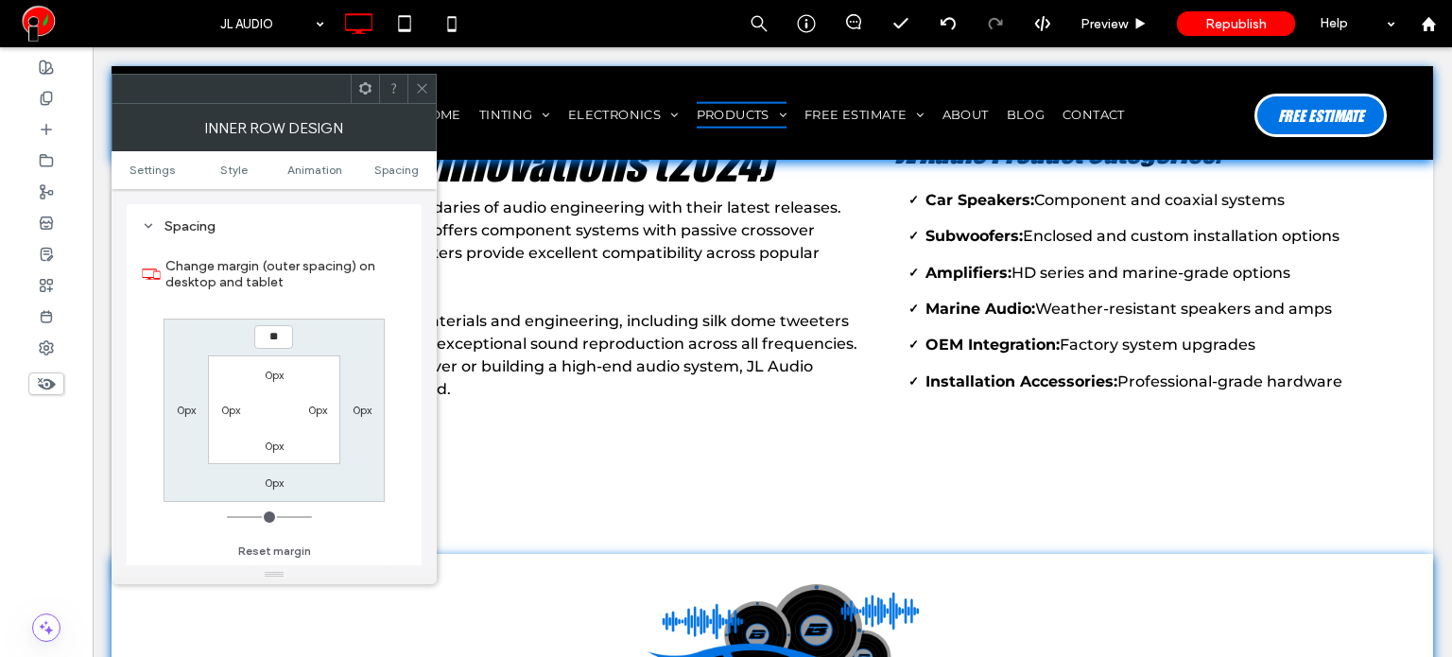
type input "**"
type input "****"
type input "**"
click at [412, 80] on div at bounding box center [421, 89] width 28 height 28
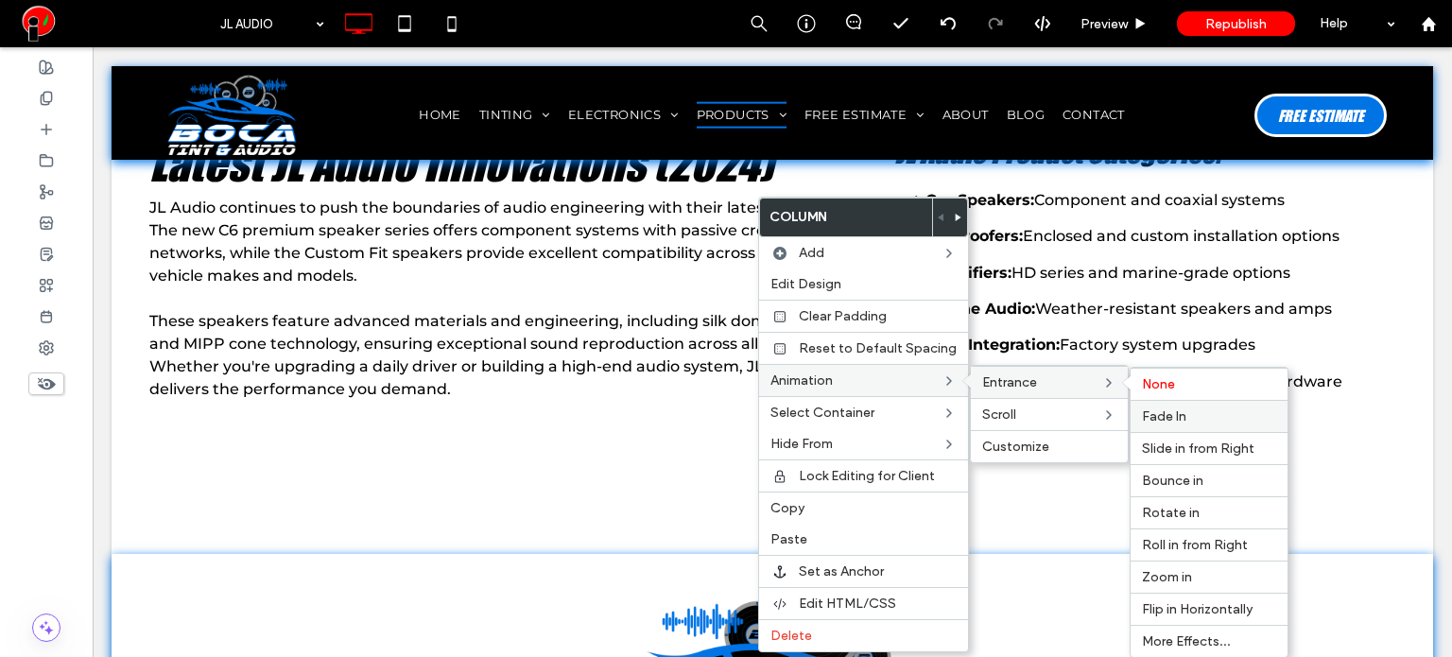
click at [1162, 410] on span "Fade In" at bounding box center [1164, 416] width 44 height 16
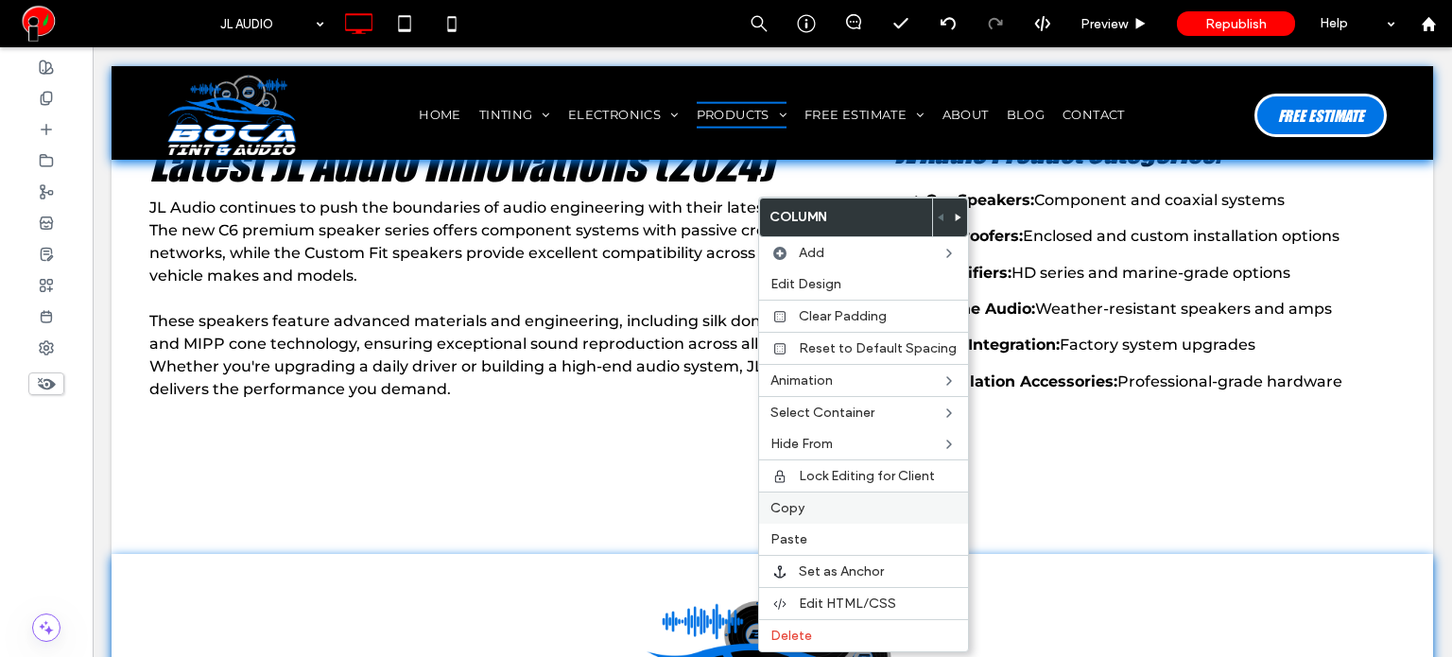
click at [799, 513] on div "Copy" at bounding box center [863, 507] width 209 height 32
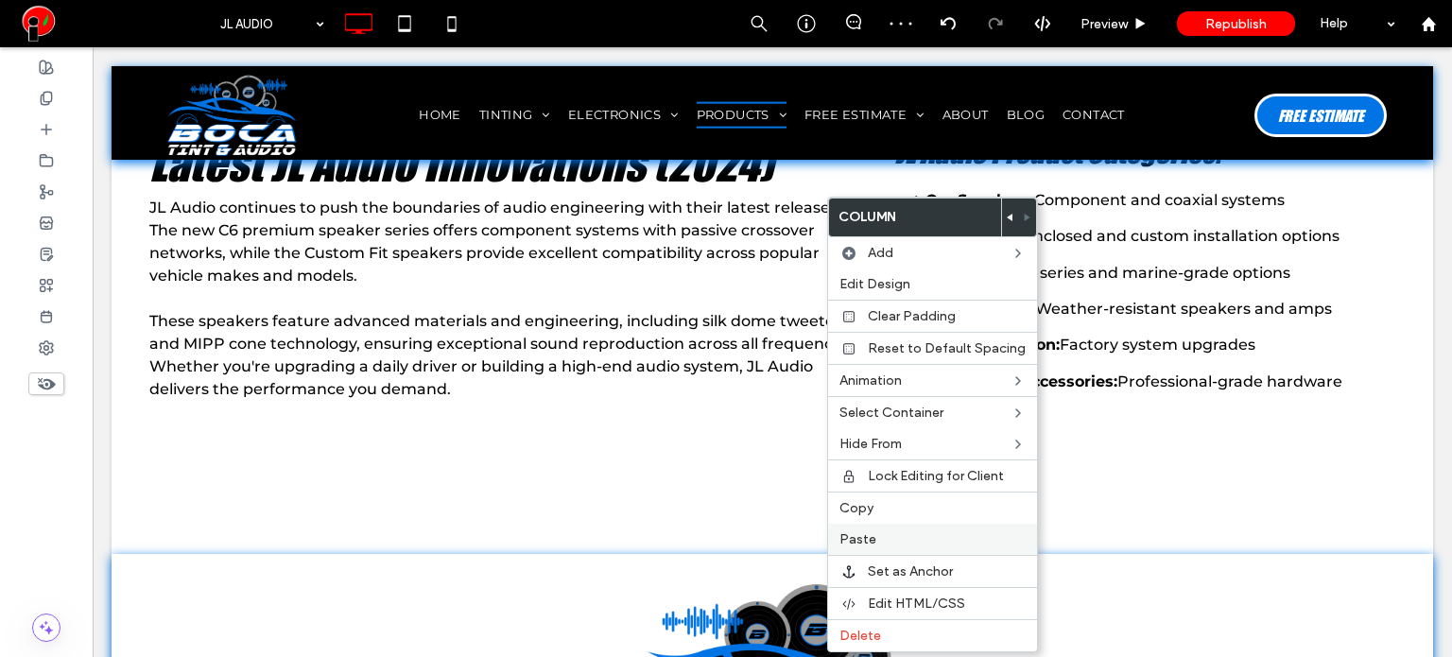
click at [862, 536] on span "Paste" at bounding box center [857, 539] width 37 height 16
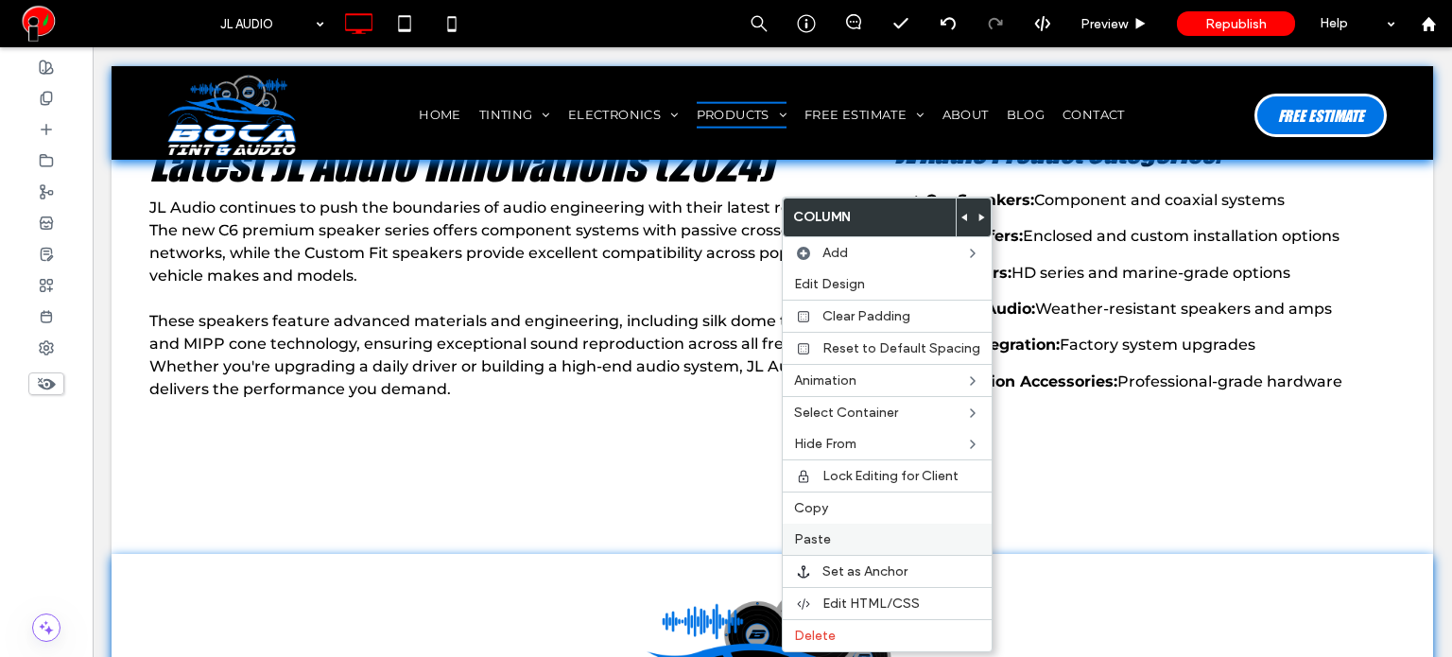
click at [813, 536] on span "Paste" at bounding box center [812, 539] width 37 height 16
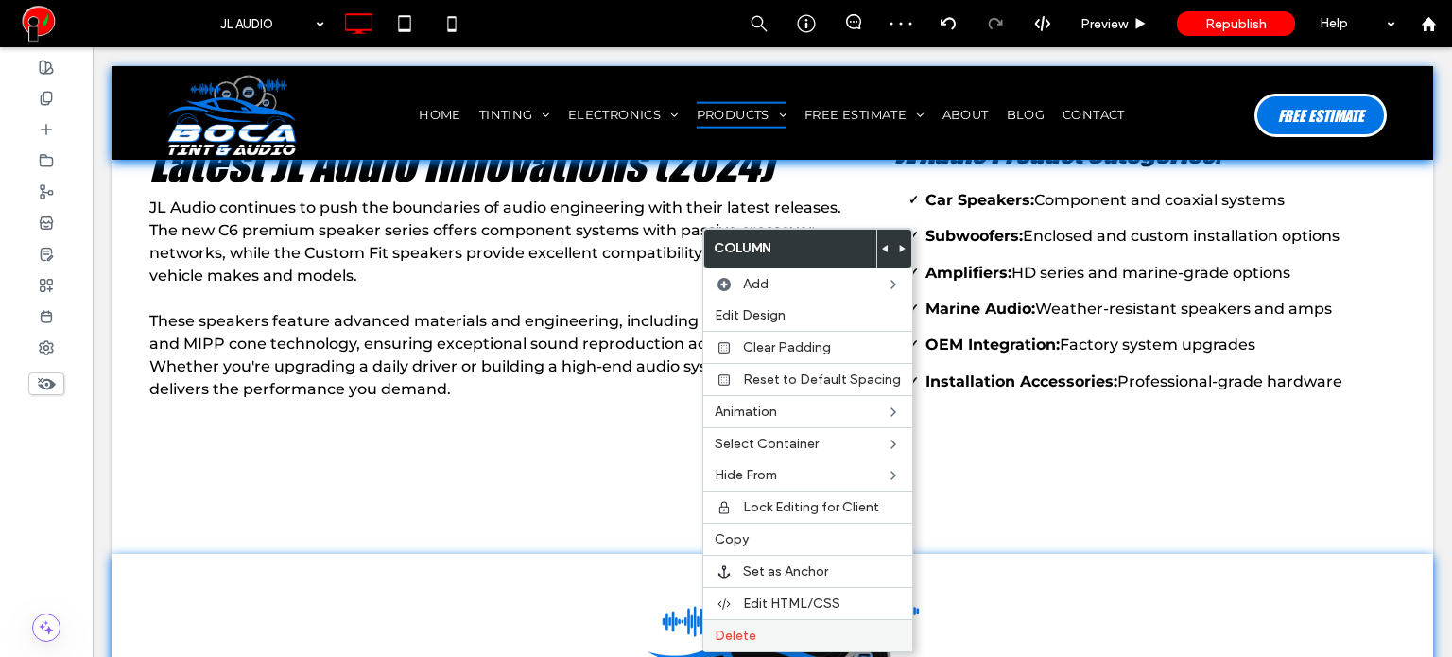
click at [743, 635] on span "Delete" at bounding box center [735, 636] width 42 height 16
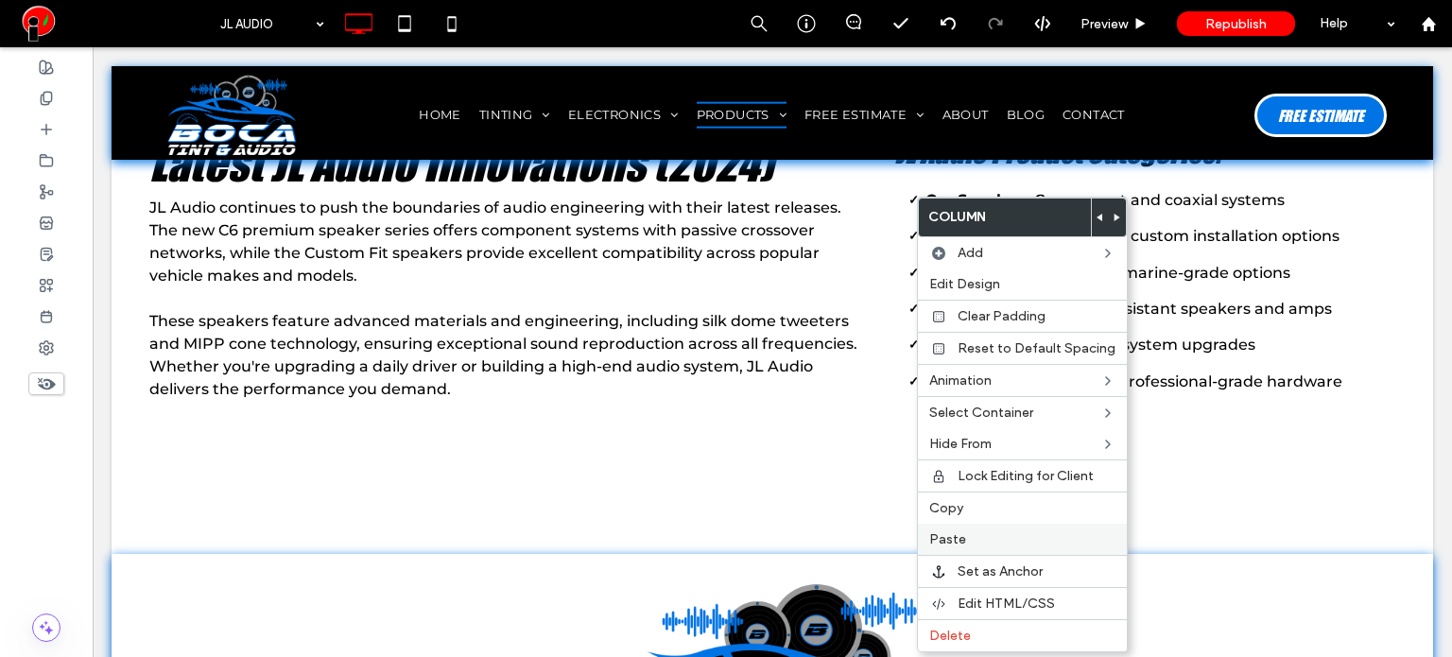
click at [941, 525] on div "Paste" at bounding box center [1022, 539] width 209 height 31
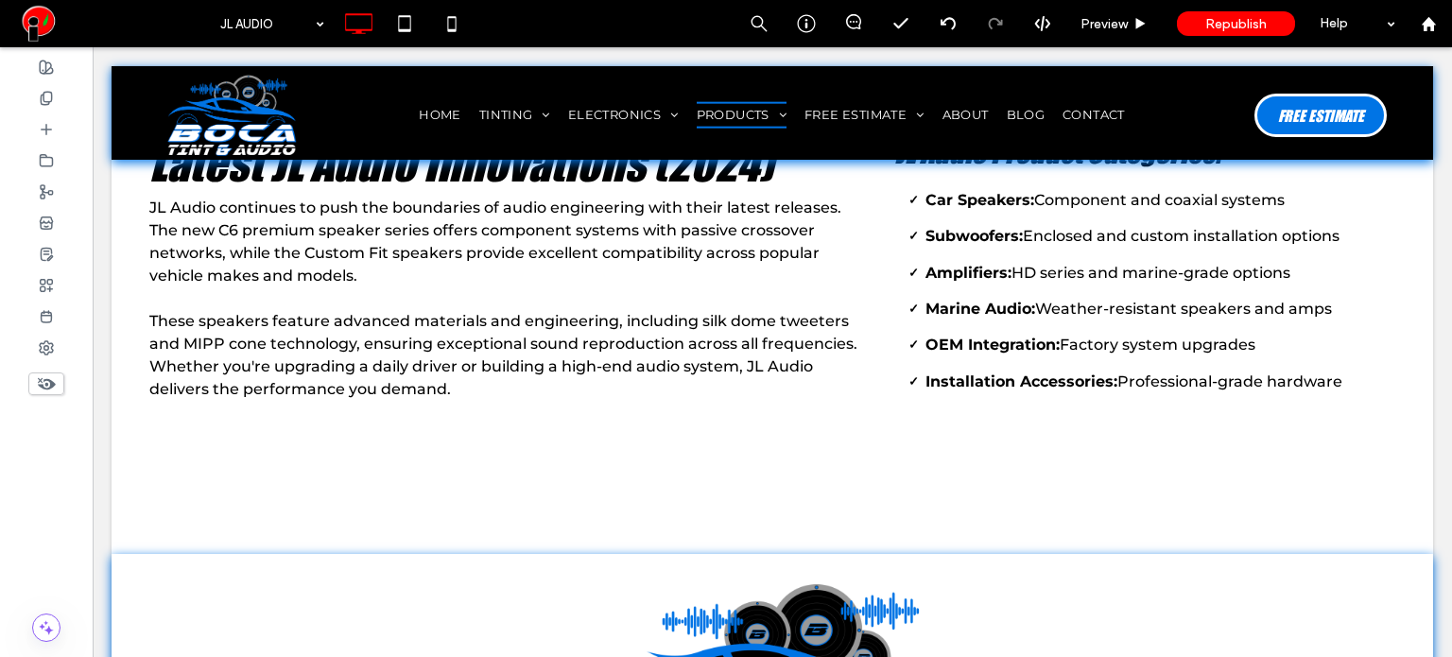
type input "**********"
type input "**"
type input "**********"
type input "**"
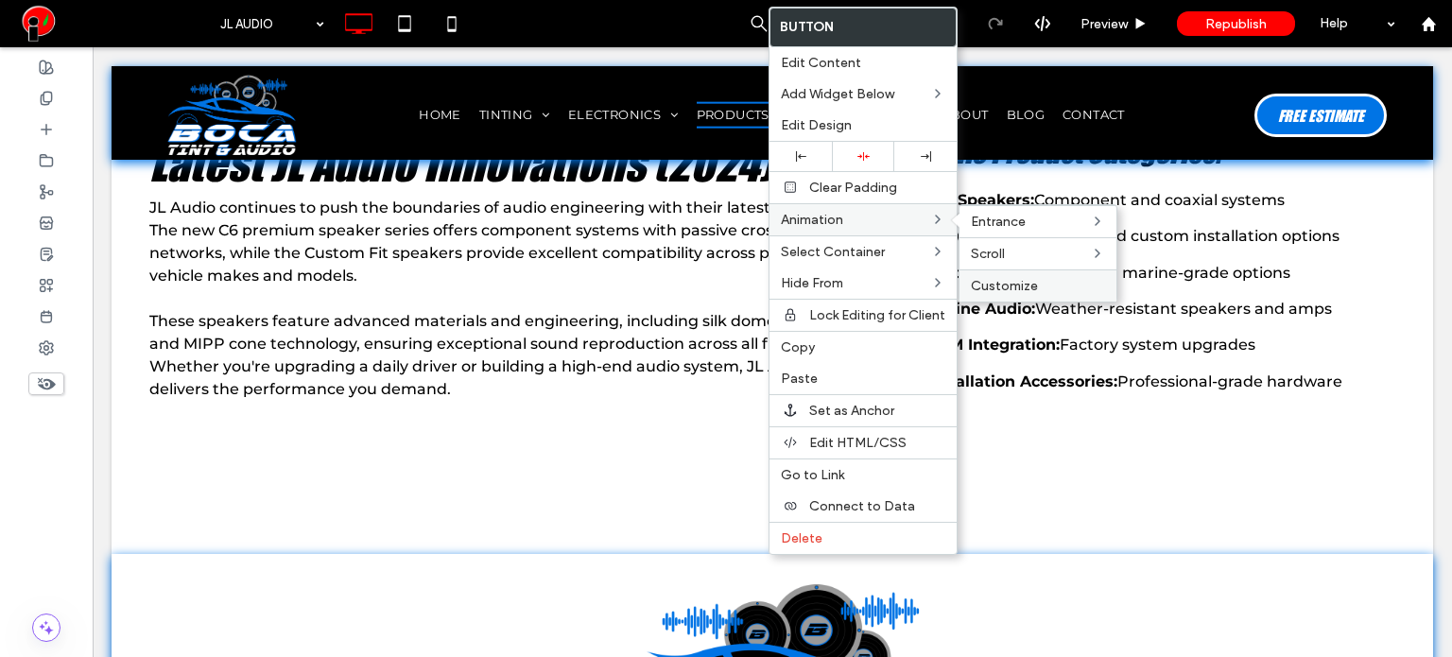
click at [1051, 284] on label "Customize" at bounding box center [1038, 286] width 134 height 16
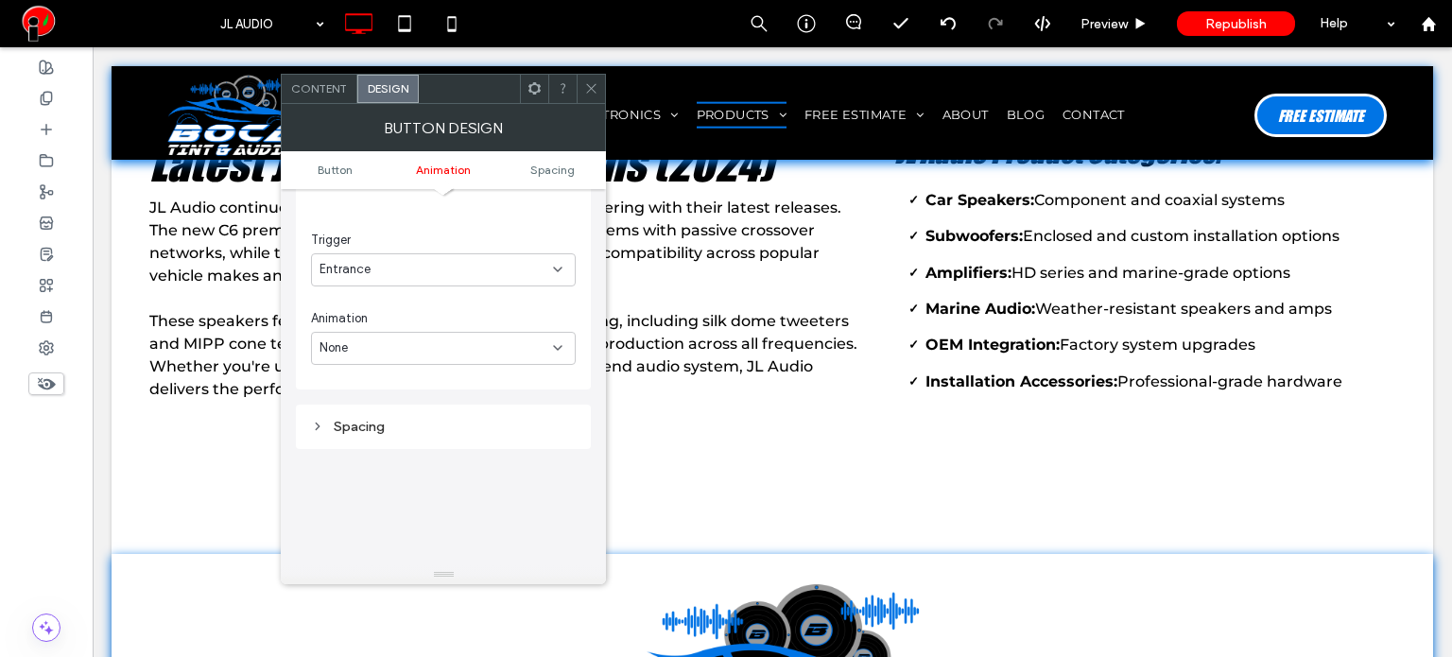
scroll to position [921, 0]
click at [466, 352] on div "None" at bounding box center [443, 340] width 265 height 33
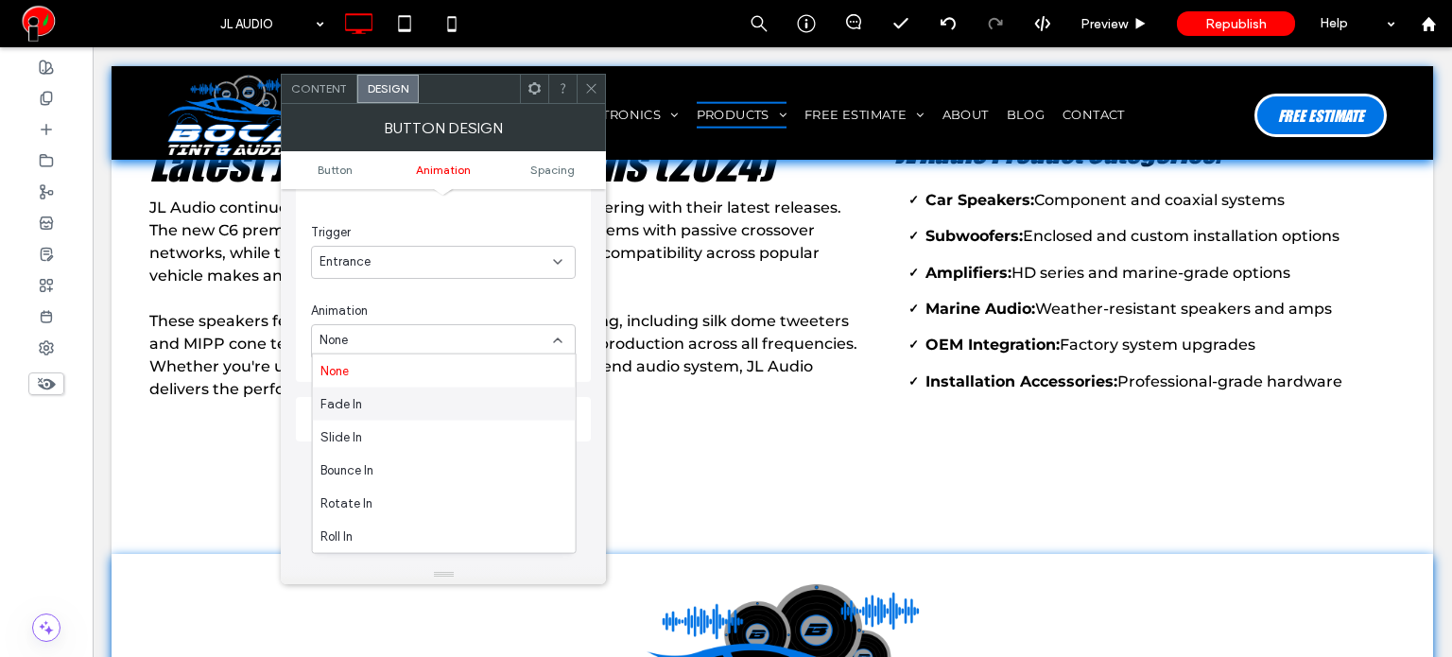
click at [469, 394] on div "Fade In" at bounding box center [444, 403] width 263 height 33
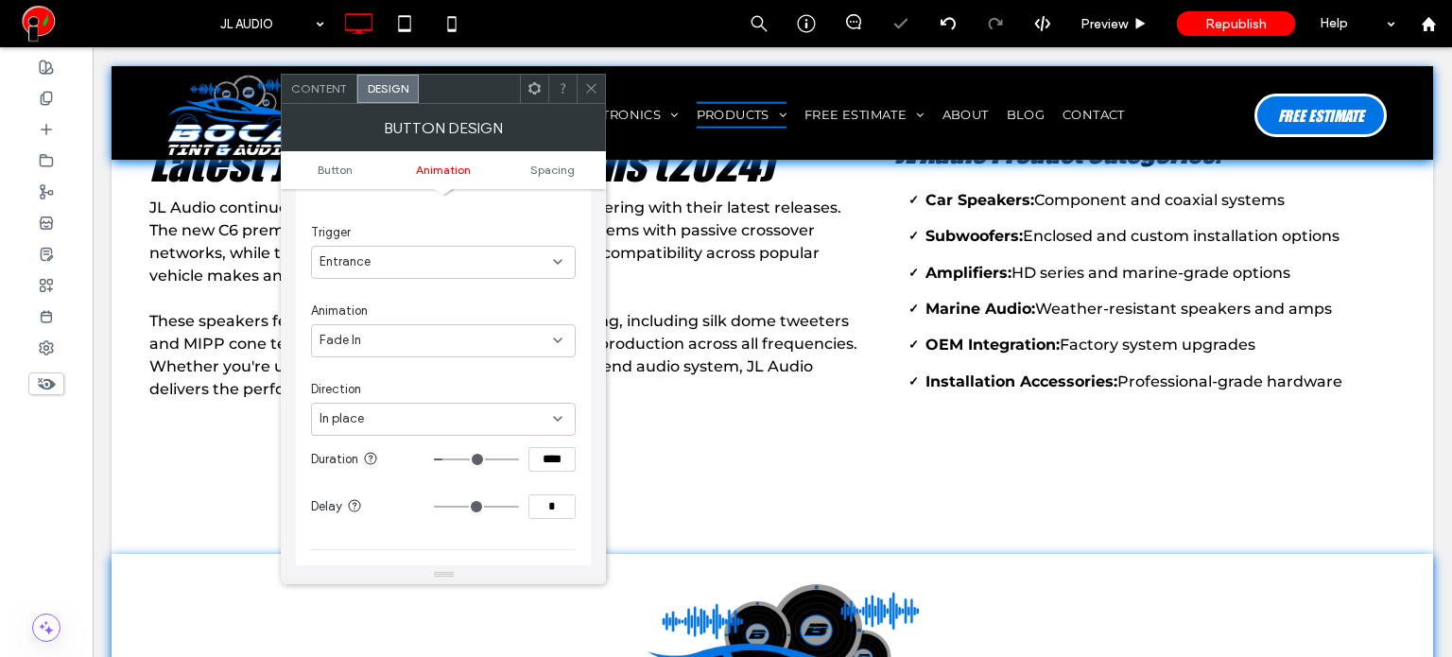
click at [461, 414] on div "In place" at bounding box center [435, 418] width 233 height 19
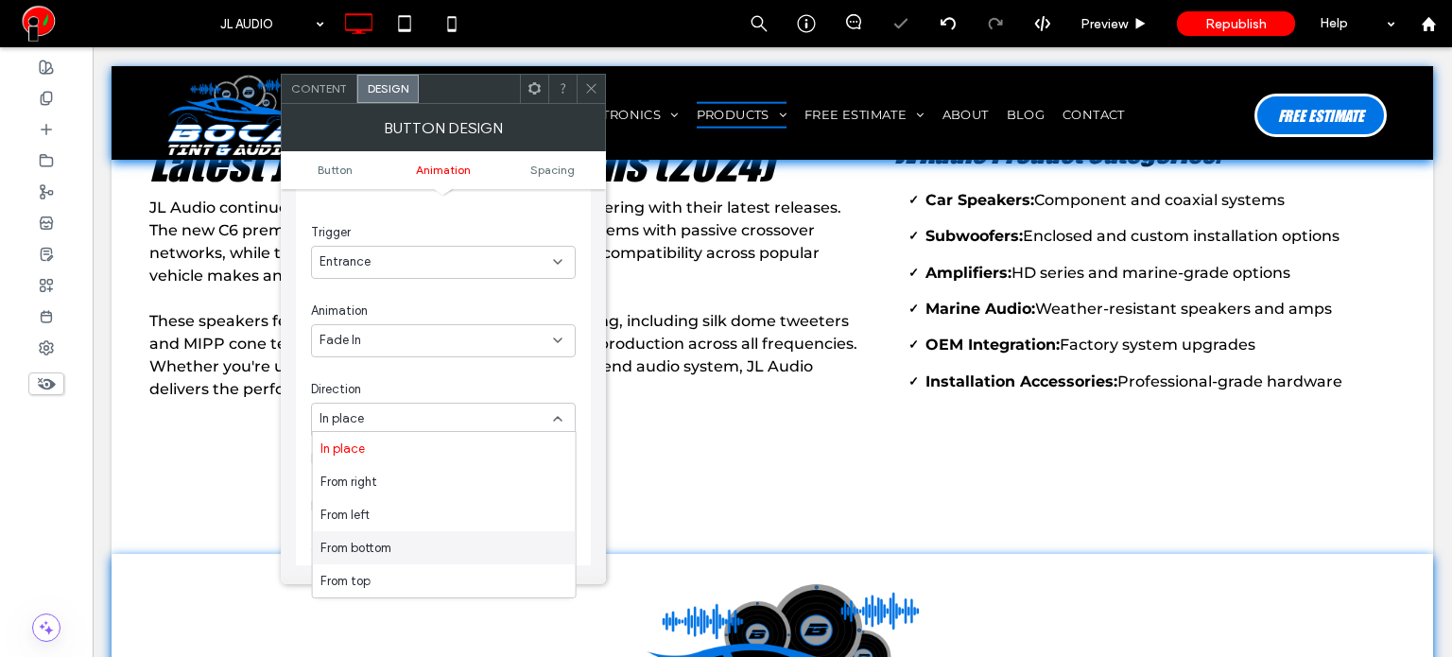
click at [442, 540] on div "From bottom" at bounding box center [444, 547] width 263 height 33
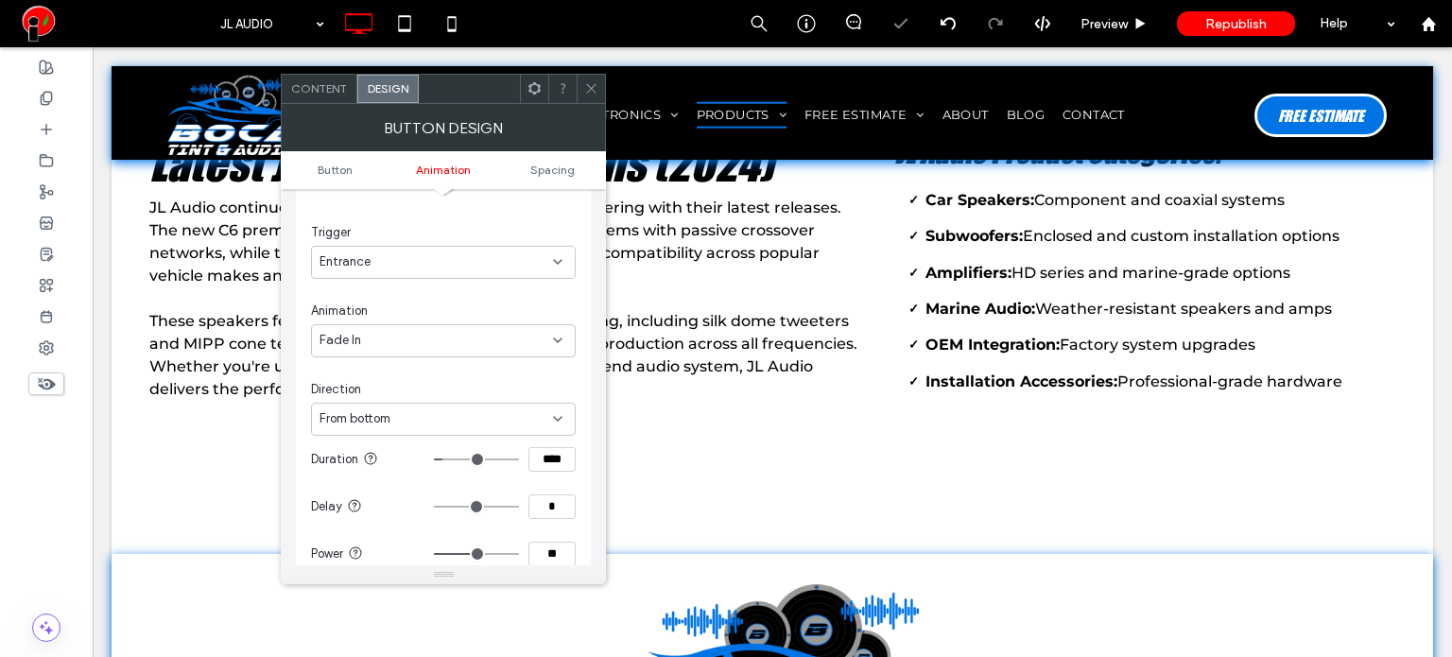
click at [564, 554] on input "**" at bounding box center [551, 554] width 47 height 25
type input "**"
click at [592, 83] on icon at bounding box center [591, 88] width 14 height 14
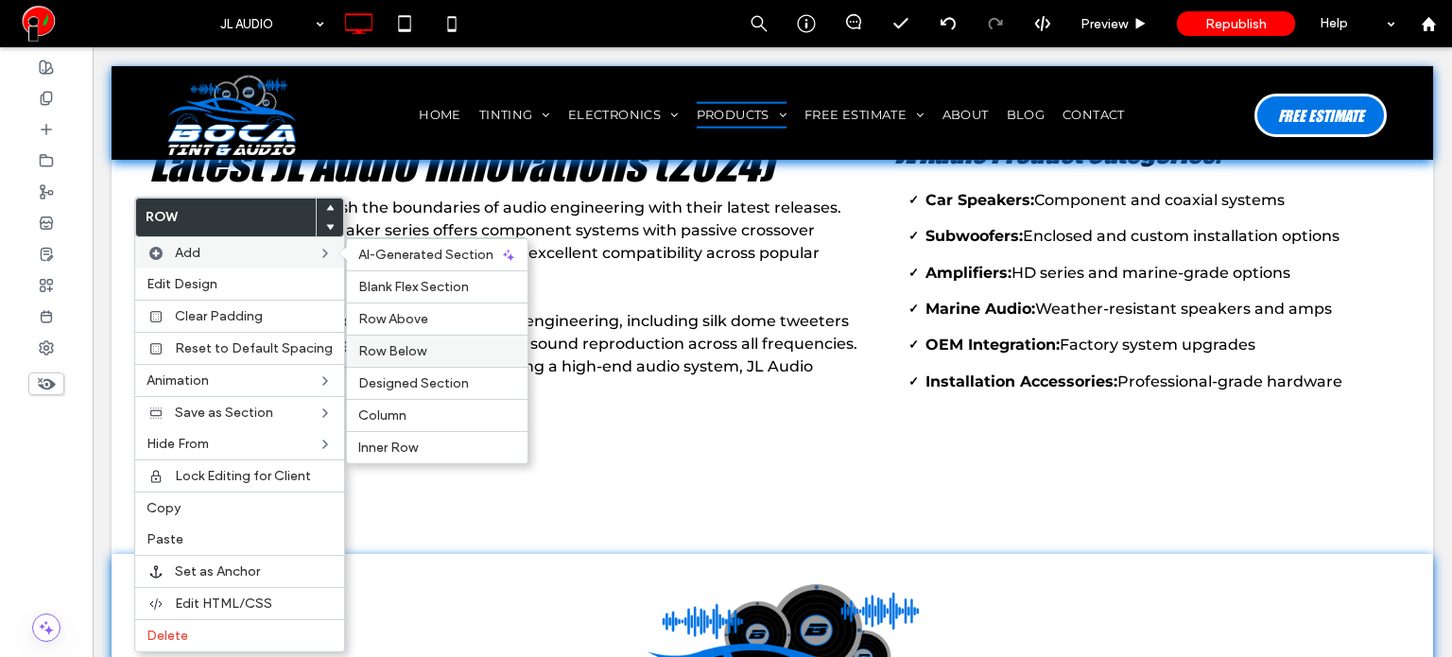
click at [403, 352] on span "Row Below" at bounding box center [392, 351] width 68 height 16
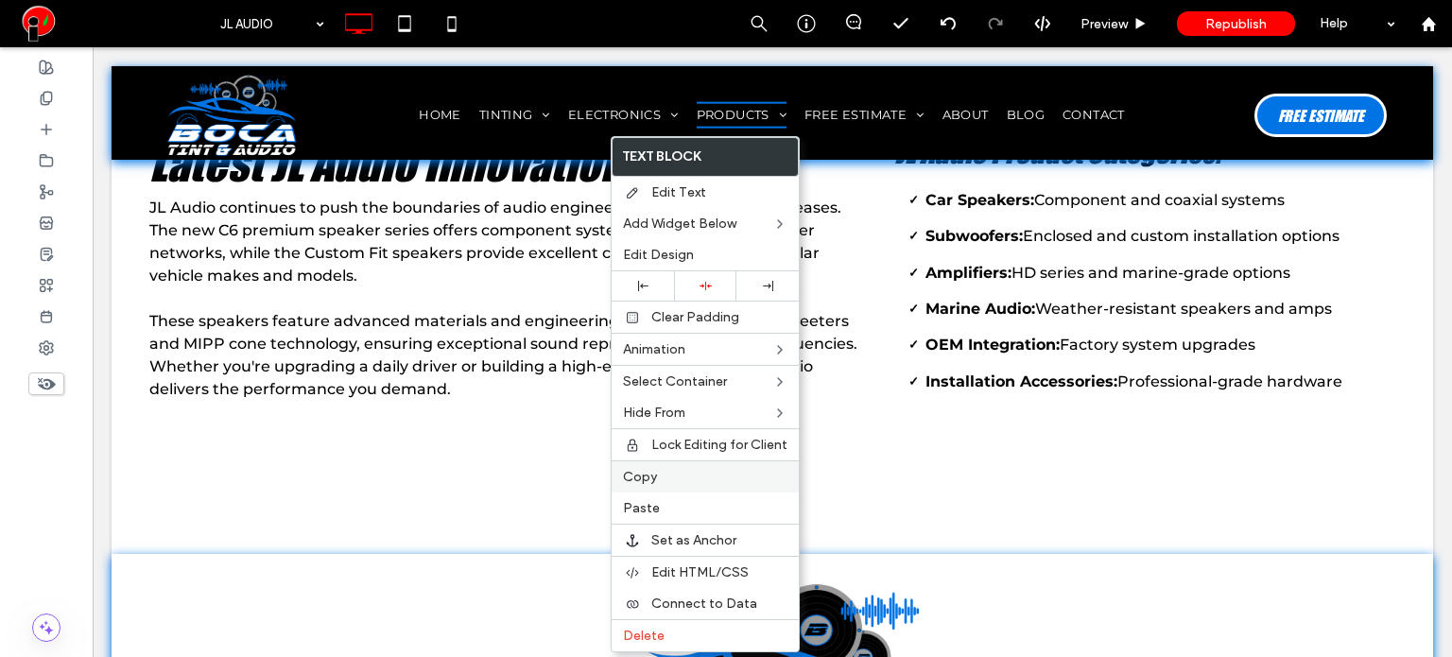
click at [654, 480] on span "Copy" at bounding box center [640, 477] width 34 height 16
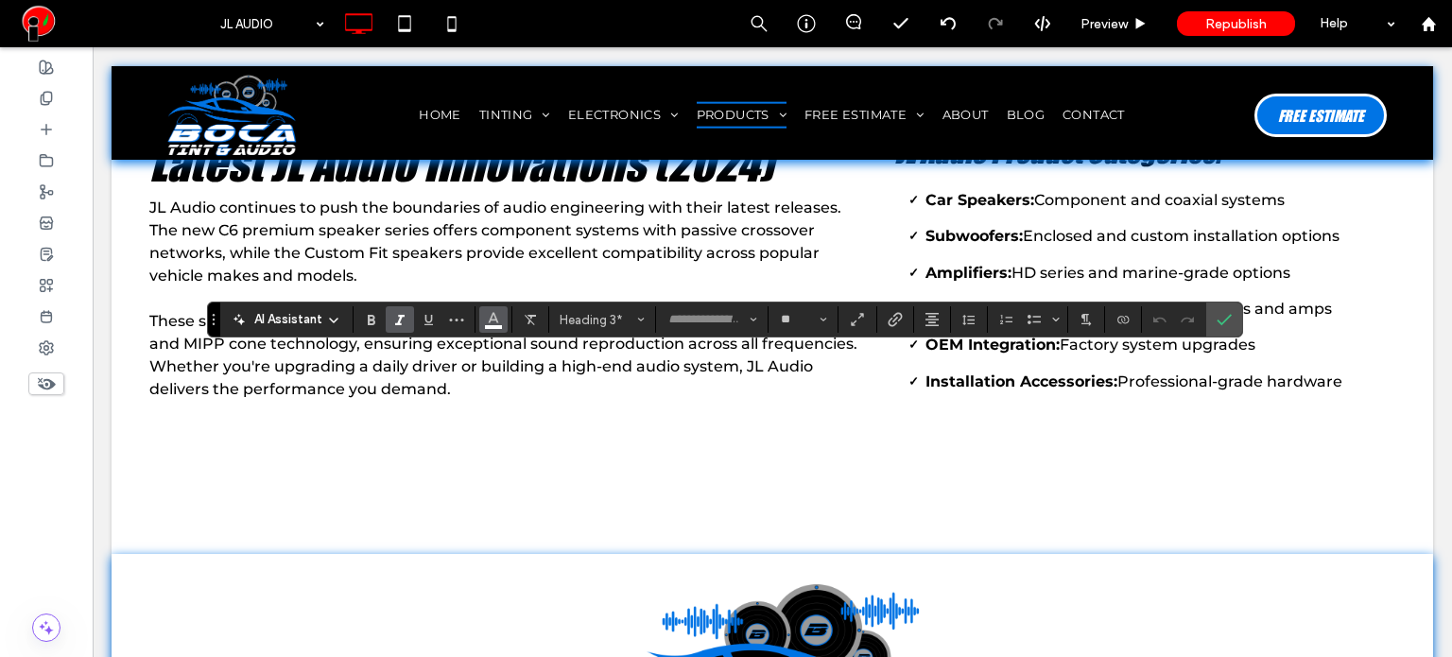
click at [503, 318] on button "Color" at bounding box center [493, 319] width 28 height 26
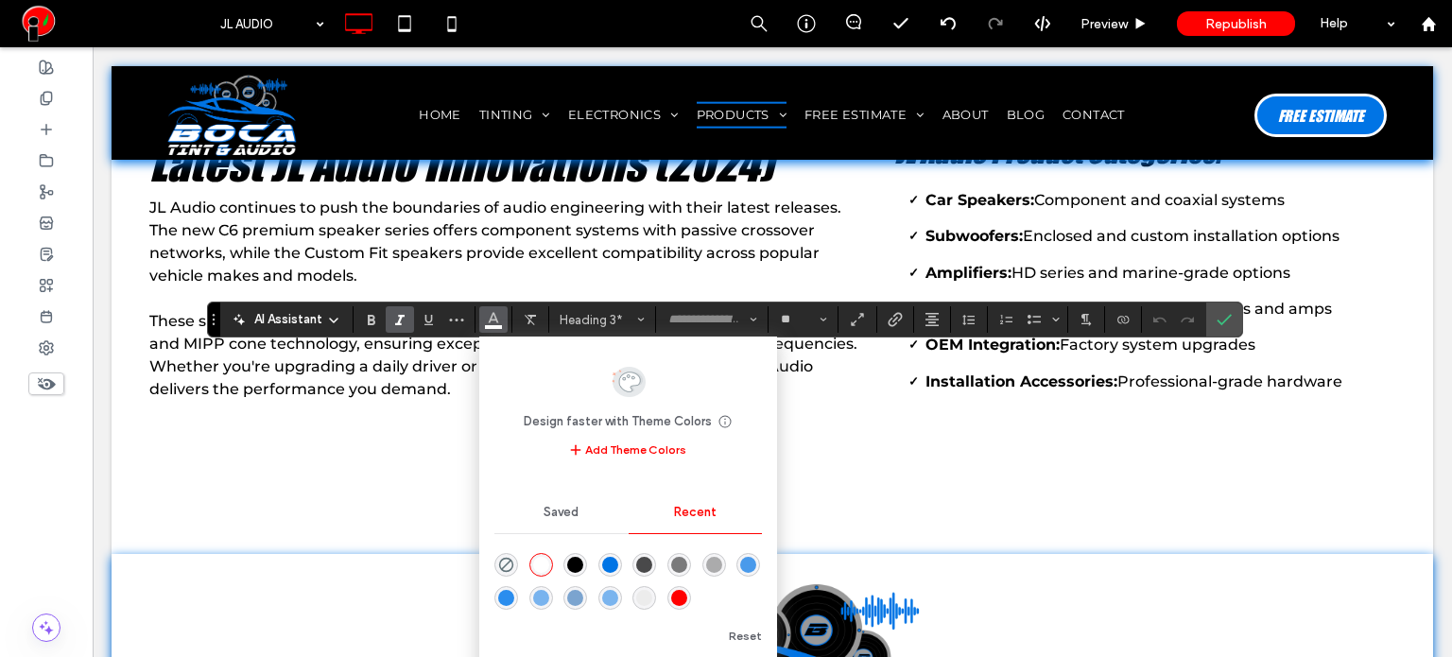
click at [575, 562] on div "rgba(0, 0, 0, 1)" at bounding box center [575, 565] width 16 height 16
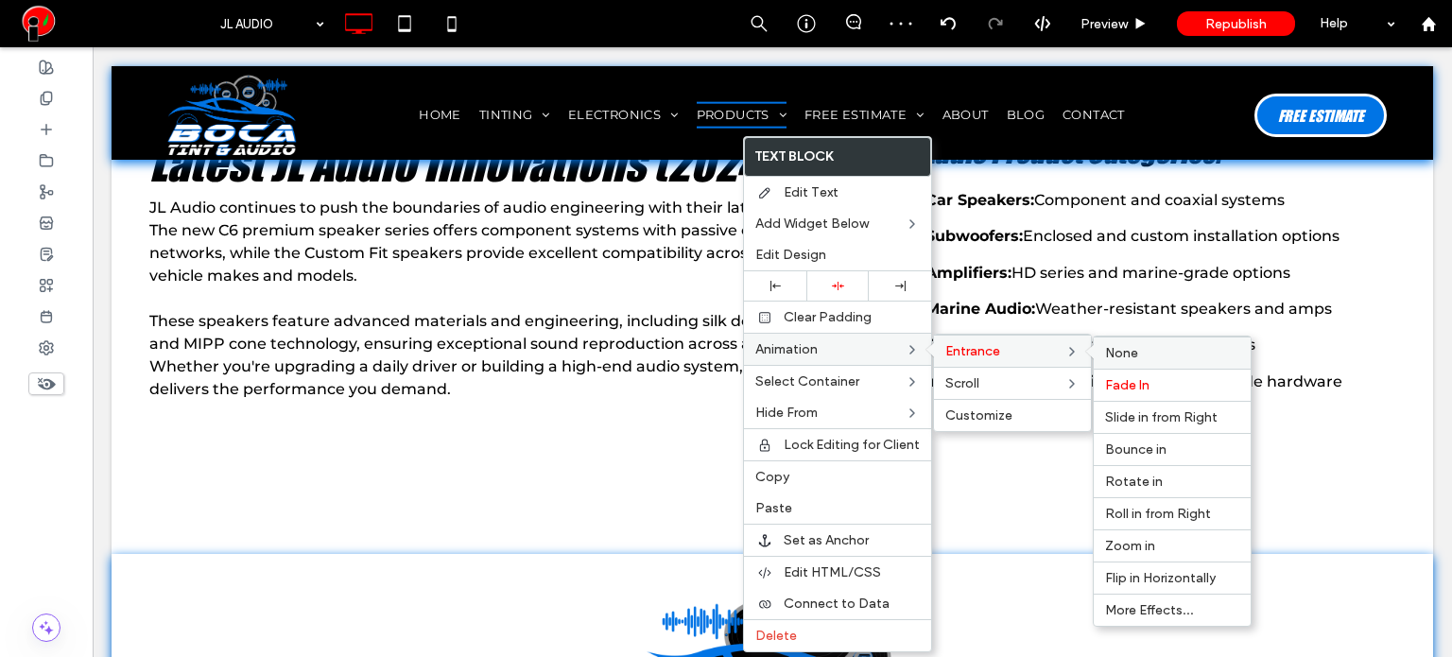
click at [1127, 345] on span "None" at bounding box center [1121, 353] width 33 height 16
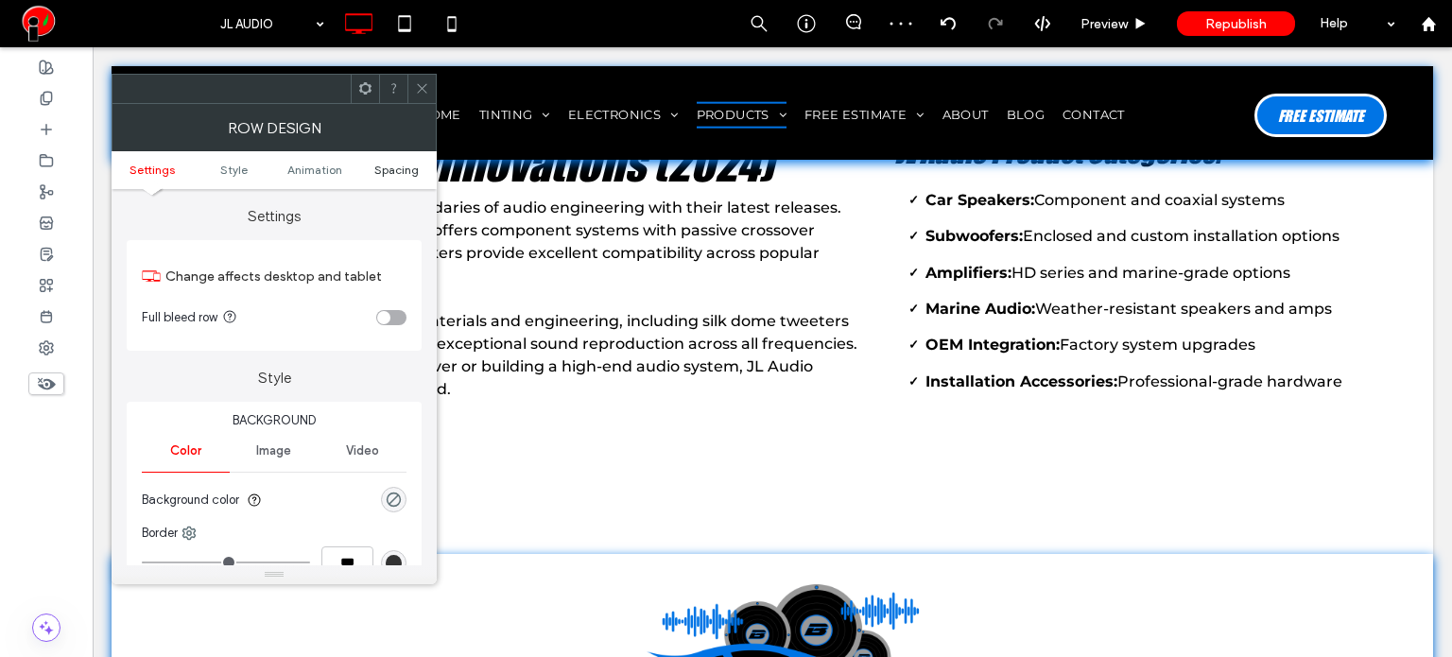
click at [416, 166] on span "Spacing" at bounding box center [396, 170] width 44 height 14
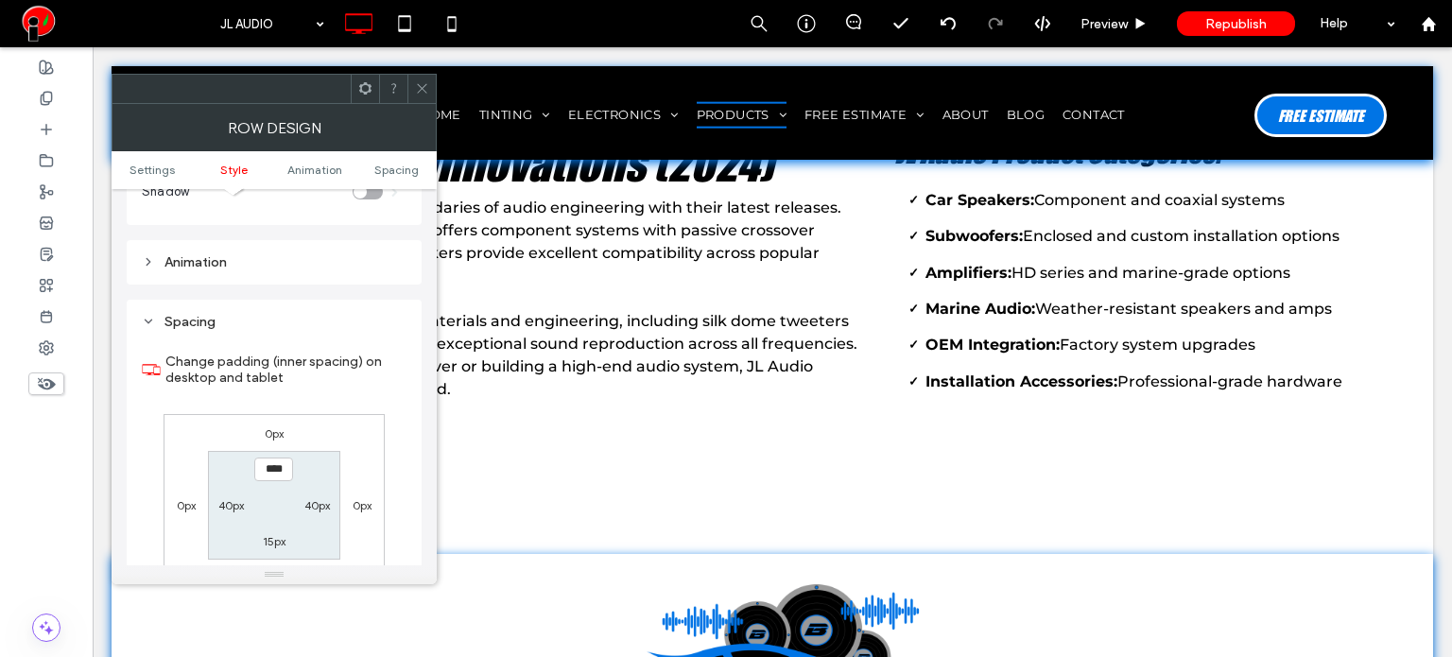
scroll to position [533, 0]
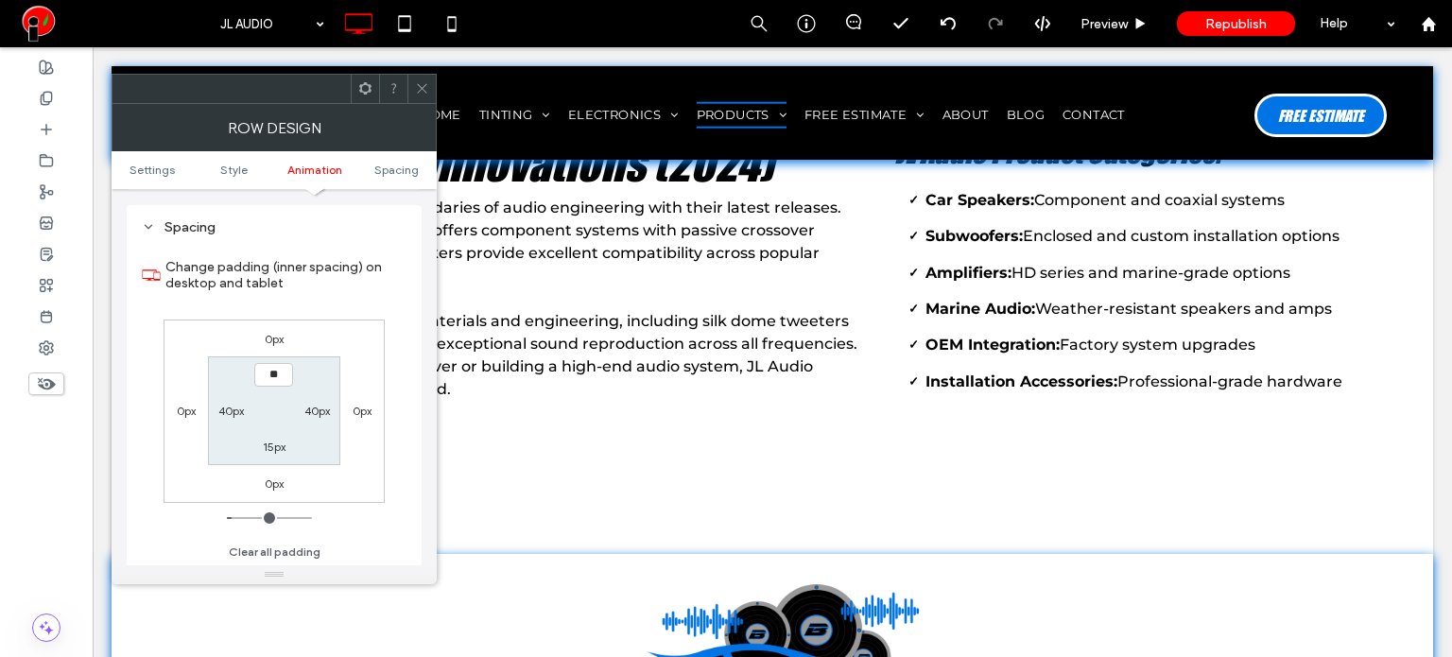
type input "****"
click at [270, 450] on label "15px" at bounding box center [274, 446] width 23 height 14
type input "**"
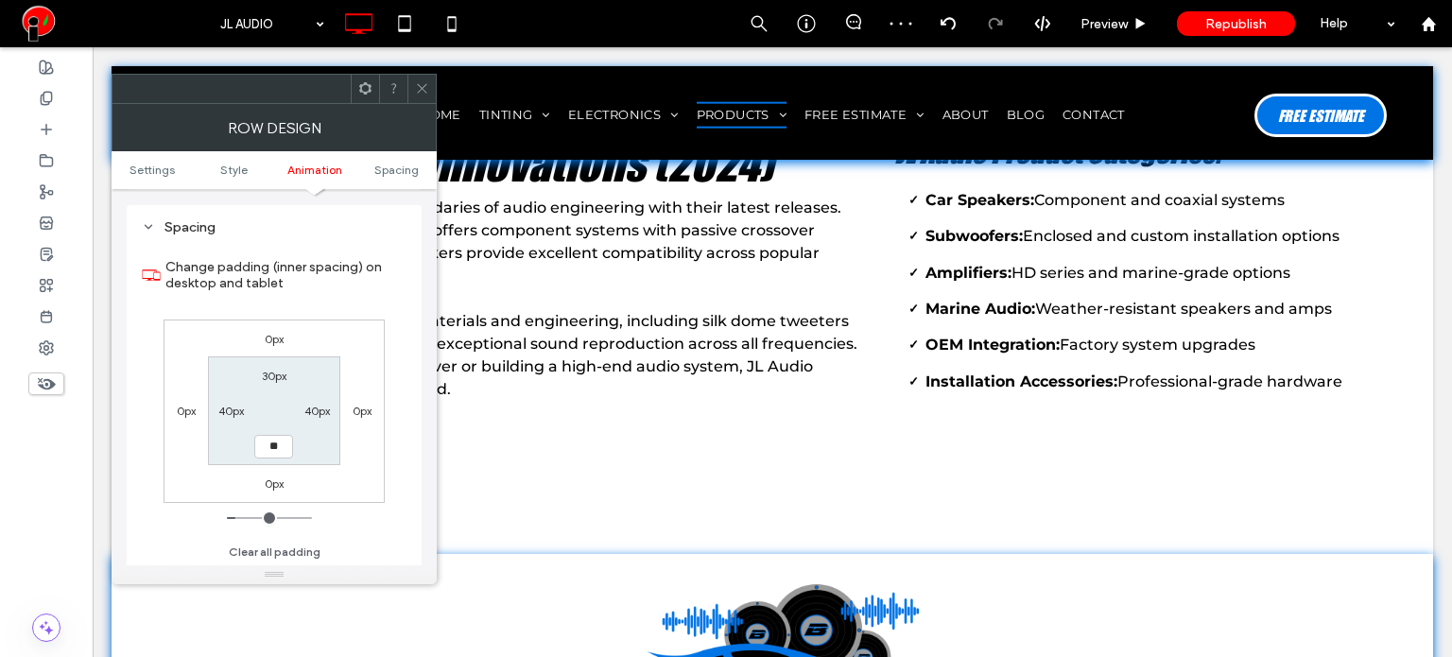
type input "****"
click at [423, 97] on span at bounding box center [422, 89] width 14 height 28
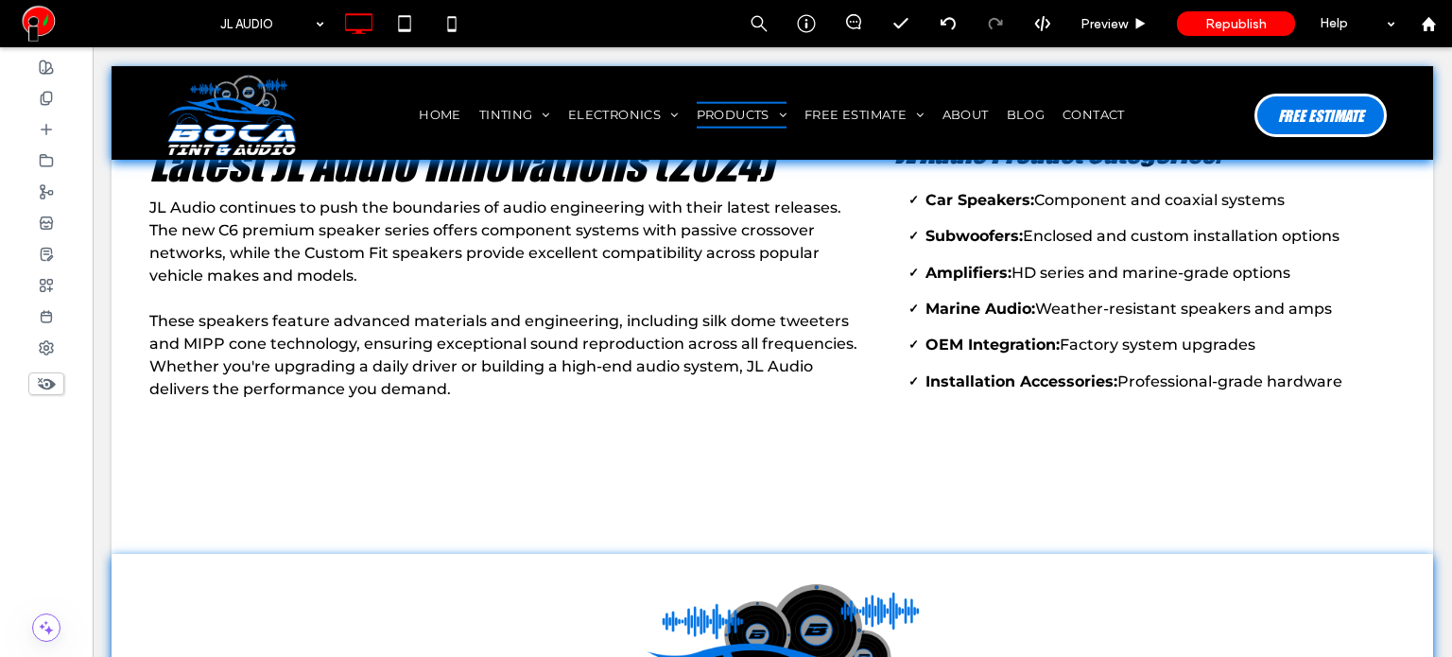
type input "**"
click at [36, 130] on div at bounding box center [46, 128] width 93 height 31
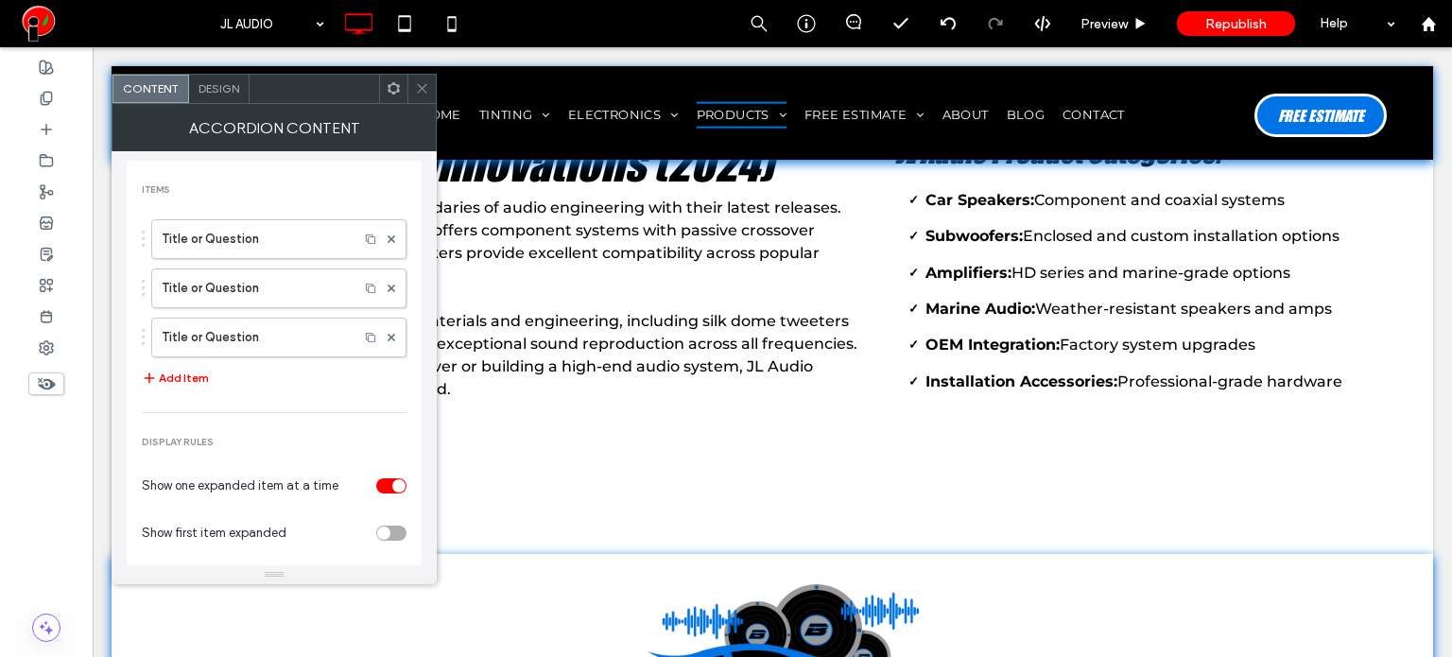
click at [420, 94] on icon at bounding box center [422, 88] width 14 height 14
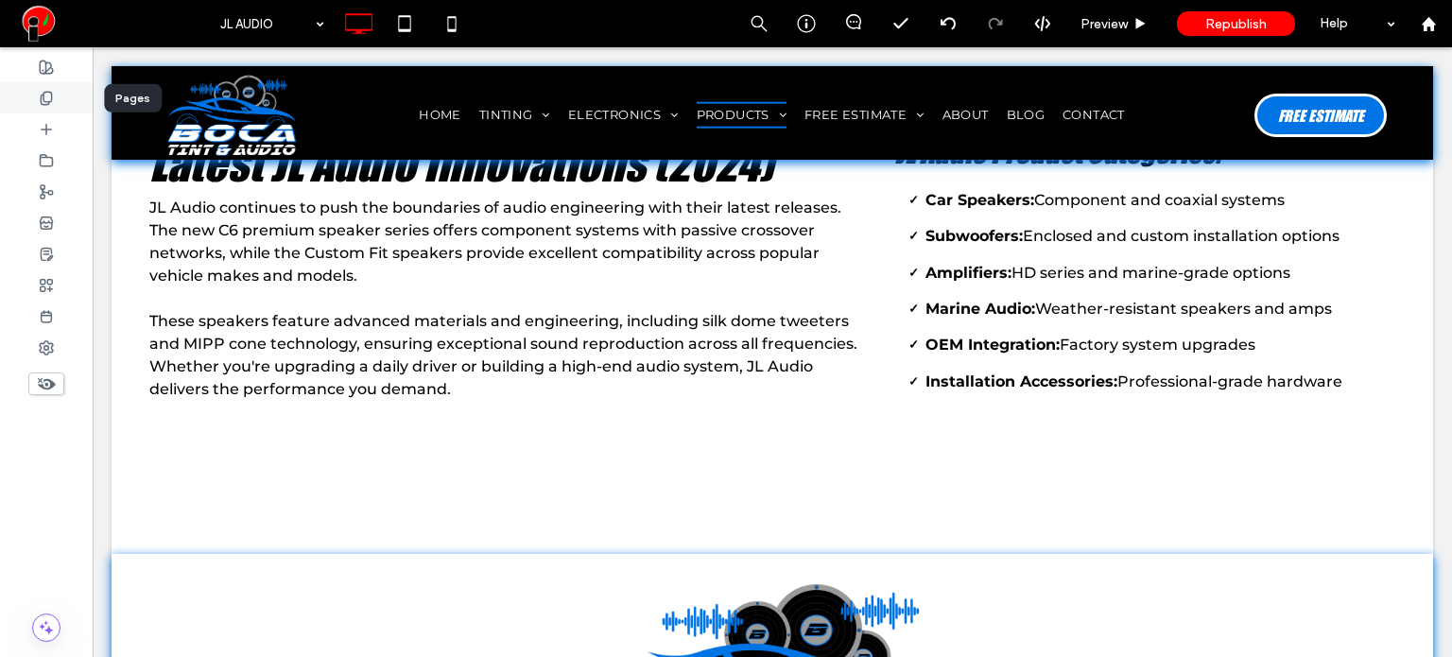
click at [39, 111] on div at bounding box center [46, 97] width 93 height 31
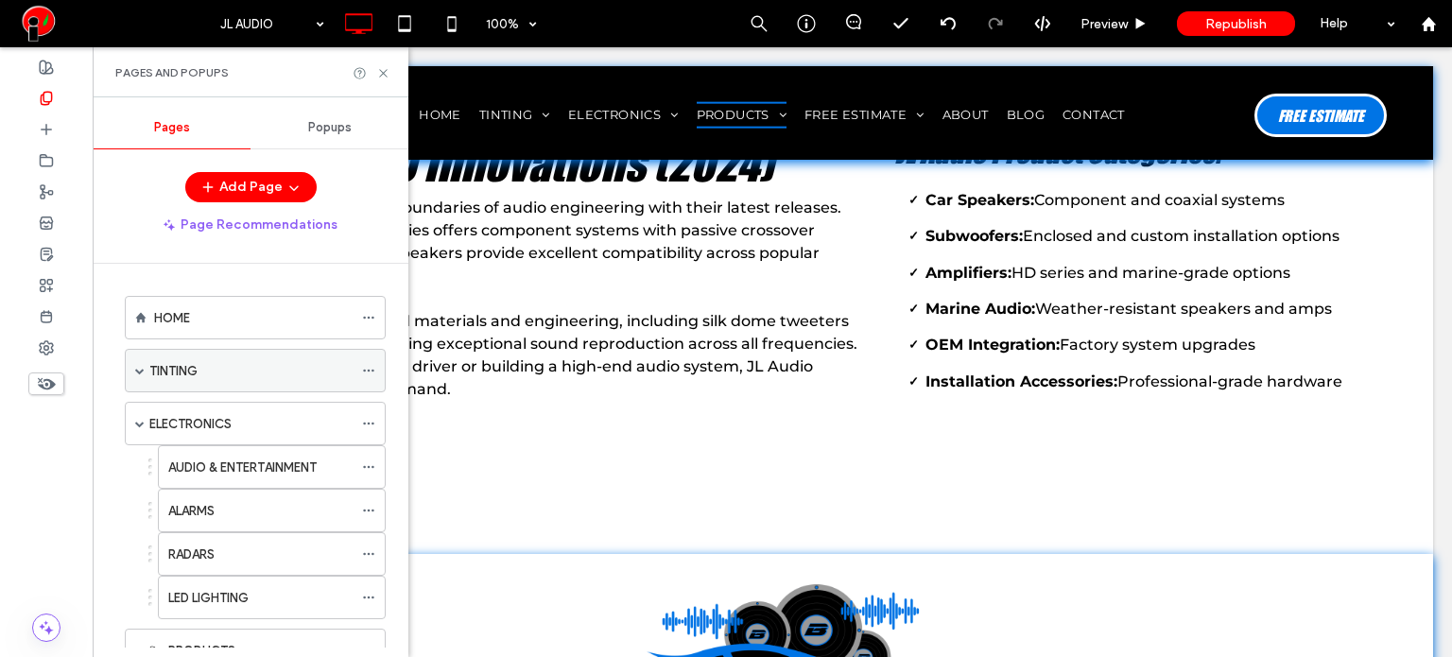
click at [138, 371] on span at bounding box center [139, 370] width 9 height 9
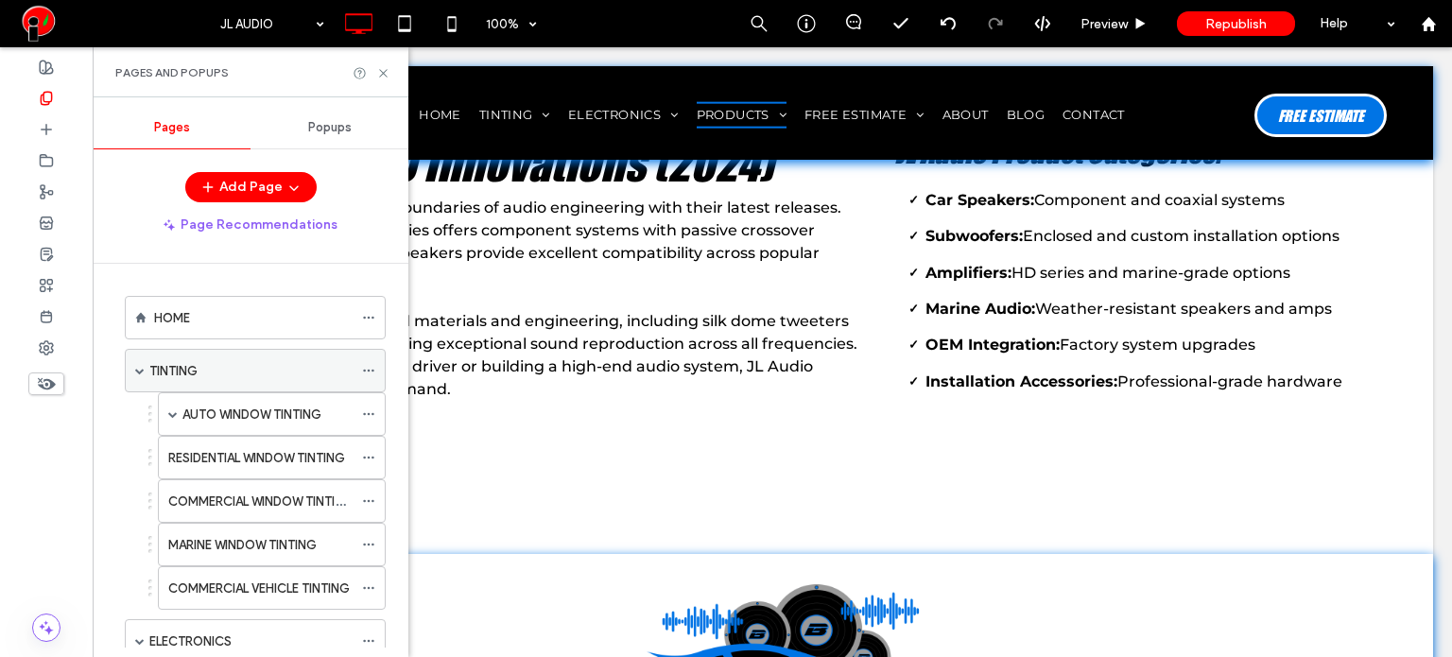
click at [138, 368] on span at bounding box center [139, 370] width 9 height 9
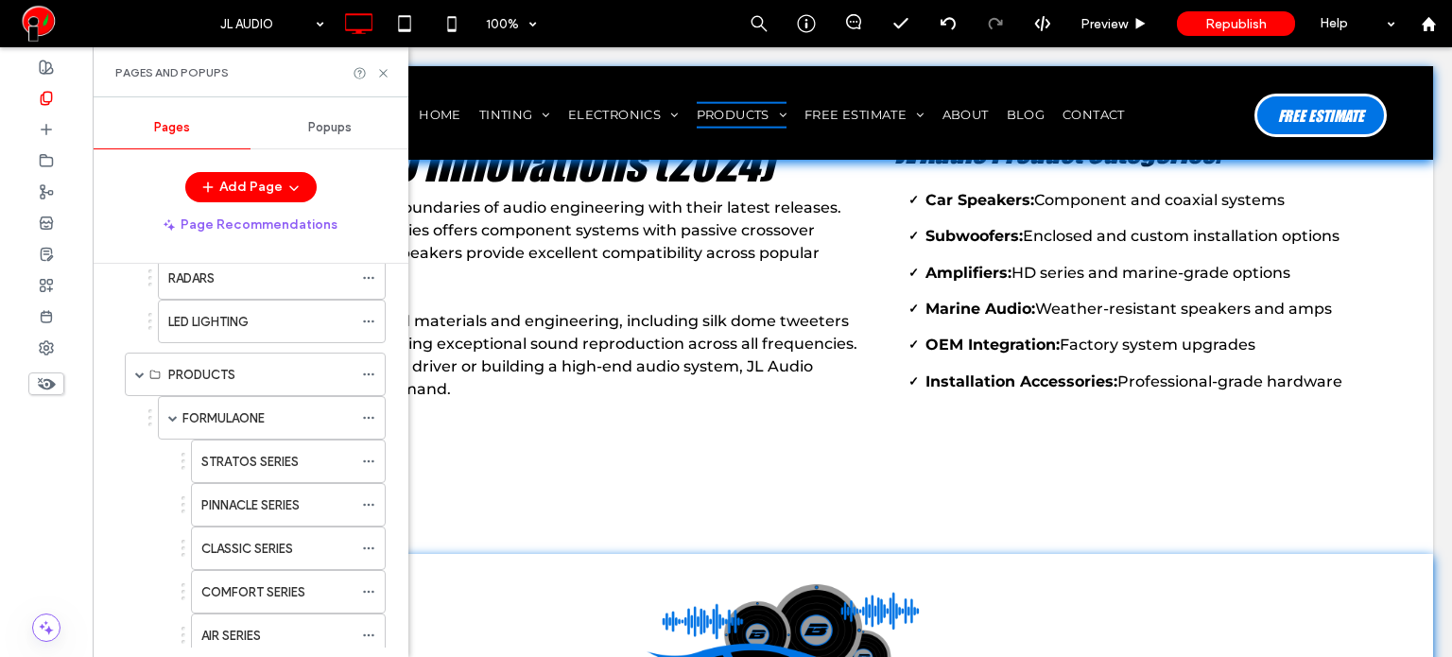
scroll to position [284, 0]
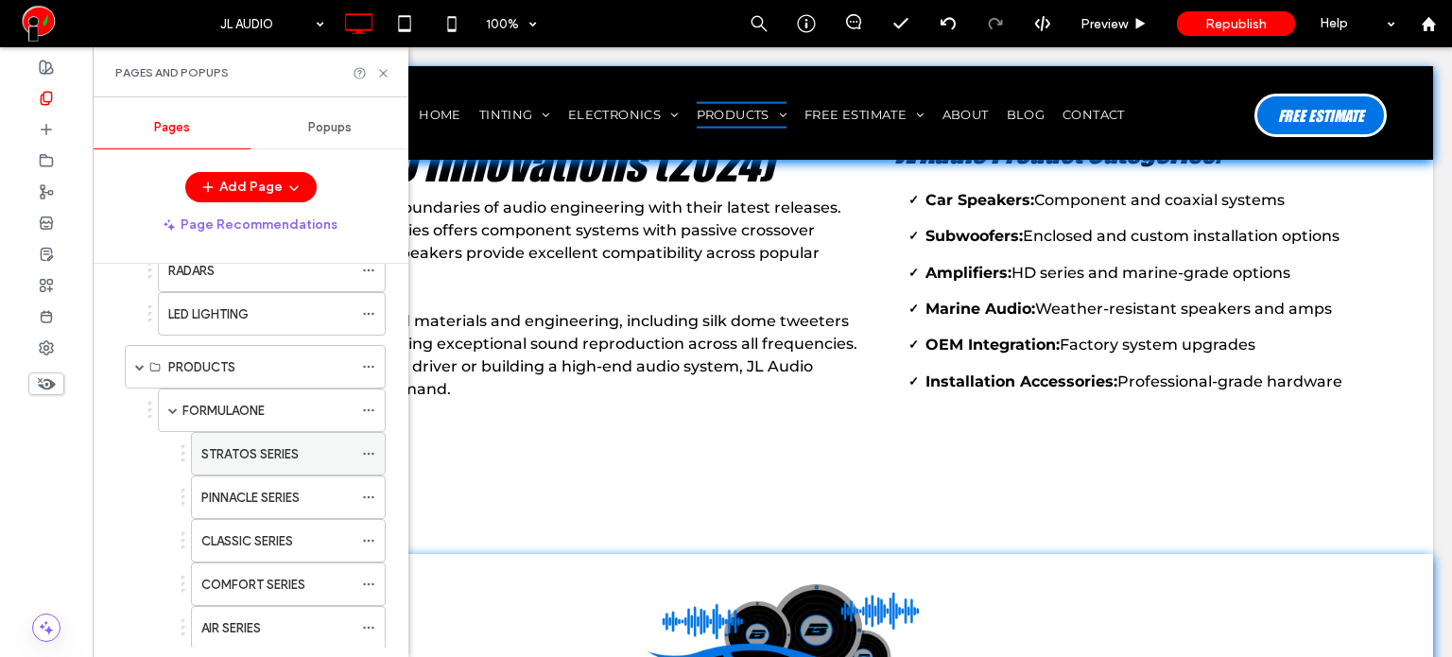
click at [237, 450] on label "STRATOS SERIES" at bounding box center [249, 454] width 97 height 33
click at [297, 500] on label "PINNACLE SERIES" at bounding box center [250, 497] width 98 height 33
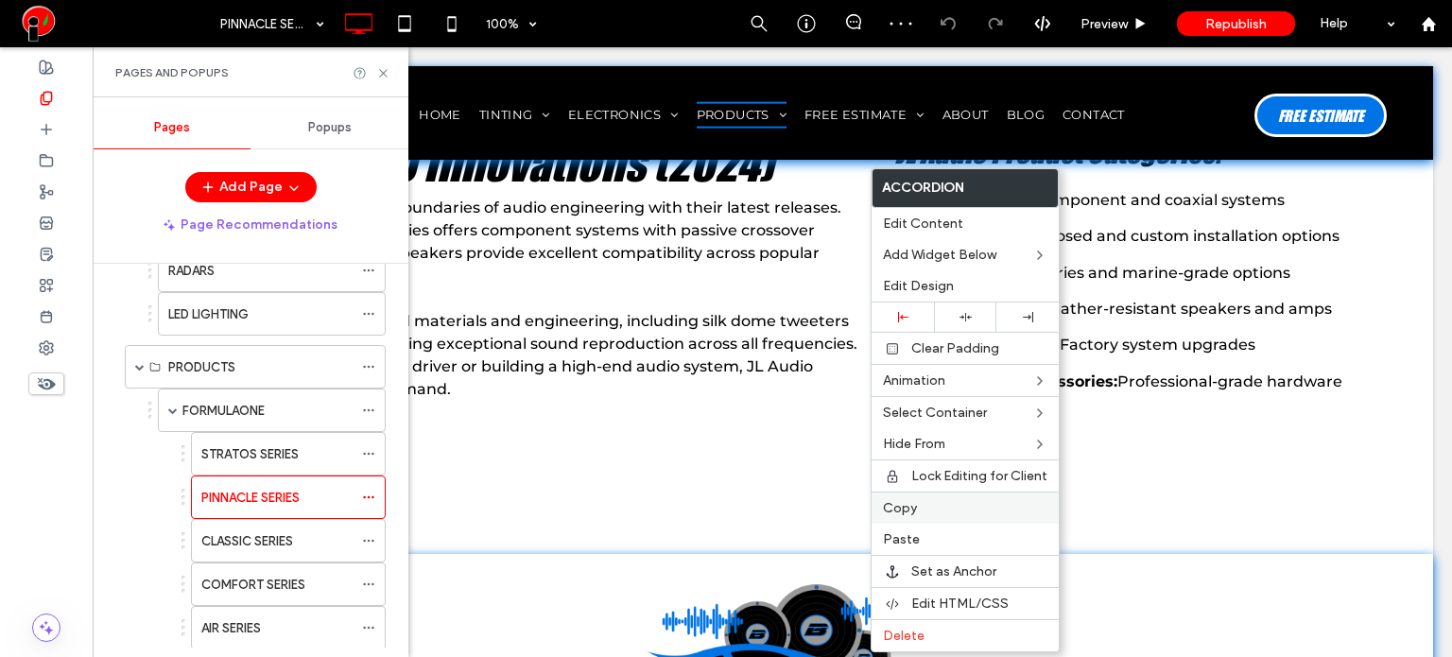
click at [908, 503] on span "Copy" at bounding box center [900, 508] width 34 height 16
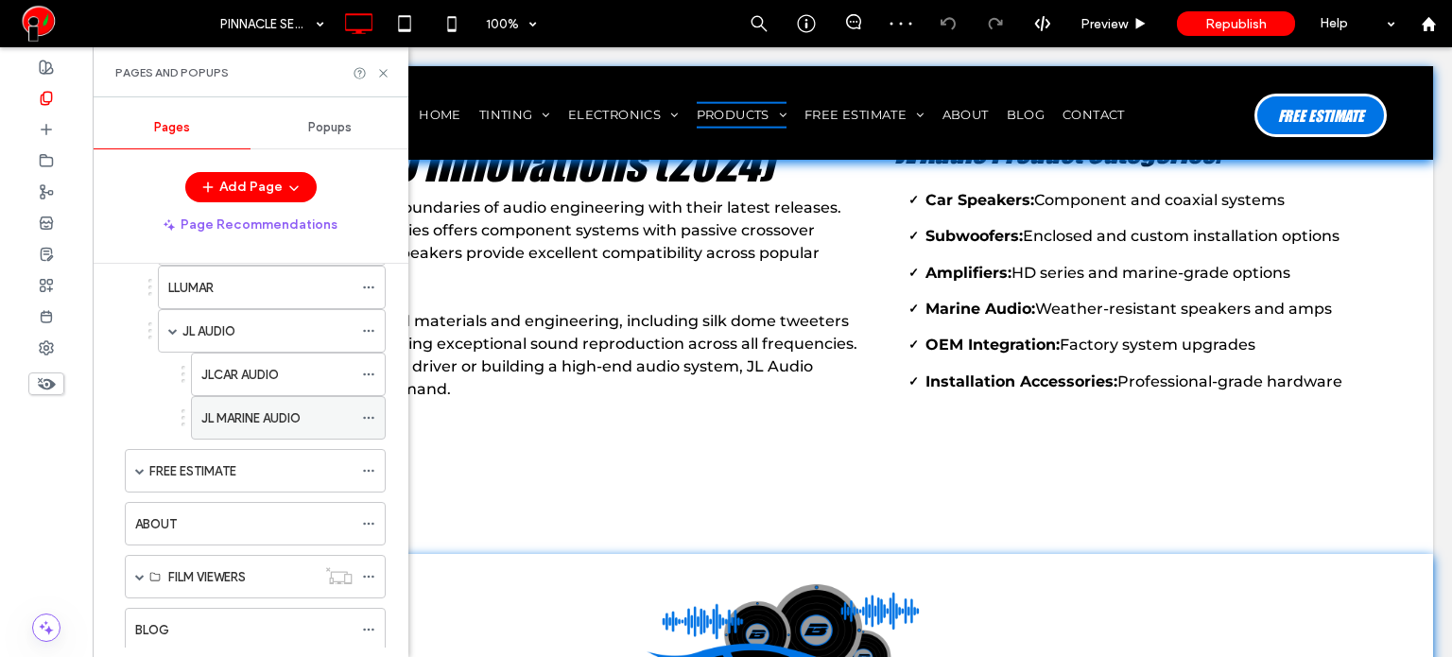
scroll to position [710, 0]
click at [248, 322] on div "JL AUDIO" at bounding box center [267, 332] width 170 height 20
click at [379, 75] on icon at bounding box center [383, 73] width 14 height 14
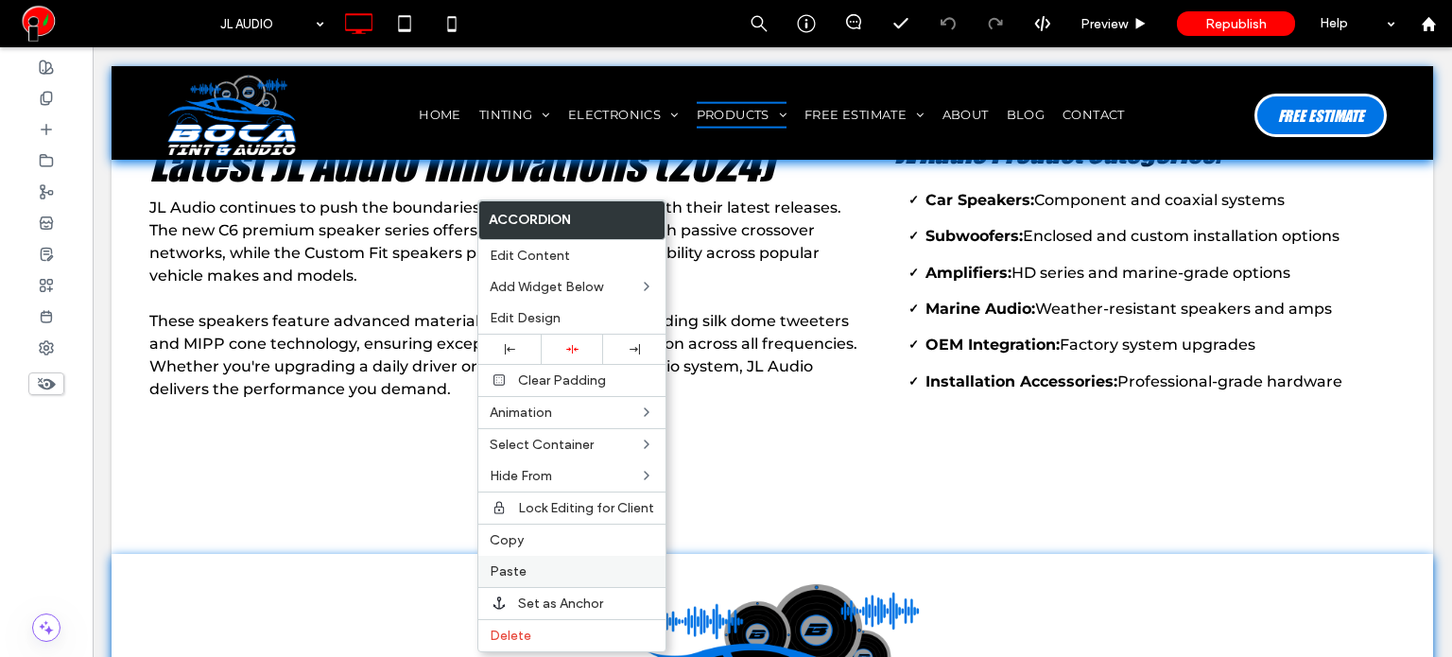
click at [525, 566] on label "Paste" at bounding box center [572, 571] width 164 height 16
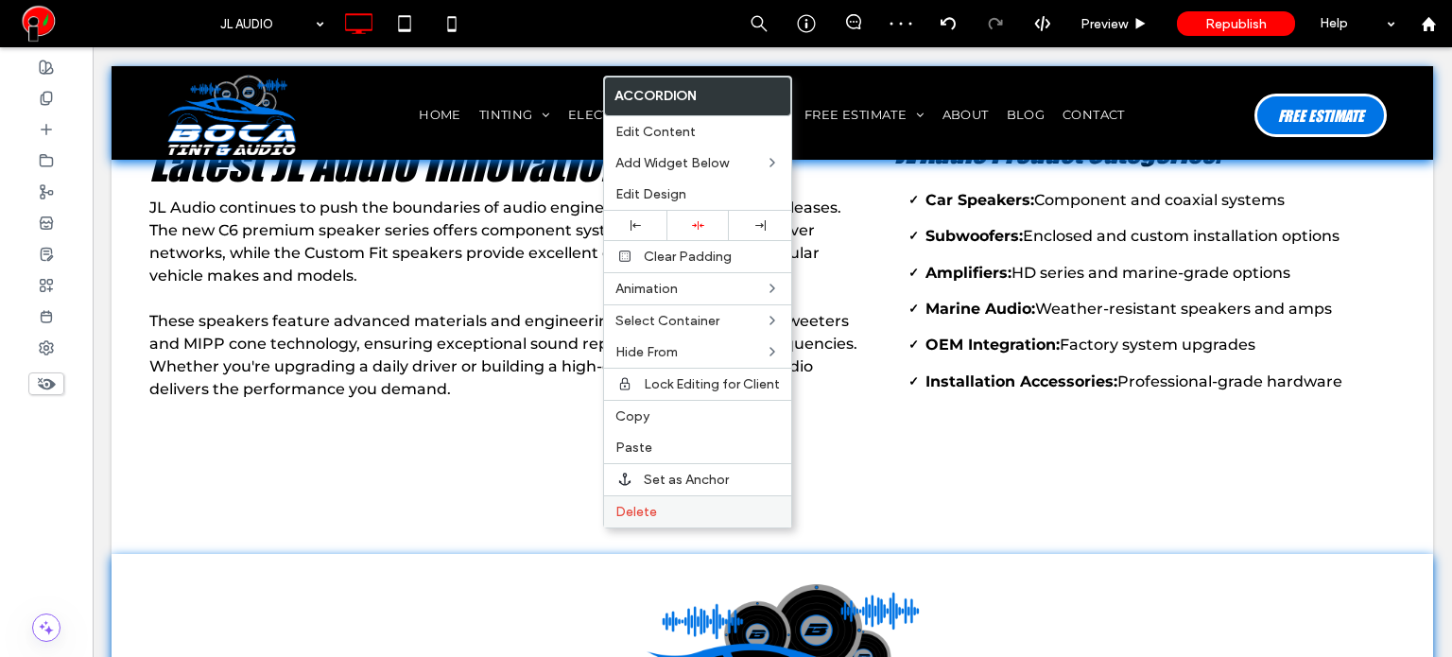
click at [634, 513] on span "Delete" at bounding box center [636, 512] width 42 height 16
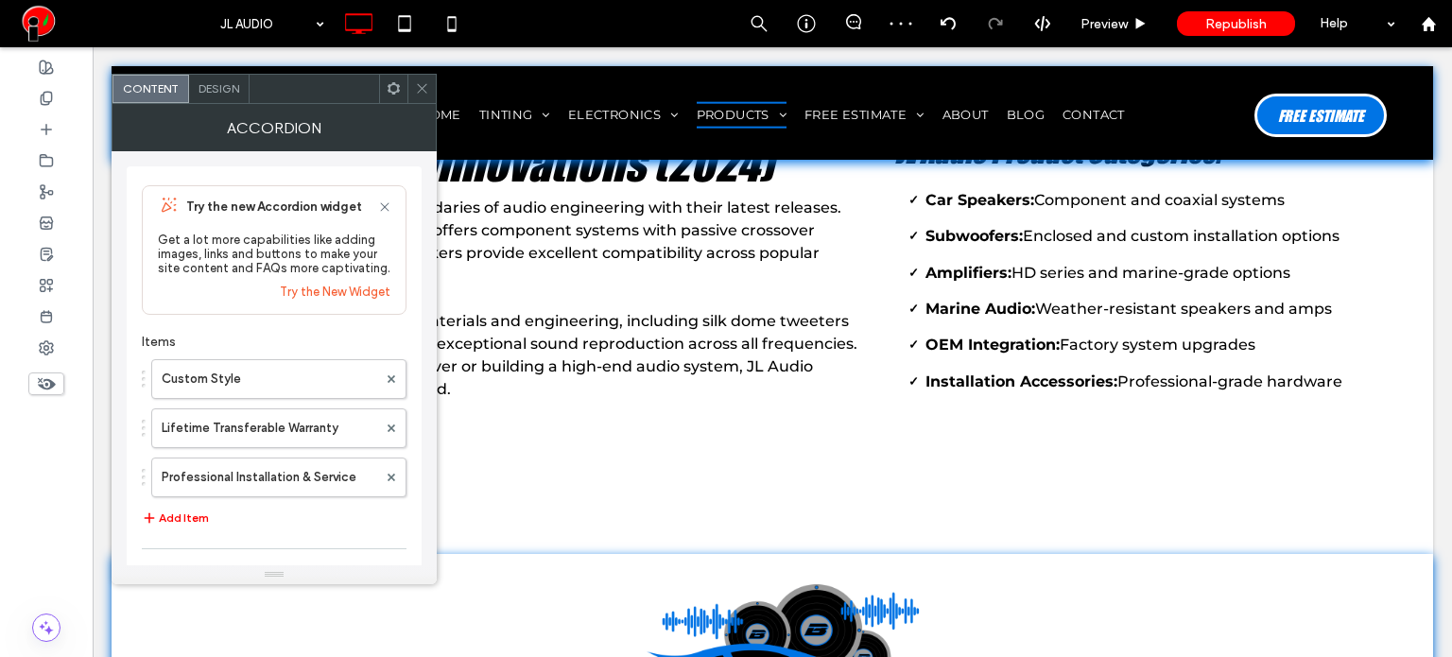
click at [215, 94] on span "Design" at bounding box center [218, 88] width 41 height 14
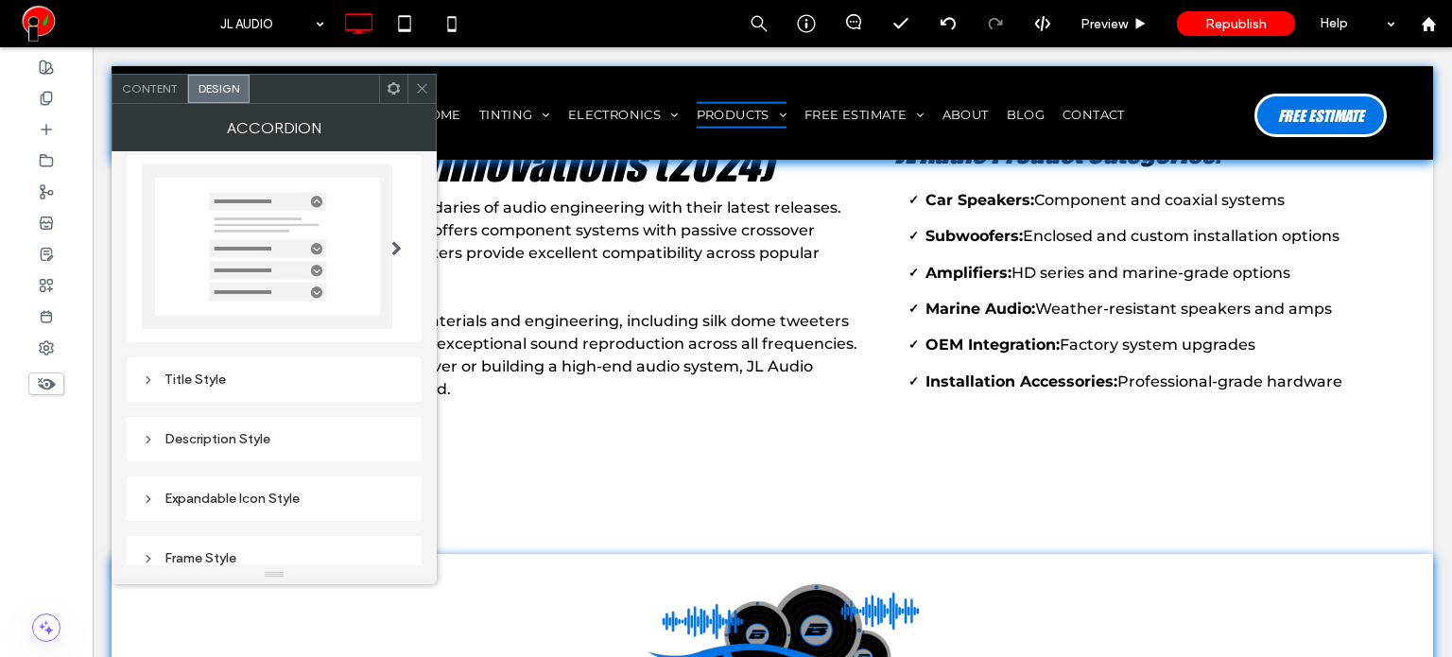
scroll to position [175, 0]
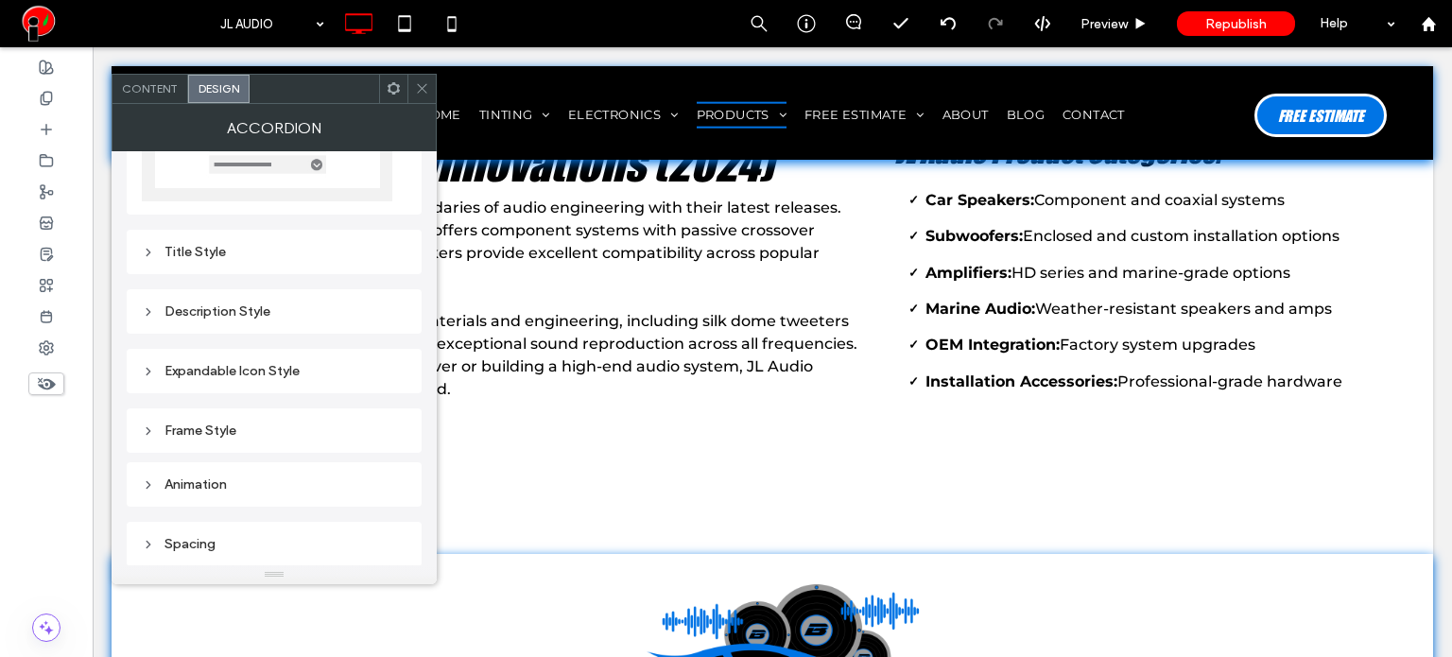
click at [221, 249] on div "Title Style" at bounding box center [274, 252] width 265 height 16
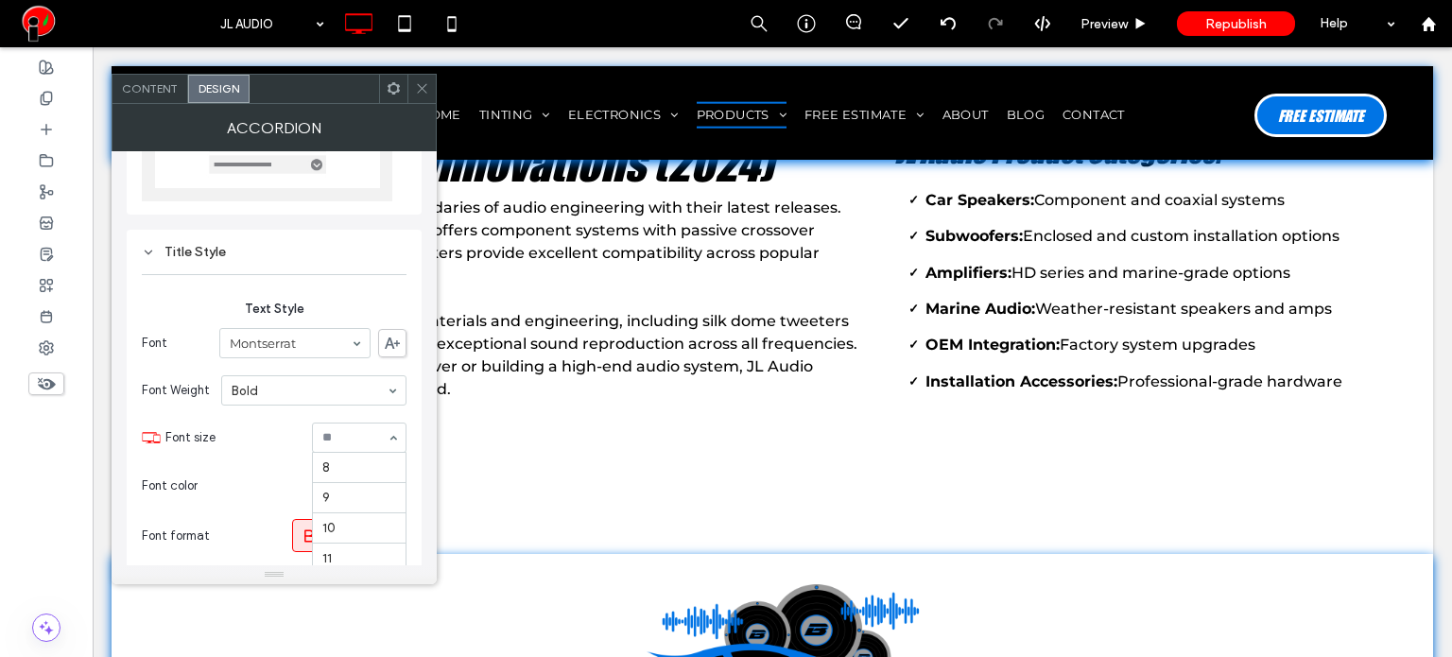
scroll to position [185, 0]
type input "*"
click at [356, 438] on input at bounding box center [354, 437] width 64 height 13
type input "**"
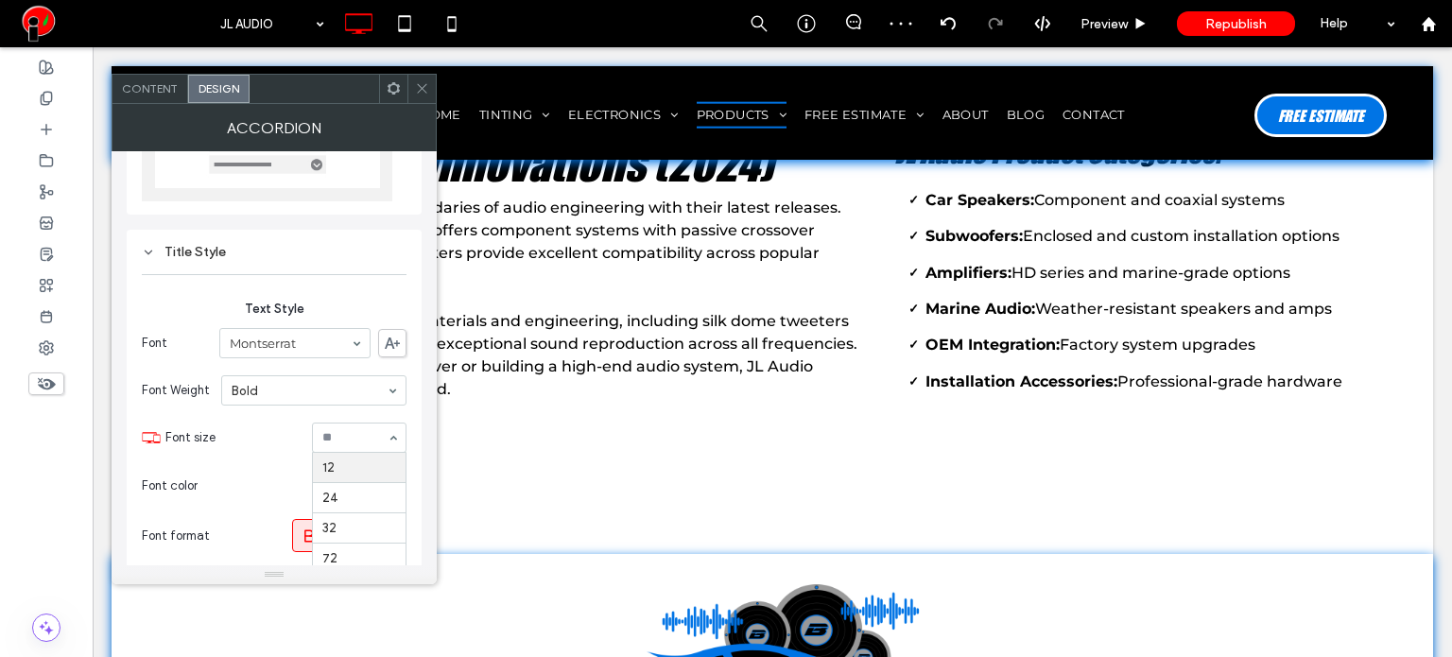
type input "*"
click at [419, 90] on icon at bounding box center [422, 88] width 14 height 14
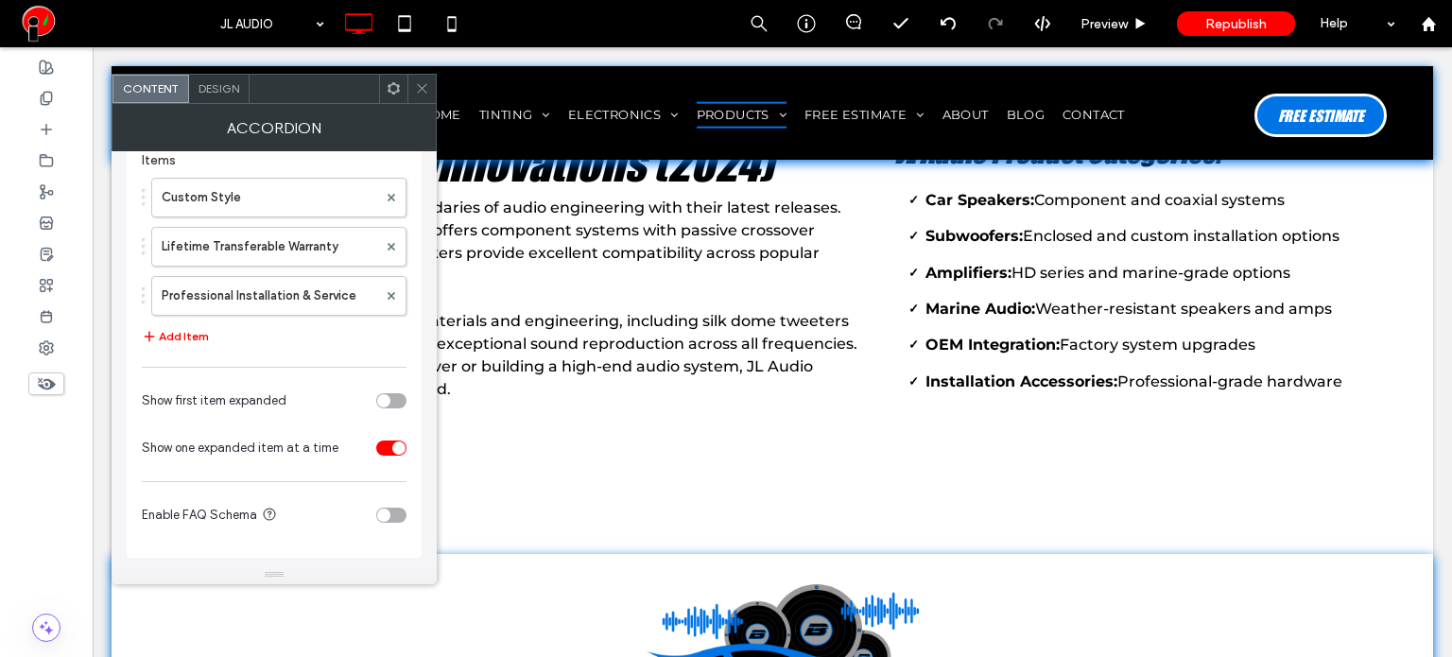
scroll to position [185, 0]
click at [389, 520] on div "toggle" at bounding box center [391, 513] width 30 height 15
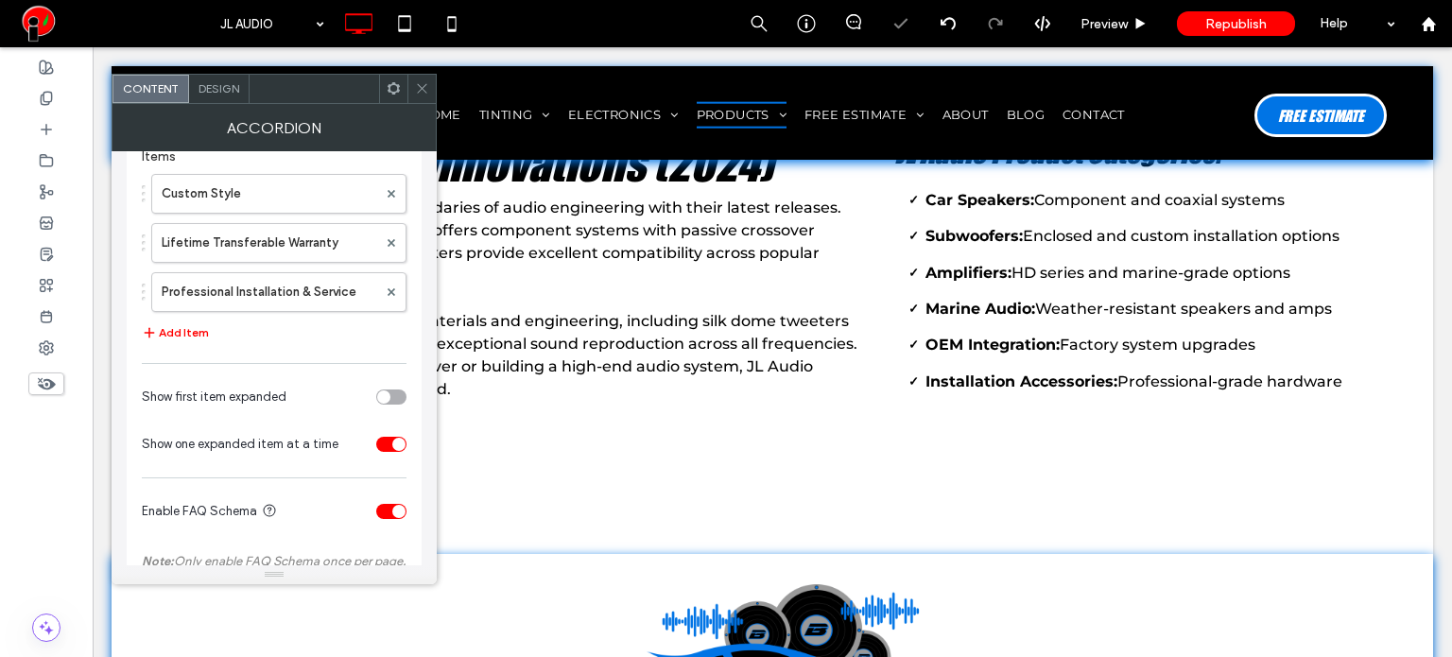
scroll to position [0, 0]
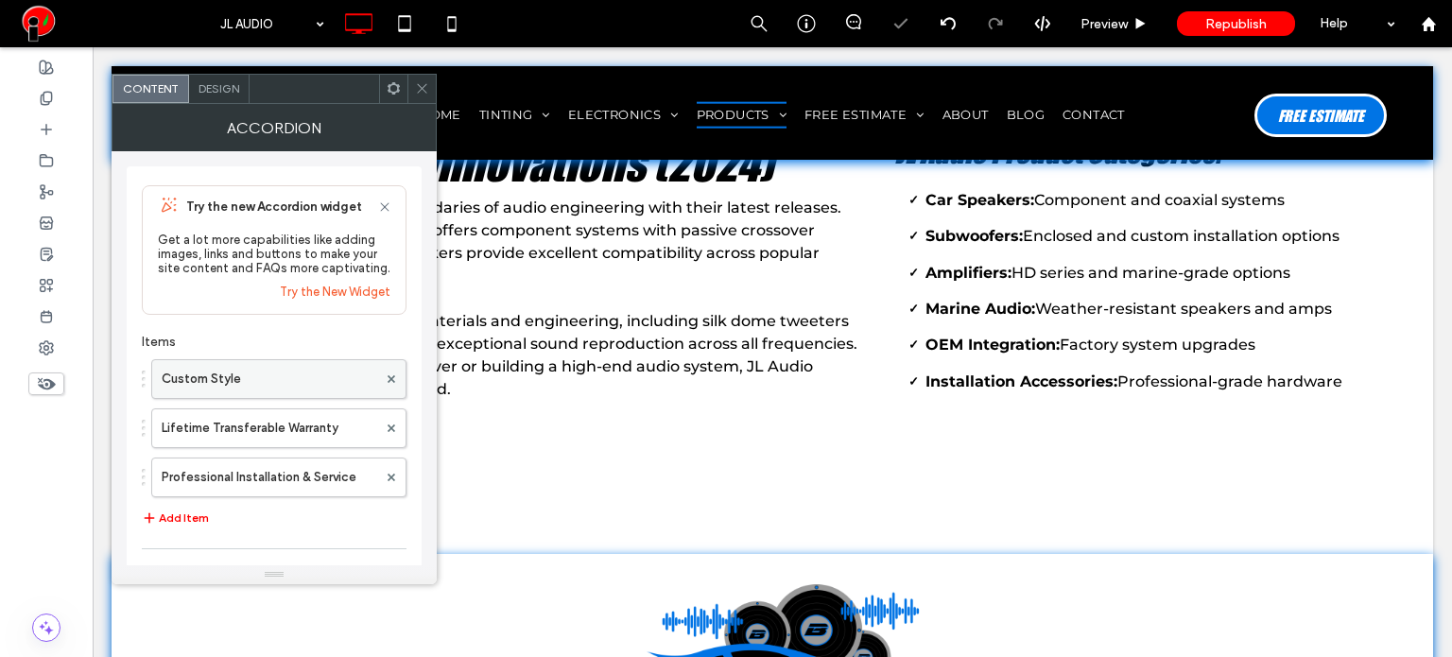
click at [248, 390] on label "Custom Style" at bounding box center [269, 379] width 215 height 38
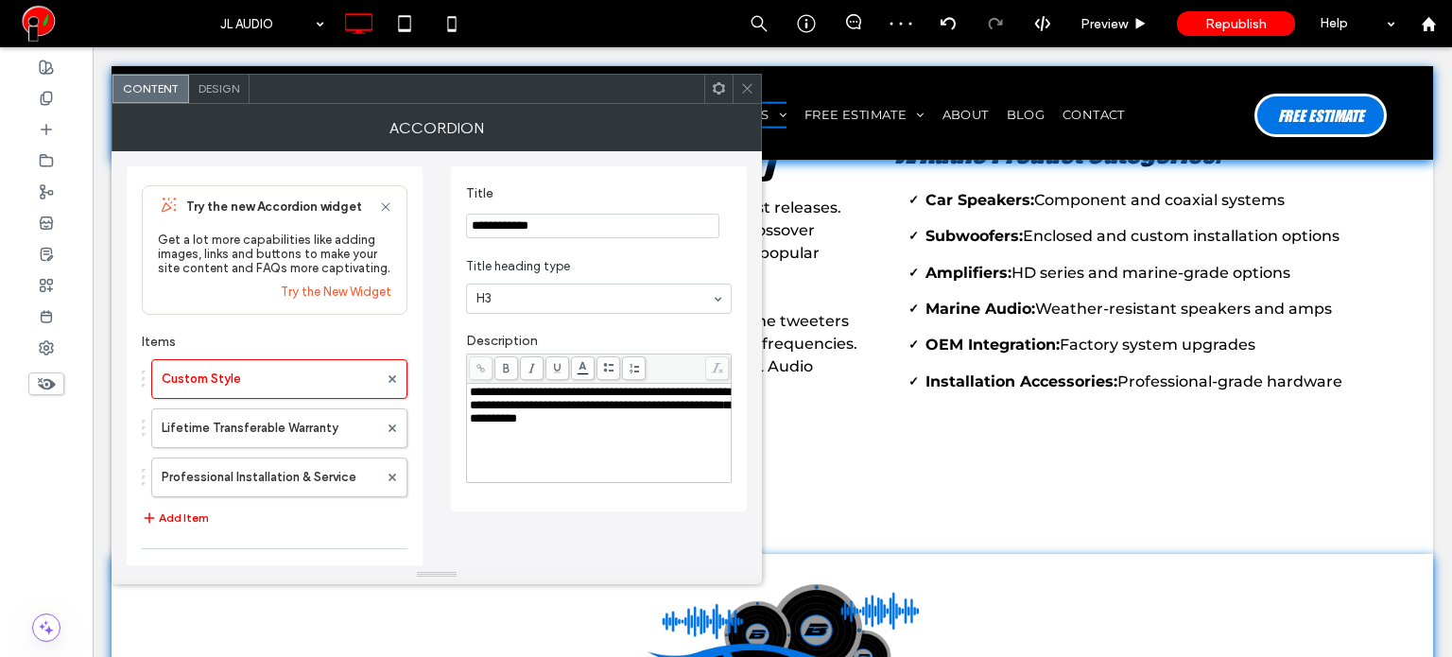
click at [577, 215] on input "**********" at bounding box center [592, 226] width 253 height 25
paste input "**********"
type input "**********"
click at [588, 251] on section "Title heading type H3" at bounding box center [599, 287] width 266 height 76
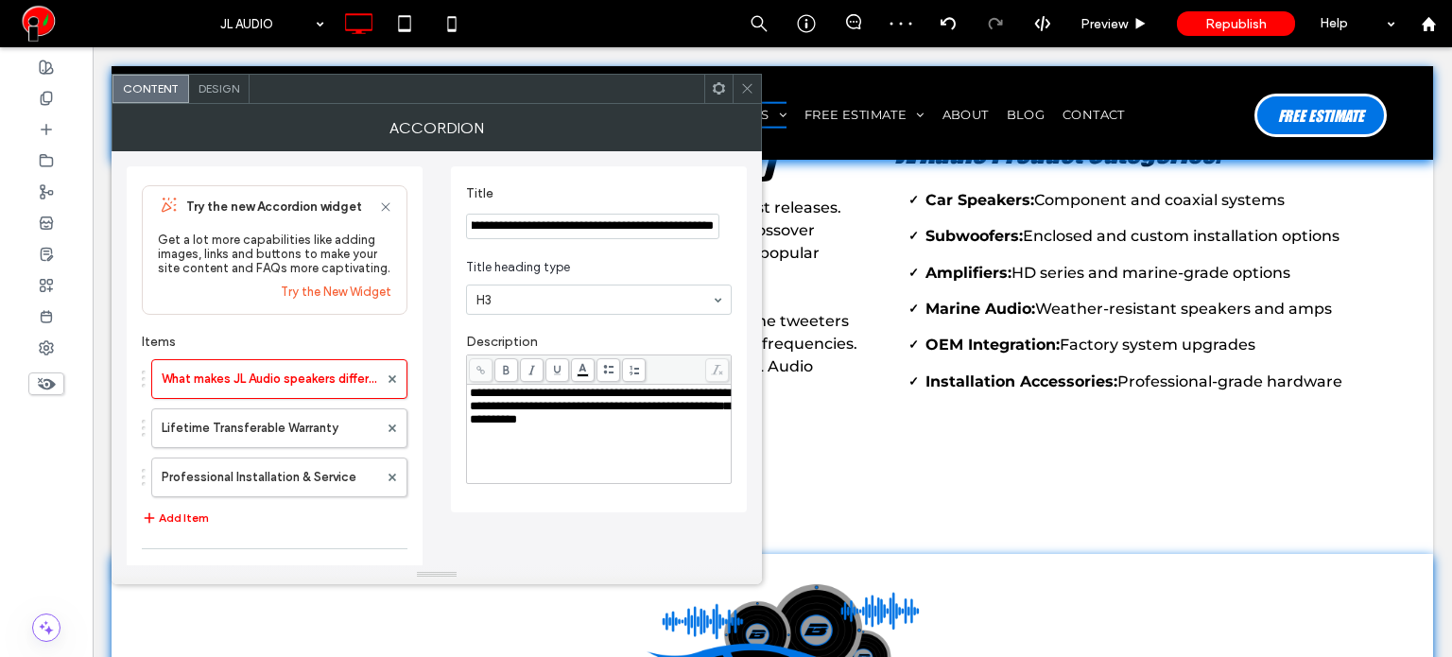
scroll to position [0, 0]
click at [548, 447] on div "**********" at bounding box center [599, 434] width 259 height 95
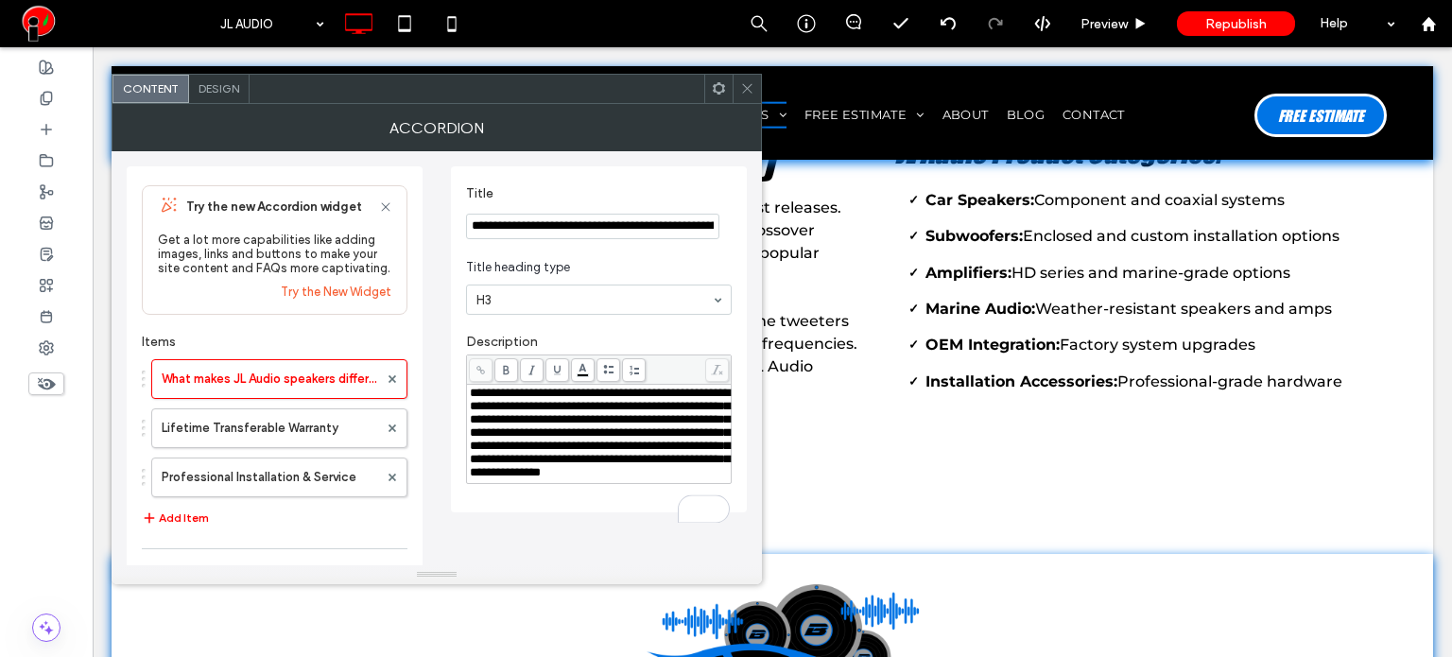
click at [545, 338] on label "Description" at bounding box center [599, 344] width 266 height 21
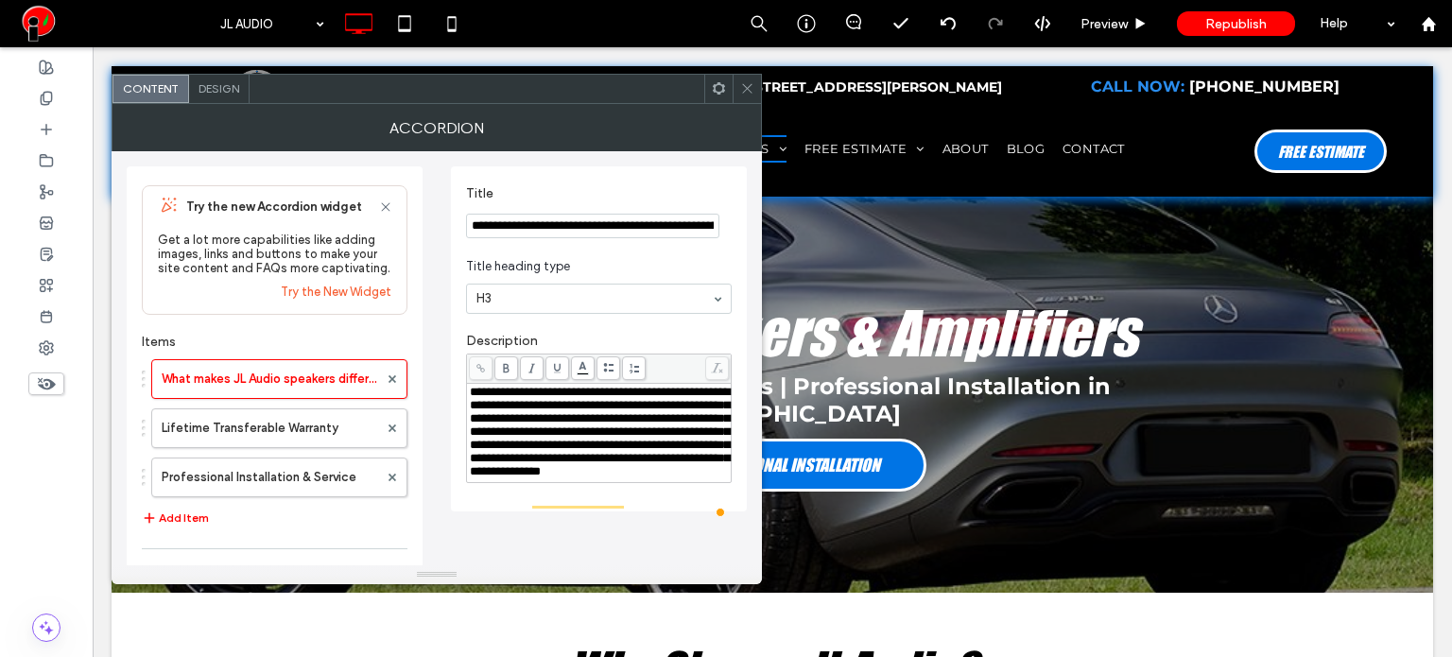
scroll to position [1890, 0]
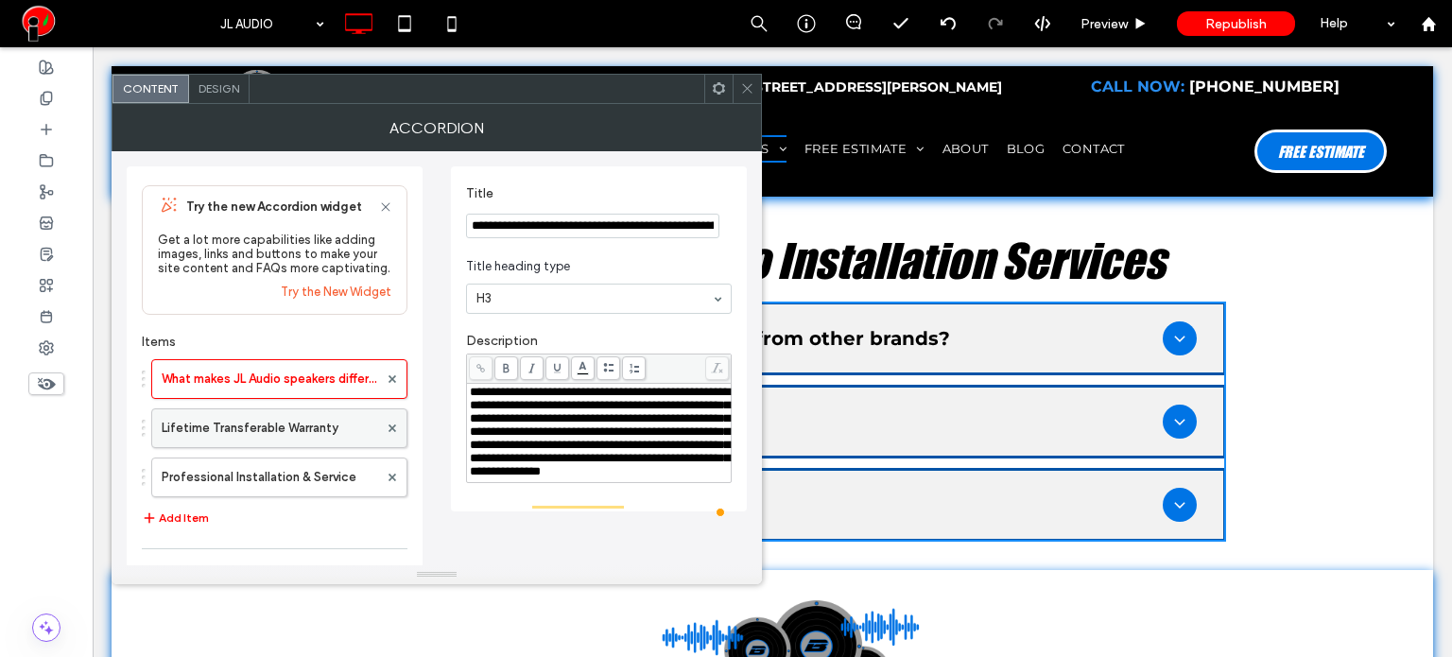
click at [260, 427] on label "Lifetime Transferable Warranty" at bounding box center [270, 428] width 216 height 38
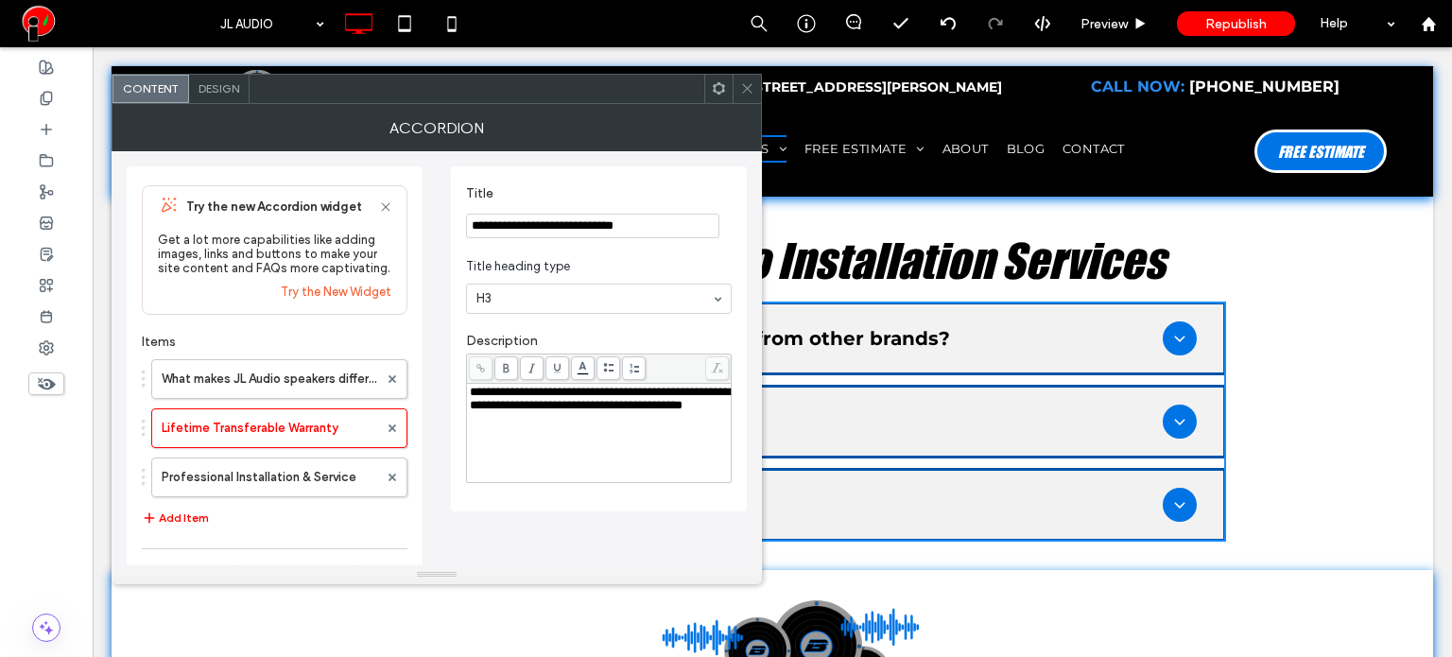
click at [551, 230] on input "**********" at bounding box center [592, 226] width 253 height 25
paste input "**********"
type input "**********"
click at [567, 252] on section "Title heading type H3" at bounding box center [599, 286] width 266 height 76
click at [581, 467] on div "**********" at bounding box center [599, 433] width 259 height 95
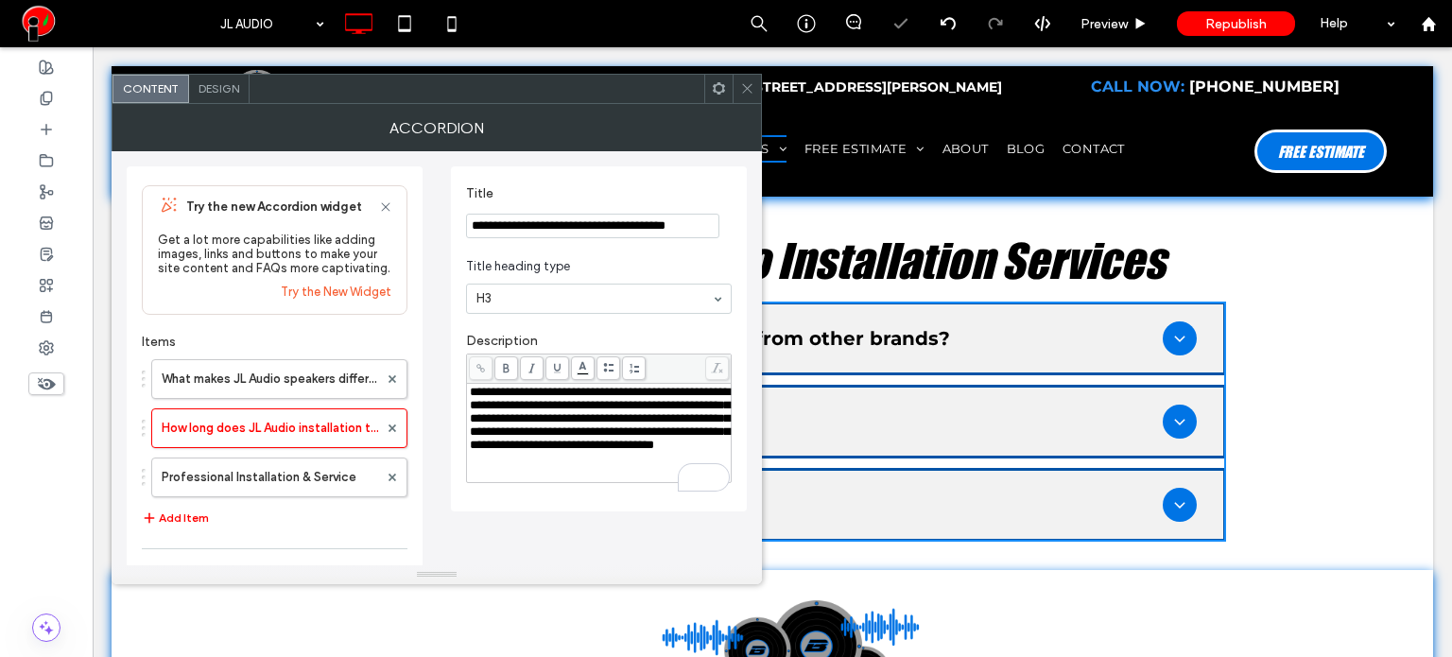
click at [539, 338] on label "Description" at bounding box center [599, 343] width 266 height 21
click at [270, 490] on label "Professional Installation & Service" at bounding box center [270, 477] width 216 height 38
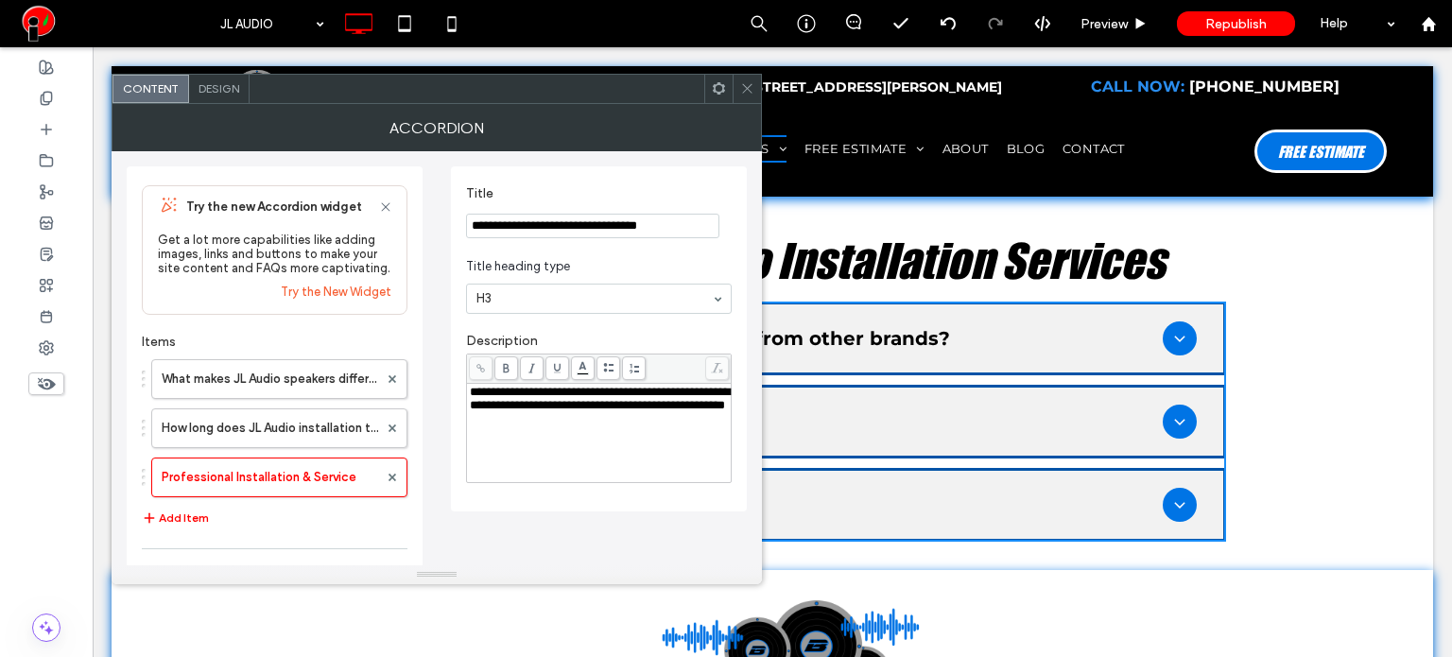
click at [545, 222] on input "**********" at bounding box center [592, 226] width 253 height 25
paste input "**********"
type input "**********"
click at [558, 249] on section "Title heading type H3" at bounding box center [599, 287] width 266 height 76
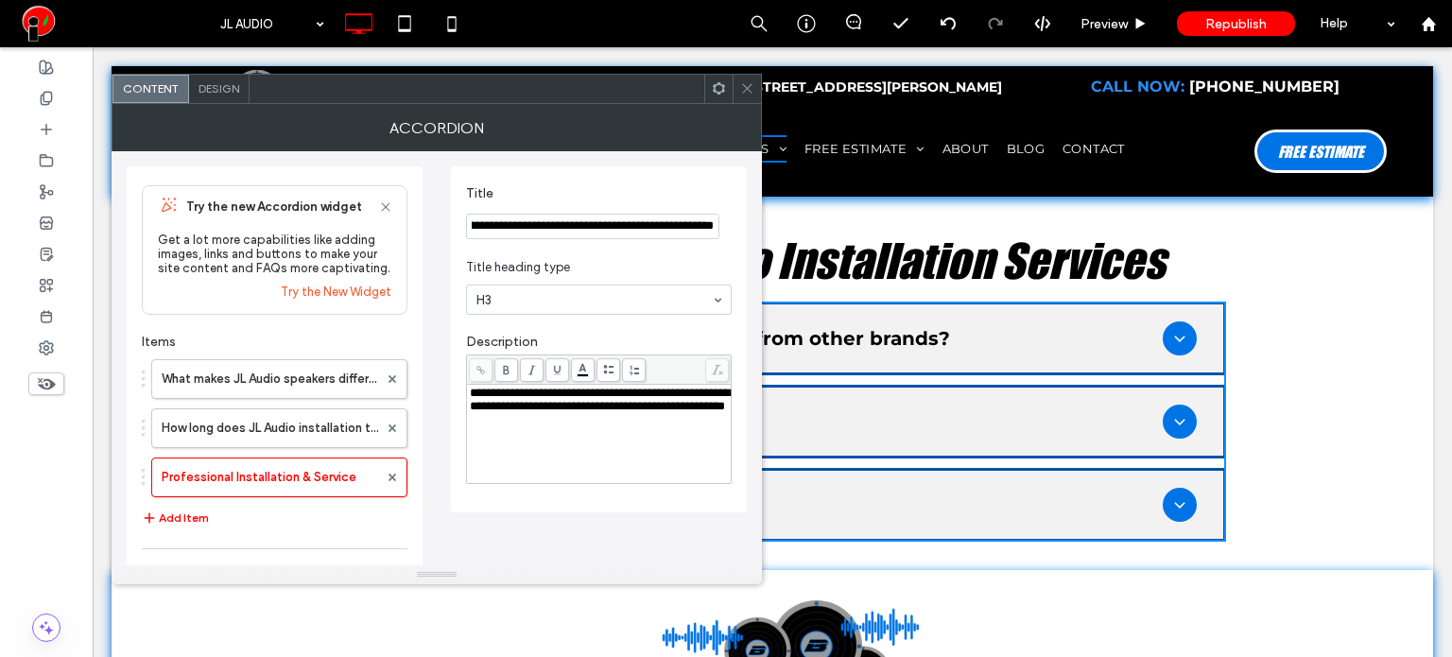
scroll to position [0, 0]
click at [529, 258] on span "Title heading type" at bounding box center [595, 267] width 258 height 19
click at [541, 450] on div "**********" at bounding box center [599, 434] width 259 height 95
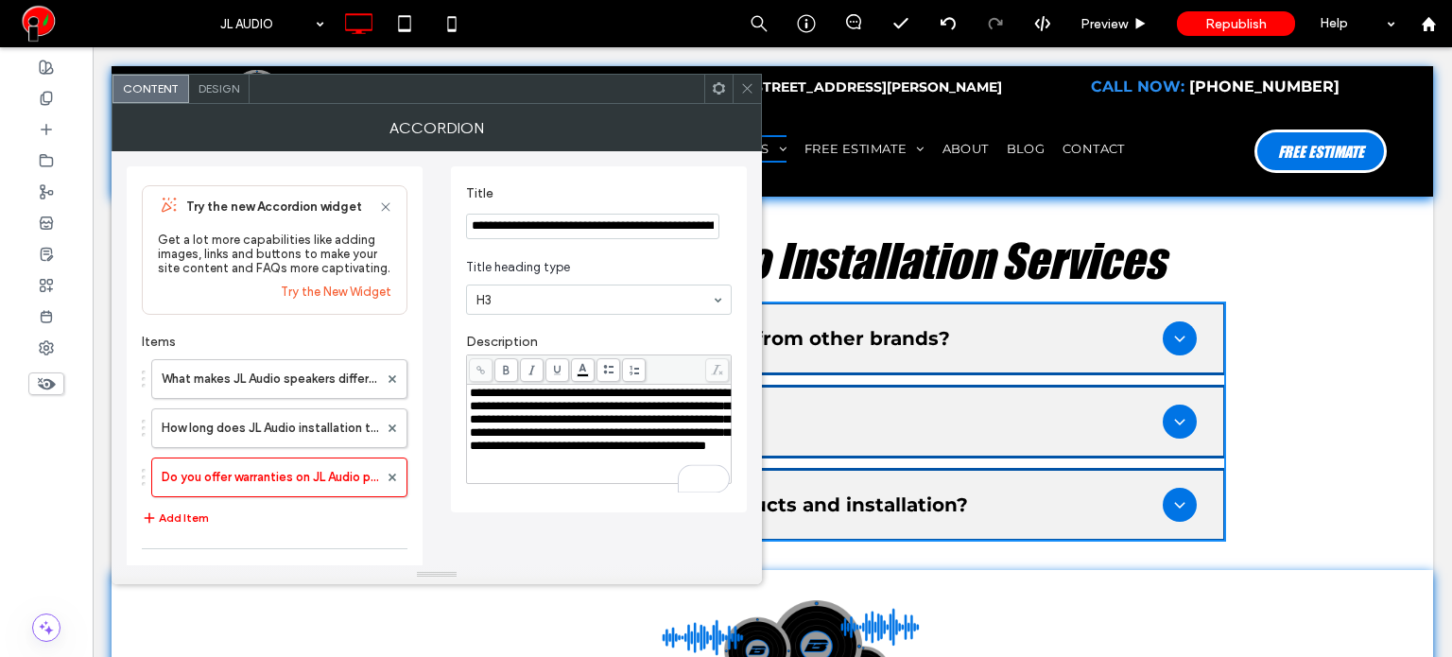
click at [628, 328] on div "**********" at bounding box center [599, 408] width 266 height 169
click at [740, 84] on icon at bounding box center [747, 88] width 14 height 14
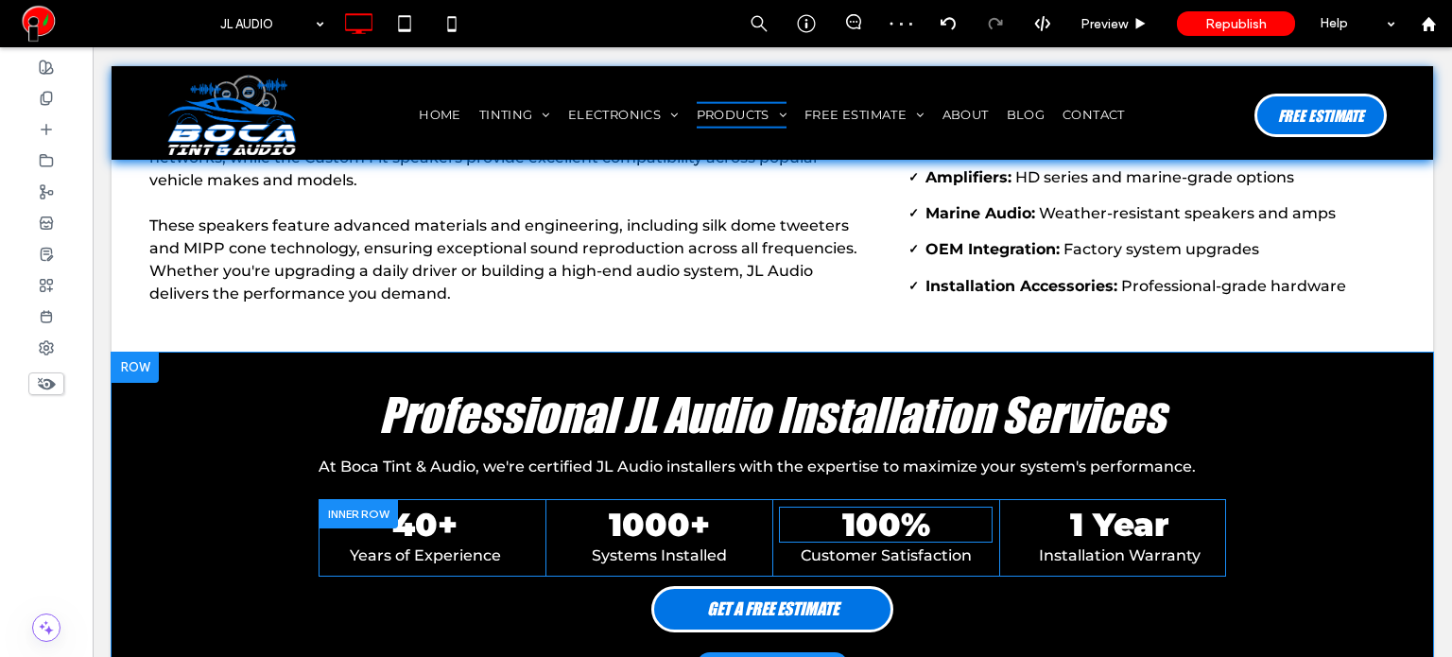
scroll to position [1418, 0]
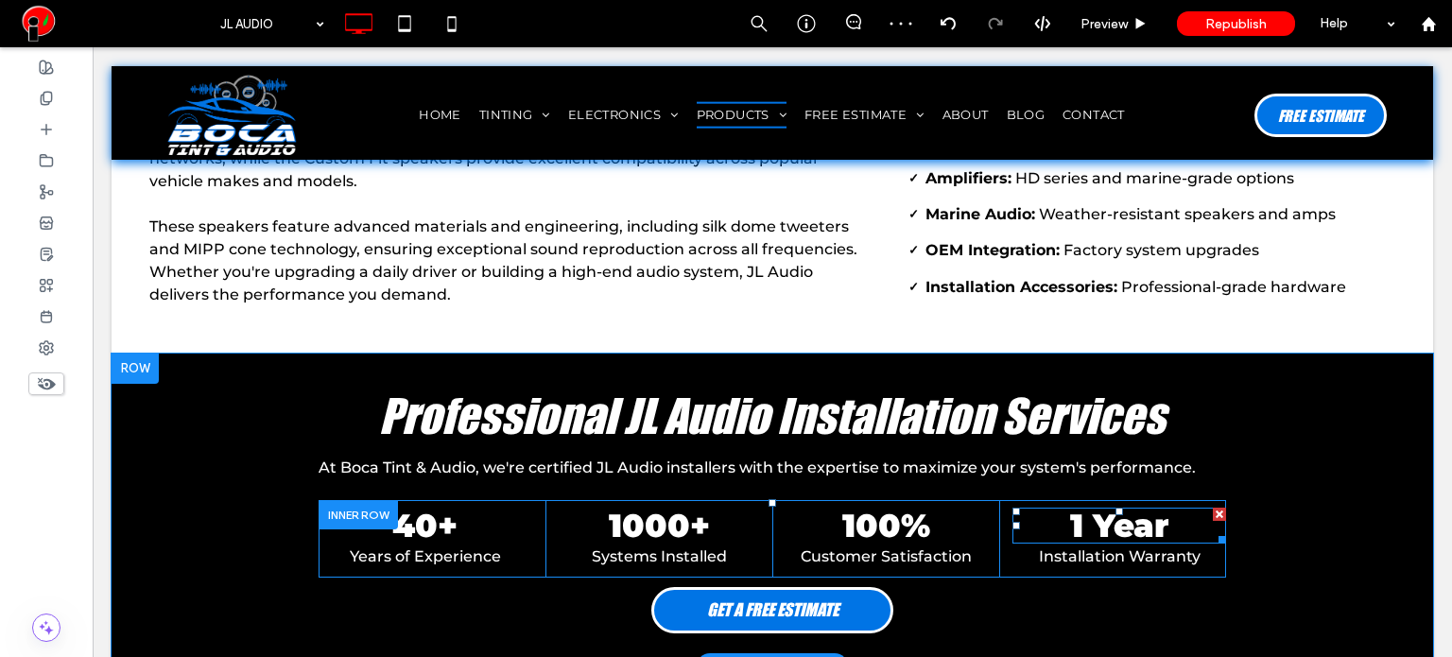
click at [1104, 506] on strong "1 Year" at bounding box center [1119, 526] width 99 height 40
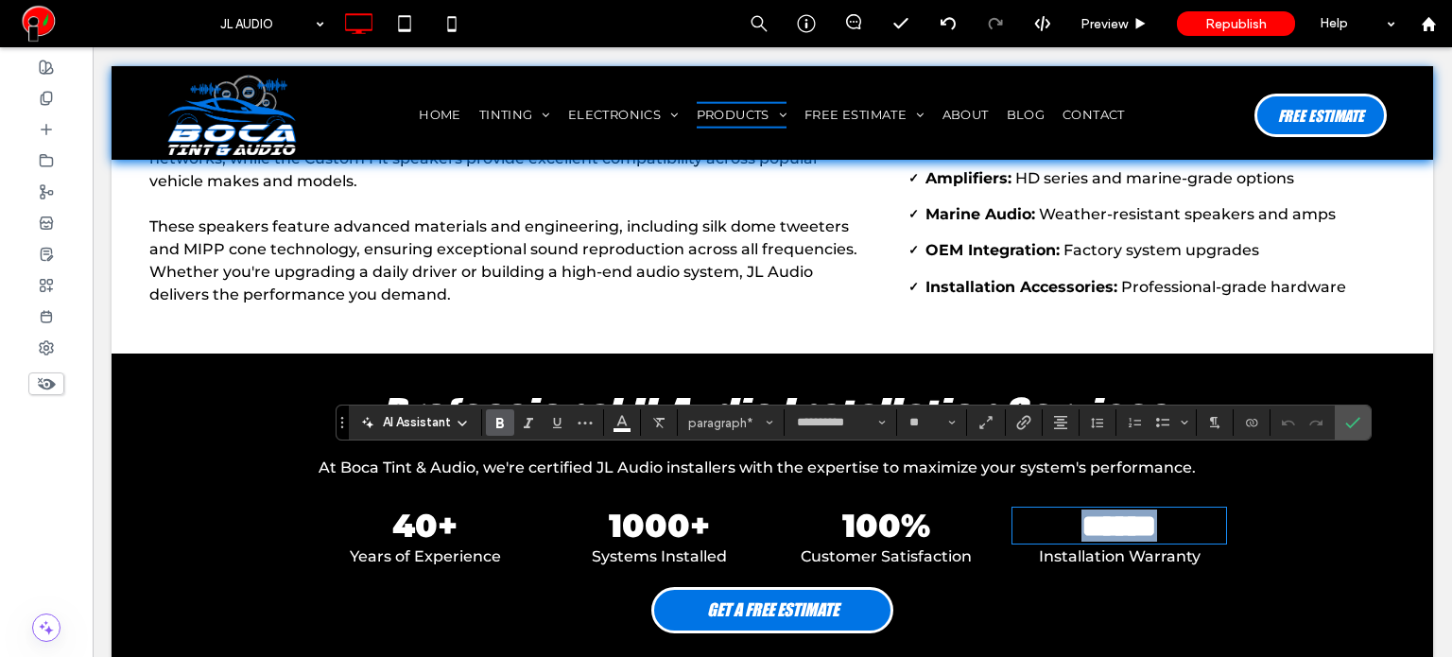
click at [1081, 509] on strong "******" at bounding box center [1119, 525] width 76 height 32
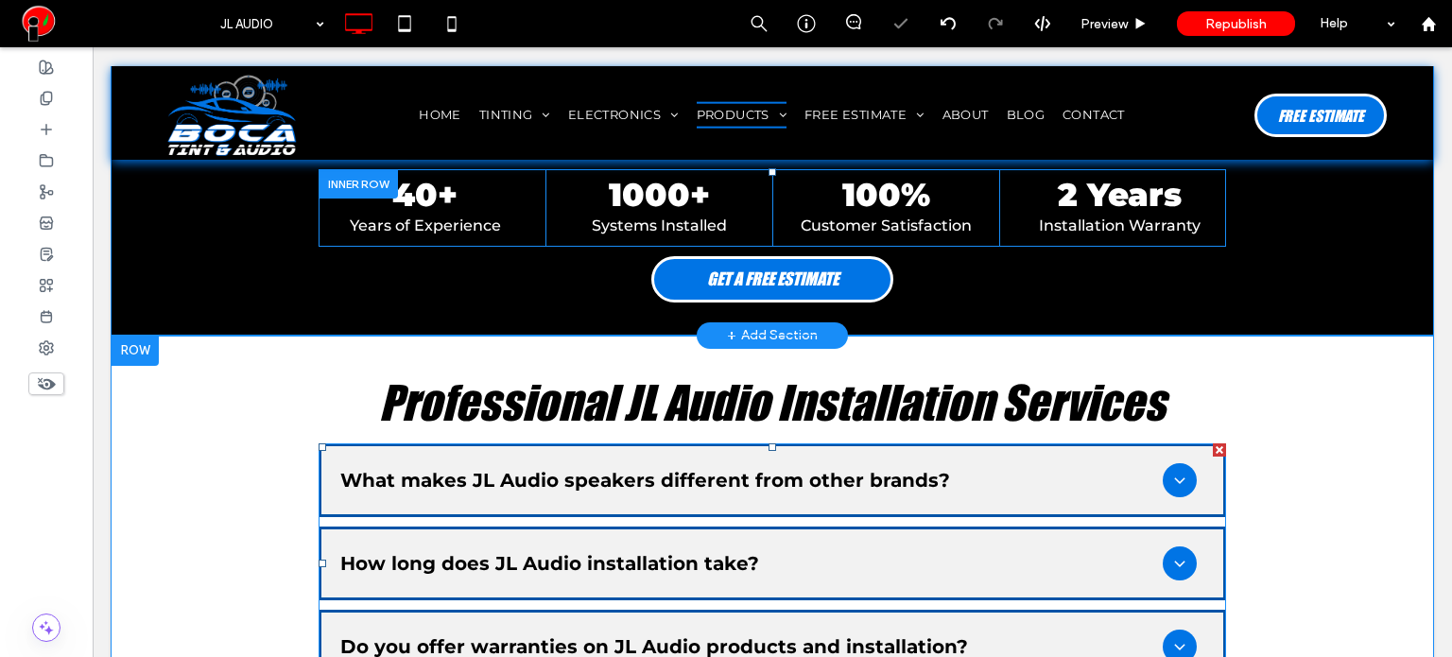
scroll to position [1890, 0]
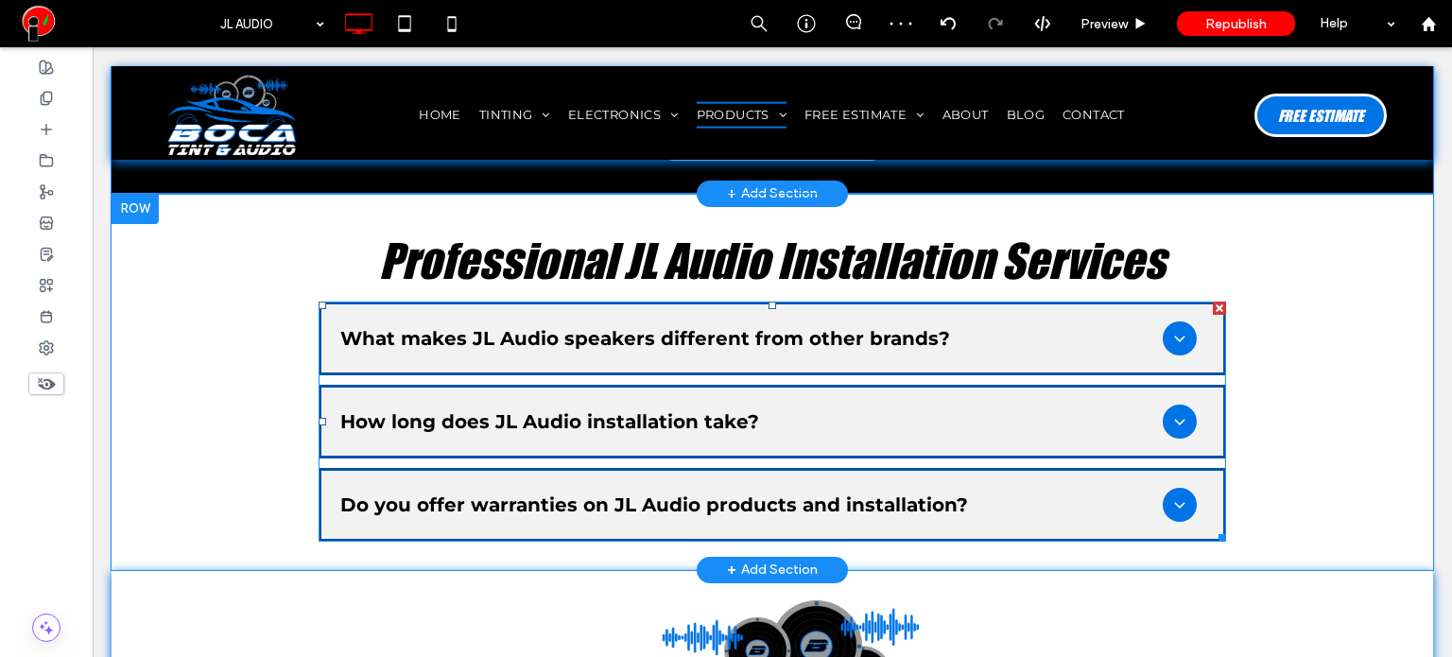
click at [558, 387] on span at bounding box center [771, 421] width 907 height 240
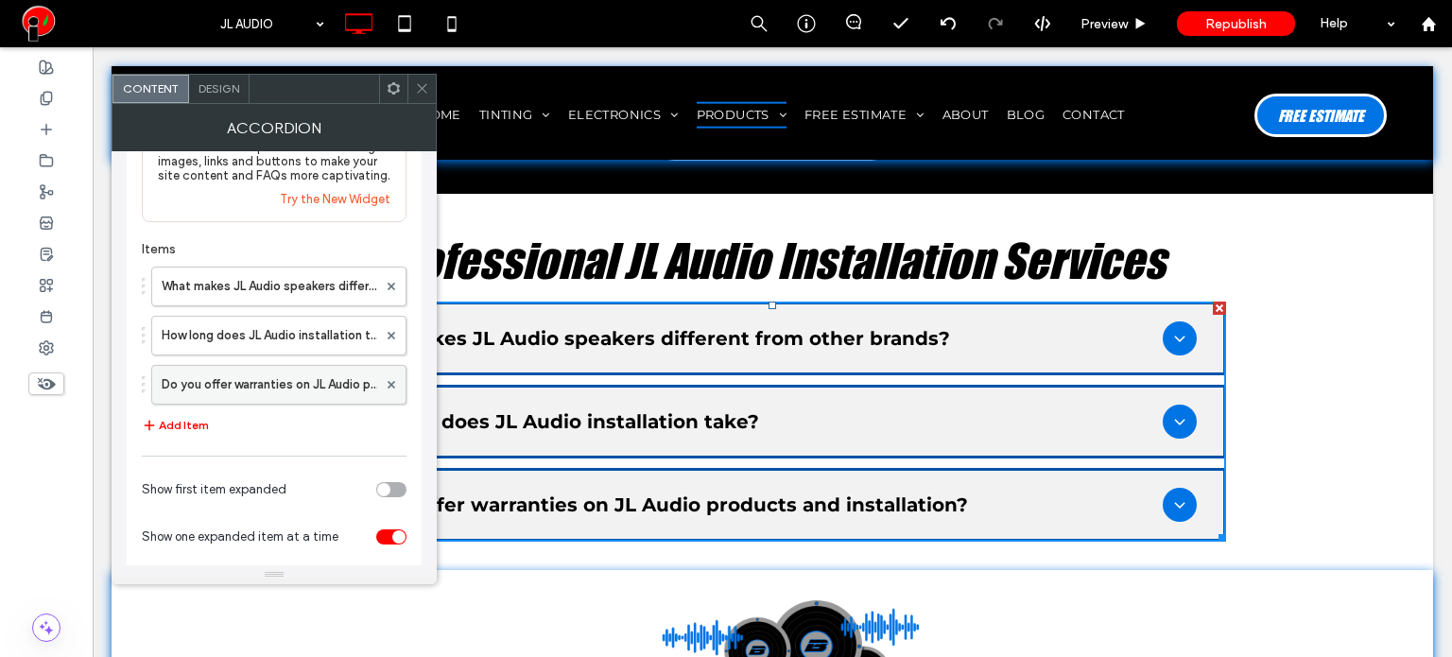
scroll to position [95, 0]
click at [240, 388] on label "Do you offer warranties on JL Audio products and installation?" at bounding box center [269, 383] width 215 height 38
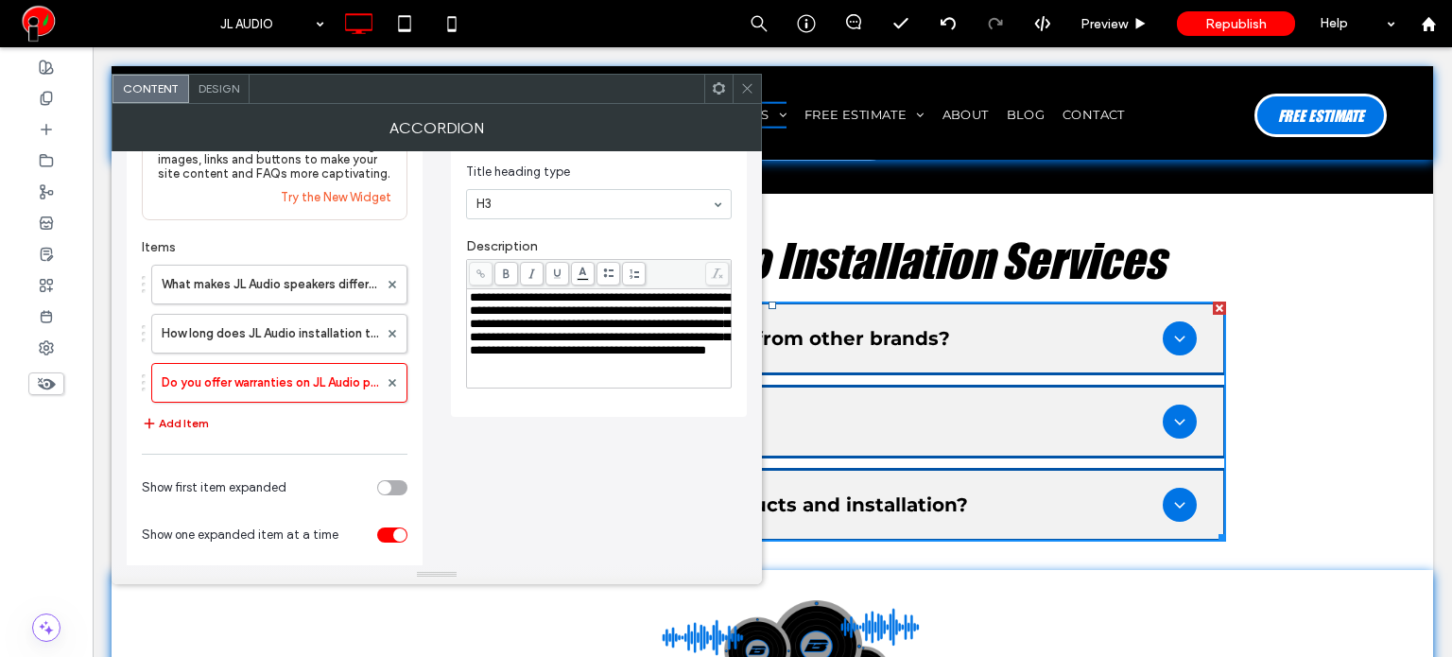
click at [201, 427] on button "Add Item" at bounding box center [175, 423] width 67 height 23
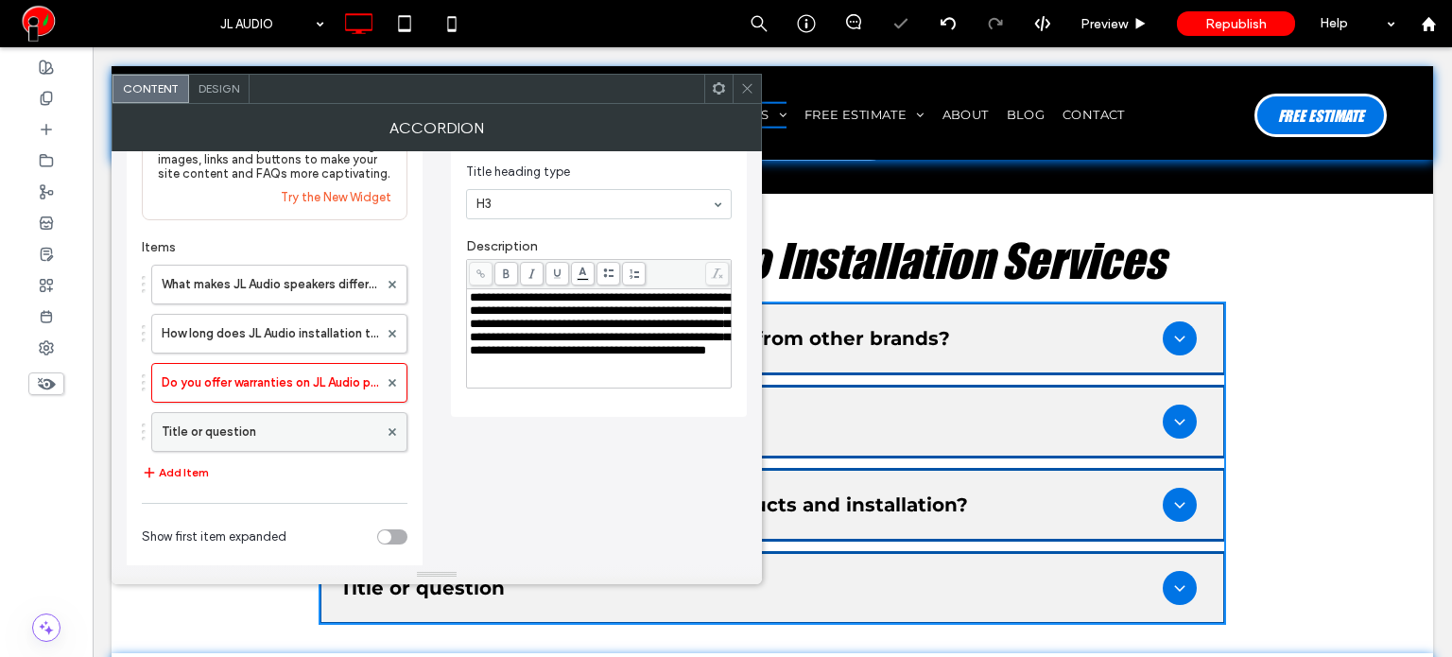
click at [214, 431] on label "Title or question" at bounding box center [270, 432] width 216 height 38
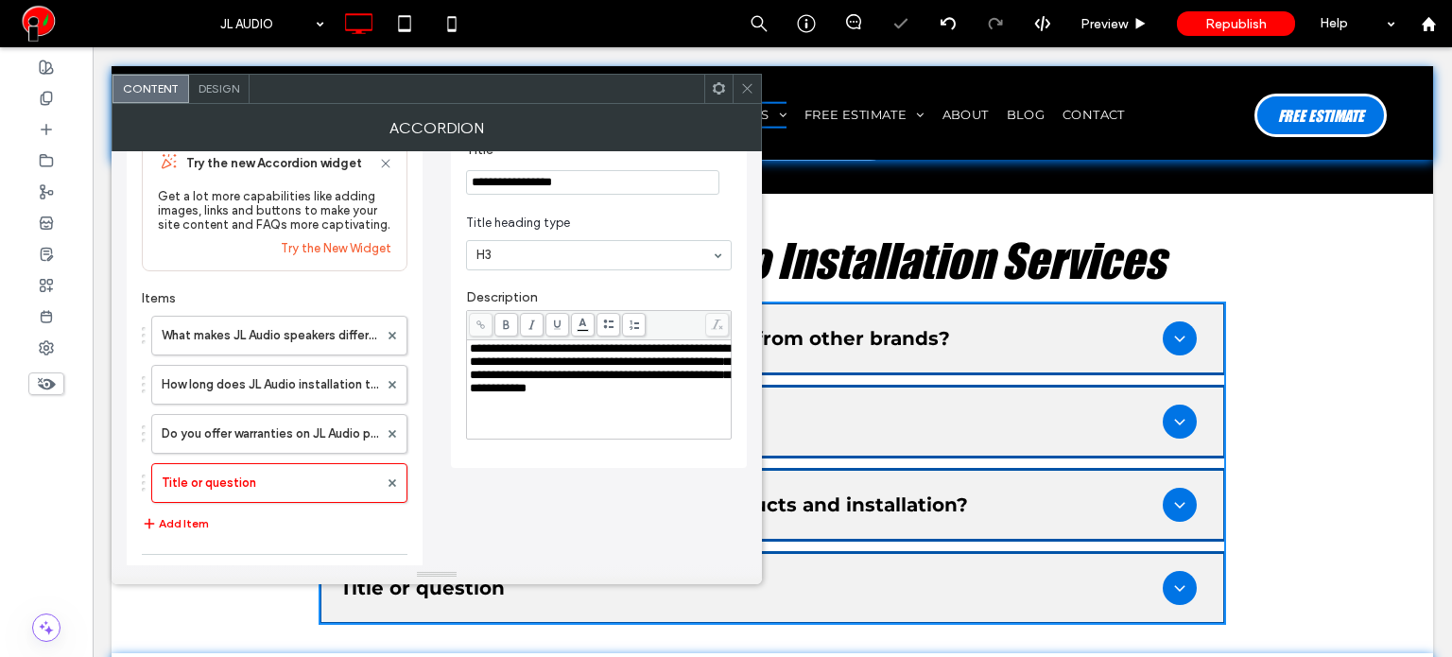
scroll to position [0, 0]
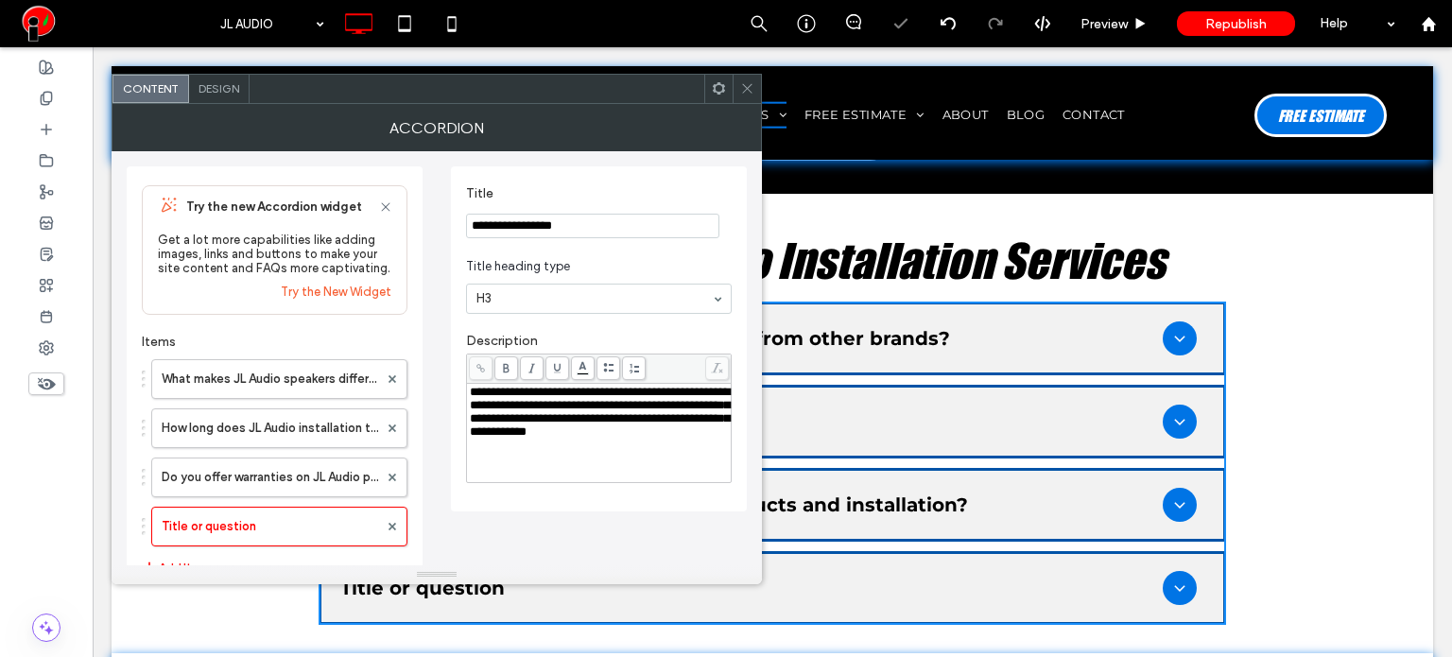
click at [584, 226] on input "**********" at bounding box center [592, 226] width 253 height 25
paste input "**********"
type input "**********"
click at [582, 262] on span "Title heading type" at bounding box center [595, 267] width 258 height 19
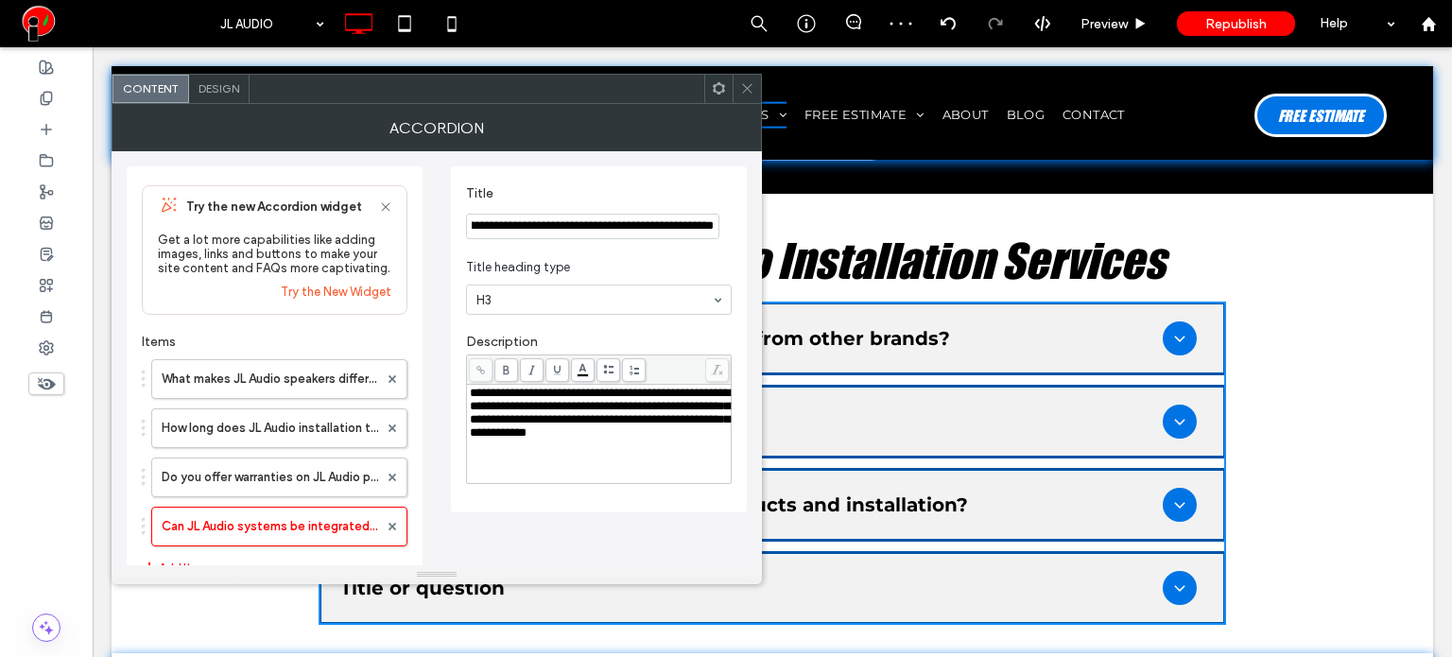
scroll to position [0, 0]
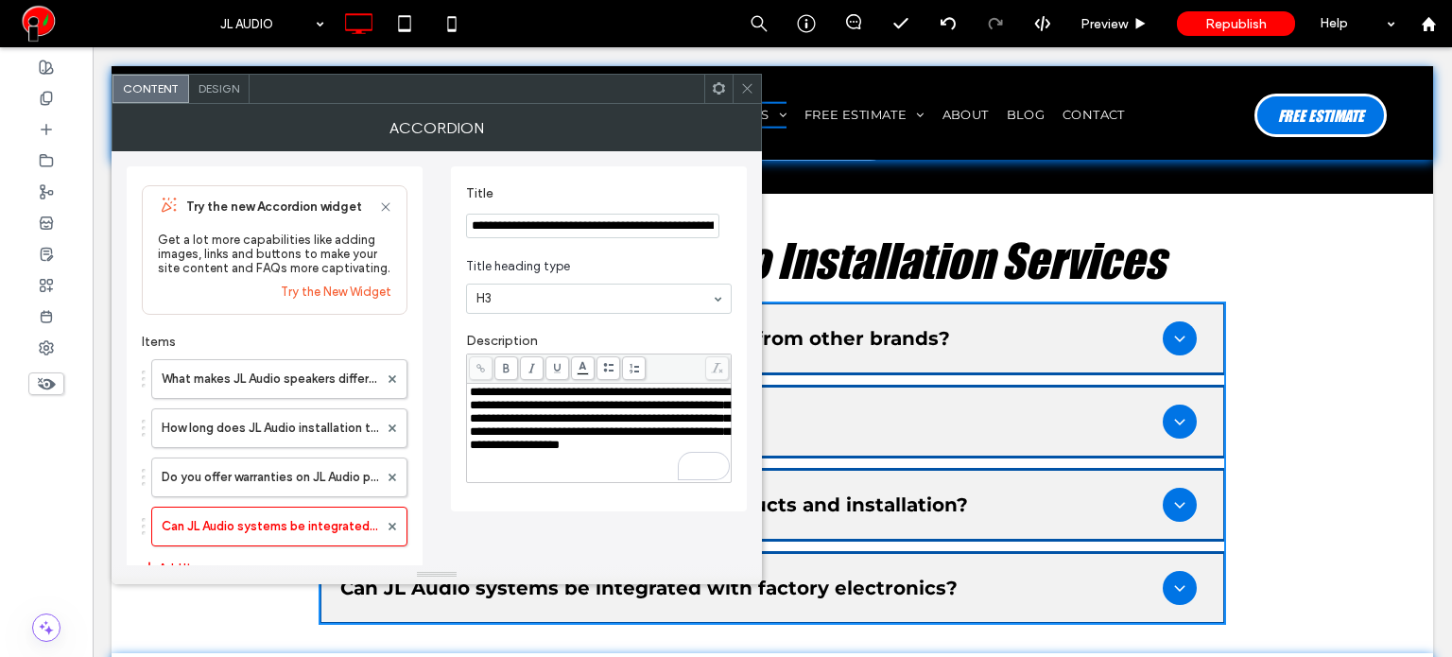
click at [568, 323] on div "**********" at bounding box center [599, 407] width 266 height 169
click at [565, 324] on div "**********" at bounding box center [599, 407] width 266 height 169
click at [753, 87] on icon at bounding box center [747, 88] width 14 height 14
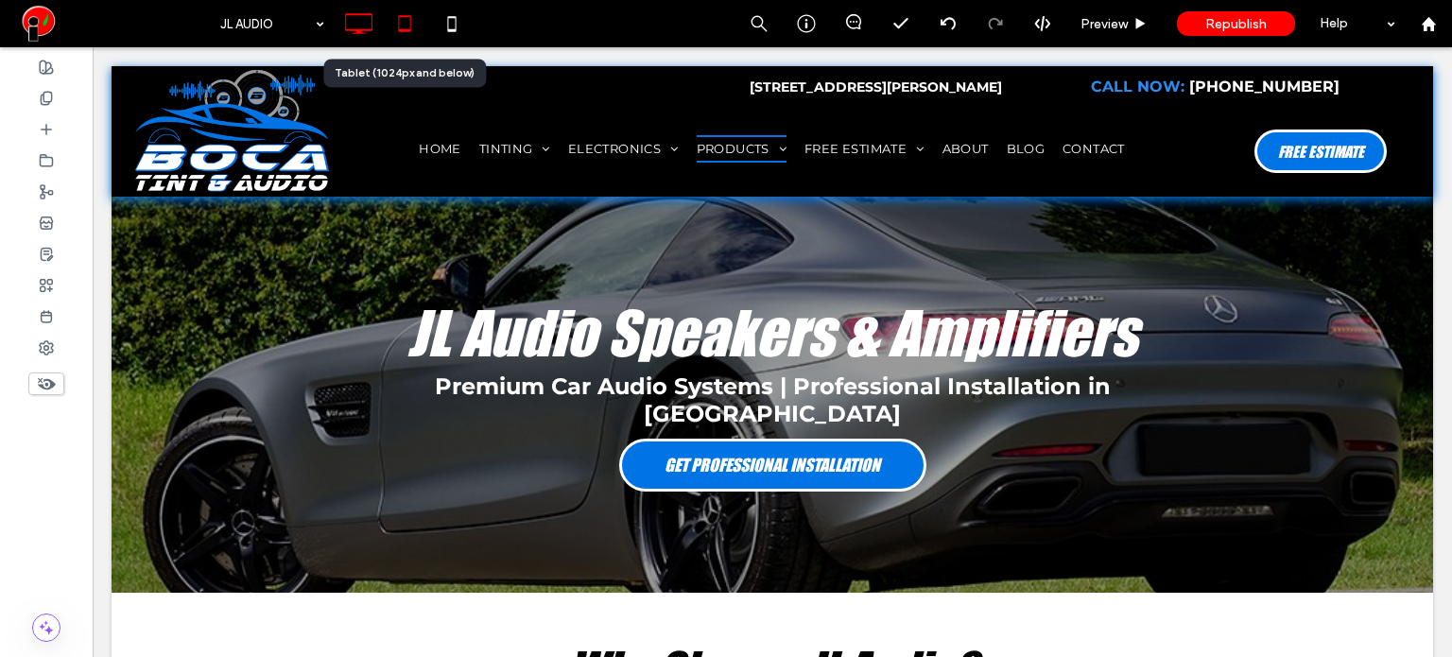
click at [416, 27] on icon at bounding box center [405, 24] width 38 height 38
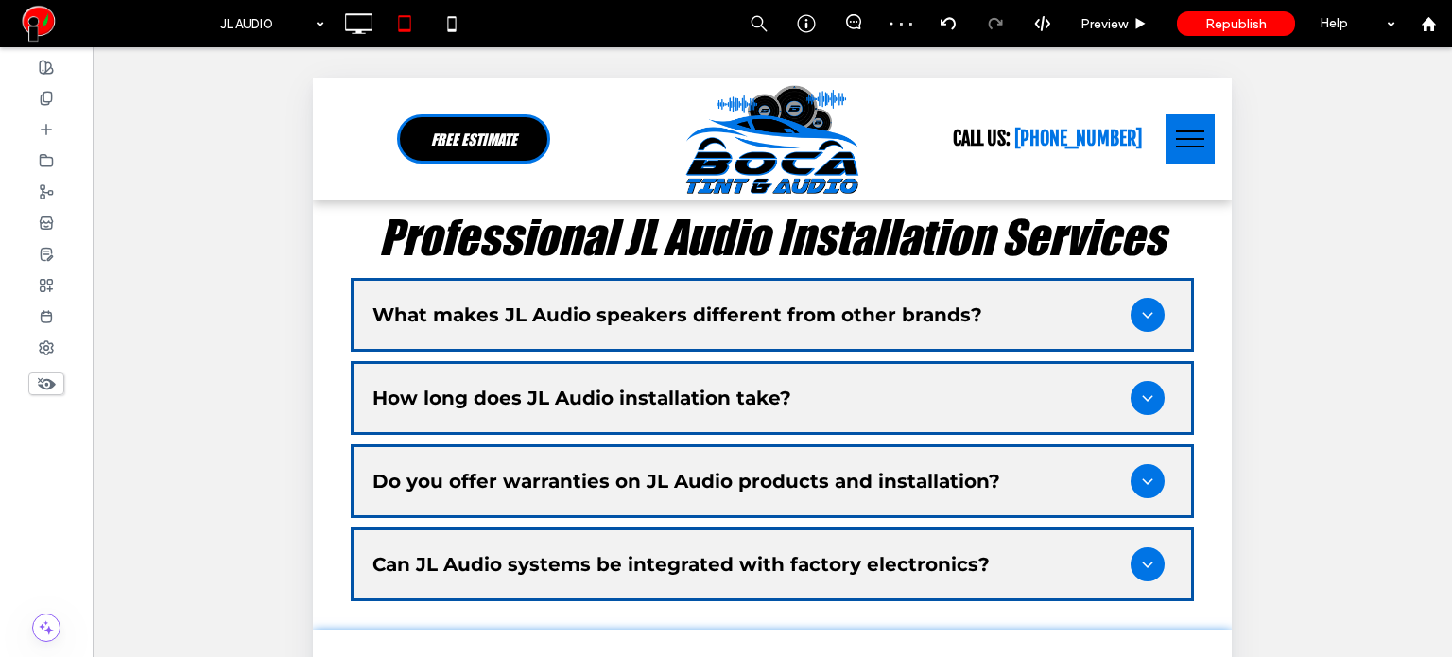
scroll to position [2174, 0]
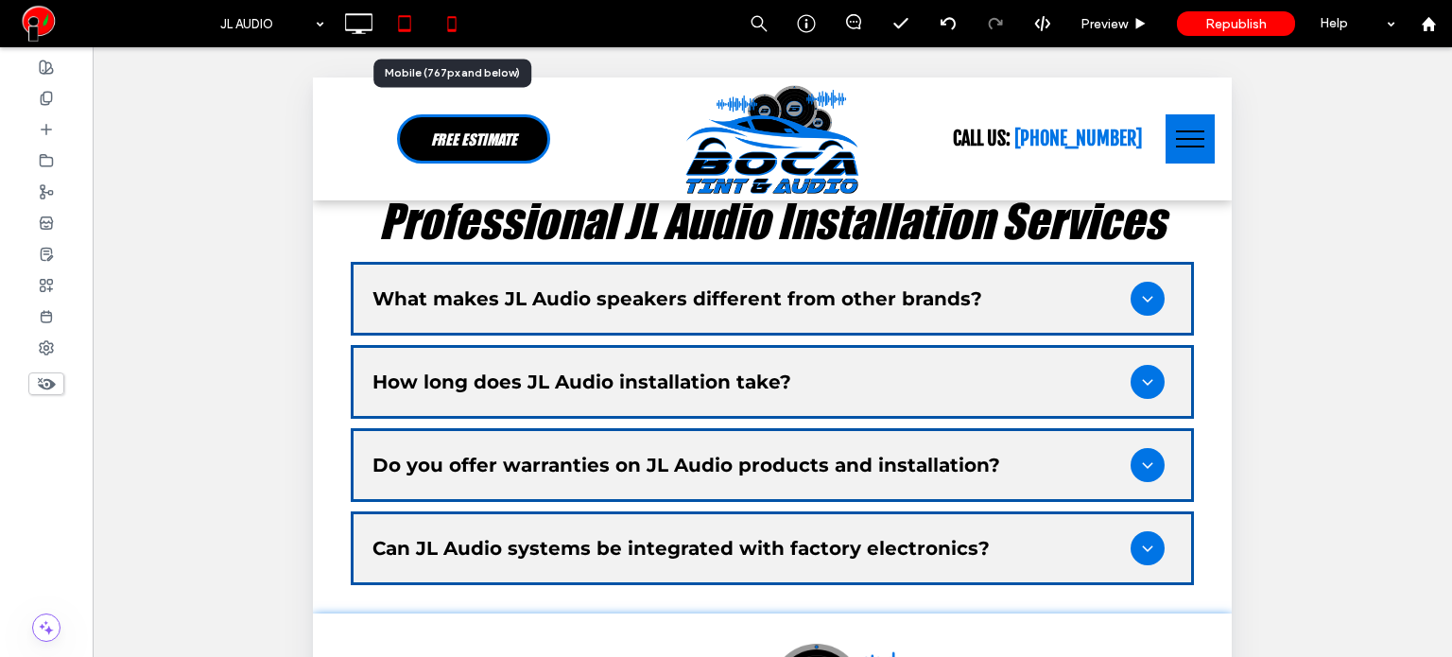
click at [446, 30] on icon at bounding box center [452, 24] width 38 height 38
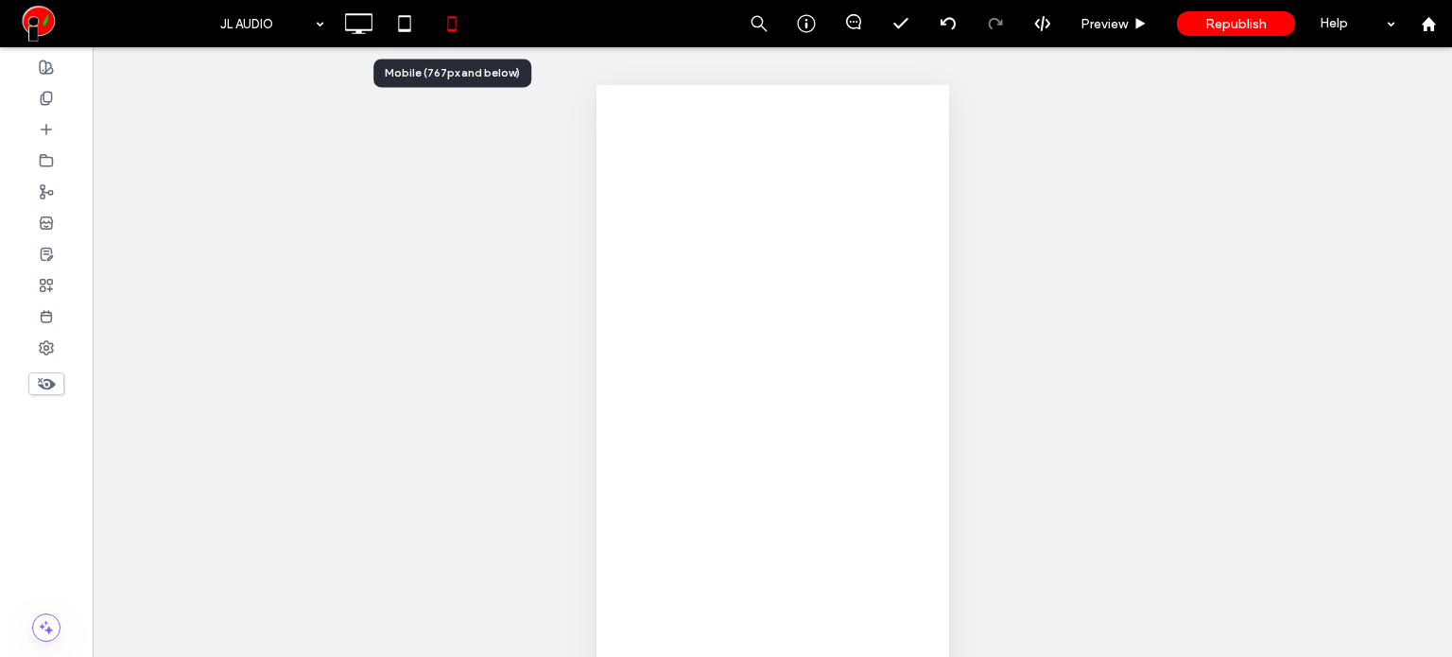
scroll to position [0, 0]
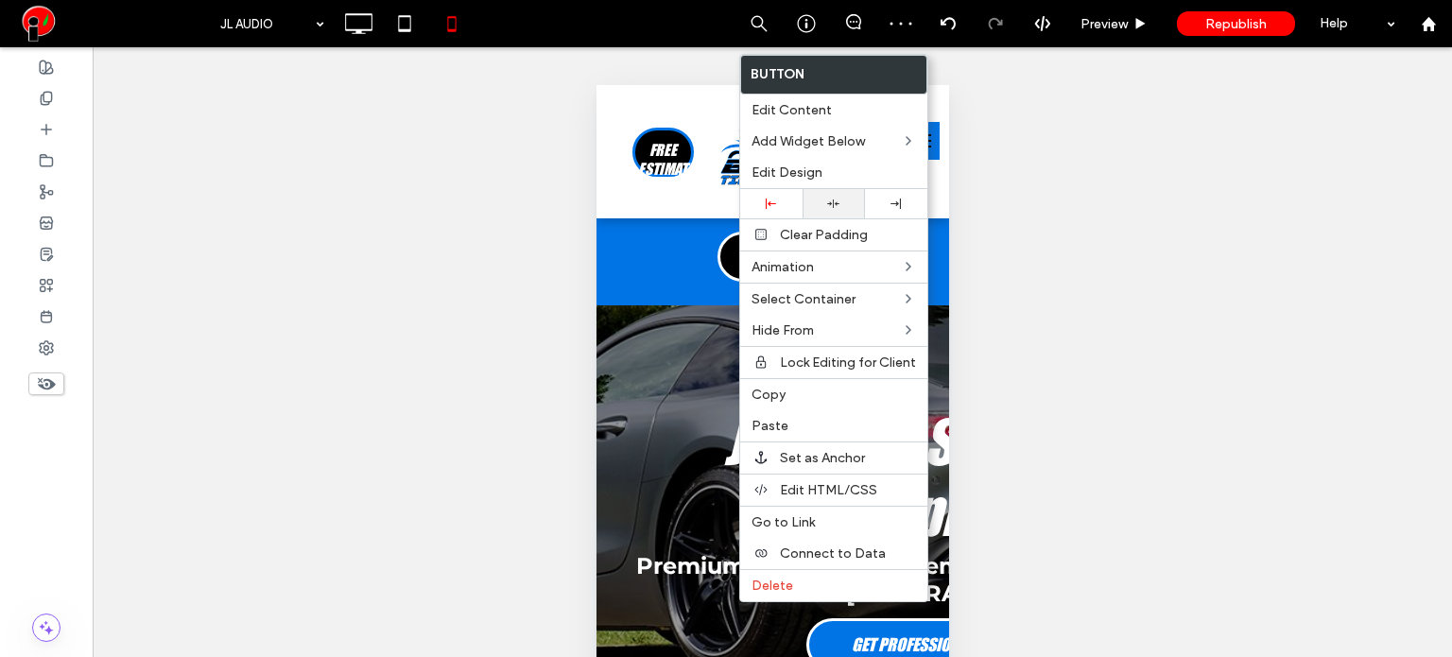
click at [830, 203] on use at bounding box center [833, 203] width 12 height 9
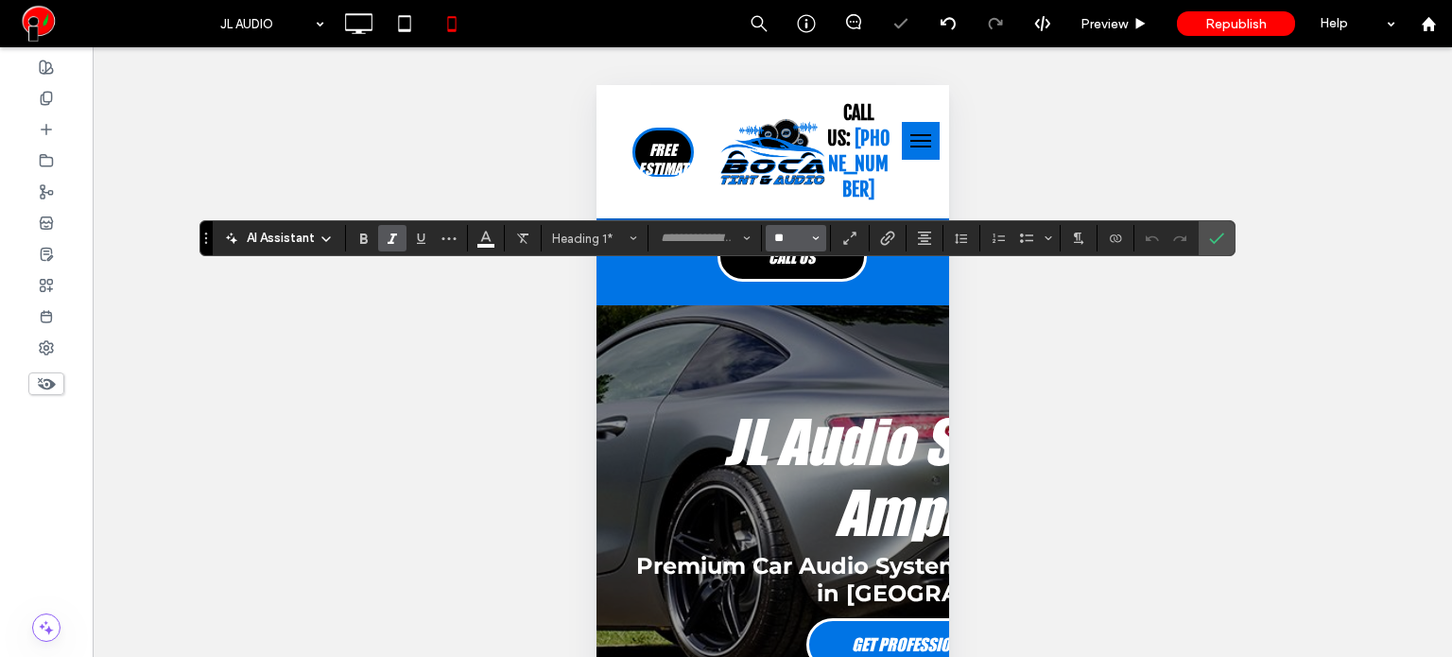
click at [790, 232] on input "**" at bounding box center [790, 238] width 37 height 15
type input "**"
click at [783, 242] on input "**" at bounding box center [790, 238] width 37 height 15
type input "**"
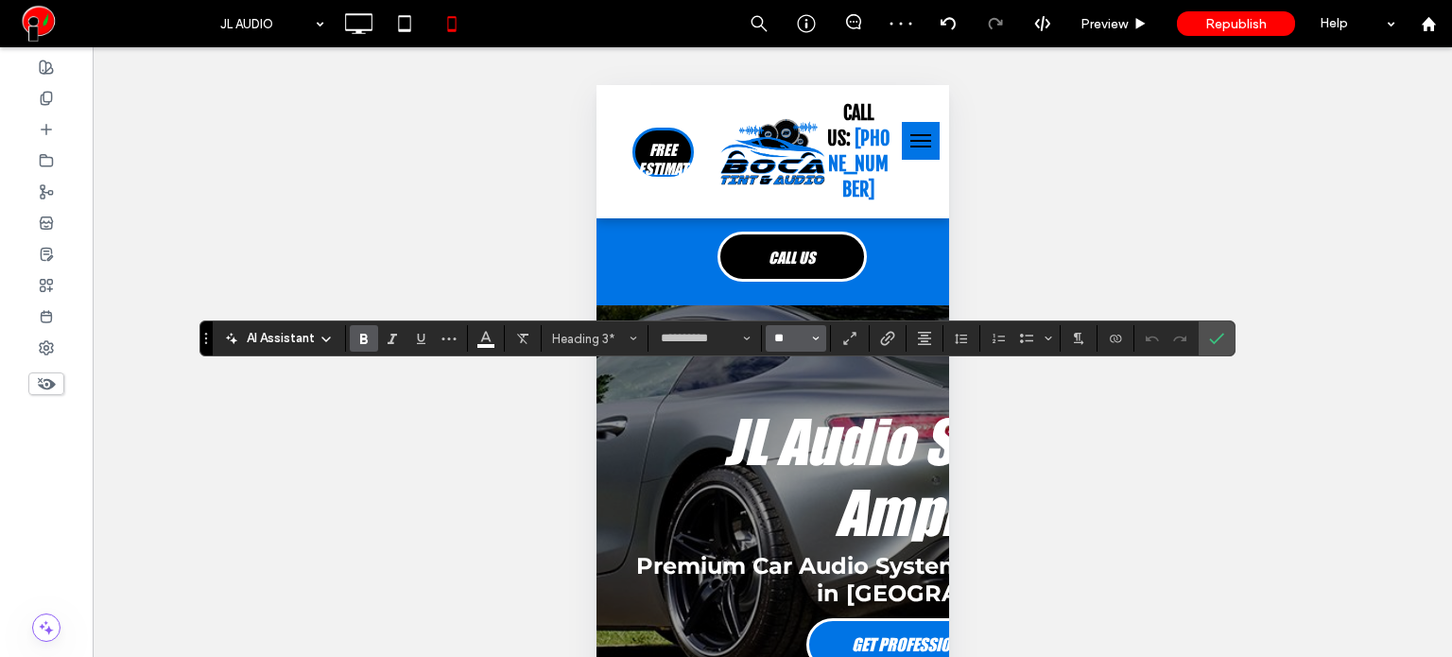
click at [790, 341] on input "**" at bounding box center [790, 338] width 37 height 15
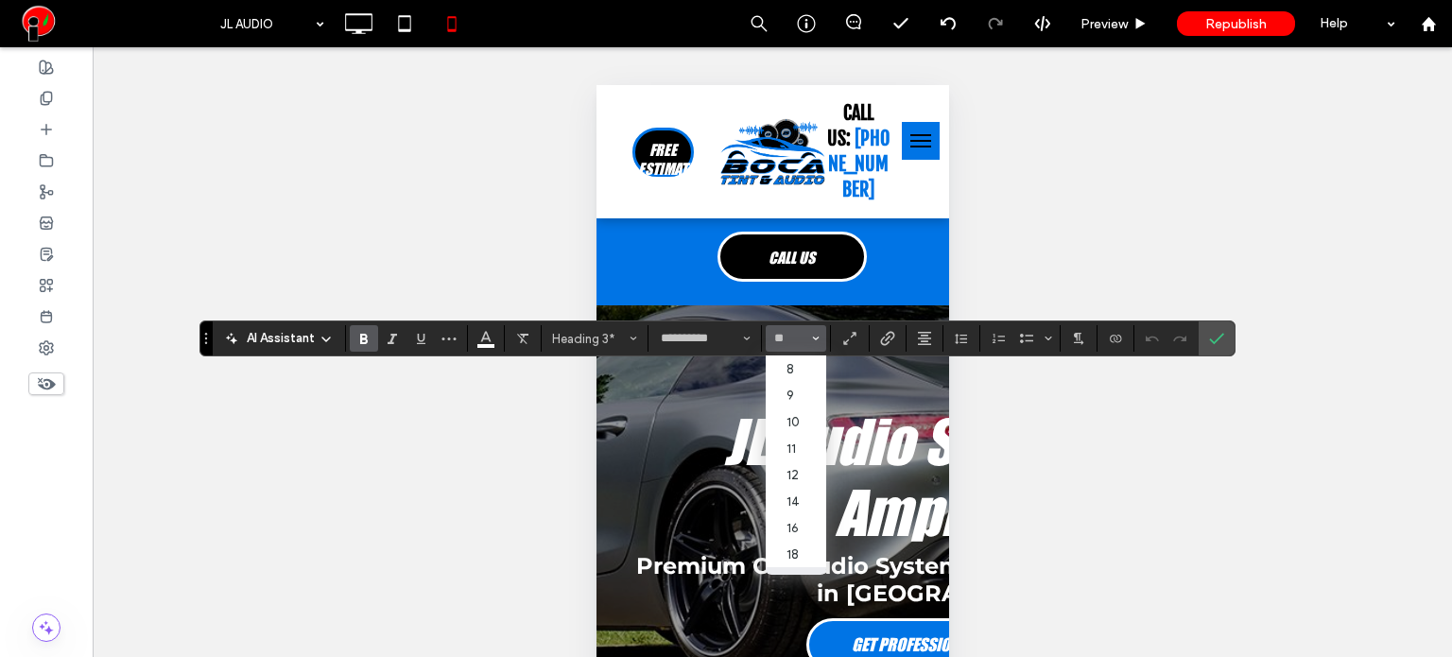
type input "**"
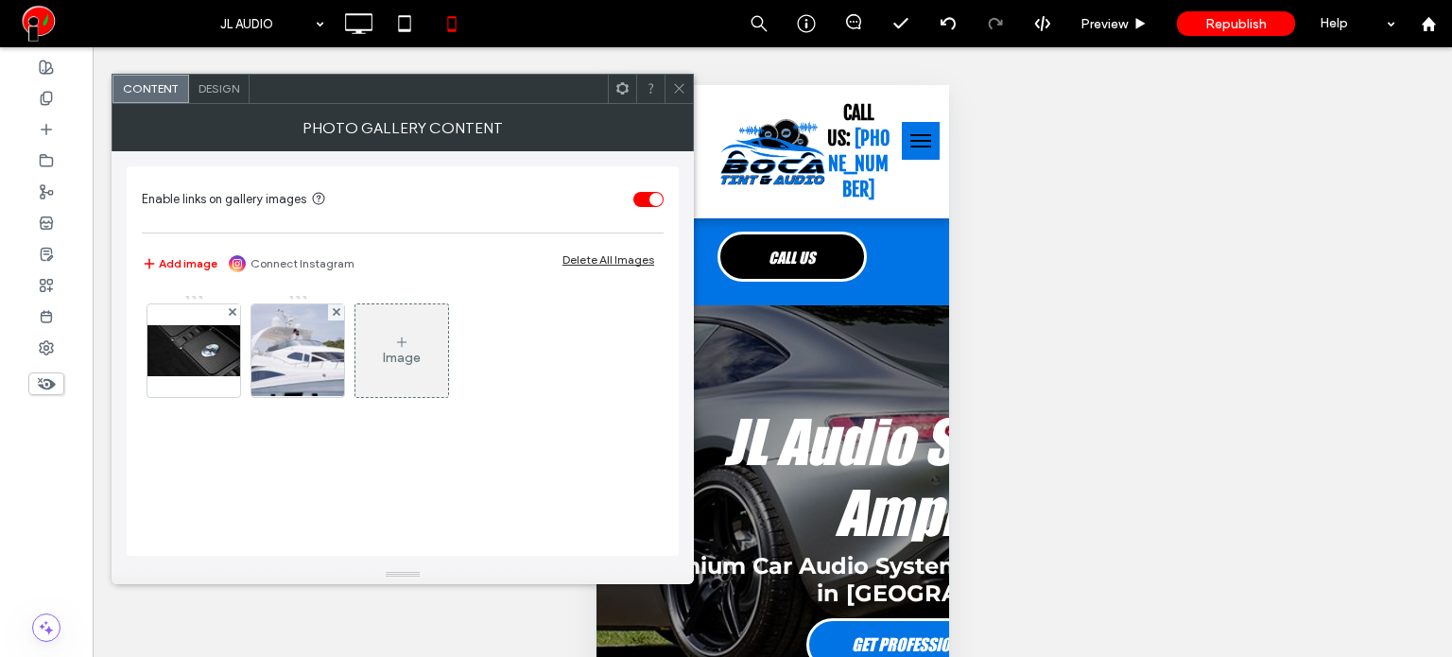
click at [224, 83] on span "Design" at bounding box center [218, 88] width 41 height 14
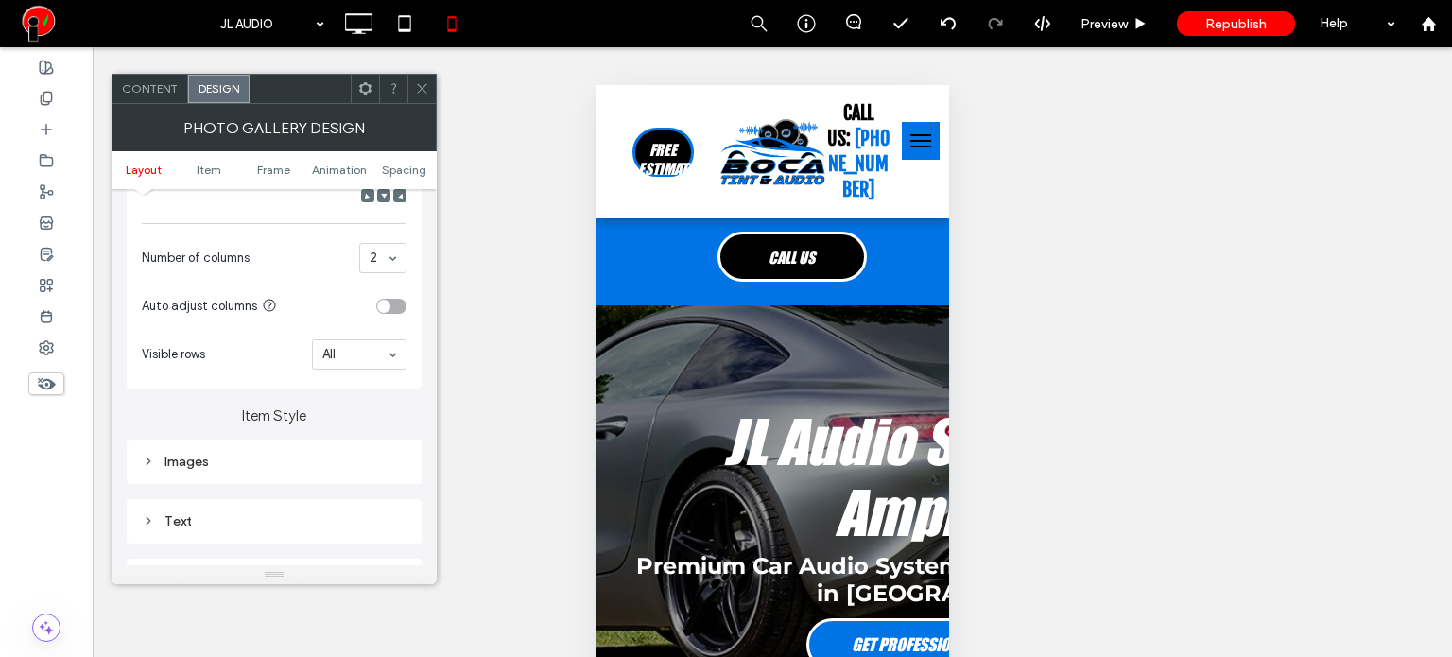
scroll to position [473, 0]
click at [281, 453] on div "Images" at bounding box center [274, 460] width 265 height 16
click at [284, 451] on div "Images" at bounding box center [274, 460] width 265 height 26
click at [197, 456] on div "Images" at bounding box center [274, 460] width 265 height 16
click at [399, 499] on input "*****" at bounding box center [382, 496] width 47 height 25
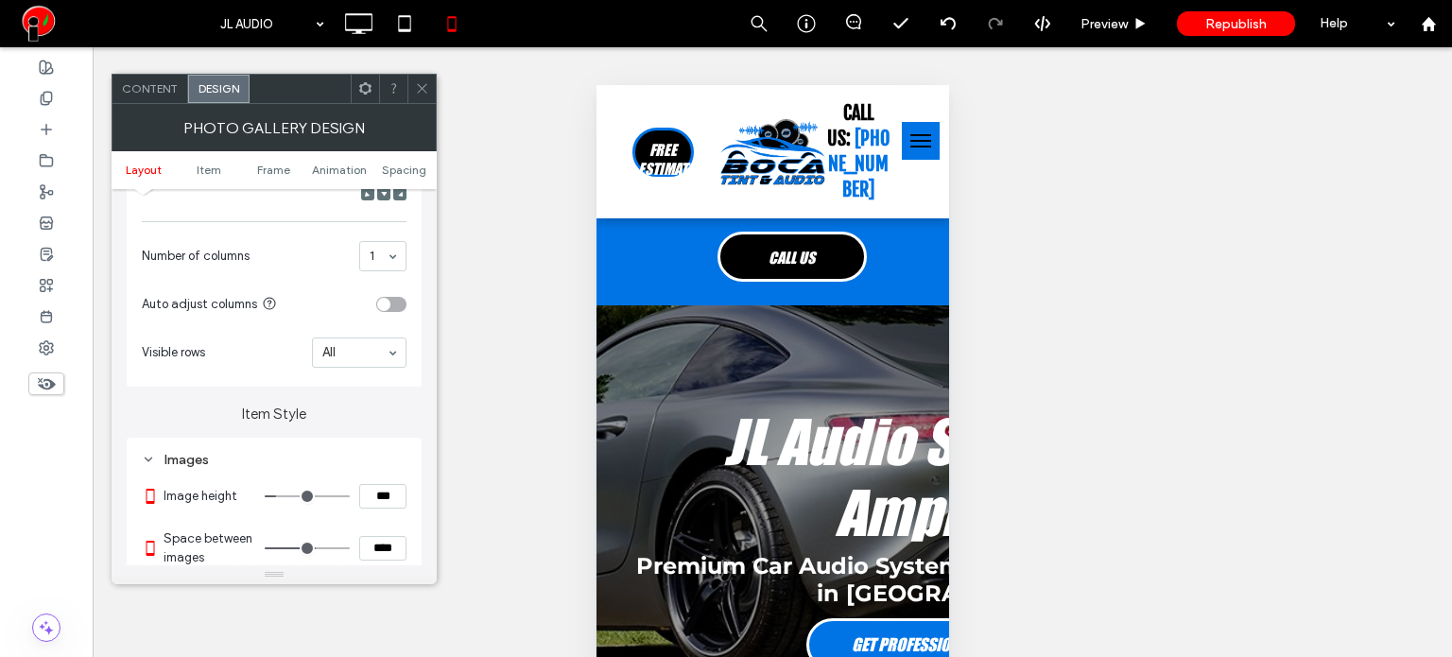
type input "*****"
type input "***"
type input "*****"
type input "***"
click at [426, 94] on icon at bounding box center [422, 88] width 14 height 14
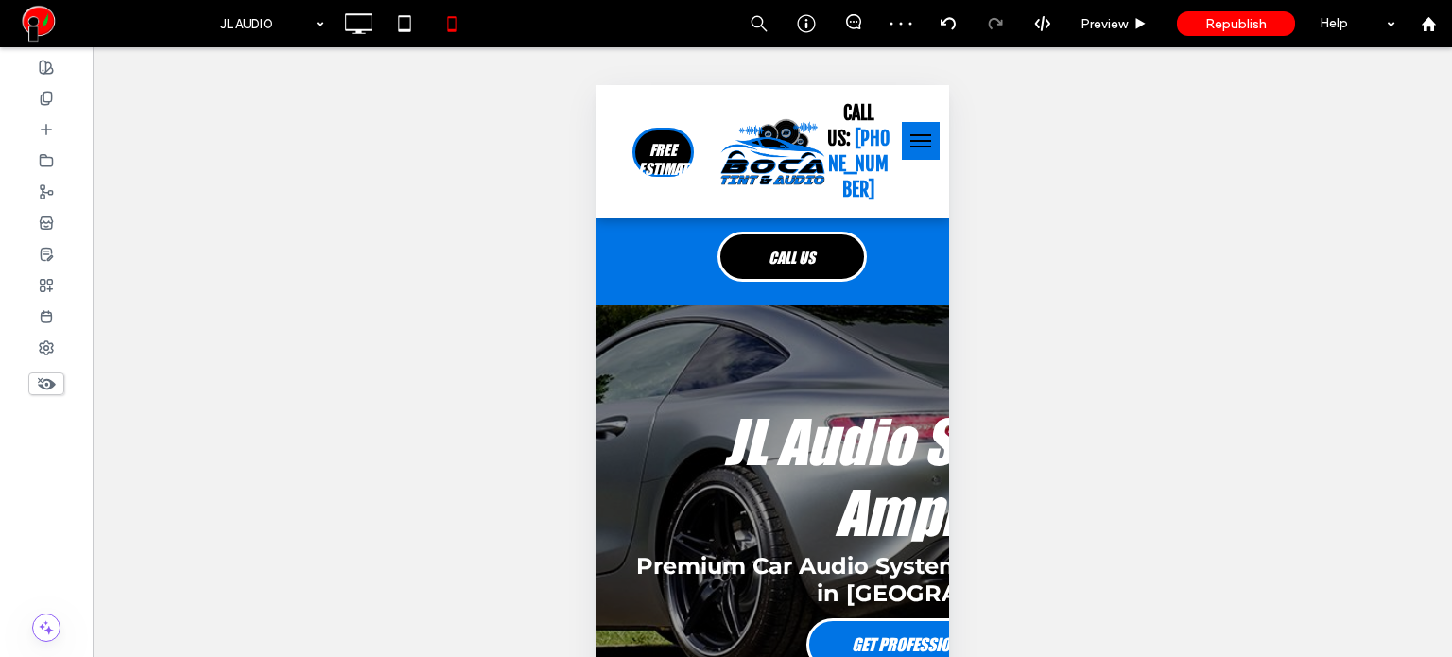
type input "**"
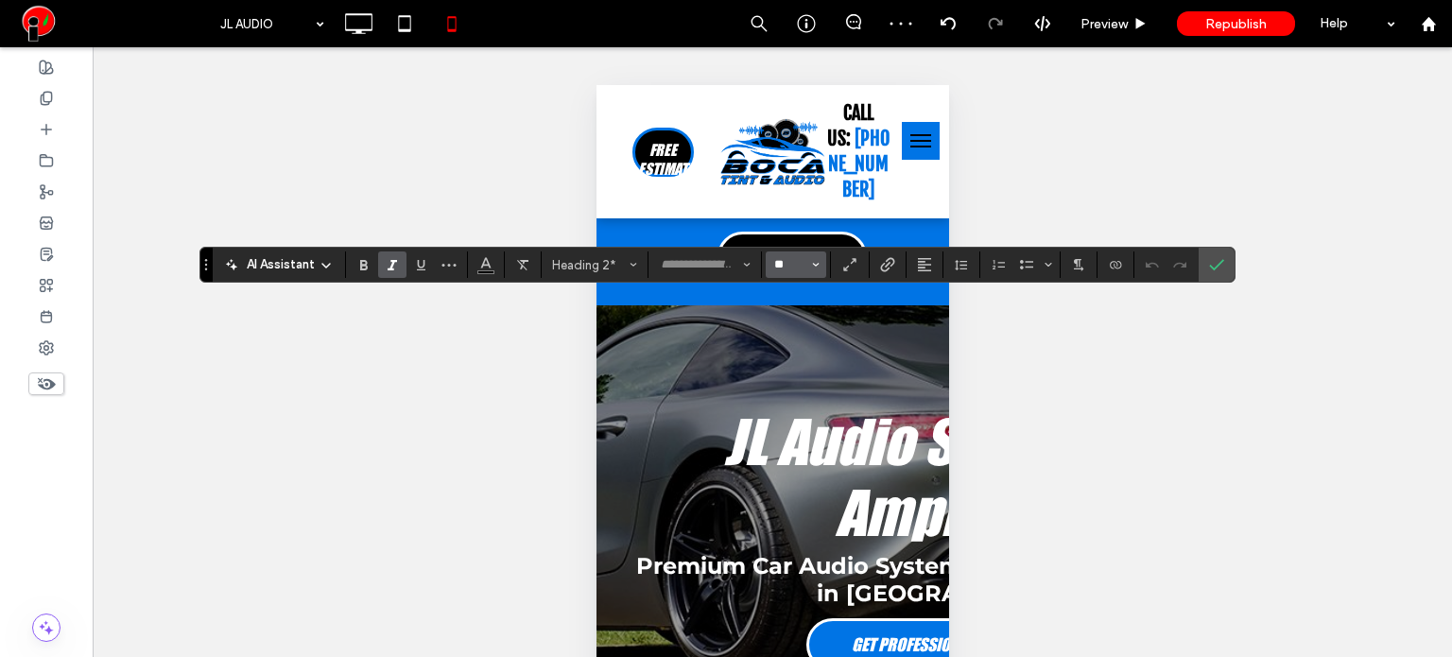
click at [789, 259] on input "**" at bounding box center [790, 264] width 37 height 15
type input "**"
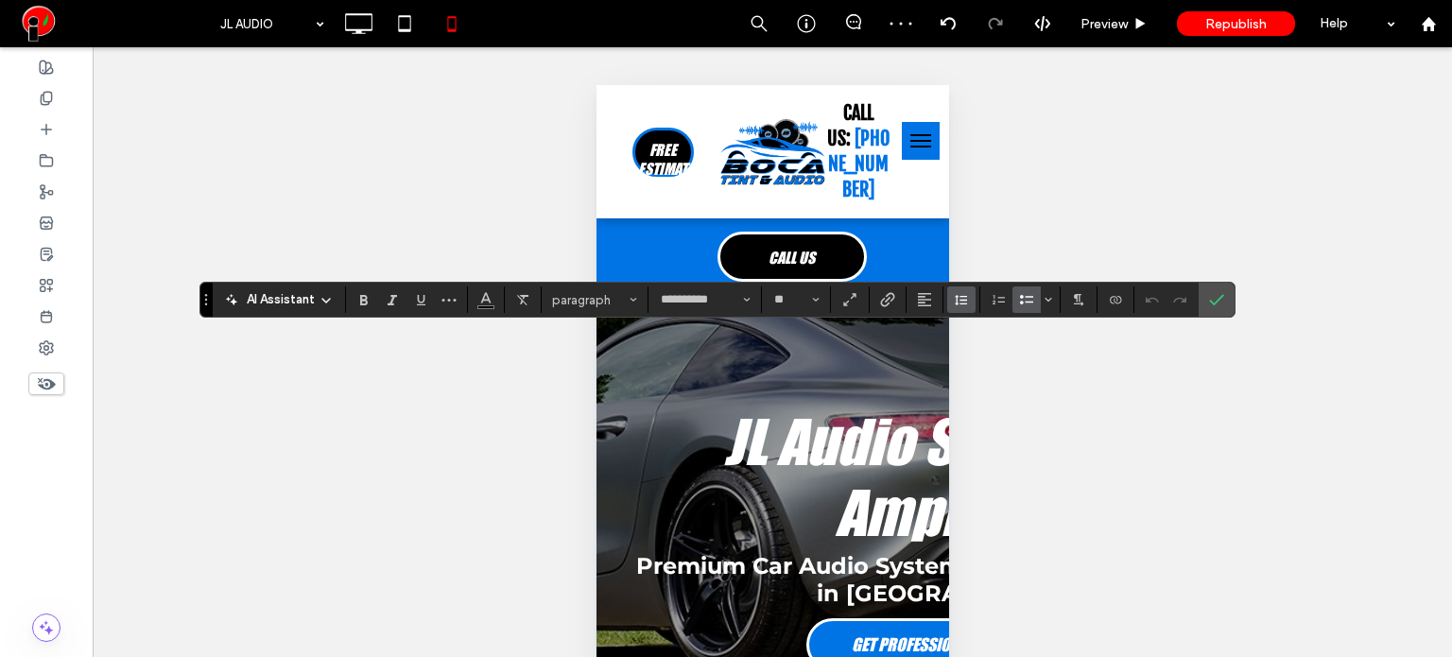
click at [964, 301] on icon "Line Height" at bounding box center [961, 299] width 15 height 15
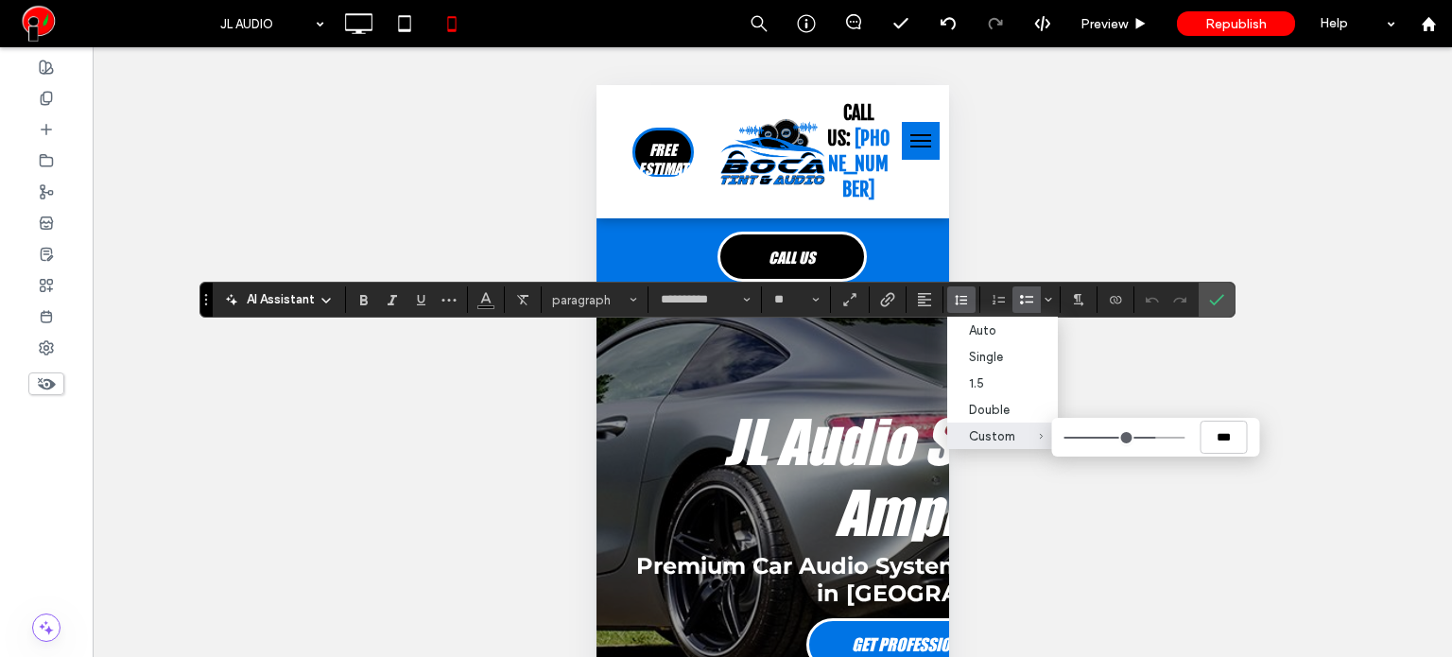
type input "***"
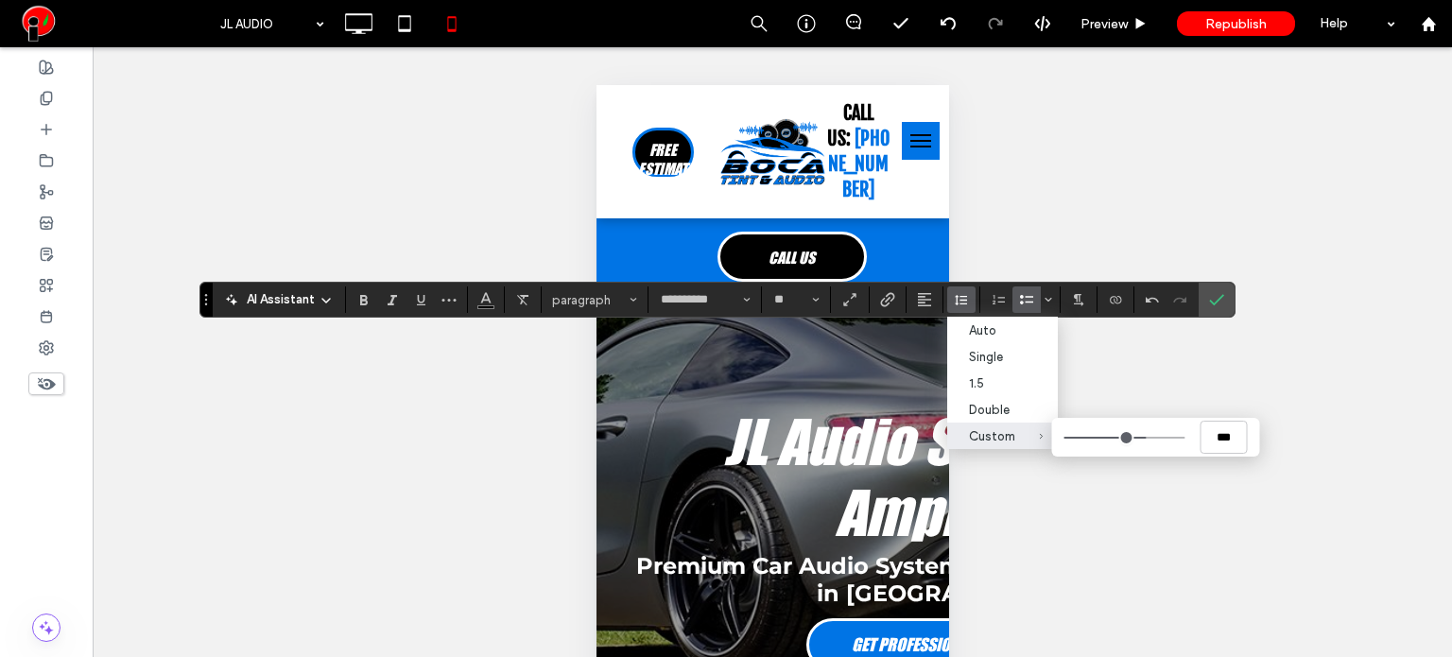
type input "***"
type input "*"
type input "***"
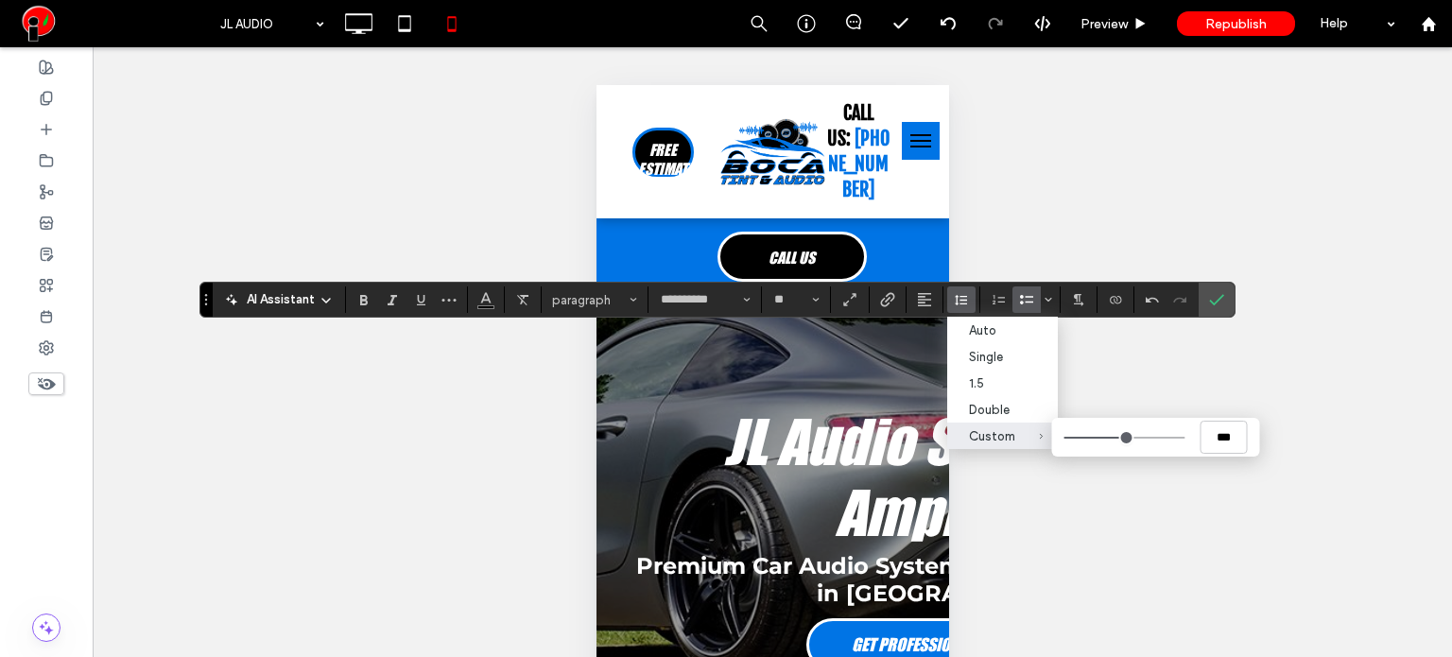
type input "***"
drag, startPoint x: 1146, startPoint y: 441, endPoint x: 1124, endPoint y: 440, distance: 22.7
type input "***"
click at [1124, 439] on input "Custom ***" at bounding box center [1124, 438] width 121 height 2
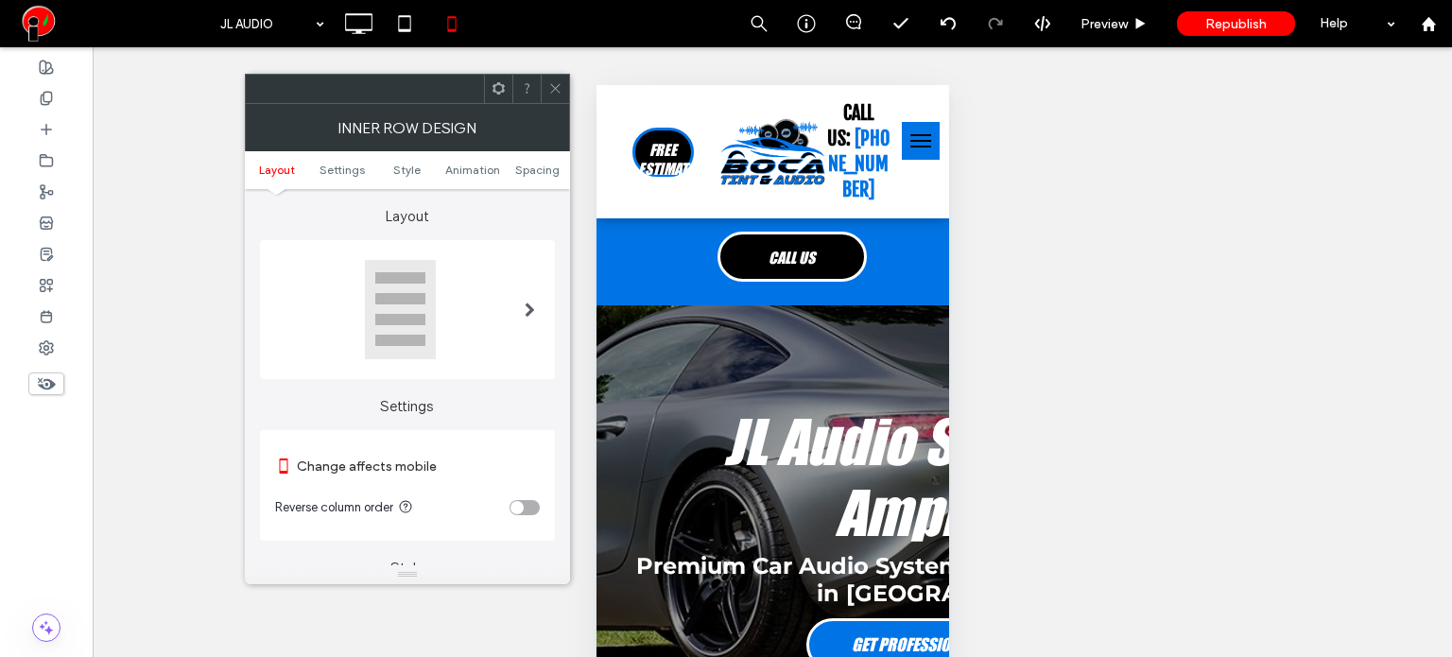
click at [532, 312] on span at bounding box center [530, 308] width 10 height 15
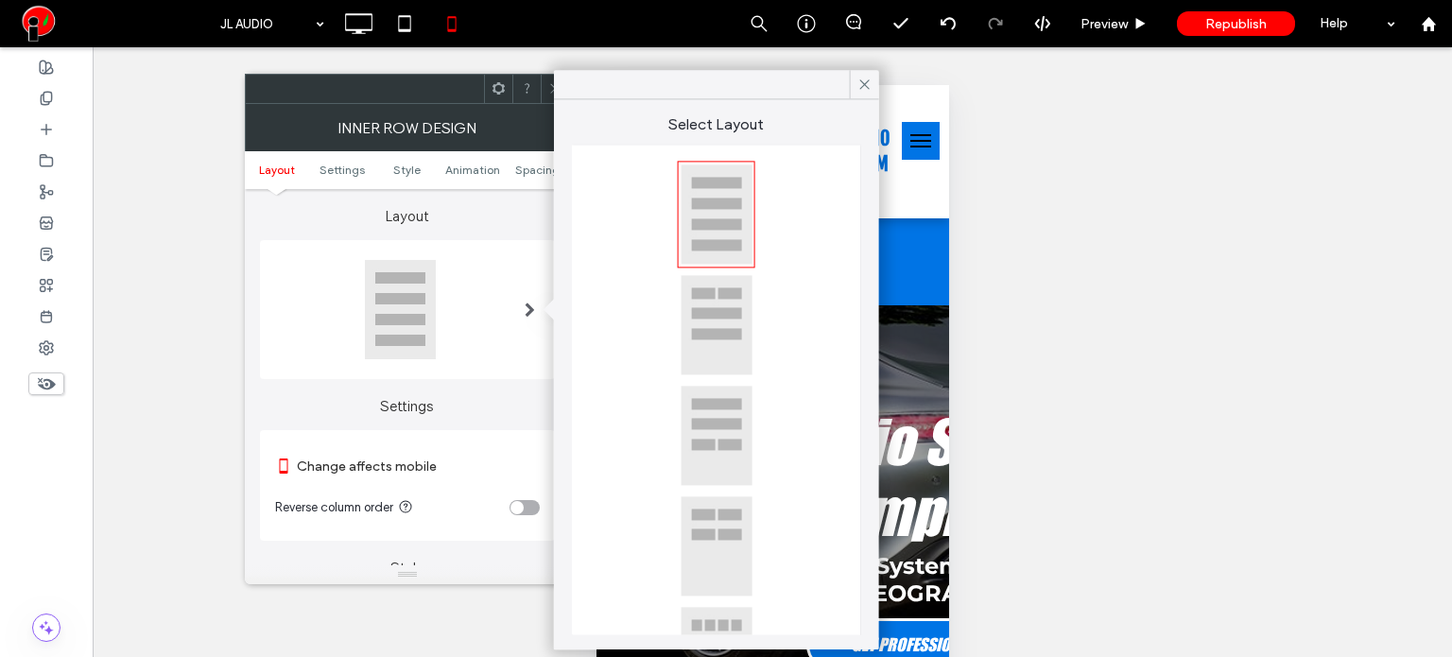
click at [724, 536] on div at bounding box center [716, 545] width 72 height 101
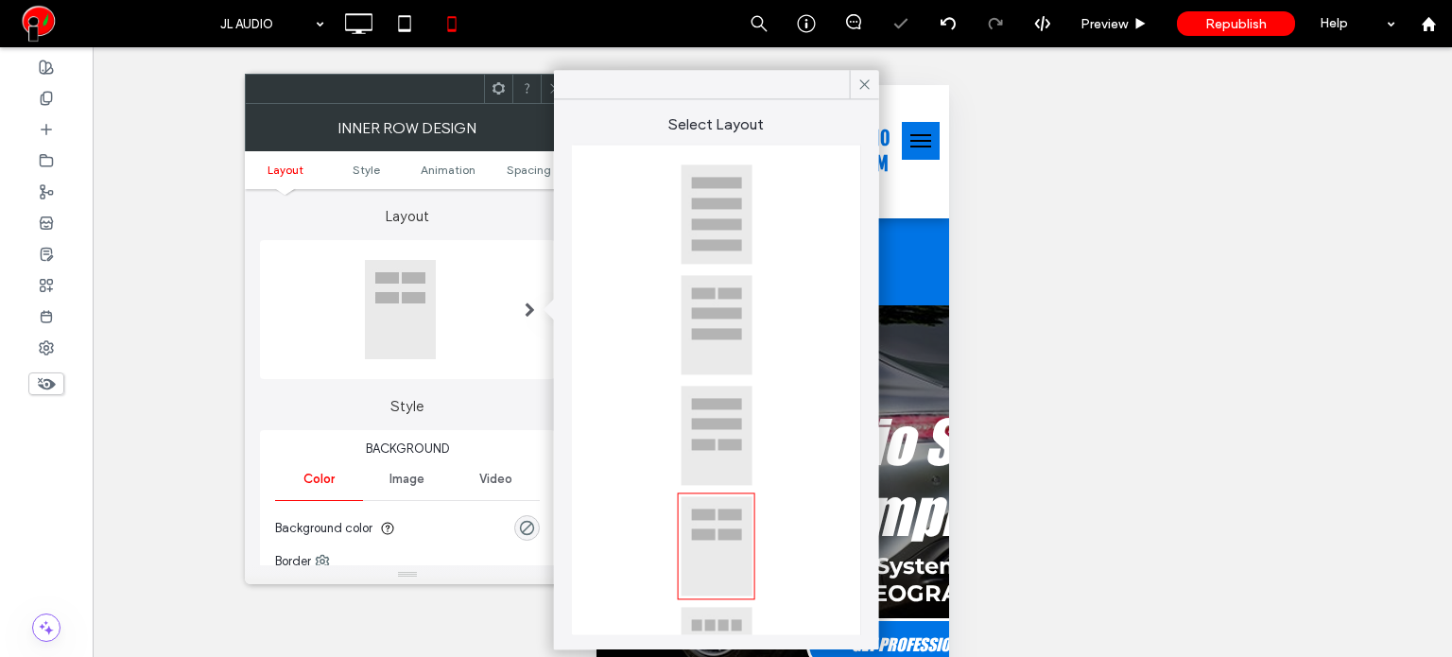
click at [544, 90] on div at bounding box center [555, 89] width 28 height 28
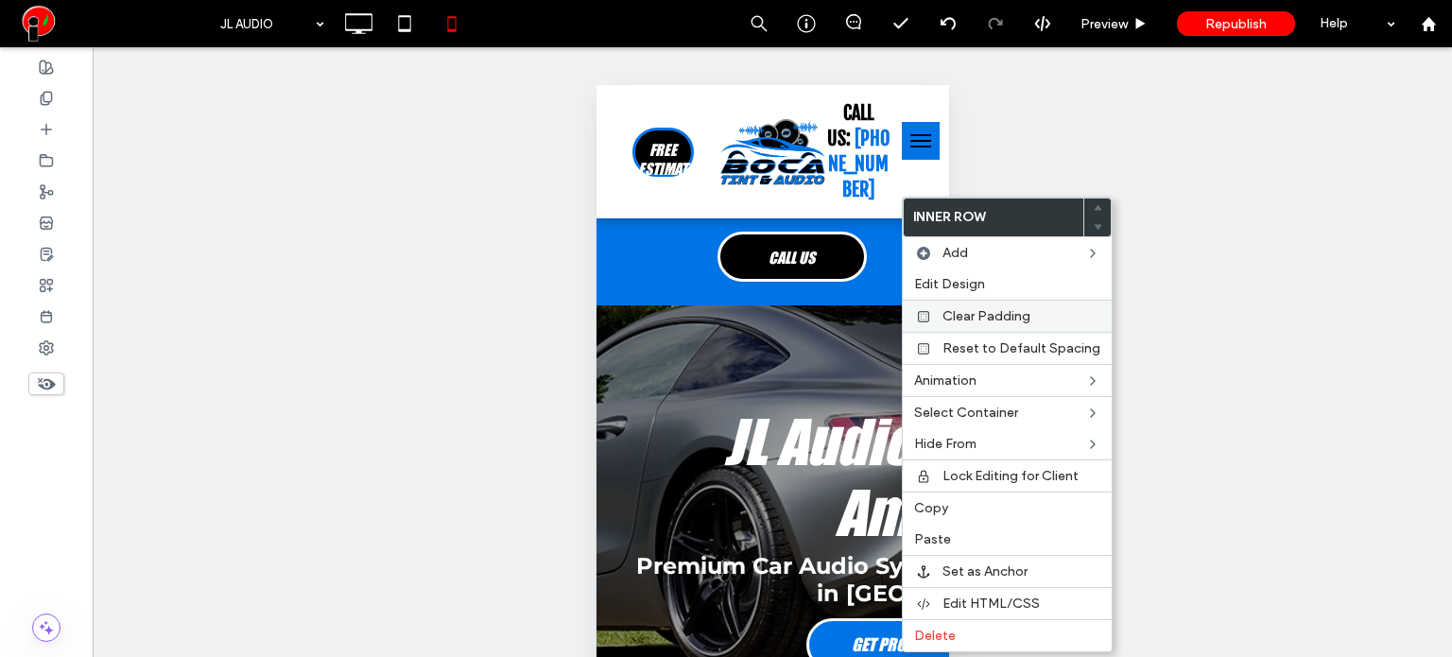
click at [961, 318] on span "Clear Padding" at bounding box center [986, 316] width 88 height 16
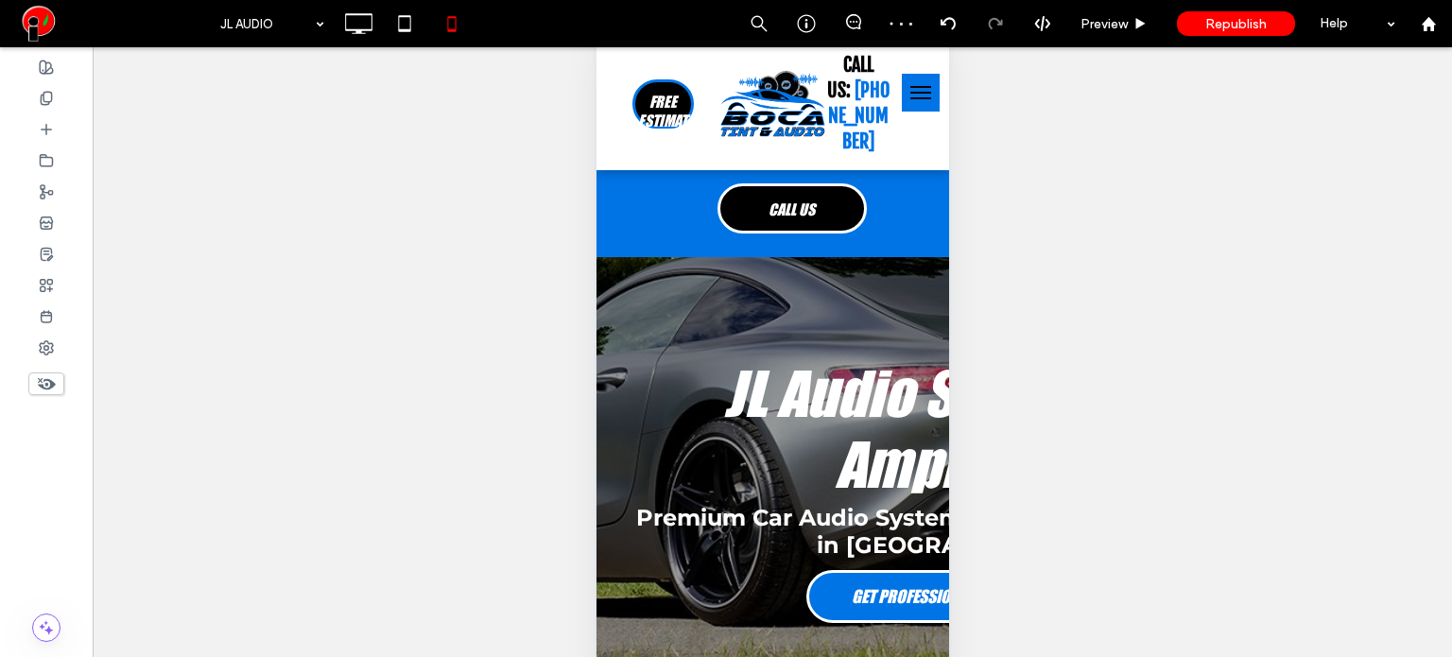
scroll to position [95, 0]
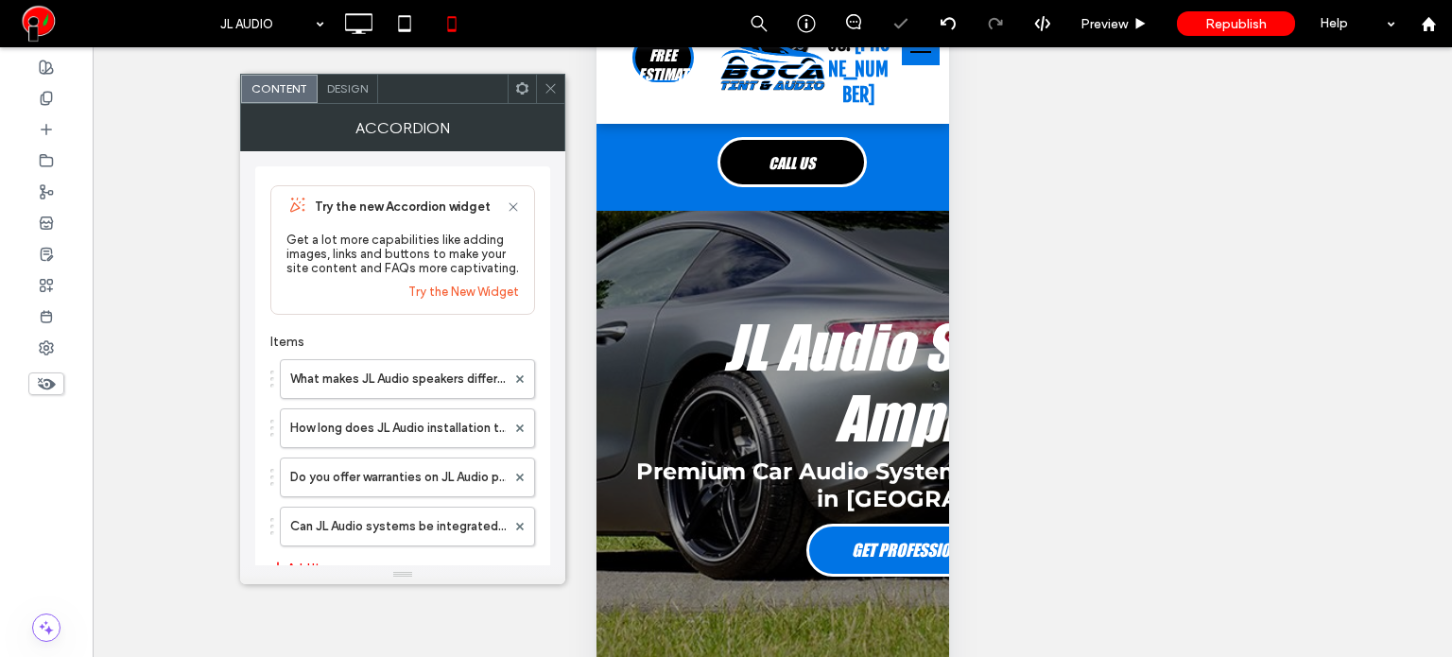
click at [347, 83] on span "Design" at bounding box center [347, 88] width 41 height 14
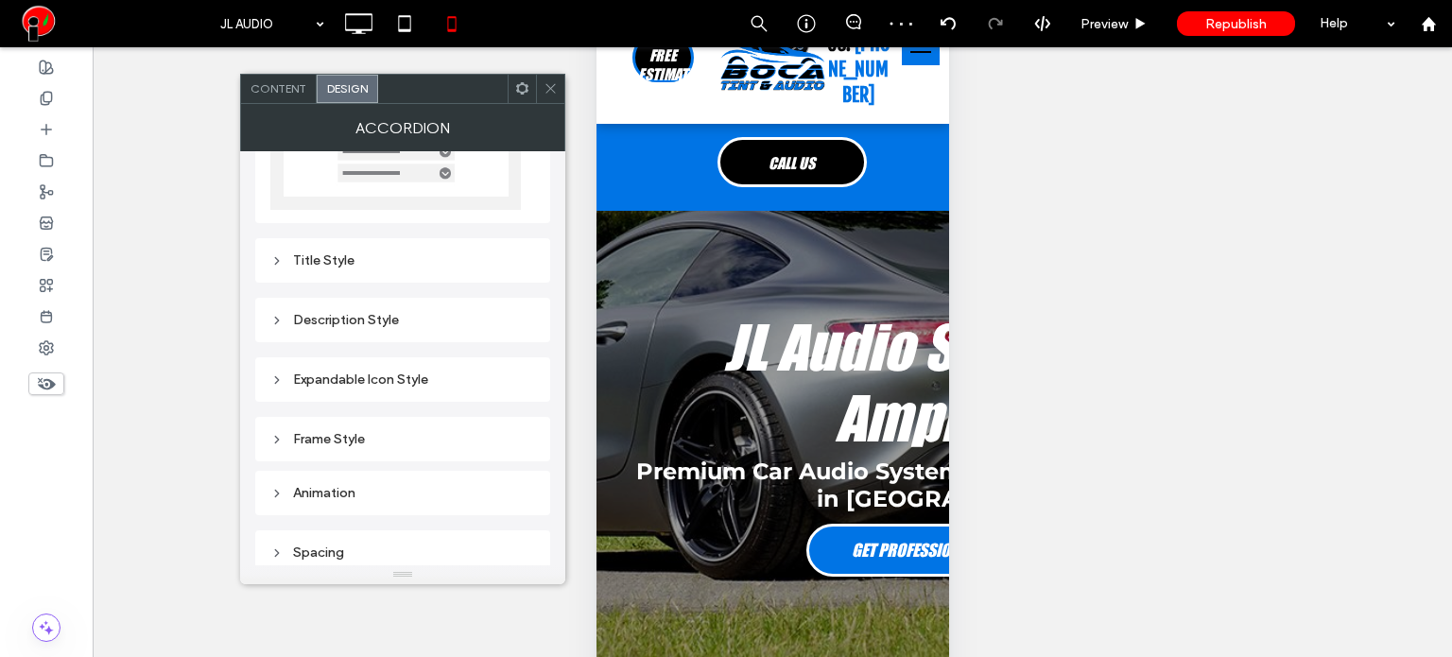
scroll to position [175, 0]
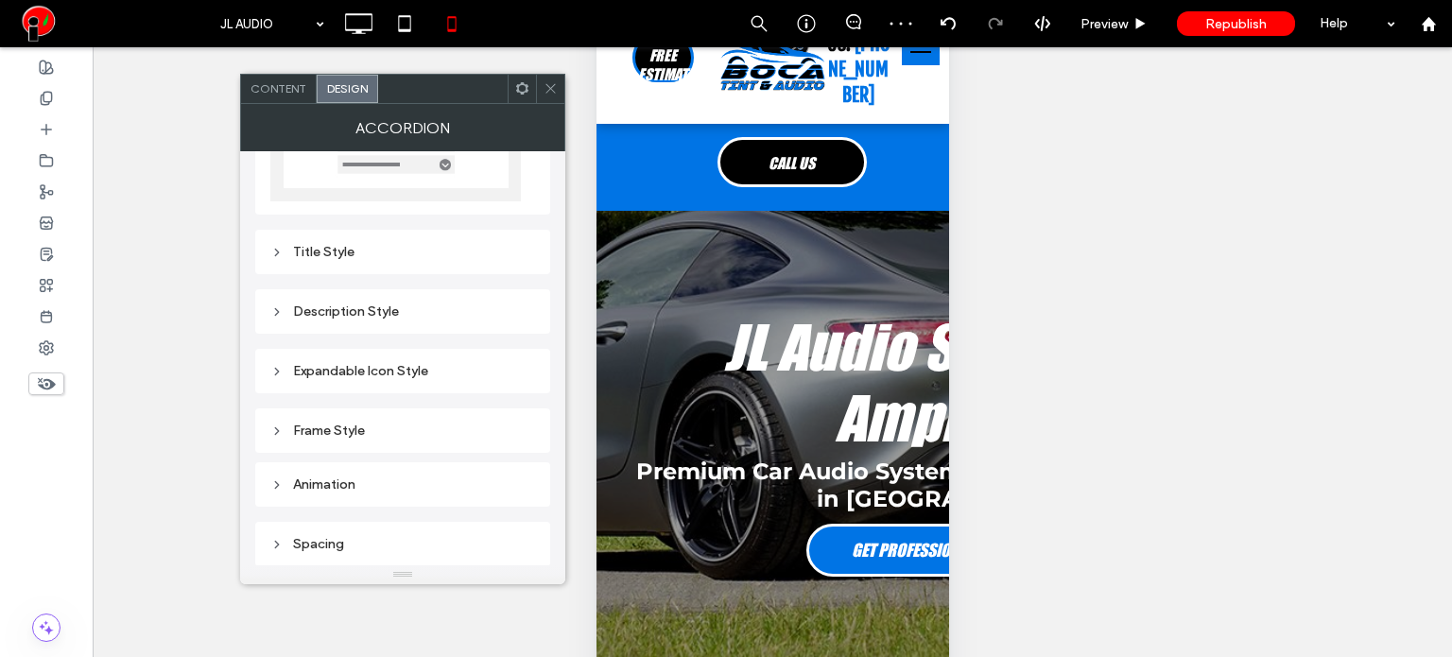
click at [363, 239] on div "Title Style" at bounding box center [402, 252] width 265 height 26
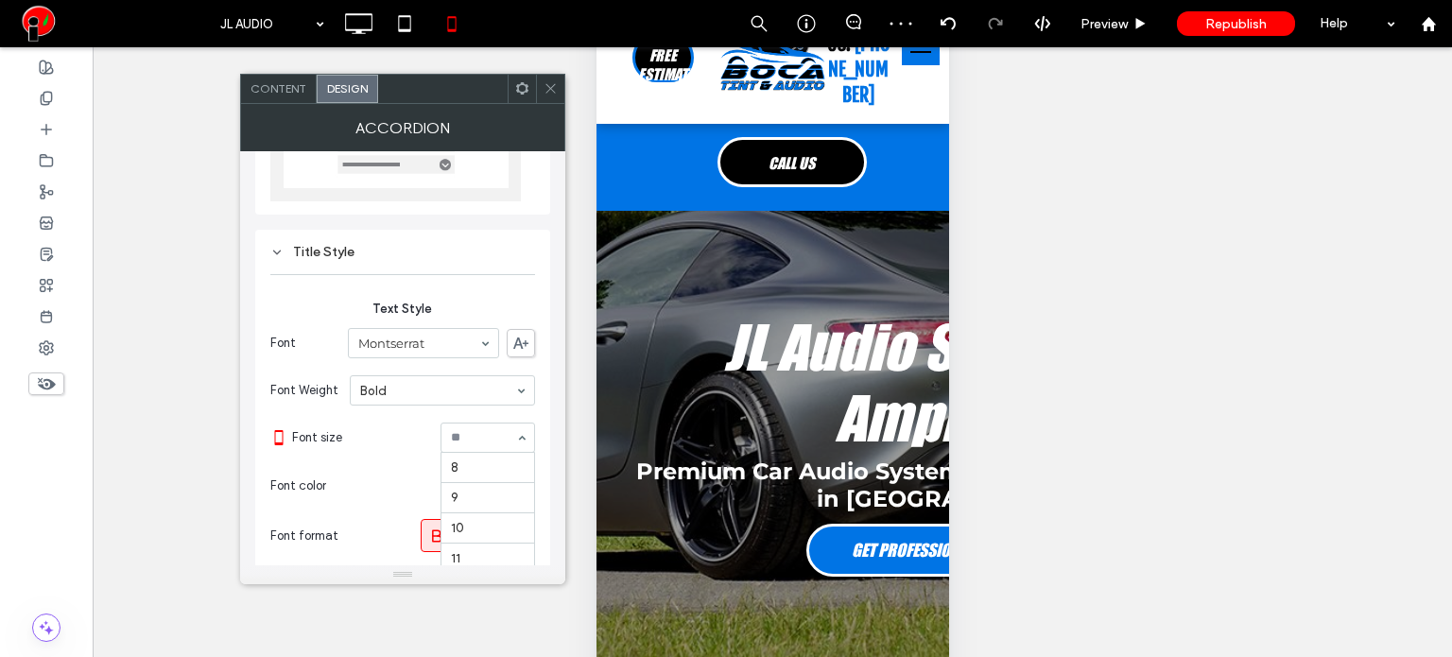
scroll to position [185, 0]
type input "*"
click at [548, 90] on icon at bounding box center [550, 88] width 14 height 14
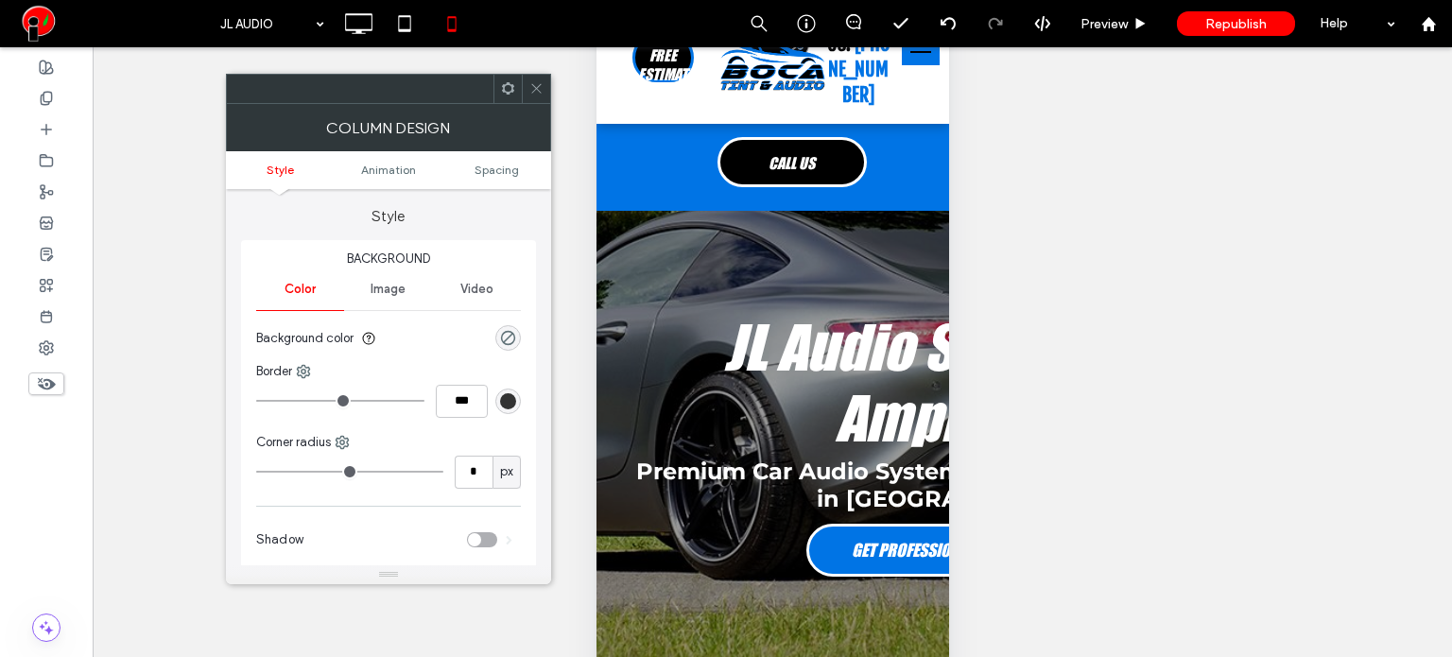
click at [539, 86] on icon at bounding box center [536, 88] width 14 height 14
drag, startPoint x: 506, startPoint y: 153, endPoint x: 495, endPoint y: 176, distance: 25.0
click at [503, 155] on ul "Style Animation Spacing" at bounding box center [388, 170] width 325 height 38
click at [495, 176] on span "Spacing" at bounding box center [496, 170] width 44 height 14
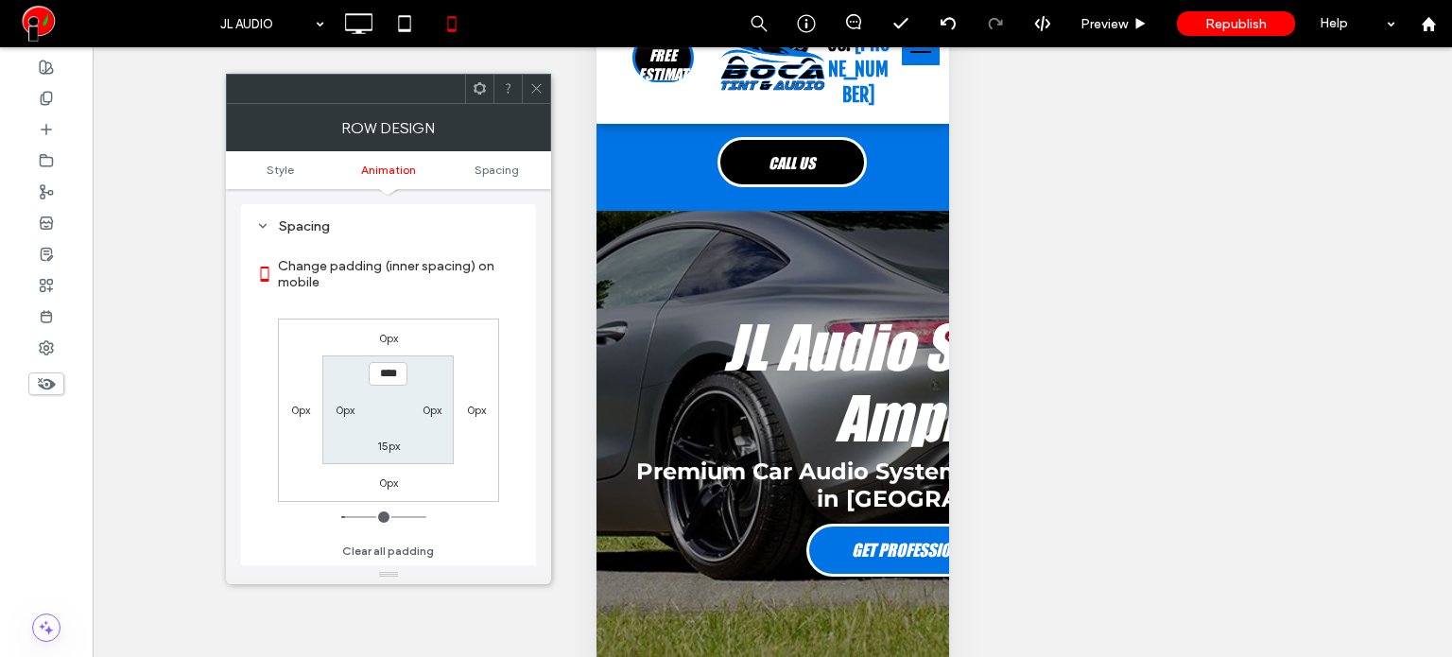
scroll to position [372, 0]
click at [389, 440] on label "15px" at bounding box center [388, 446] width 23 height 14
type input "****"
type input "**"
click at [538, 97] on span at bounding box center [536, 89] width 14 height 28
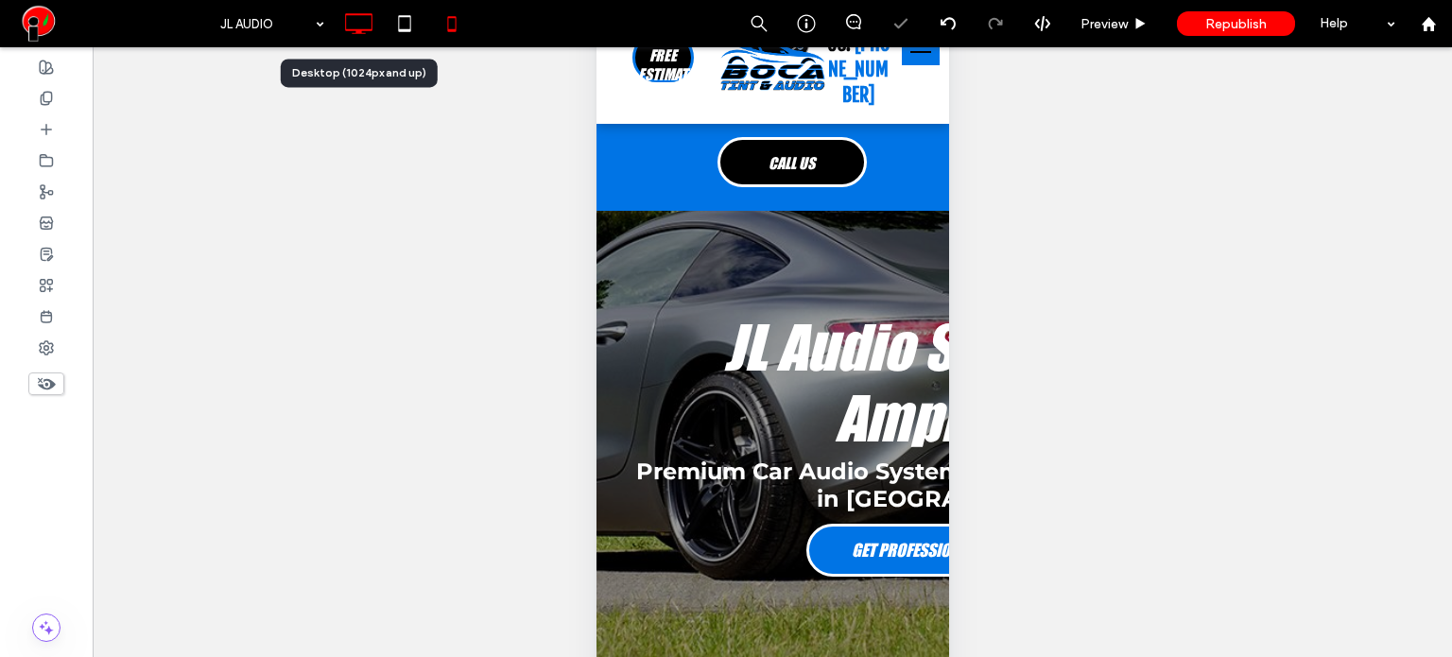
click at [373, 27] on icon at bounding box center [358, 24] width 38 height 38
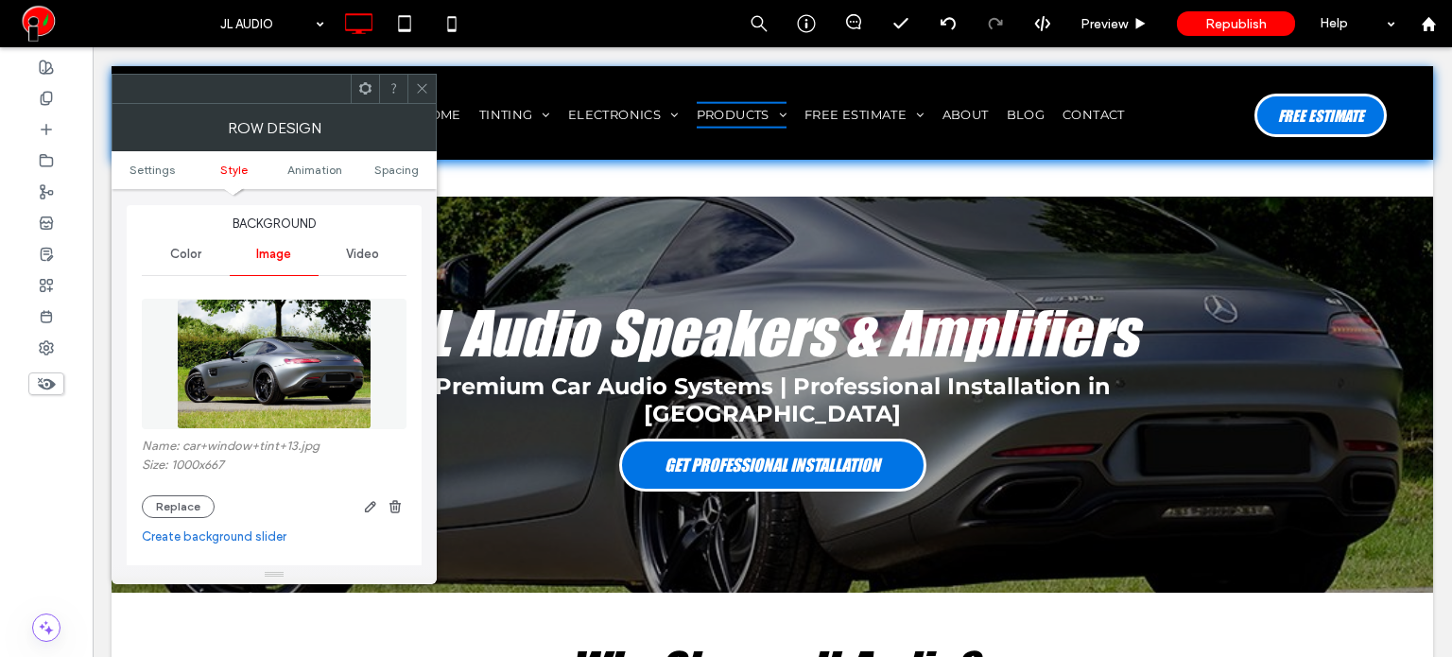
scroll to position [378, 0]
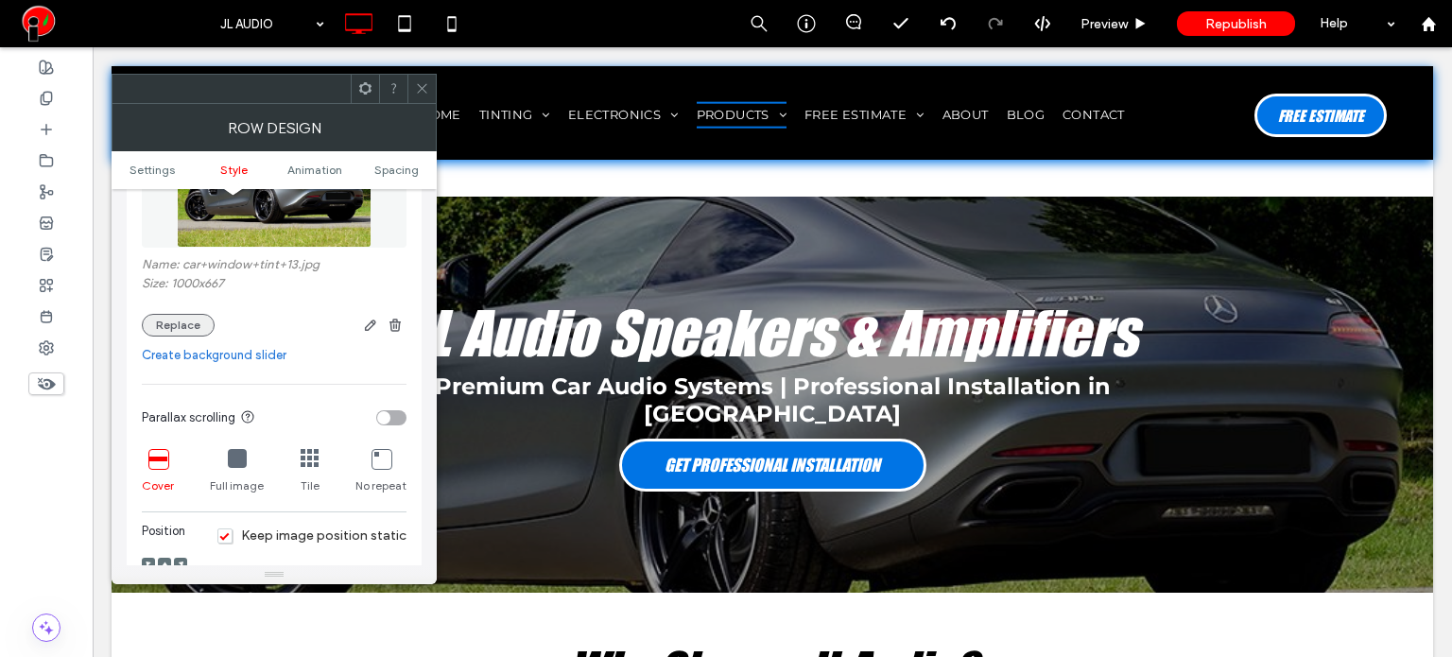
click at [185, 332] on button "Replace" at bounding box center [178, 325] width 73 height 23
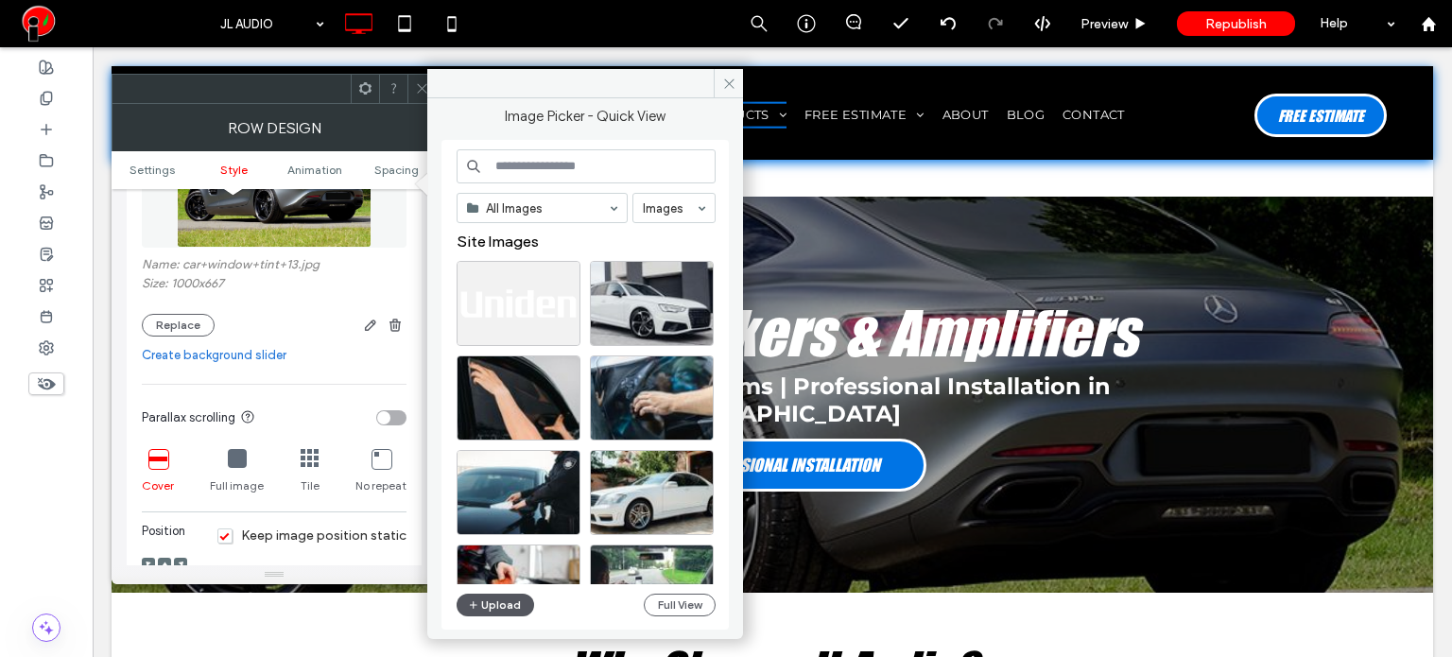
click at [482, 603] on button "Upload" at bounding box center [494, 605] width 77 height 23
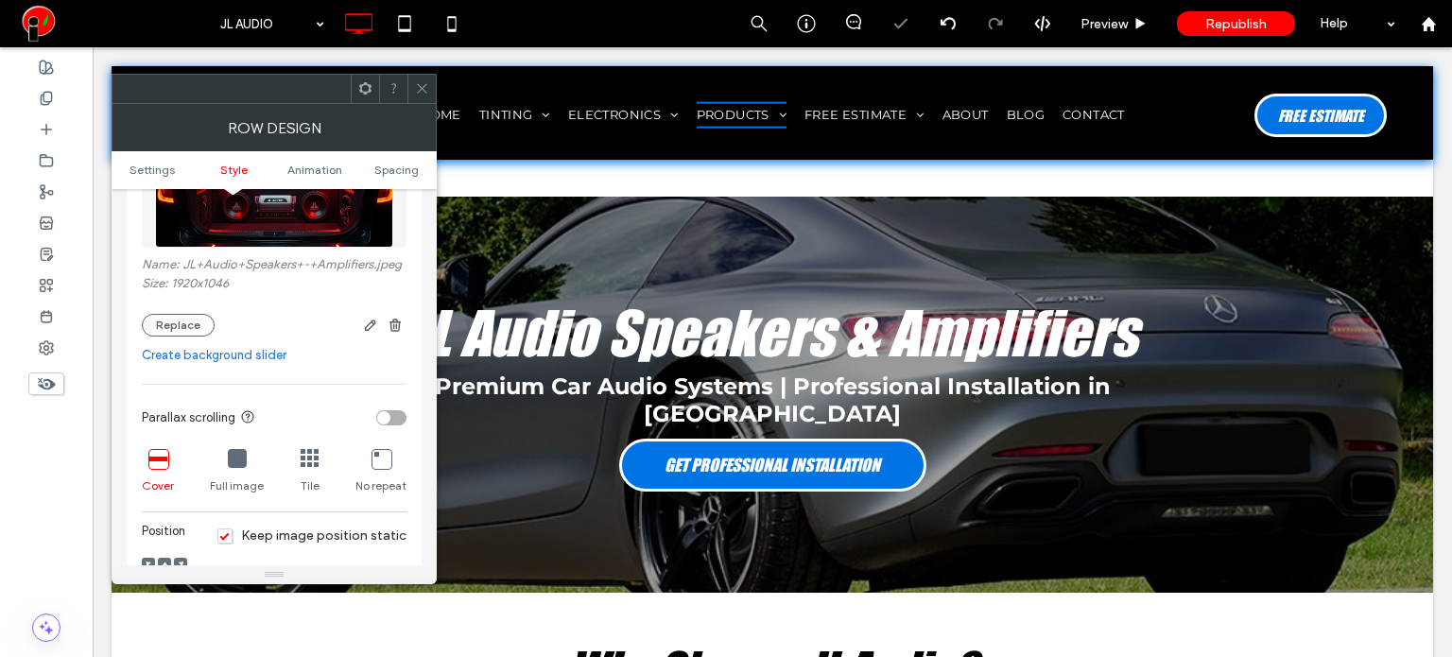
click at [423, 101] on span at bounding box center [422, 89] width 14 height 28
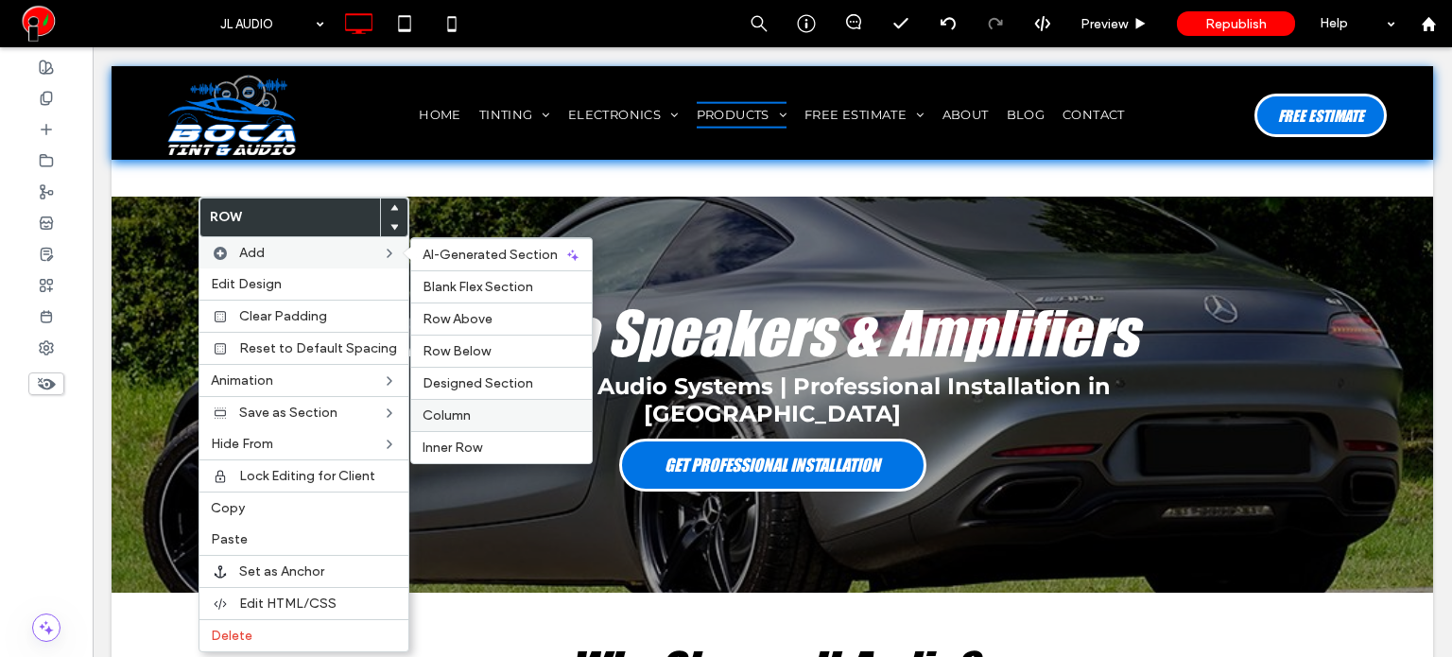
click at [461, 418] on span "Column" at bounding box center [446, 415] width 48 height 16
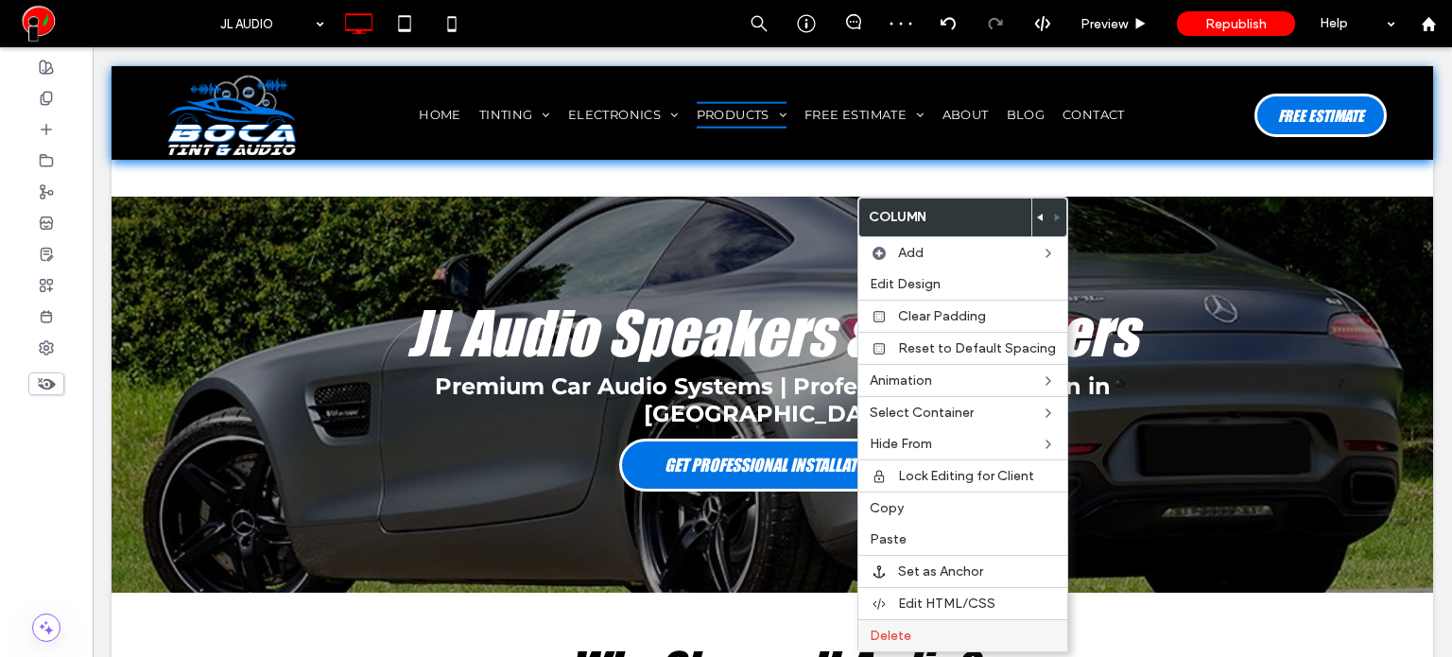
click at [888, 628] on span "Delete" at bounding box center [890, 636] width 42 height 16
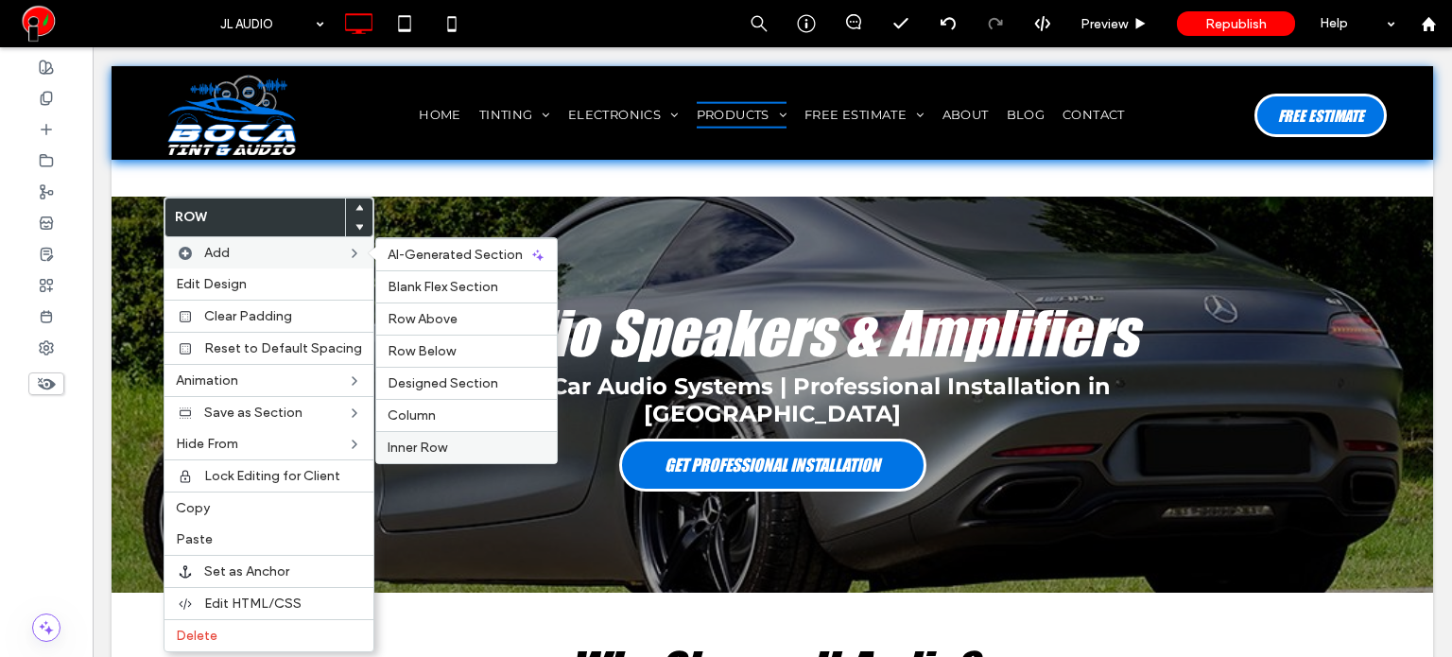
click at [453, 439] on label "Inner Row" at bounding box center [466, 447] width 158 height 16
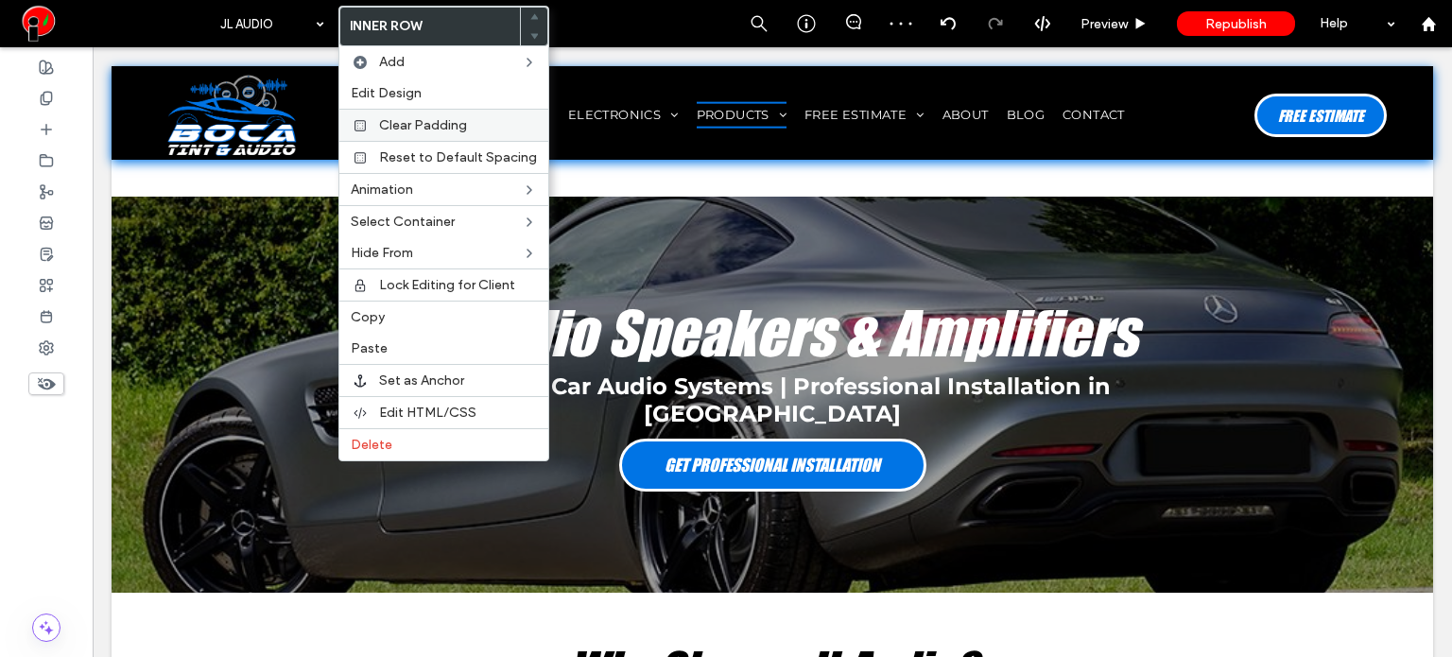
click at [409, 128] on span "Clear Padding" at bounding box center [423, 125] width 88 height 16
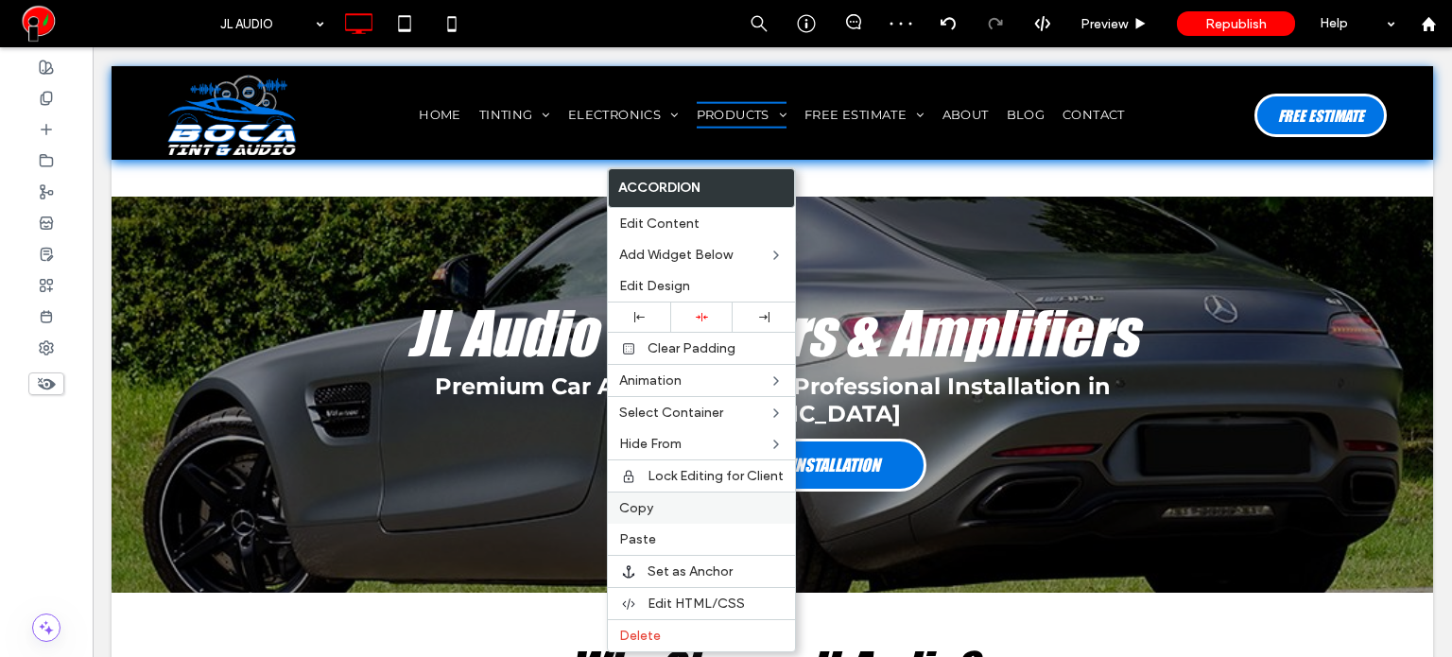
click at [641, 507] on span "Copy" at bounding box center [636, 508] width 34 height 16
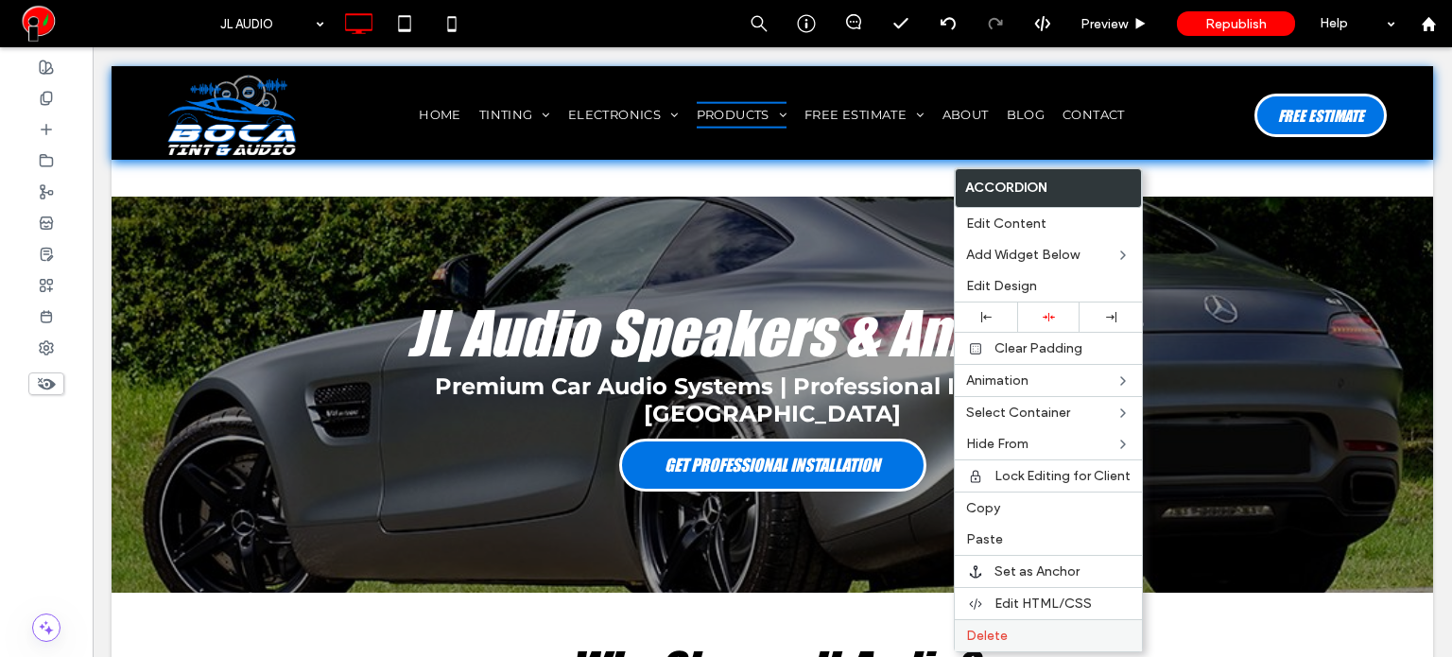
click at [978, 632] on span "Delete" at bounding box center [987, 636] width 42 height 16
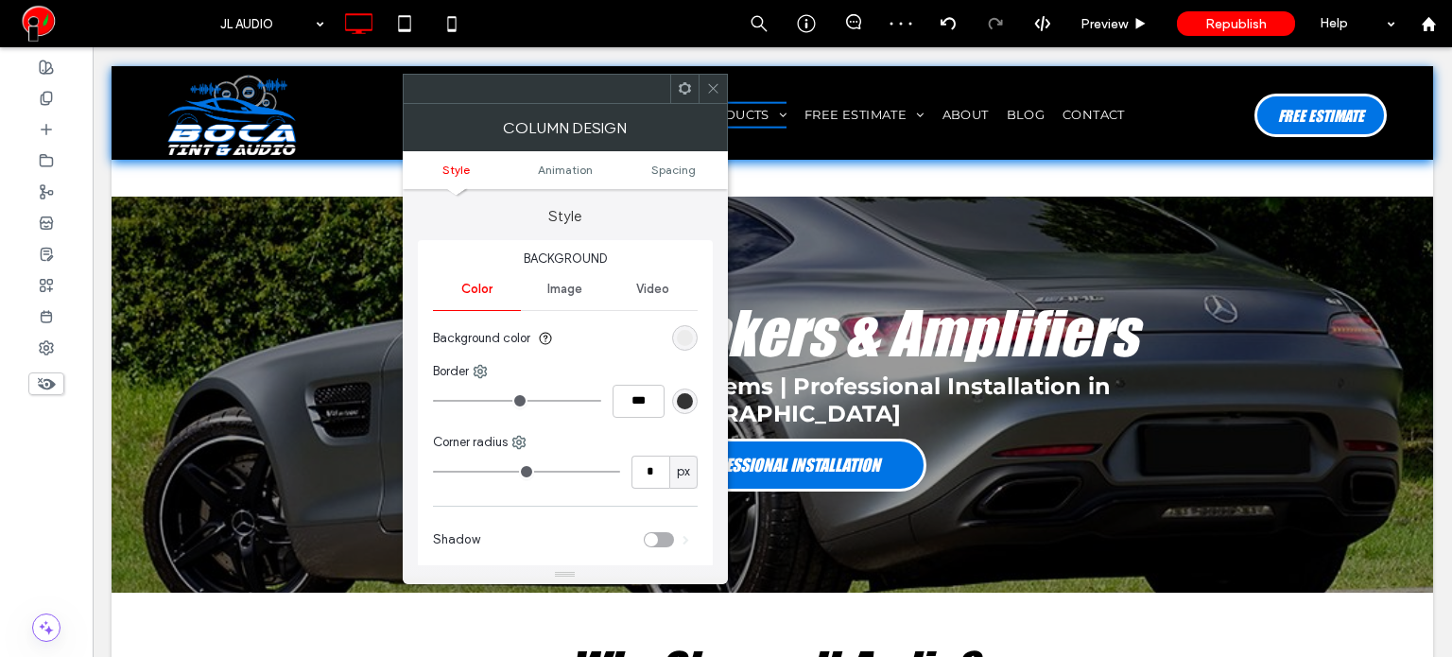
click at [564, 284] on span "Image" at bounding box center [564, 289] width 35 height 15
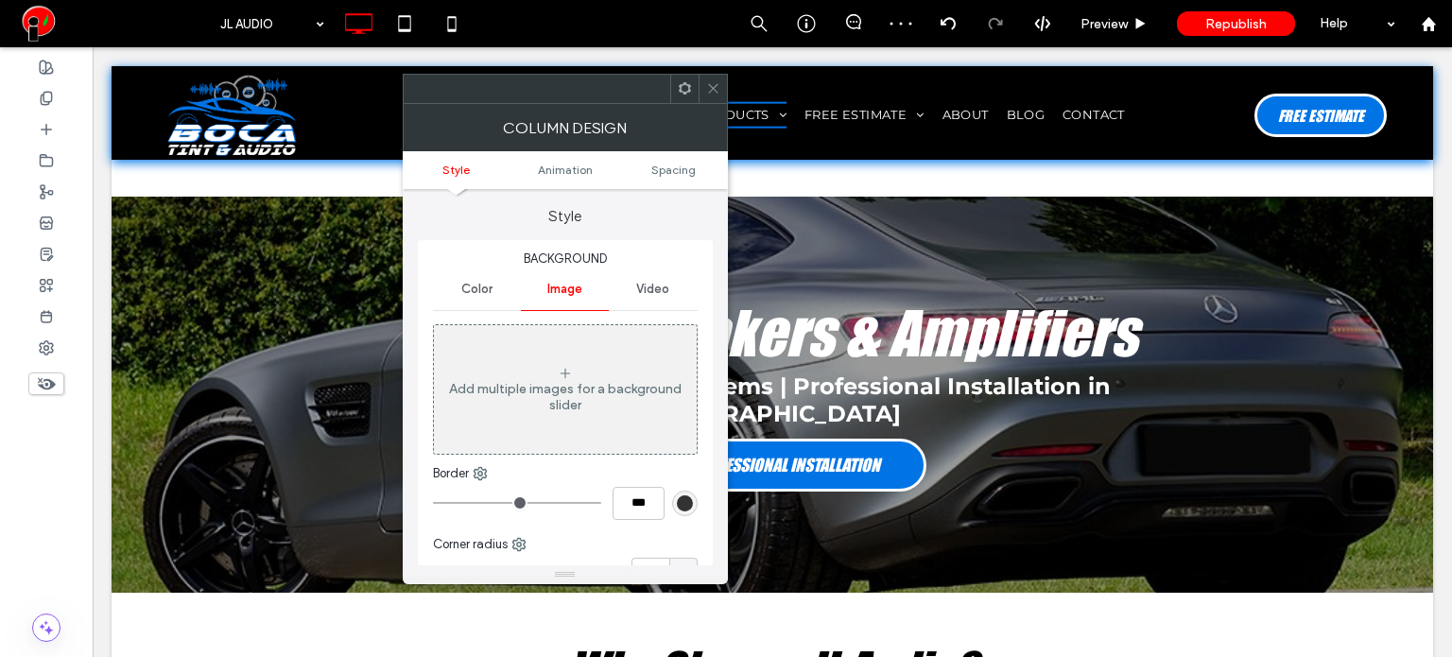
click at [519, 438] on div "Add multiple images for a background slider" at bounding box center [565, 389] width 263 height 125
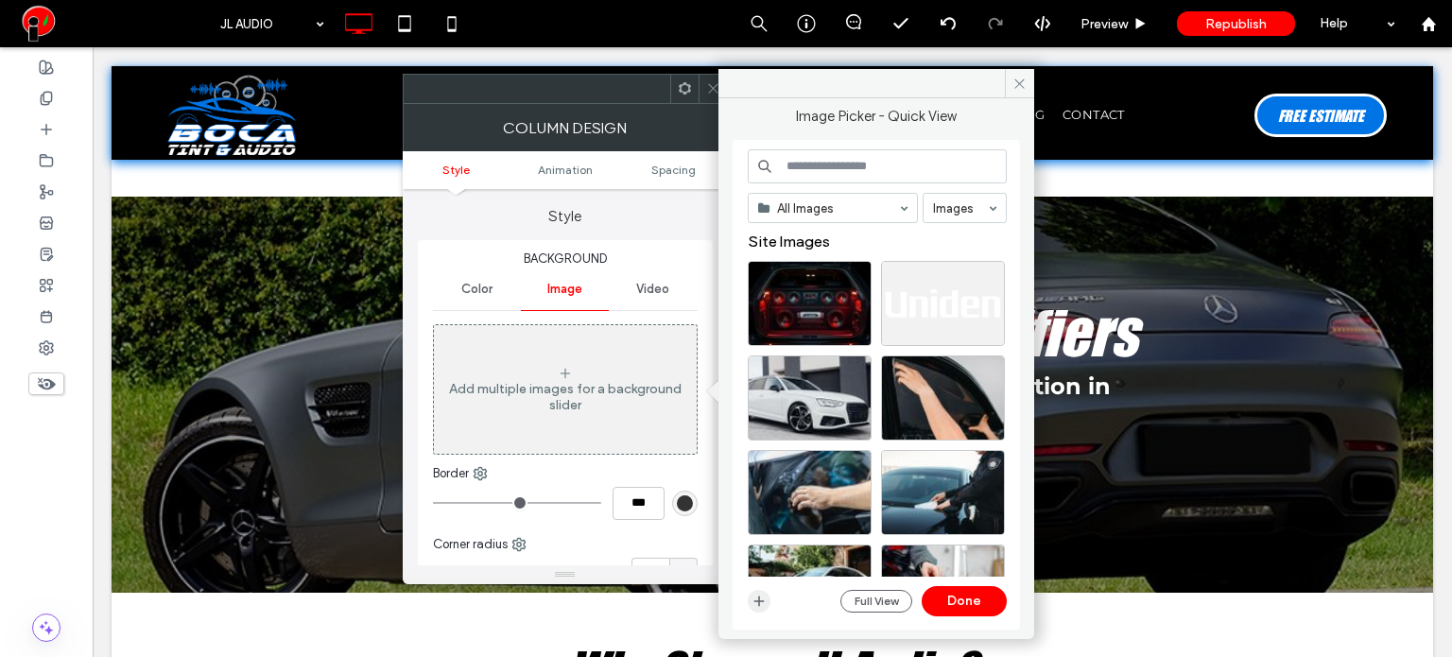
click at [764, 593] on span "button" at bounding box center [759, 601] width 23 height 23
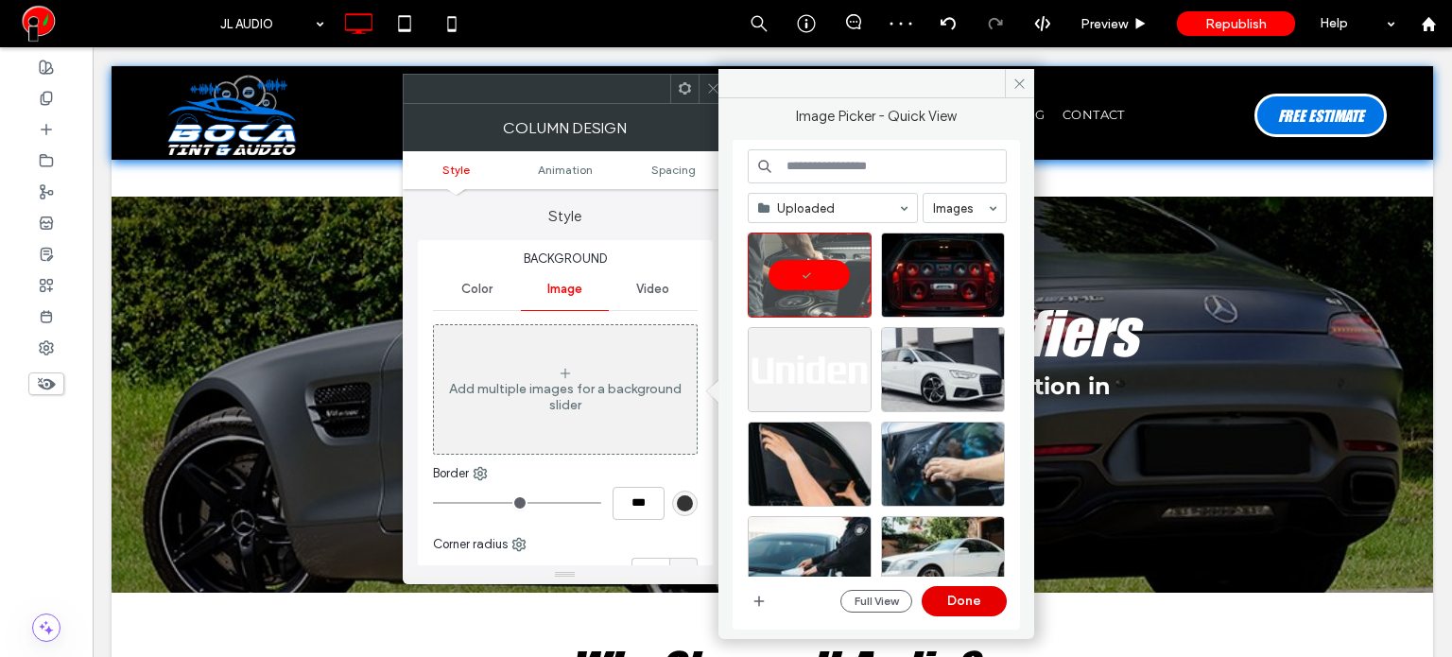
click at [941, 606] on button "Done" at bounding box center [963, 601] width 85 height 30
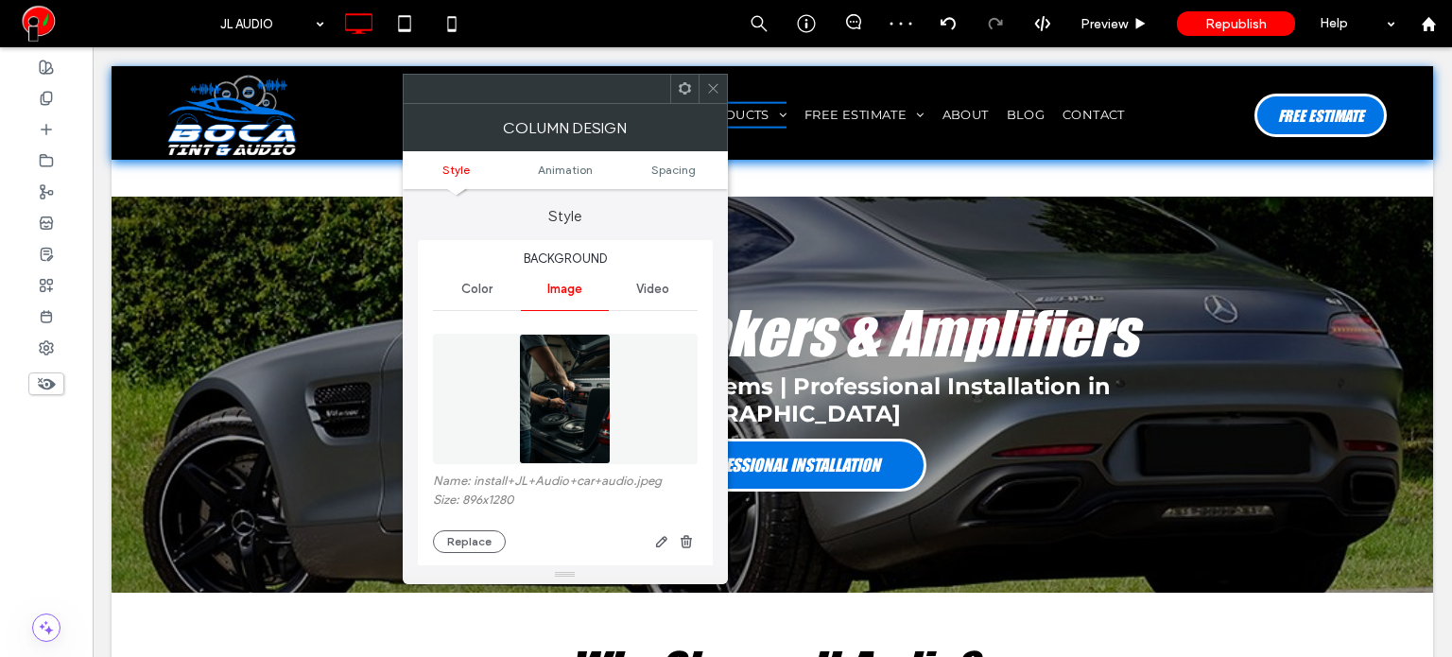
click at [711, 94] on icon at bounding box center [713, 88] width 14 height 14
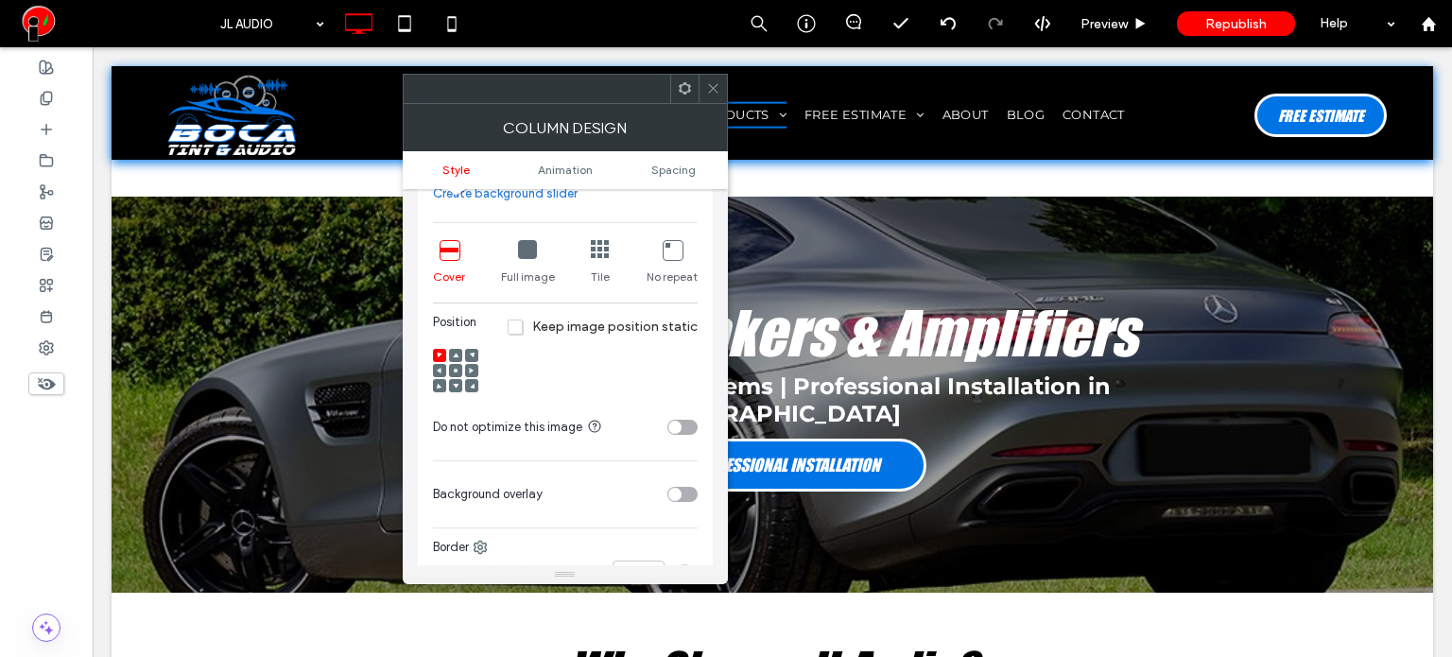
click at [456, 371] on use at bounding box center [456, 371] width 4 height 4
click at [711, 90] on icon at bounding box center [713, 88] width 14 height 14
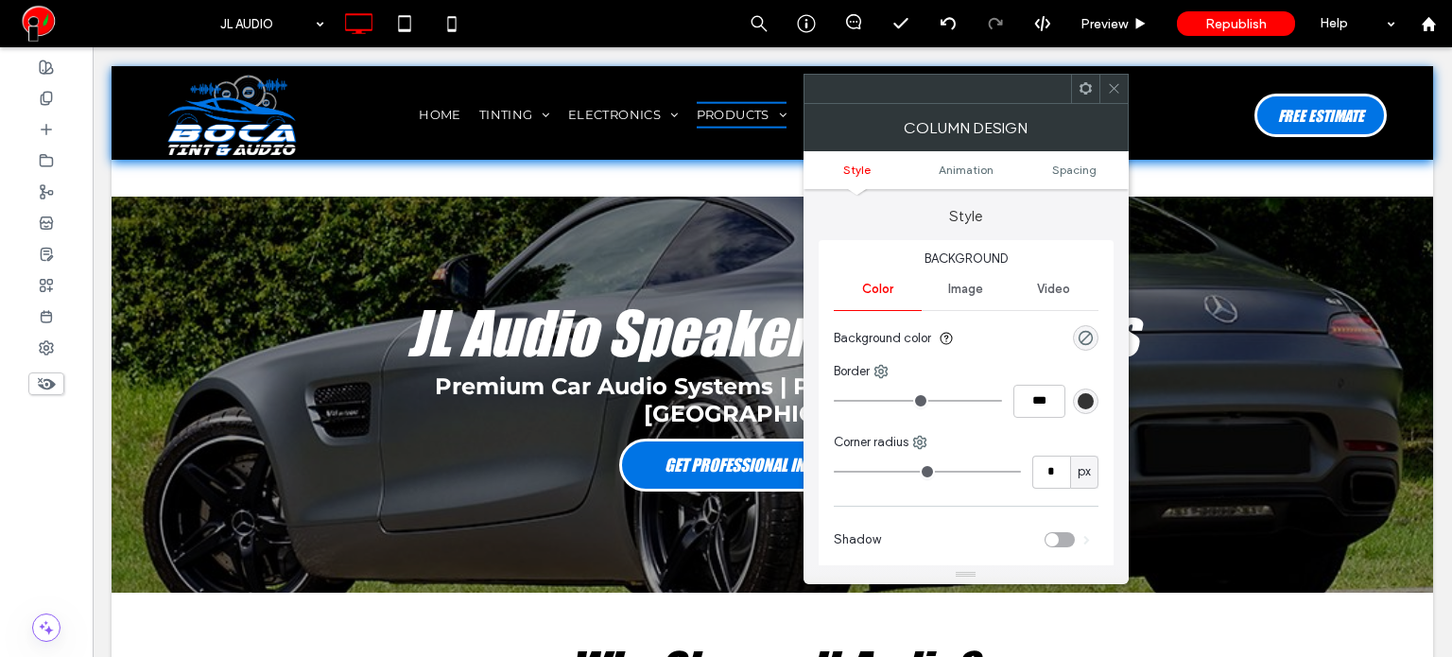
click at [1066, 177] on ul "Style Animation Spacing" at bounding box center [965, 170] width 325 height 38
click at [1066, 169] on span "Spacing" at bounding box center [1074, 170] width 44 height 14
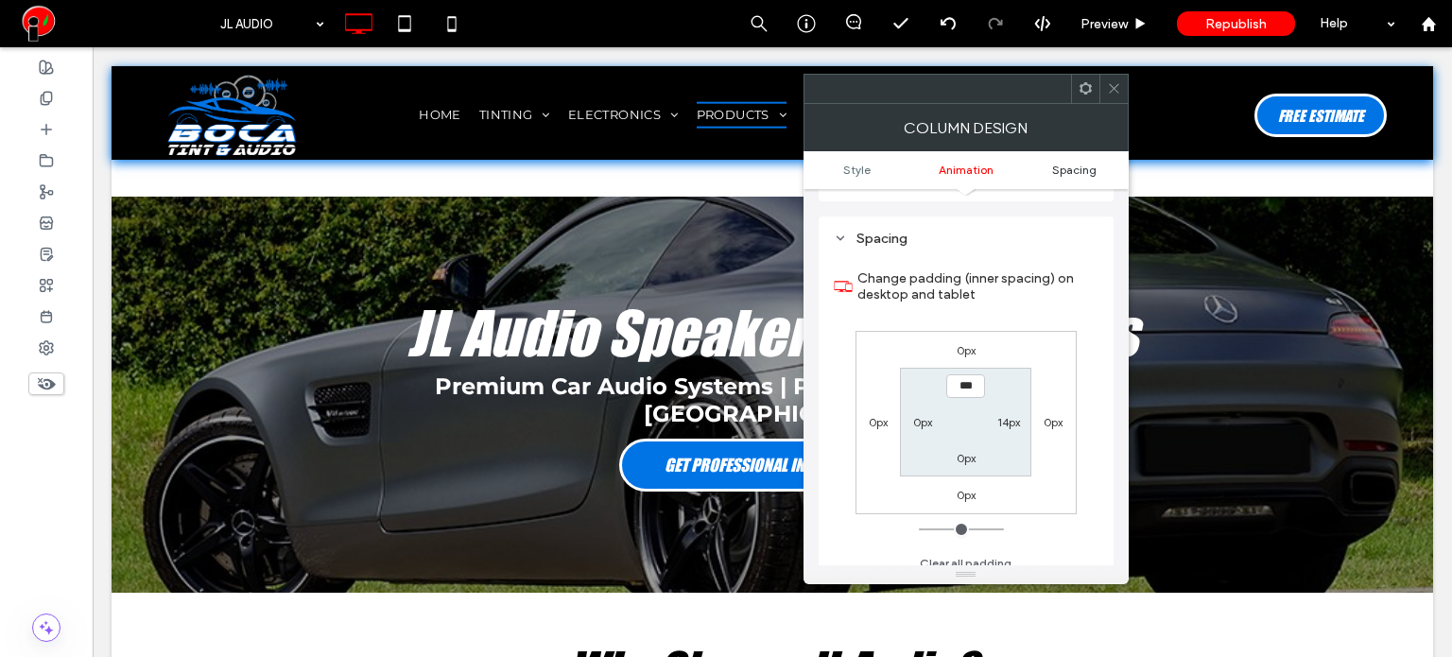
scroll to position [442, 0]
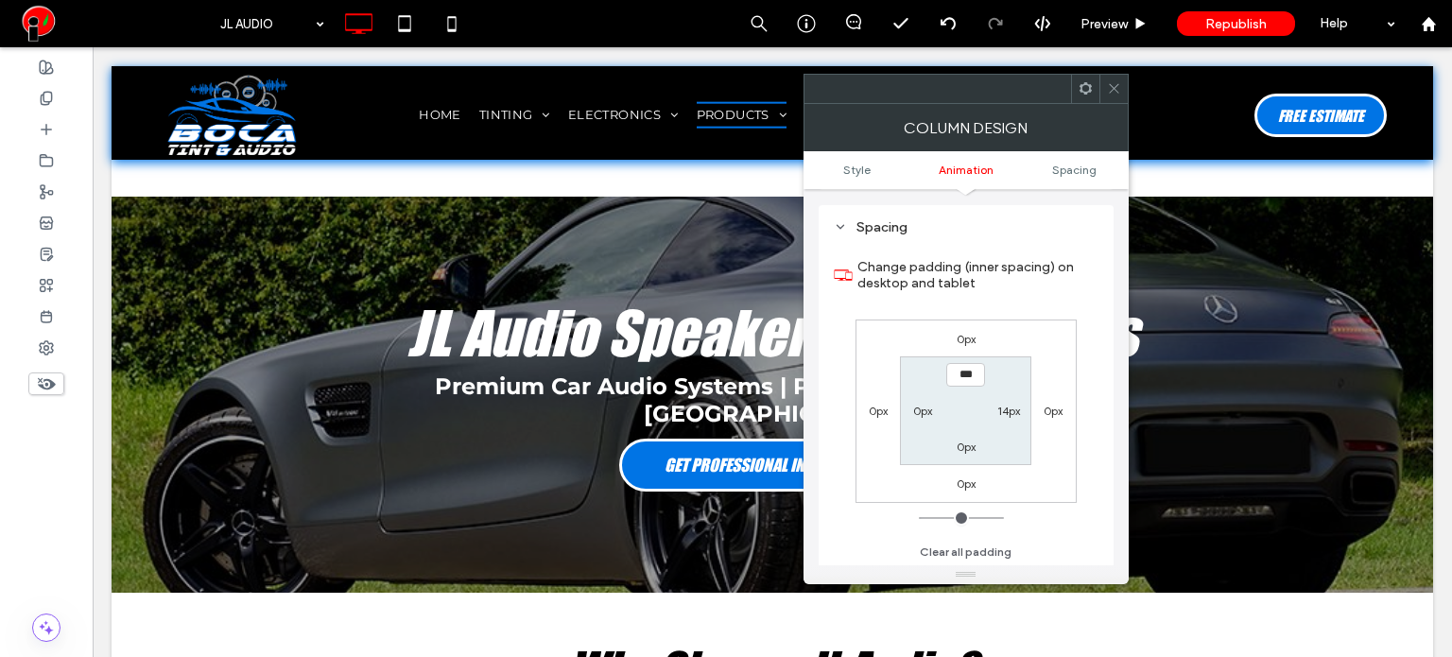
click at [1103, 90] on div at bounding box center [1113, 89] width 28 height 28
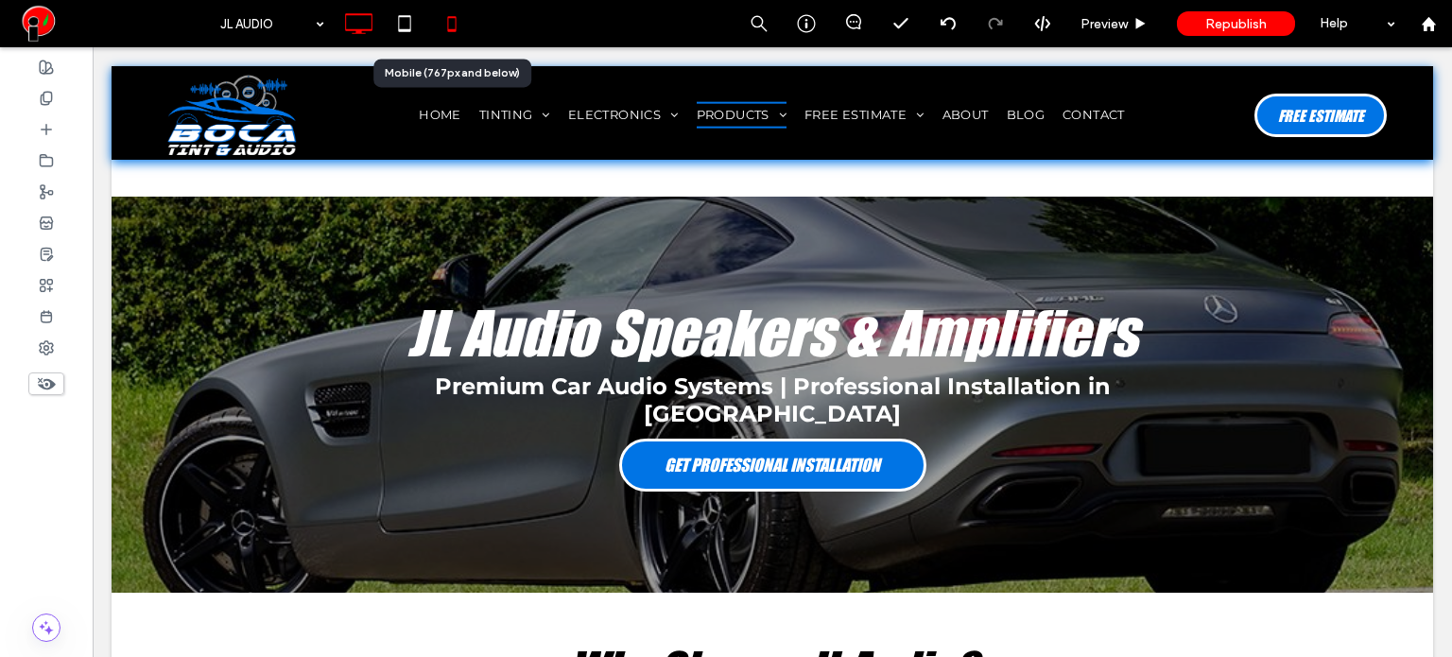
click at [445, 37] on icon at bounding box center [452, 24] width 38 height 38
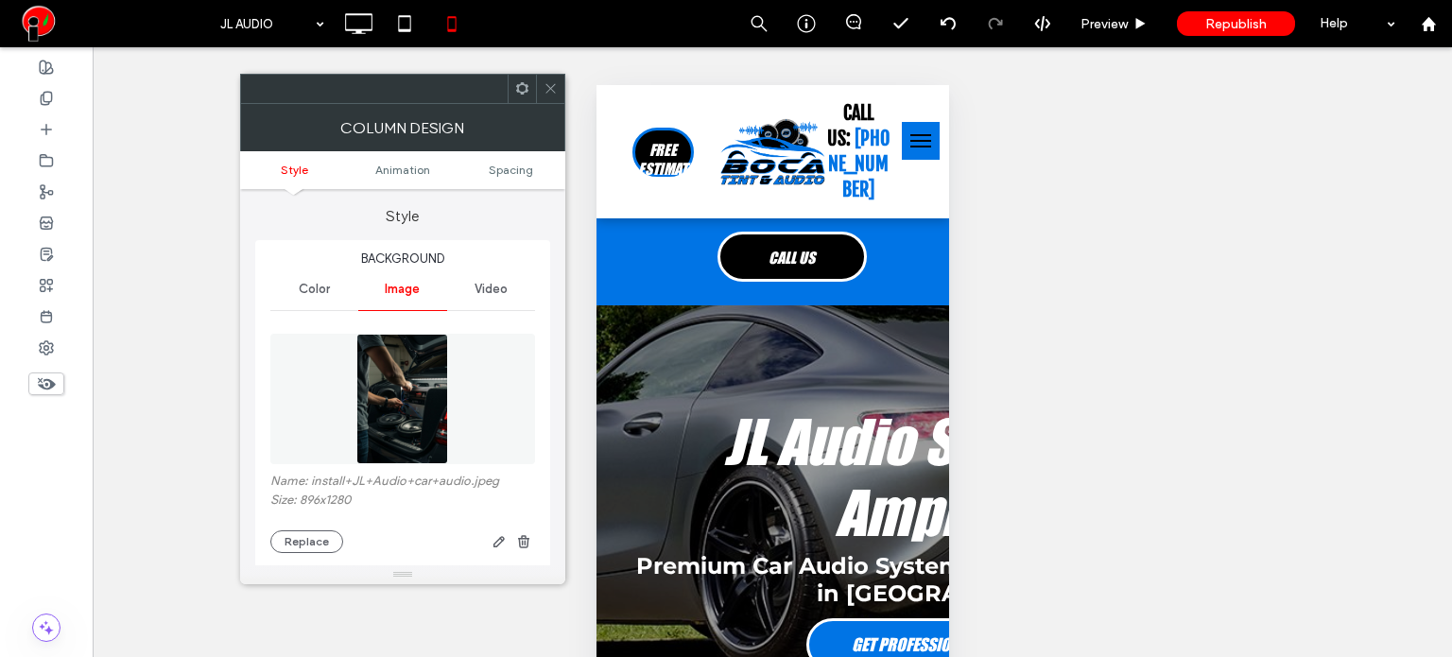
click at [548, 83] on icon at bounding box center [550, 88] width 14 height 14
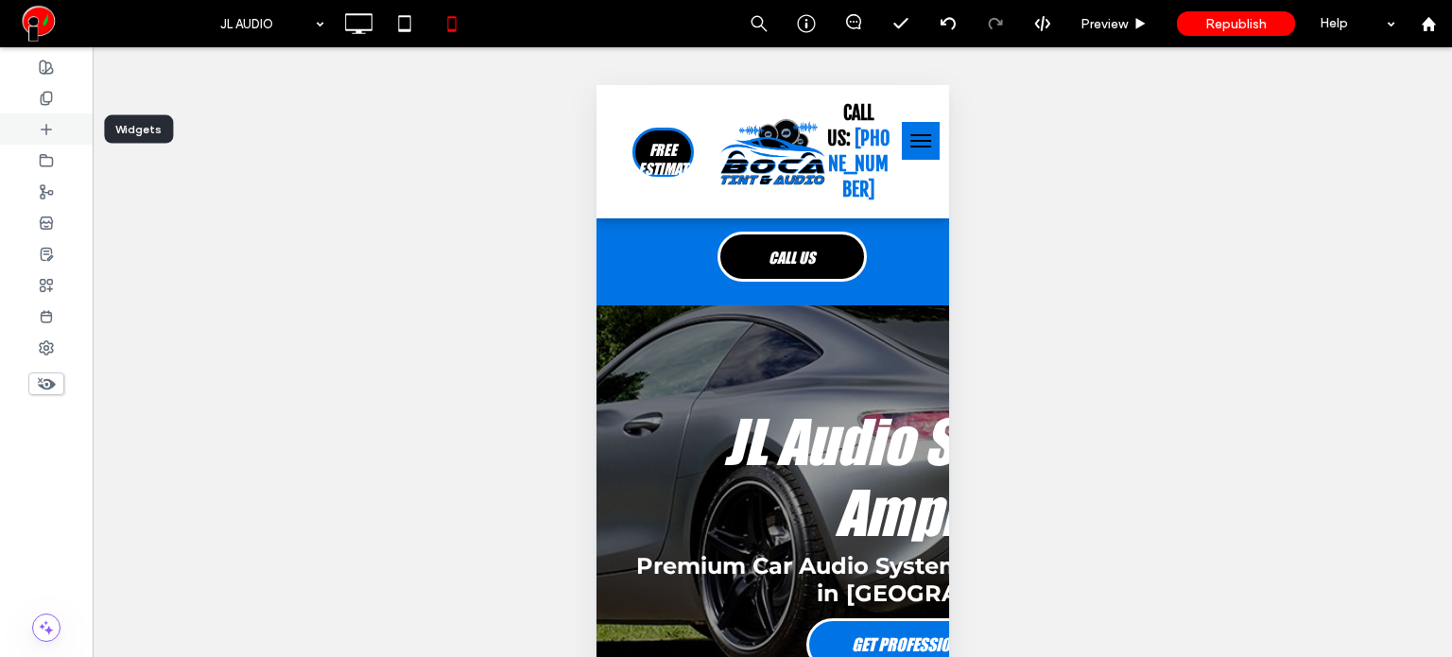
click at [45, 135] on icon at bounding box center [46, 129] width 15 height 15
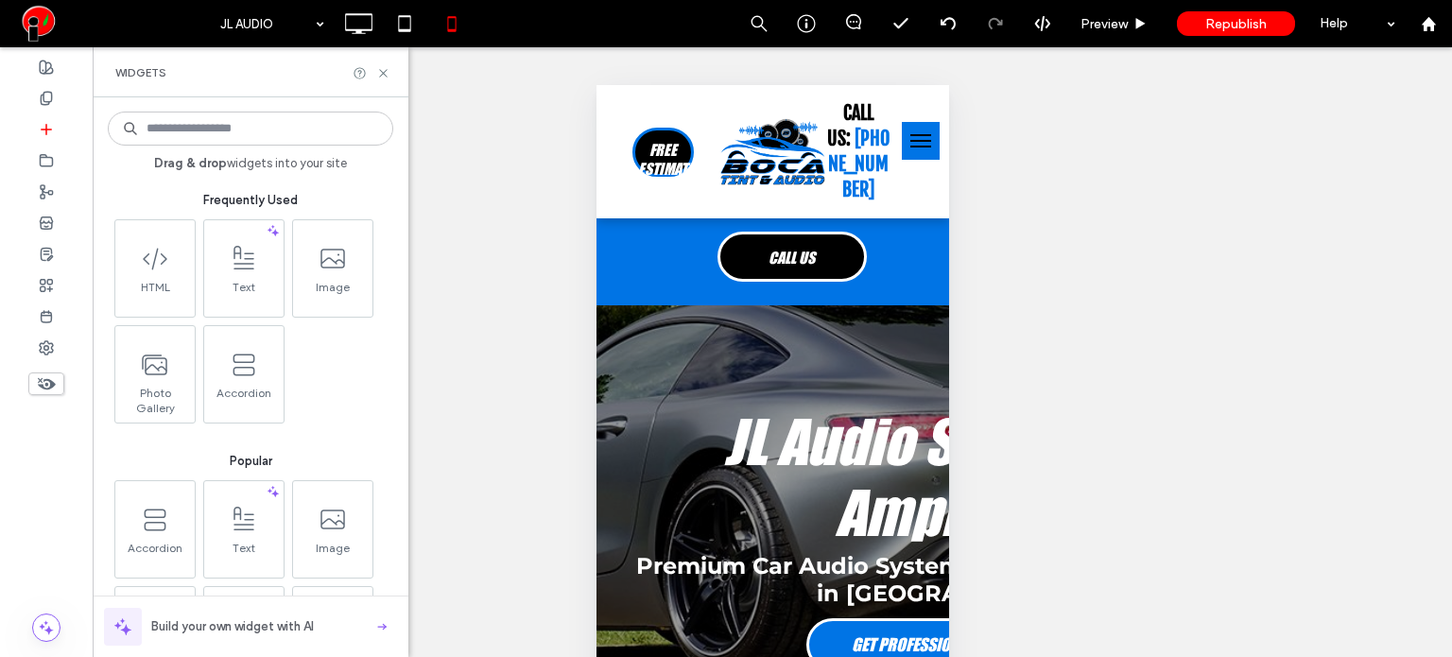
click at [257, 136] on input at bounding box center [250, 129] width 285 height 34
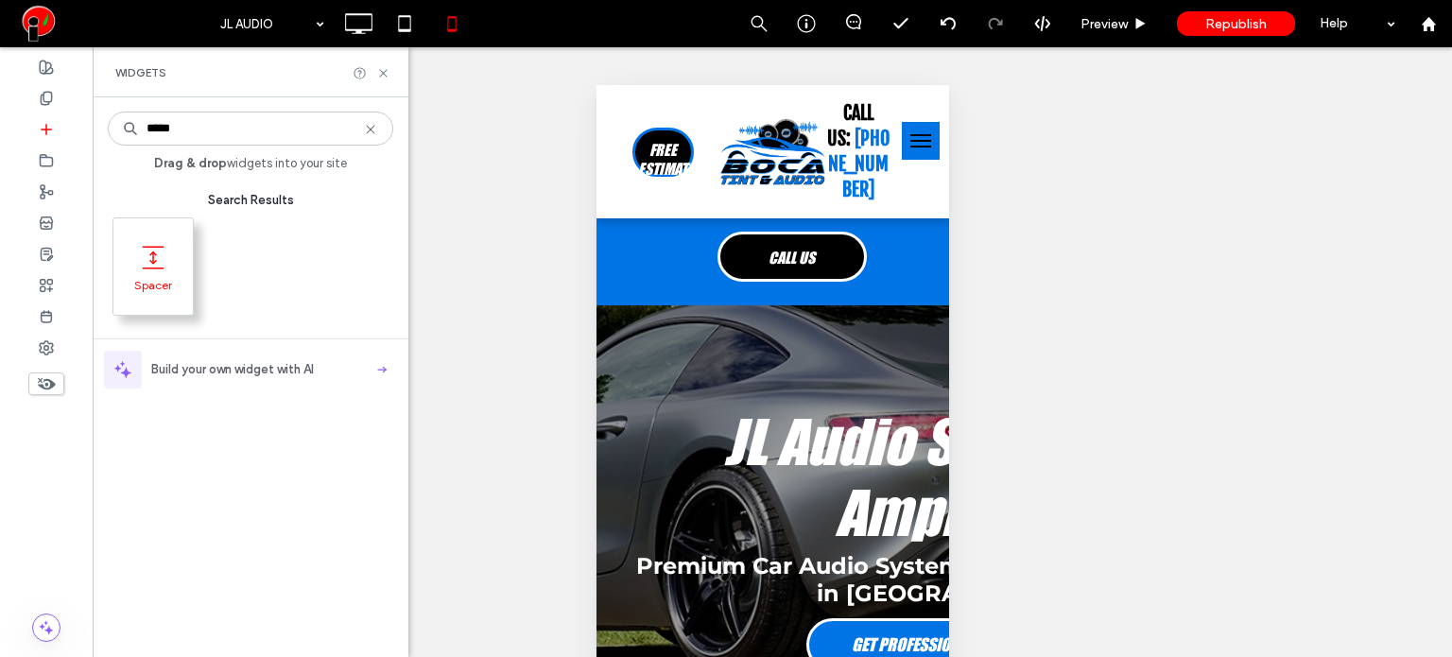
type input "*****"
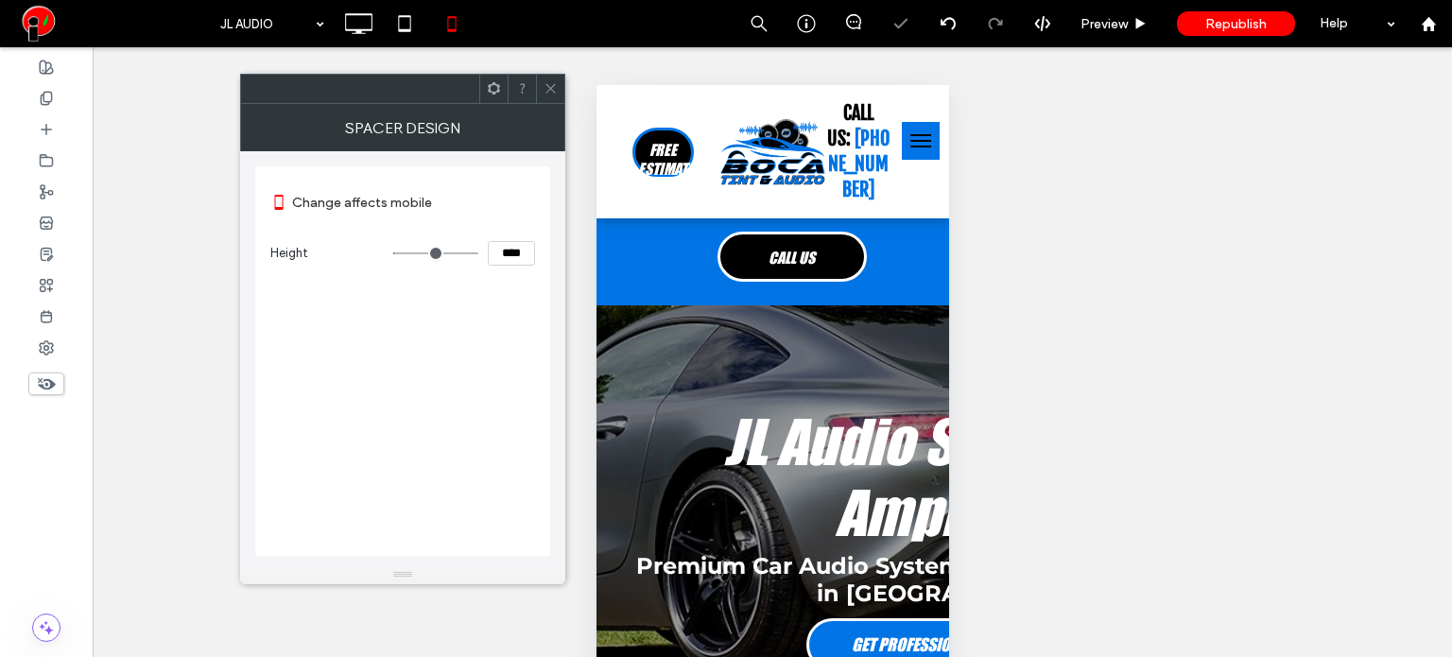
type input "***"
type input "*****"
click at [429, 252] on input "range" at bounding box center [435, 253] width 85 height 2
type input "***"
type input "*****"
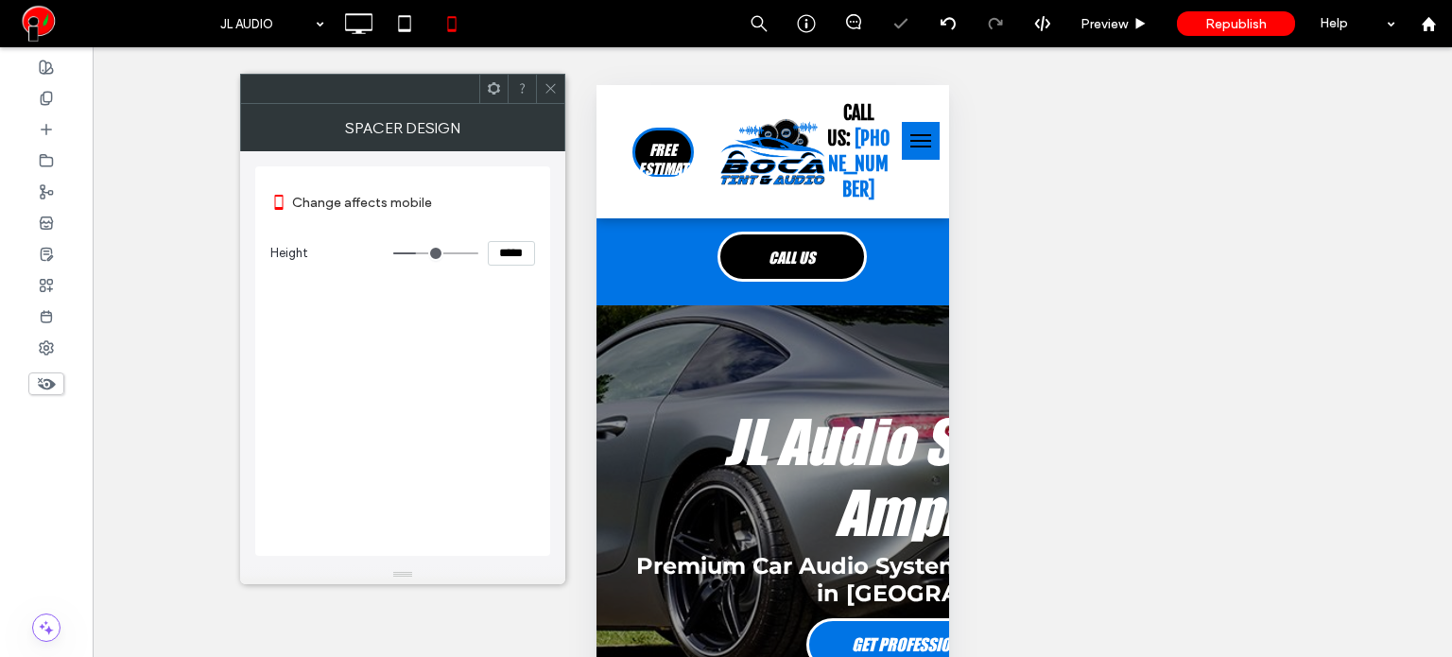
type input "***"
type input "*****"
type input "***"
click at [416, 252] on input "range" at bounding box center [435, 253] width 85 height 2
click at [555, 87] on icon at bounding box center [550, 88] width 14 height 14
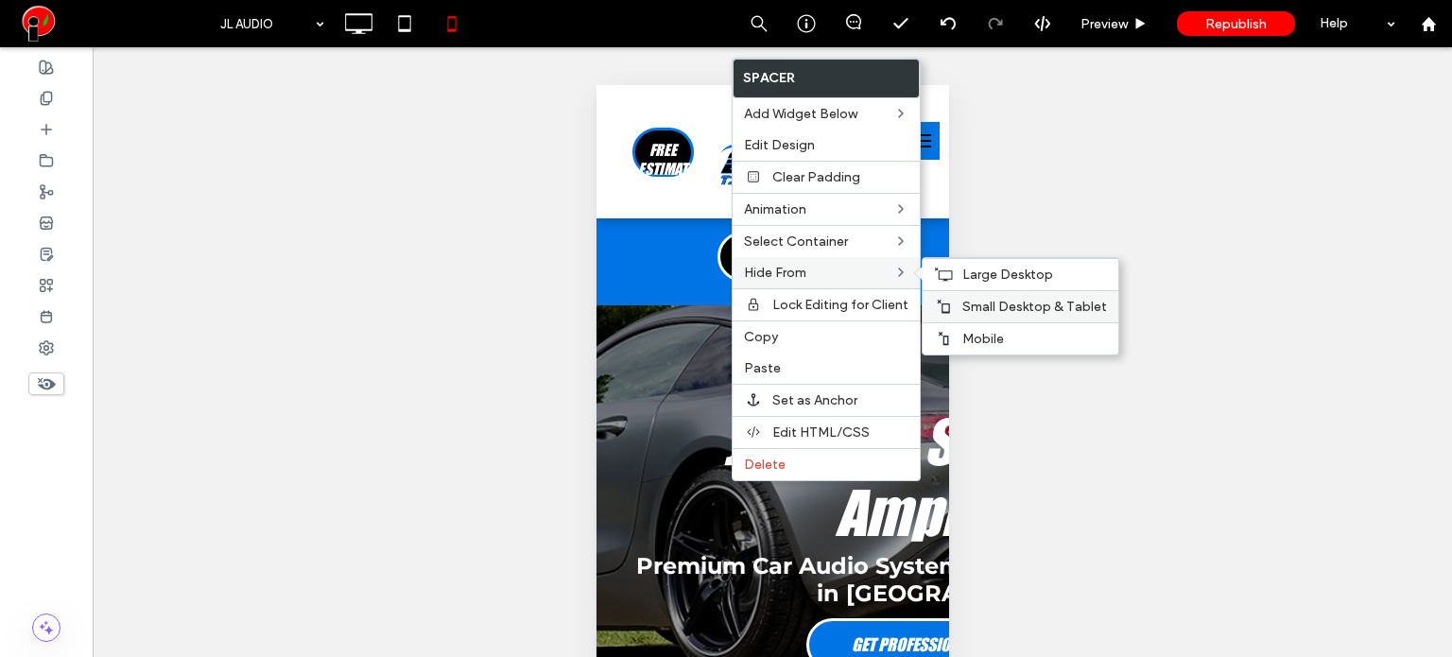
click at [968, 309] on span "Small Desktop & Tablet" at bounding box center [1034, 307] width 145 height 16
click at [968, 275] on span "Large Desktop" at bounding box center [1007, 275] width 91 height 16
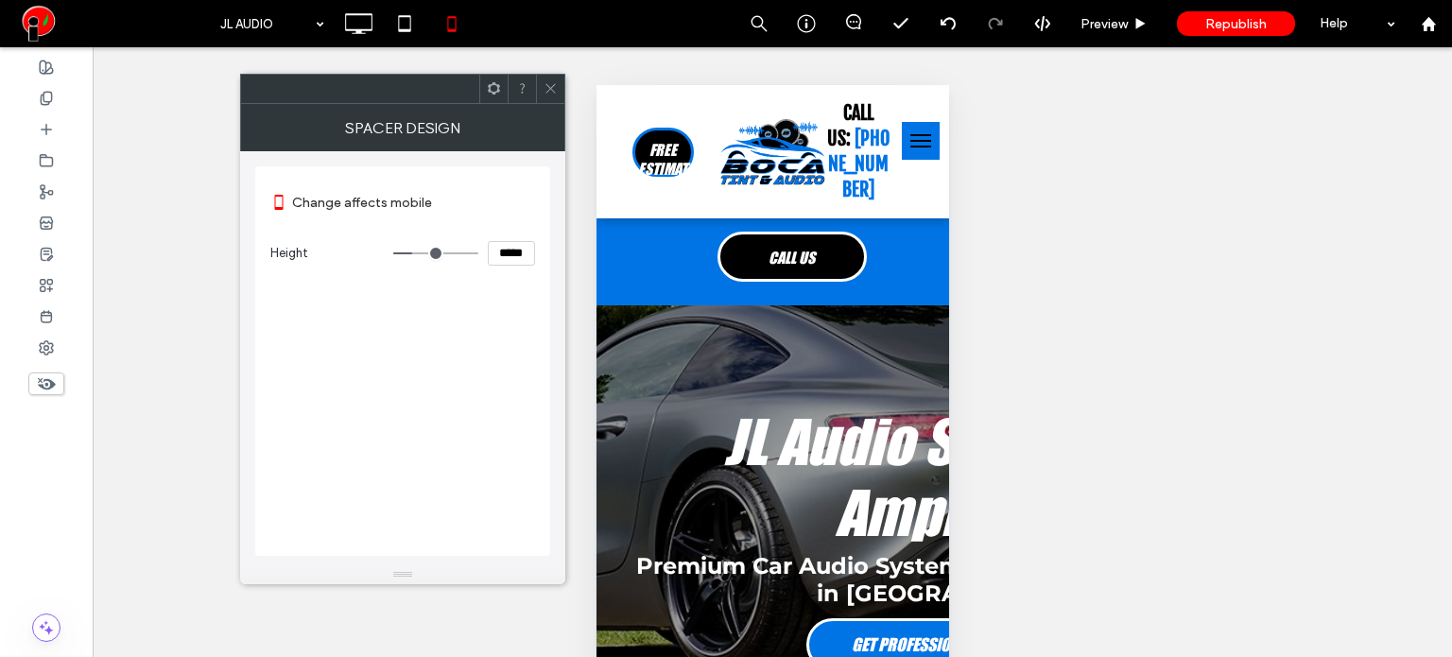
click at [555, 94] on icon at bounding box center [550, 88] width 14 height 14
click at [556, 87] on icon at bounding box center [550, 88] width 14 height 14
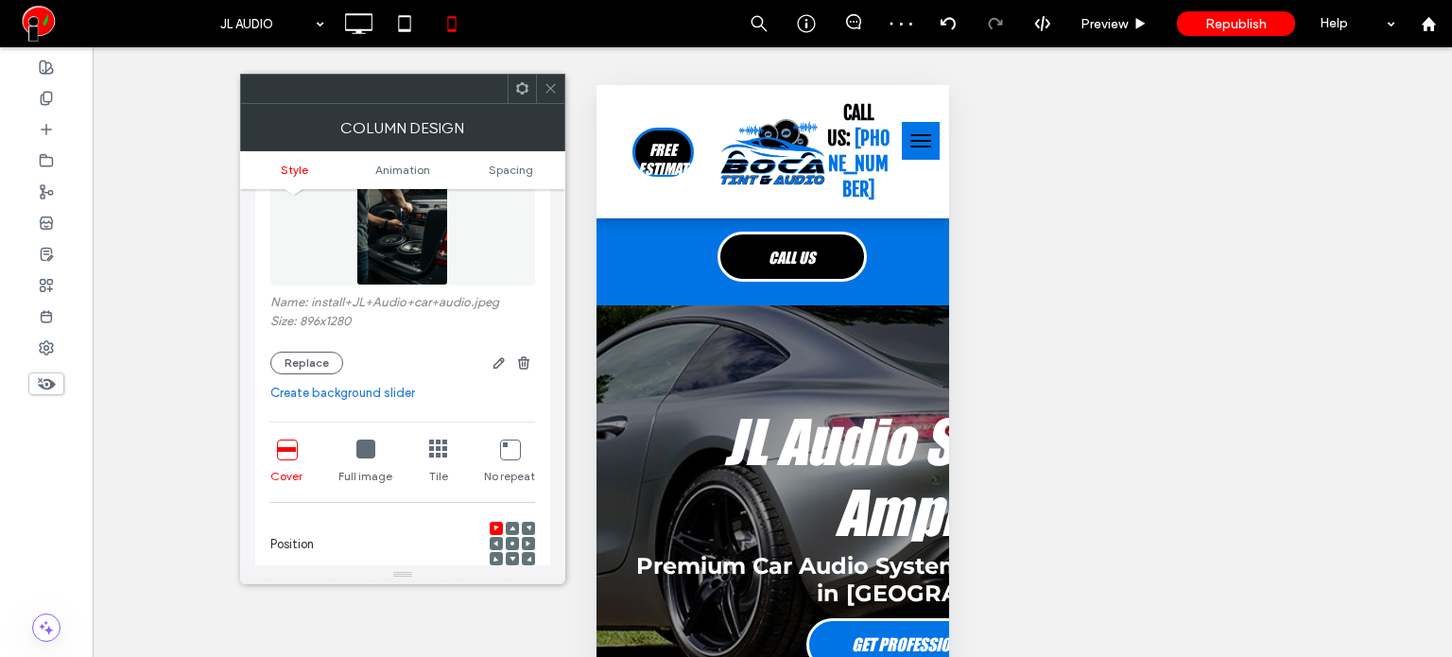
scroll to position [284, 0]
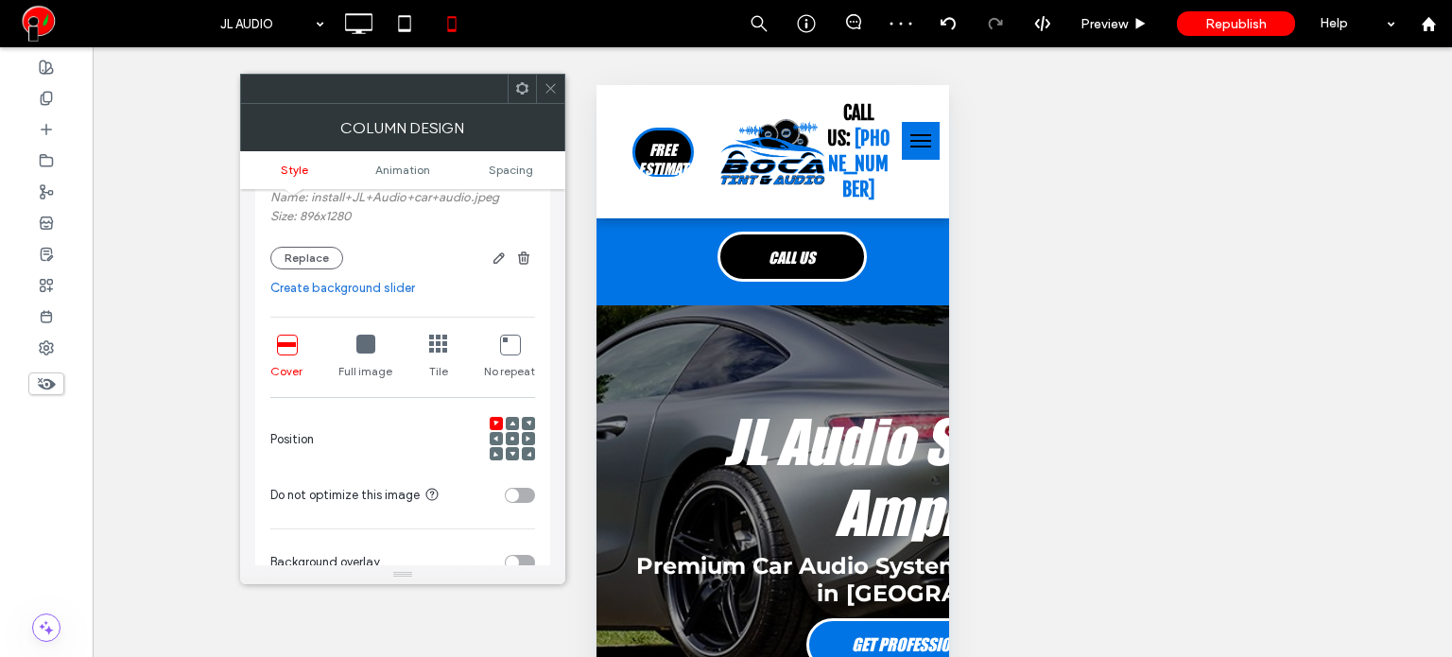
click at [509, 438] on icon at bounding box center [512, 439] width 6 height 6
click at [552, 90] on icon at bounding box center [550, 88] width 14 height 14
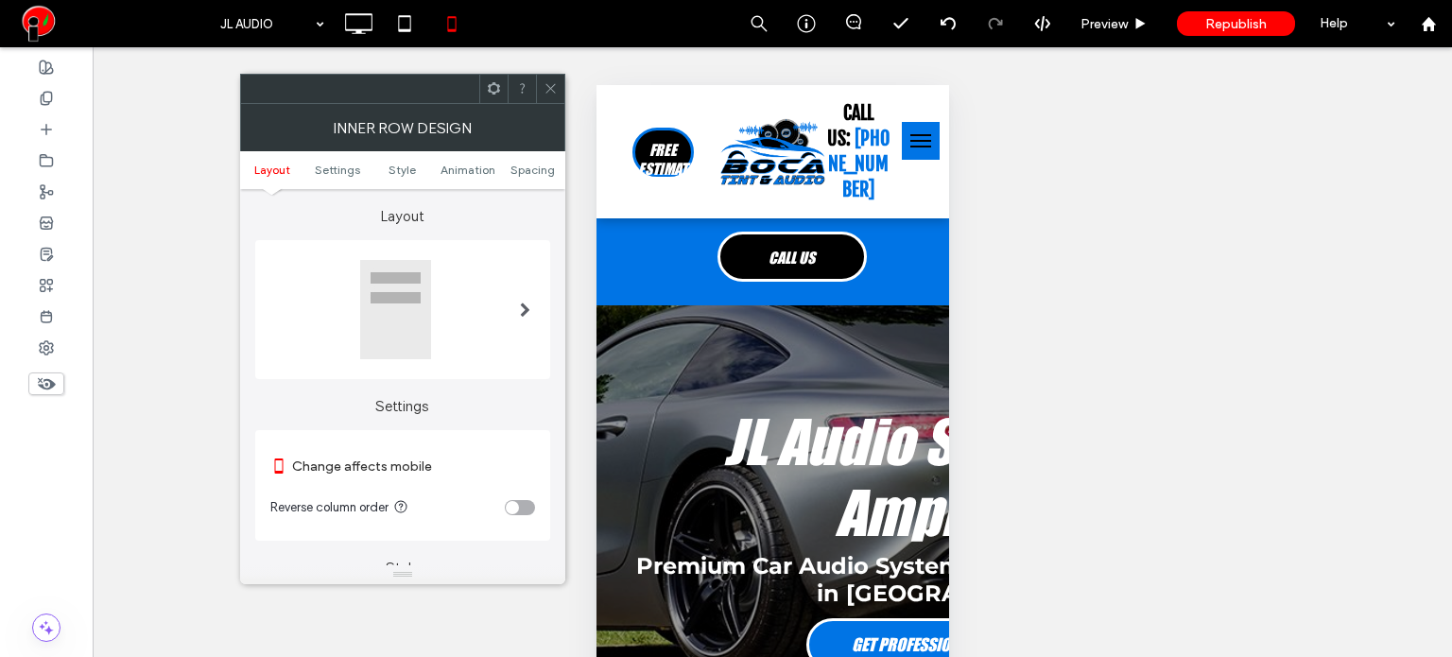
click at [518, 509] on div "toggle" at bounding box center [520, 507] width 30 height 15
click at [556, 87] on icon at bounding box center [550, 88] width 14 height 14
click at [539, 169] on span "Spacing" at bounding box center [532, 170] width 44 height 14
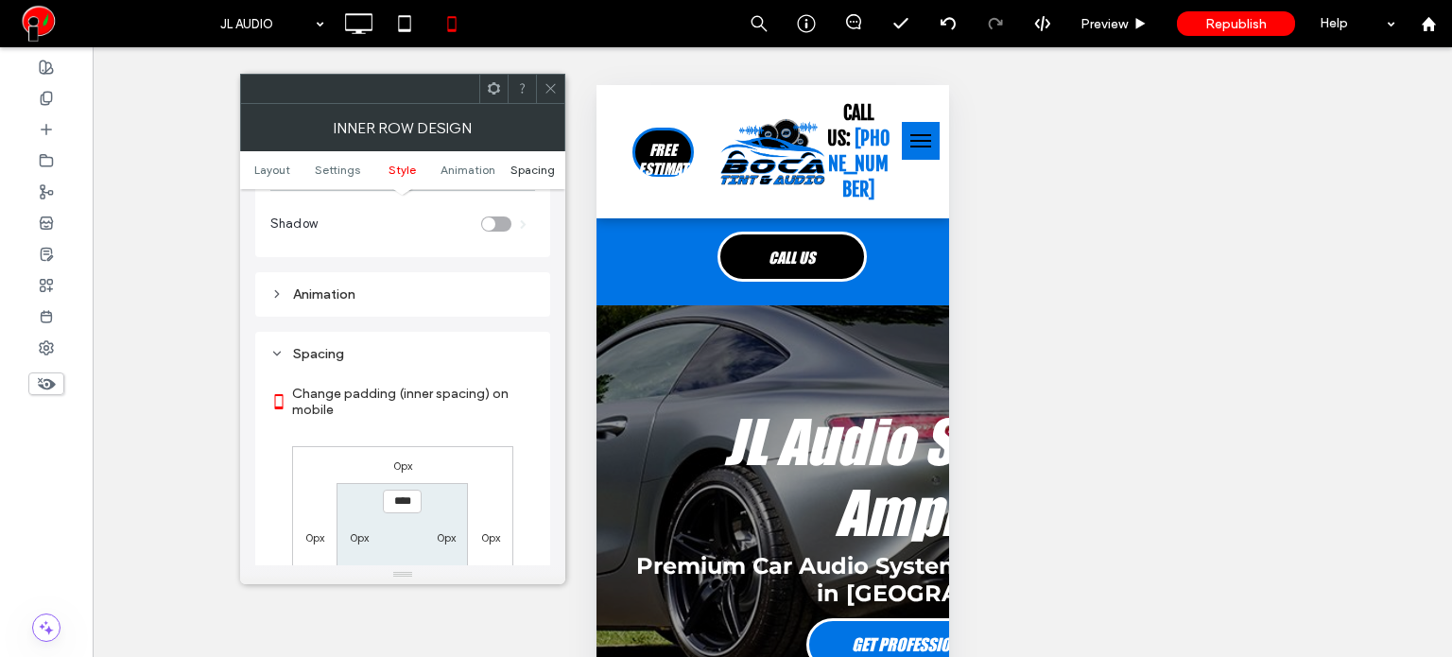
scroll to position [794, 0]
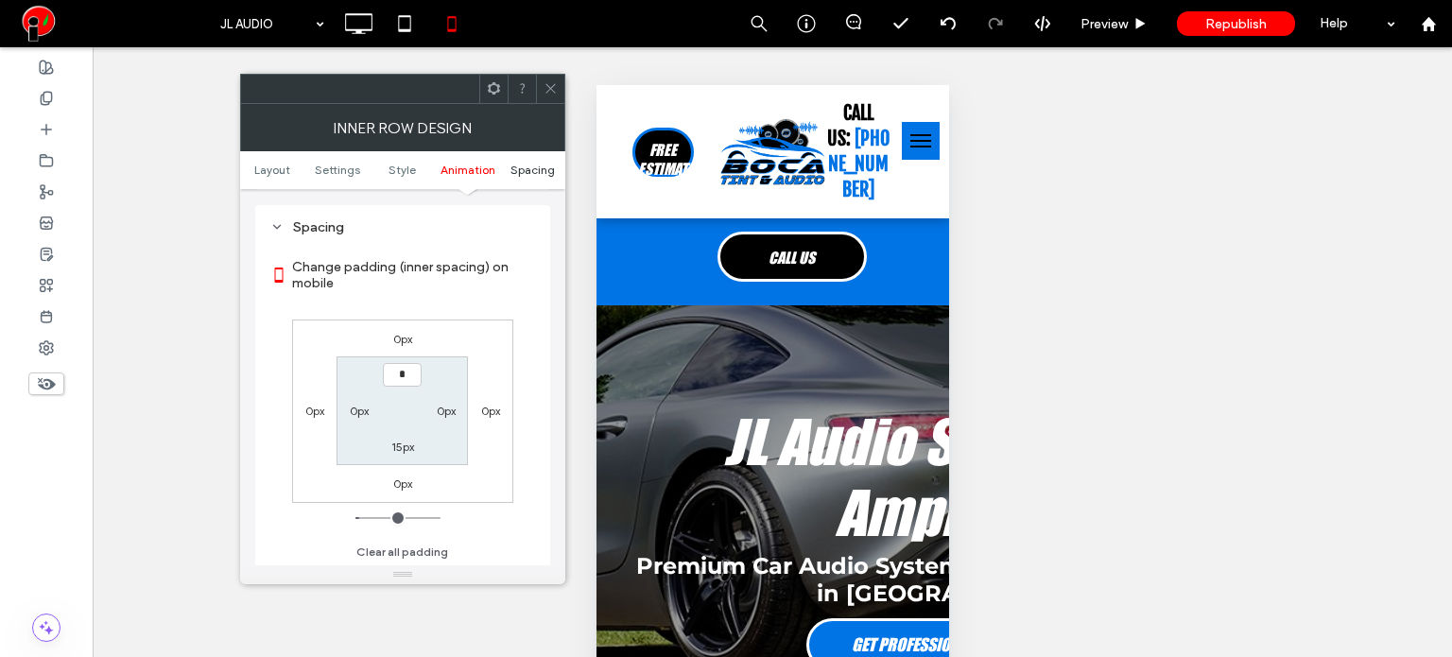
type input "***"
type input "*"
click at [548, 100] on span at bounding box center [550, 89] width 14 height 28
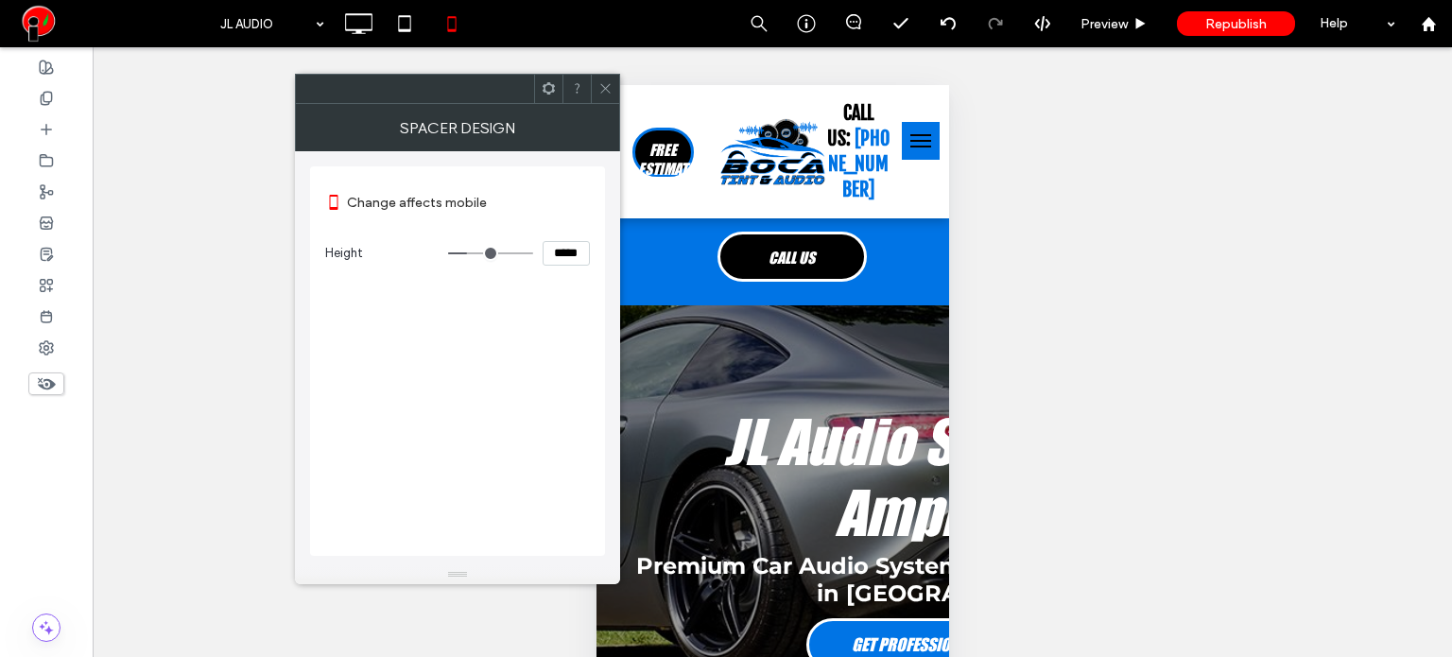
click at [575, 256] on input "*****" at bounding box center [565, 253] width 47 height 25
type input "*****"
type input "***"
type input "*****"
type input "***"
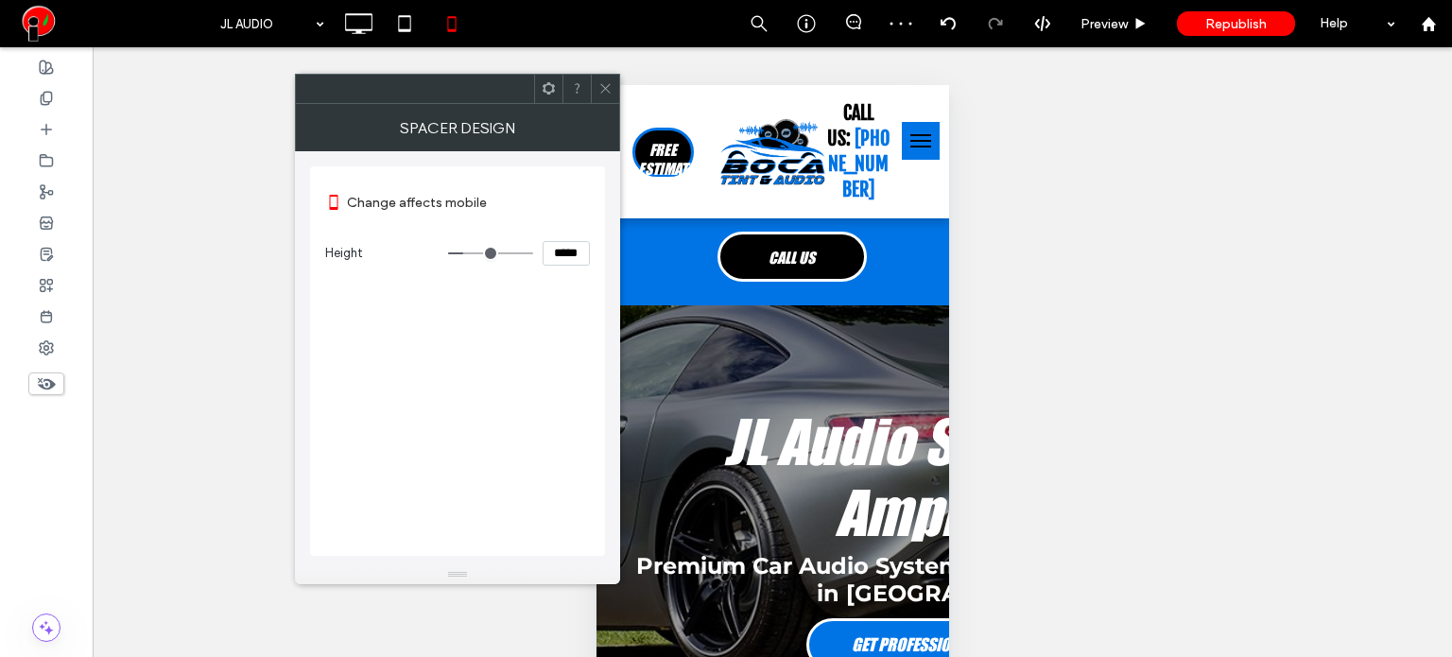
click at [598, 90] on icon at bounding box center [605, 88] width 14 height 14
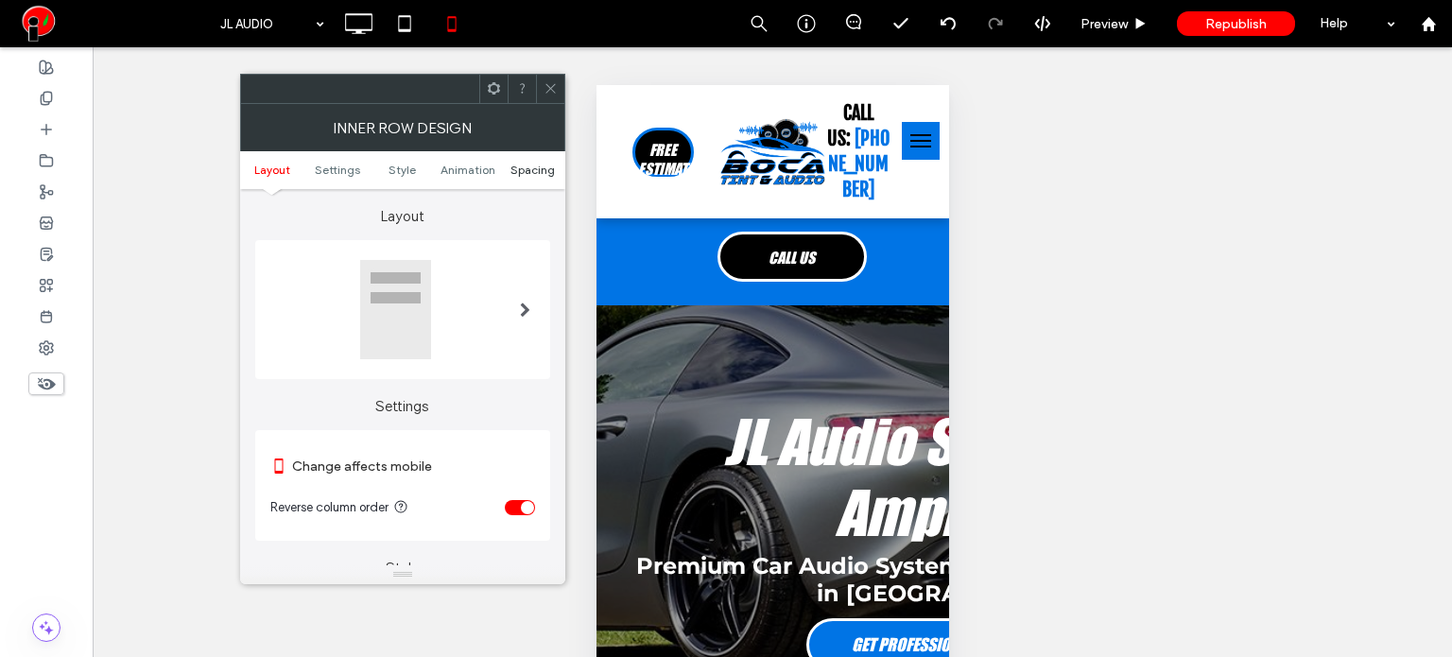
click at [535, 166] on span "Spacing" at bounding box center [532, 170] width 44 height 14
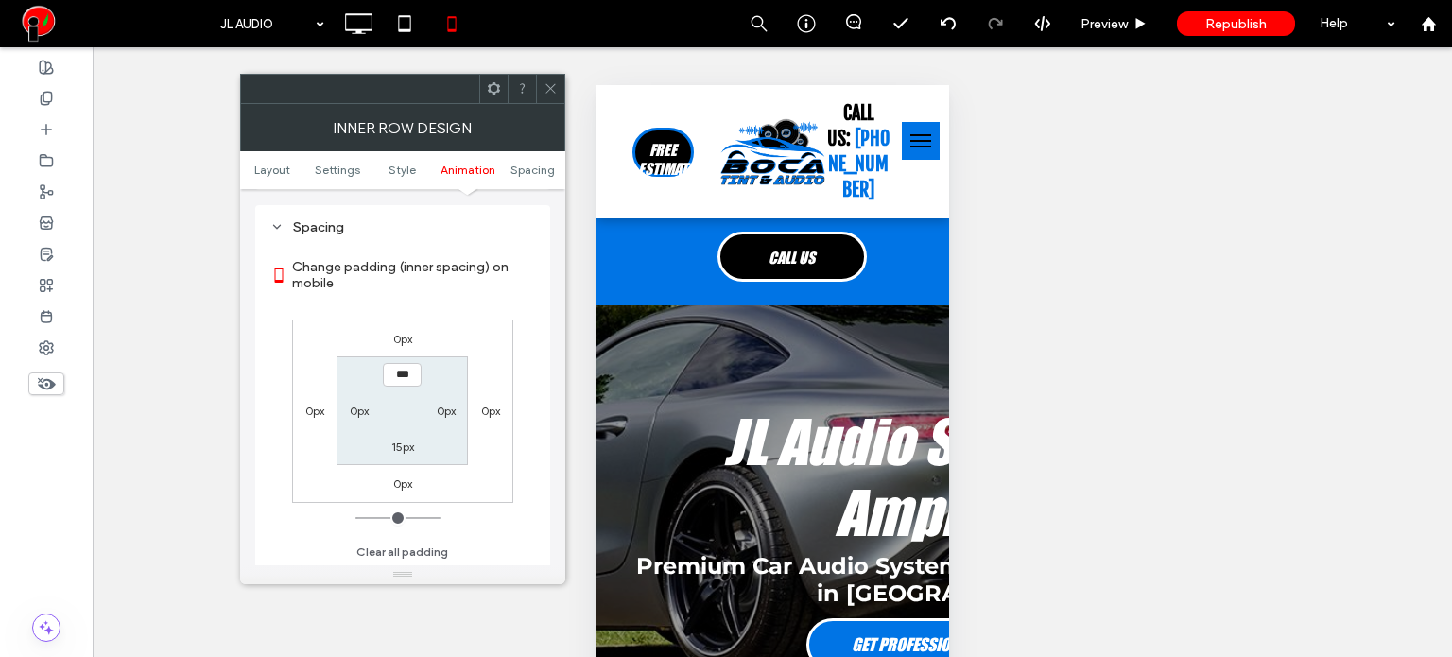
click at [406, 451] on label "15px" at bounding box center [402, 446] width 23 height 14
type input "**"
type input "*"
type input "***"
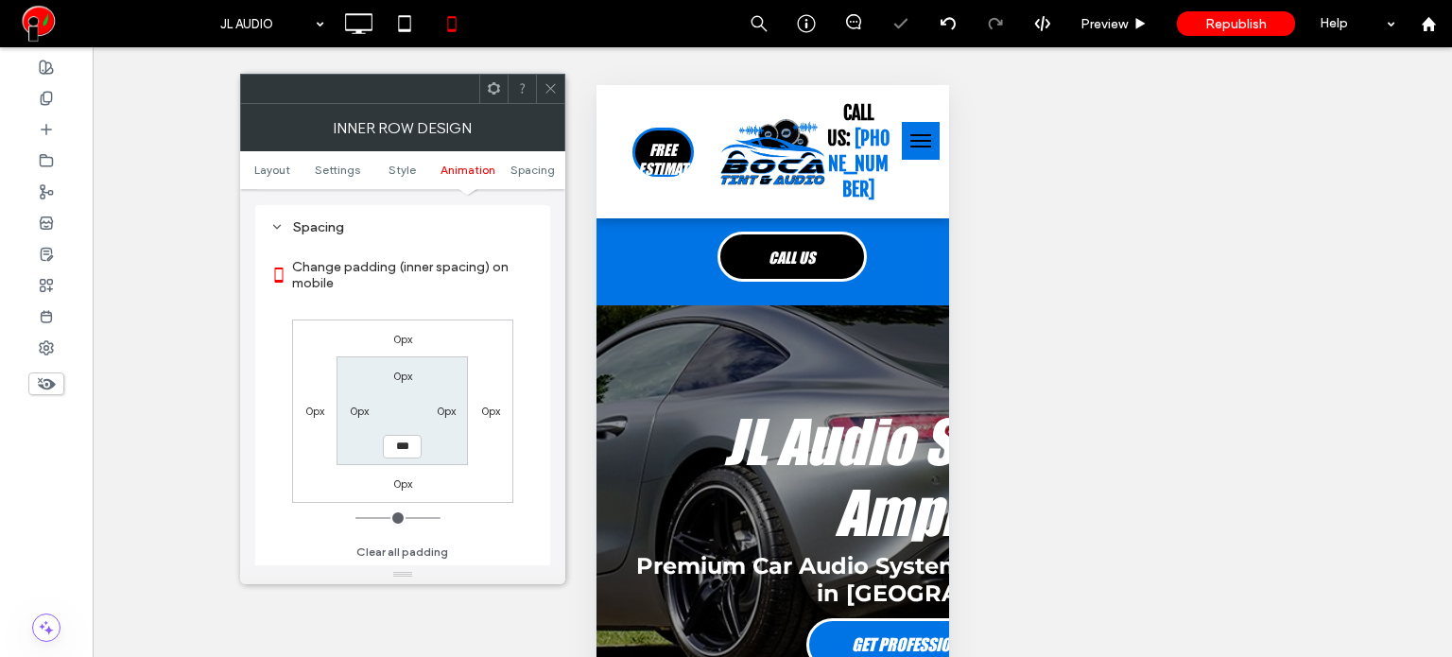
click at [551, 94] on icon at bounding box center [550, 88] width 14 height 14
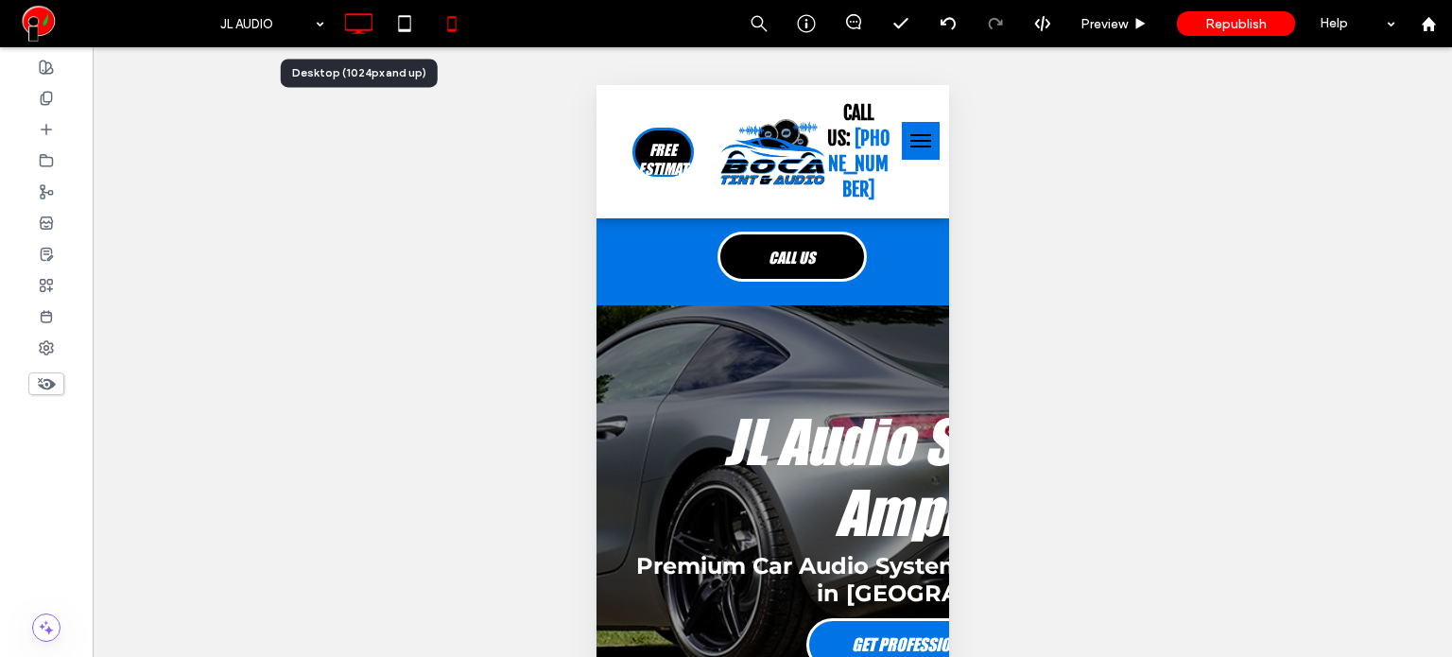
click at [353, 30] on use at bounding box center [358, 23] width 27 height 21
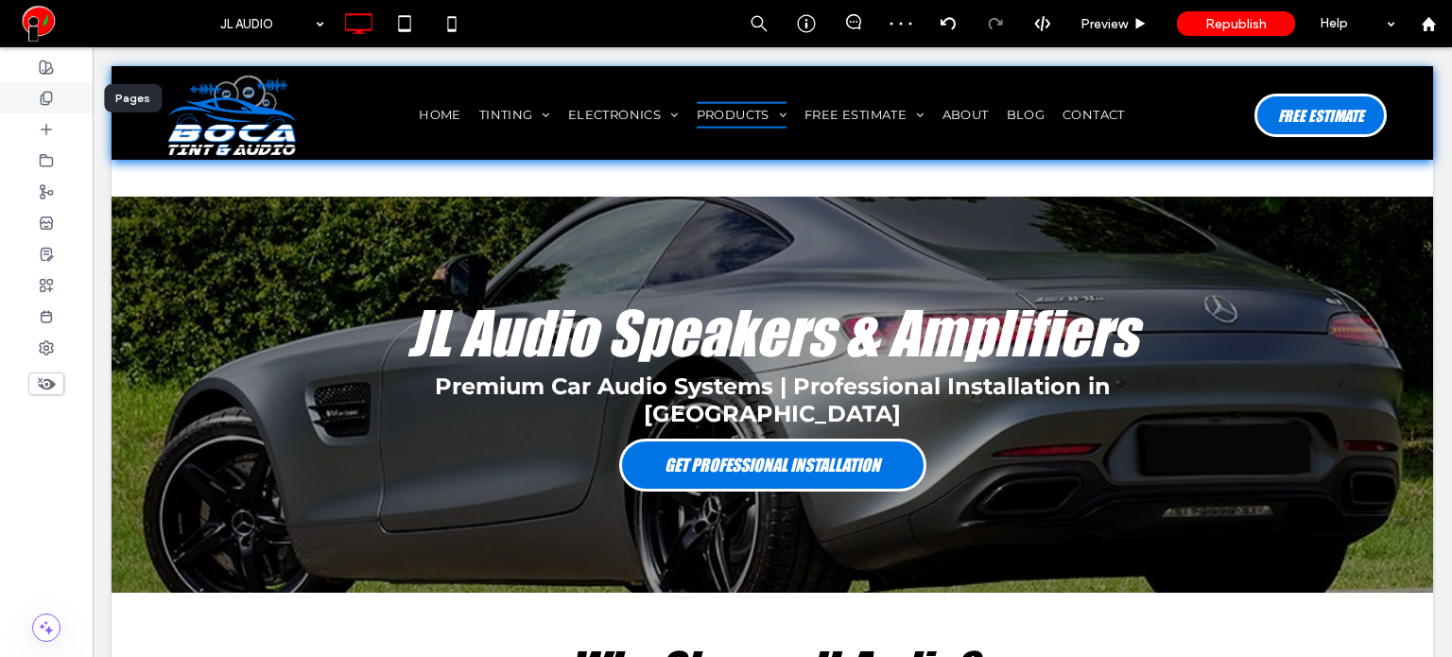
click at [32, 100] on div at bounding box center [46, 97] width 93 height 31
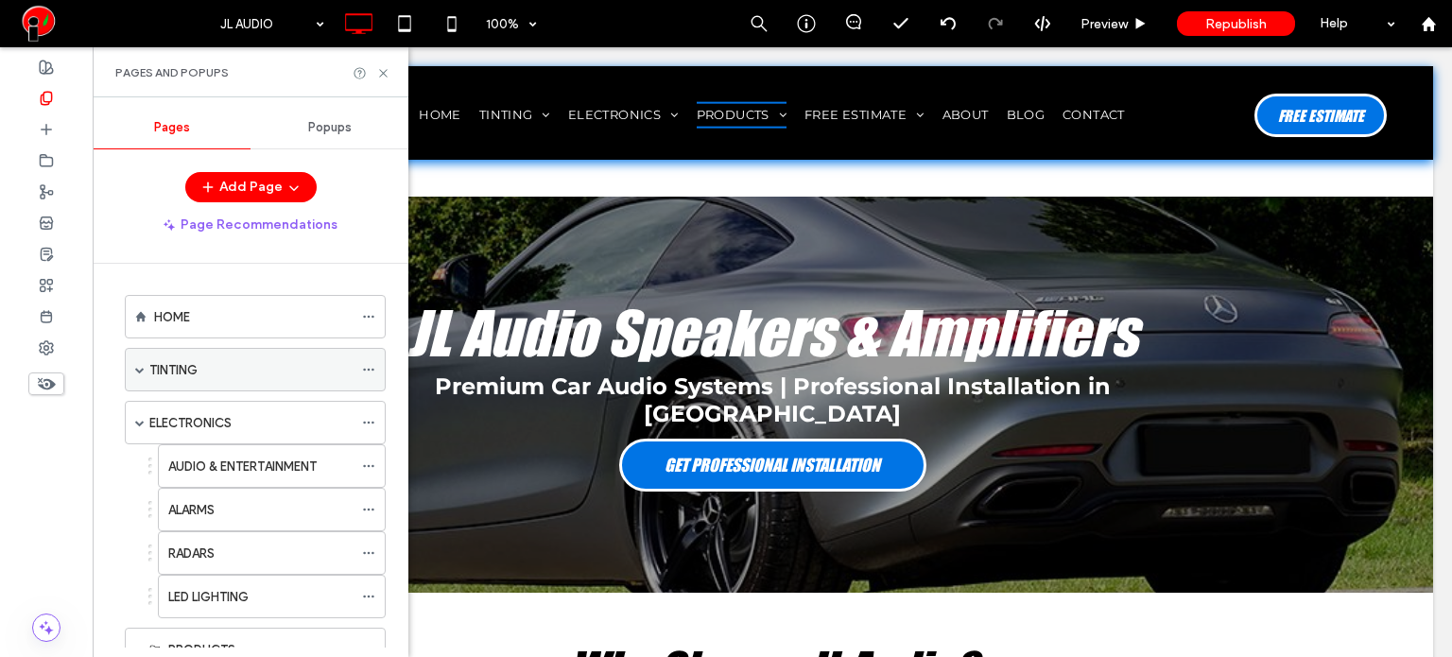
scroll to position [0, 0]
click at [198, 315] on div "HOME" at bounding box center [253, 318] width 198 height 20
click at [386, 71] on icon at bounding box center [383, 73] width 14 height 14
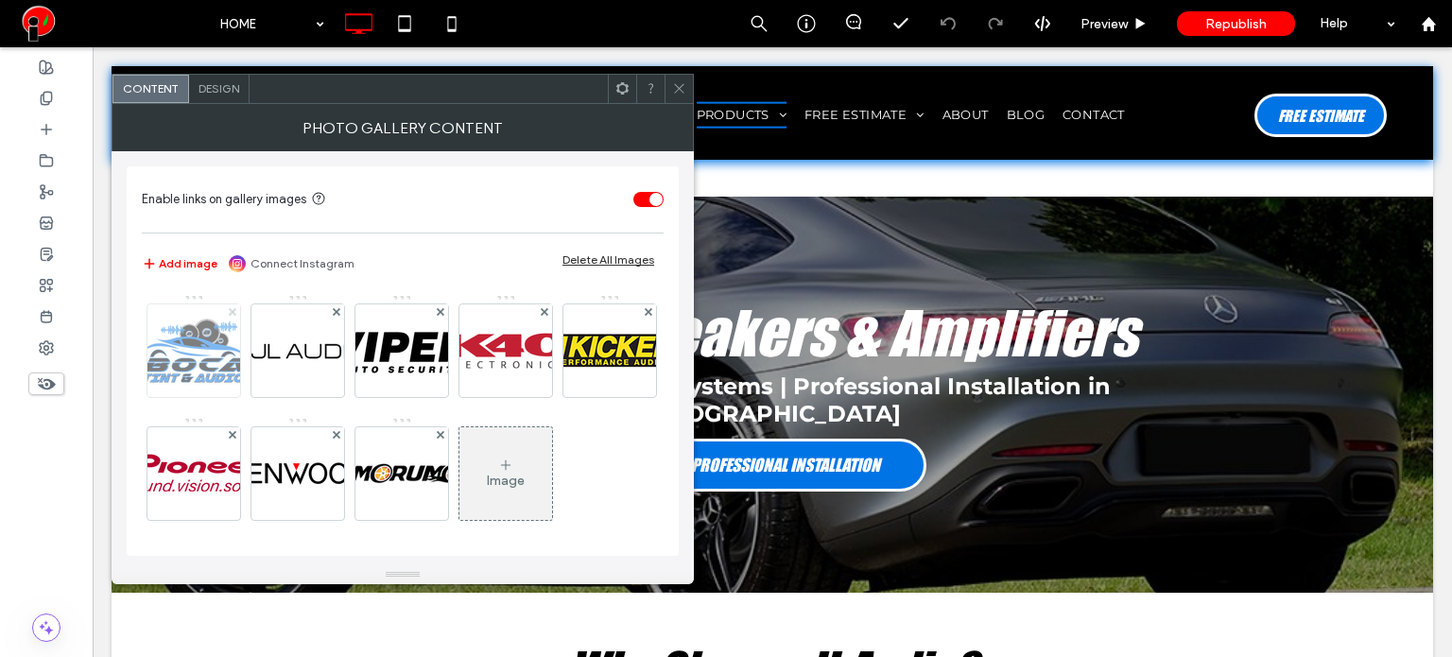
click at [231, 311] on use at bounding box center [232, 312] width 8 height 8
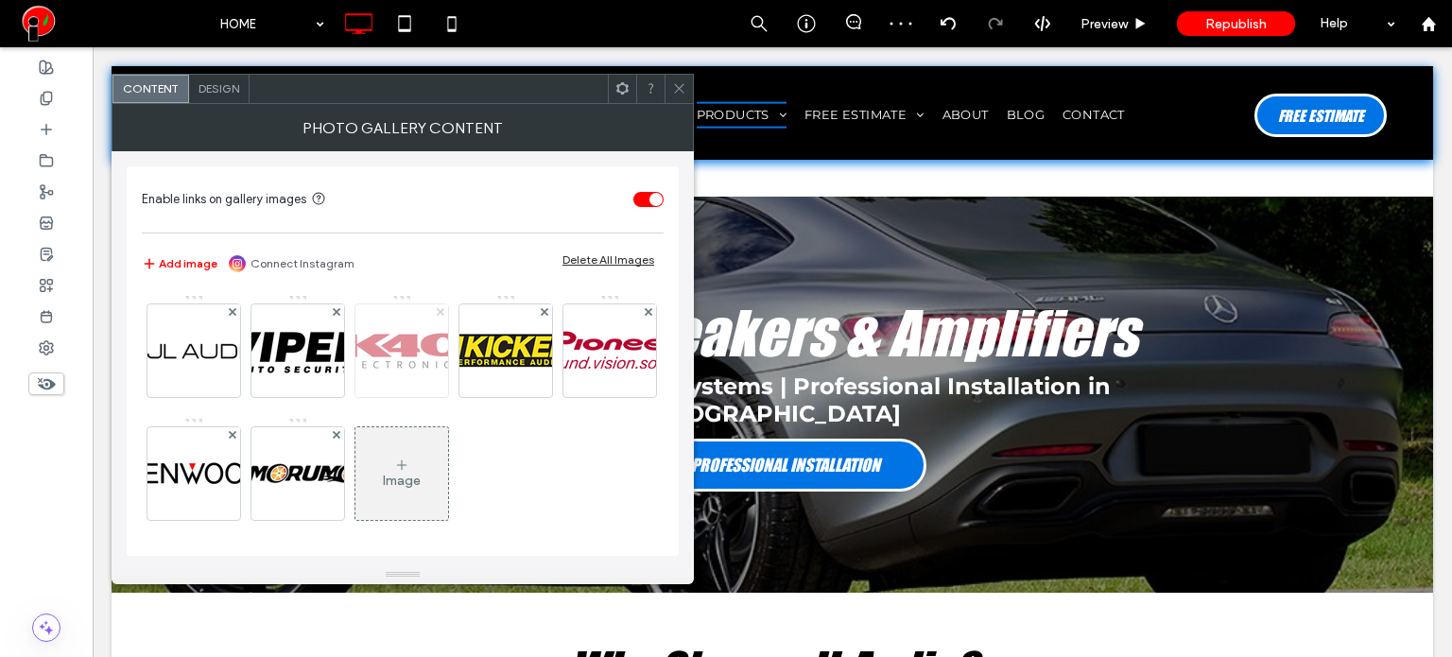
click at [439, 308] on icon at bounding box center [441, 312] width 8 height 8
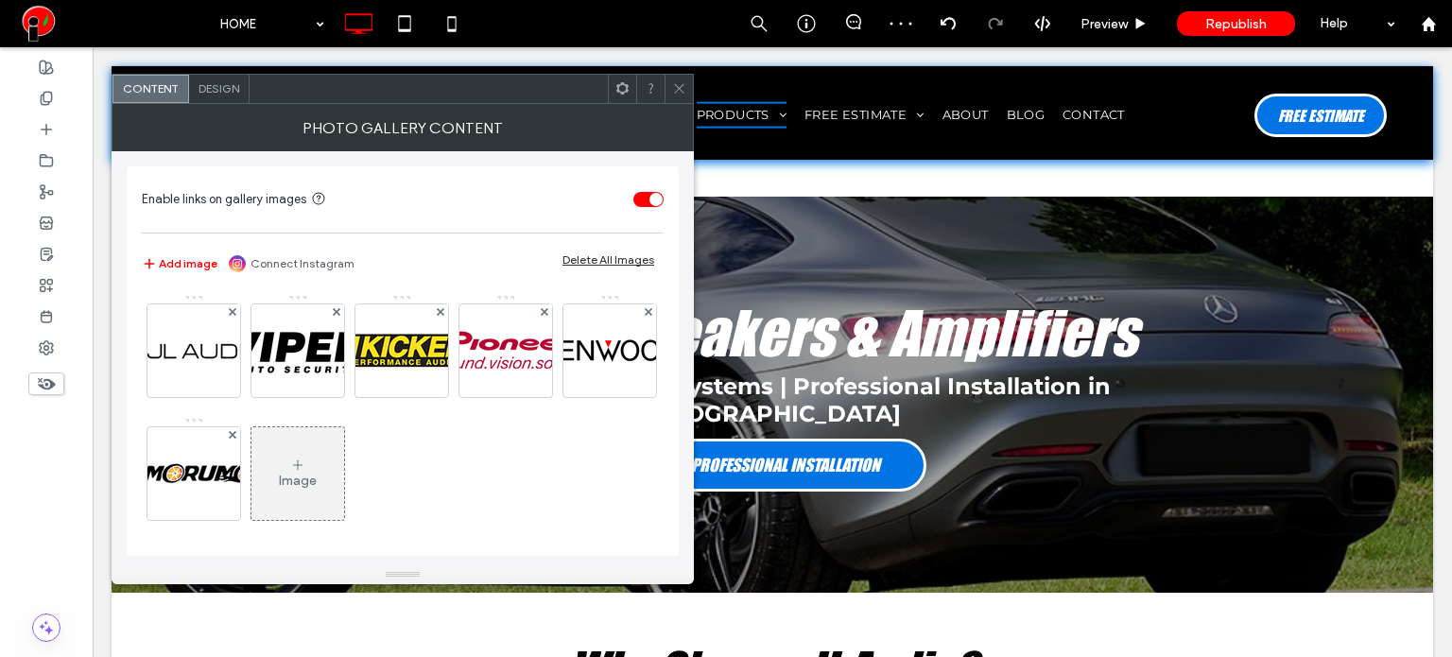
click at [217, 90] on span "Design" at bounding box center [218, 88] width 41 height 14
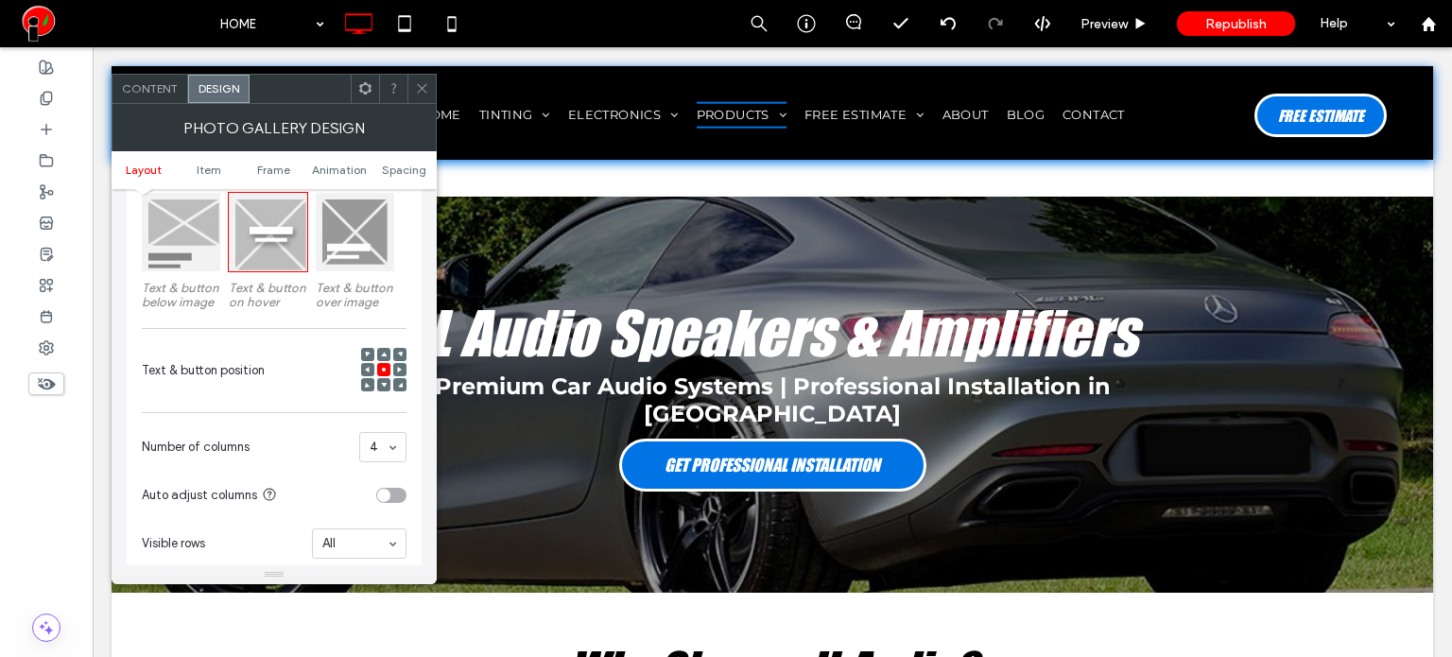
scroll to position [284, 0]
click at [420, 97] on span at bounding box center [422, 89] width 14 height 28
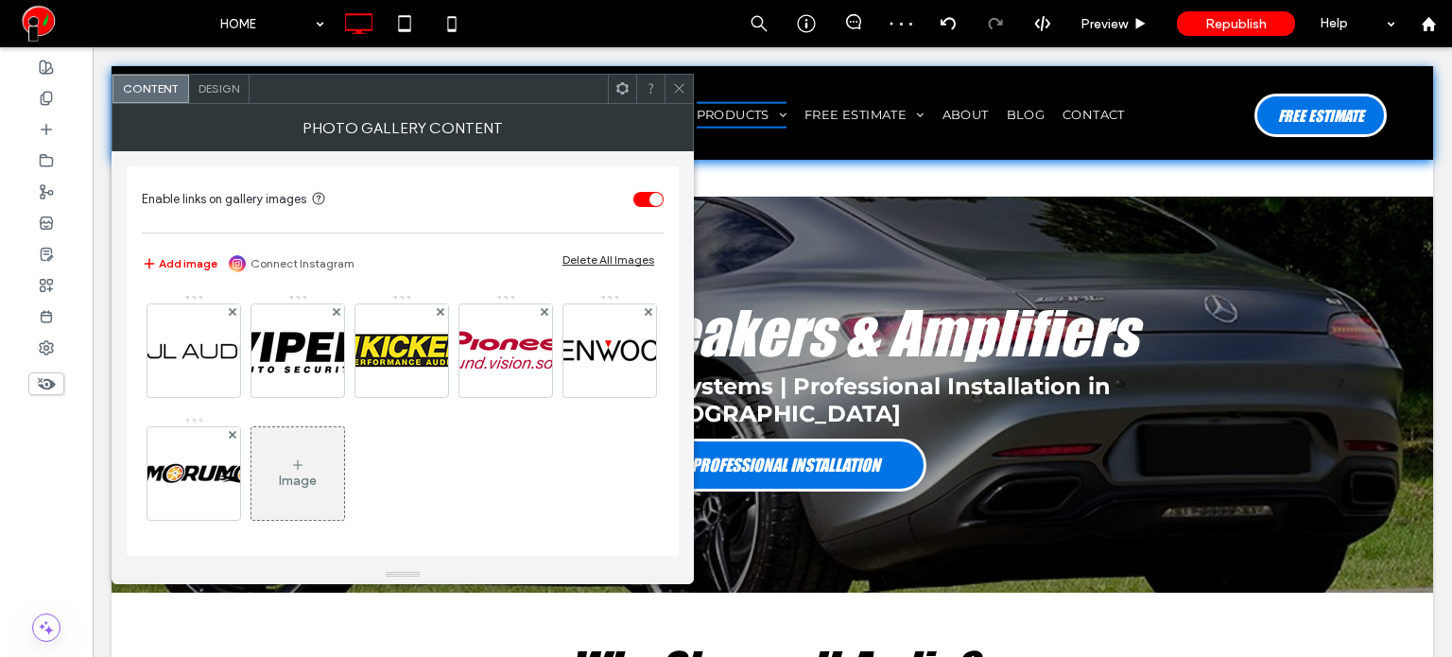
click at [231, 83] on span "Design" at bounding box center [218, 88] width 41 height 14
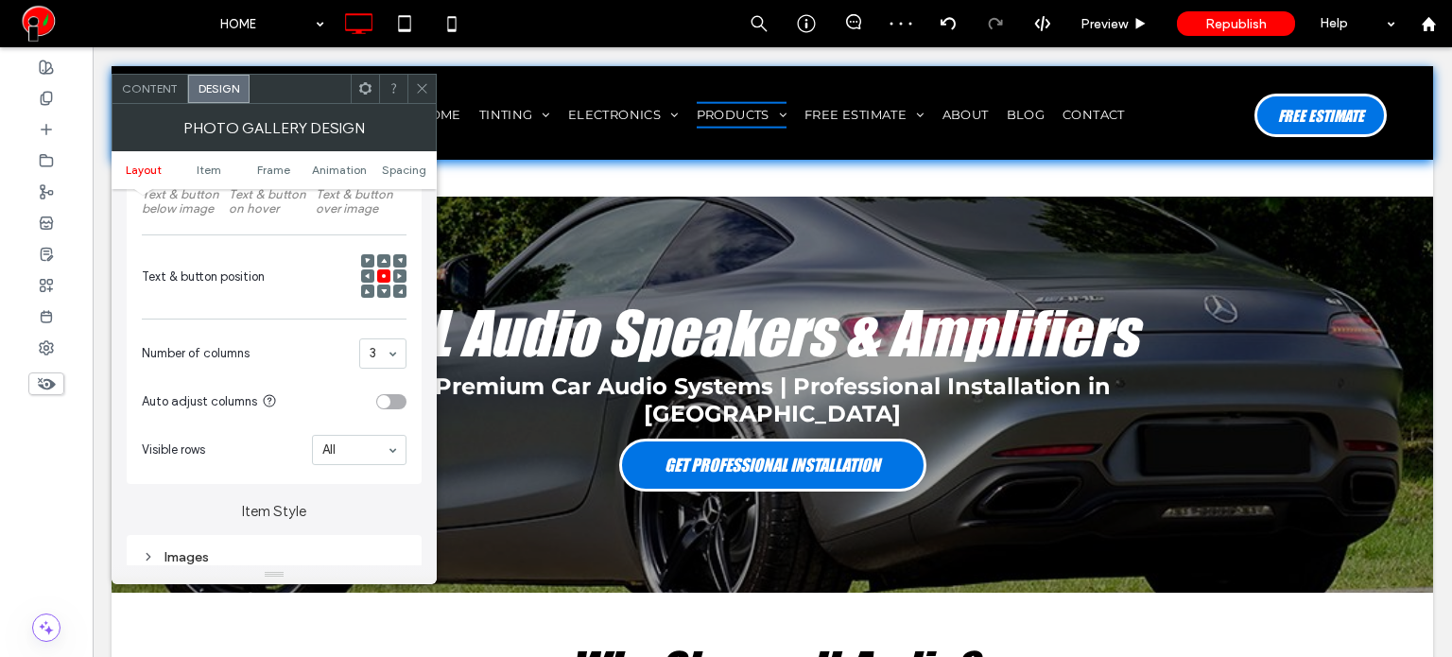
scroll to position [378, 0]
click at [413, 87] on div at bounding box center [421, 89] width 28 height 28
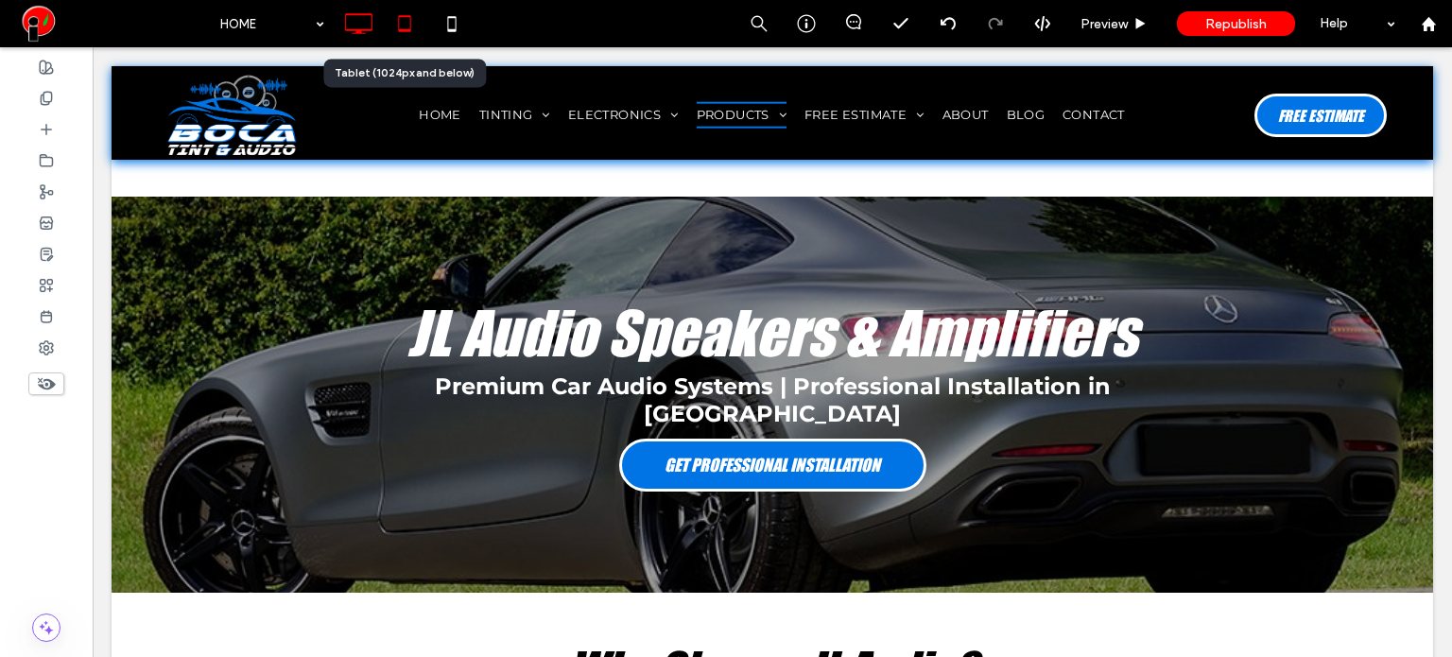
click at [399, 21] on icon at bounding box center [405, 24] width 38 height 38
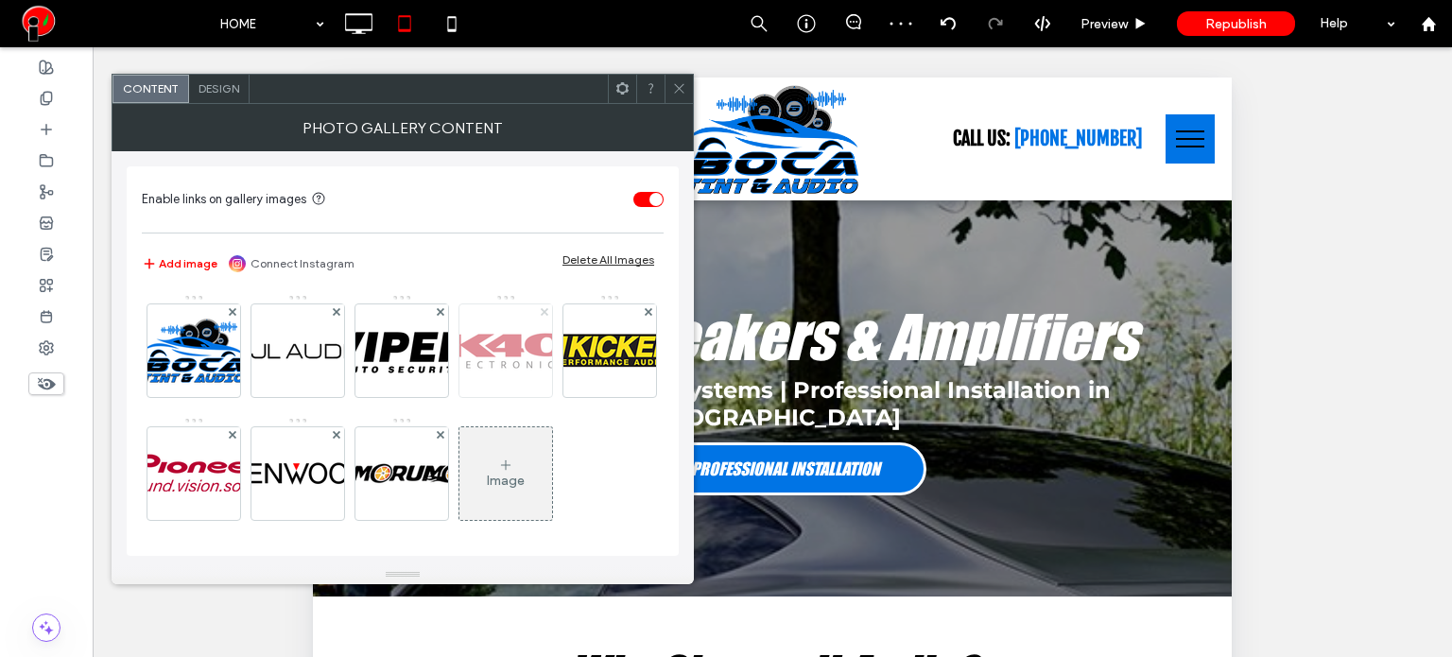
click at [542, 312] on use at bounding box center [544, 312] width 8 height 8
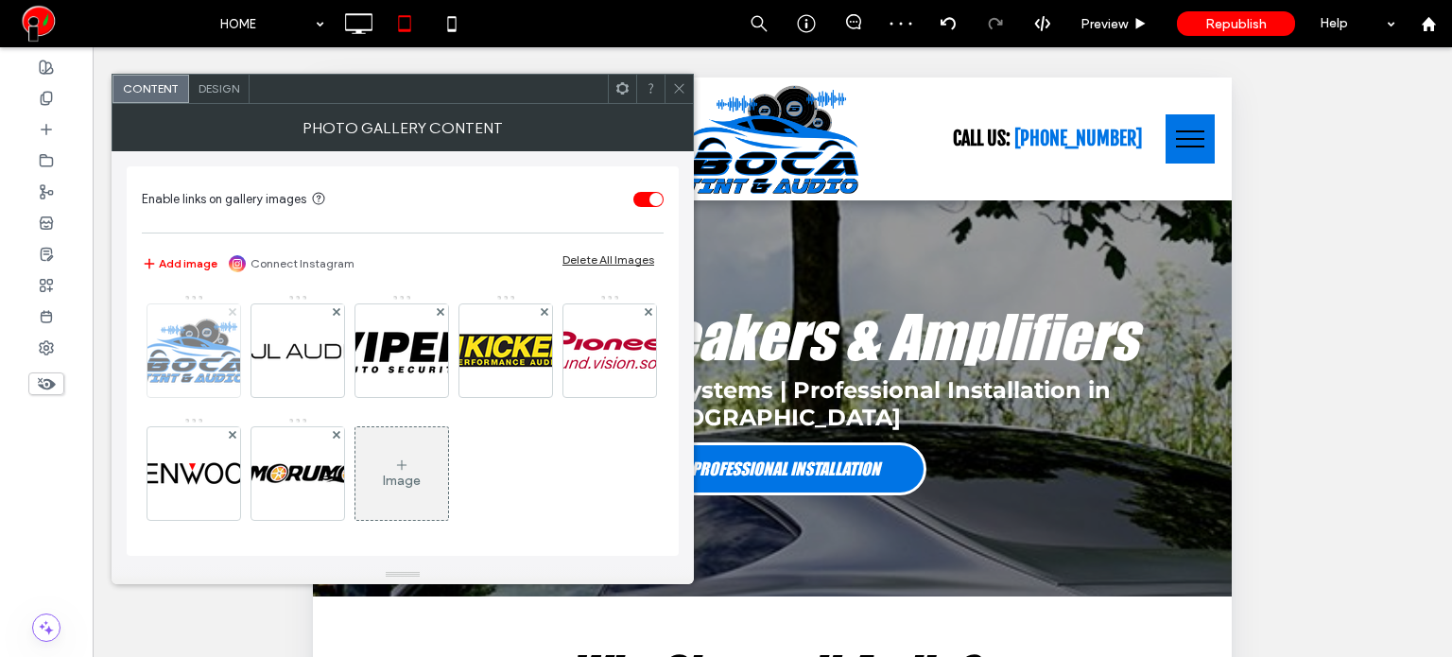
click at [231, 309] on icon at bounding box center [233, 312] width 8 height 8
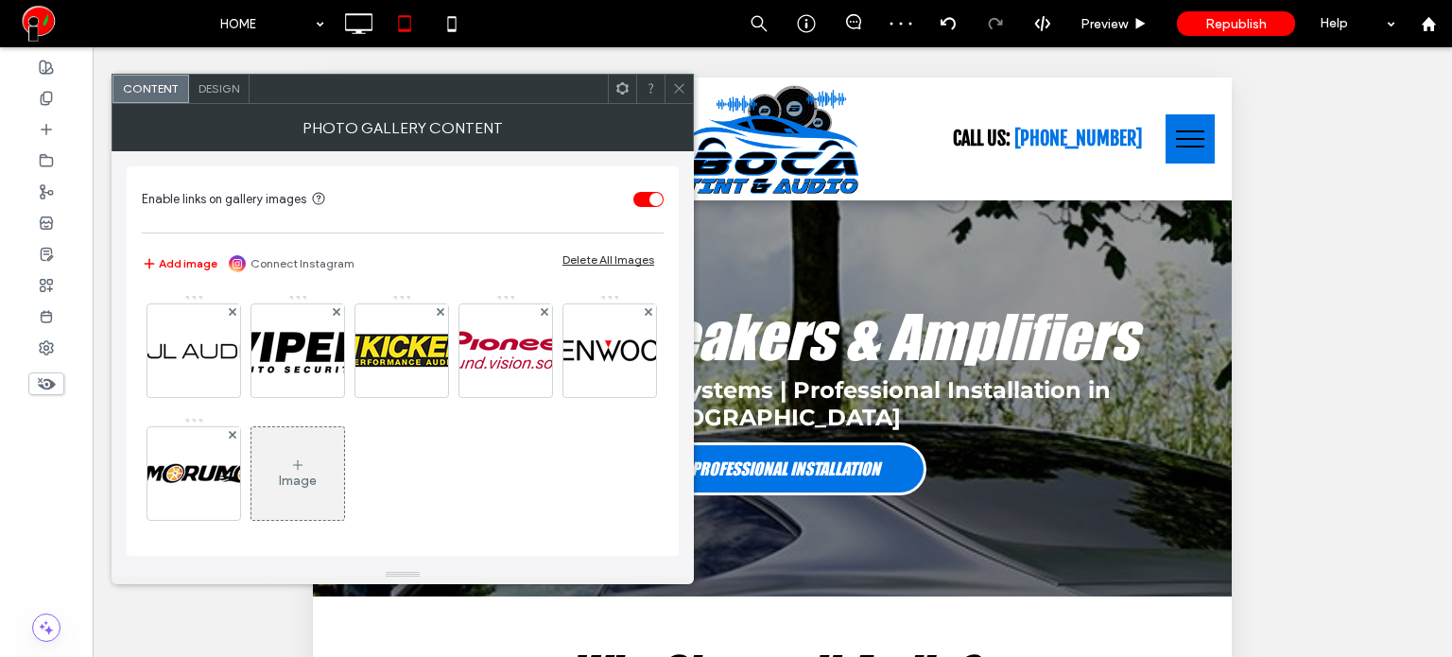
click at [215, 81] on span "Design" at bounding box center [218, 88] width 41 height 14
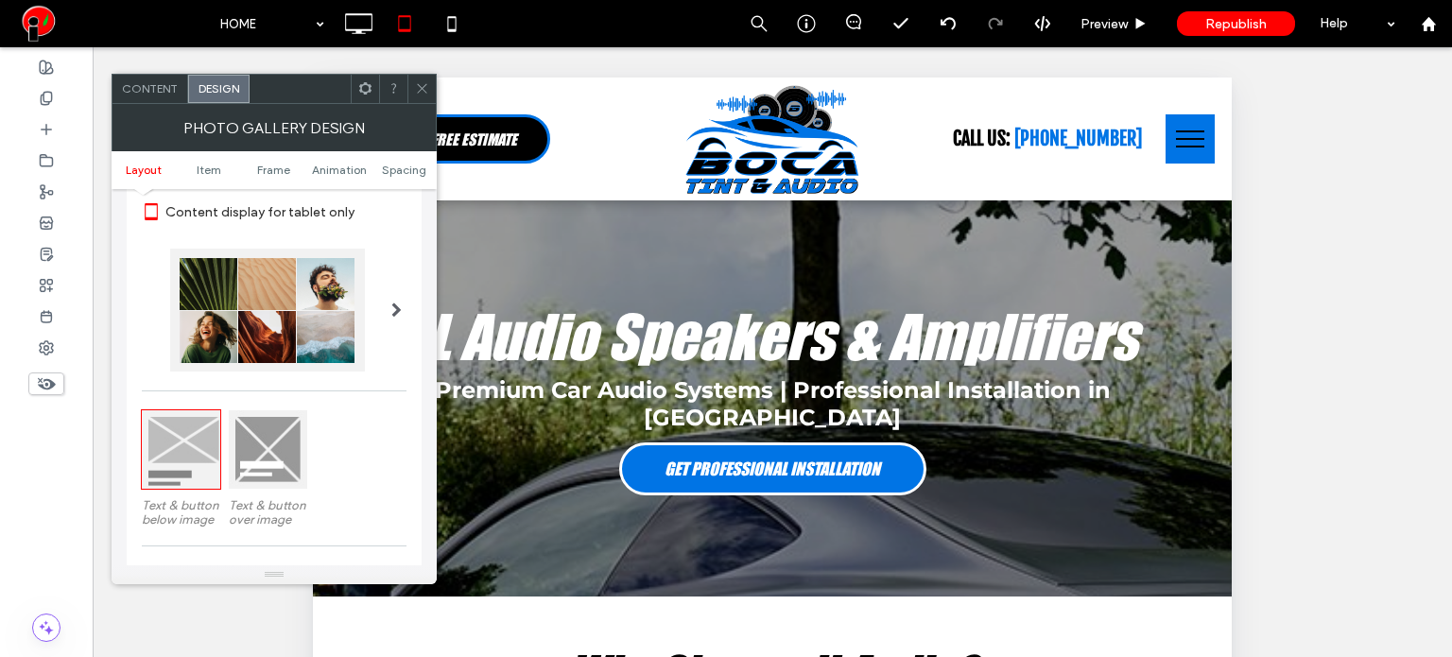
scroll to position [284, 0]
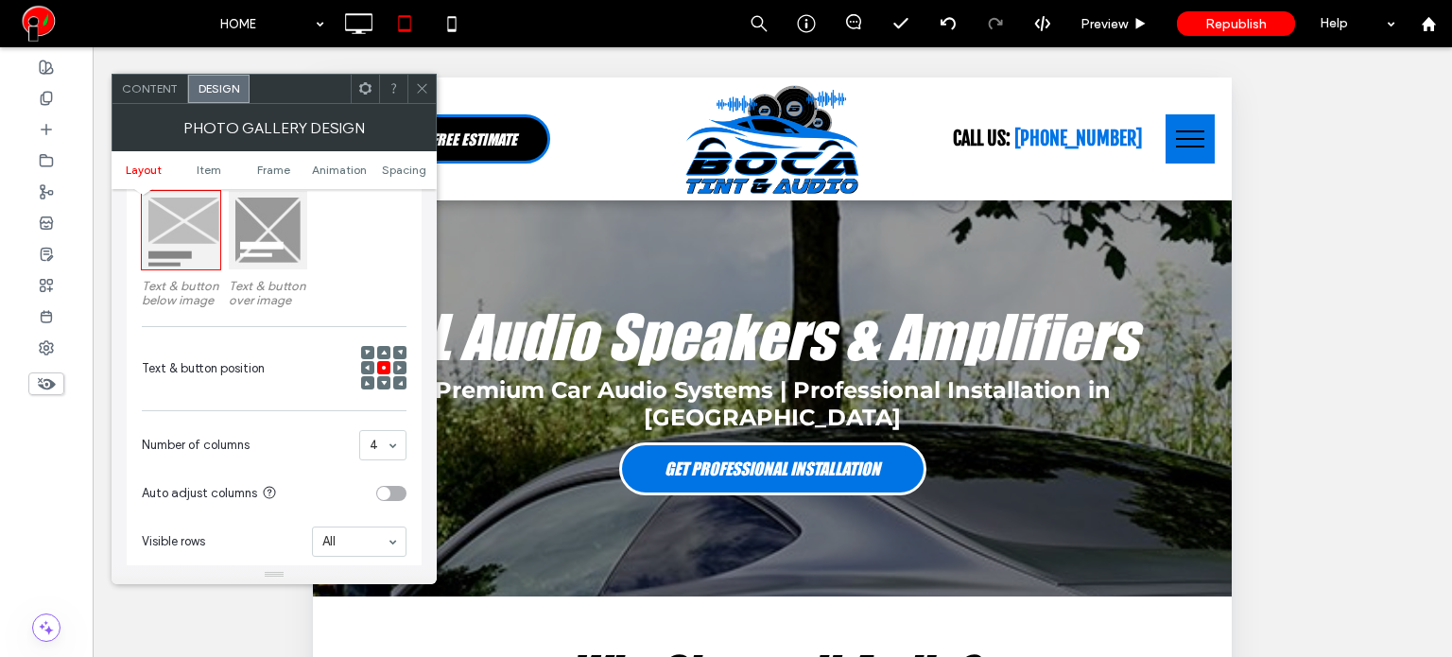
click at [399, 467] on section "Number of columns 4" at bounding box center [274, 445] width 265 height 49
click at [393, 460] on section "Number of columns 4" at bounding box center [274, 445] width 265 height 49
click at [426, 94] on icon at bounding box center [422, 88] width 14 height 14
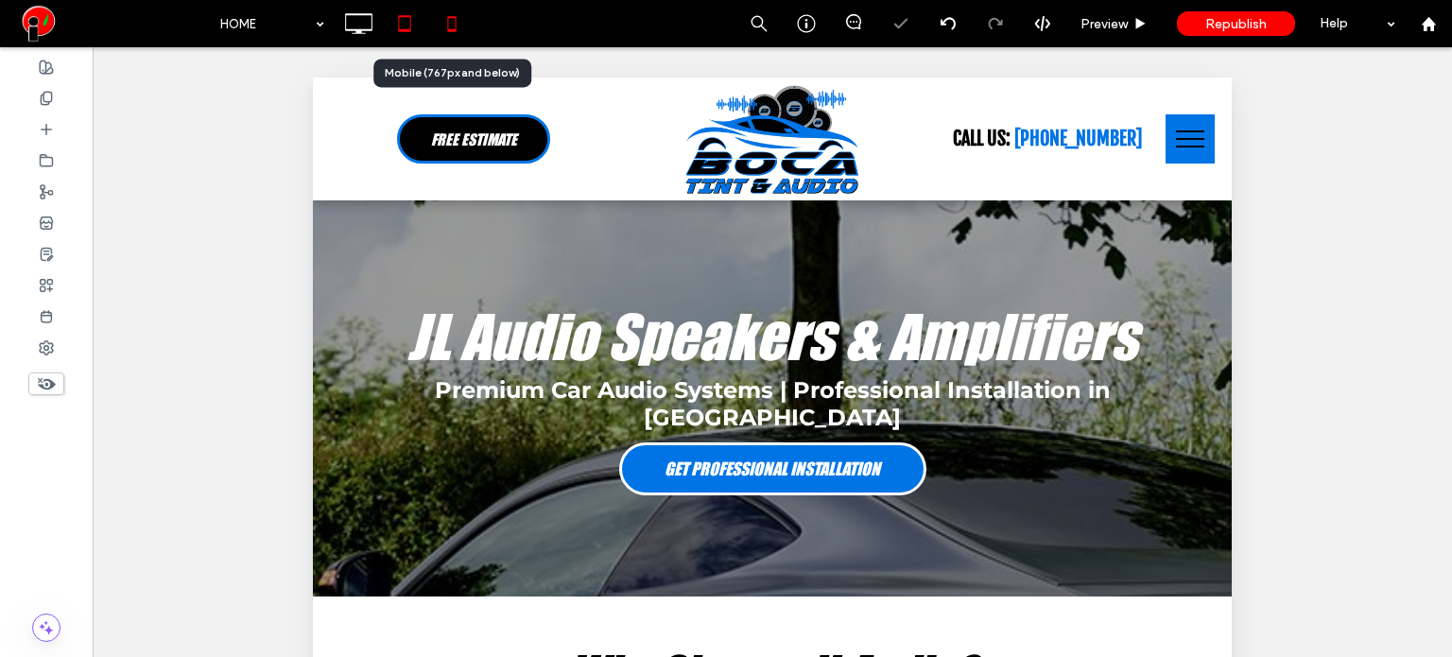
click at [442, 30] on icon at bounding box center [452, 24] width 38 height 38
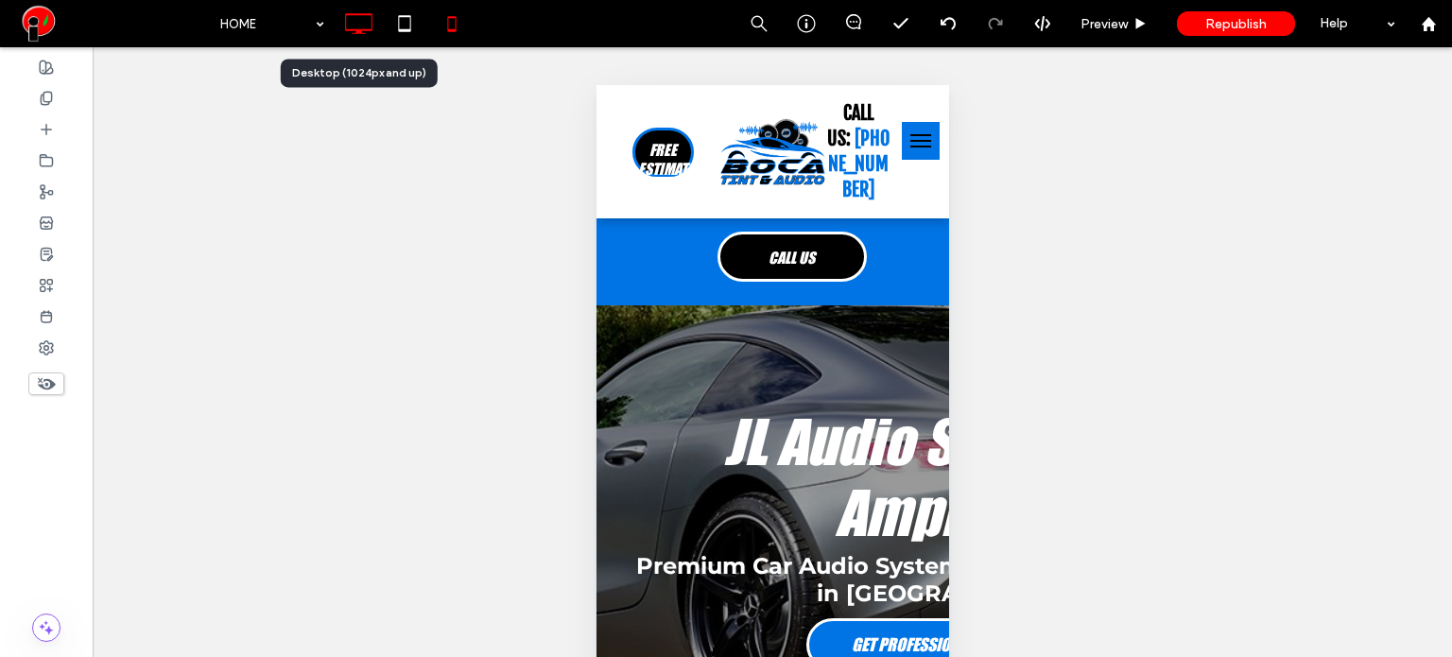
click at [339, 30] on icon at bounding box center [358, 24] width 38 height 38
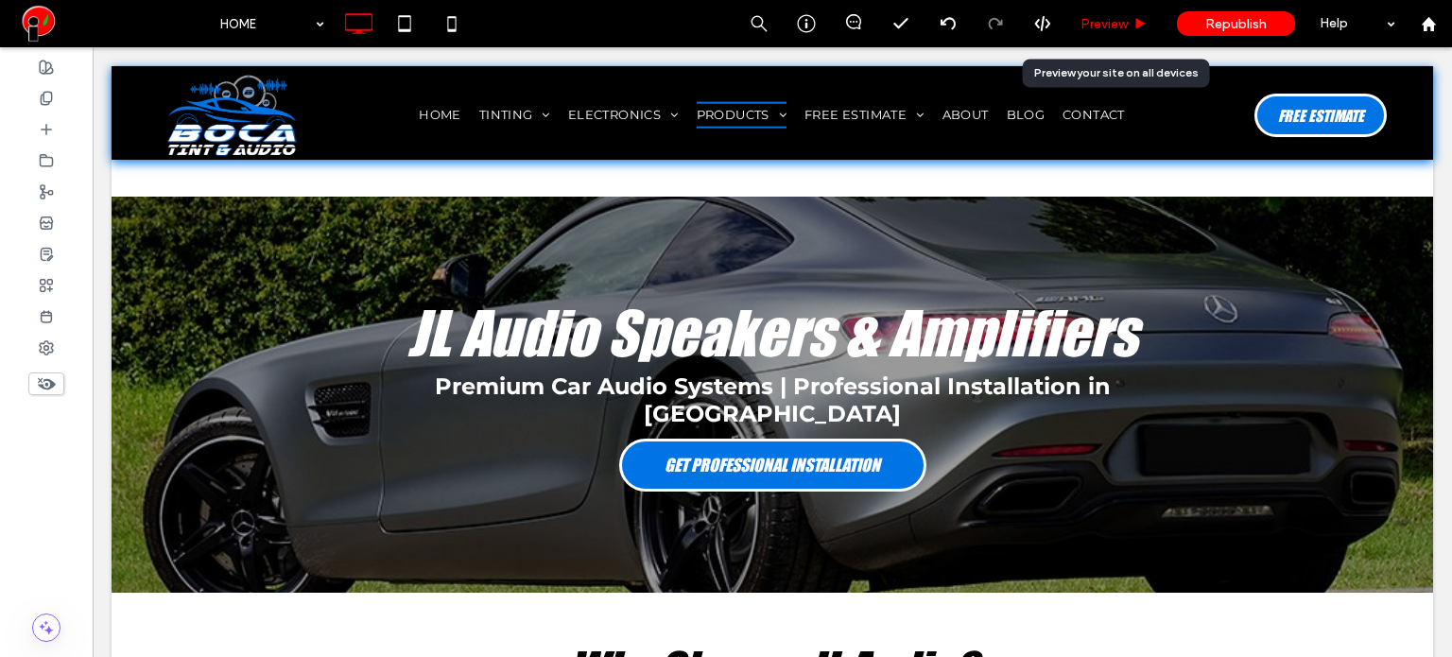
click at [1111, 27] on span "Preview" at bounding box center [1103, 24] width 47 height 16
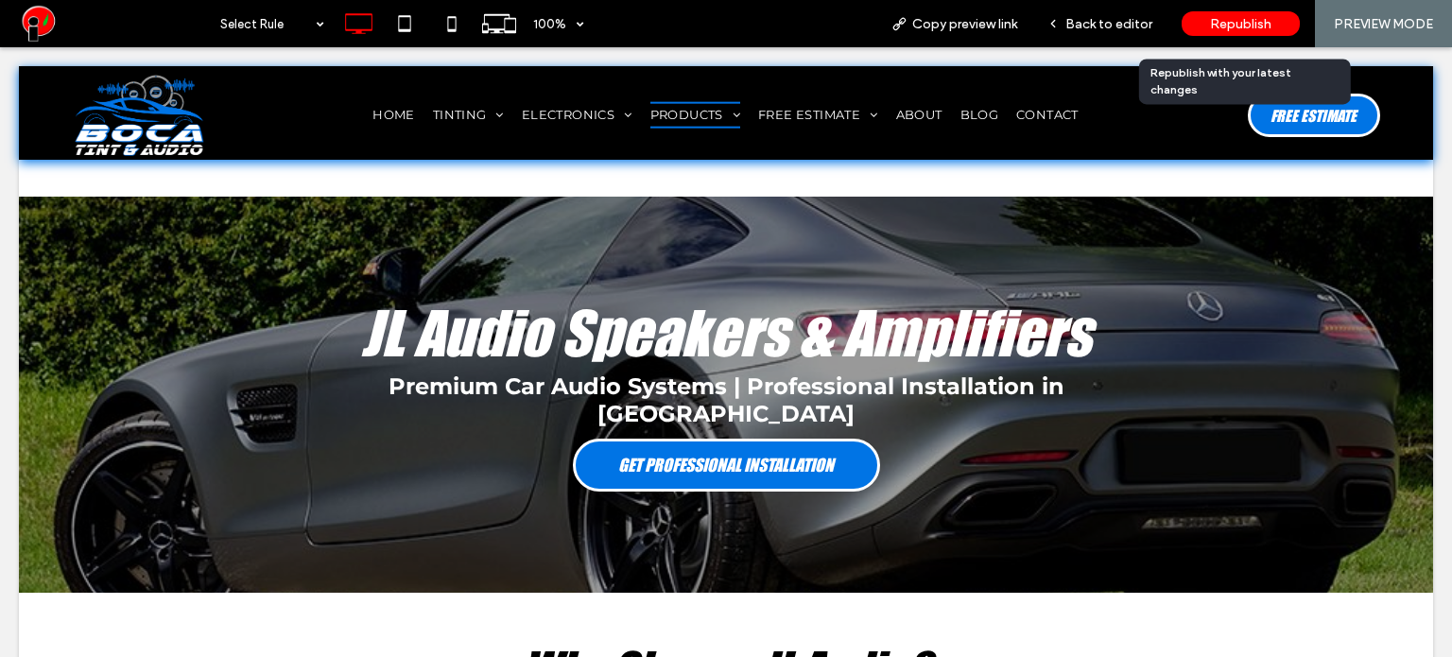
click at [1210, 30] on div "Republish" at bounding box center [1240, 23] width 118 height 25
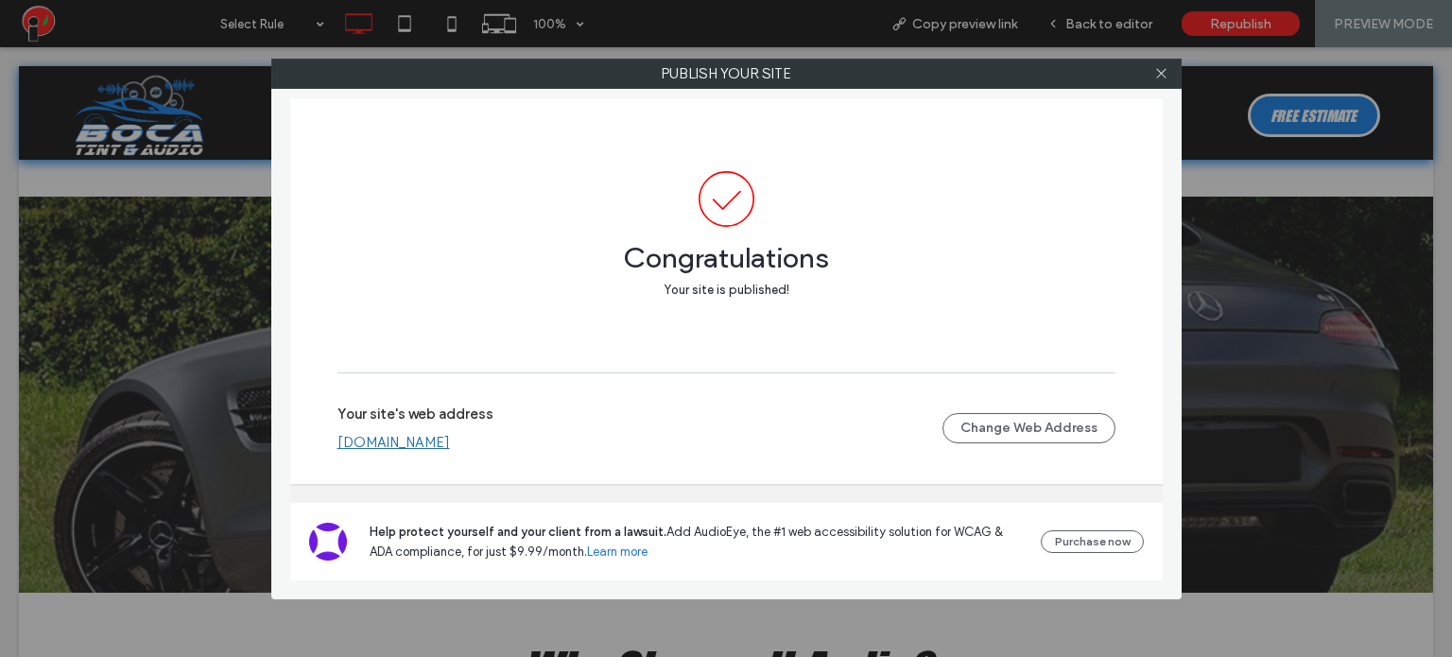
click at [426, 447] on link "[DOMAIN_NAME]" at bounding box center [393, 442] width 112 height 17
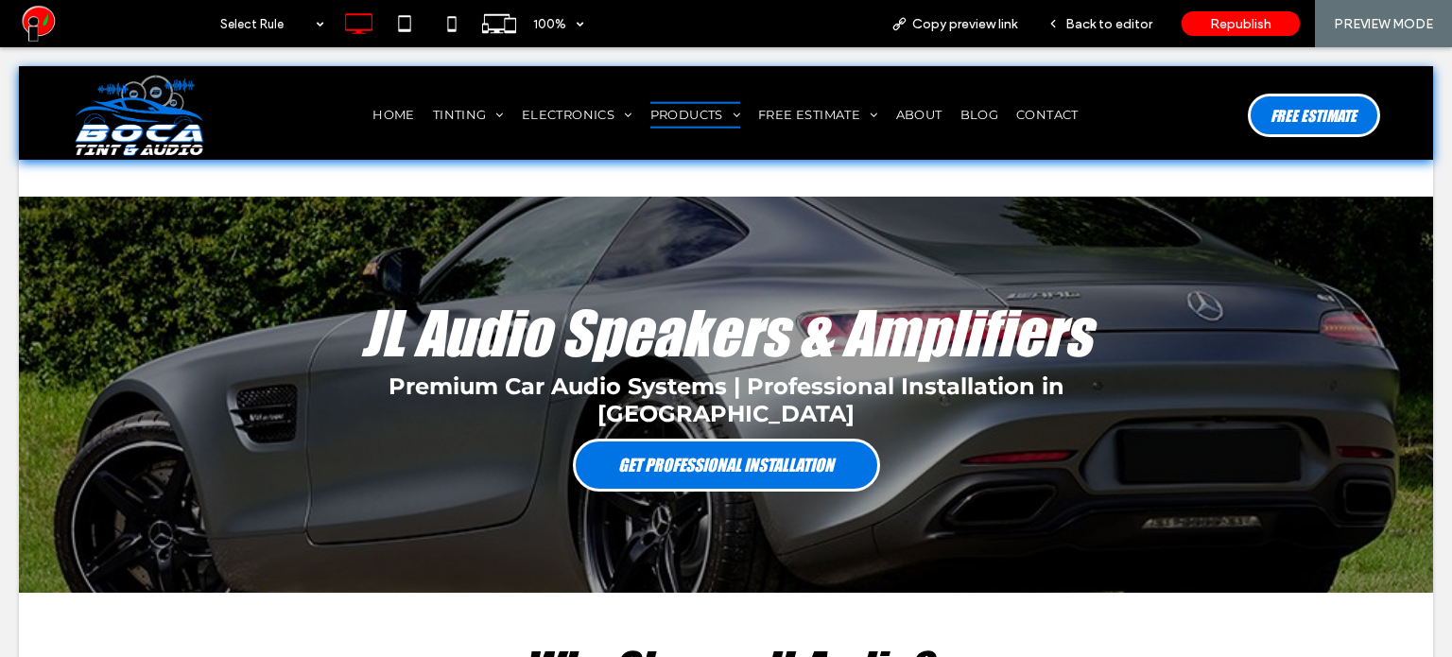
click at [1100, 26] on span "Back to editor" at bounding box center [1108, 24] width 87 height 16
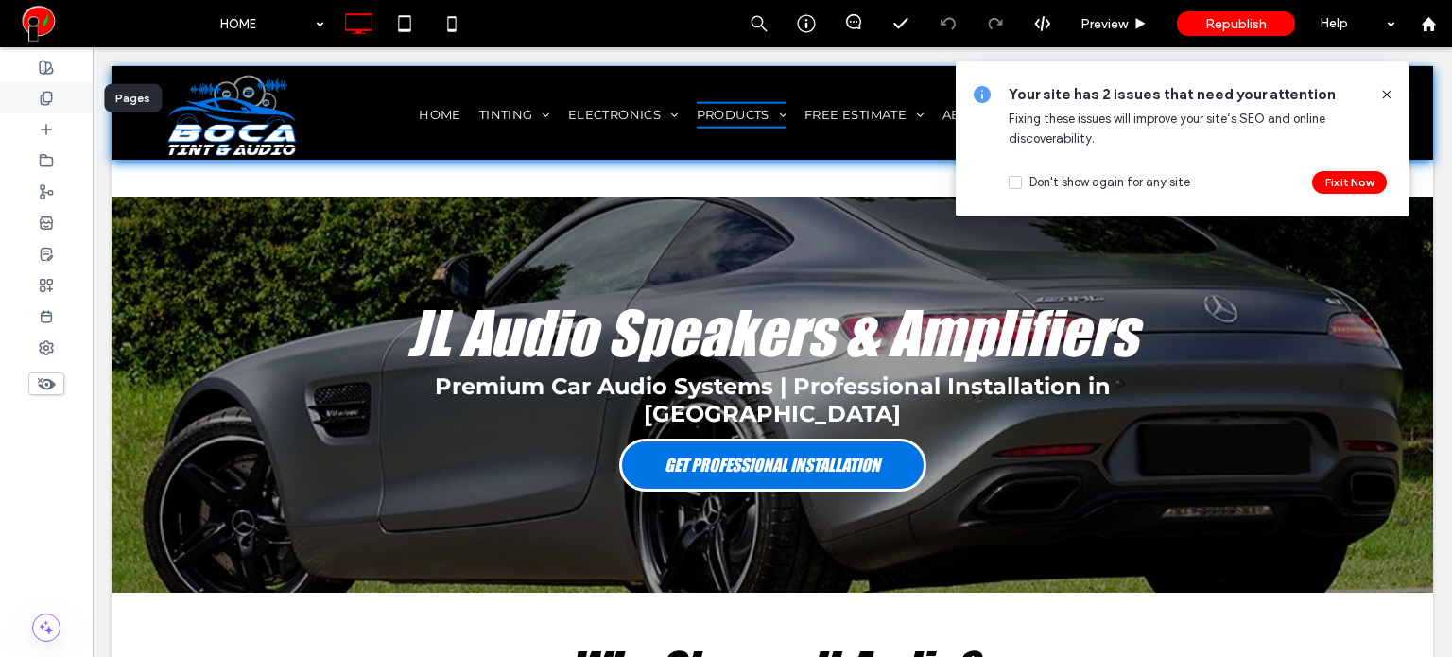
click at [43, 83] on div at bounding box center [46, 97] width 93 height 31
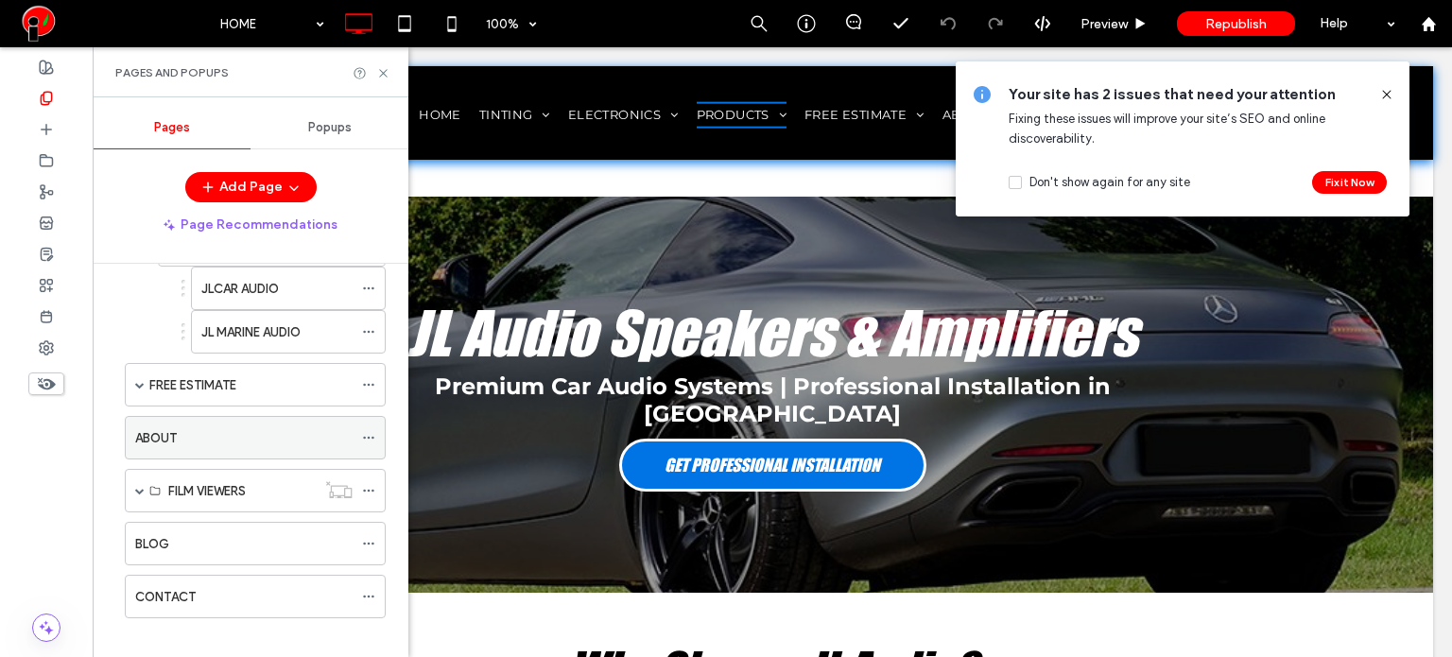
scroll to position [804, 0]
click at [198, 424] on div "ABOUT" at bounding box center [243, 431] width 217 height 20
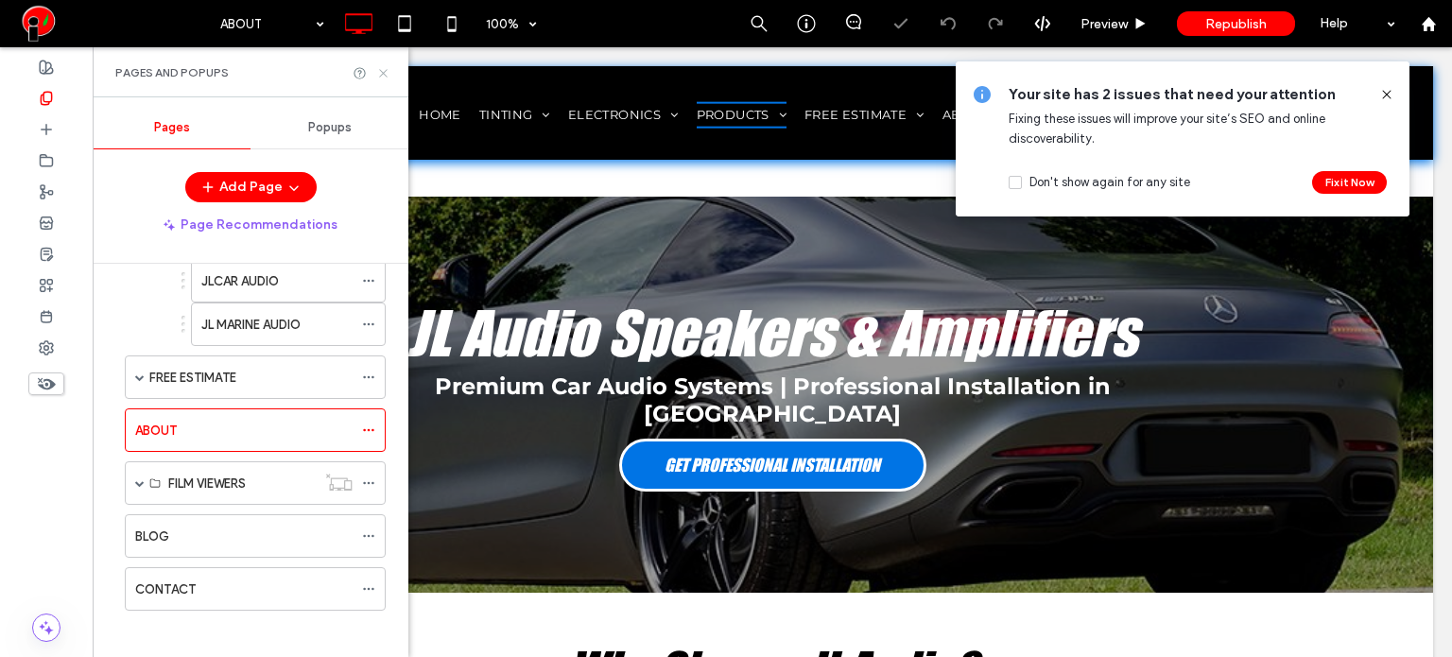
click at [382, 74] on use at bounding box center [383, 73] width 8 height 8
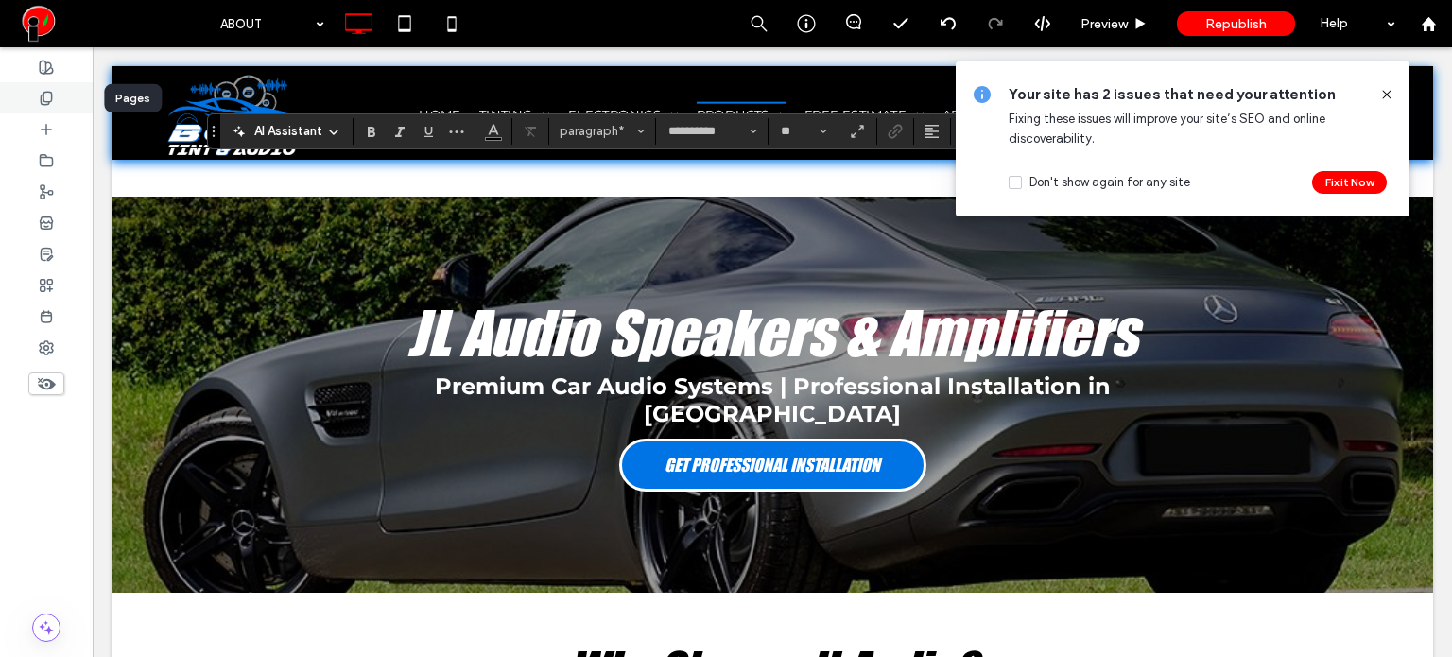
click at [49, 100] on icon at bounding box center [46, 98] width 15 height 15
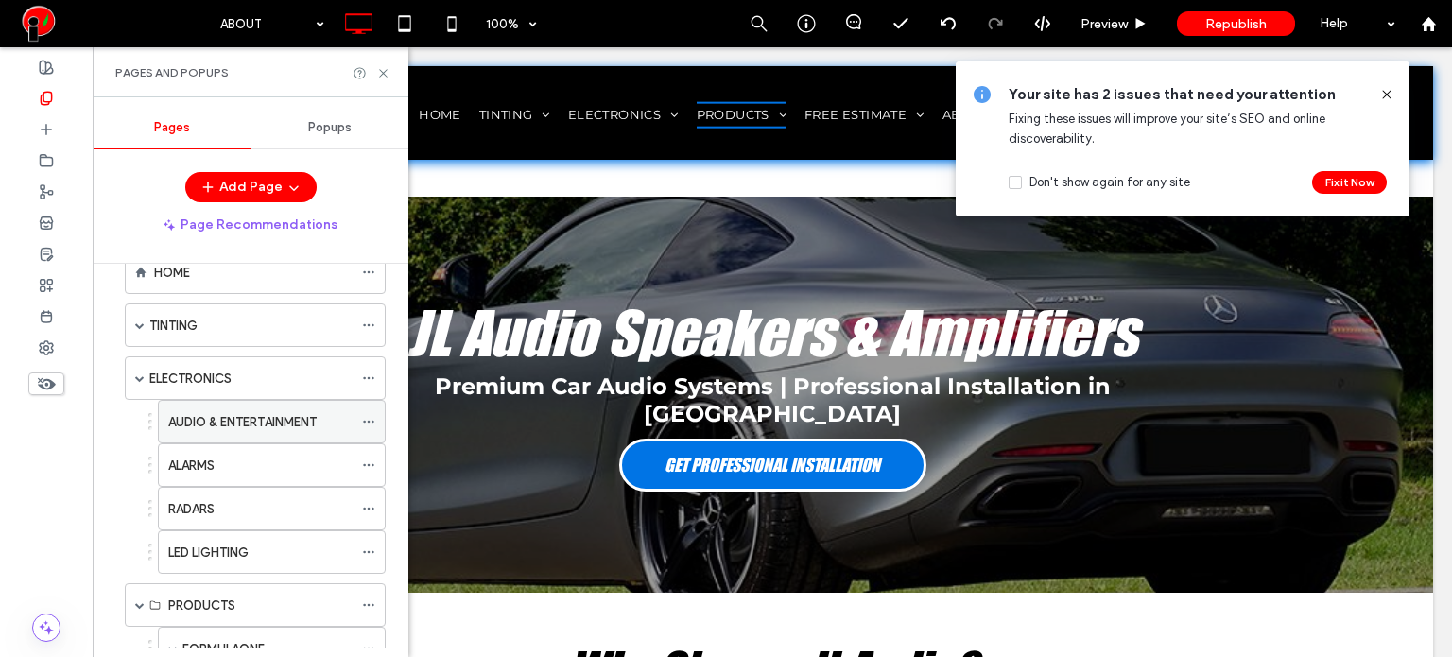
scroll to position [189, 0]
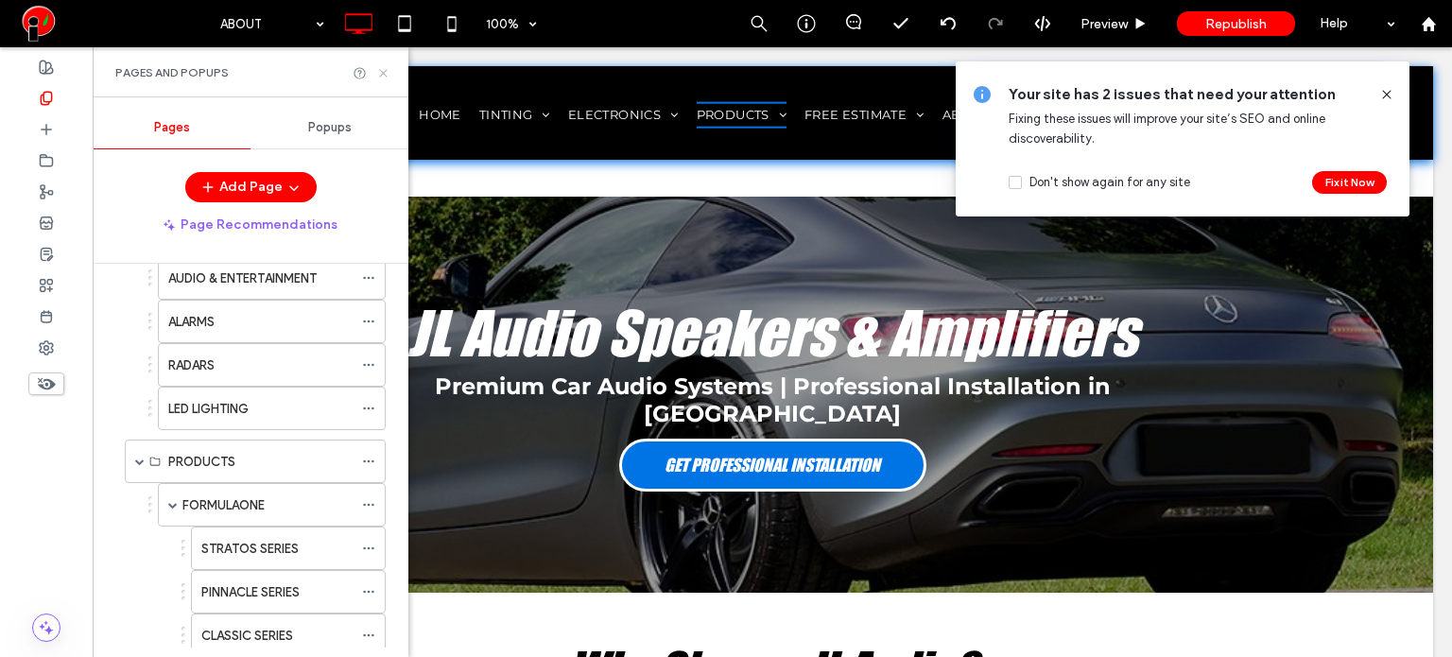
click at [380, 70] on use at bounding box center [383, 73] width 8 height 8
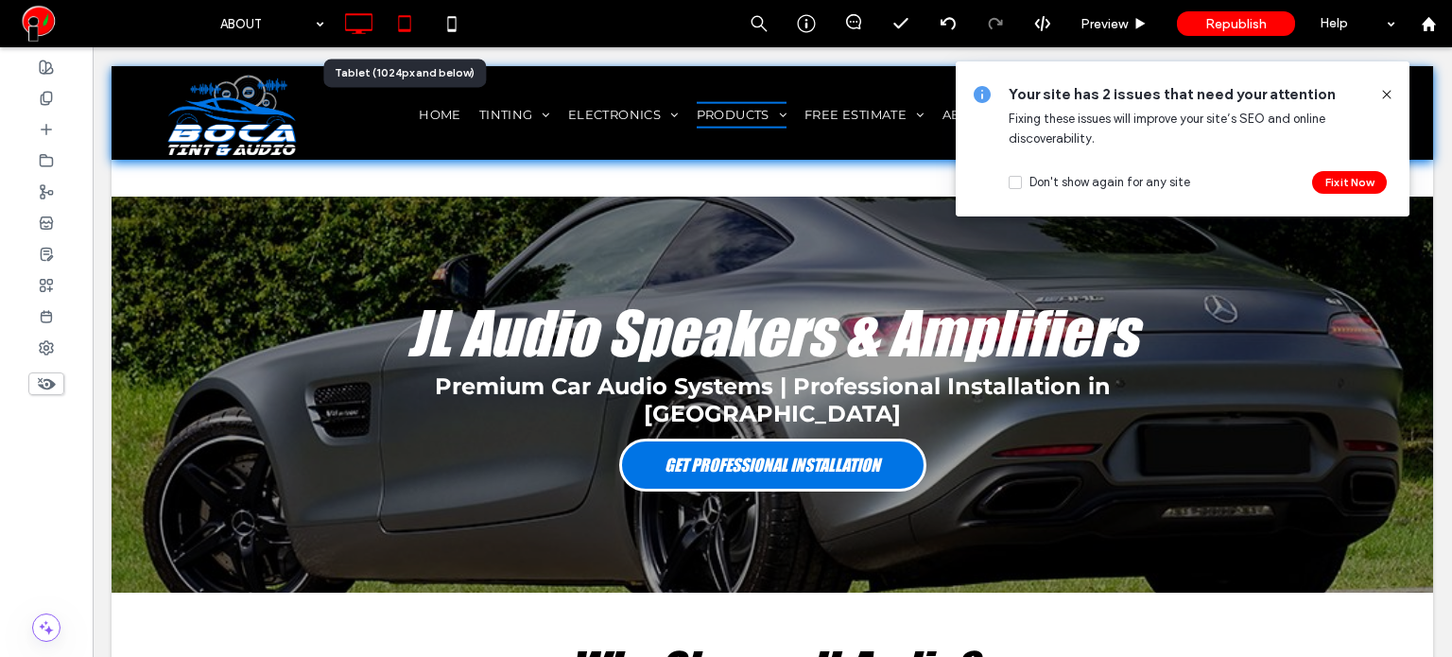
click at [400, 27] on icon at bounding box center [405, 24] width 38 height 38
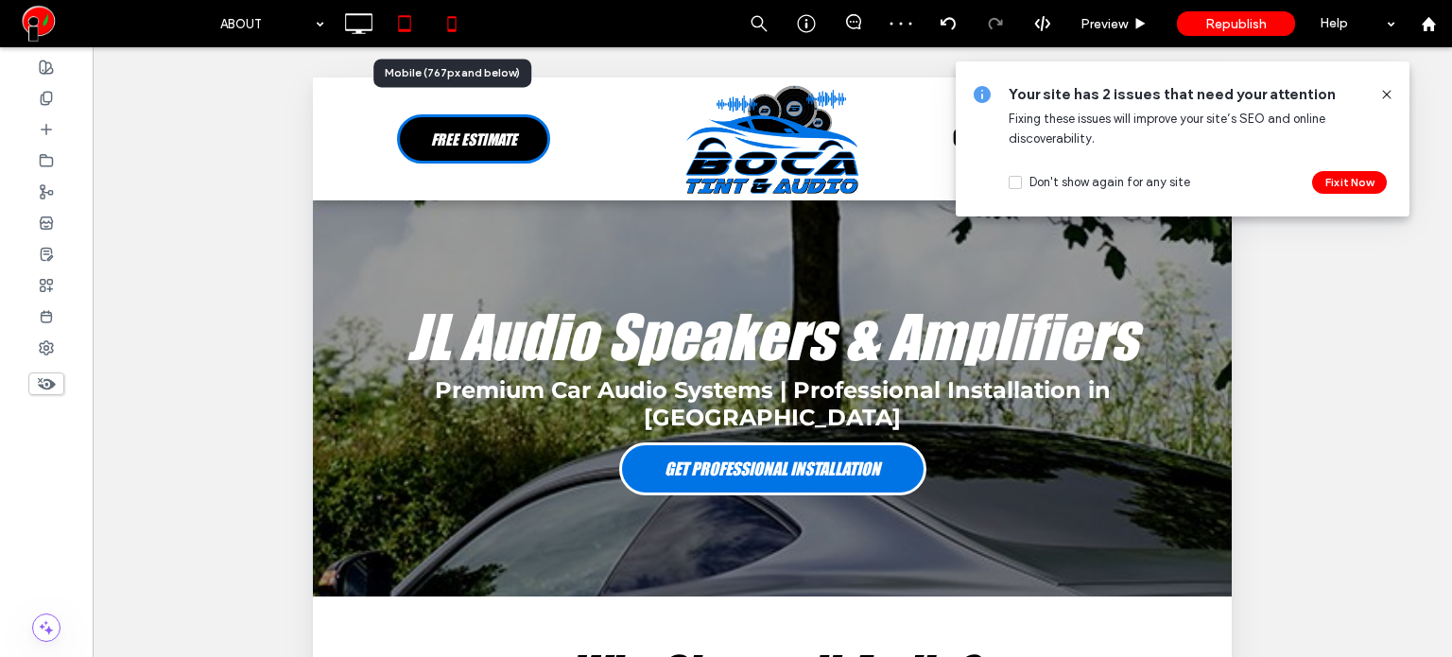
click at [453, 18] on use at bounding box center [451, 23] width 9 height 15
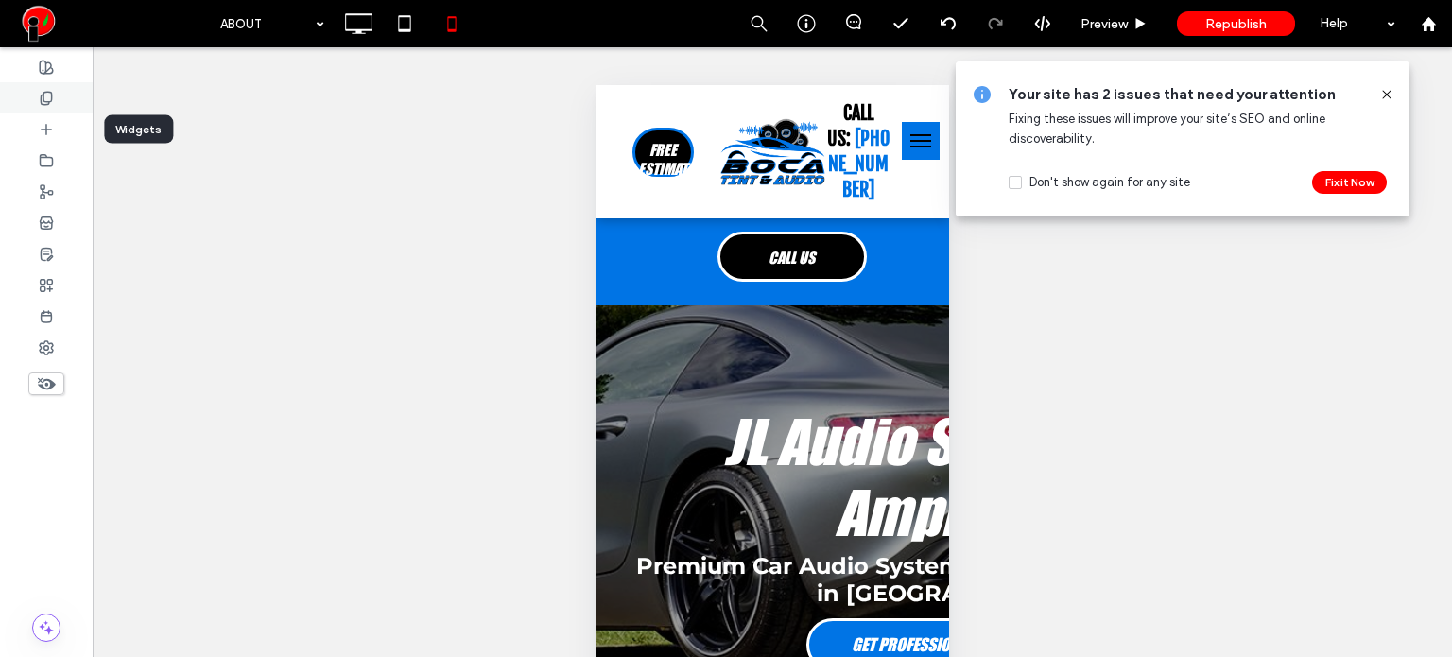
click at [69, 94] on div at bounding box center [46, 97] width 93 height 31
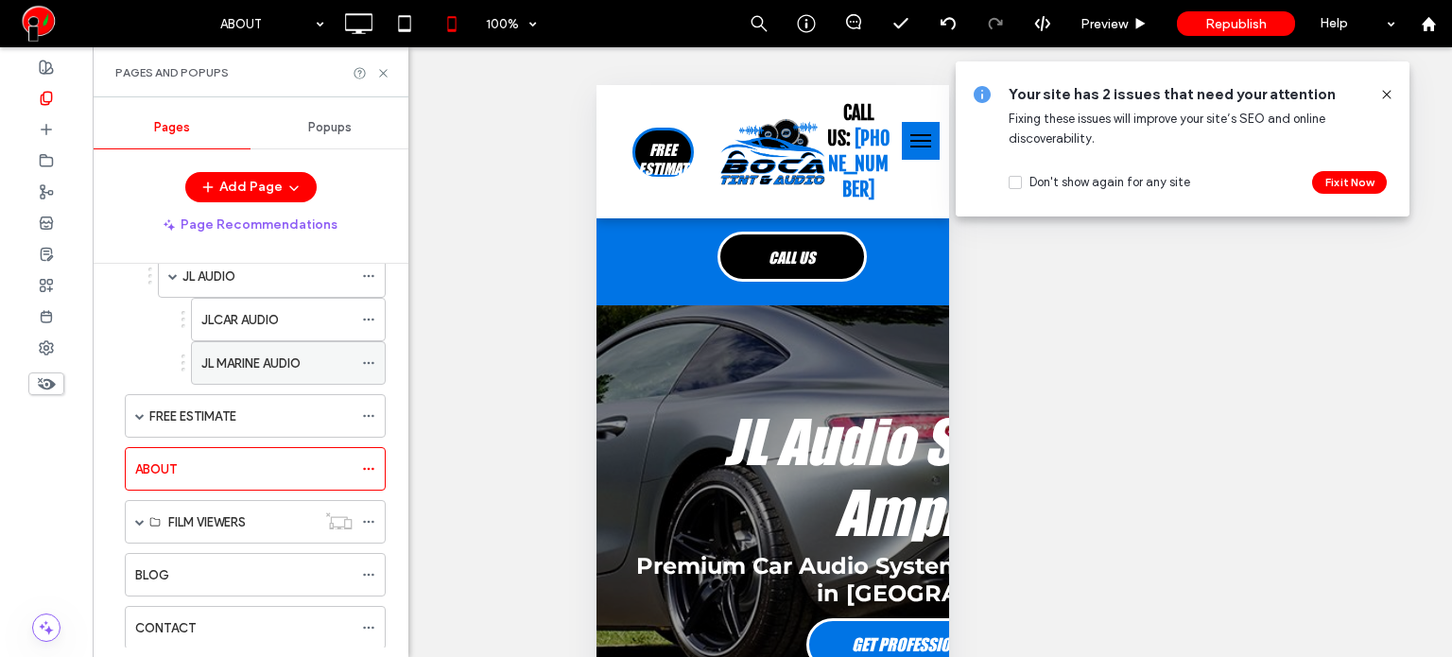
scroll to position [804, 0]
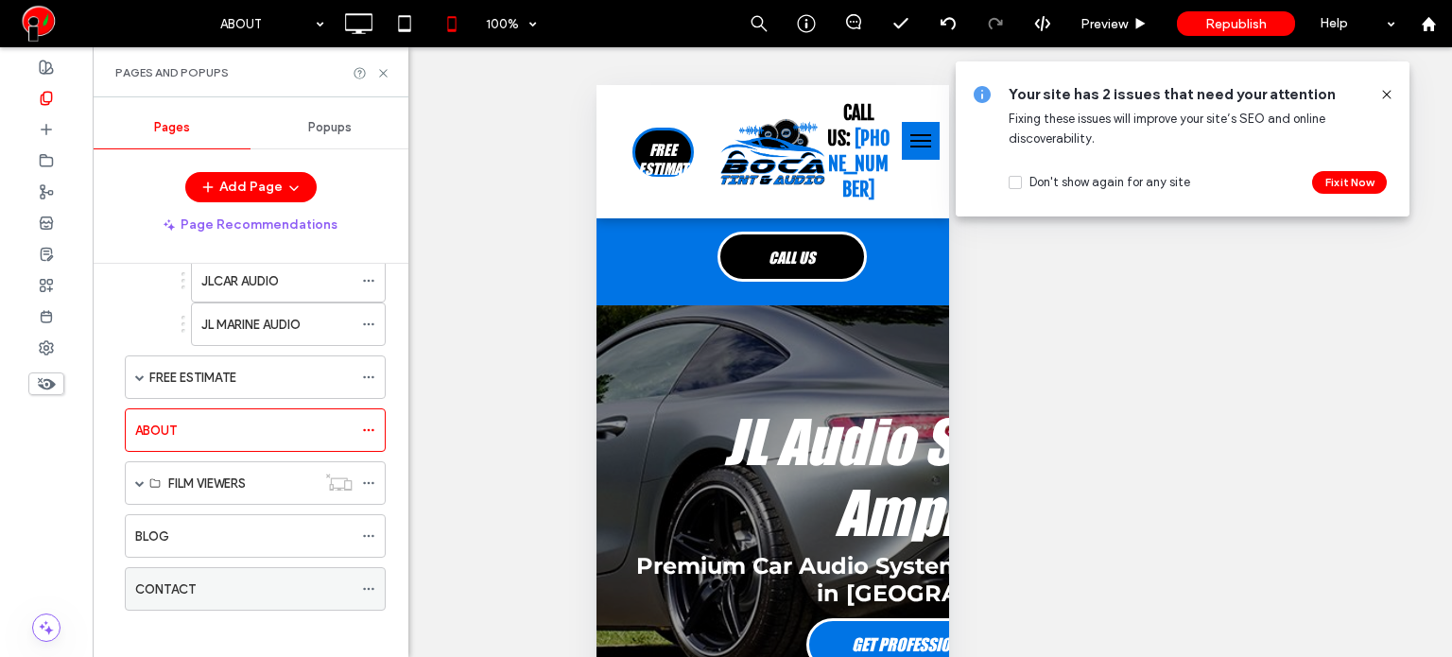
click at [257, 582] on div "CONTACT" at bounding box center [243, 589] width 217 height 20
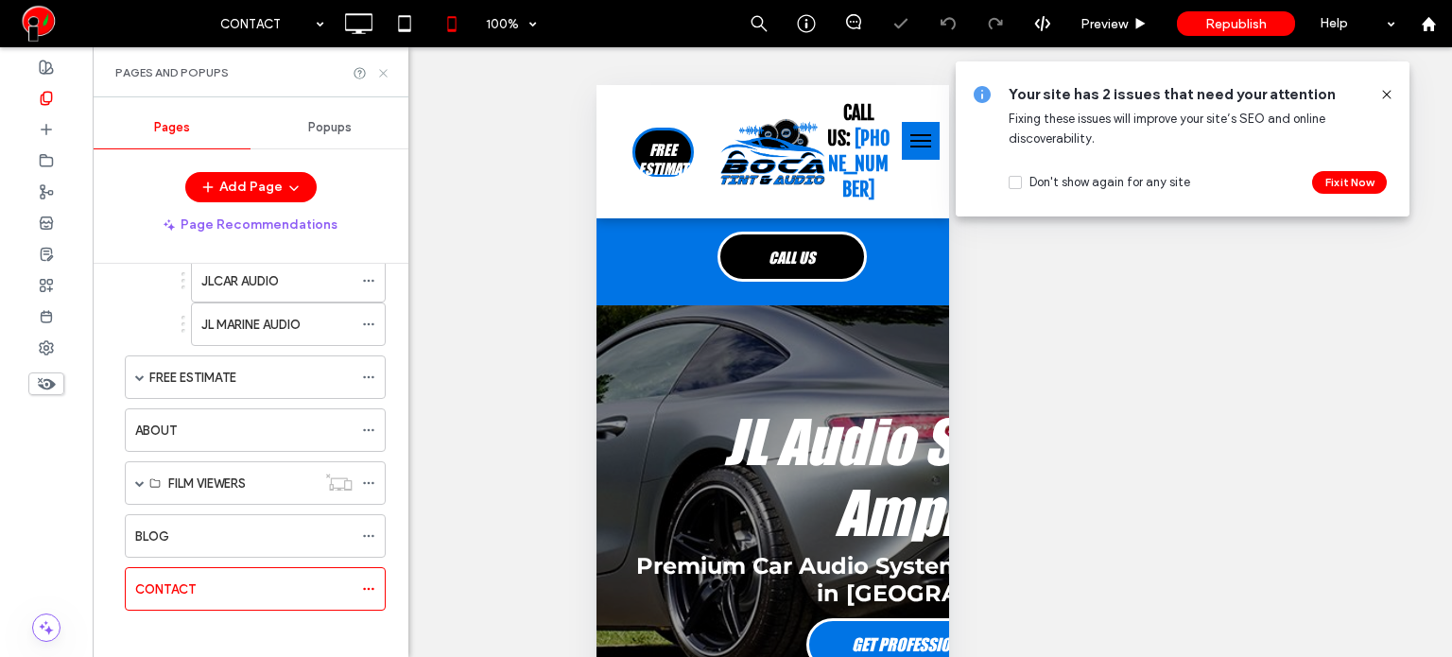
click at [382, 71] on icon at bounding box center [383, 73] width 14 height 14
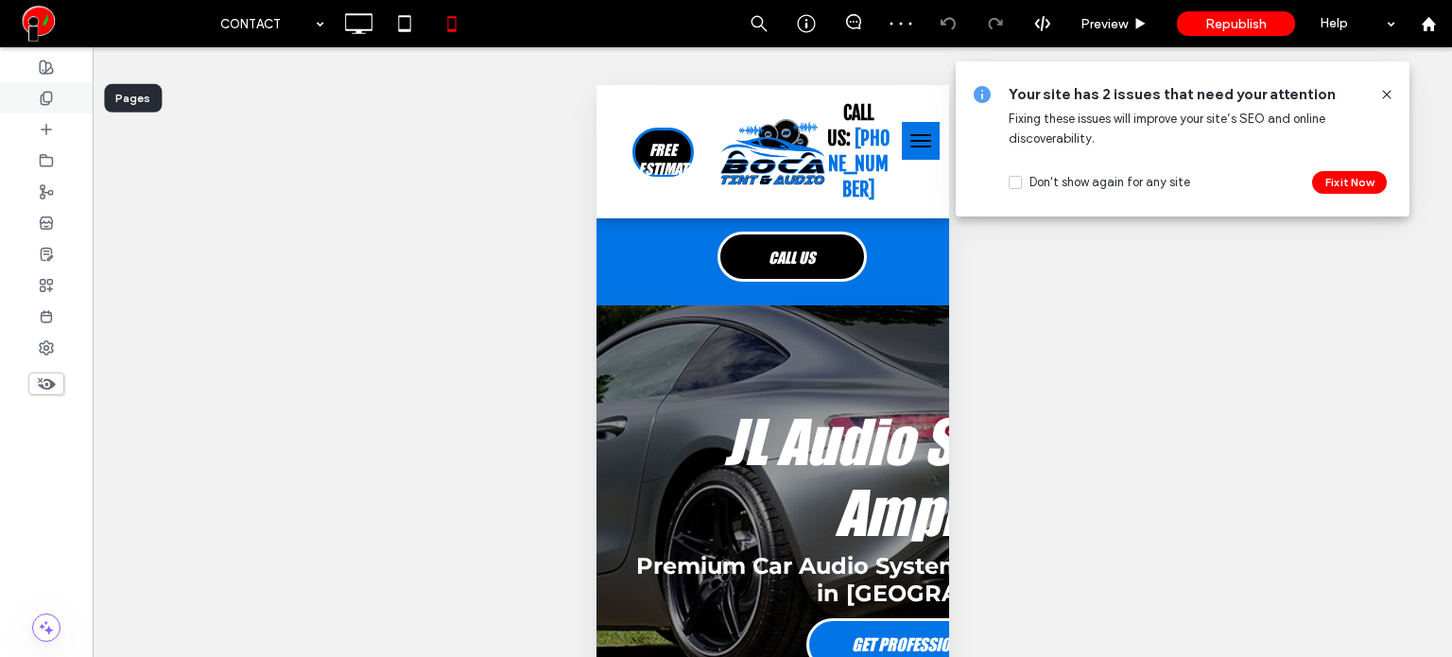
click at [65, 97] on div at bounding box center [46, 97] width 93 height 31
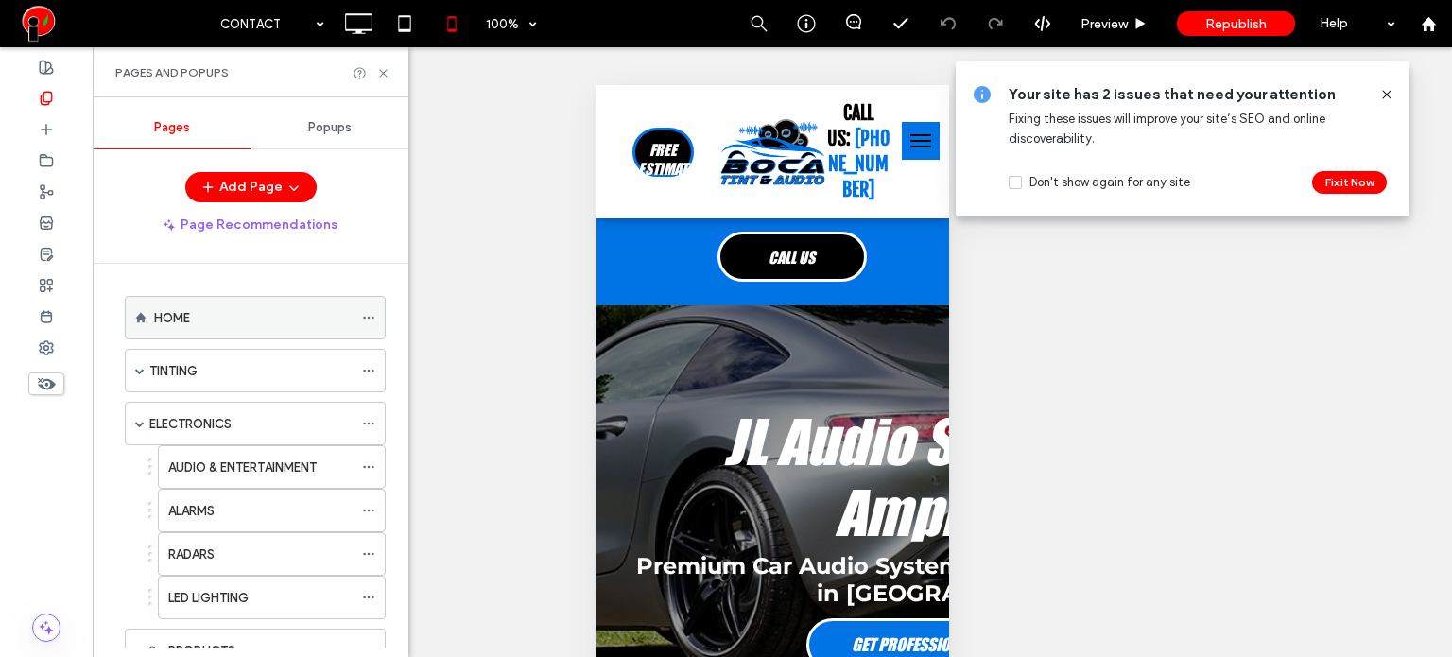
click at [217, 325] on div "HOME" at bounding box center [253, 318] width 198 height 20
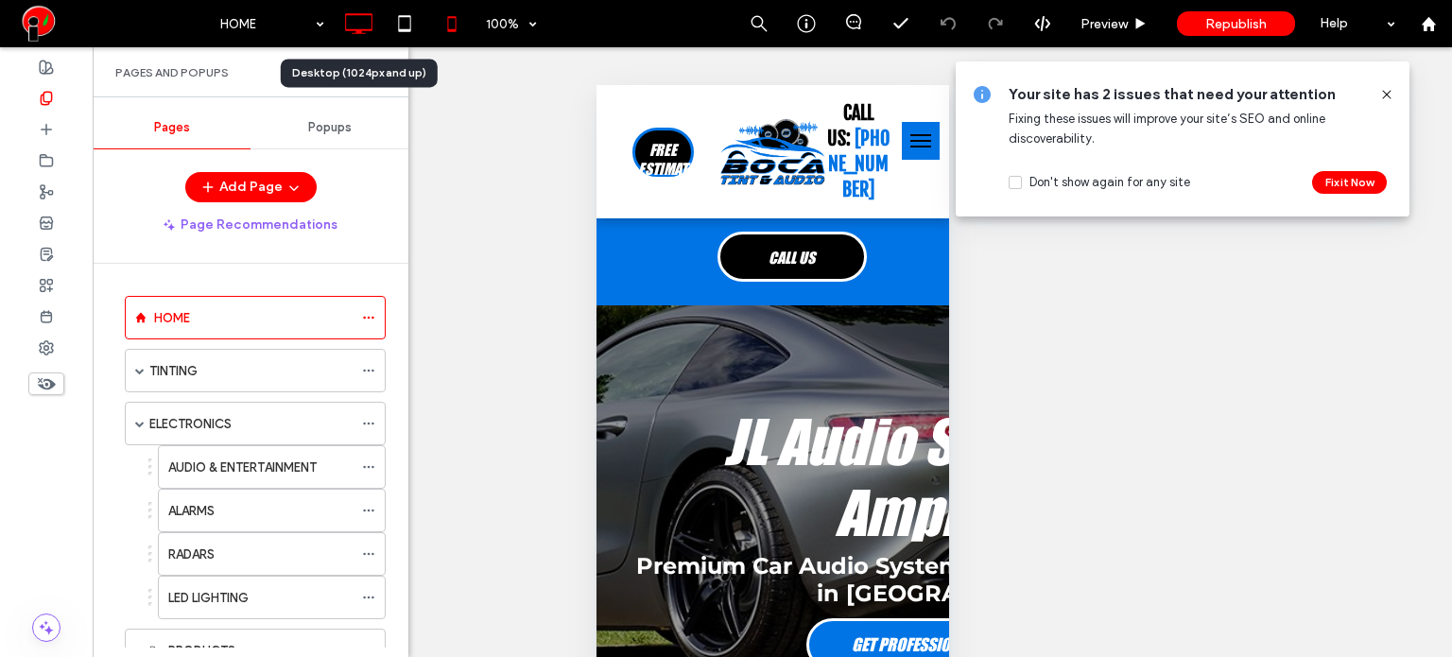
click at [360, 30] on use at bounding box center [358, 23] width 27 height 21
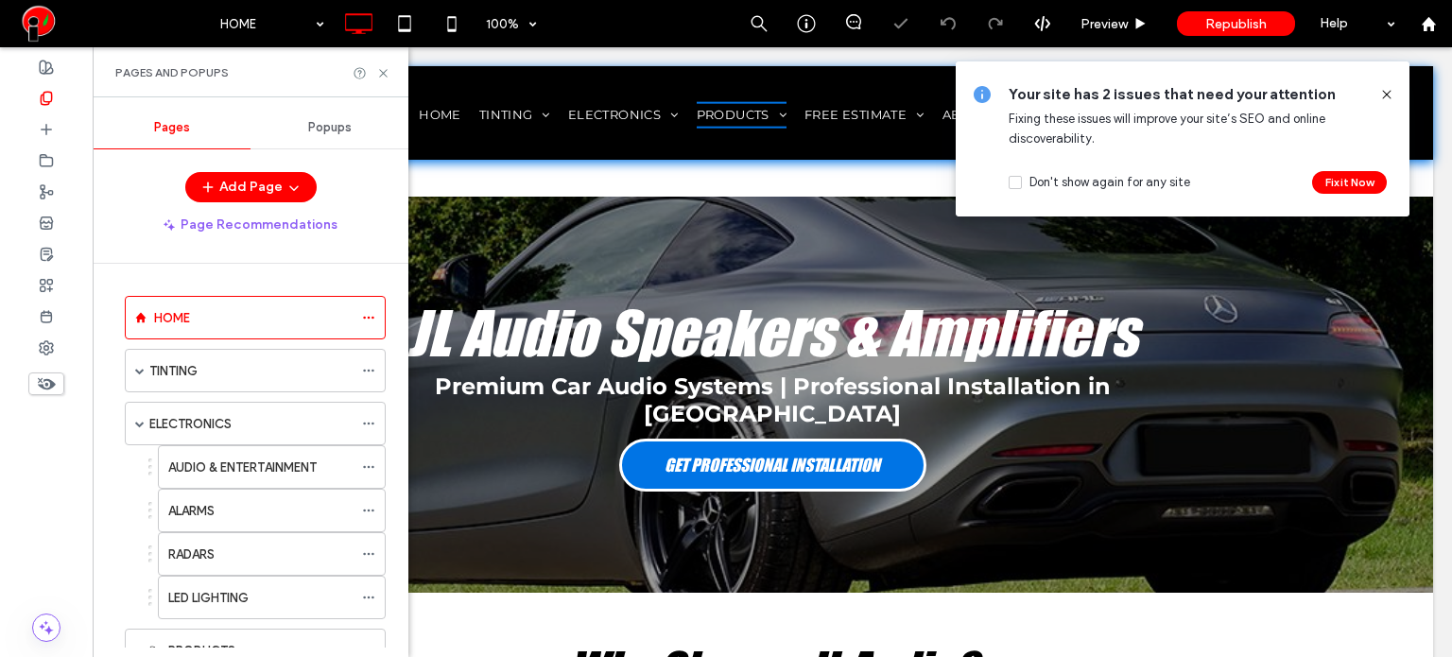
click at [383, 71] on icon at bounding box center [383, 73] width 14 height 14
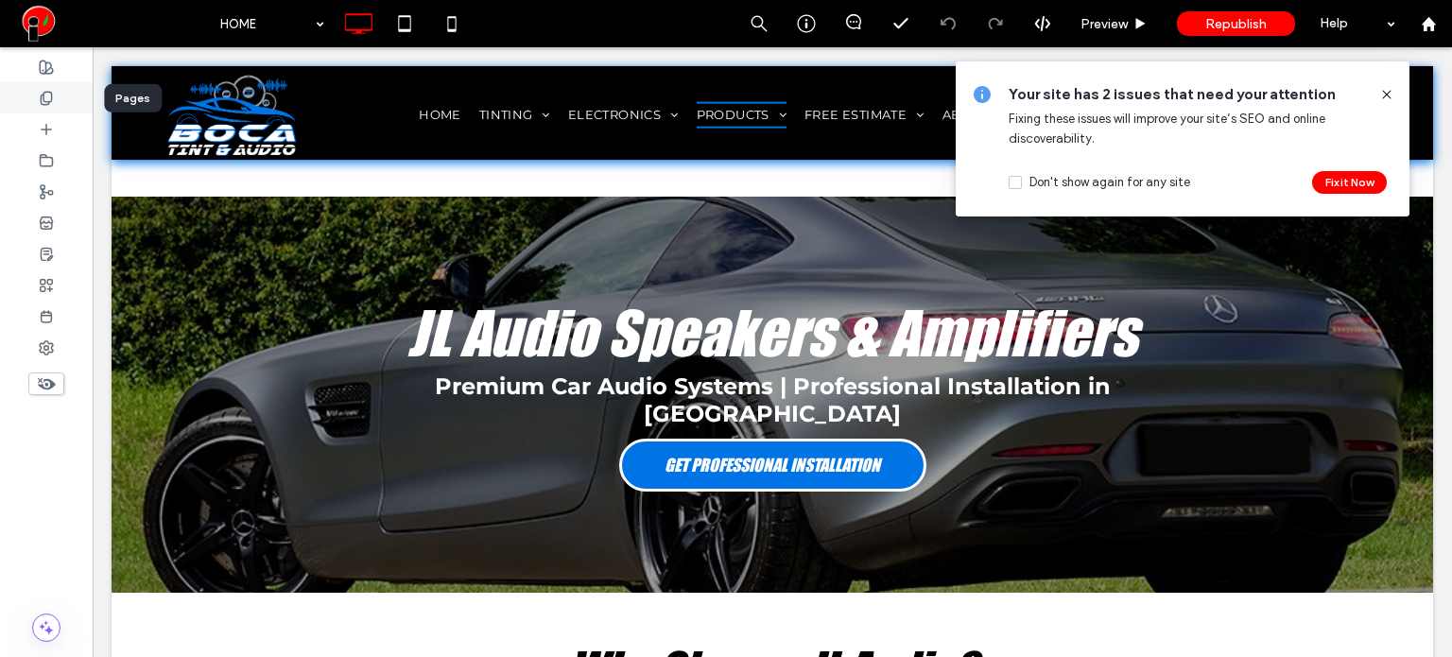
click at [69, 107] on div at bounding box center [46, 97] width 93 height 31
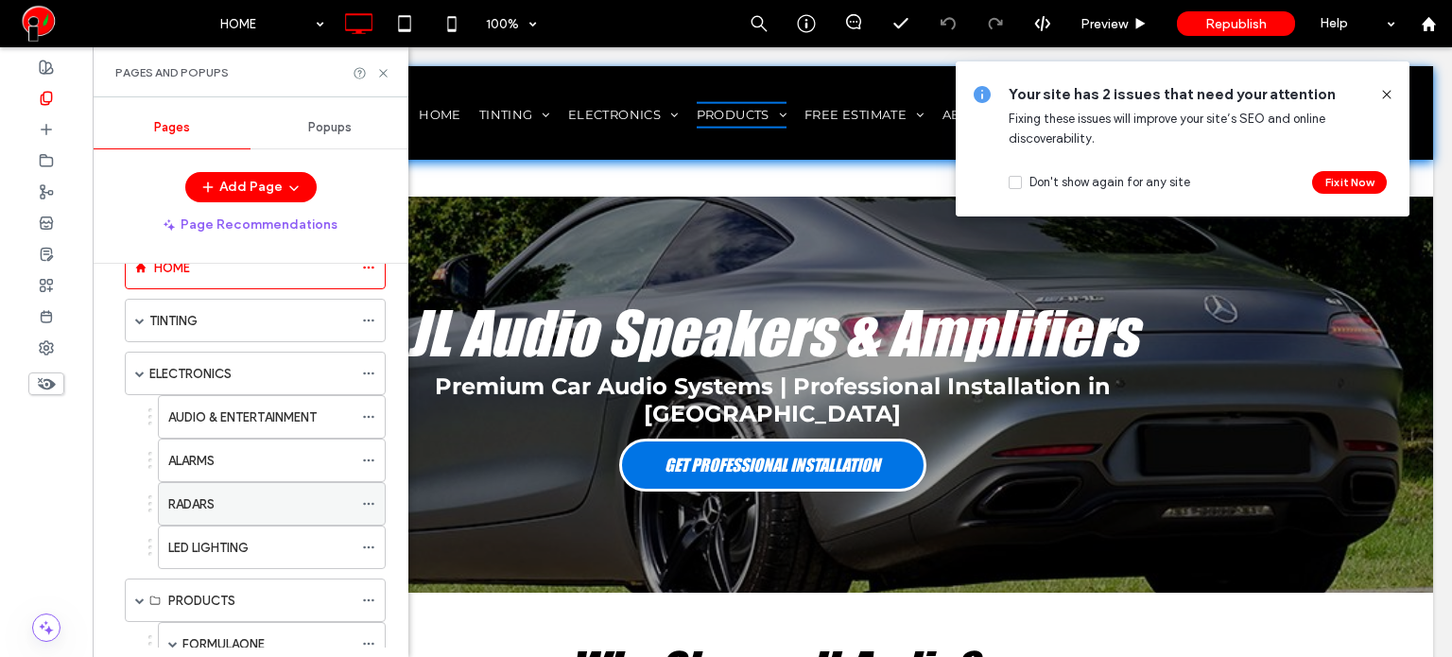
scroll to position [48, 0]
click at [370, 501] on icon at bounding box center [368, 505] width 13 height 13
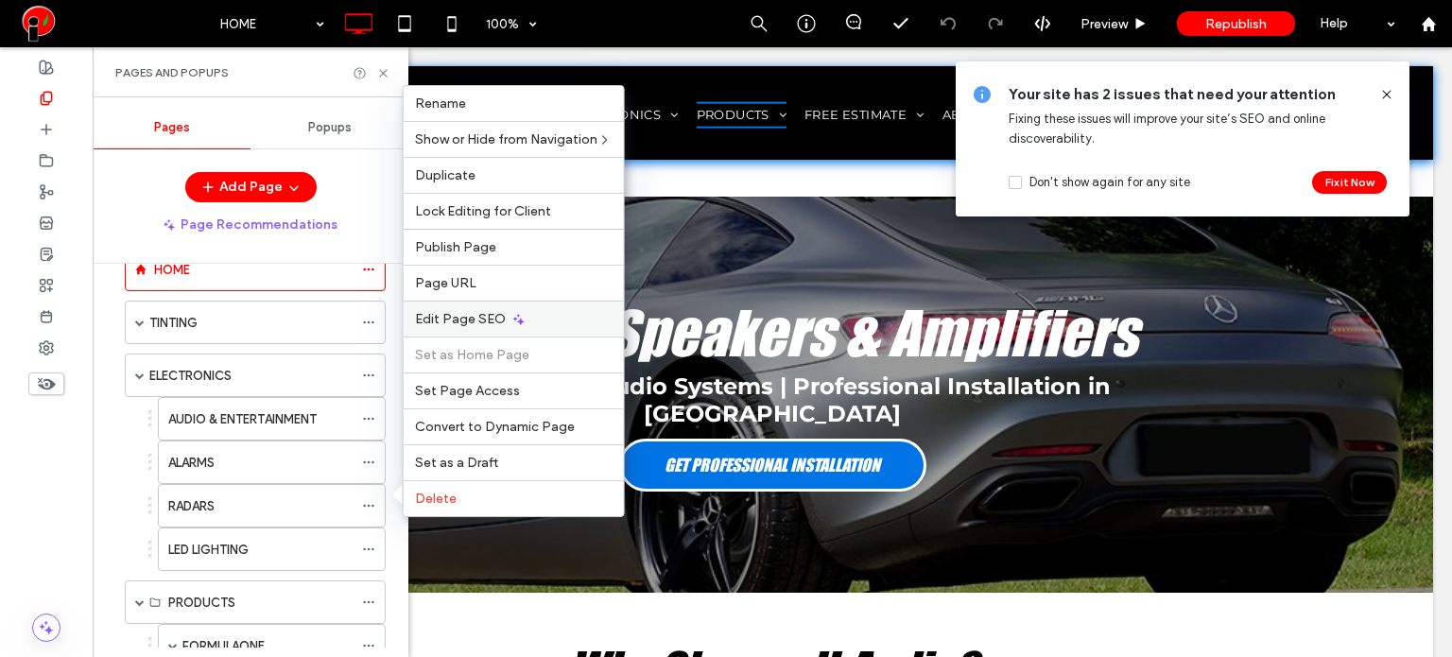
click at [435, 325] on span "Edit Page SEO" at bounding box center [460, 319] width 91 height 16
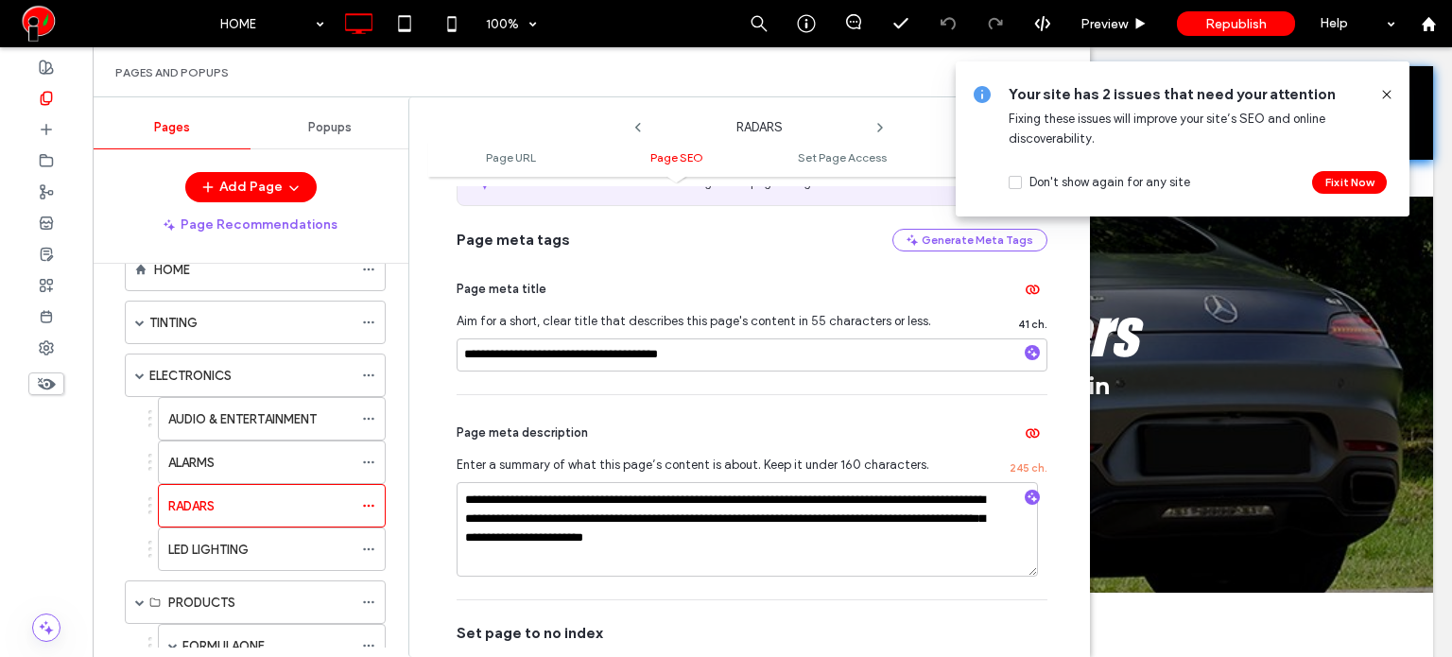
scroll to position [378, 0]
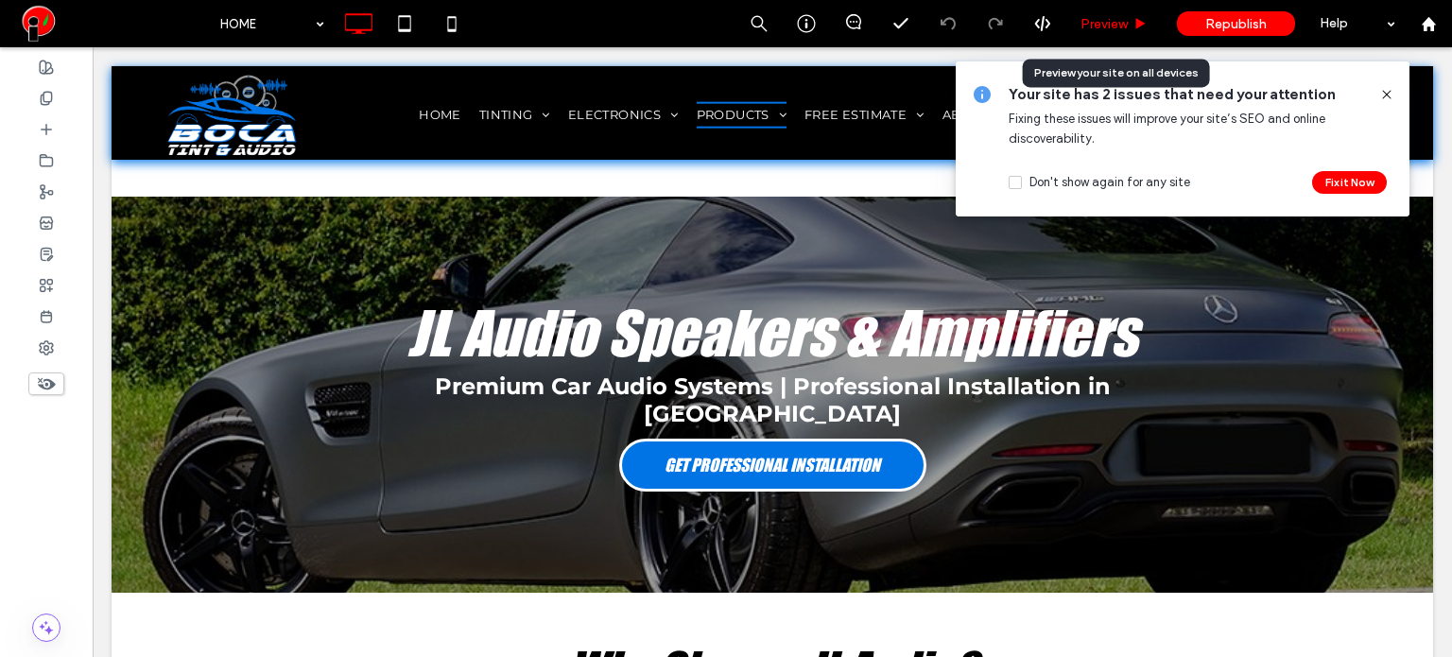
click at [1088, 21] on span "Preview" at bounding box center [1103, 24] width 47 height 16
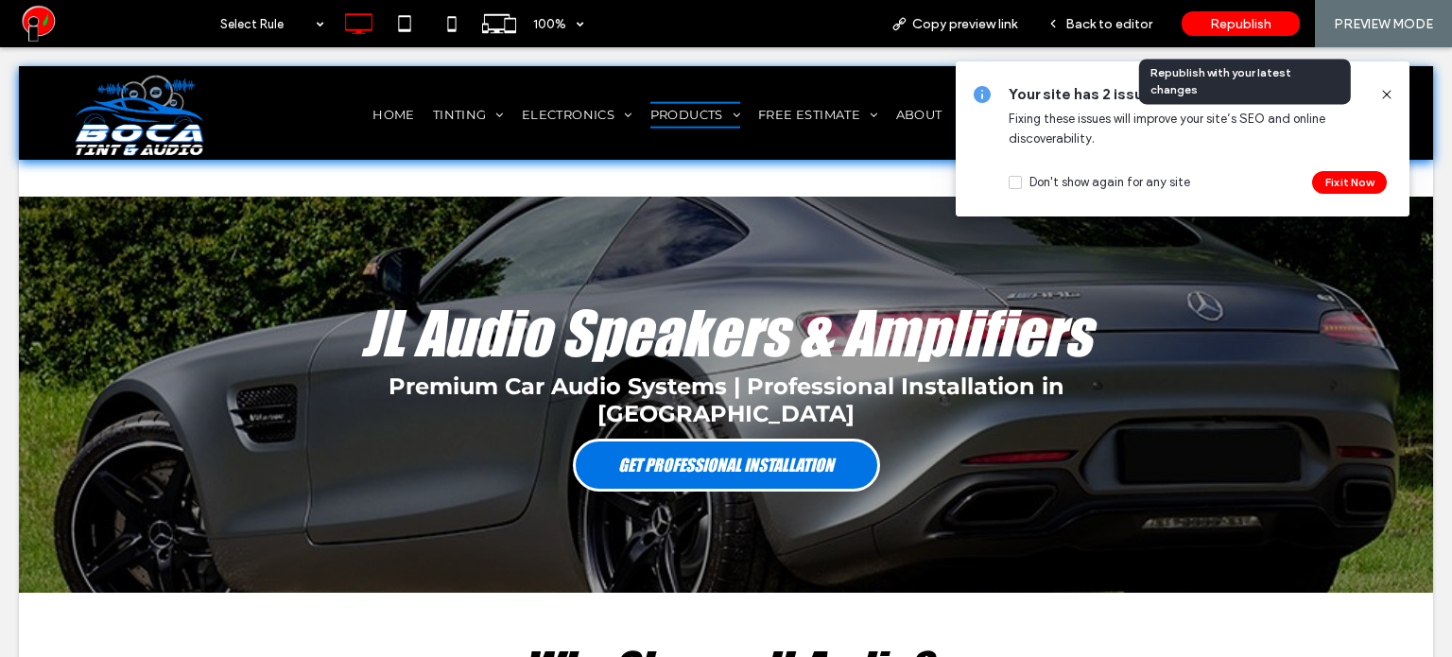
click at [1213, 27] on span "Republish" at bounding box center [1240, 24] width 61 height 16
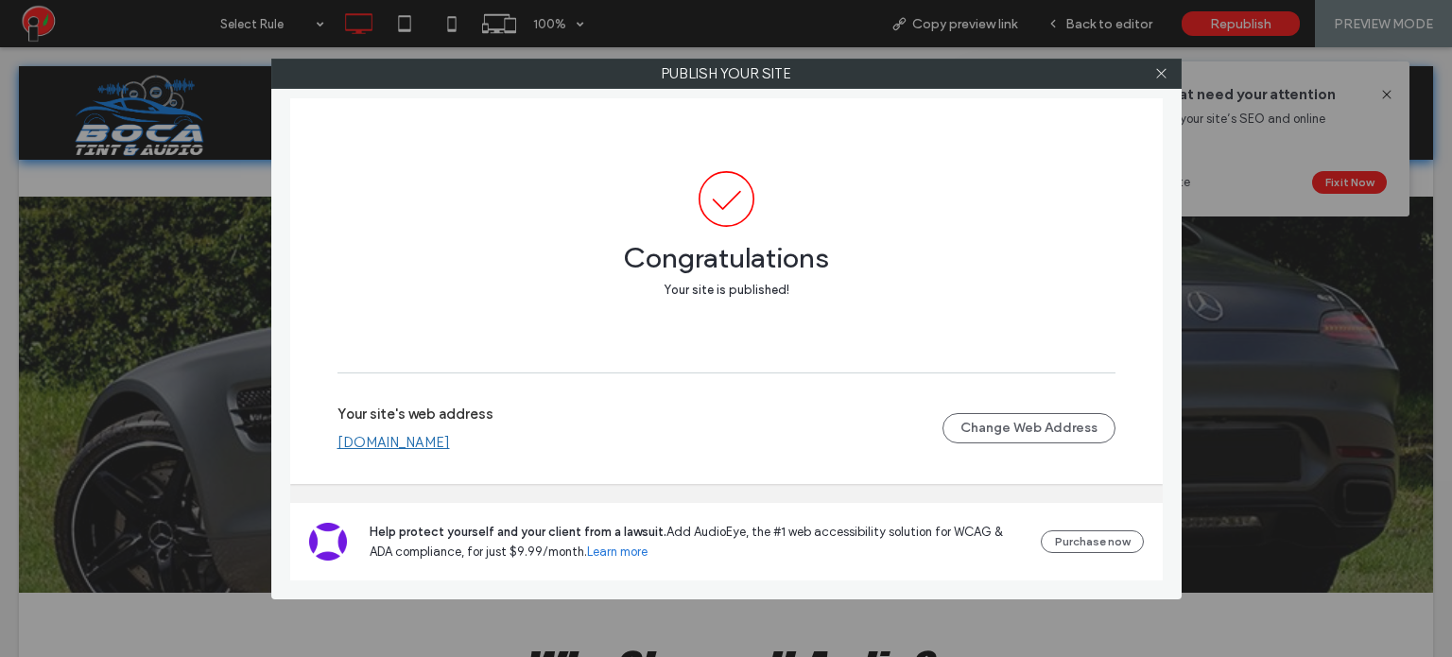
click at [425, 444] on link "www.bocatintandaudio.com" at bounding box center [393, 442] width 112 height 17
click at [1157, 74] on icon at bounding box center [1161, 73] width 14 height 14
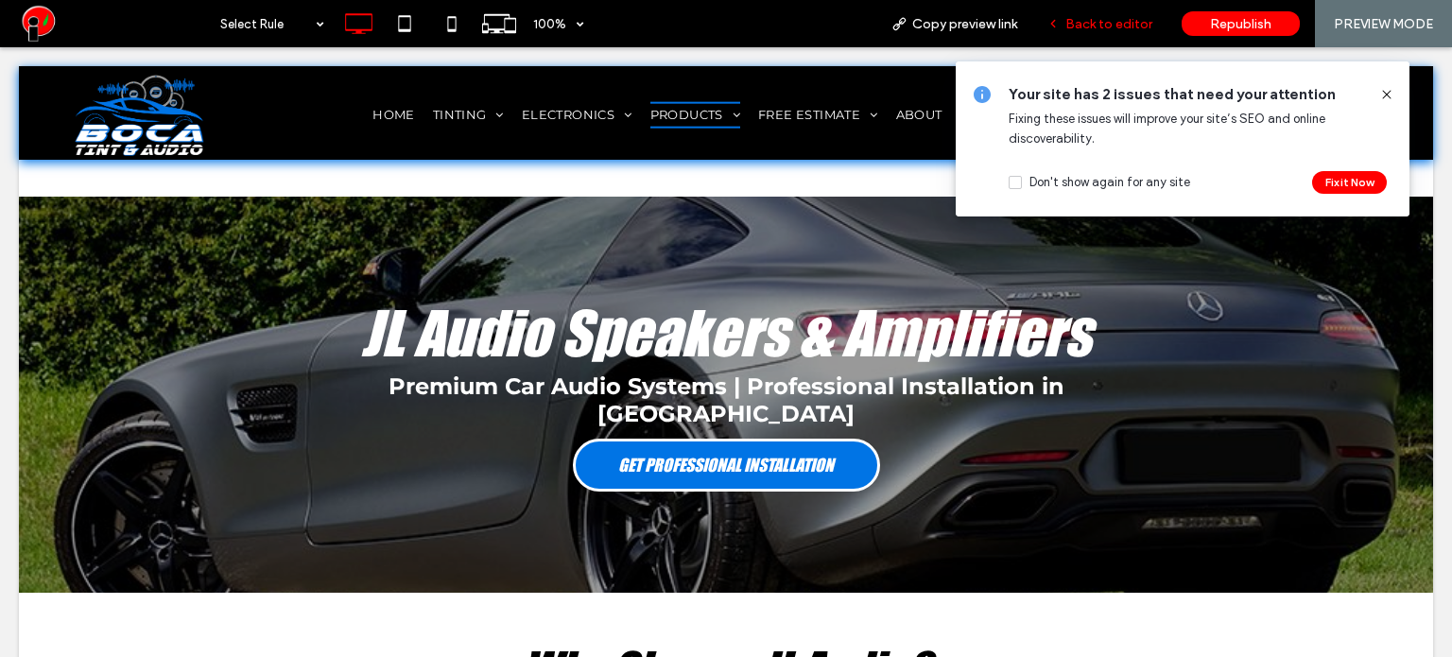
click at [1108, 21] on span "Back to editor" at bounding box center [1108, 24] width 87 height 16
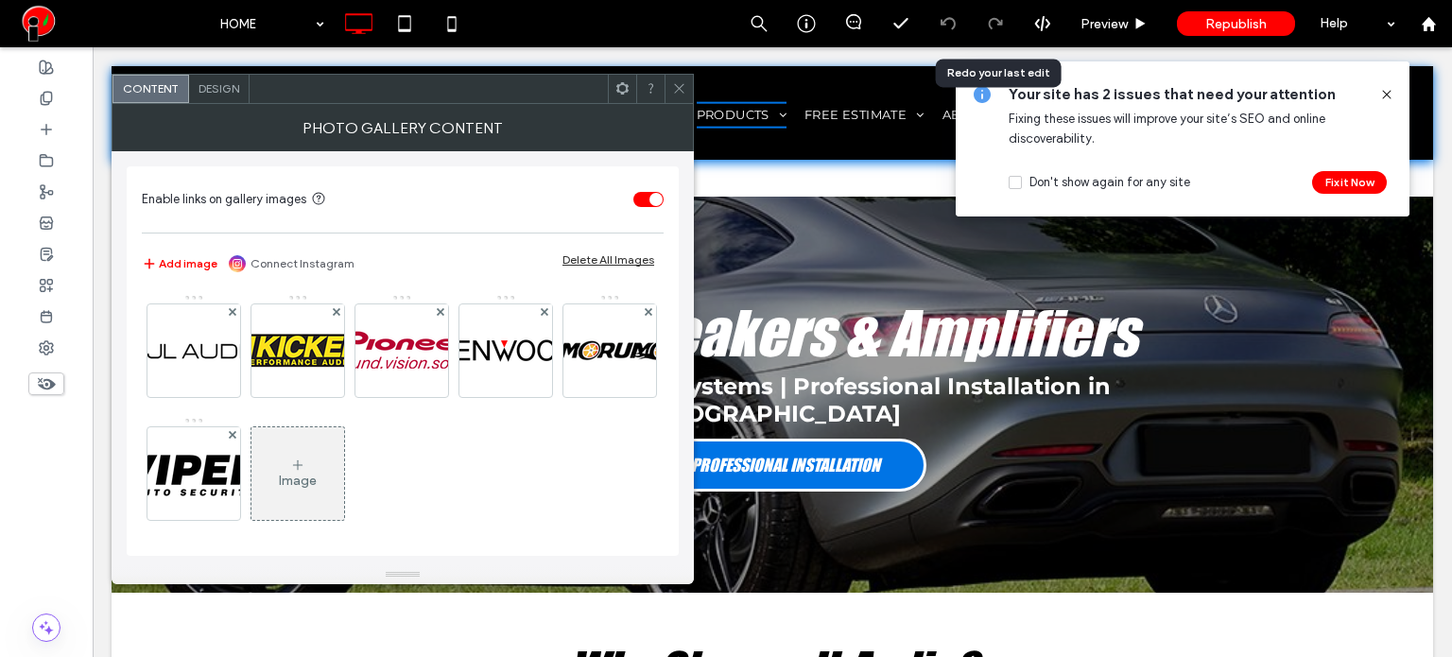
click at [344, 464] on div "Image" at bounding box center [297, 473] width 93 height 89
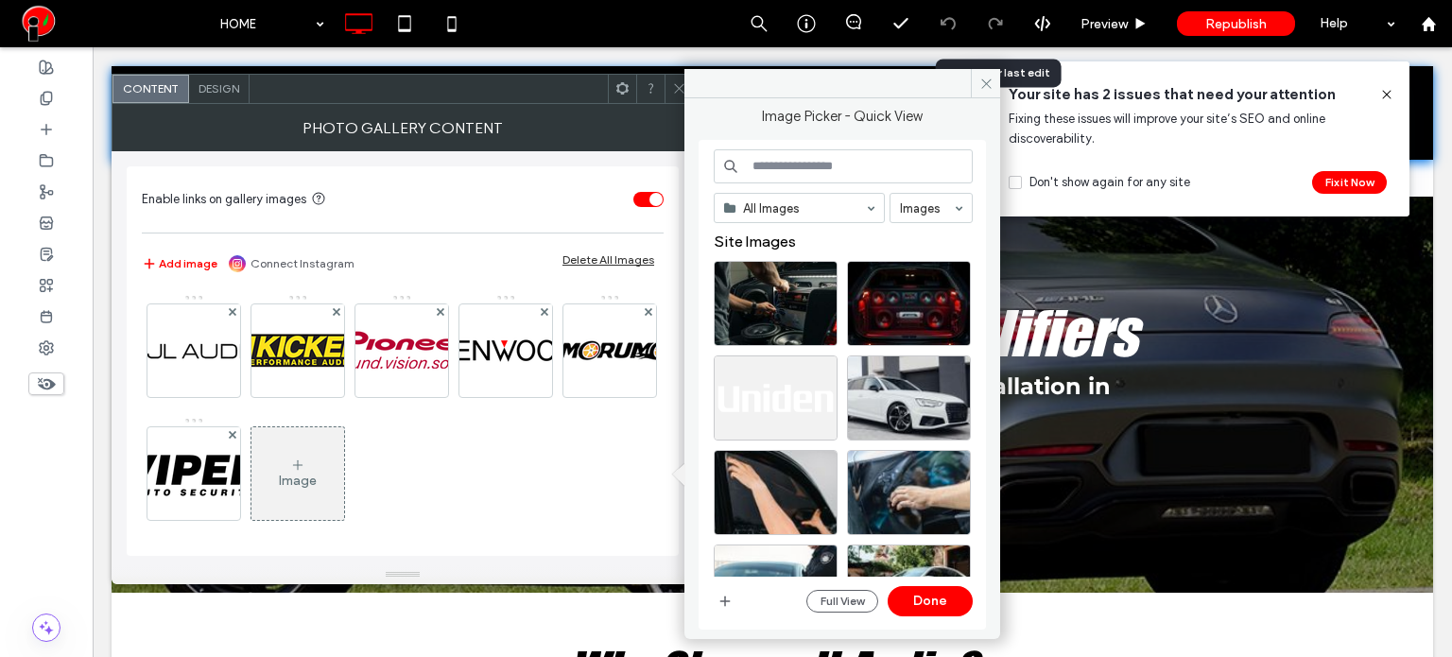
click at [790, 160] on input at bounding box center [843, 166] width 259 height 34
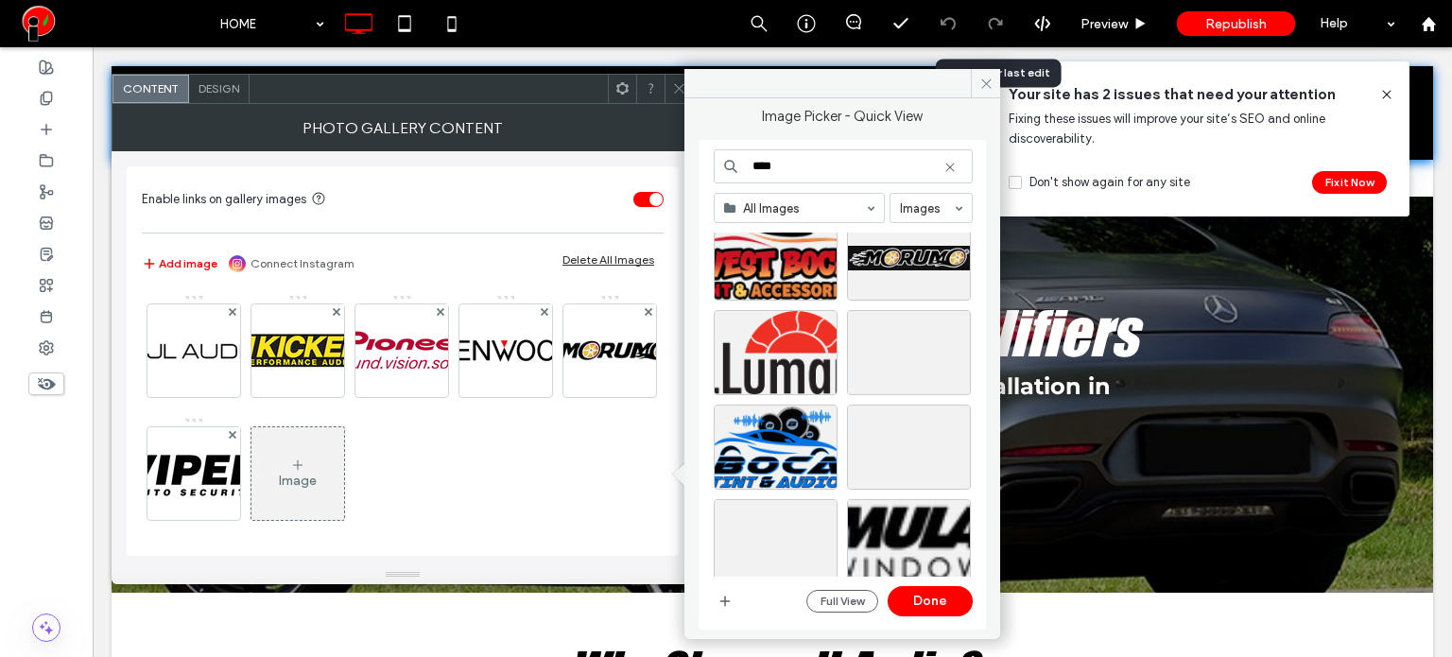
scroll to position [95, 0]
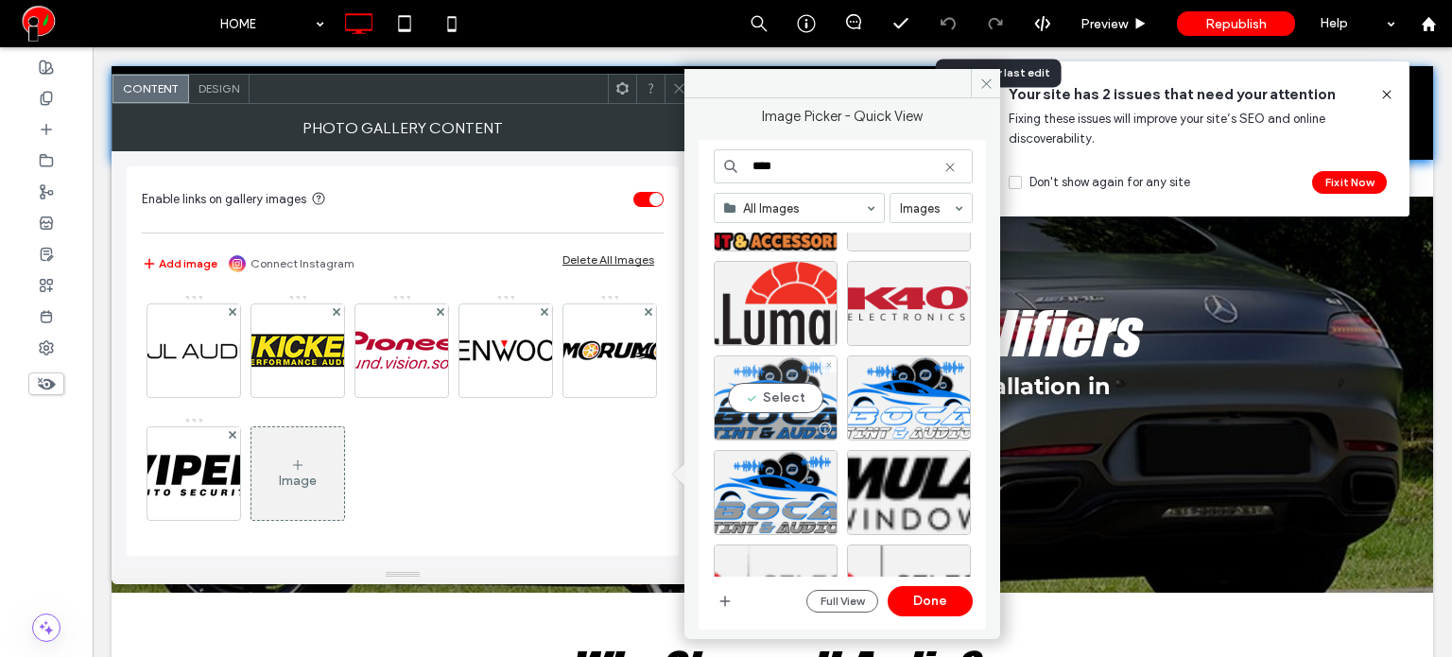
type input "****"
click at [813, 411] on div "Select" at bounding box center [776, 397] width 124 height 85
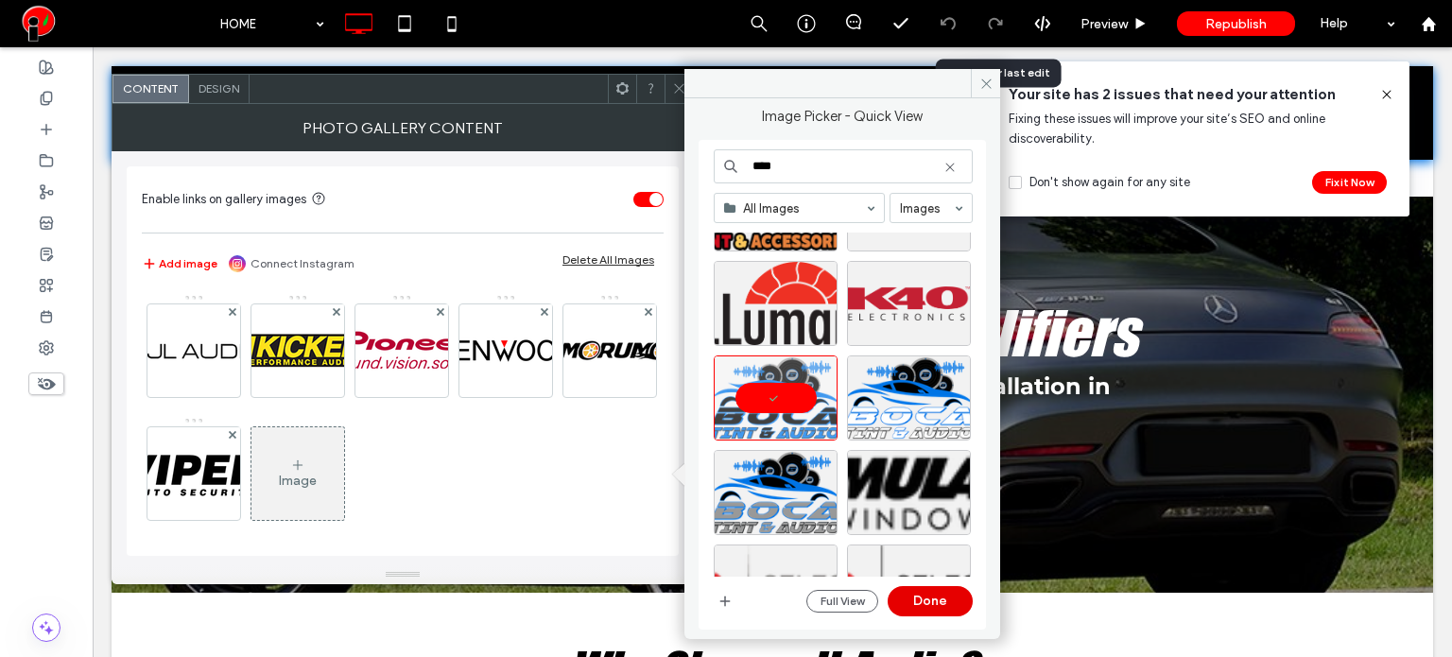
click at [938, 611] on button "Done" at bounding box center [929, 601] width 85 height 30
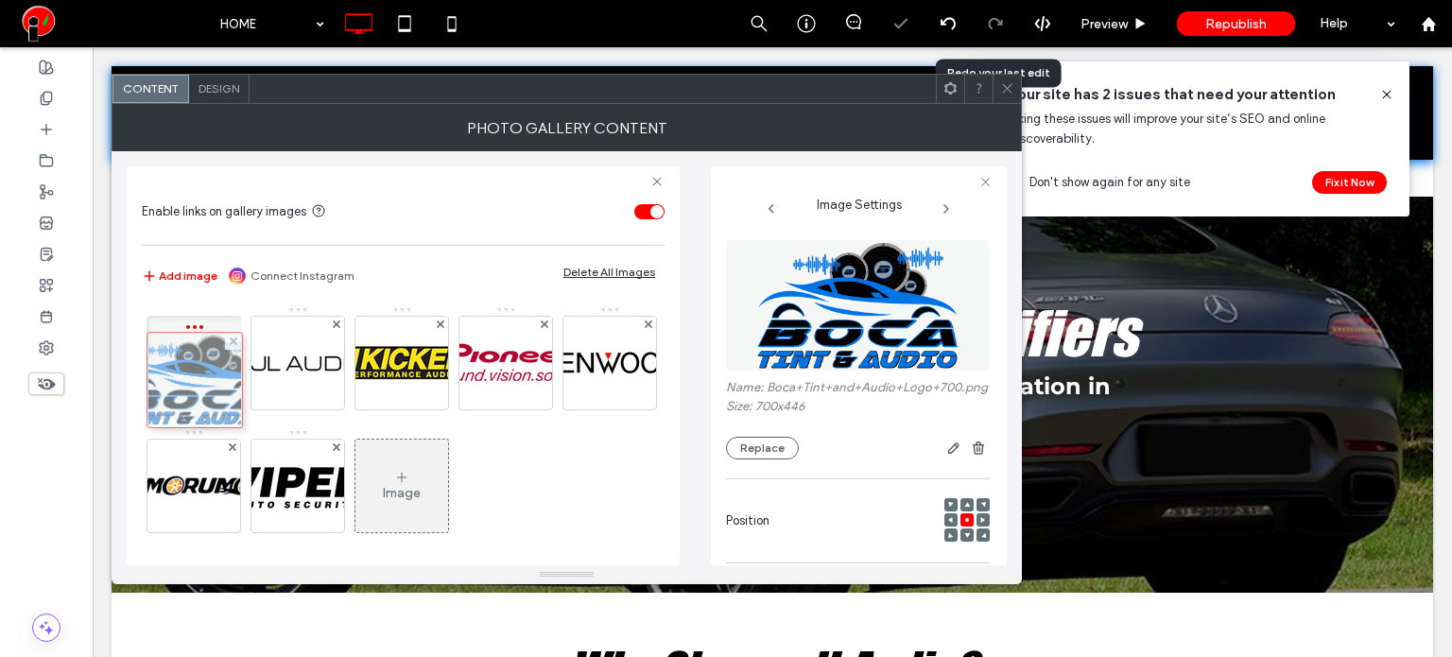
drag, startPoint x: 416, startPoint y: 471, endPoint x: 181, endPoint y: 358, distance: 260.0
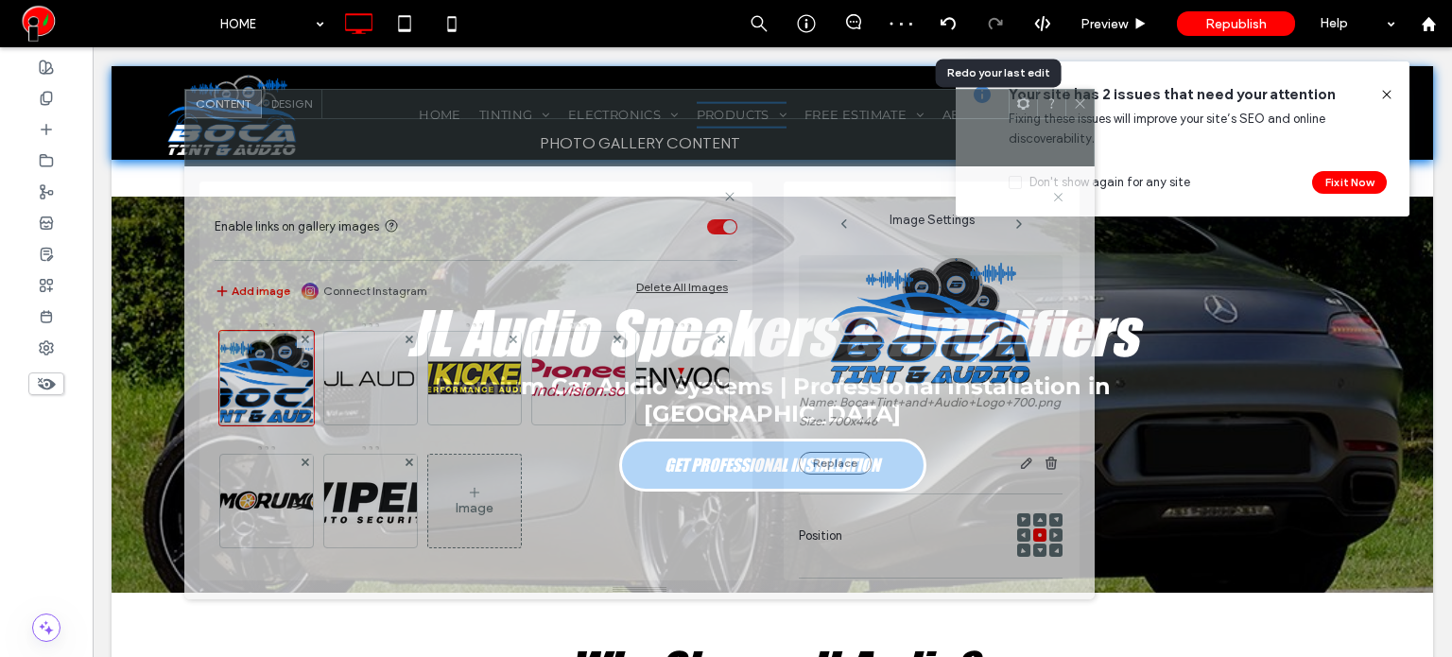
drag, startPoint x: 456, startPoint y: 97, endPoint x: 548, endPoint y: 112, distance: 93.8
click at [548, 112] on div at bounding box center [665, 104] width 686 height 28
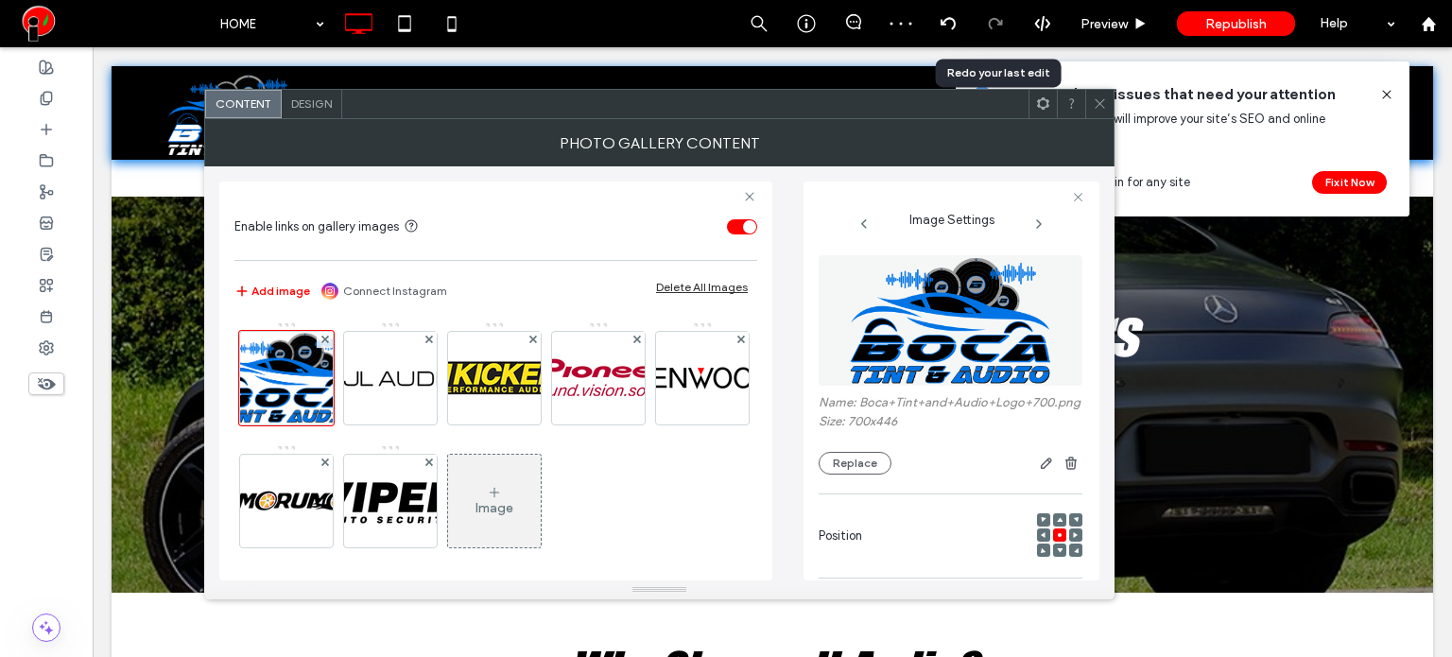
click at [310, 100] on span "Design" at bounding box center [311, 103] width 41 height 14
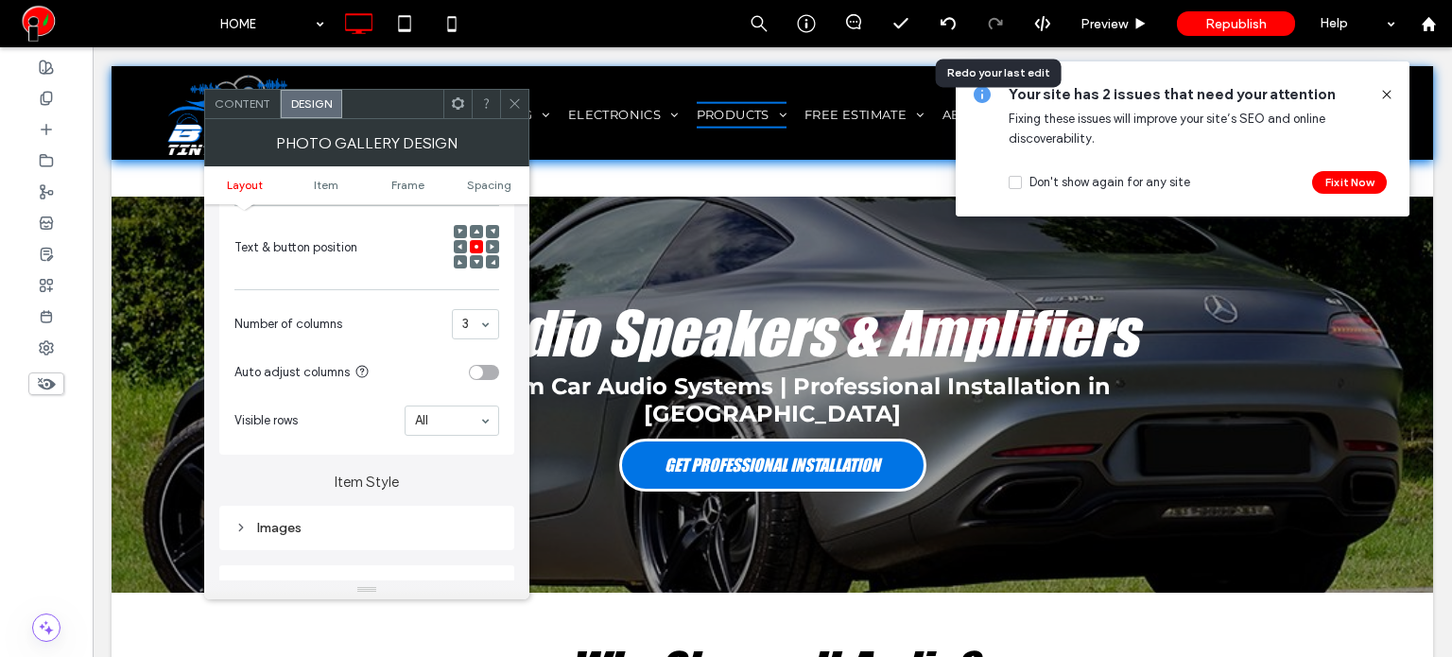
scroll to position [473, 0]
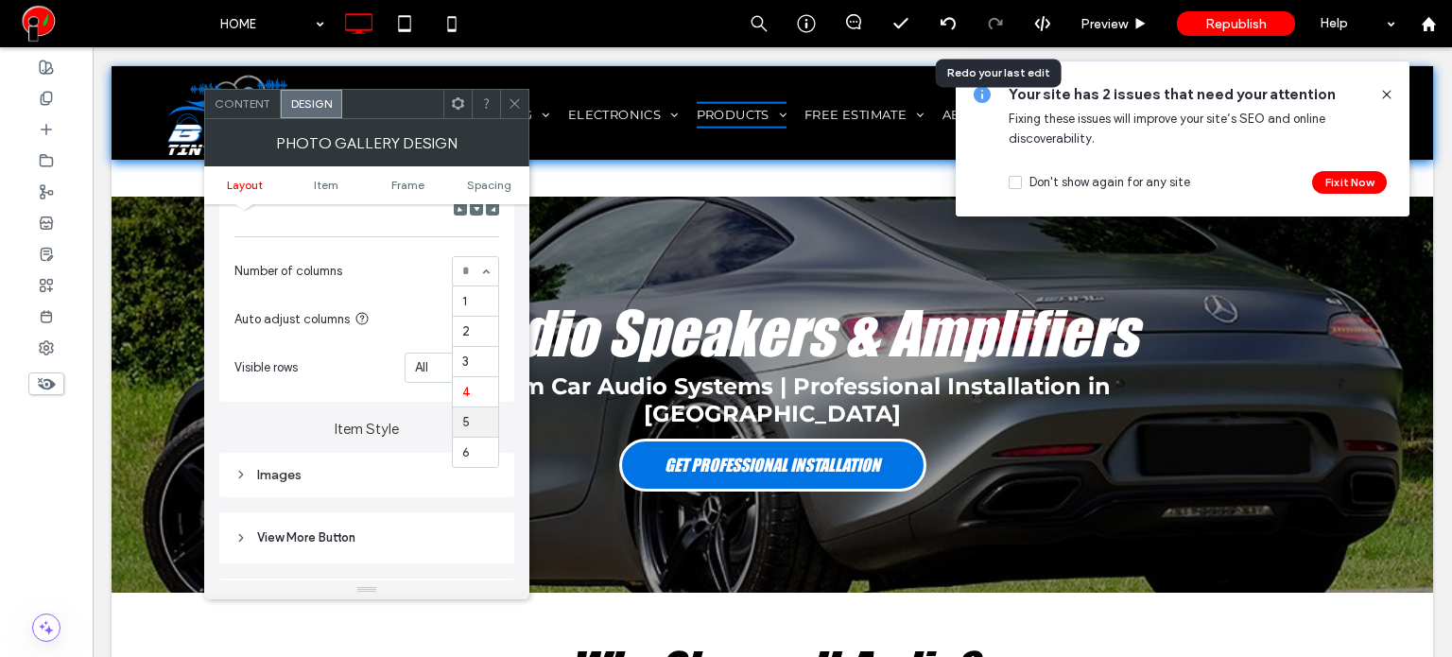
click at [261, 104] on span "Content" at bounding box center [243, 103] width 56 height 14
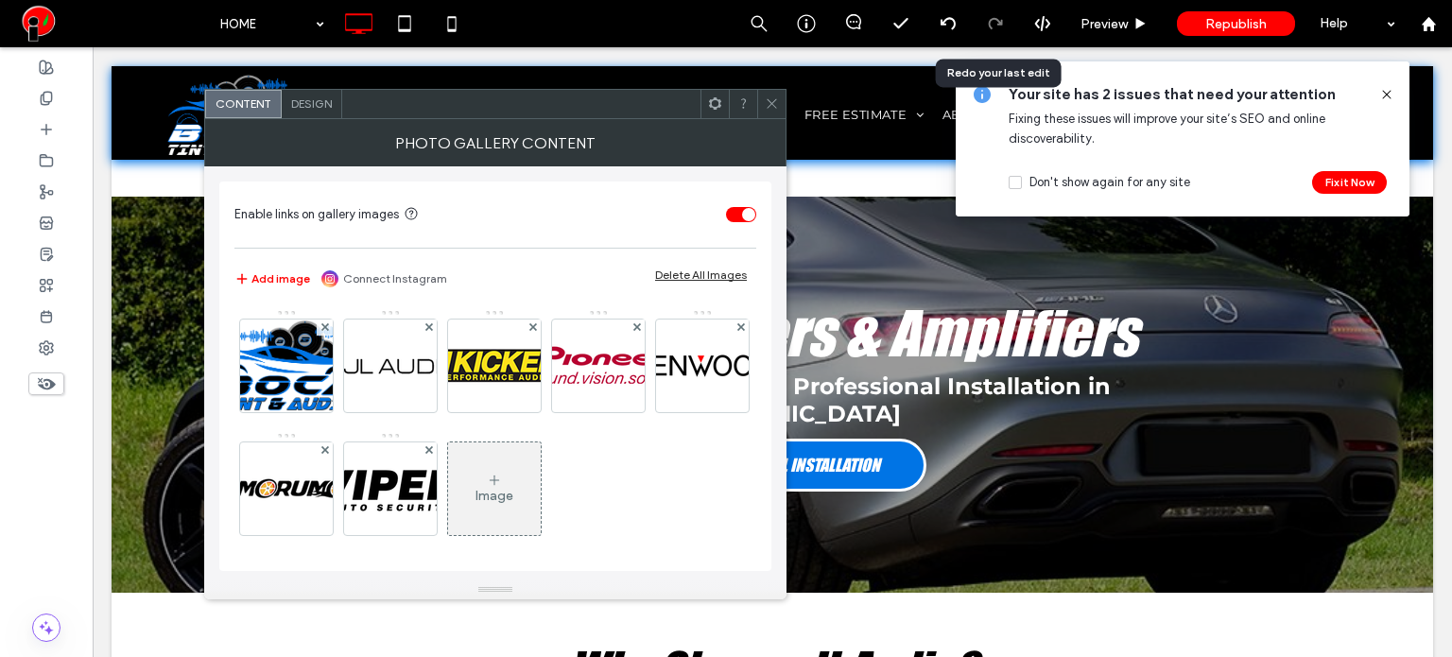
click at [502, 484] on icon at bounding box center [494, 480] width 15 height 15
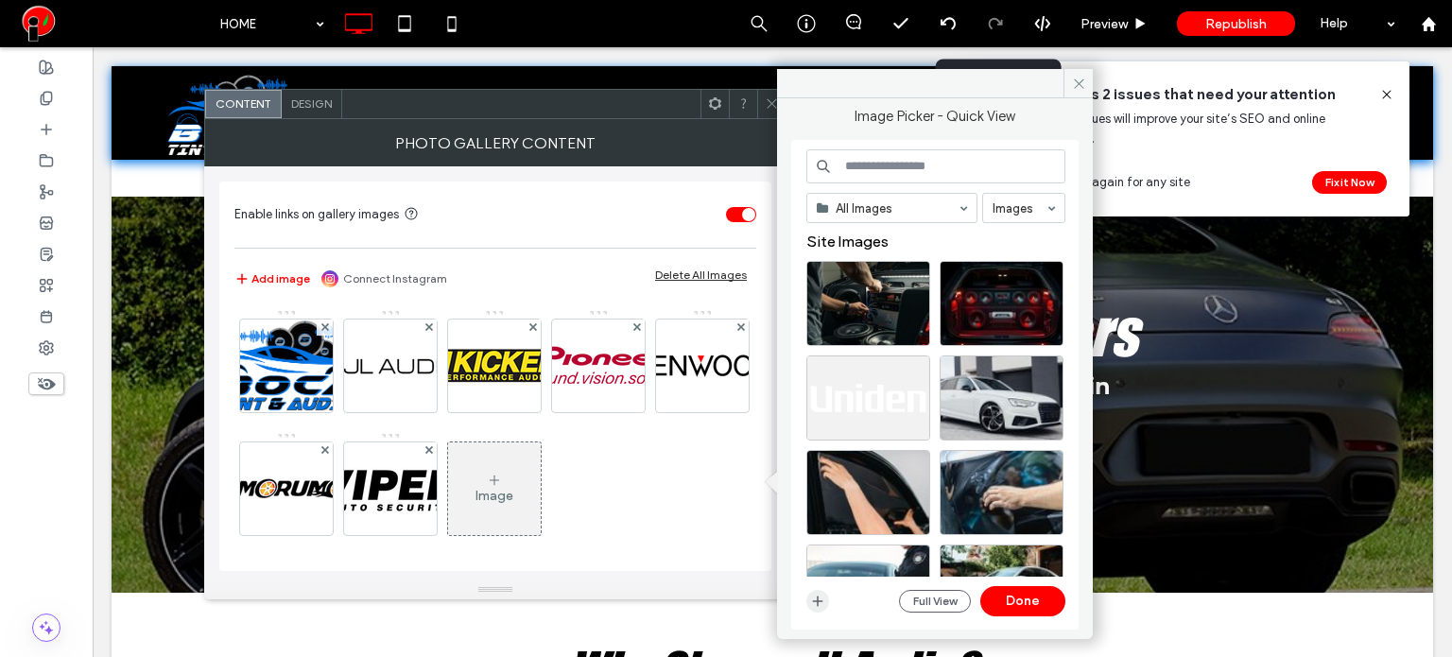
click at [806, 600] on span "button" at bounding box center [817, 601] width 23 height 23
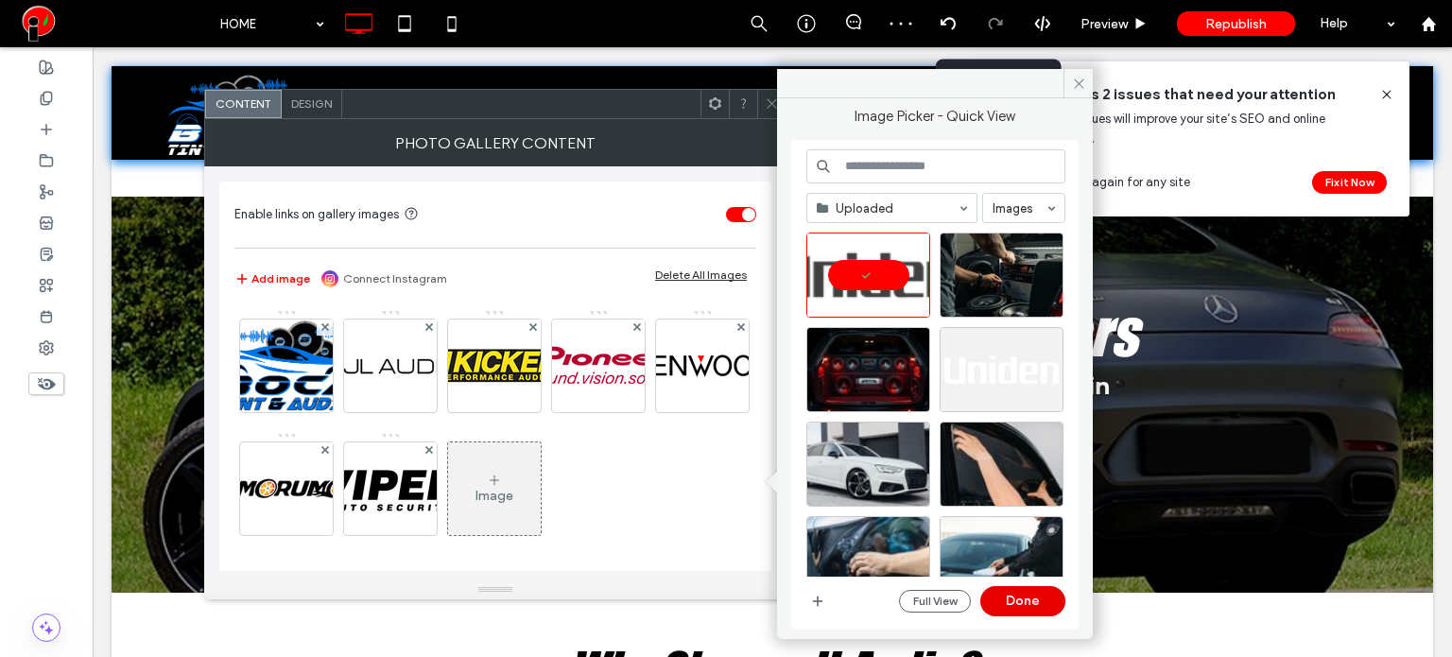
click at [1028, 600] on button "Done" at bounding box center [1022, 601] width 85 height 30
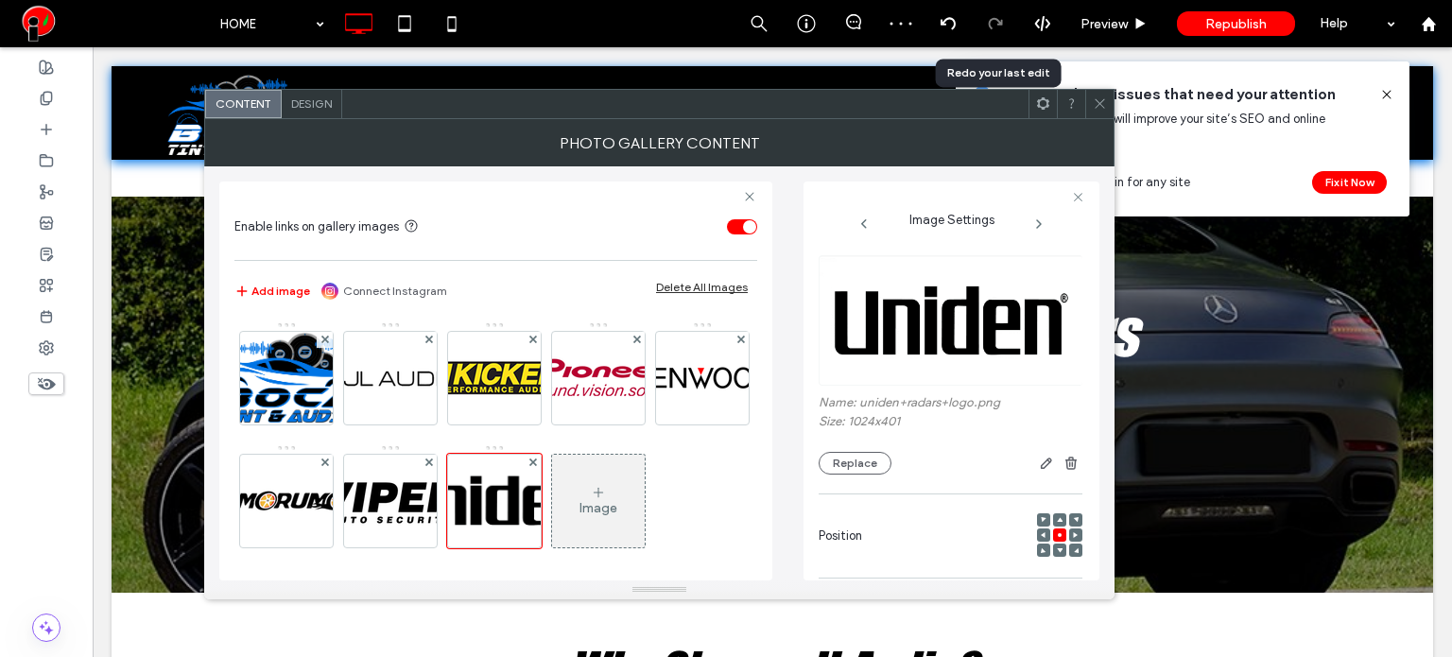
click at [1096, 103] on icon at bounding box center [1100, 103] width 14 height 14
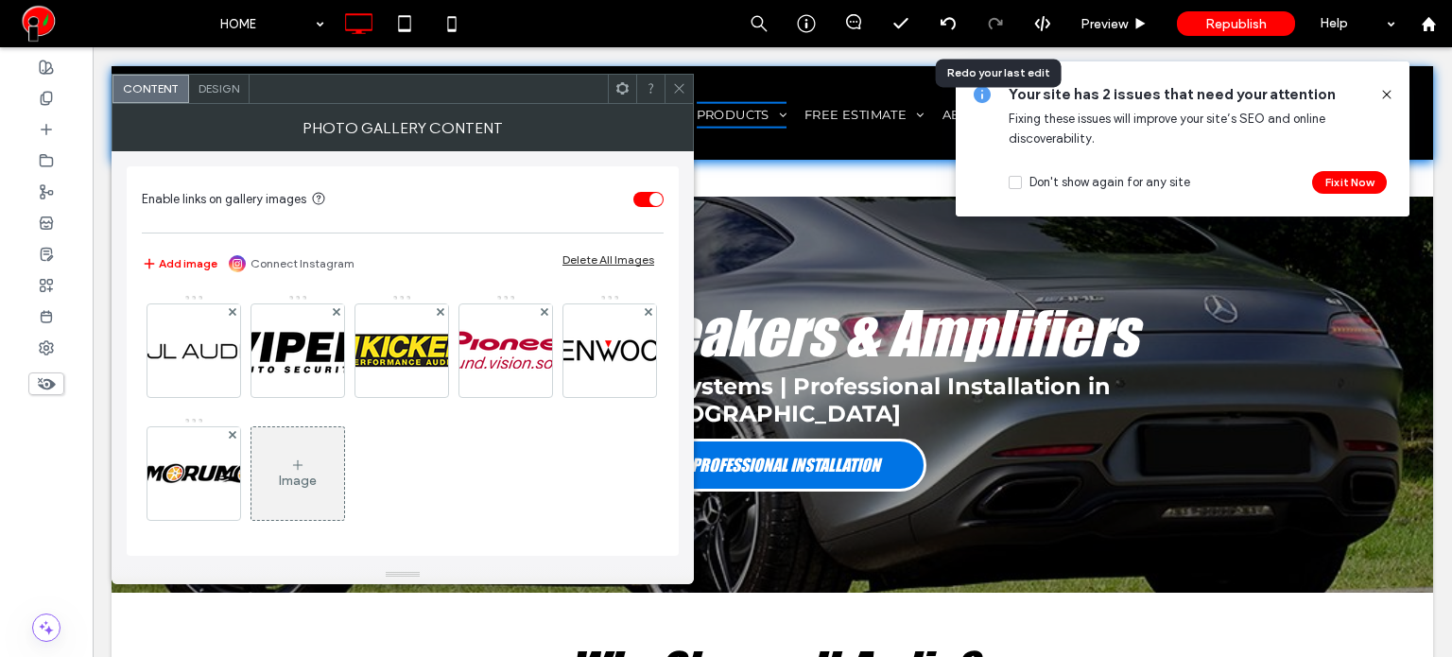
click at [344, 464] on div "Image" at bounding box center [297, 473] width 93 height 89
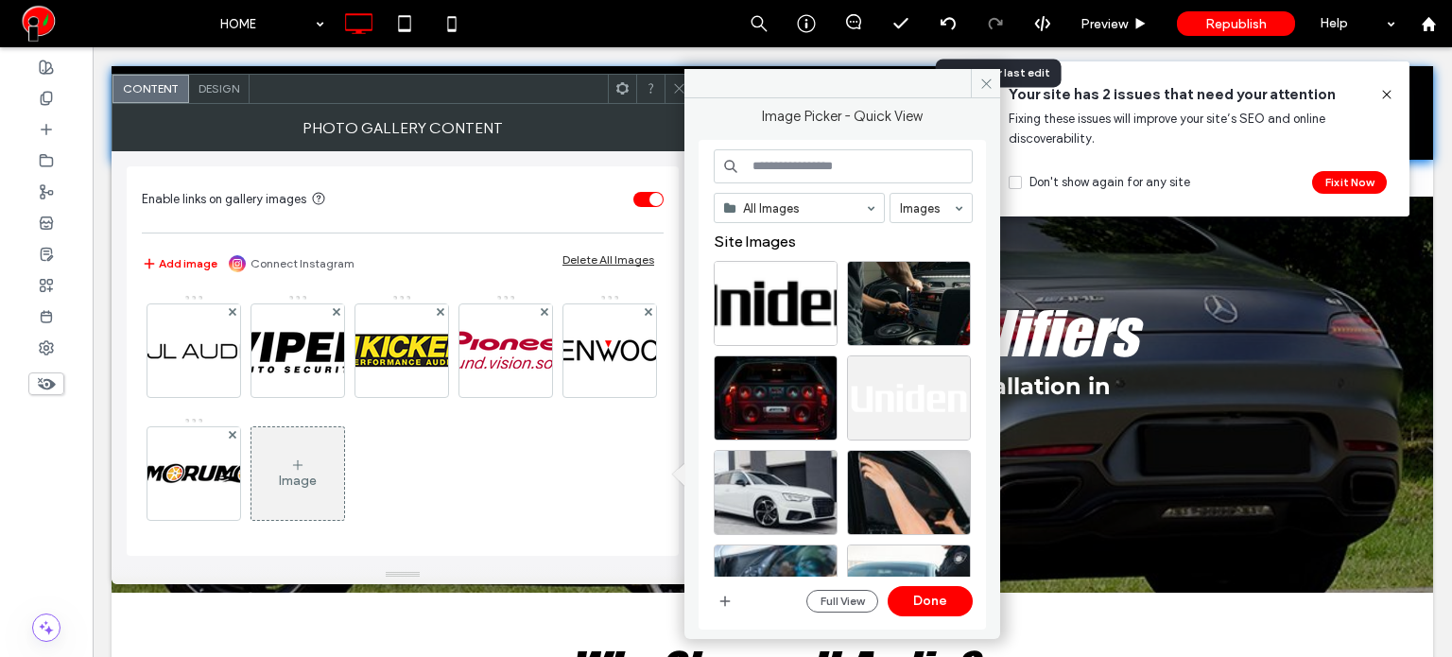
click at [773, 177] on input at bounding box center [843, 166] width 259 height 34
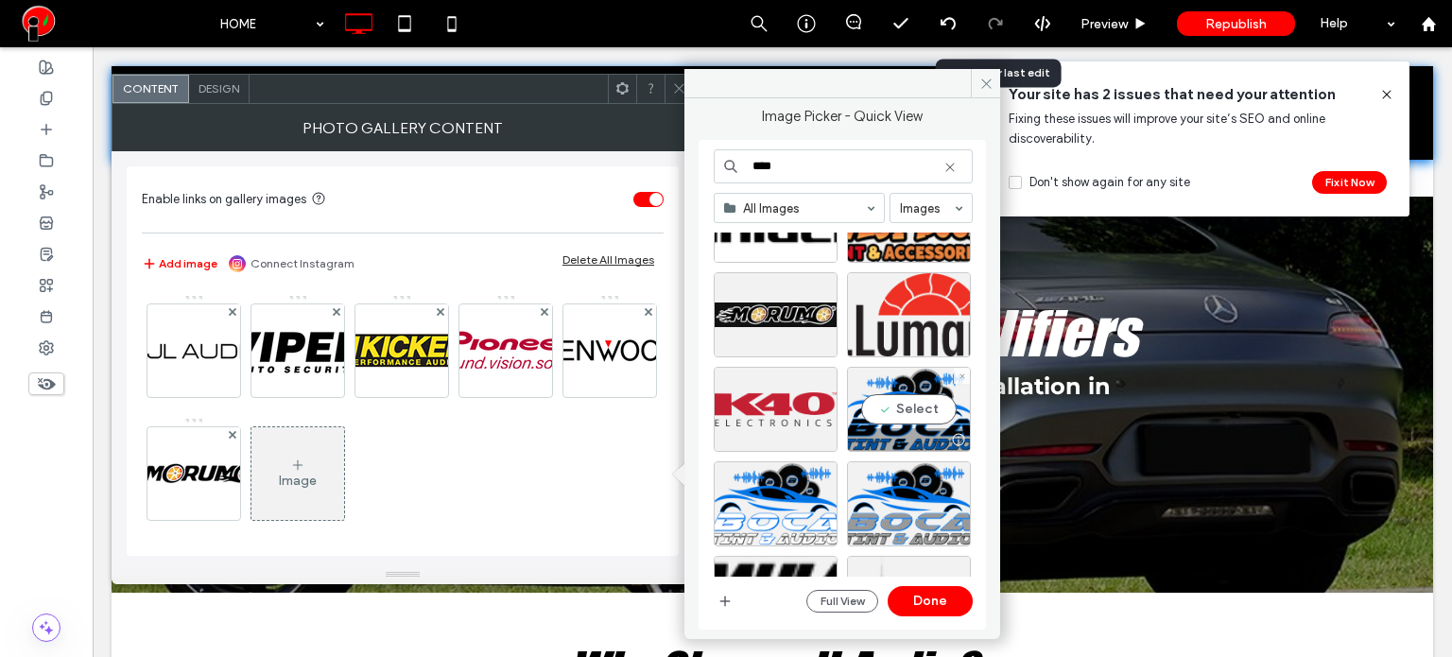
scroll to position [95, 0]
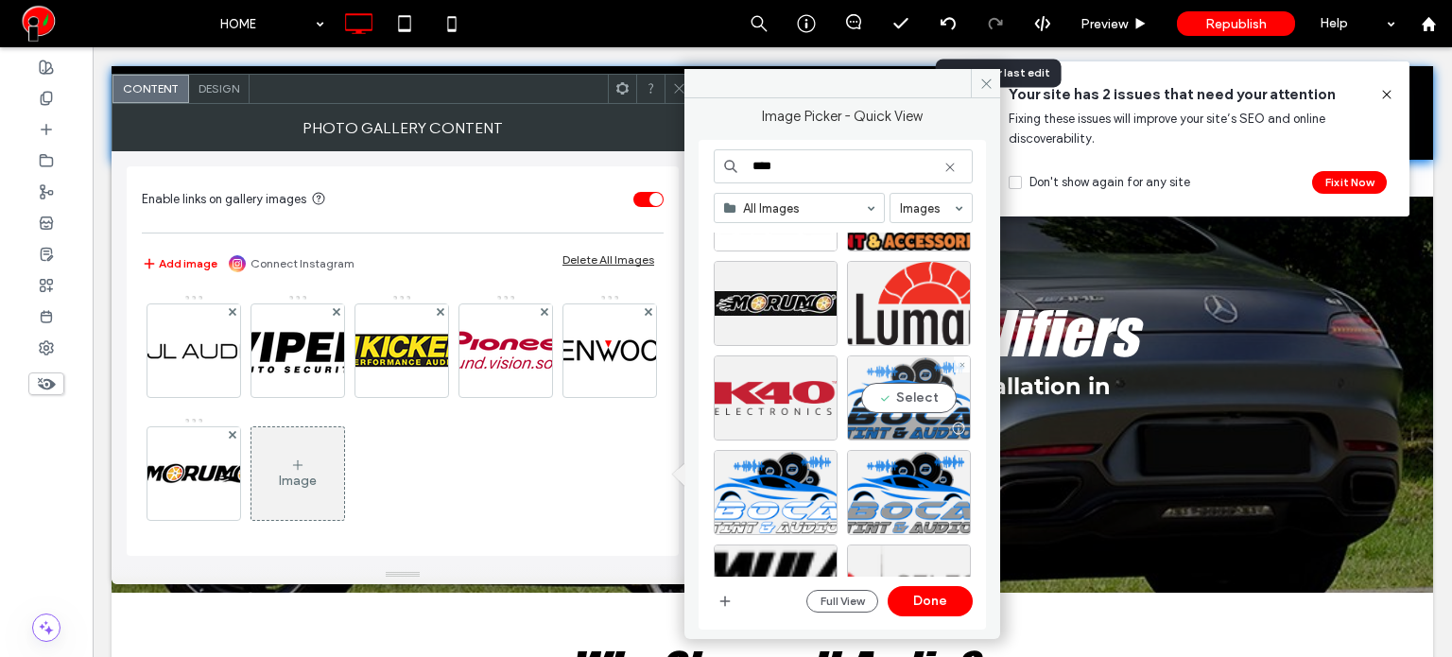
type input "****"
click at [919, 411] on div "Select" at bounding box center [909, 397] width 124 height 85
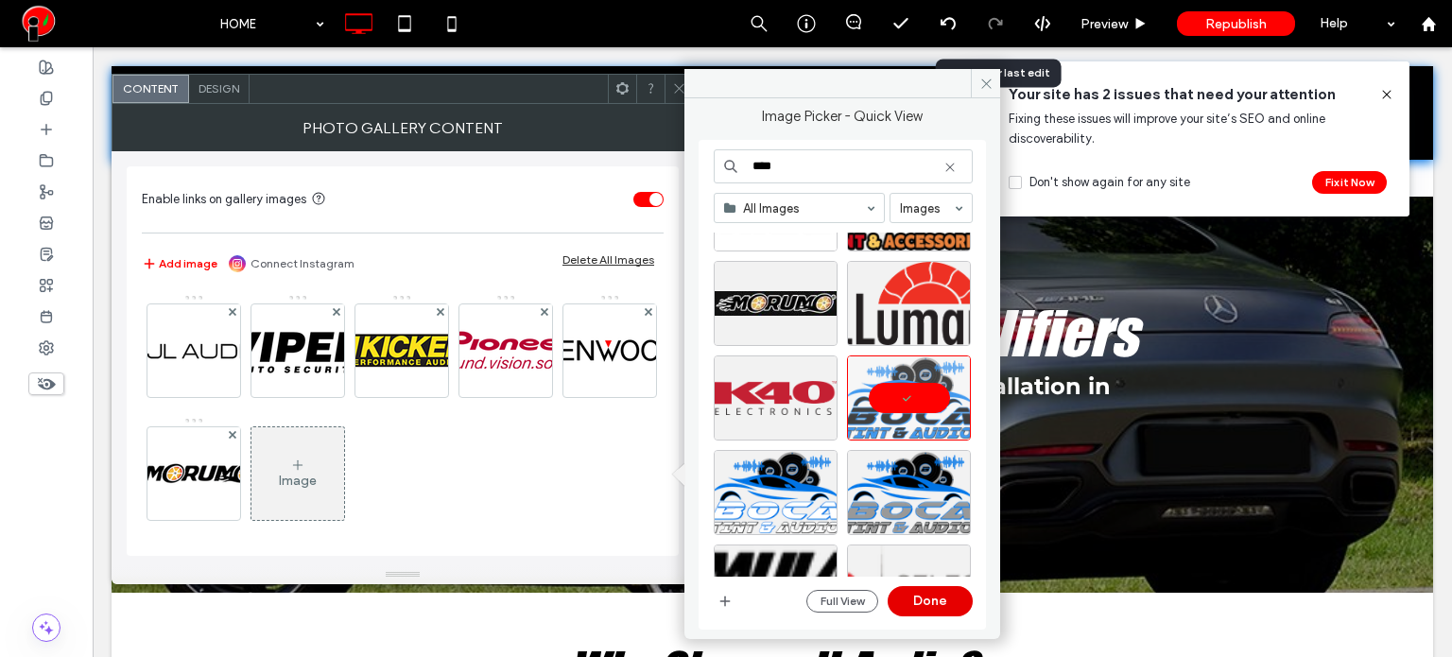
click at [935, 596] on button "Done" at bounding box center [929, 601] width 85 height 30
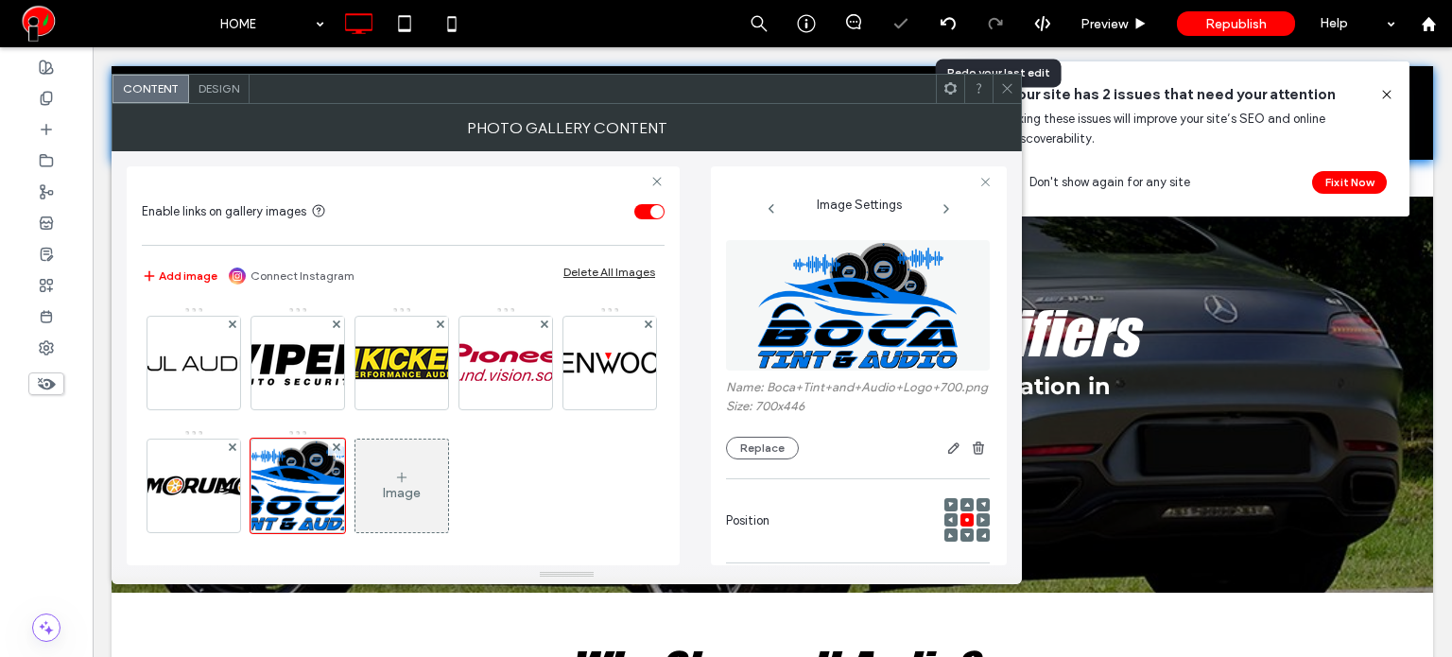
click at [448, 461] on div "Image" at bounding box center [401, 485] width 93 height 89
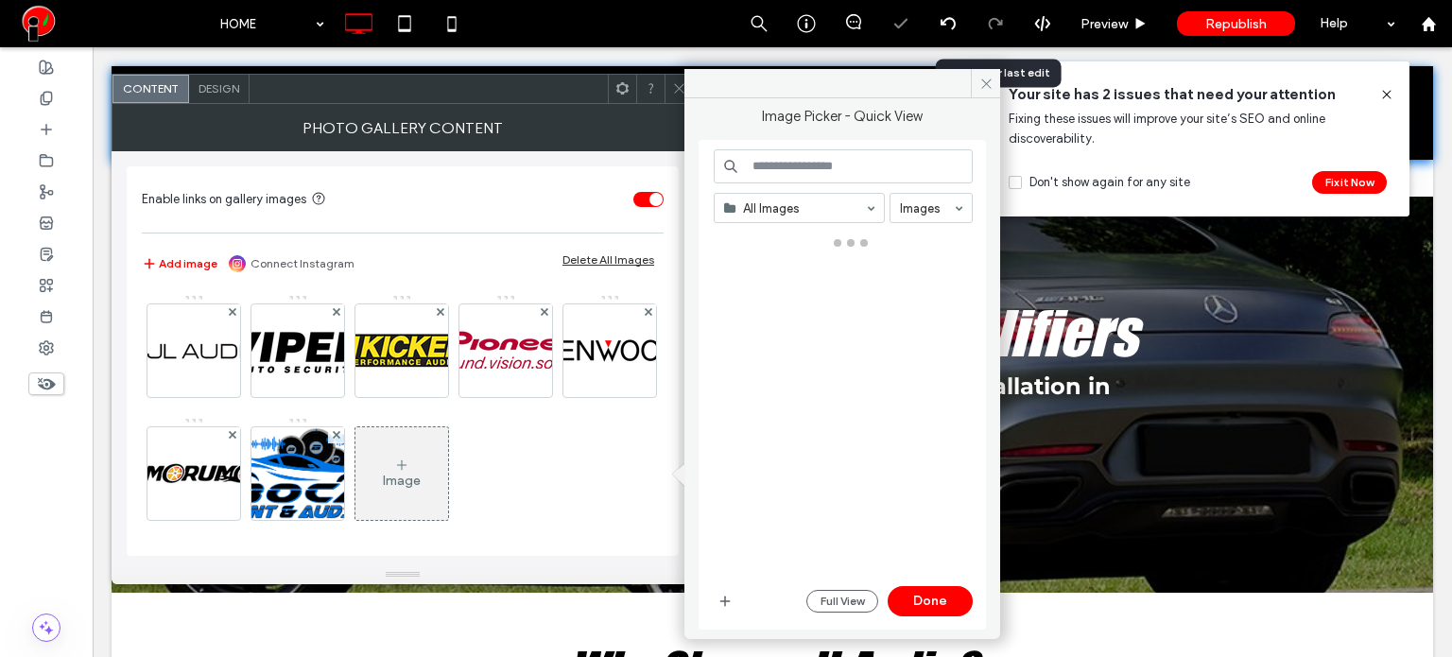
click at [448, 471] on div "Image" at bounding box center [401, 473] width 93 height 89
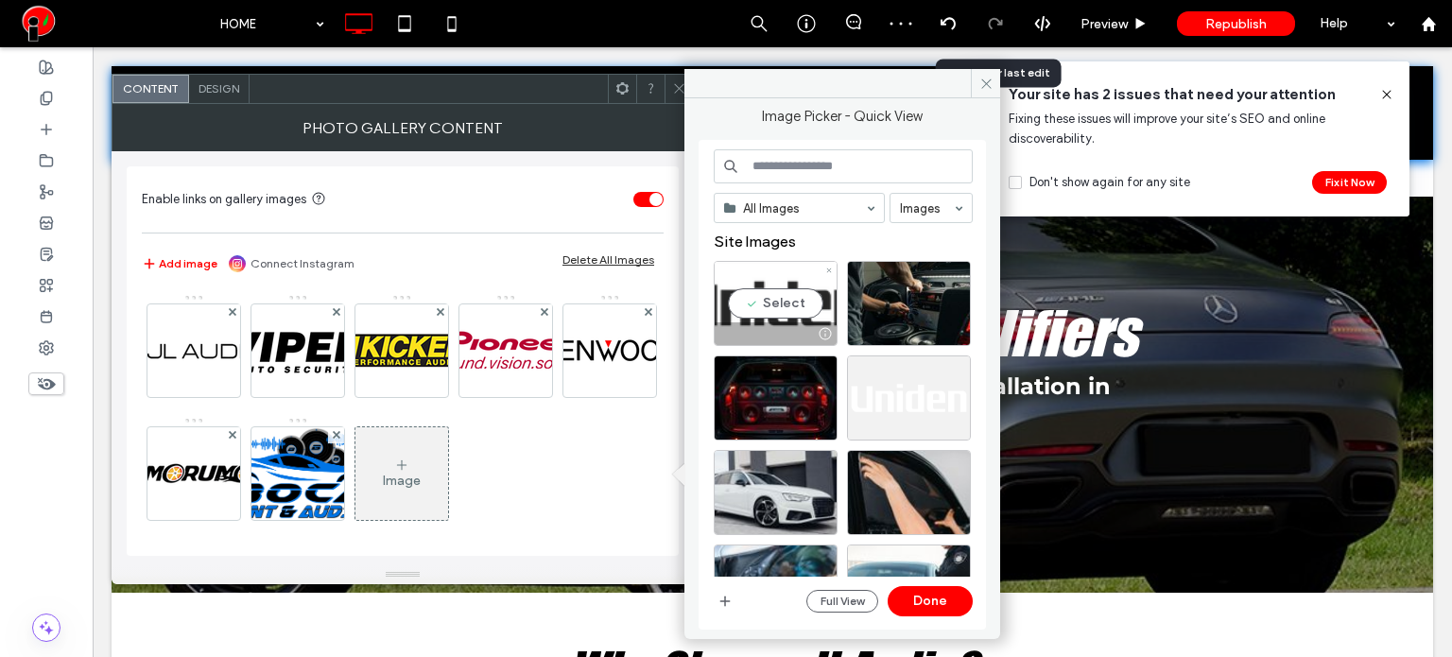
click at [790, 289] on div "Select" at bounding box center [776, 303] width 124 height 85
click at [916, 603] on button "Done" at bounding box center [929, 601] width 85 height 30
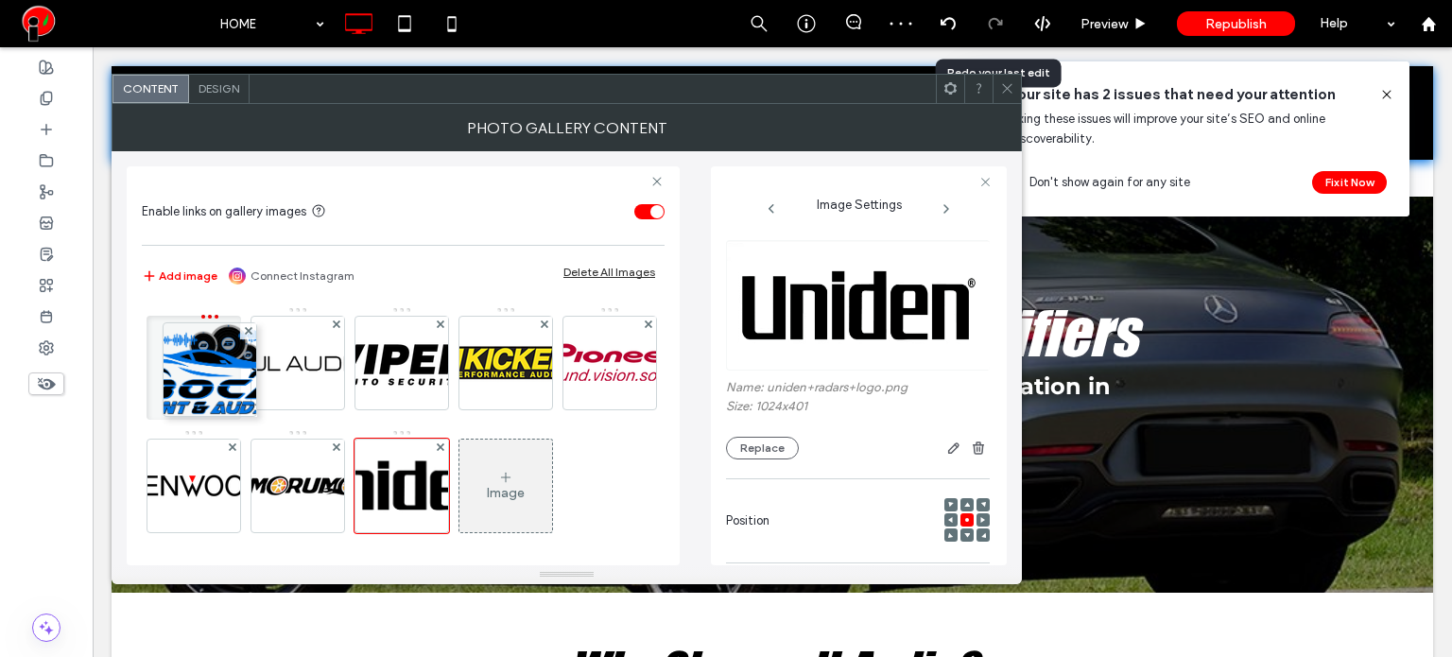
drag, startPoint x: 429, startPoint y: 488, endPoint x: 142, endPoint y: 316, distance: 334.9
click at [142, 316] on div "Image" at bounding box center [402, 429] width 521 height 246
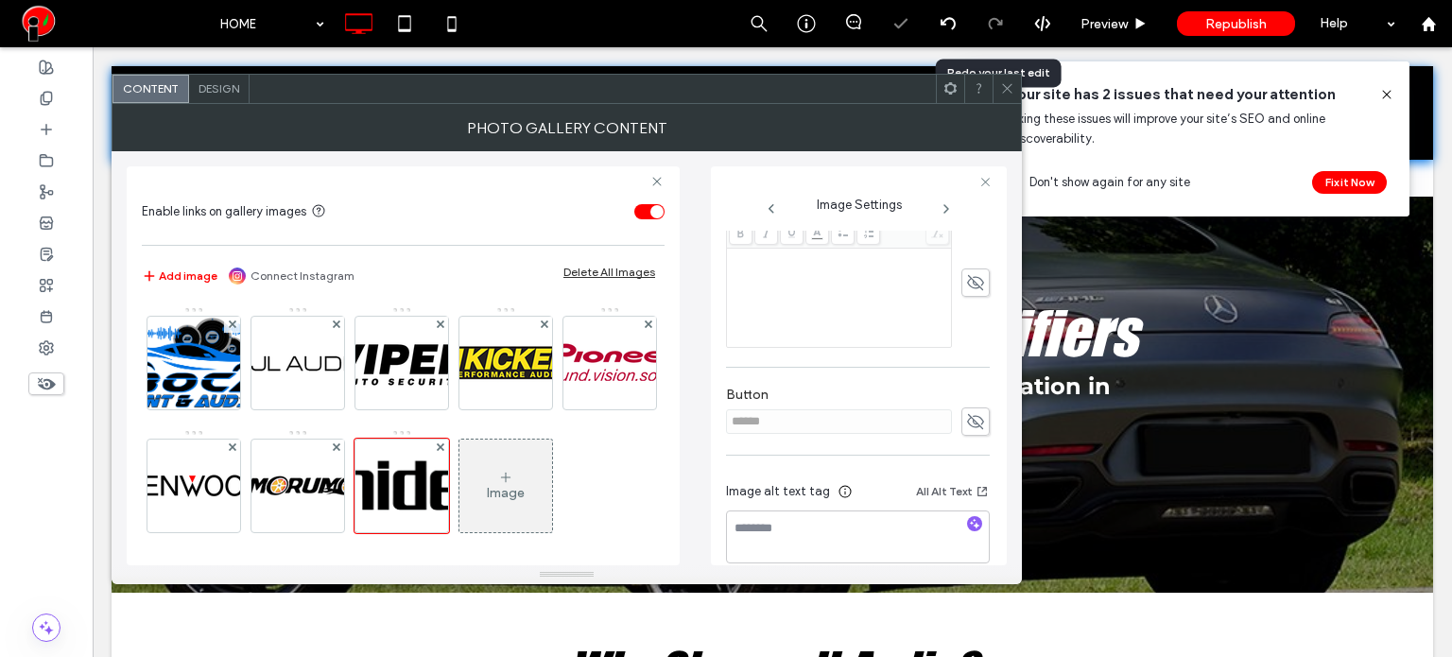
scroll to position [538, 0]
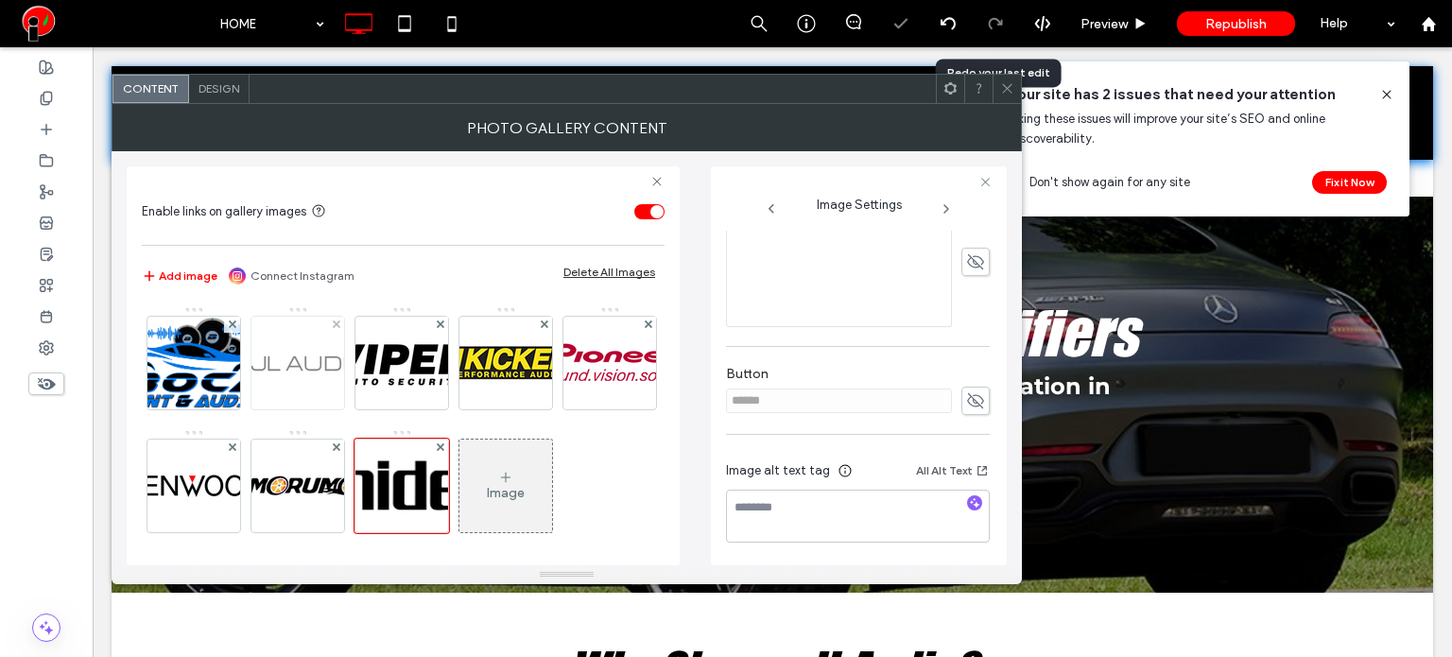
click at [293, 382] on img at bounding box center [297, 362] width 151 height 83
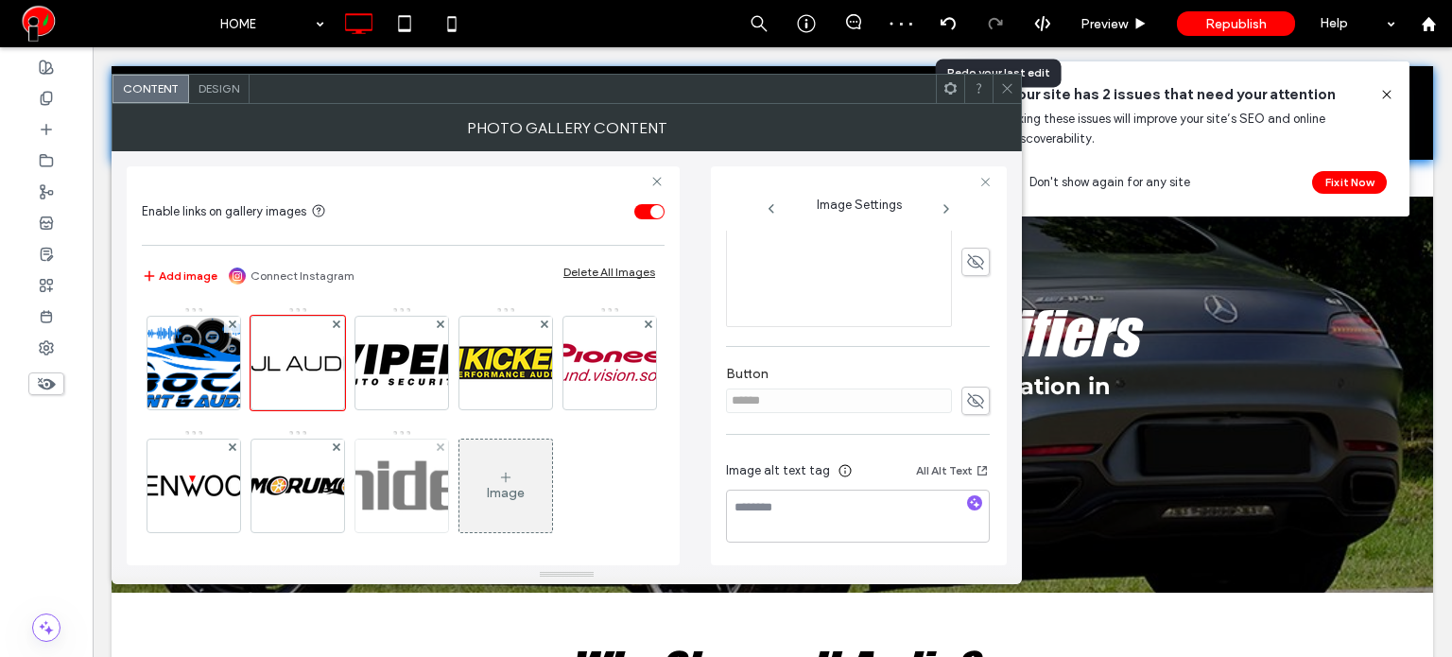
click at [508, 500] on img at bounding box center [402, 485] width 236 height 93
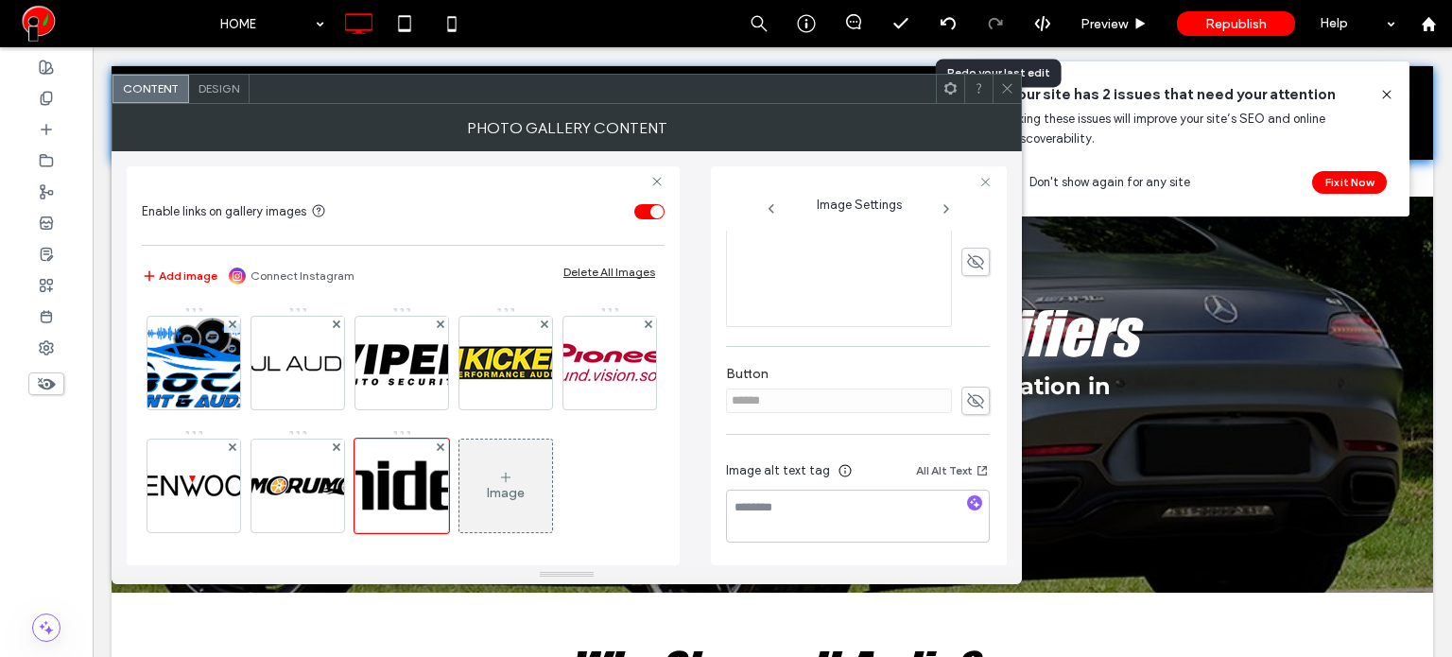
click at [215, 84] on span "Design" at bounding box center [218, 88] width 41 height 14
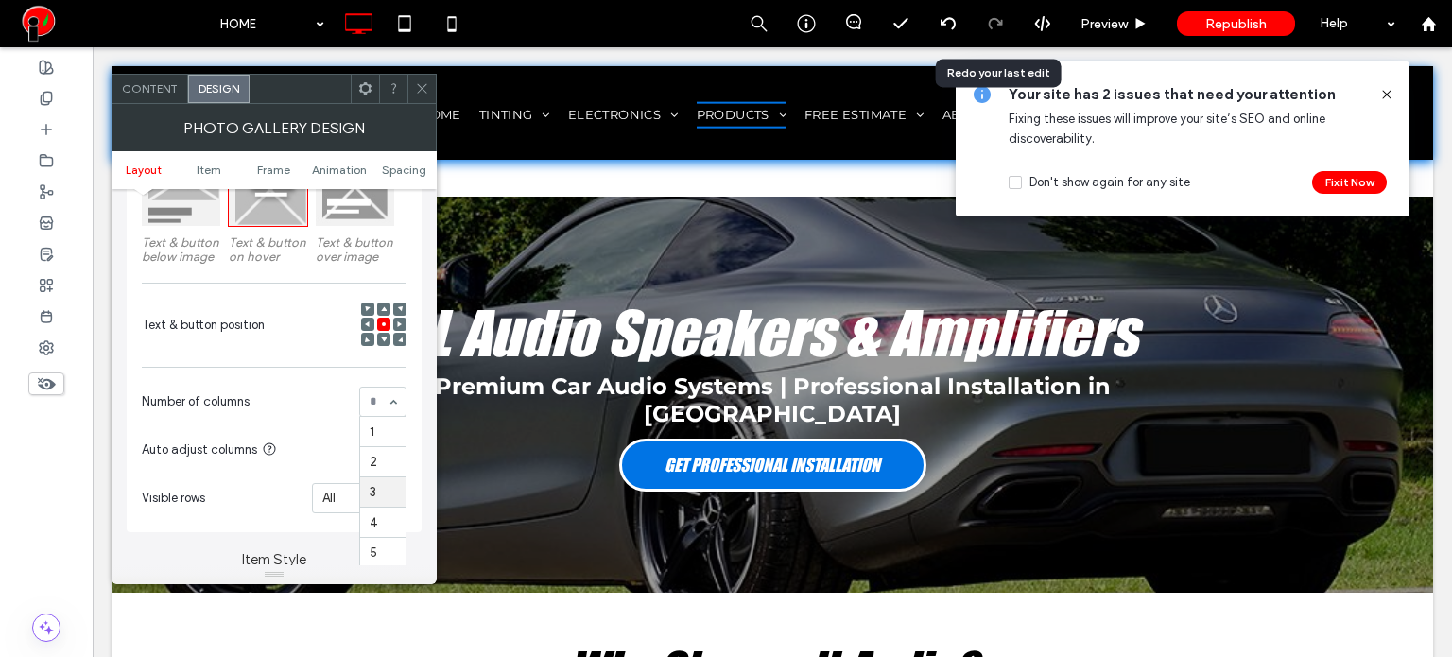
scroll to position [378, 0]
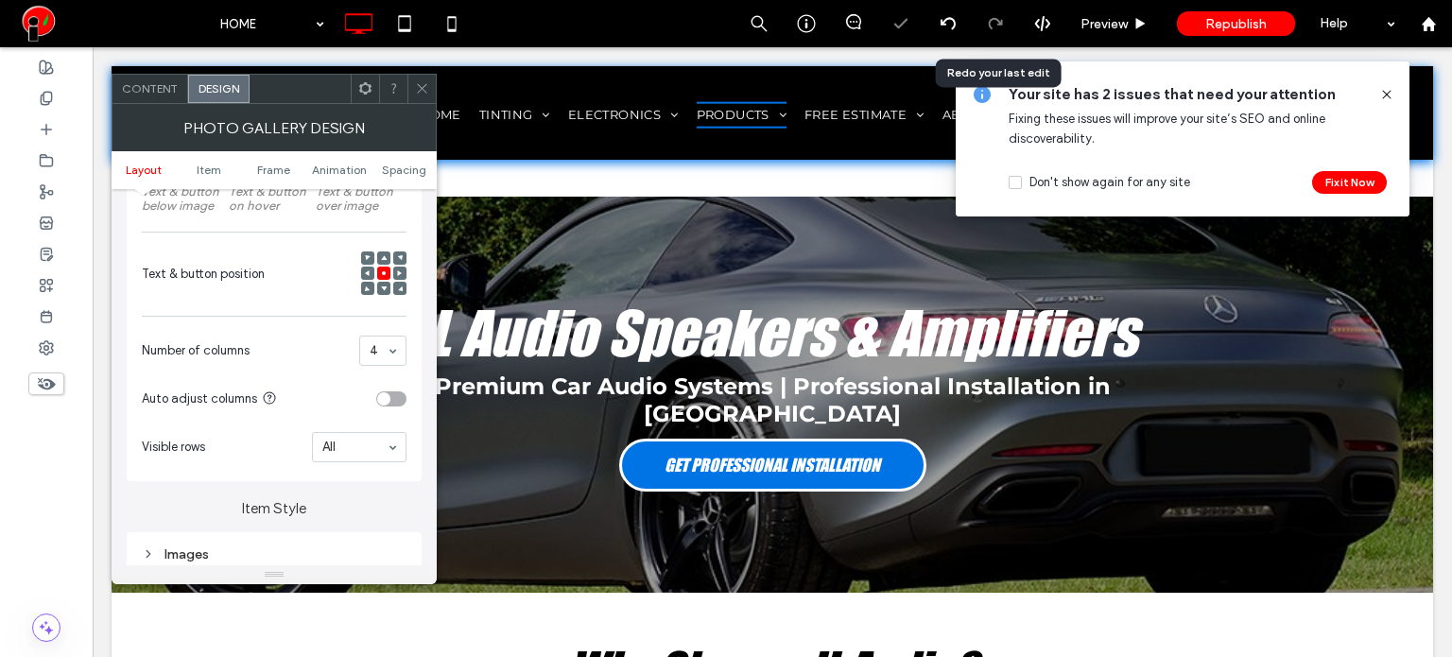
click at [420, 86] on icon at bounding box center [422, 88] width 14 height 14
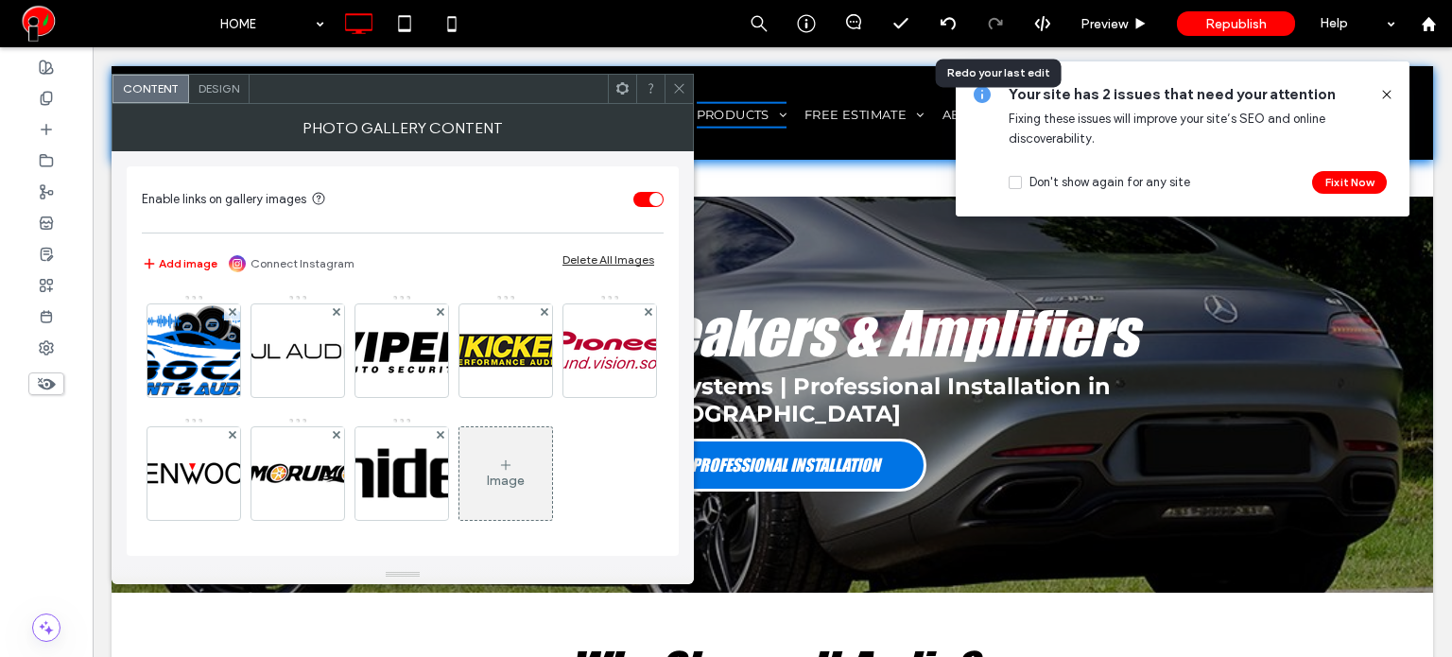
click at [238, 91] on span "Design" at bounding box center [218, 88] width 41 height 14
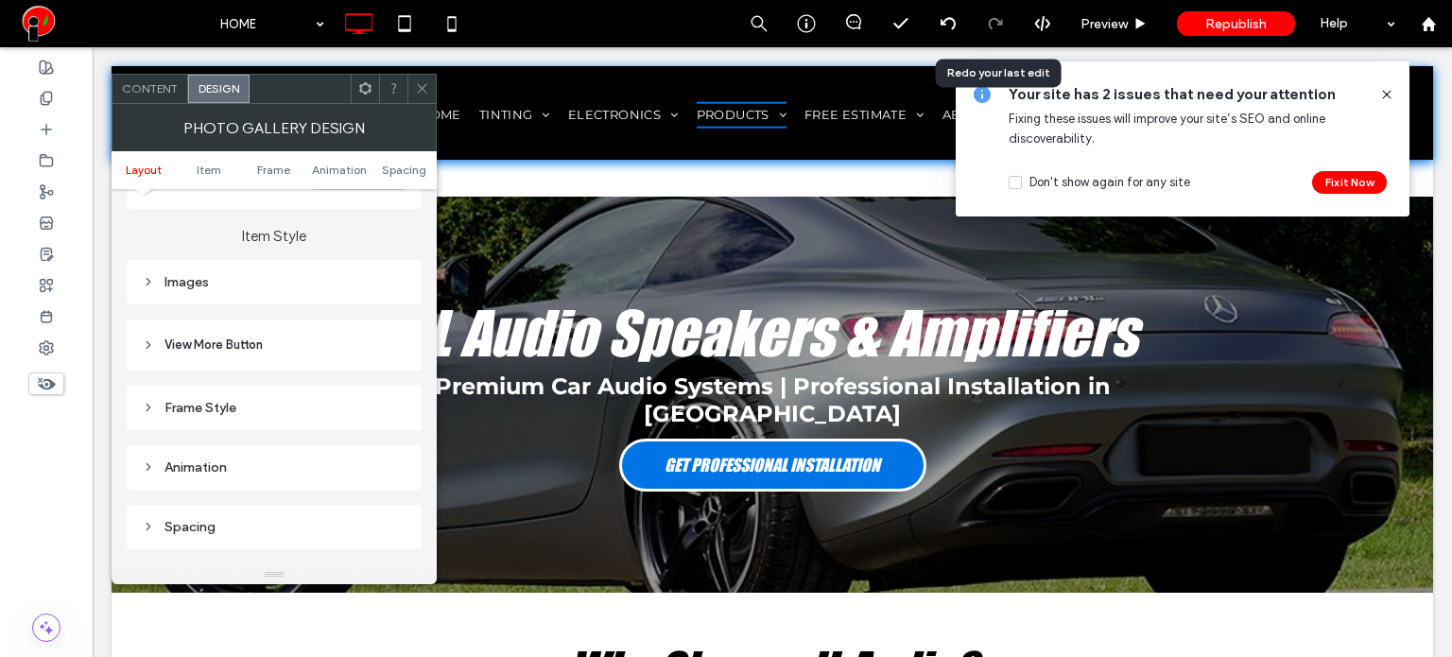
scroll to position [662, 0]
click at [208, 276] on div "Images" at bounding box center [274, 271] width 265 height 16
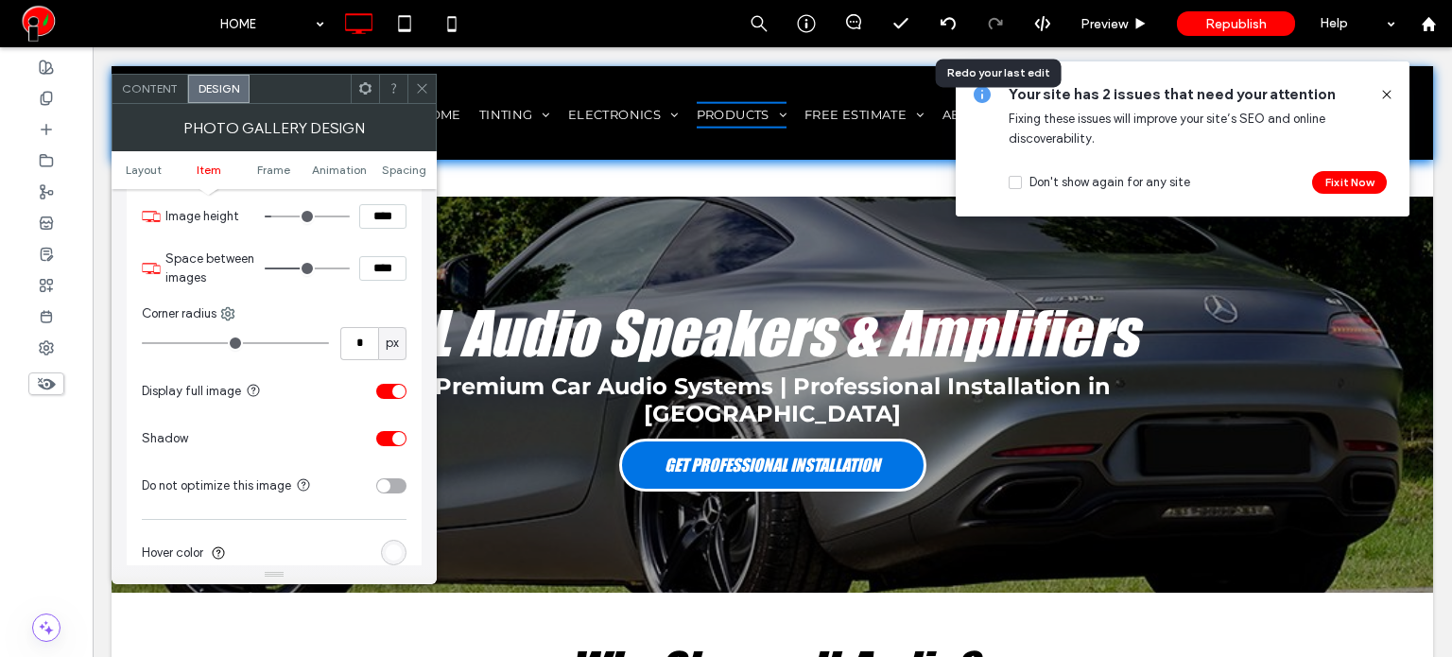
scroll to position [756, 0]
click at [380, 385] on div "toggle" at bounding box center [391, 387] width 30 height 15
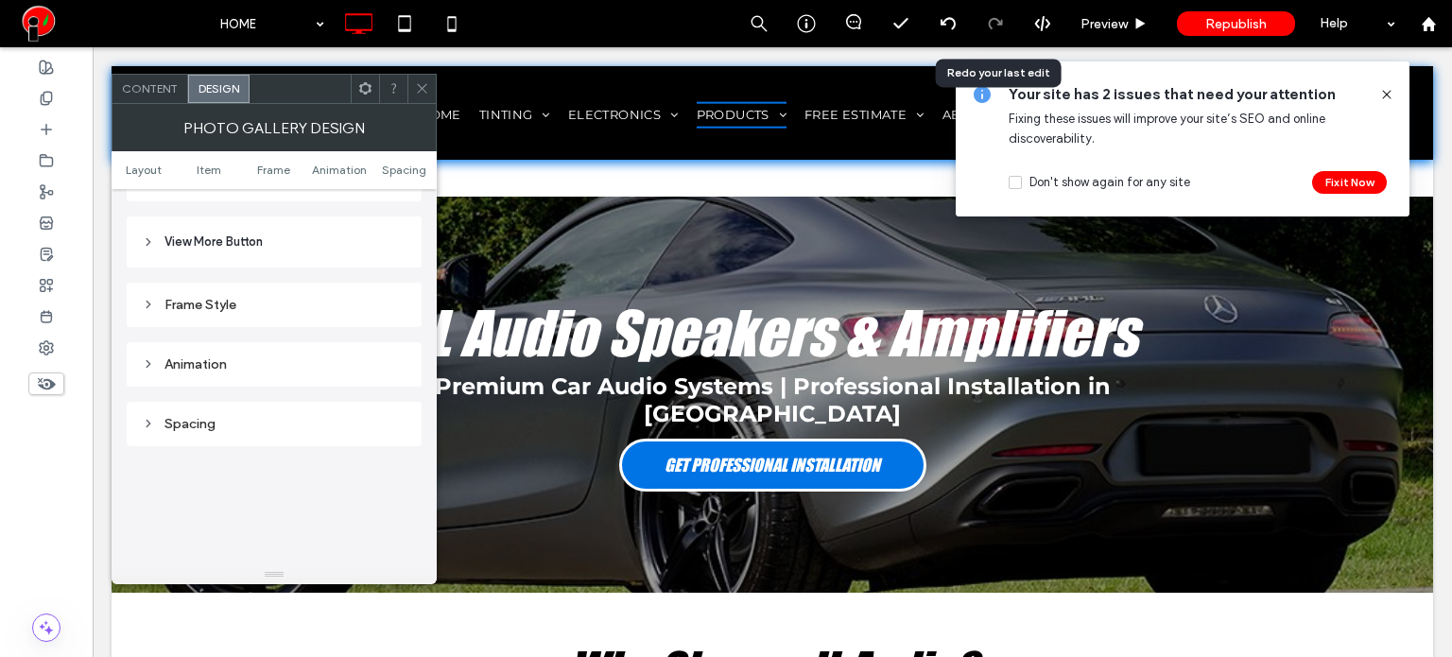
scroll to position [1229, 0]
click at [204, 316] on div "Frame Style" at bounding box center [274, 311] width 265 height 16
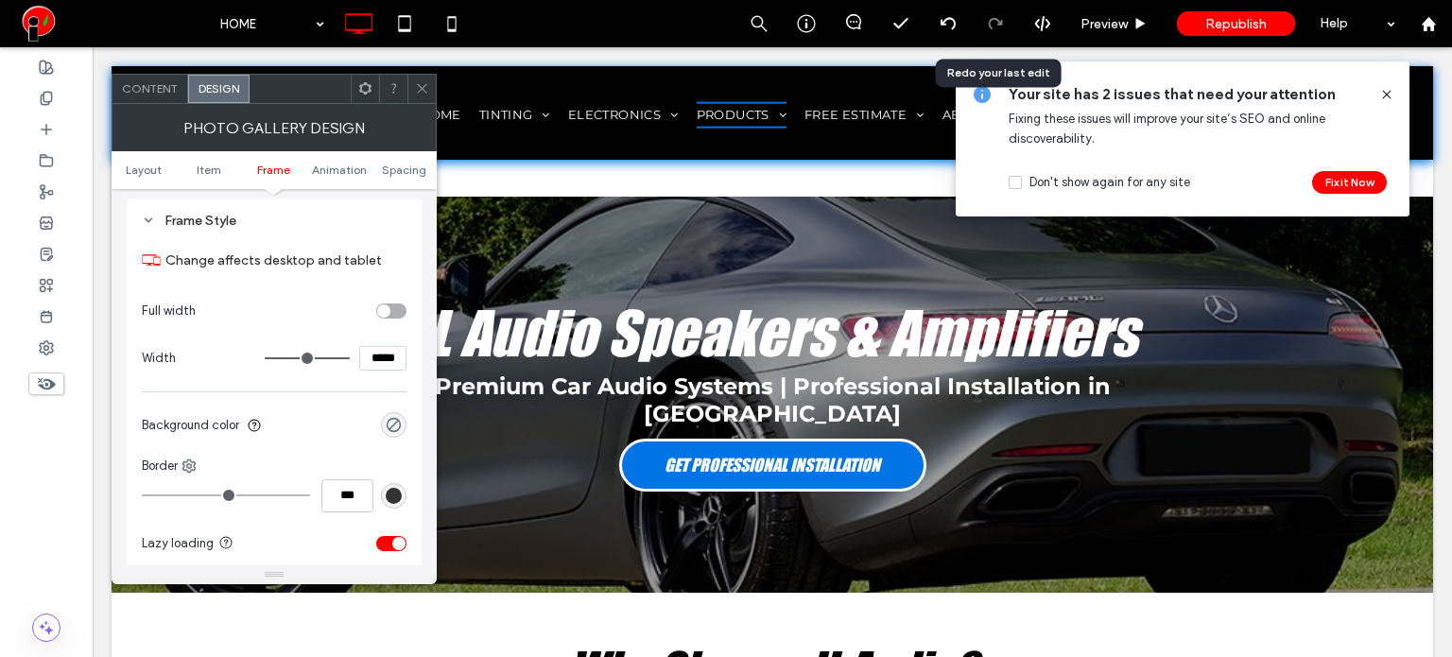
scroll to position [1323, 0]
click at [392, 404] on section "Background color" at bounding box center [274, 421] width 265 height 47
click at [393, 415] on div "rgba(0, 0, 0, 0)" at bounding box center [394, 421] width 16 height 16
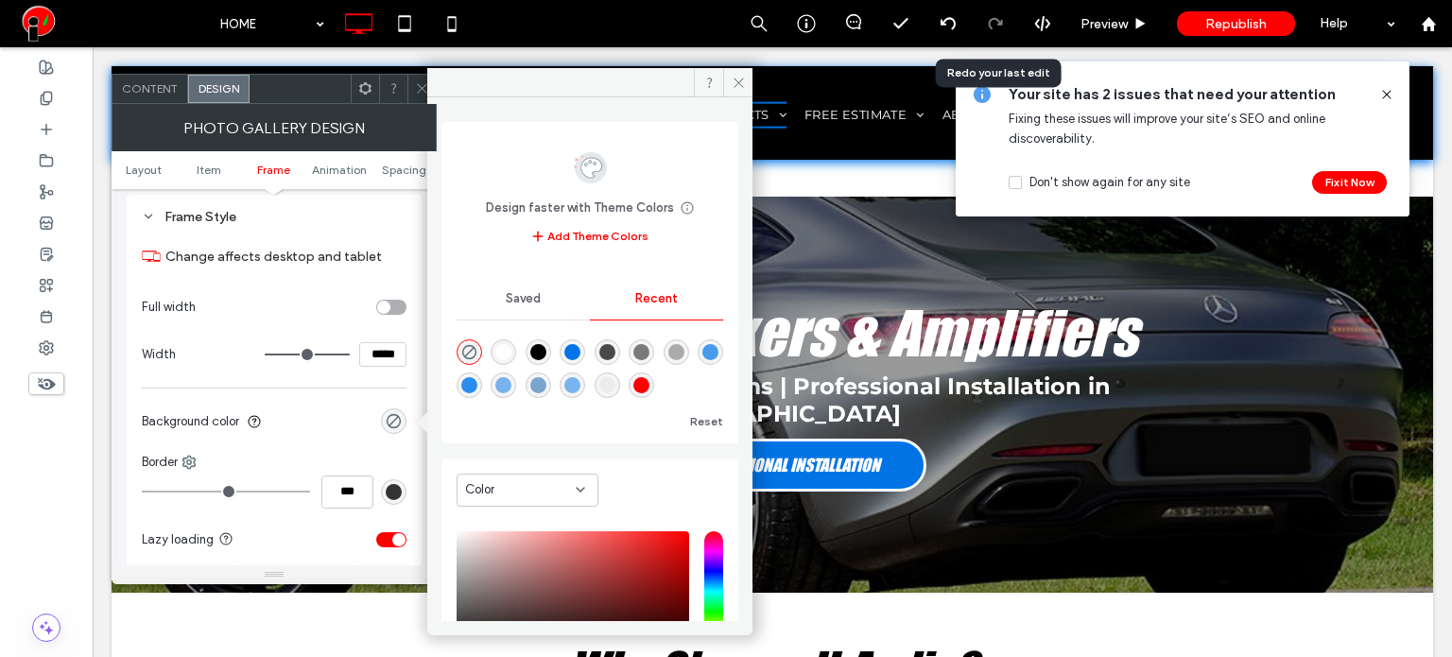
click at [508, 352] on div "rgba(255, 255, 255, 1)" at bounding box center [503, 352] width 16 height 16
type input "*******"
type input "***"
type input "****"
click at [466, 349] on icon "rgba(0, 0, 0, 0)" at bounding box center [469, 352] width 16 height 16
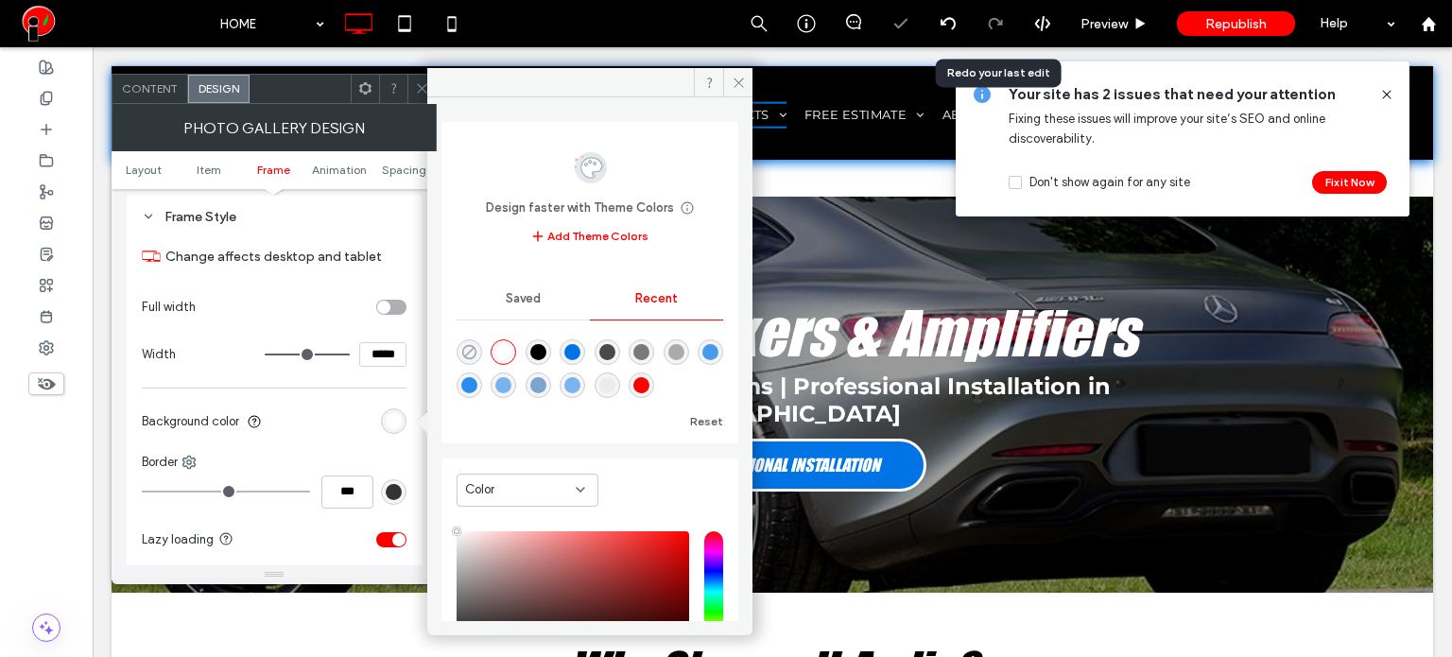
type input "*******"
type input "*"
type input "**"
click at [159, 81] on span "Content" at bounding box center [150, 88] width 56 height 14
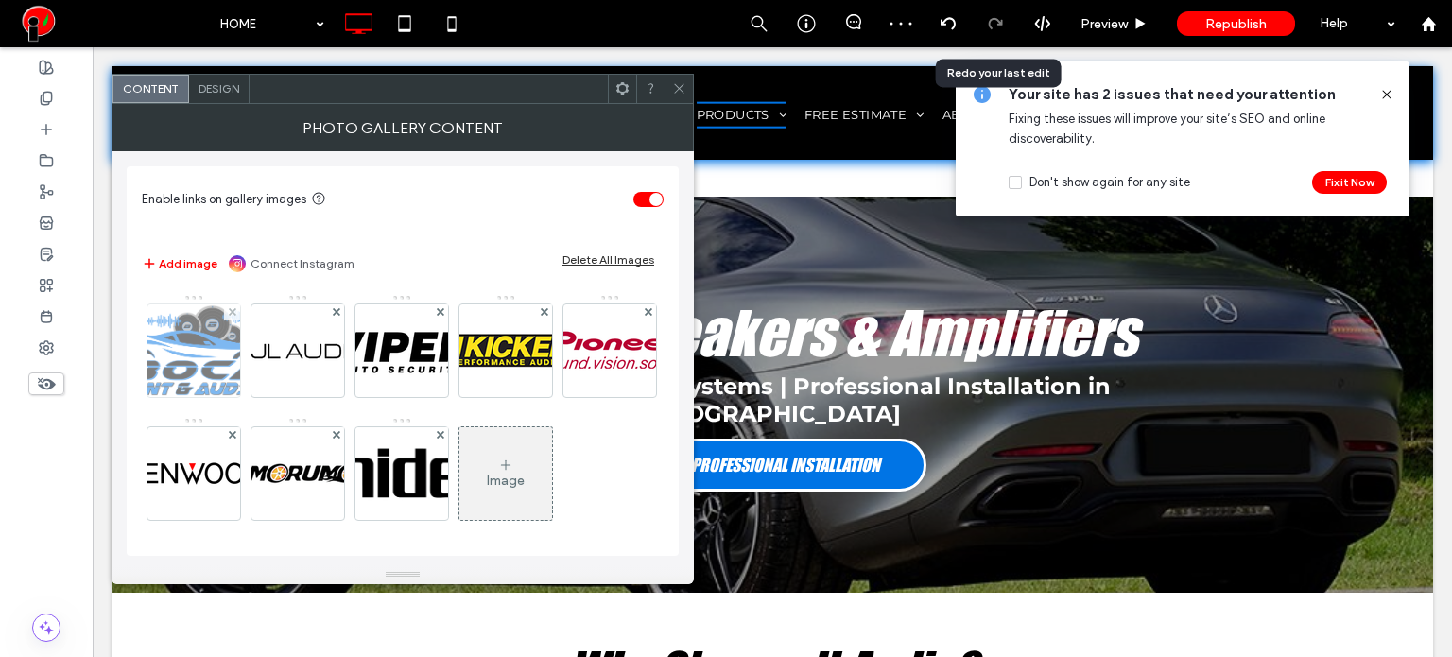
click at [188, 349] on img at bounding box center [194, 350] width 146 height 93
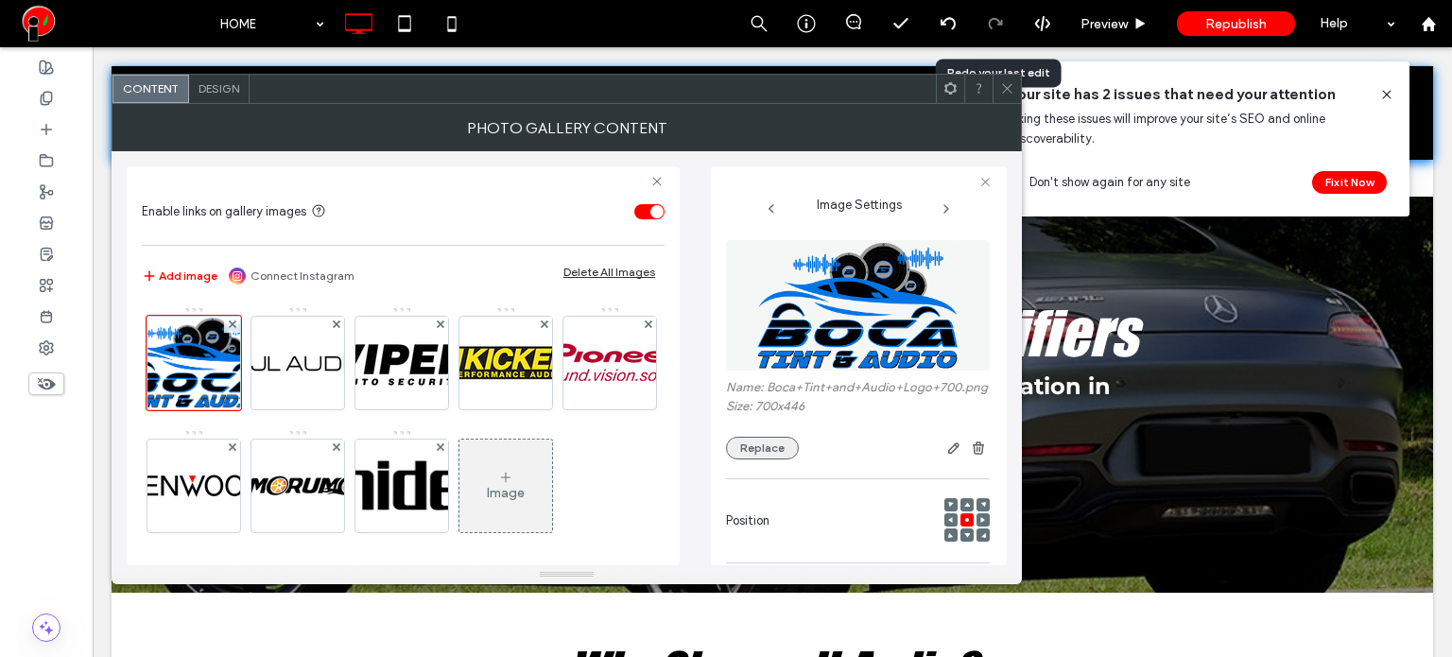
click at [763, 459] on button "Replace" at bounding box center [762, 448] width 73 height 23
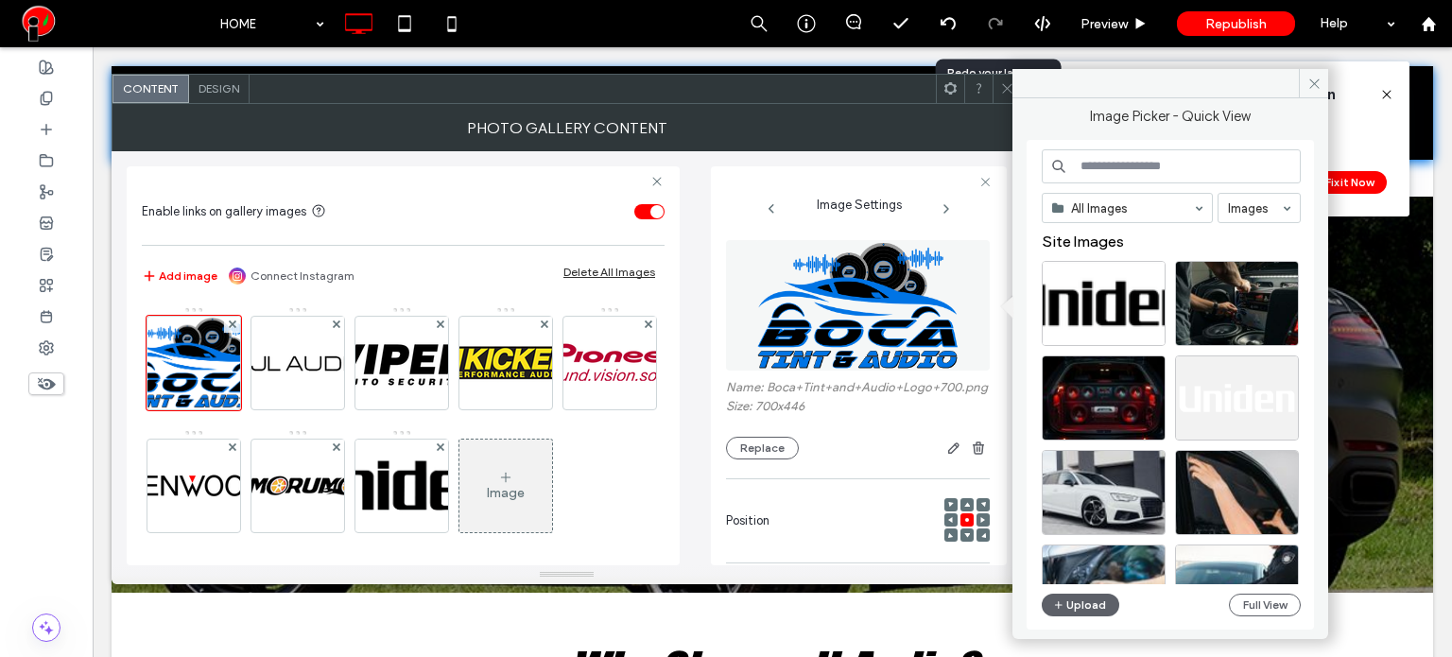
click at [1117, 166] on input at bounding box center [1171, 166] width 259 height 34
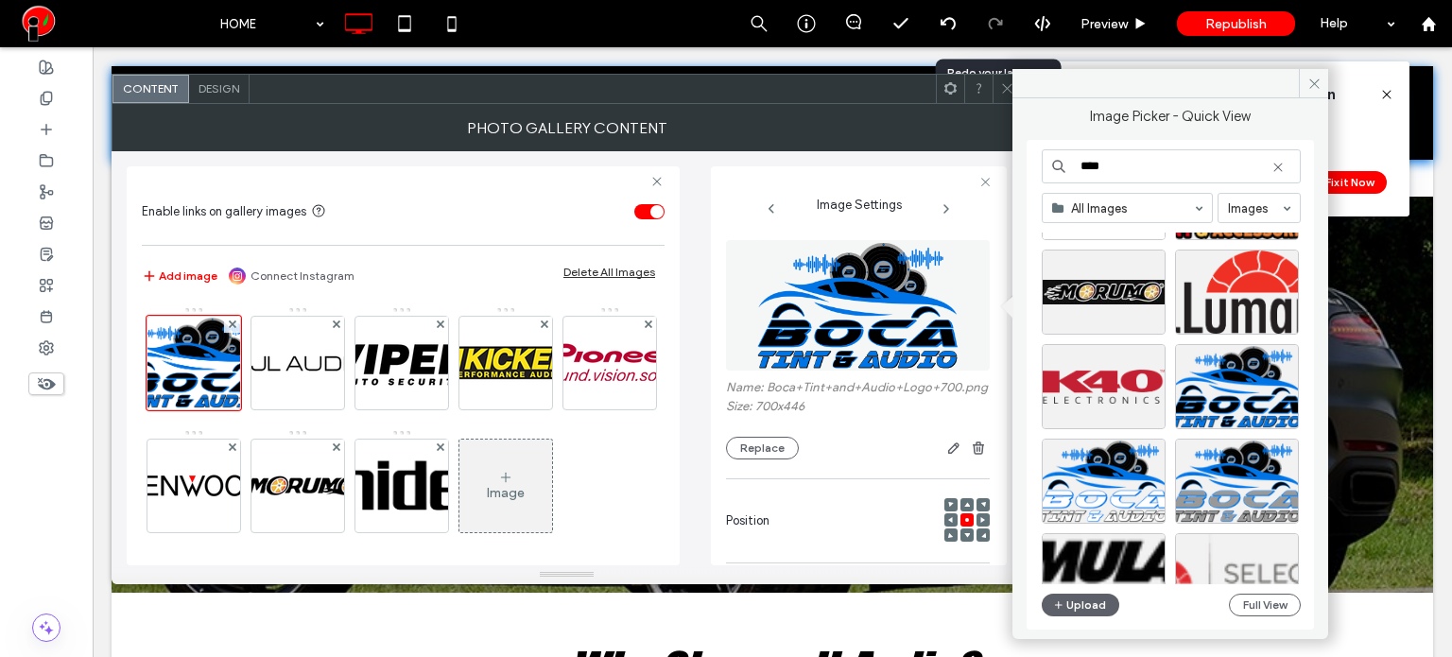
scroll to position [95, 0]
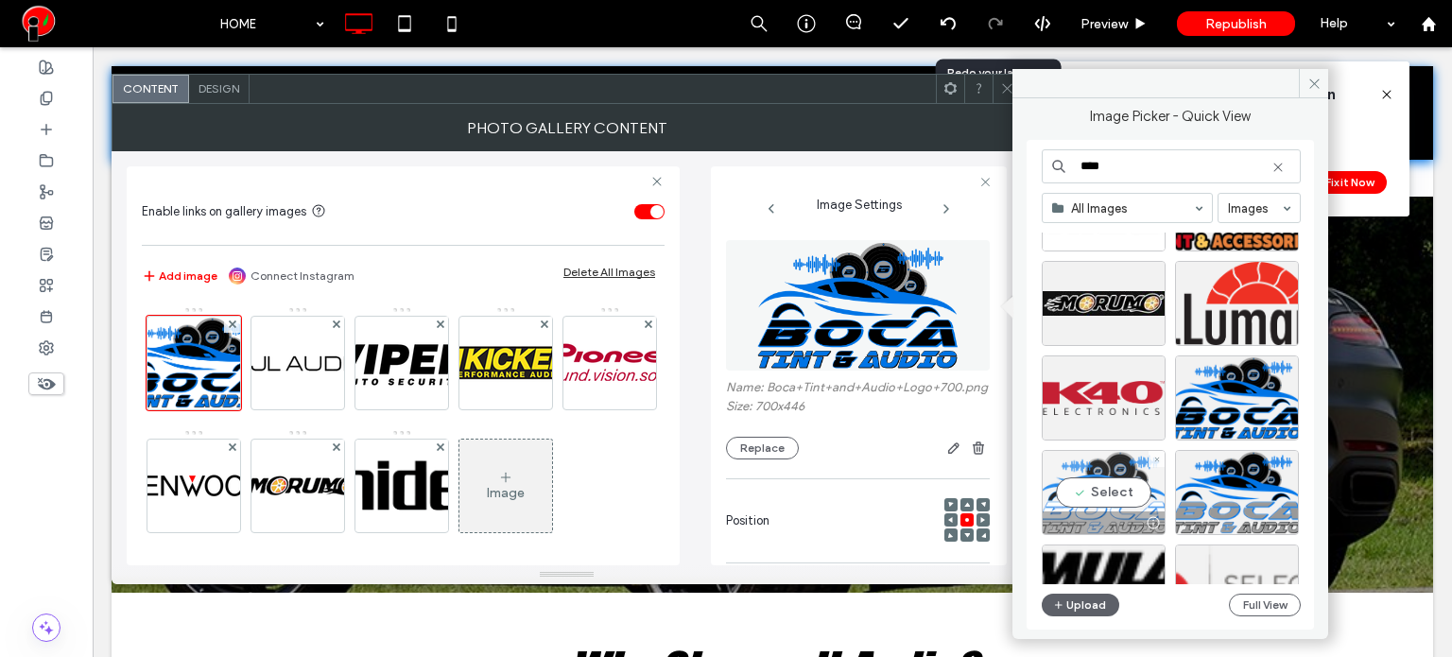
type input "****"
click at [1111, 508] on div "Select" at bounding box center [1104, 492] width 124 height 85
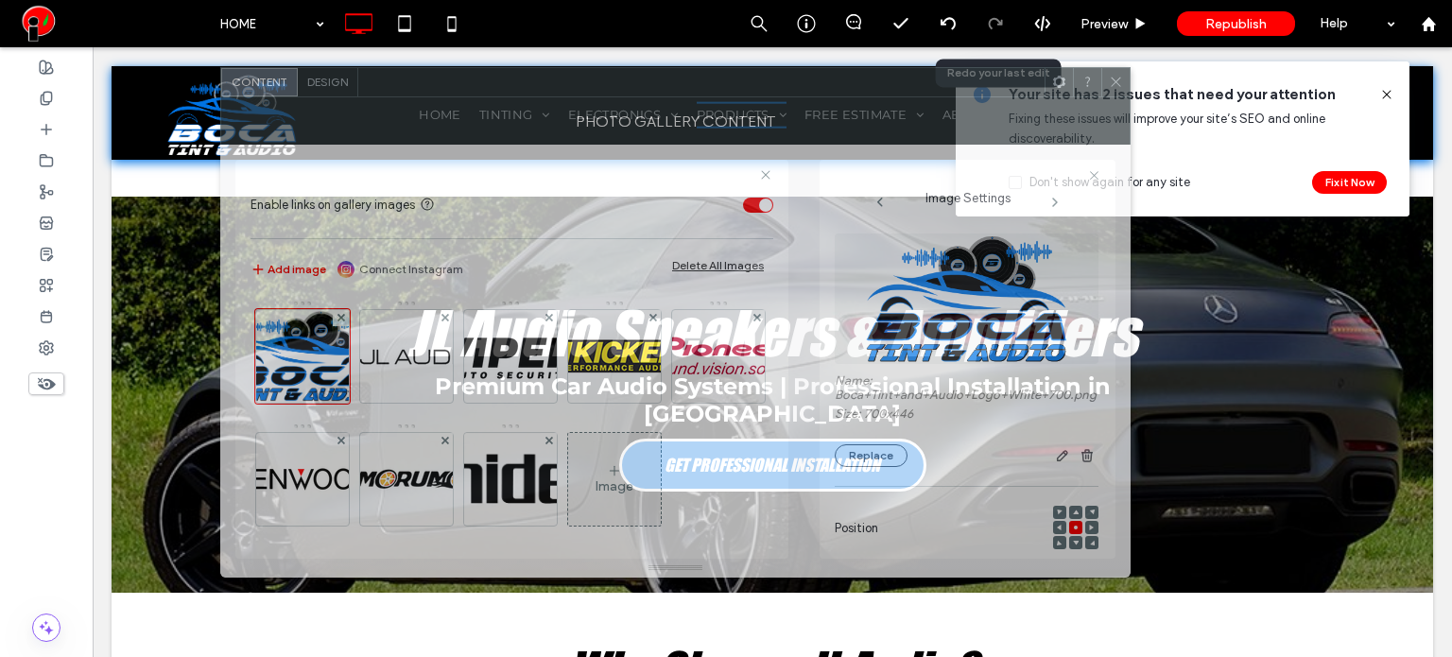
drag, startPoint x: 645, startPoint y: 97, endPoint x: 744, endPoint y: 87, distance: 99.8
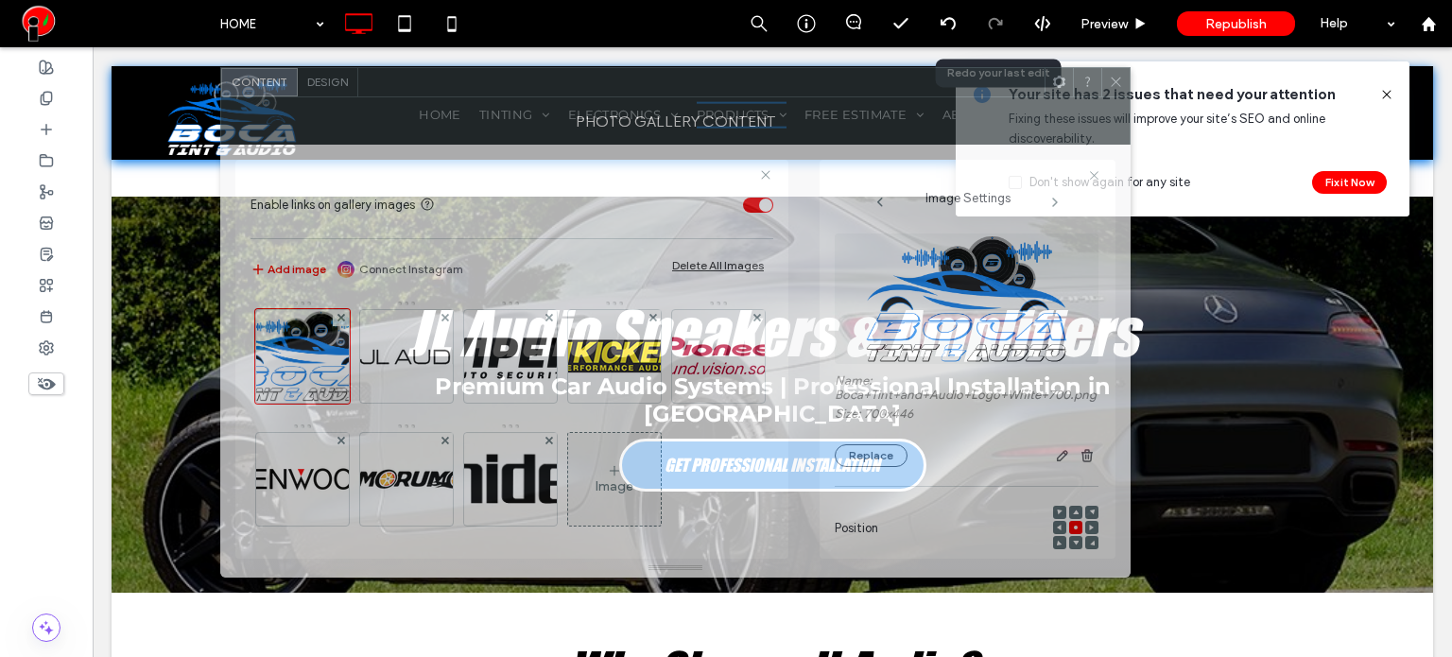
click at [744, 87] on div at bounding box center [701, 82] width 686 height 28
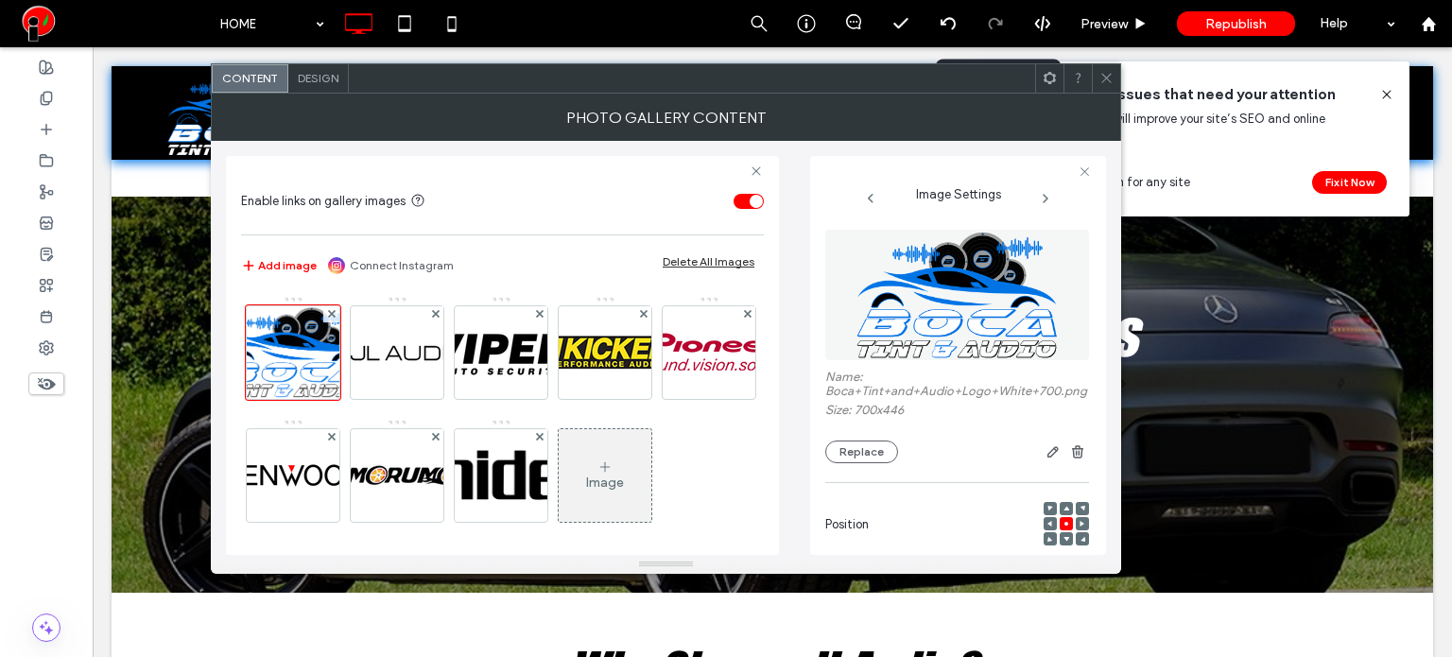
click at [1100, 75] on icon at bounding box center [1106, 78] width 14 height 14
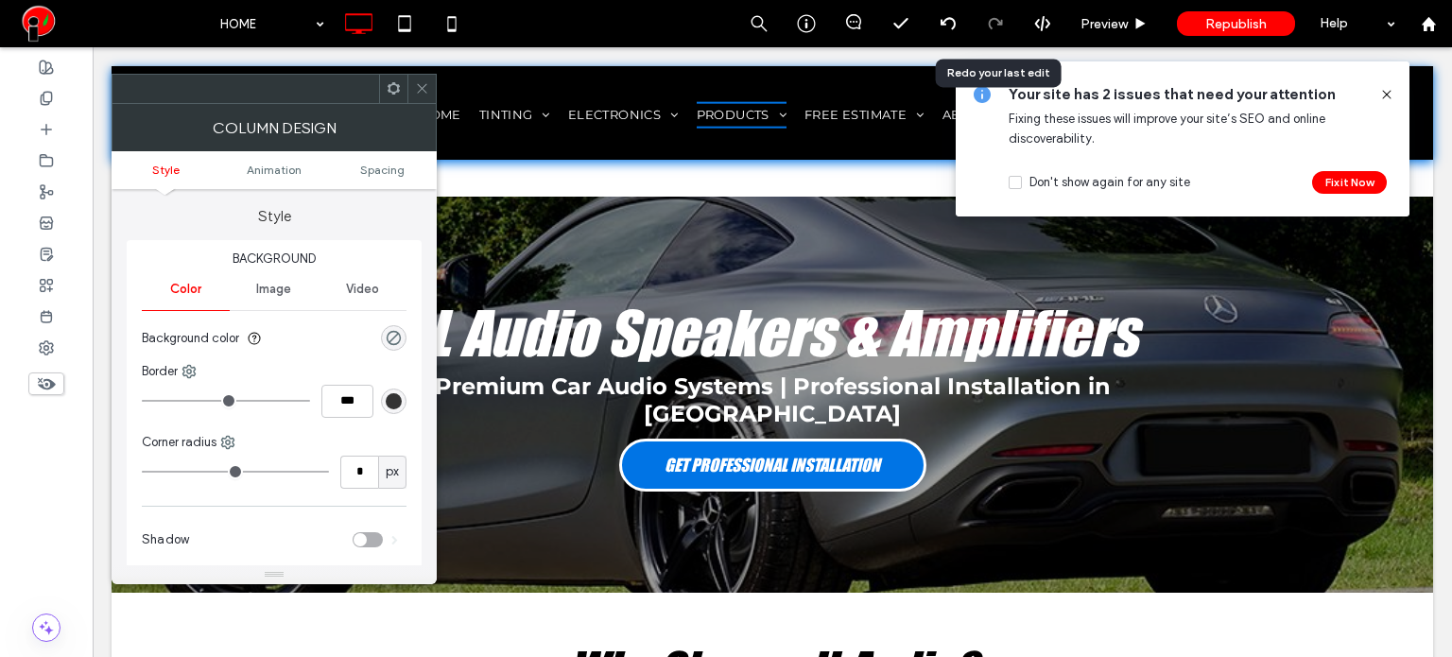
click at [426, 91] on div at bounding box center [421, 89] width 28 height 28
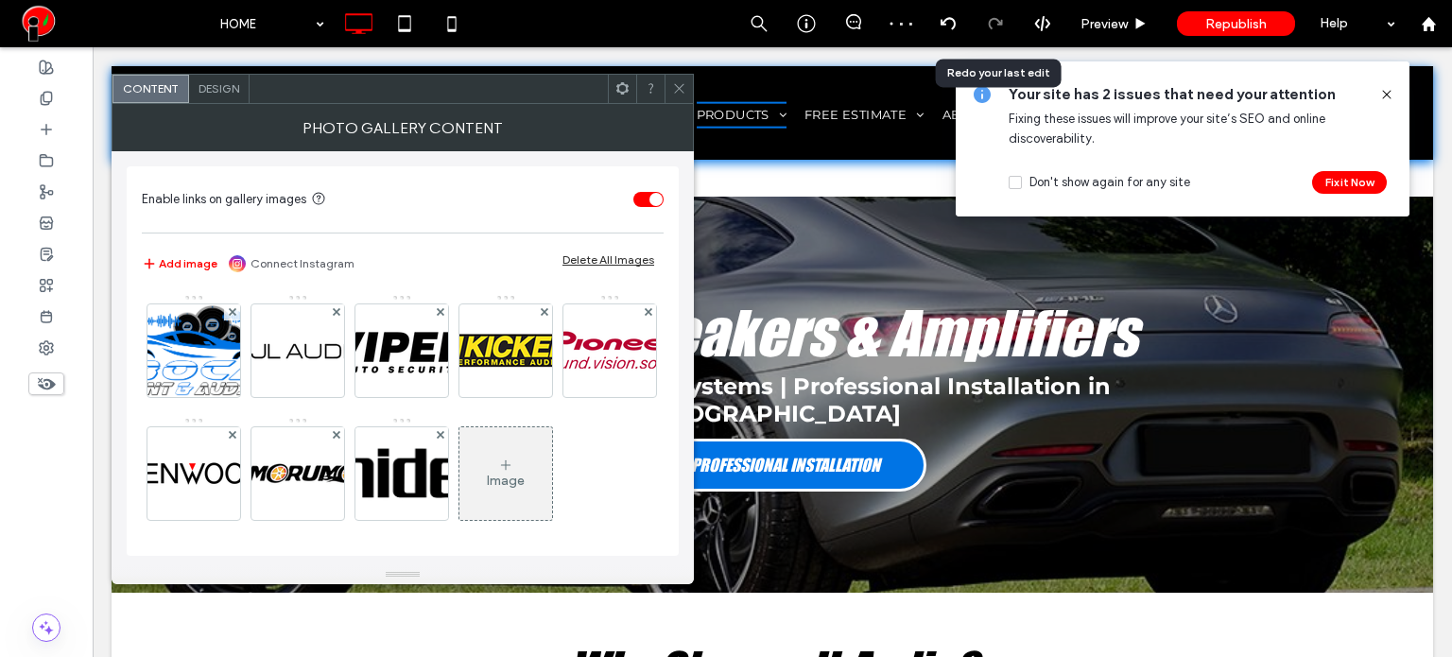
click at [212, 81] on span "Design" at bounding box center [218, 88] width 41 height 14
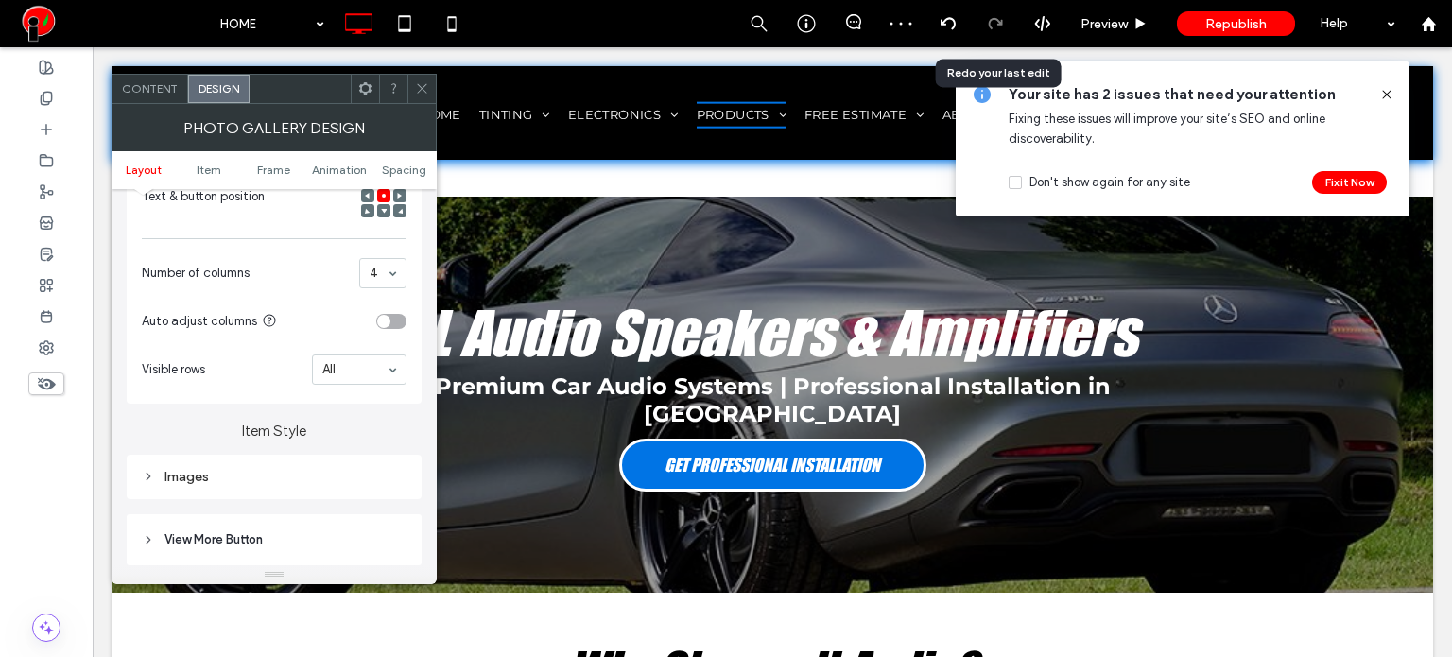
scroll to position [473, 0]
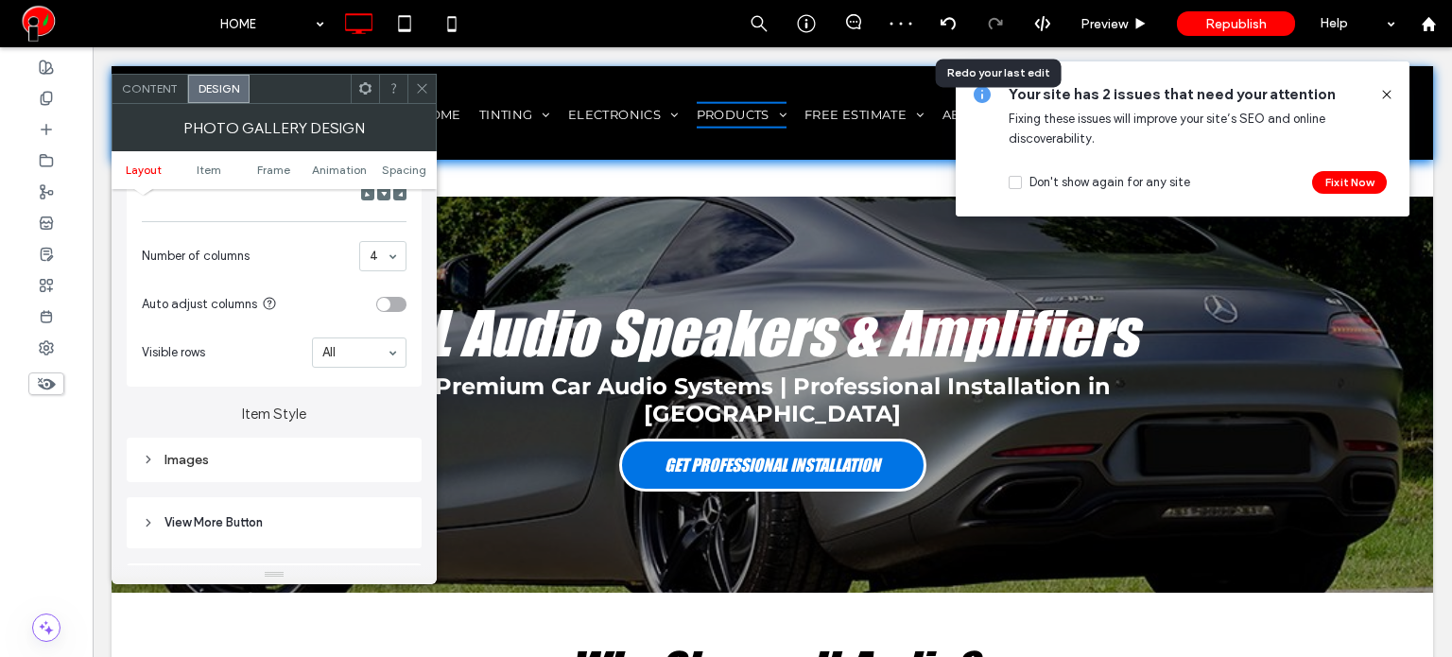
click at [228, 471] on div "Images" at bounding box center [274, 460] width 265 height 26
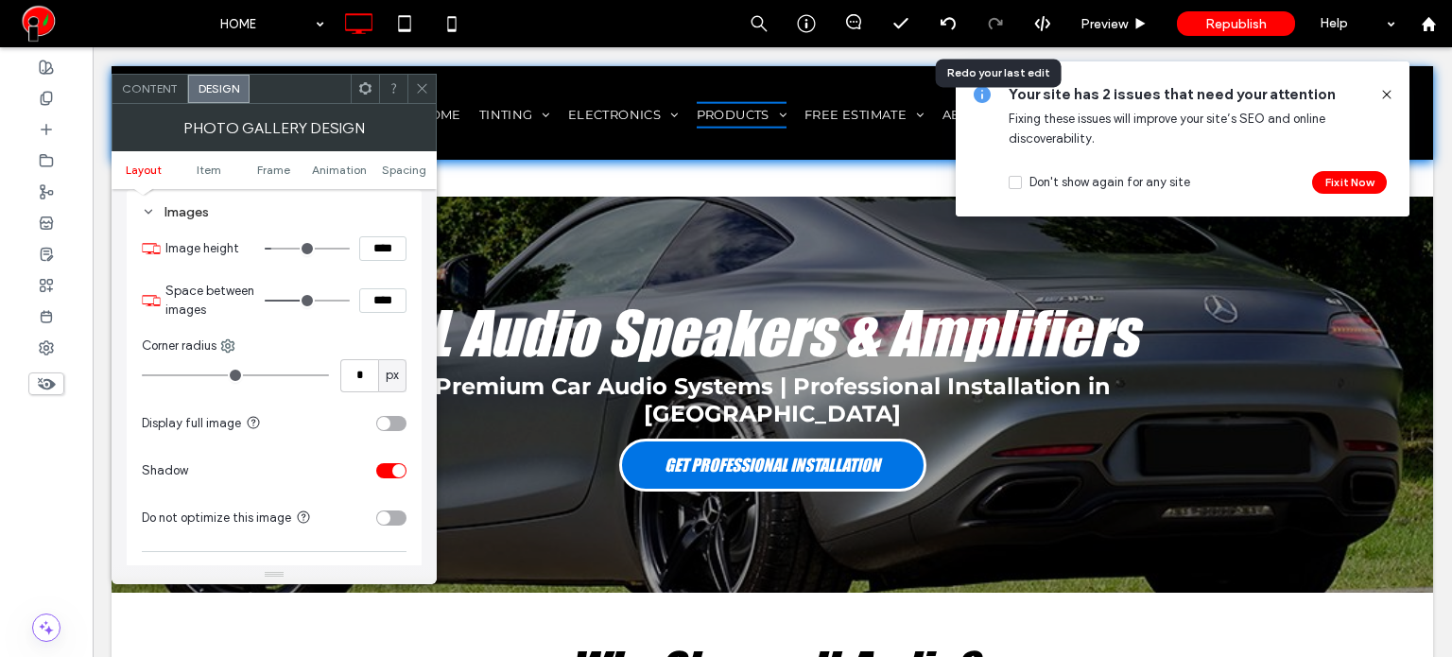
scroll to position [756, 0]
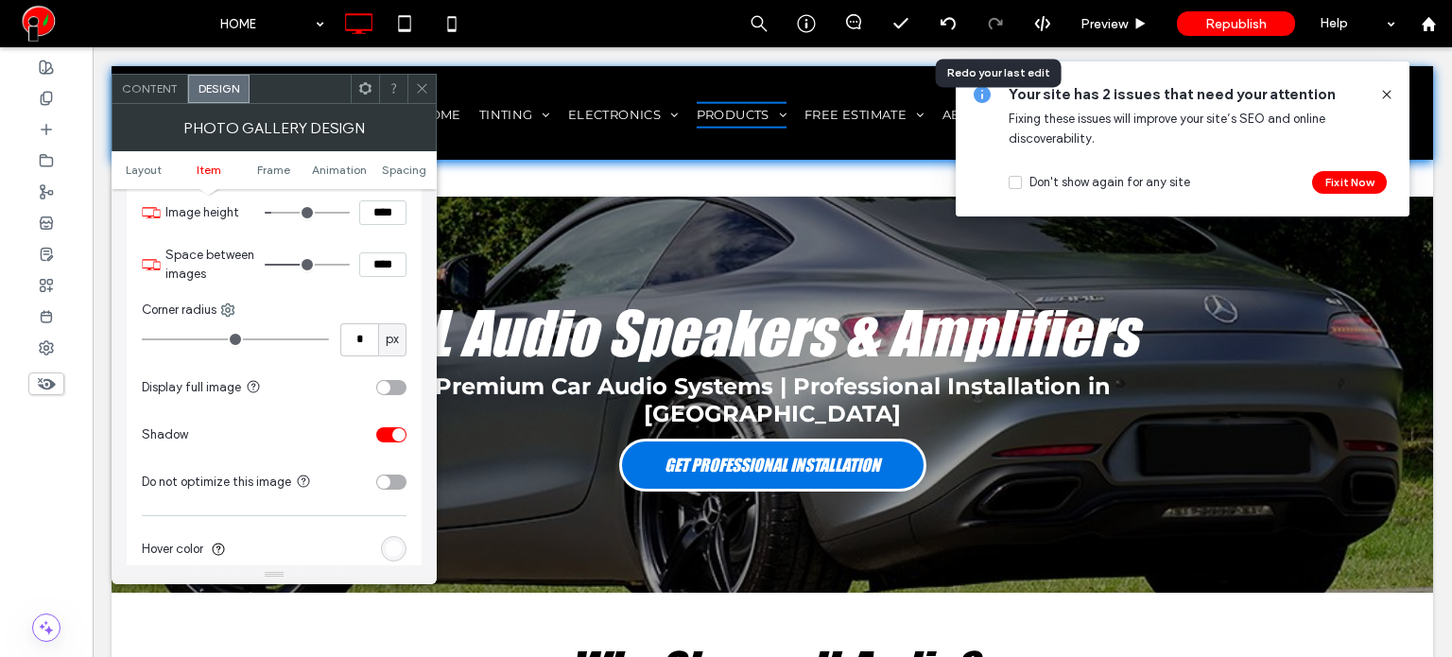
click at [370, 214] on input "****" at bounding box center [382, 212] width 47 height 25
type input "*****"
type input "***"
click at [393, 392] on div "toggle" at bounding box center [391, 387] width 30 height 15
click at [376, 216] on input "*****" at bounding box center [382, 212] width 47 height 25
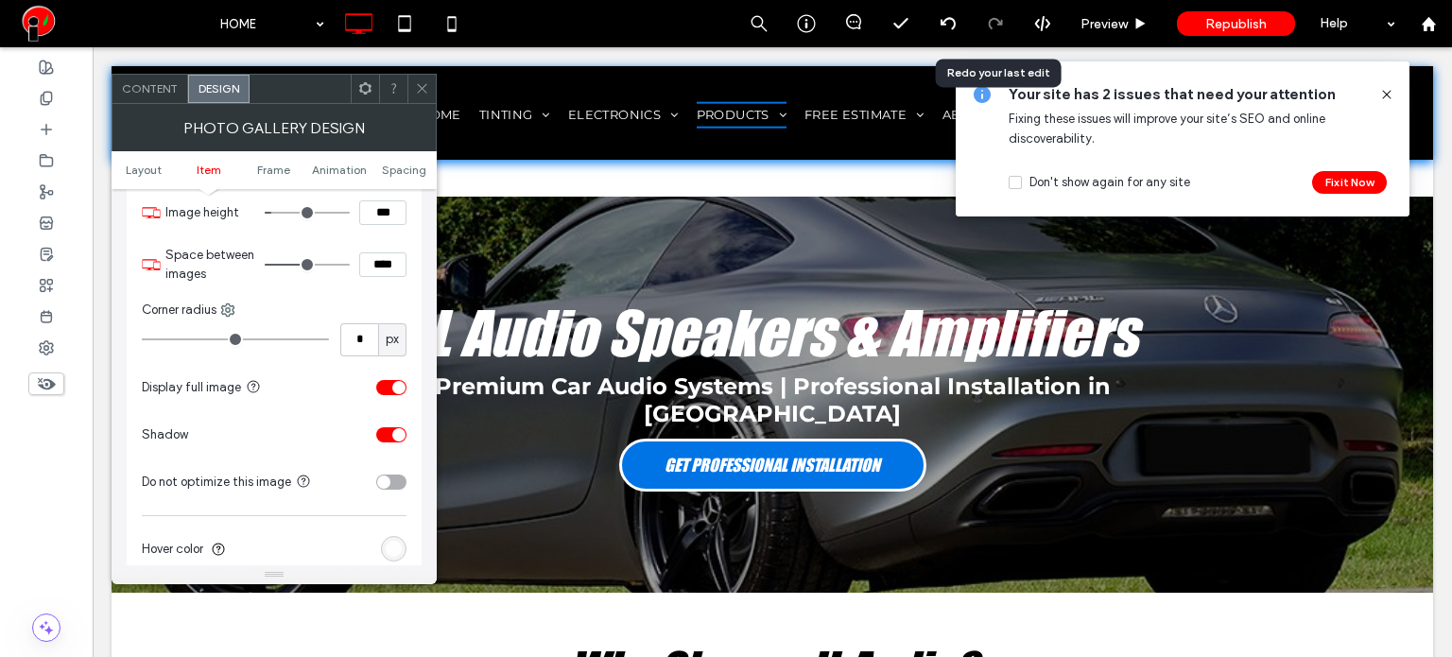
type input "*****"
type input "***"
type input "*****"
type input "***"
type input "****"
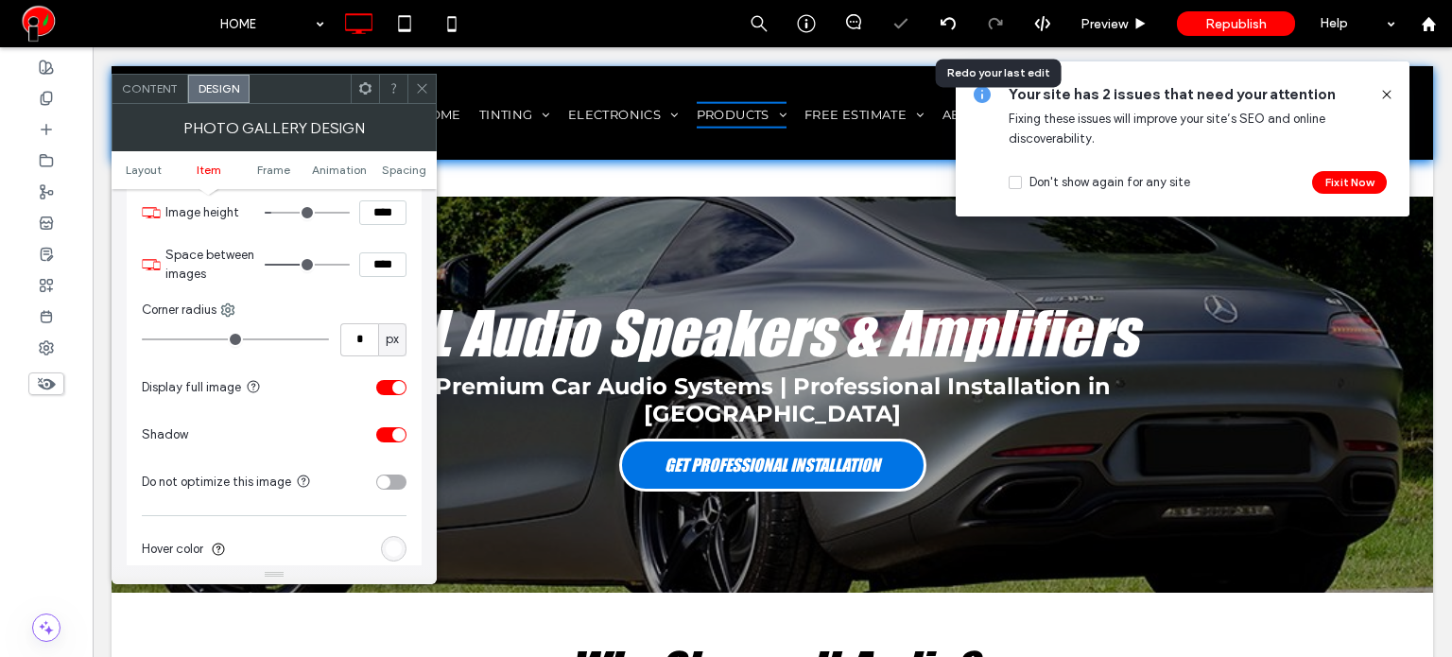
type input "**"
type input "*****"
type input "***"
click at [419, 84] on icon at bounding box center [422, 88] width 14 height 14
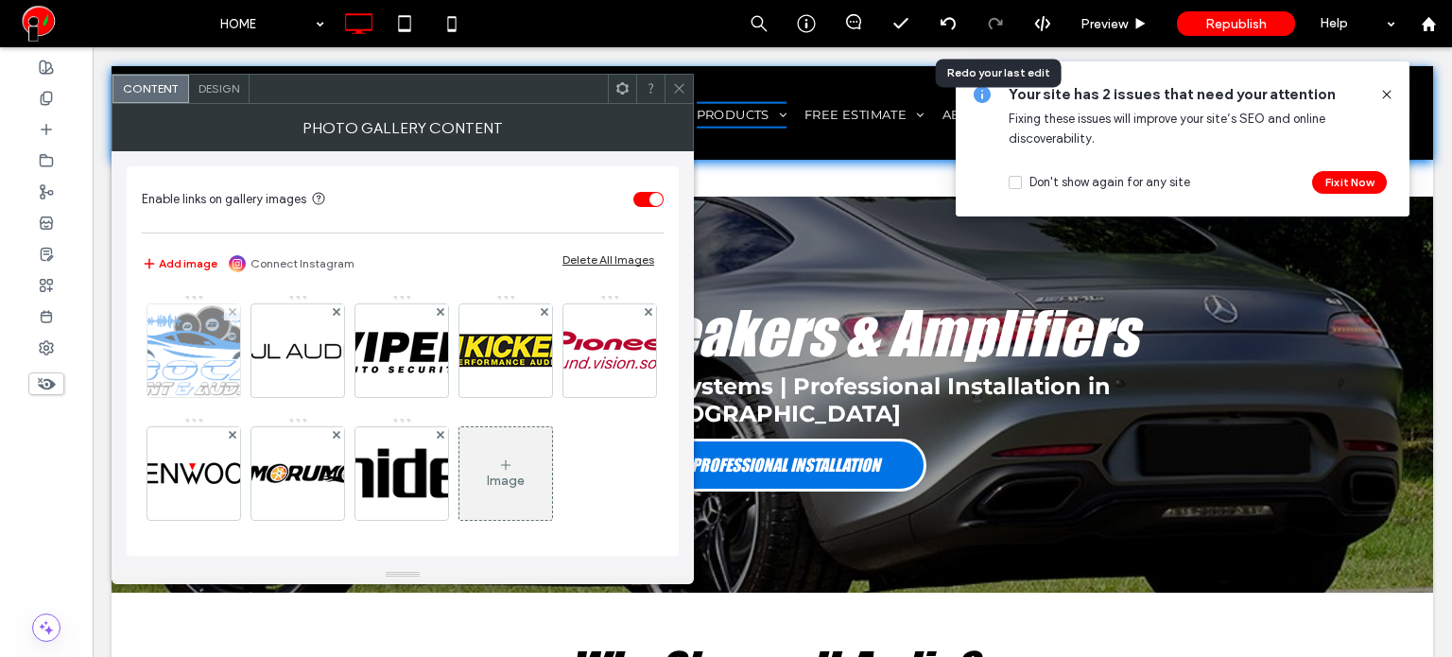
click at [224, 366] on img at bounding box center [194, 350] width 146 height 93
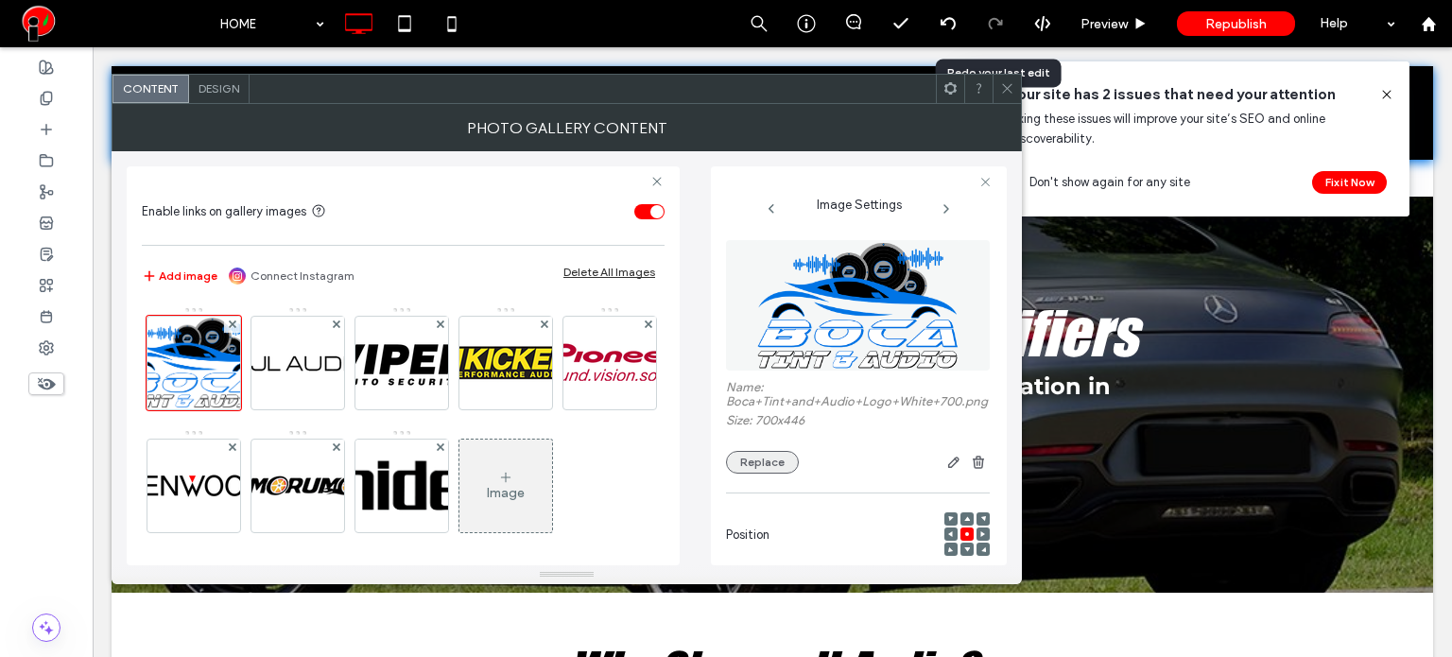
click at [752, 473] on button "Replace" at bounding box center [762, 462] width 73 height 23
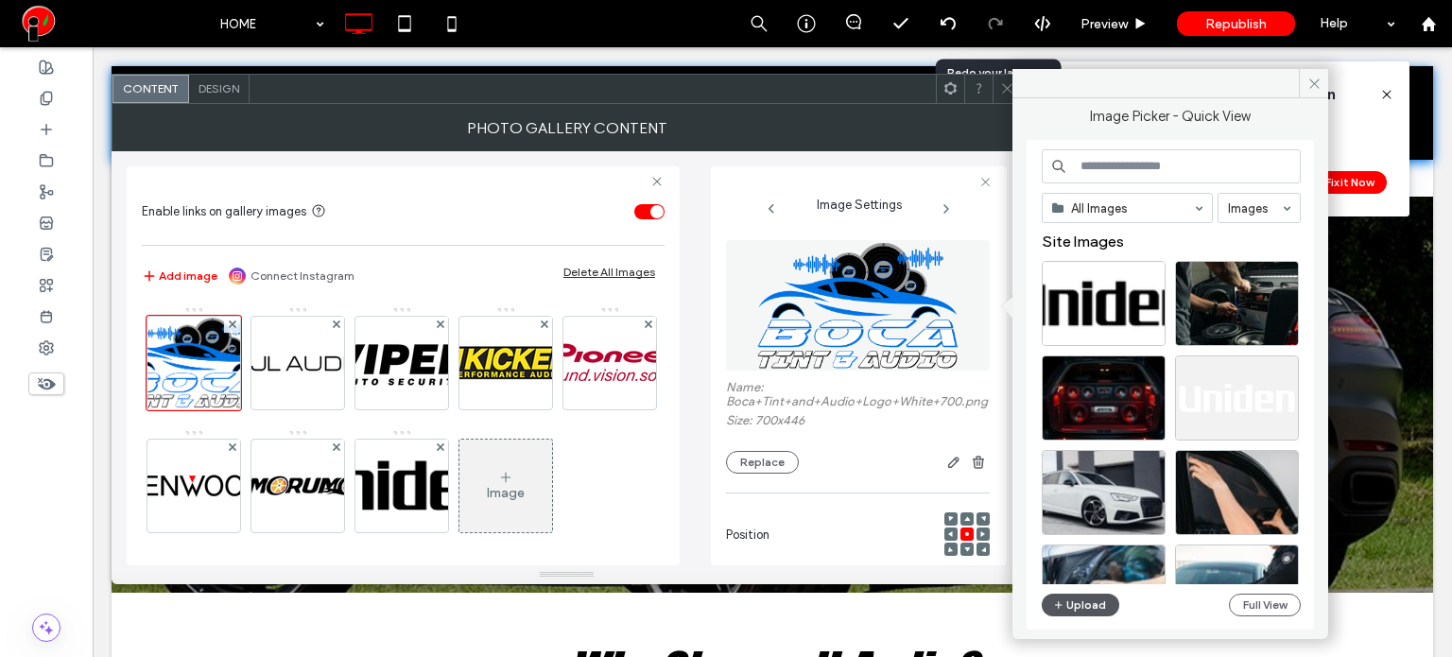
click at [1058, 594] on button "Upload" at bounding box center [1080, 605] width 77 height 23
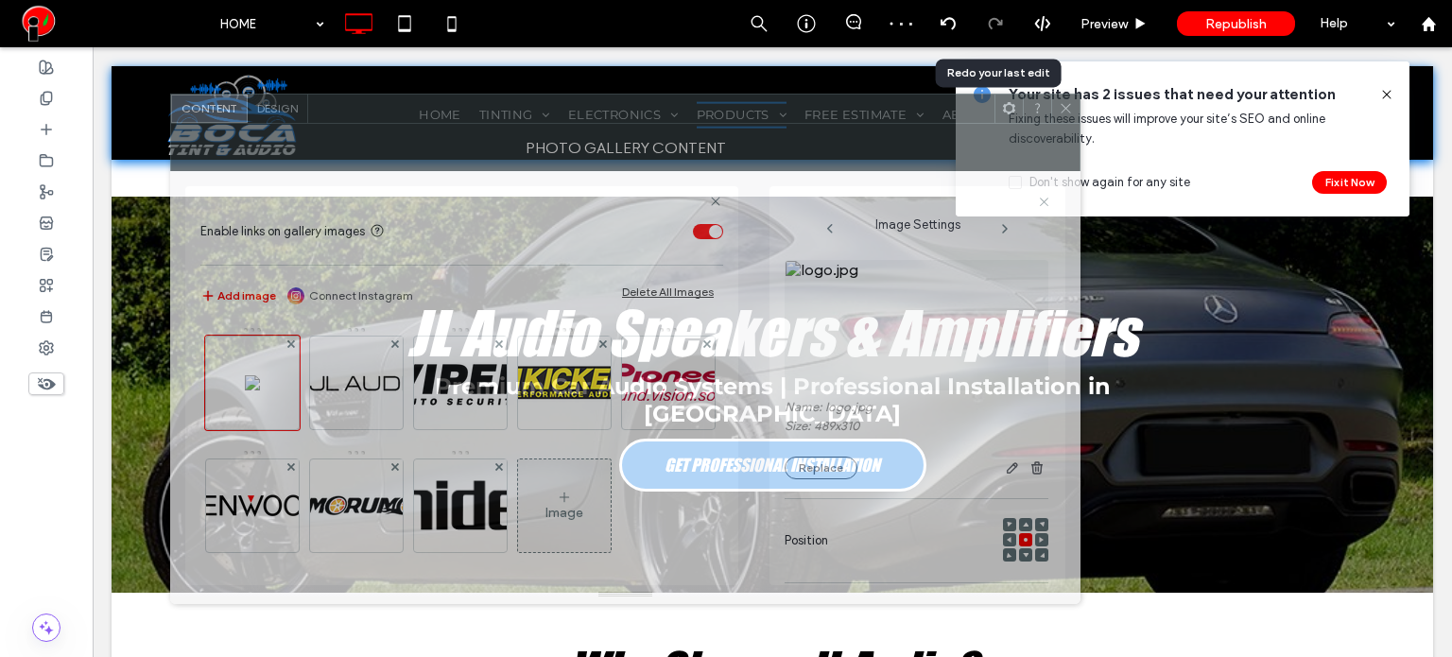
drag, startPoint x: 618, startPoint y: 87, endPoint x: 822, endPoint y: 139, distance: 210.7
click at [683, 107] on div at bounding box center [651, 109] width 686 height 28
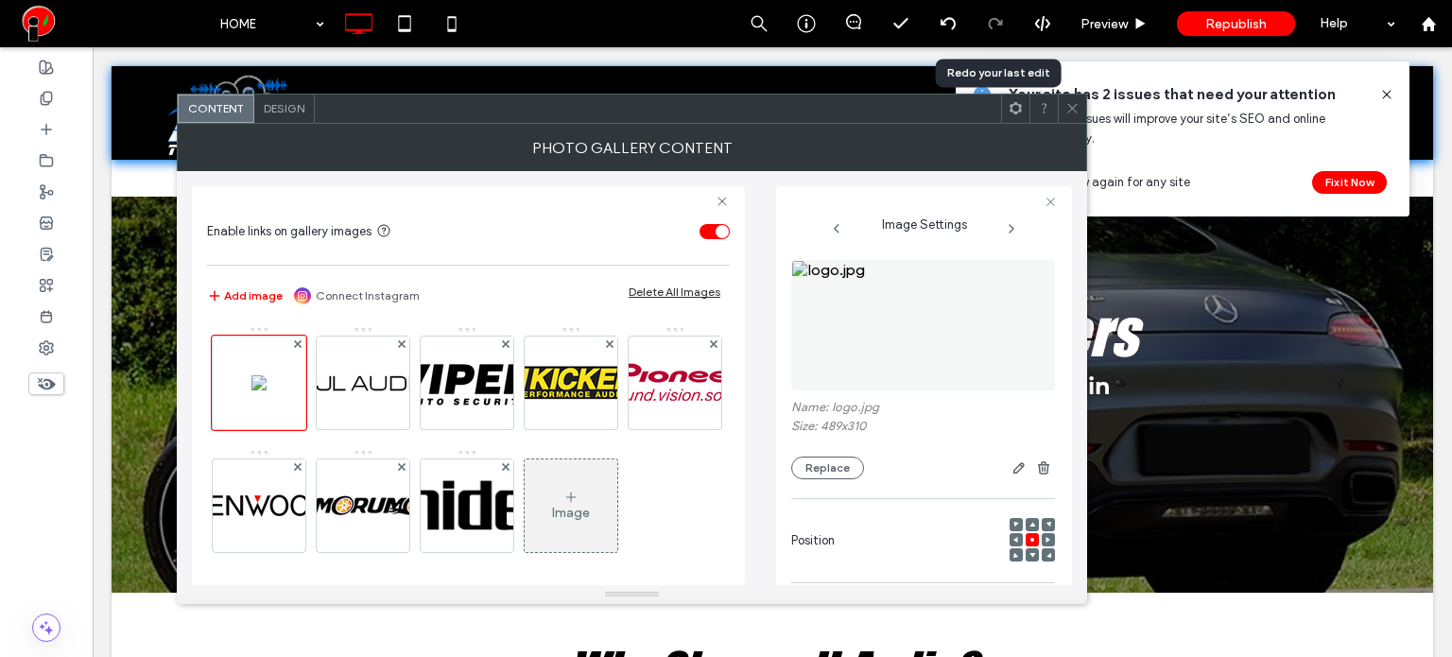
click at [1070, 104] on icon at bounding box center [1072, 108] width 14 height 14
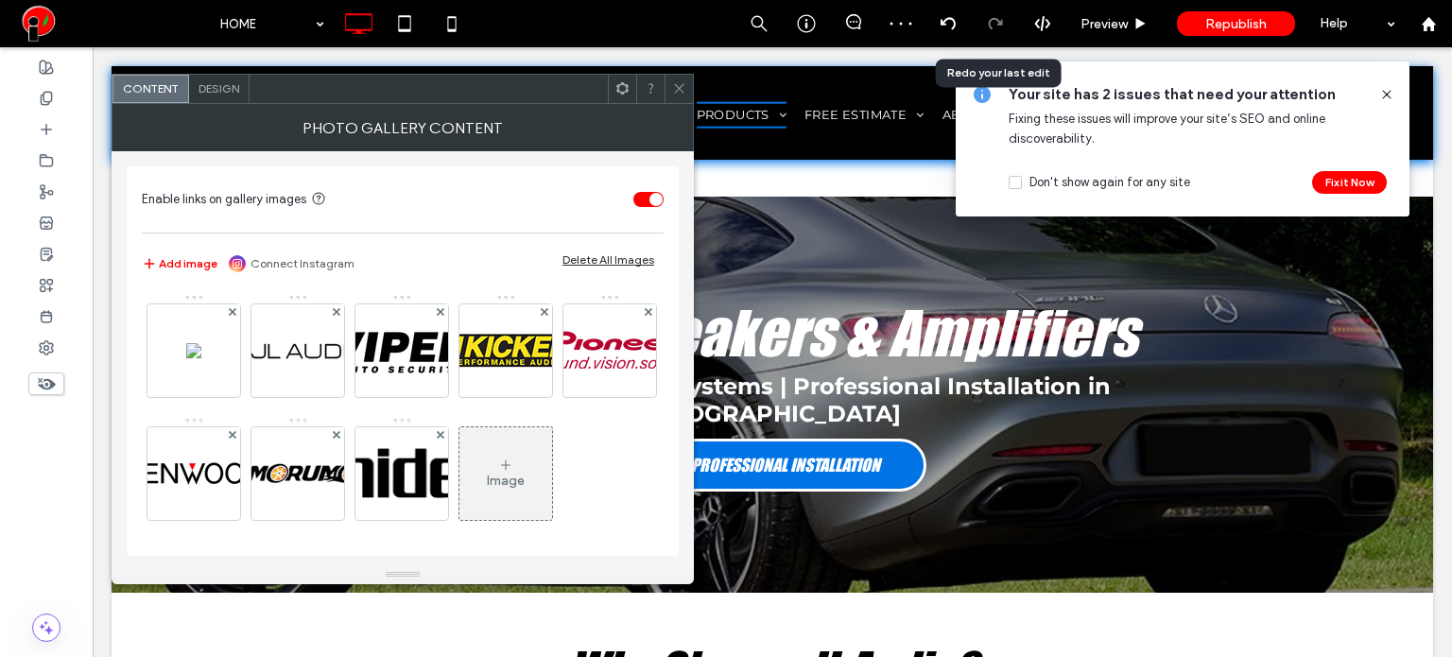
click at [224, 84] on span "Design" at bounding box center [218, 88] width 41 height 14
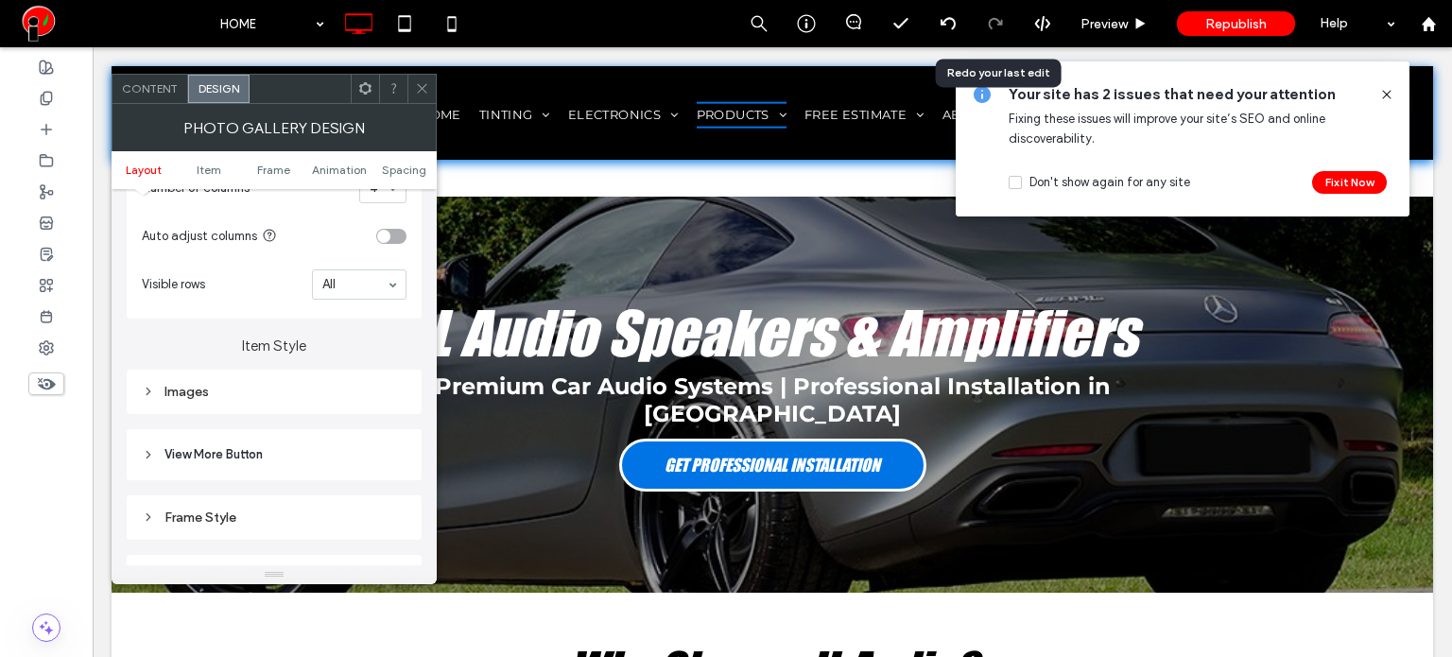
scroll to position [567, 0]
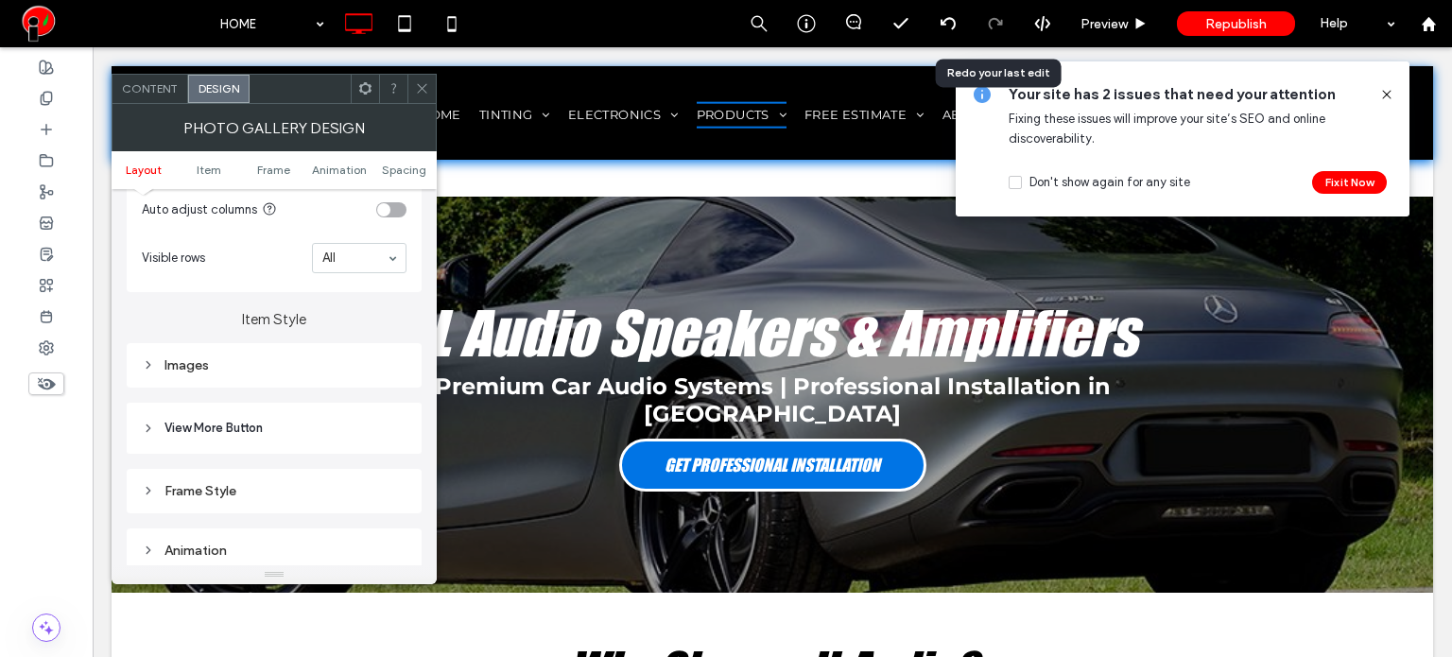
click at [204, 365] on div "Images" at bounding box center [274, 365] width 265 height 16
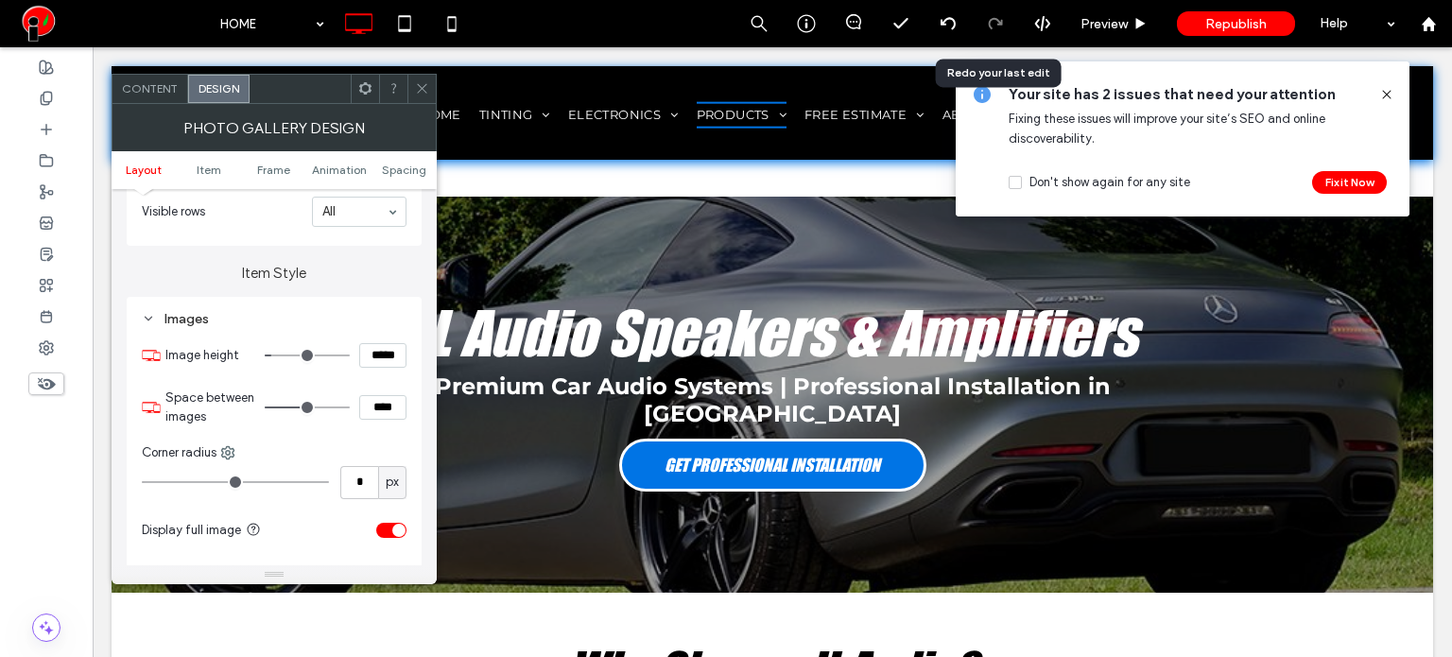
scroll to position [756, 0]
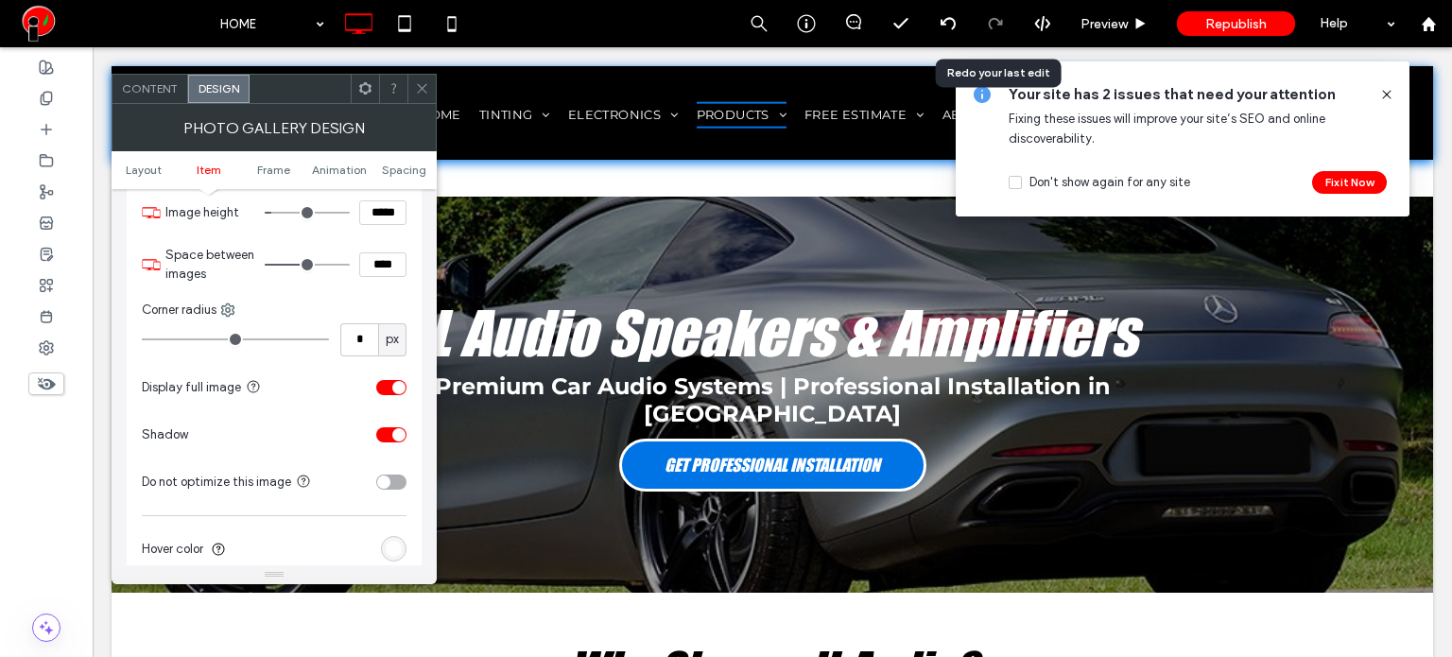
click at [397, 388] on div "toggle" at bounding box center [398, 387] width 13 height 13
click at [423, 91] on icon at bounding box center [422, 88] width 14 height 14
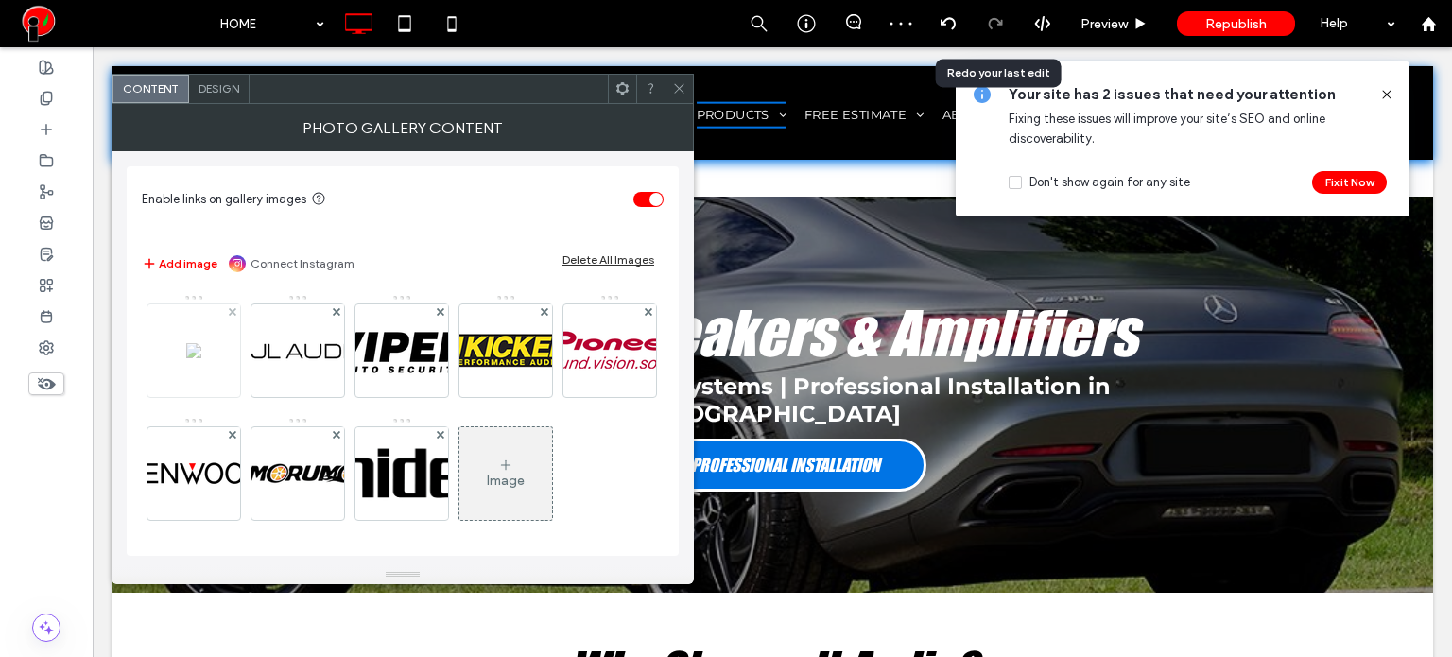
click at [201, 358] on img at bounding box center [193, 350] width 15 height 15
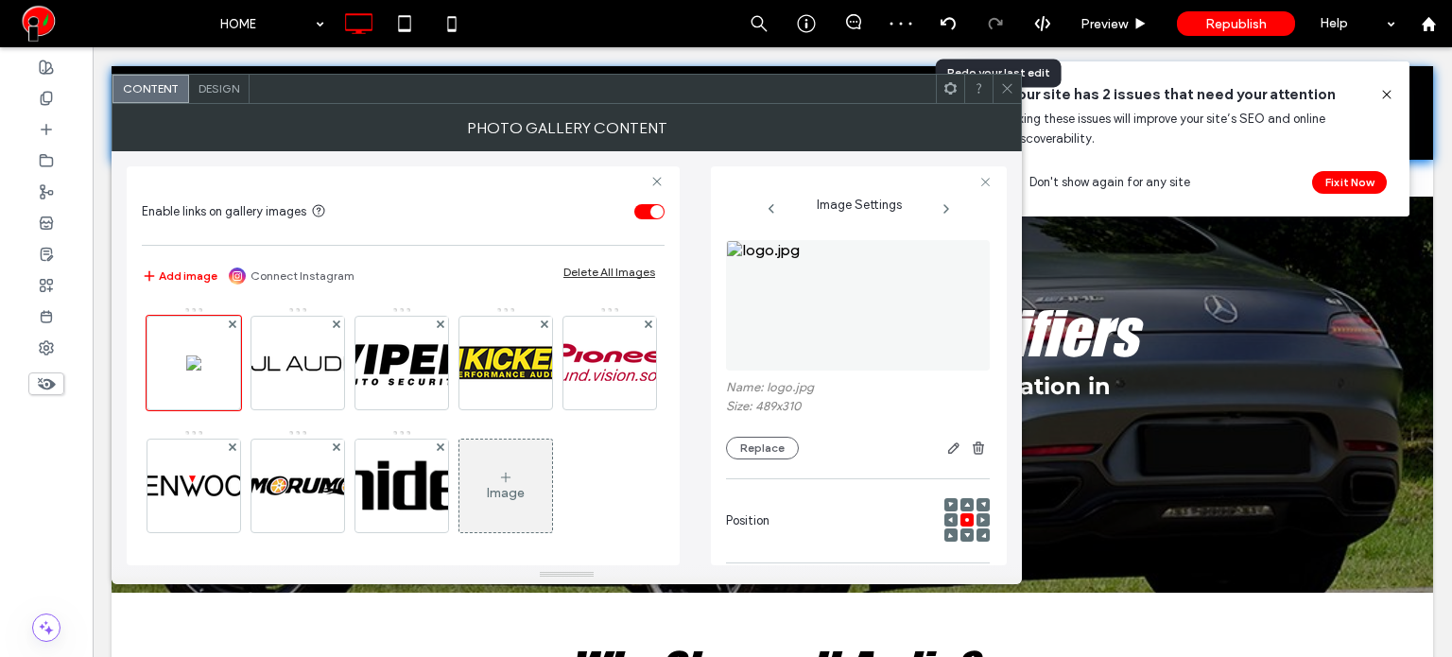
click at [234, 90] on span "Design" at bounding box center [218, 88] width 41 height 14
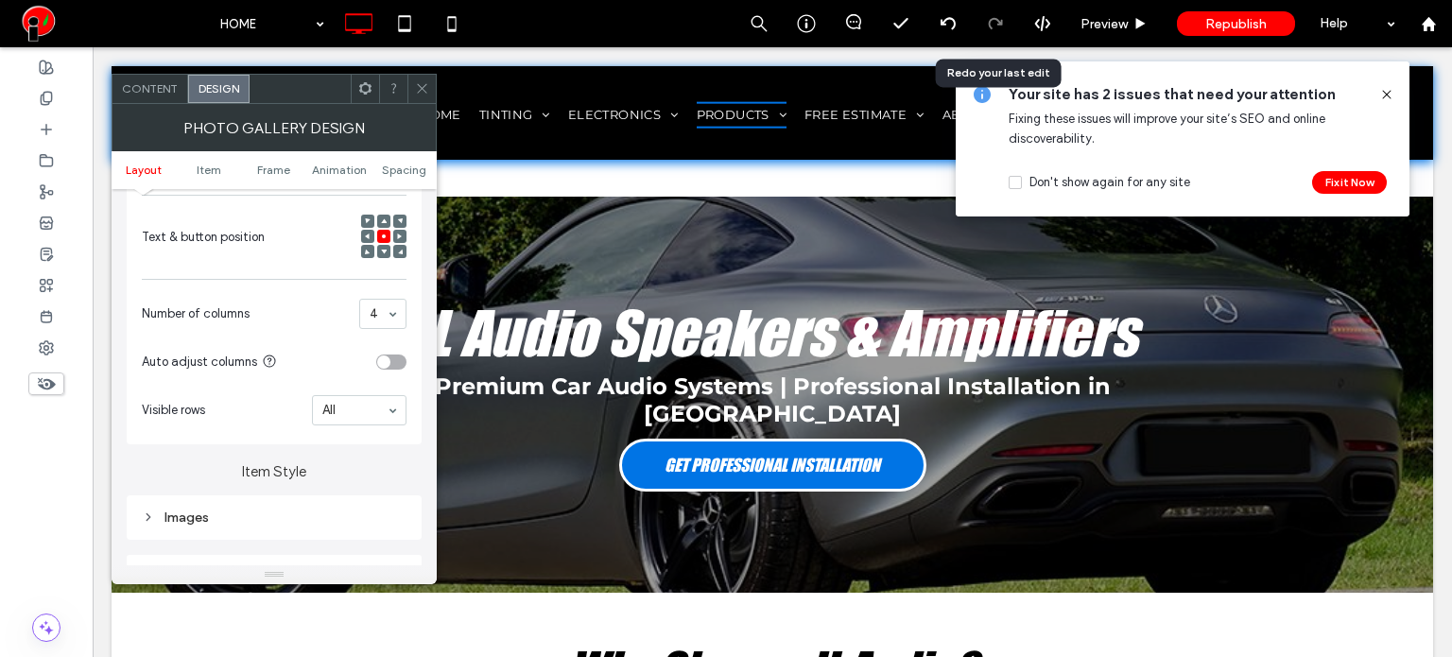
scroll to position [567, 0]
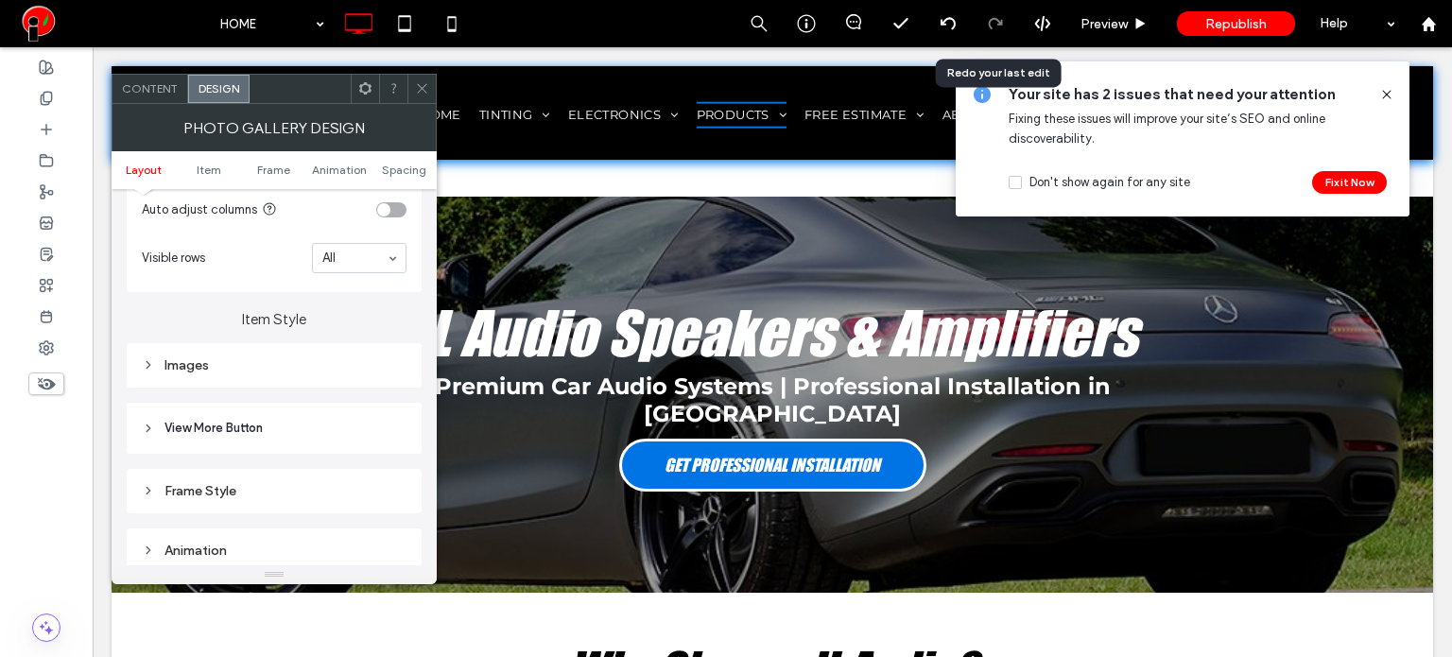
click at [257, 352] on div "Images" at bounding box center [274, 365] width 295 height 44
click at [257, 358] on div "Images" at bounding box center [274, 365] width 265 height 16
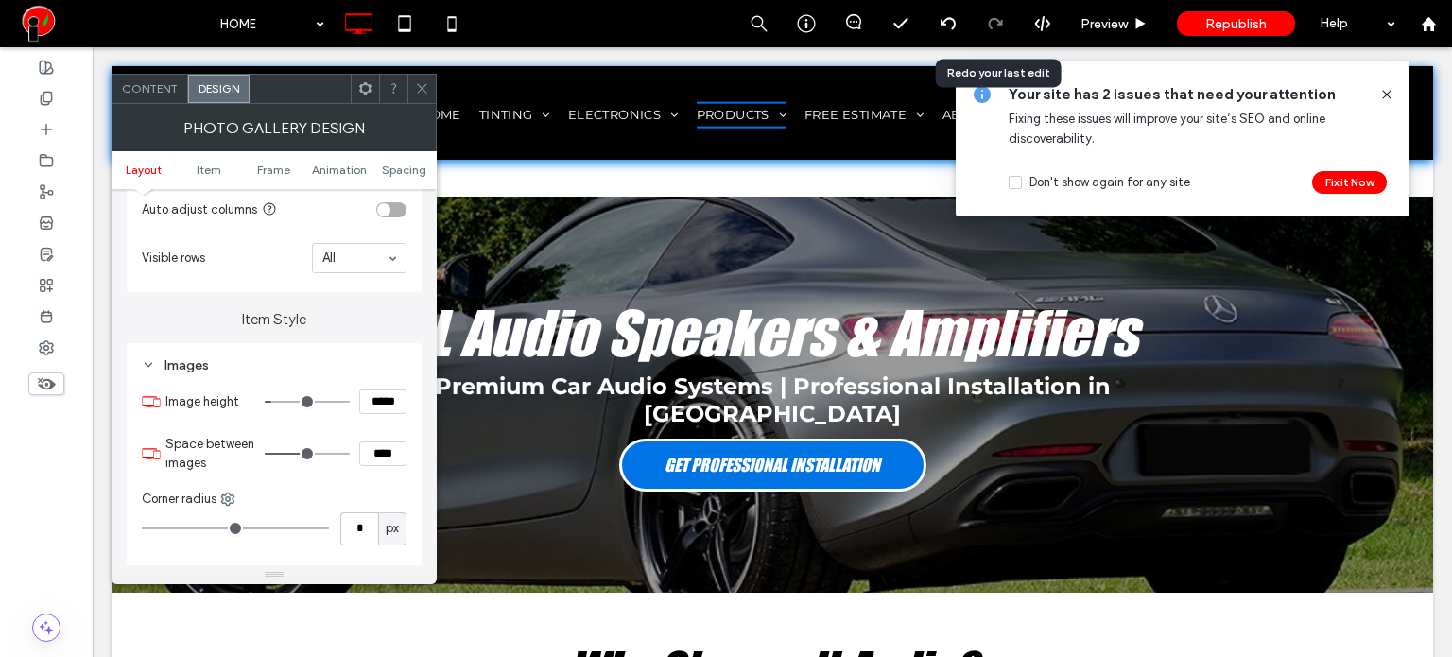
click at [383, 411] on input "*****" at bounding box center [382, 401] width 47 height 25
type input "*****"
type input "***"
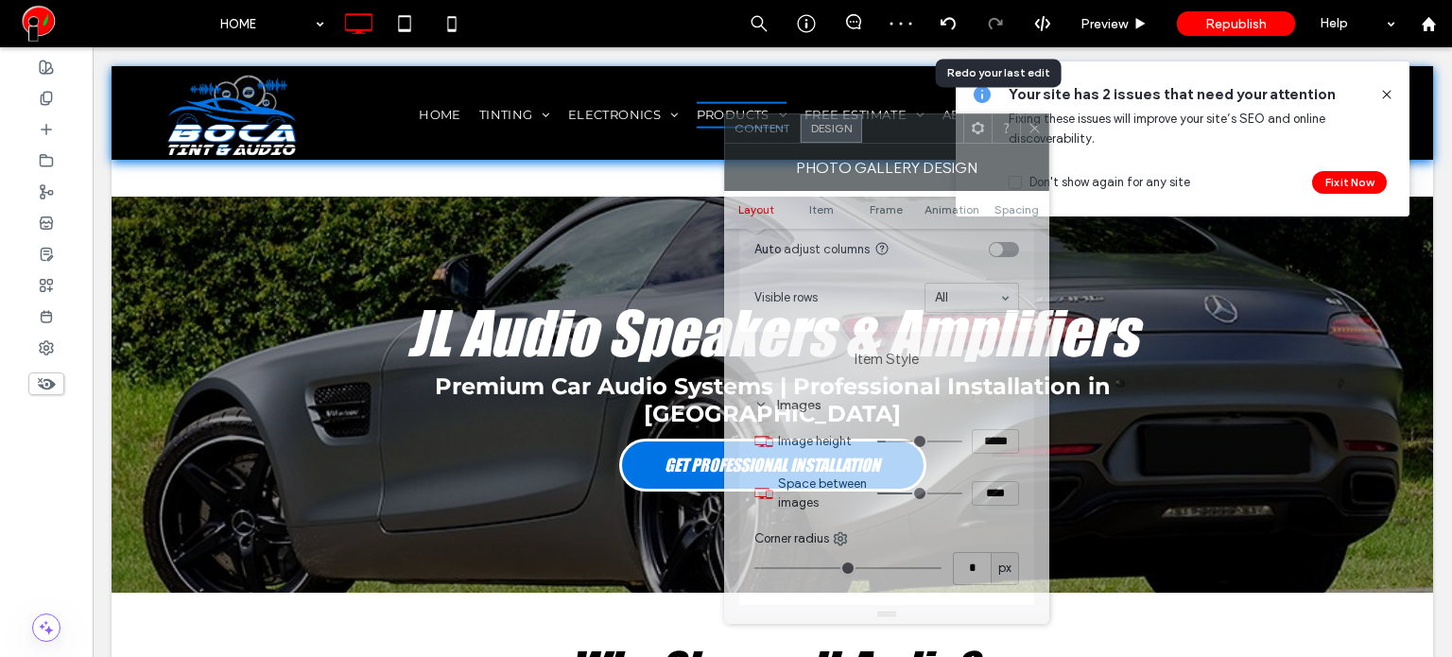
drag, startPoint x: 372, startPoint y: 107, endPoint x: 873, endPoint y: 124, distance: 501.2
click at [873, 124] on div at bounding box center [912, 128] width 101 height 28
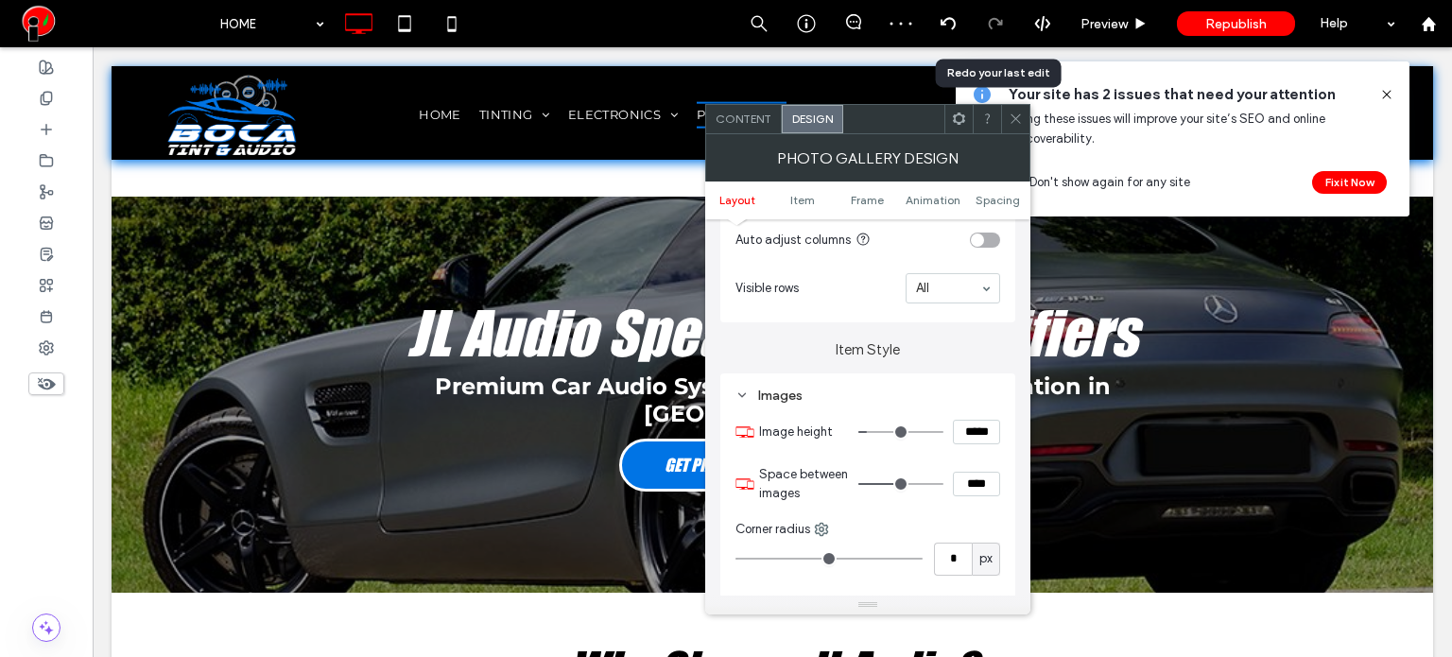
click at [1011, 117] on icon at bounding box center [1015, 119] width 14 height 14
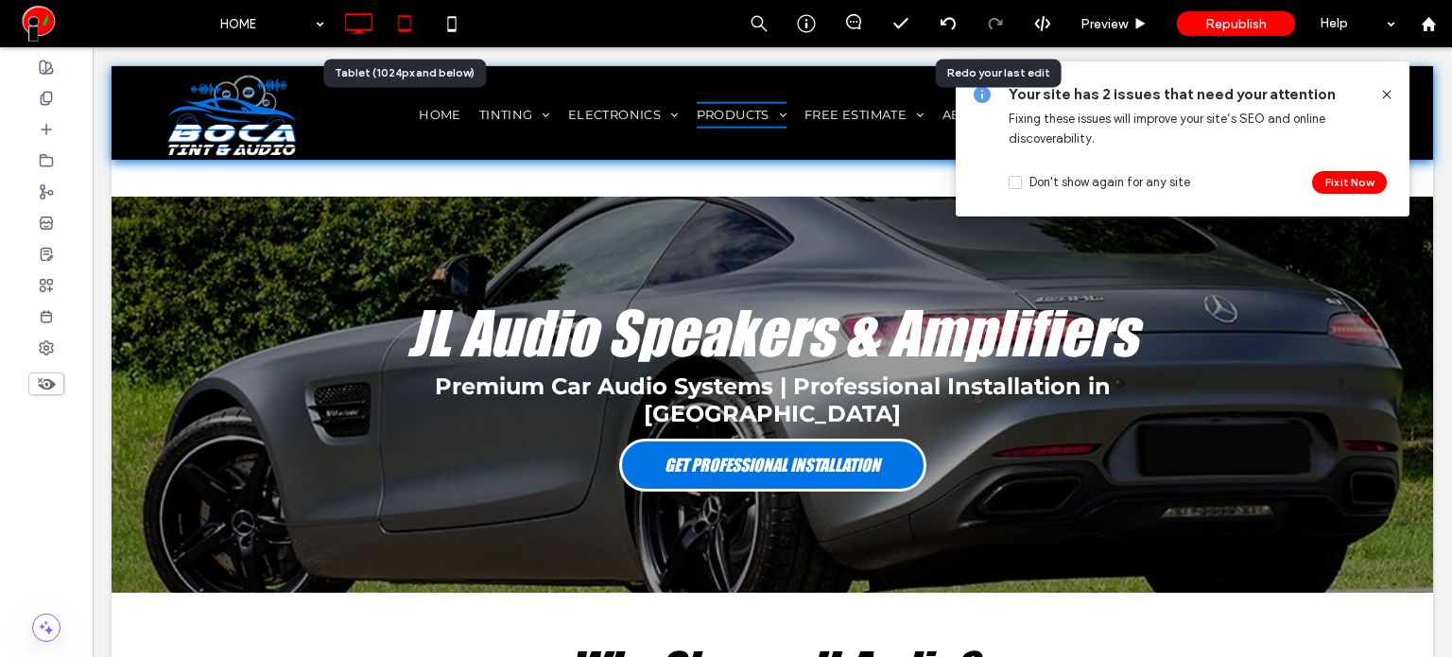
click at [409, 25] on use at bounding box center [404, 23] width 12 height 16
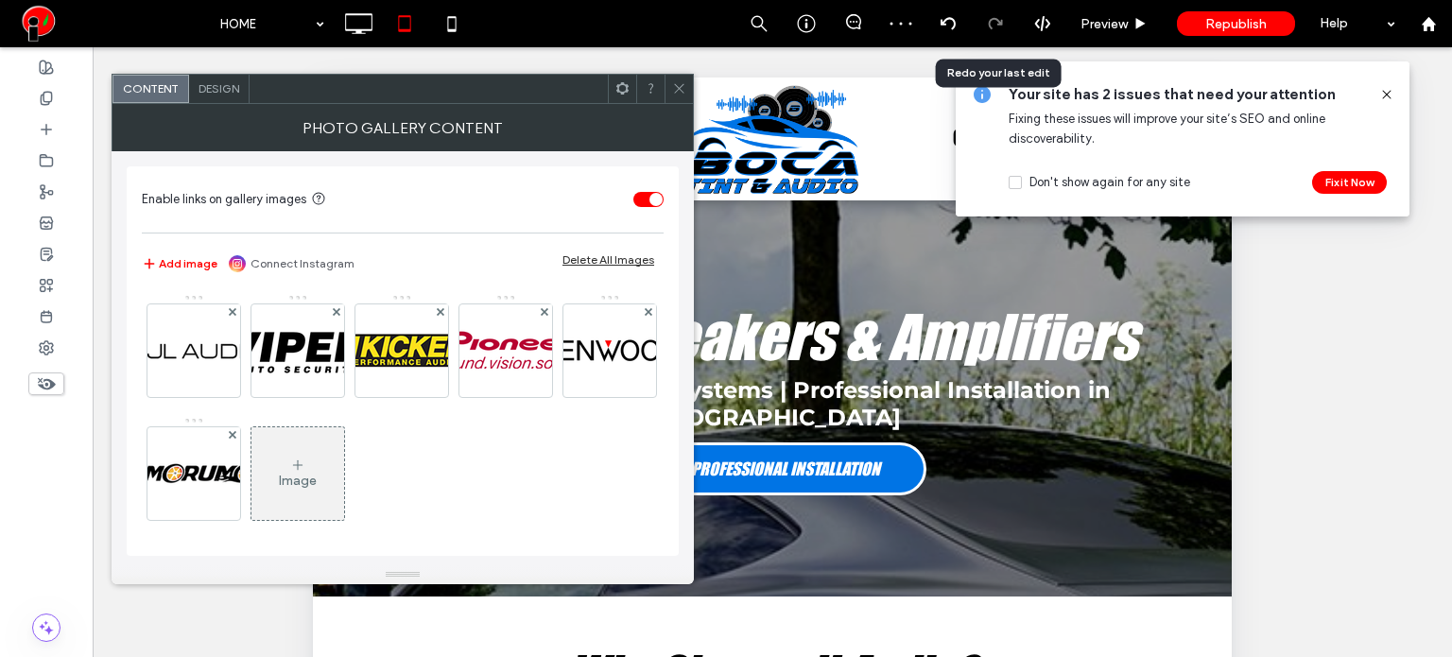
click at [344, 468] on div "Image" at bounding box center [297, 473] width 93 height 89
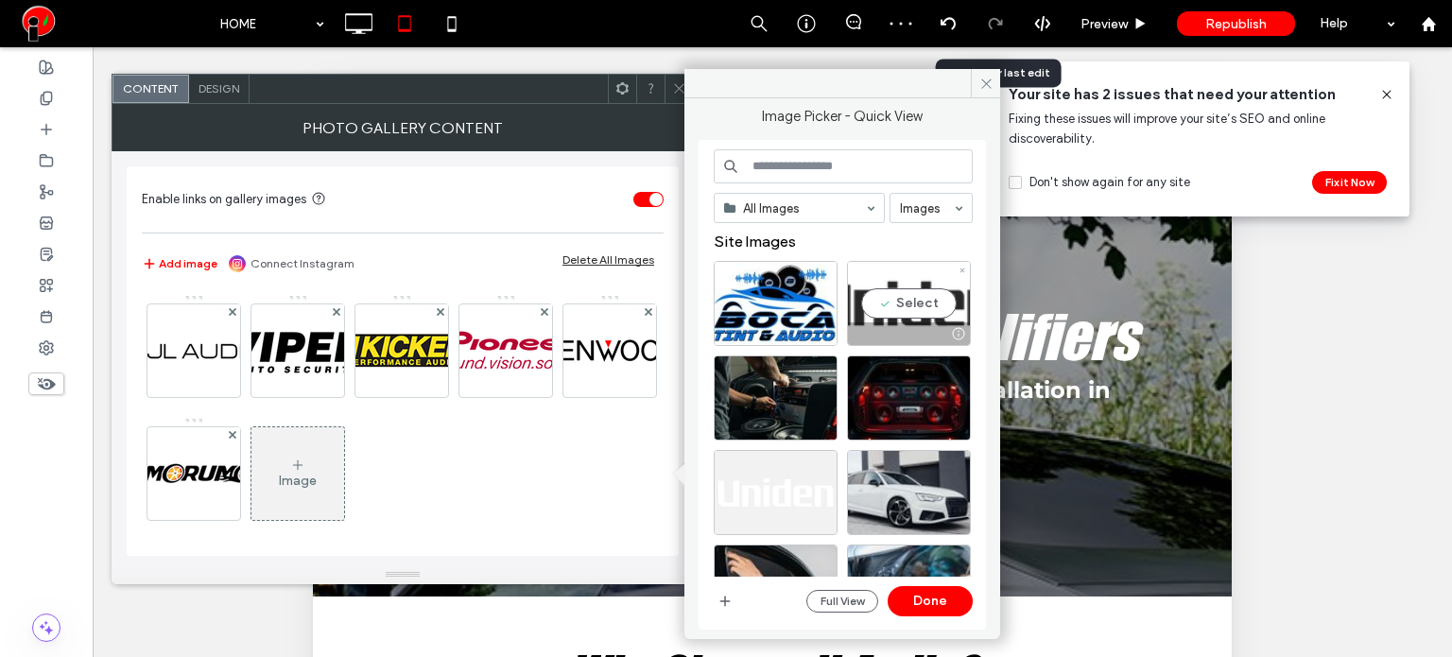
click at [879, 316] on div "Select" at bounding box center [909, 303] width 124 height 85
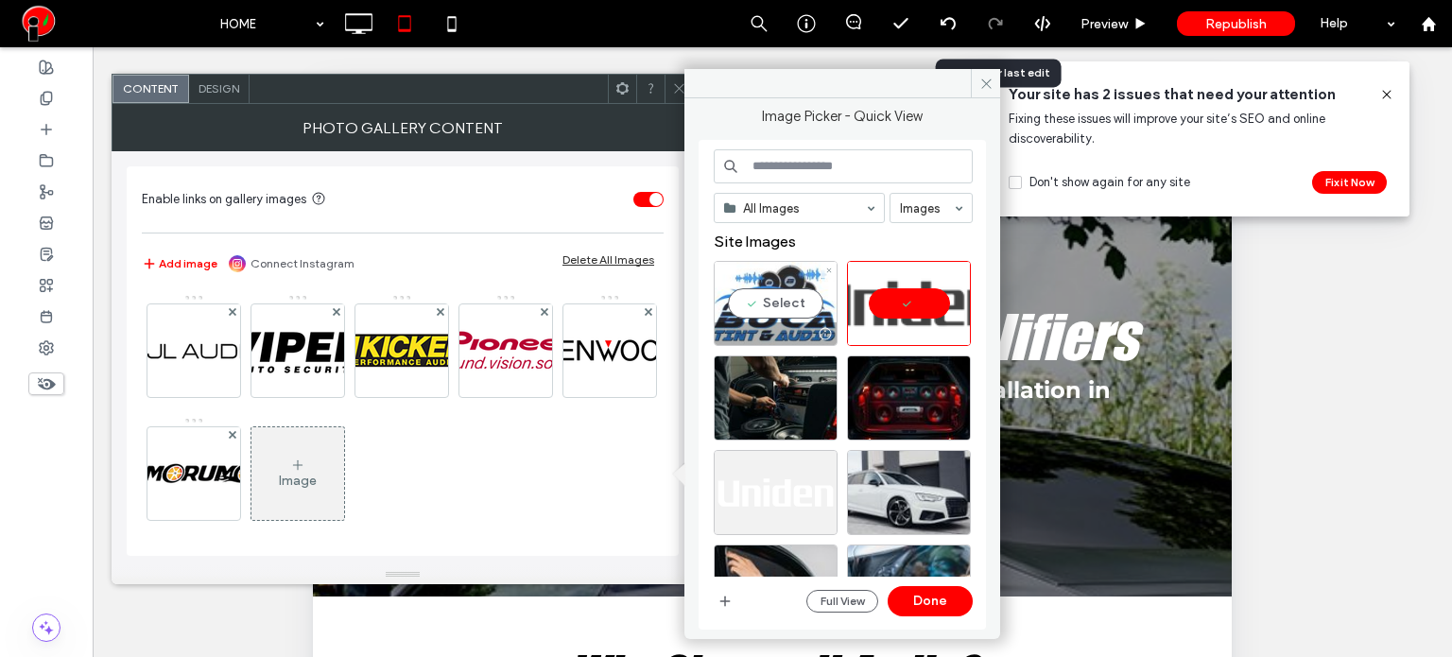
click at [800, 309] on div "Select" at bounding box center [776, 303] width 124 height 85
click at [925, 607] on button "Done" at bounding box center [929, 601] width 85 height 30
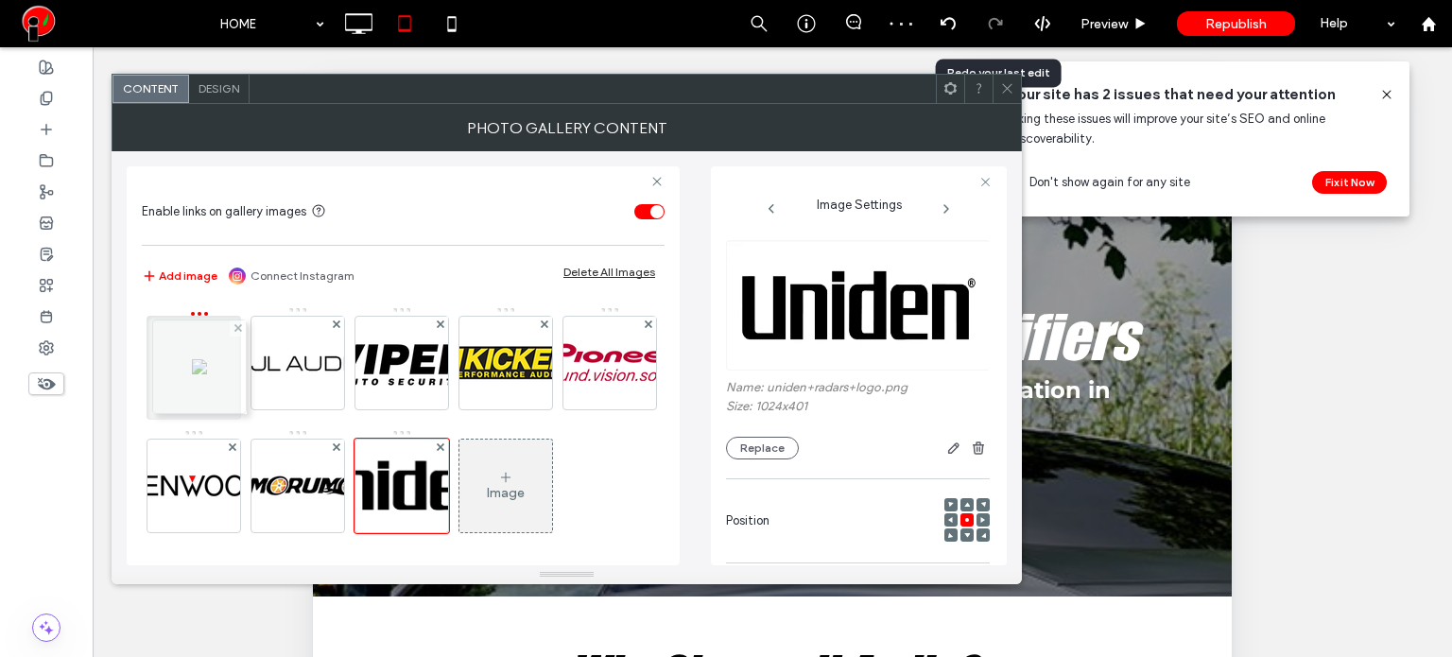
drag, startPoint x: 491, startPoint y: 494, endPoint x: 181, endPoint y: 375, distance: 332.1
click at [215, 87] on span "Design" at bounding box center [218, 88] width 41 height 14
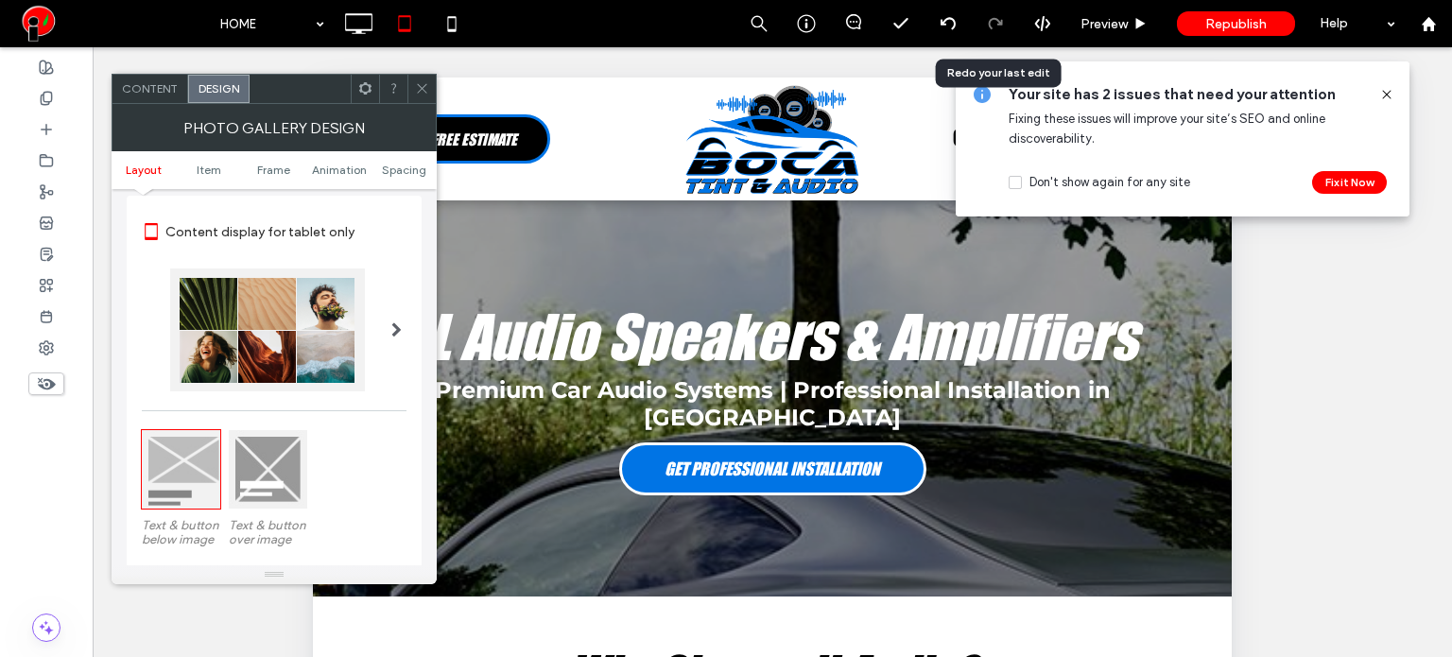
scroll to position [284, 0]
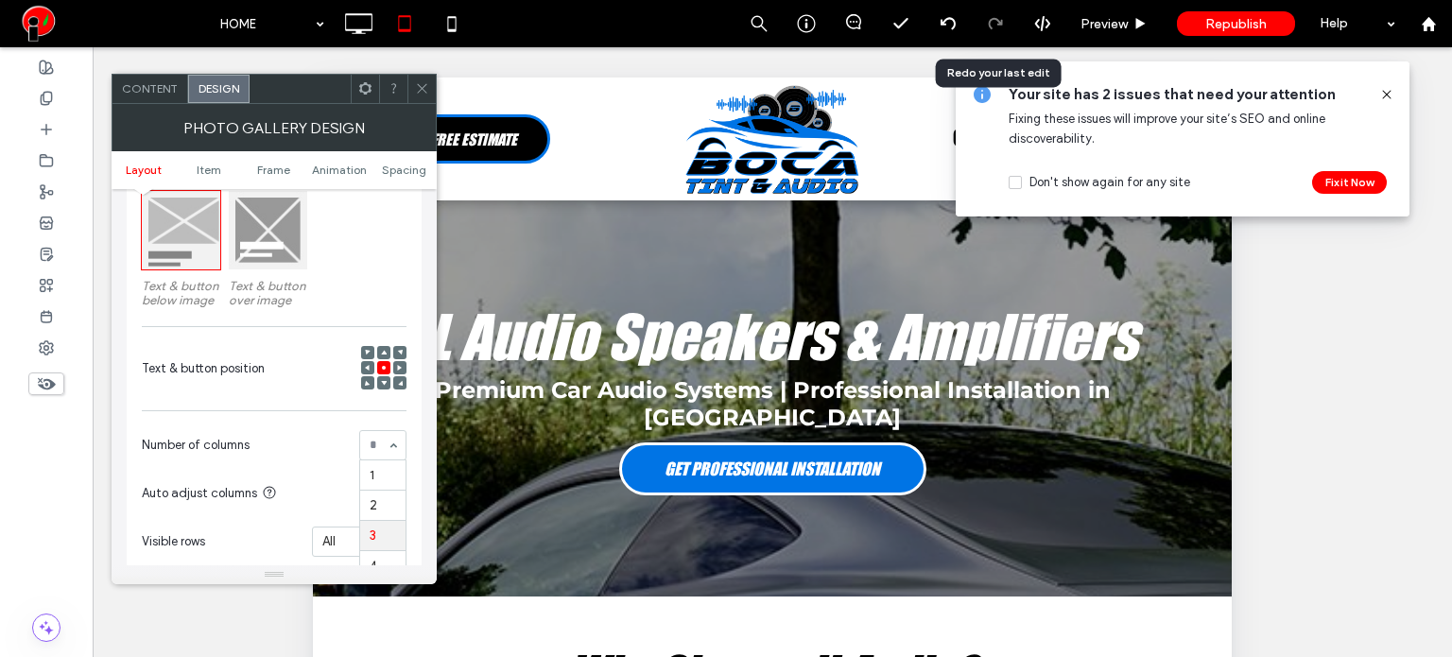
click at [389, 430] on div at bounding box center [382, 445] width 47 height 30
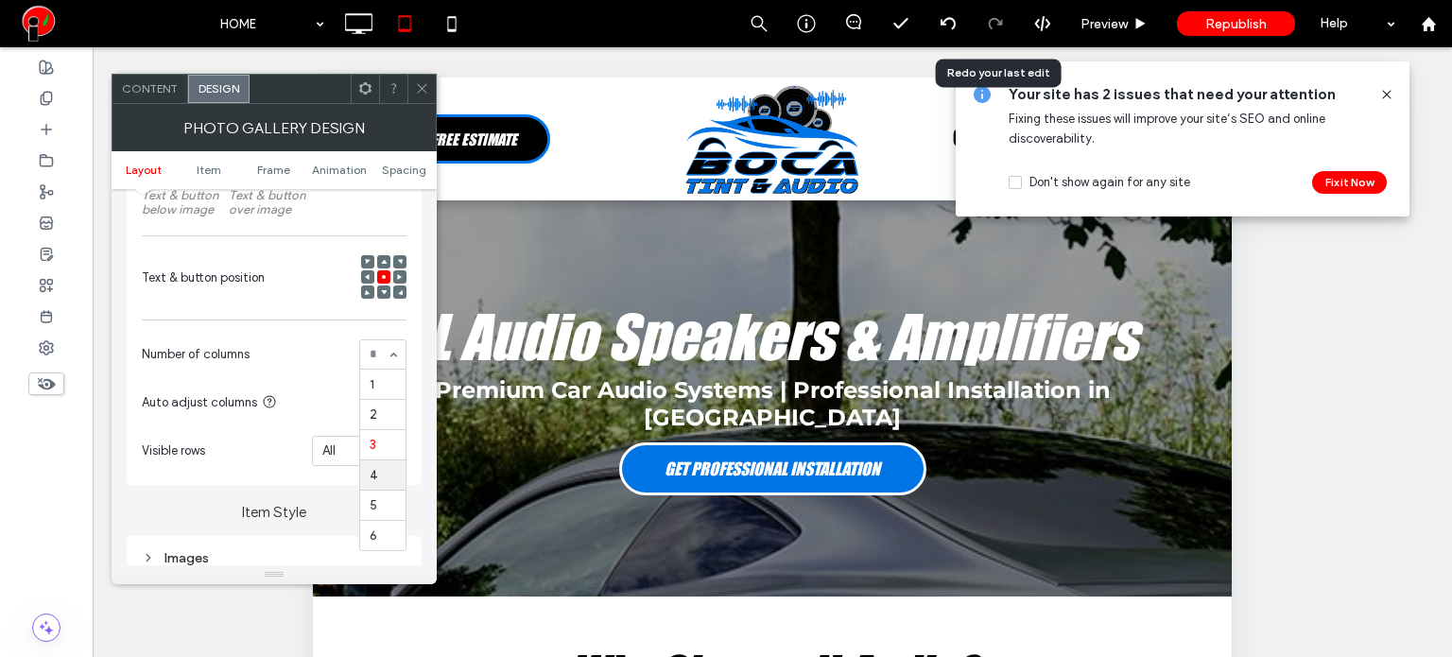
scroll to position [378, 0]
click at [425, 91] on icon at bounding box center [422, 88] width 14 height 14
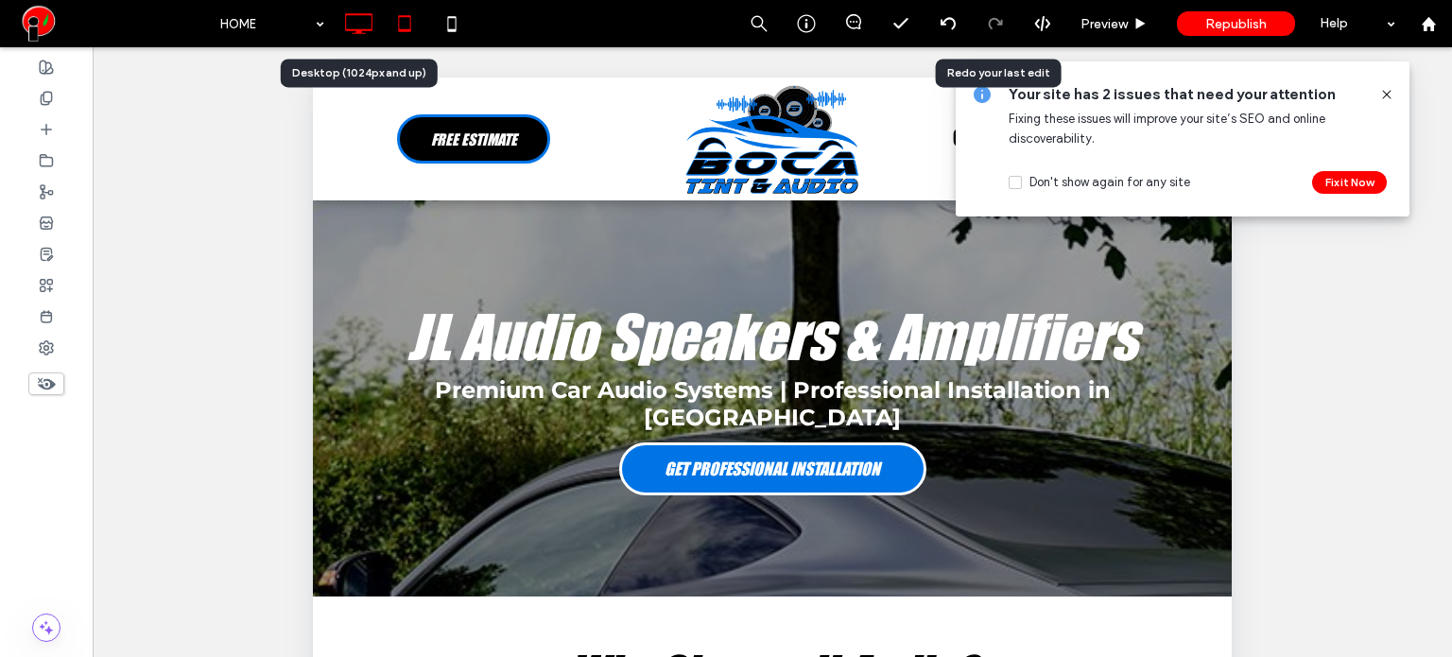
click at [367, 14] on use at bounding box center [358, 23] width 27 height 21
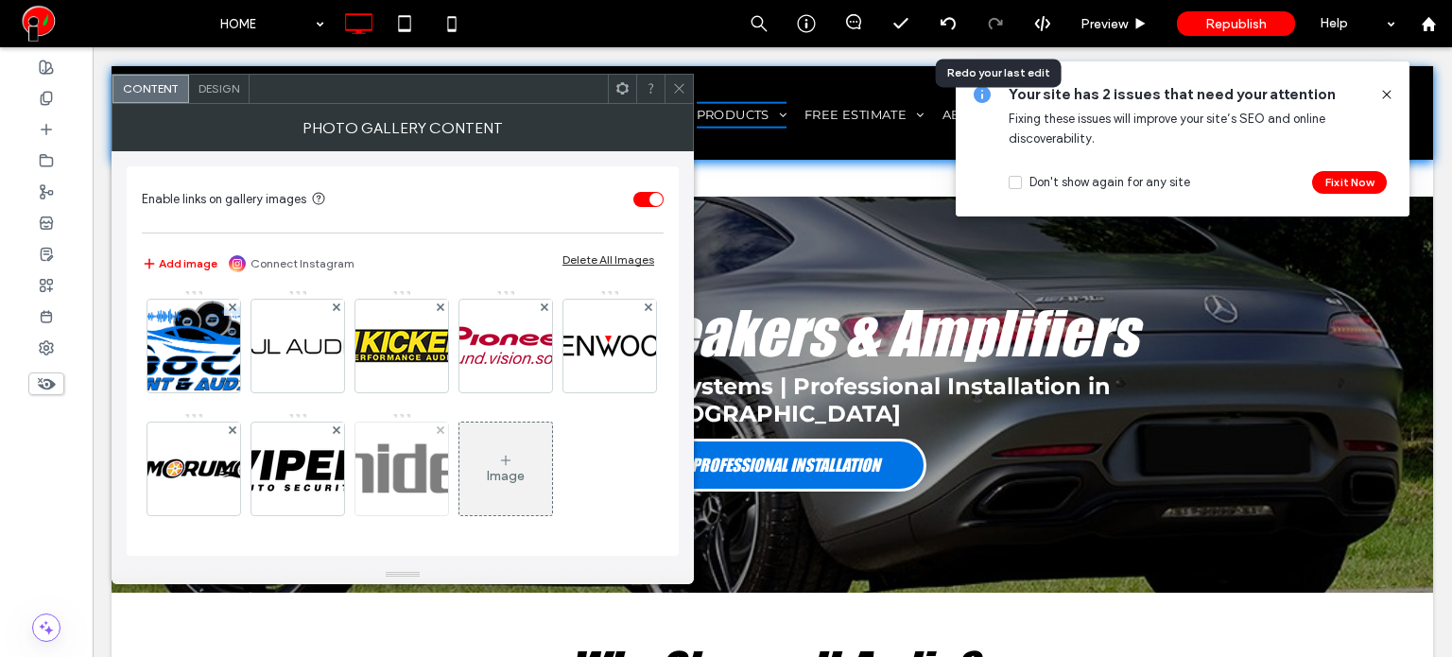
scroll to position [126, 0]
click at [198, 94] on span "Design" at bounding box center [218, 88] width 41 height 14
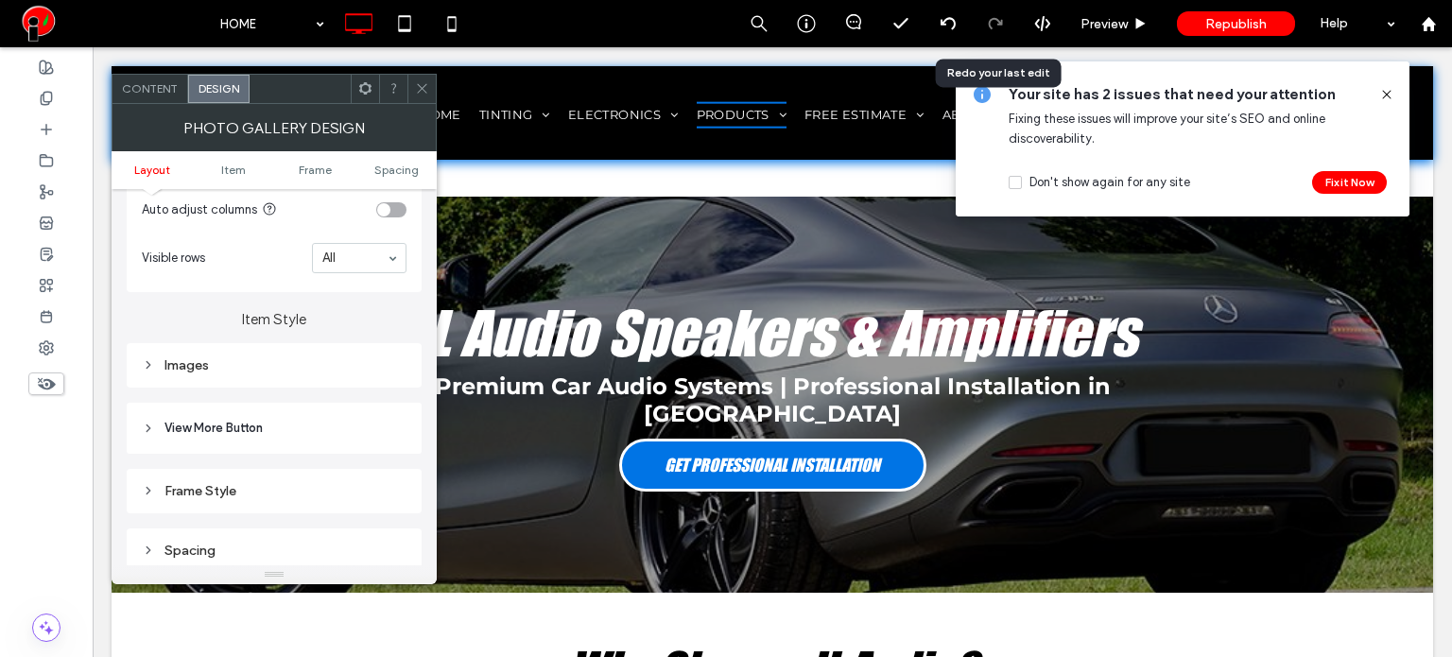
click at [228, 362] on div "Images" at bounding box center [274, 365] width 265 height 16
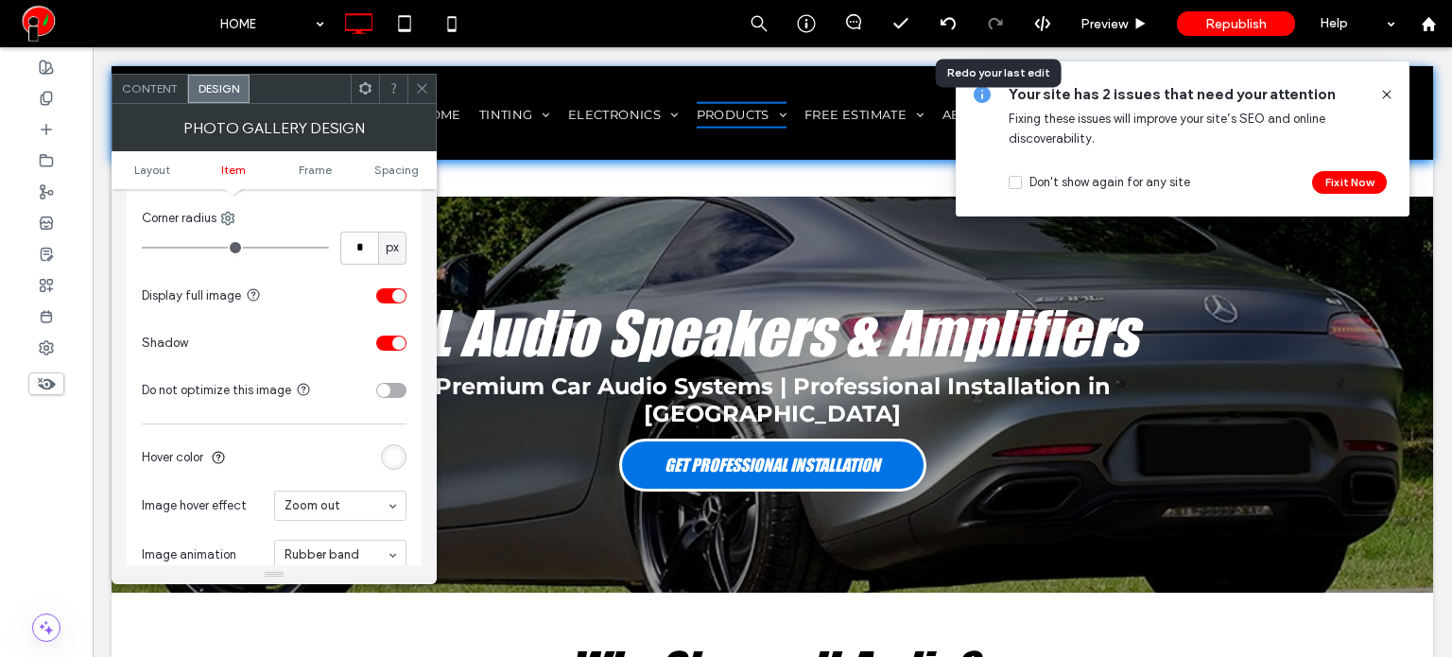
scroll to position [851, 0]
click at [416, 91] on icon at bounding box center [422, 88] width 14 height 14
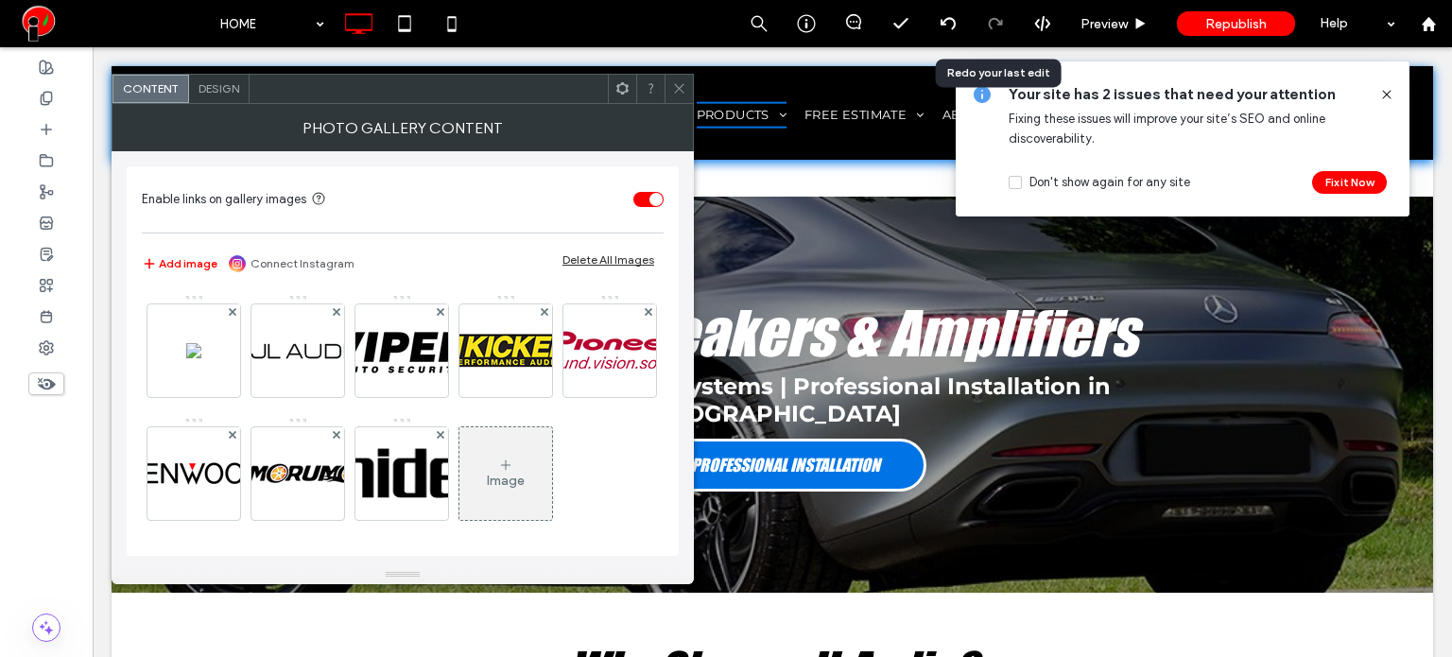
click at [204, 81] on span "Design" at bounding box center [218, 88] width 41 height 14
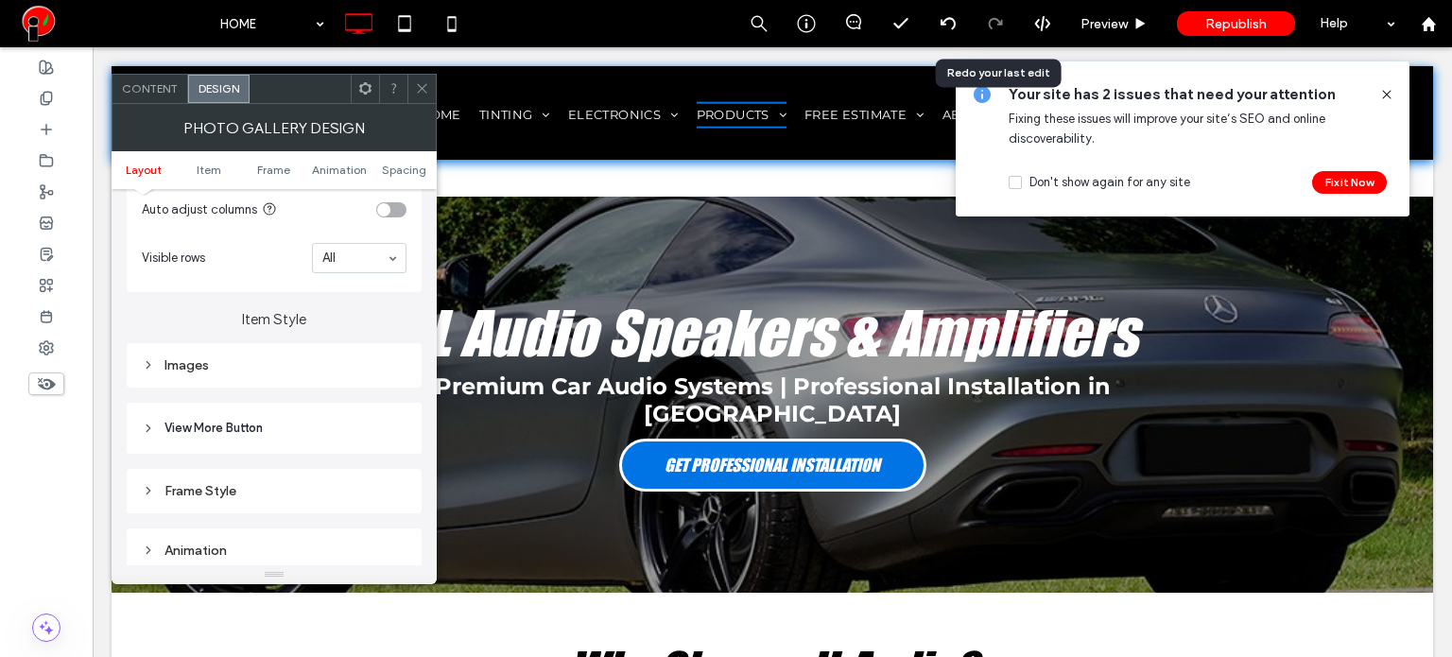
click at [217, 354] on div "Images" at bounding box center [274, 366] width 265 height 26
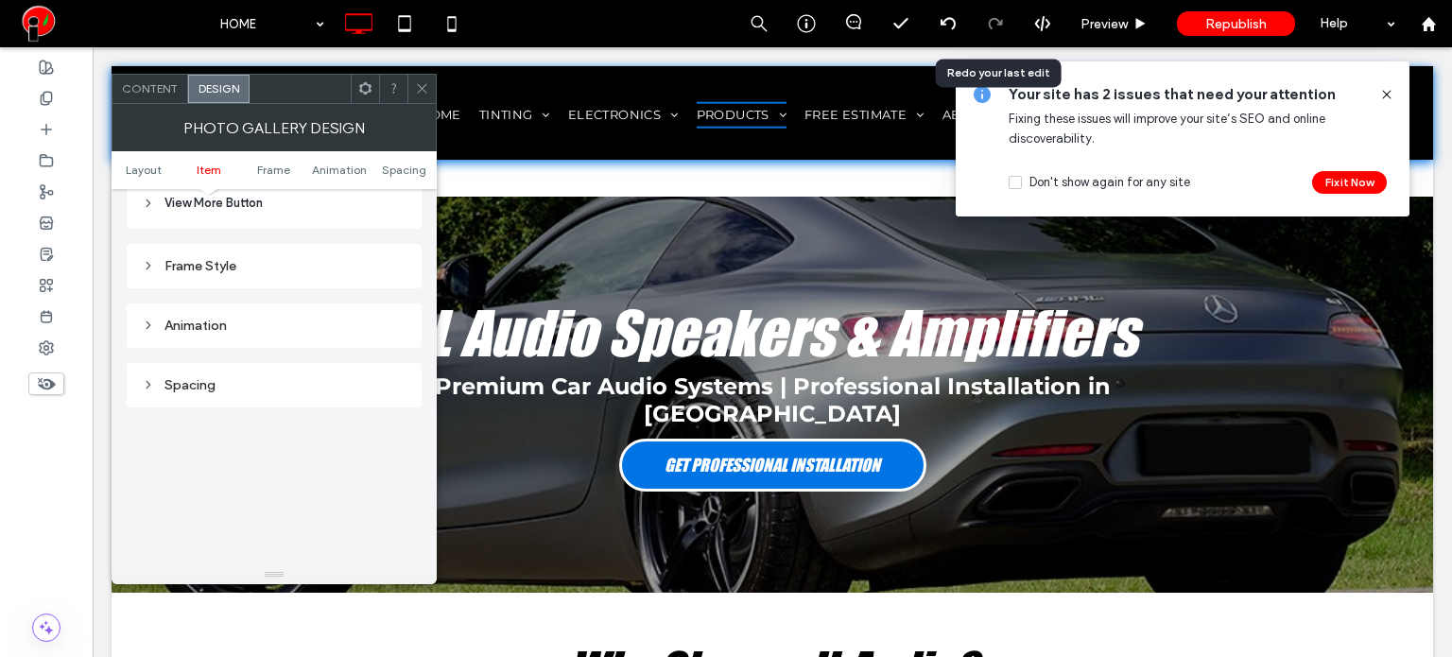
scroll to position [1323, 0]
click at [419, 97] on span at bounding box center [422, 89] width 14 height 28
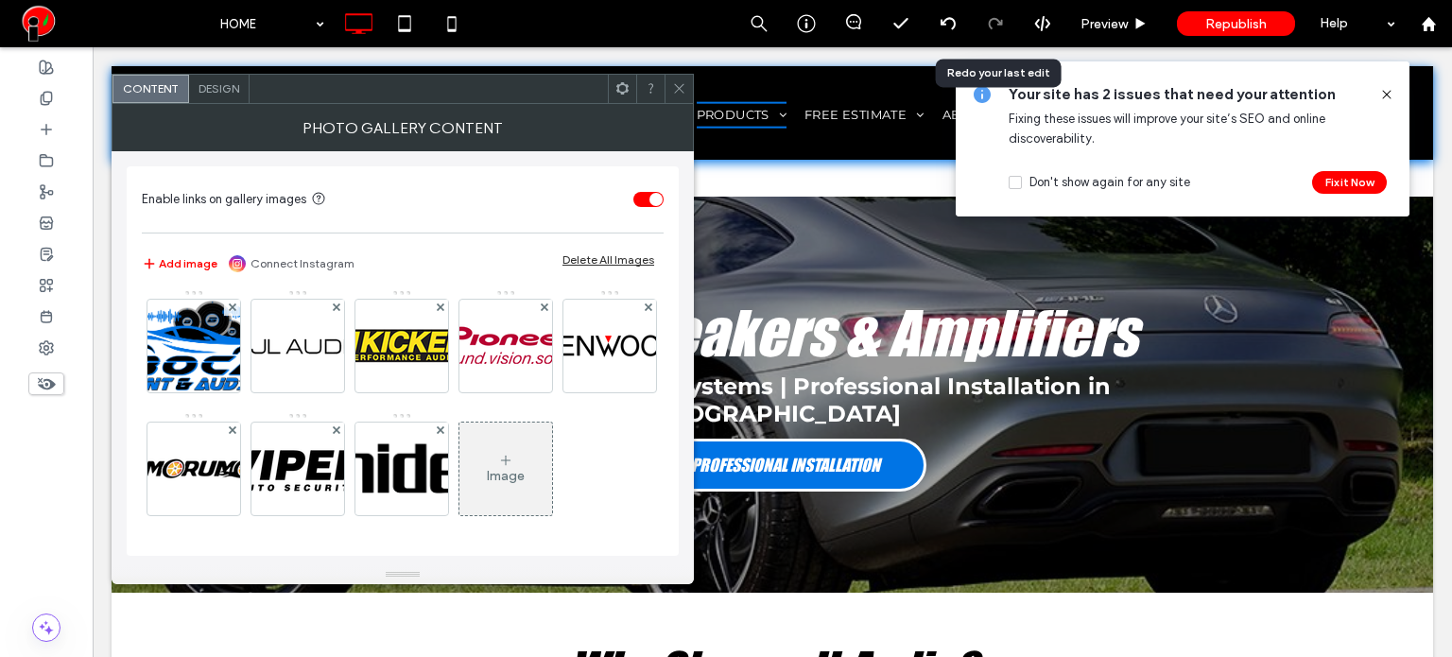
scroll to position [126, 0]
click at [217, 91] on span "Design" at bounding box center [218, 88] width 41 height 14
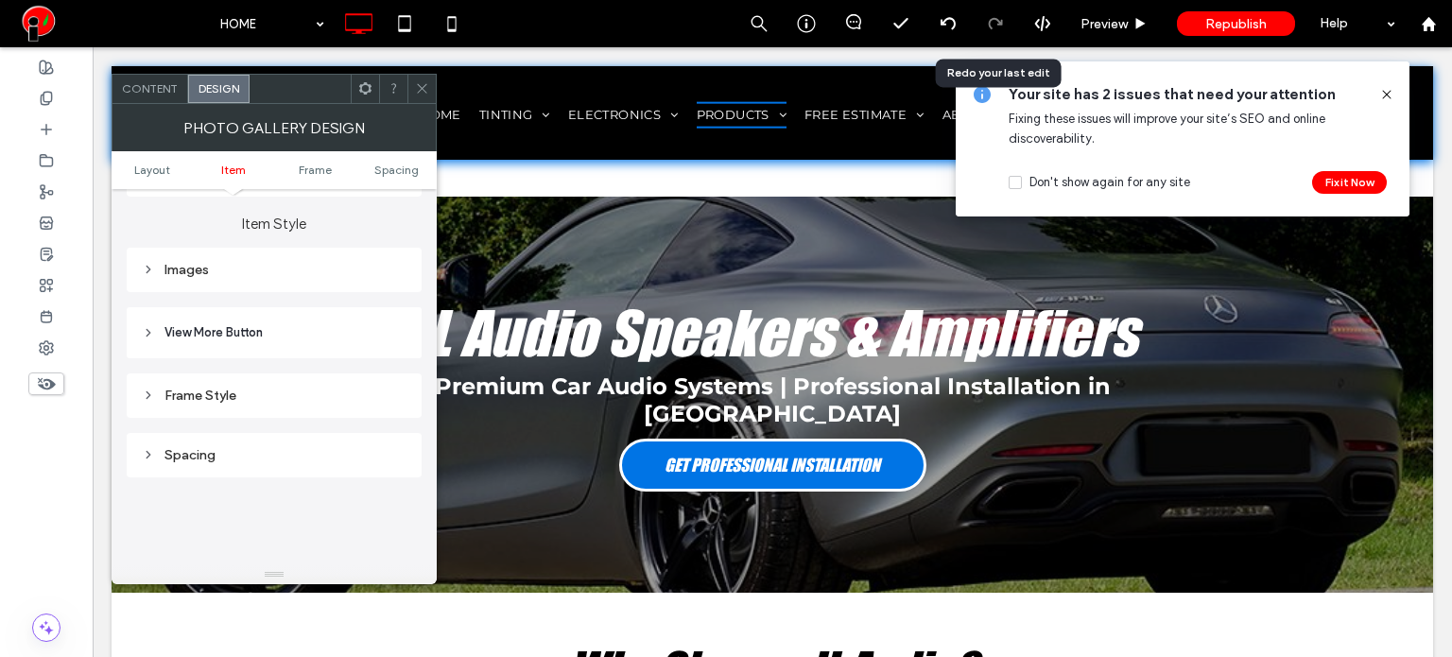
scroll to position [662, 0]
click at [231, 339] on span "View More Button" at bounding box center [213, 333] width 98 height 19
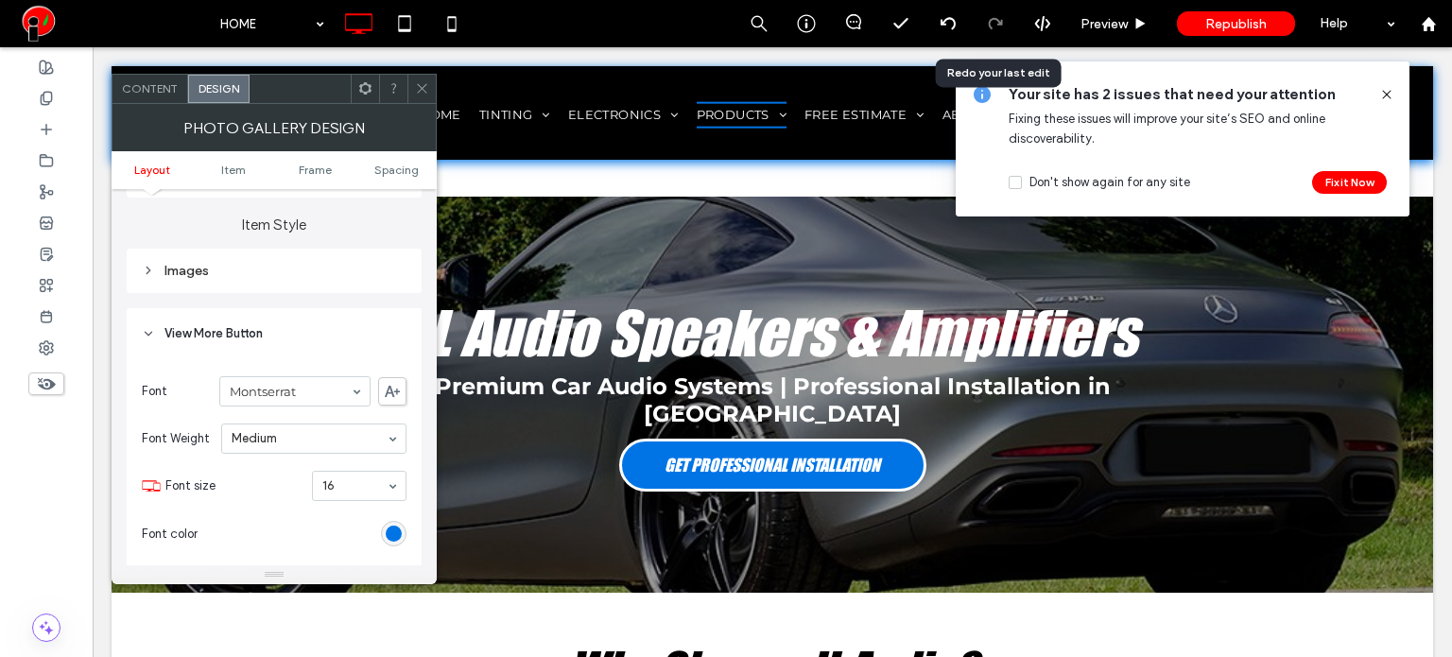
click at [228, 283] on div "Images" at bounding box center [274, 271] width 265 height 26
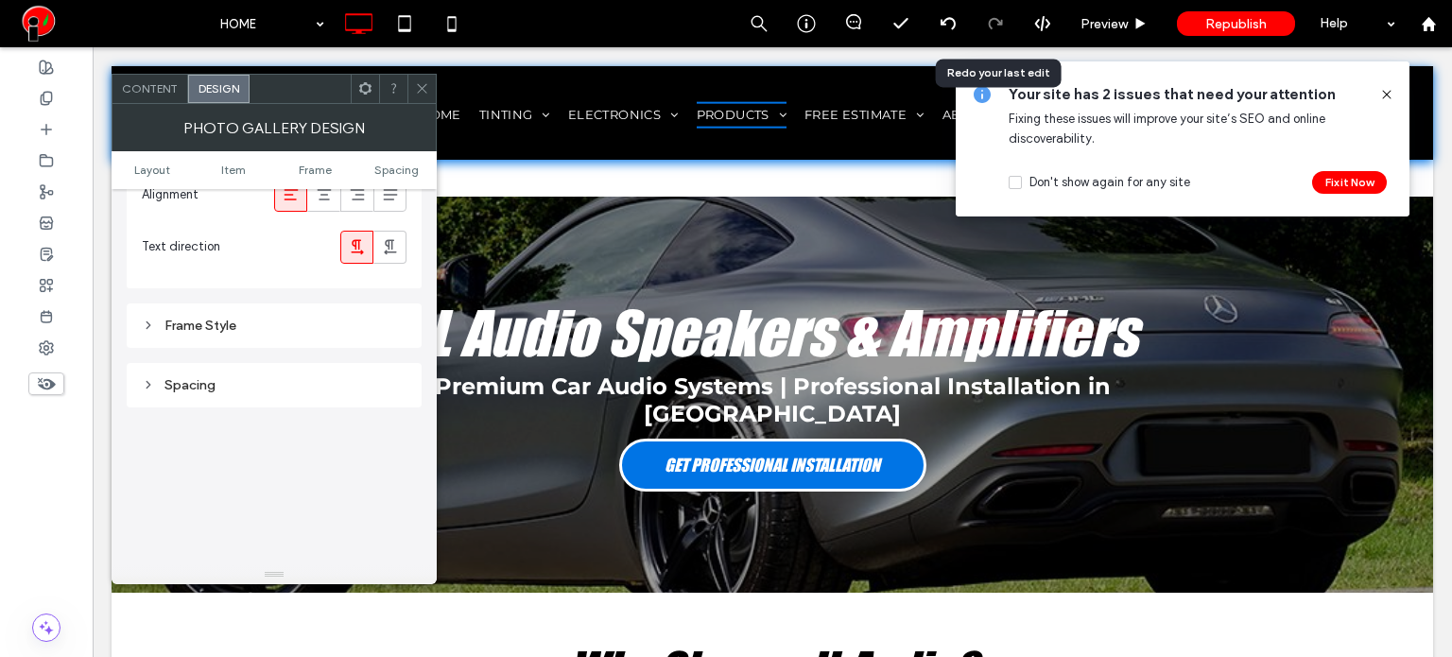
scroll to position [1607, 0]
click at [231, 296] on div "Frame Style" at bounding box center [274, 303] width 265 height 16
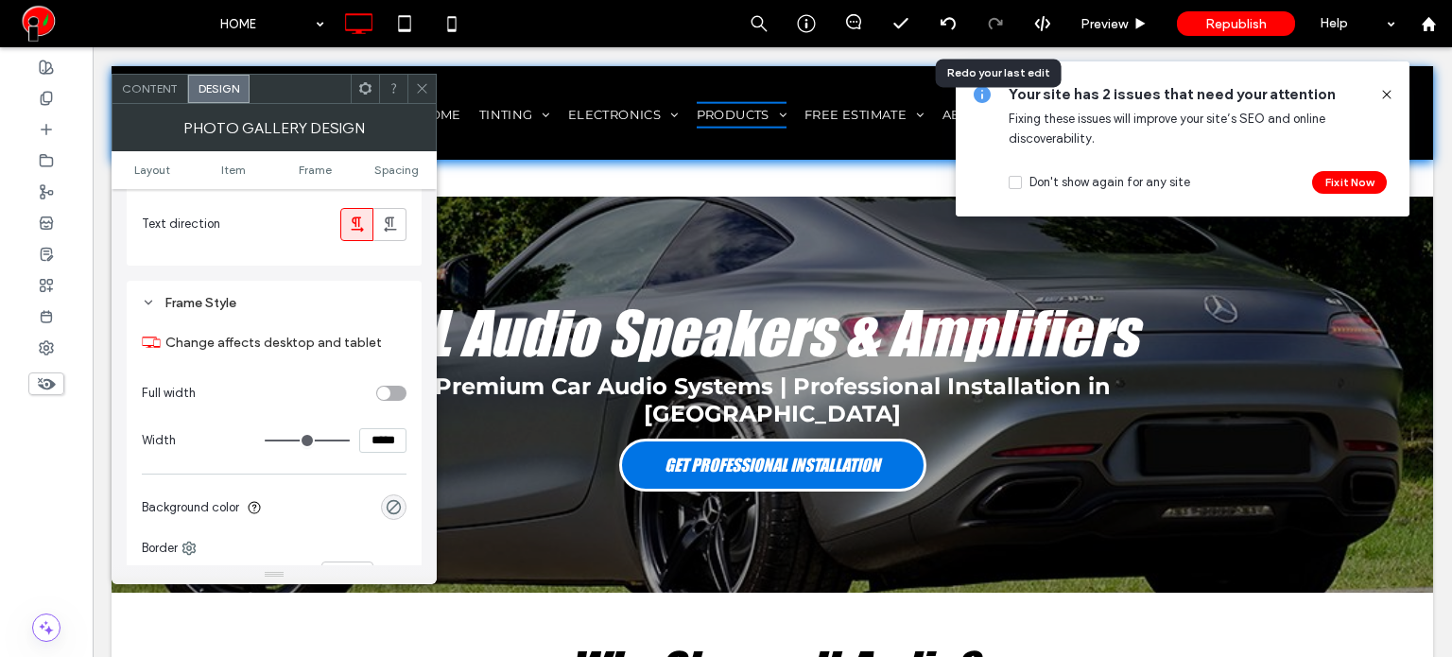
click at [419, 77] on span at bounding box center [422, 89] width 14 height 28
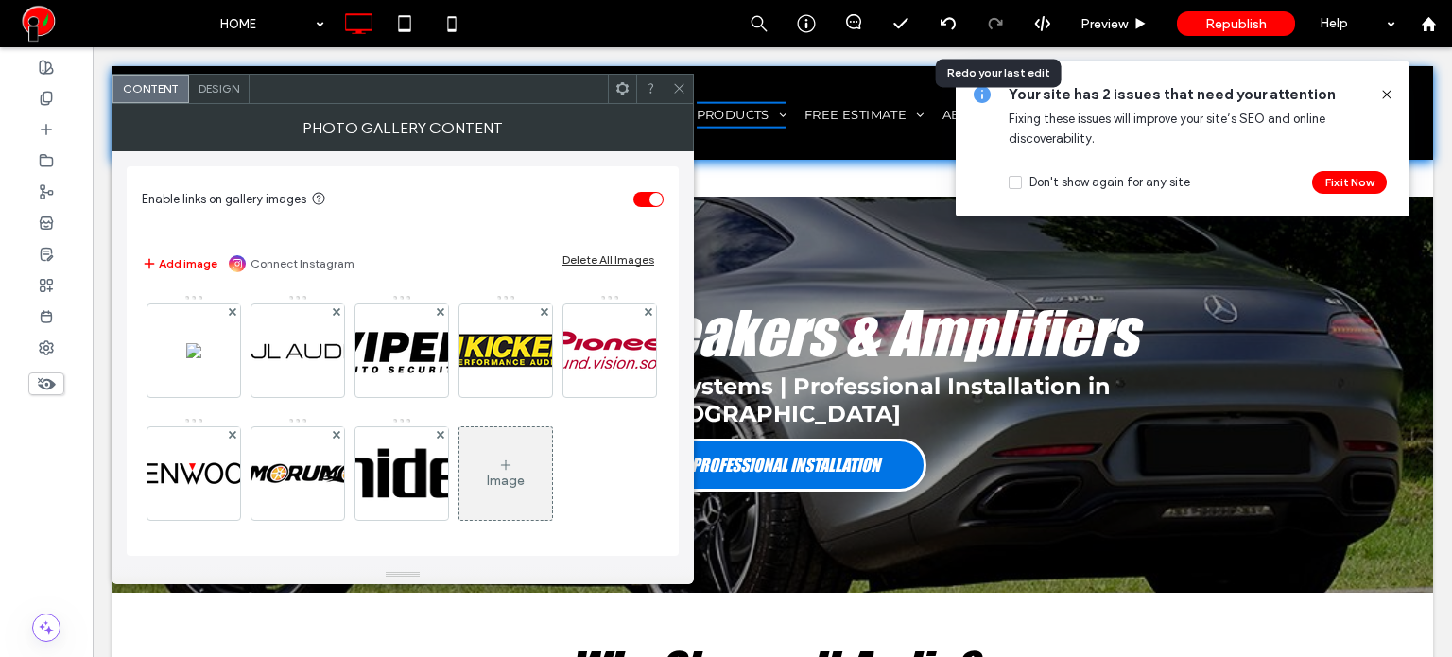
click at [672, 91] on icon at bounding box center [679, 88] width 14 height 14
click at [515, 477] on img at bounding box center [402, 473] width 236 height 93
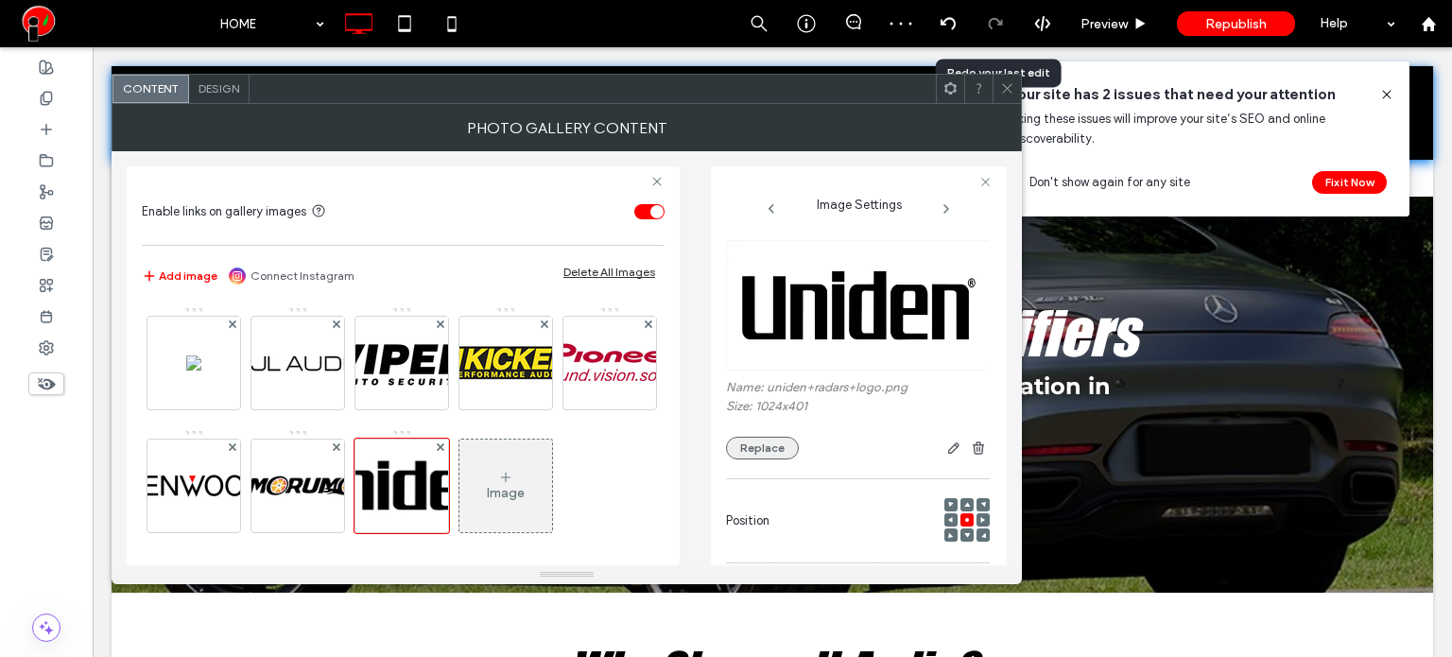
click at [760, 455] on button "Replace" at bounding box center [762, 448] width 73 height 23
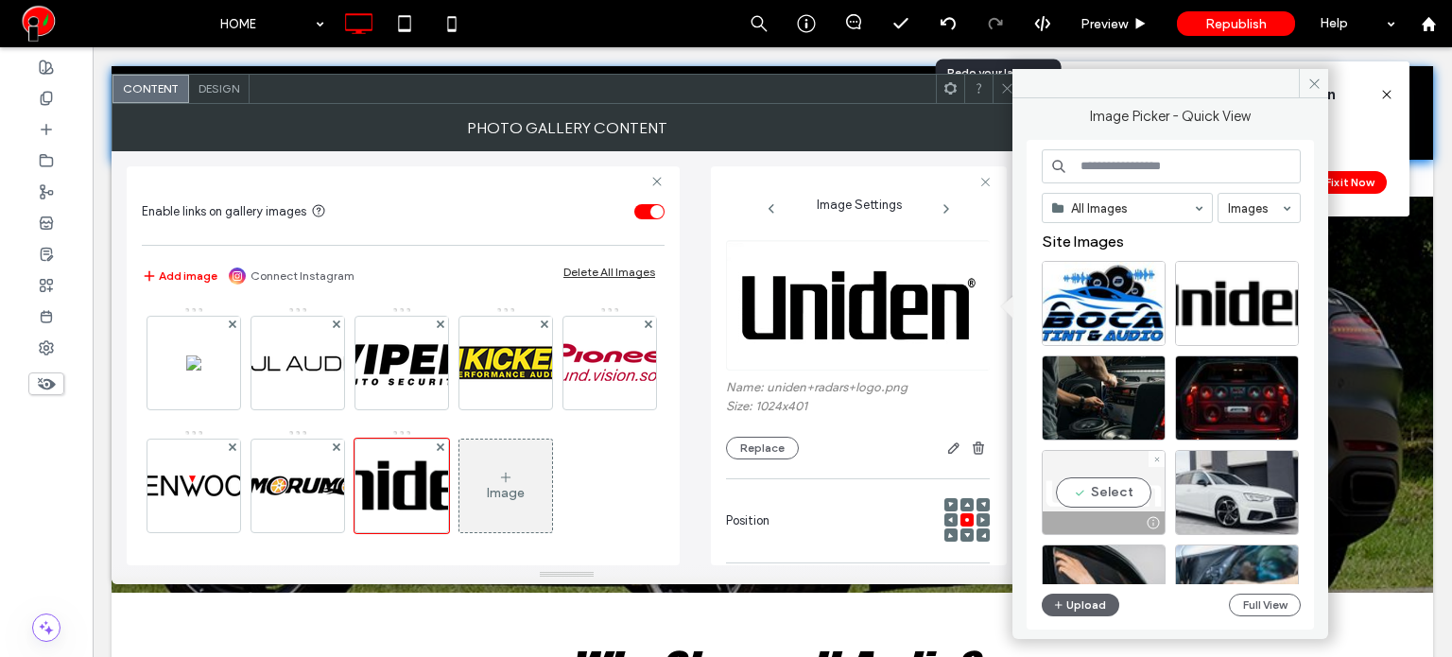
click at [1134, 480] on div "Select" at bounding box center [1104, 492] width 124 height 85
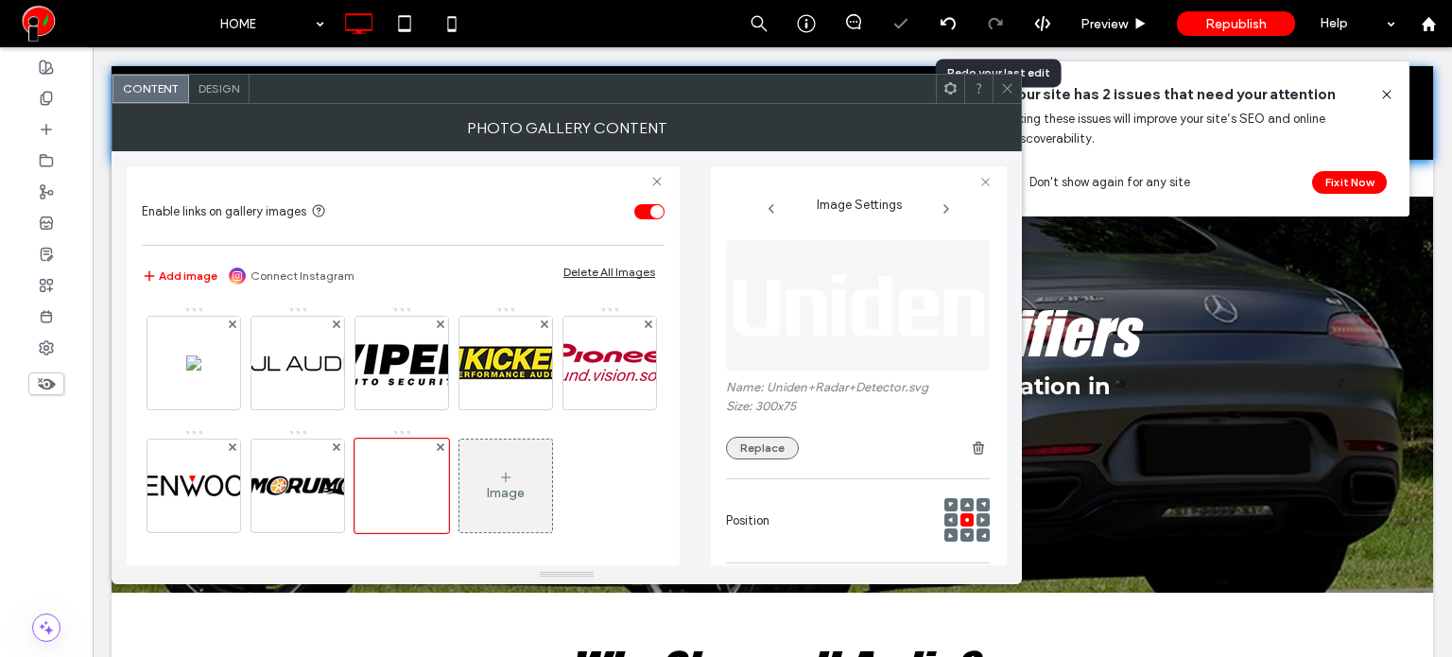
click at [769, 451] on button "Replace" at bounding box center [762, 448] width 73 height 23
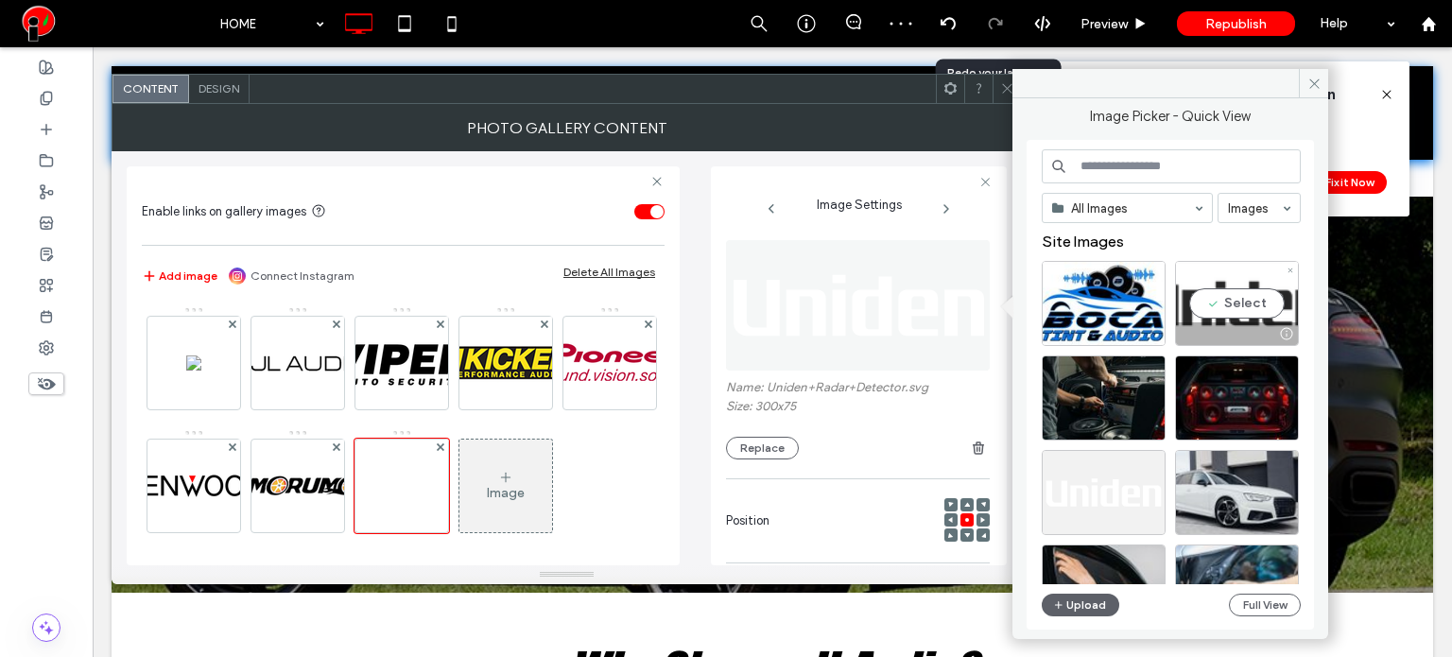
click at [1236, 313] on div "Select" at bounding box center [1237, 303] width 124 height 85
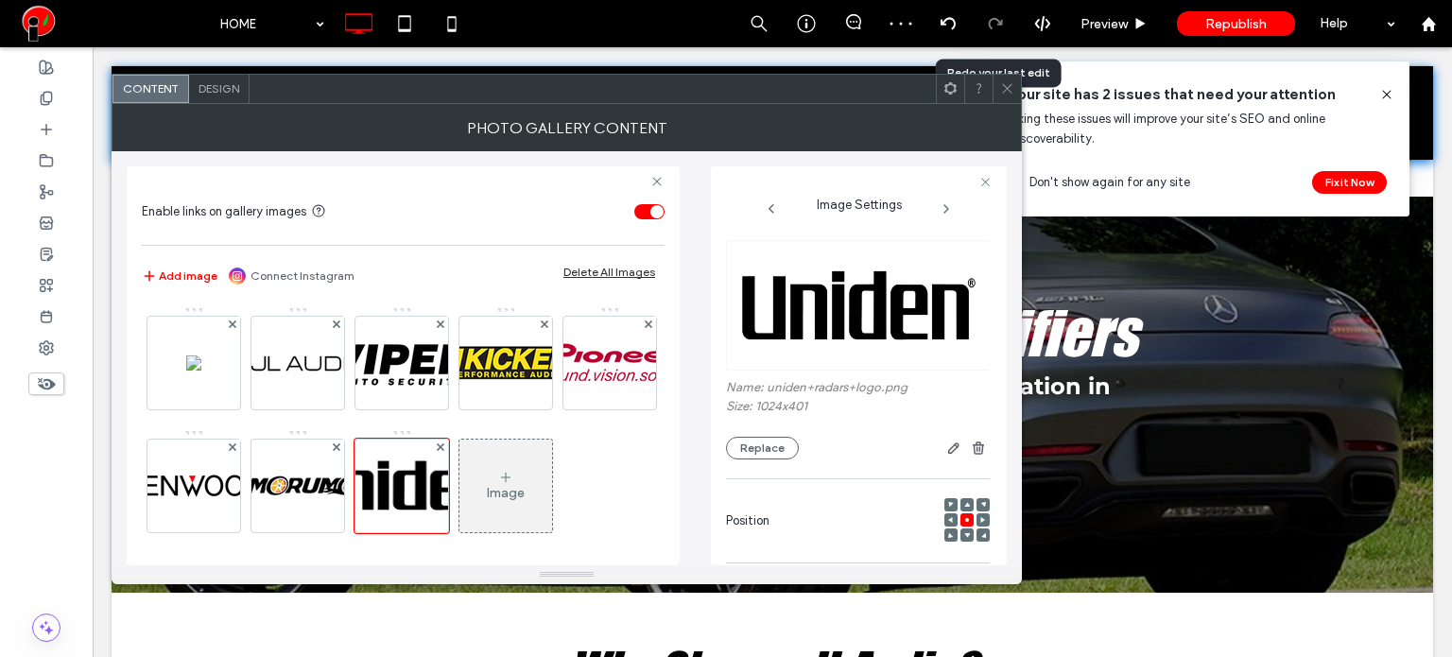
click at [1007, 101] on span at bounding box center [1007, 89] width 14 height 28
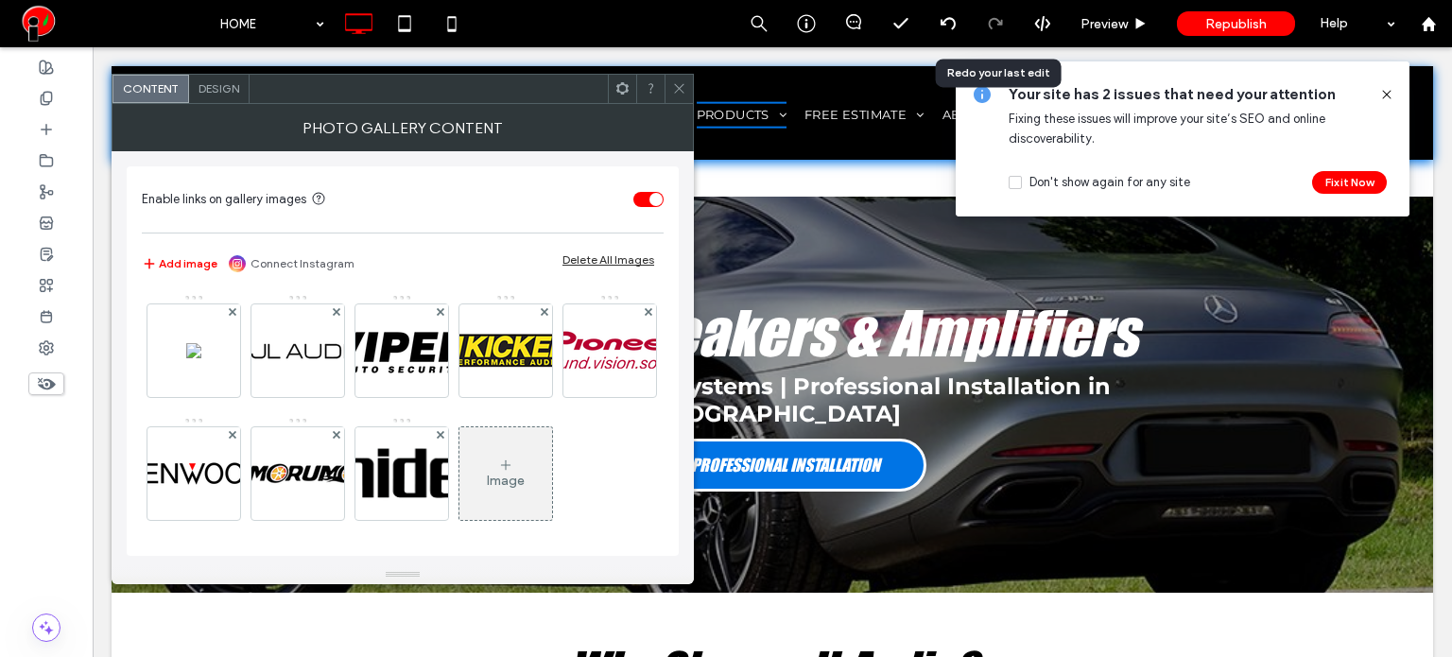
click at [204, 94] on span "Design" at bounding box center [218, 88] width 41 height 14
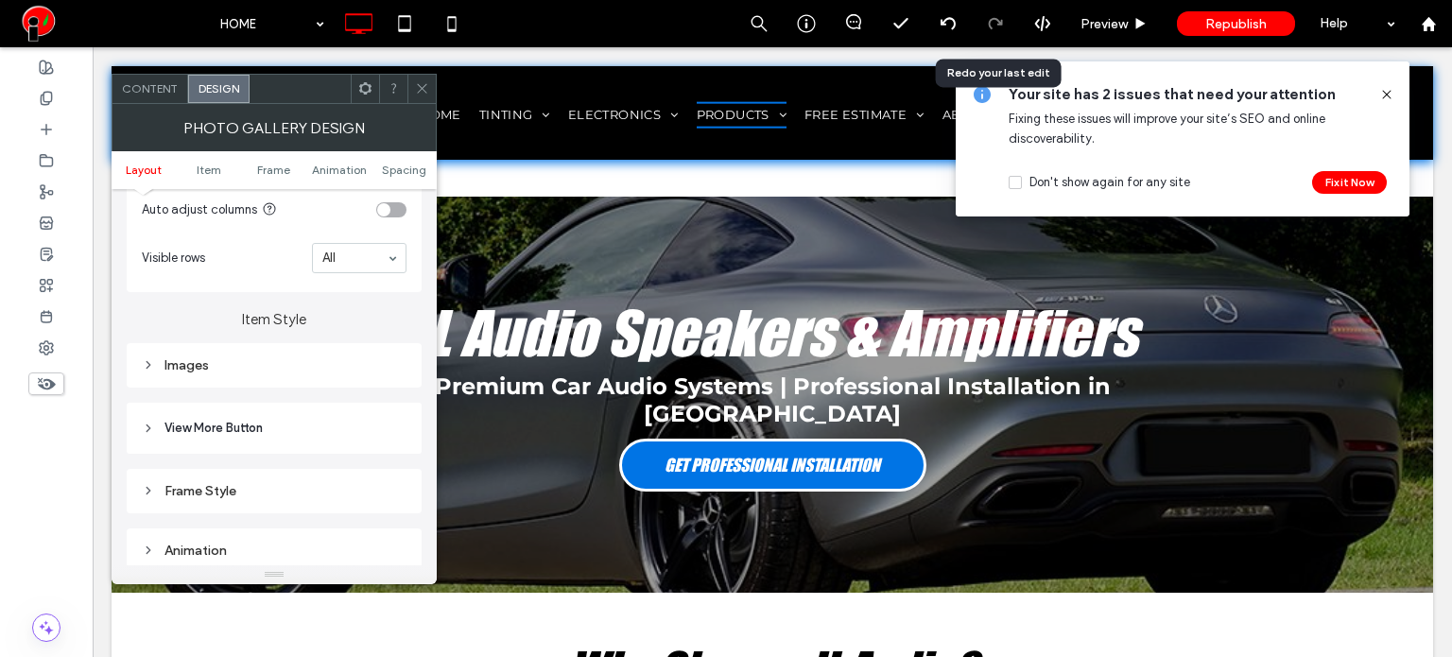
scroll to position [567, 0]
click at [253, 348] on div "Images" at bounding box center [274, 365] width 295 height 44
click at [257, 371] on div "Images" at bounding box center [274, 365] width 265 height 16
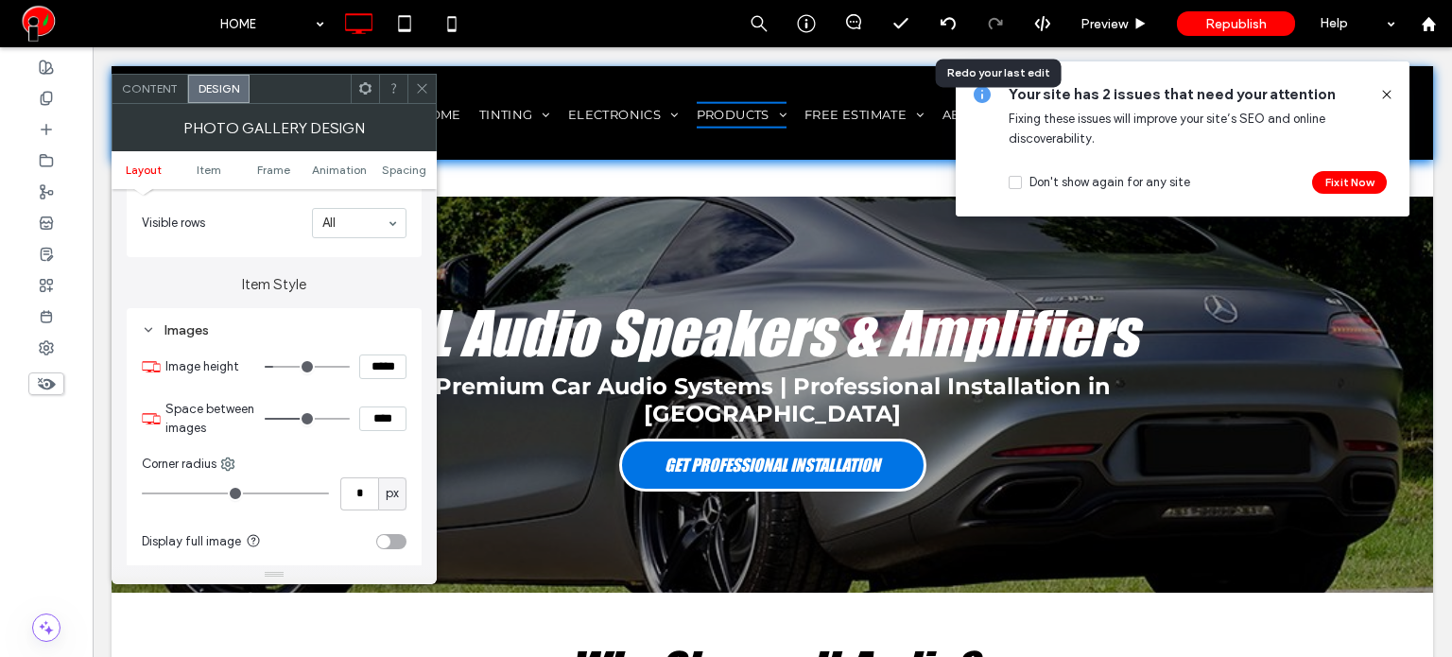
scroll to position [662, 0]
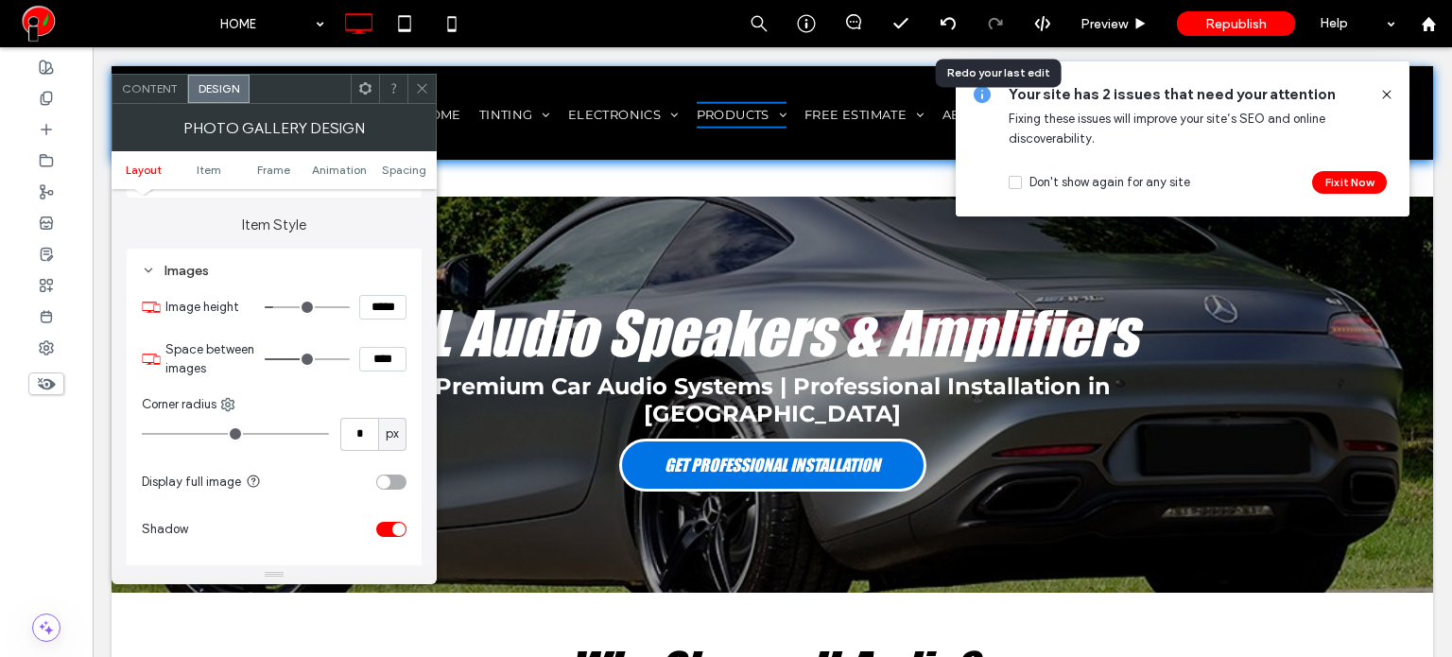
click at [393, 484] on div "toggle" at bounding box center [391, 481] width 30 height 15
click at [393, 481] on div "toggle" at bounding box center [398, 481] width 13 height 13
click at [380, 316] on input "*****" at bounding box center [382, 307] width 47 height 25
type input "****"
type input "**"
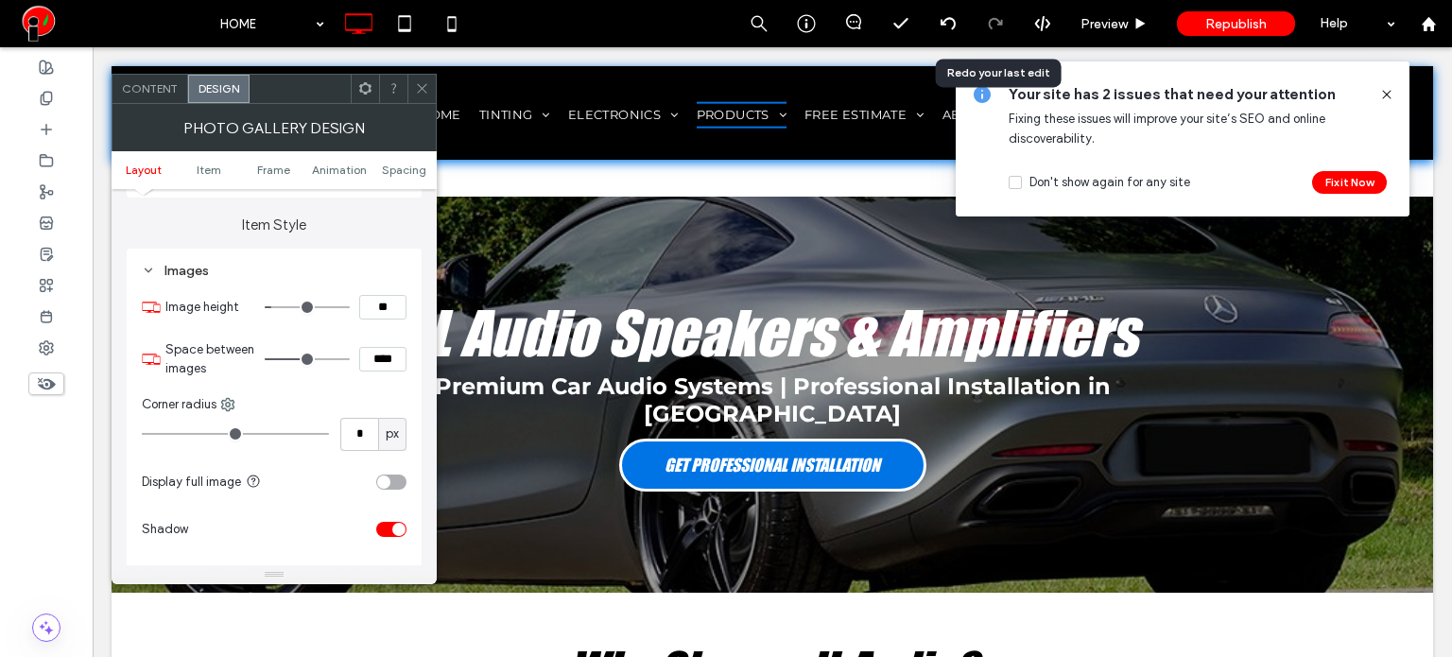
type input "****"
type input "**"
click at [416, 77] on span at bounding box center [422, 89] width 14 height 28
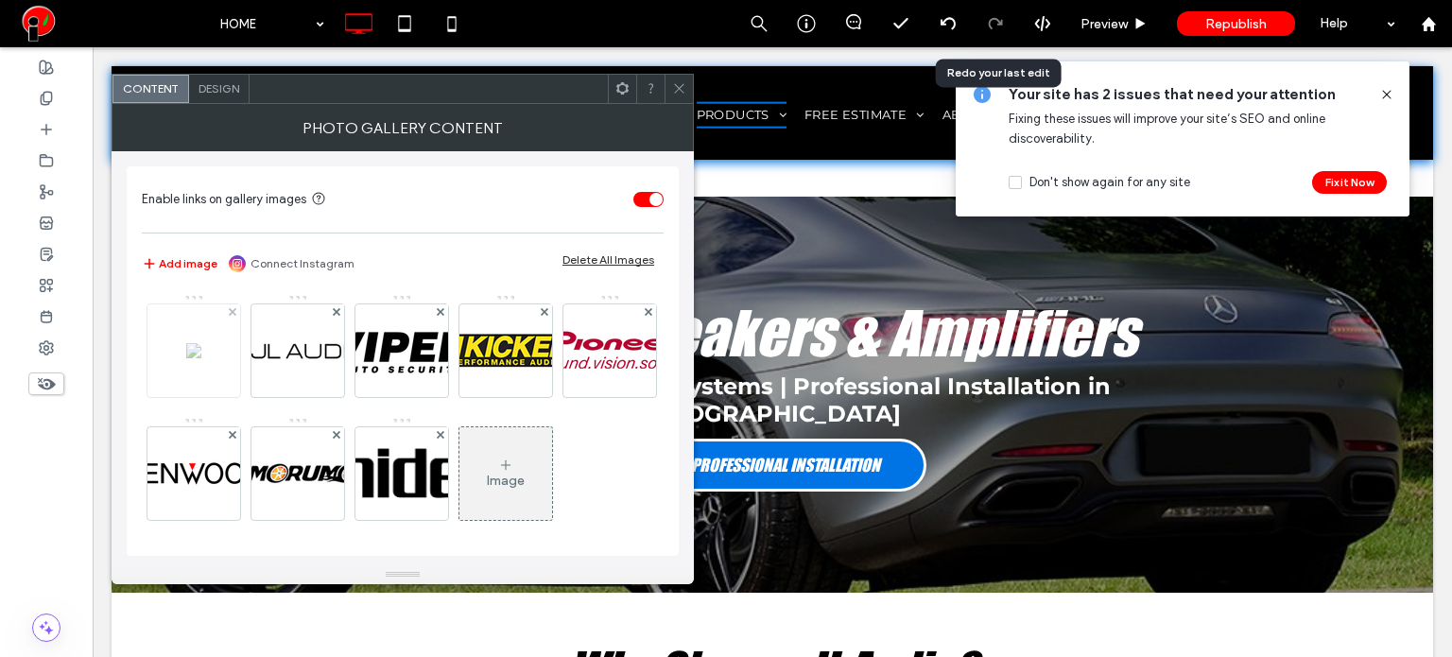
click at [201, 358] on img at bounding box center [193, 350] width 15 height 15
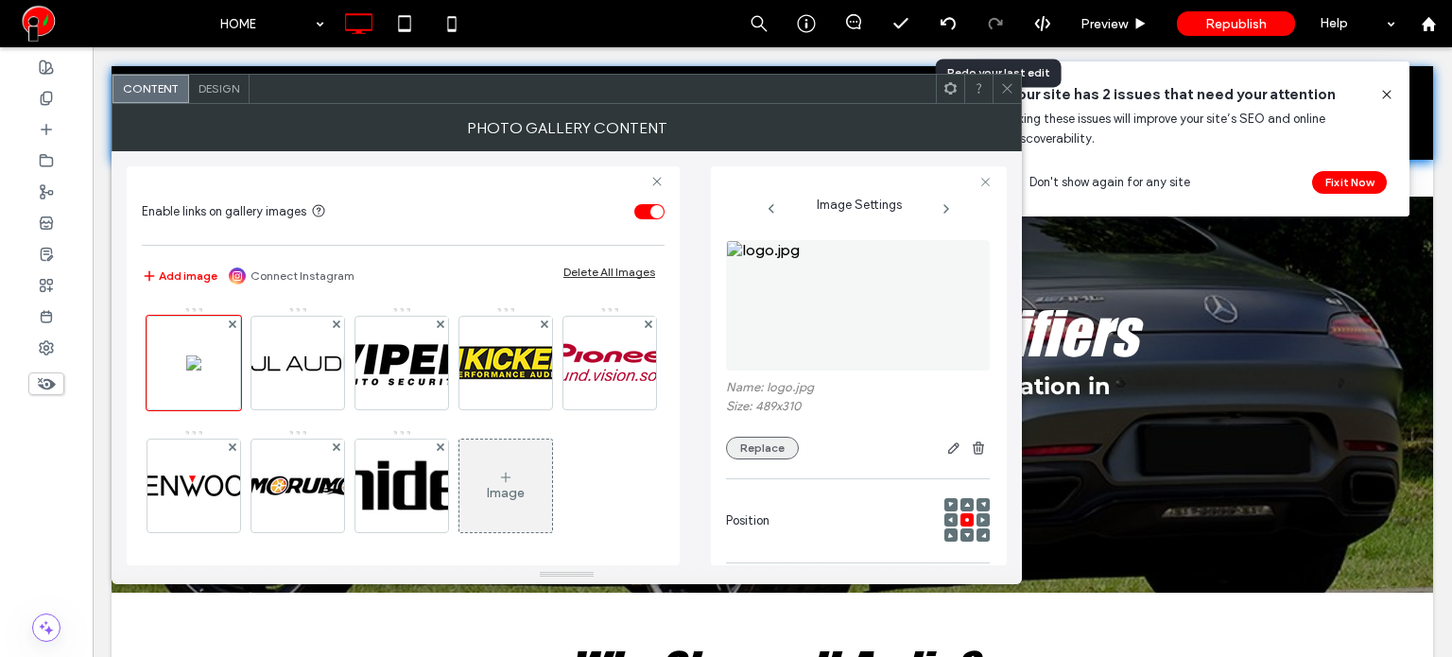
click at [747, 455] on button "Replace" at bounding box center [762, 448] width 73 height 23
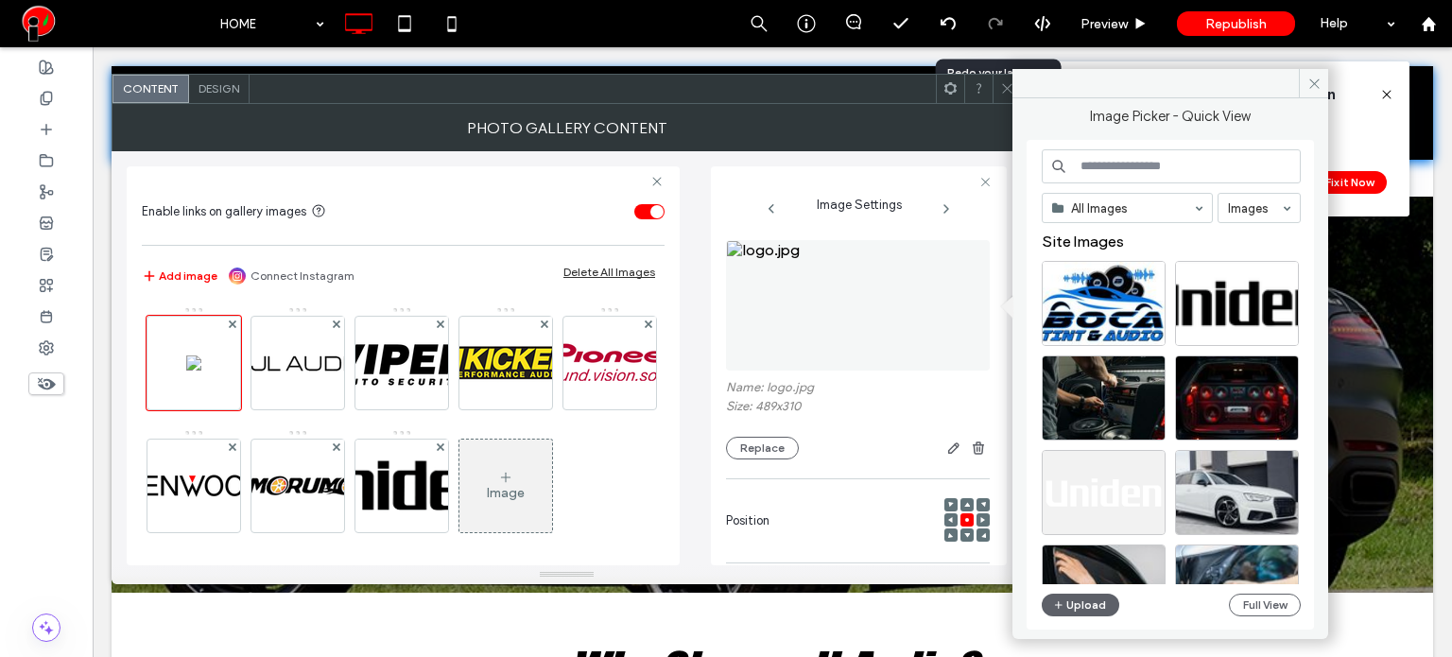
click at [1117, 160] on input at bounding box center [1171, 166] width 259 height 34
type input "***"
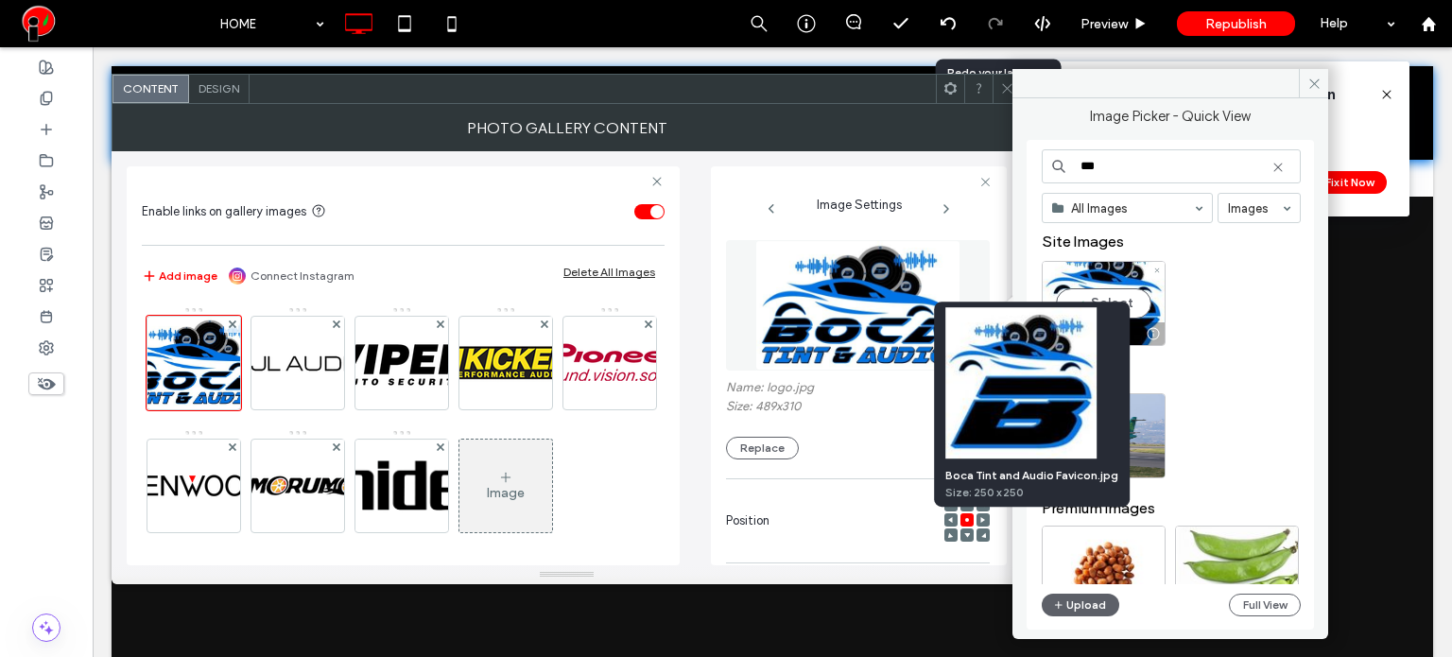
scroll to position [3701, 0]
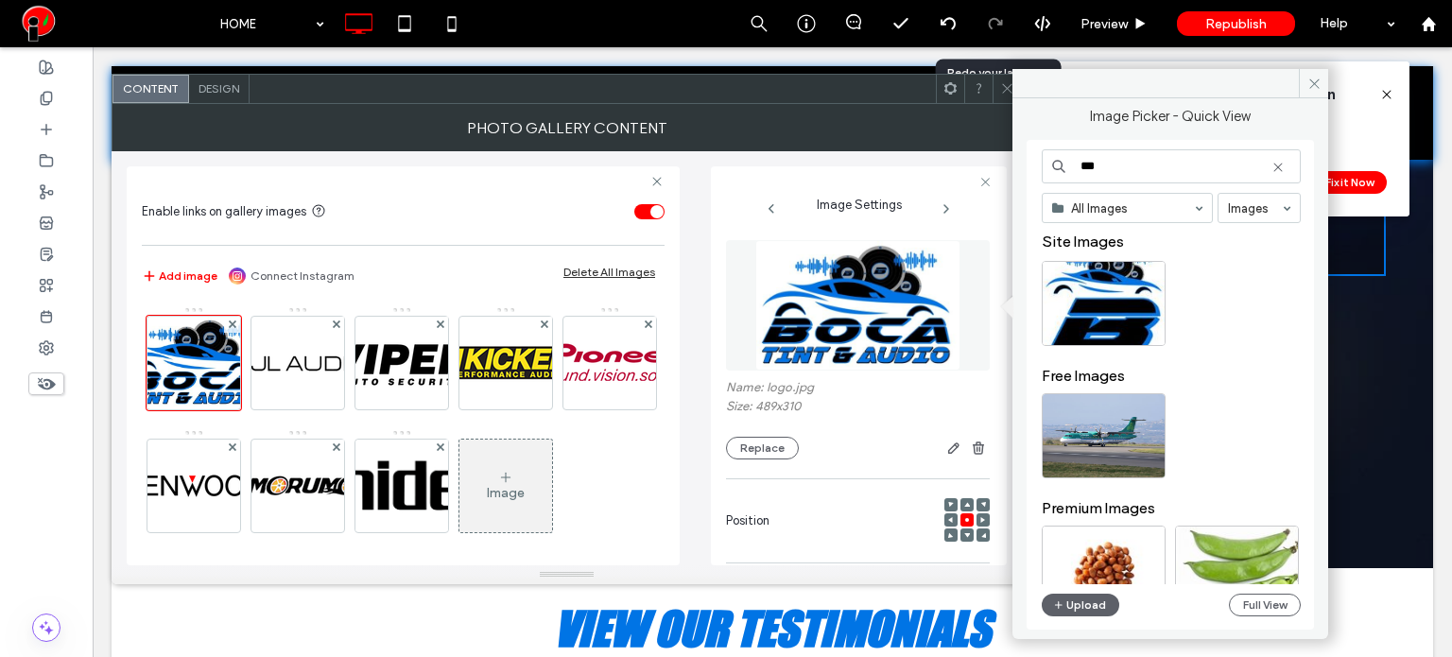
type input "***"
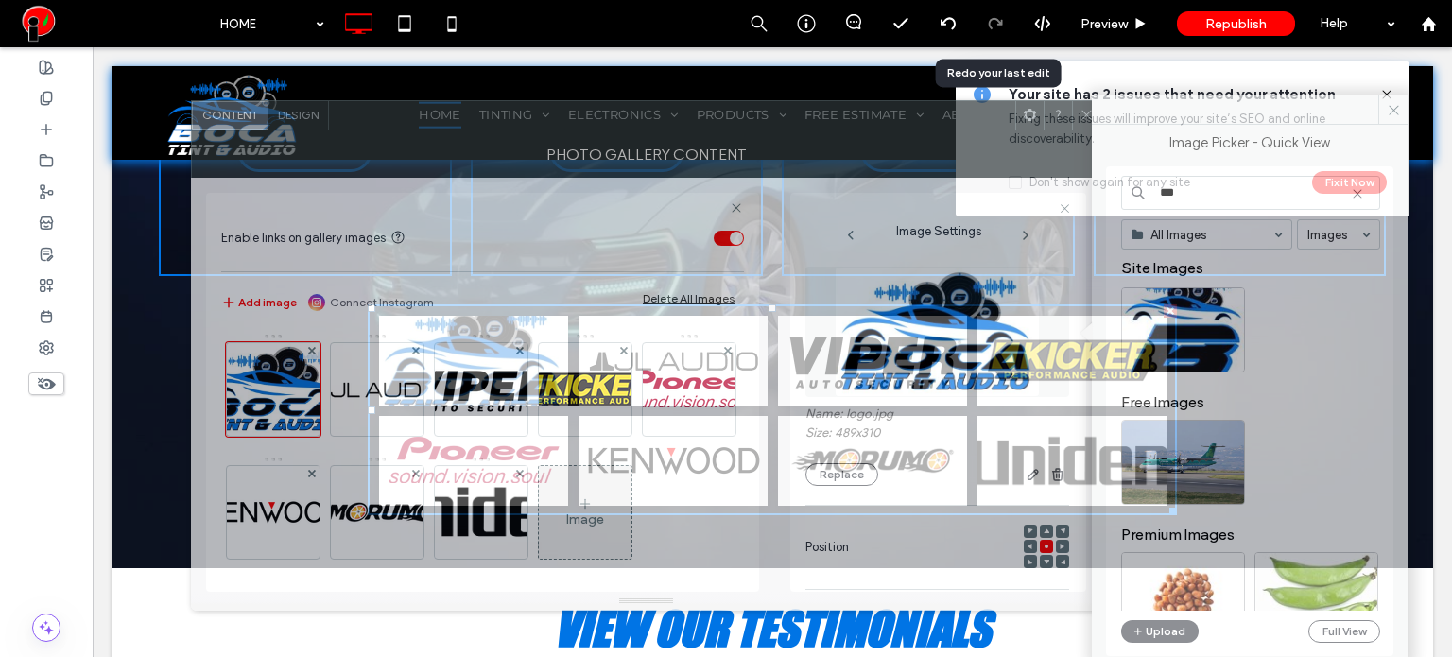
drag, startPoint x: 658, startPoint y: 94, endPoint x: 737, endPoint y: 120, distance: 83.7
click at [737, 120] on div at bounding box center [672, 115] width 686 height 28
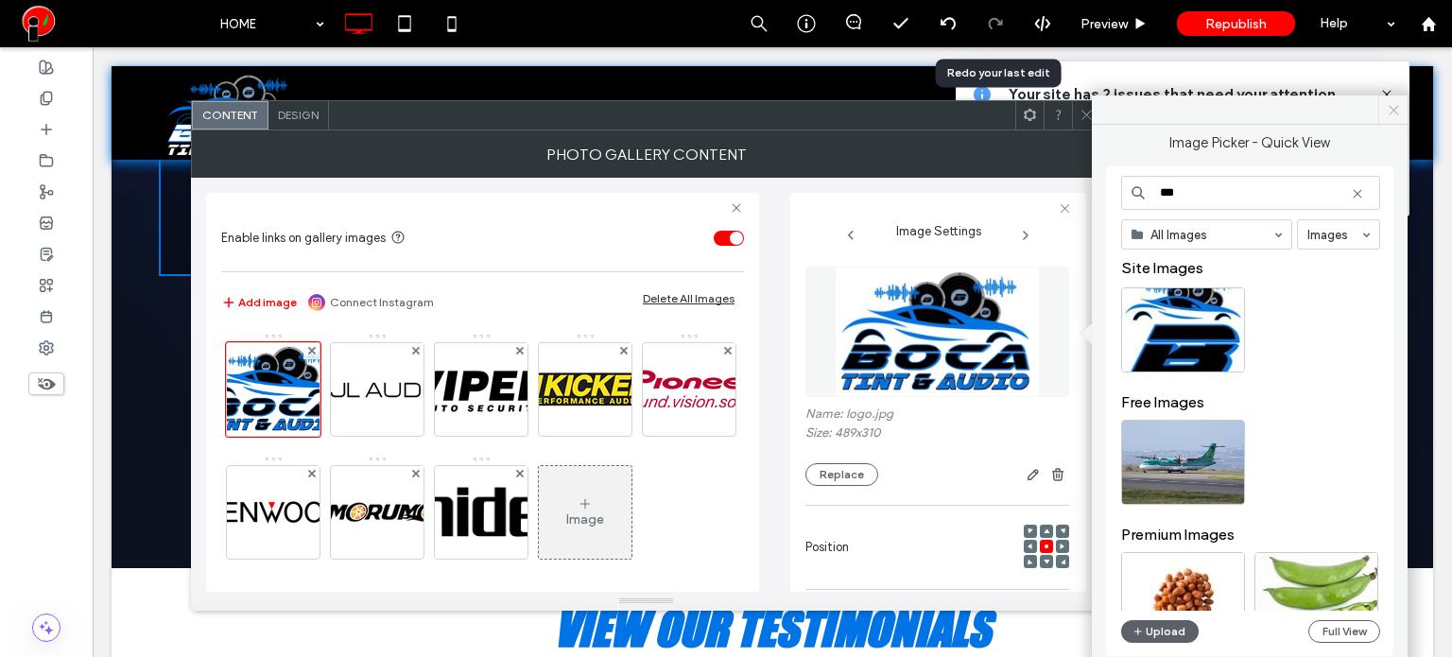
click at [1391, 117] on span at bounding box center [1392, 109] width 29 height 28
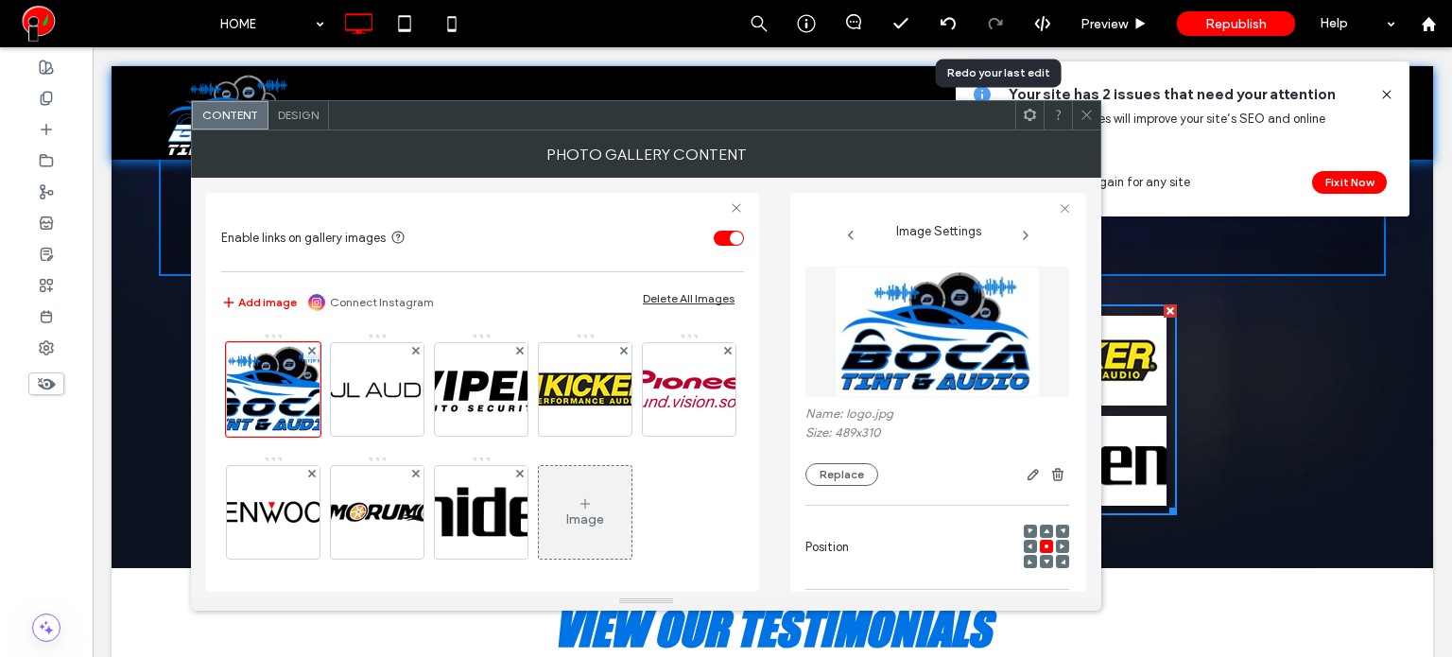
click at [1075, 124] on div at bounding box center [1086, 115] width 28 height 28
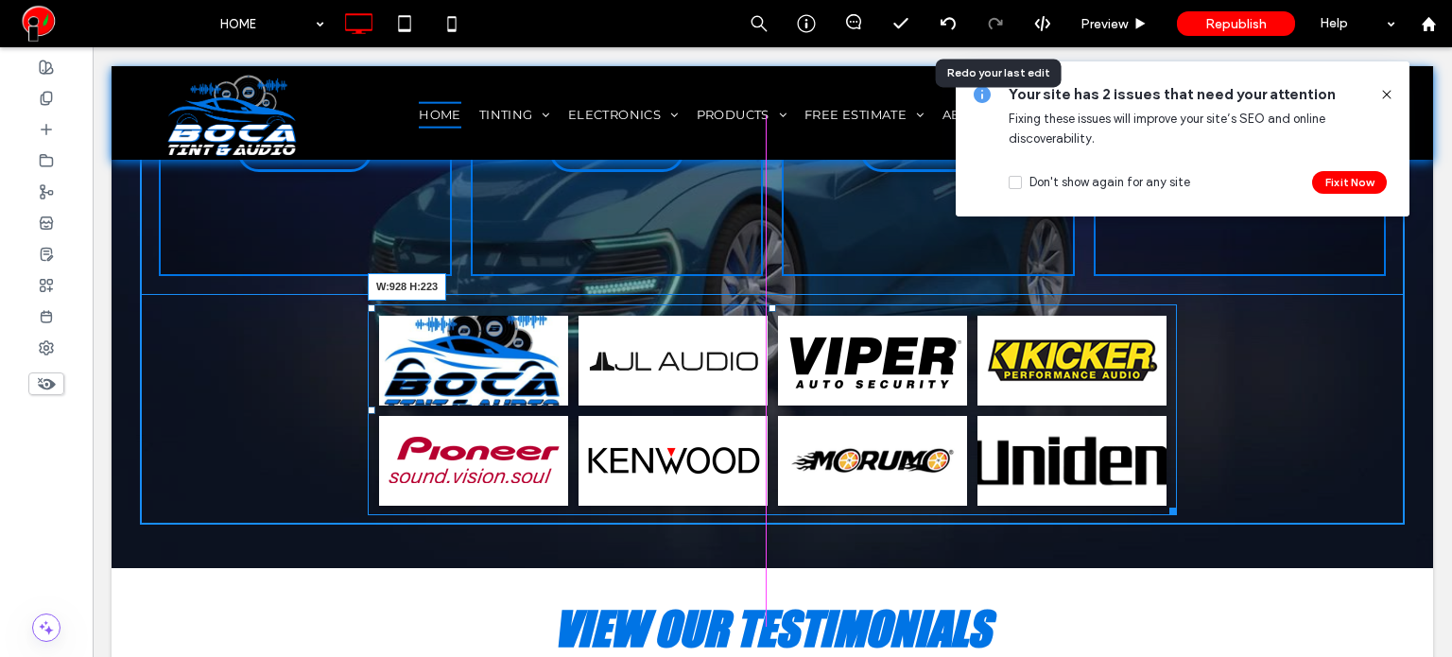
drag, startPoint x: 1157, startPoint y: 508, endPoint x: 1280, endPoint y: 587, distance: 146.3
click at [1191, 536] on div "TOP NOTCH CAR ELECTRONIC SERVICES CAR AUDIO CLICK HERE CAR ALARMS CLICK HERE CA…" at bounding box center [772, 220] width 1321 height 696
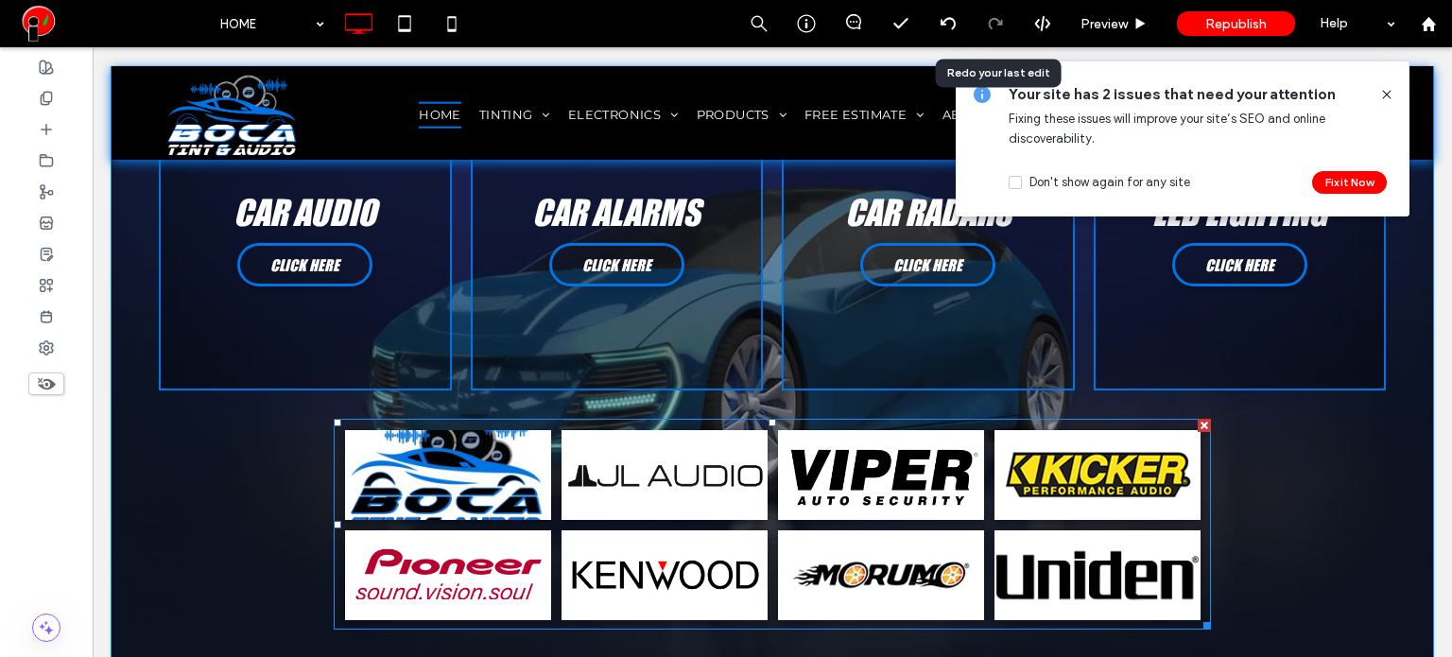
scroll to position [3560, 0]
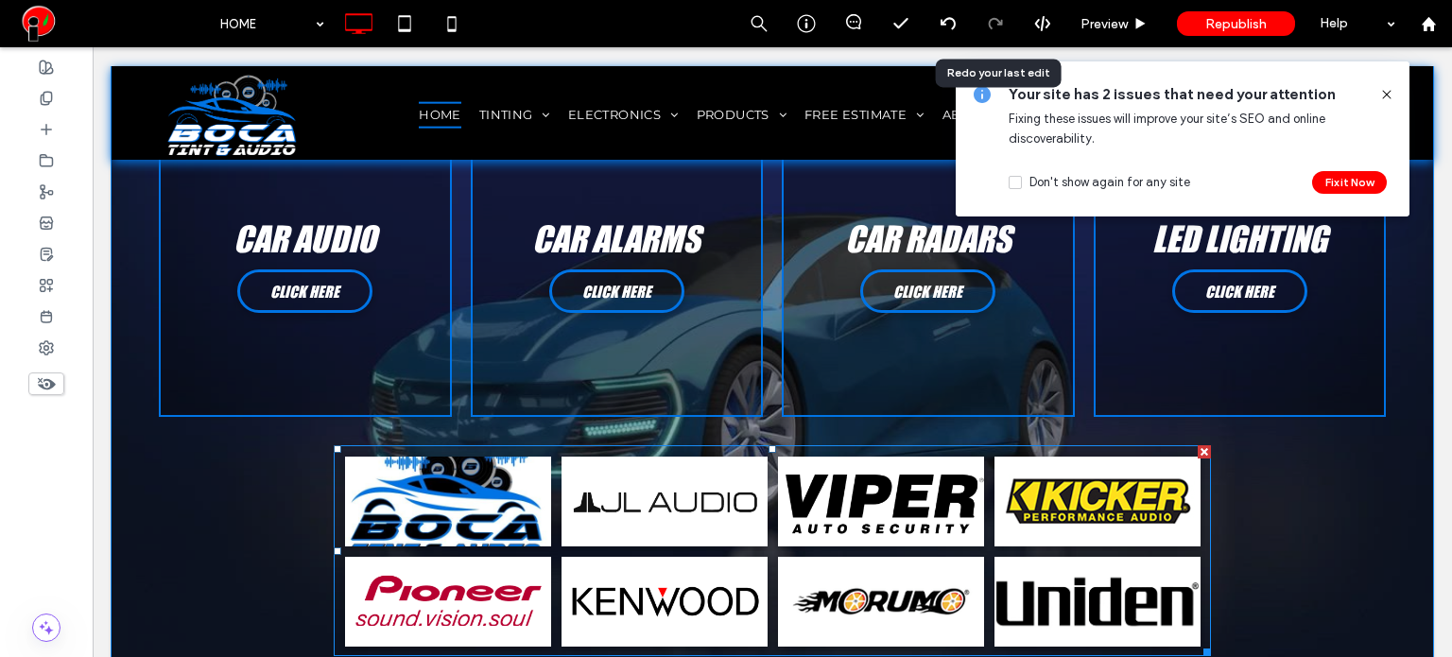
drag, startPoint x: 802, startPoint y: 533, endPoint x: 767, endPoint y: 488, distance: 57.3
click at [802, 533] on link at bounding box center [880, 500] width 218 height 95
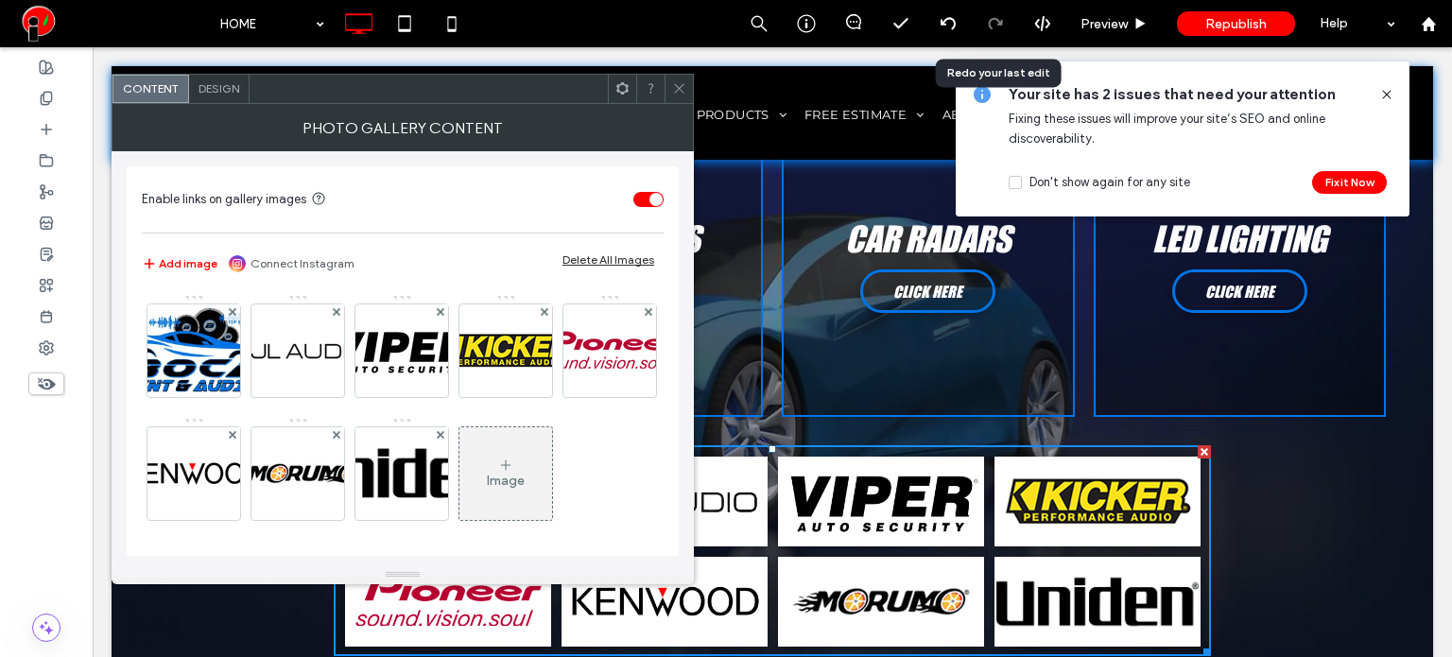
click at [221, 94] on span "Design" at bounding box center [218, 88] width 41 height 14
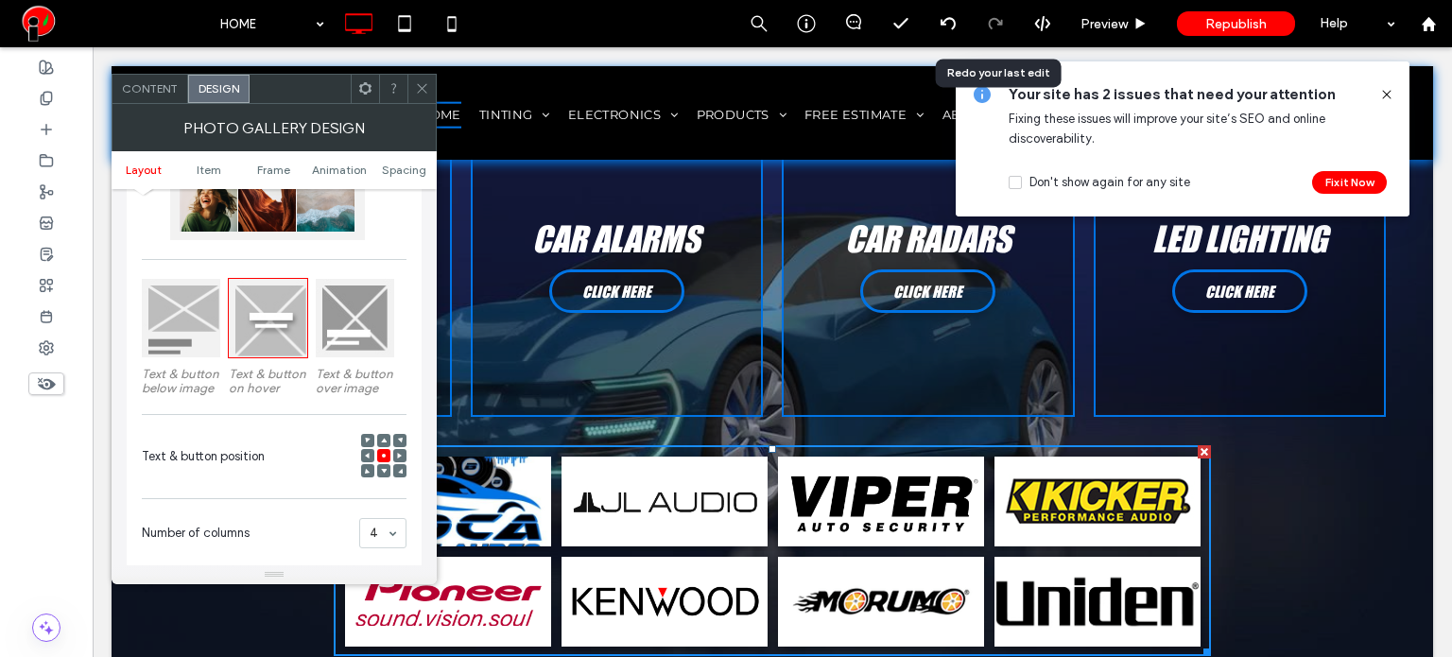
scroll to position [567, 0]
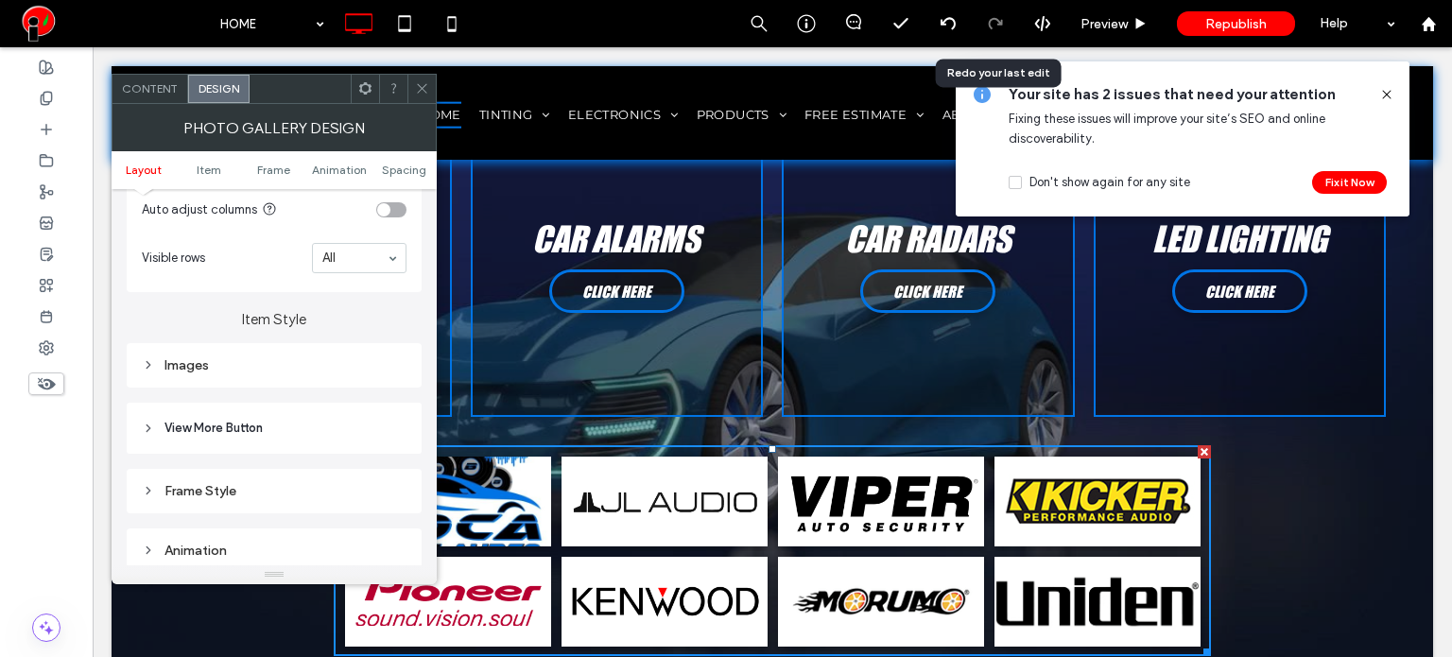
click at [265, 371] on div "Images" at bounding box center [274, 365] width 265 height 16
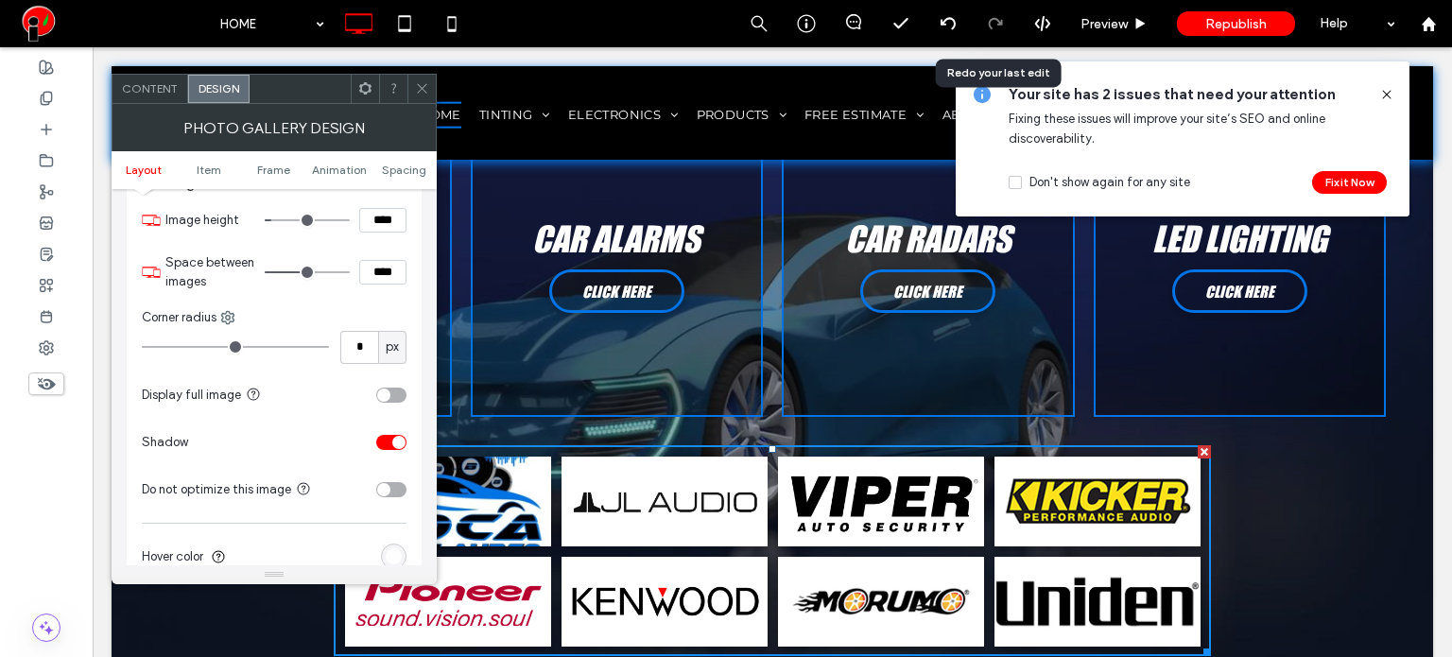
scroll to position [756, 0]
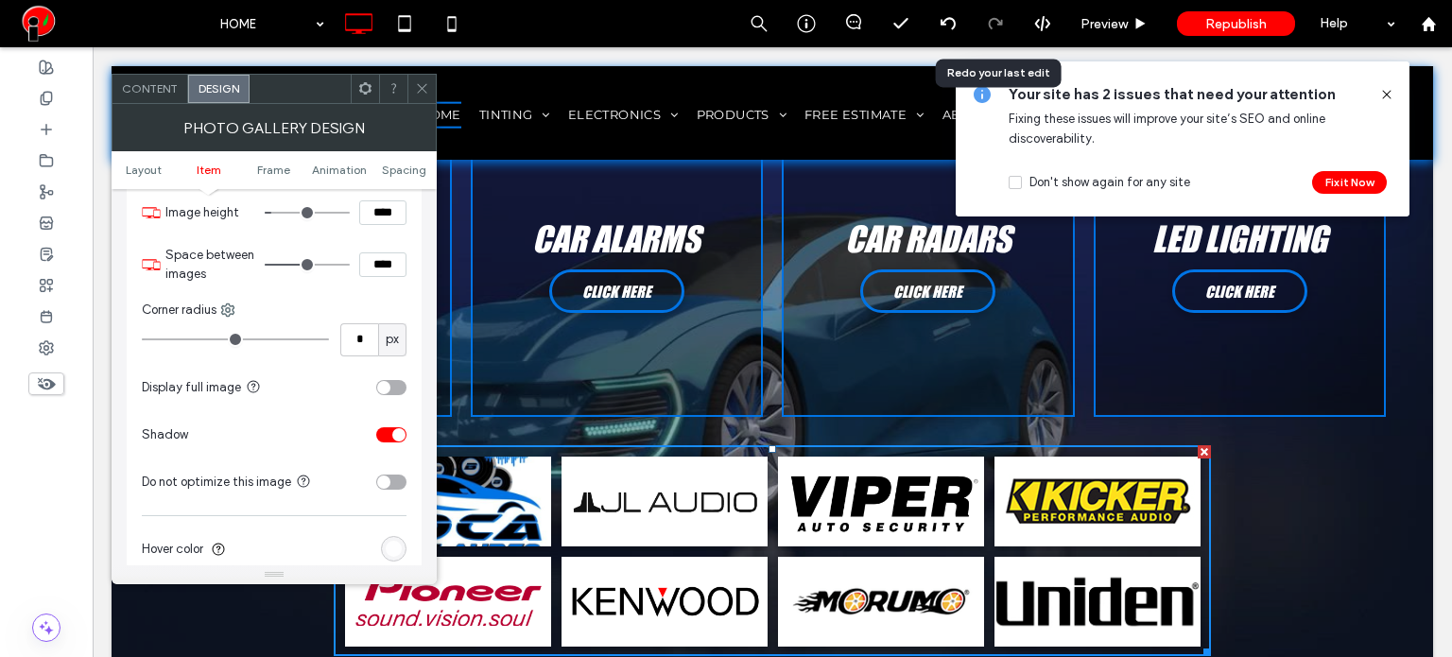
click at [403, 392] on div "toggle" at bounding box center [391, 387] width 30 height 15
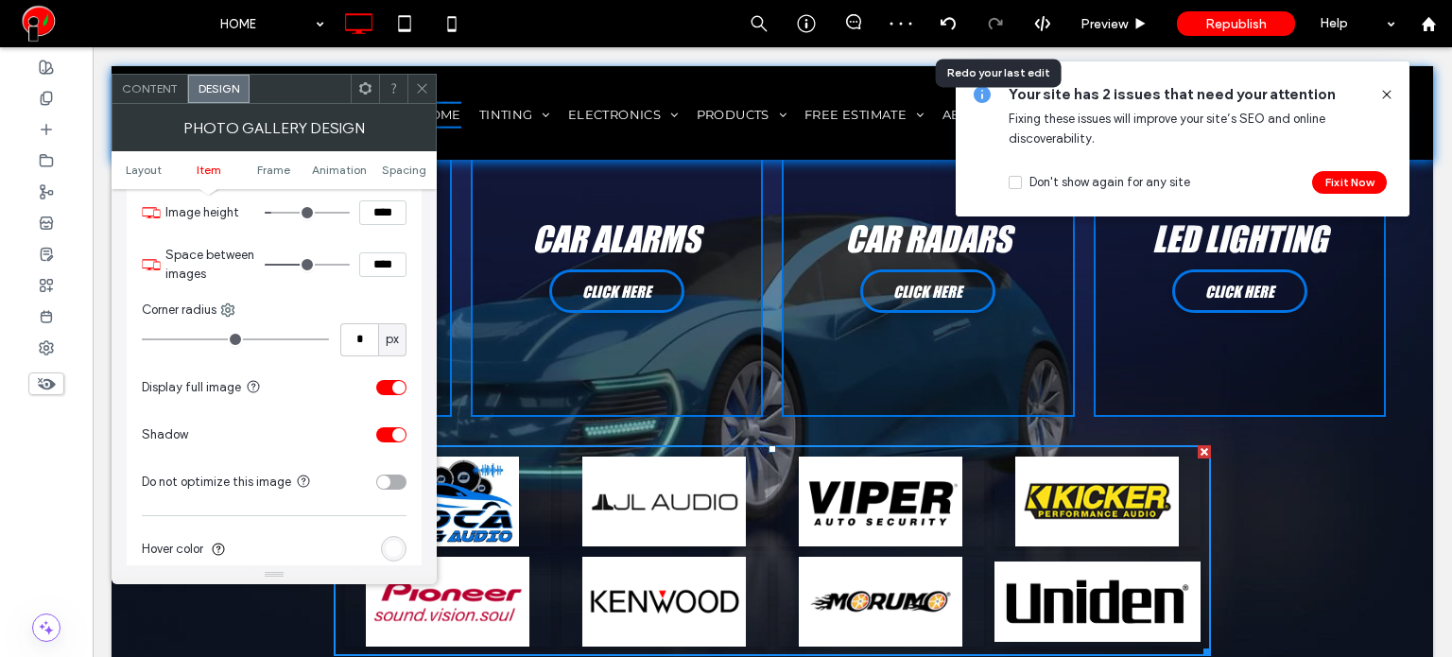
click at [389, 219] on input "****" at bounding box center [382, 212] width 47 height 25
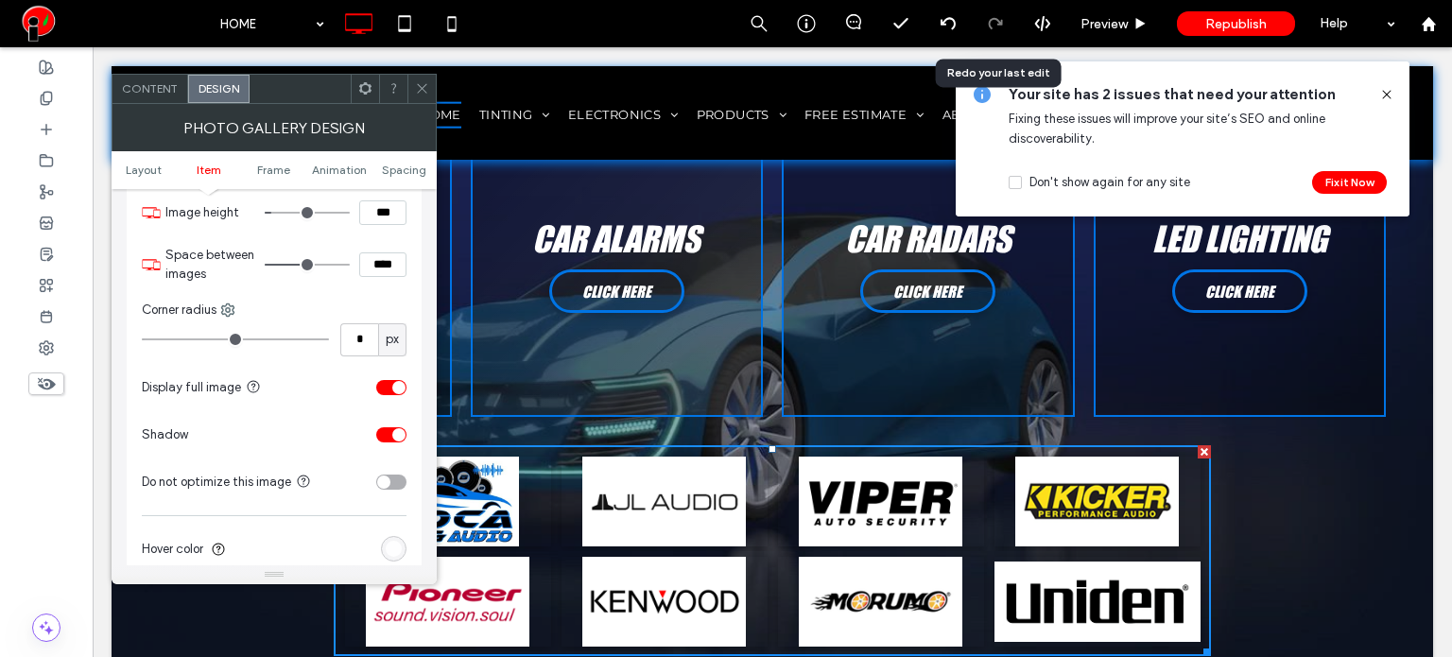
type input "*****"
type input "***"
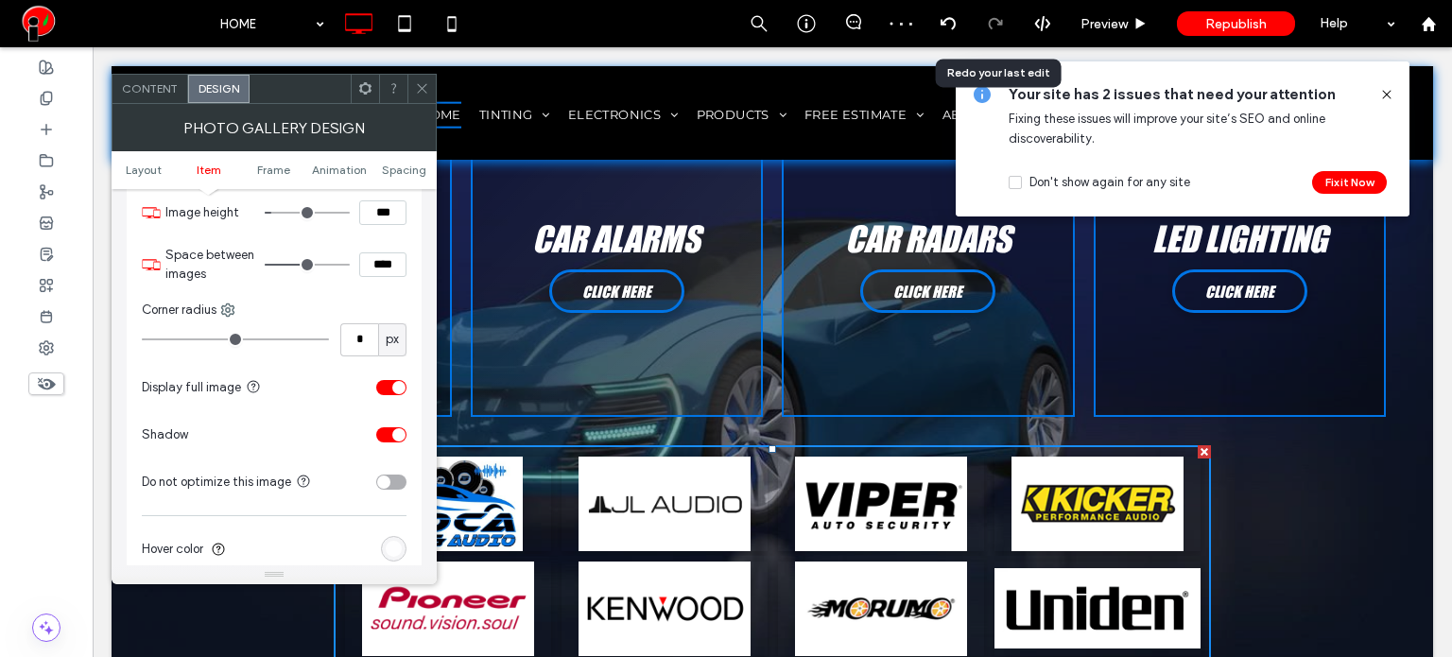
type input "*****"
type input "***"
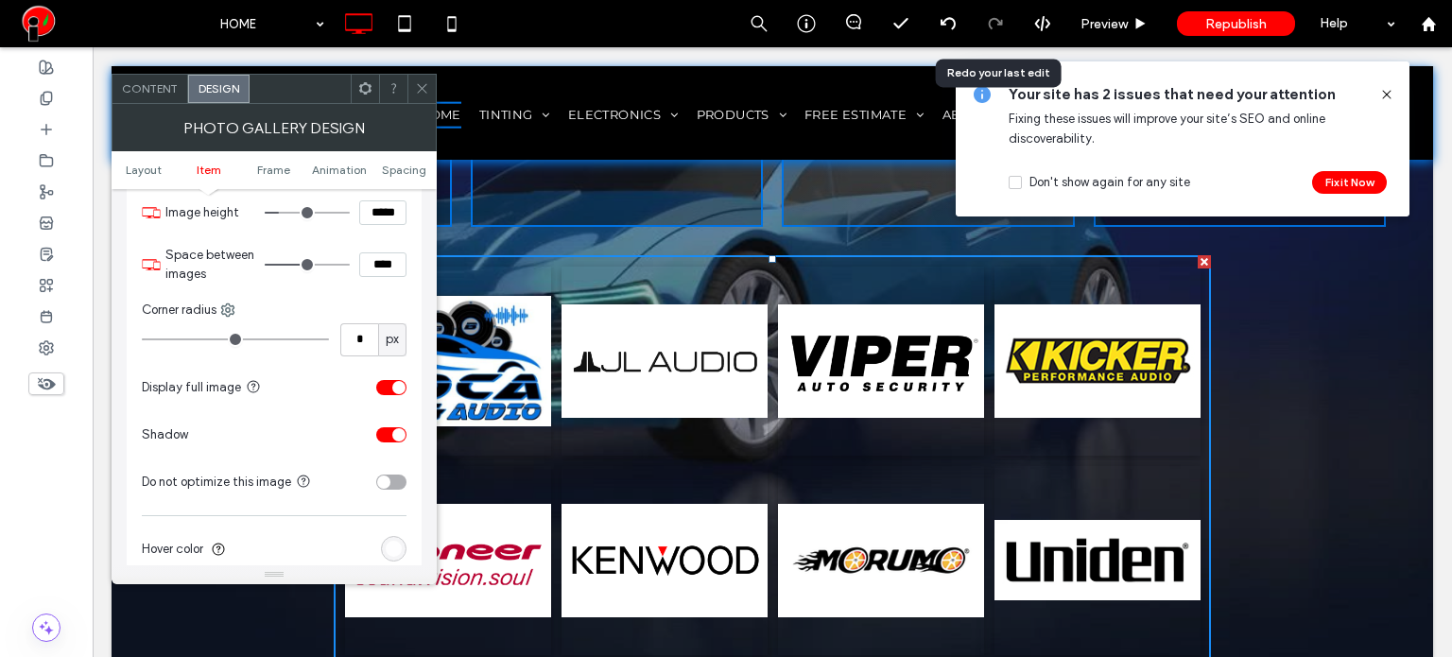
scroll to position [3749, 0]
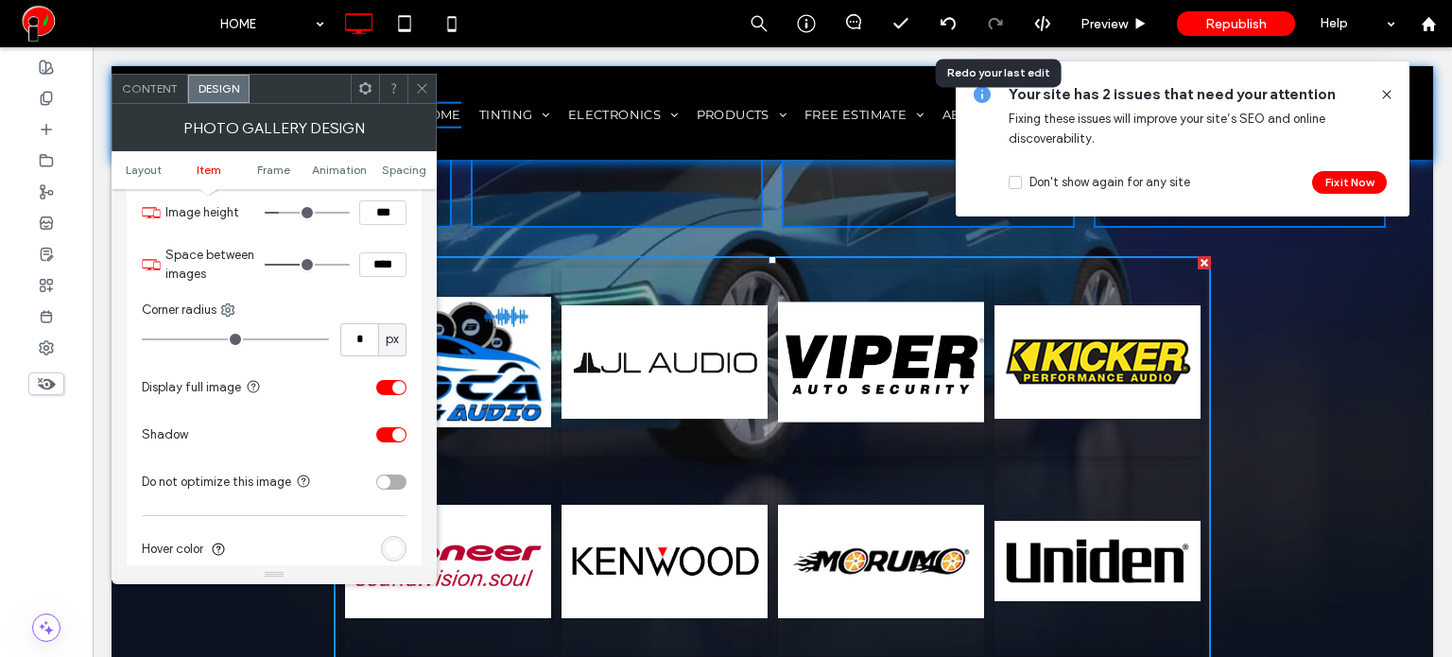
type input "*****"
type input "***"
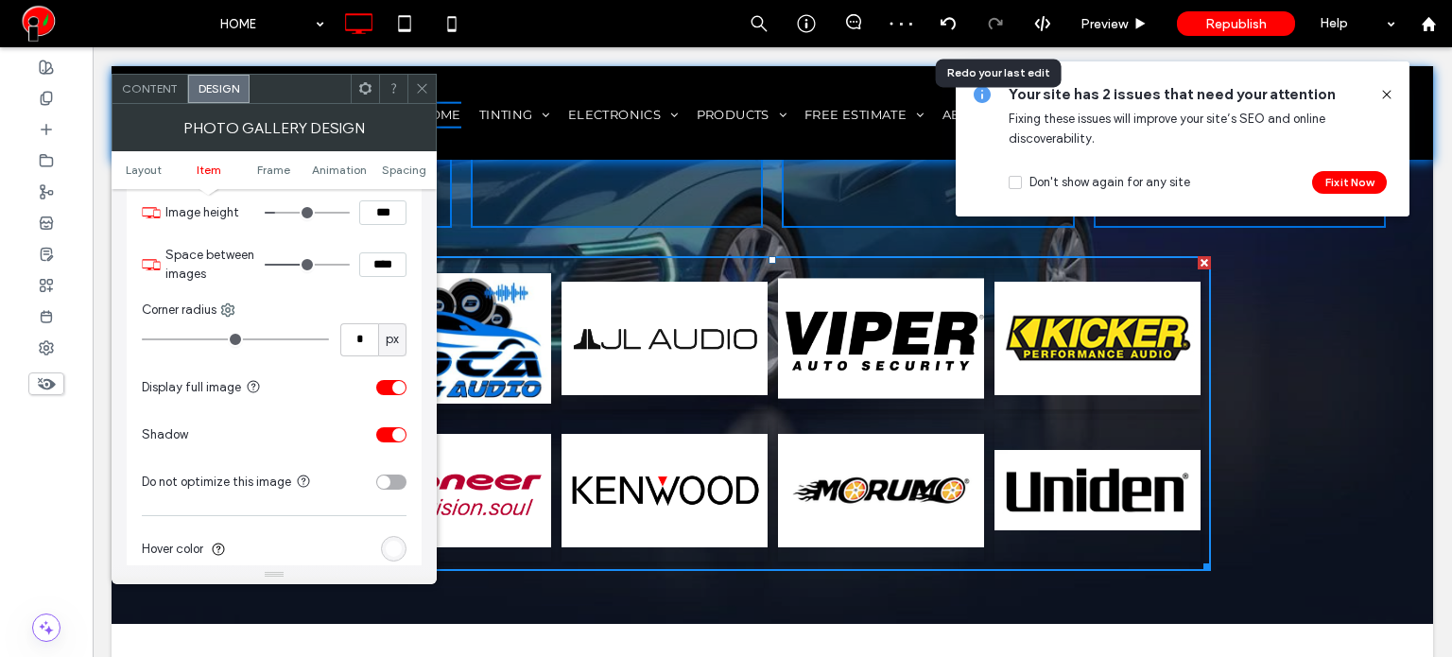
type input "*****"
type input "***"
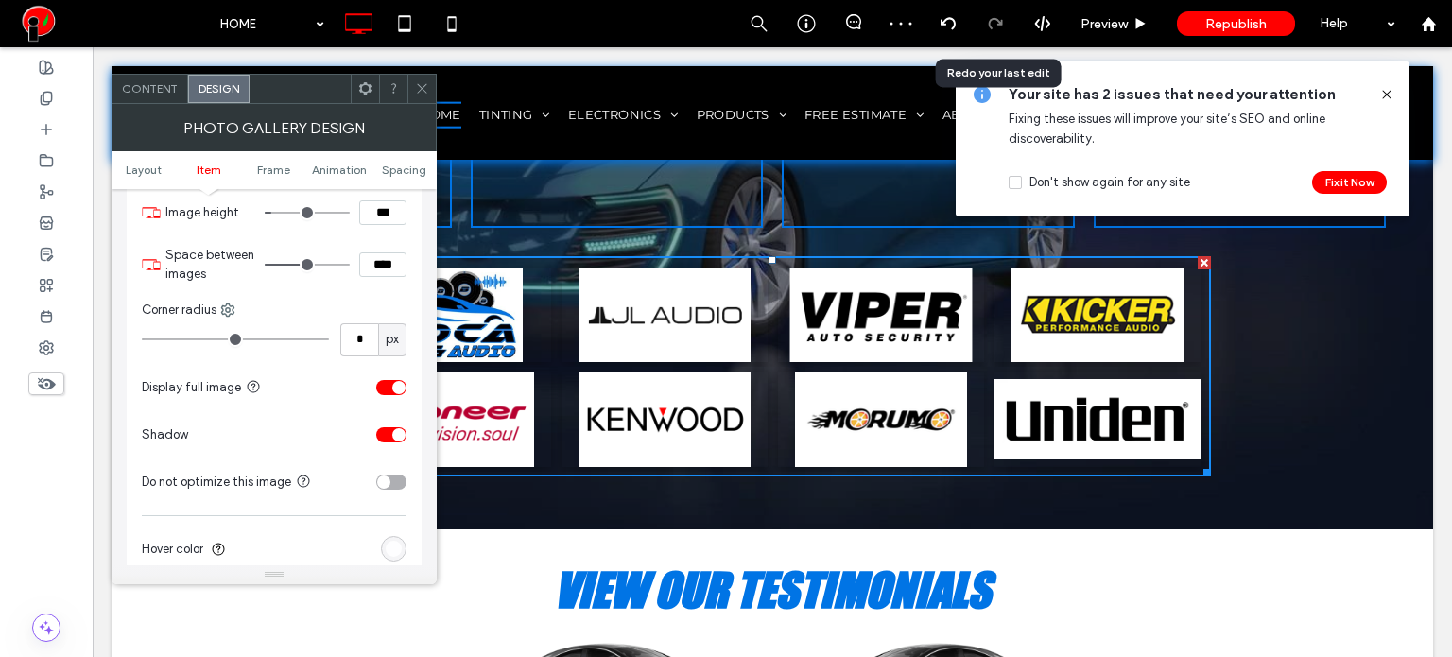
type input "*****"
type input "***"
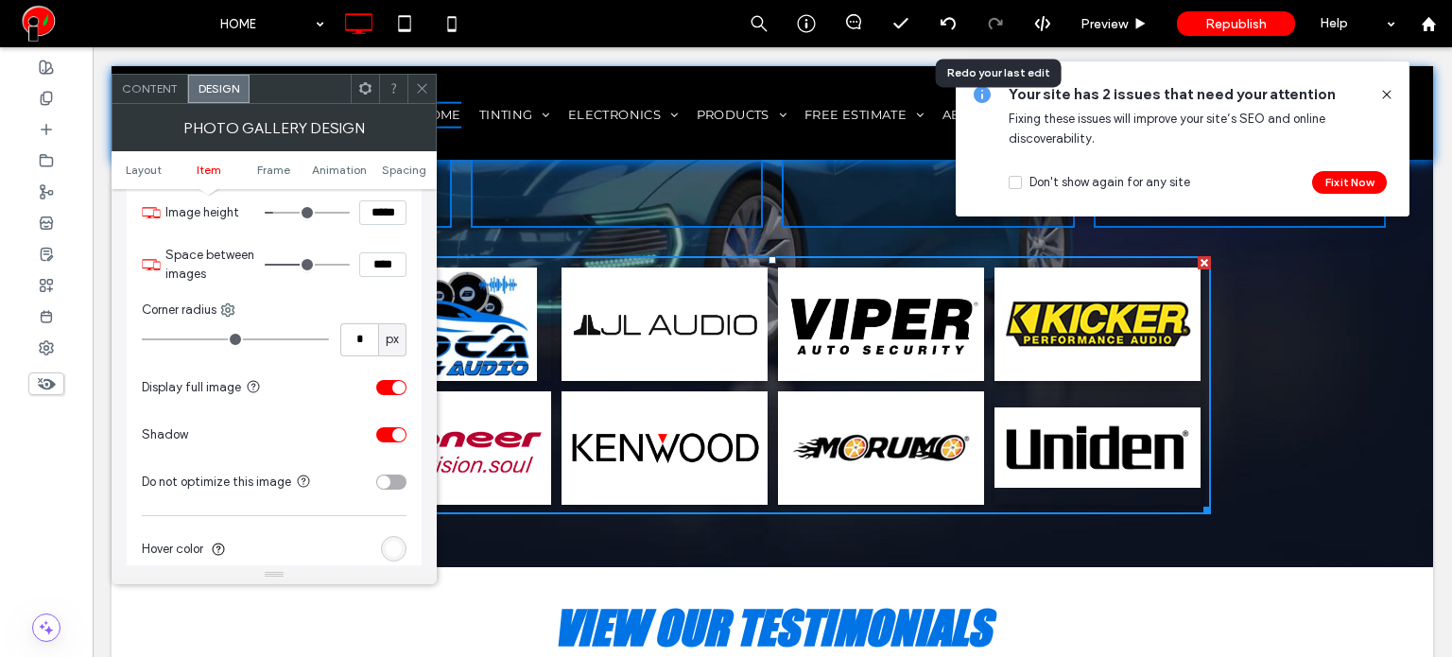
click at [416, 94] on icon at bounding box center [422, 88] width 14 height 14
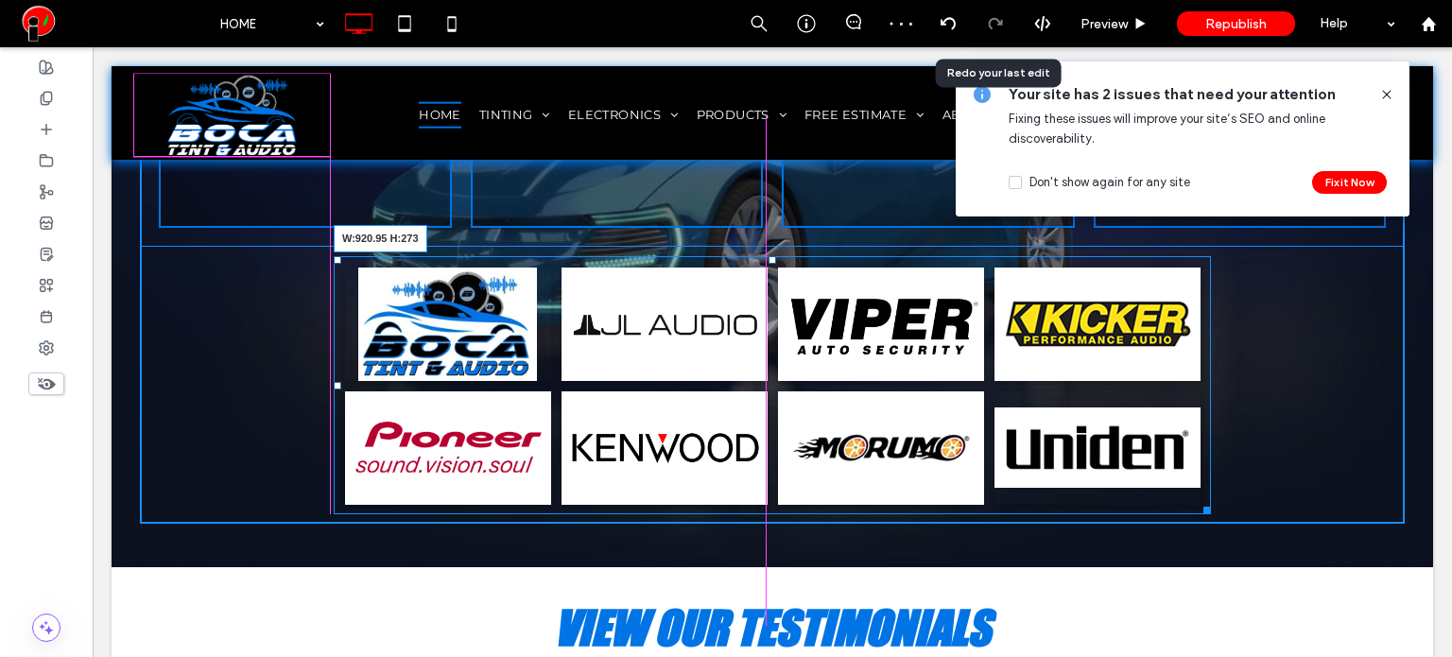
drag, startPoint x: 1196, startPoint y: 508, endPoint x: 1286, endPoint y: 557, distance: 102.4
click at [1196, 509] on div at bounding box center [1203, 507] width 14 height 14
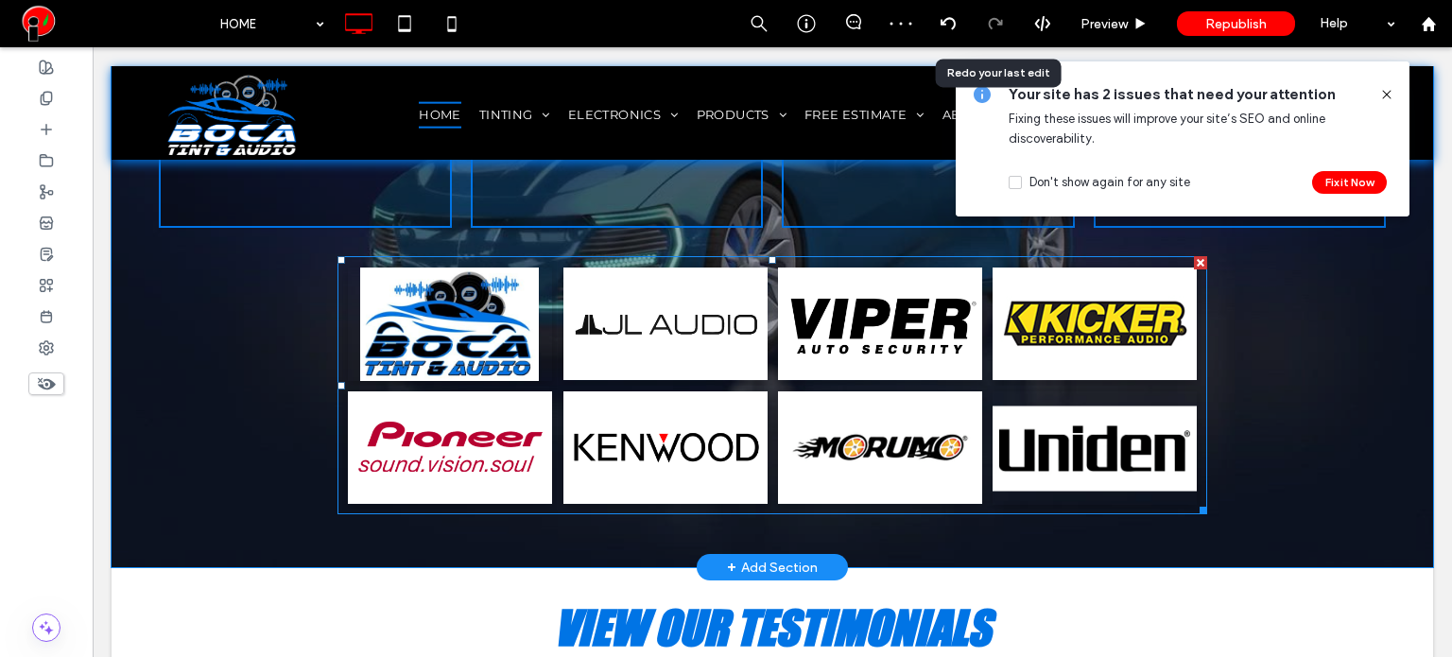
click at [986, 405] on link at bounding box center [1094, 447] width 216 height 120
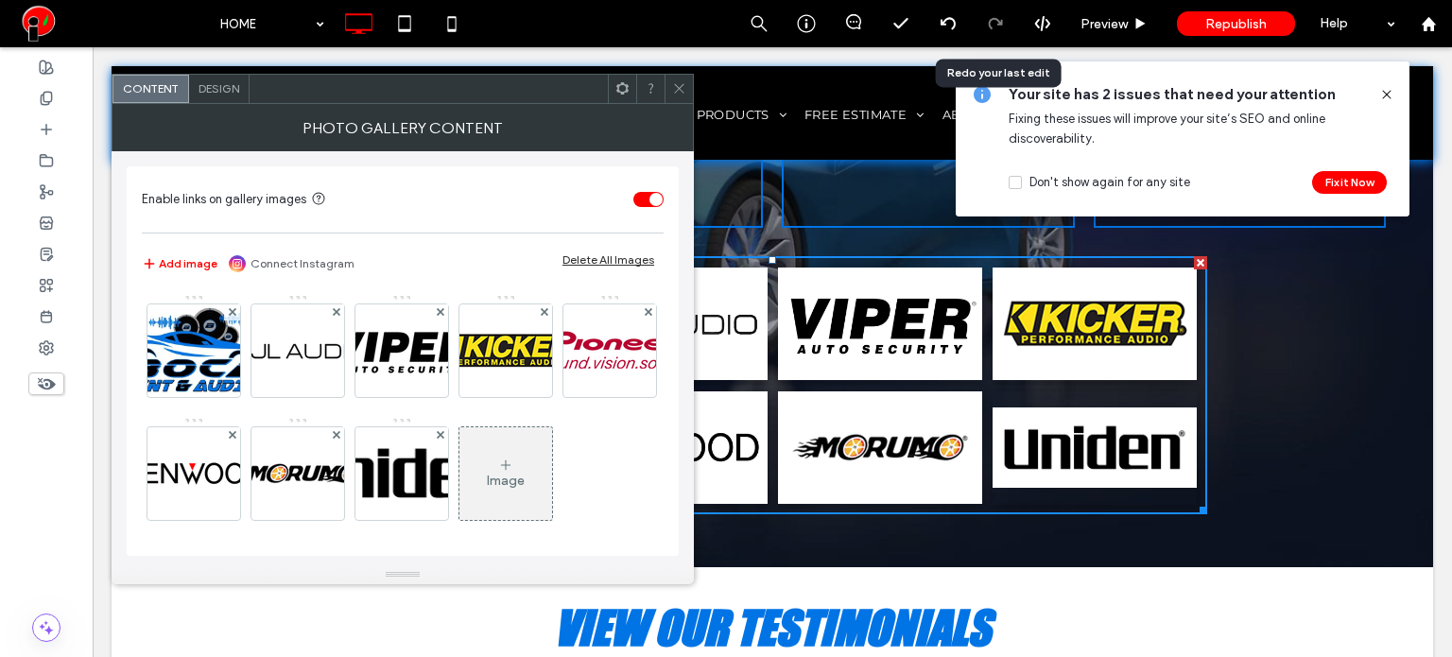
click at [221, 81] on span "Design" at bounding box center [218, 88] width 41 height 14
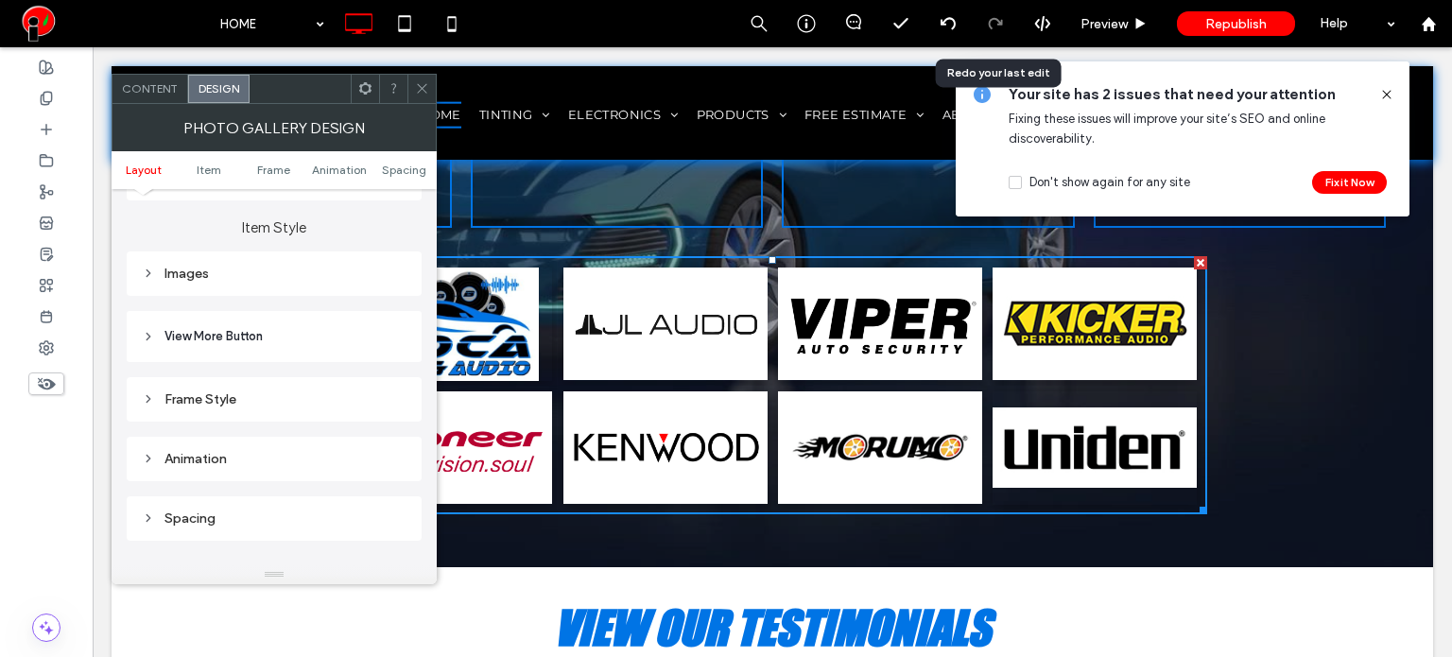
scroll to position [662, 0]
click at [217, 269] on div "Images" at bounding box center [274, 271] width 265 height 16
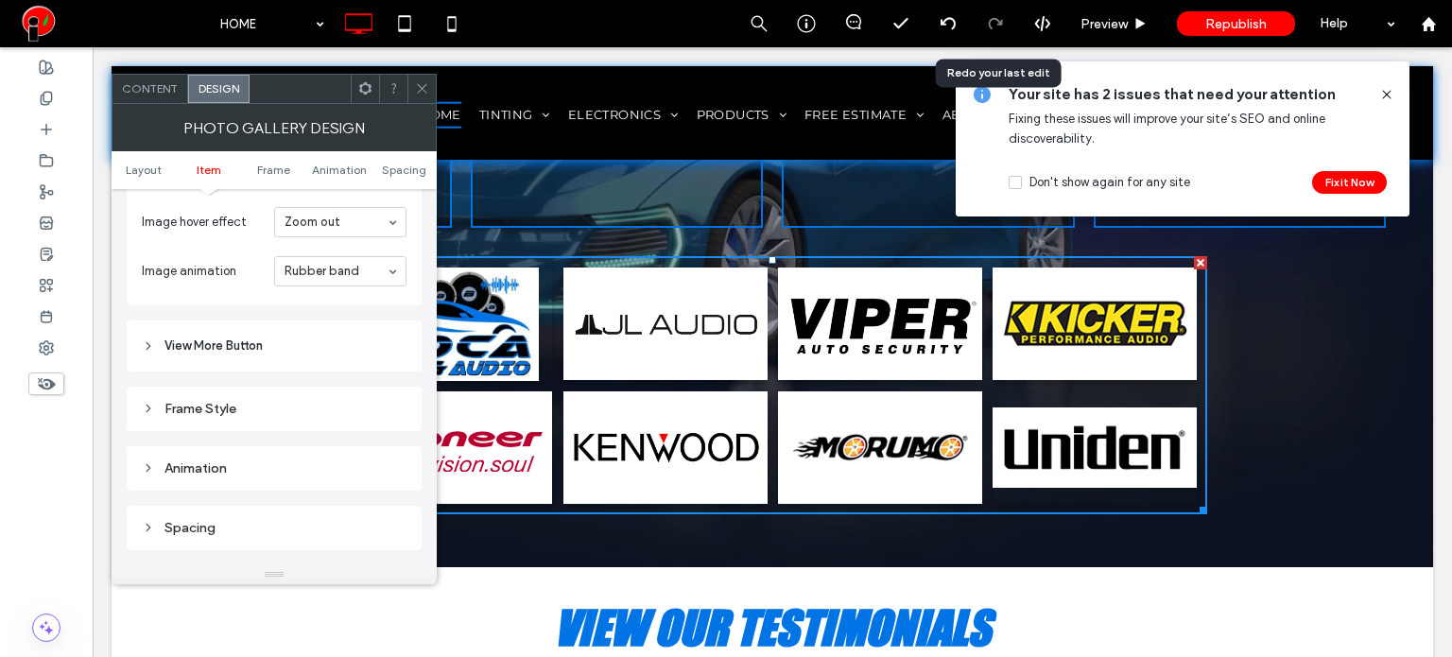
scroll to position [1134, 0]
click at [303, 362] on header "View More Button" at bounding box center [274, 343] width 295 height 51
click at [297, 355] on header "View More Button" at bounding box center [274, 343] width 295 height 51
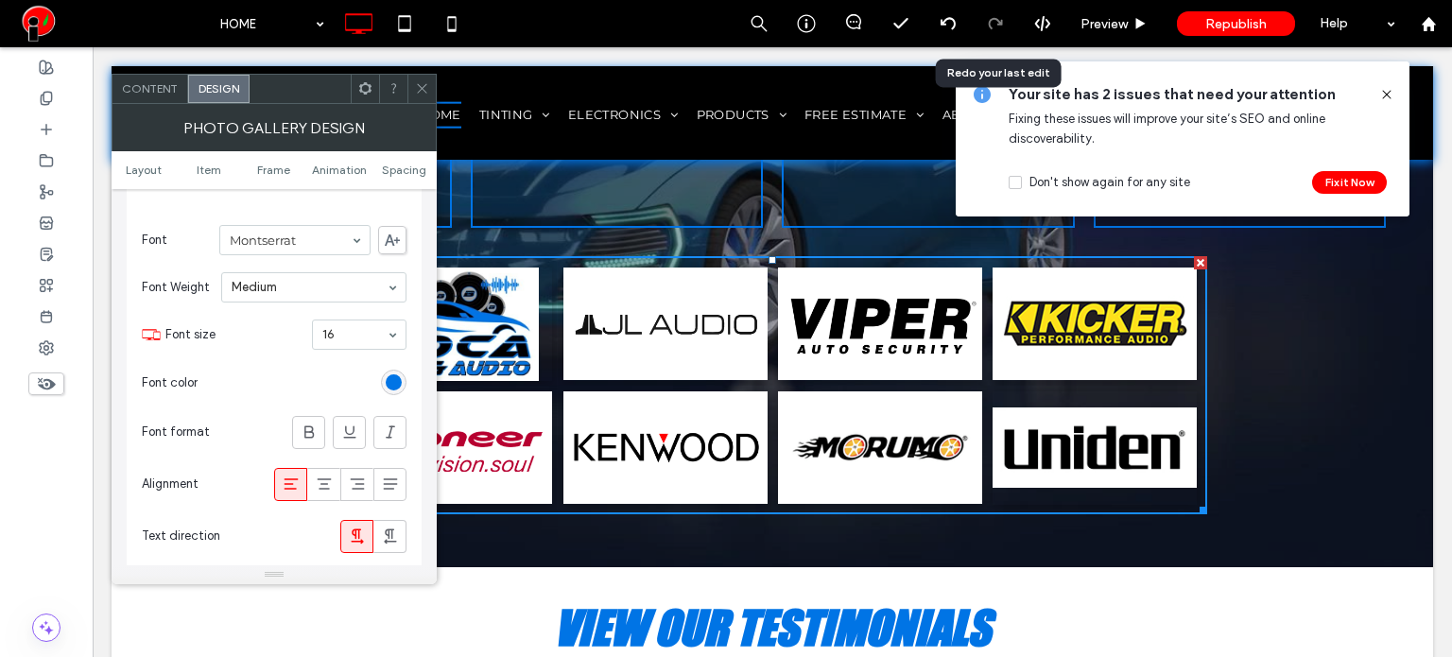
scroll to position [1418, 0]
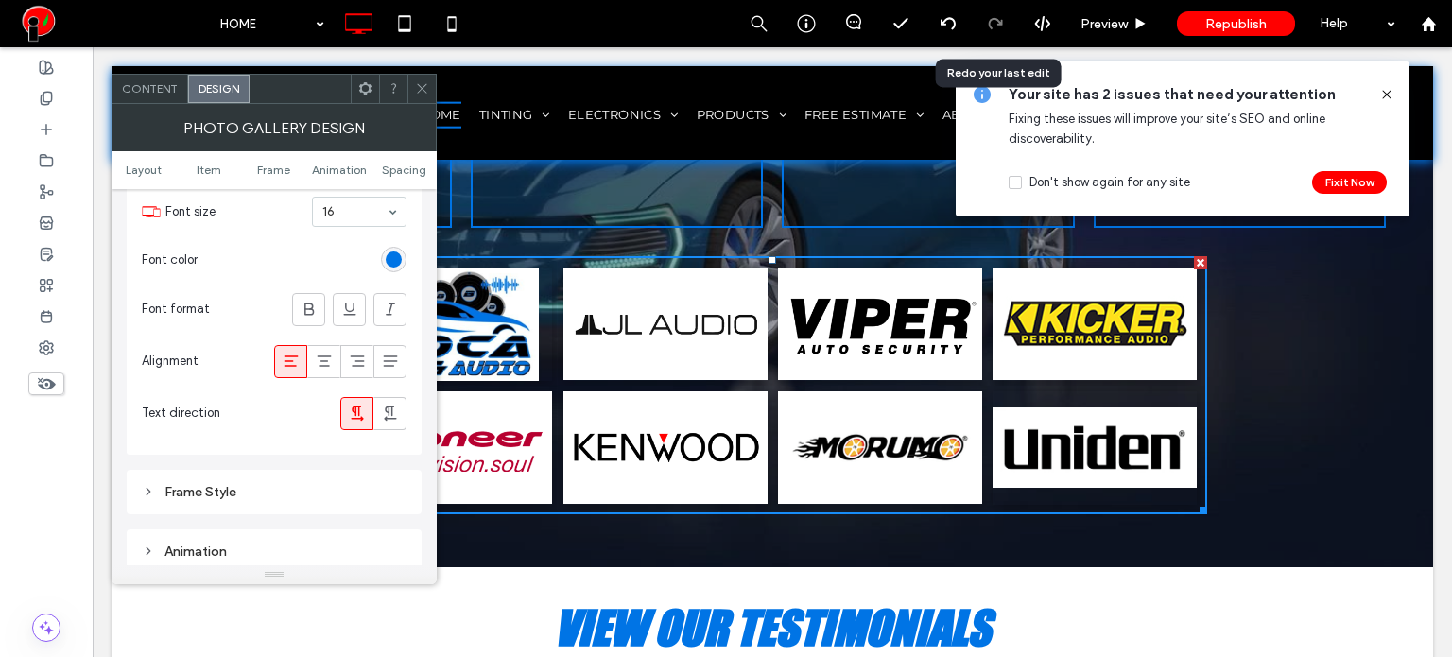
click at [248, 493] on div "Frame Style" at bounding box center [274, 492] width 265 height 16
click at [419, 97] on span at bounding box center [422, 89] width 14 height 28
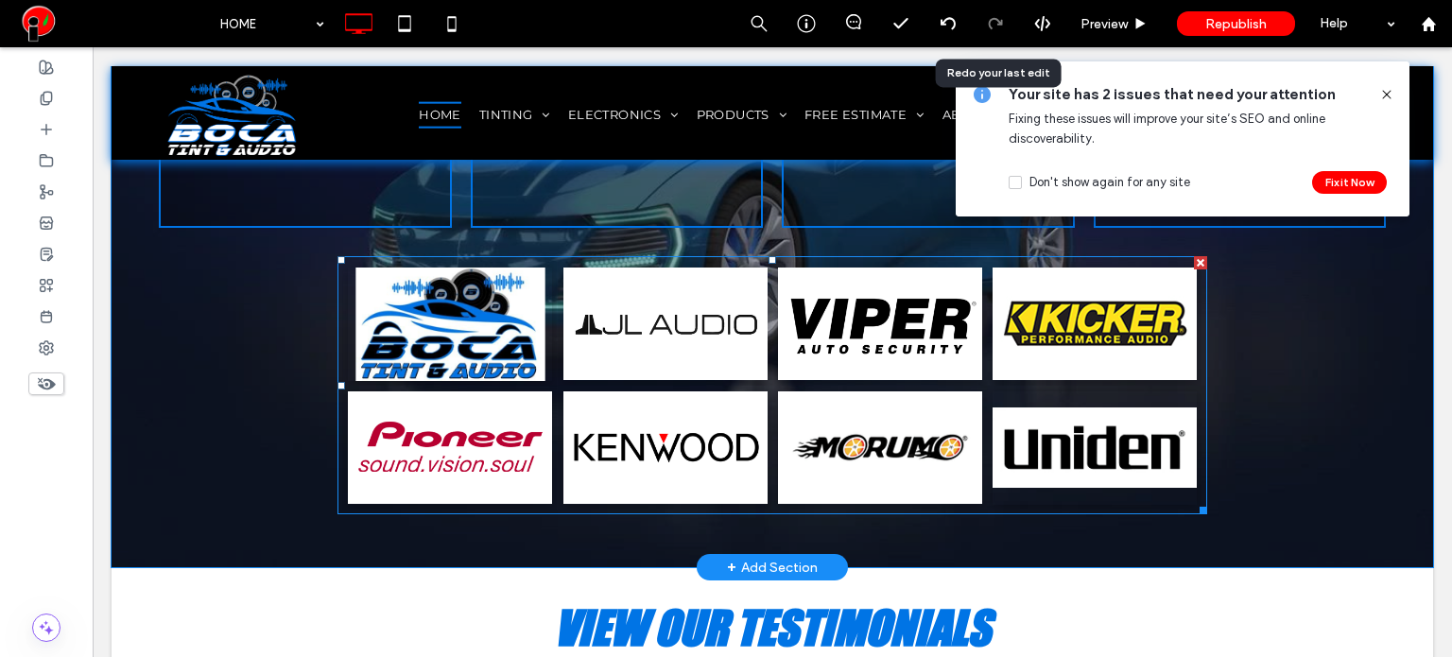
click at [429, 365] on link at bounding box center [449, 324] width 216 height 120
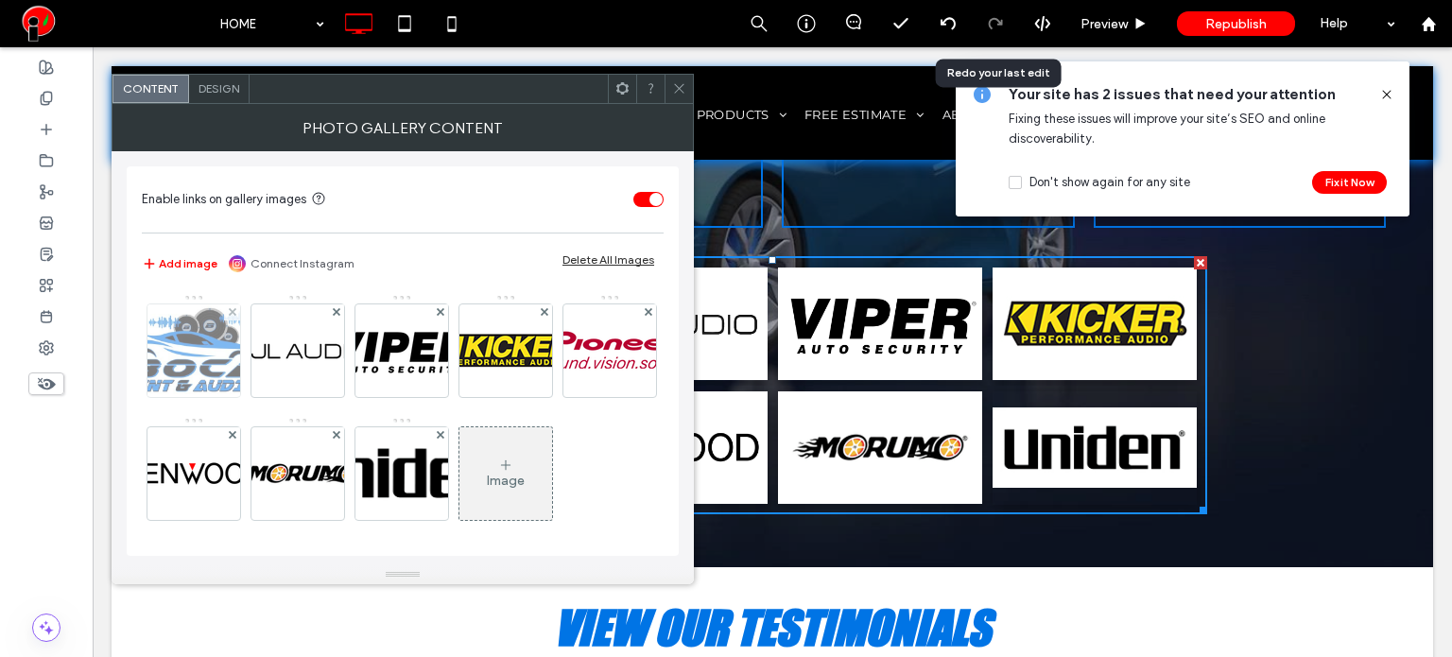
click at [212, 369] on img at bounding box center [194, 350] width 146 height 93
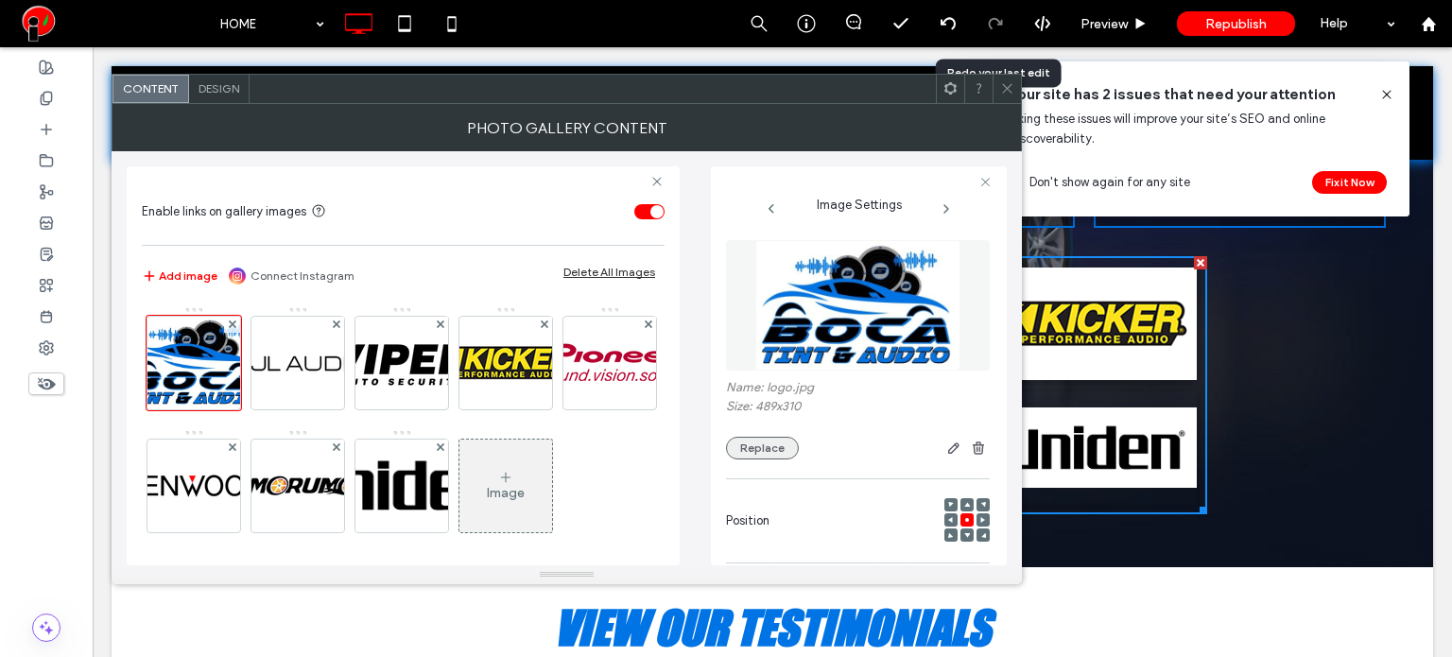
click at [757, 454] on button "Replace" at bounding box center [762, 448] width 73 height 23
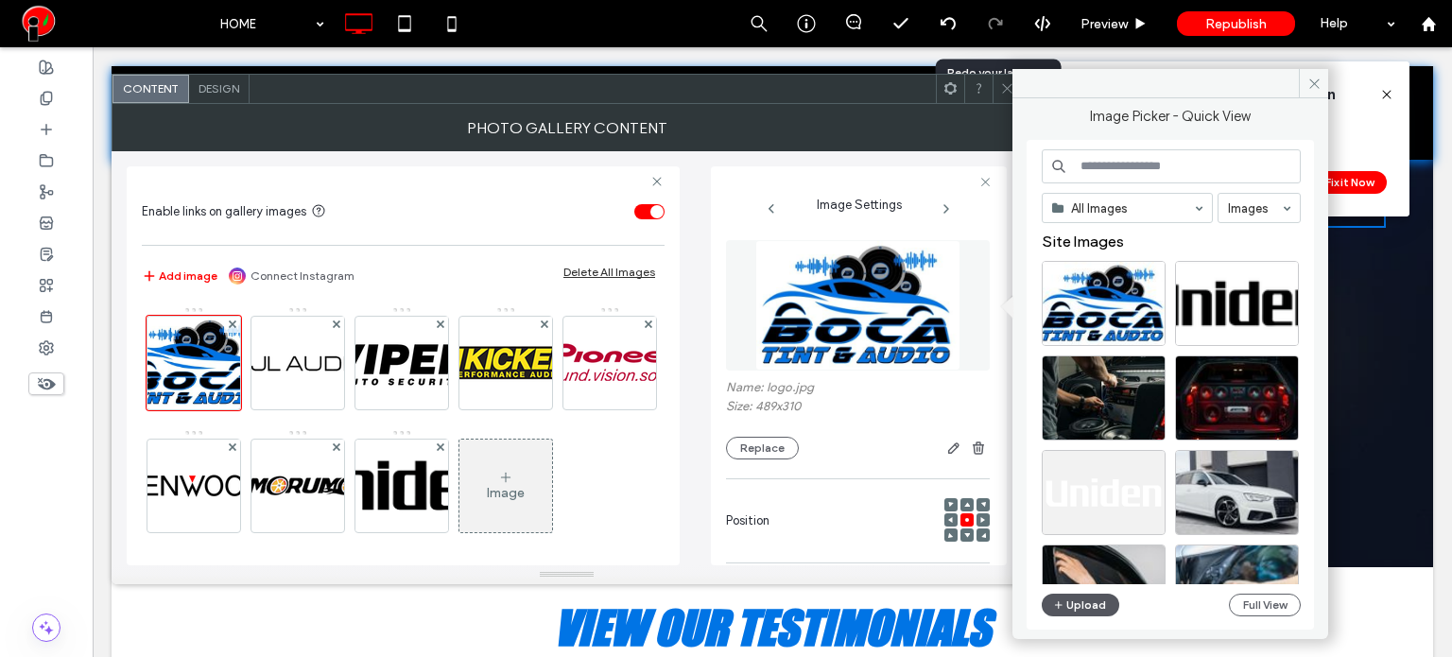
click at [1051, 612] on button "Upload" at bounding box center [1080, 605] width 77 height 23
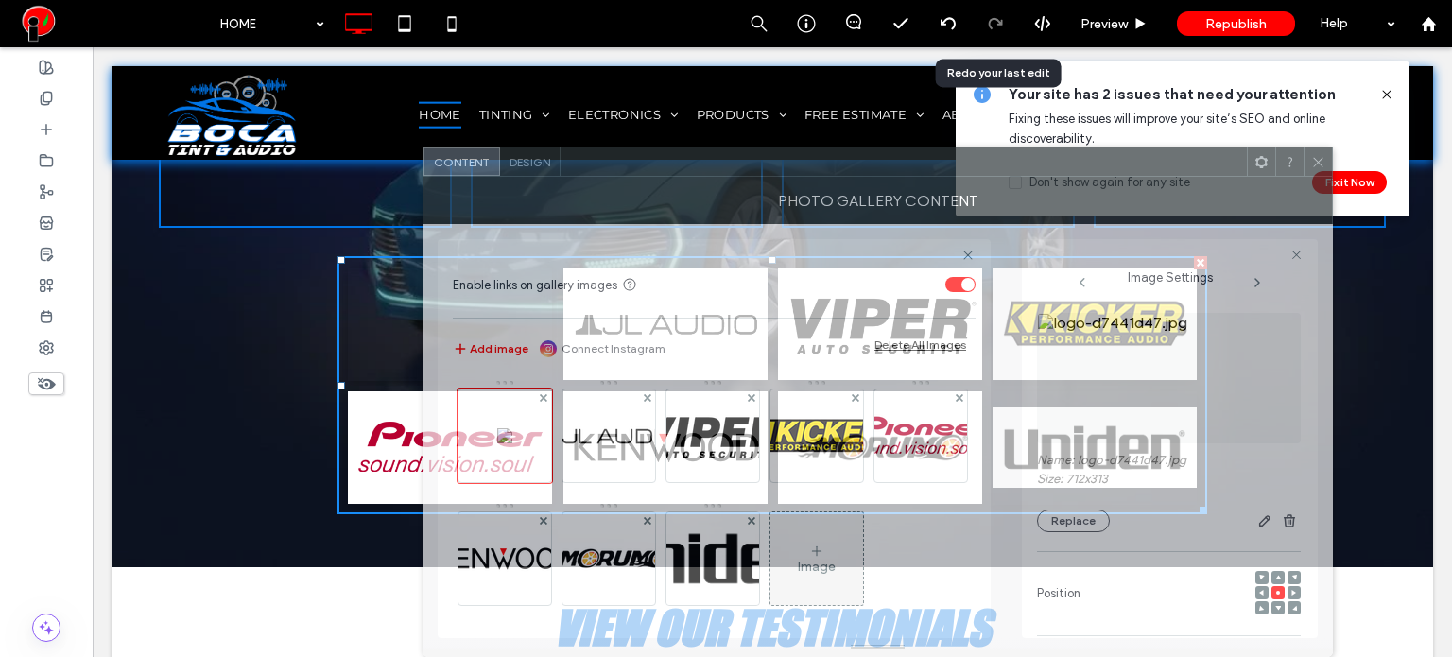
drag, startPoint x: 545, startPoint y: 83, endPoint x: 856, endPoint y: 163, distance: 320.9
click at [856, 163] on div at bounding box center [903, 161] width 686 height 28
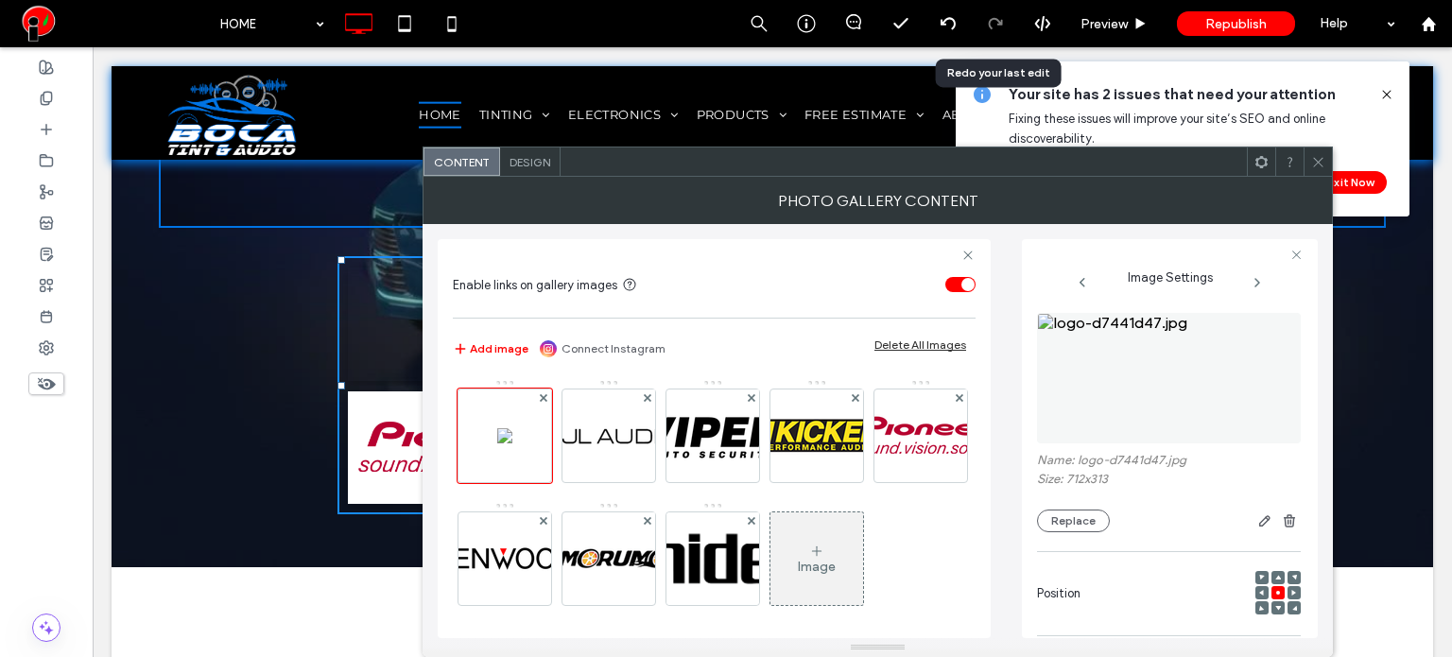
click at [1312, 156] on icon at bounding box center [1318, 162] width 14 height 14
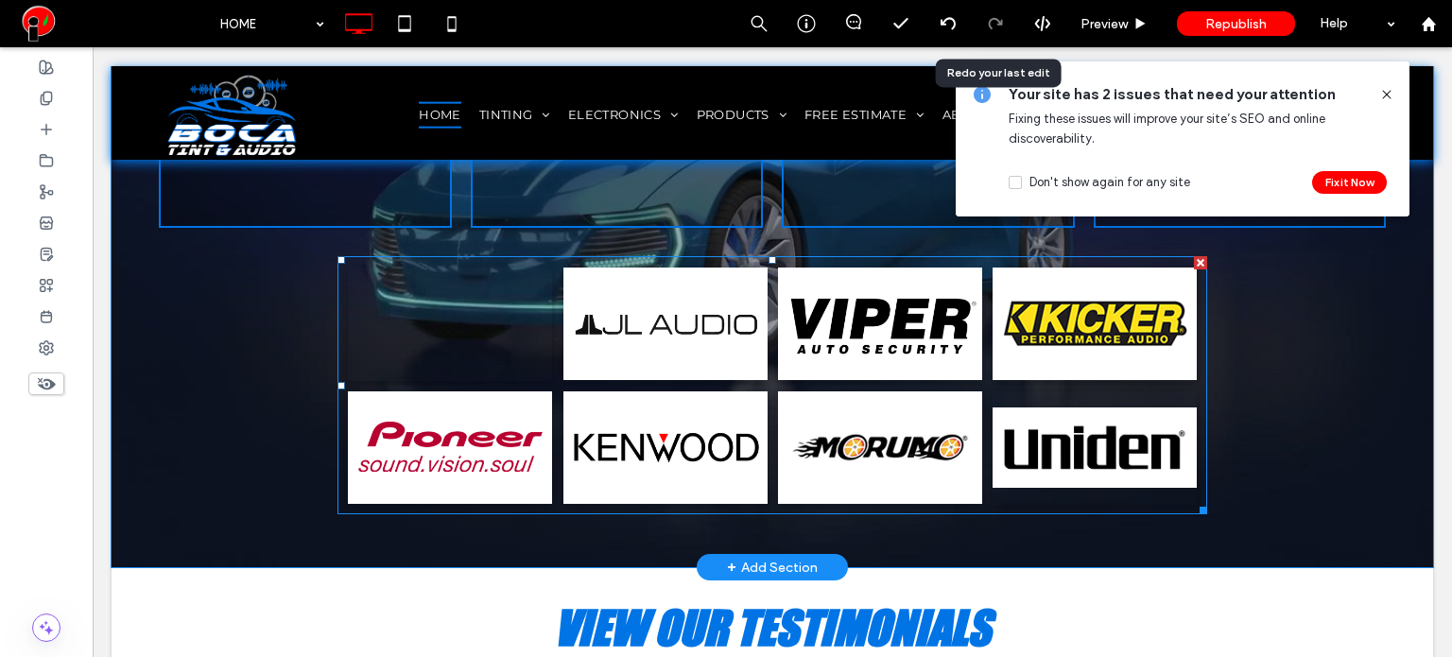
click at [506, 358] on link at bounding box center [449, 324] width 216 height 120
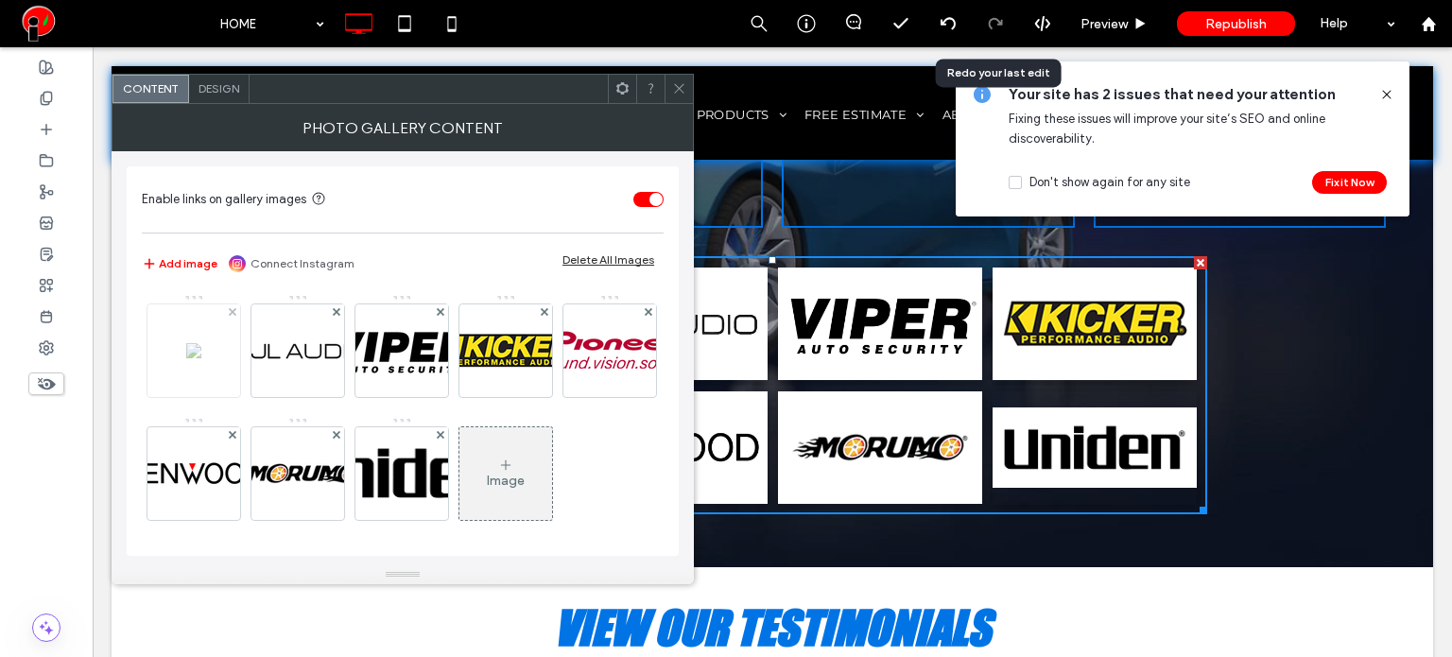
click at [201, 358] on img at bounding box center [193, 350] width 15 height 15
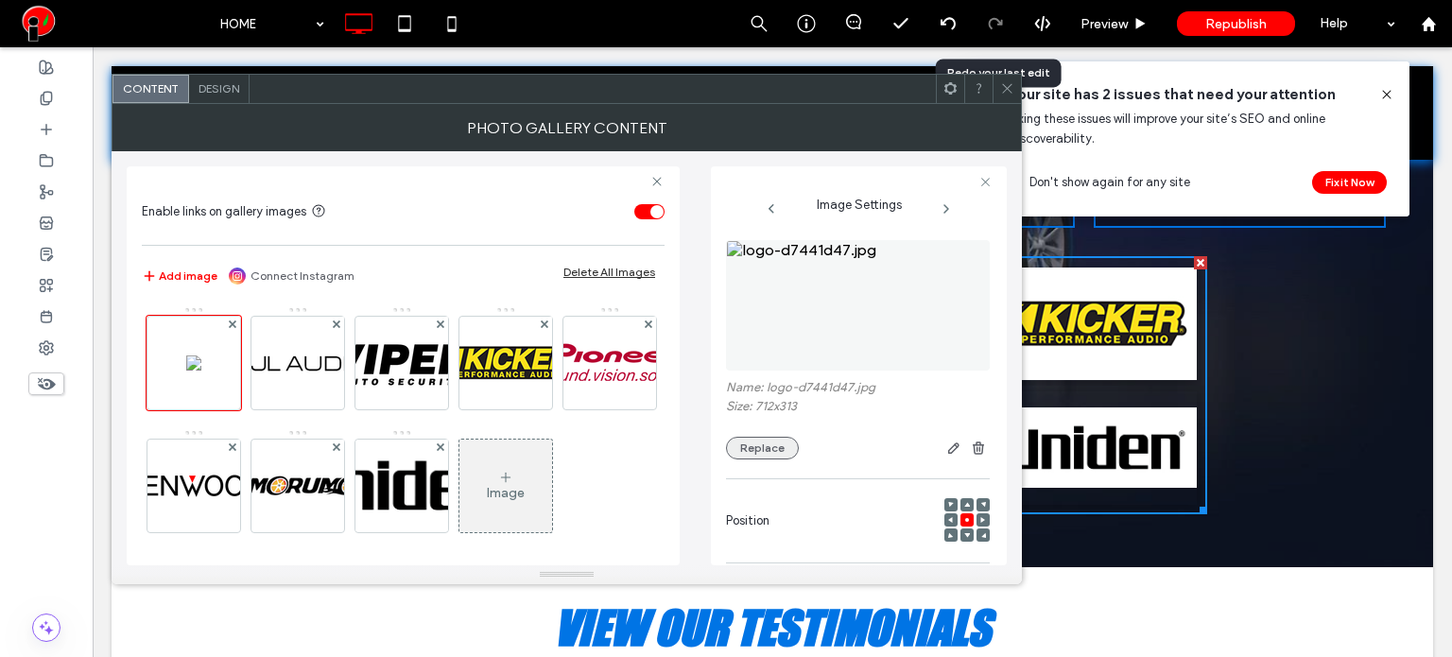
click at [773, 447] on button "Replace" at bounding box center [762, 448] width 73 height 23
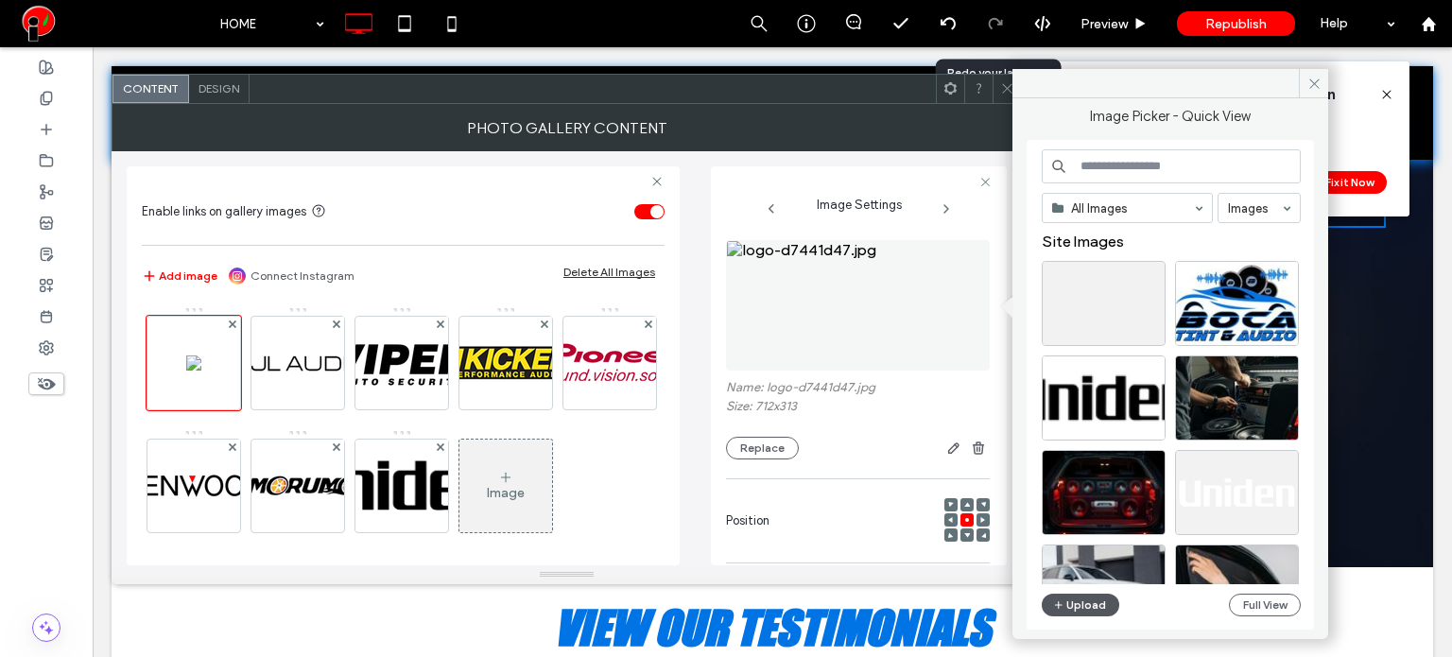
click at [1075, 606] on button "Upload" at bounding box center [1080, 605] width 77 height 23
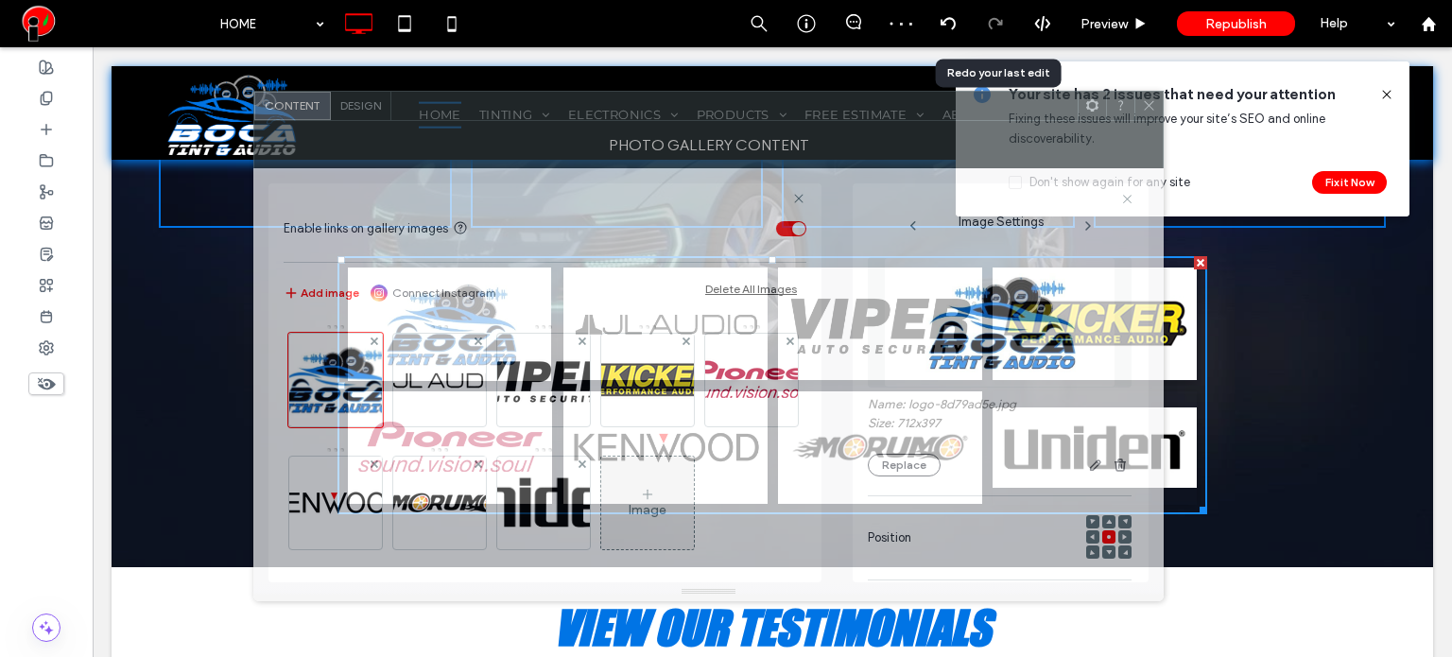
drag, startPoint x: 645, startPoint y: 90, endPoint x: 786, endPoint y: 107, distance: 142.8
click at [786, 107] on div at bounding box center [734, 106] width 686 height 28
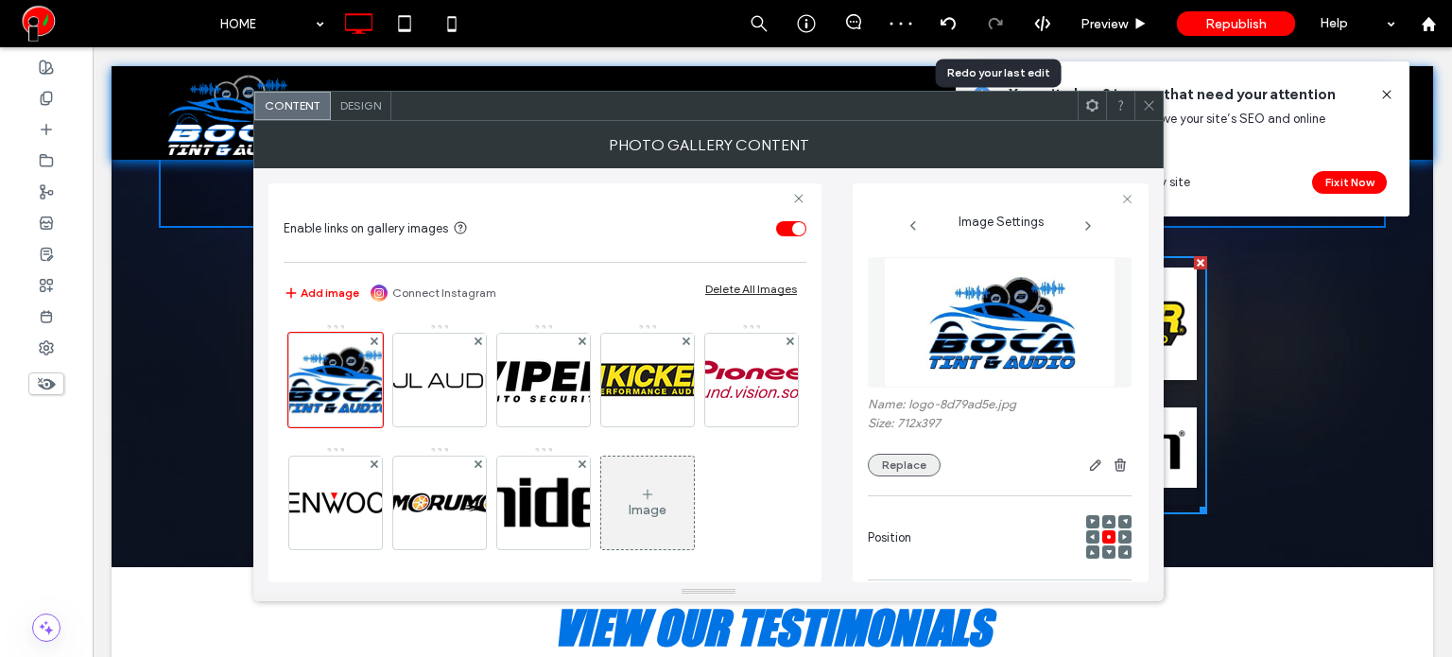
click at [912, 467] on button "Replace" at bounding box center [904, 465] width 73 height 23
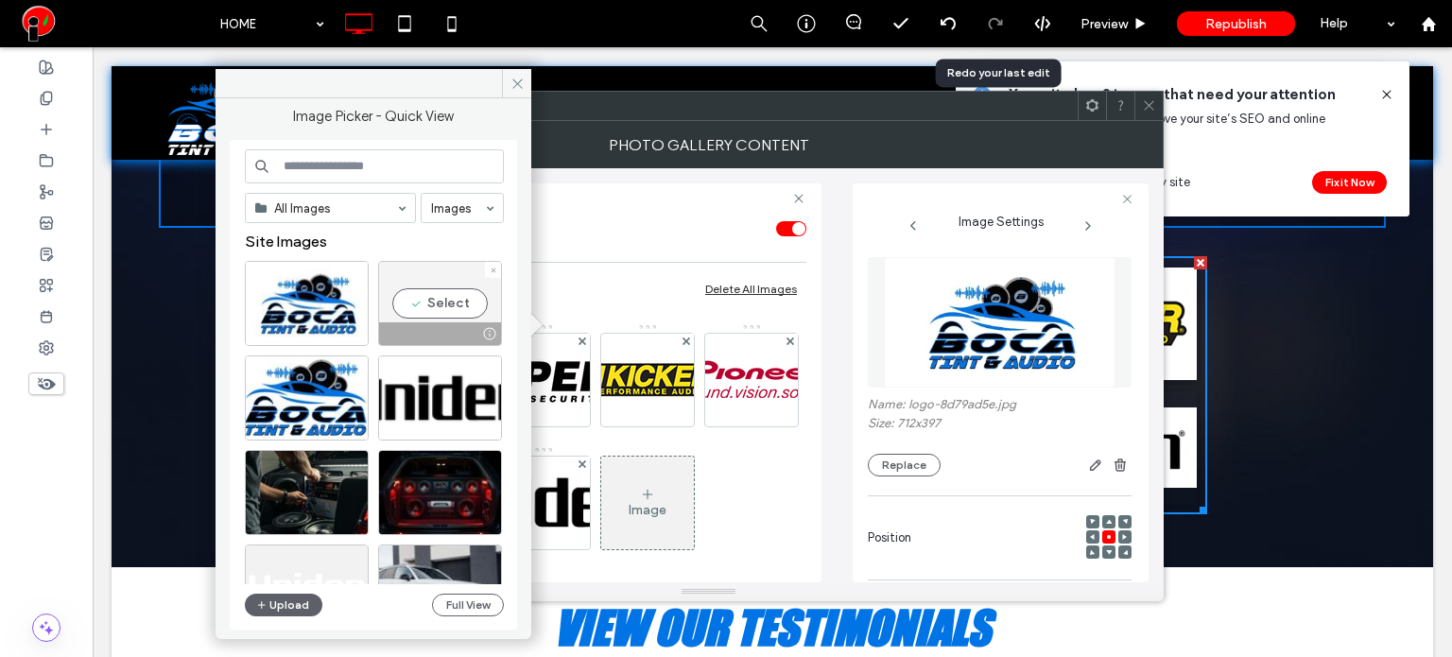
click at [499, 268] on div at bounding box center [493, 270] width 16 height 16
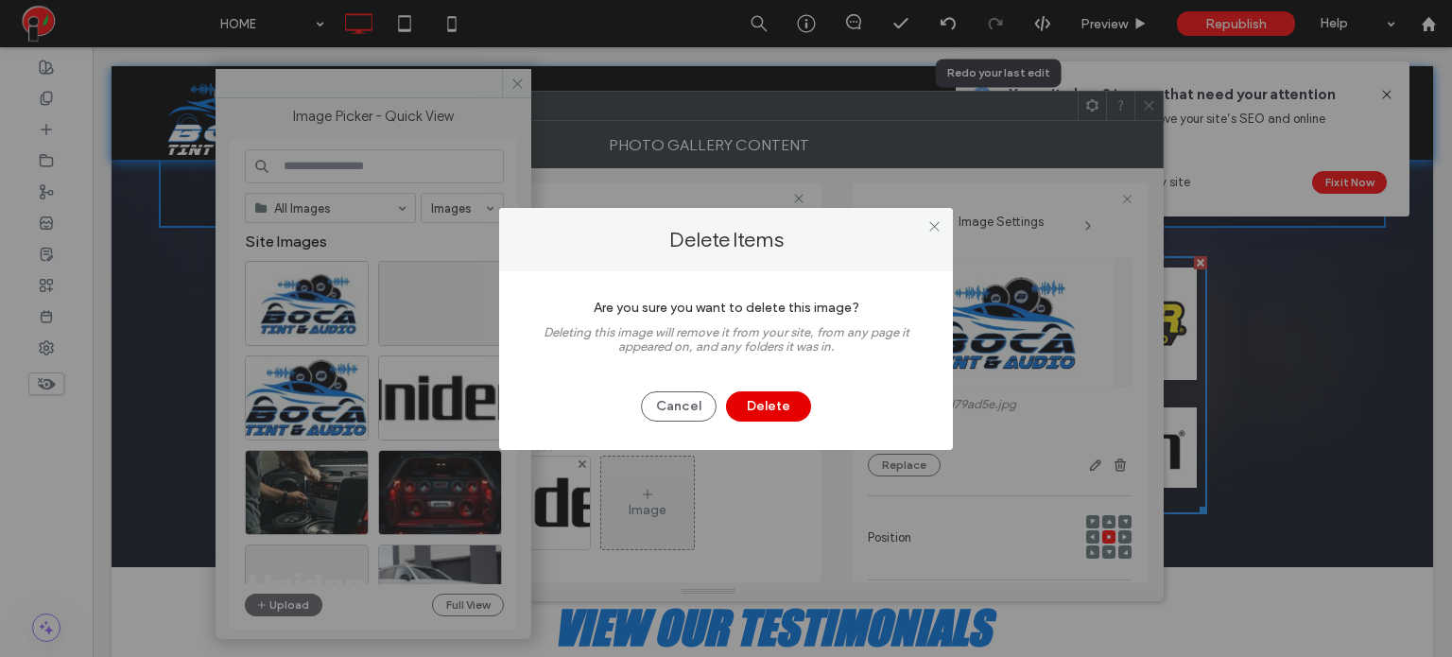
click at [776, 418] on button "Delete" at bounding box center [768, 406] width 85 height 30
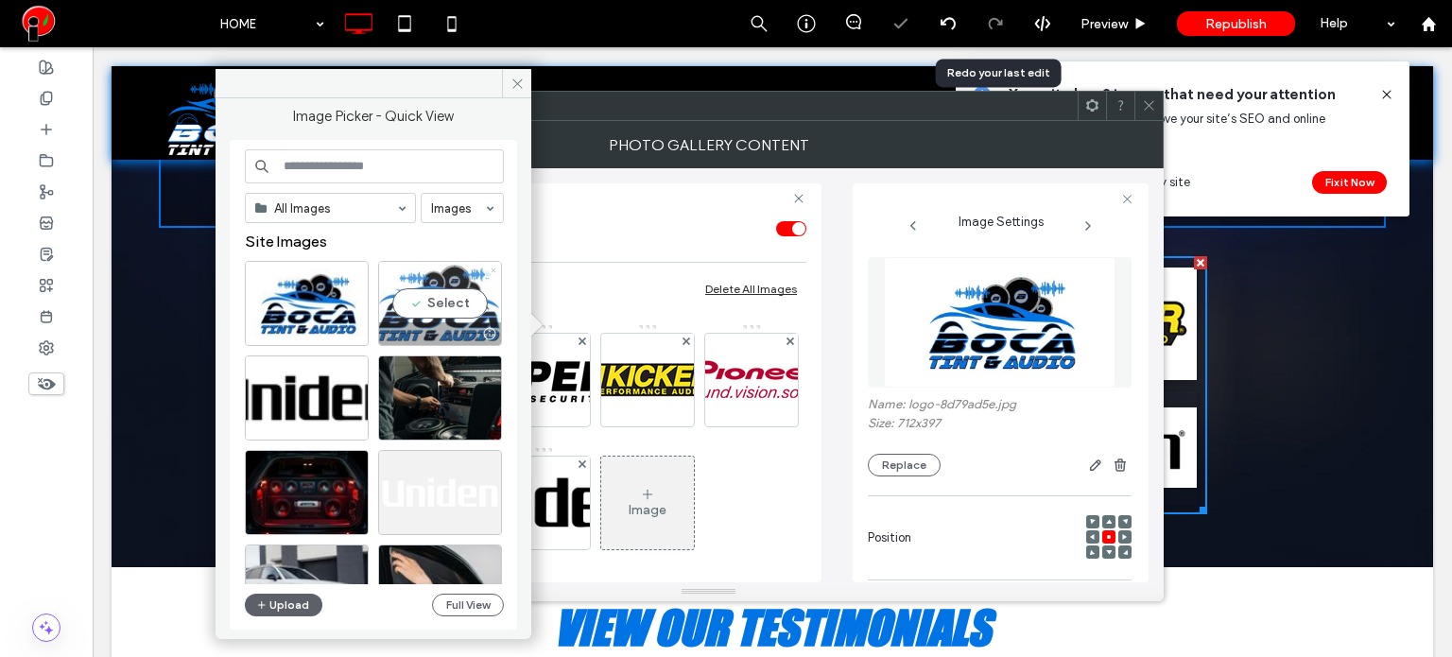
click at [491, 268] on icon at bounding box center [494, 271] width 8 height 8
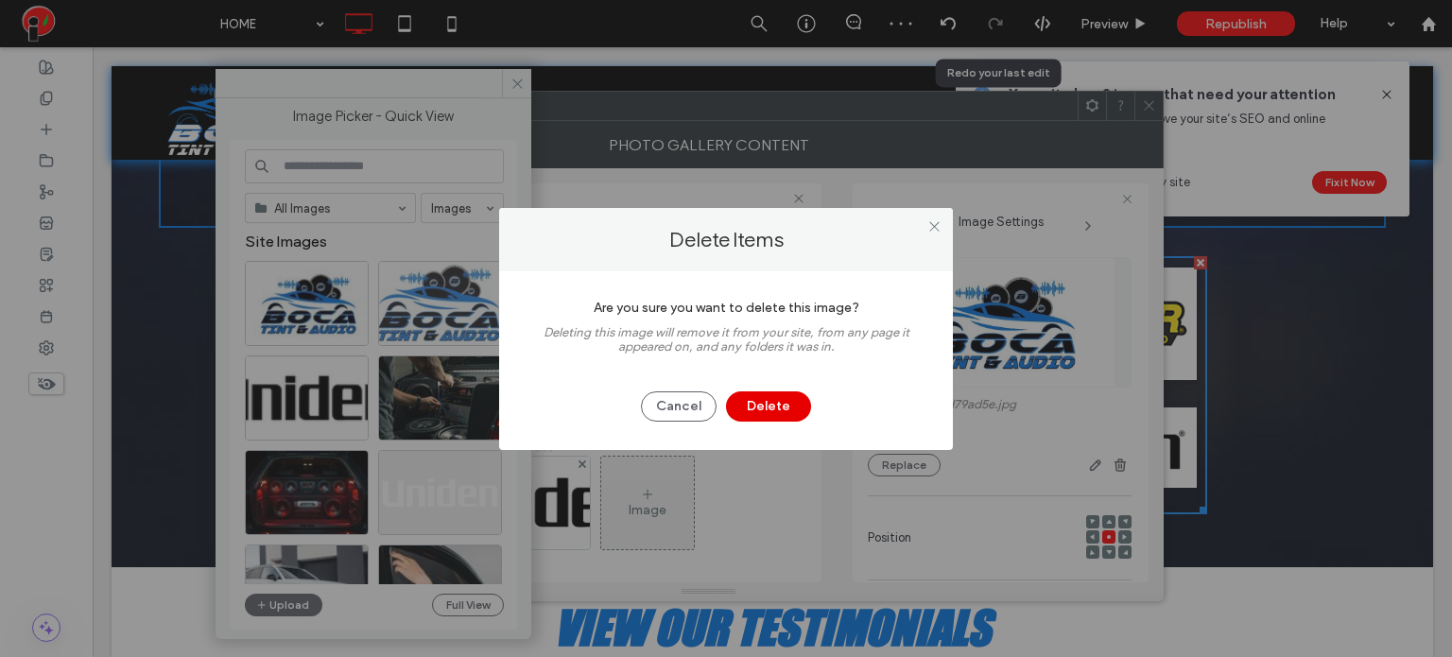
click at [769, 405] on button "Delete" at bounding box center [768, 406] width 85 height 30
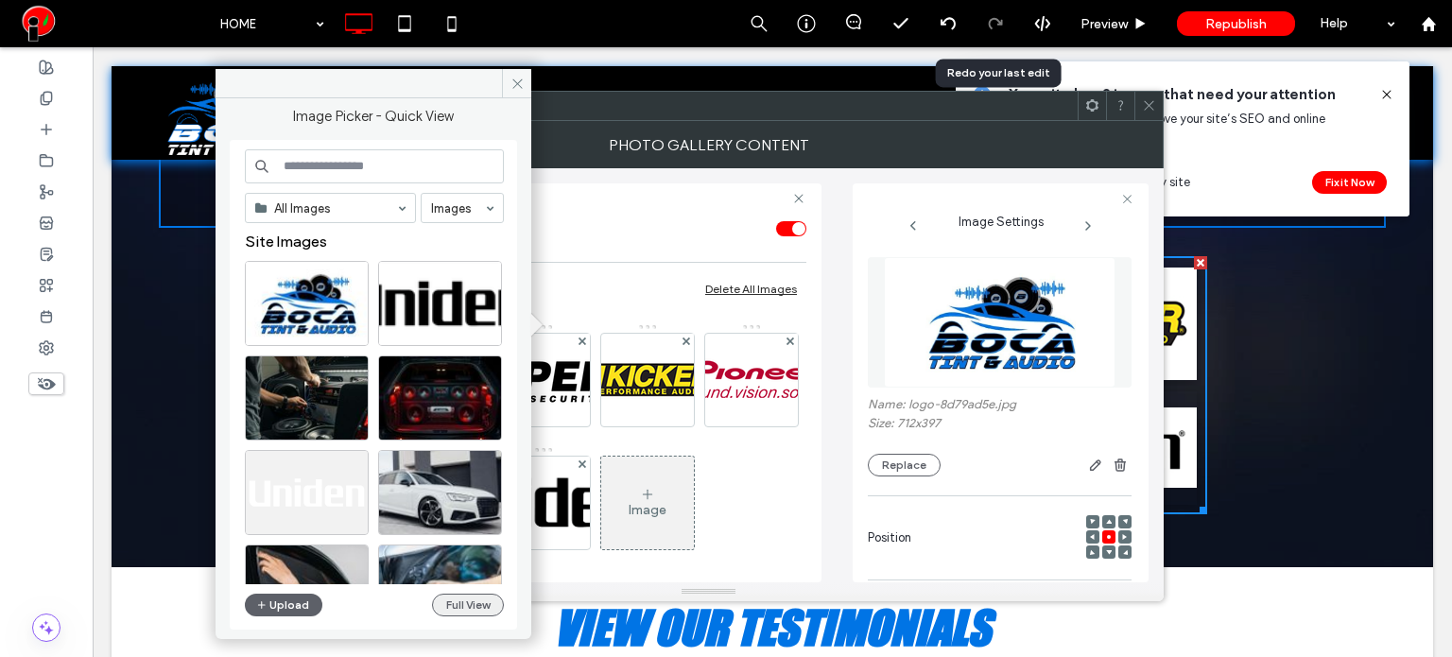
click at [435, 603] on button "Full View" at bounding box center [468, 605] width 72 height 23
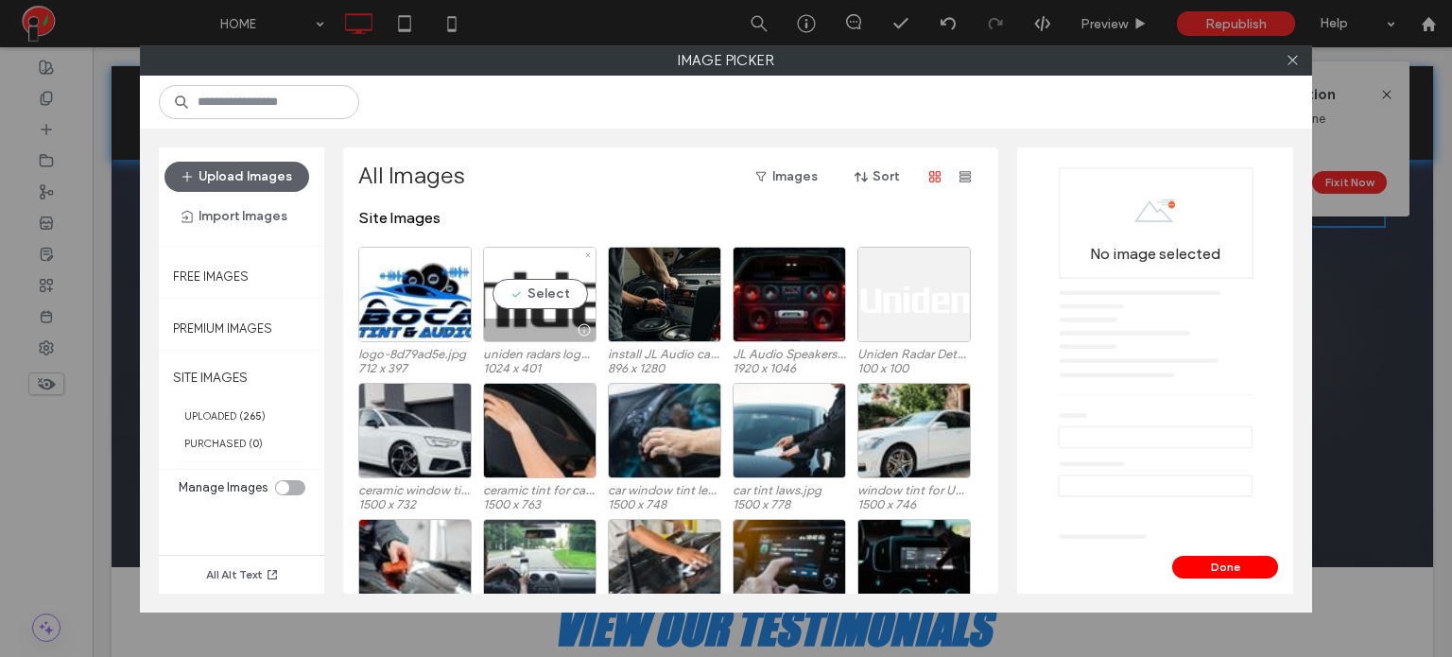
click at [552, 301] on div "Select" at bounding box center [539, 294] width 113 height 95
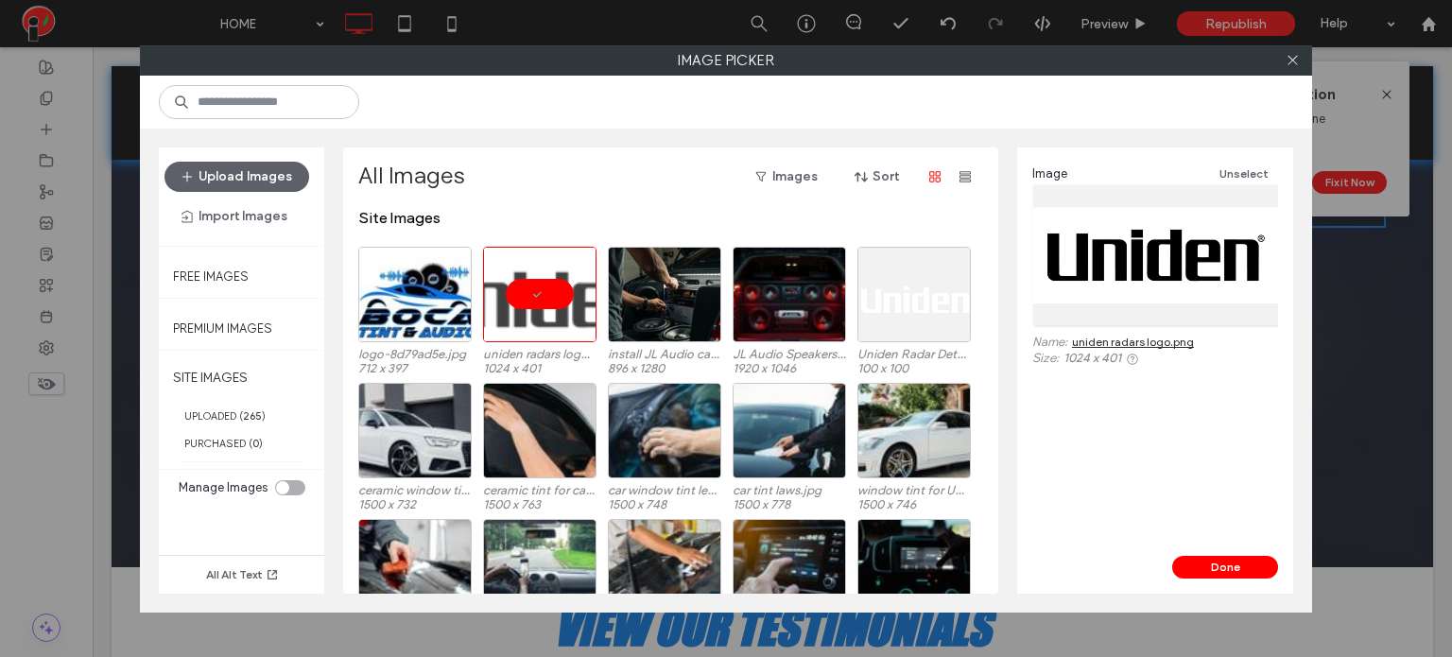
click at [1104, 341] on link "uniden radars logo.png" at bounding box center [1133, 342] width 122 height 14
click at [284, 173] on button "Upload Images" at bounding box center [236, 177] width 145 height 30
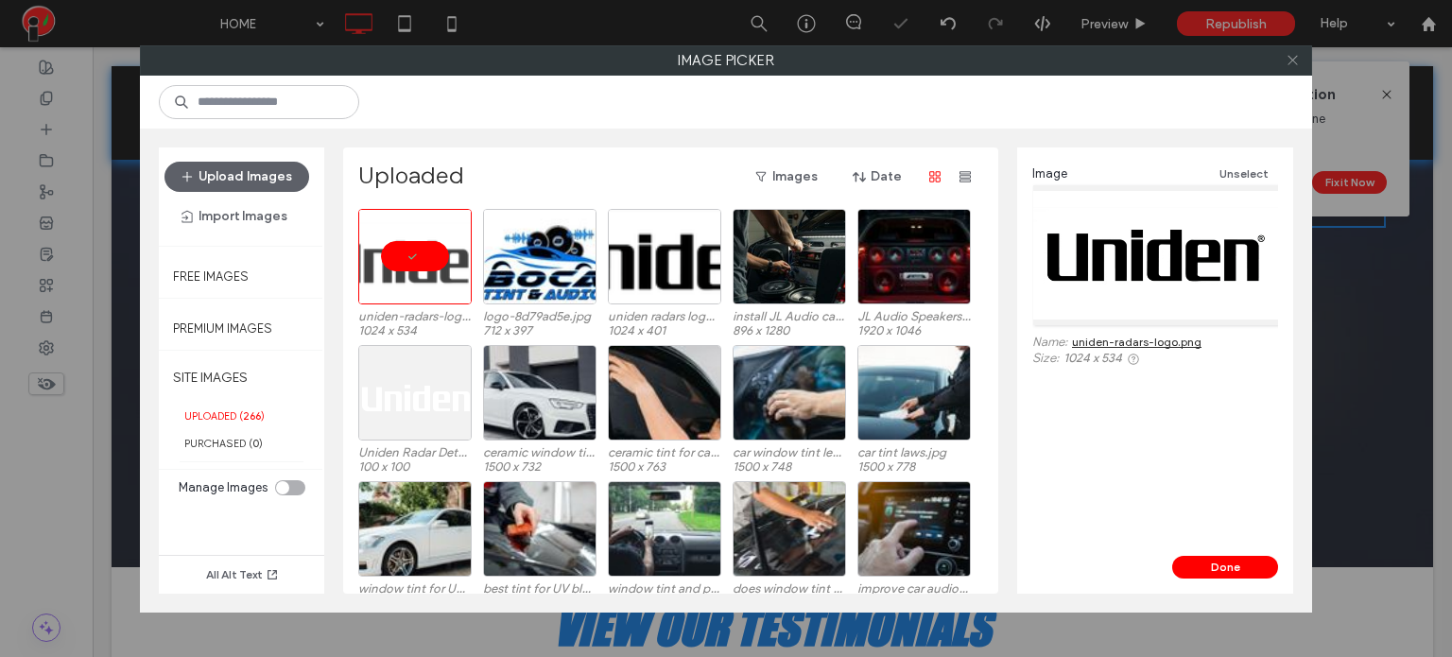
click at [1289, 67] on span at bounding box center [1292, 60] width 14 height 28
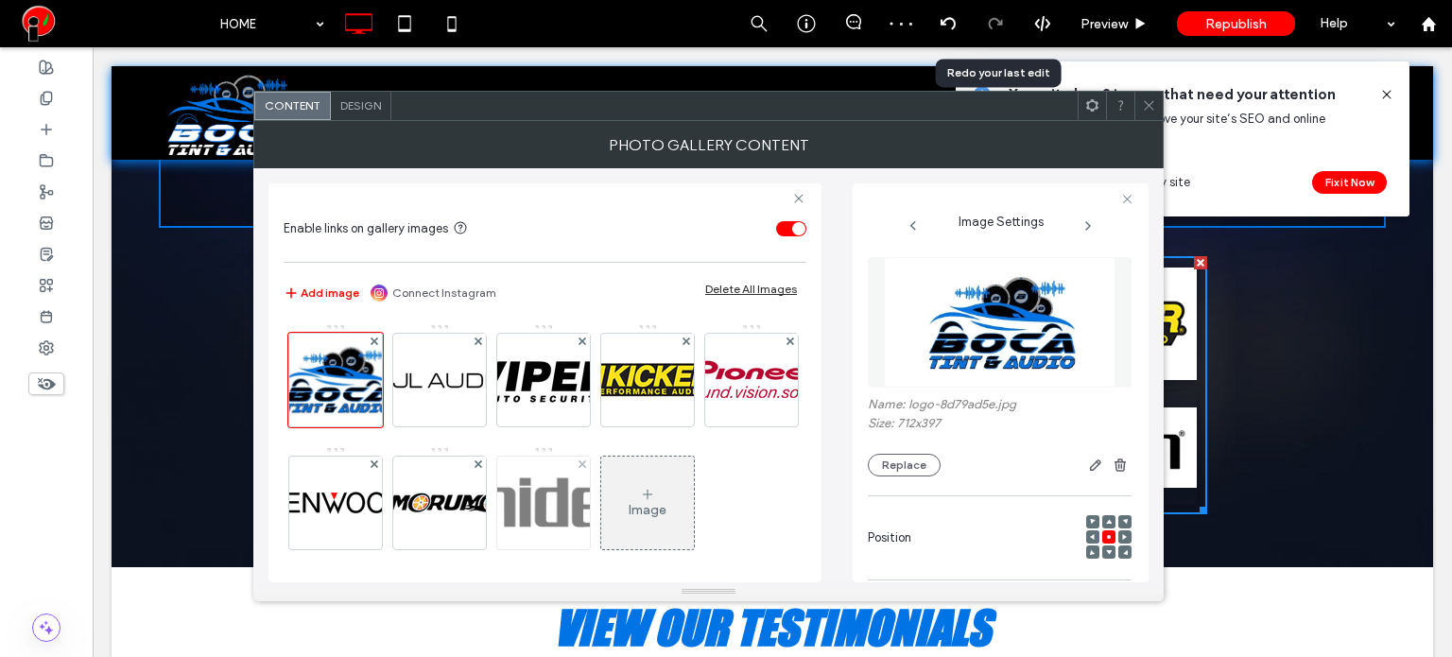
click at [628, 500] on img at bounding box center [543, 502] width 236 height 93
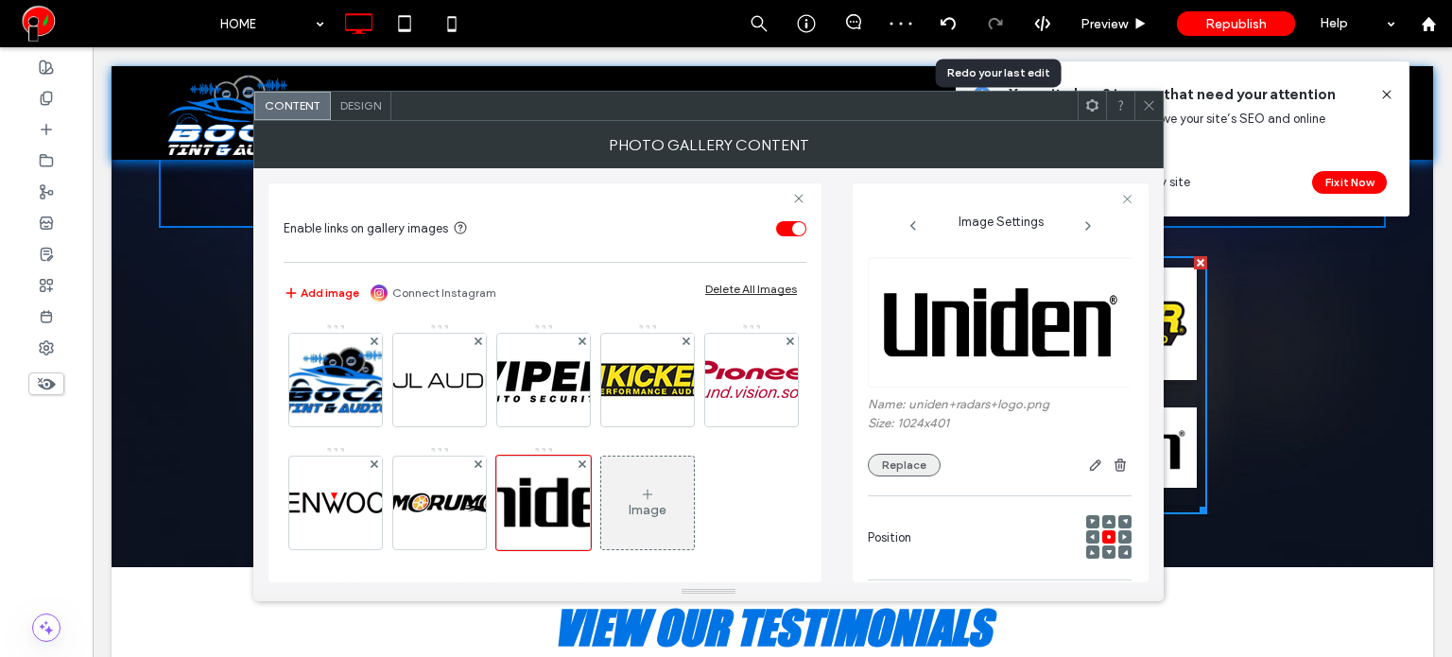
click at [905, 468] on button "Replace" at bounding box center [904, 465] width 73 height 23
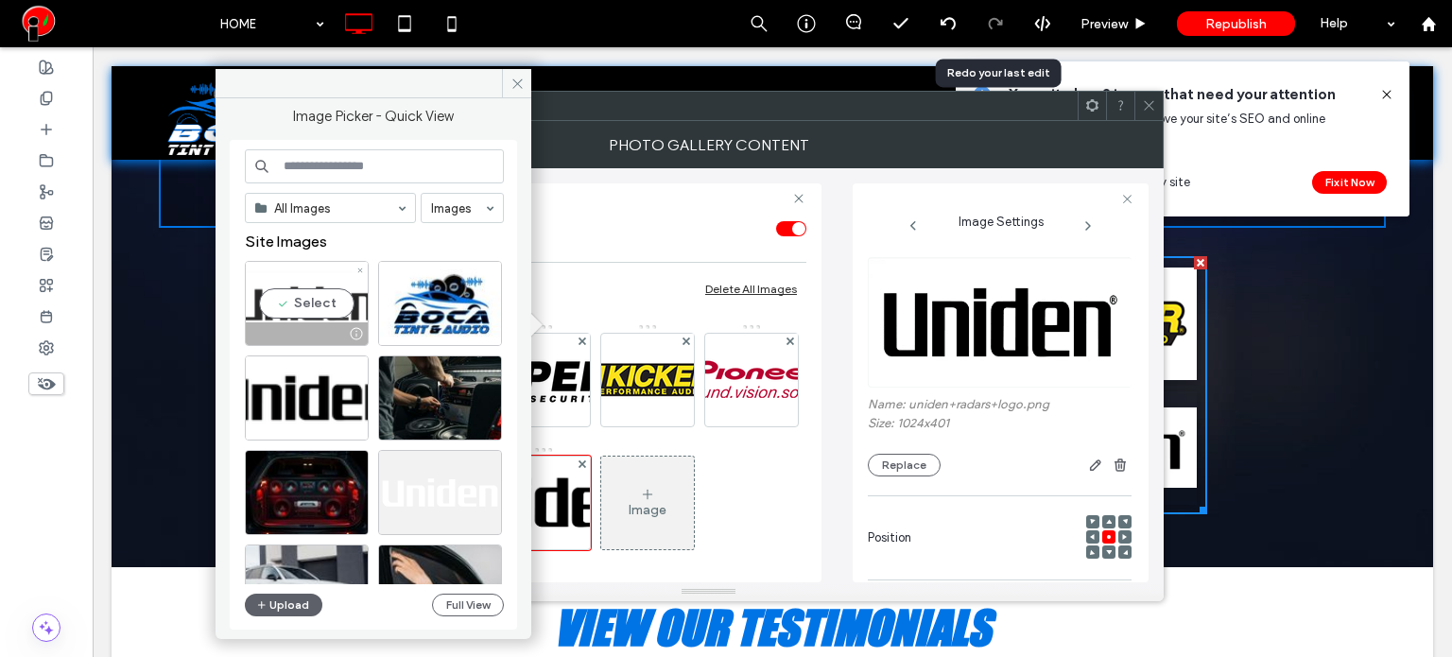
click at [336, 299] on div "Select" at bounding box center [307, 303] width 124 height 85
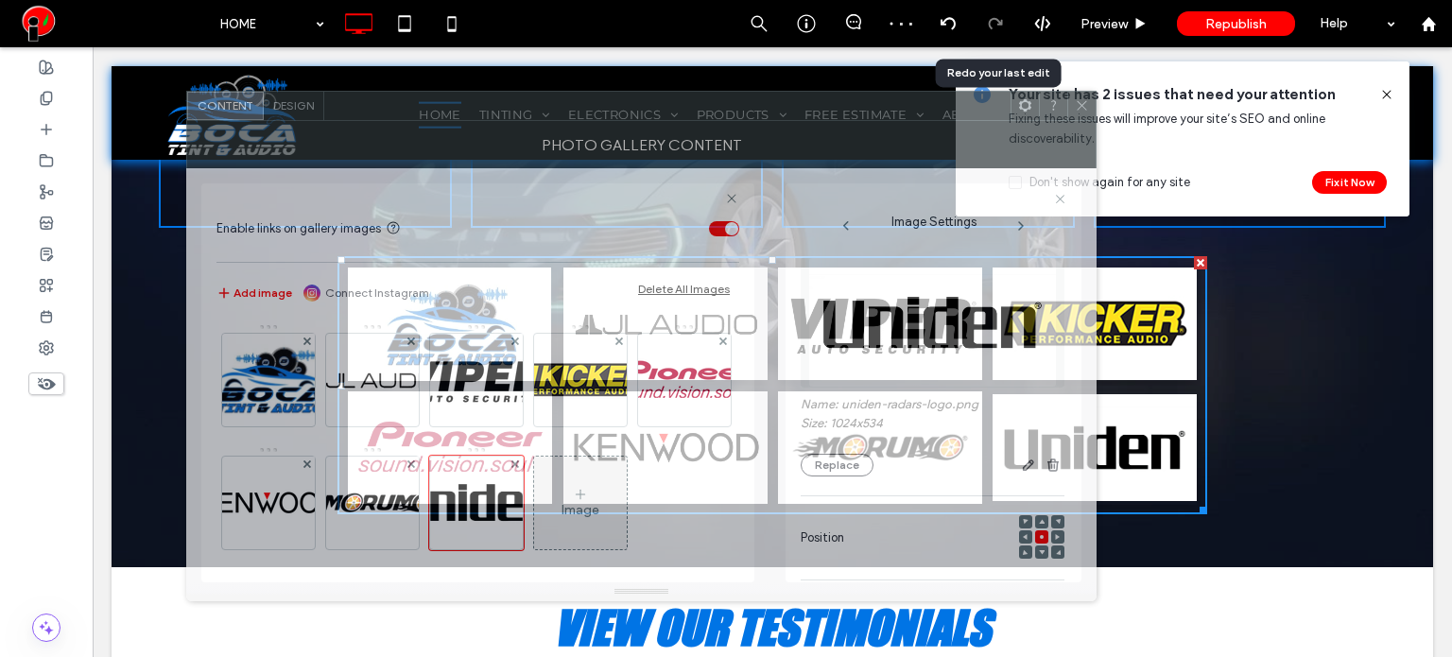
drag, startPoint x: 678, startPoint y: 116, endPoint x: 611, endPoint y: 116, distance: 67.1
click at [611, 116] on div at bounding box center [667, 106] width 686 height 28
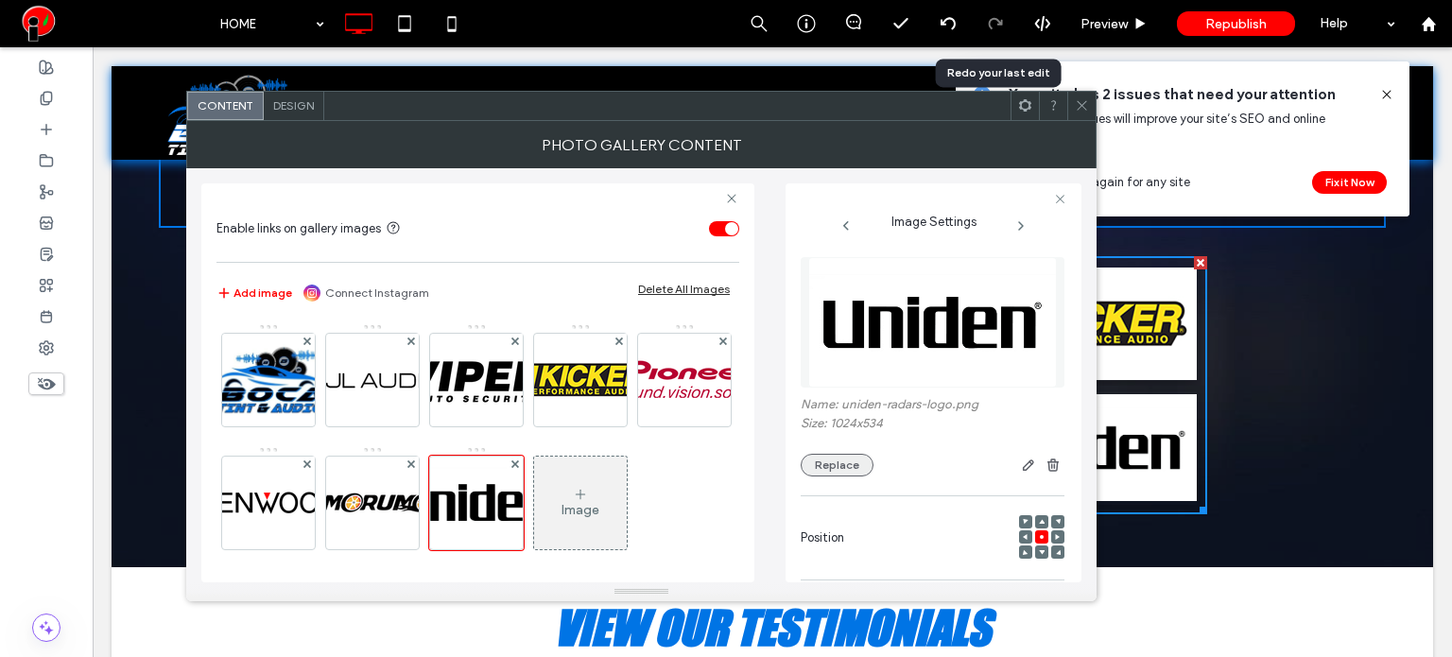
click at [805, 468] on button "Replace" at bounding box center [837, 465] width 73 height 23
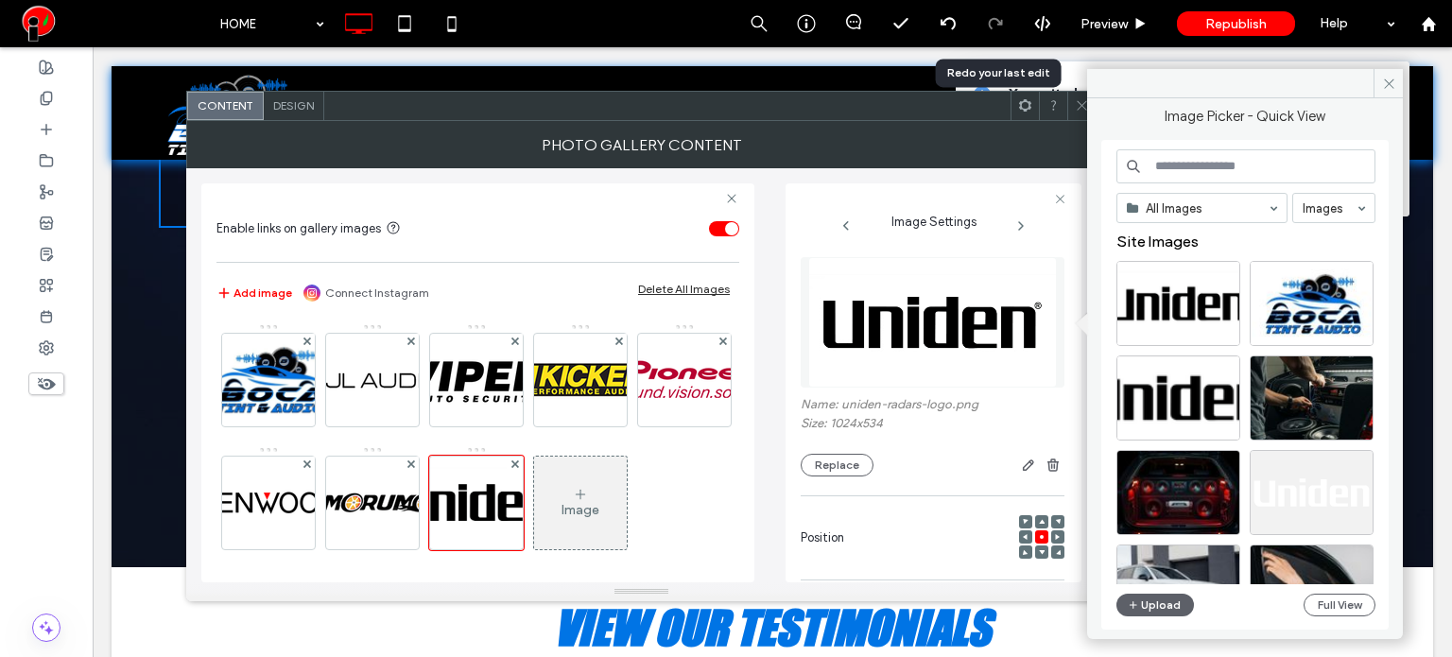
click at [1075, 106] on icon at bounding box center [1082, 105] width 14 height 14
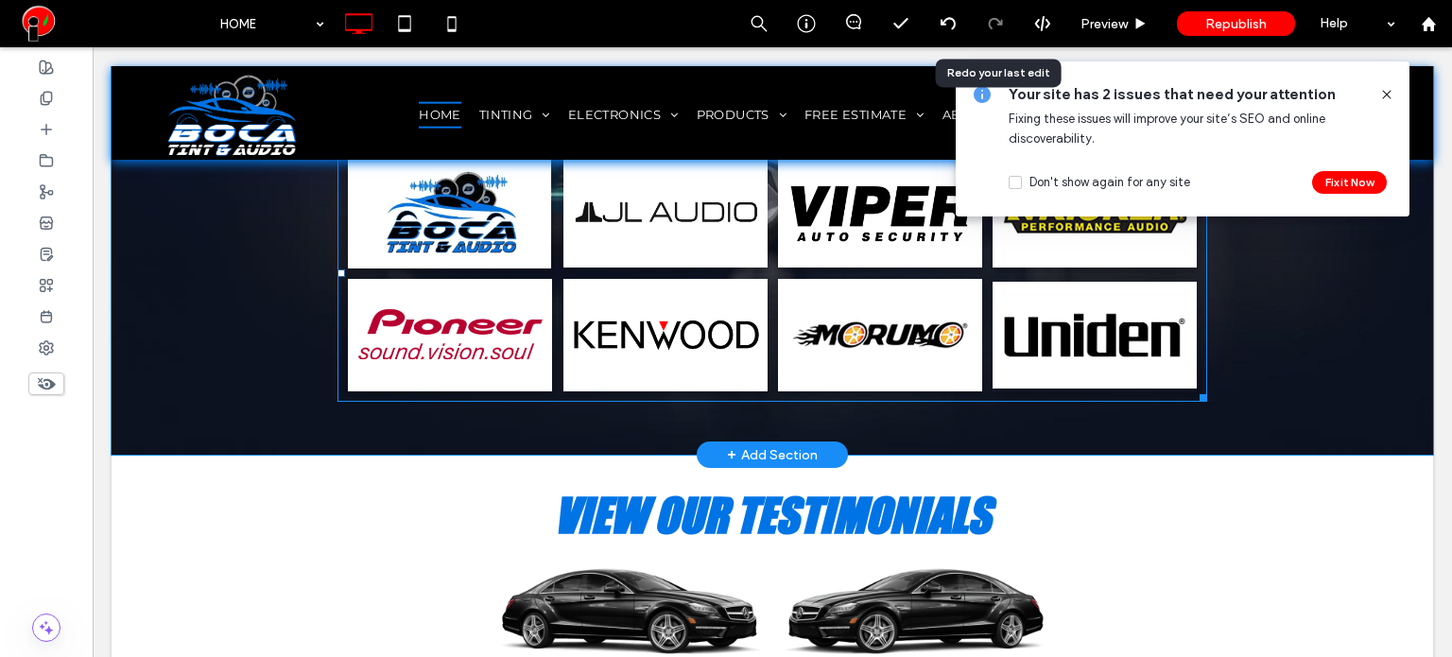
scroll to position [3655, 0]
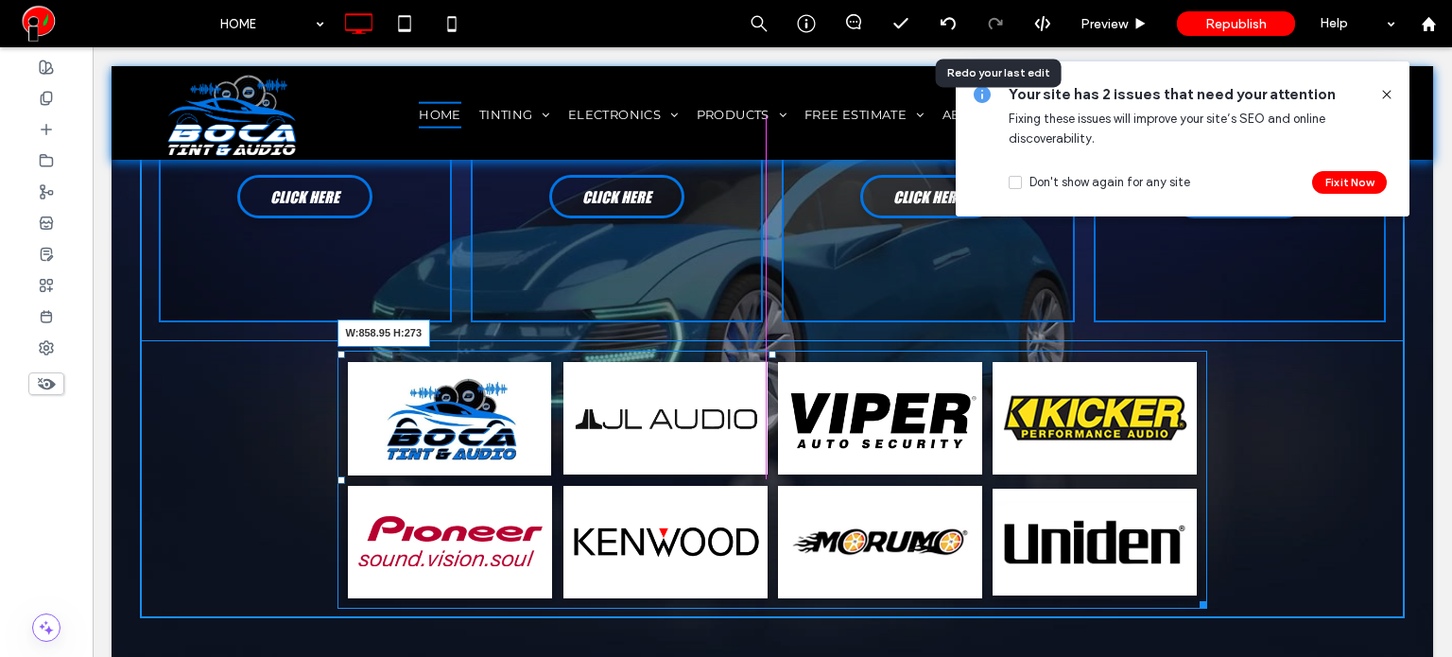
drag, startPoint x: 1199, startPoint y: 599, endPoint x: 1263, endPoint y: 653, distance: 83.1
click at [1193, 600] on div at bounding box center [1200, 601] width 14 height 14
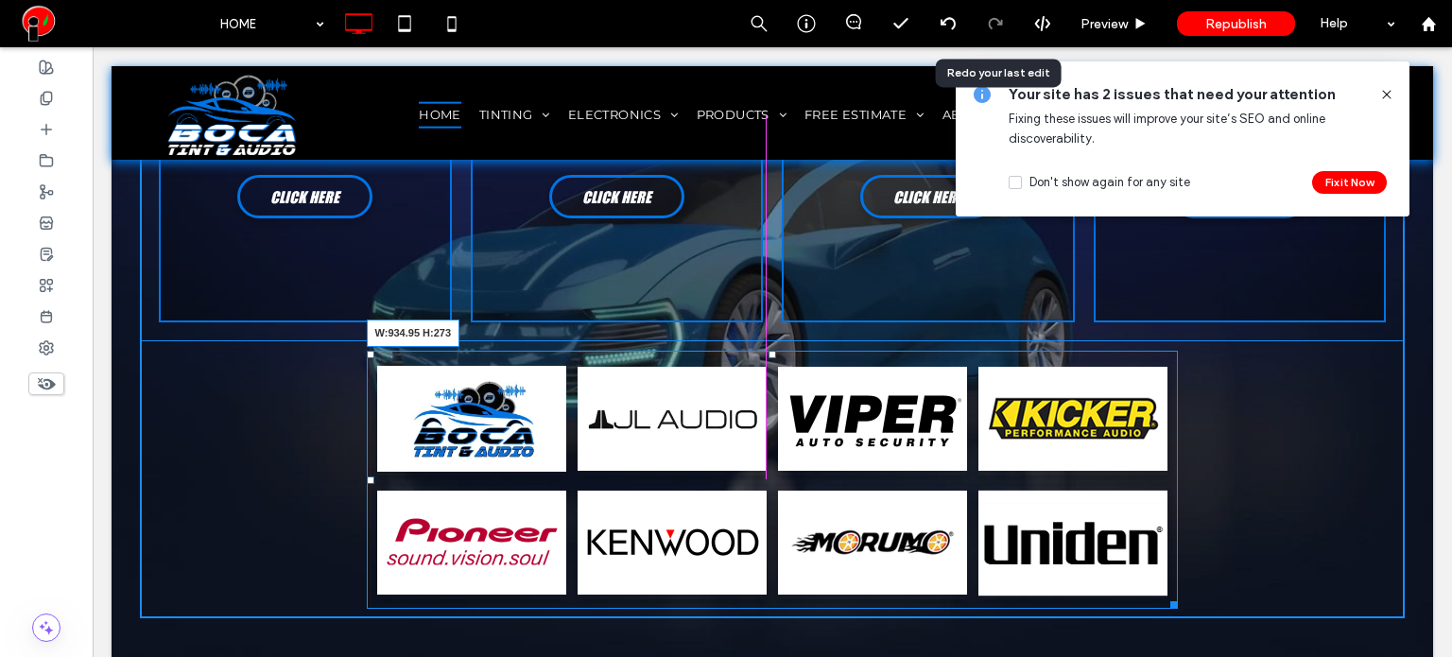
drag, startPoint x: 1161, startPoint y: 600, endPoint x: 1369, endPoint y: 625, distance: 209.4
click at [1179, 590] on div "Button Button Button Button Button Button Button Button W:934.95 H:273" at bounding box center [773, 480] width 812 height 258
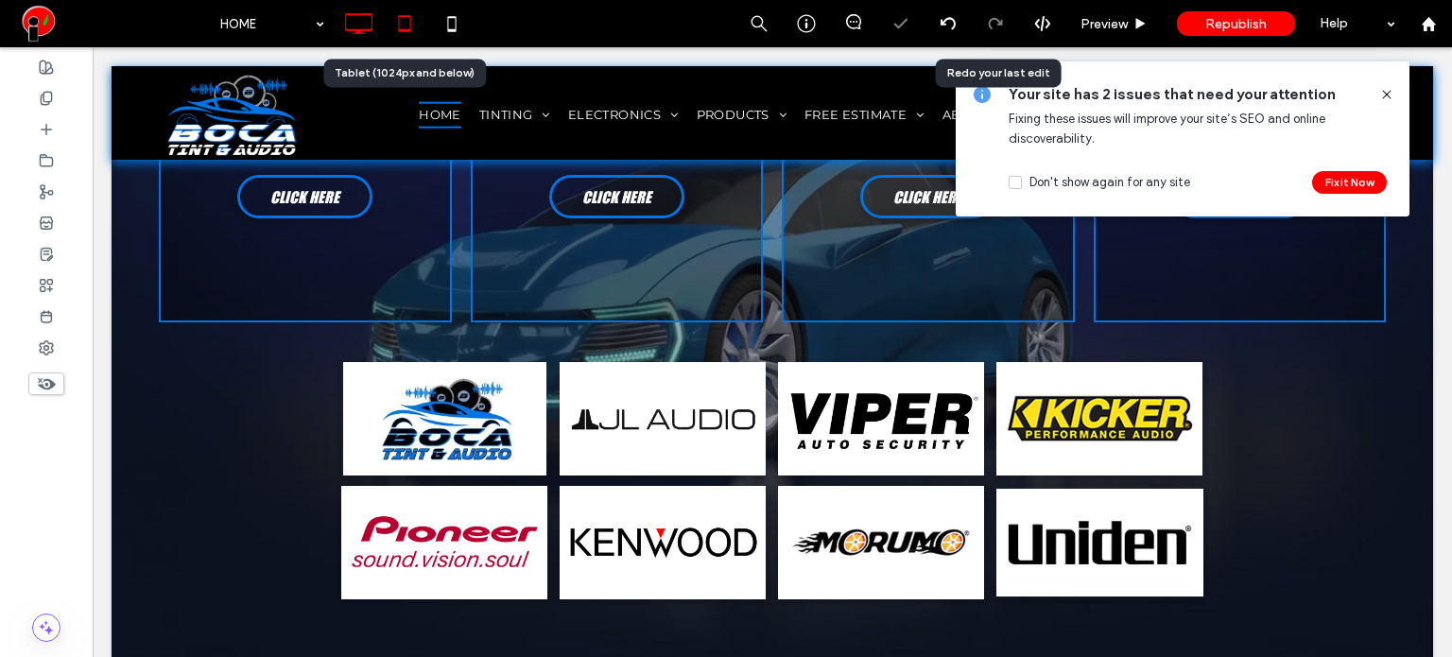
drag, startPoint x: 218, startPoint y: 125, endPoint x: 416, endPoint y: 25, distance: 221.5
click at [416, 25] on icon at bounding box center [405, 24] width 38 height 38
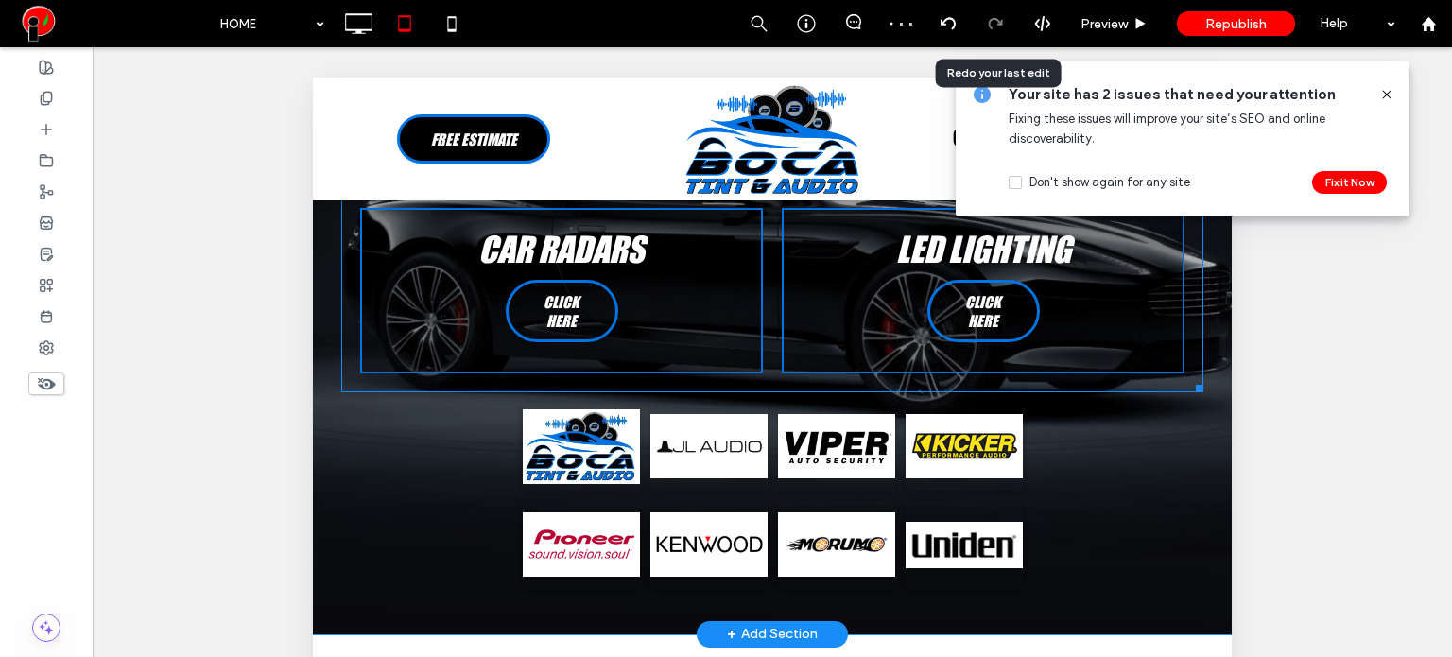
scroll to position [4127, 0]
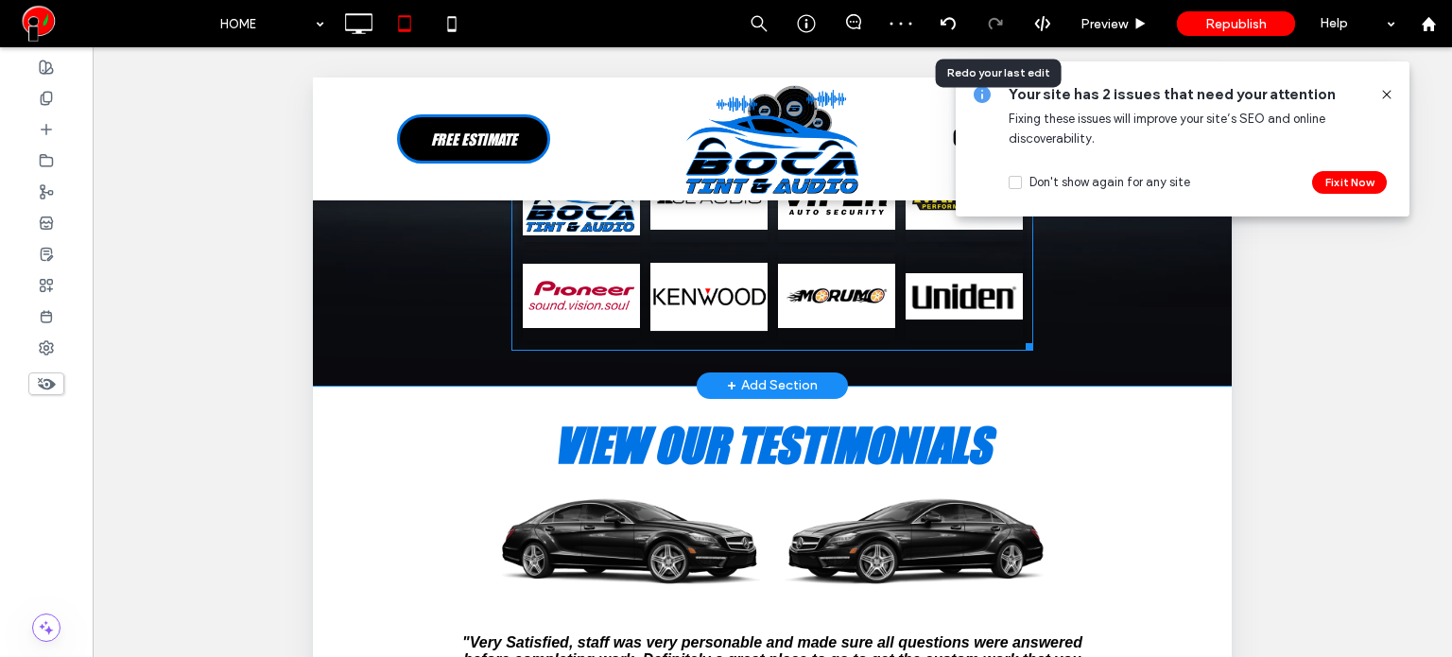
click at [697, 328] on li "Button" at bounding box center [709, 296] width 128 height 98
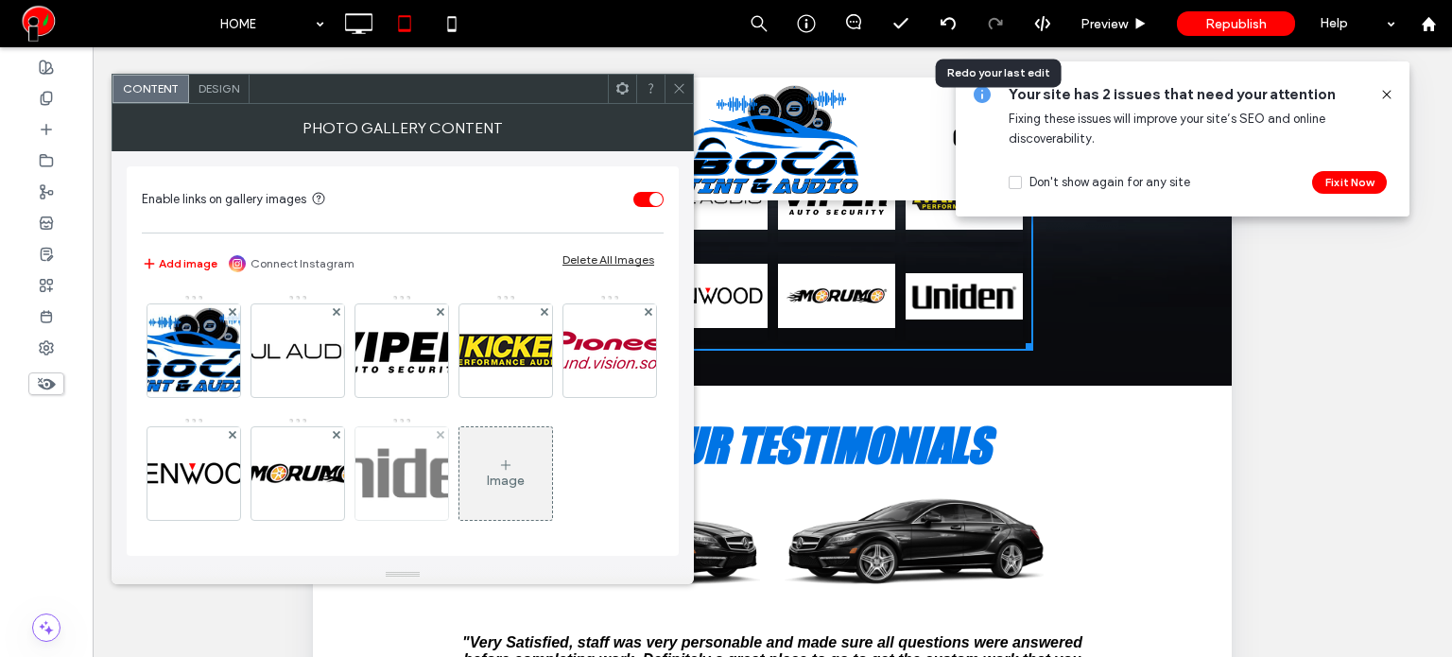
click at [495, 472] on img at bounding box center [402, 473] width 236 height 93
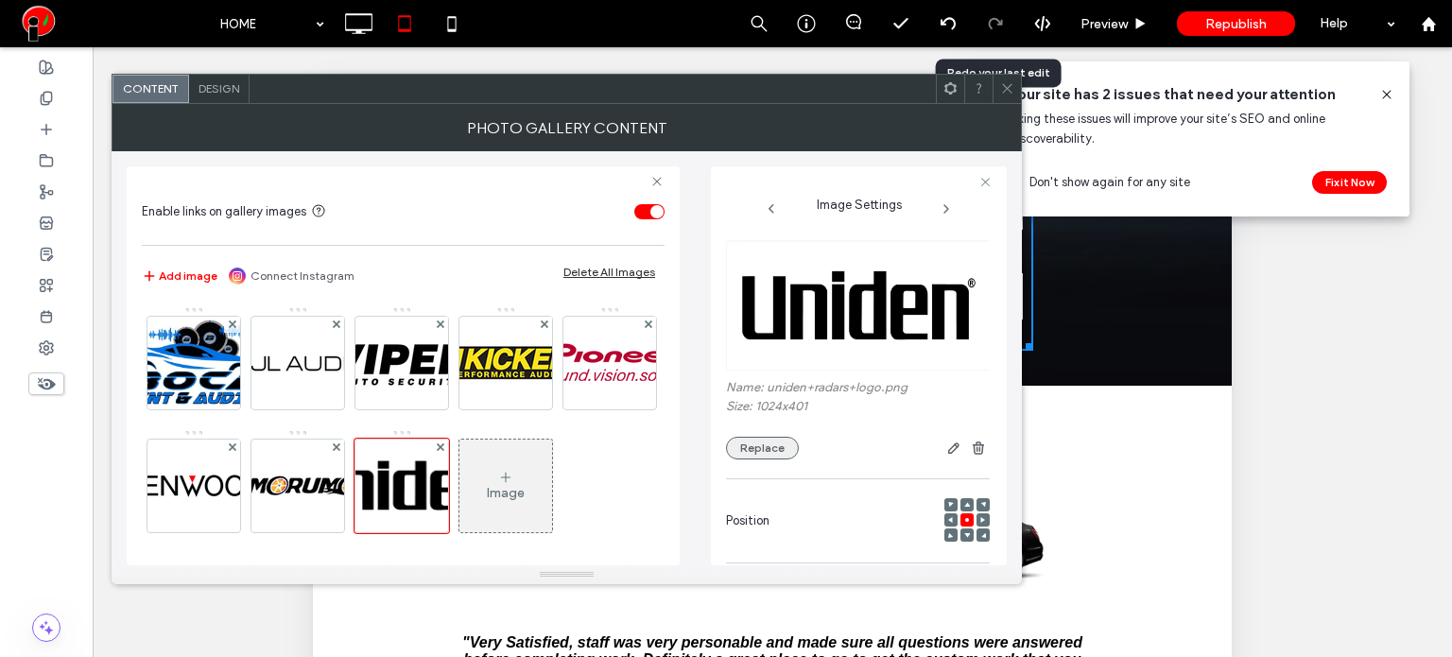
click at [769, 441] on button "Replace" at bounding box center [762, 448] width 73 height 23
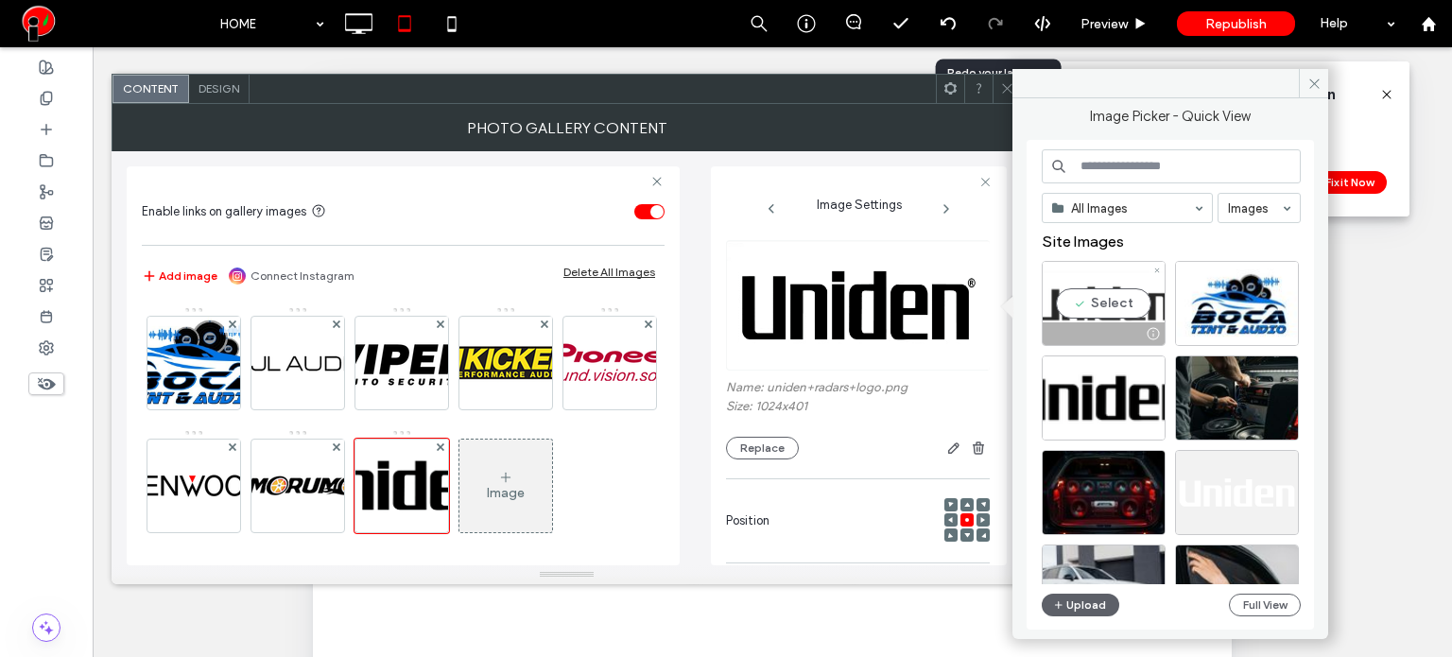
click at [1087, 309] on div "Select" at bounding box center [1104, 303] width 124 height 85
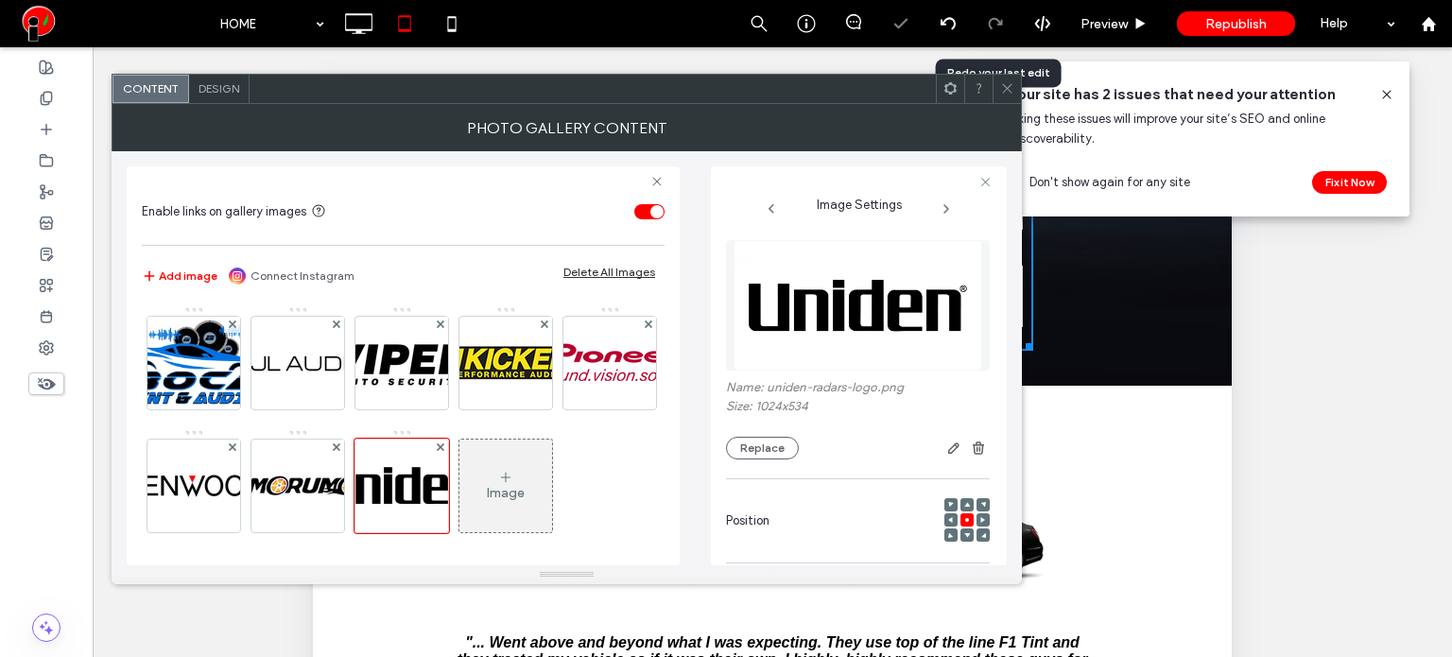
click at [1006, 84] on icon at bounding box center [1007, 88] width 14 height 14
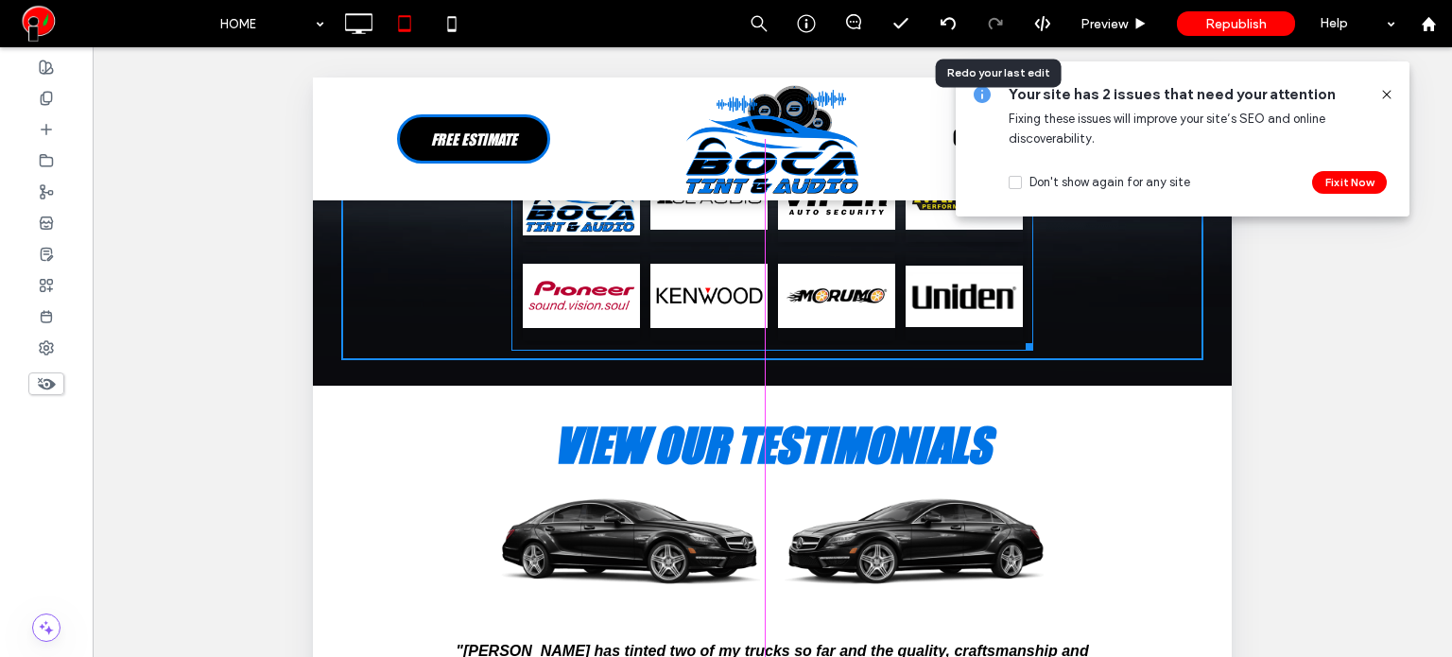
drag, startPoint x: 1024, startPoint y: 423, endPoint x: 1105, endPoint y: 395, distance: 85.2
click at [1033, 351] on div "Button Button Button Button Button Button Button Button W:722 H:219" at bounding box center [772, 247] width 522 height 207
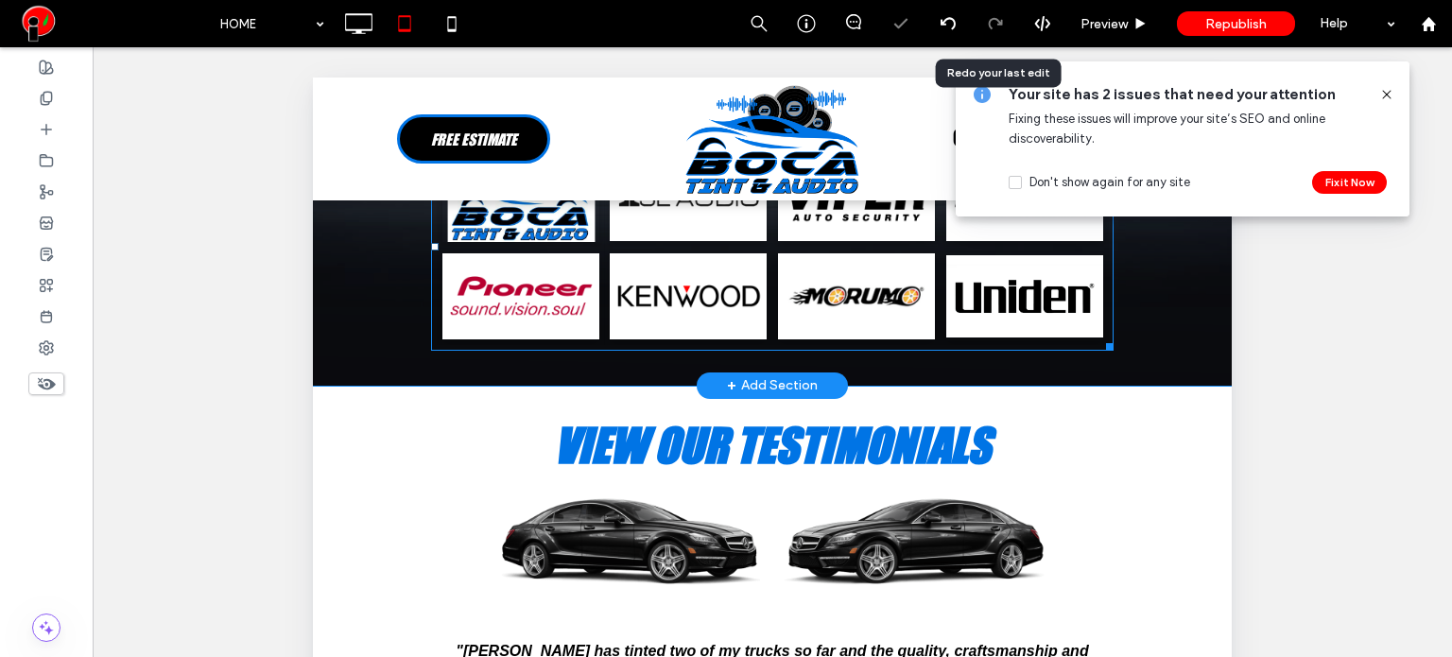
click at [565, 245] on link at bounding box center [520, 198] width 167 height 94
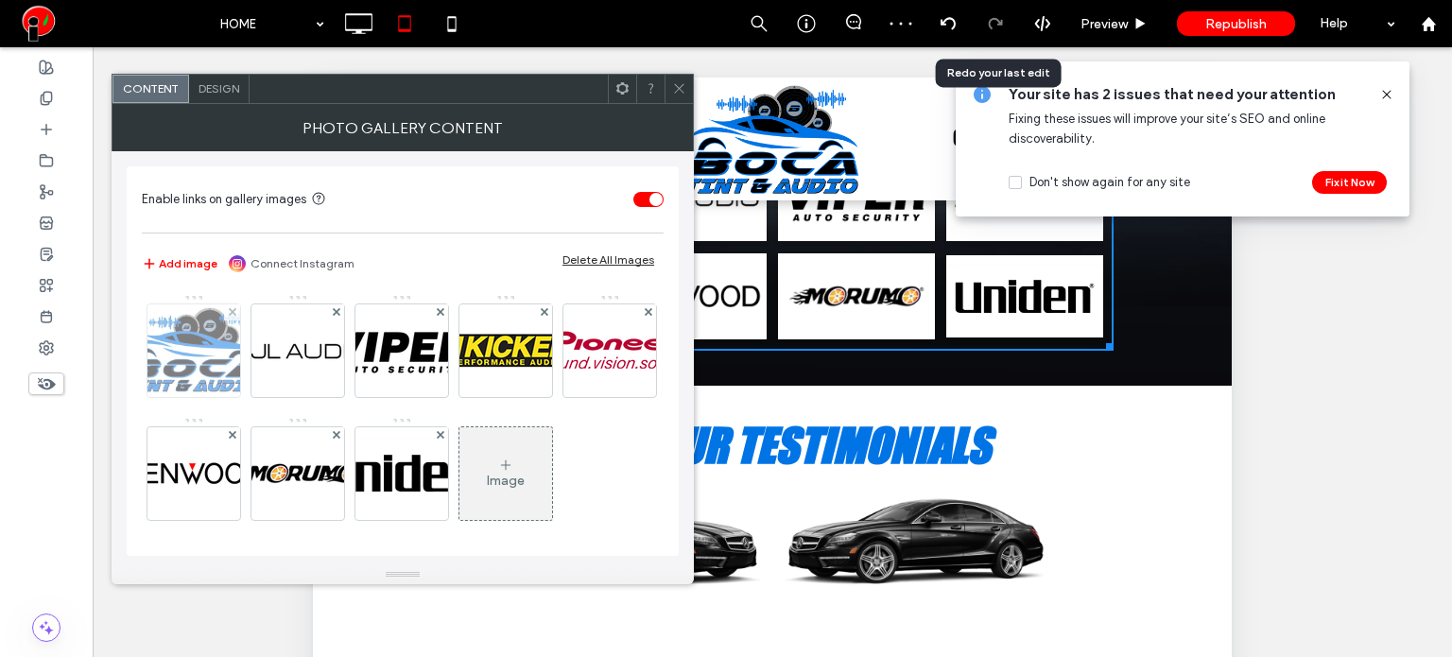
click at [204, 366] on img at bounding box center [194, 350] width 146 height 93
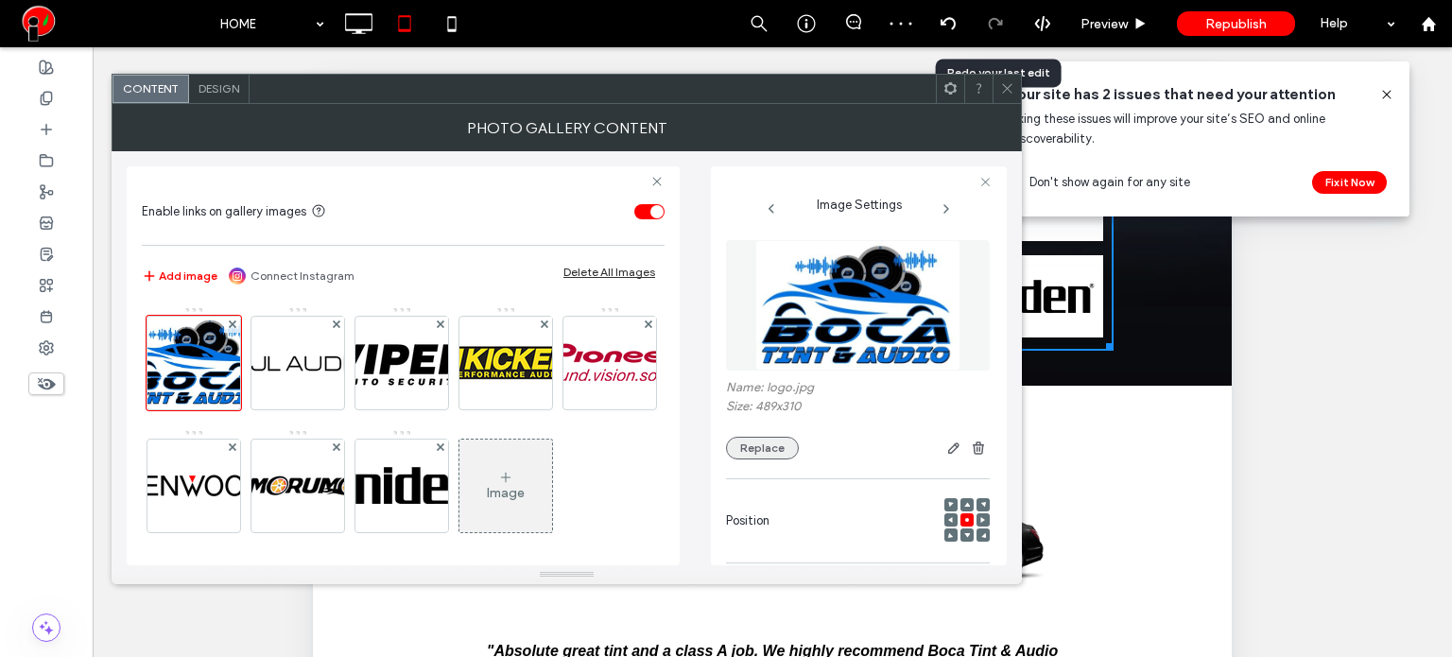
click at [764, 451] on button "Replace" at bounding box center [762, 448] width 73 height 23
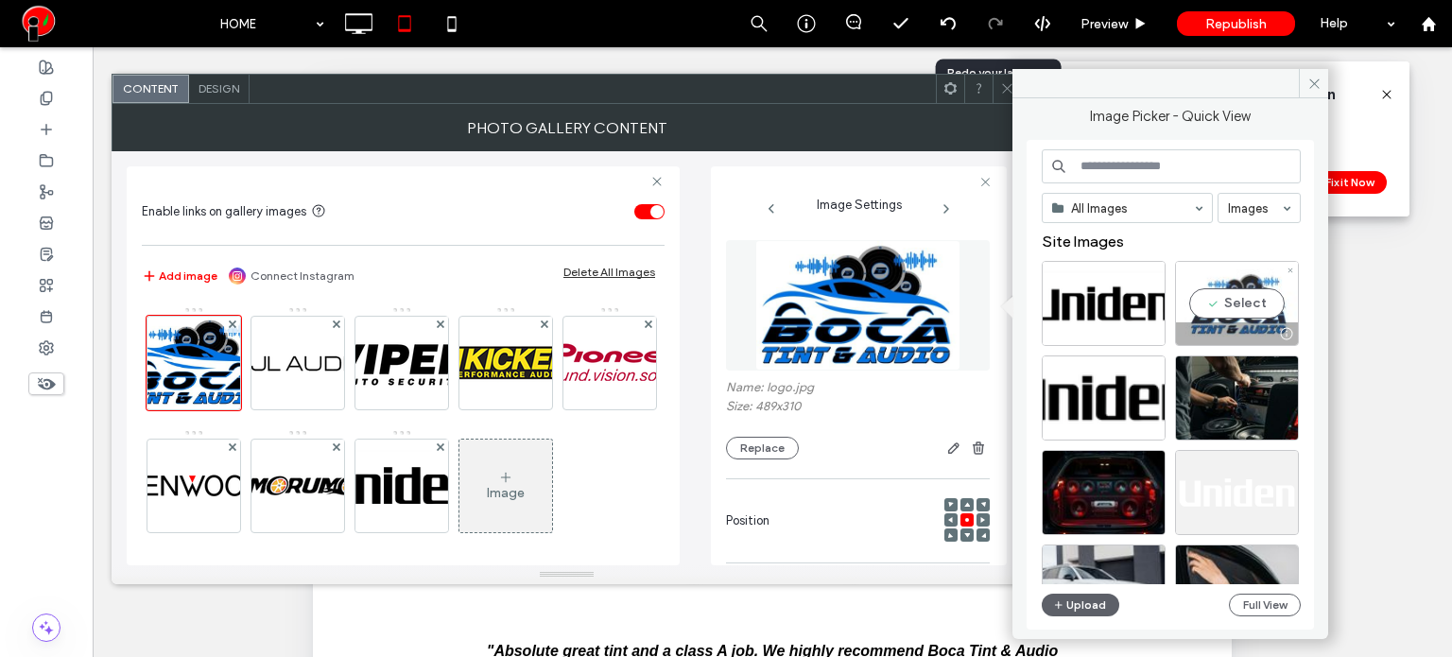
click at [1223, 309] on div "Select" at bounding box center [1237, 303] width 124 height 85
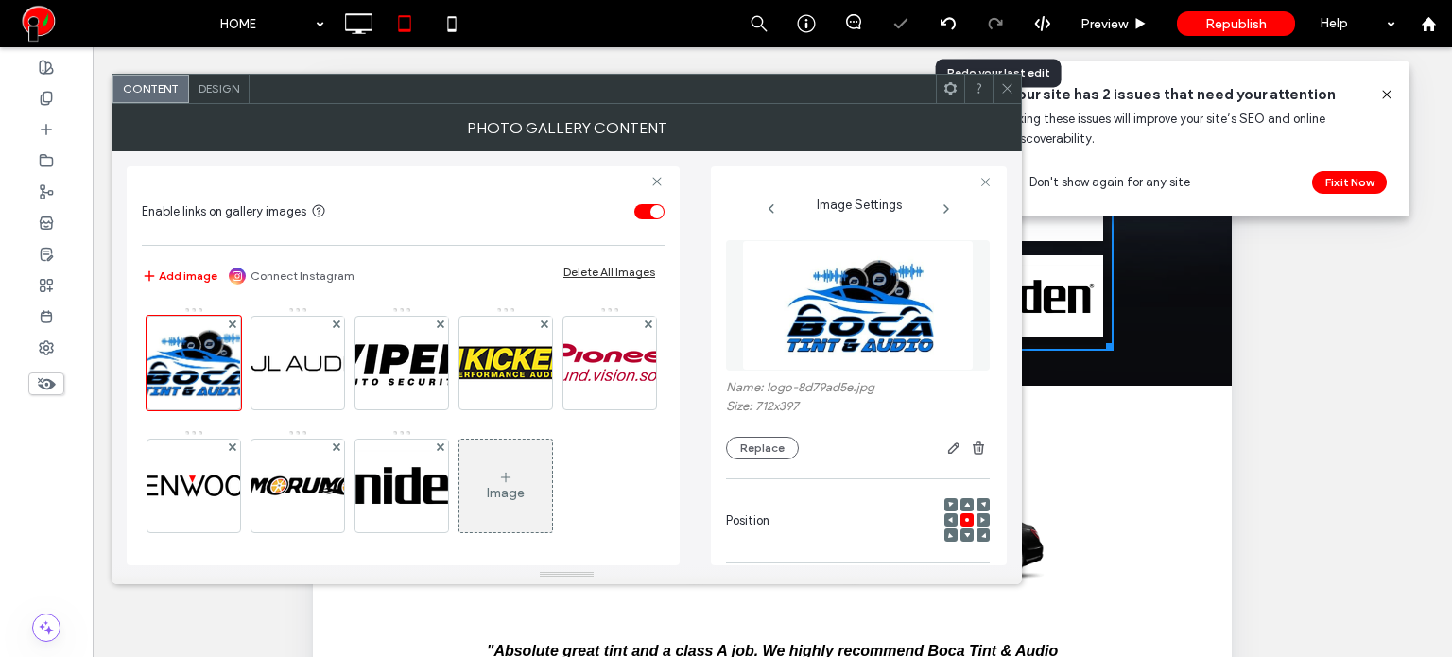
click at [1005, 84] on icon at bounding box center [1007, 88] width 14 height 14
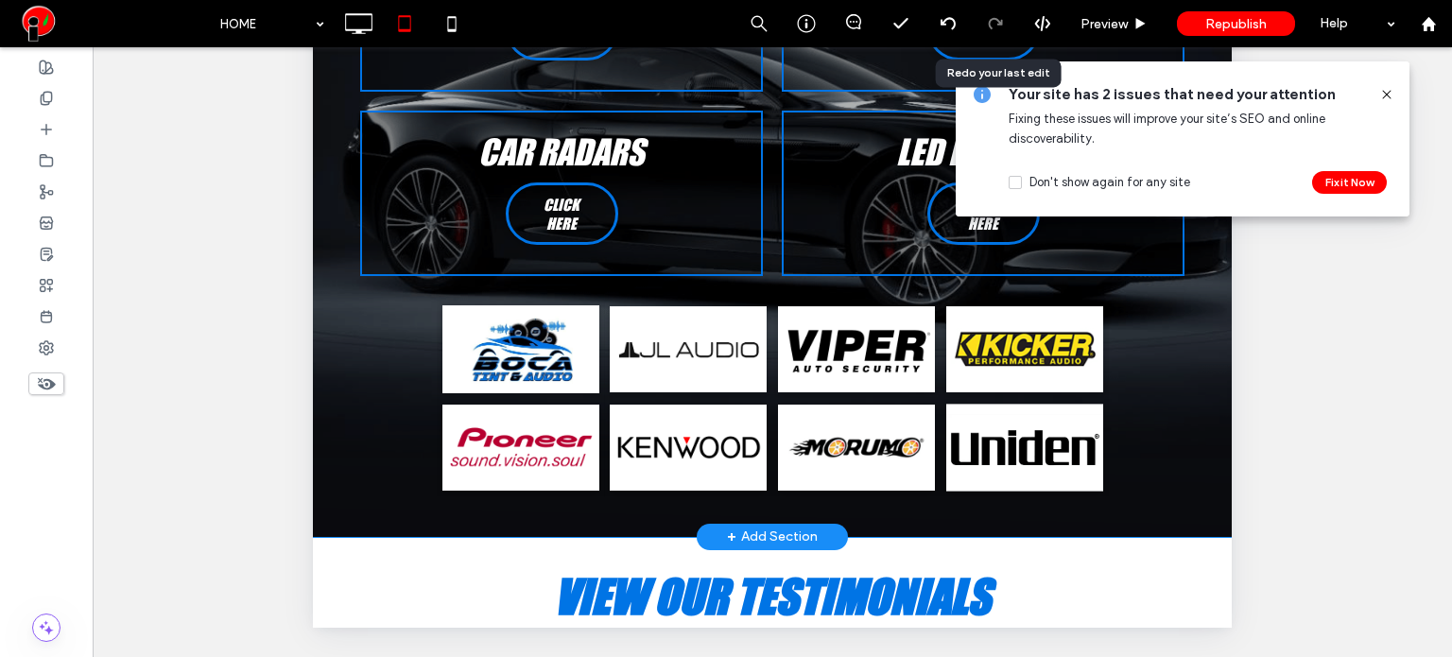
scroll to position [3538, 0]
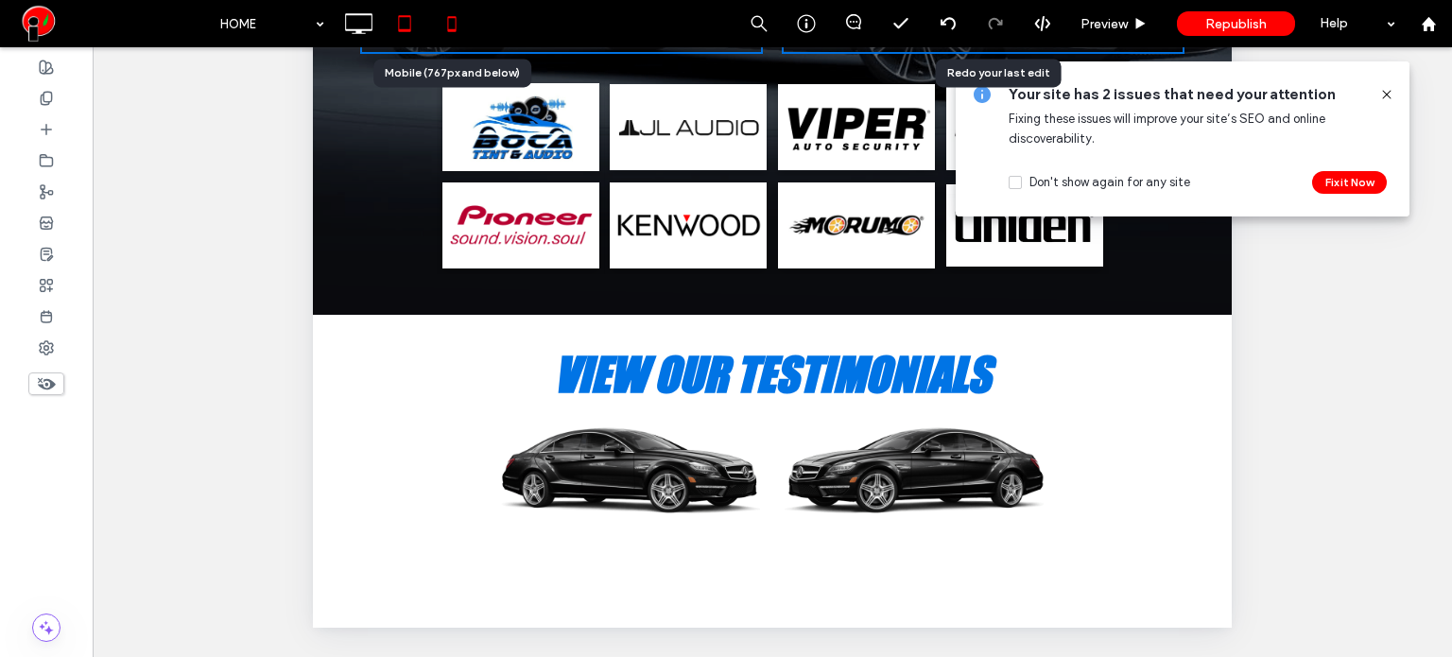
click at [453, 34] on icon at bounding box center [452, 24] width 38 height 38
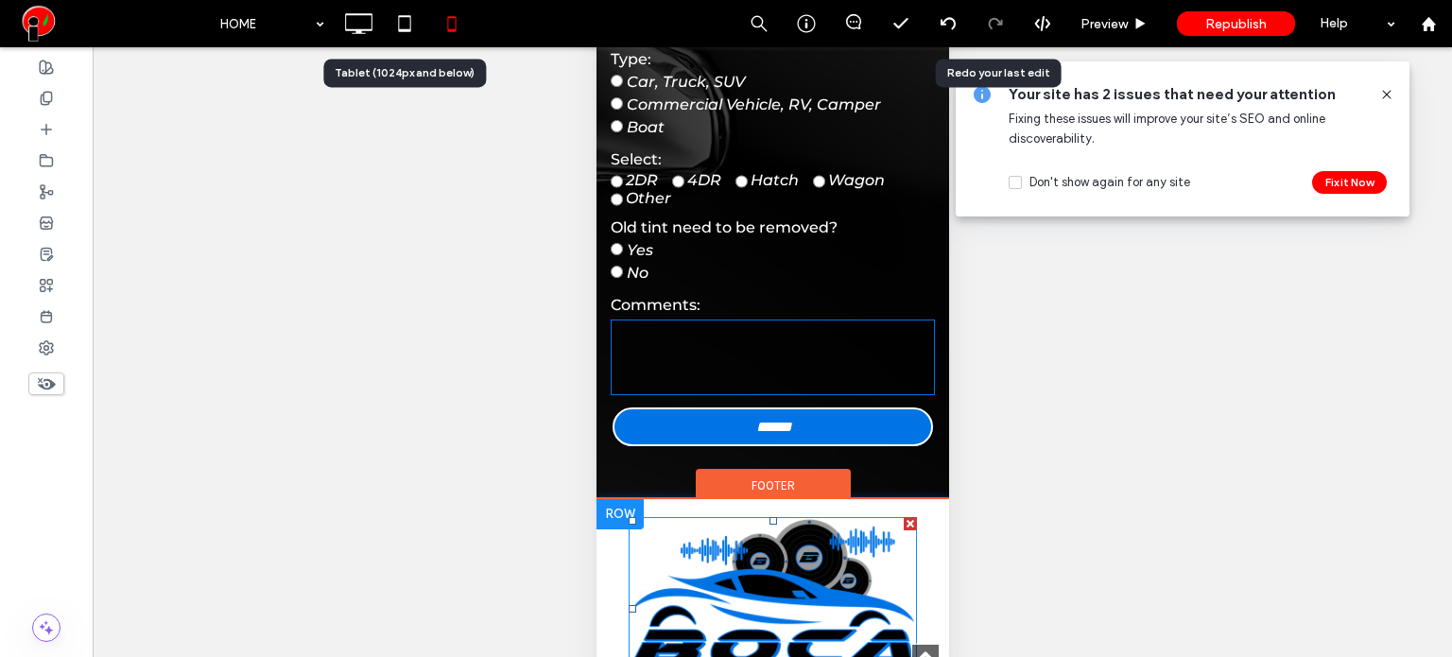
scroll to position [7463, 0]
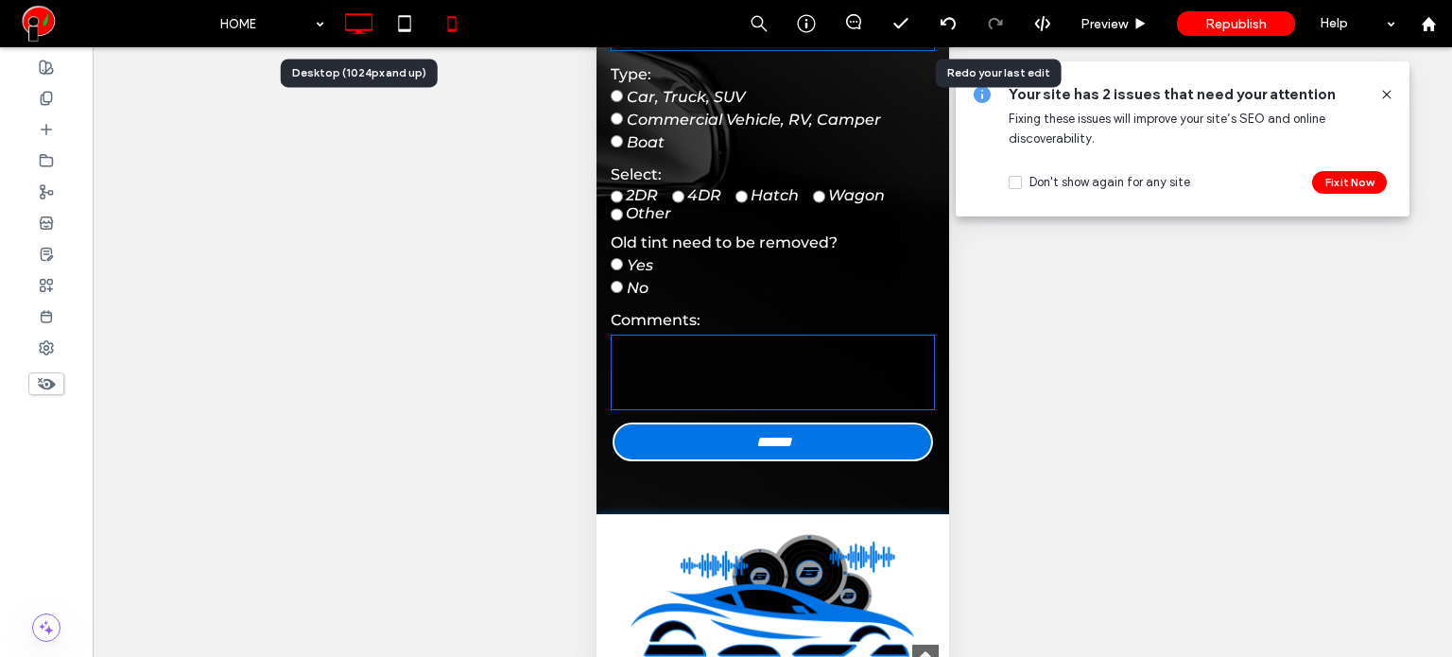
click at [373, 31] on icon at bounding box center [358, 24] width 38 height 38
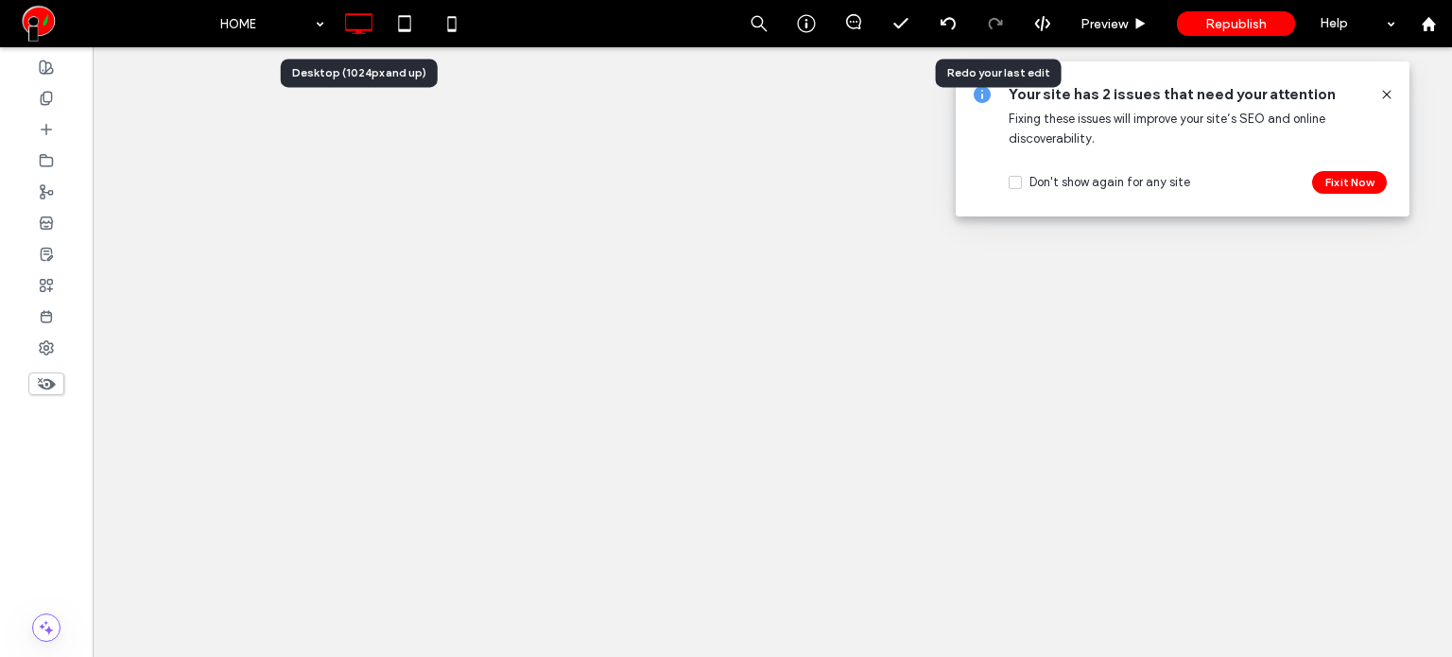
scroll to position [0, 0]
click at [65, 101] on div at bounding box center [46, 97] width 93 height 31
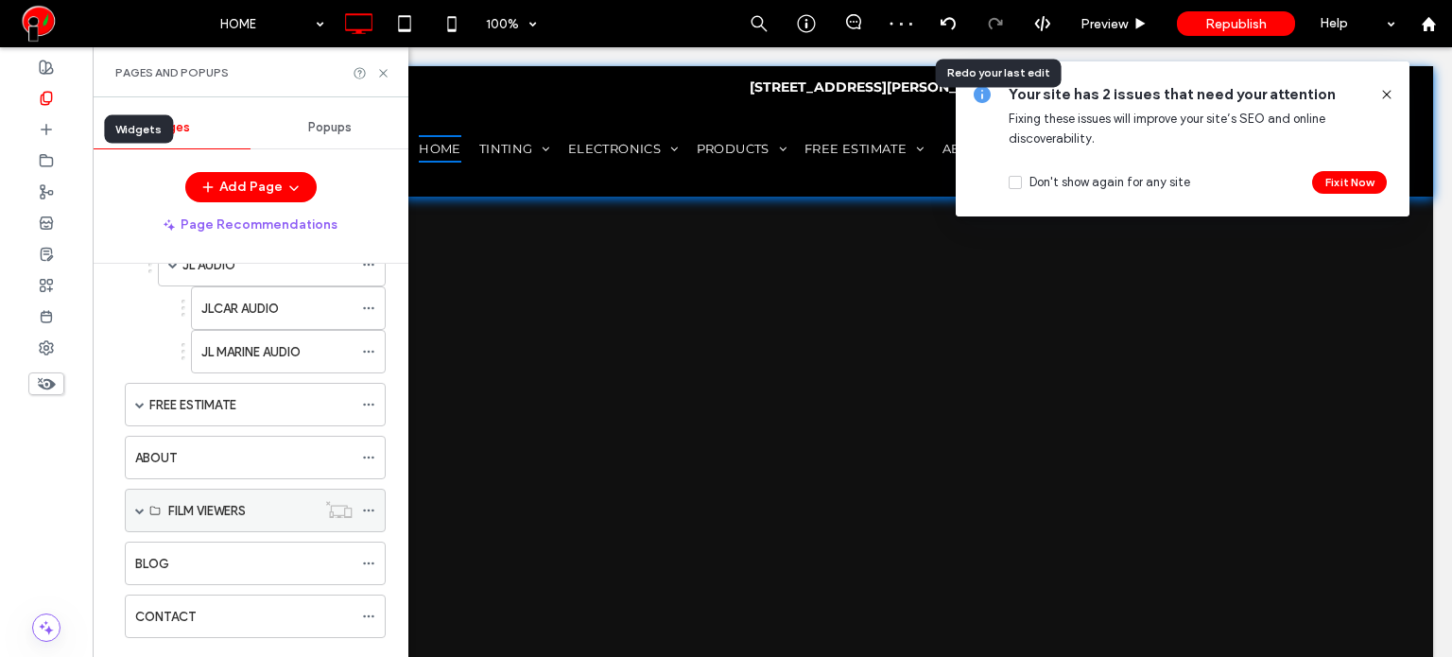
scroll to position [804, 0]
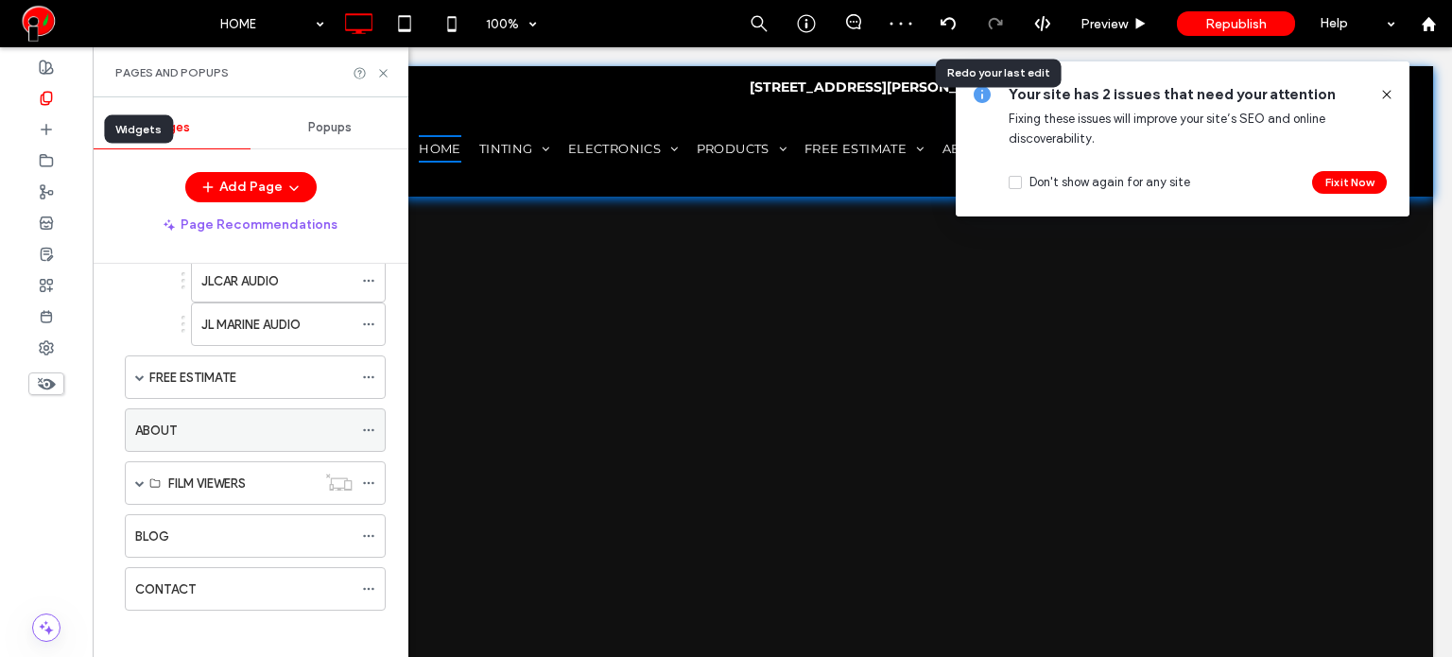
click at [212, 428] on div "ABOUT" at bounding box center [243, 431] width 217 height 20
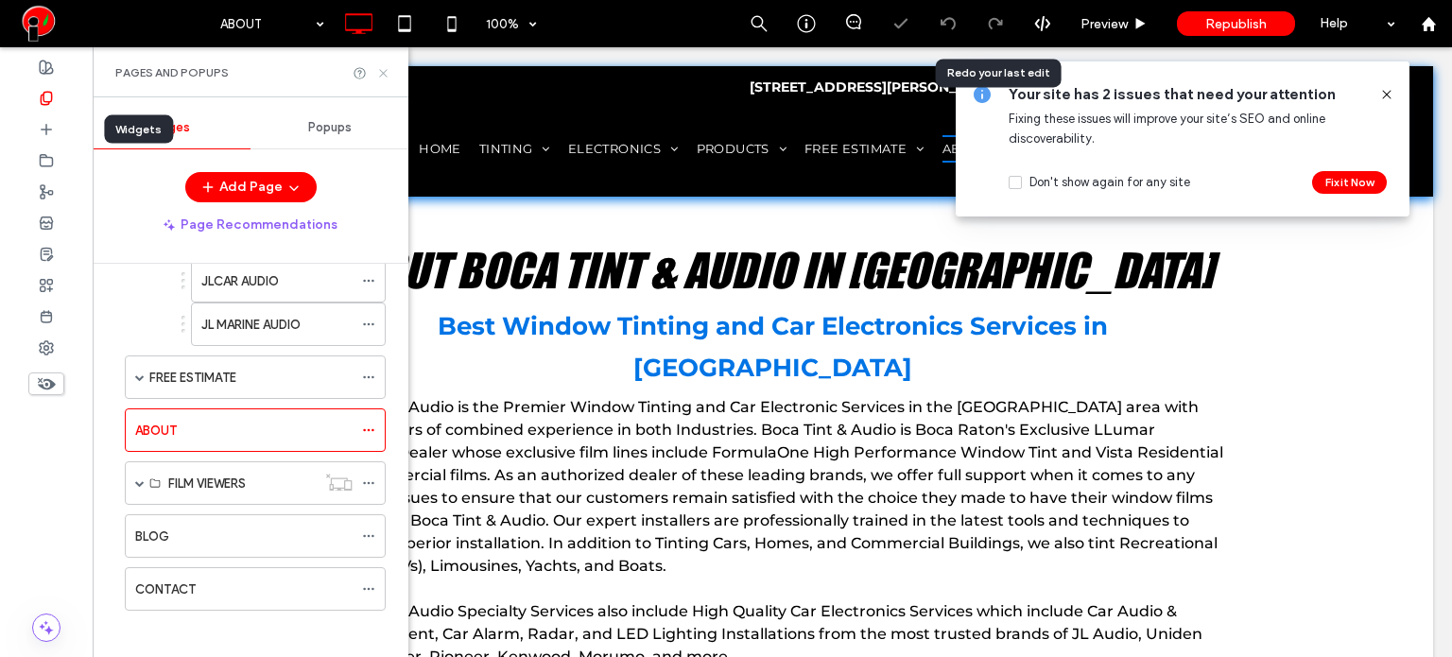
click at [383, 77] on icon at bounding box center [383, 73] width 14 height 14
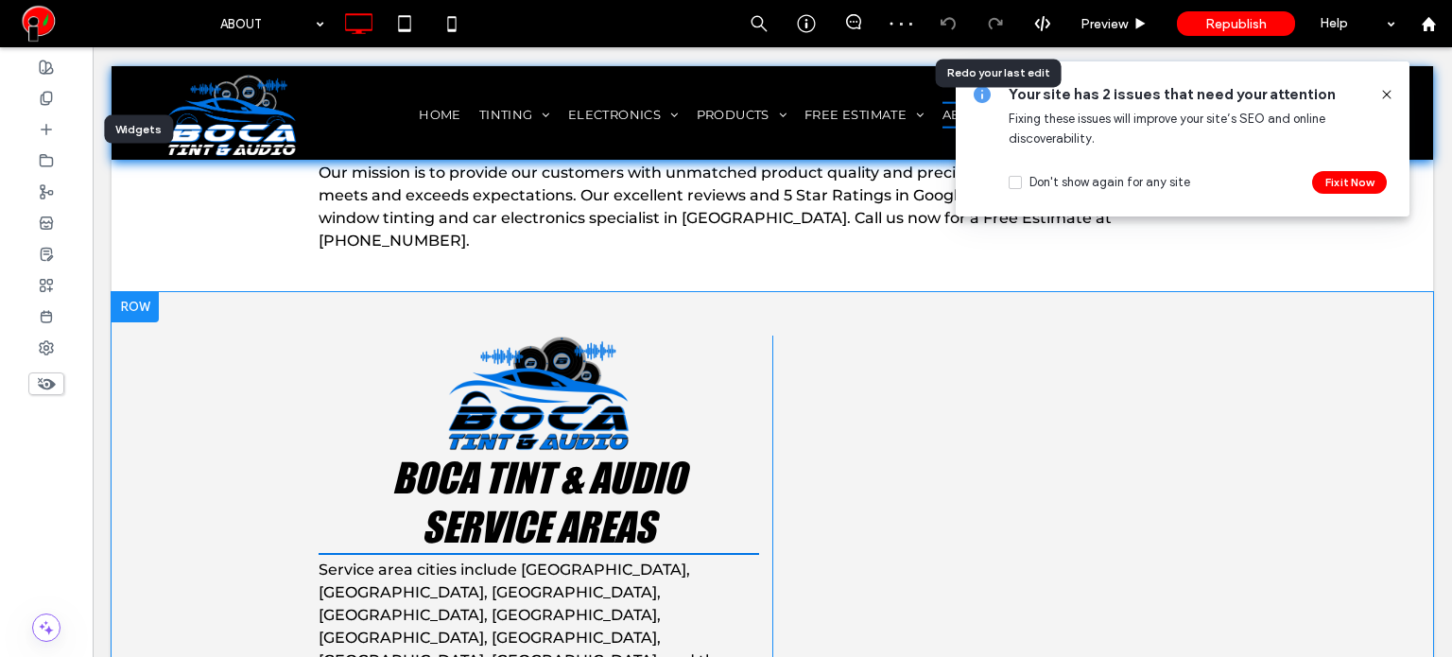
scroll to position [473, 0]
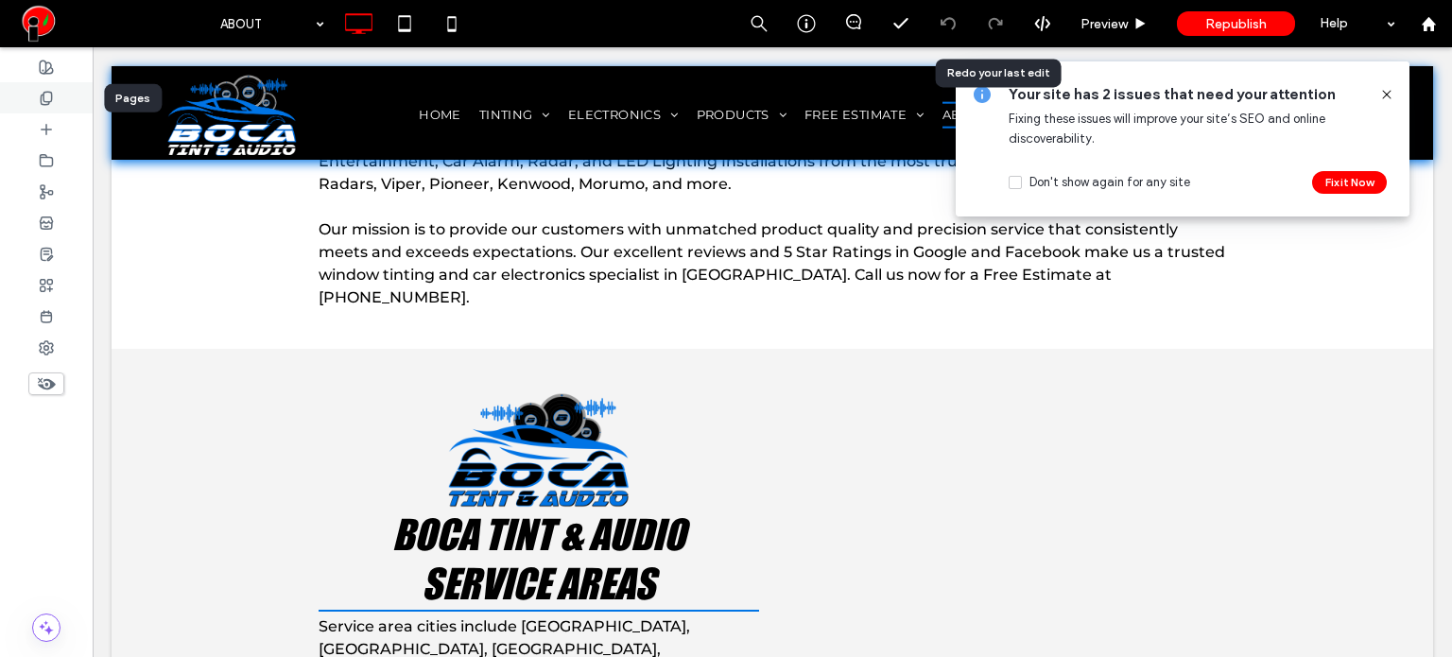
click at [42, 97] on icon at bounding box center [46, 98] width 15 height 15
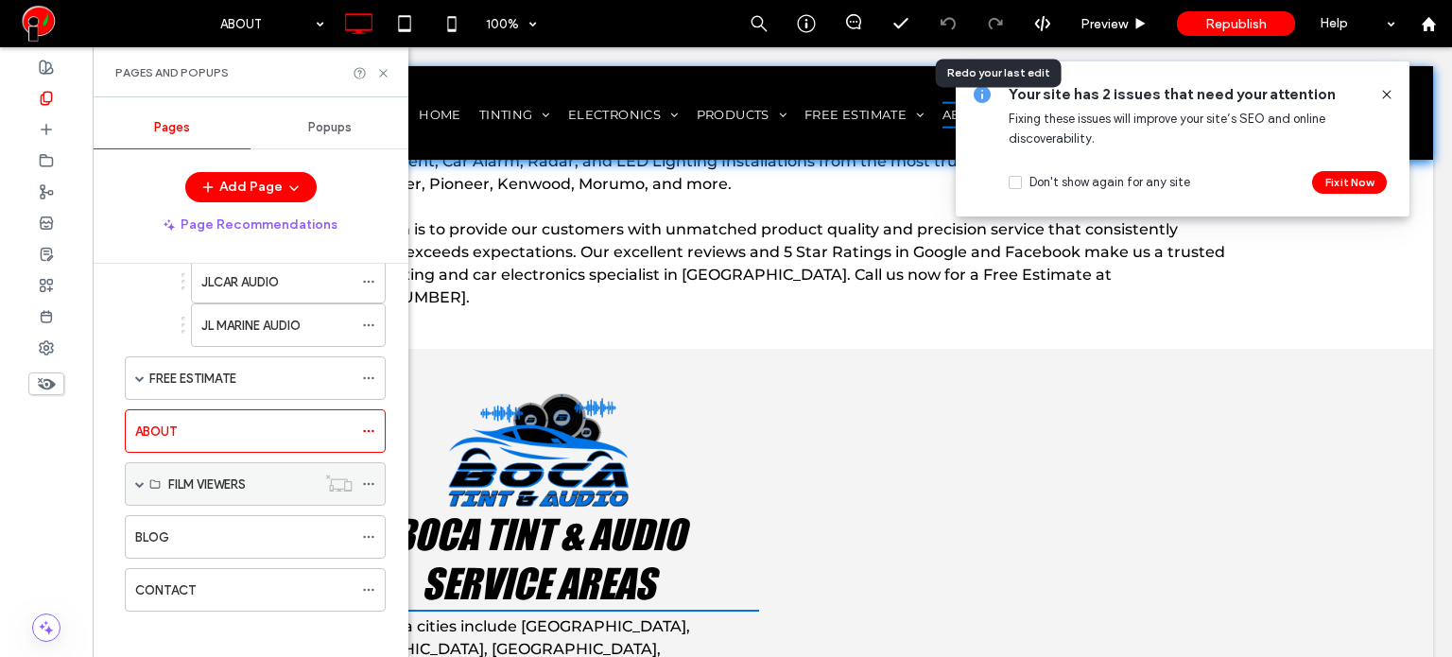
scroll to position [804, 0]
click at [231, 579] on div "CONTACT" at bounding box center [243, 589] width 217 height 20
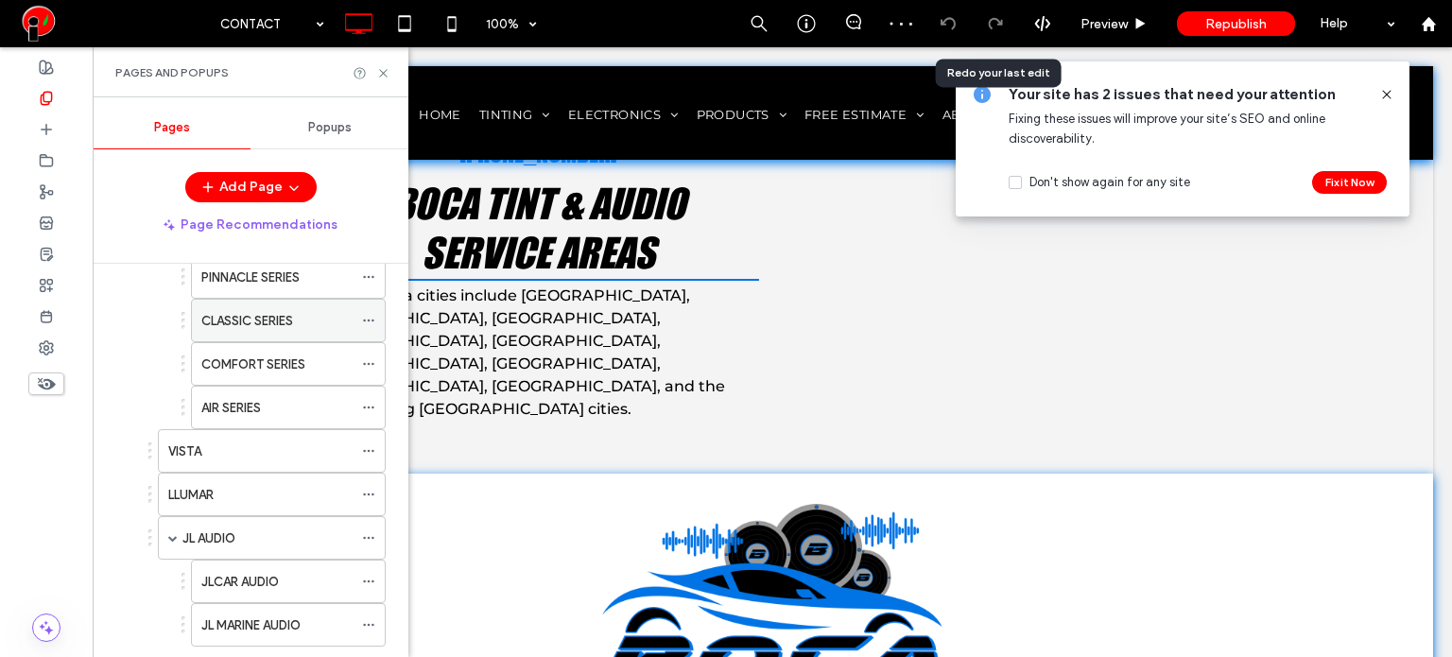
scroll to position [521, 0]
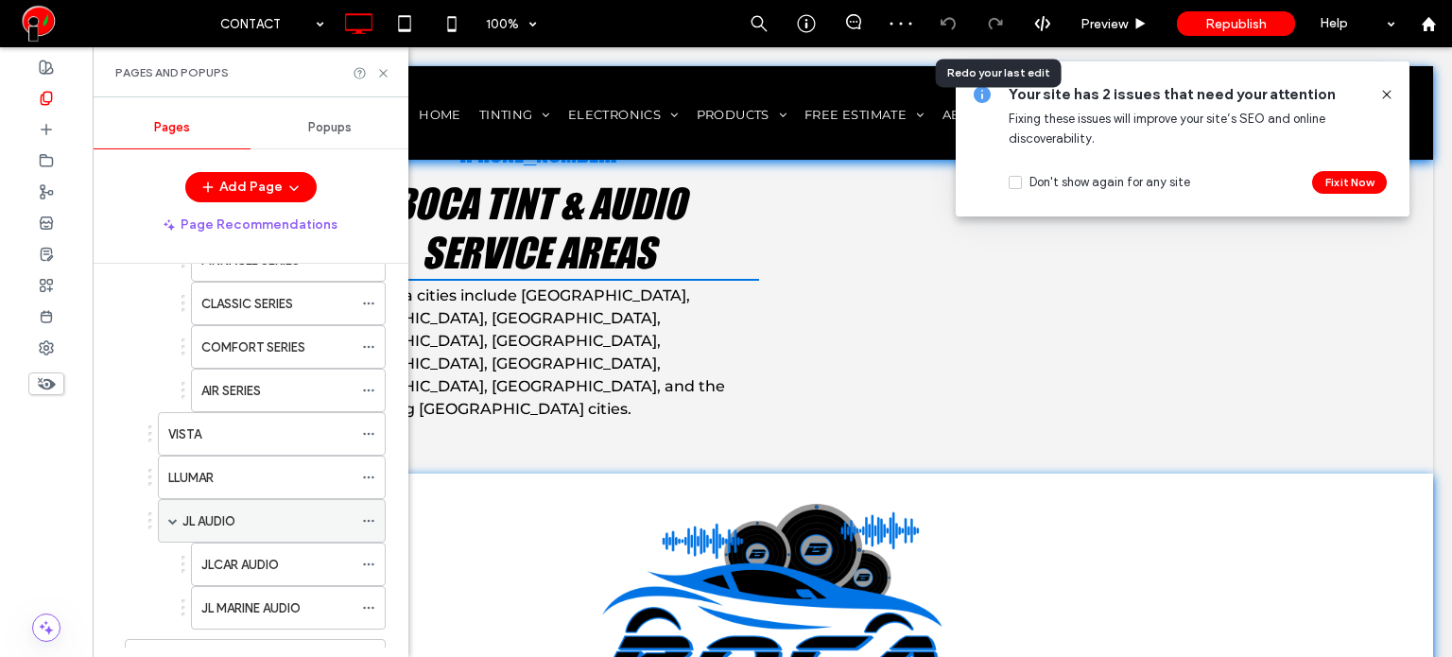
click at [253, 511] on div "JL AUDIO" at bounding box center [267, 521] width 170 height 20
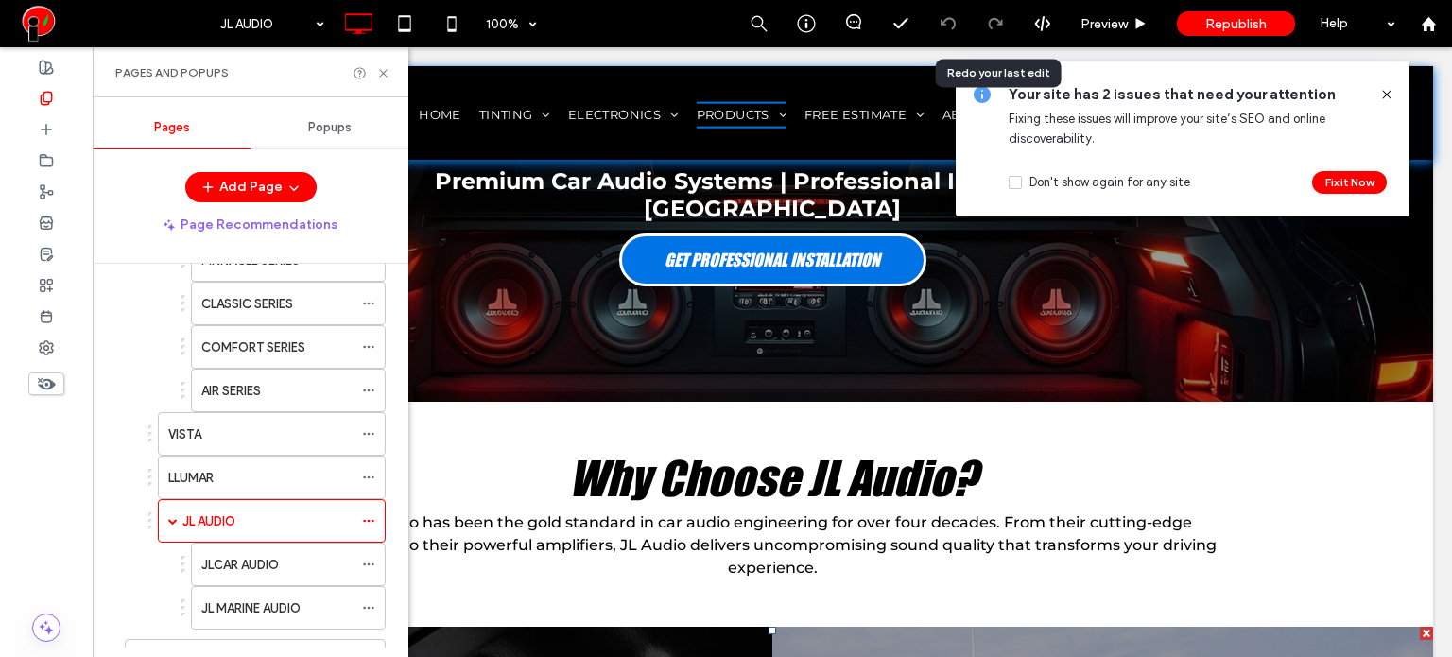
scroll to position [216, 0]
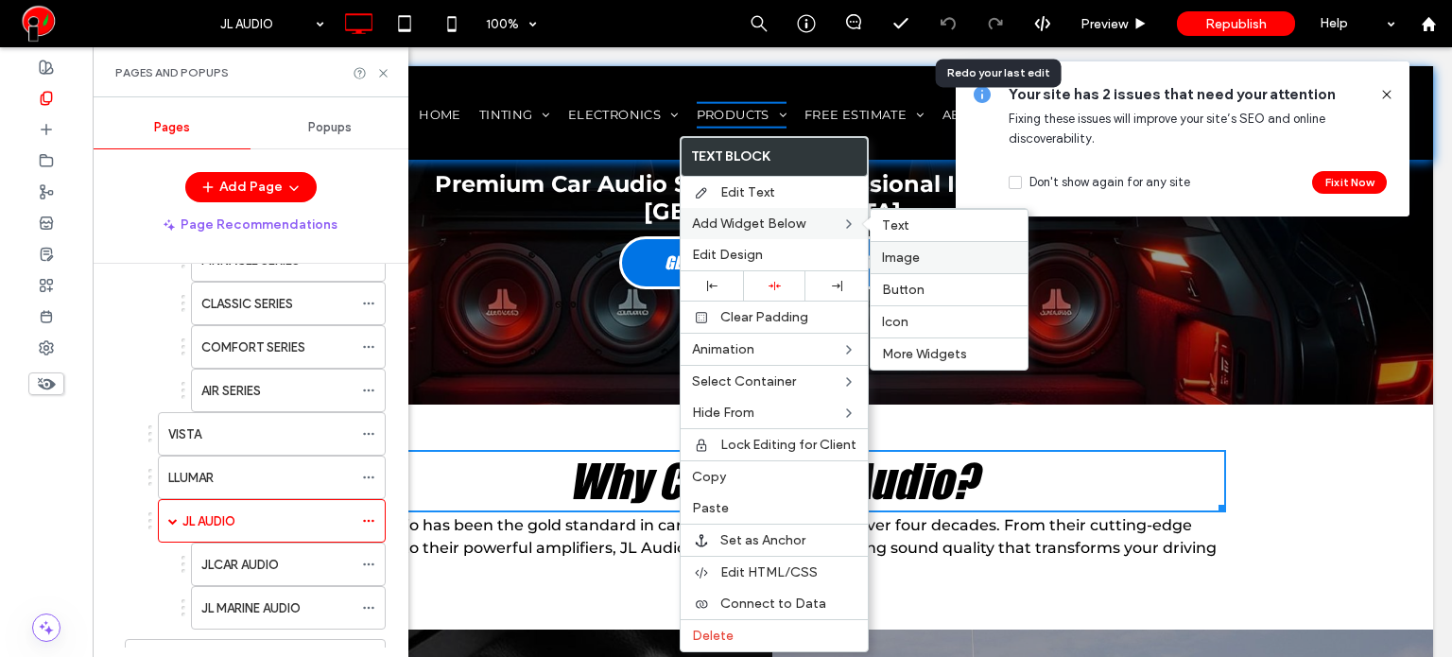
click at [928, 255] on label "Image" at bounding box center [949, 258] width 134 height 16
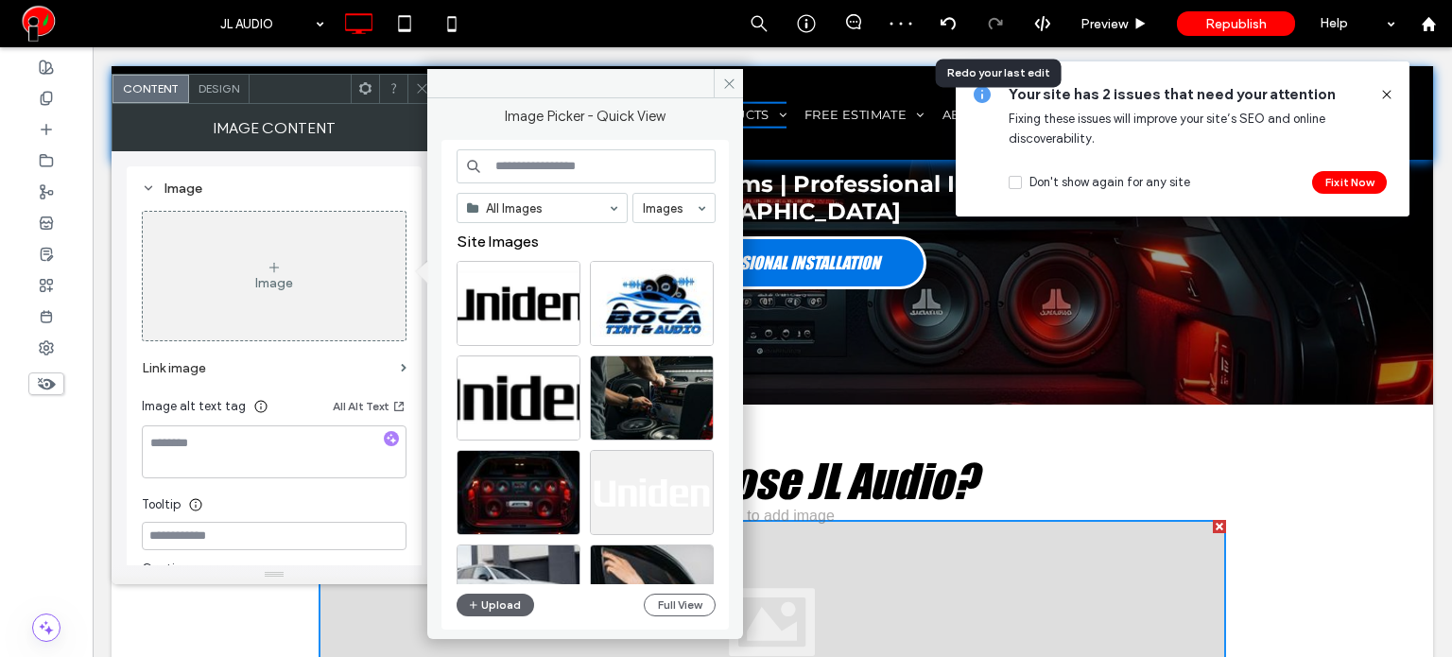
click at [542, 166] on input at bounding box center [585, 166] width 259 height 34
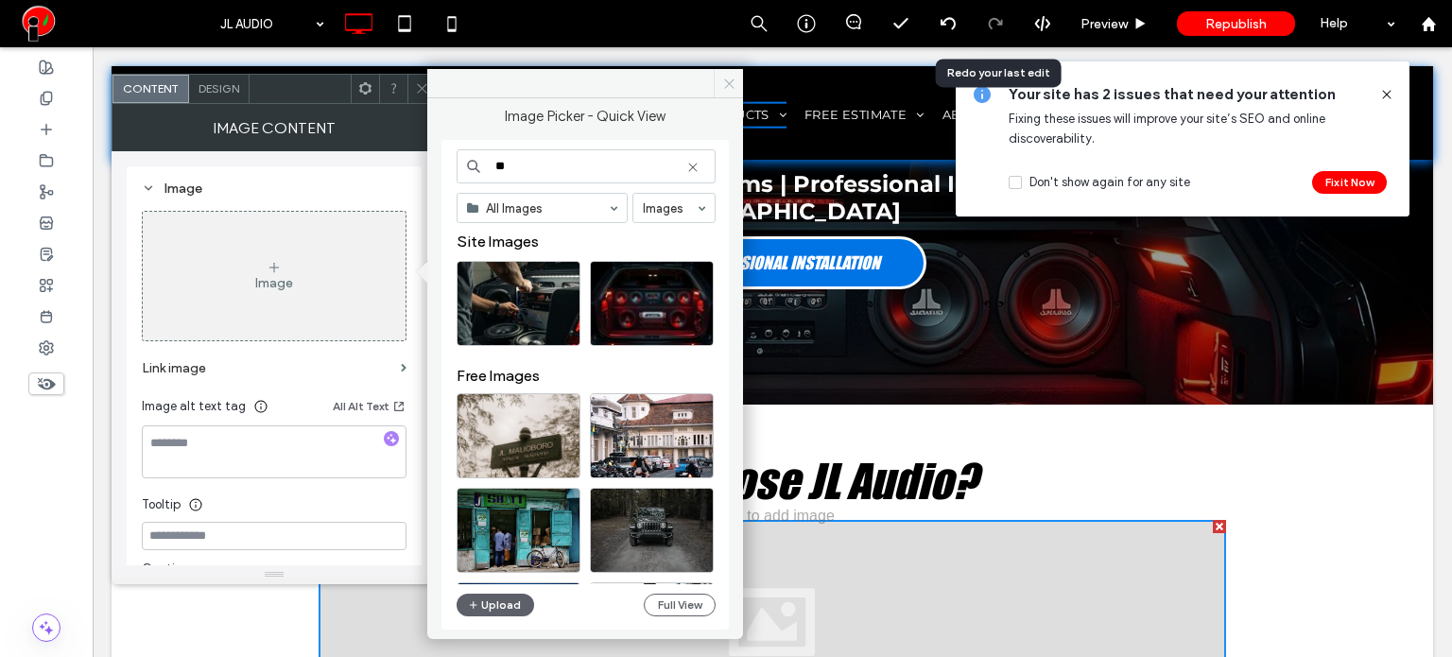
type input "**"
click at [720, 84] on span at bounding box center [728, 83] width 29 height 28
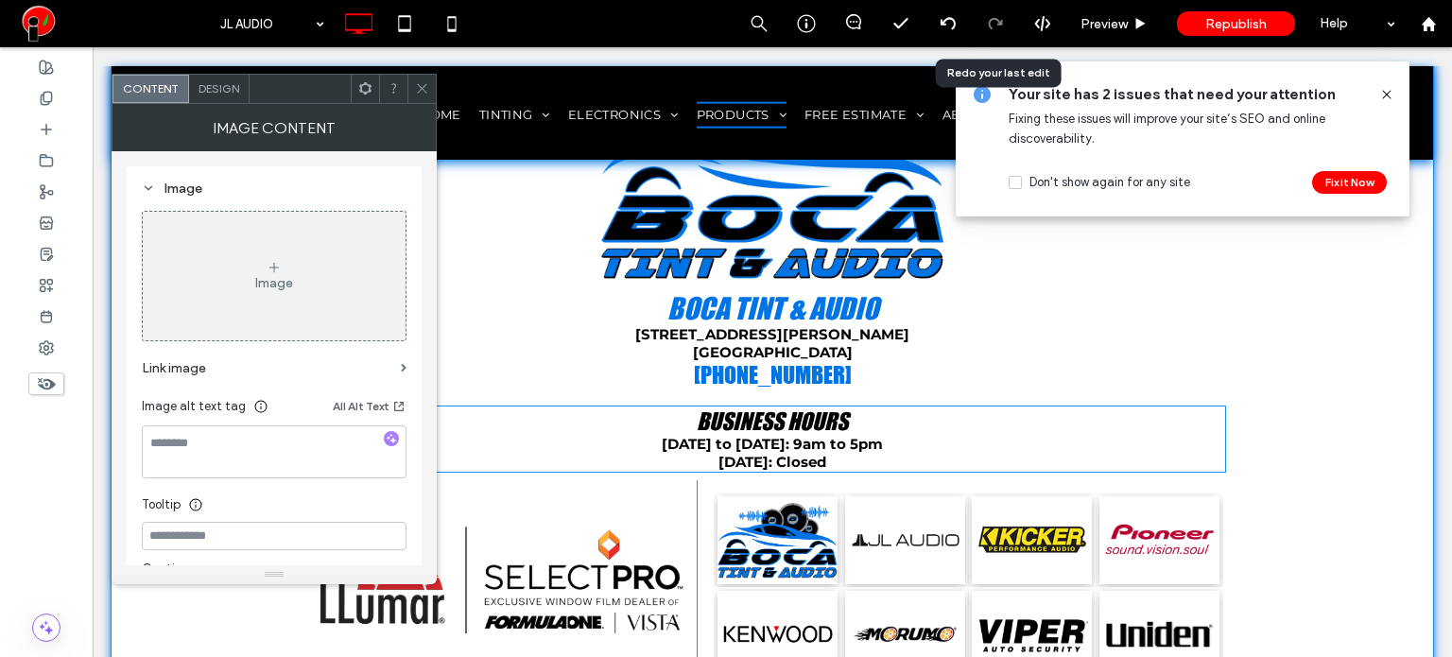
scroll to position [2768, 0]
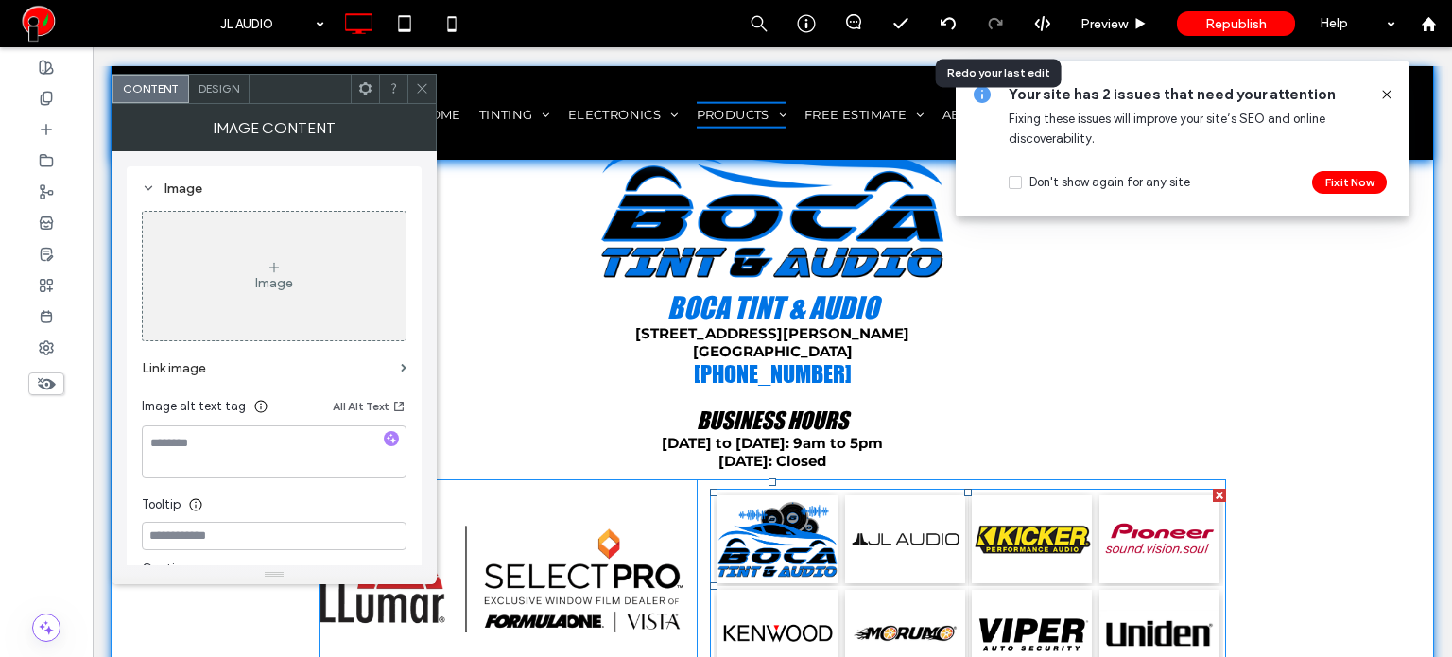
click at [1084, 491] on div "Button Button Button Button" at bounding box center [968, 538] width 509 height 95
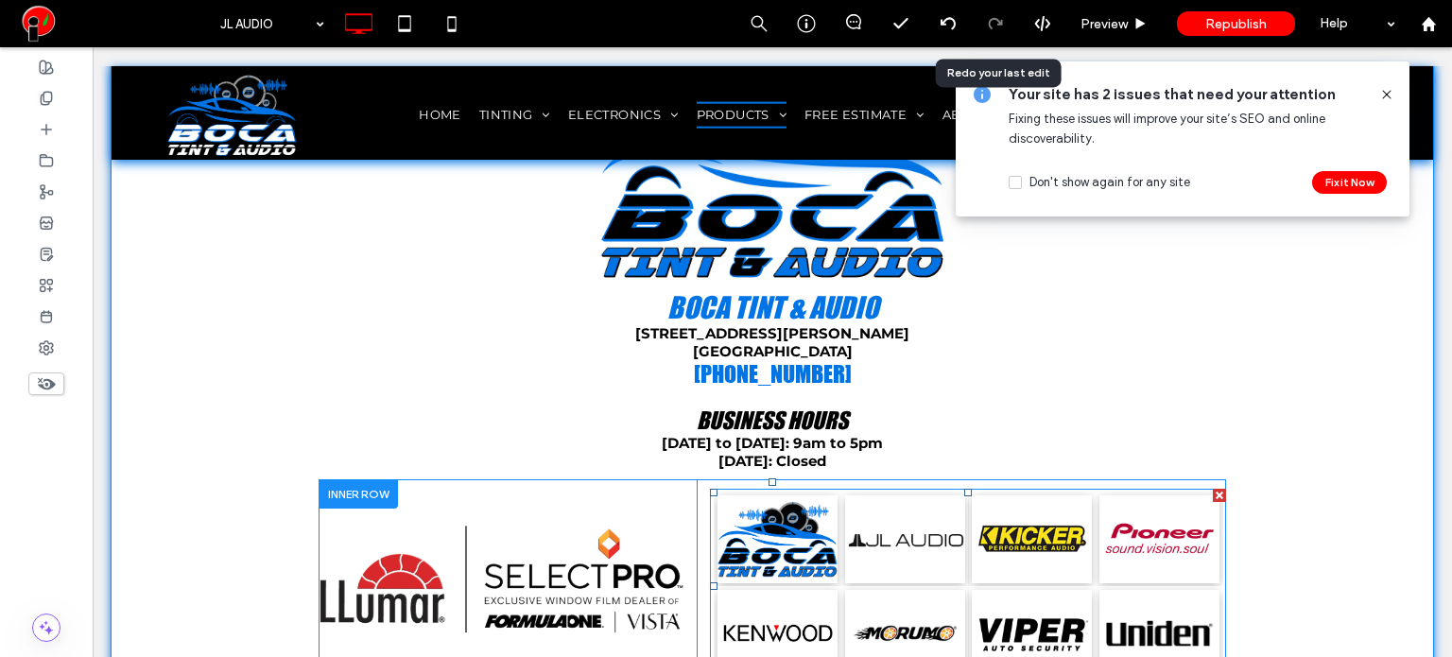
click at [866, 492] on link at bounding box center [904, 539] width 128 height 94
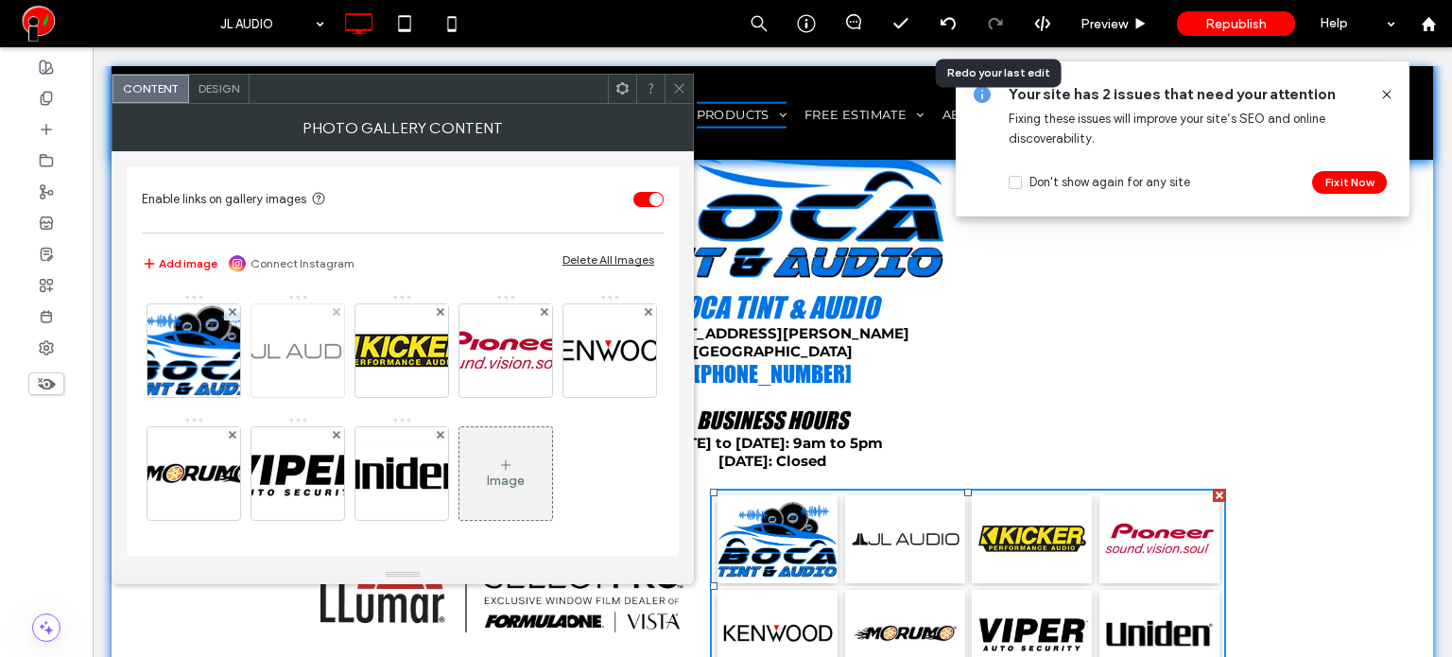
click at [310, 352] on img at bounding box center [297, 350] width 151 height 83
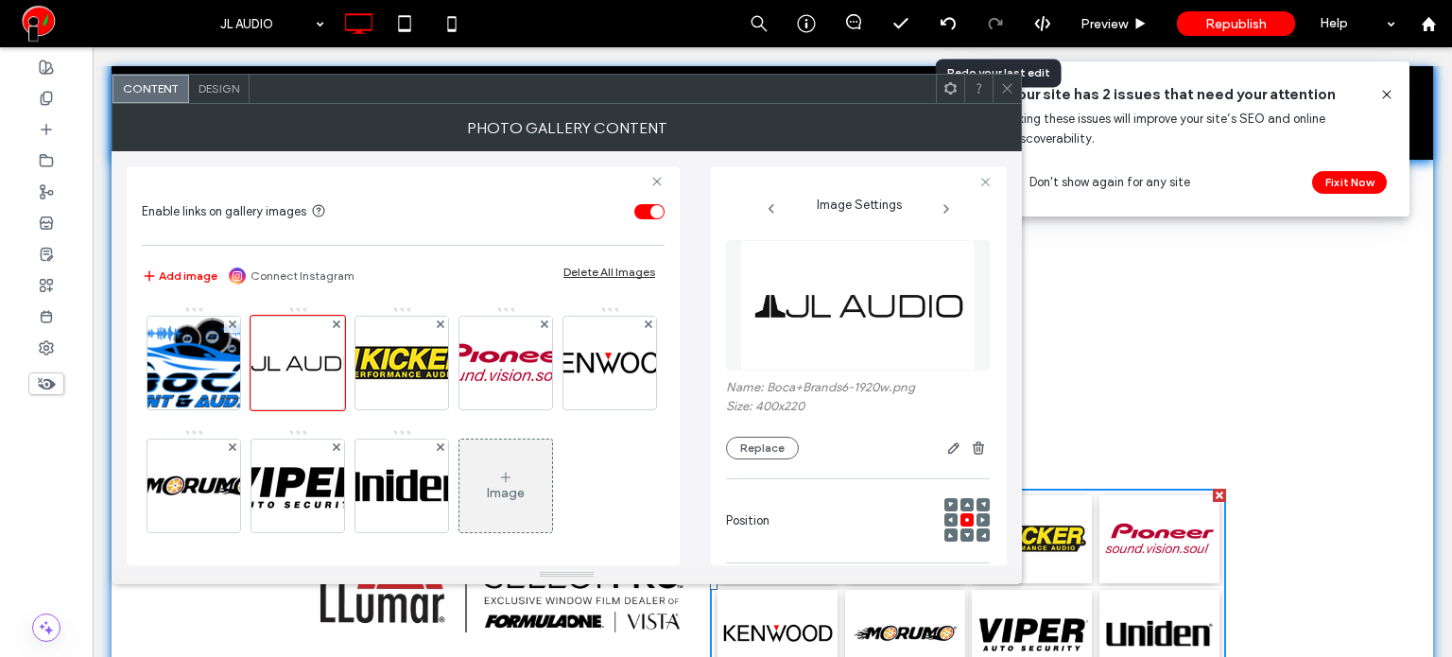
click at [820, 387] on label "Name: Boca+Brands6-1920w.png" at bounding box center [858, 389] width 264 height 19
copy label "Brands6"
click at [1005, 94] on icon at bounding box center [1007, 88] width 14 height 14
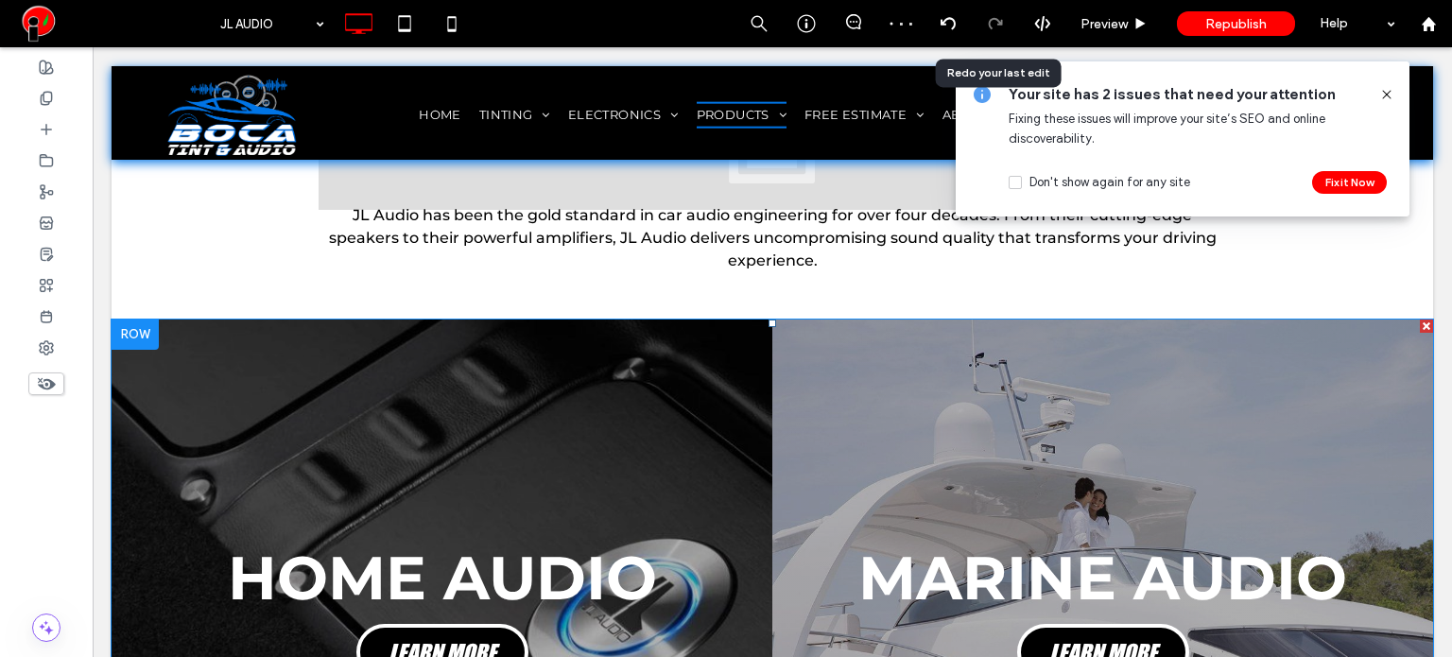
scroll to position [311, 0]
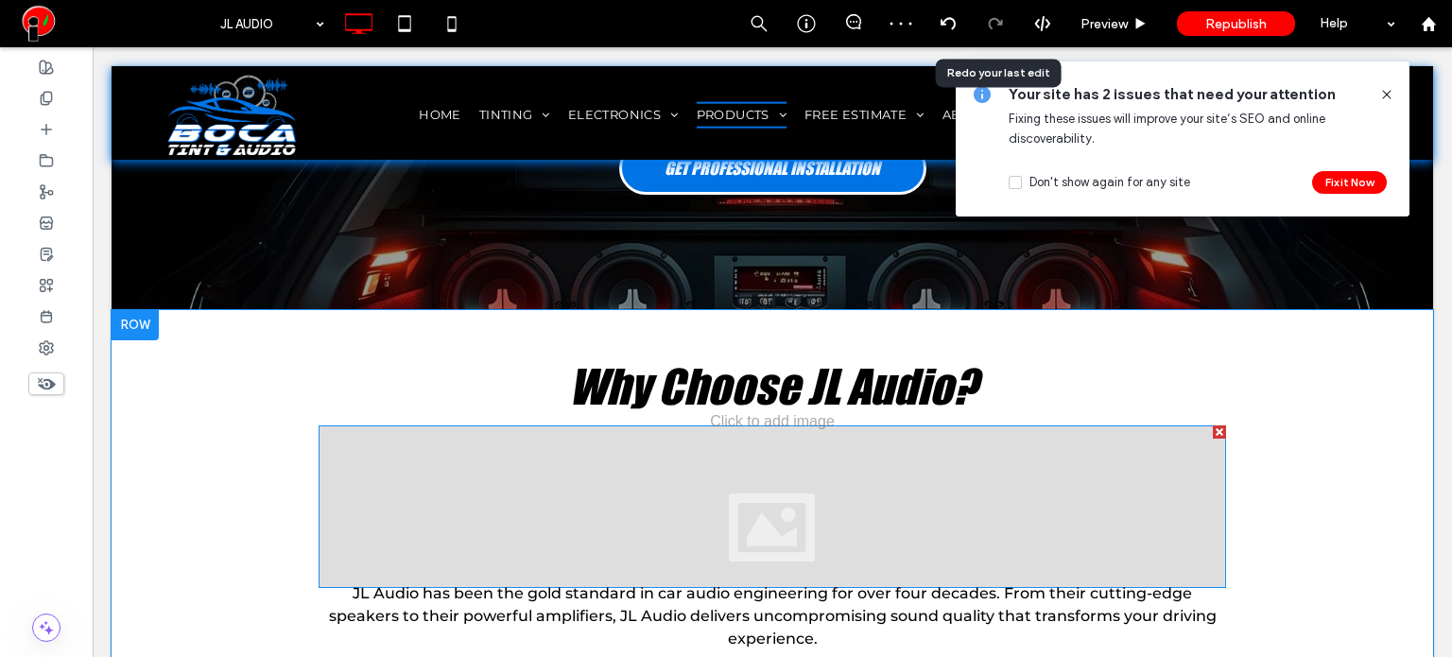
click at [731, 425] on div at bounding box center [771, 506] width 907 height 163
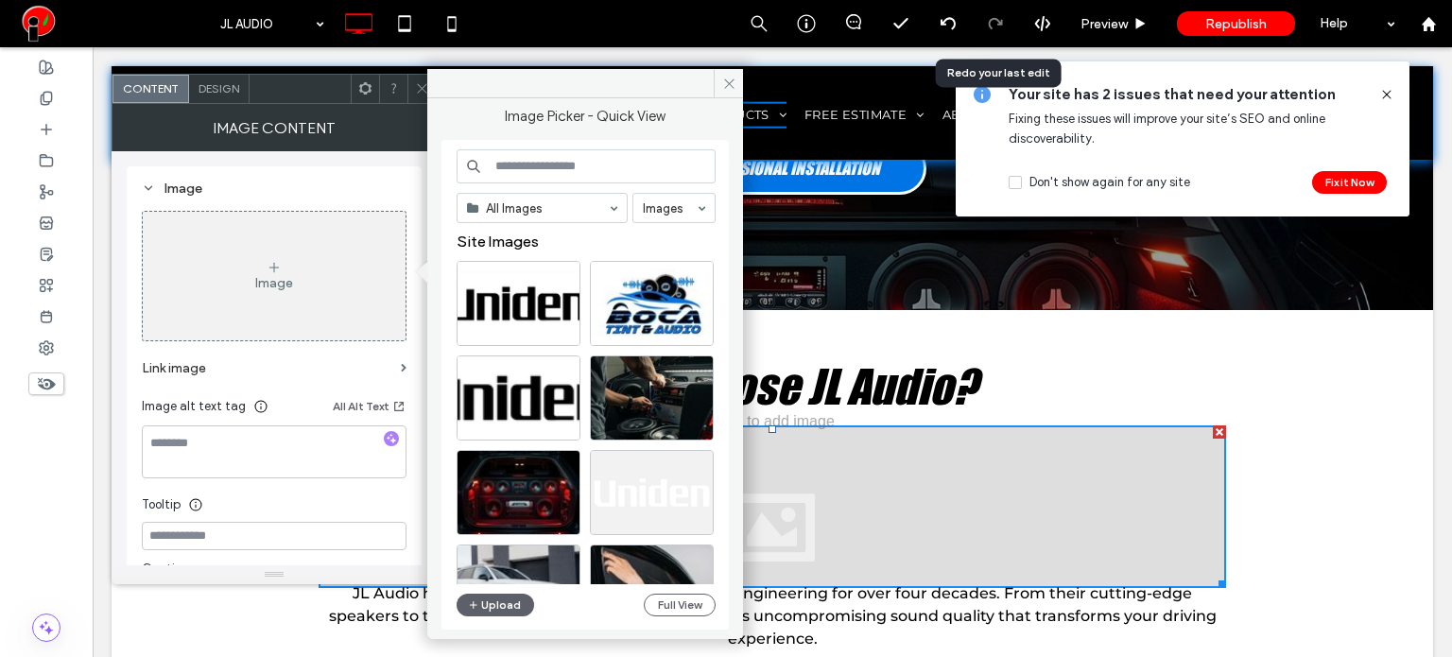
click at [545, 173] on input at bounding box center [585, 166] width 259 height 34
paste input "*******"
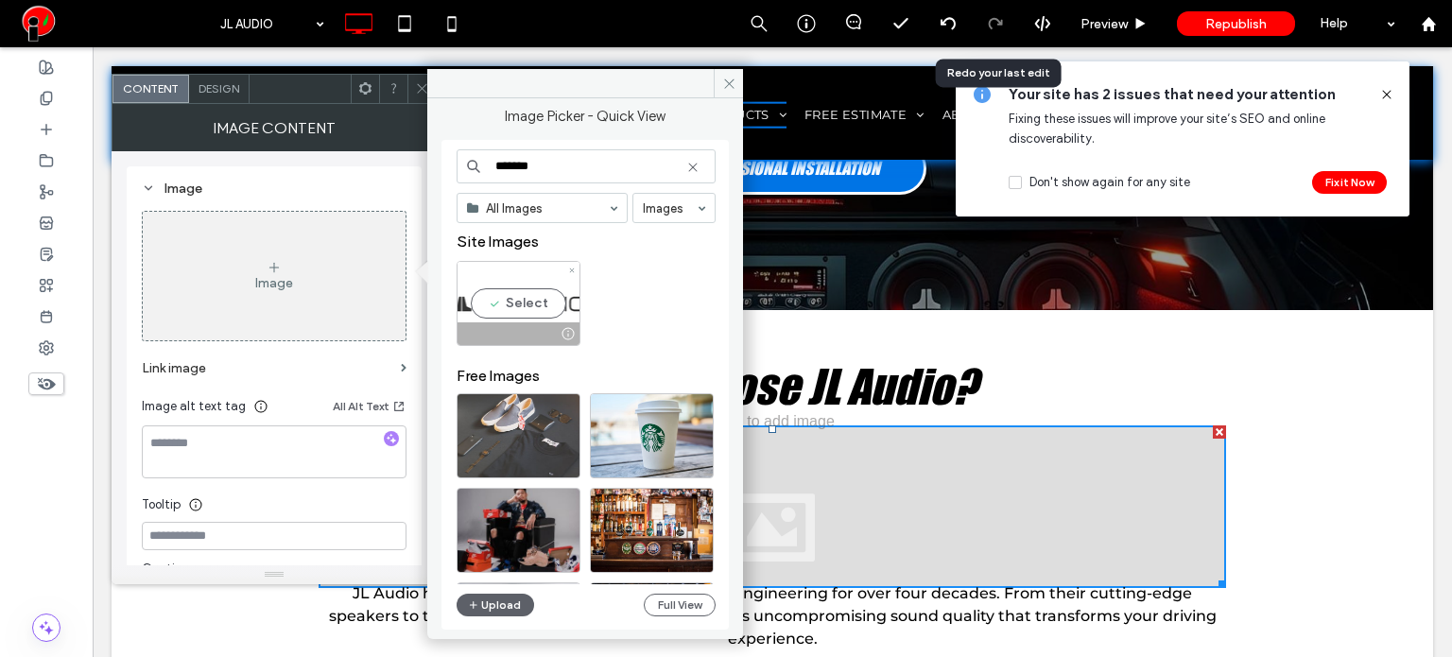
type input "*******"
click at [529, 291] on div "Select" at bounding box center [518, 303] width 124 height 85
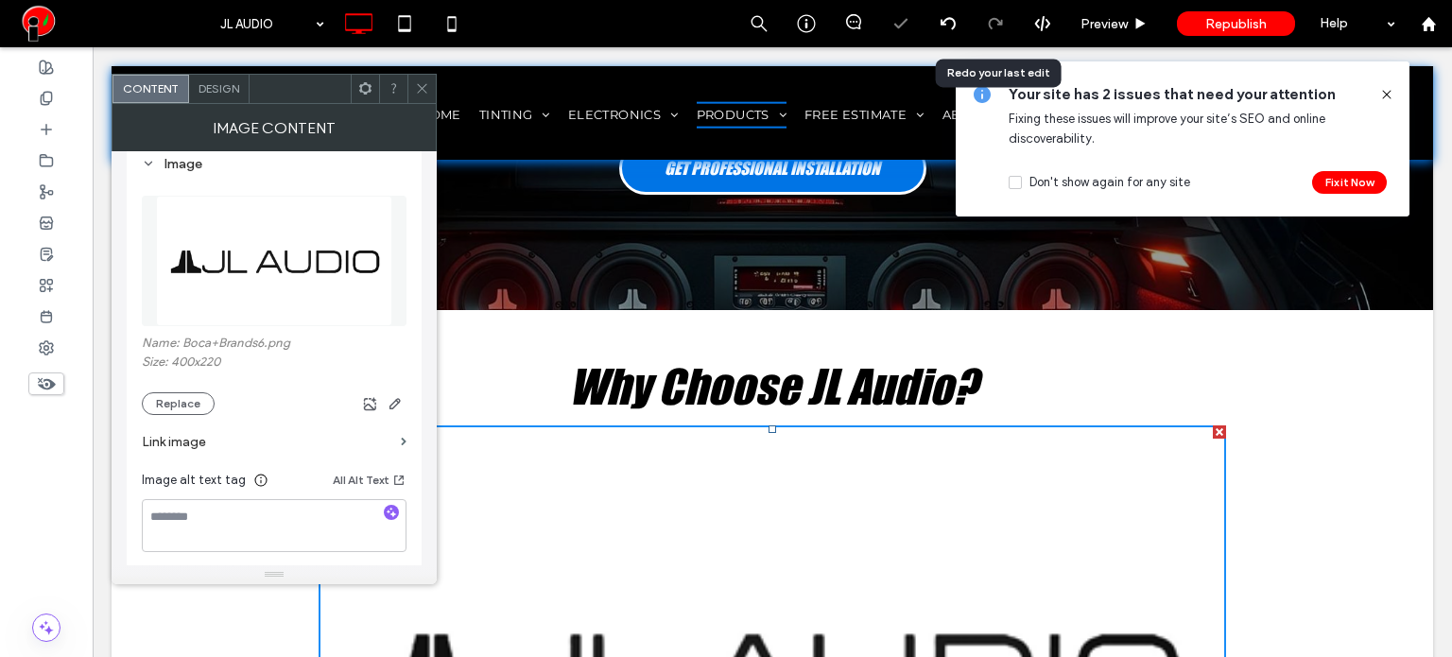
scroll to position [689, 0]
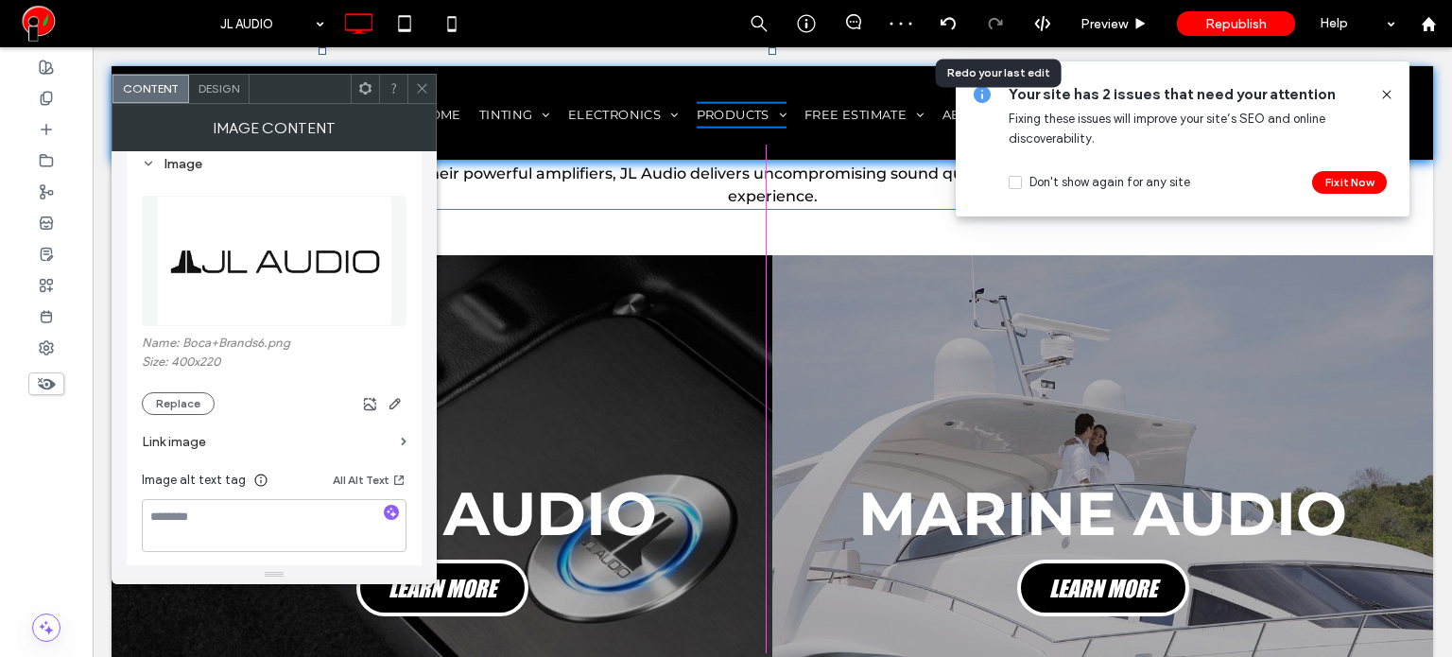
drag, startPoint x: 1216, startPoint y: 510, endPoint x: 892, endPoint y: 405, distance: 340.7
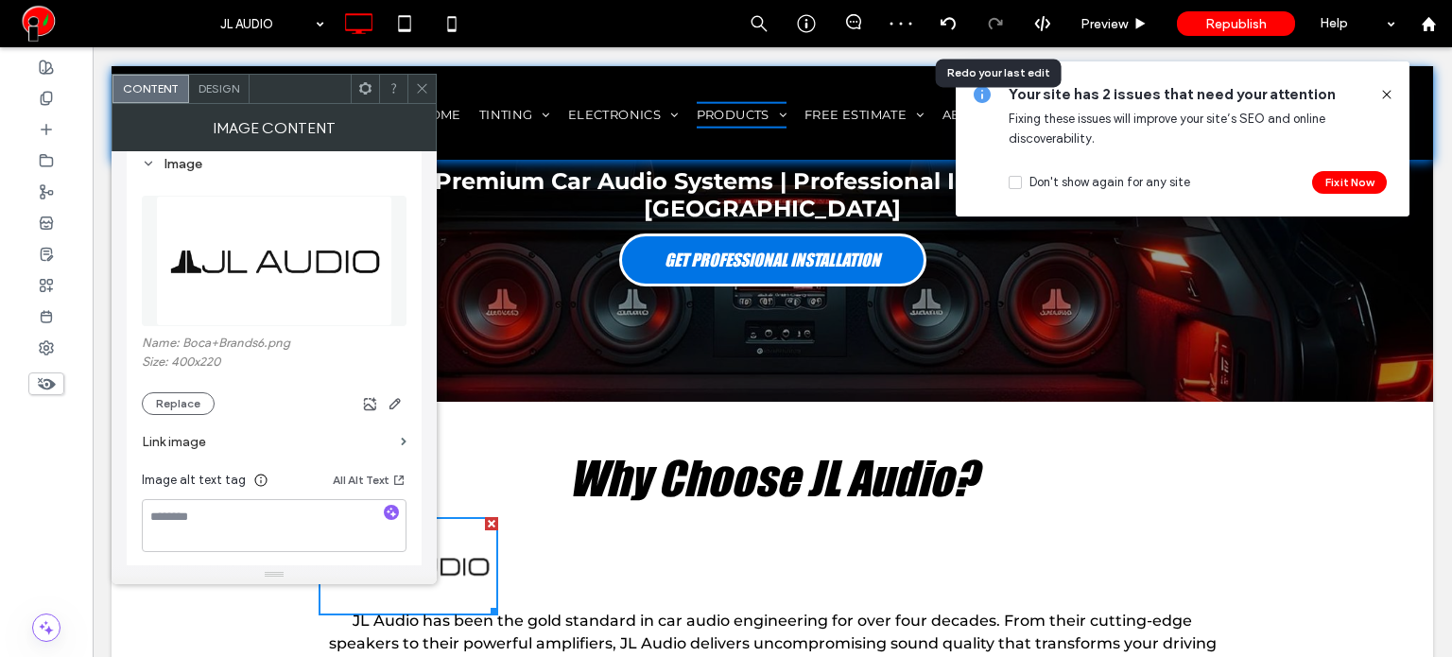
scroll to position [216, 0]
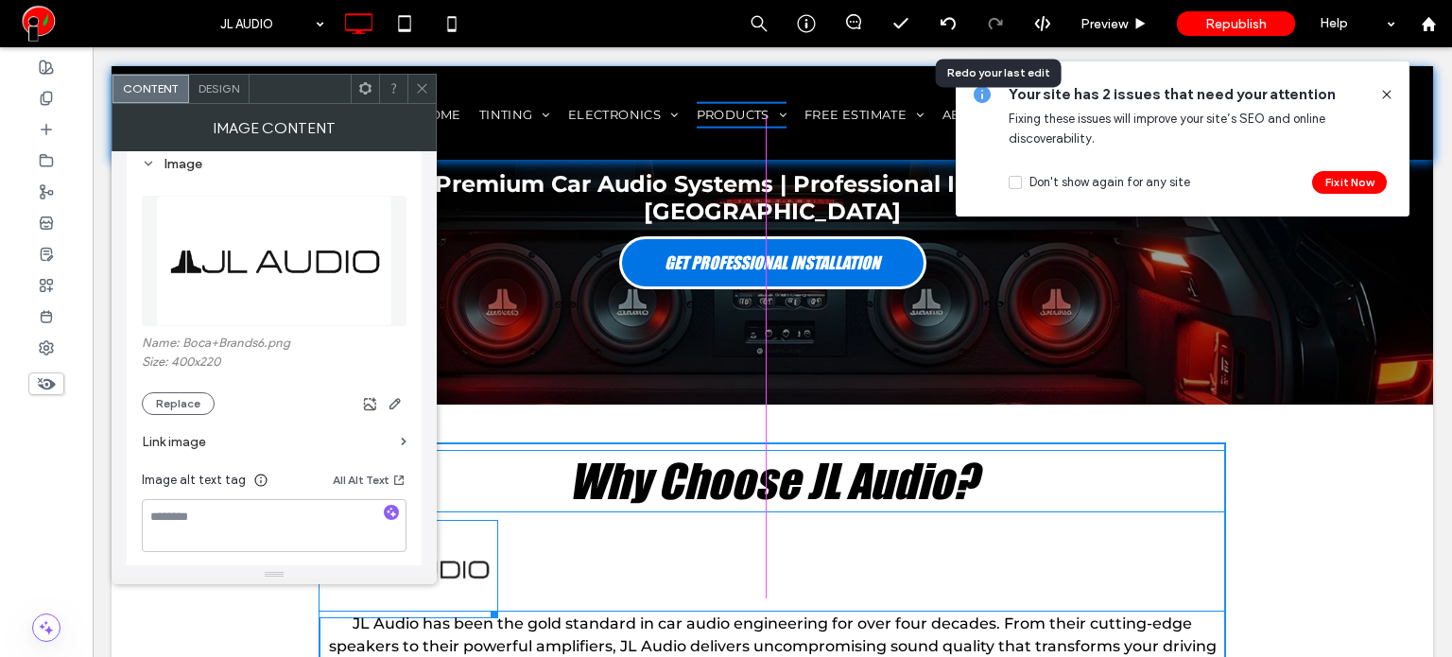
drag, startPoint x: 486, startPoint y: 580, endPoint x: 473, endPoint y: 570, distance: 16.8
click at [473, 570] on div "Why Choose JL Audio? W:162 H:89 JL Audio has been the gold standard in car audi…" at bounding box center [771, 566] width 907 height 249
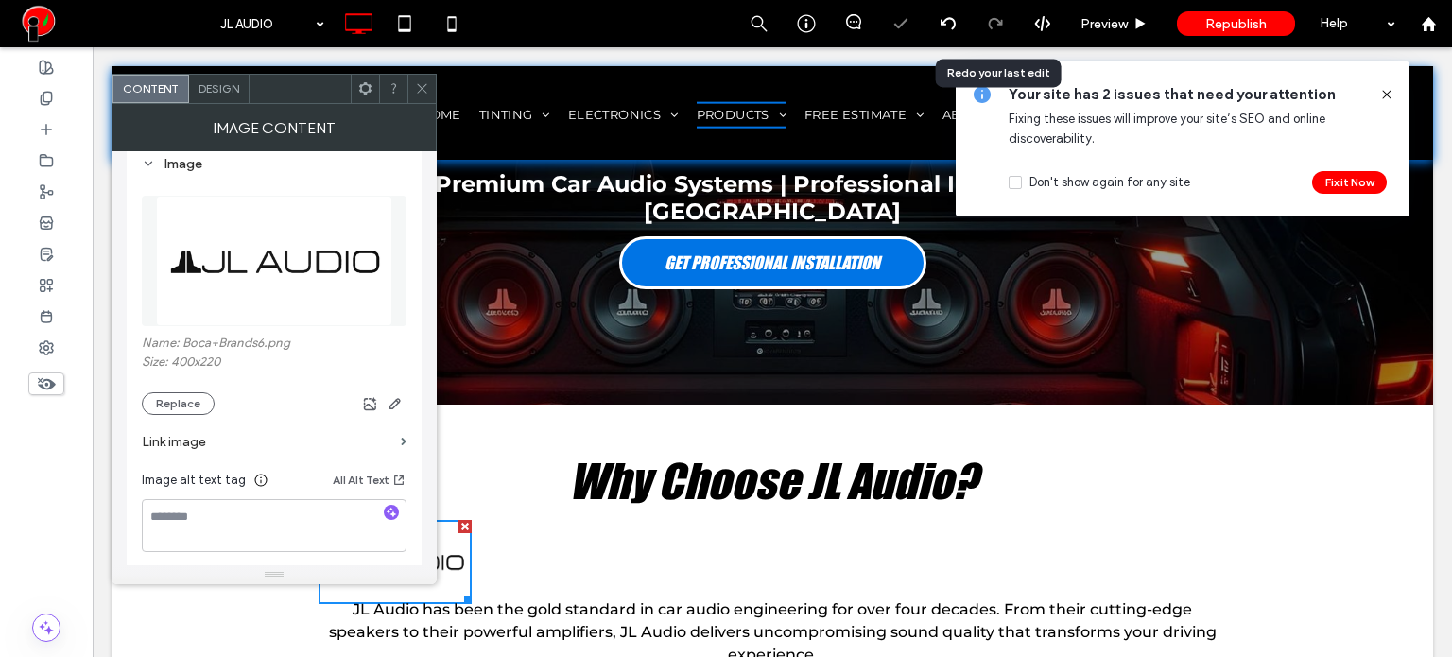
click at [420, 87] on icon at bounding box center [422, 88] width 14 height 14
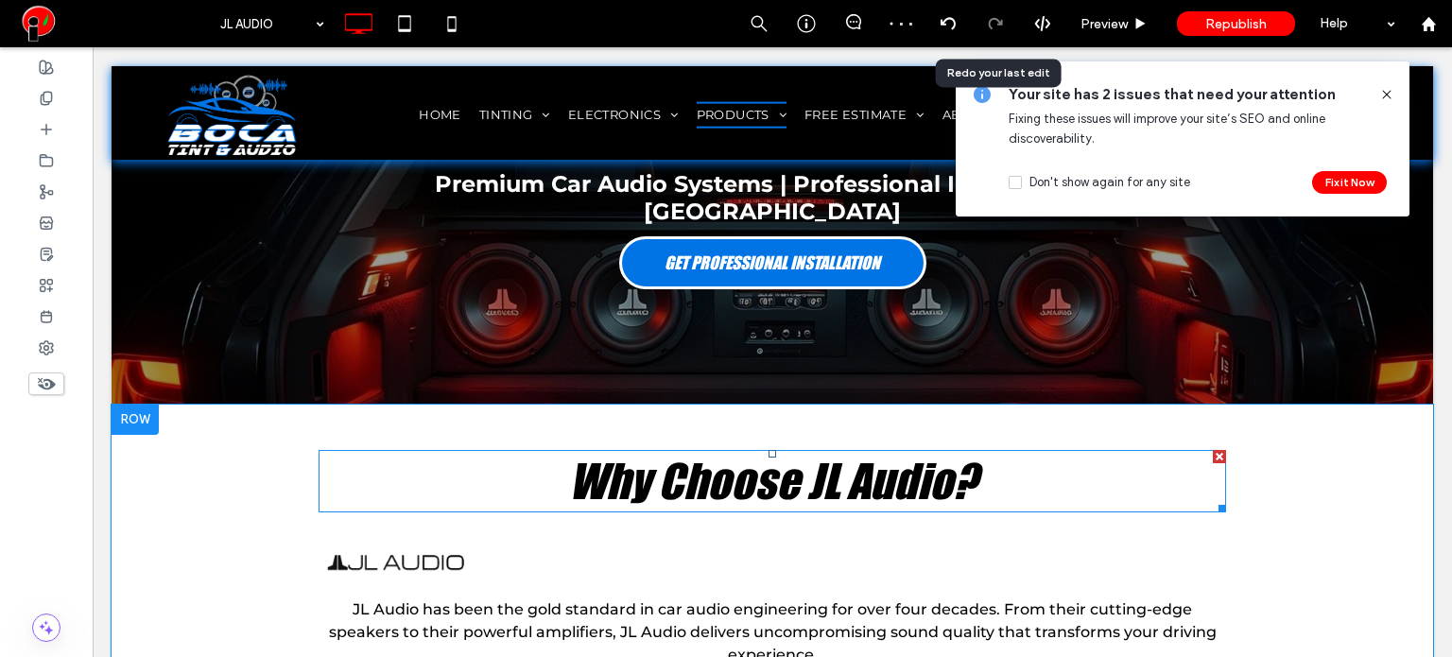
click at [634, 452] on strong "Why Choose JL Audio?" at bounding box center [772, 480] width 407 height 57
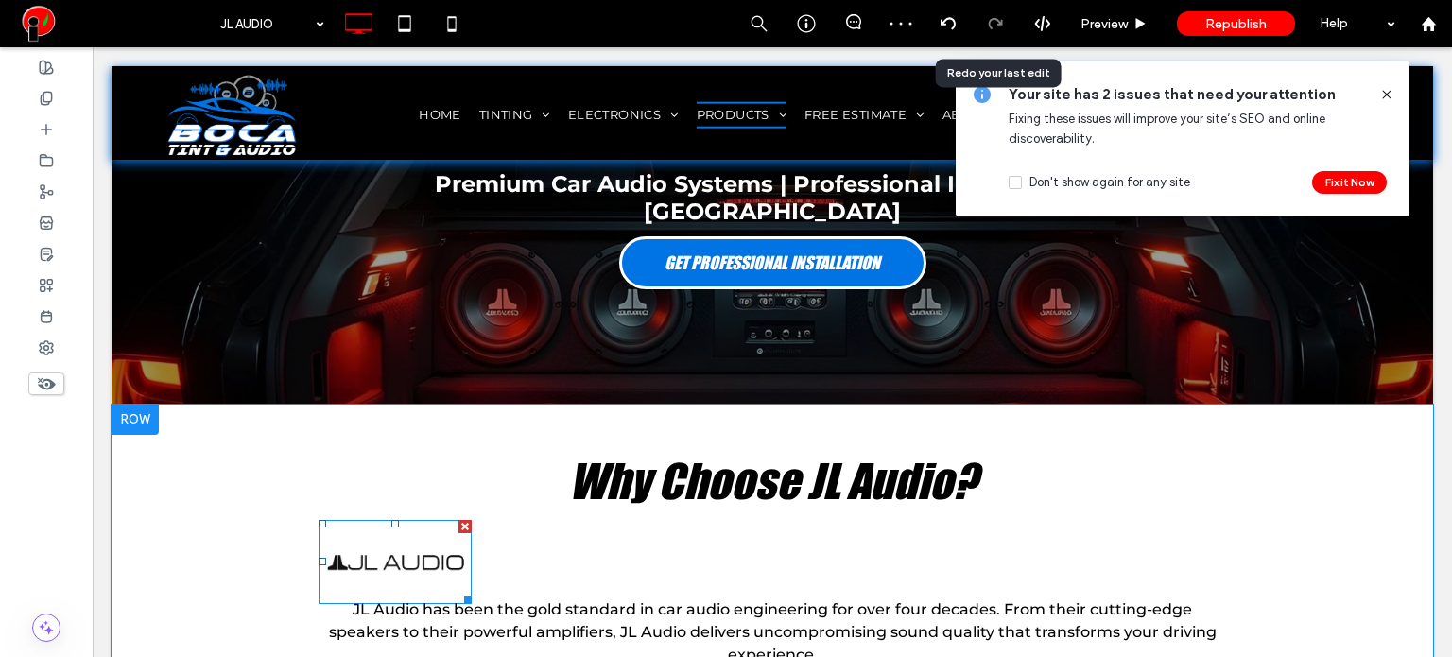
click at [400, 520] on img at bounding box center [394, 562] width 153 height 84
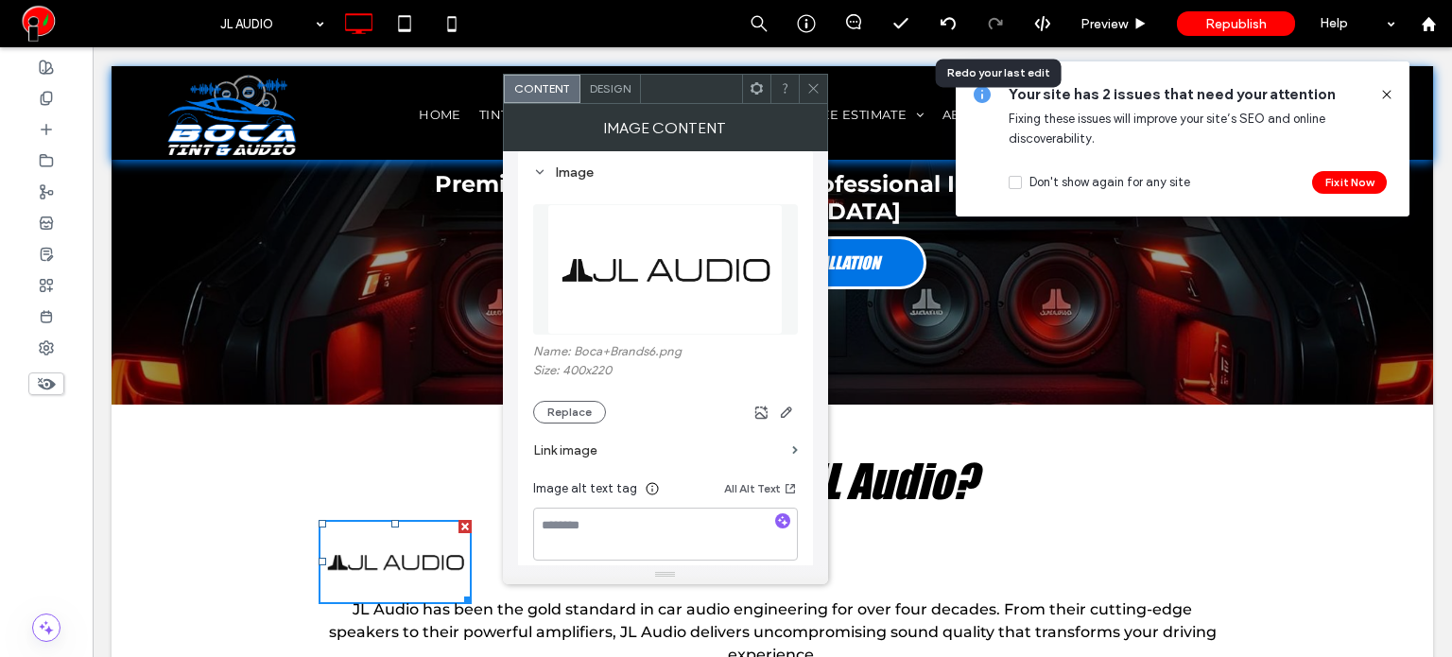
scroll to position [189, 0]
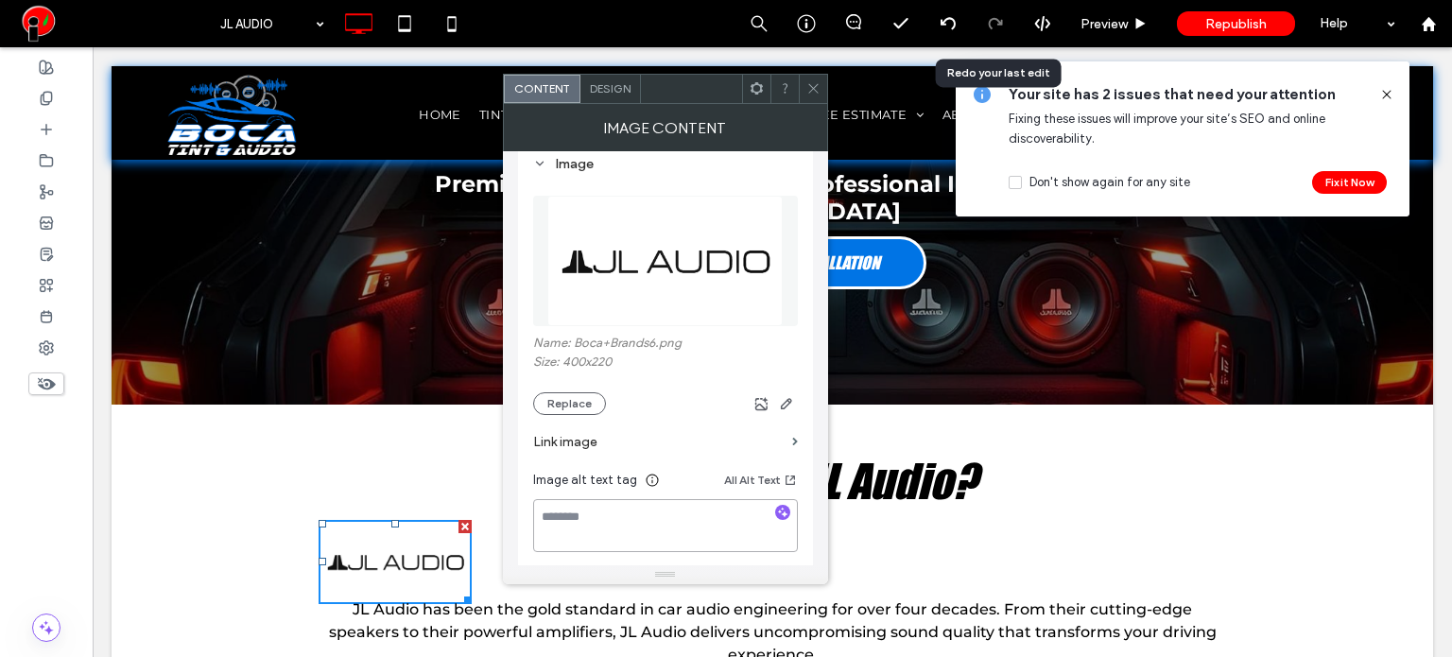
click at [631, 526] on textarea at bounding box center [665, 525] width 265 height 53
paste textarea "**********"
click at [522, 536] on div "**********" at bounding box center [665, 420] width 295 height 556
click at [673, 525] on textarea "**********" at bounding box center [665, 525] width 265 height 53
type textarea "**********"
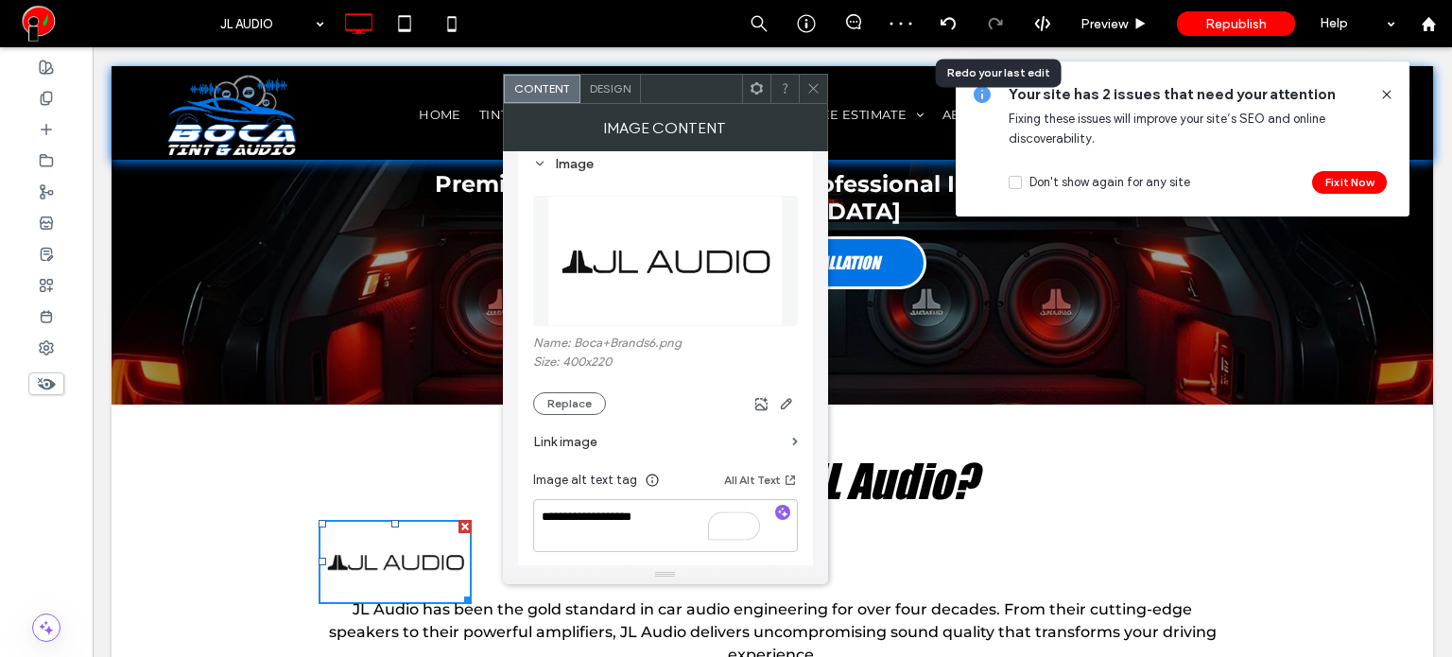
click at [525, 530] on div "**********" at bounding box center [665, 420] width 295 height 556
click at [809, 94] on icon at bounding box center [813, 88] width 14 height 14
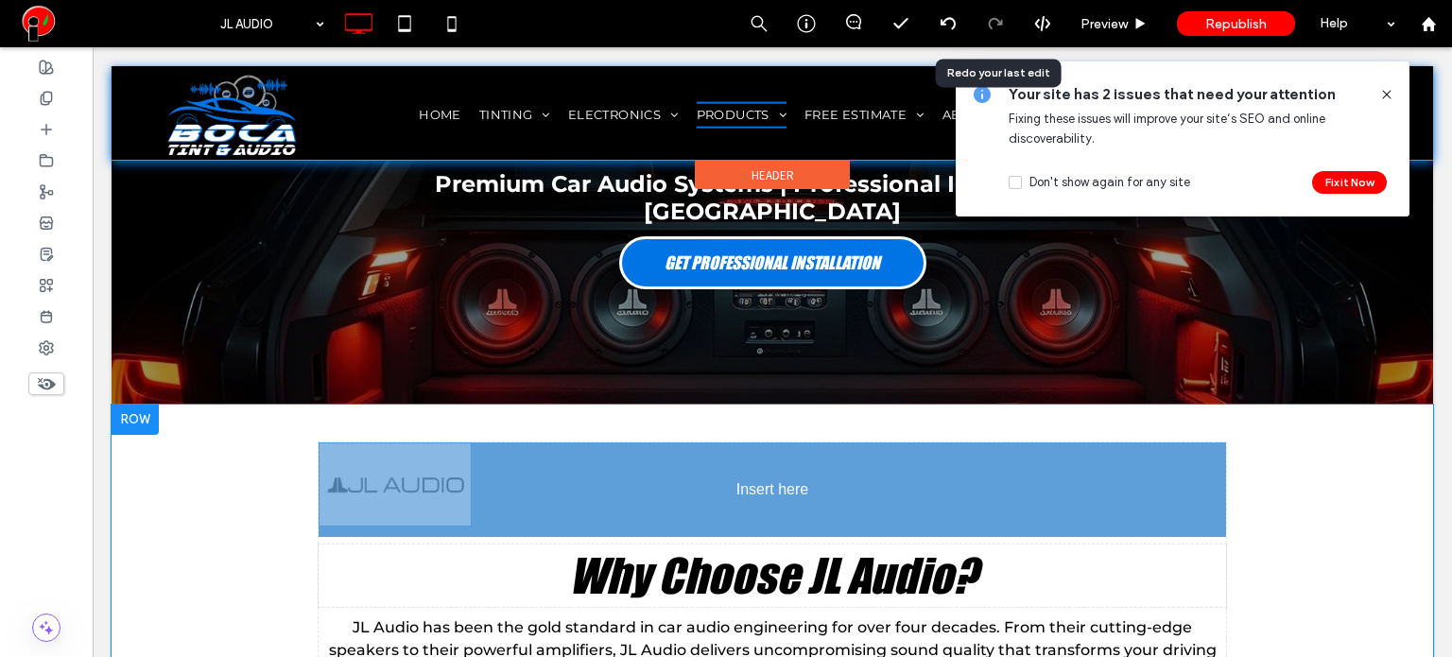
drag, startPoint x: 433, startPoint y: 517, endPoint x: 611, endPoint y: 448, distance: 190.6
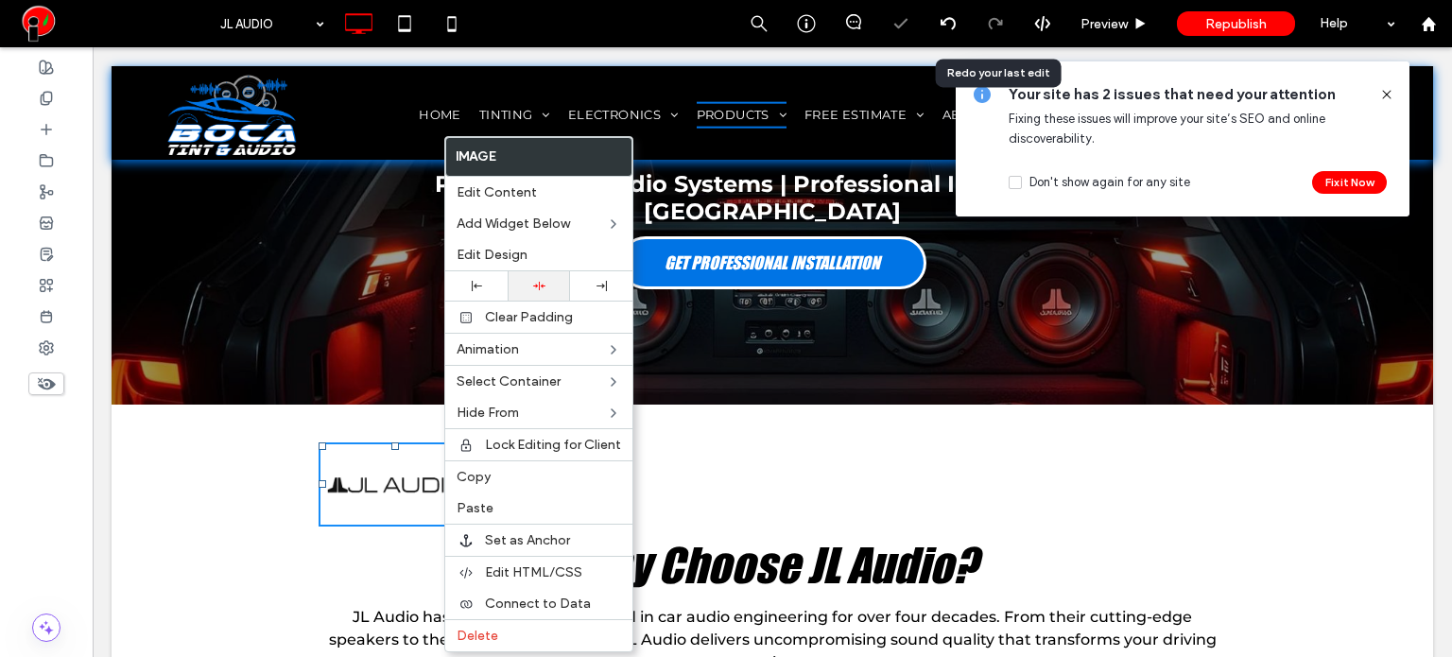
click at [538, 292] on div at bounding box center [539, 285] width 62 height 29
click at [535, 286] on use at bounding box center [539, 286] width 12 height 9
click at [588, 283] on div at bounding box center [600, 286] width 43 height 10
click at [548, 283] on div at bounding box center [538, 286] width 43 height 12
click at [476, 285] on icon at bounding box center [477, 286] width 10 height 10
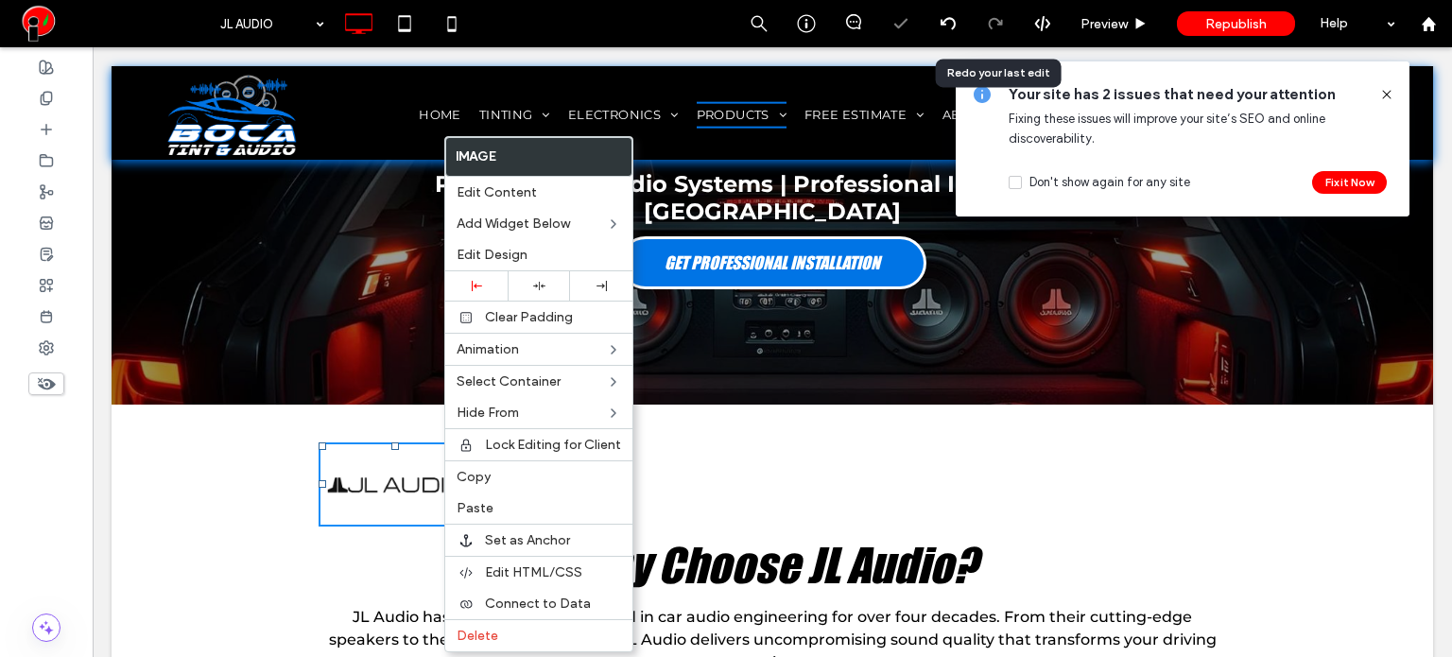
click at [287, 414] on div "Why Choose JL Audio? JL Audio has been the gold standard in car audio engineeri…" at bounding box center [772, 563] width 1321 height 317
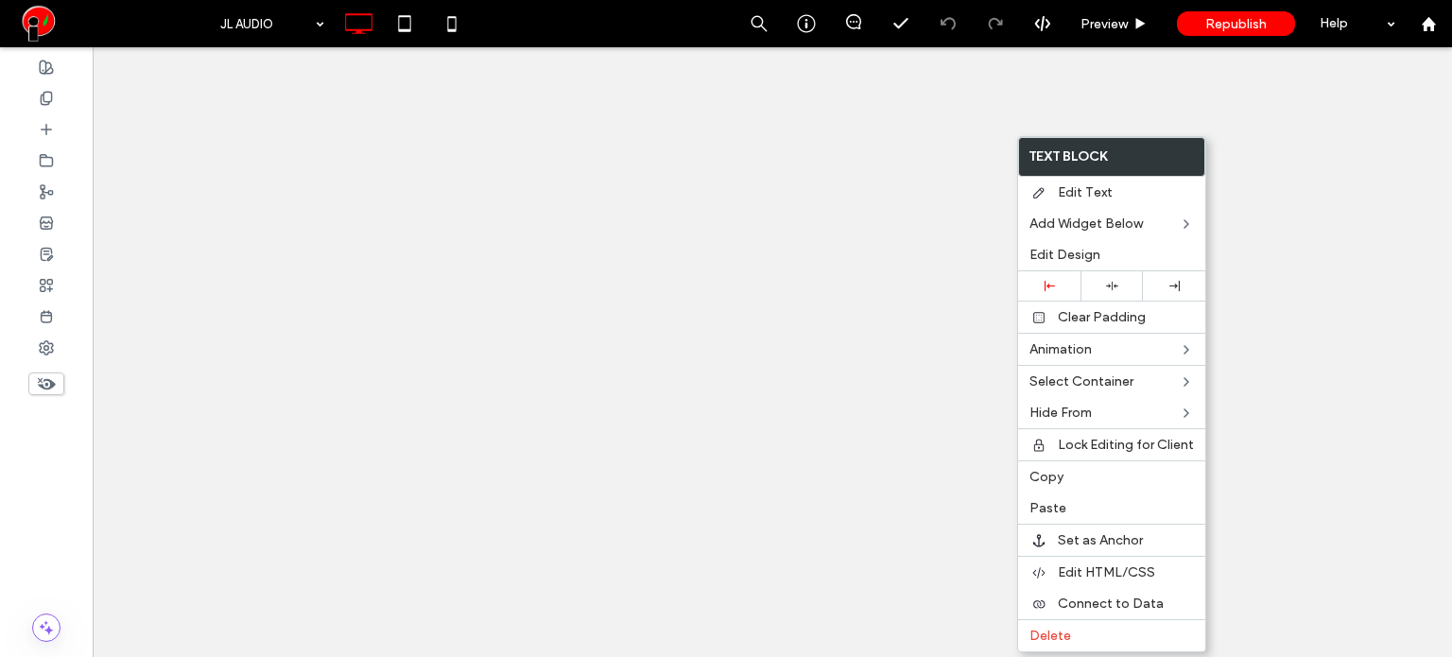
click at [1043, 503] on span "Paste" at bounding box center [1047, 508] width 37 height 16
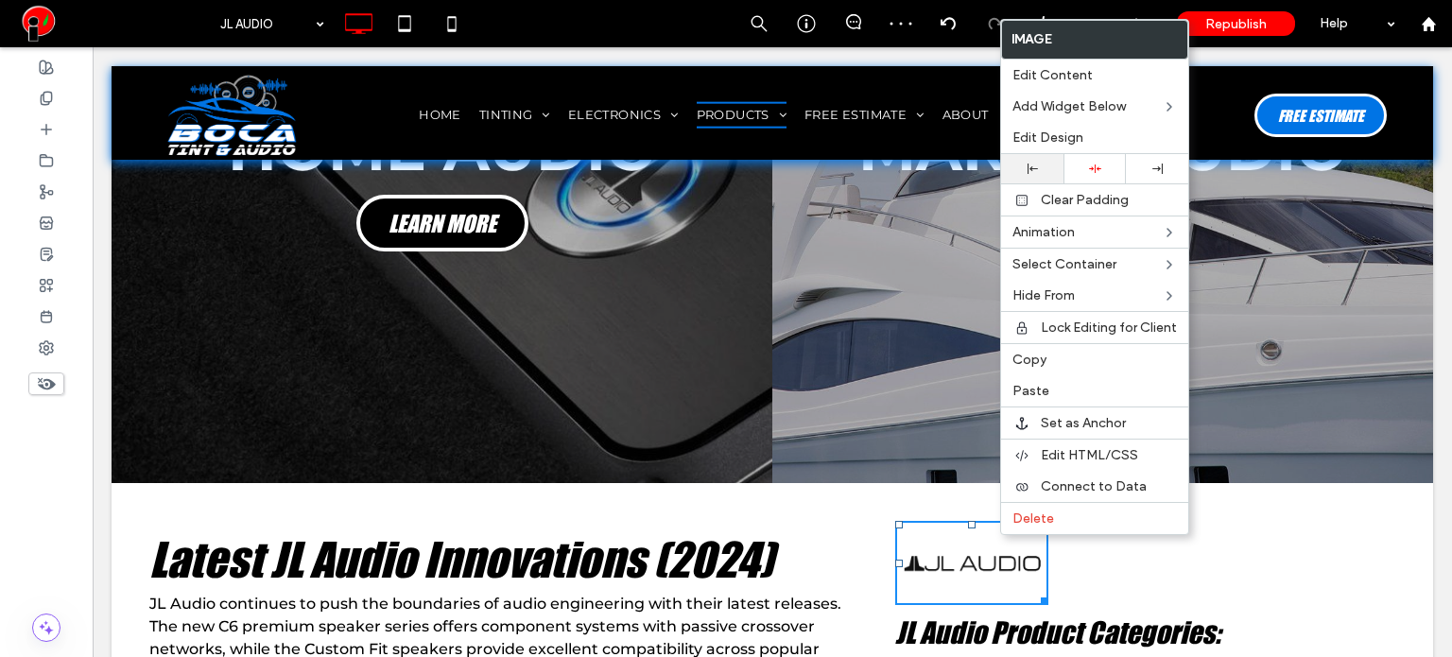
click at [1051, 164] on div at bounding box center [1031, 169] width 43 height 10
click at [1091, 173] on icon at bounding box center [1095, 169] width 12 height 12
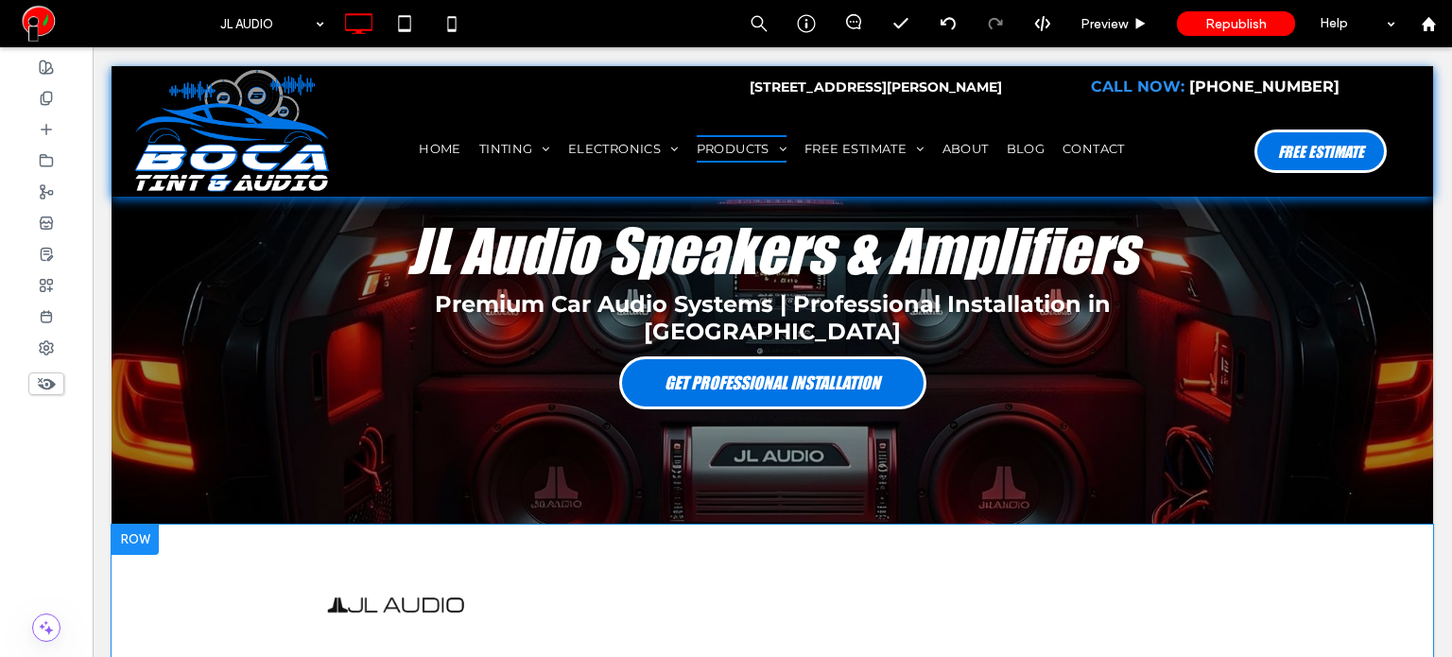
scroll to position [95, 0]
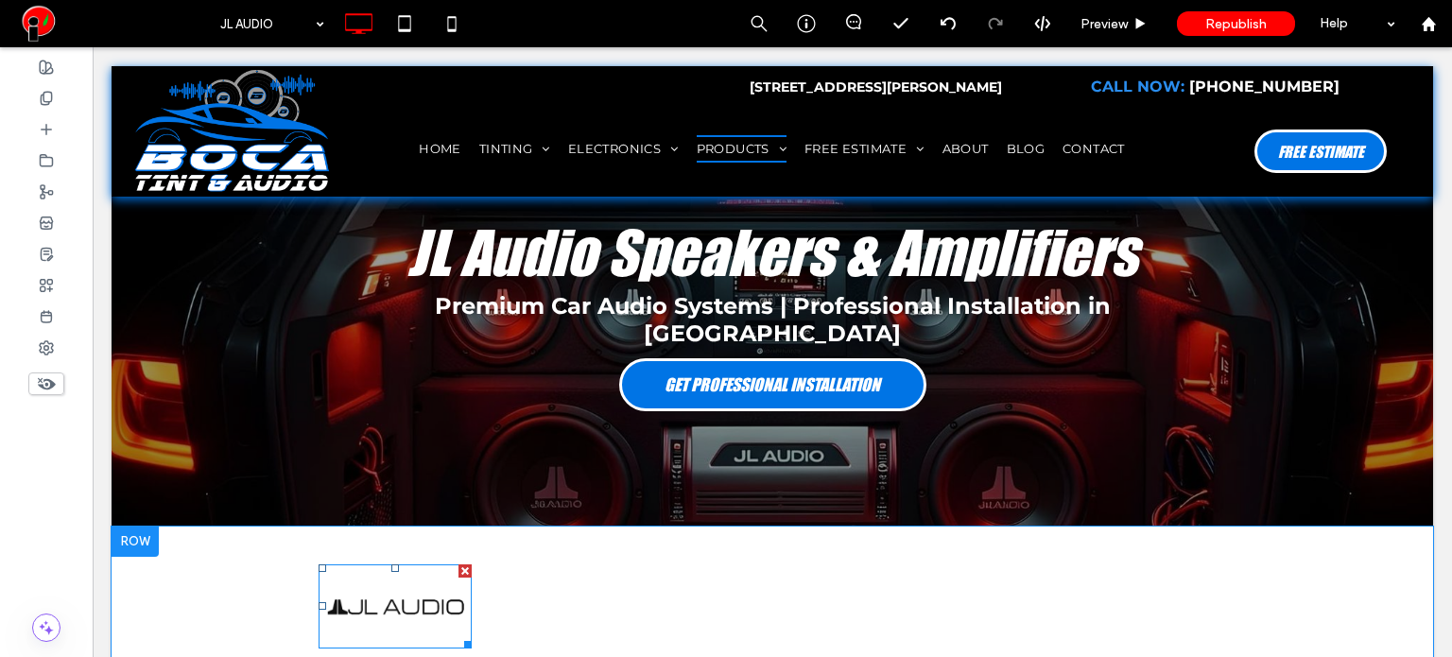
click at [461, 564] on div at bounding box center [464, 570] width 13 height 13
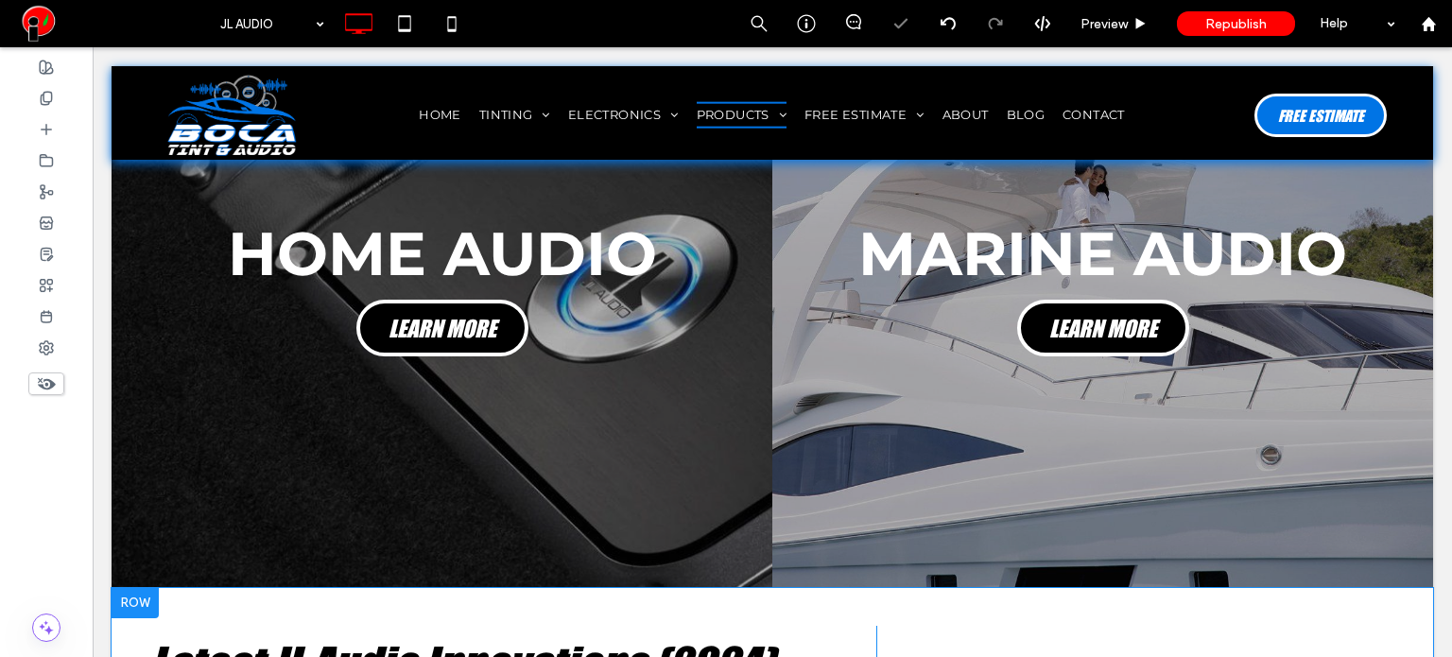
scroll to position [1229, 0]
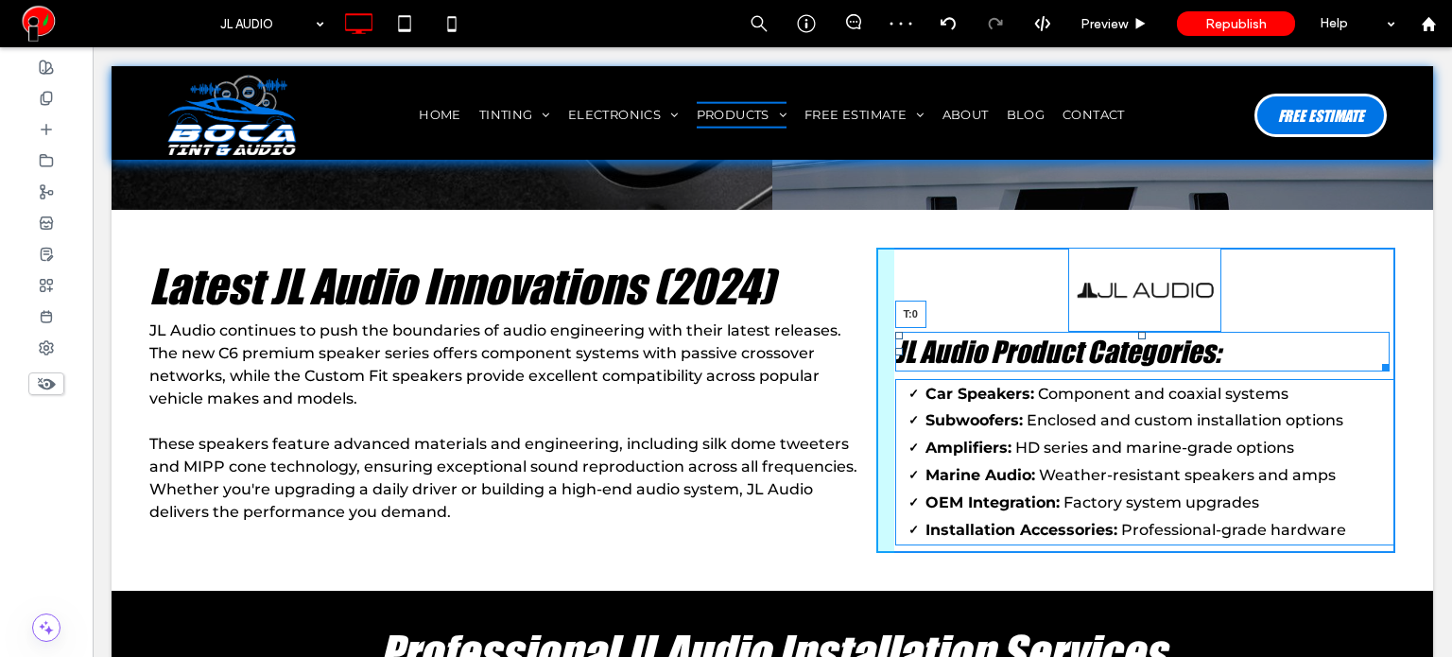
drag, startPoint x: 1137, startPoint y: 295, endPoint x: 1140, endPoint y: 269, distance: 25.7
click at [1140, 269] on div "JL Audio Product Categories: T:0 Car Speakers: Component and coaxial systems Su…" at bounding box center [1135, 400] width 519 height 305
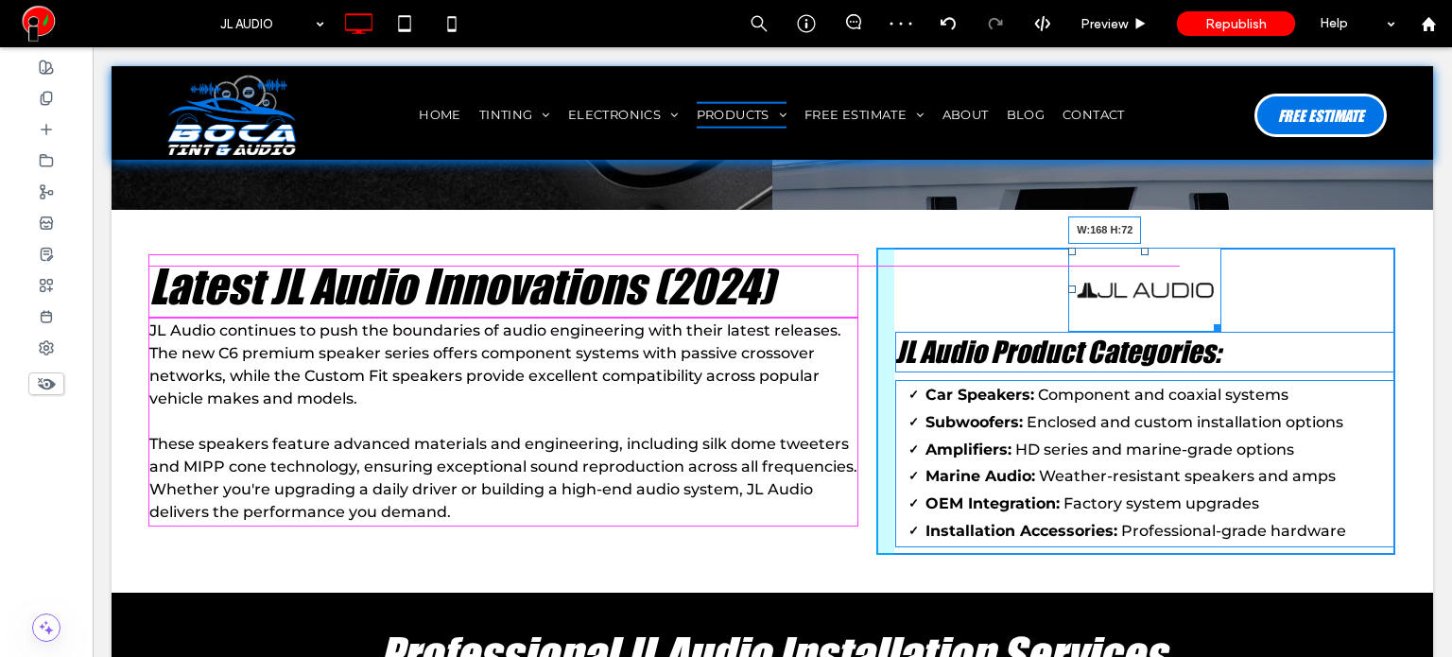
drag, startPoint x: 1199, startPoint y: 271, endPoint x: 1202, endPoint y: 256, distance: 15.4
click at [1207, 318] on div at bounding box center [1214, 325] width 14 height 14
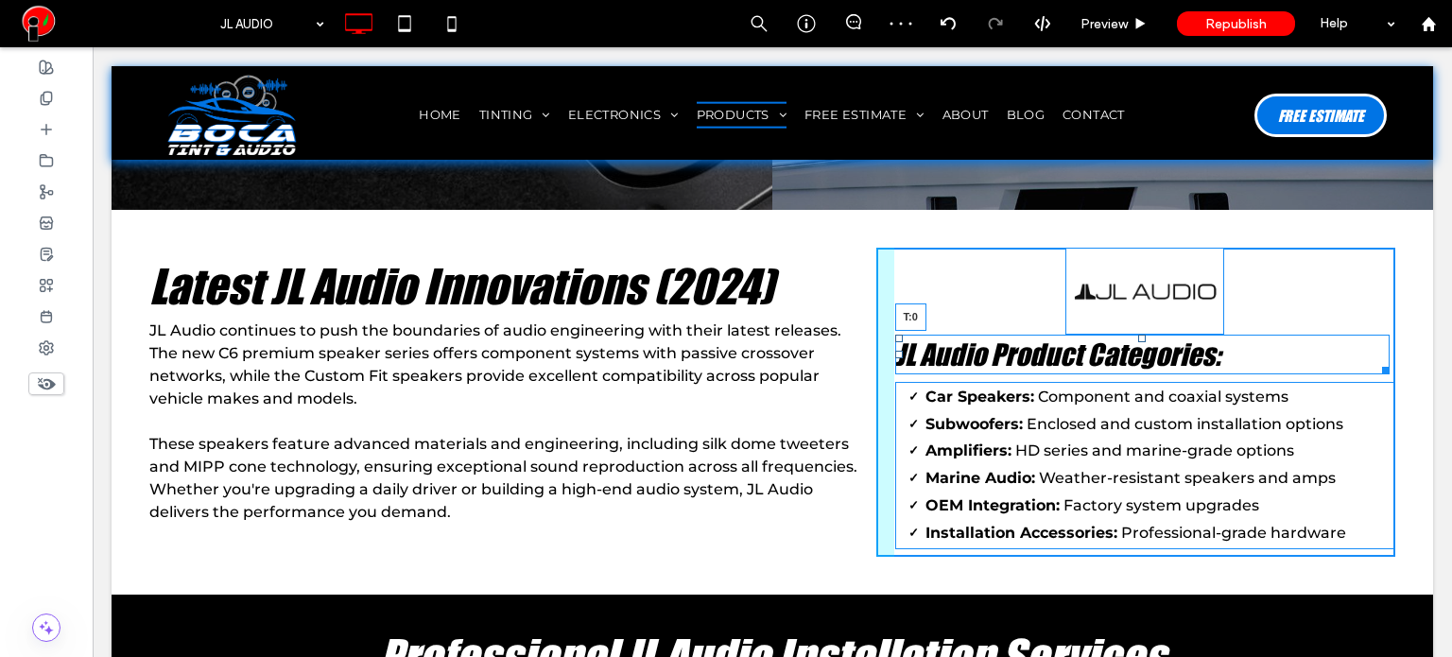
drag, startPoint x: 1134, startPoint y: 289, endPoint x: 1140, endPoint y: 260, distance: 29.8
click at [1140, 260] on div "JL Audio Product Categories: T:0 Car Speakers: Component and coaxial systems Su…" at bounding box center [1135, 402] width 519 height 309
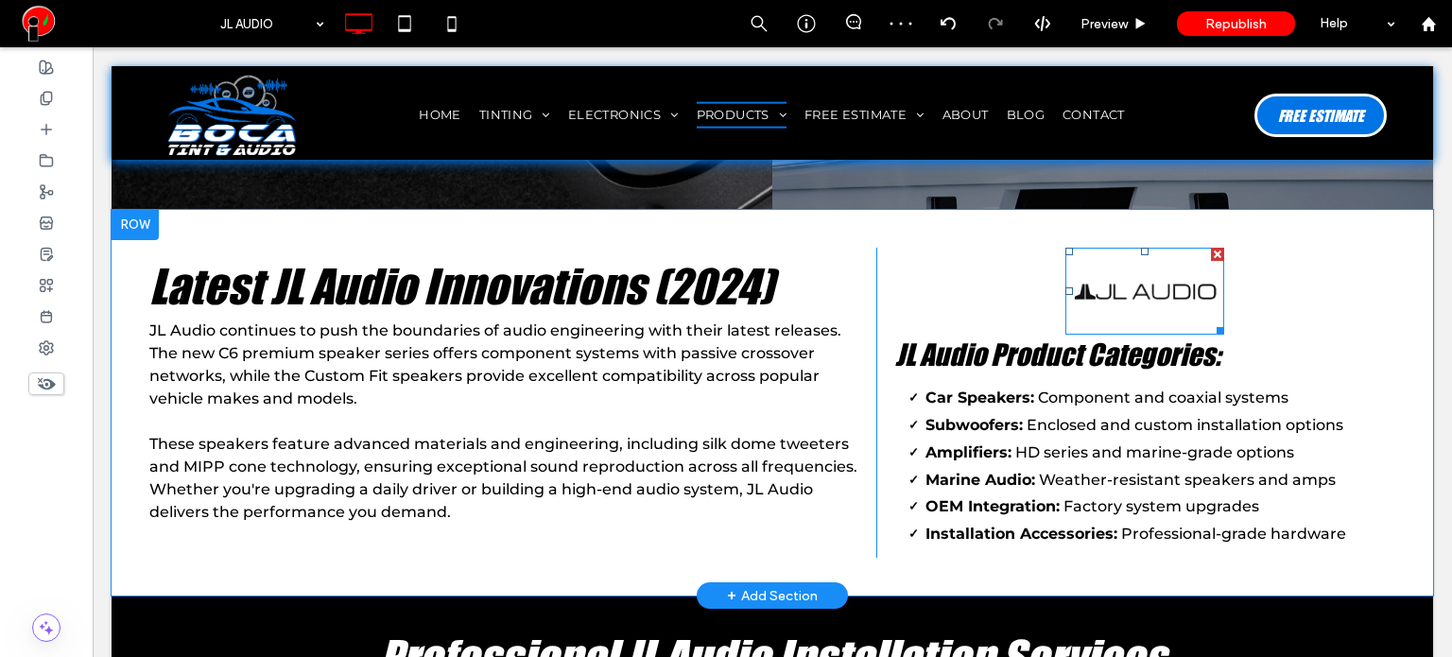
click at [1137, 252] on img at bounding box center [1144, 291] width 159 height 87
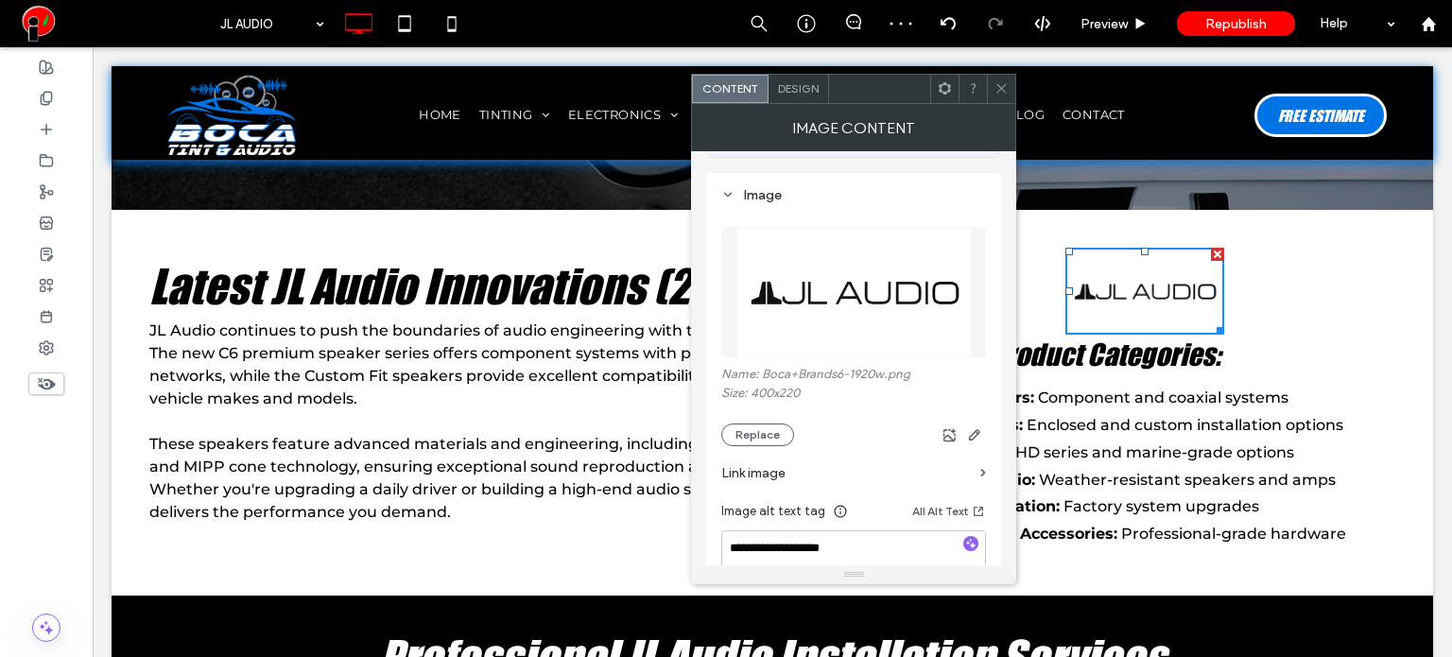
scroll to position [189, 0]
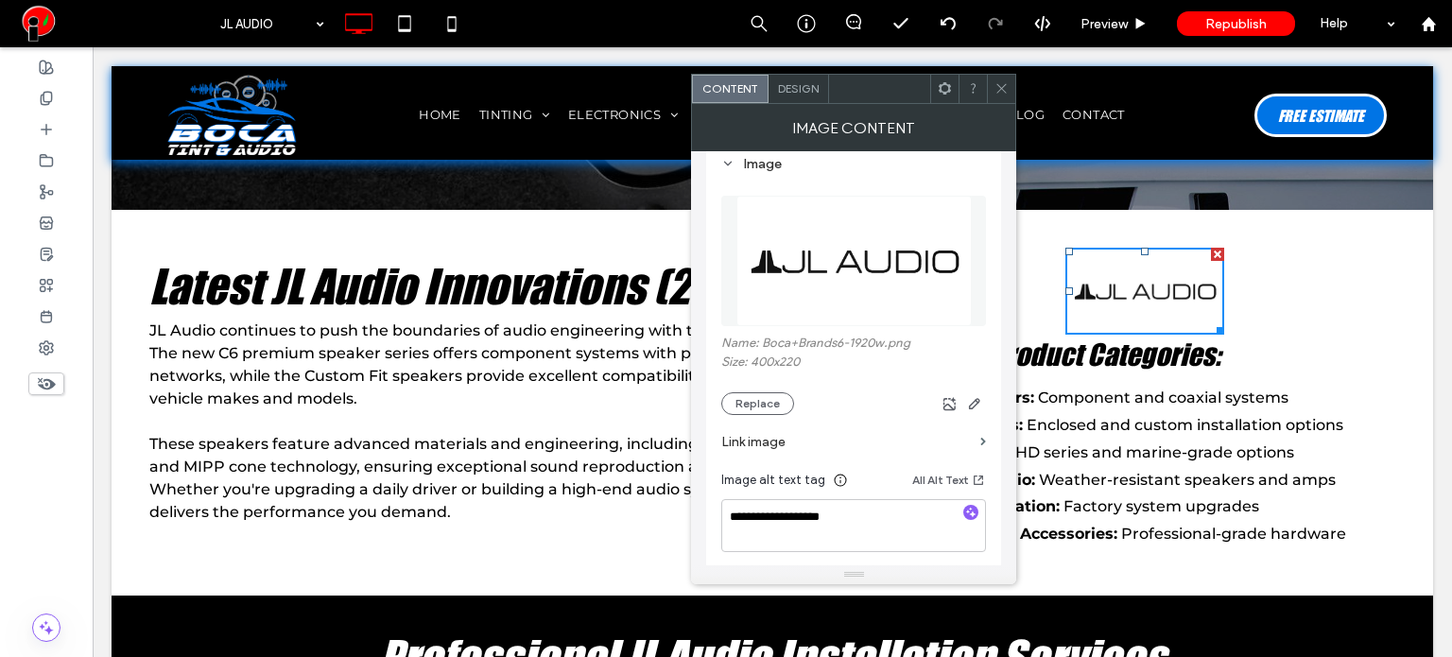
click at [1007, 84] on icon at bounding box center [1001, 88] width 14 height 14
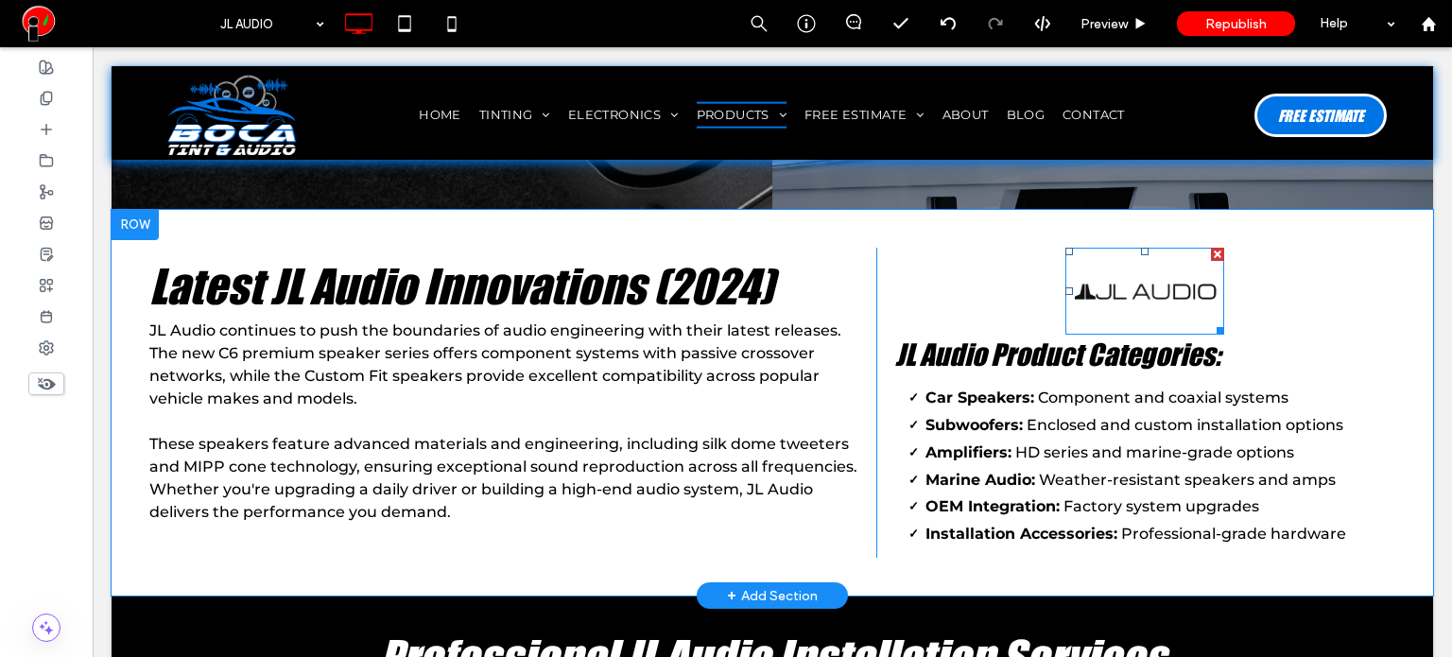
click at [1130, 256] on img at bounding box center [1144, 291] width 159 height 87
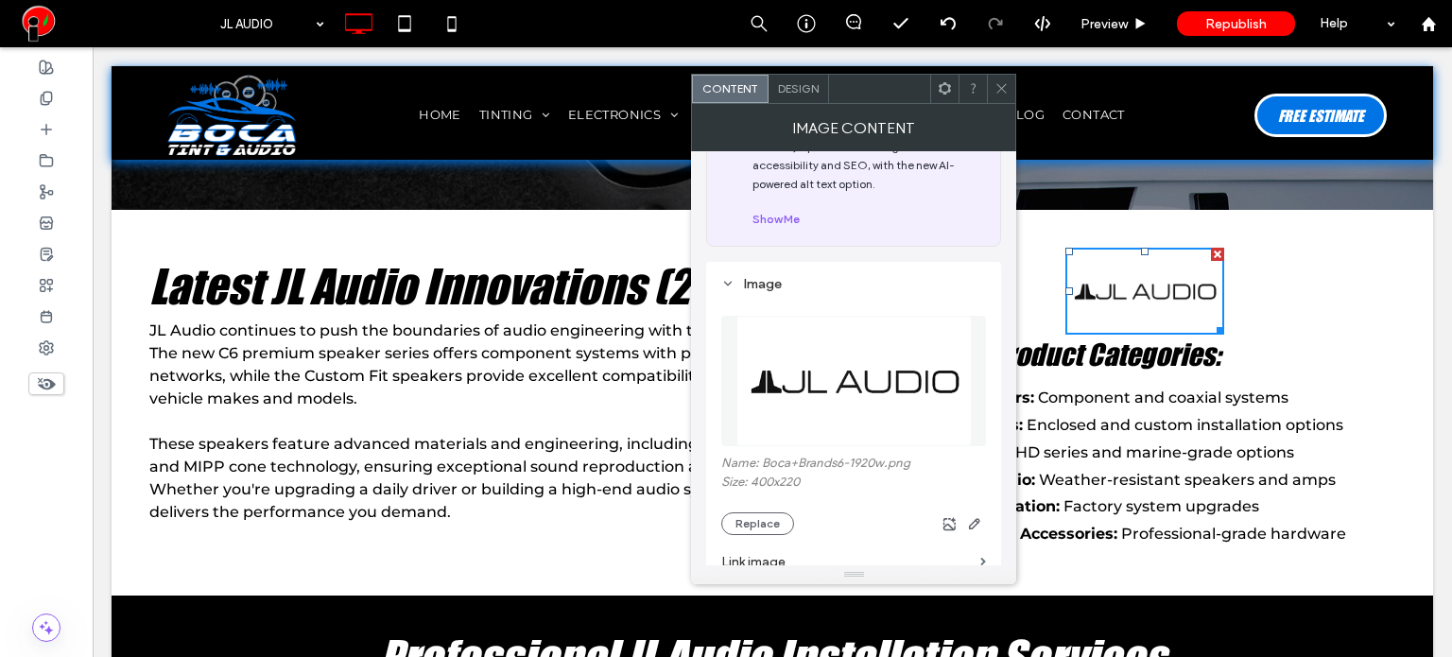
scroll to position [284, 0]
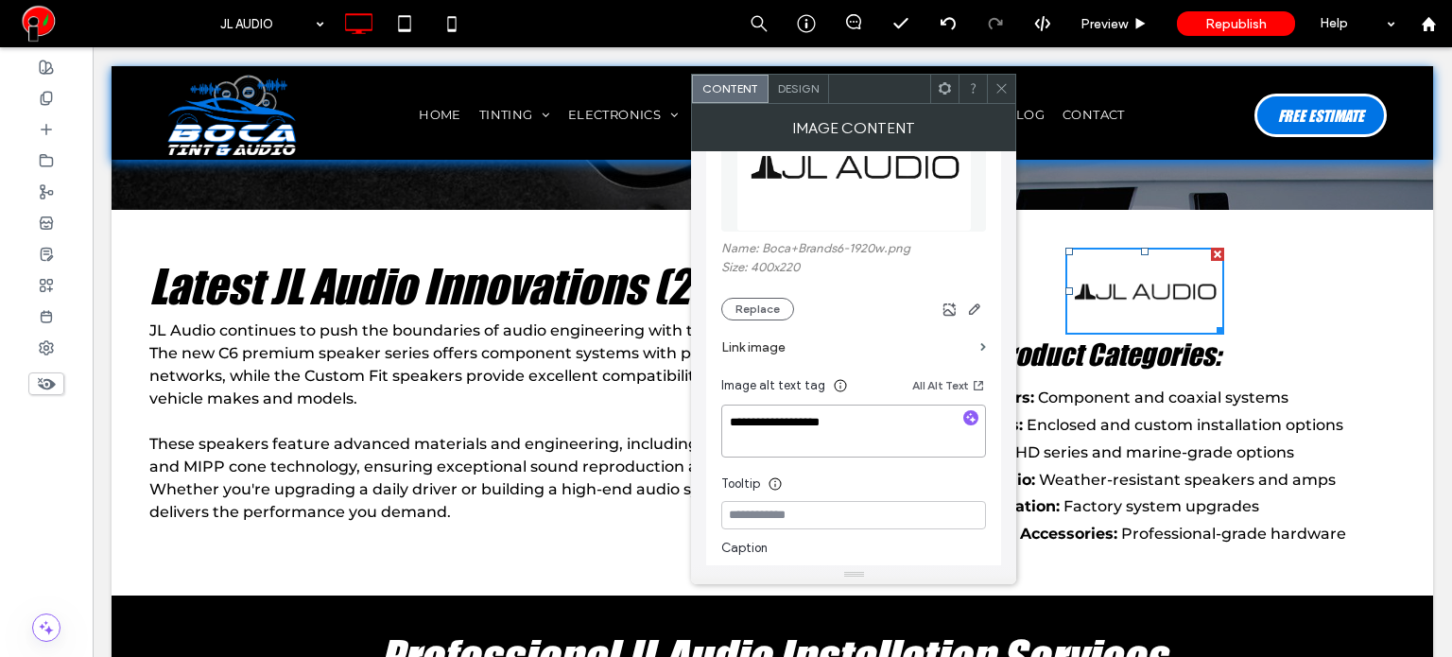
click at [797, 419] on textarea "**********" at bounding box center [853, 431] width 265 height 53
type textarea "**********"
click at [856, 493] on div "Tooltip" at bounding box center [853, 479] width 265 height 28
click at [998, 87] on icon at bounding box center [1001, 88] width 14 height 14
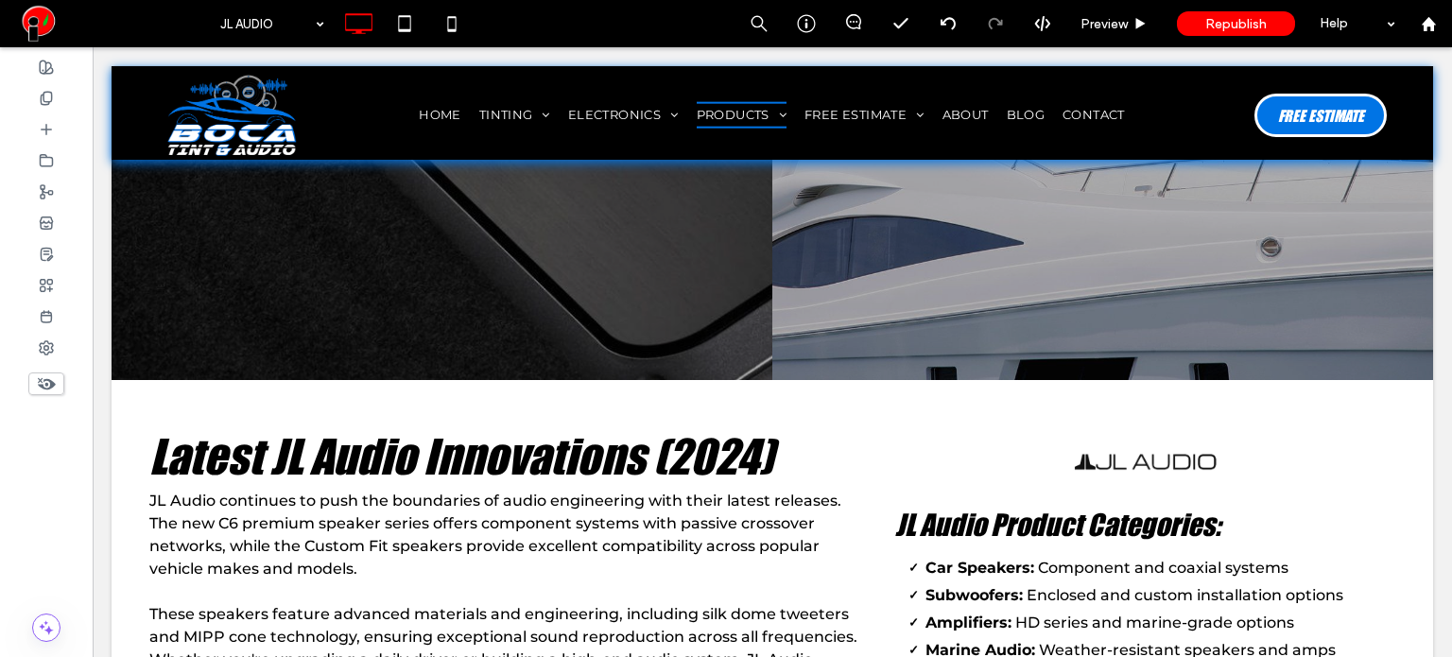
scroll to position [1040, 0]
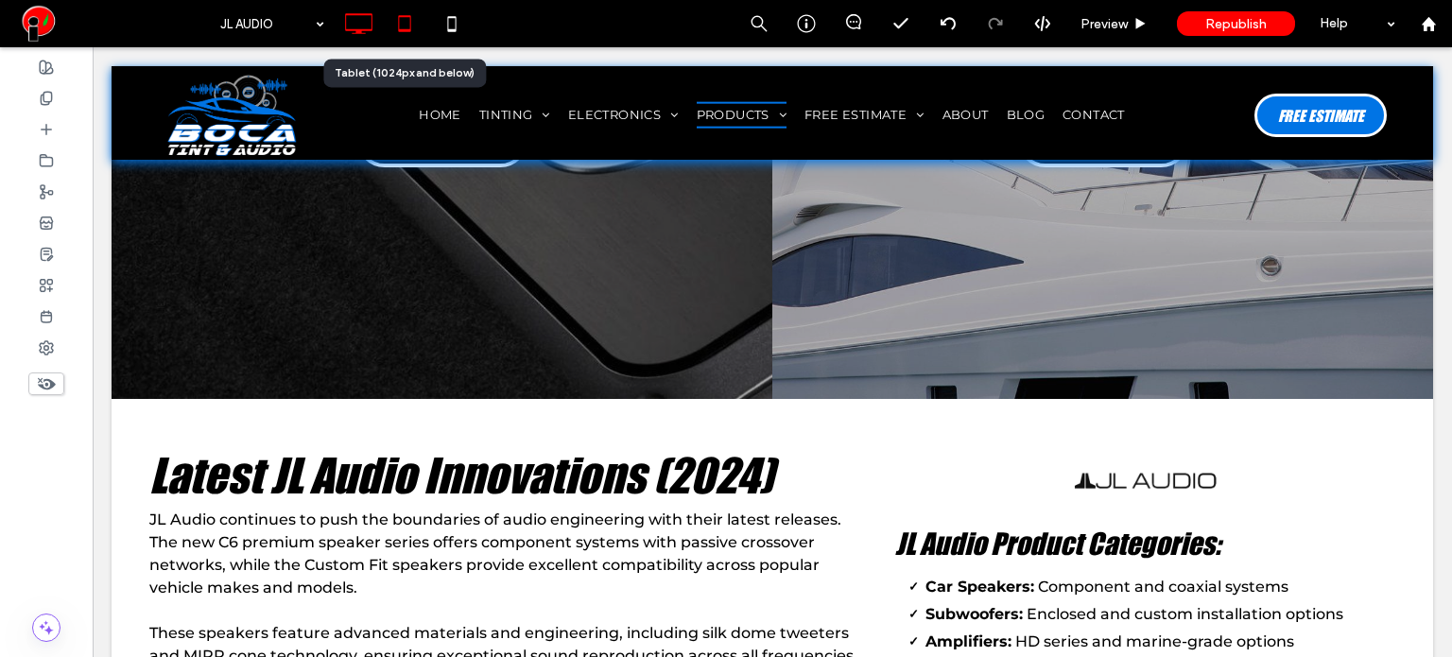
click at [406, 33] on icon at bounding box center [405, 24] width 38 height 38
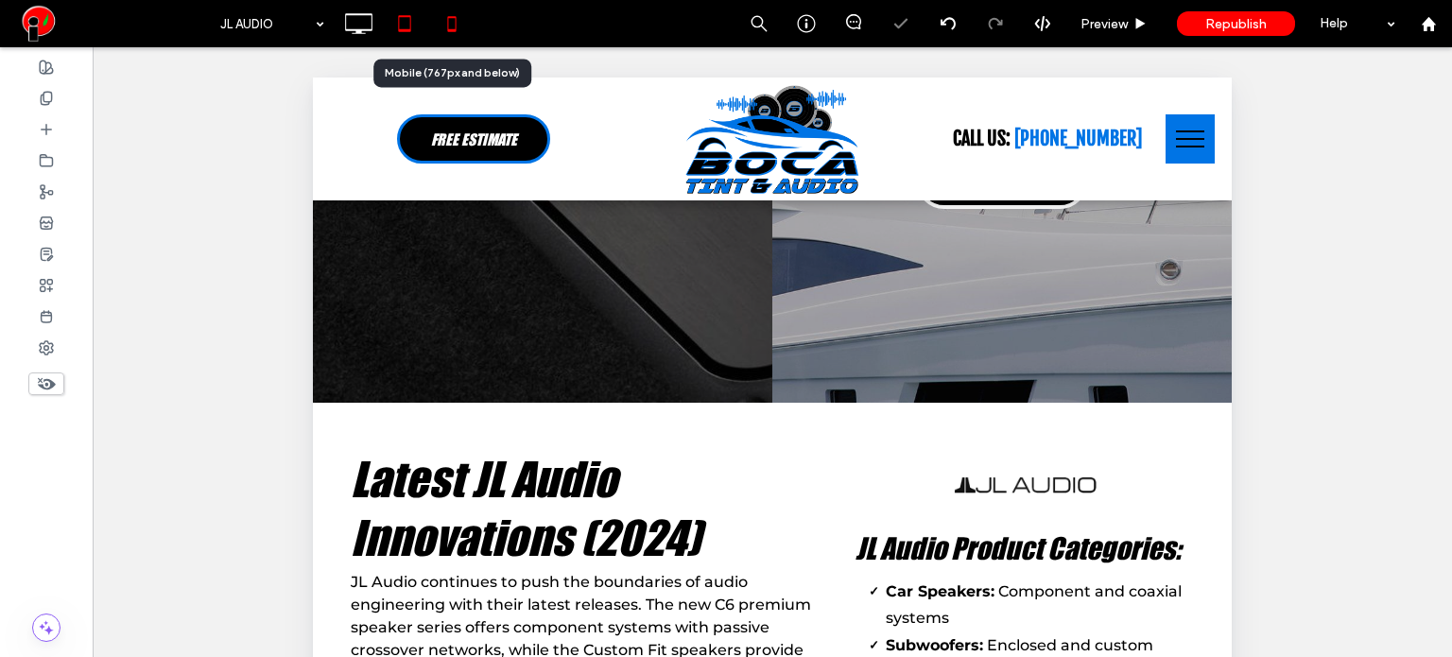
click at [453, 17] on use at bounding box center [451, 23] width 9 height 15
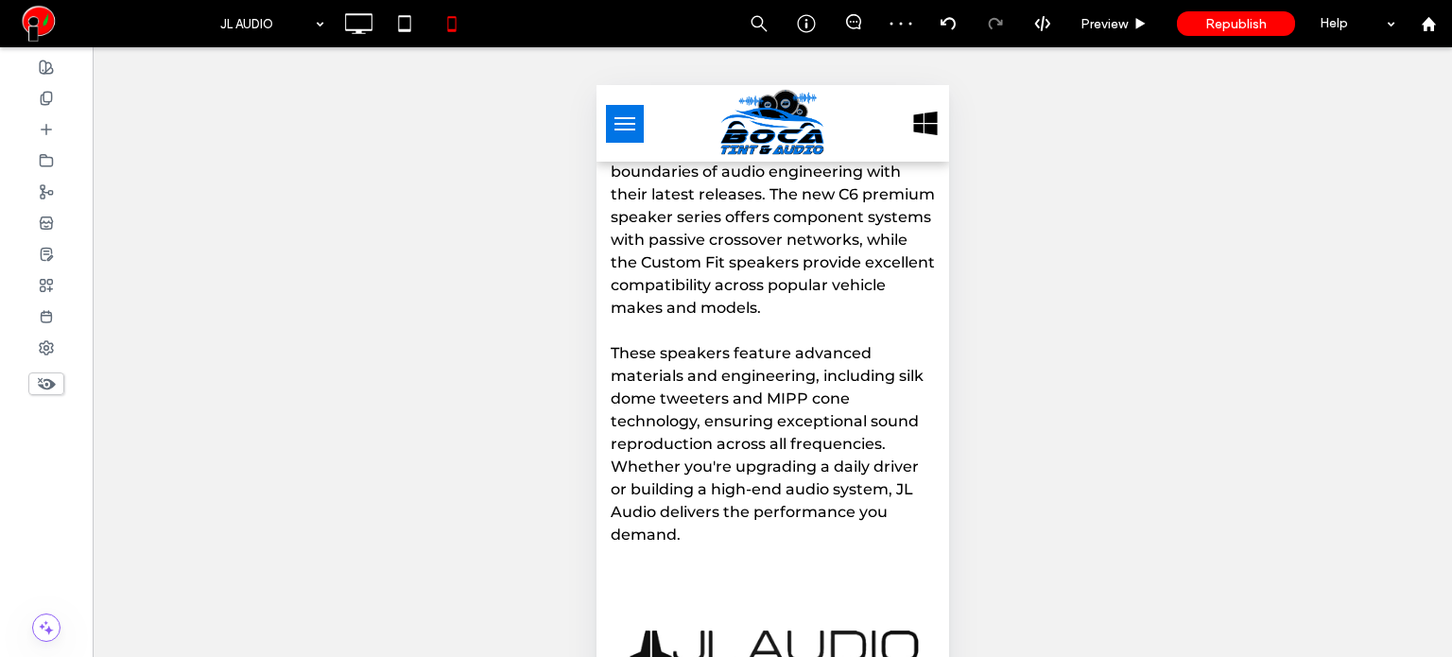
scroll to position [1418, 0]
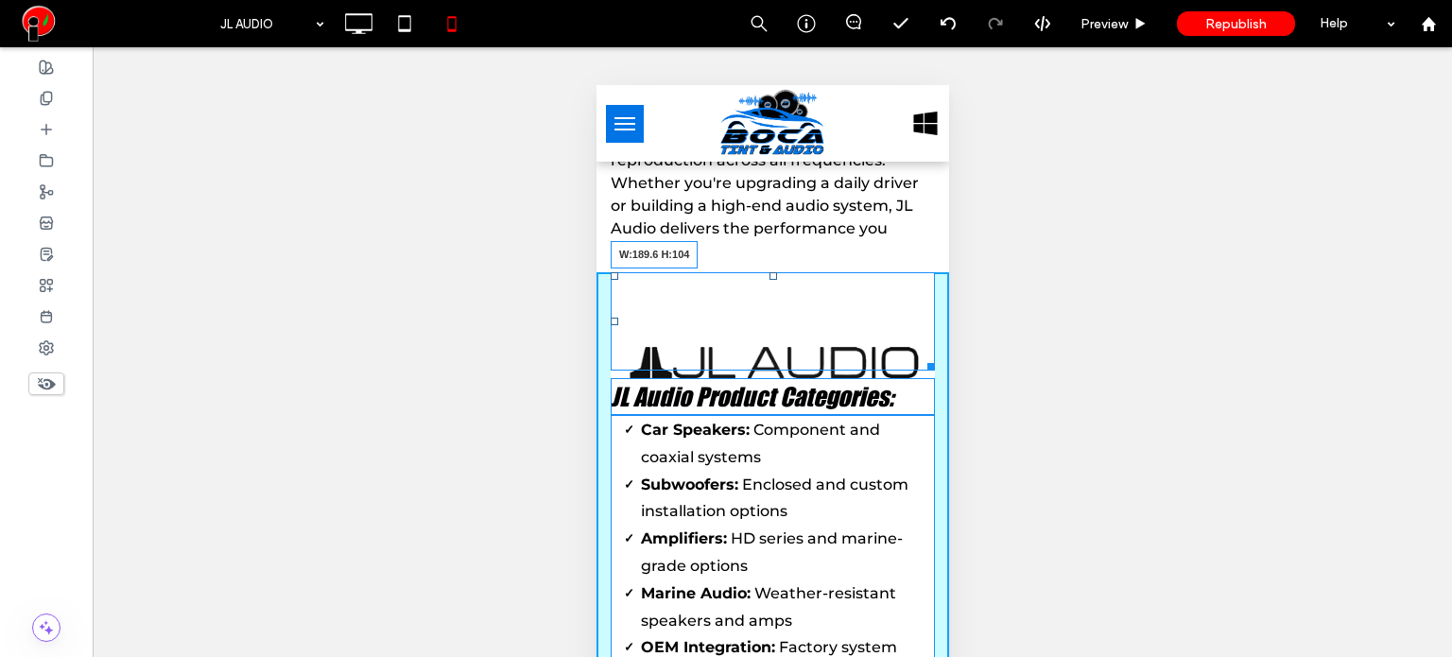
drag, startPoint x: 915, startPoint y: 450, endPoint x: 846, endPoint y: 305, distance: 160.2
click at [846, 305] on div "W:189.6 H:104" at bounding box center [772, 321] width 324 height 98
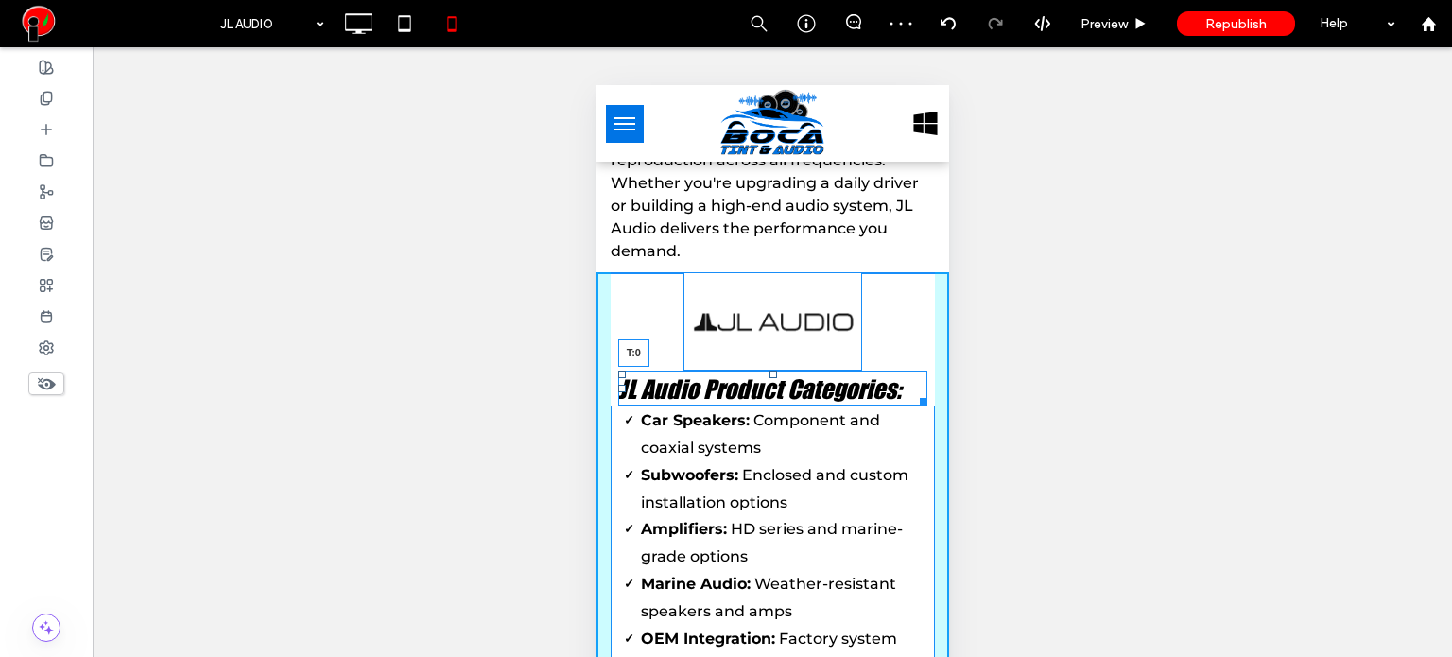
drag, startPoint x: 766, startPoint y: 397, endPoint x: 1385, endPoint y: 433, distance: 619.1
click at [796, 351] on div "JL Audio Product Categories: T:0 Car Speakers: Component and coaxial systems Su…" at bounding box center [771, 508] width 353 height 472
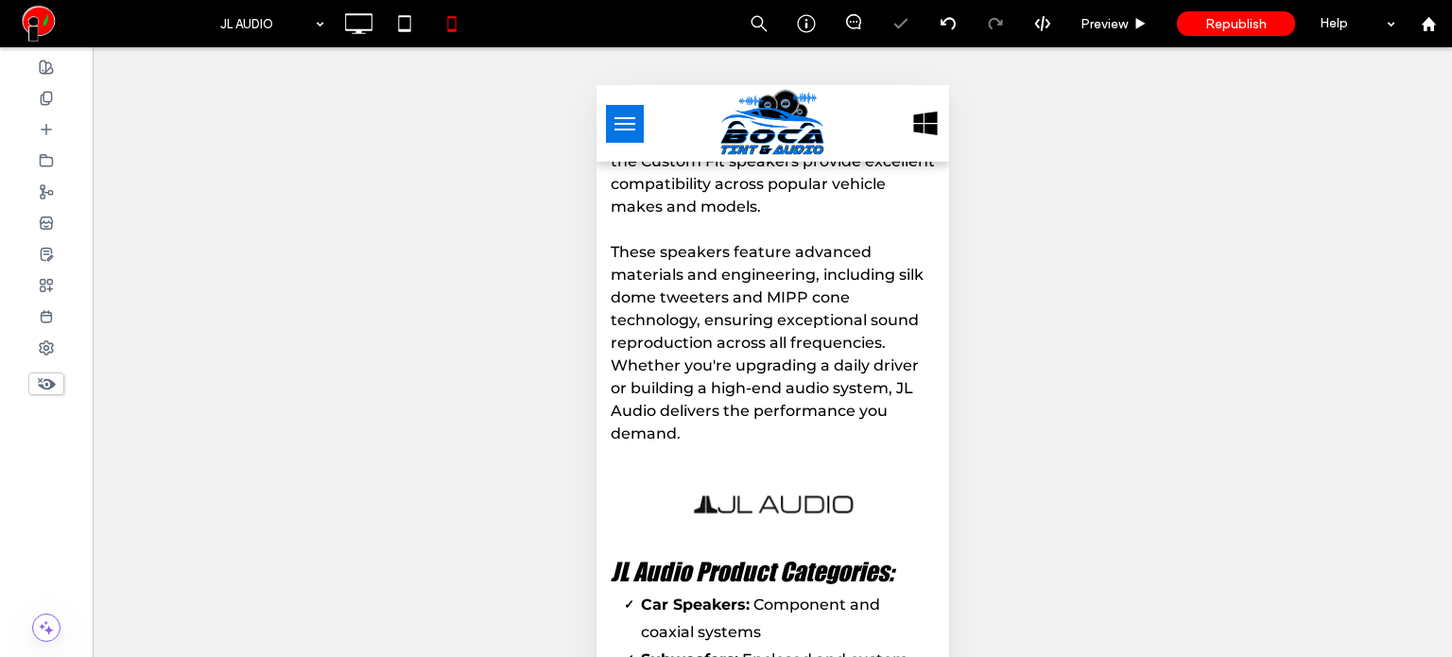
scroll to position [1229, 0]
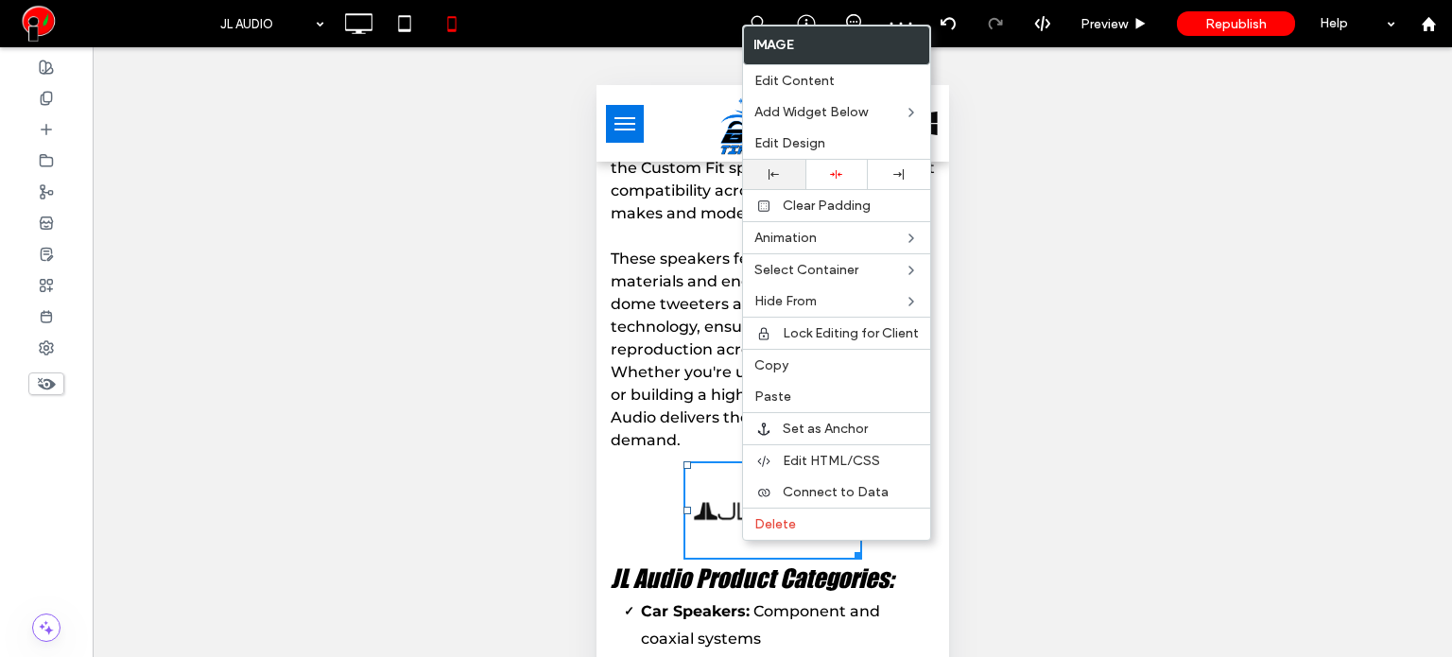
click at [773, 173] on use at bounding box center [773, 174] width 10 height 10
click at [683, 413] on span "These speakers feature advanced materials and engineering, including silk dome …" at bounding box center [766, 349] width 313 height 199
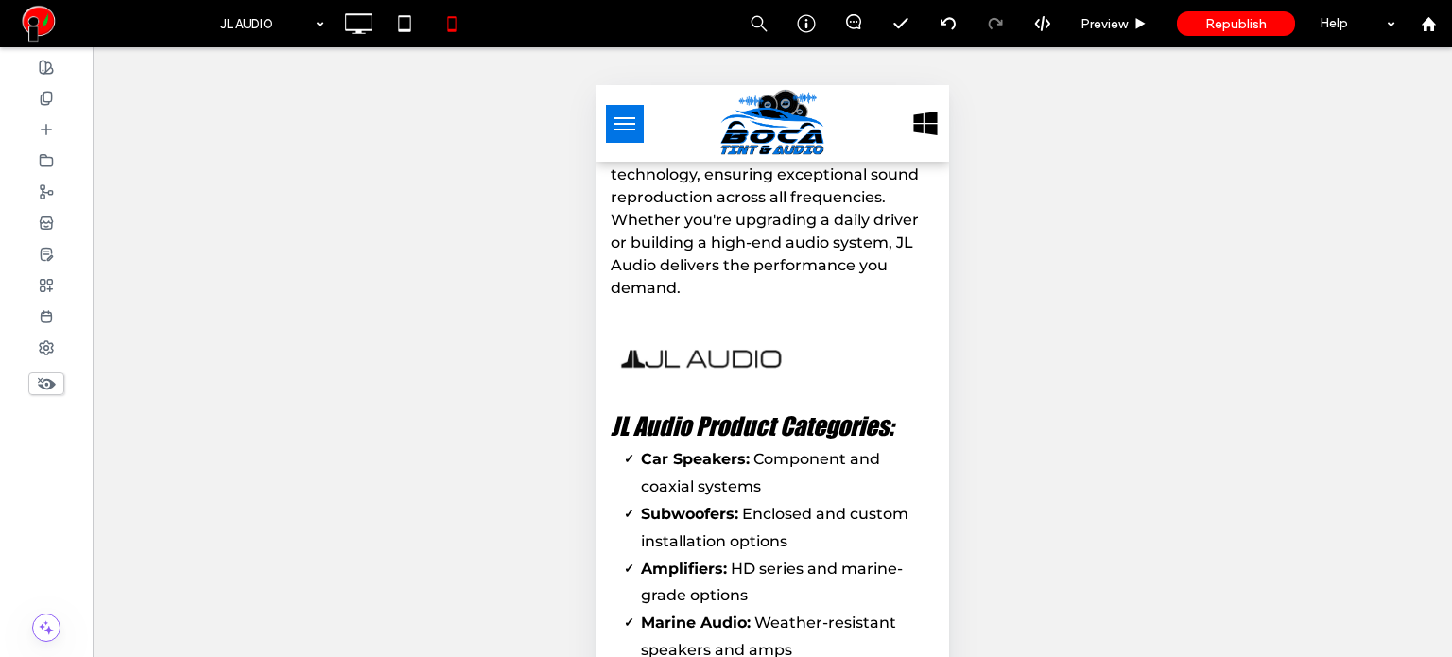
scroll to position [1418, 0]
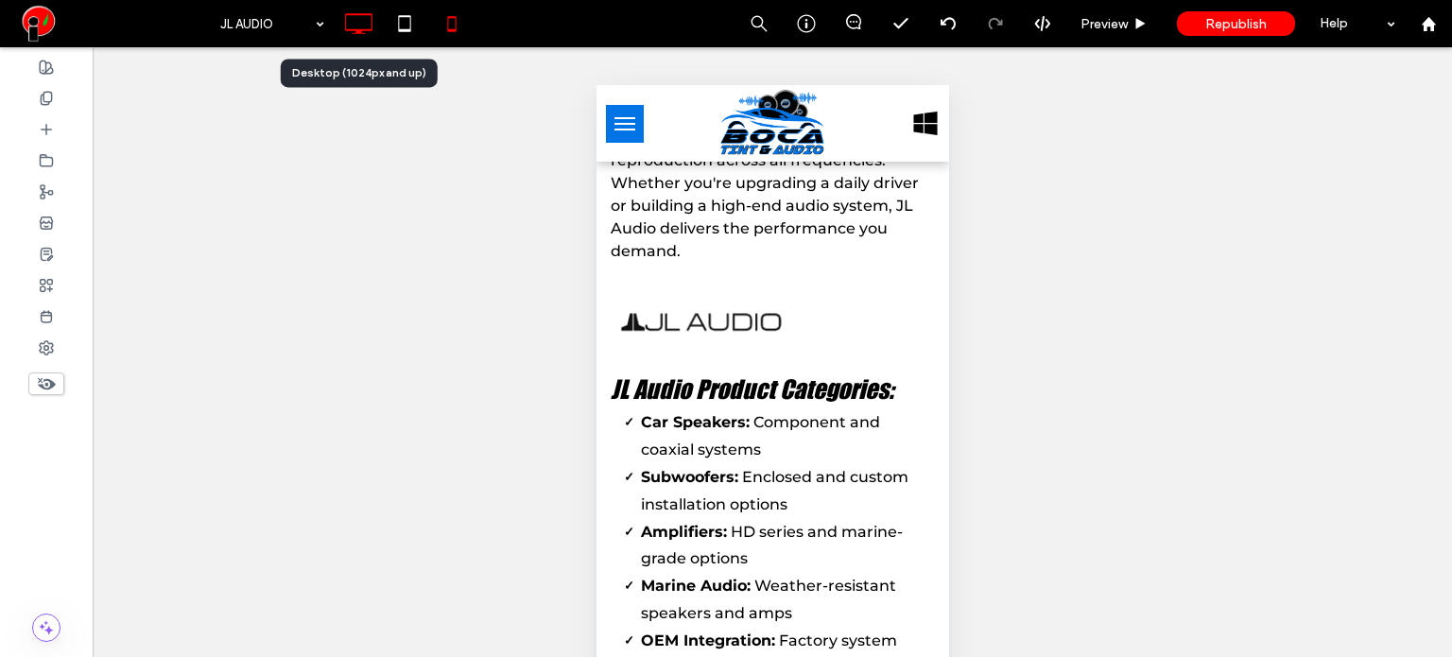
click at [363, 41] on icon at bounding box center [358, 24] width 38 height 38
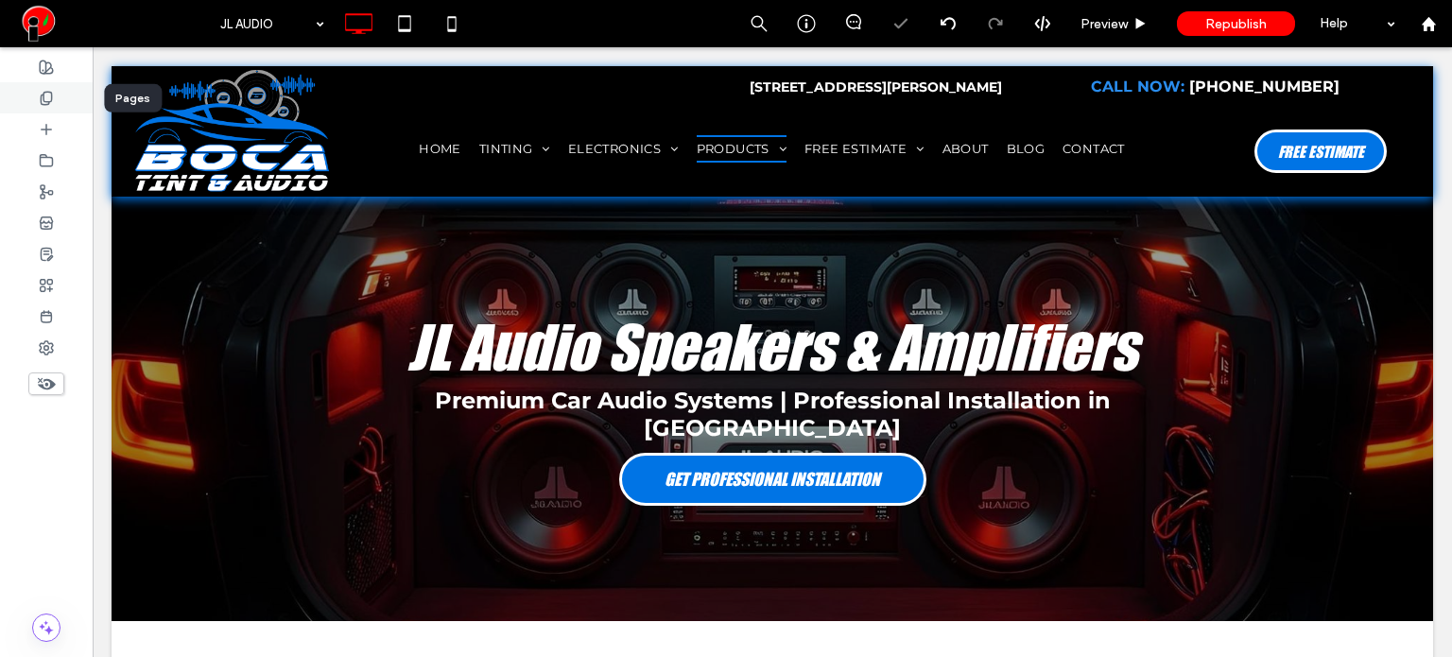
scroll to position [0, 0]
click at [65, 100] on div at bounding box center [46, 97] width 93 height 31
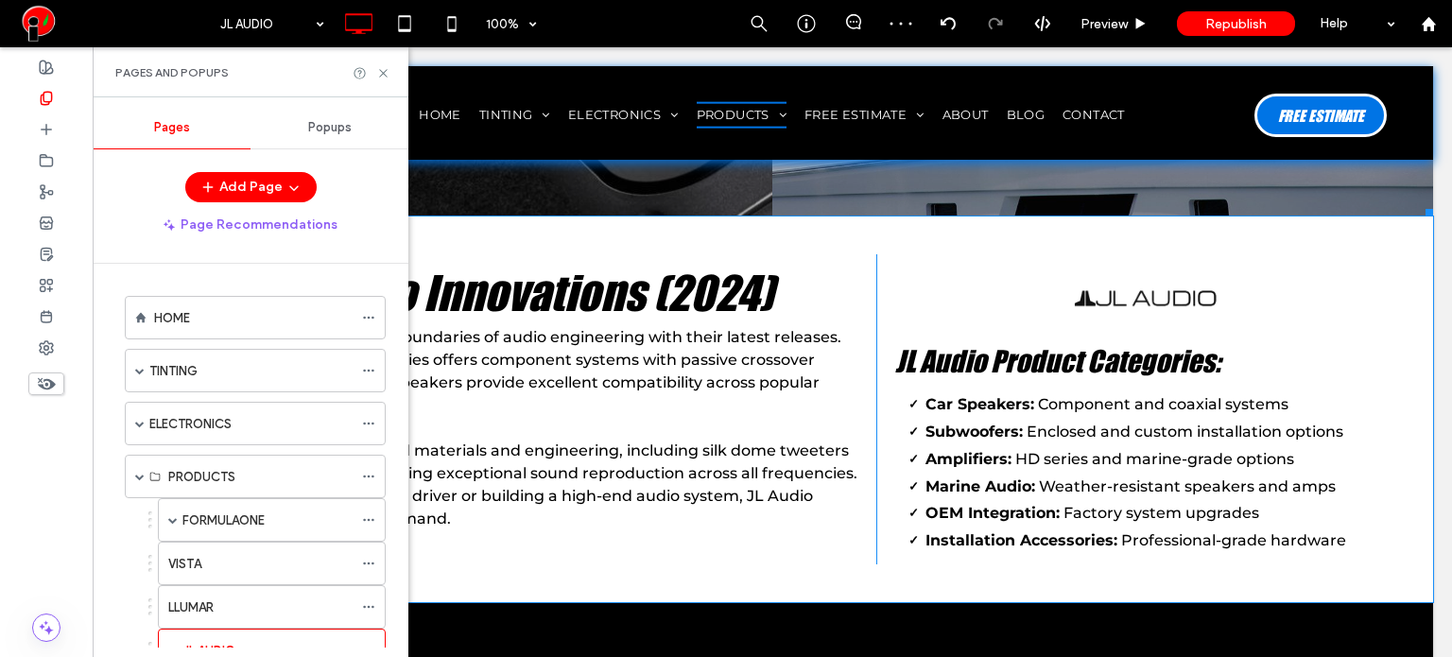
scroll to position [1229, 0]
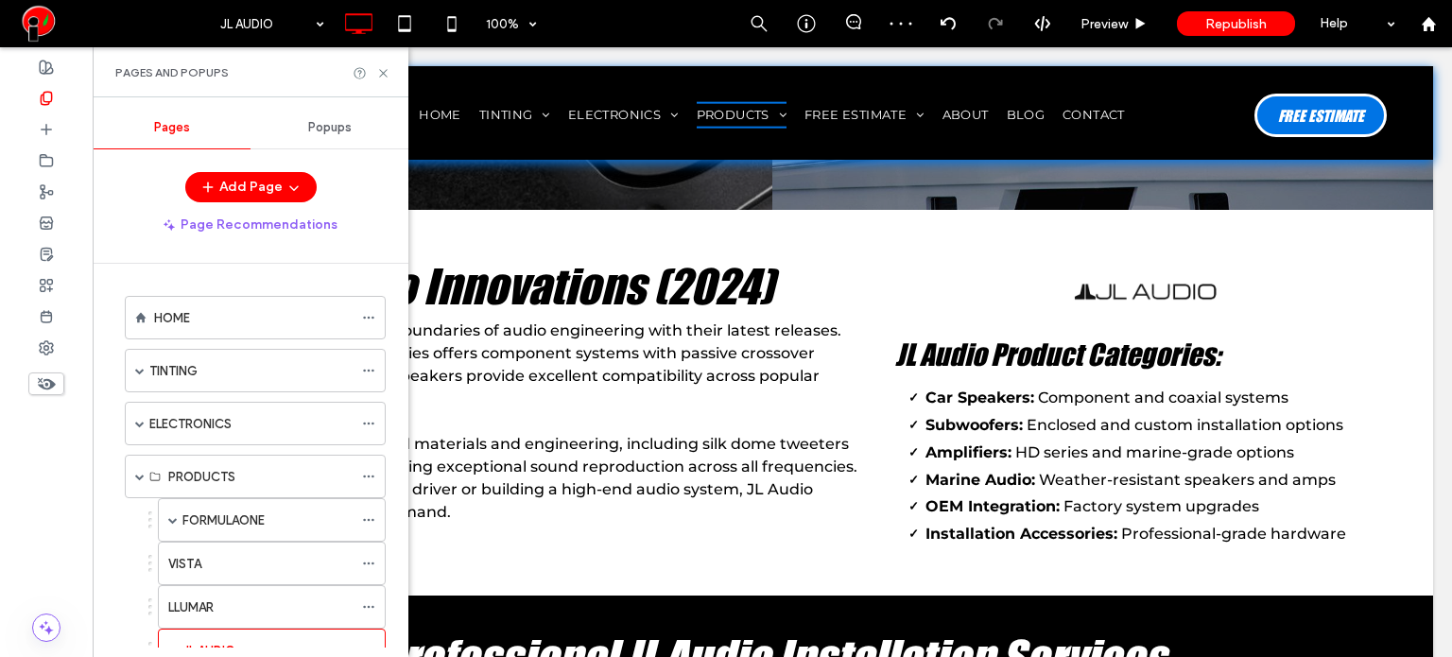
click at [197, 307] on div "HOME" at bounding box center [253, 318] width 198 height 42
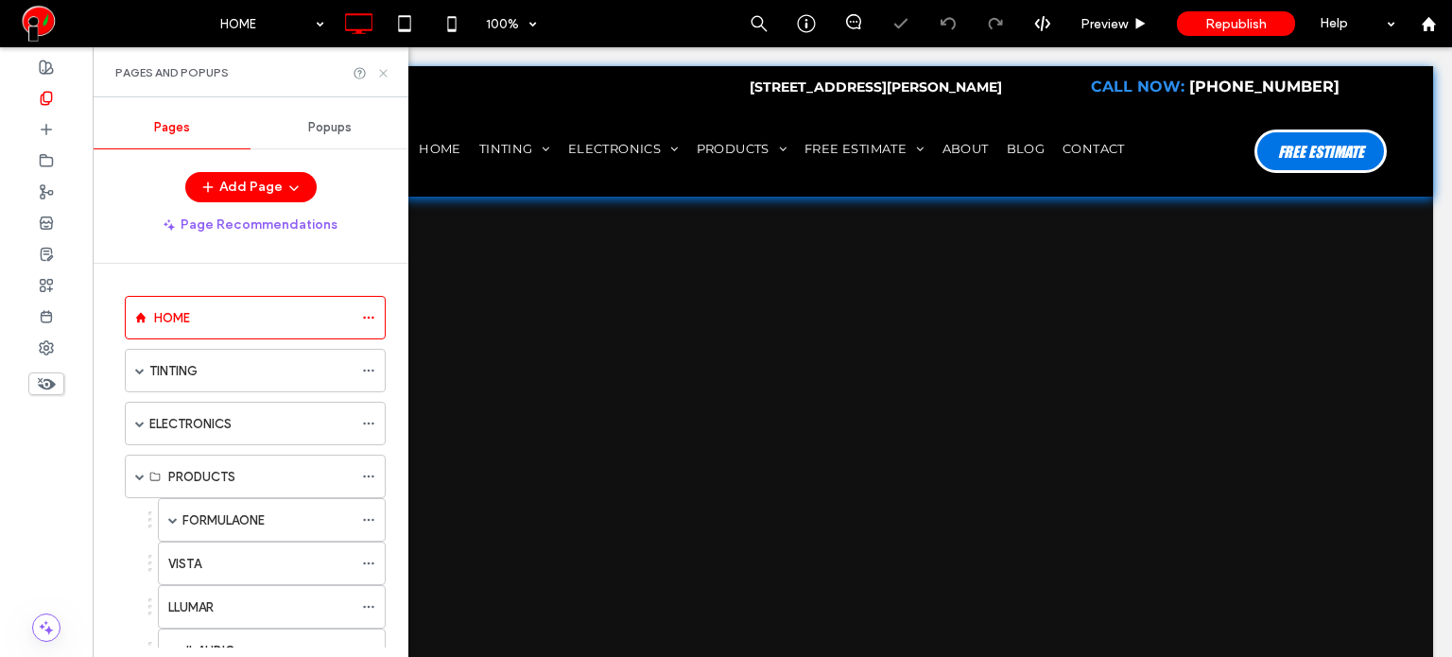
click at [382, 70] on icon at bounding box center [383, 73] width 14 height 14
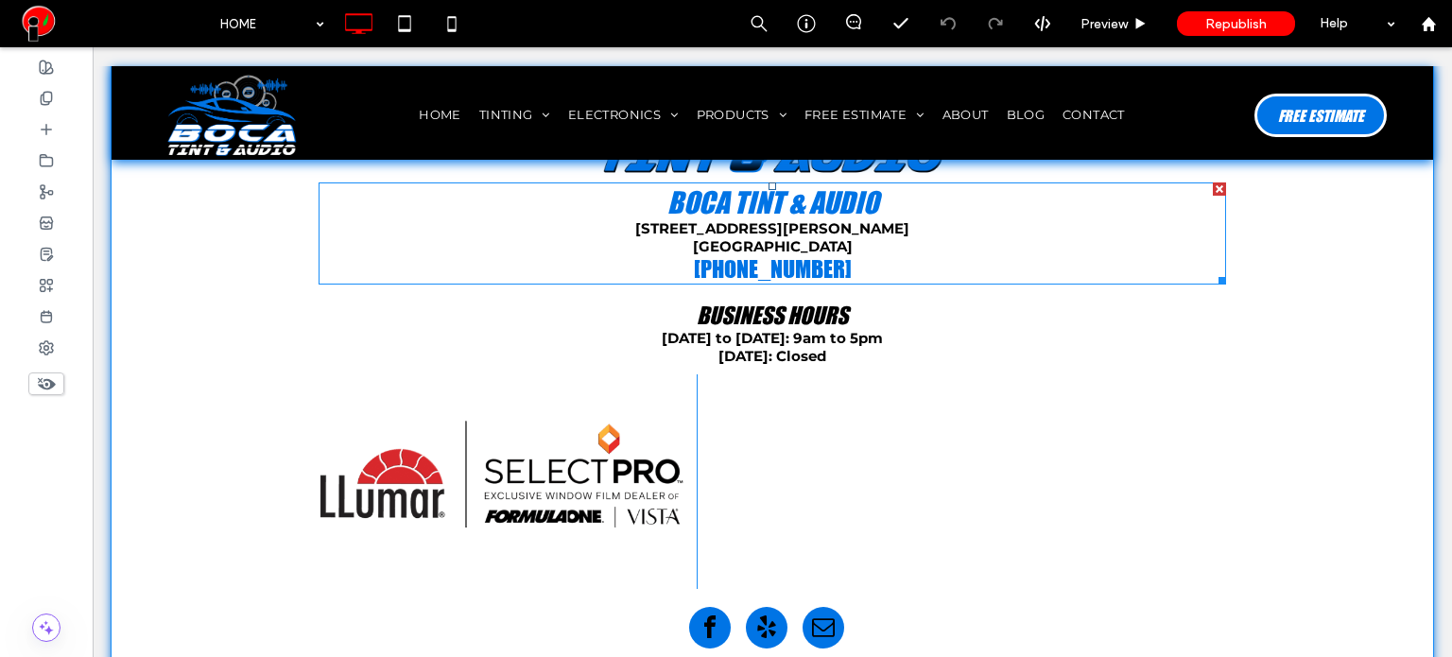
scroll to position [6064, 0]
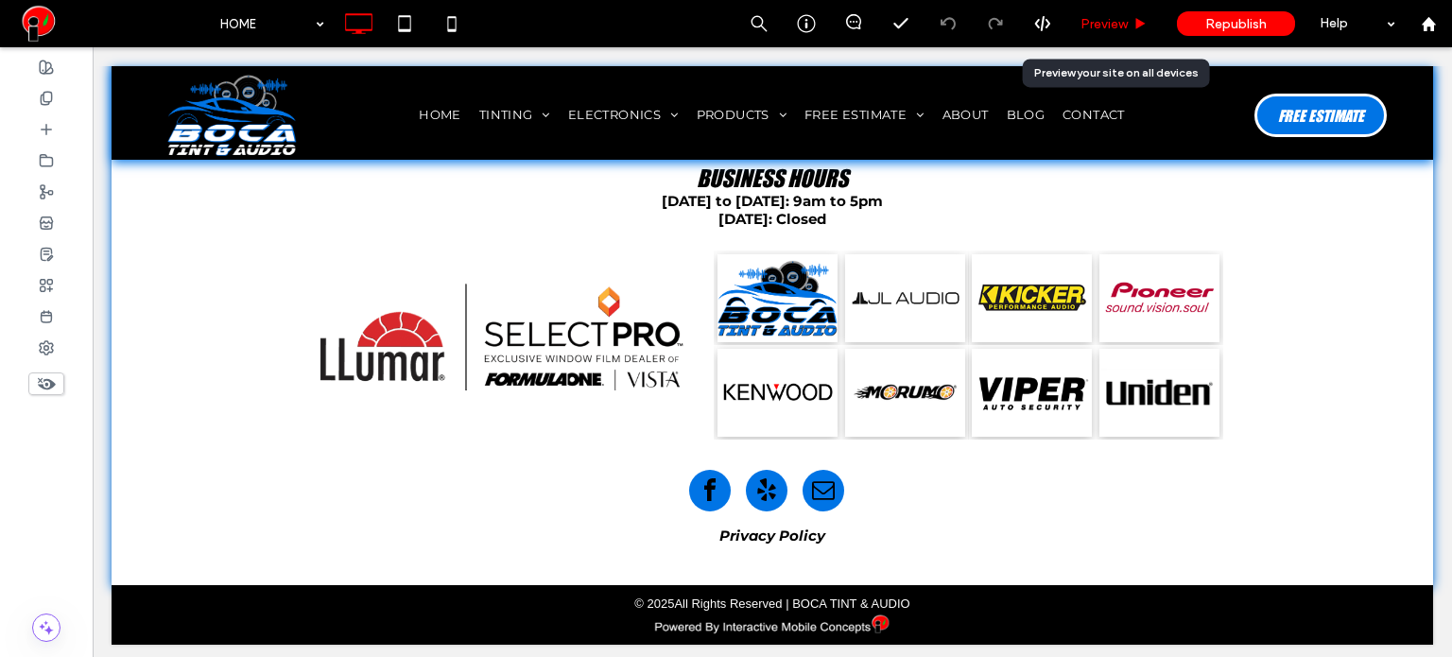
click at [1090, 37] on div "Preview" at bounding box center [1114, 23] width 96 height 47
click at [1096, 24] on span "Preview" at bounding box center [1103, 24] width 47 height 16
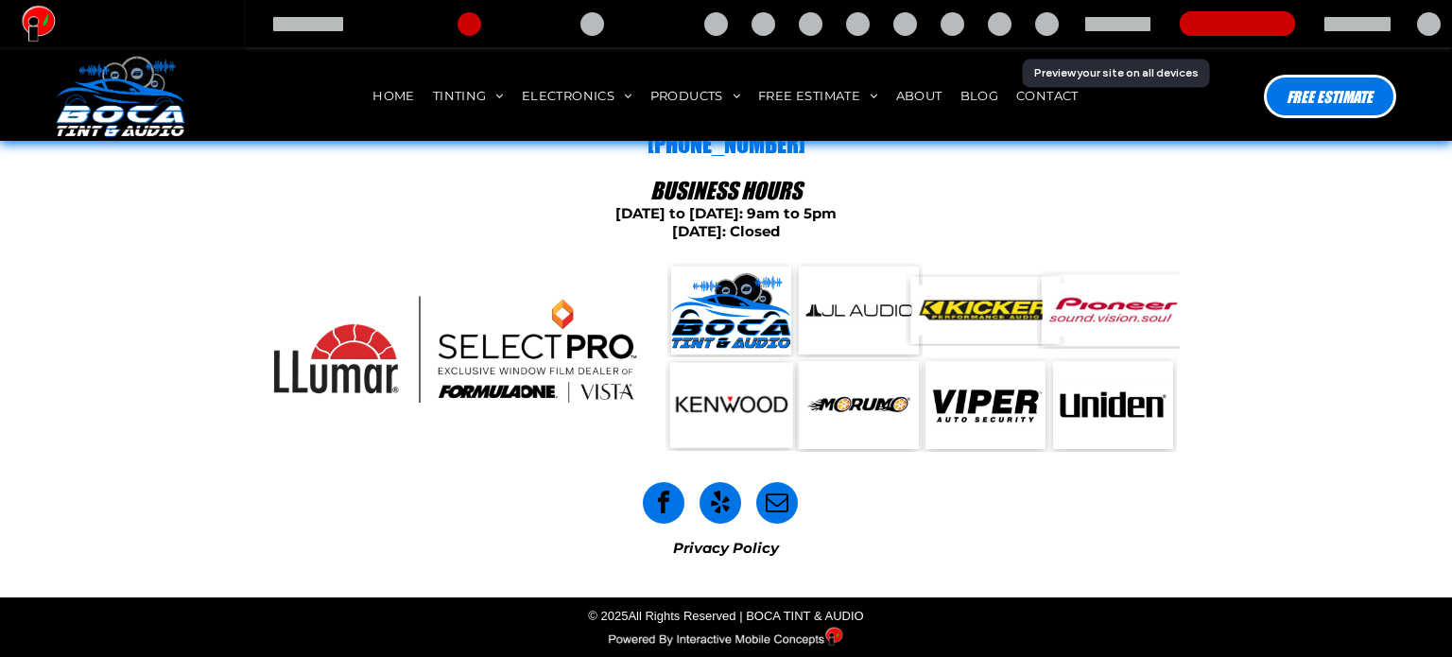
scroll to position [5981, 0]
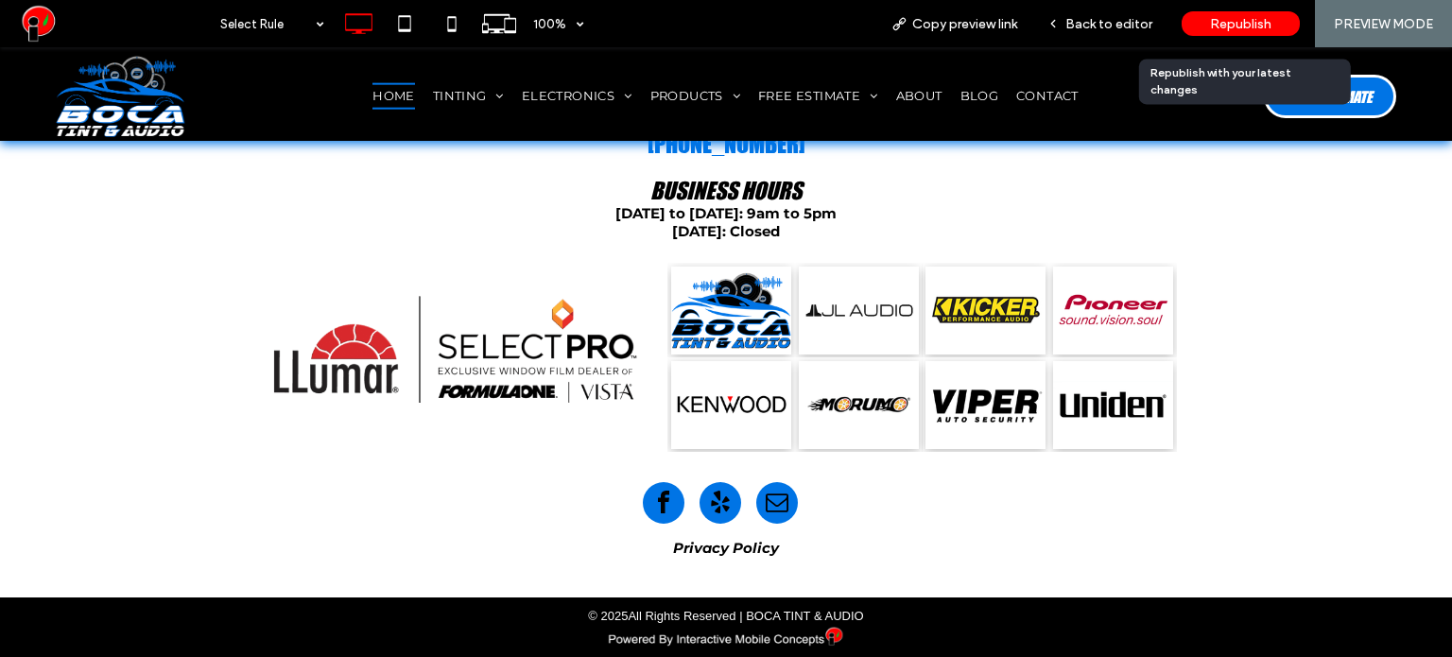
click at [1222, 26] on span "Republish" at bounding box center [1240, 24] width 61 height 16
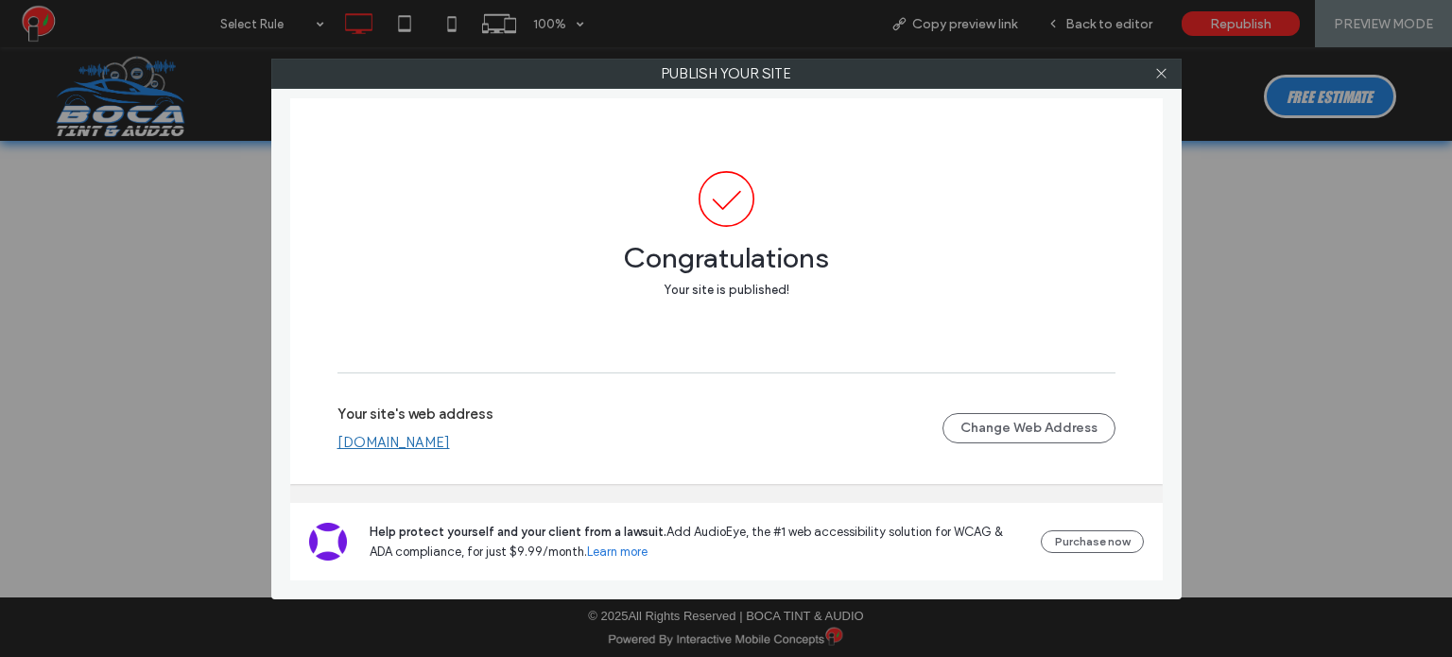
click at [450, 443] on link "www.bocatintandaudio.com" at bounding box center [393, 442] width 112 height 17
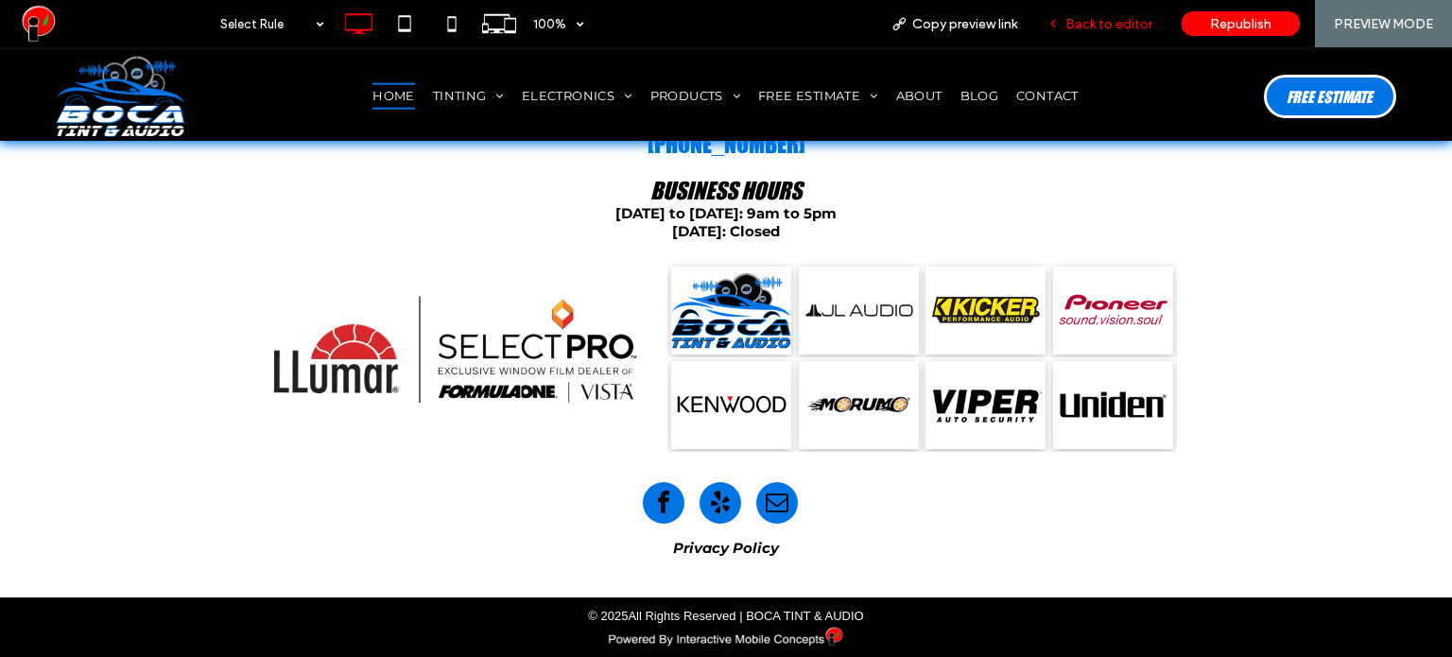
click at [1094, 18] on span "Back to editor" at bounding box center [1108, 24] width 87 height 16
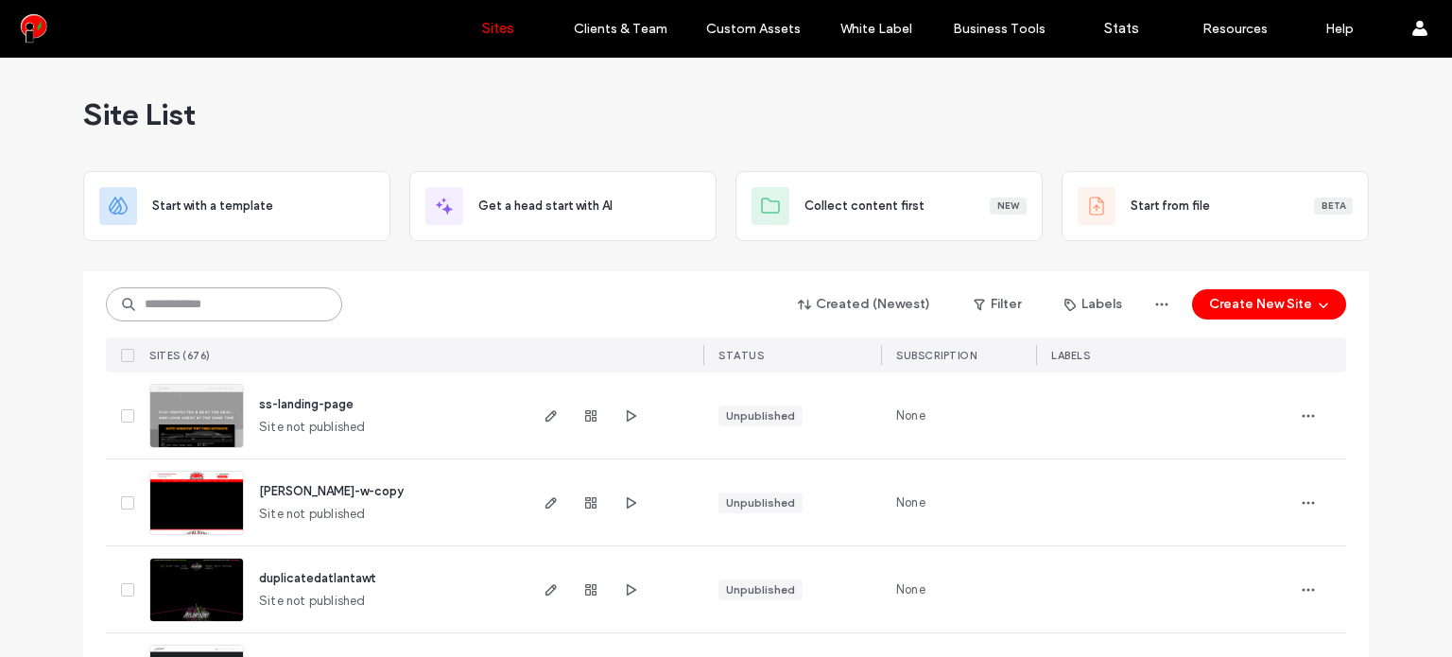
click at [224, 308] on input at bounding box center [224, 304] width 236 height 34
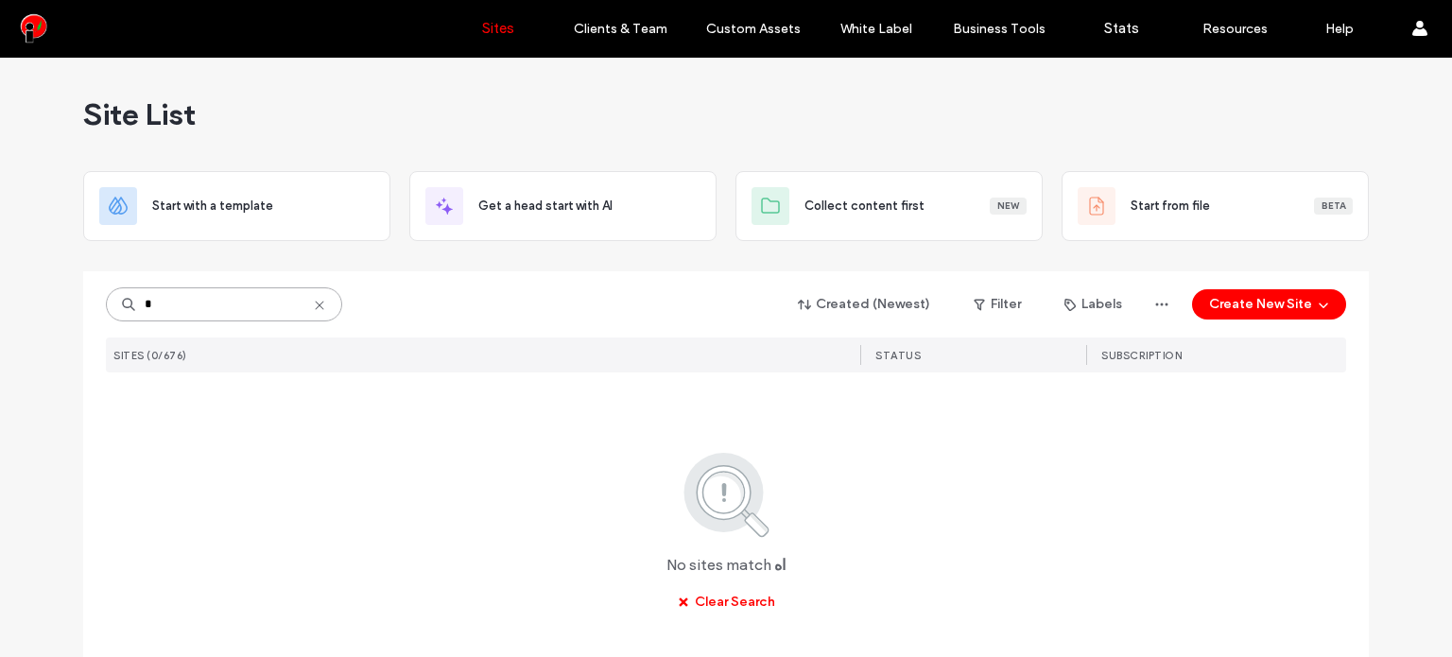
type input "**"
